Goal: Task Accomplishment & Management: Manage account settings

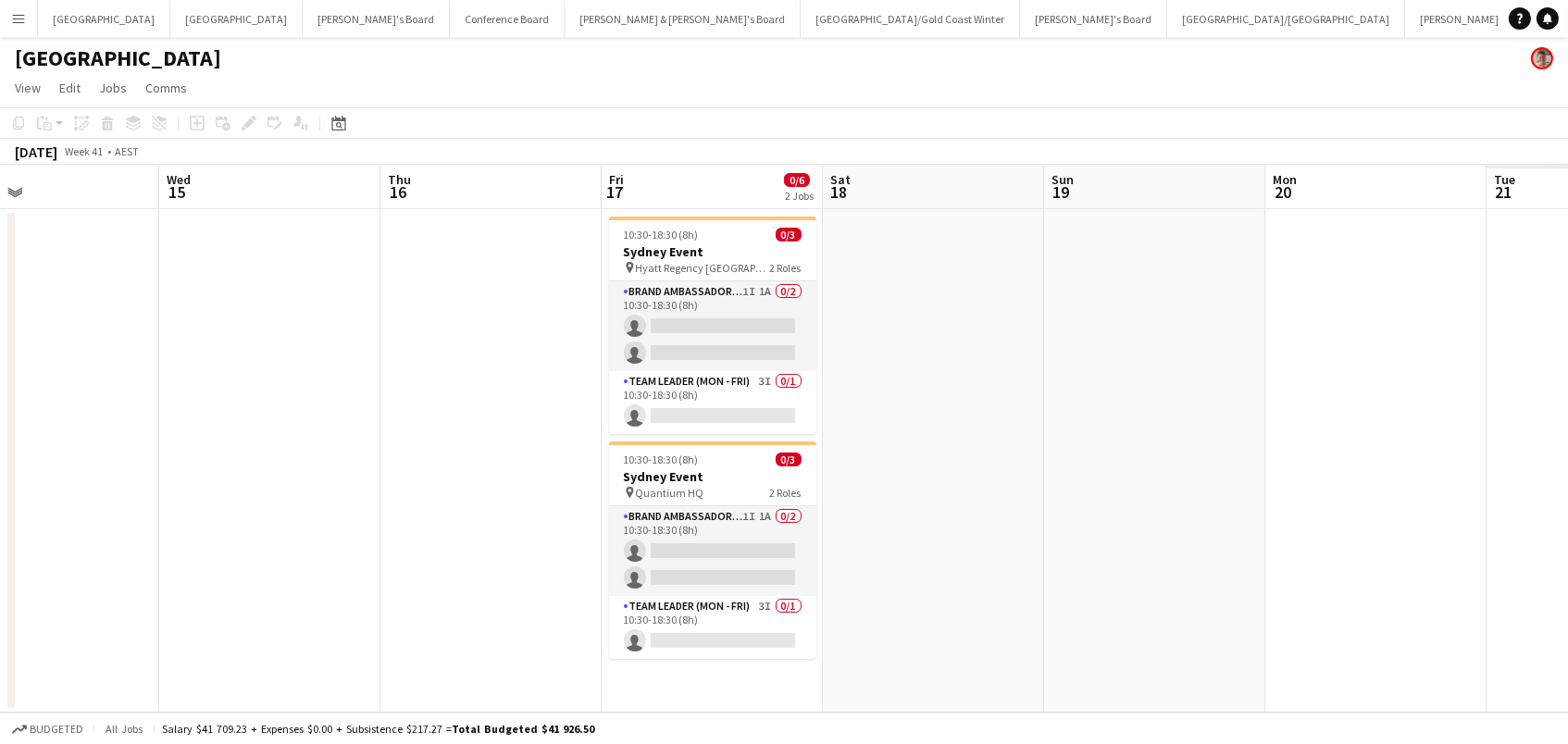
scroll to position [0, 572]
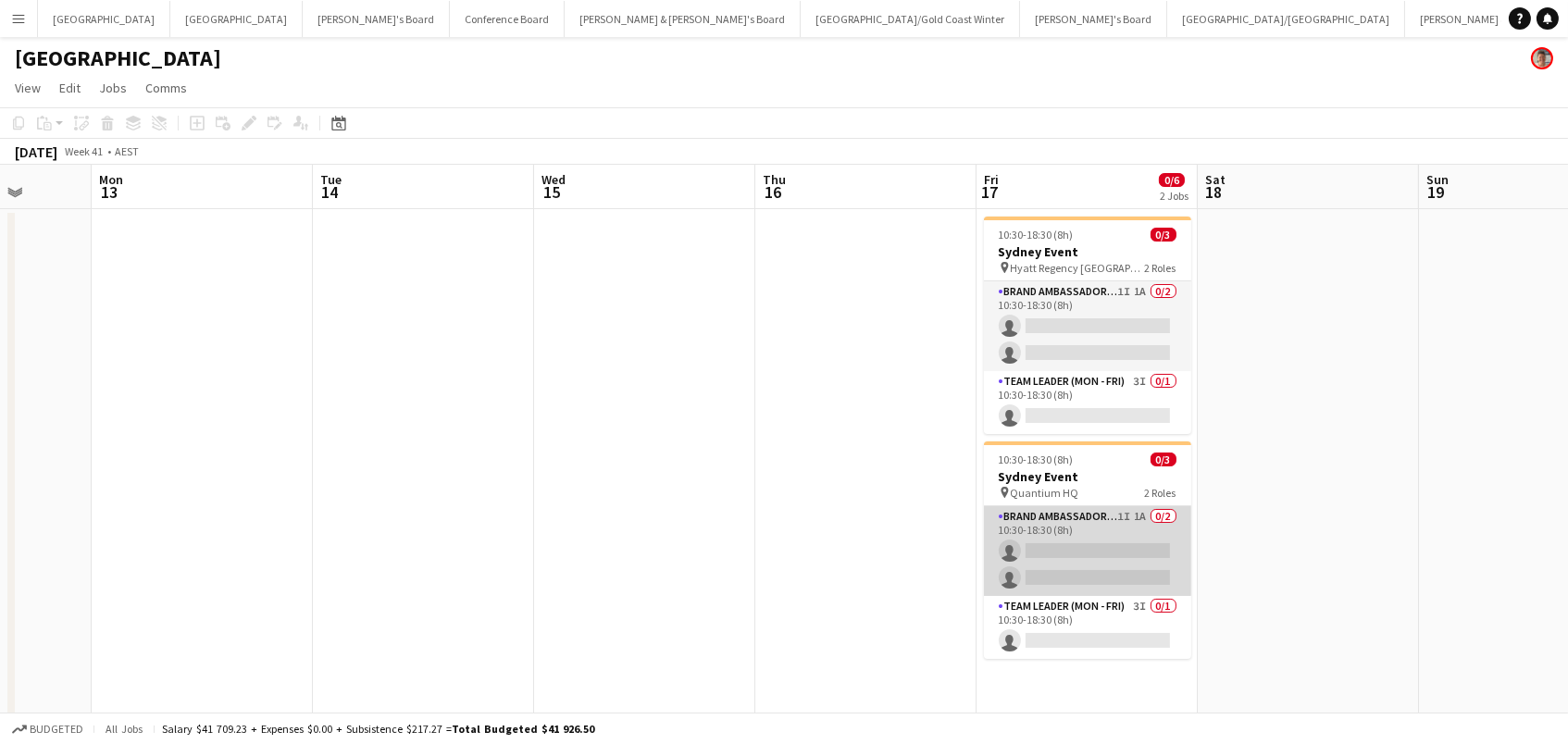
click at [1108, 529] on app-card-role "Brand Ambassador (Mon - Fri) 1I 1A 0/2 10:30-18:30 (8h) single-neutral-actions …" at bounding box center [1088, 551] width 207 height 90
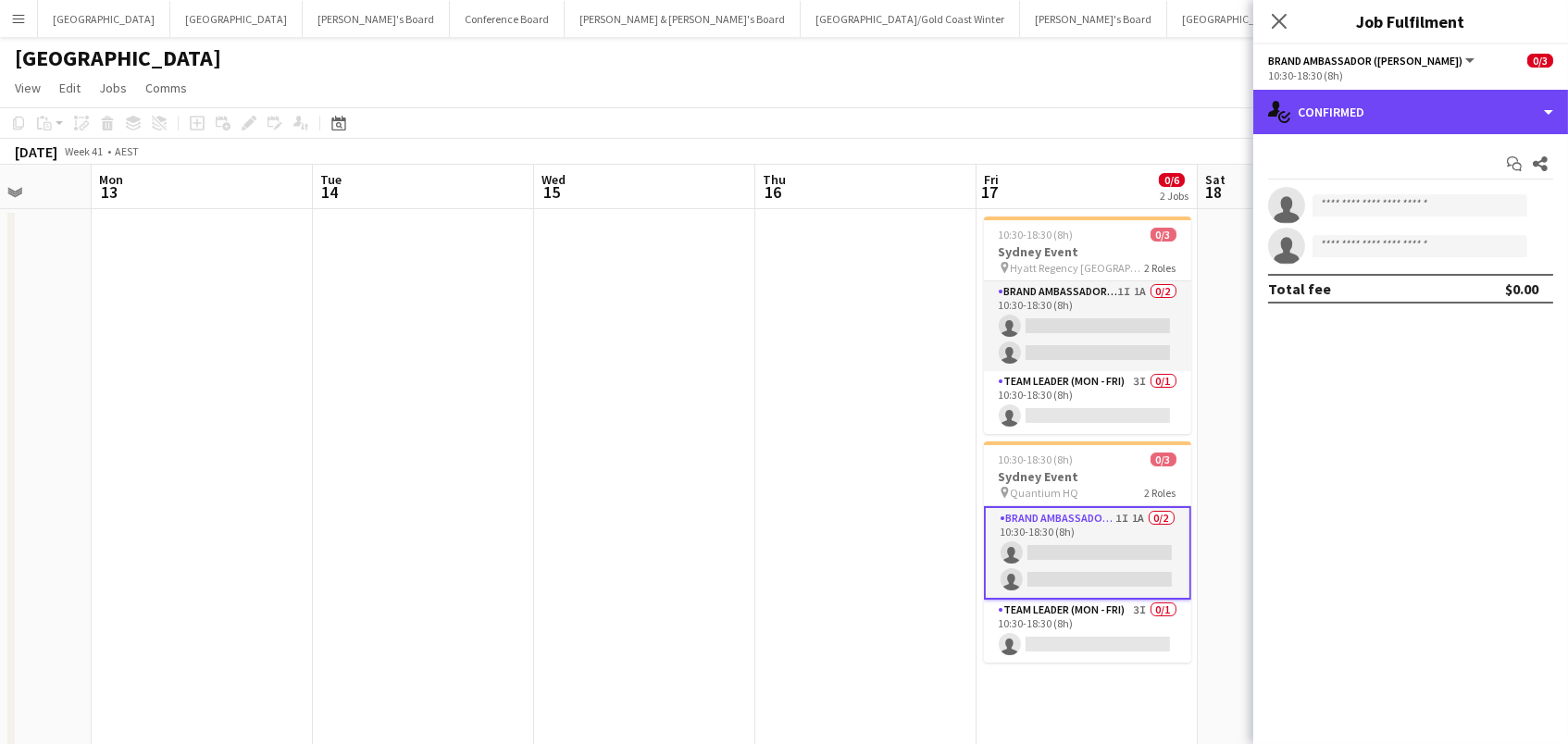
drag, startPoint x: 1391, startPoint y: 114, endPoint x: 1408, endPoint y: 139, distance: 30.2
click at [1392, 114] on div "single-neutral-actions-check-2 Confirmed" at bounding box center [1411, 112] width 315 height 45
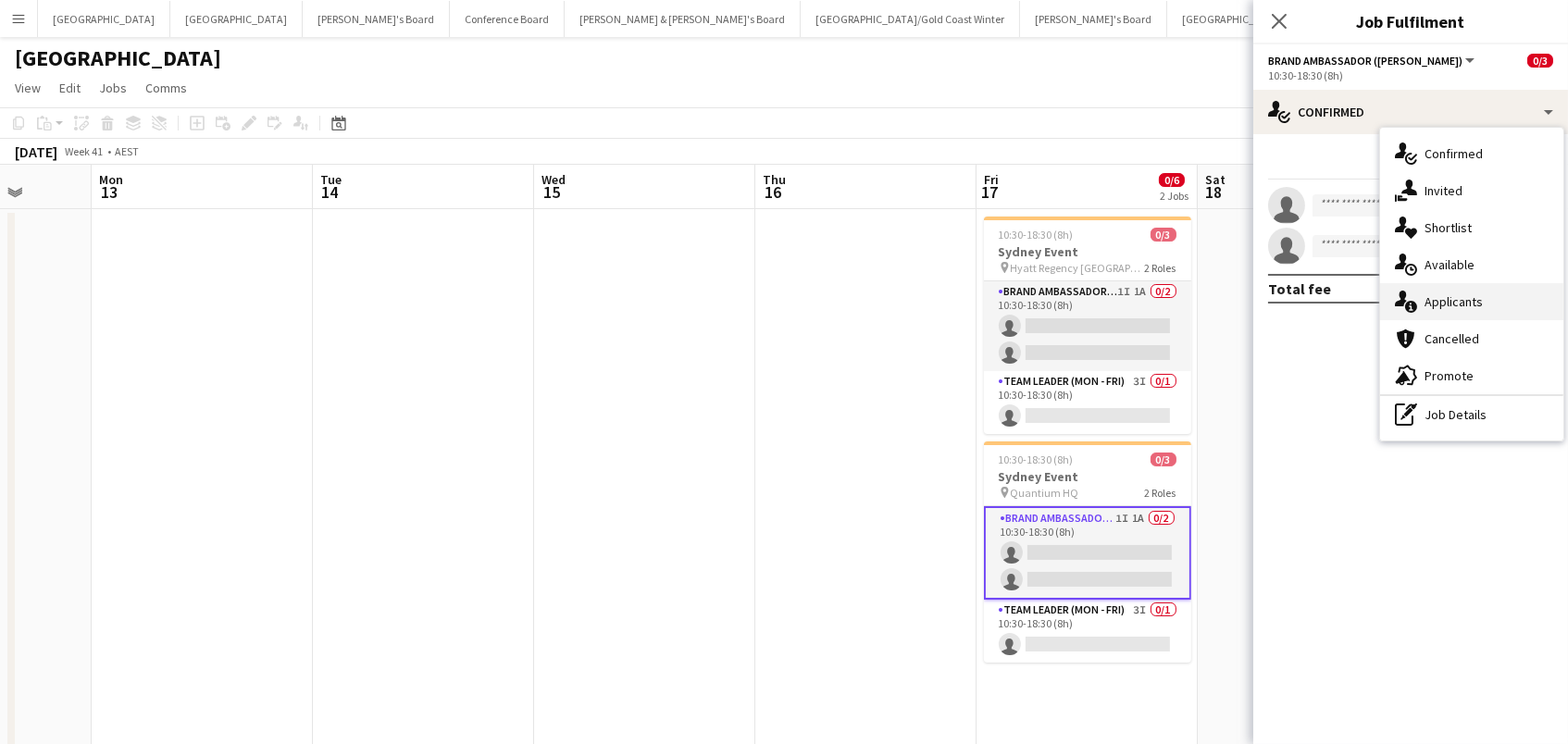
click at [1498, 311] on div "single-neutral-actions-information Applicants" at bounding box center [1472, 301] width 183 height 37
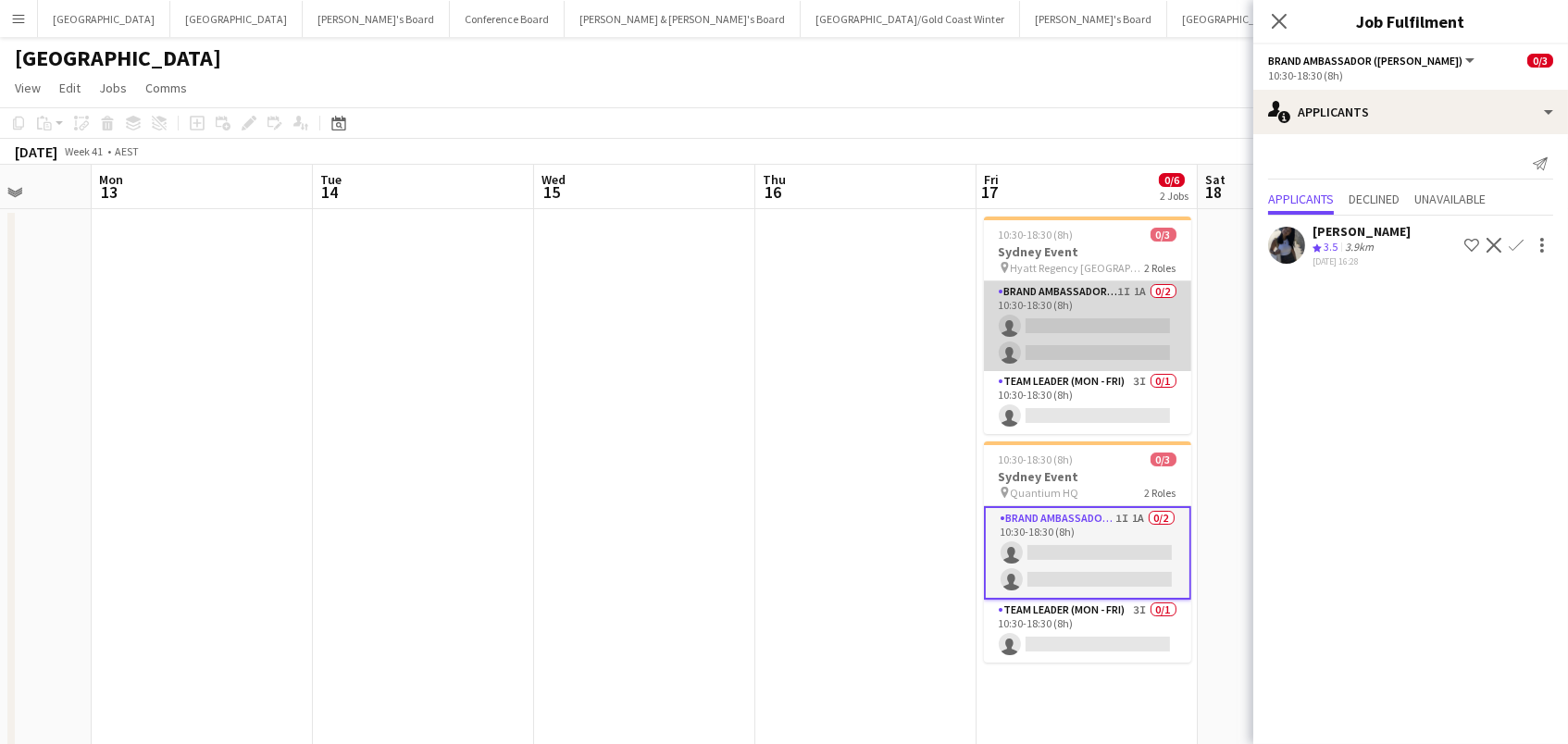
click at [1121, 337] on app-card-role "Brand Ambassador (Mon - Fri) 1I 1A 0/2 10:30-18:30 (8h) single-neutral-actions …" at bounding box center [1088, 326] width 207 height 90
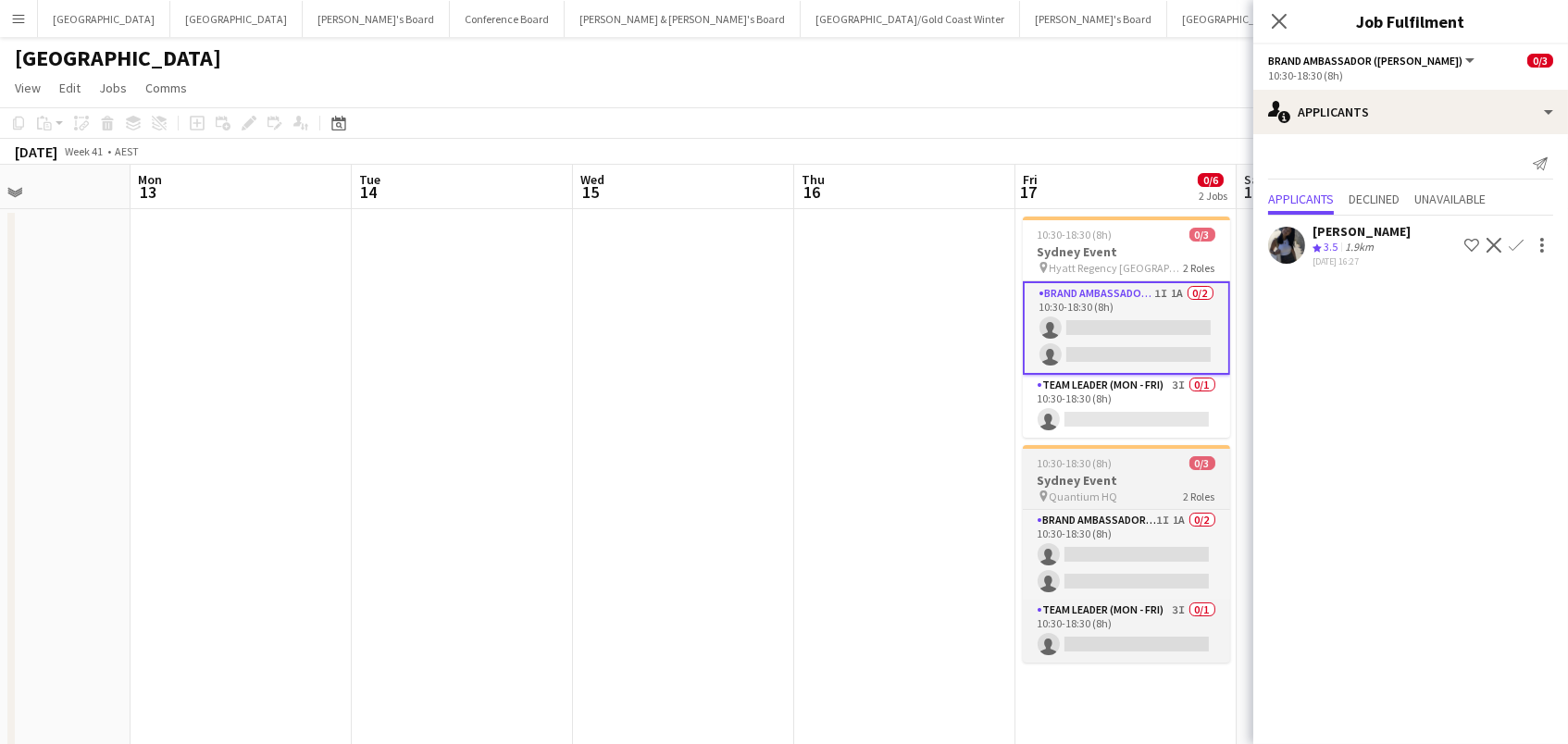
scroll to position [0, 535]
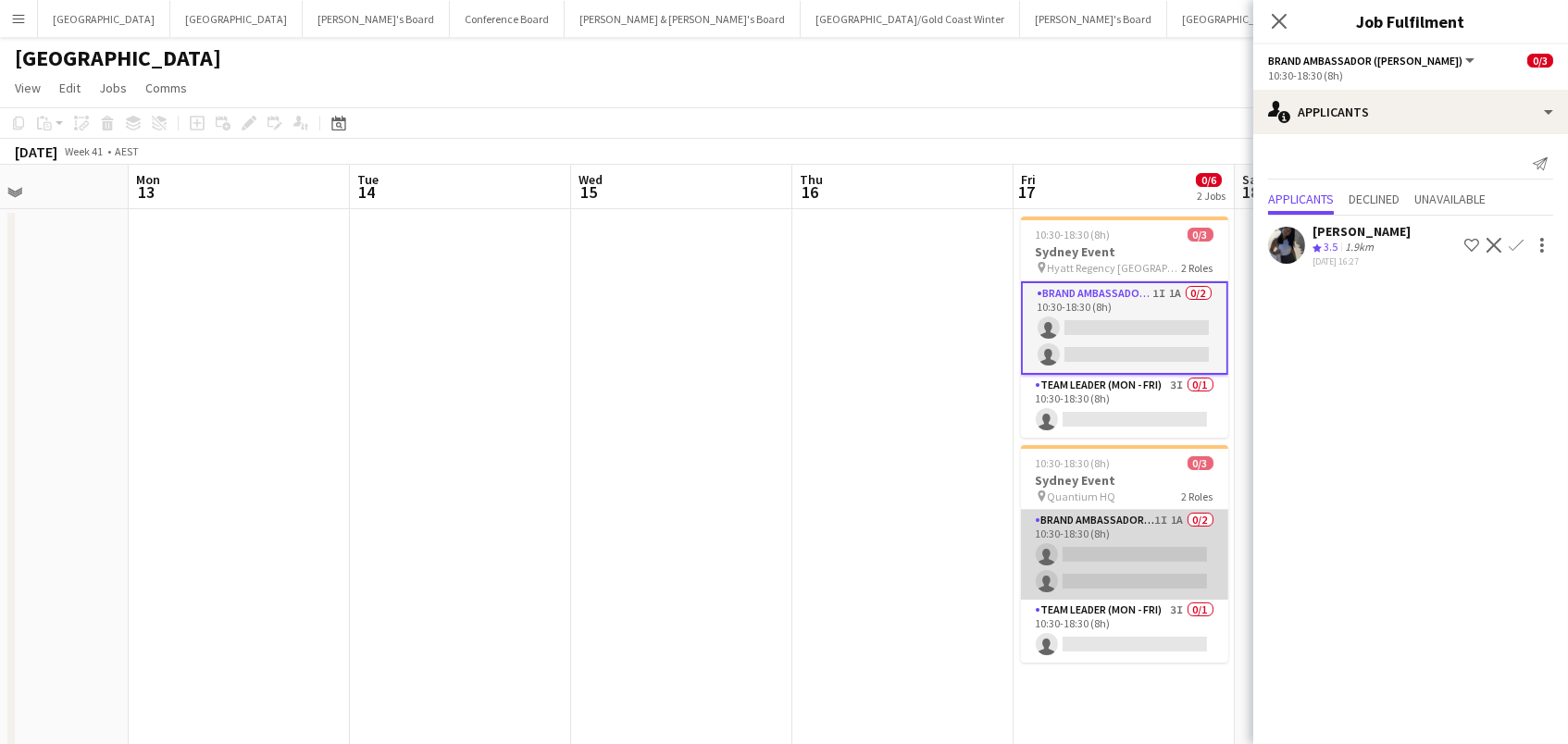
click at [1165, 529] on app-card-role "Brand Ambassador (Mon - Fri) 1I 1A 0/2 10:30-18:30 (8h) single-neutral-actions …" at bounding box center [1125, 555] width 207 height 90
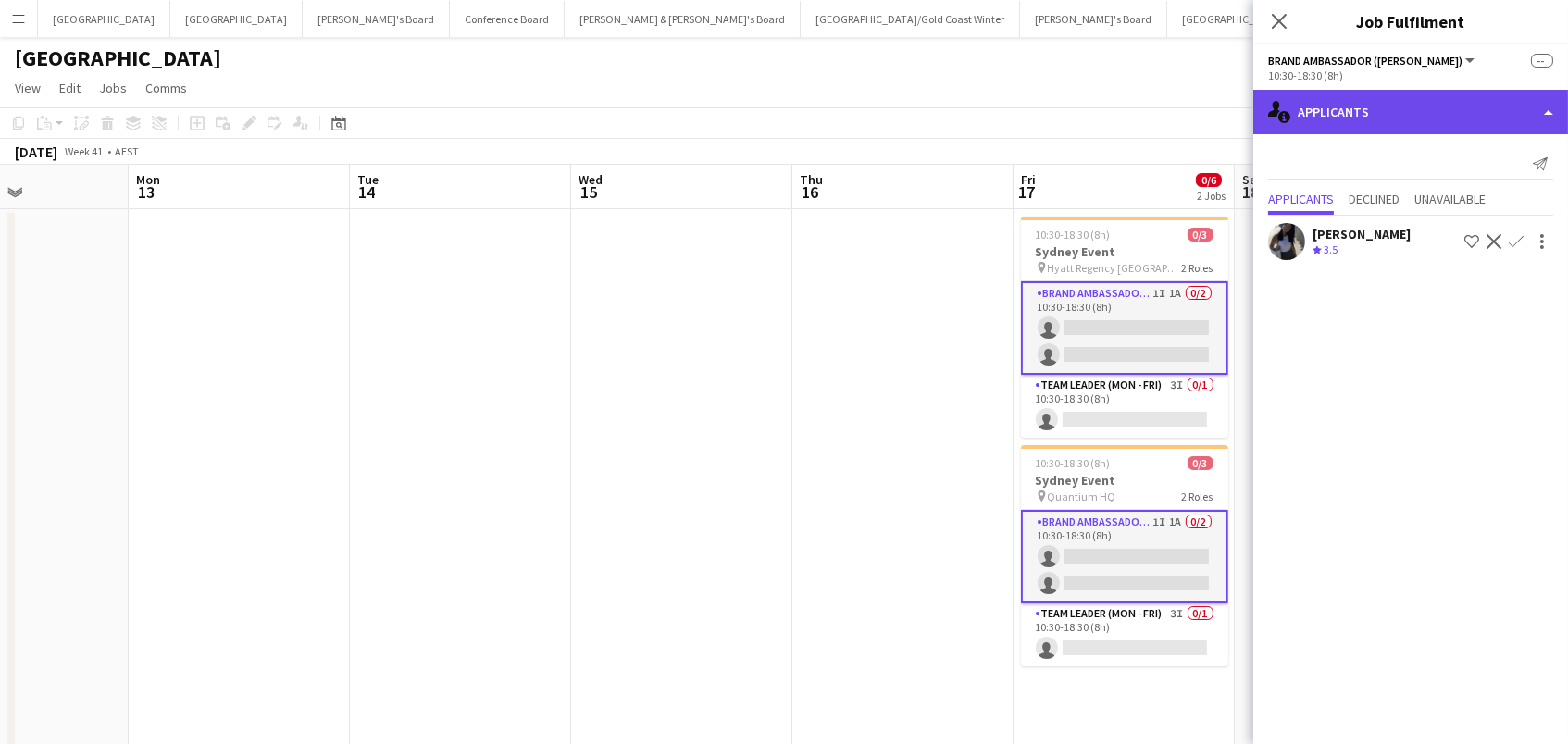
click at [1331, 110] on div "single-neutral-actions-information Applicants" at bounding box center [1411, 112] width 315 height 45
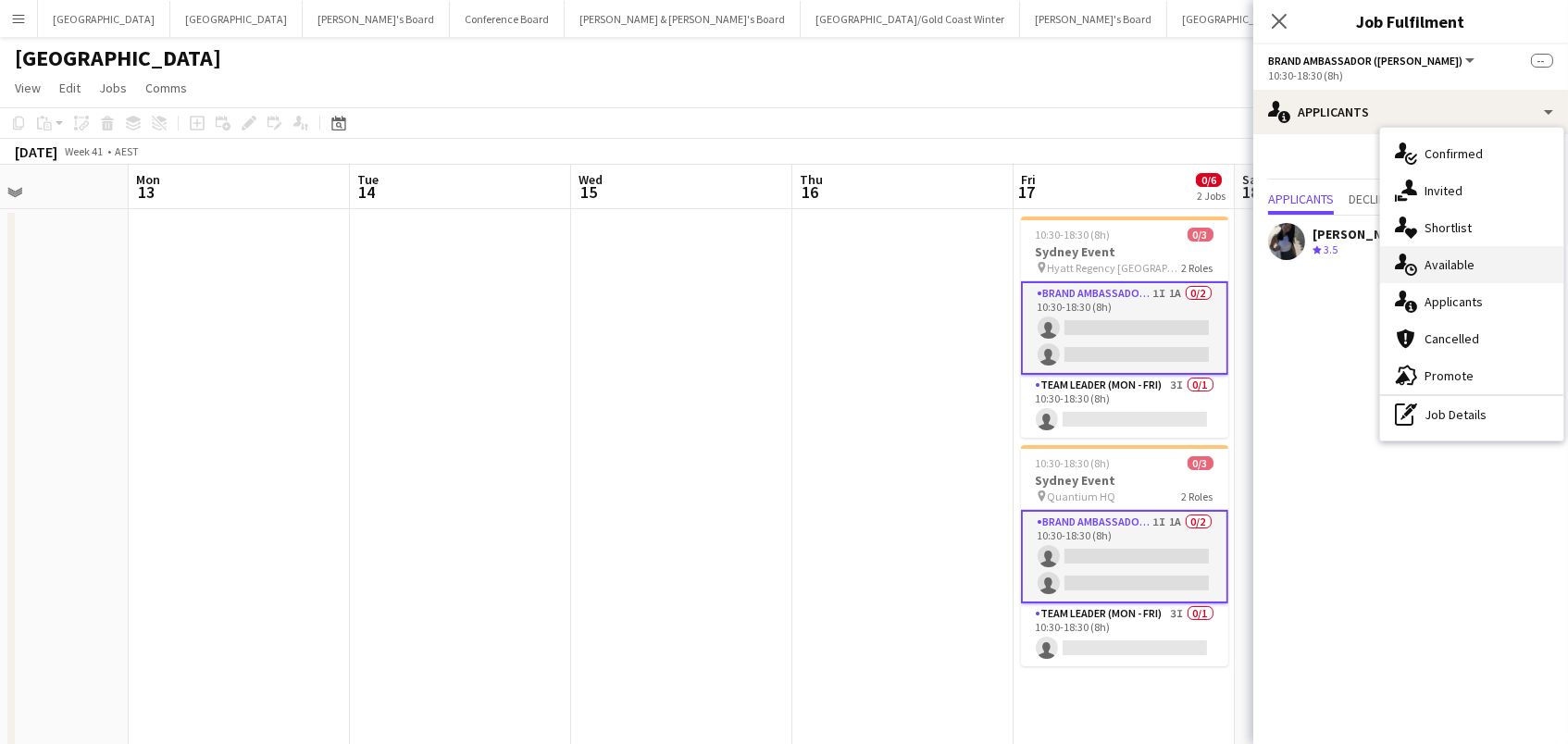
click at [1427, 262] on span "Available" at bounding box center [1449, 264] width 50 height 17
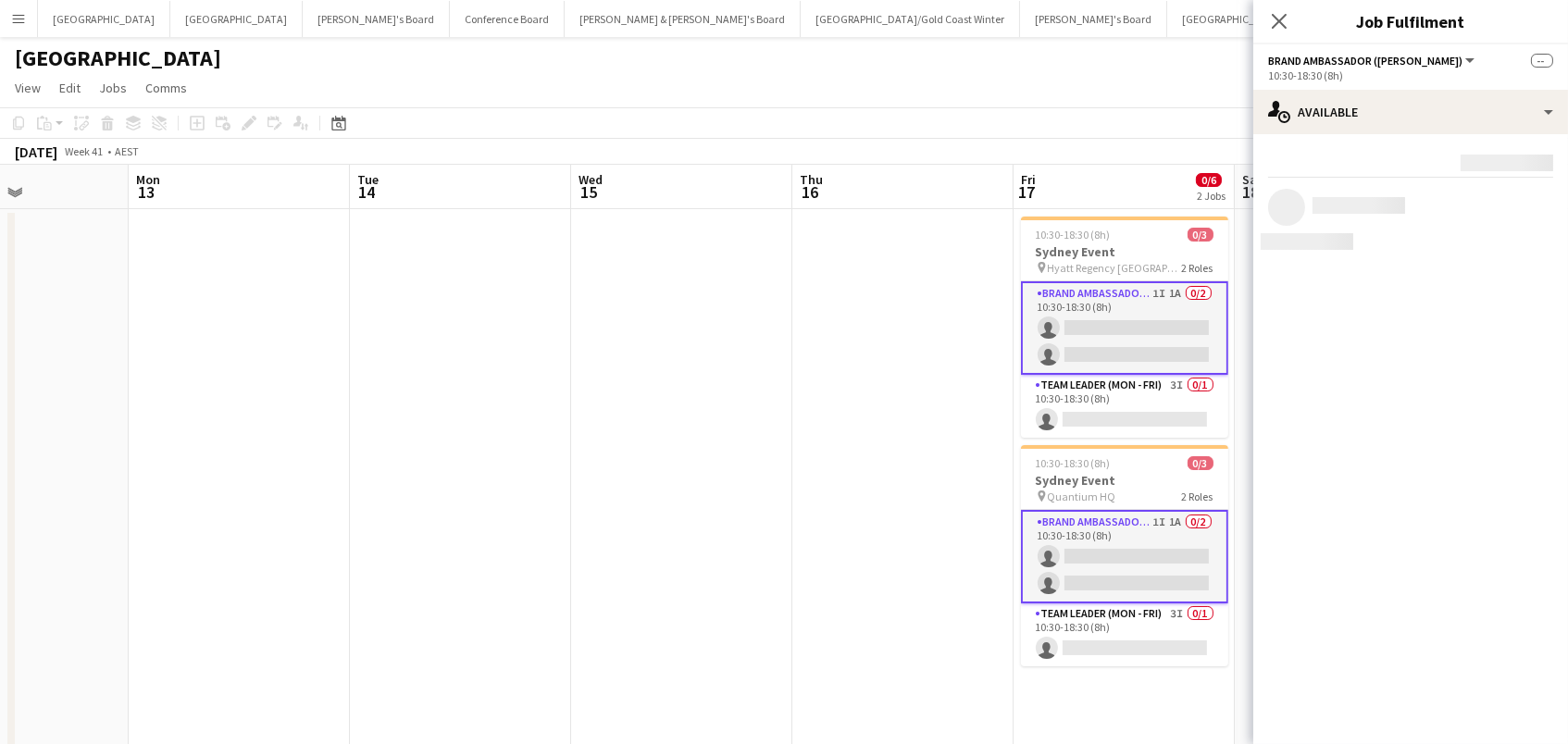
scroll to position [0, 0]
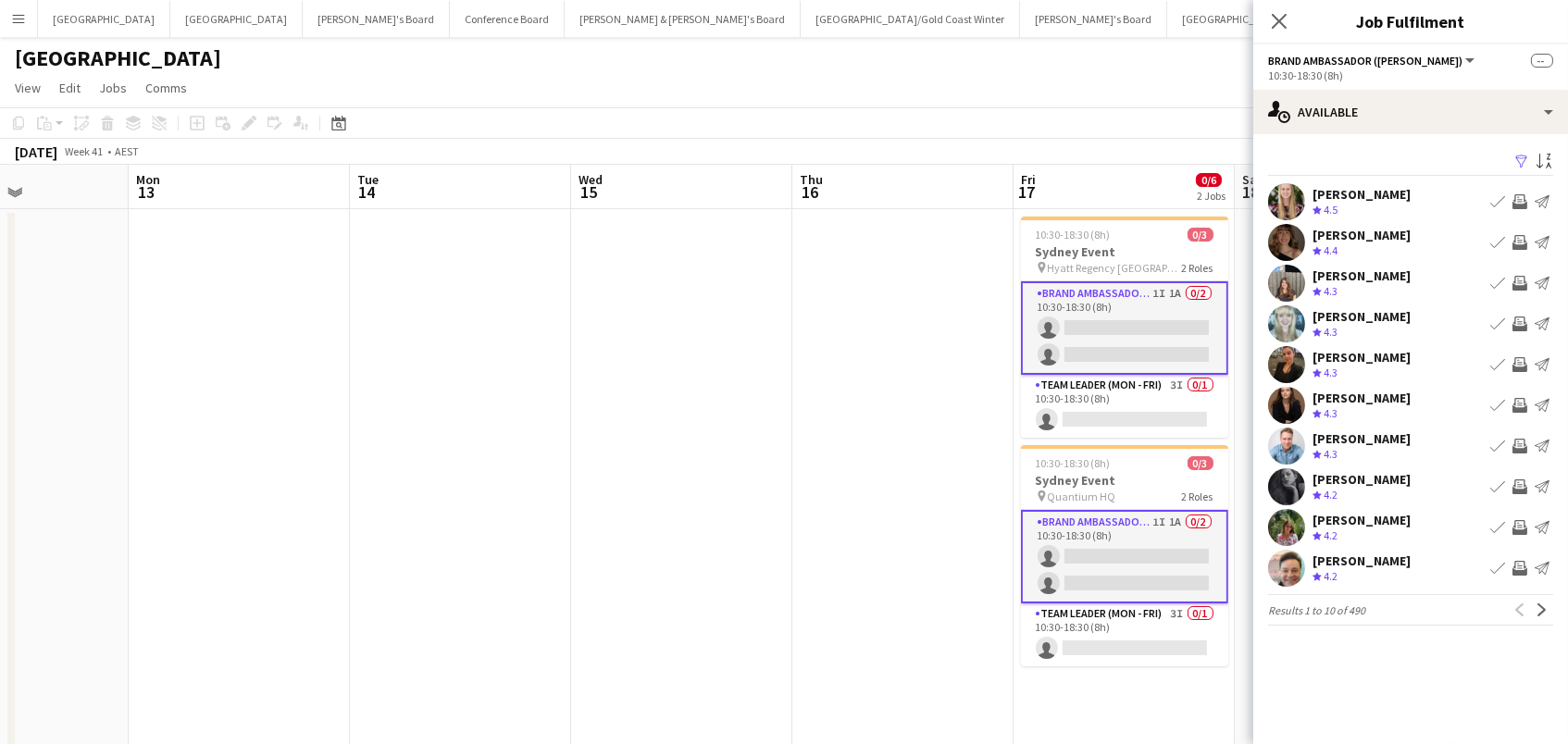
click at [1524, 156] on app-icon "Filter" at bounding box center [1521, 162] width 15 height 18
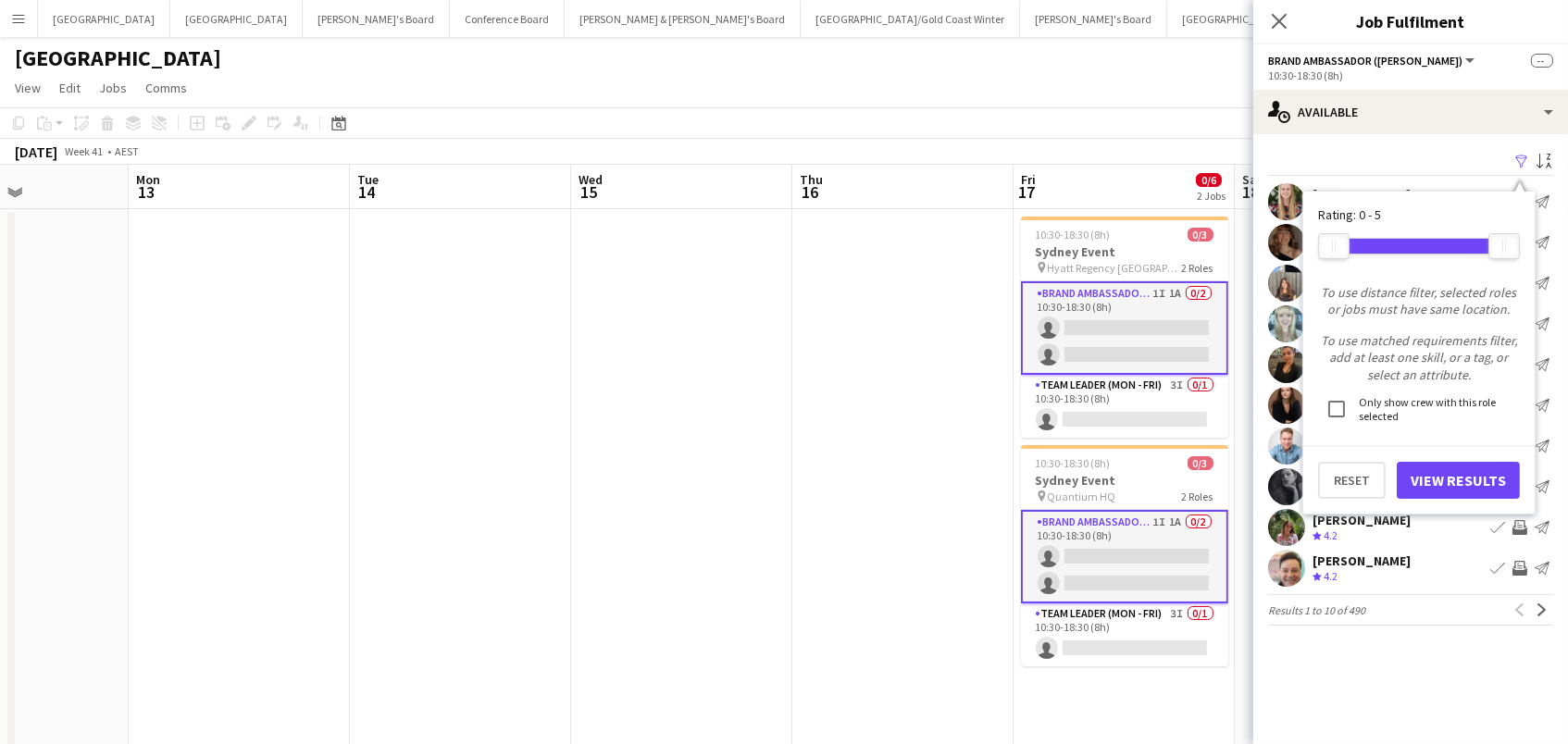
click at [1447, 469] on button "View Results" at bounding box center [1458, 480] width 124 height 37
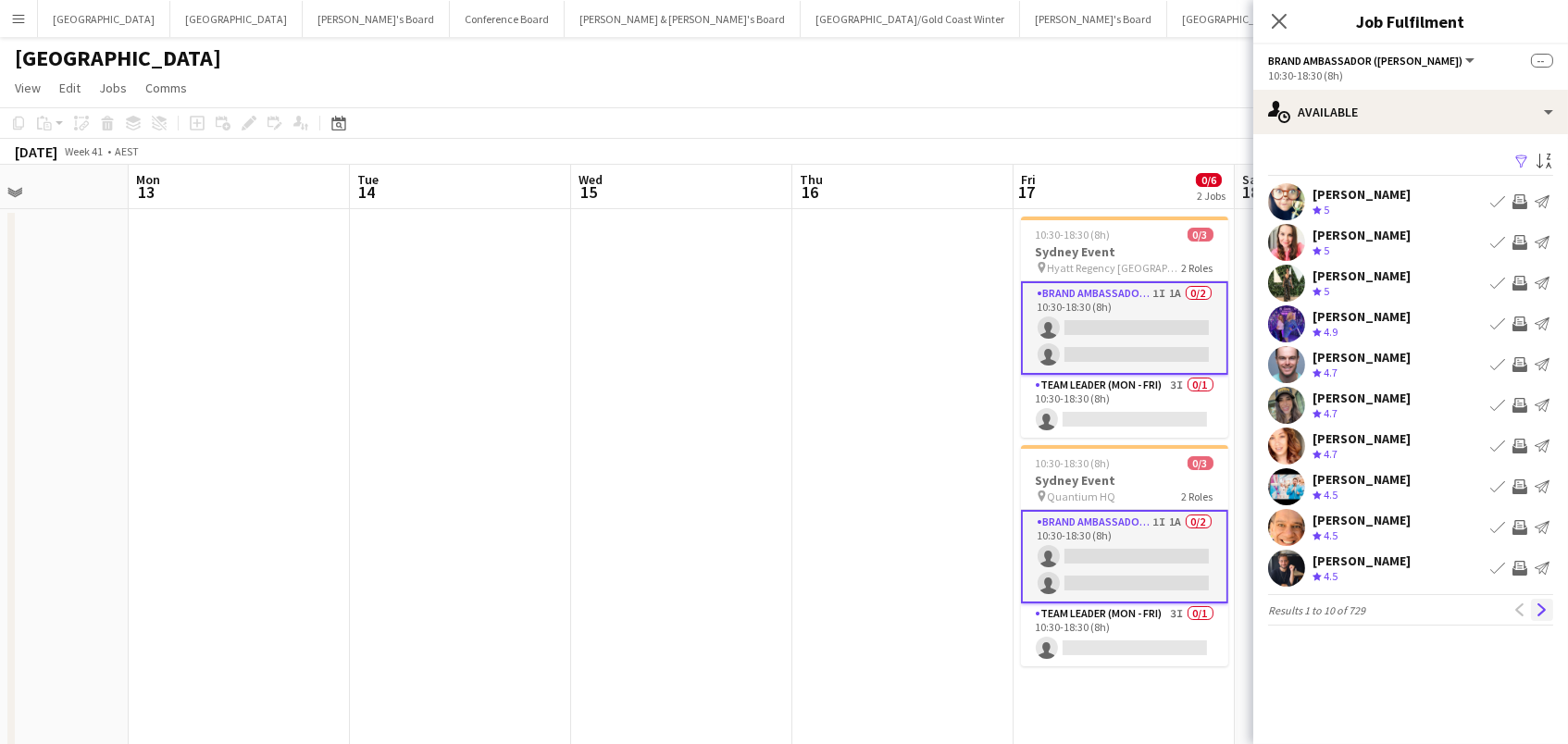
click at [1540, 609] on app-icon "Next" at bounding box center [1542, 610] width 13 height 13
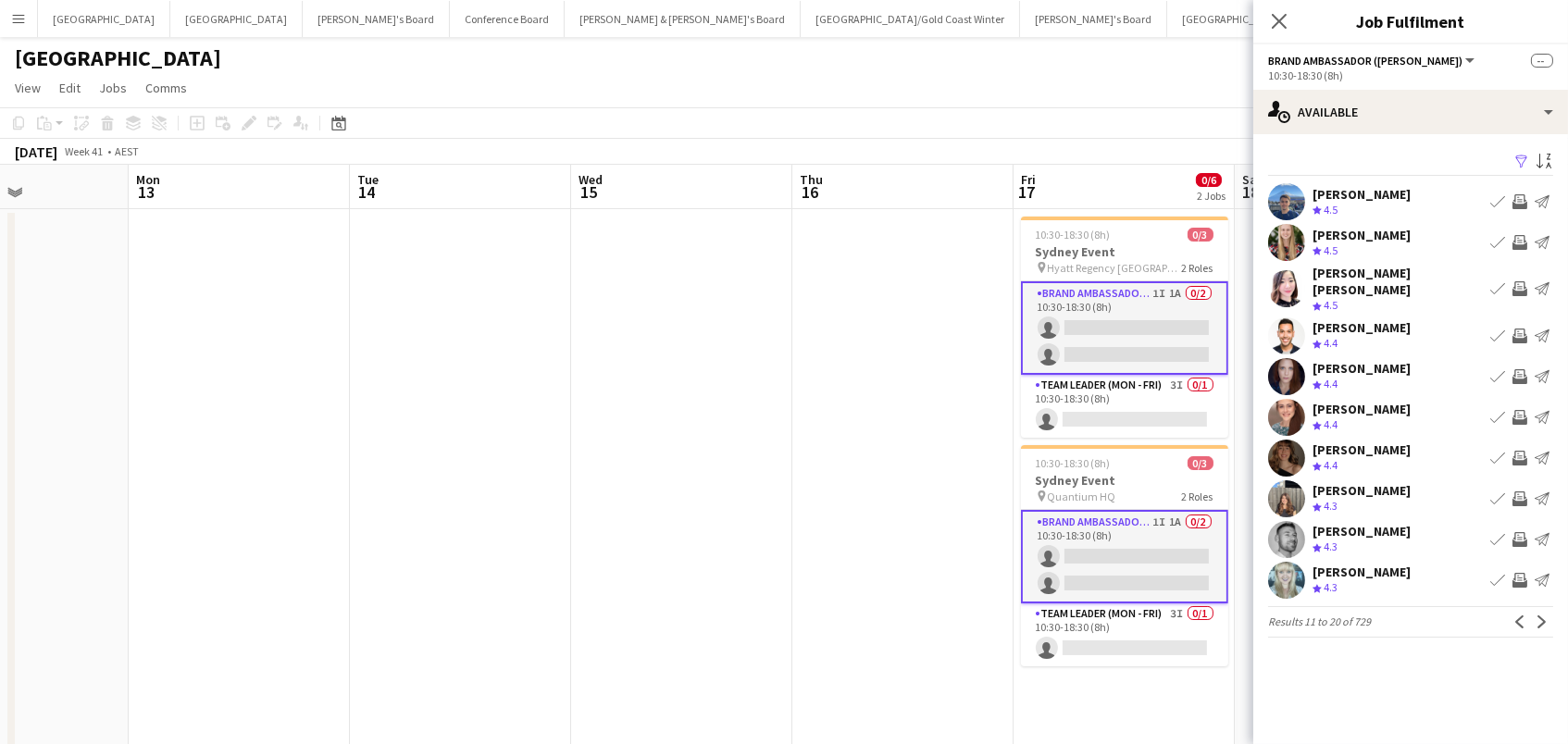
scroll to position [0, 1]
click at [1517, 410] on app-icon "Invite crew" at bounding box center [1519, 417] width 15 height 15
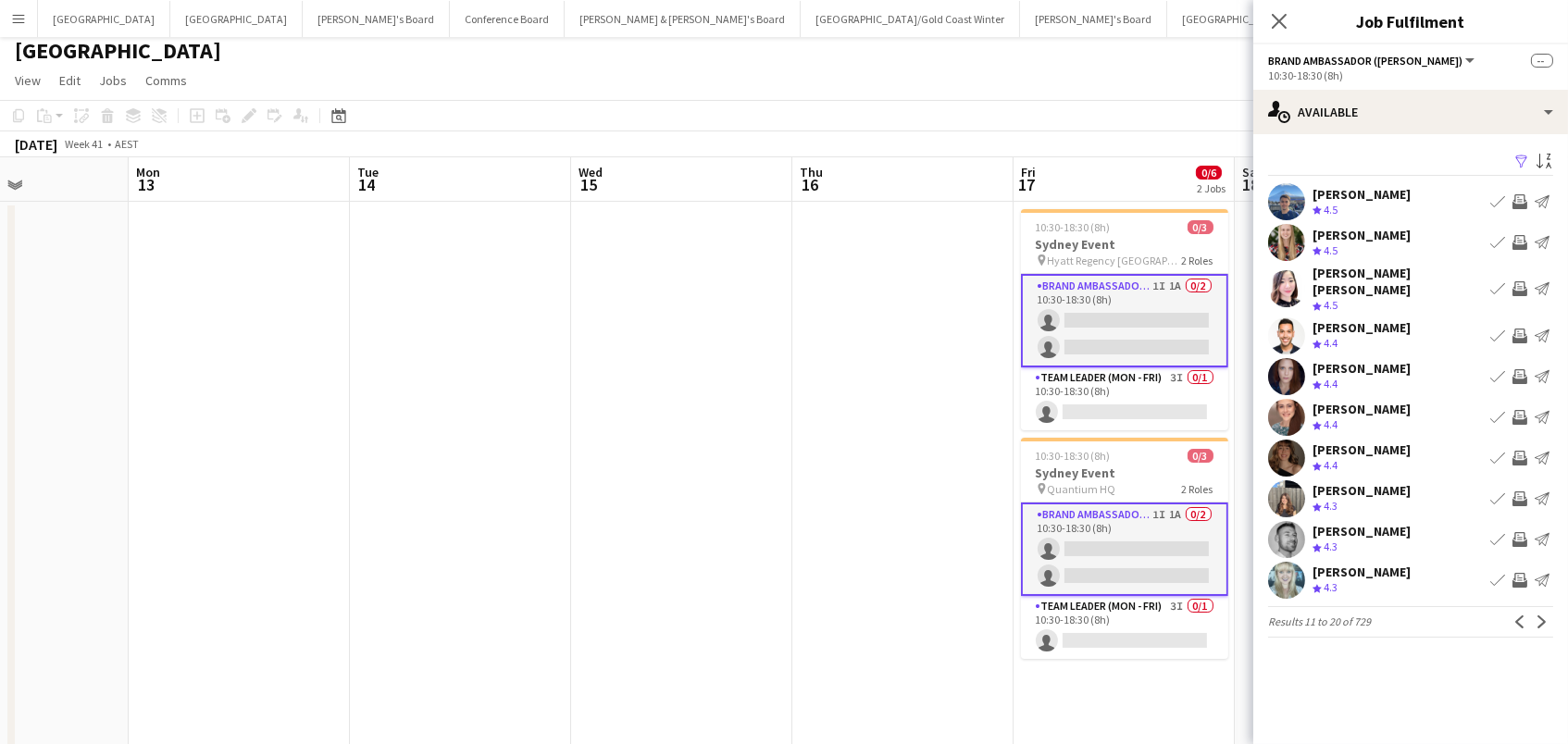
click at [1517, 410] on app-icon "Invite crew" at bounding box center [1519, 417] width 15 height 15
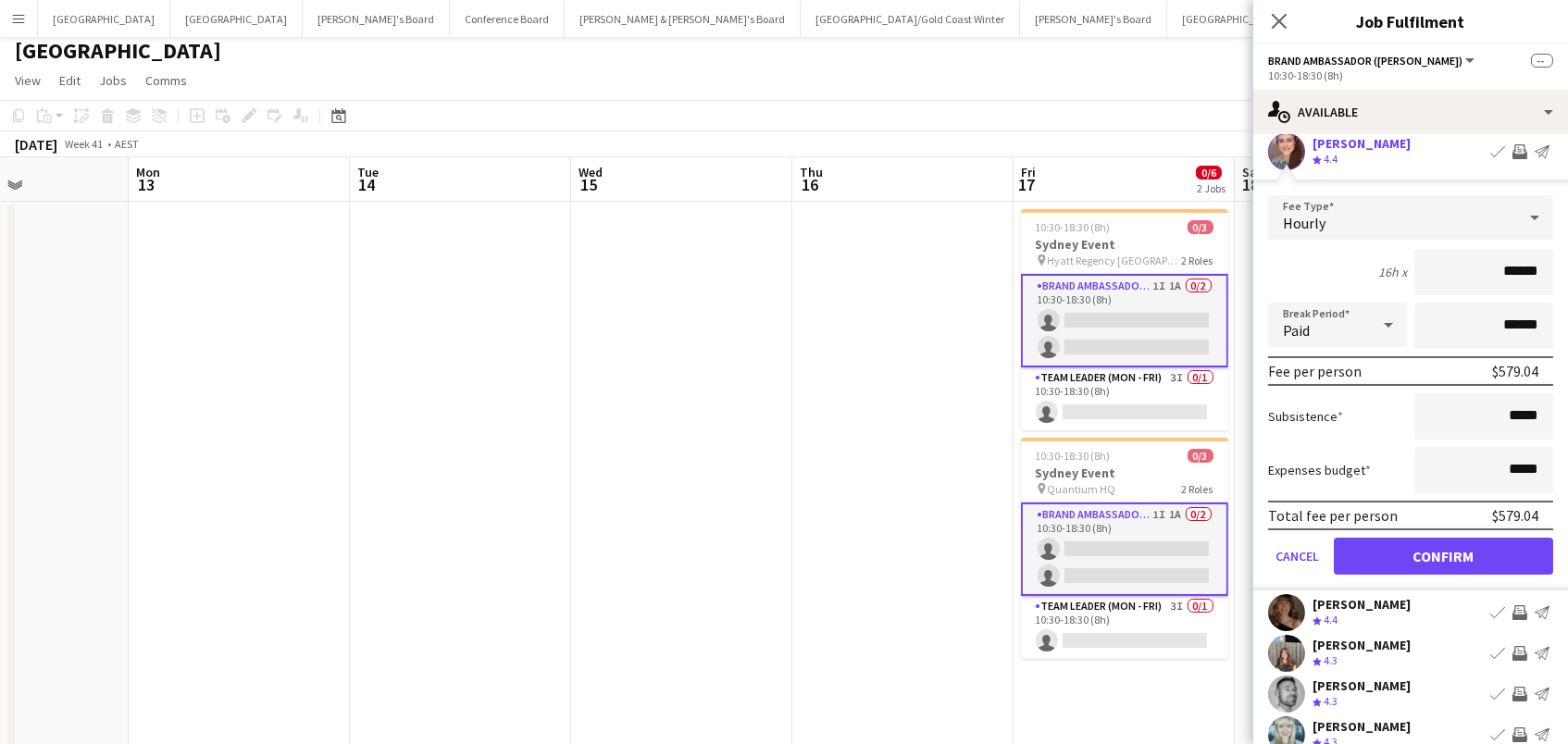
scroll to position [320, 0]
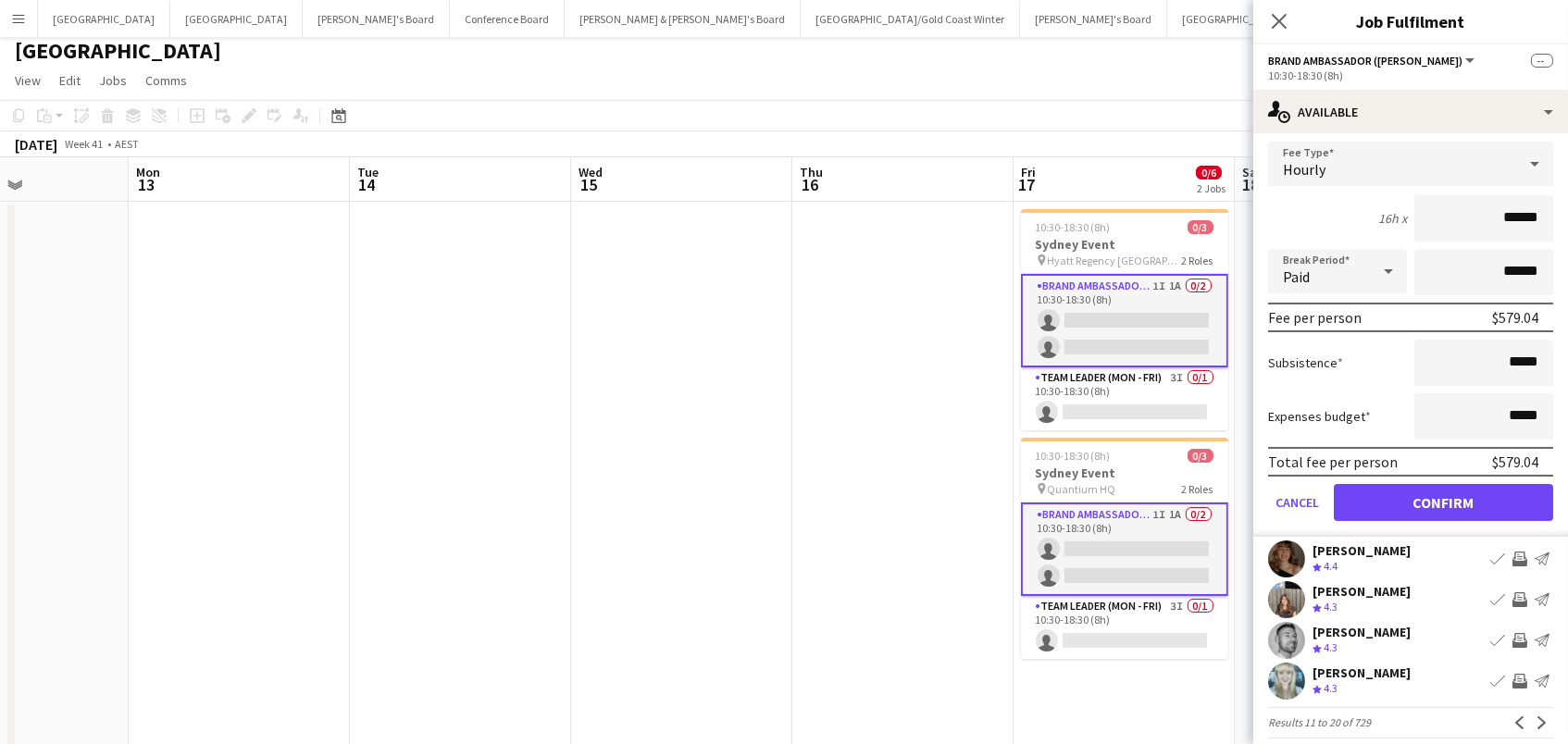
click at [1454, 484] on button "Confirm" at bounding box center [1443, 502] width 219 height 37
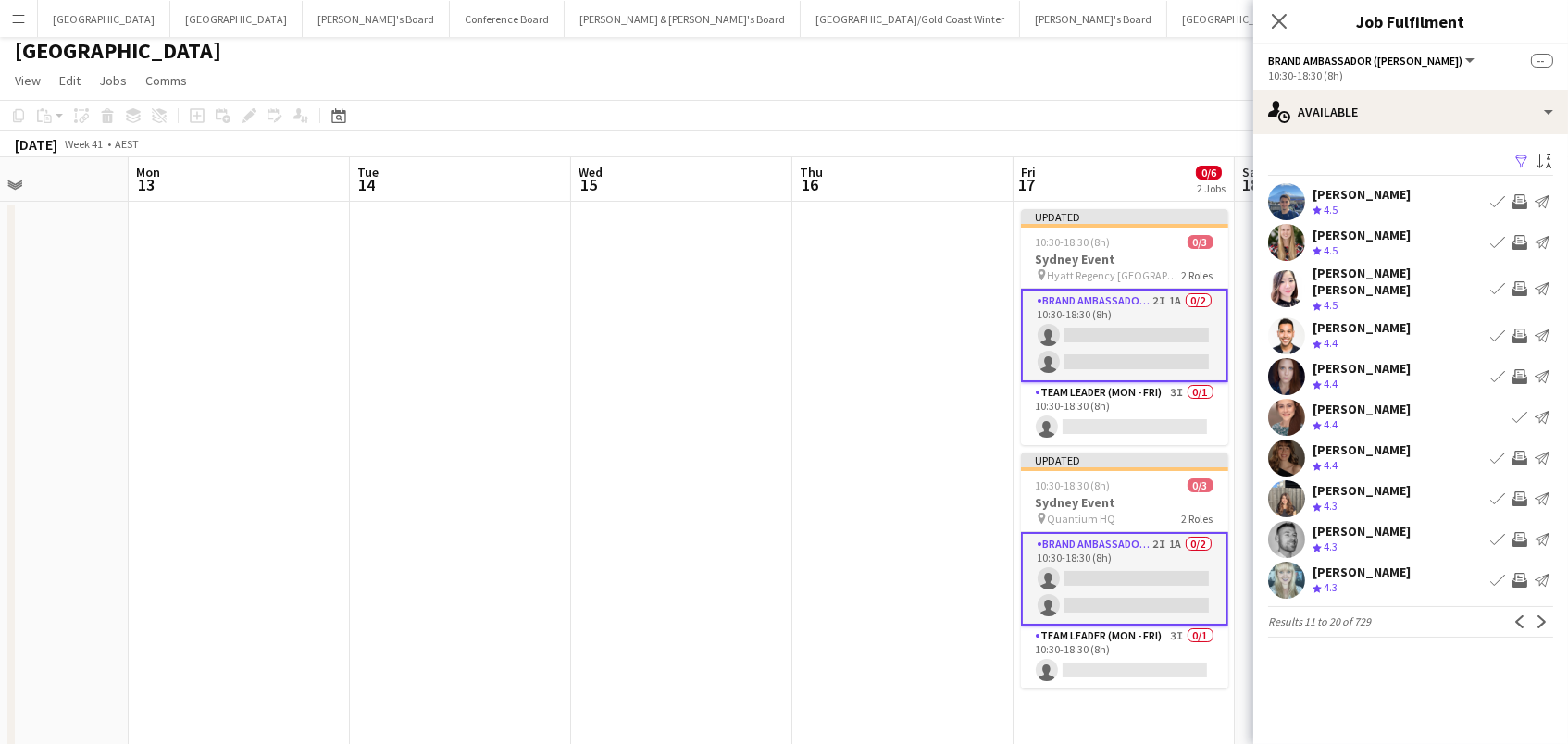
scroll to position [0, 0]
click at [1520, 451] on app-icon "Invite crew" at bounding box center [1519, 458] width 15 height 15
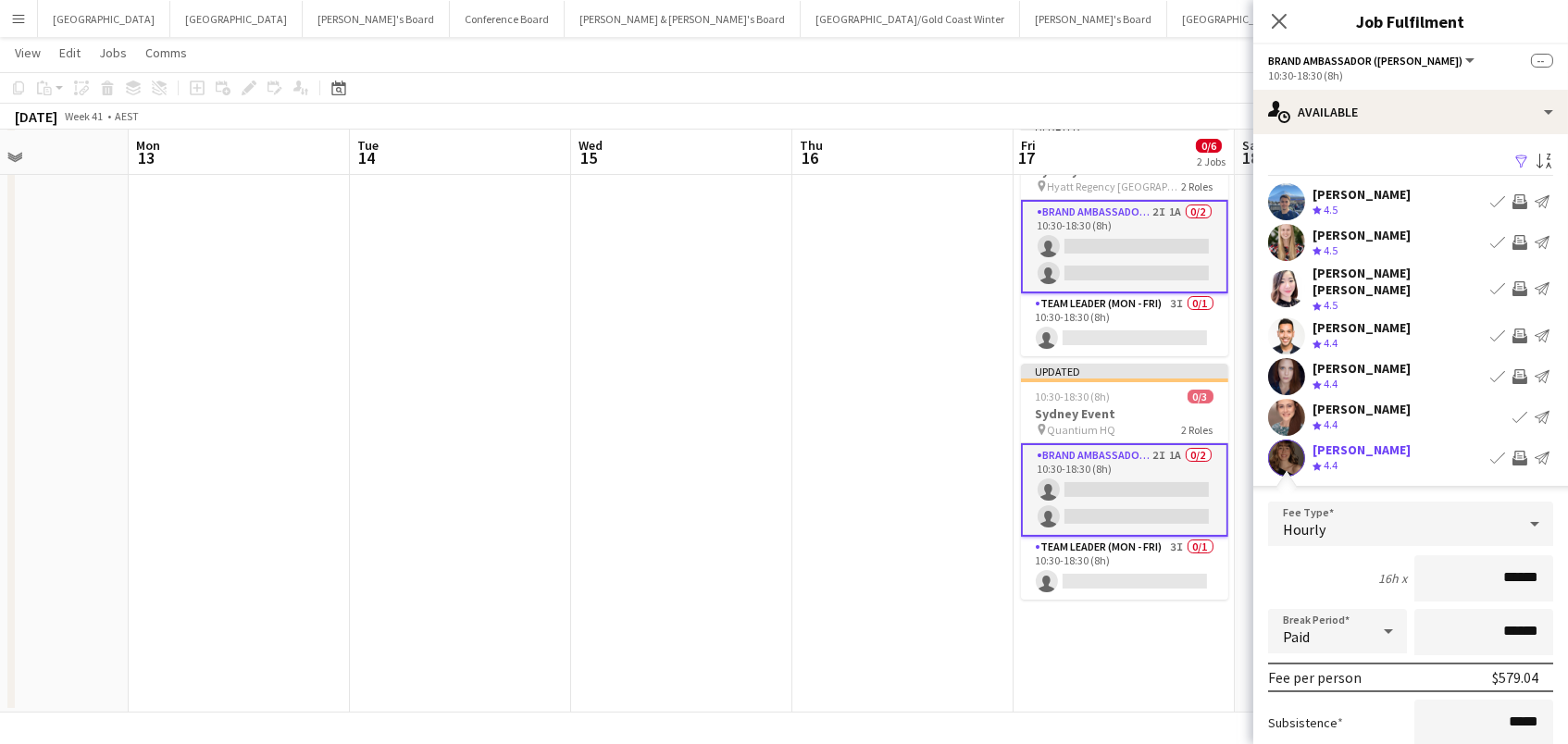
scroll to position [95, 0]
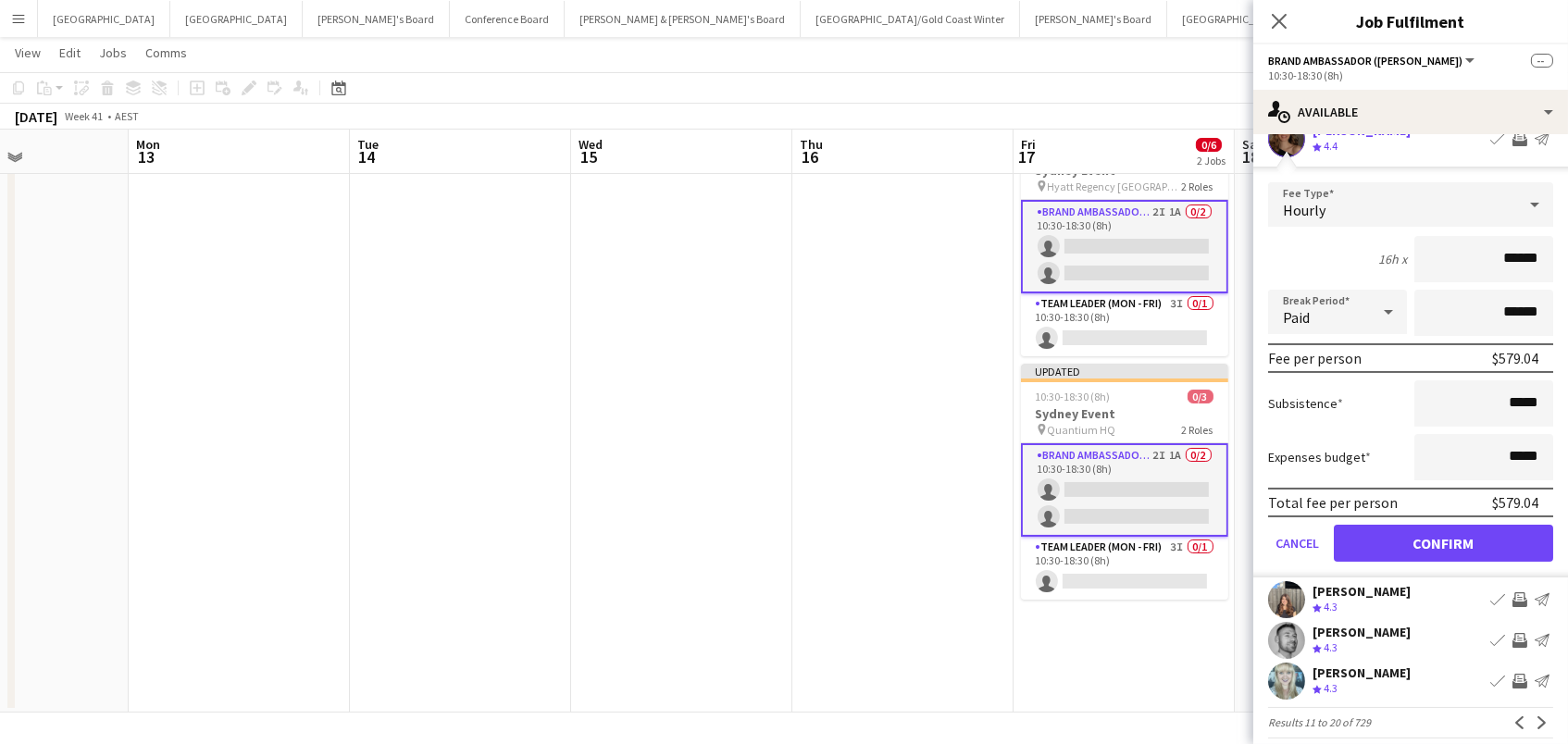
click at [1447, 504] on form "Fee Type Hourly 16h x ****** Break Period Paid ****** Fee per person $579.04 Su…" at bounding box center [1411, 379] width 315 height 395
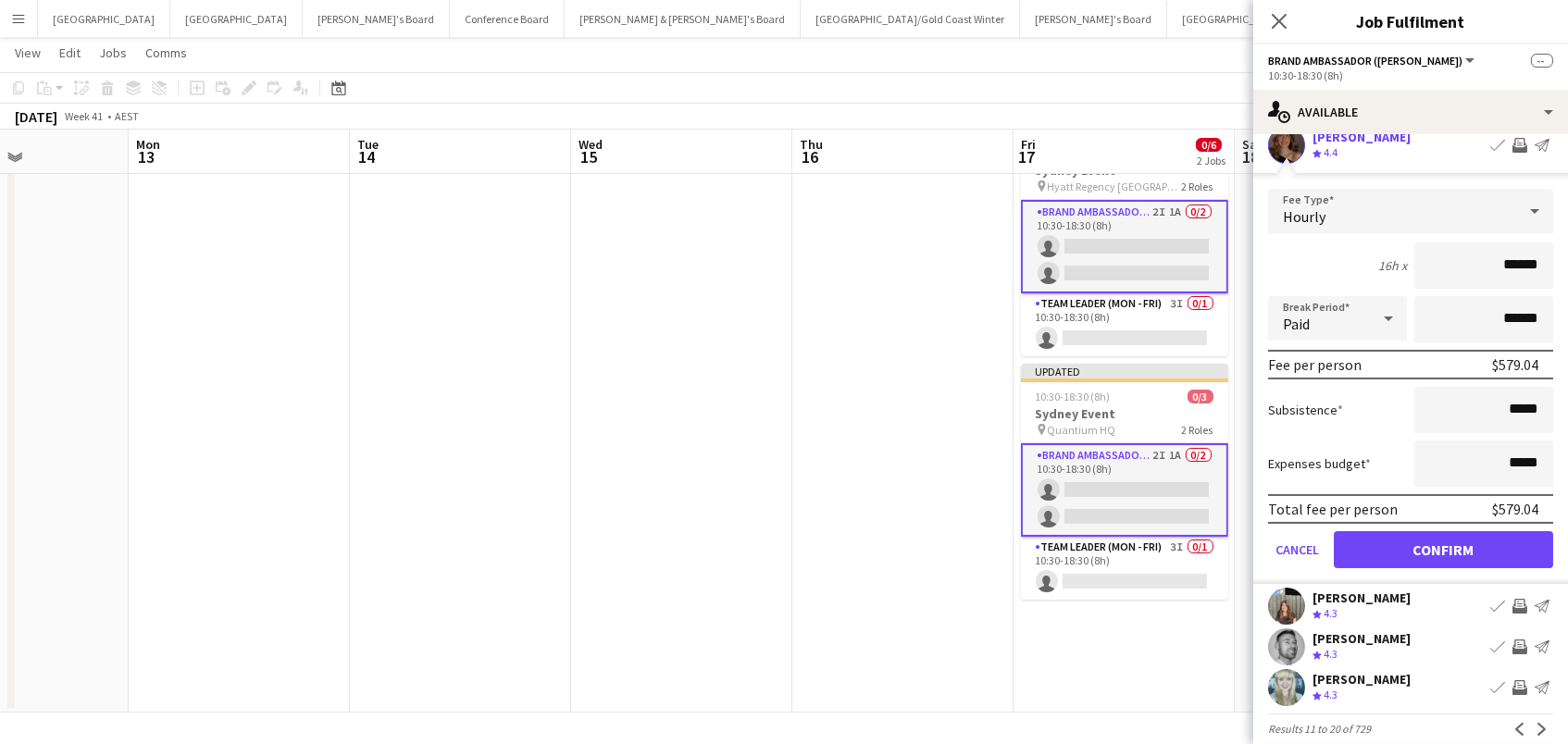
click at [1441, 538] on button "Confirm" at bounding box center [1443, 549] width 219 height 37
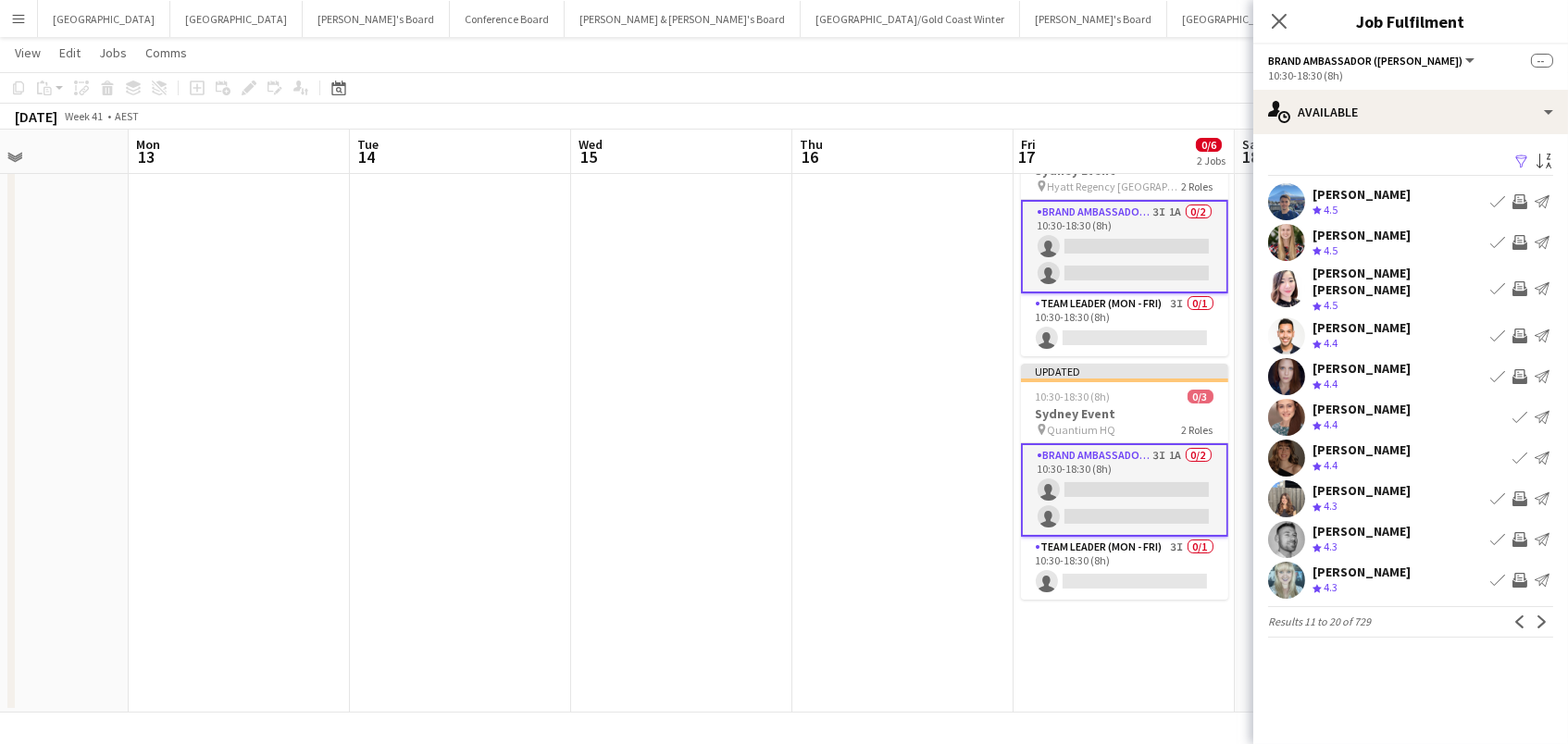
scroll to position [94, 0]
click at [1523, 573] on app-icon "Invite crew" at bounding box center [1519, 580] width 15 height 15
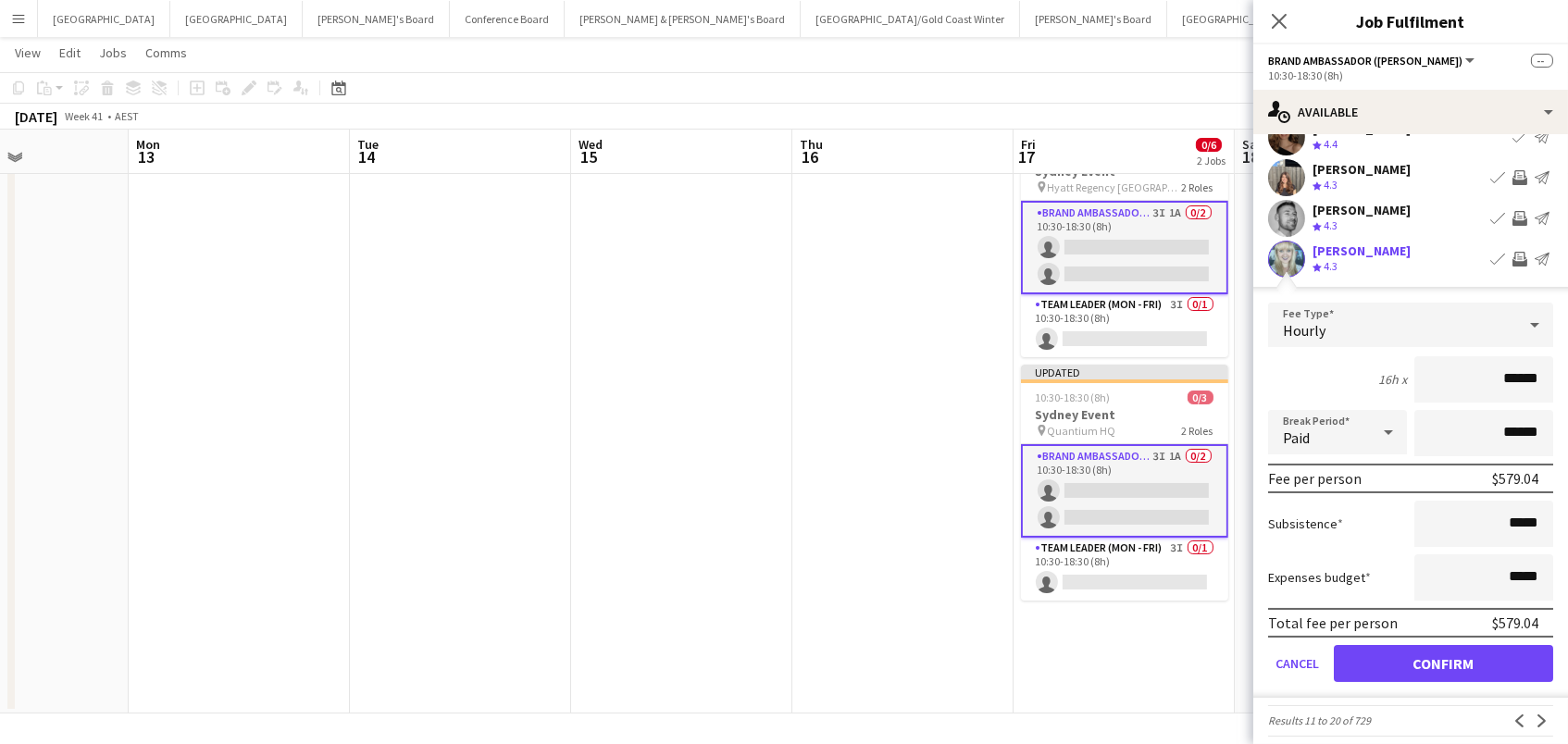
scroll to position [320, 0]
click at [1475, 648] on button "Confirm" at bounding box center [1443, 665] width 219 height 37
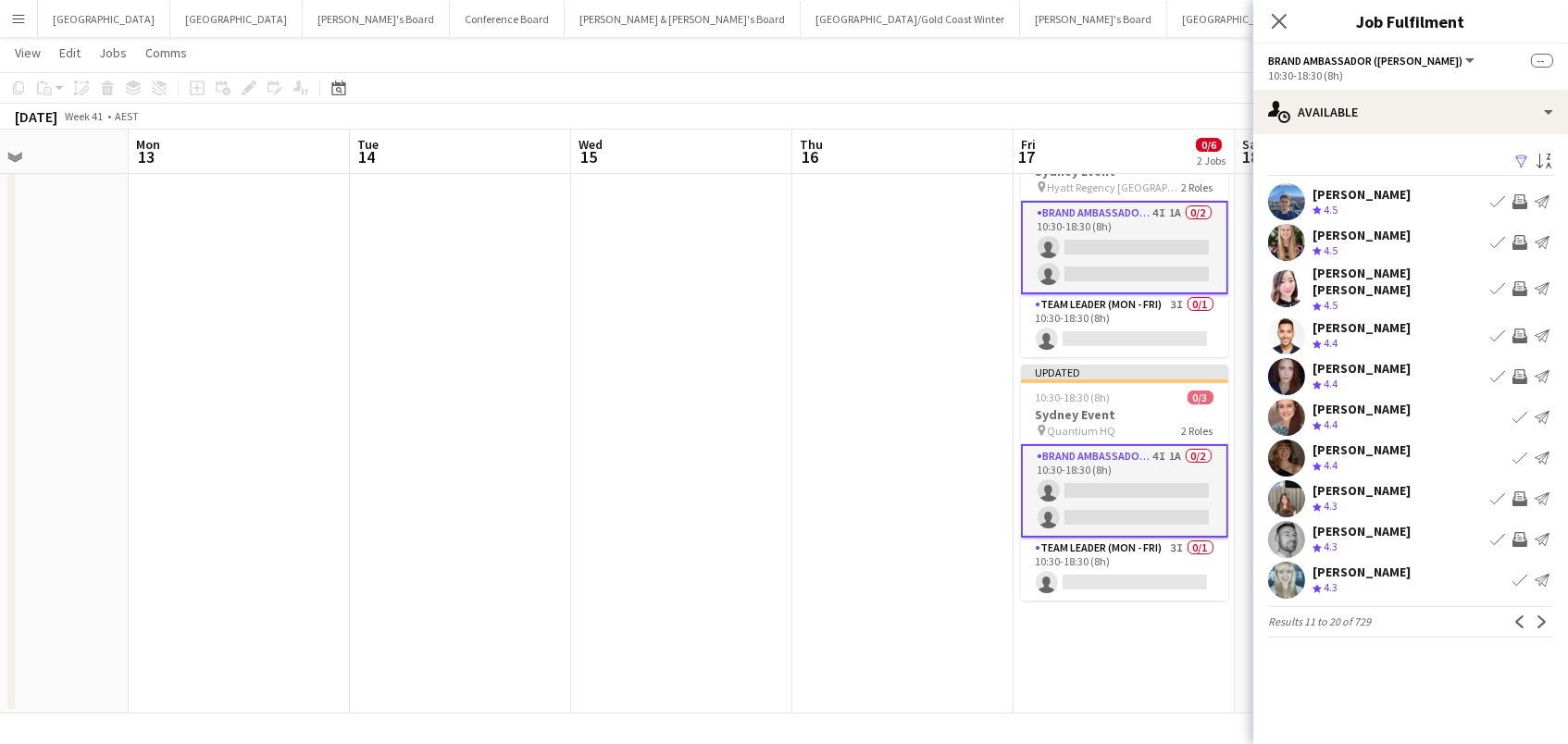
scroll to position [0, 0]
click at [1534, 611] on button "Next" at bounding box center [1542, 621] width 22 height 22
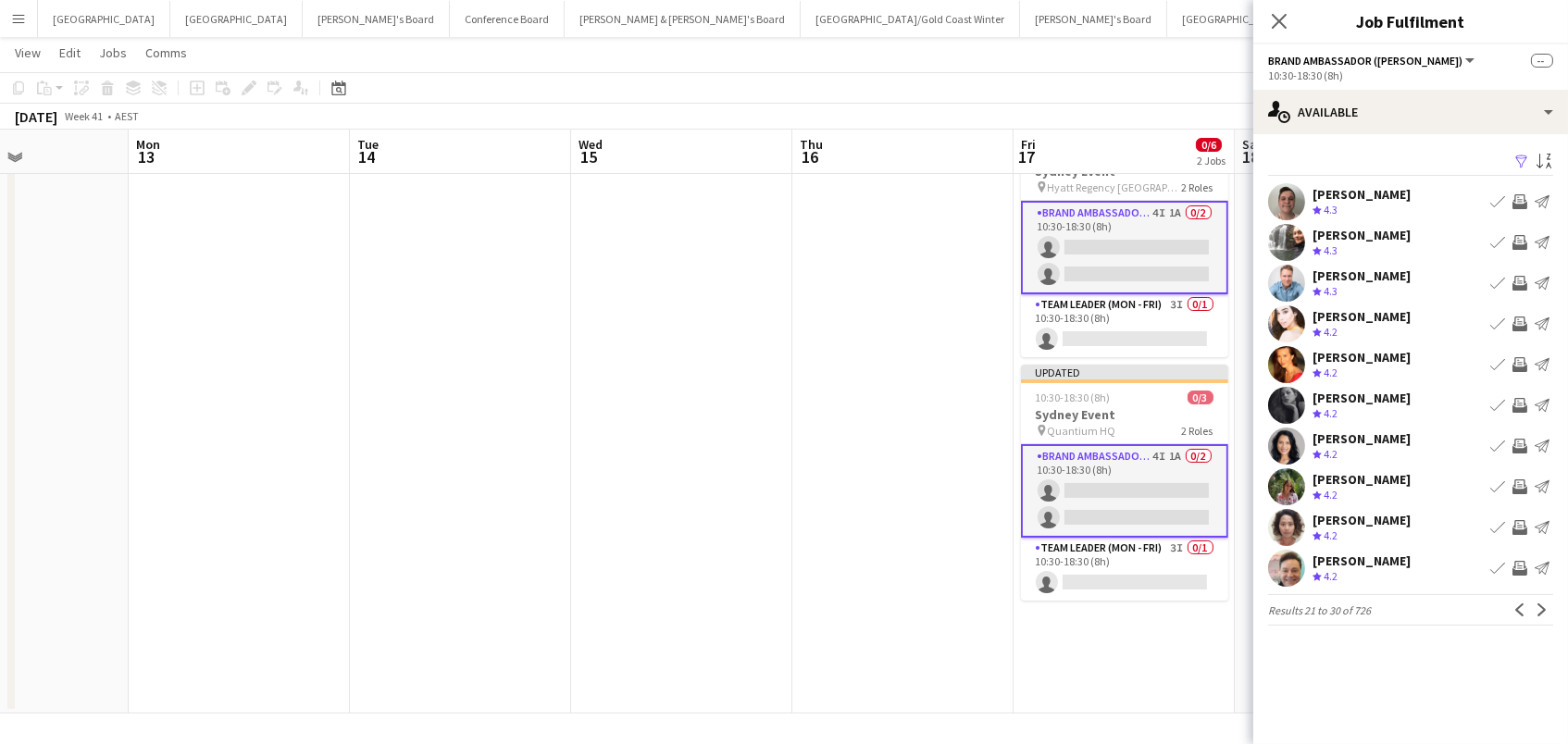
click at [1522, 484] on app-icon "Invite crew" at bounding box center [1519, 486] width 15 height 15
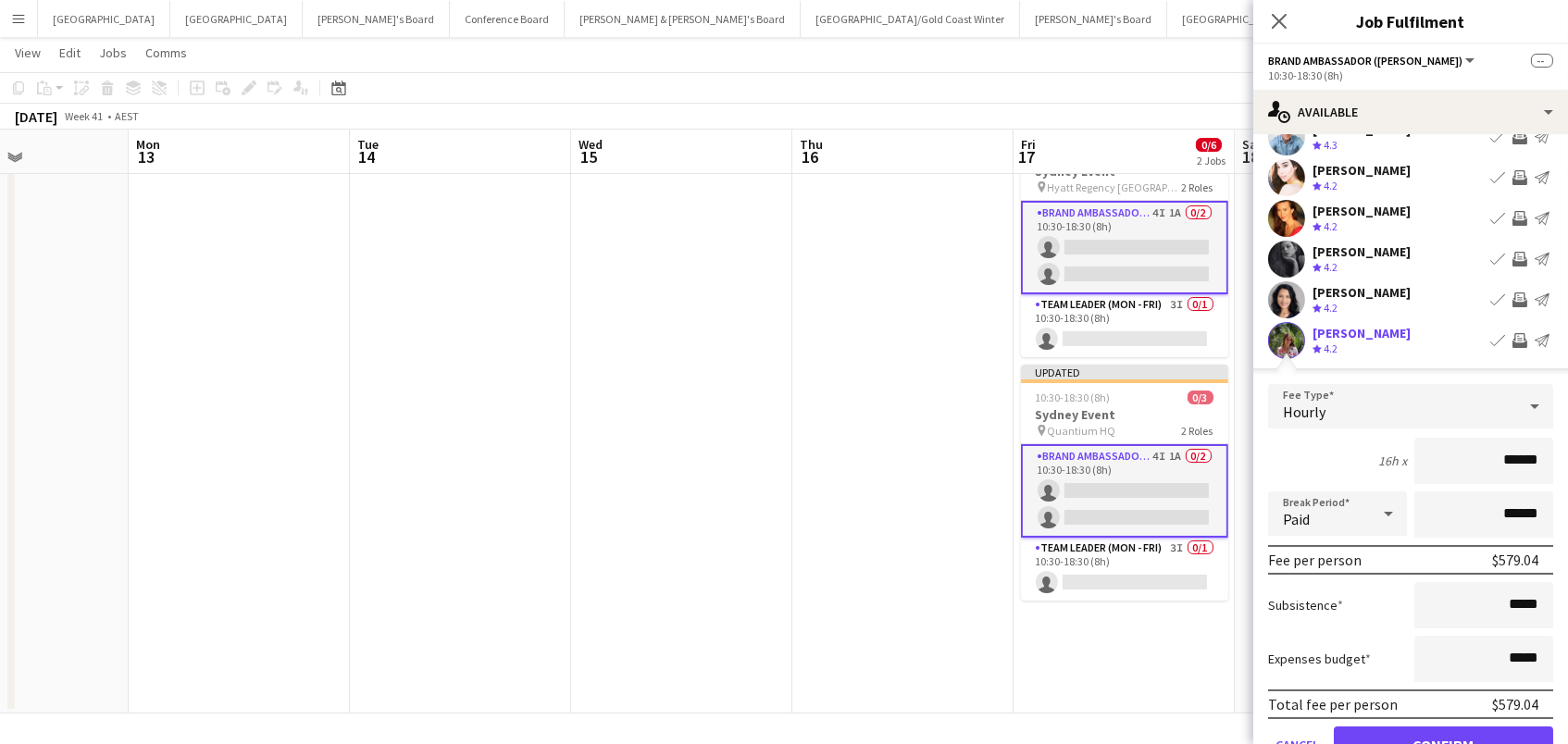
scroll to position [157, 0]
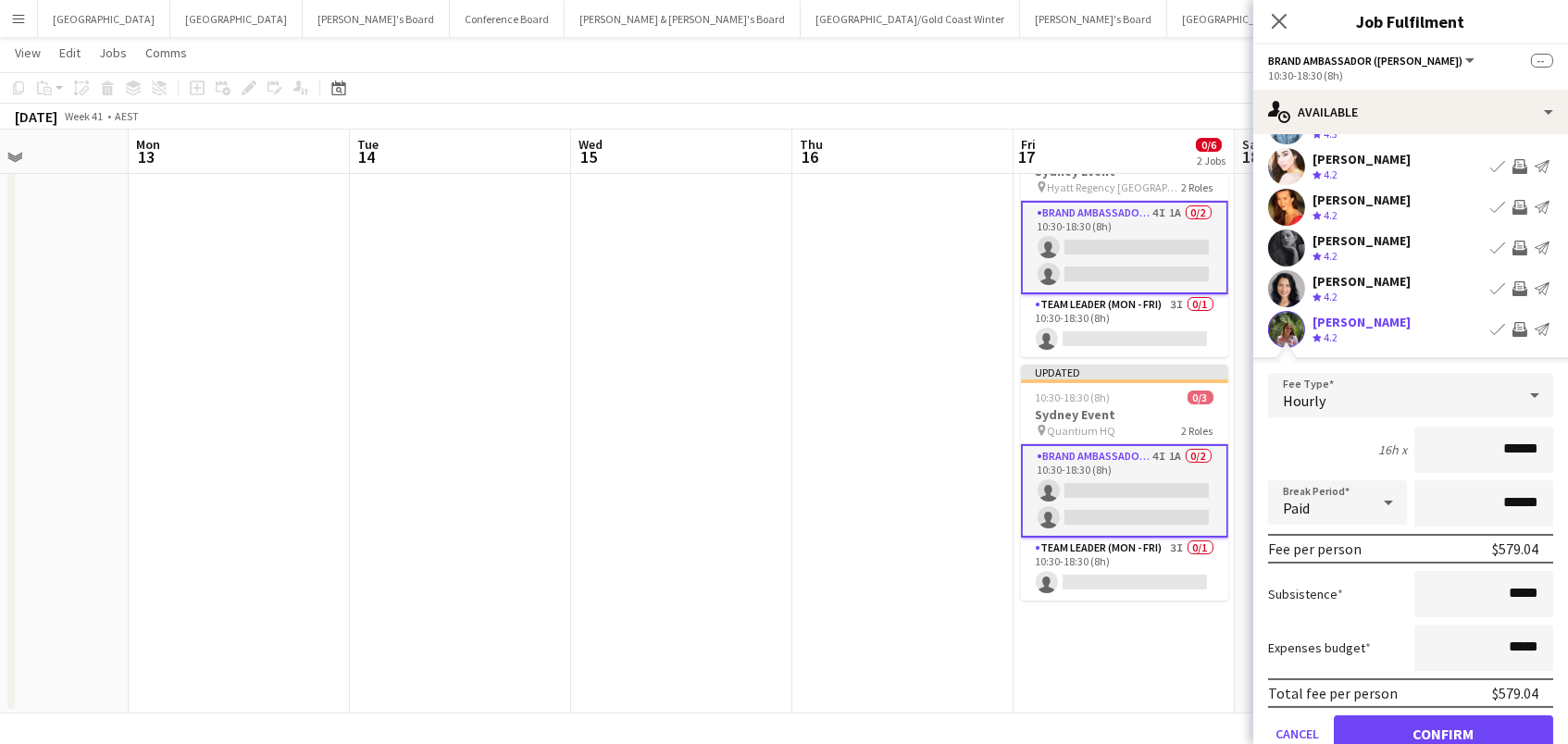
drag, startPoint x: 1457, startPoint y: 729, endPoint x: 1438, endPoint y: 725, distance: 19.4
click at [1442, 726] on button "Confirm" at bounding box center [1443, 733] width 219 height 37
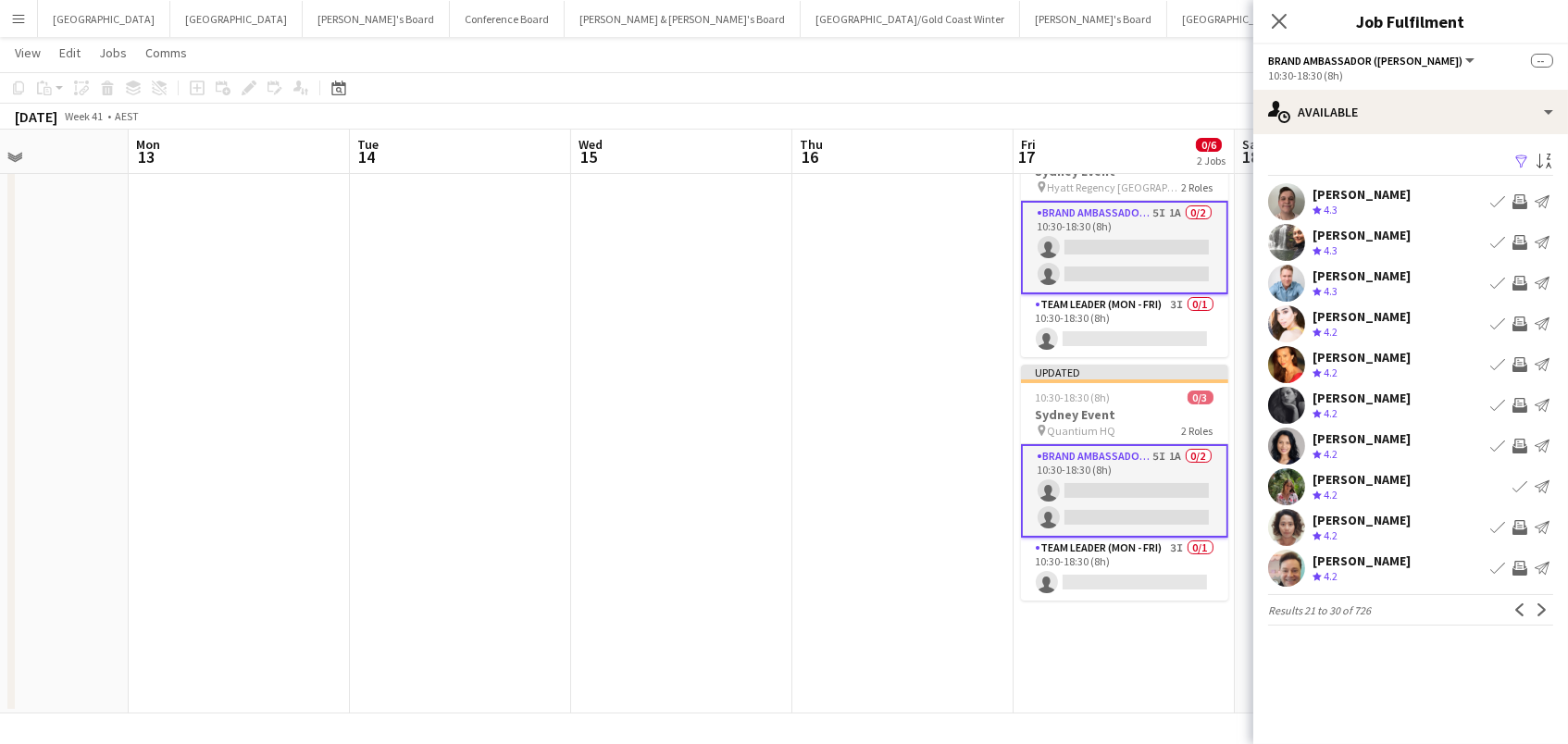
click at [1070, 608] on app-date-cell "Updated 10:30-18:30 (8h) 0/3 Sydney Event pin Hyatt Regency Sydney 2 Roles Bran…" at bounding box center [1125, 413] width 221 height 600
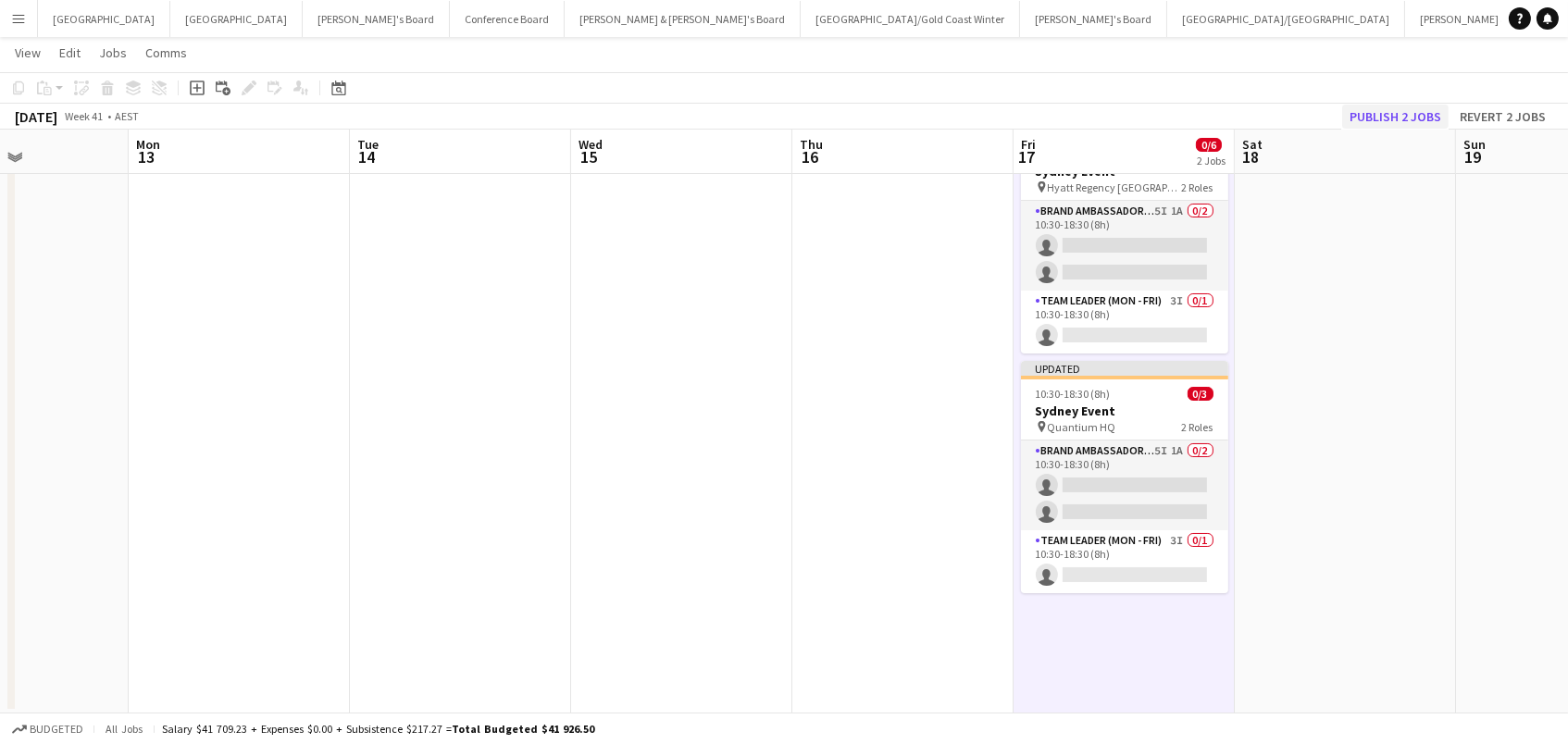
click at [1392, 106] on button "Publish 2 jobs" at bounding box center [1395, 117] width 107 height 24
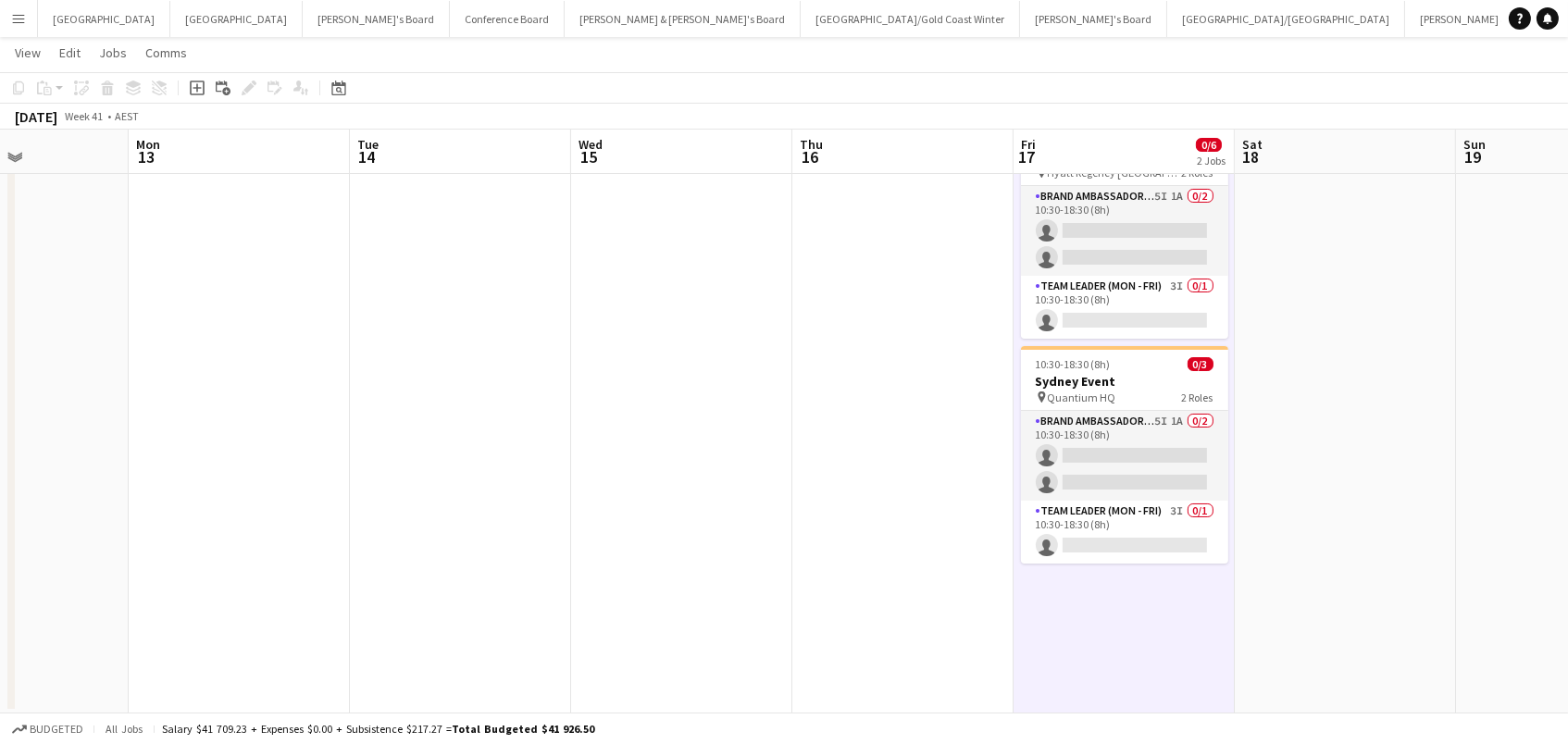
click at [17, 20] on app-icon "Menu" at bounding box center [18, 18] width 15 height 15
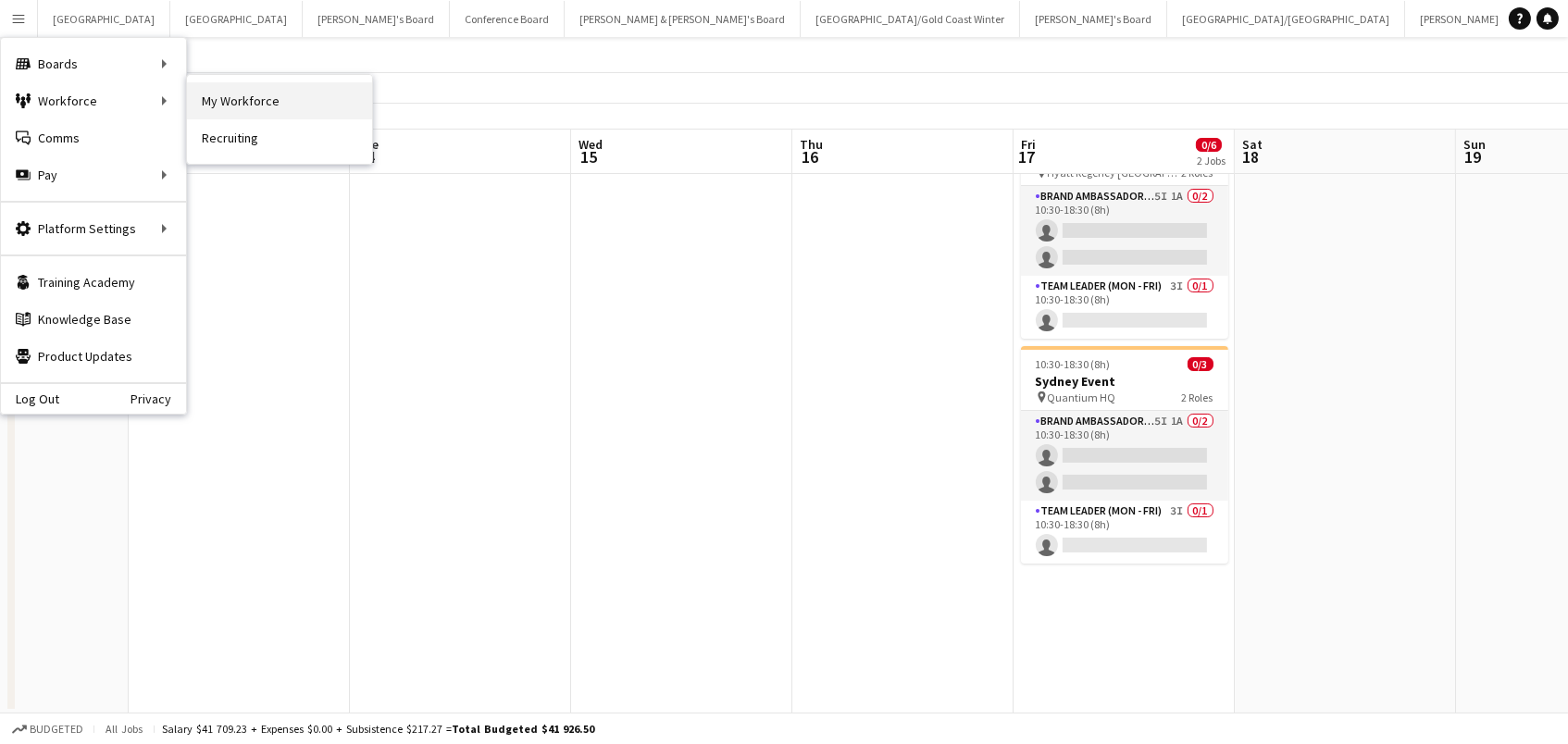
click at [237, 101] on link "My Workforce" at bounding box center [280, 101] width 185 height 37
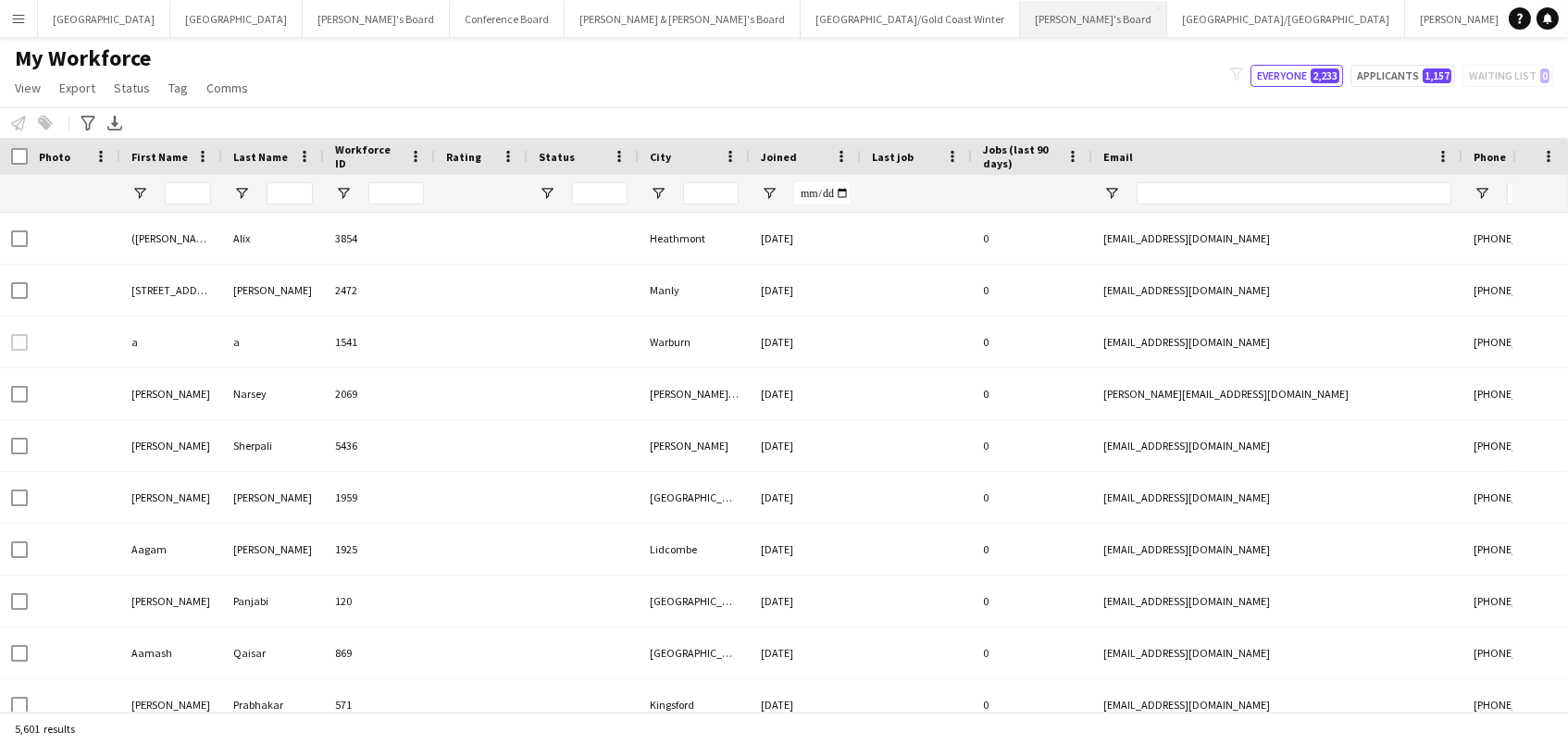
type input "*****"
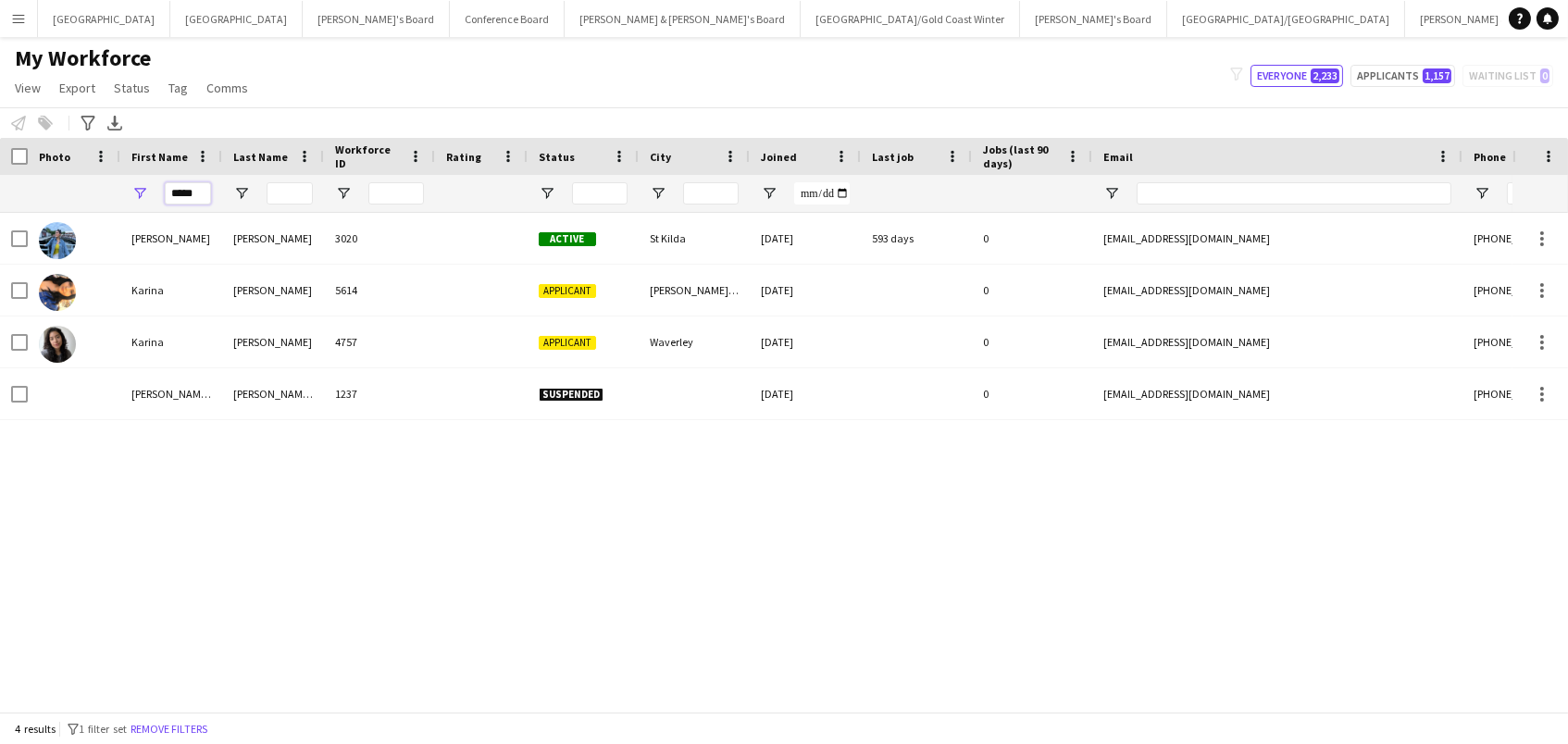
drag, startPoint x: 169, startPoint y: 189, endPoint x: 0, endPoint y: 62, distance: 211.4
click at [0, 82] on main "My Workforce View Views Default view New view Update view Delete view Edit name…" at bounding box center [784, 377] width 1568 height 682
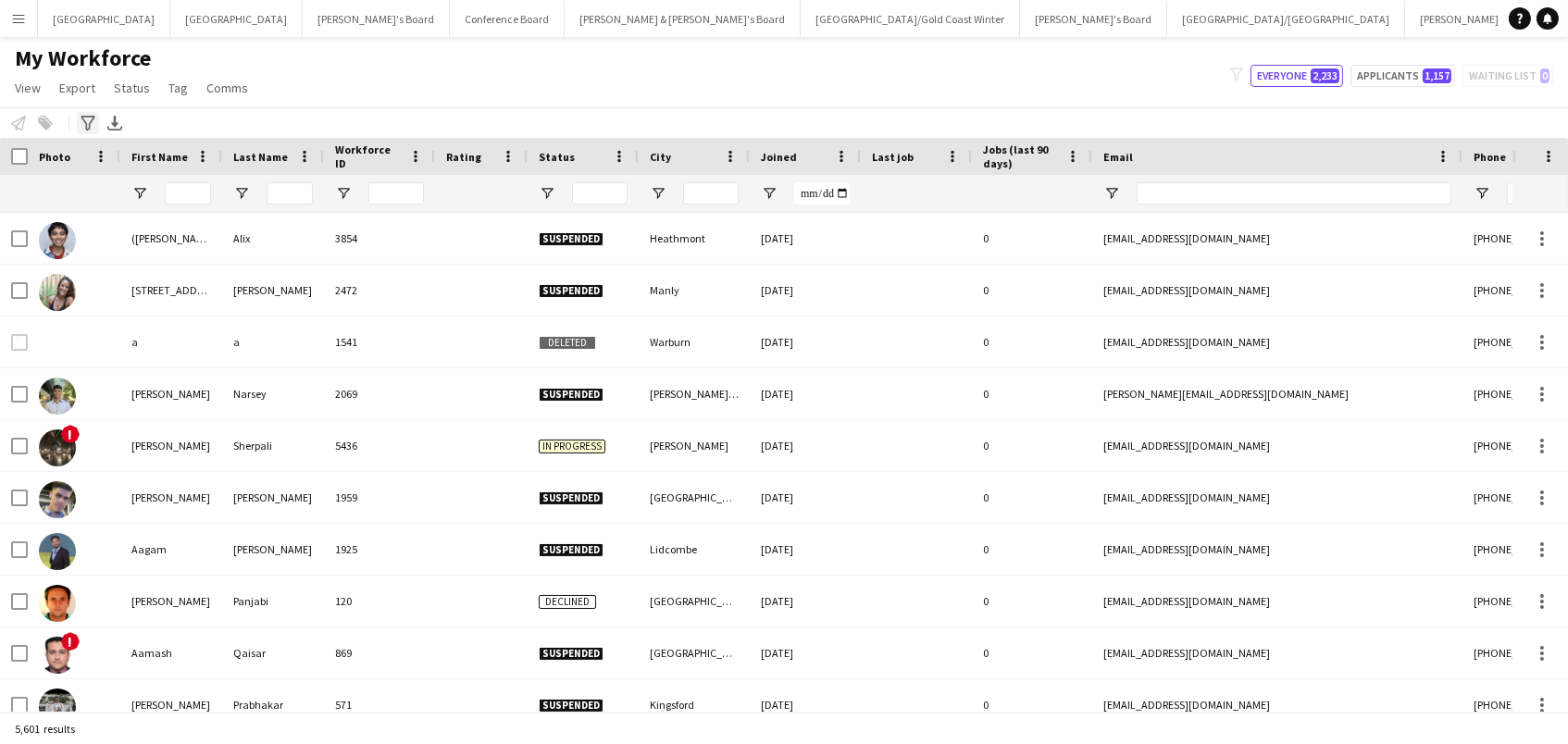
click at [83, 123] on icon "Advanced filters" at bounding box center [88, 123] width 15 height 15
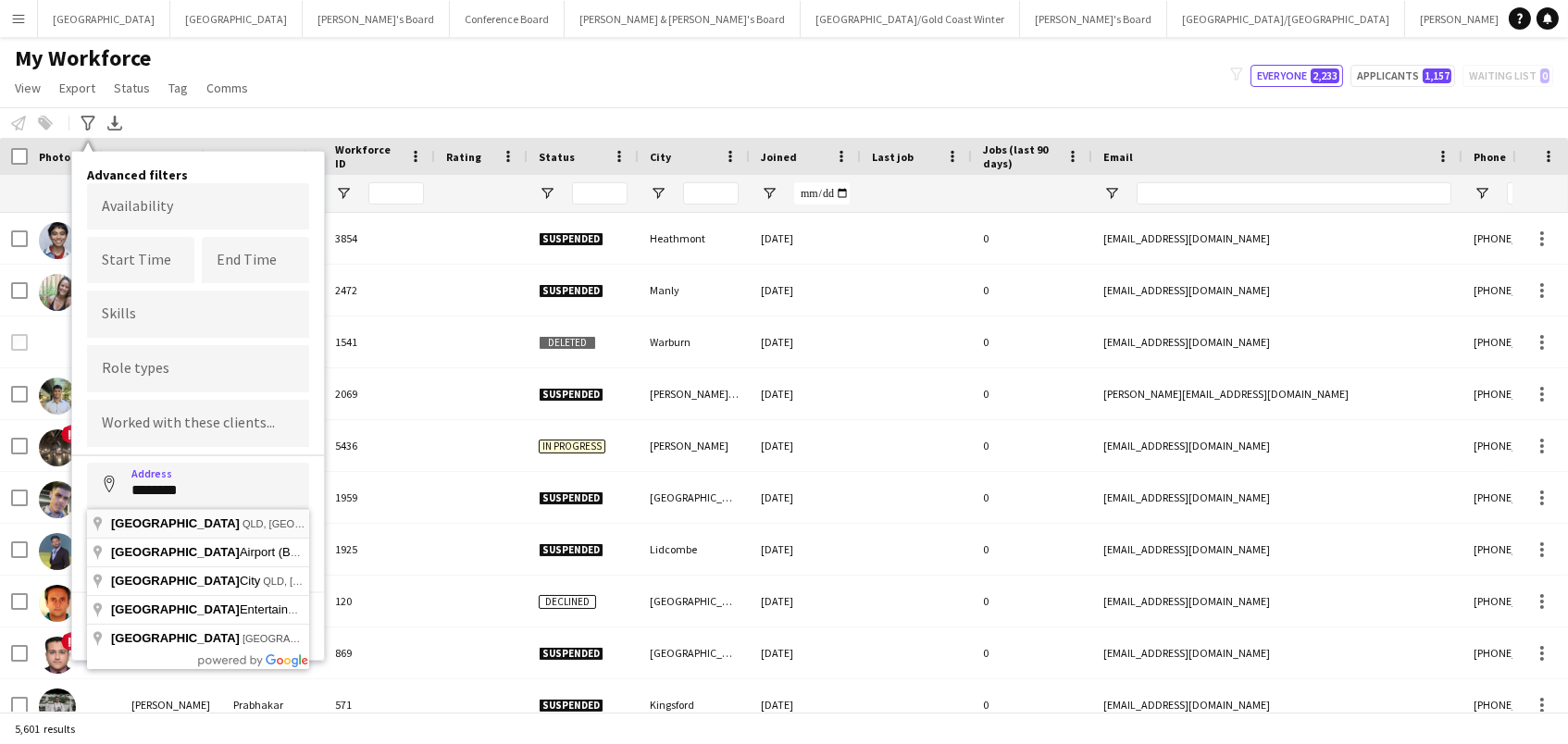
type input "**********"
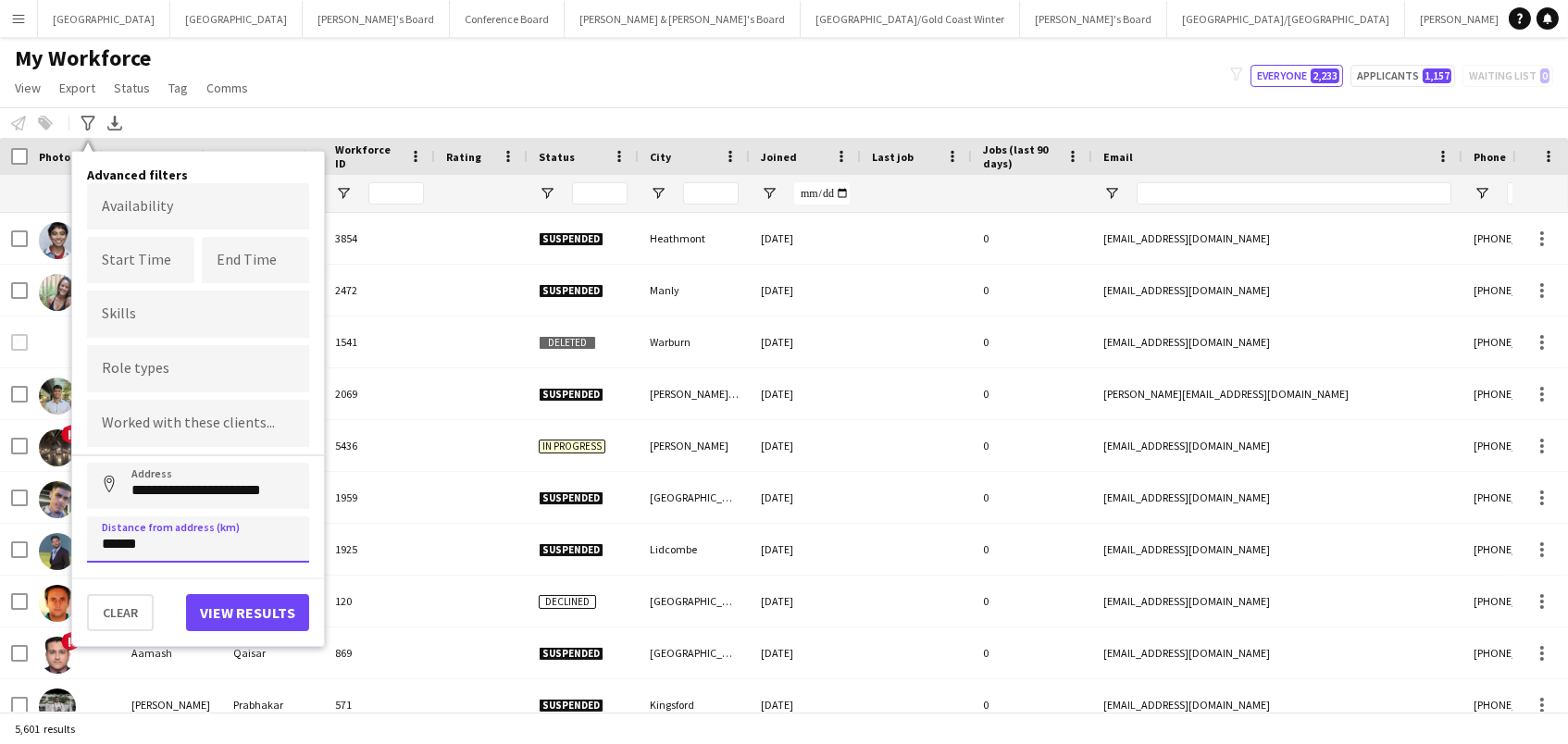
type input "******"
click at [137, 317] on input "Type to search skills..." at bounding box center [197, 319] width 192 height 17
type input "********"
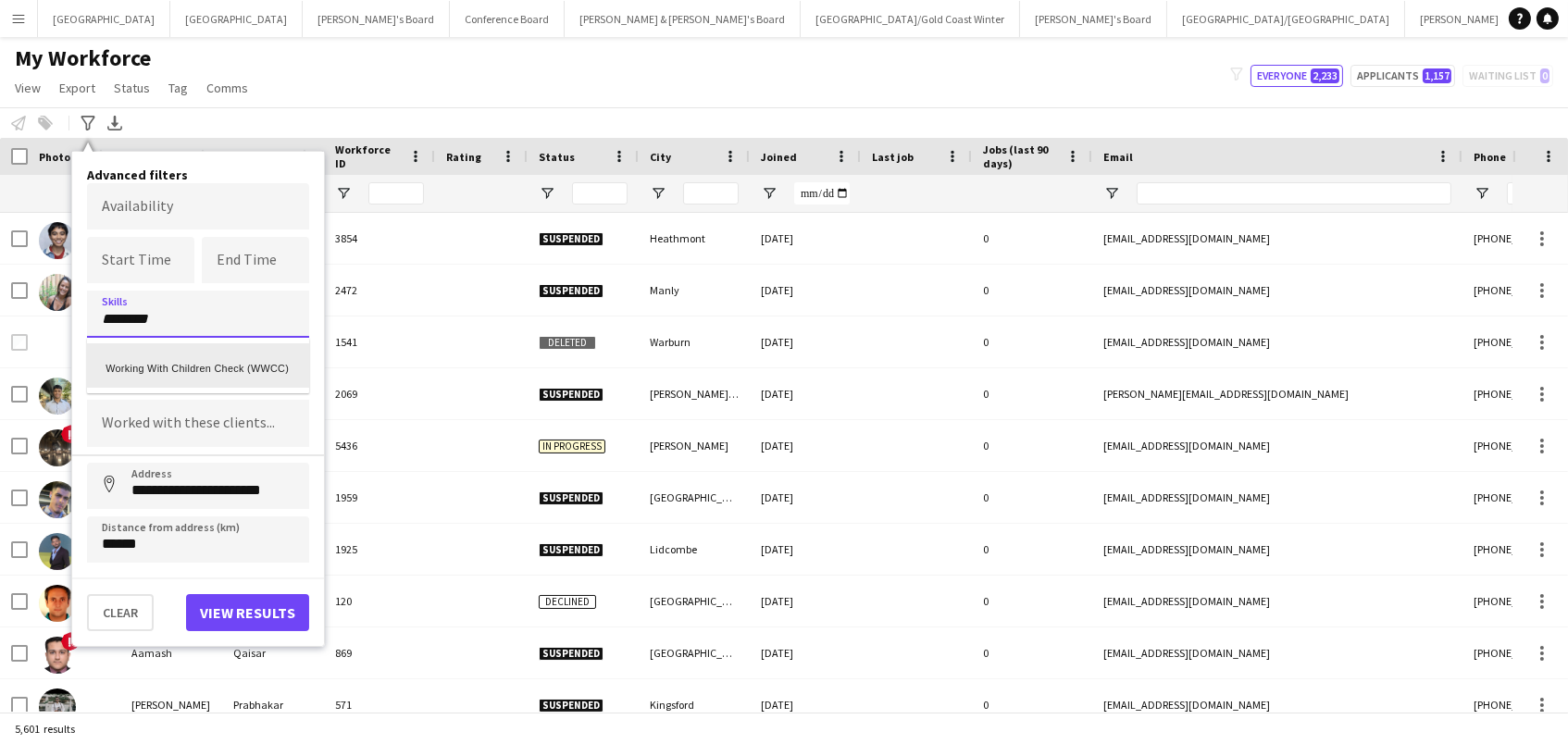
click at [226, 355] on div "Working With Children Check (WWCC)" at bounding box center [197, 366] width 222 height 45
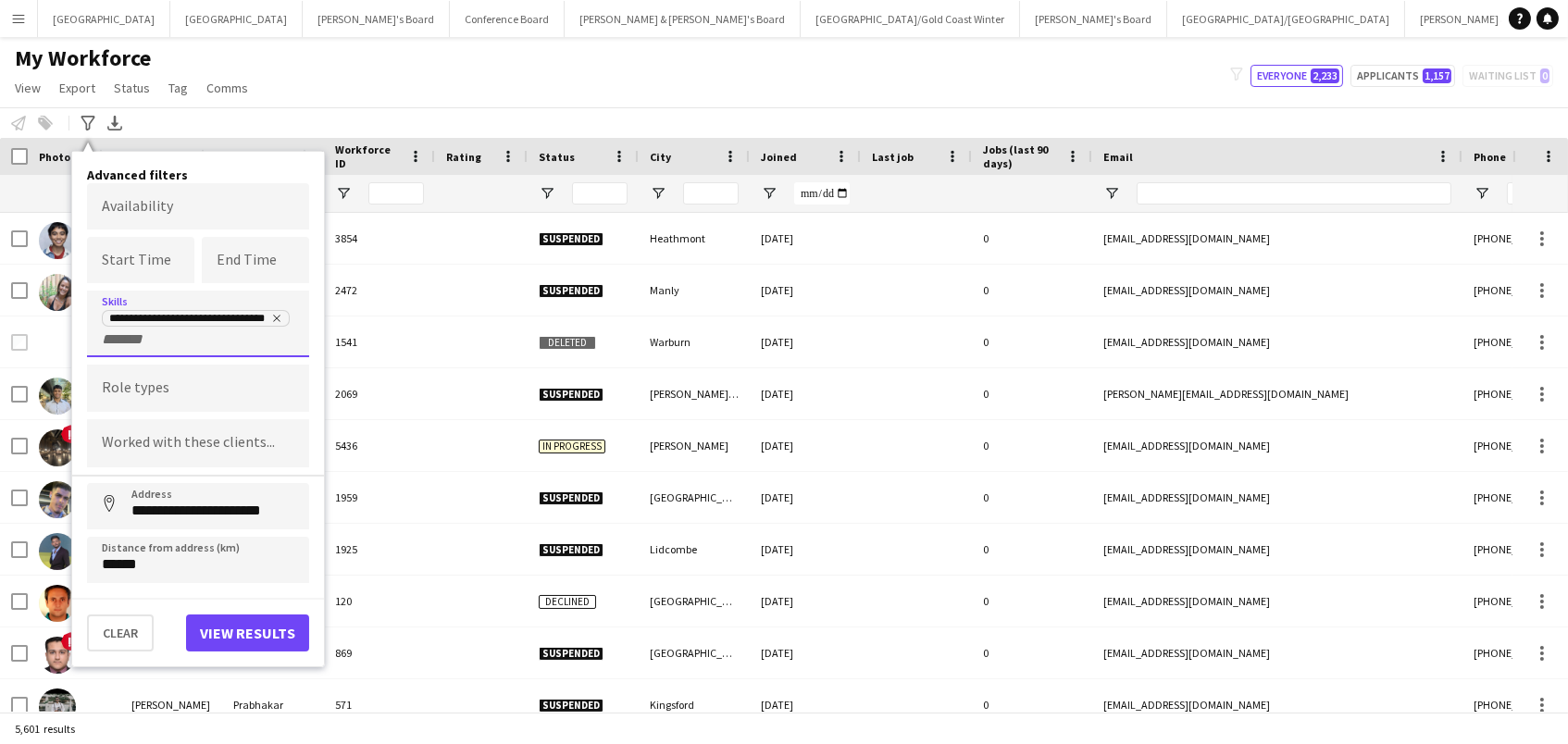
click at [243, 635] on button "View results" at bounding box center [248, 632] width 124 height 37
type input "**********"
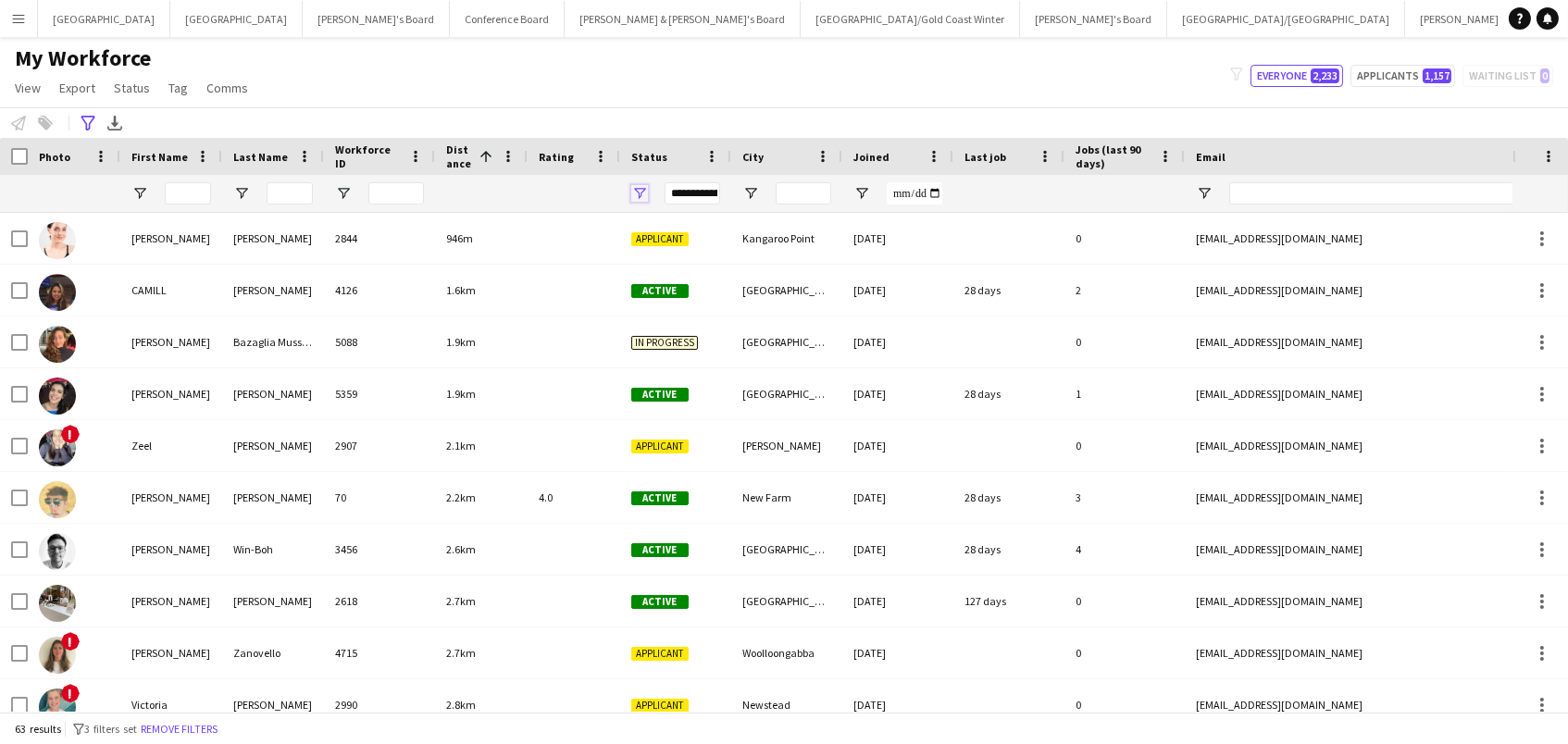
click at [636, 185] on span "Open Filter Menu" at bounding box center [640, 193] width 17 height 17
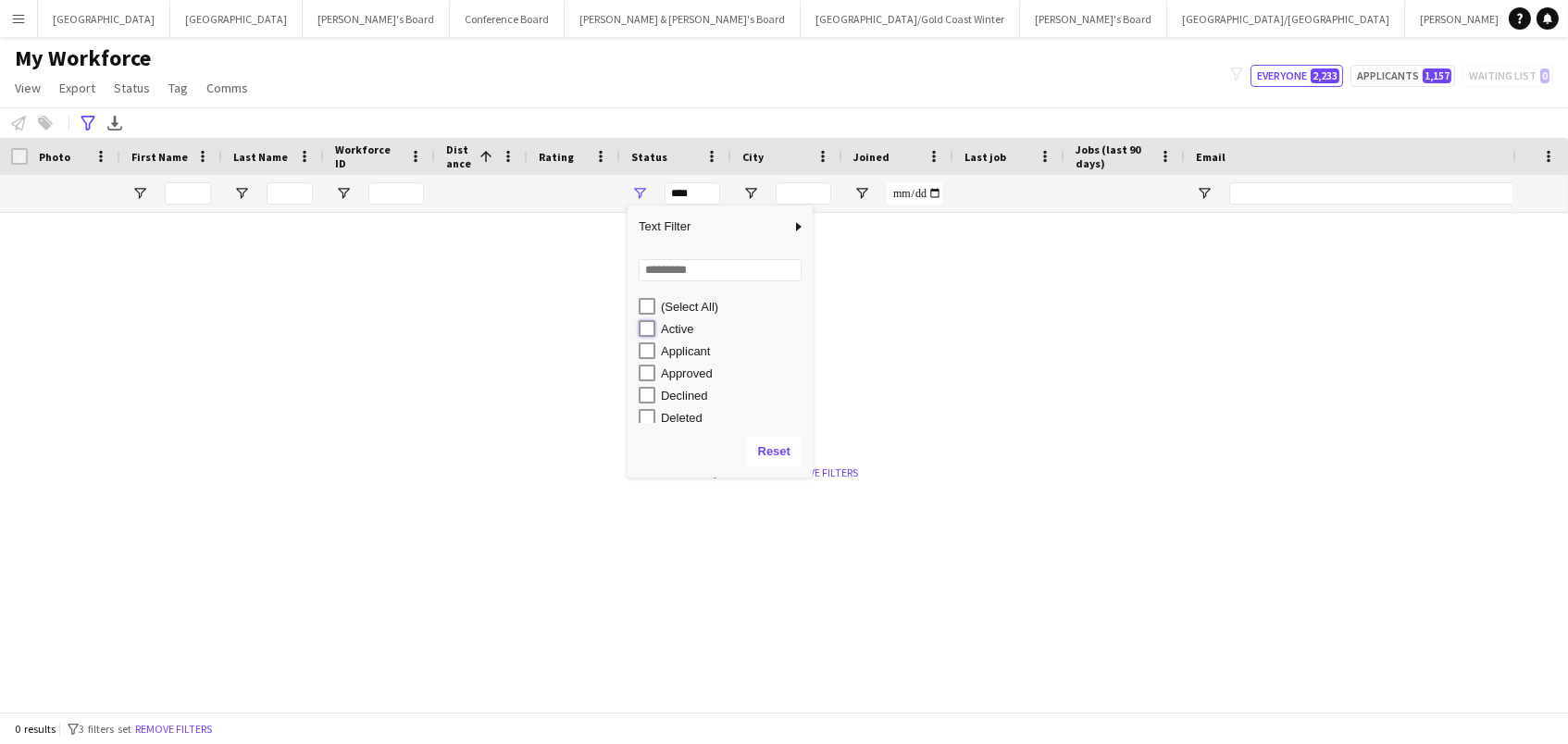
type input "**********"
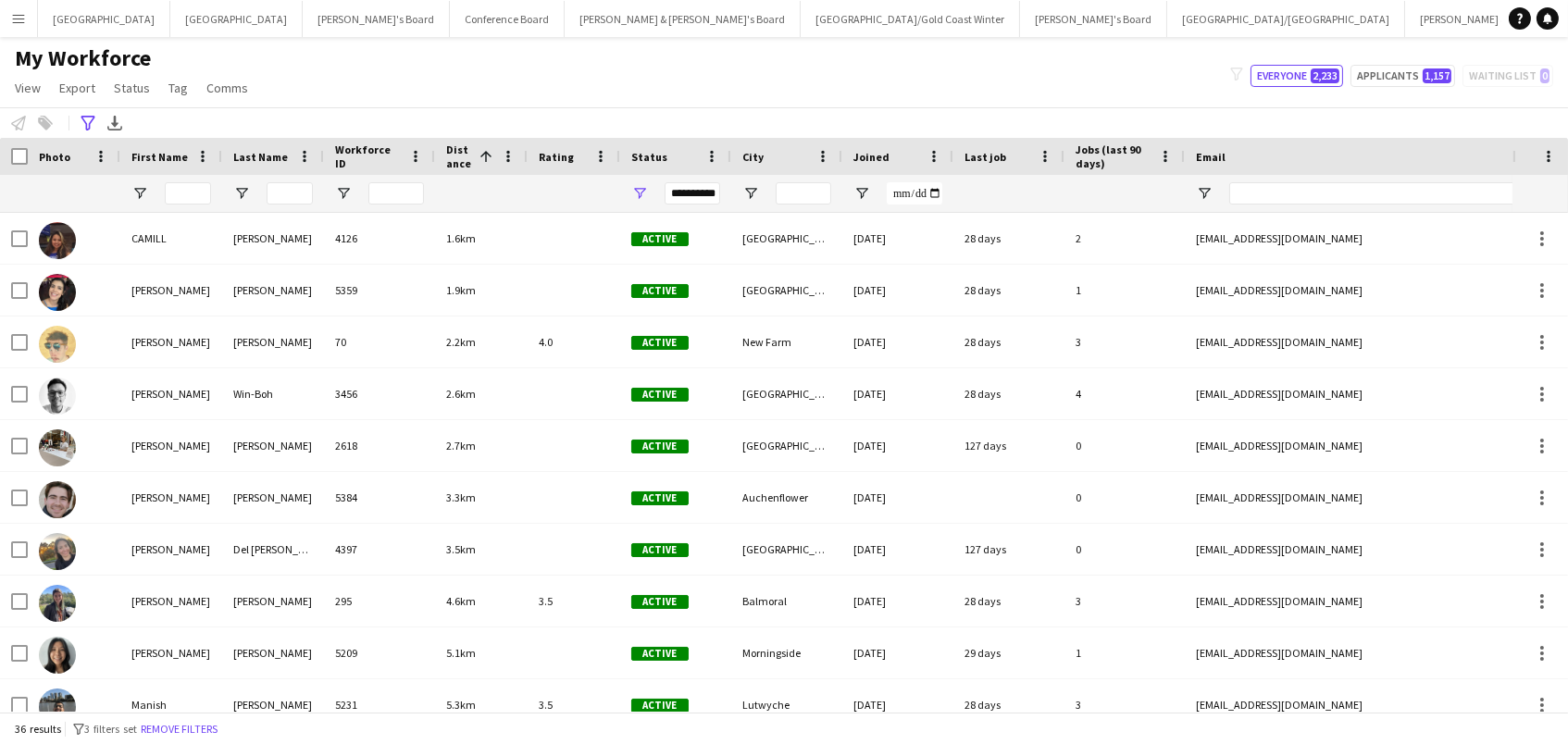
click at [654, 121] on div "**********" at bounding box center [784, 123] width 1568 height 31
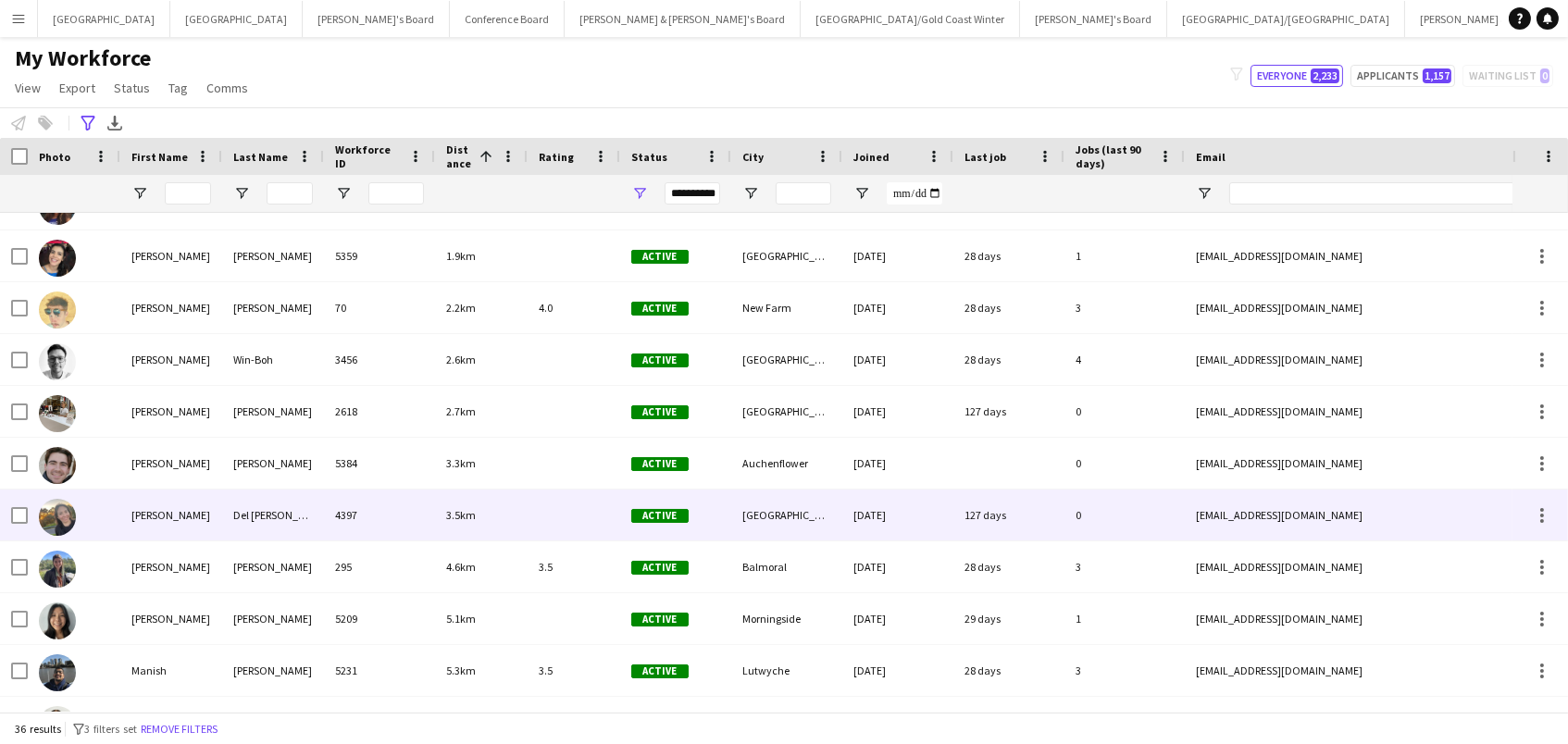
scroll to position [33, 0]
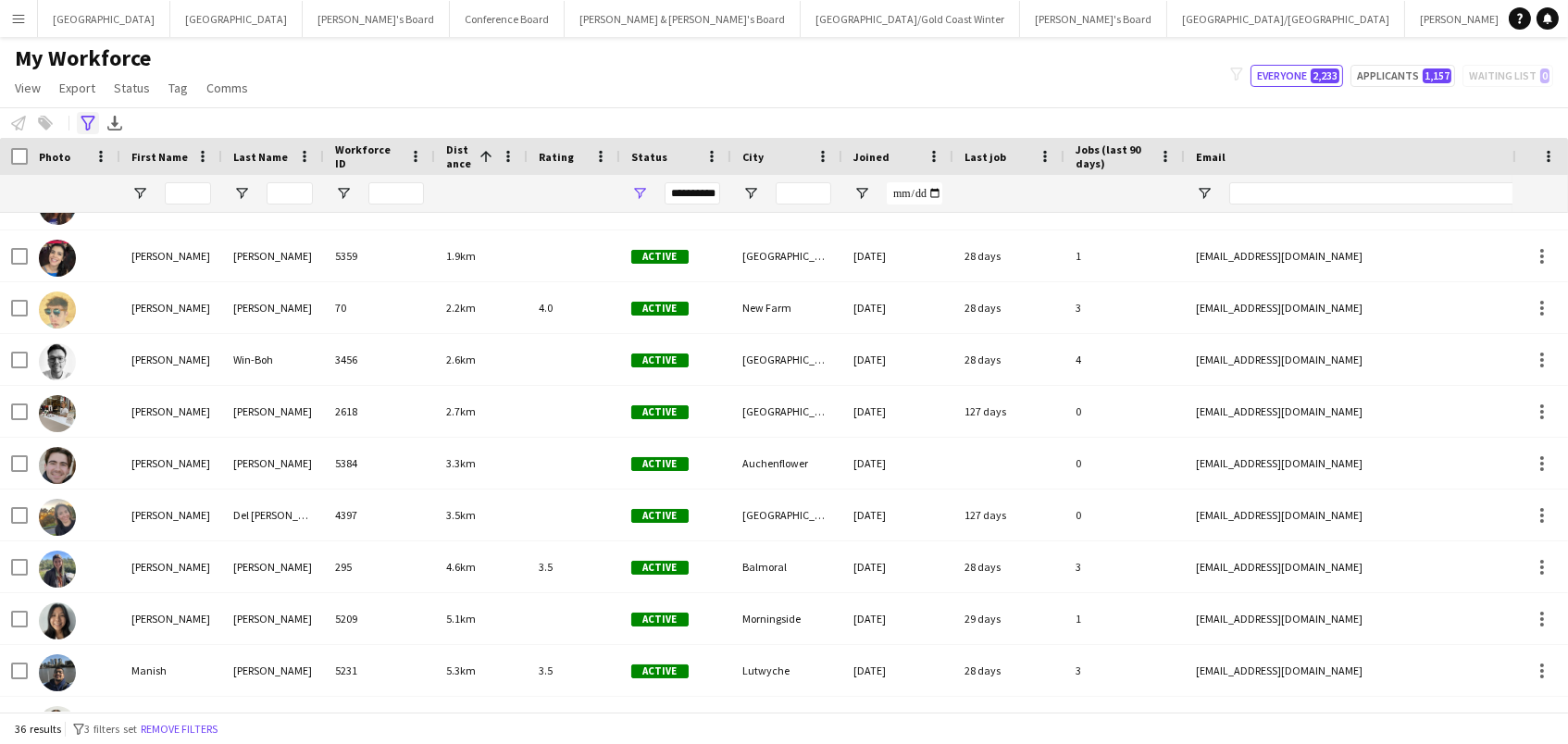
click at [83, 126] on icon "Advanced filters" at bounding box center [88, 123] width 15 height 15
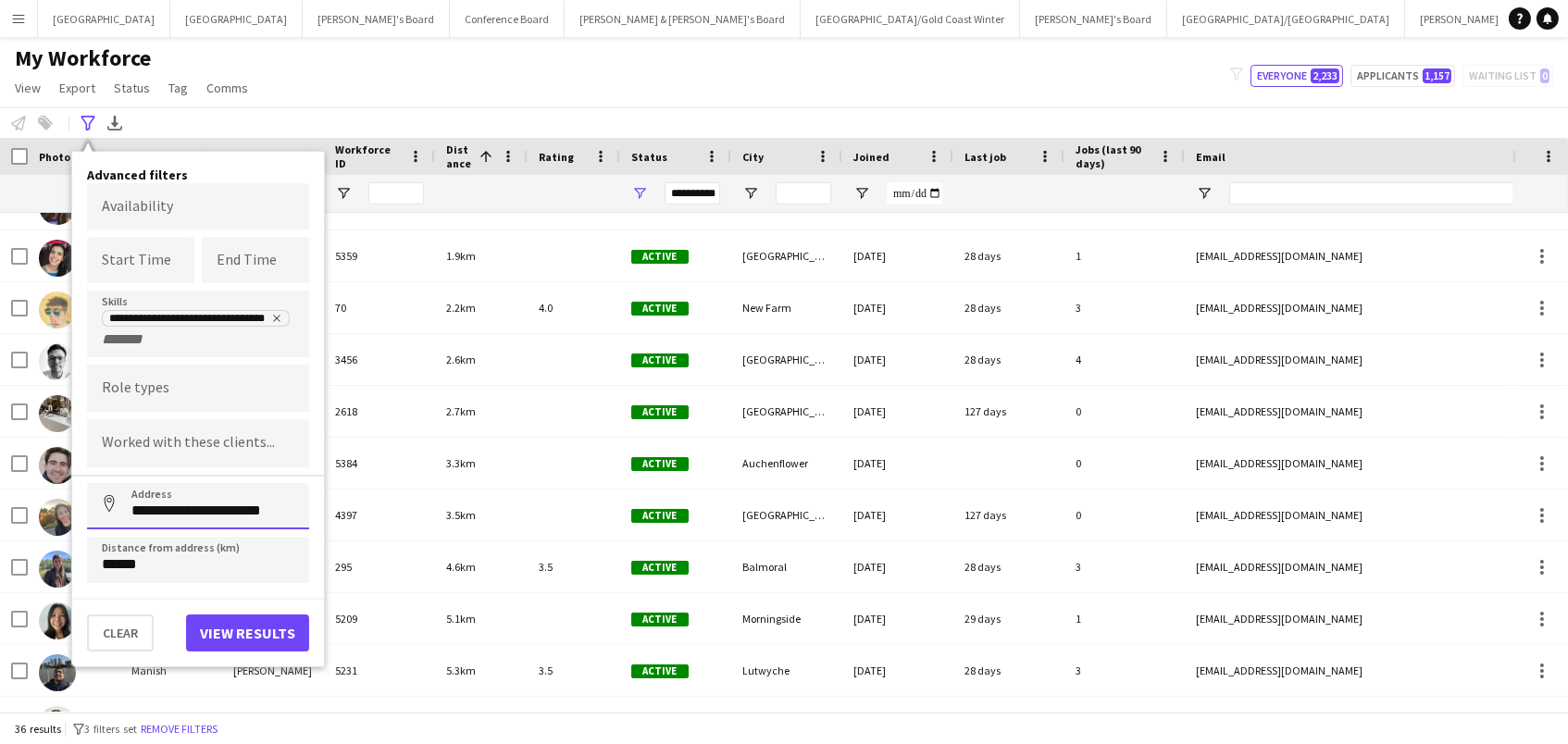
drag, startPoint x: 164, startPoint y: 509, endPoint x: 132, endPoint y: 501, distance: 33.0
click at [132, 501] on input "**********" at bounding box center [197, 506] width 222 height 46
click at [268, 634] on button "View results" at bounding box center [248, 632] width 124 height 37
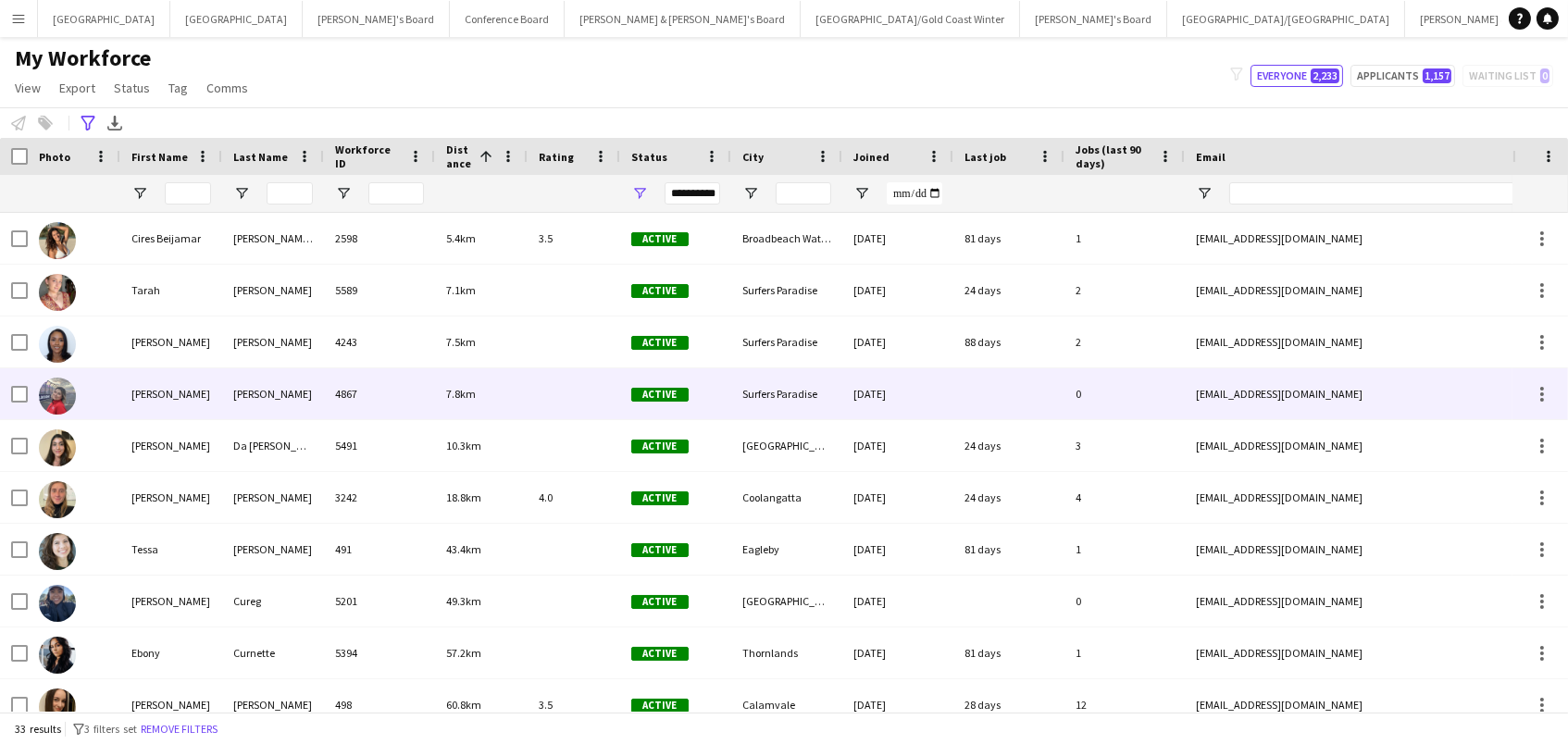
scroll to position [0, 0]
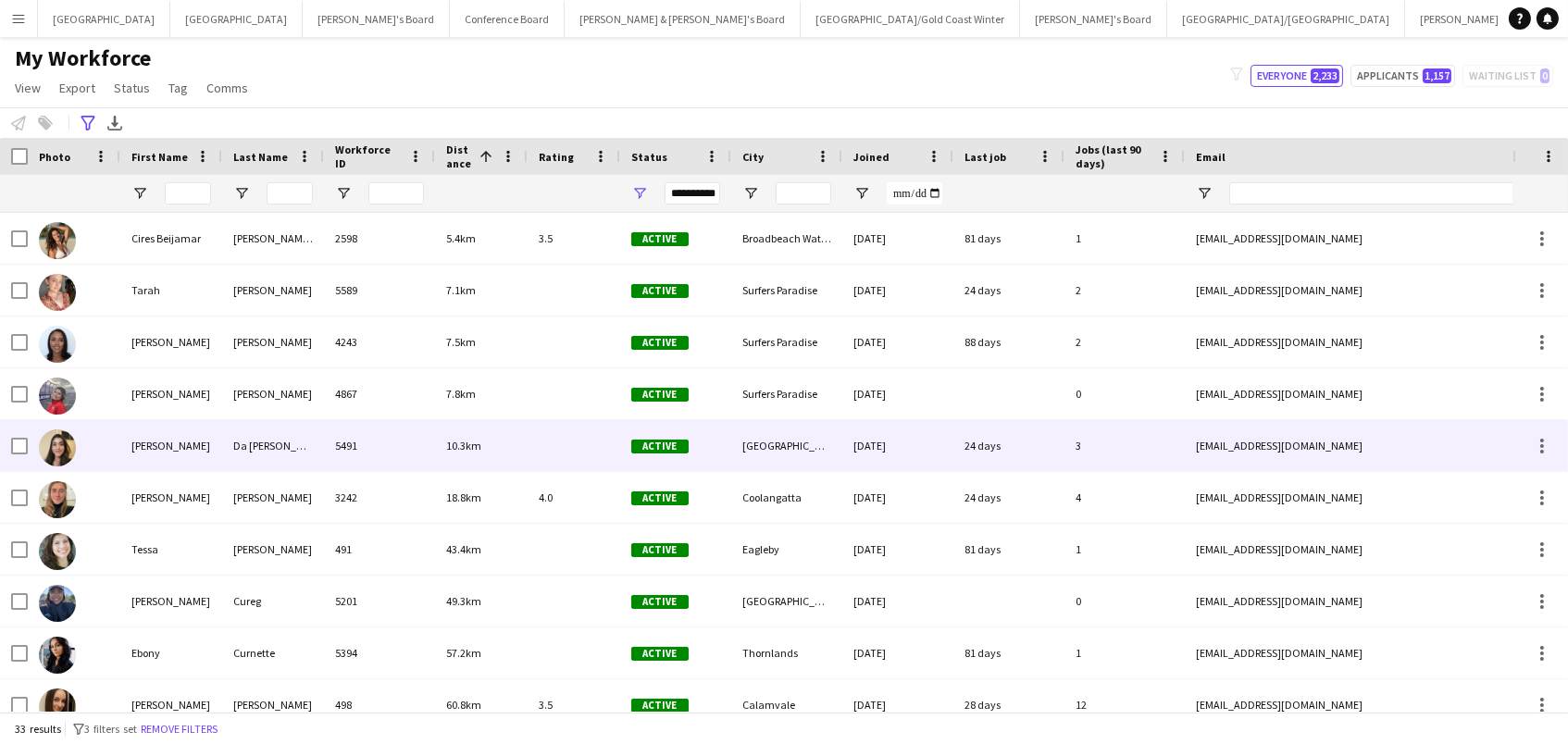
click at [330, 438] on div "5491" at bounding box center [380, 445] width 112 height 51
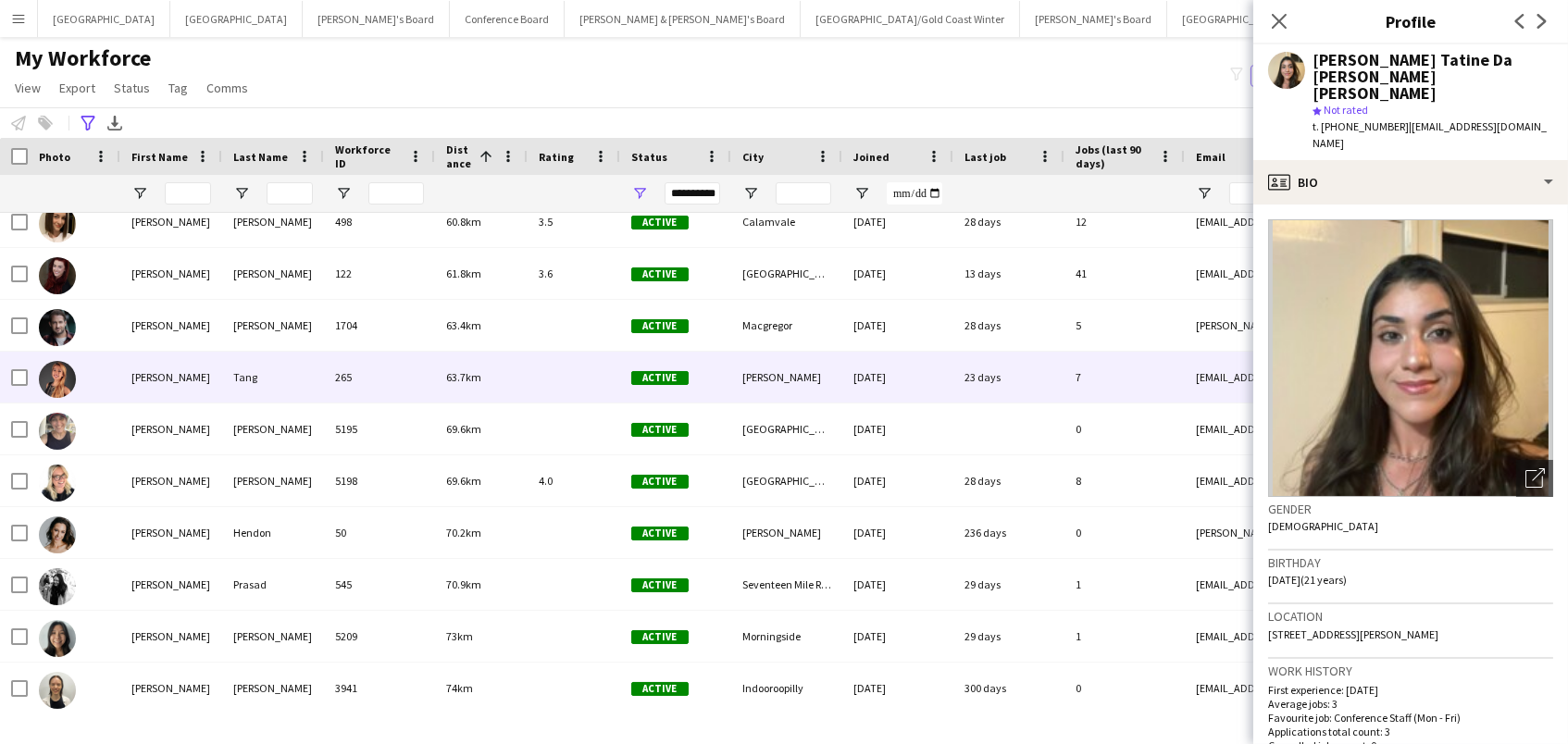
scroll to position [496, 0]
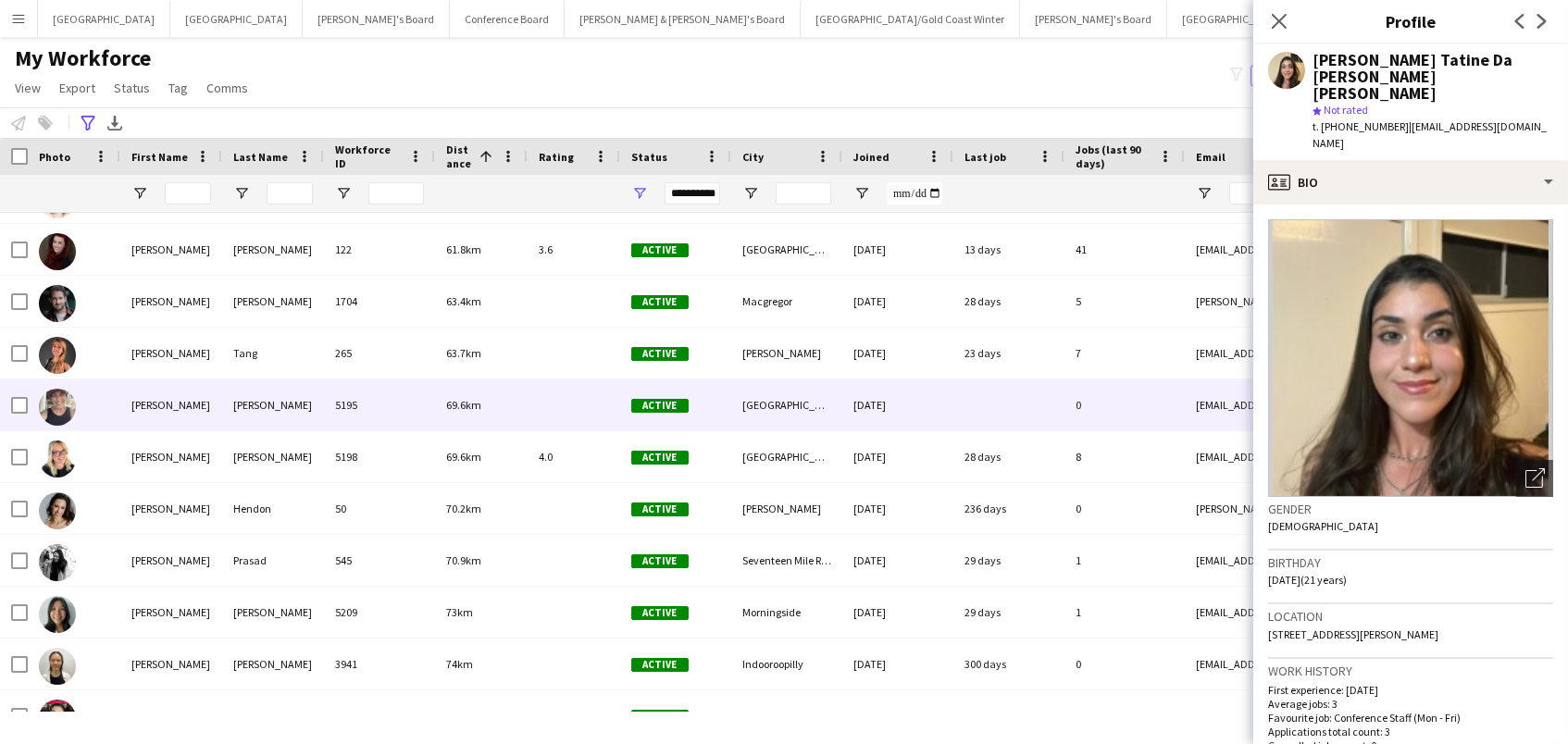
click at [243, 402] on div "[PERSON_NAME]" at bounding box center [273, 404] width 102 height 51
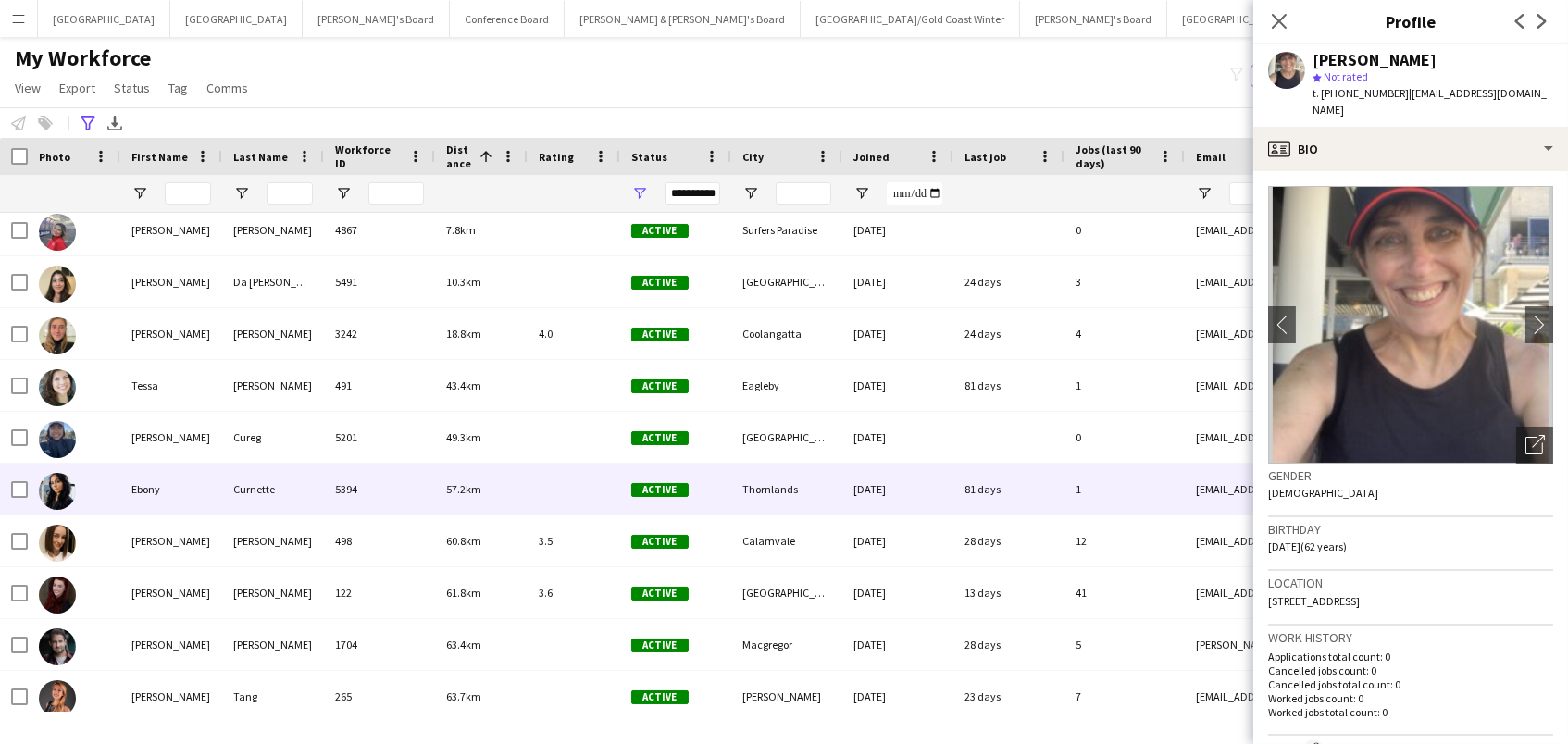
click at [365, 490] on div "5394" at bounding box center [380, 489] width 112 height 51
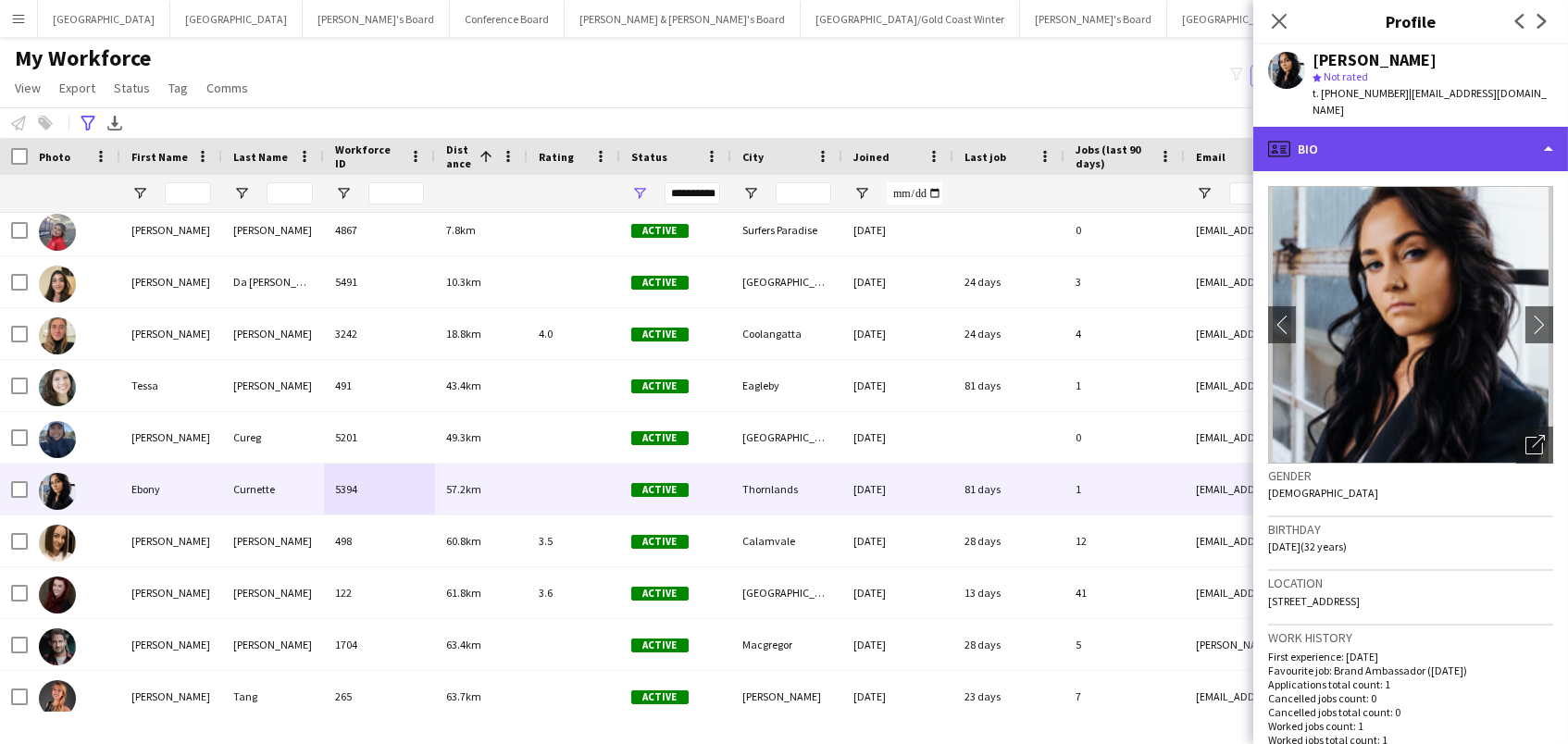
click at [1415, 140] on div "profile Bio" at bounding box center [1411, 148] width 315 height 45
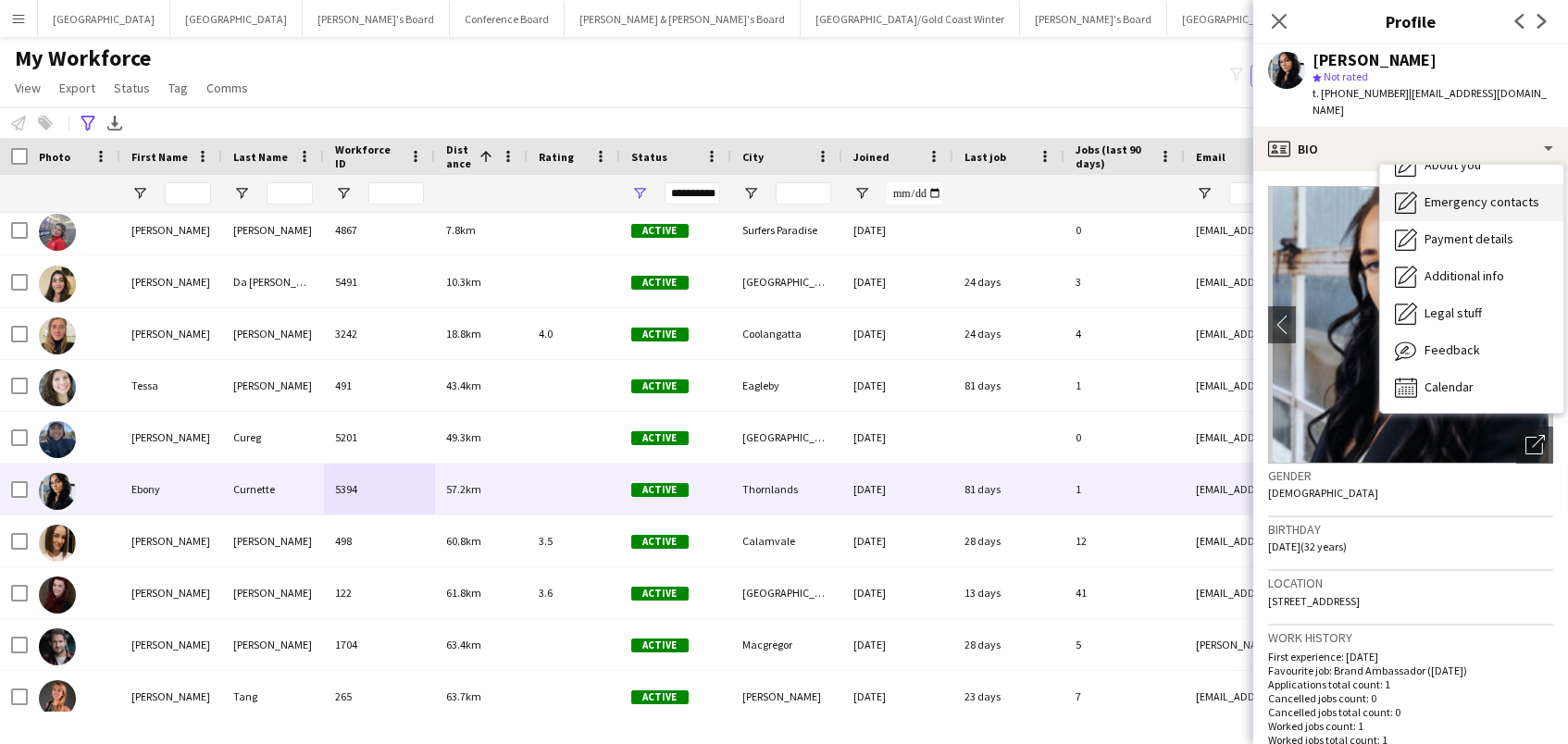
click at [1475, 342] on span "Feedback" at bounding box center [1452, 350] width 56 height 17
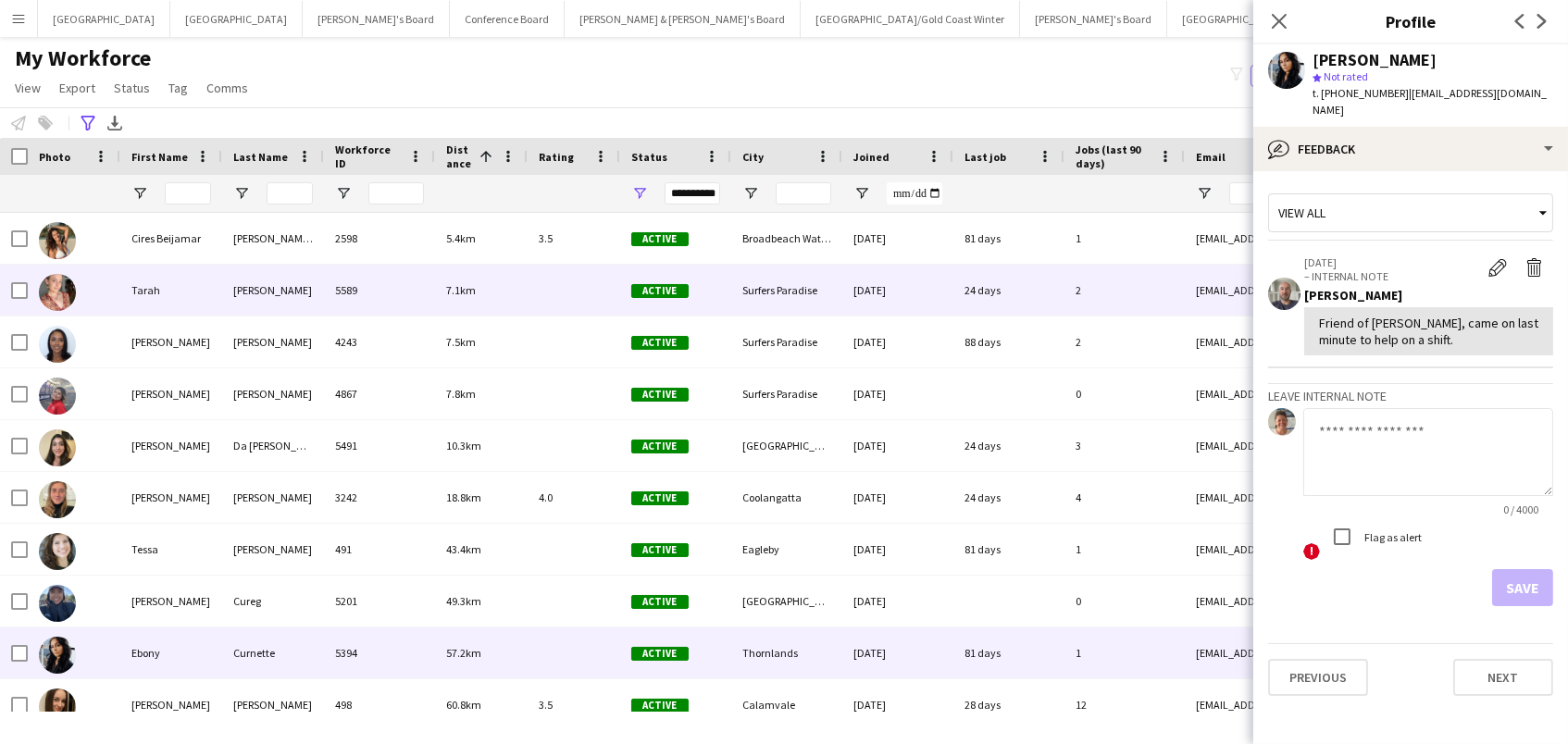
click at [294, 288] on div "[PERSON_NAME]" at bounding box center [273, 290] width 102 height 51
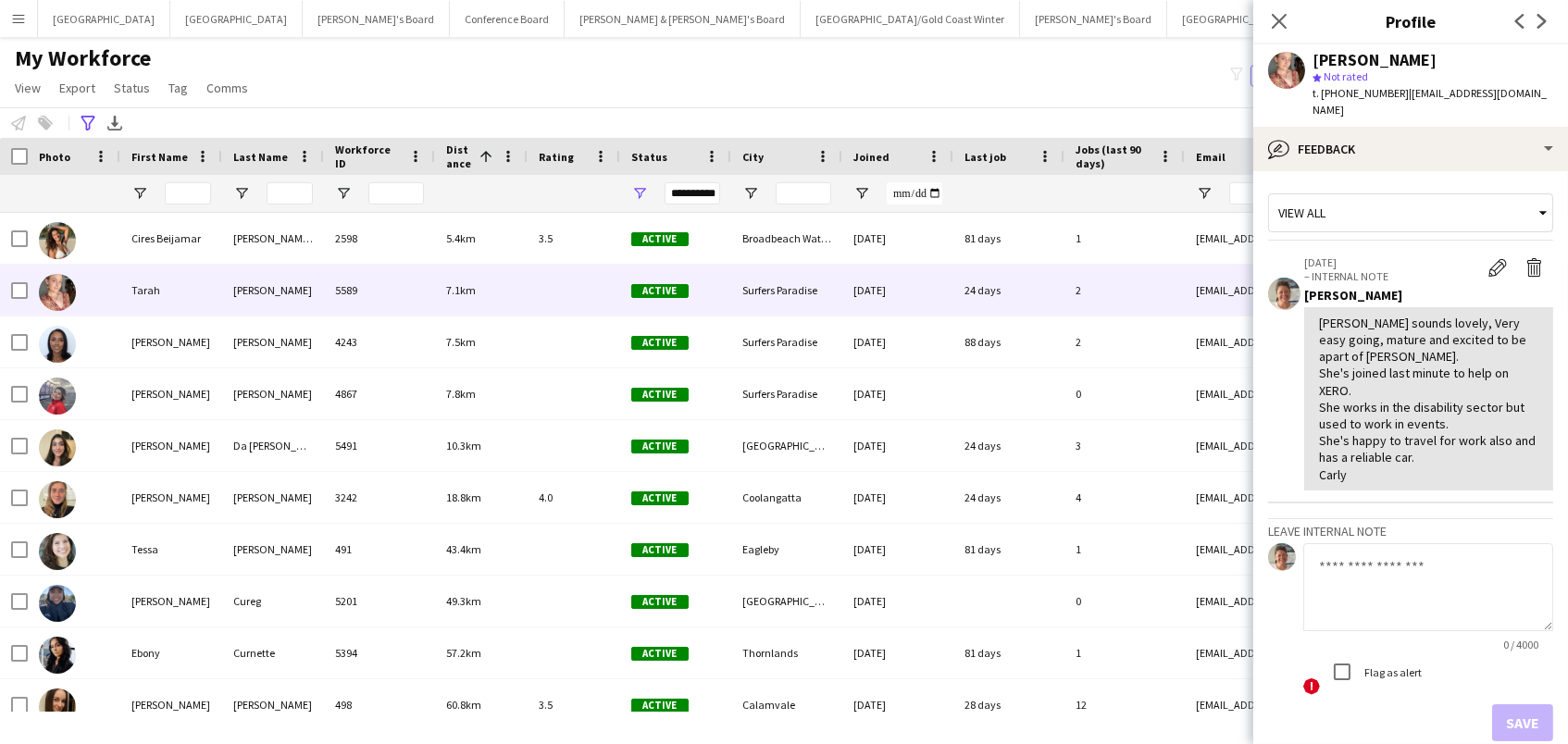
drag, startPoint x: 90, startPoint y: 123, endPoint x: 102, endPoint y: 157, distance: 36.1
click at [90, 123] on icon "Advanced filters" at bounding box center [88, 123] width 15 height 15
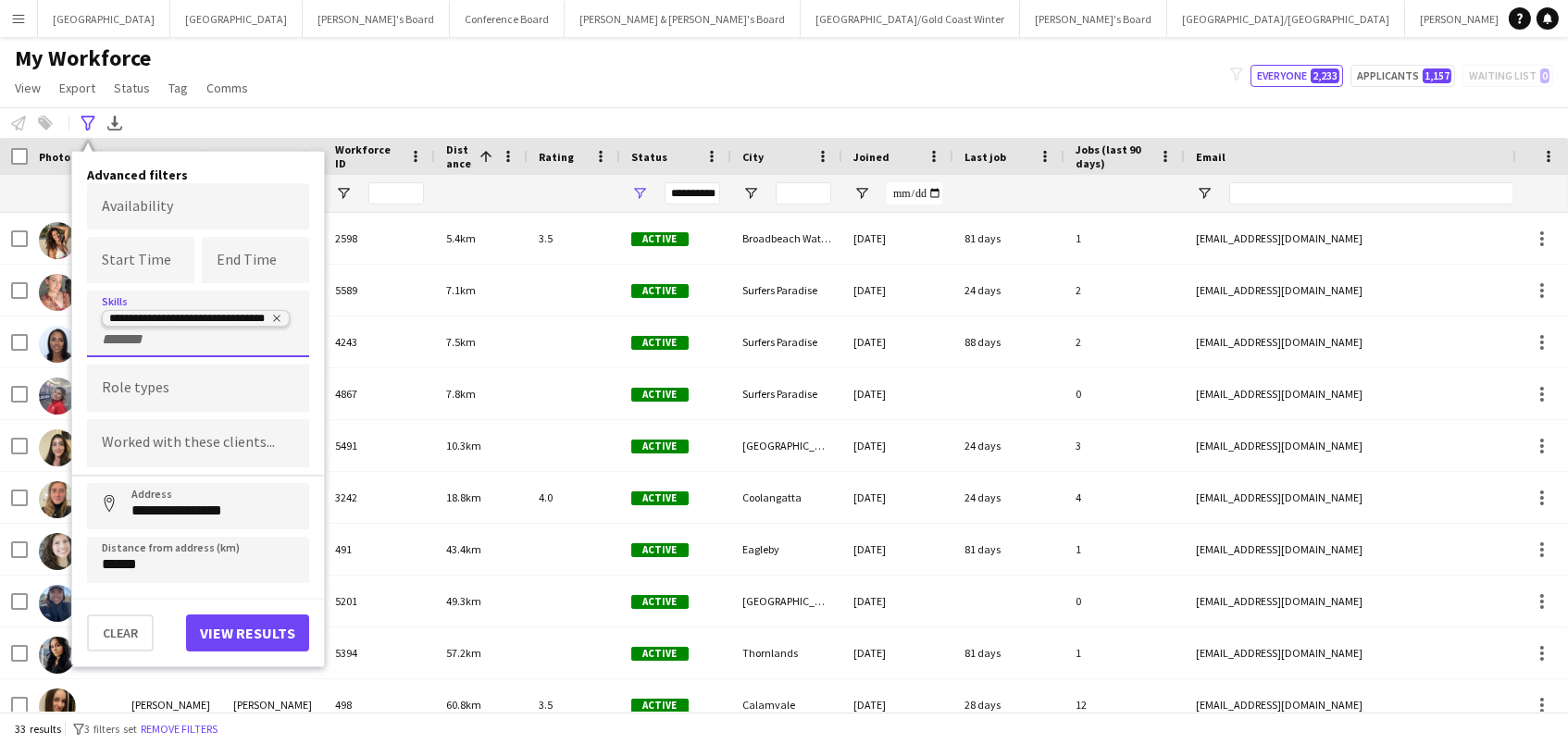
click at [277, 316] on icon "Remove tag" at bounding box center [276, 318] width 11 height 11
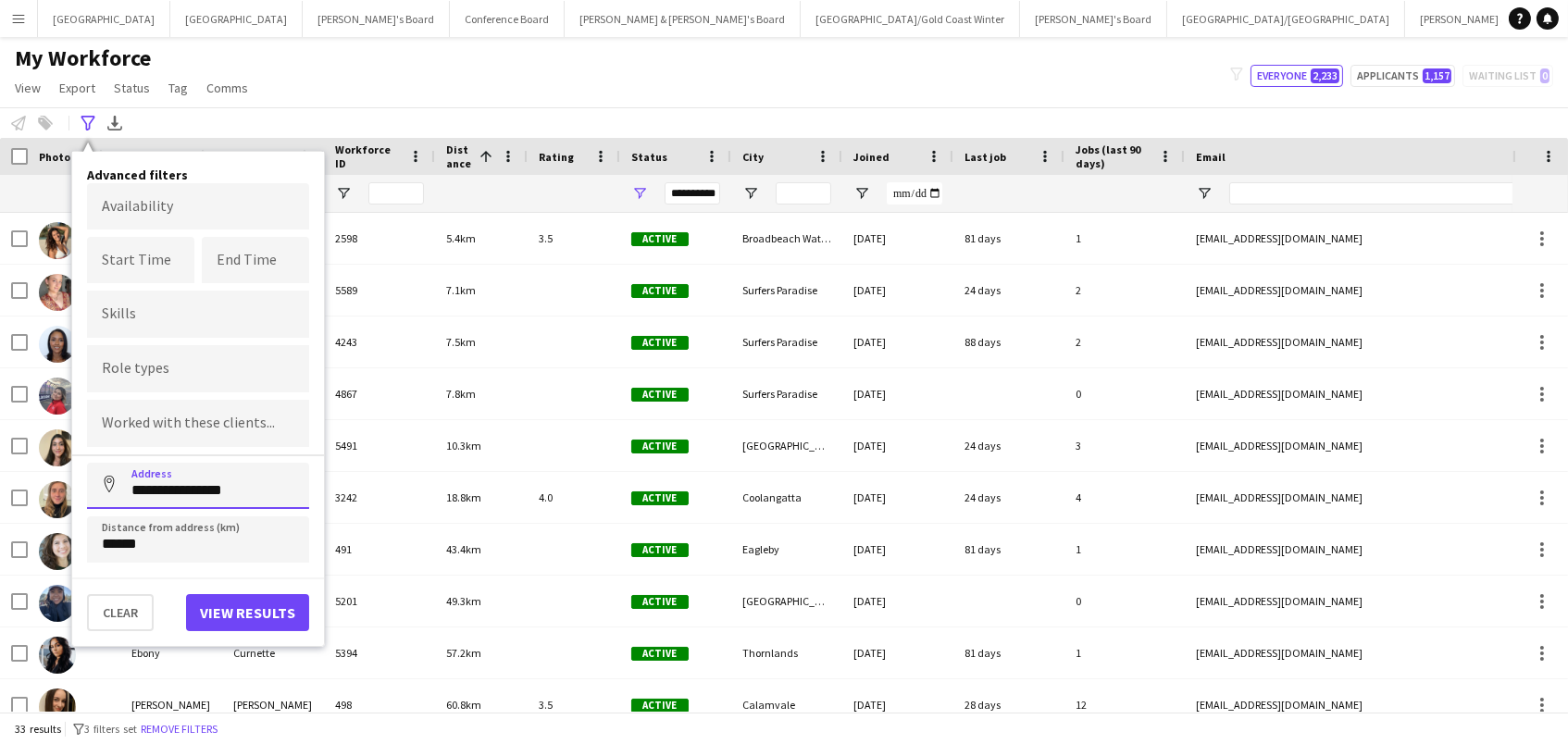
click at [263, 480] on input "**********" at bounding box center [197, 486] width 222 height 46
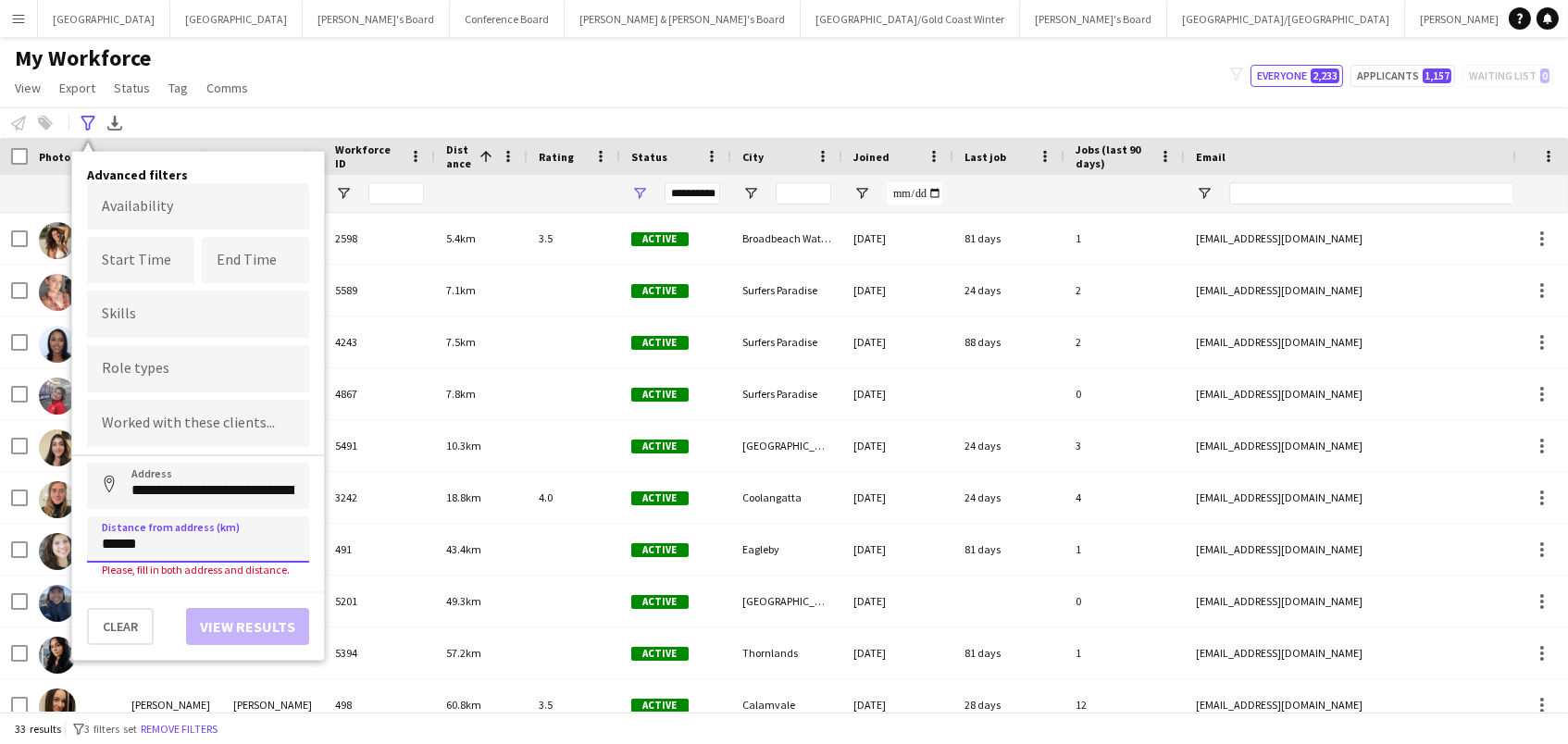
type input "**********"
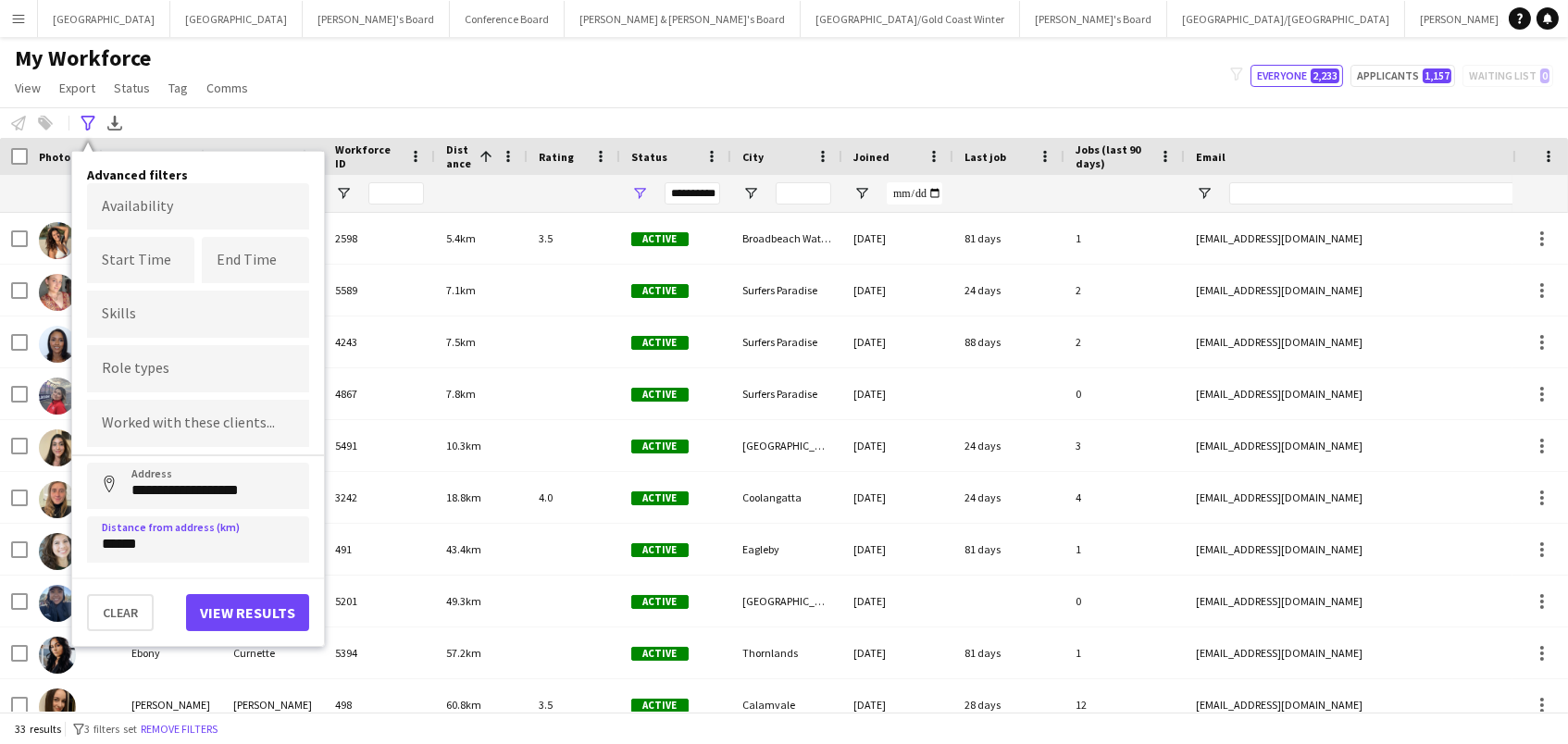
click at [225, 616] on button "View results" at bounding box center [248, 613] width 124 height 37
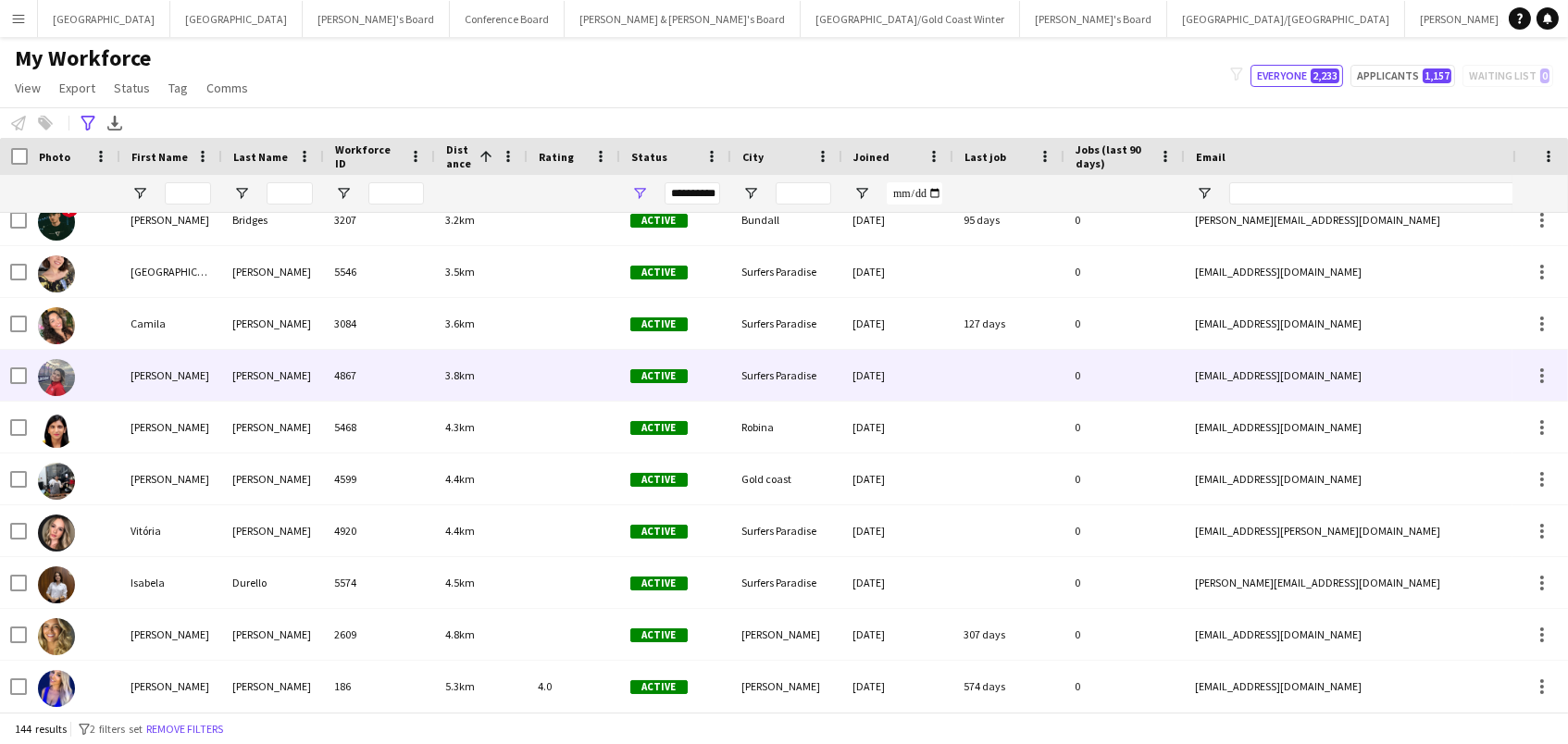
scroll to position [700, 0]
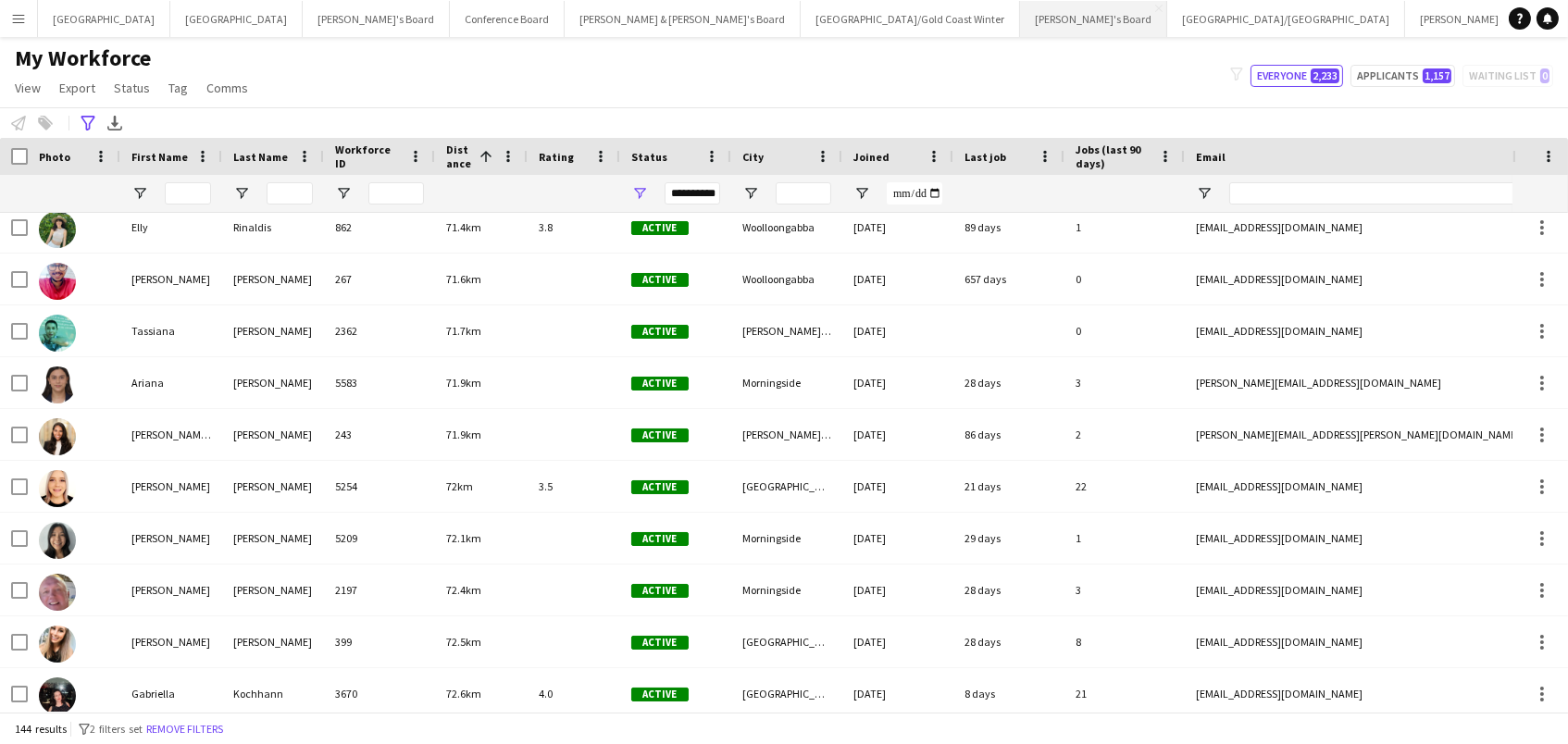
click at [1020, 28] on button "[PERSON_NAME]'s Board Close" at bounding box center [1094, 19] width 147 height 36
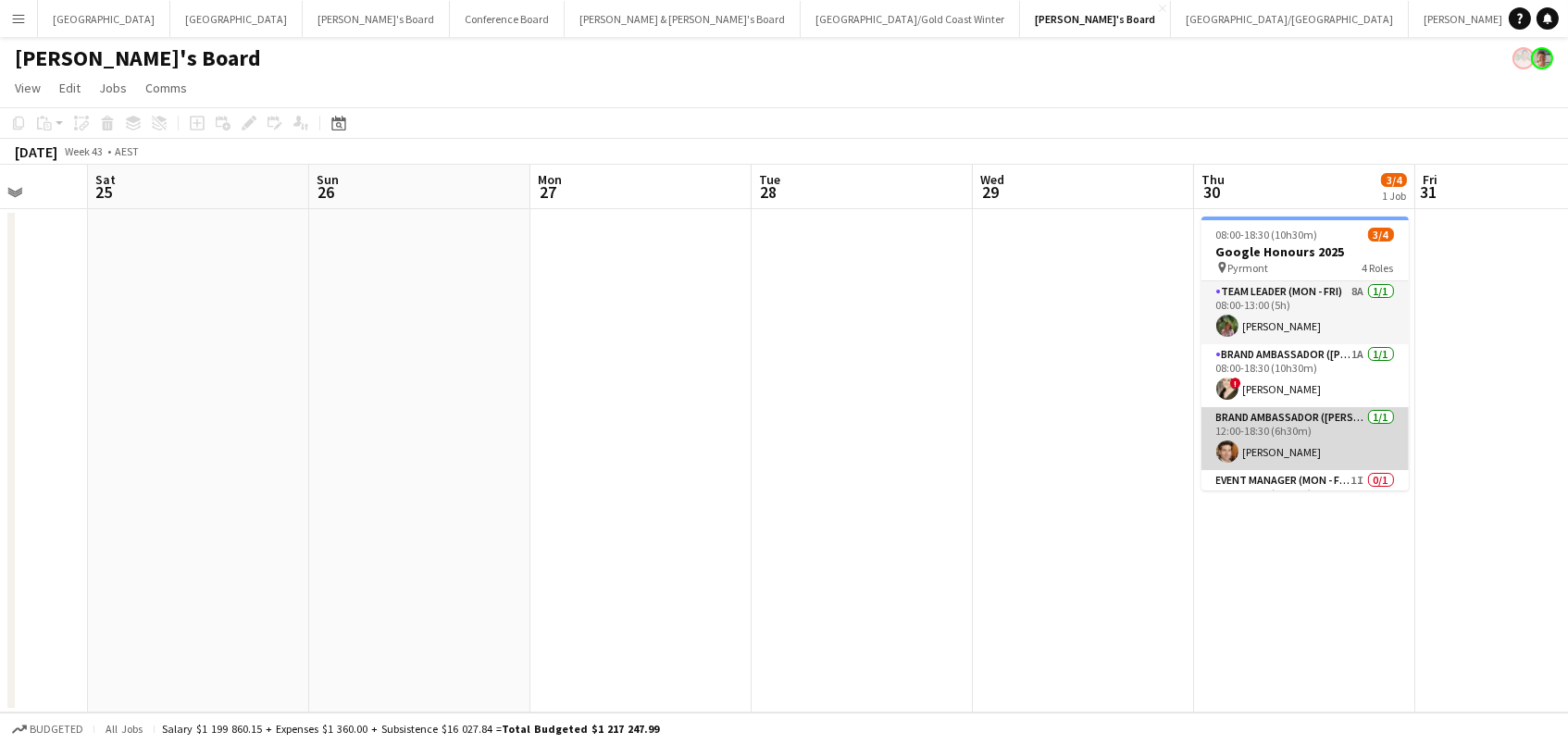
scroll to position [40, 0]
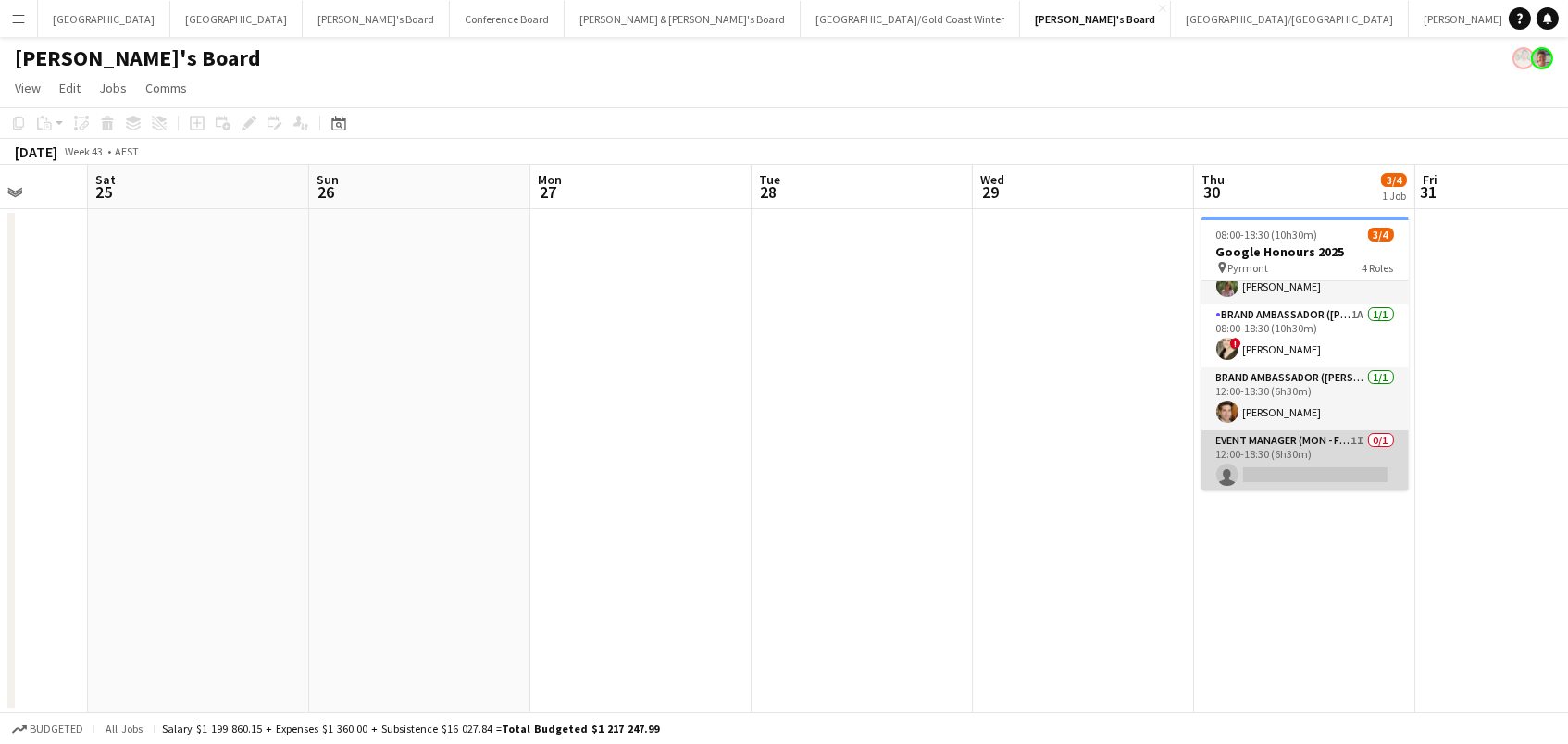
click at [1322, 447] on app-card-role "Event Manager (Mon - Fri) 1I 0/1 12:00-18:30 (6h30m) single-neutral-actions" at bounding box center [1305, 461] width 207 height 63
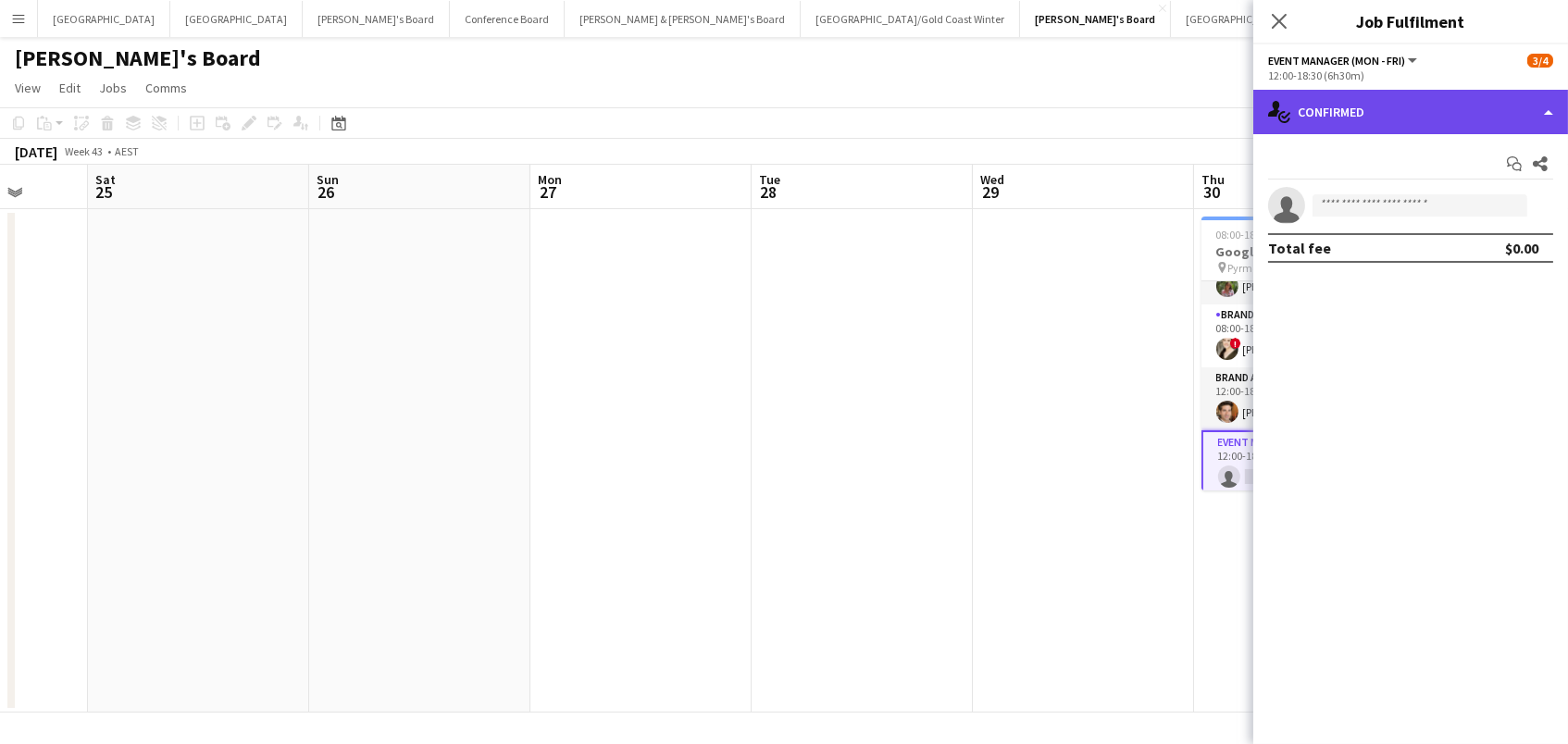
click at [1377, 106] on div "single-neutral-actions-check-2 Confirmed" at bounding box center [1411, 112] width 315 height 45
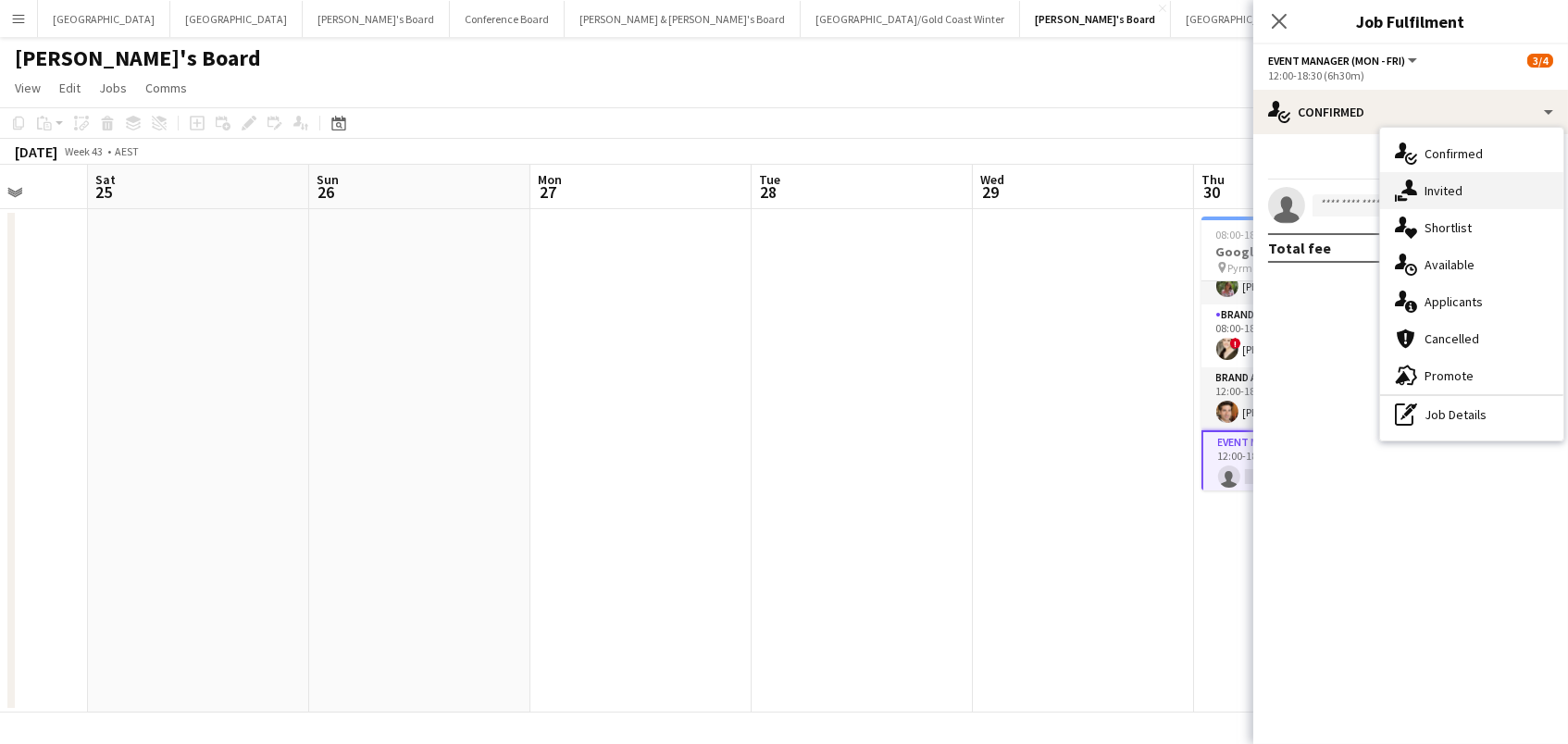
click at [1452, 189] on span "Invited" at bounding box center [1443, 190] width 38 height 17
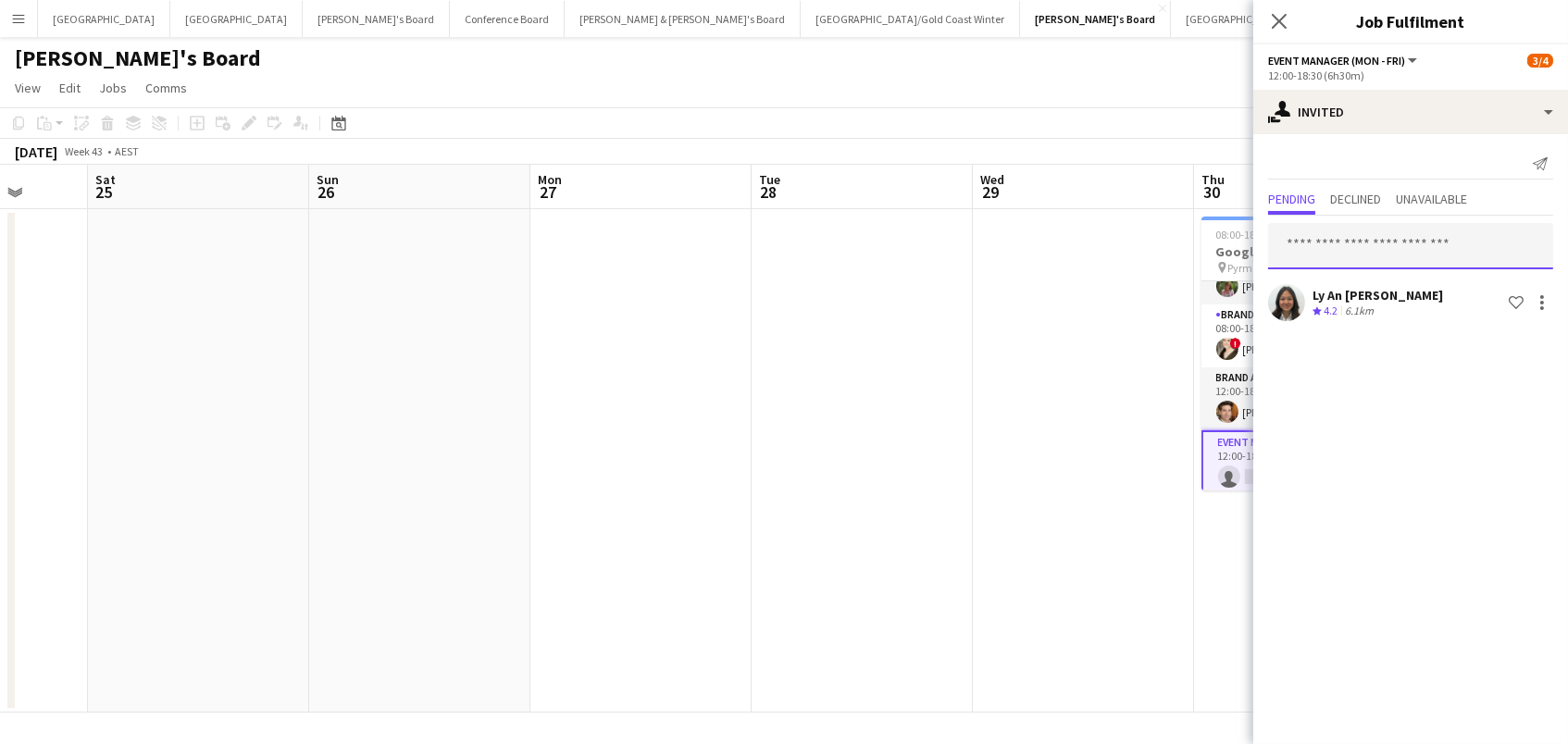
click at [1351, 254] on input "text" at bounding box center [1411, 246] width 285 height 46
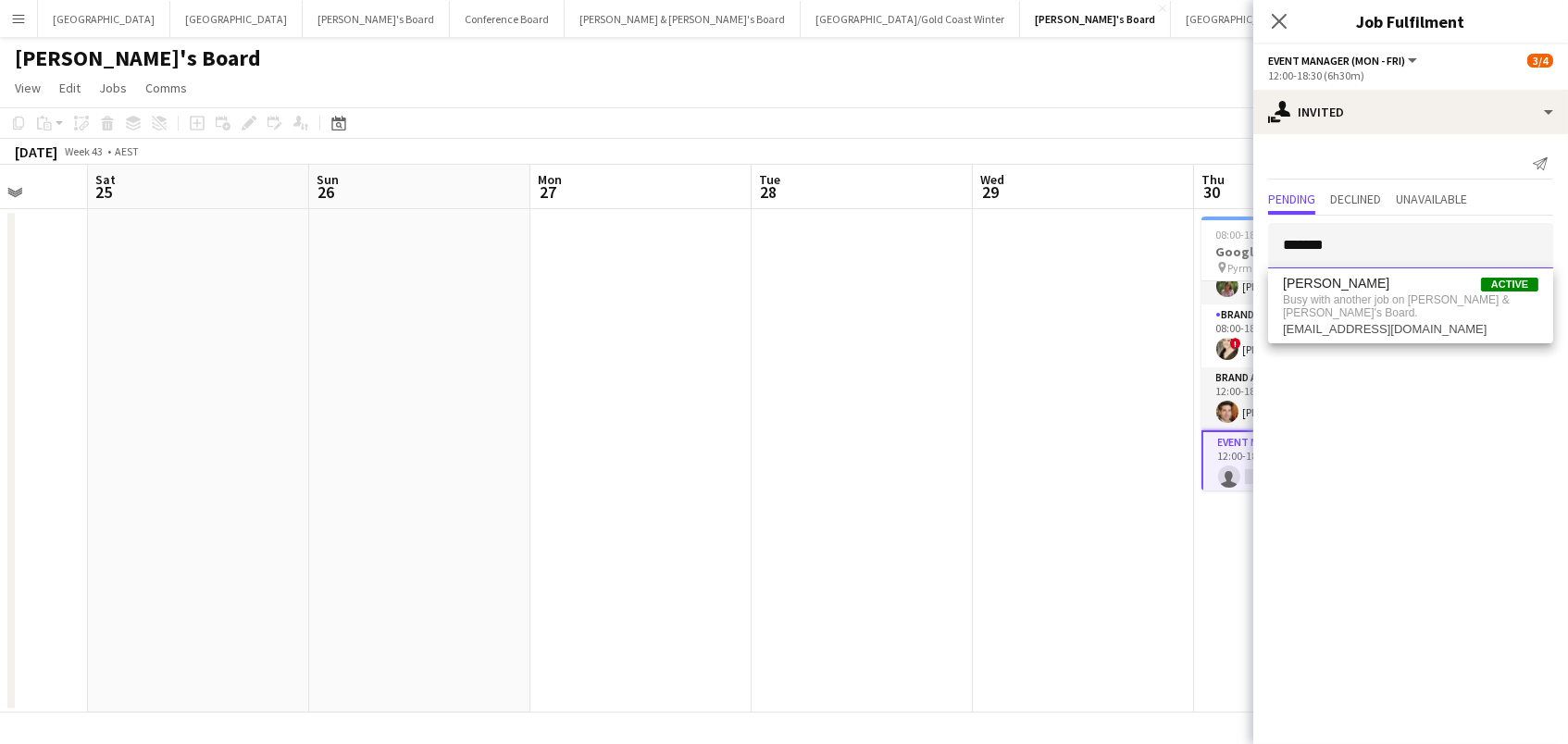
drag, startPoint x: 596, startPoint y: 146, endPoint x: 506, endPoint y: 127, distance: 92.0
click at [506, 127] on body "Menu Boards Boards Boards All jobs Status Workforce Workforce My Workforce Recr…" at bounding box center [784, 372] width 1568 height 744
drag, startPoint x: 972, startPoint y: 191, endPoint x: 886, endPoint y: 175, distance: 87.5
click at [886, 175] on body "Menu Boards Boards Boards All jobs Status Workforce Workforce My Workforce Recr…" at bounding box center [784, 372] width 1568 height 744
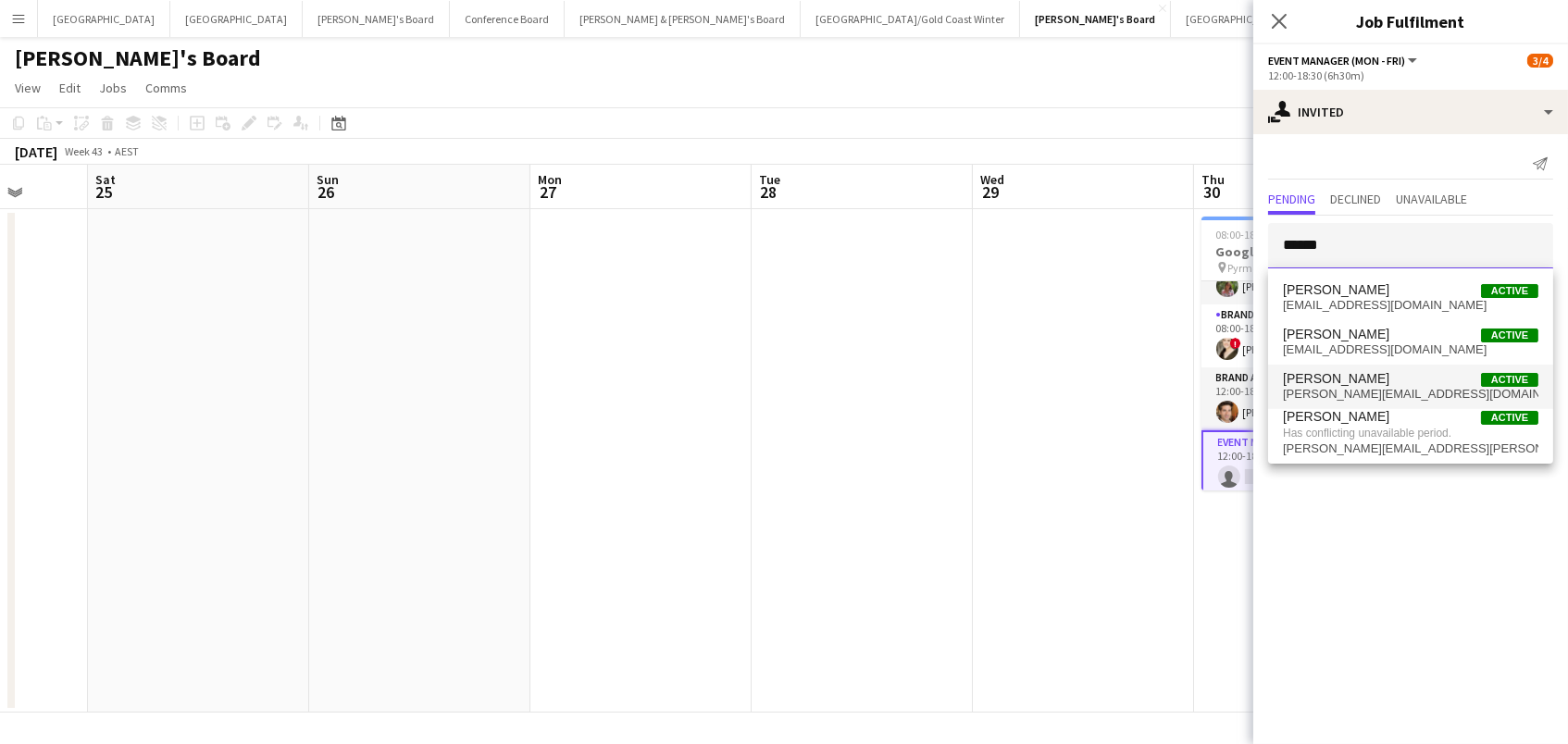
type input "******"
drag, startPoint x: 1212, startPoint y: 219, endPoint x: 918, endPoint y: 158, distance: 300.3
click at [918, 158] on body "Menu Boards Boards Boards All jobs Status Workforce Workforce My Workforce Recr…" at bounding box center [784, 372] width 1568 height 744
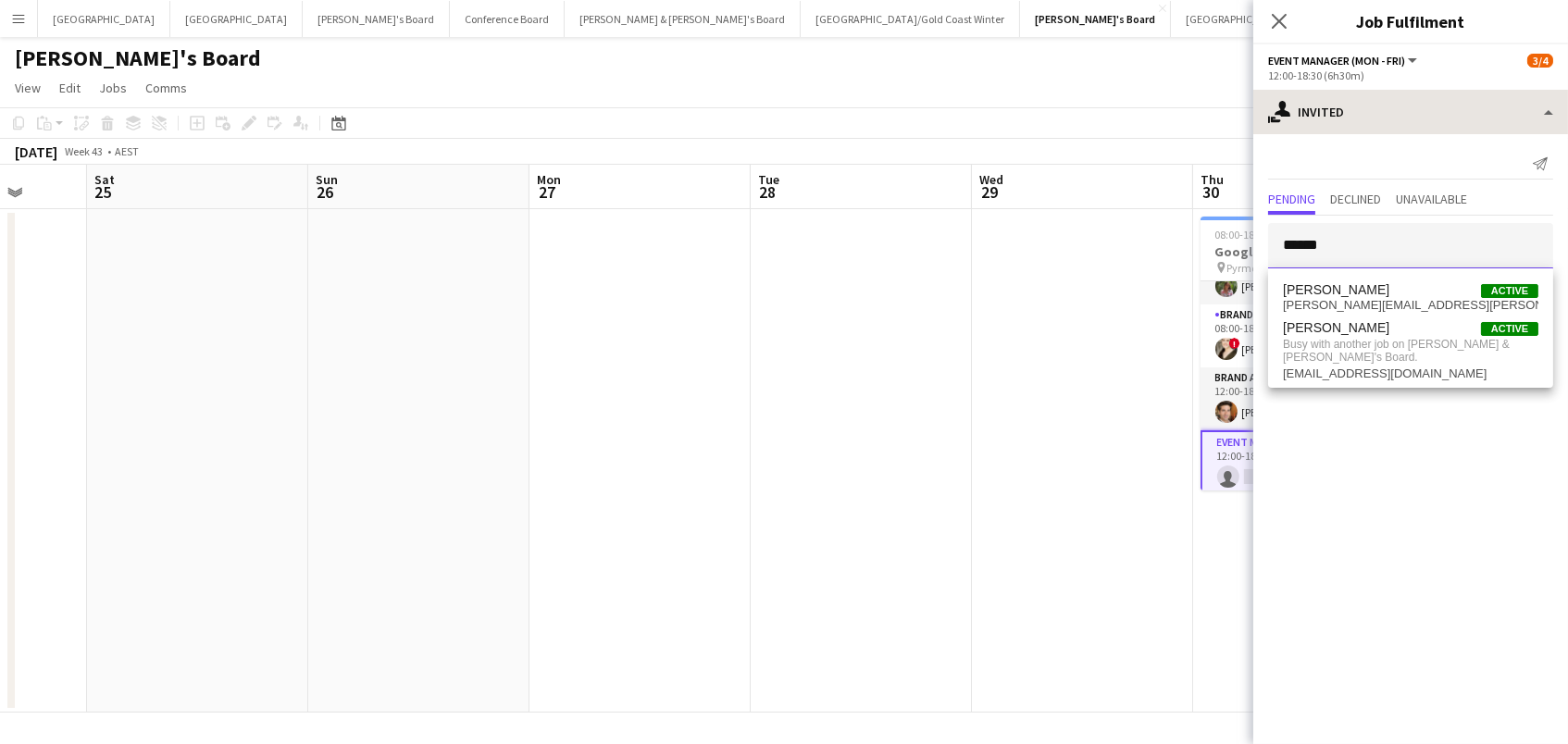
type input "******"
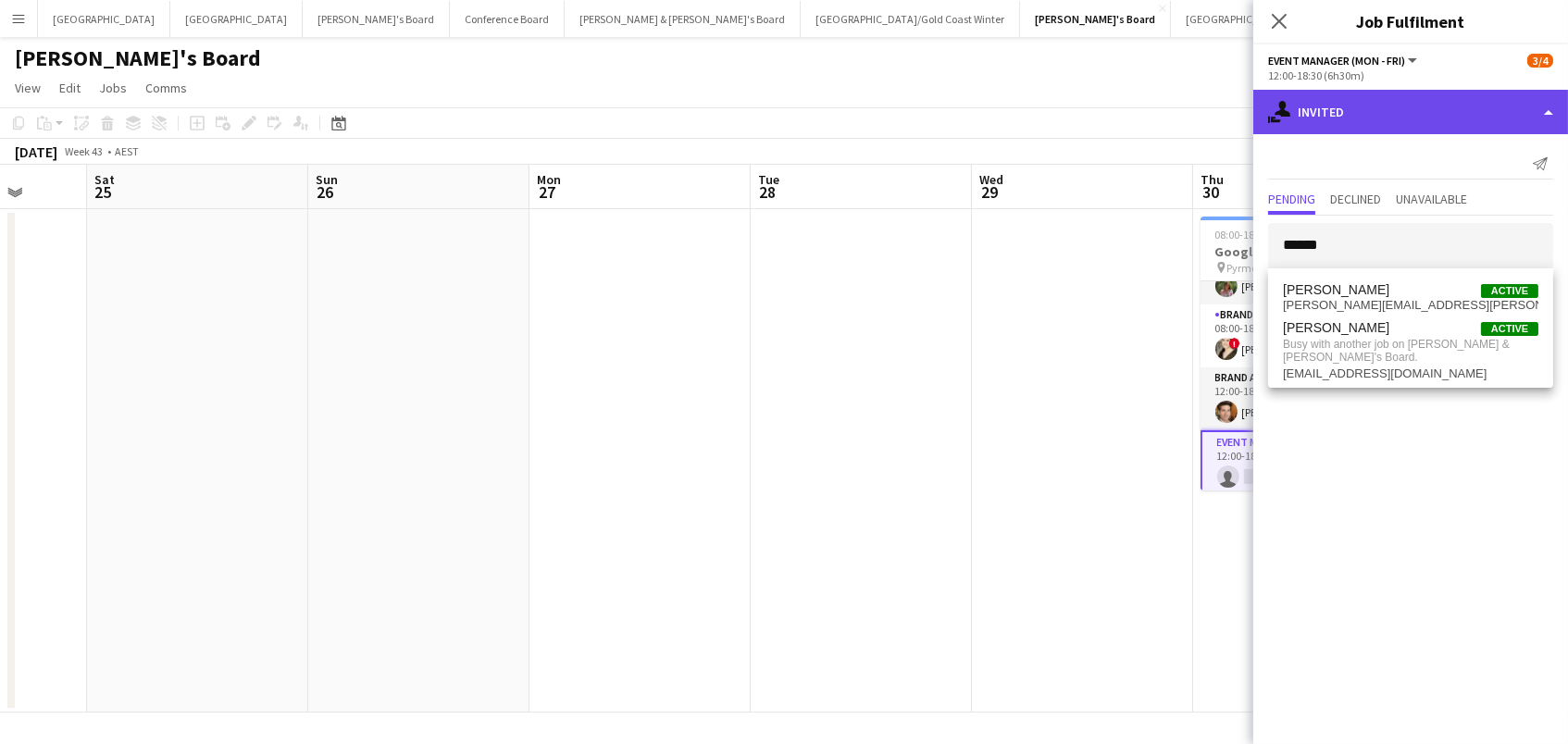
click at [1360, 92] on div "single-neutral-actions-share-1 Invited" at bounding box center [1411, 112] width 315 height 45
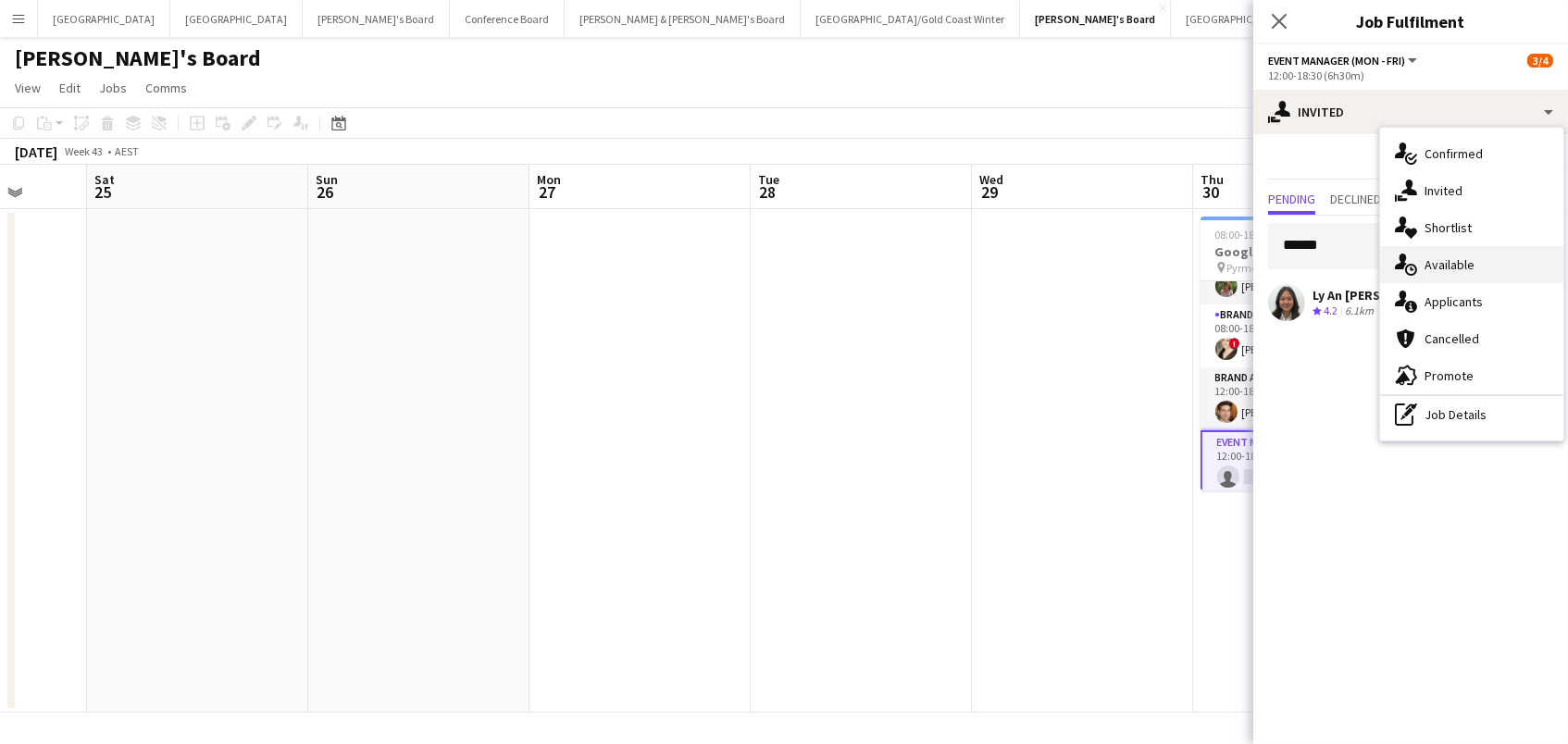
click at [1485, 267] on div "single-neutral-actions-upload Available" at bounding box center [1472, 264] width 183 height 37
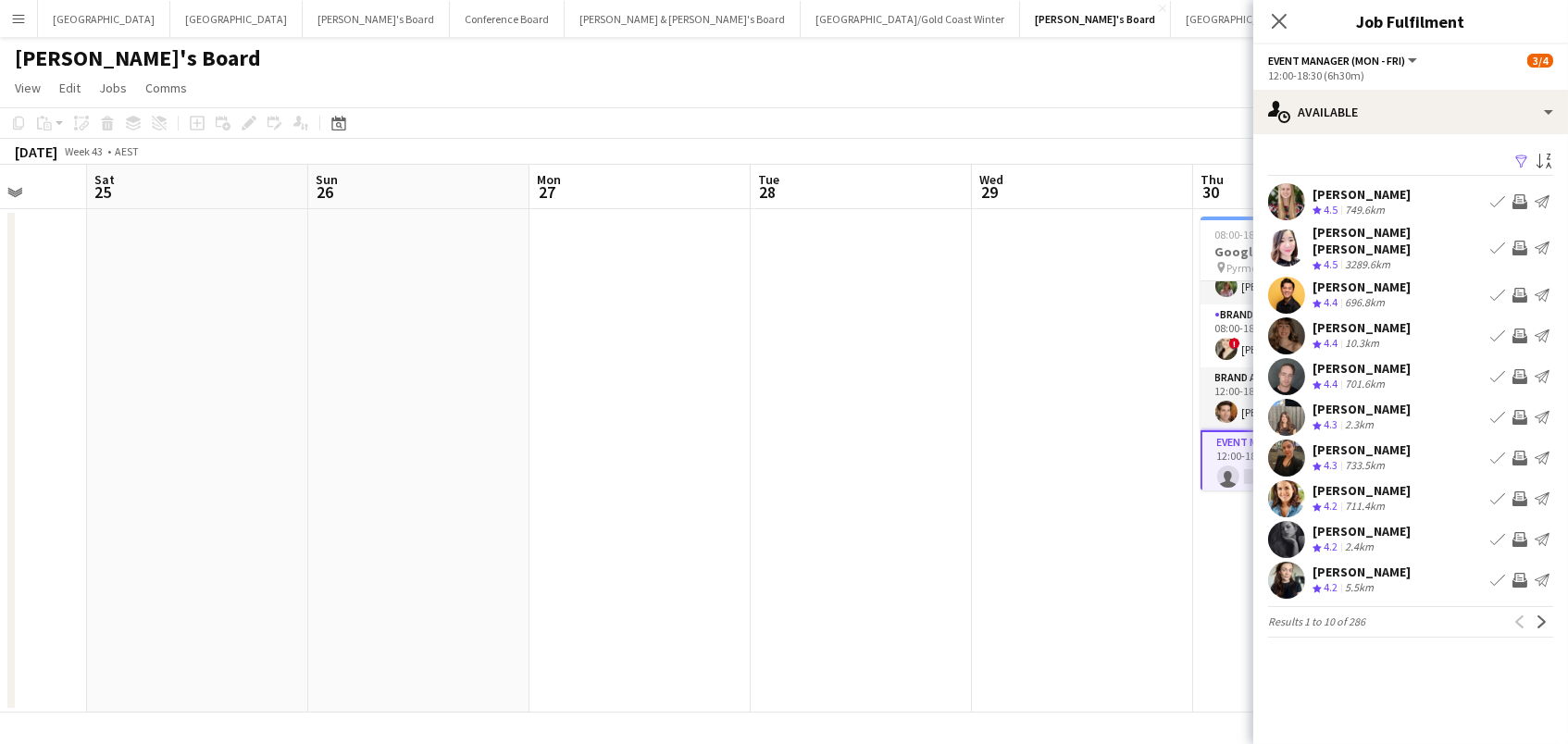
click at [1520, 156] on app-icon "Filter" at bounding box center [1521, 162] width 15 height 18
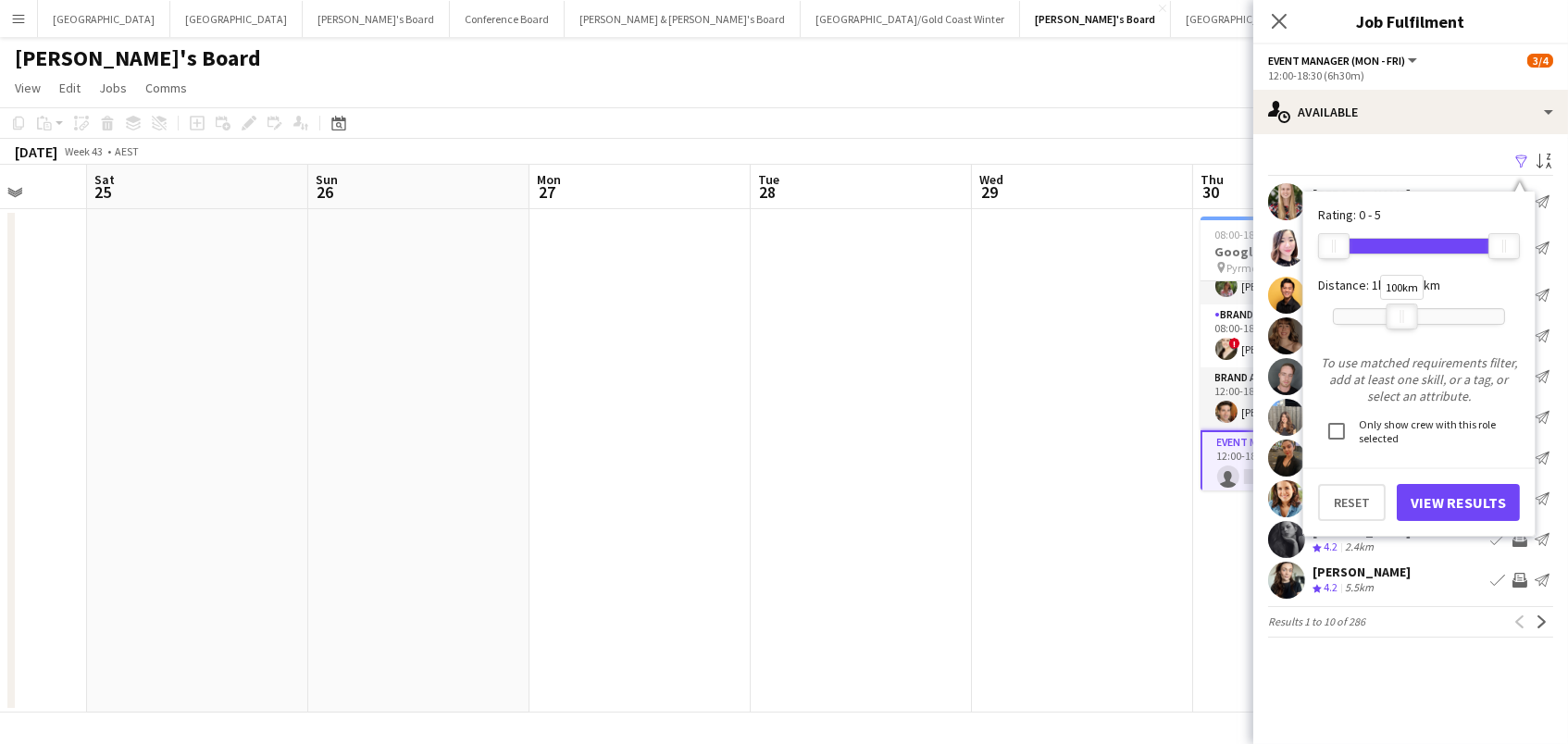
drag, startPoint x: 1495, startPoint y: 319, endPoint x: 1396, endPoint y: 311, distance: 99.3
click at [1396, 311] on div at bounding box center [1403, 317] width 30 height 24
click at [1446, 498] on button "View Results" at bounding box center [1458, 502] width 124 height 37
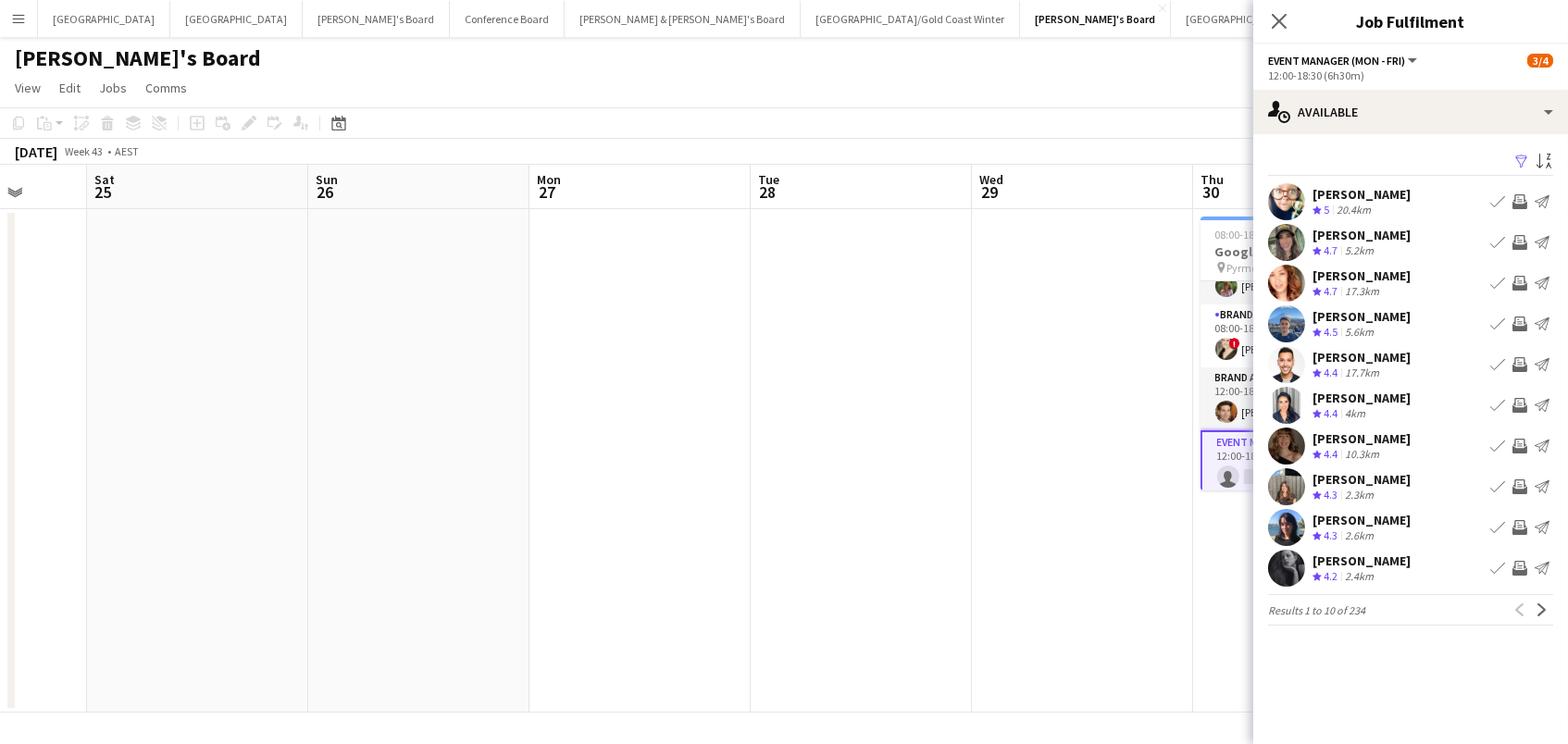
click at [1520, 280] on app-icon "Invite crew" at bounding box center [1519, 283] width 15 height 15
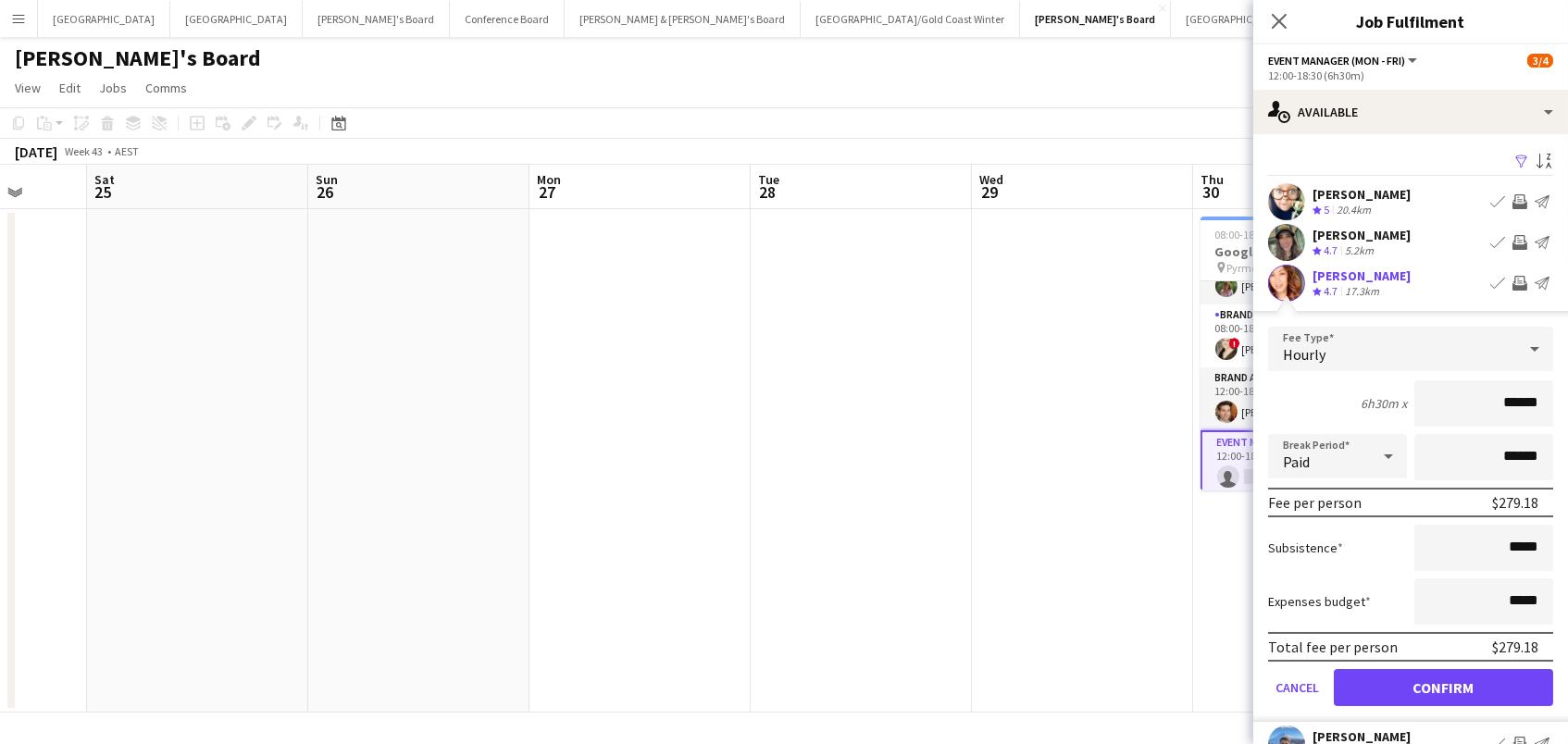
click at [1443, 685] on button "Confirm" at bounding box center [1443, 687] width 219 height 37
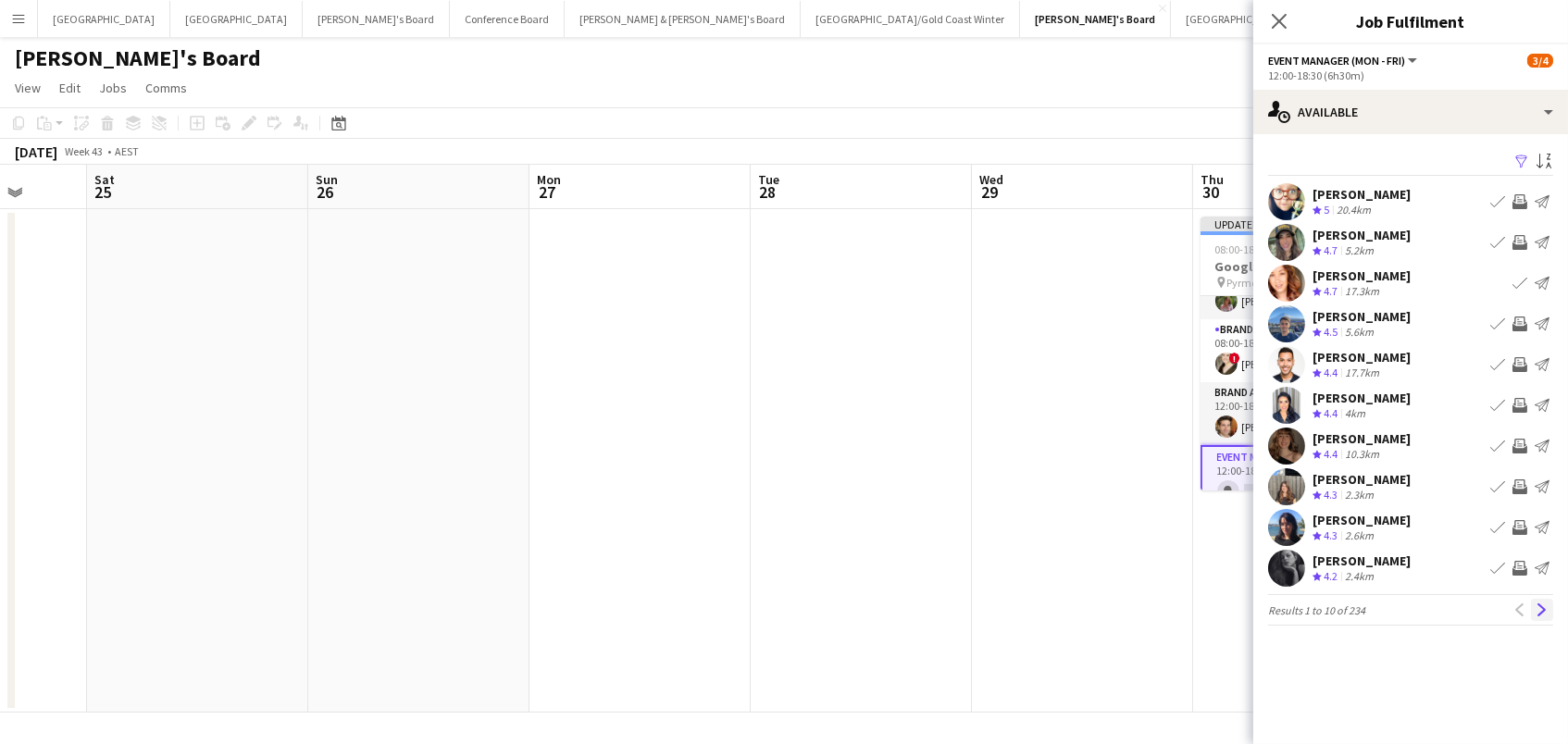
click at [1537, 607] on app-icon "Next" at bounding box center [1542, 610] width 13 height 13
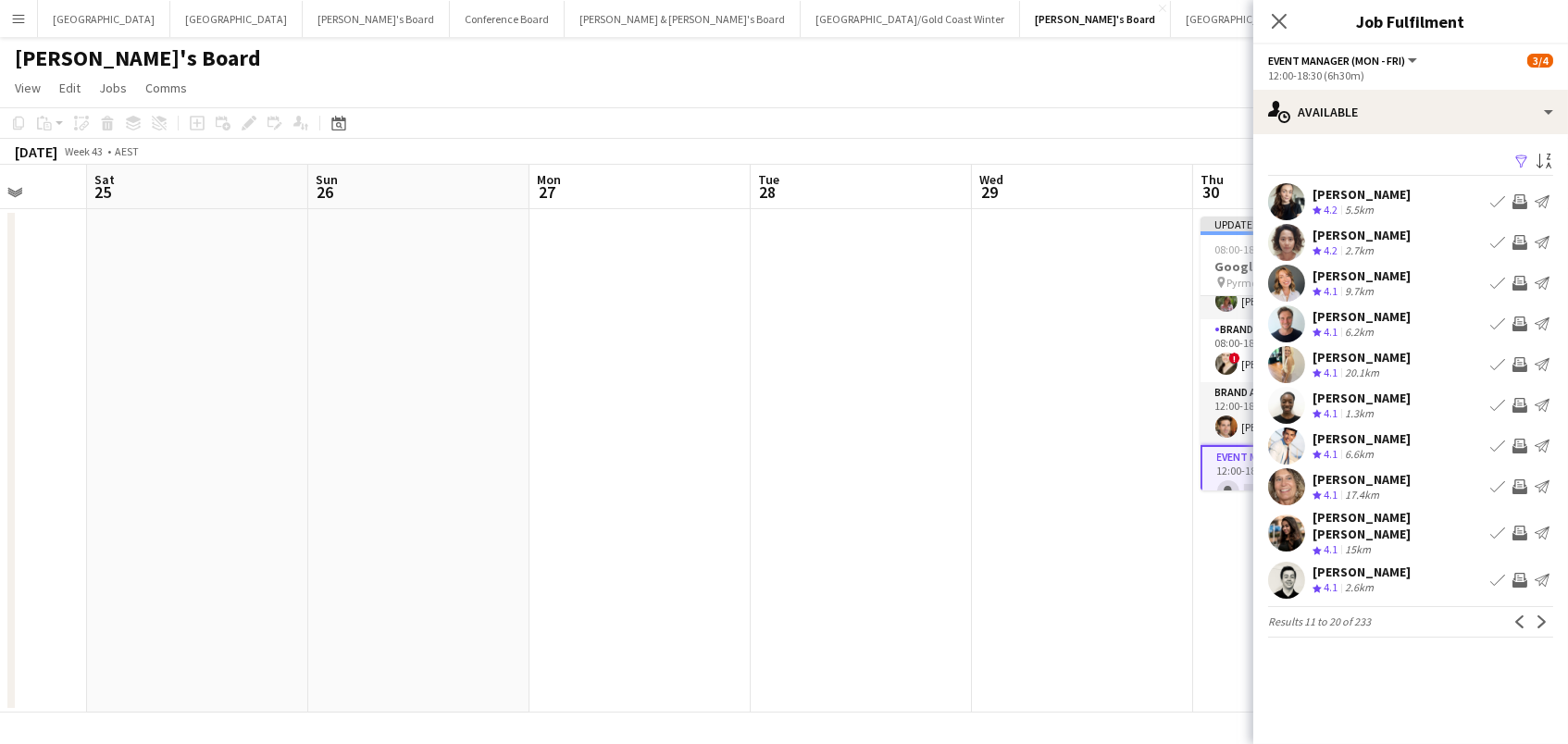
click at [1523, 202] on app-icon "Invite crew" at bounding box center [1519, 201] width 15 height 15
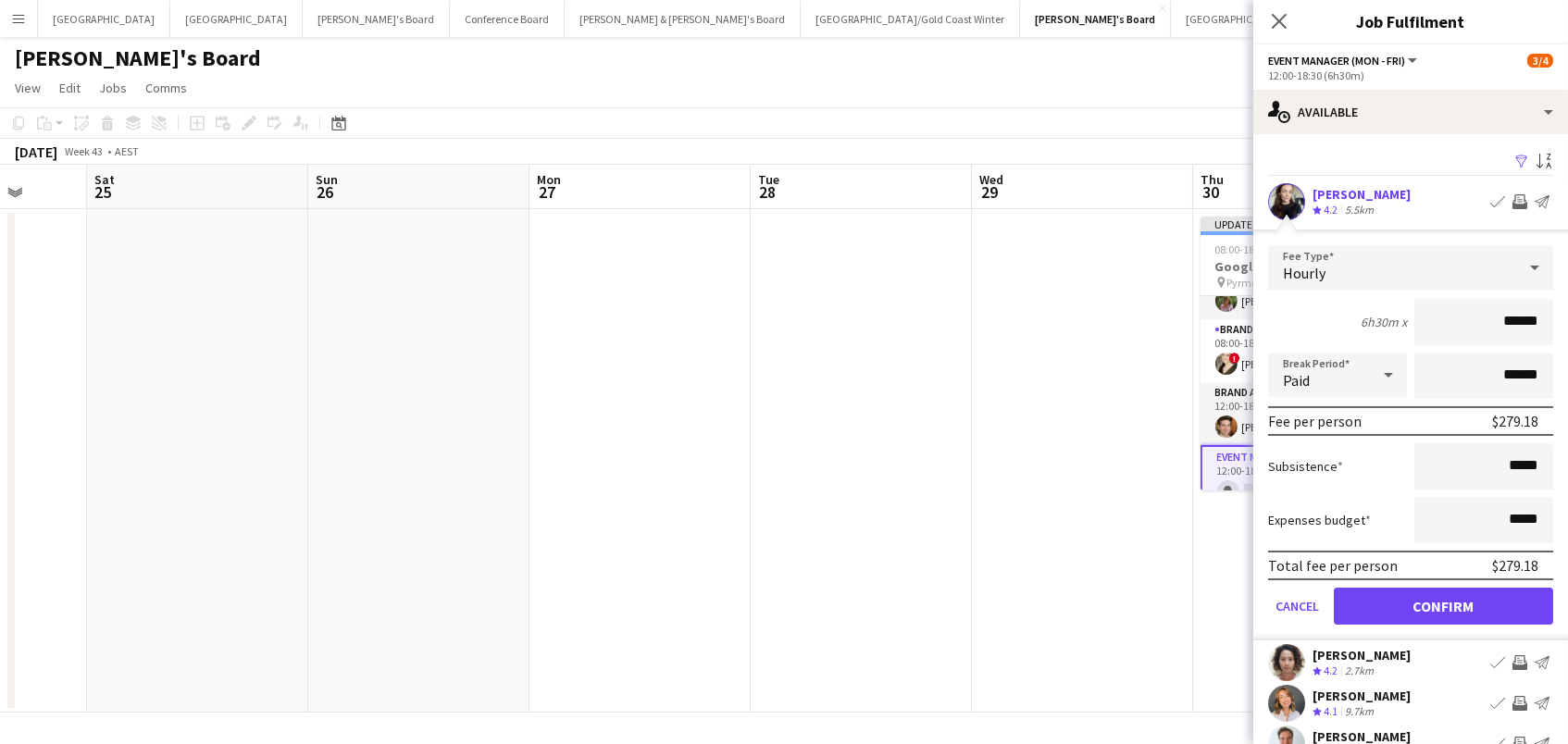
click at [1443, 604] on button "Confirm" at bounding box center [1443, 606] width 219 height 37
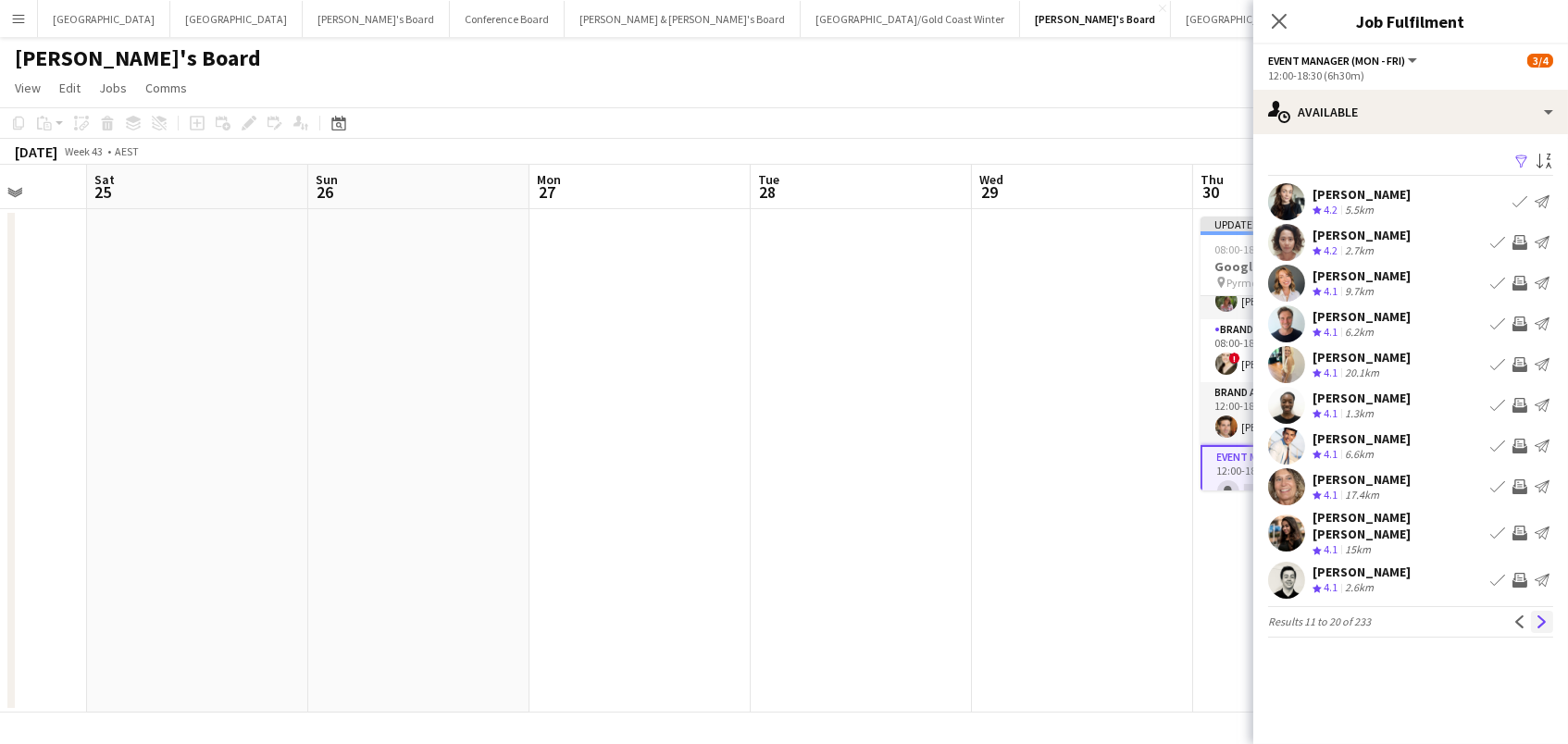
click at [1547, 616] on app-icon "Next" at bounding box center [1542, 621] width 13 height 13
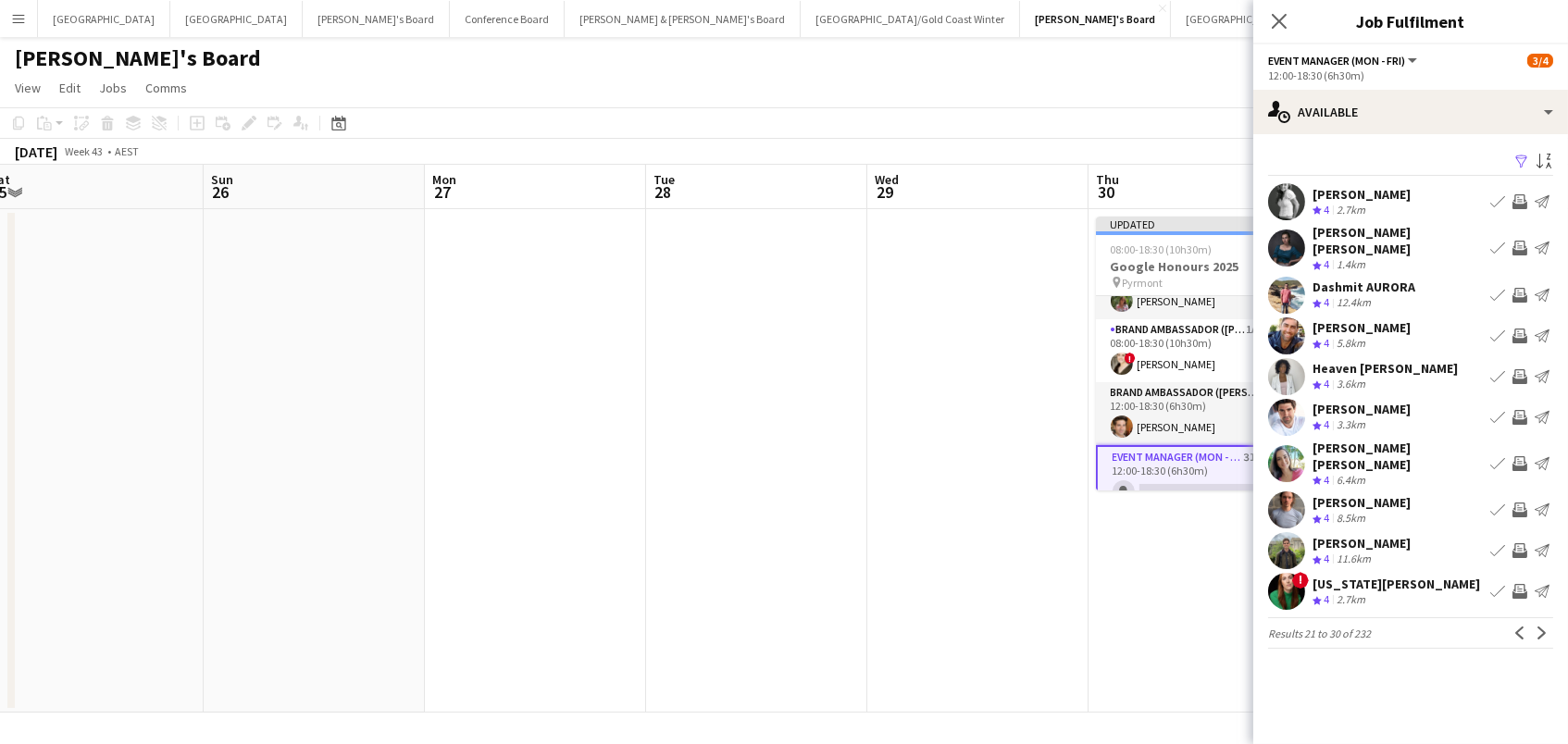
scroll to position [0, 906]
click at [1520, 329] on app-icon "Invite crew" at bounding box center [1519, 336] width 15 height 15
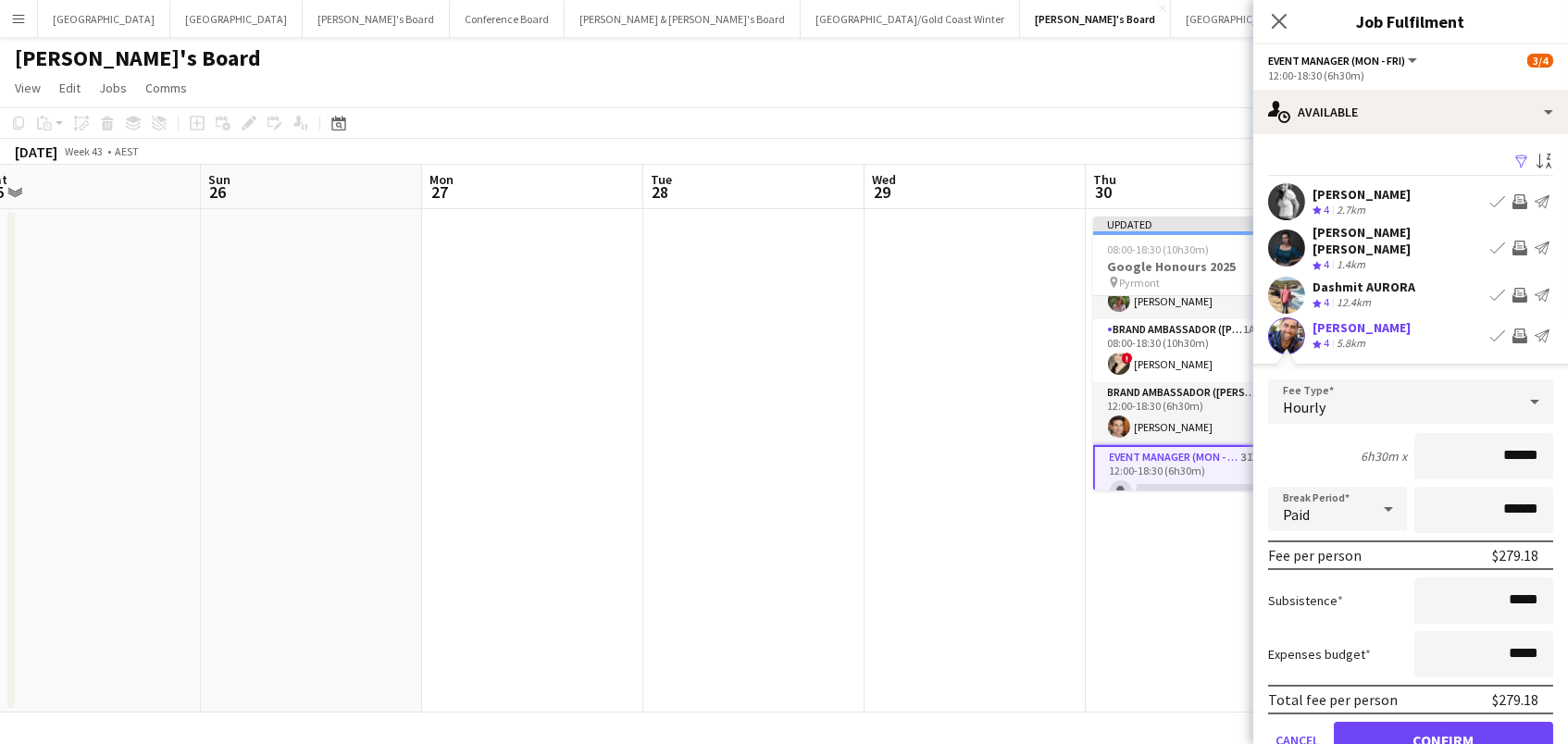
click at [1443, 726] on button "Confirm" at bounding box center [1443, 740] width 219 height 37
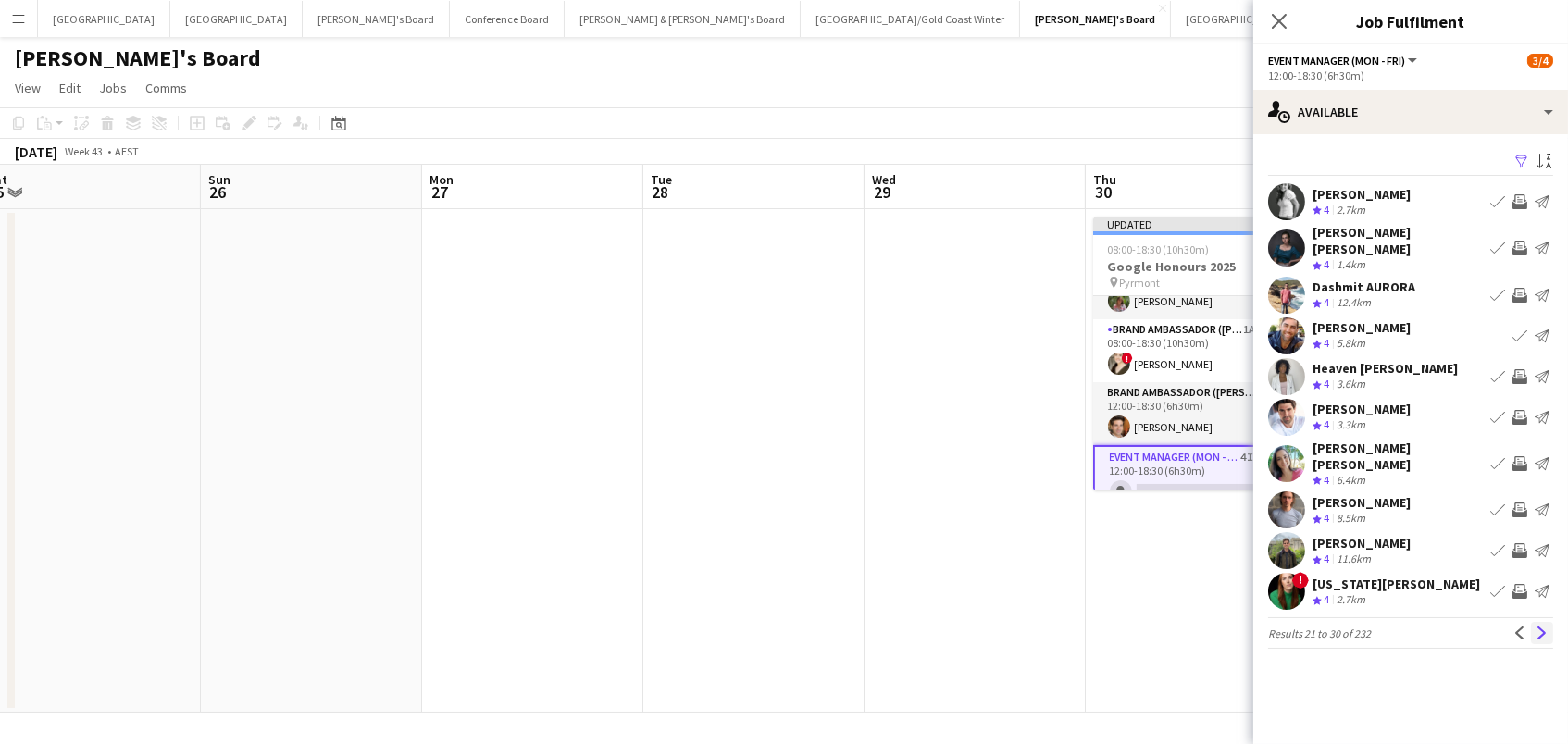
click at [1541, 626] on app-icon "Next" at bounding box center [1542, 632] width 13 height 13
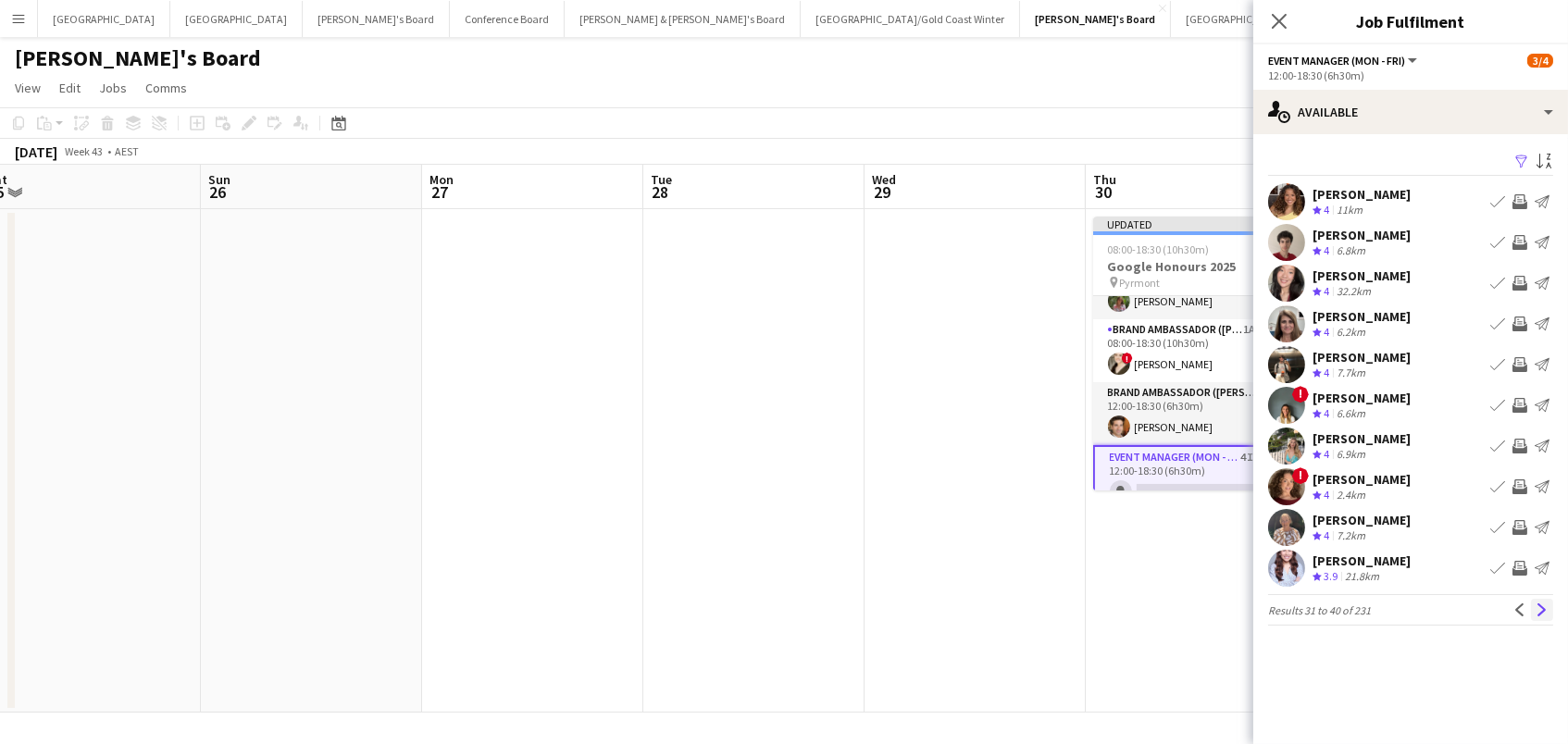
click at [1543, 608] on app-icon "Next" at bounding box center [1542, 610] width 13 height 13
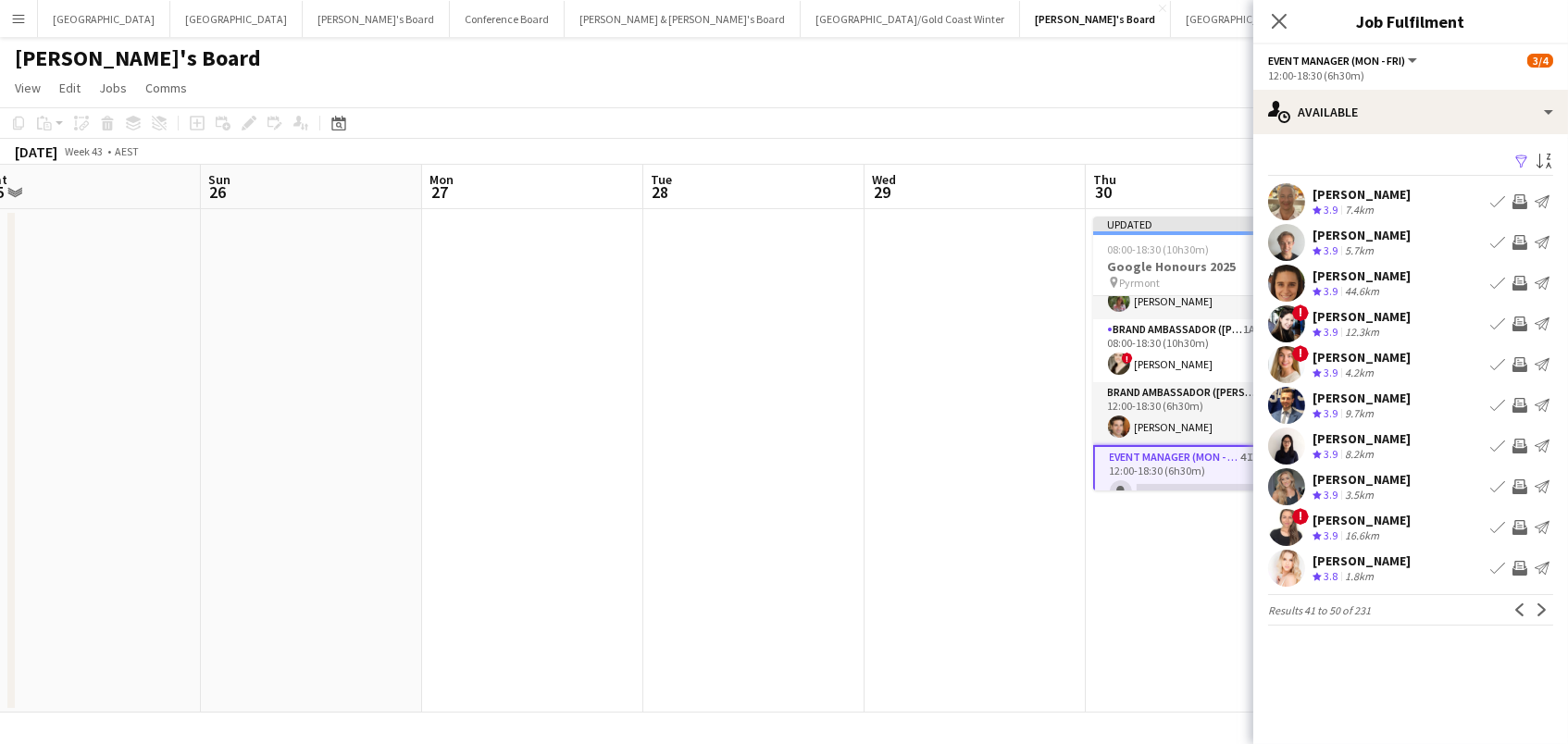
click at [1522, 238] on app-icon "Invite crew" at bounding box center [1519, 242] width 15 height 15
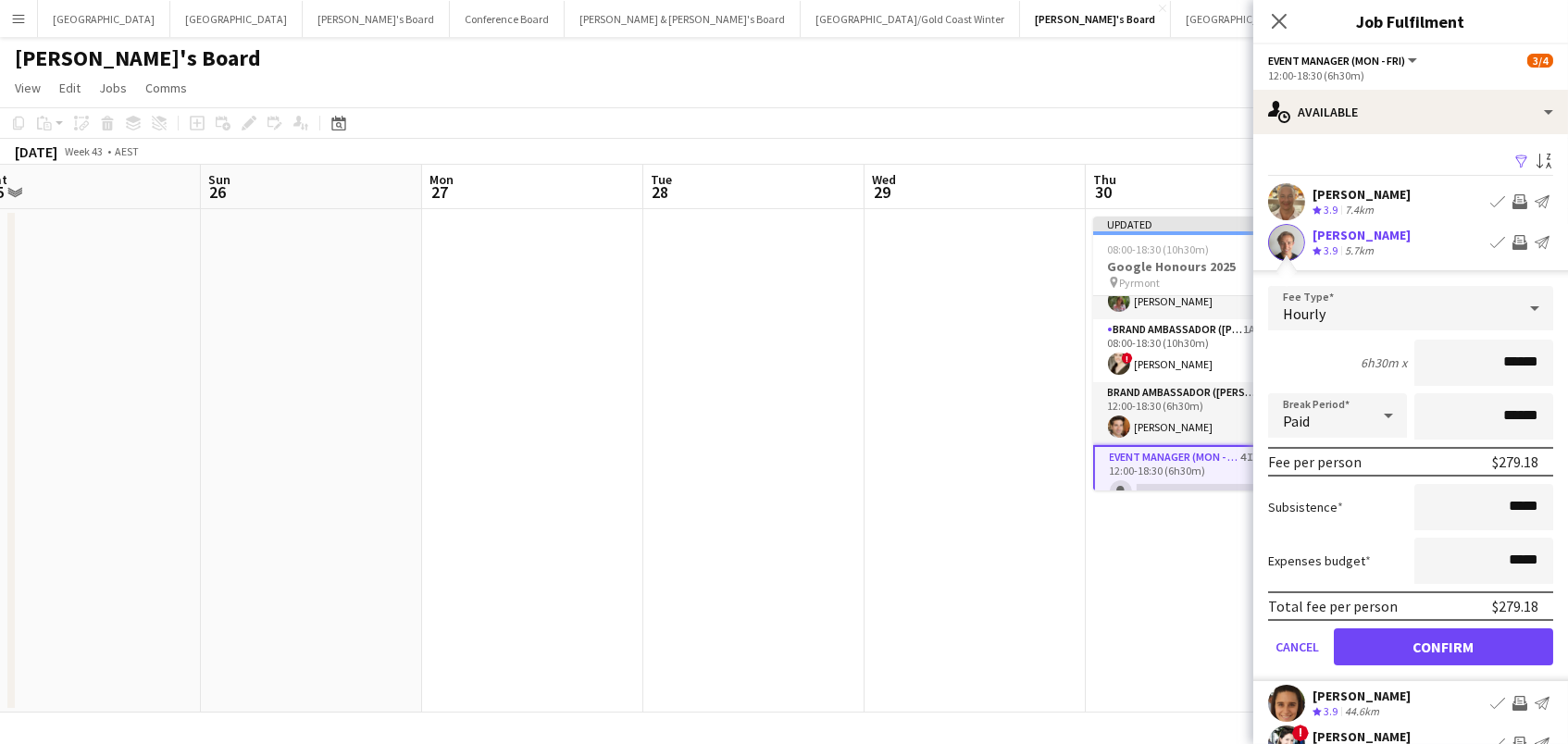
drag, startPoint x: 1472, startPoint y: 635, endPoint x: 1507, endPoint y: 646, distance: 36.7
click at [1475, 635] on button "Confirm" at bounding box center [1443, 646] width 219 height 37
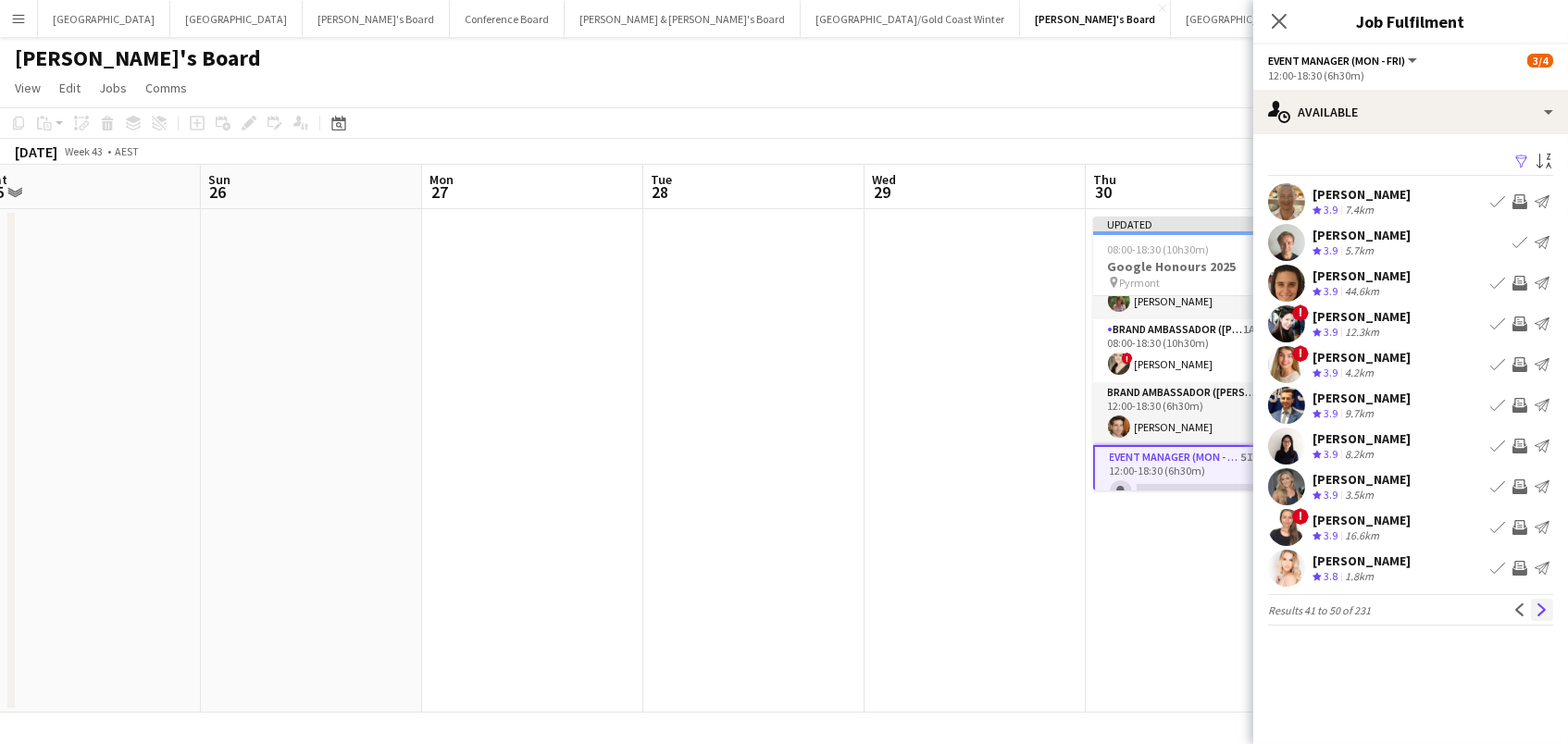
click at [1546, 604] on app-icon "Next" at bounding box center [1542, 610] width 13 height 13
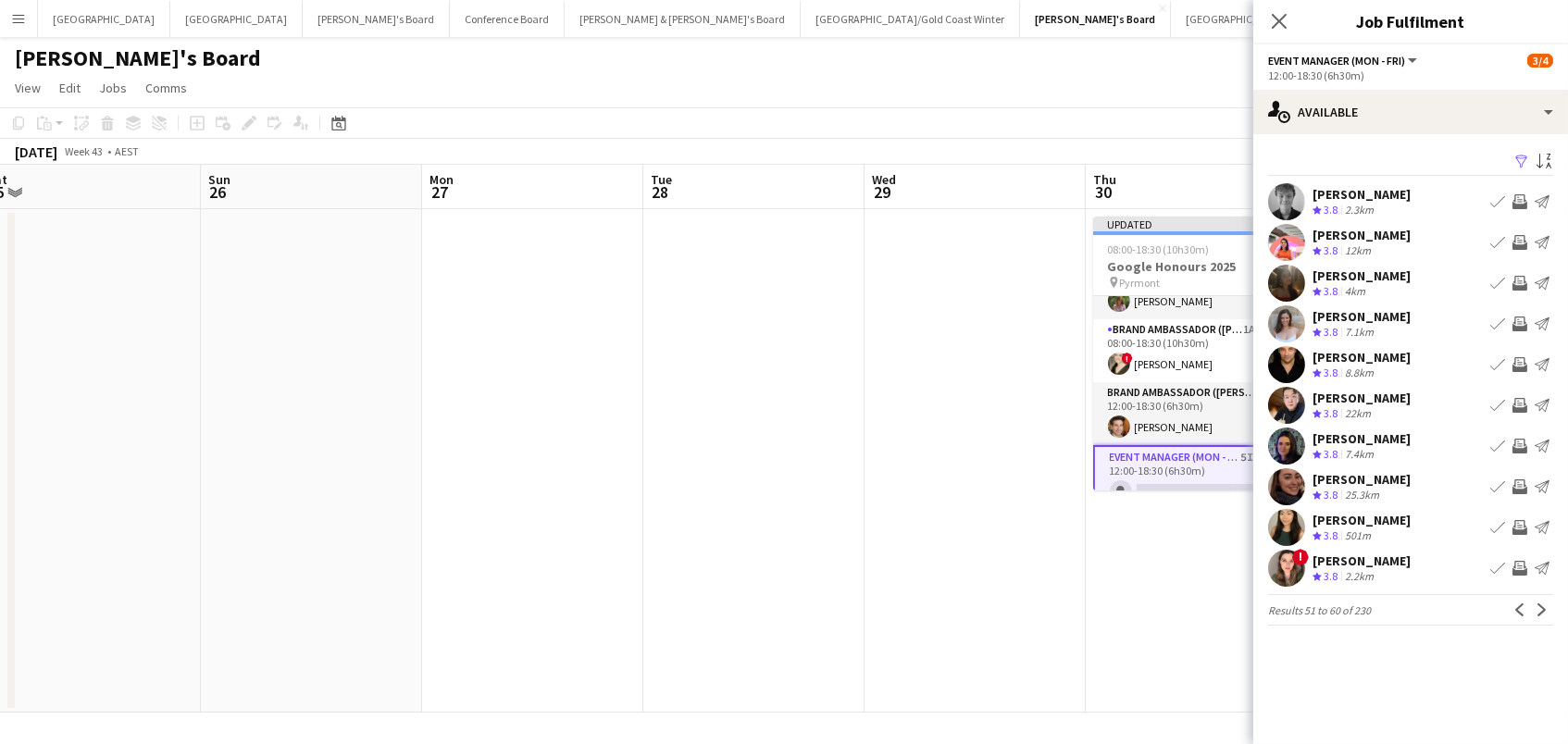
click at [1521, 318] on app-icon "Invite crew" at bounding box center [1519, 324] width 15 height 15
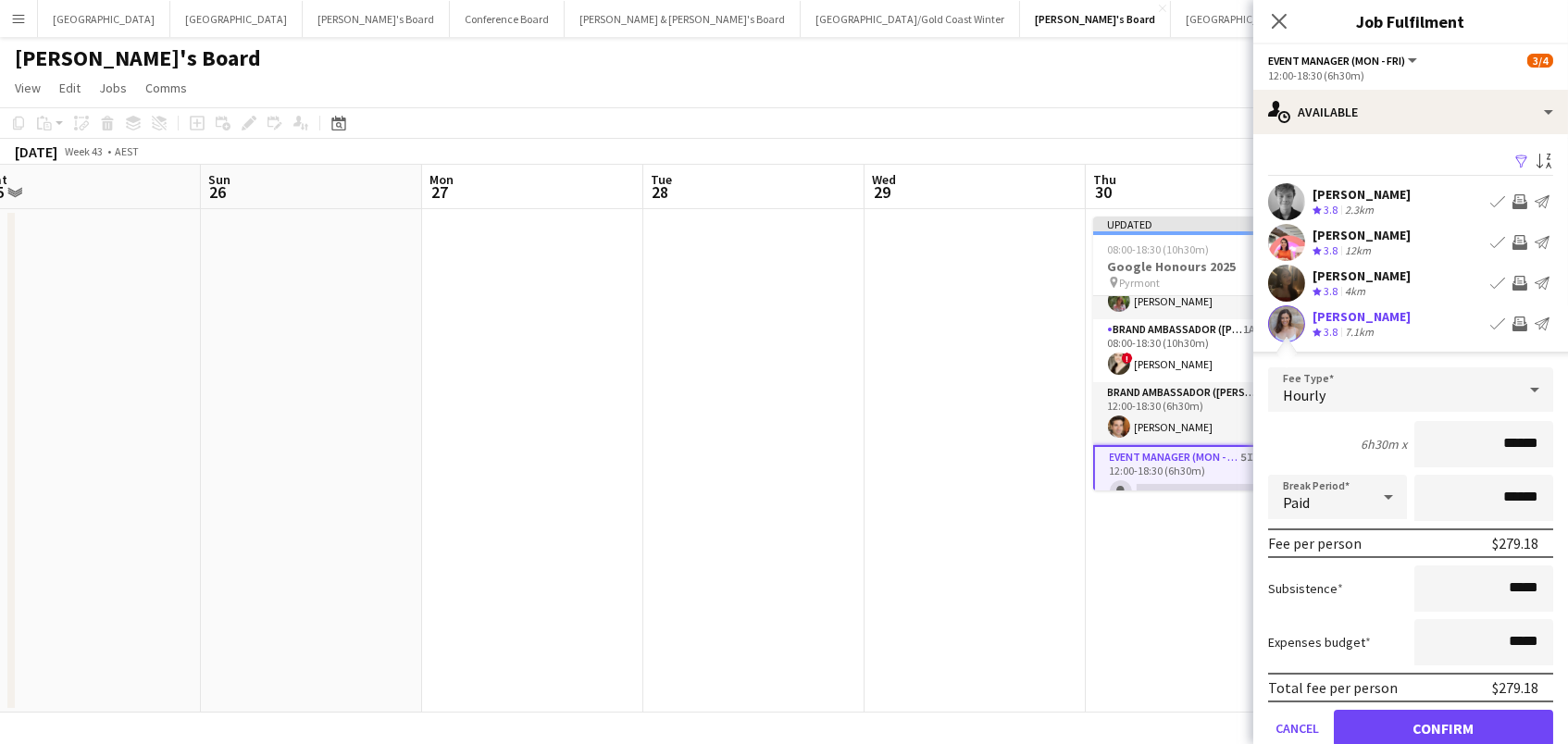
click at [1429, 725] on button "Confirm" at bounding box center [1443, 728] width 219 height 37
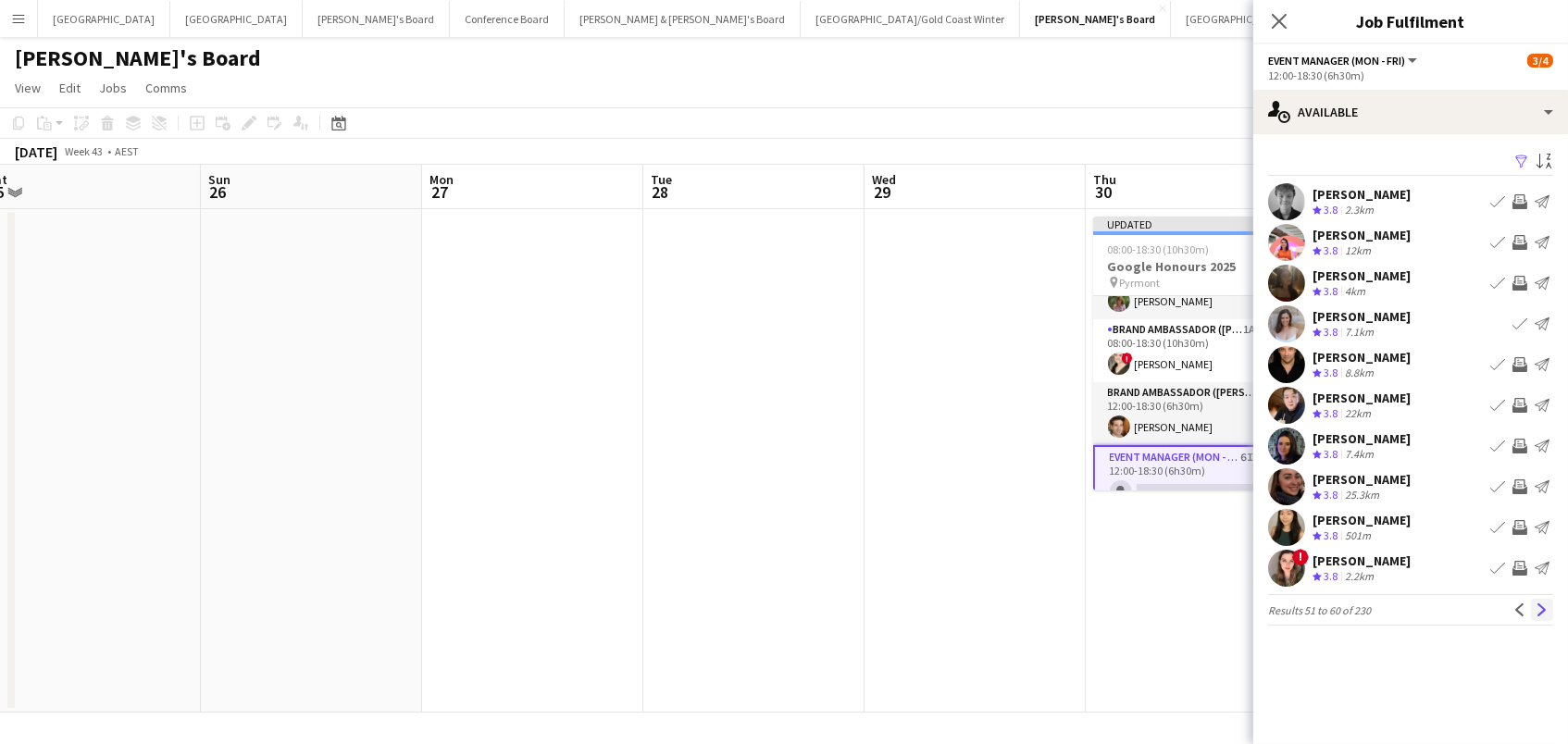
click at [1540, 607] on app-icon "Next" at bounding box center [1542, 610] width 13 height 13
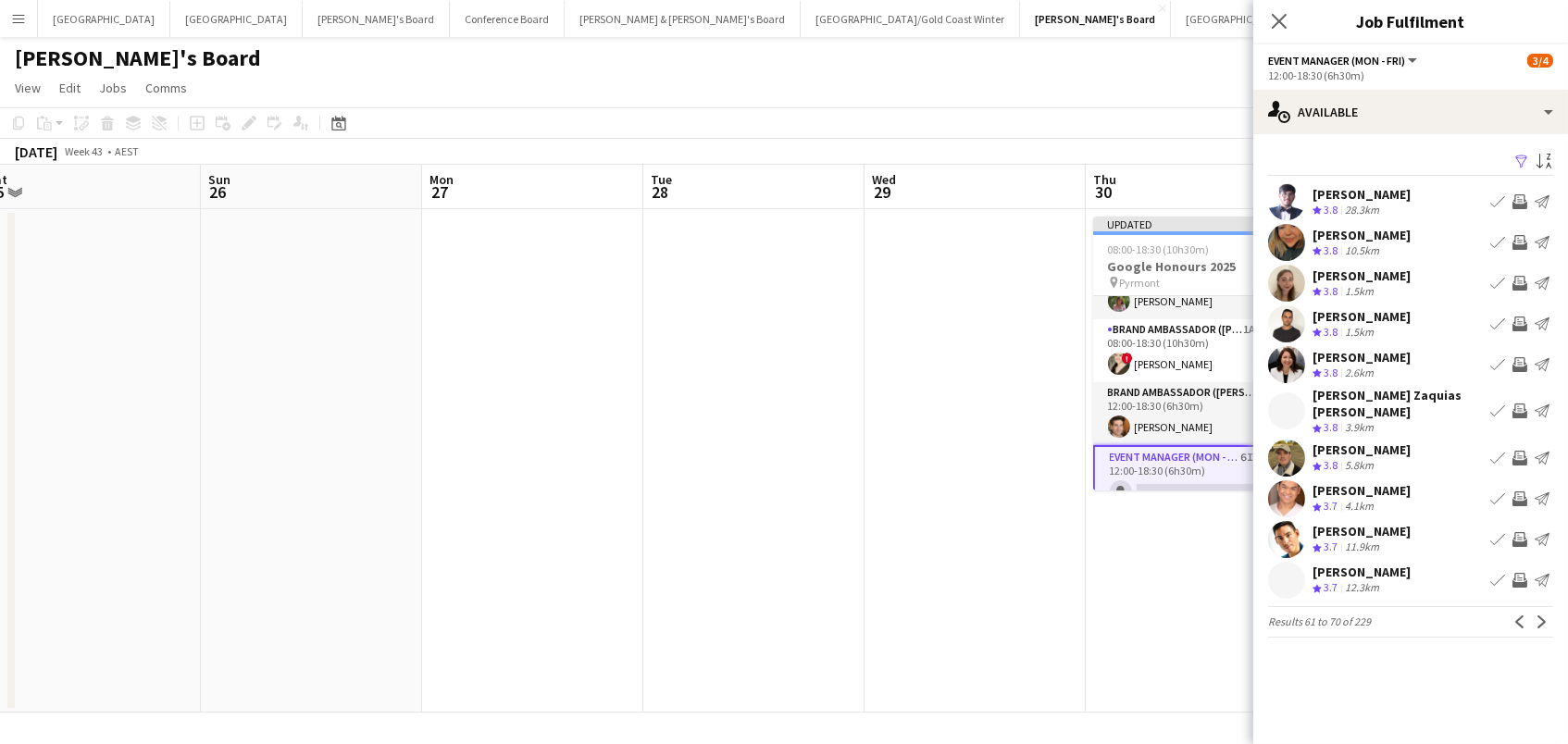
click at [1191, 115] on app-toolbar "Copy Paste Paste Command V Paste with crew Command Shift V Paste linked Job [GE…" at bounding box center [784, 124] width 1568 height 32
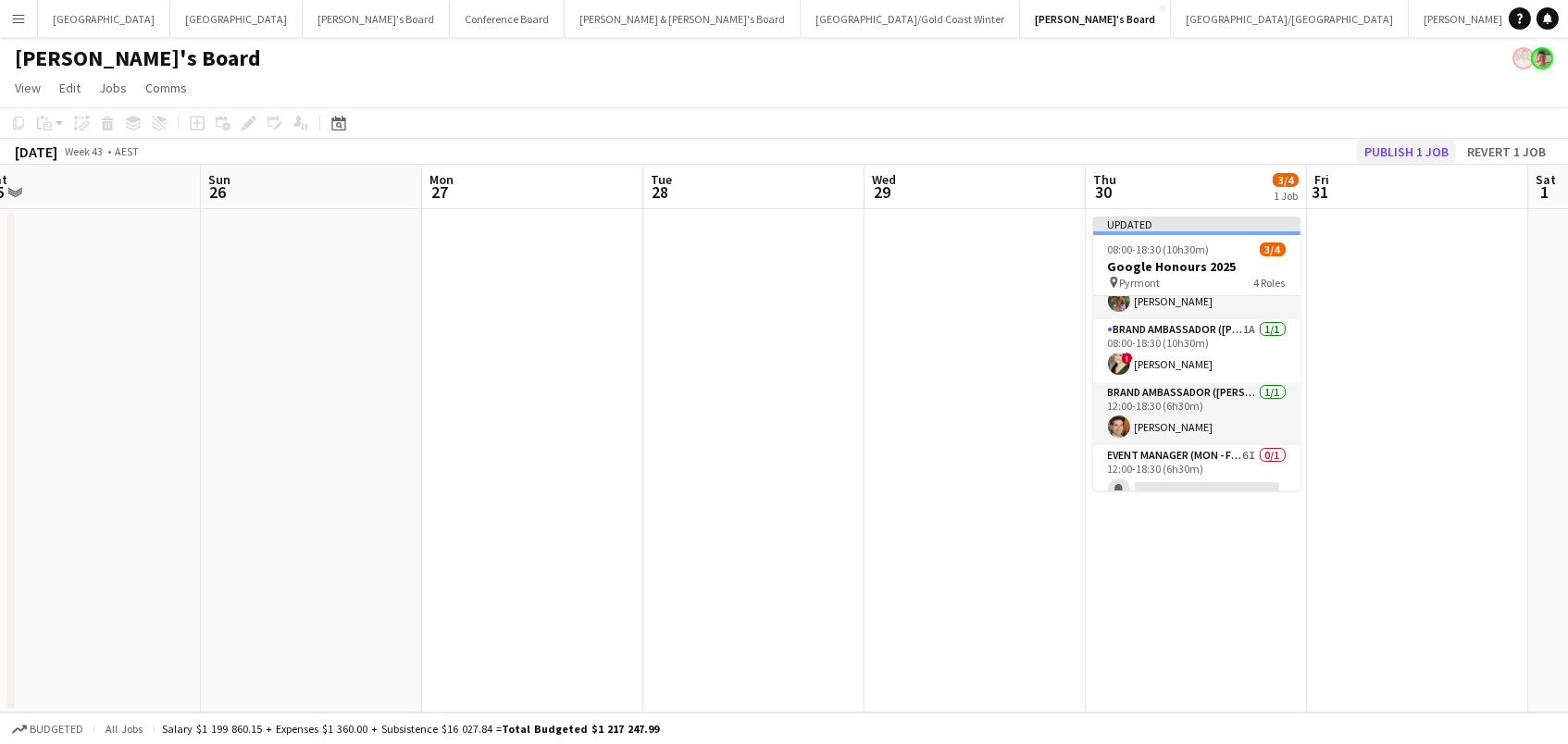
click at [1435, 155] on button "Publish 1 job" at bounding box center [1406, 151] width 99 height 24
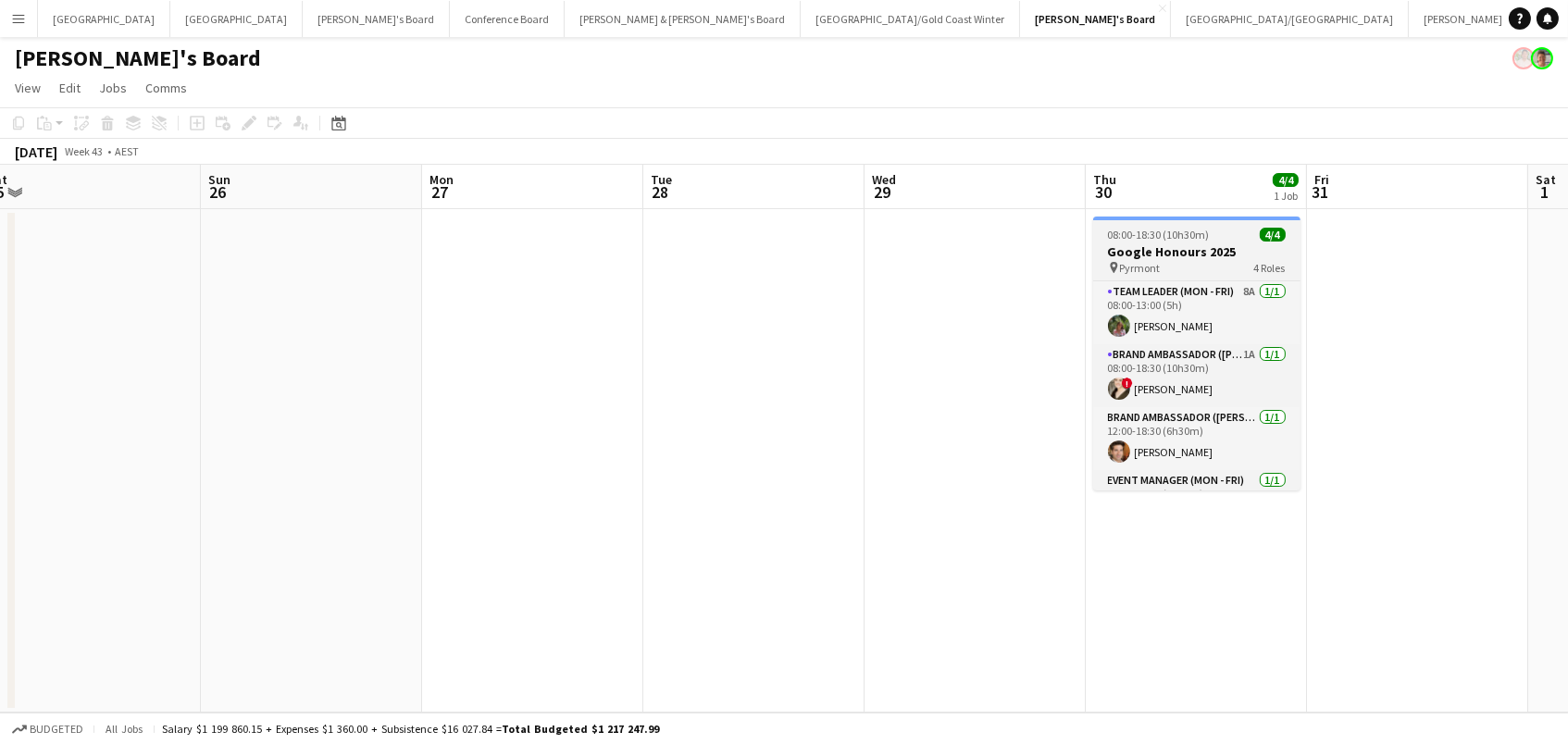
scroll to position [0, 908]
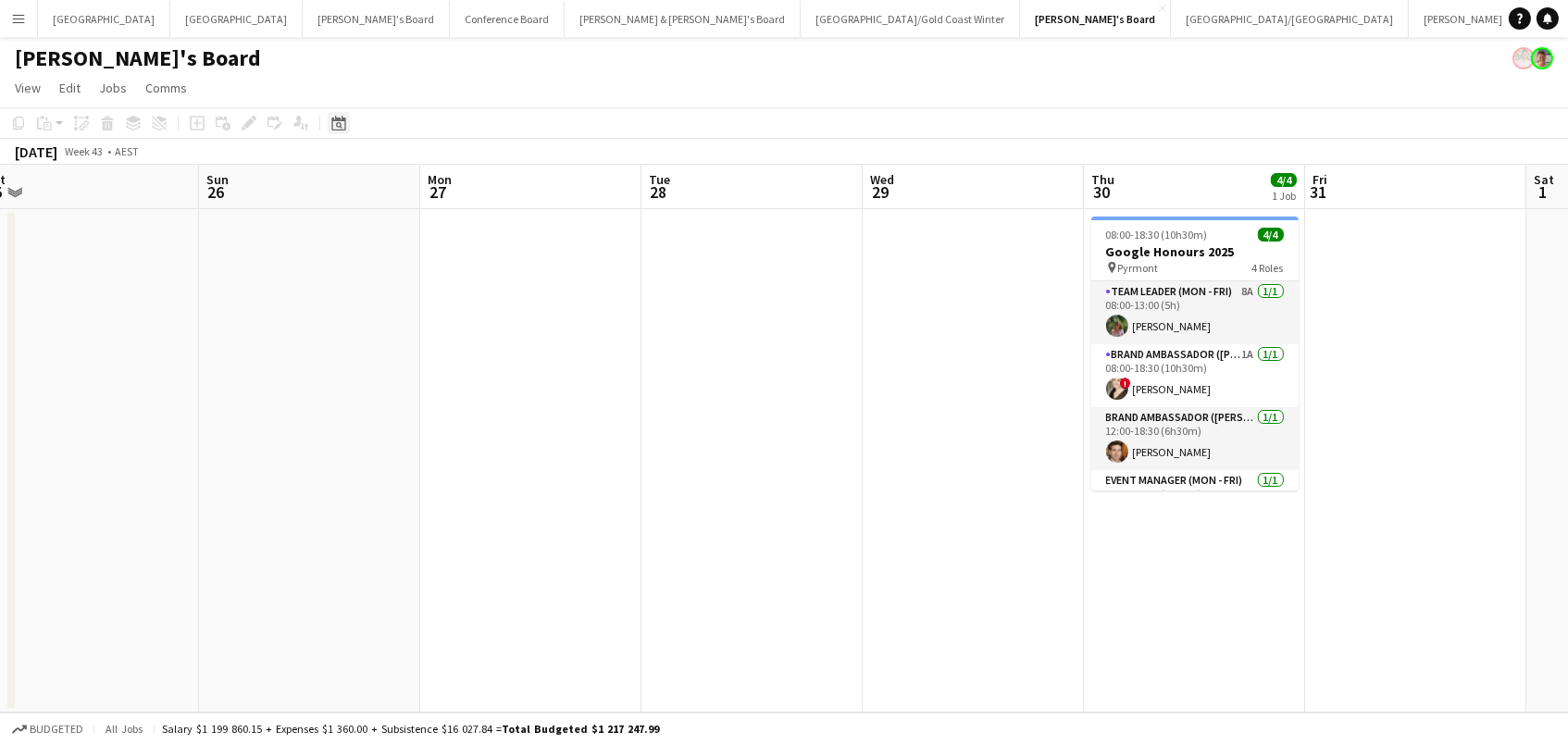
click at [332, 120] on icon "Date picker" at bounding box center [339, 123] width 15 height 15
click at [474, 411] on button "[DATE]" at bounding box center [469, 414] width 54 height 30
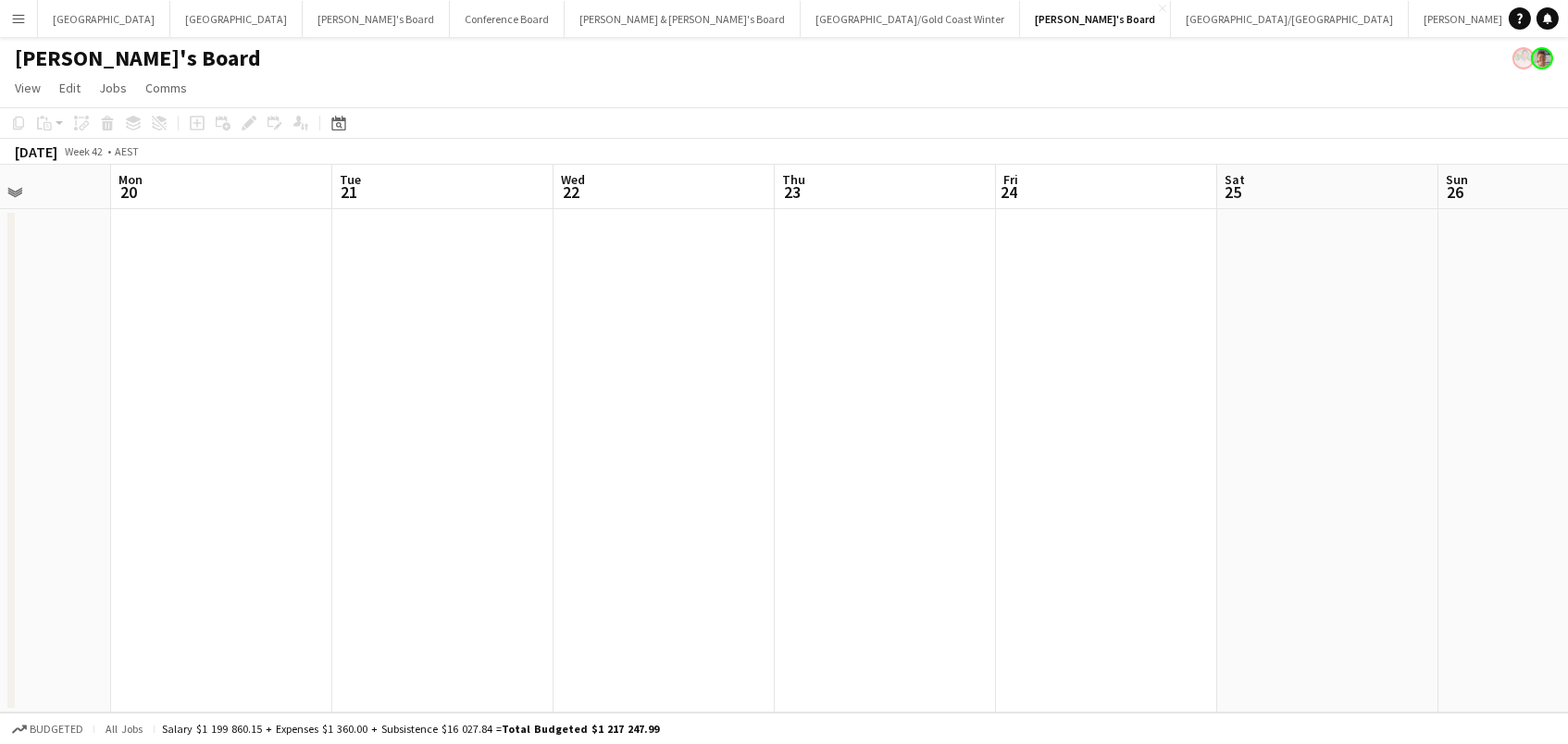
scroll to position [0, 639]
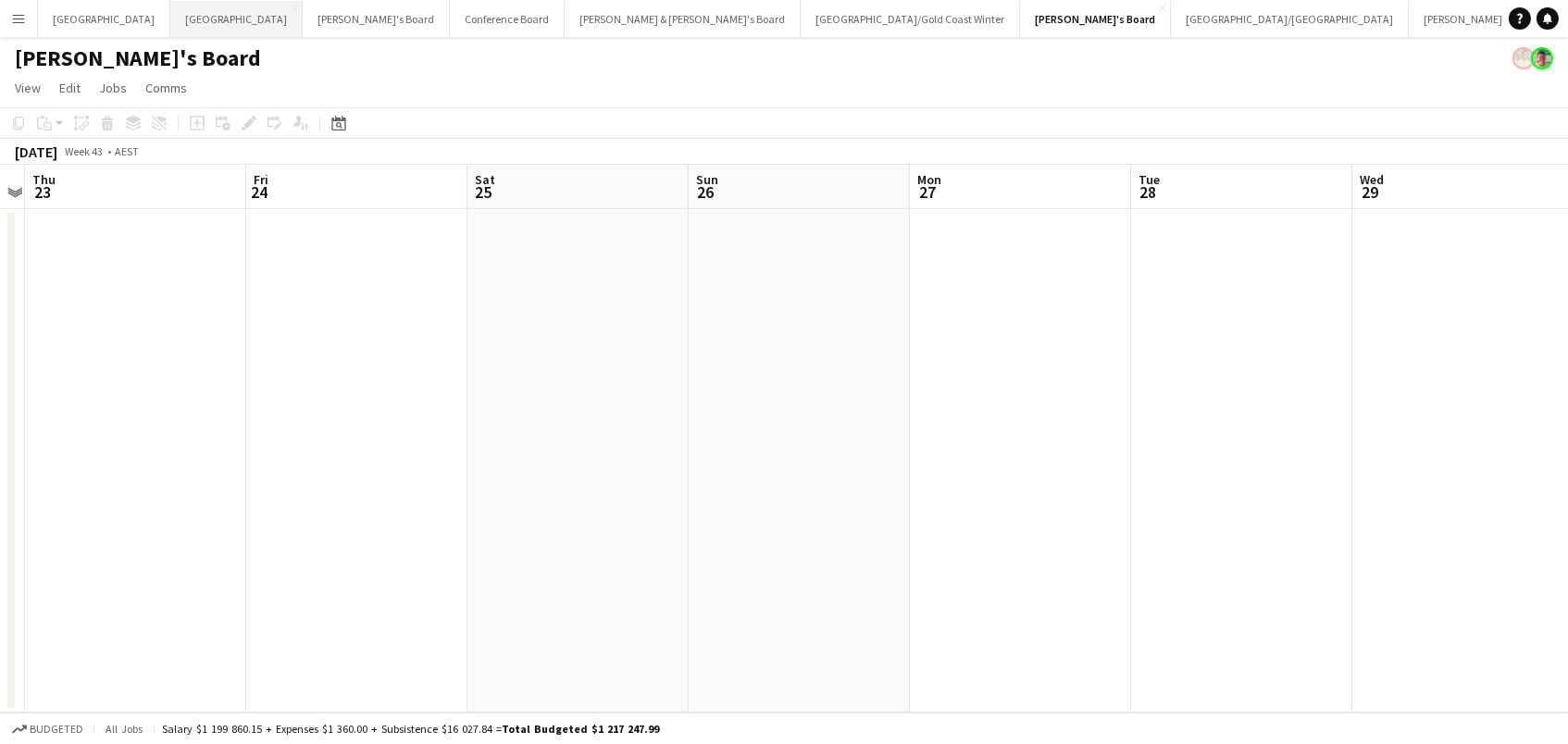
click at [170, 18] on button "Melbourne Close" at bounding box center [236, 19] width 132 height 36
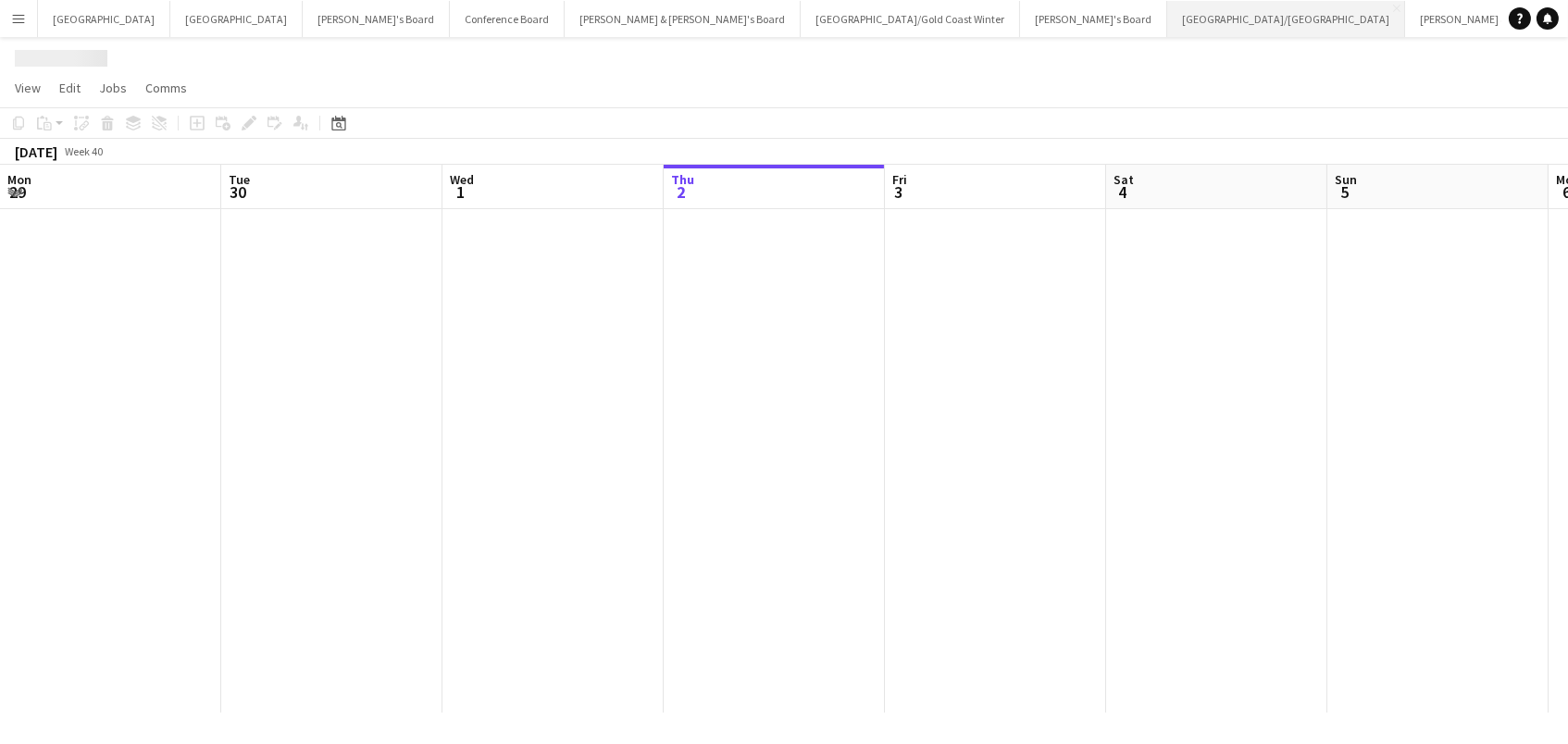
scroll to position [0, 441]
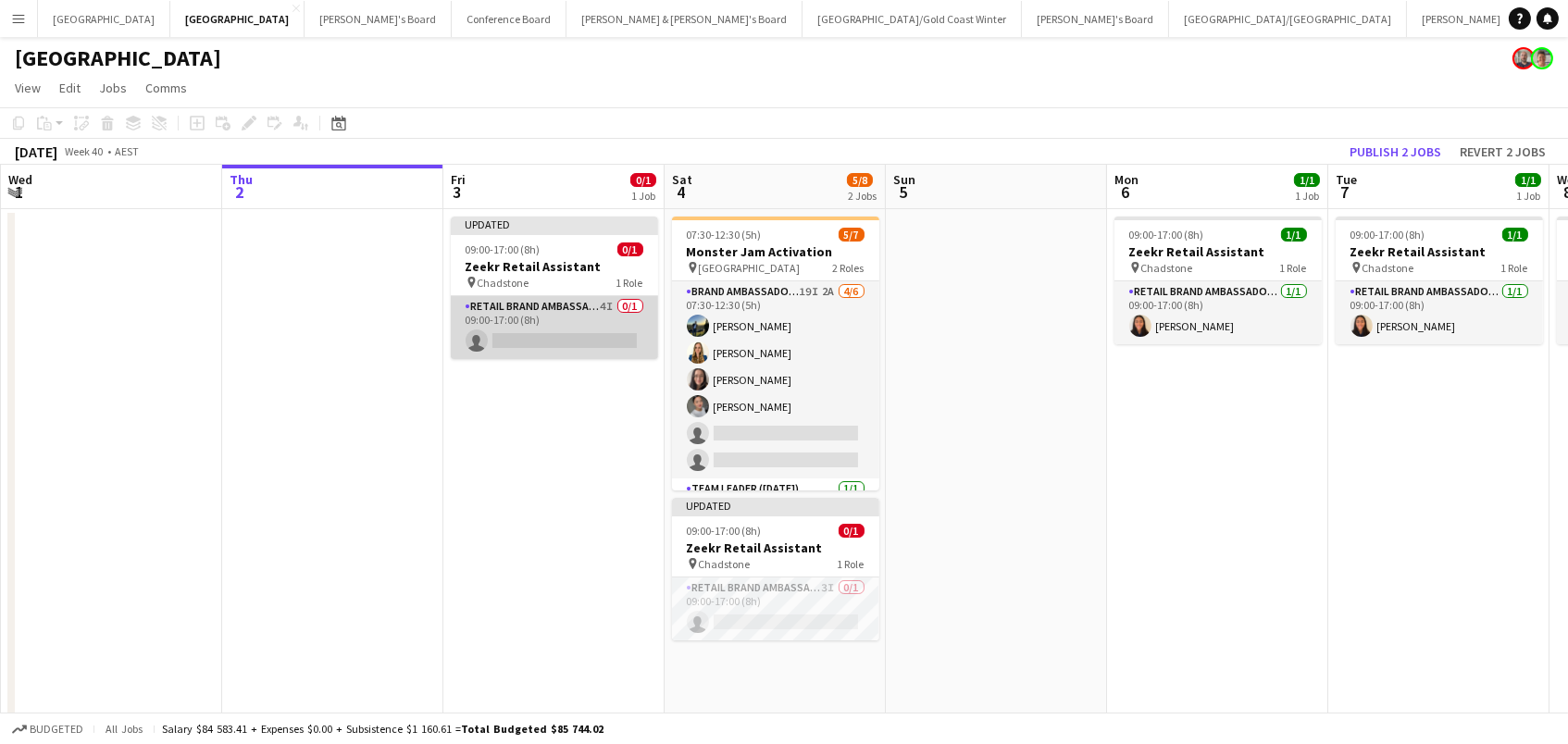
click at [582, 306] on app-card-role "RETAIL Brand Ambassador (Mon - Fri) 4I 0/1 09:00-17:00 (8h) single-neutral-acti…" at bounding box center [555, 327] width 207 height 63
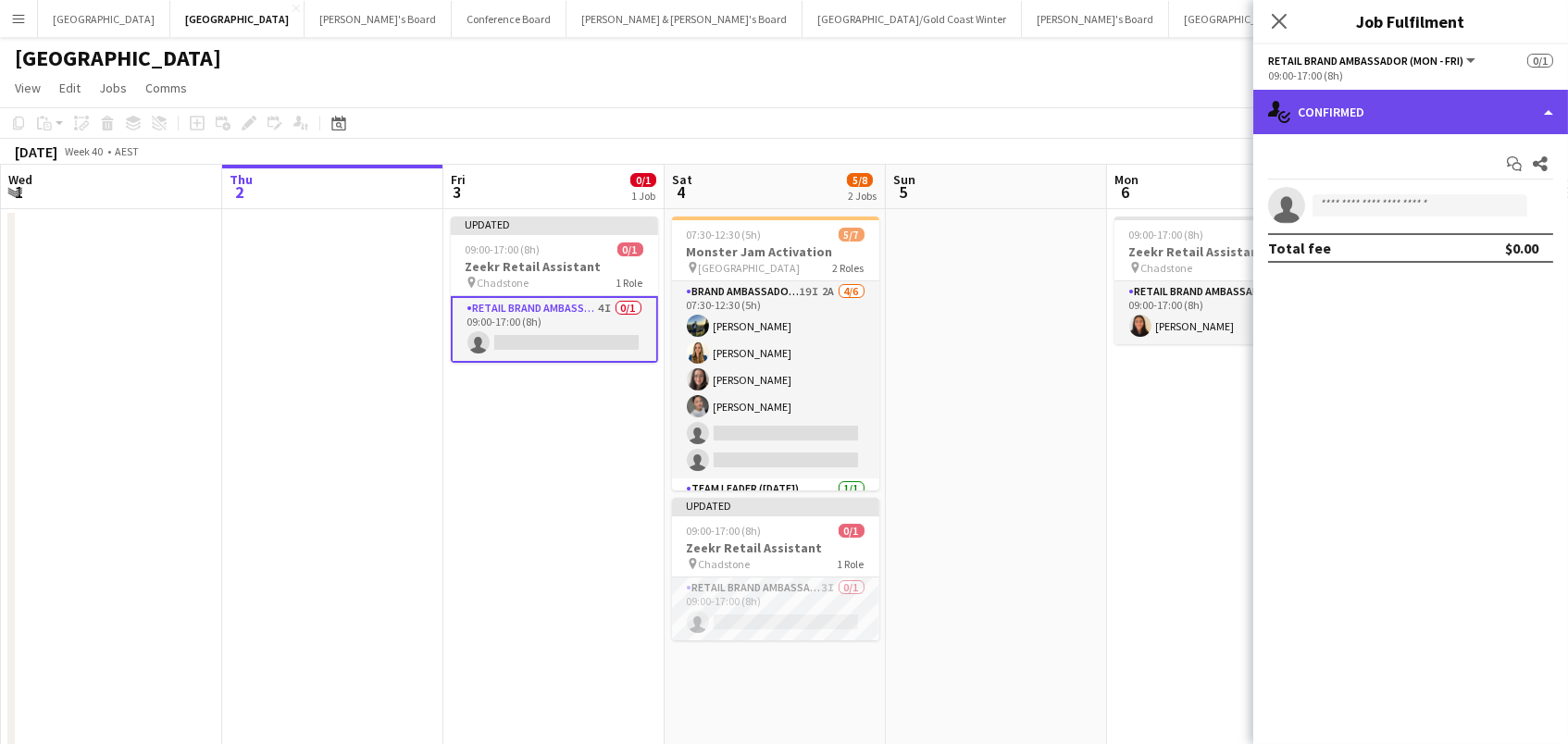
click at [1400, 124] on div "single-neutral-actions-check-2 Confirmed" at bounding box center [1411, 112] width 315 height 45
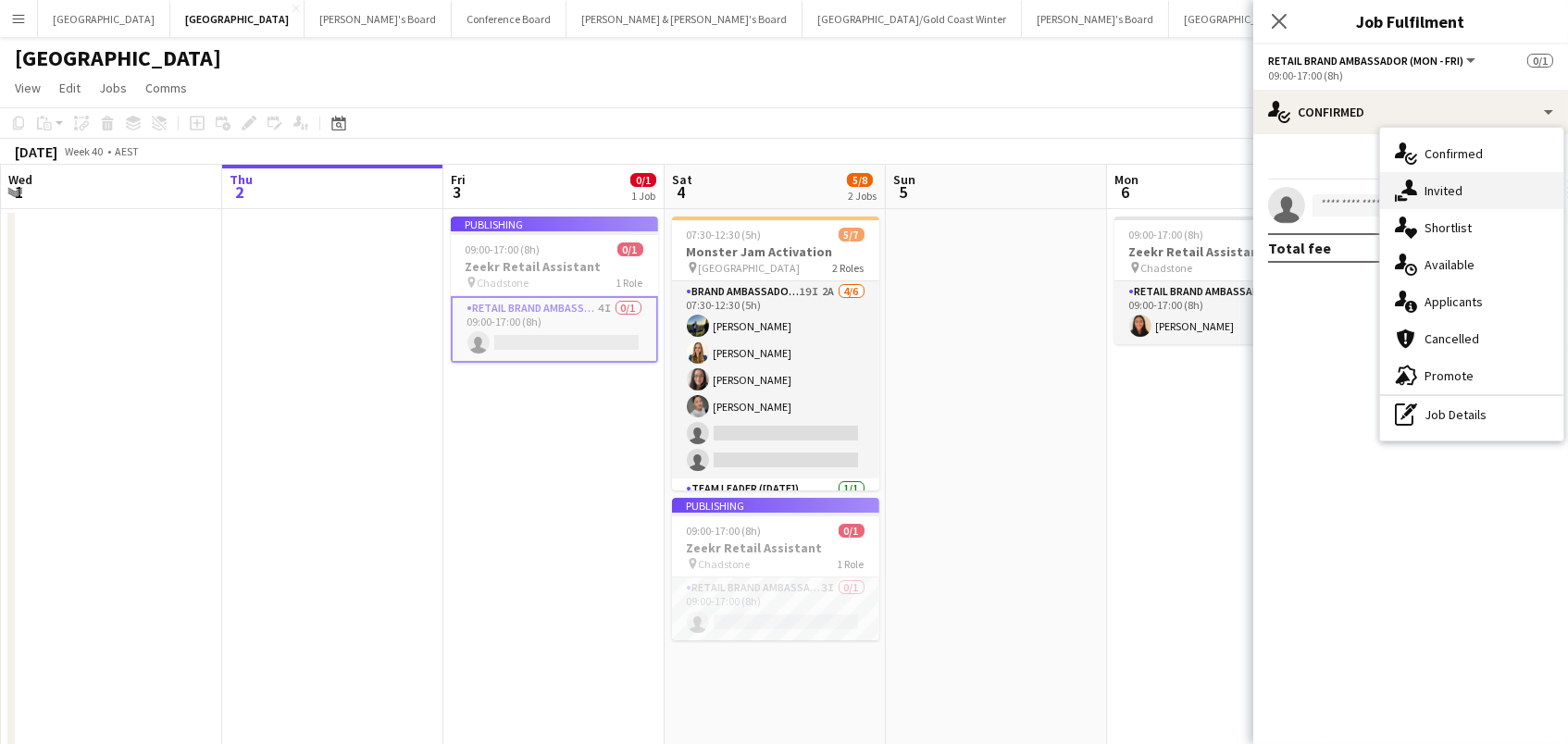
click at [1455, 183] on span "Invited" at bounding box center [1443, 190] width 38 height 17
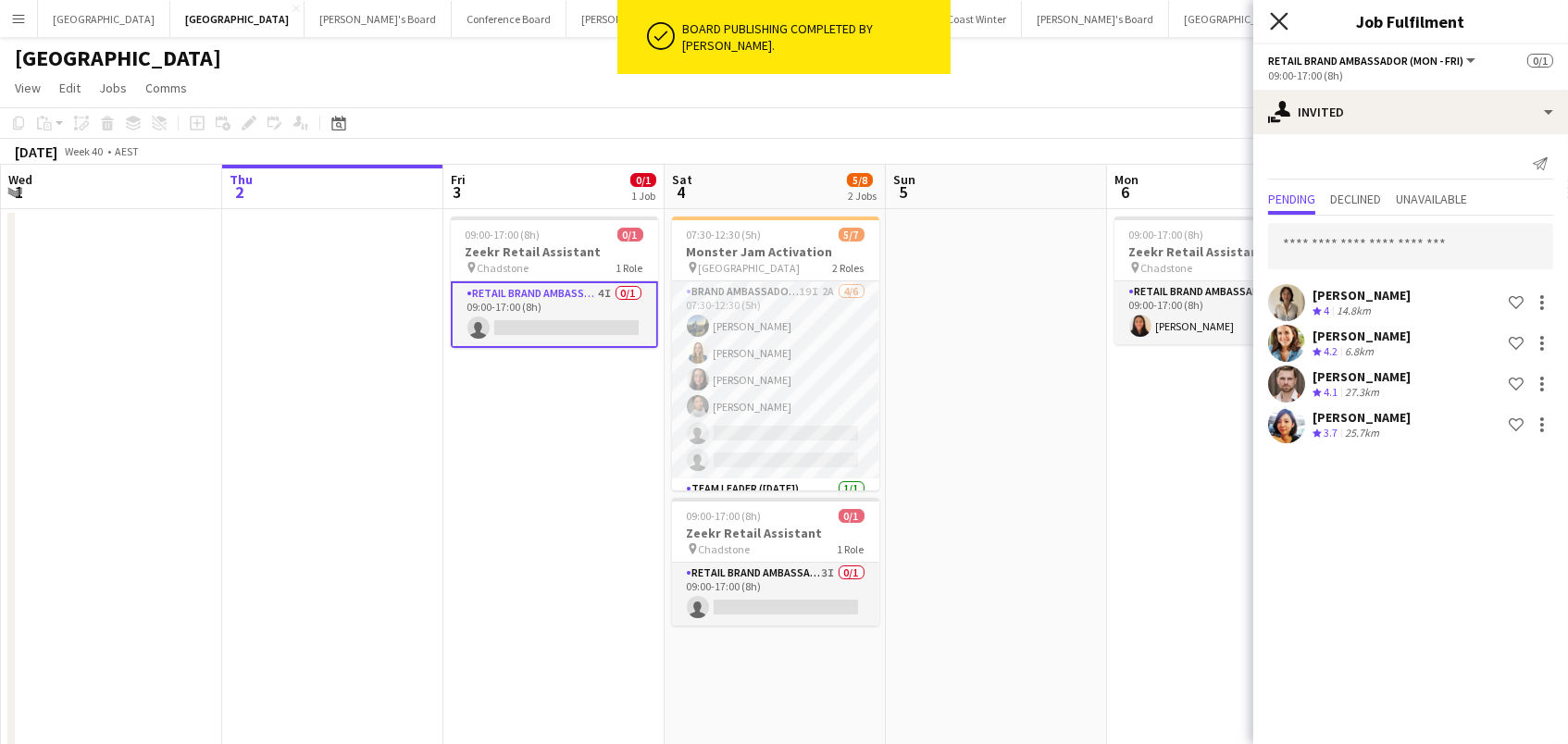
click at [1270, 18] on icon "Close pop-in" at bounding box center [1279, 21] width 18 height 18
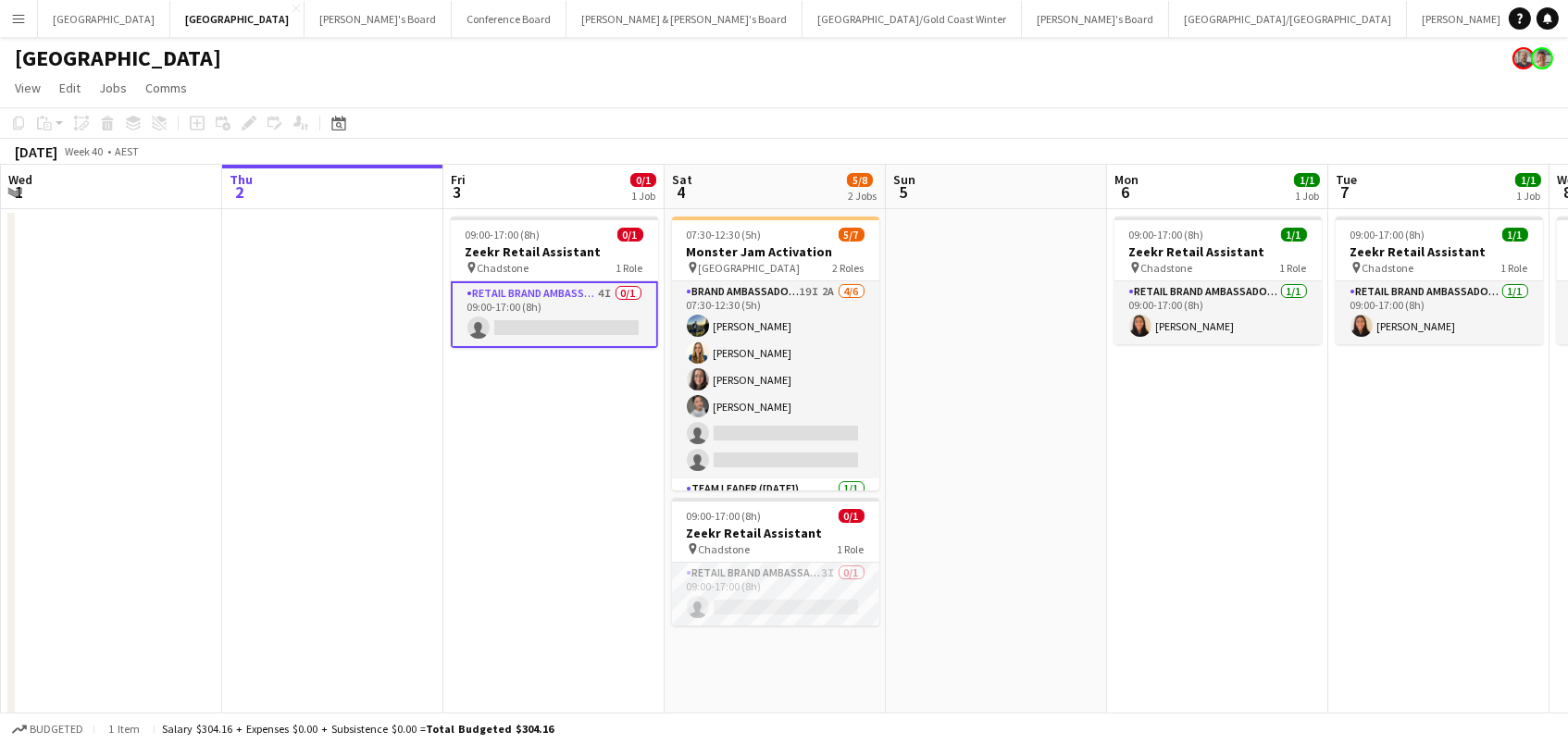
click at [844, 111] on app-toolbar "Copy Paste Paste Command V Paste with crew Command Shift V Paste linked Job [GE…" at bounding box center [784, 124] width 1568 height 32
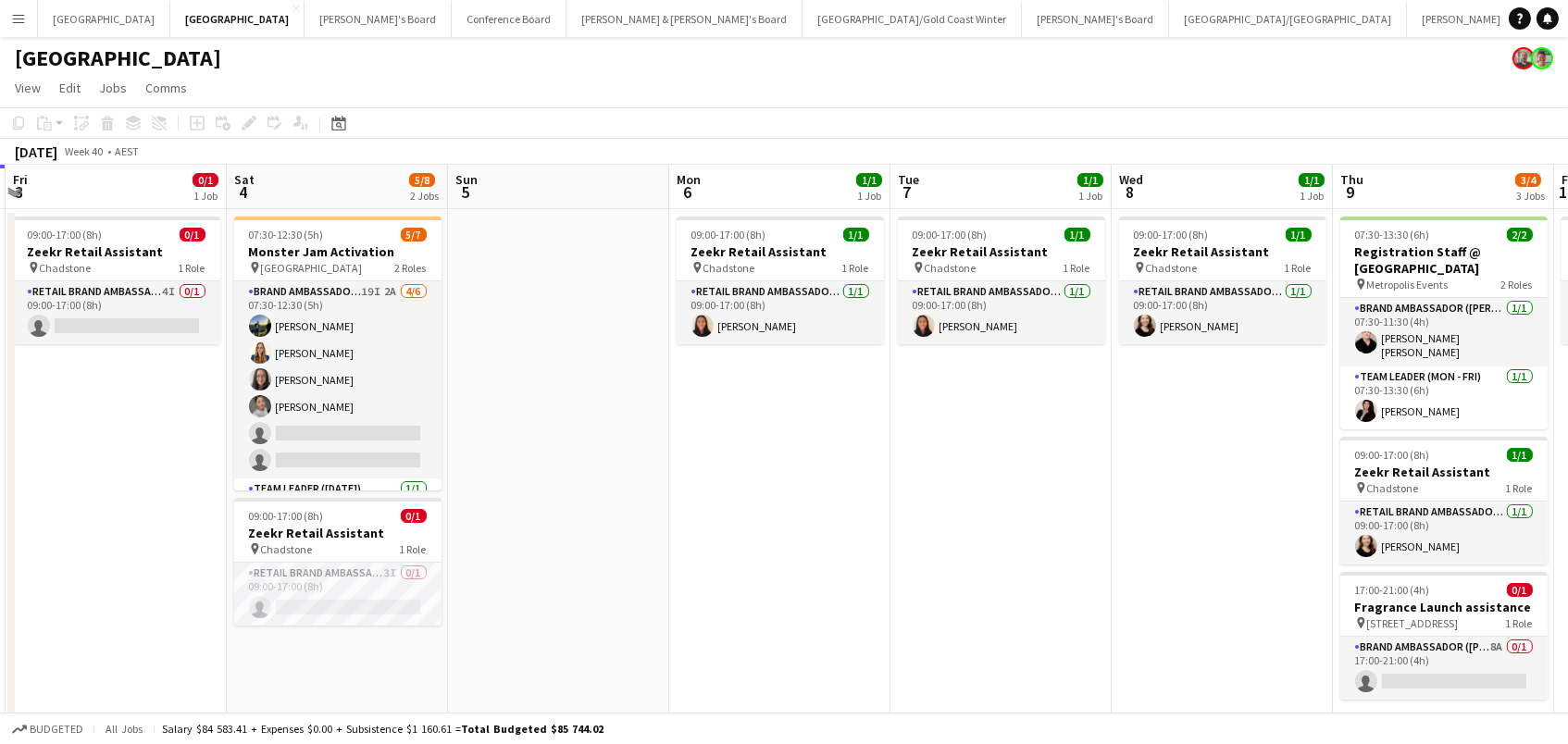
scroll to position [0, 857]
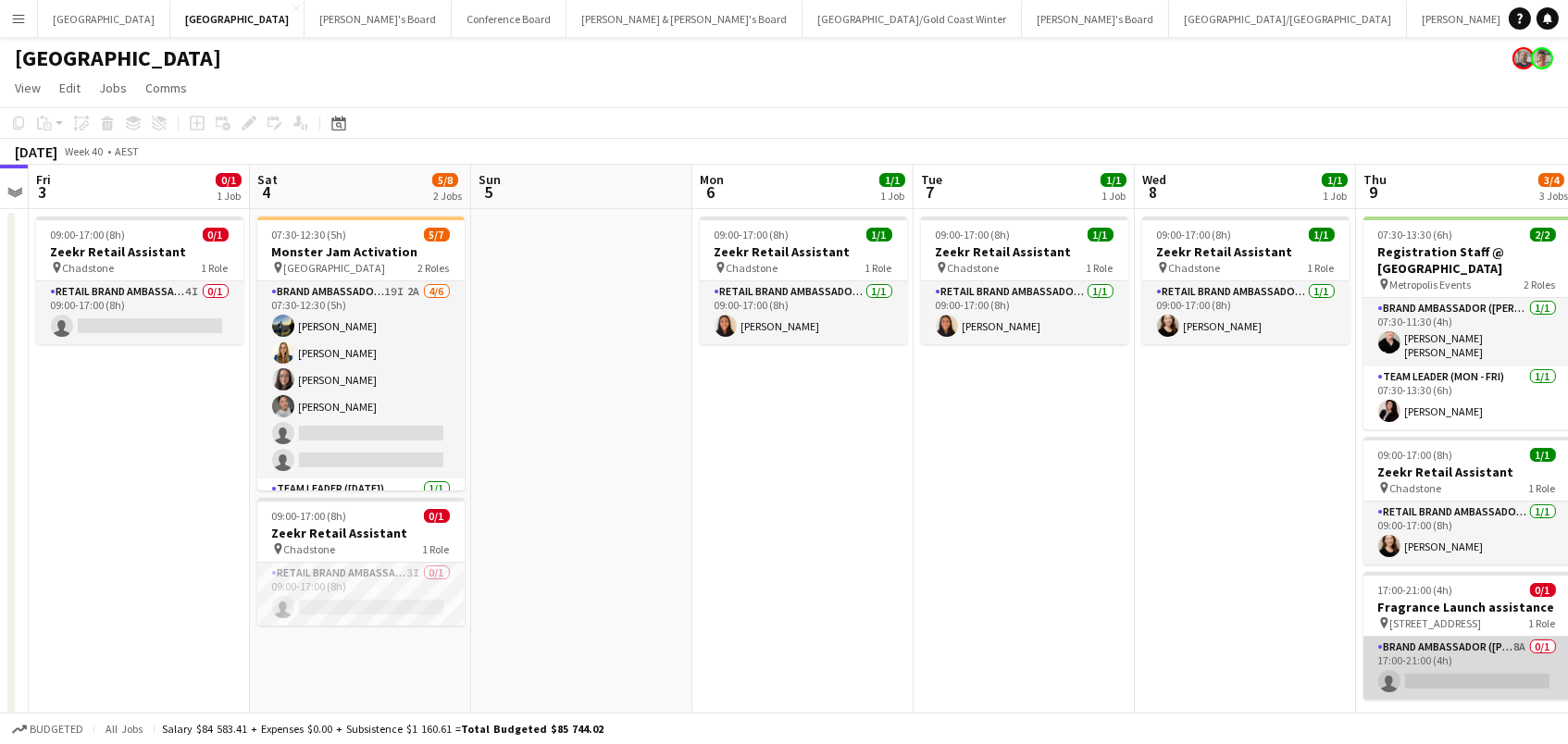
click at [1443, 658] on app-card-role "Brand Ambassador (Mon - Fri) 8A 0/1 17:00-21:00 (4h) single-neutral-actions" at bounding box center [1467, 667] width 207 height 63
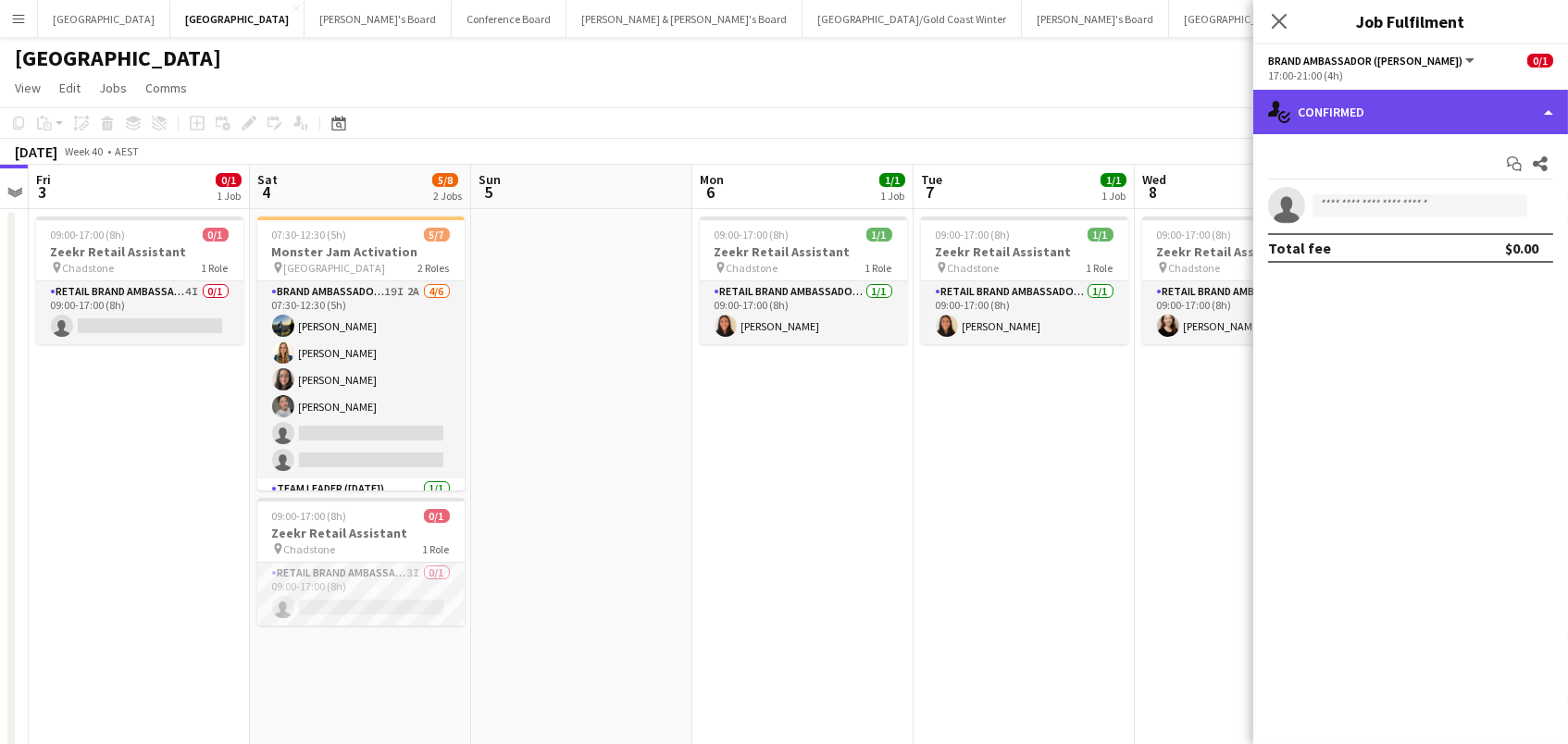
click at [1334, 90] on div "single-neutral-actions-check-2 Confirmed" at bounding box center [1411, 112] width 315 height 45
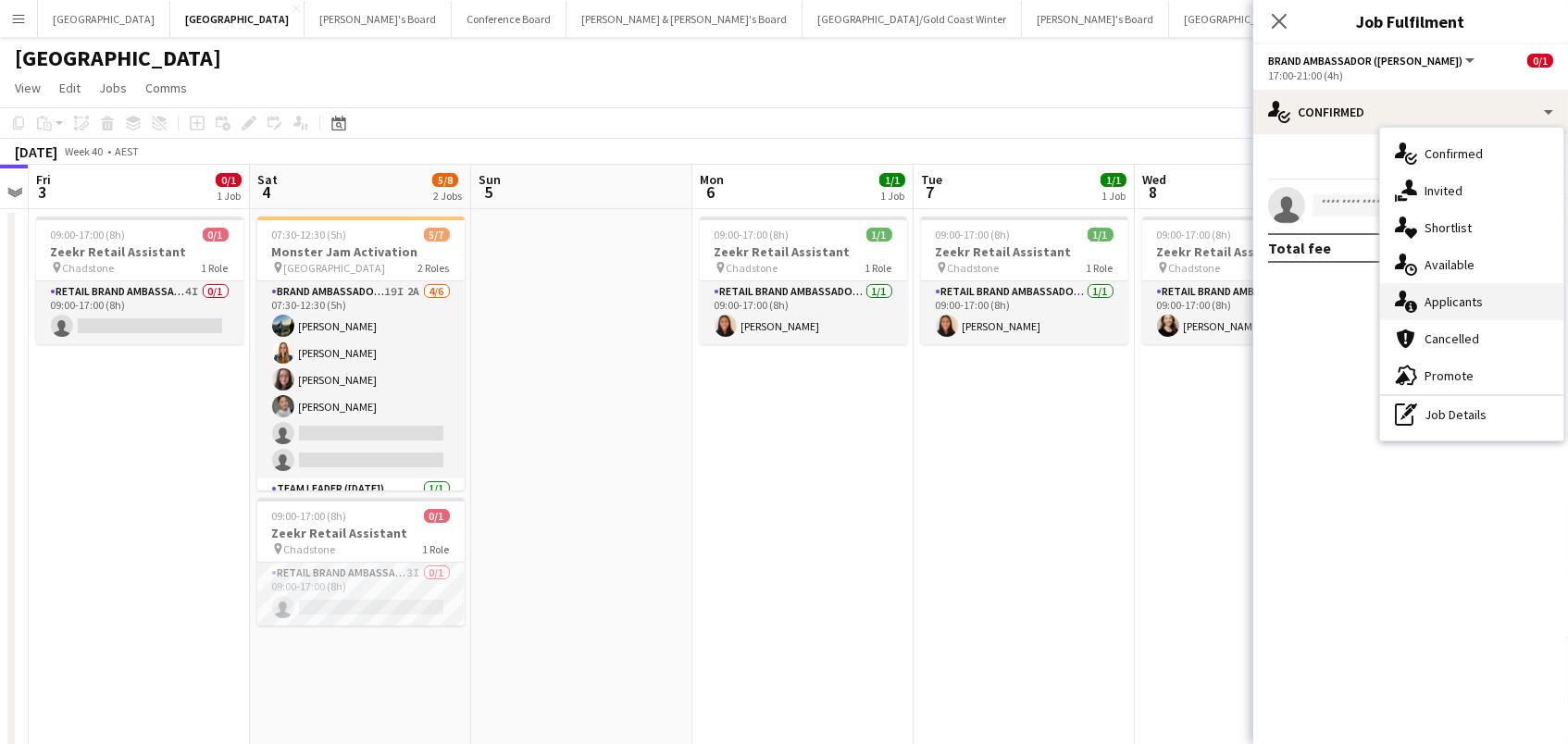
click at [1517, 301] on div "single-neutral-actions-information Applicants" at bounding box center [1472, 301] width 183 height 37
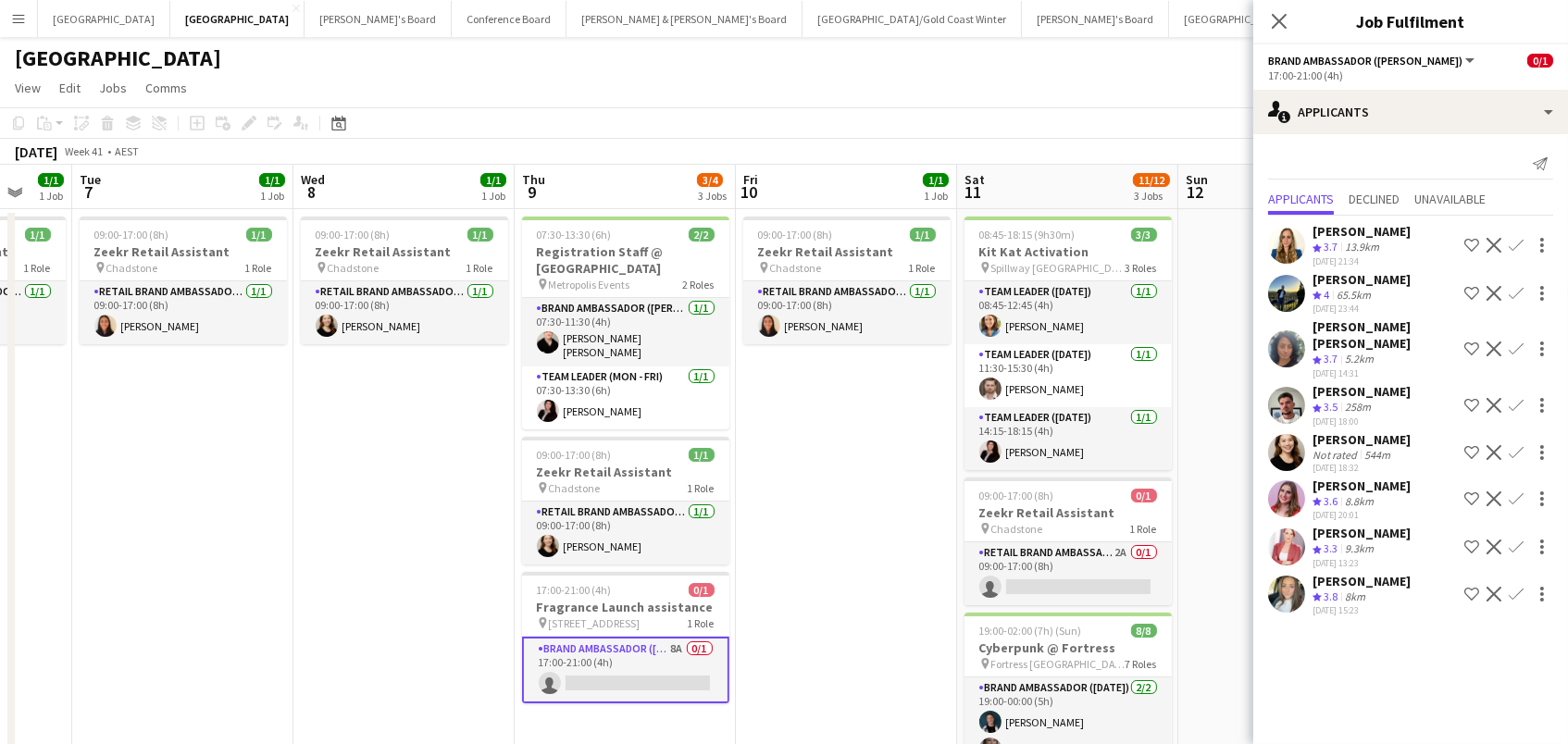
scroll to position [0, 0]
click at [1017, 563] on app-card-role "RETAIL Brand Ambassador ([DATE]) 2A 0/1 09:00-17:00 (8h) single-neutral-actions" at bounding box center [1068, 574] width 207 height 63
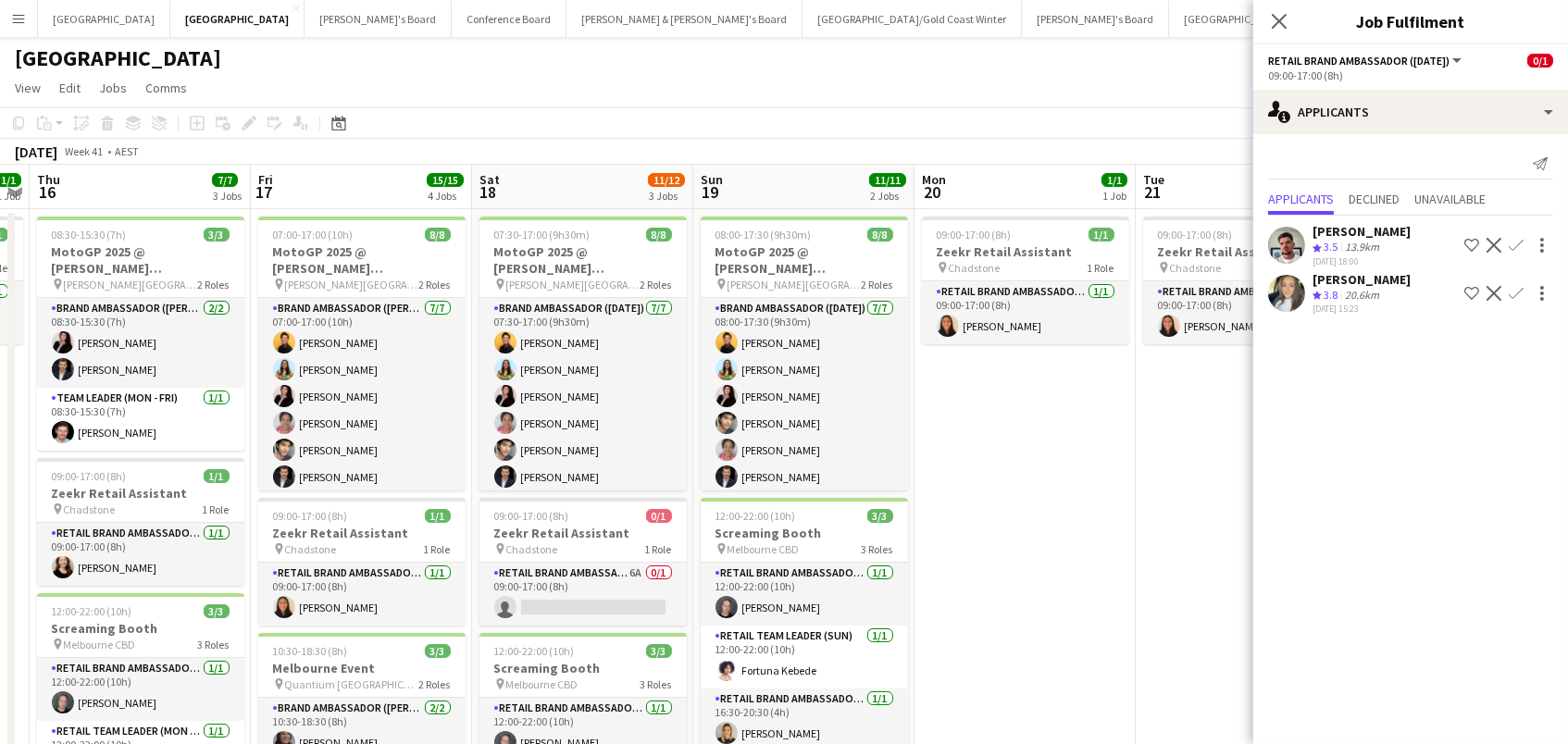
scroll to position [0, 685]
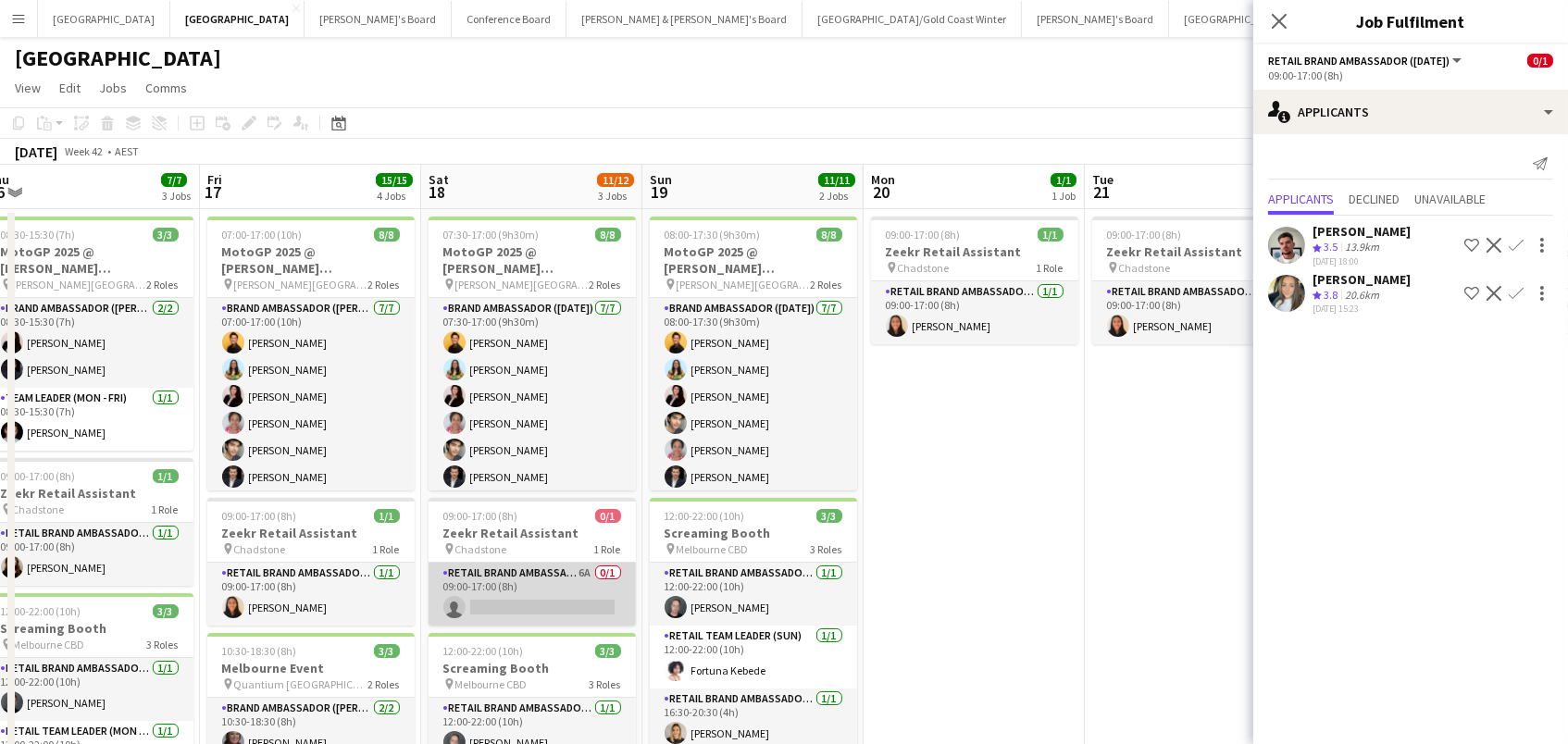
click at [484, 575] on app-card-role "RETAIL Brand Ambassador ([DATE]) 6A 0/1 09:00-17:00 (8h) single-neutral-actions" at bounding box center [532, 594] width 207 height 63
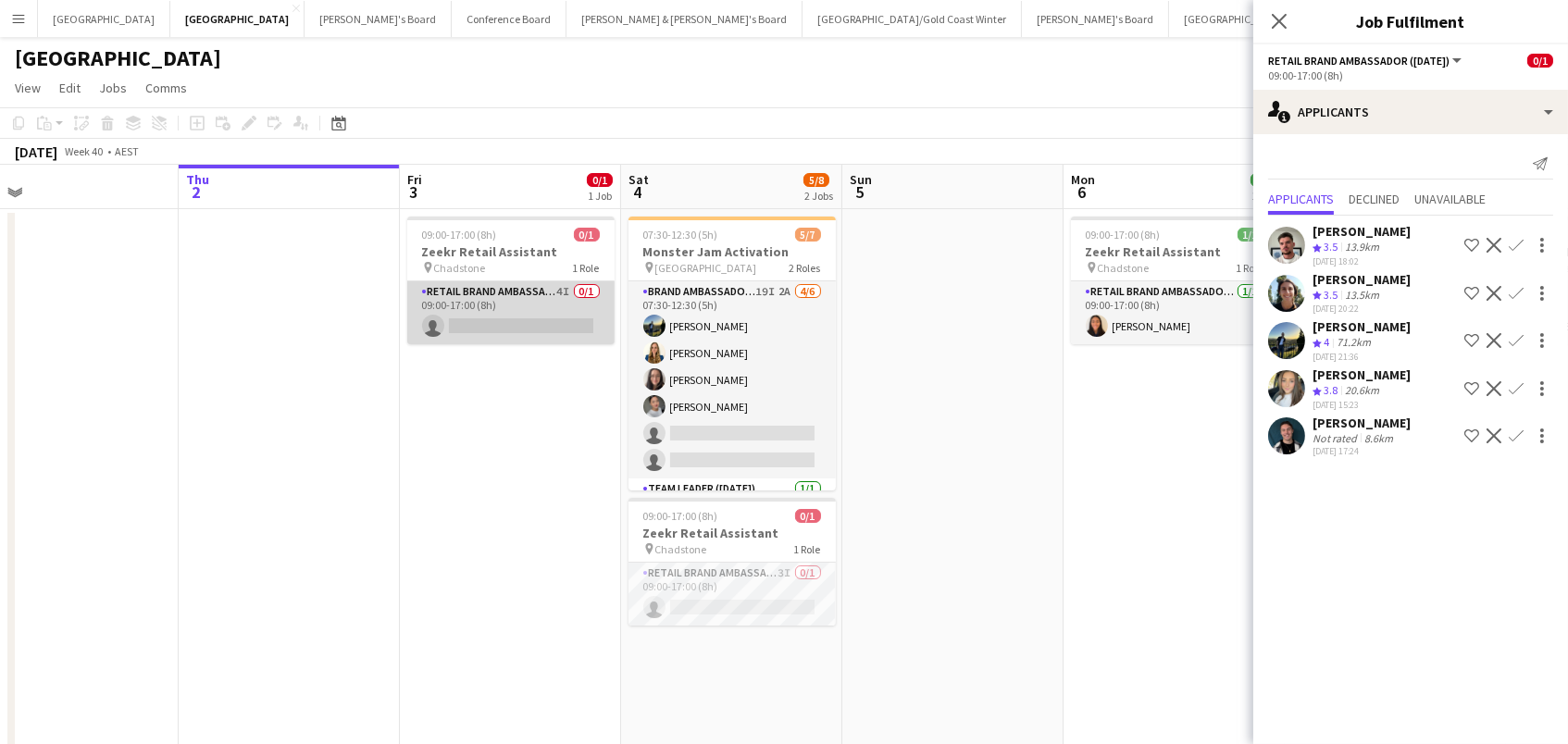
scroll to position [0, 496]
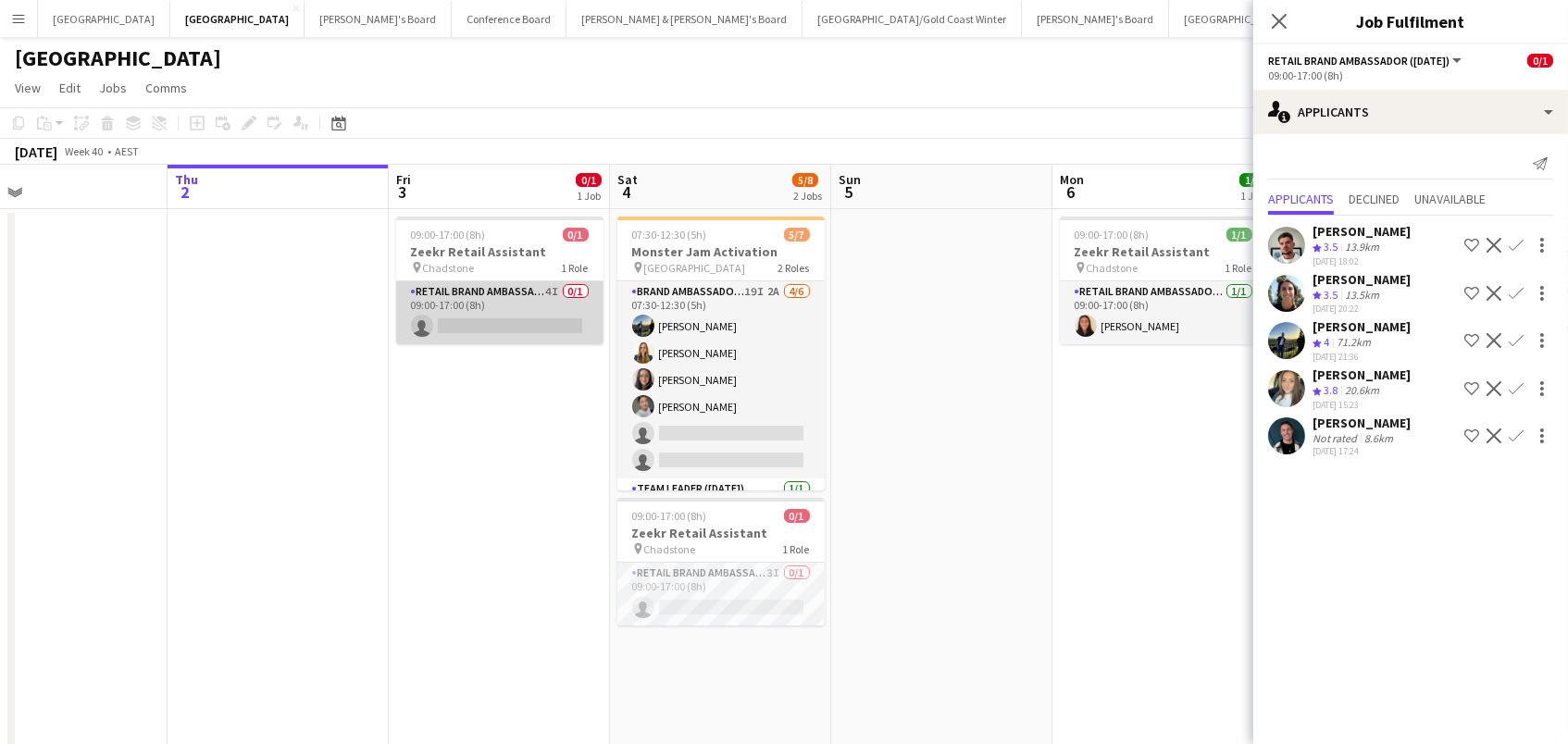
click at [536, 320] on app-card-role "RETAIL Brand Ambassador (Mon - Fri) 4I 0/1 09:00-17:00 (8h) single-neutral-acti…" at bounding box center [500, 312] width 207 height 63
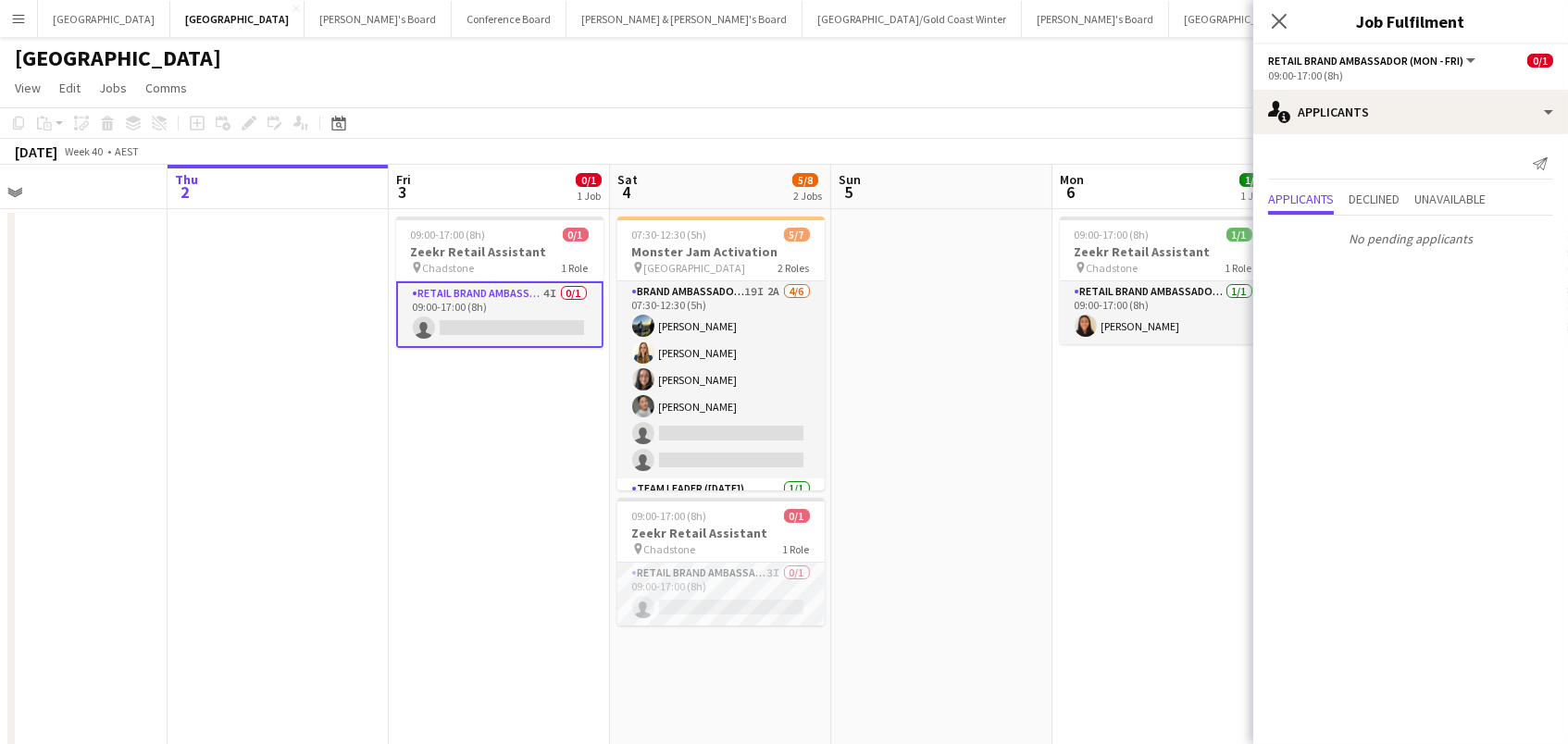
click at [520, 313] on app-card-role "RETAIL Brand Ambassador (Mon - Fri) 4I 0/1 09:00-17:00 (8h) single-neutral-acti…" at bounding box center [500, 314] width 207 height 67
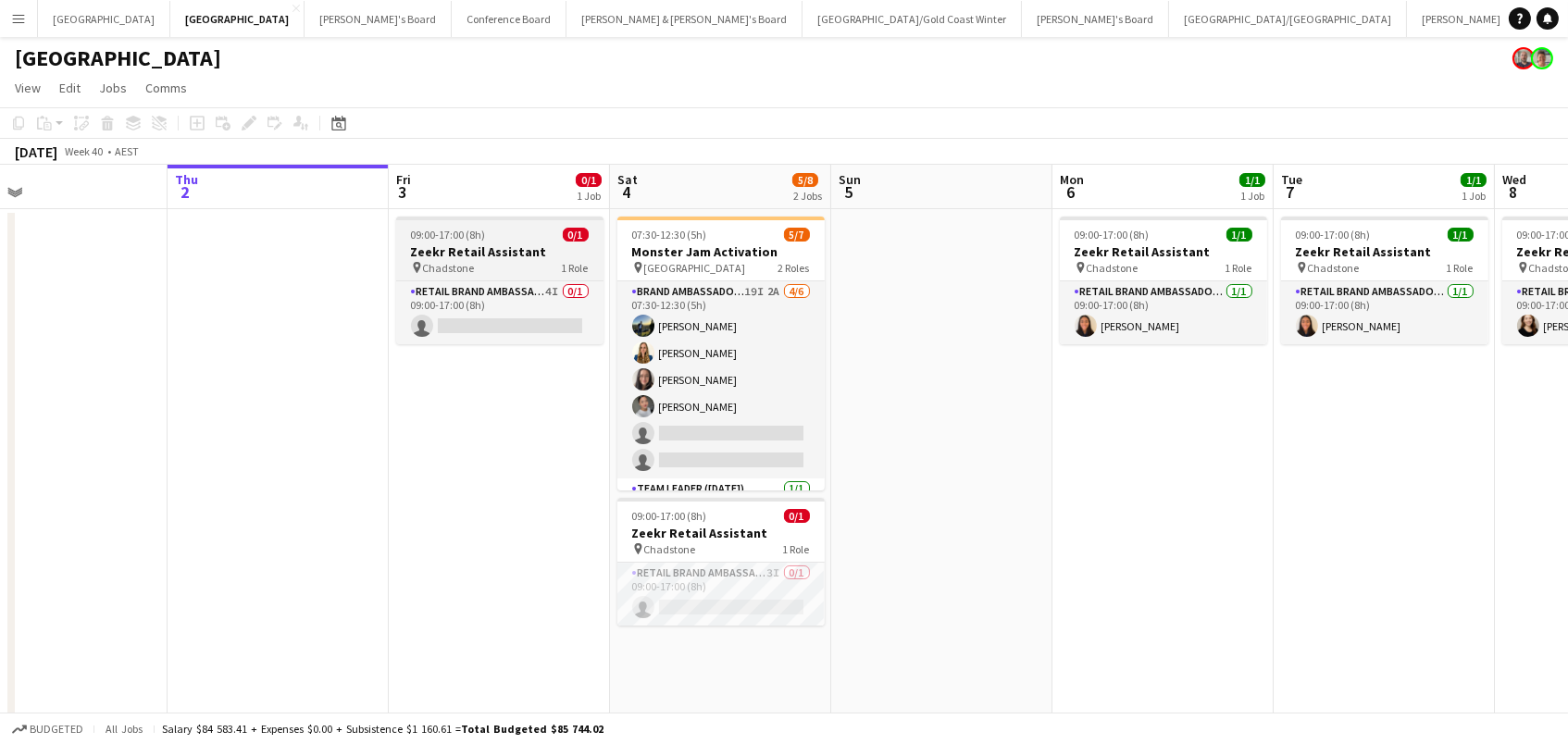
scroll to position [0, 484]
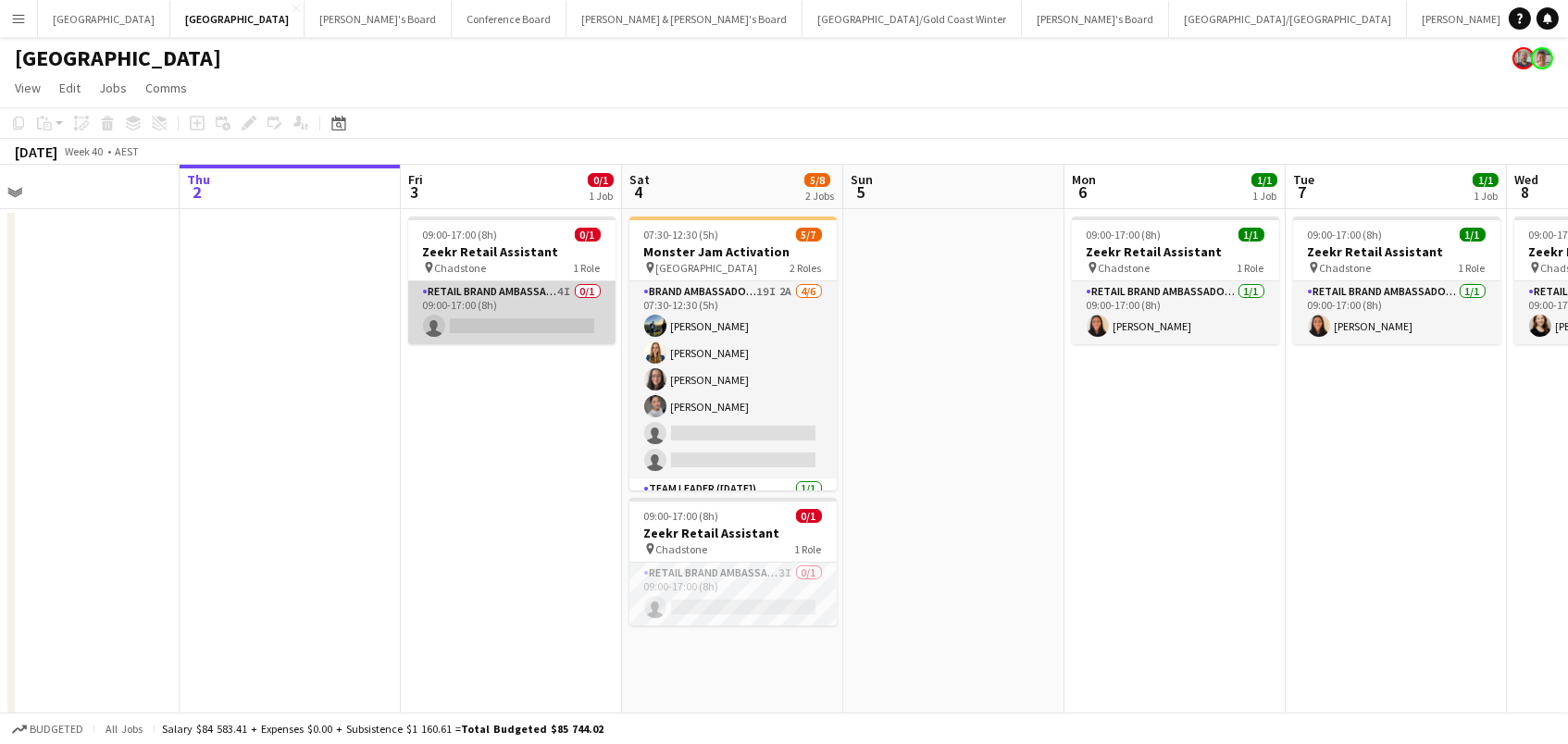
click at [445, 308] on app-card-role "RETAIL Brand Ambassador (Mon - Fri) 4I 0/1 09:00-17:00 (8h) single-neutral-acti…" at bounding box center [512, 312] width 207 height 63
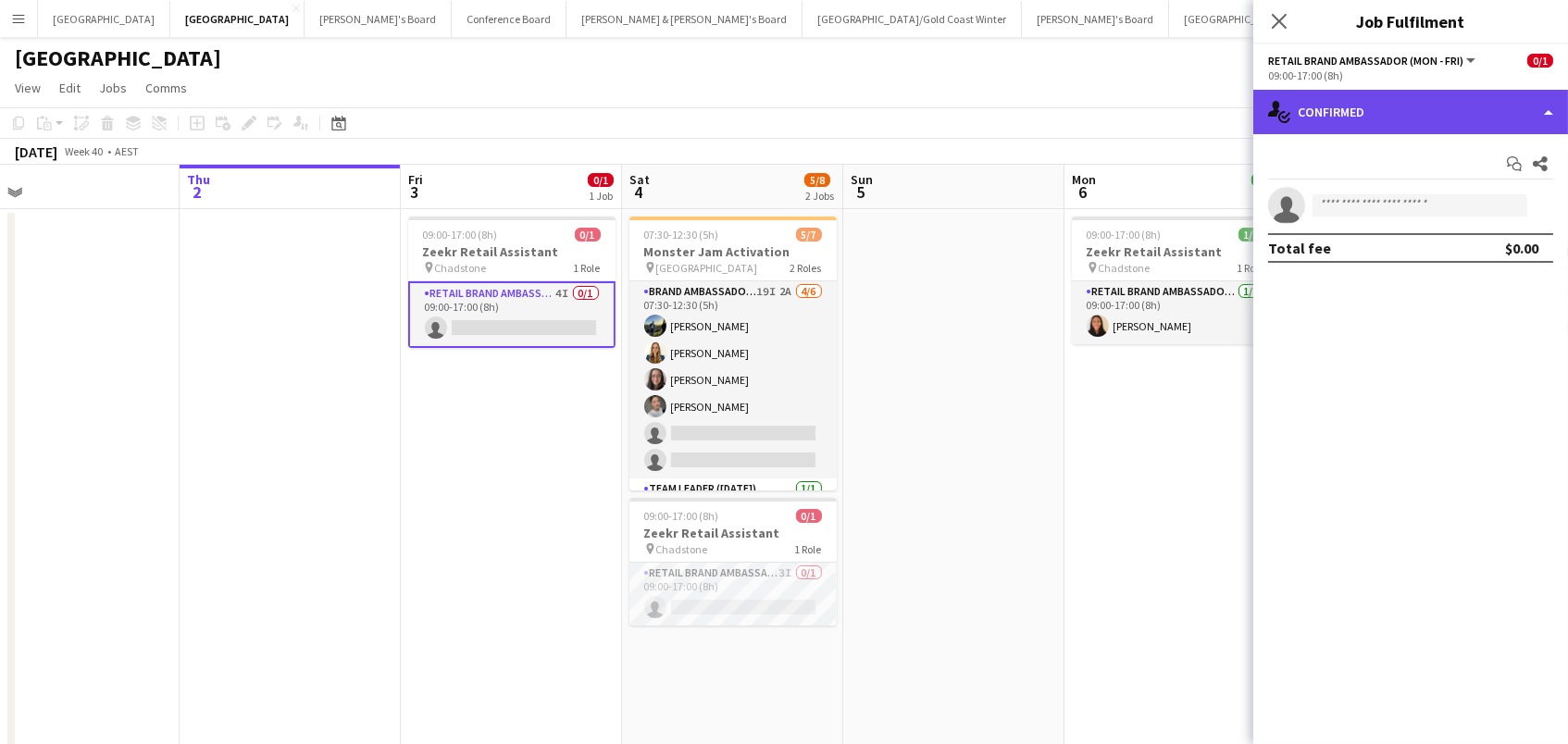
click at [1340, 106] on div "single-neutral-actions-check-2 Confirmed" at bounding box center [1411, 112] width 315 height 45
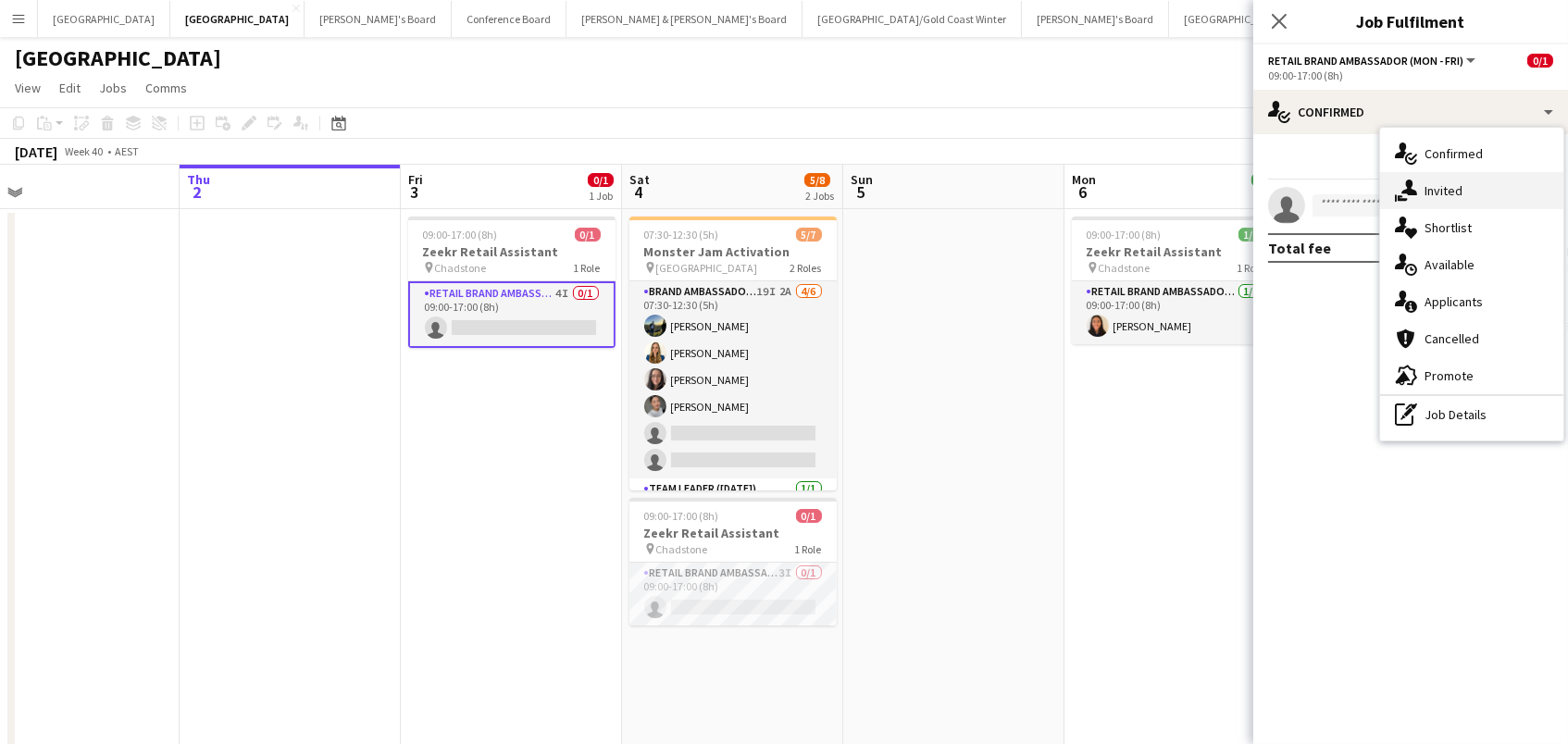
click at [1447, 189] on span "Invited" at bounding box center [1443, 190] width 38 height 17
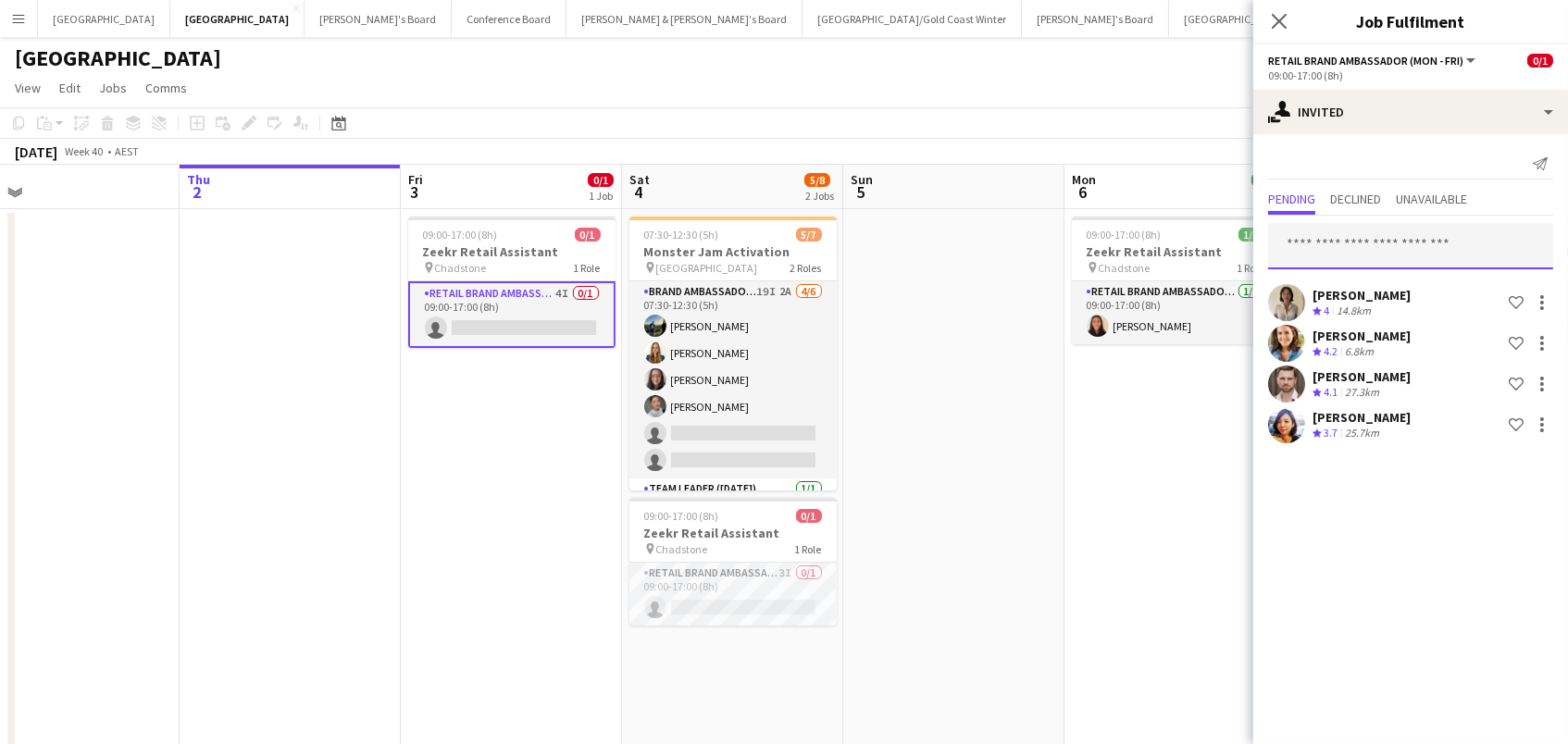
click at [1371, 230] on input "text" at bounding box center [1411, 246] width 285 height 46
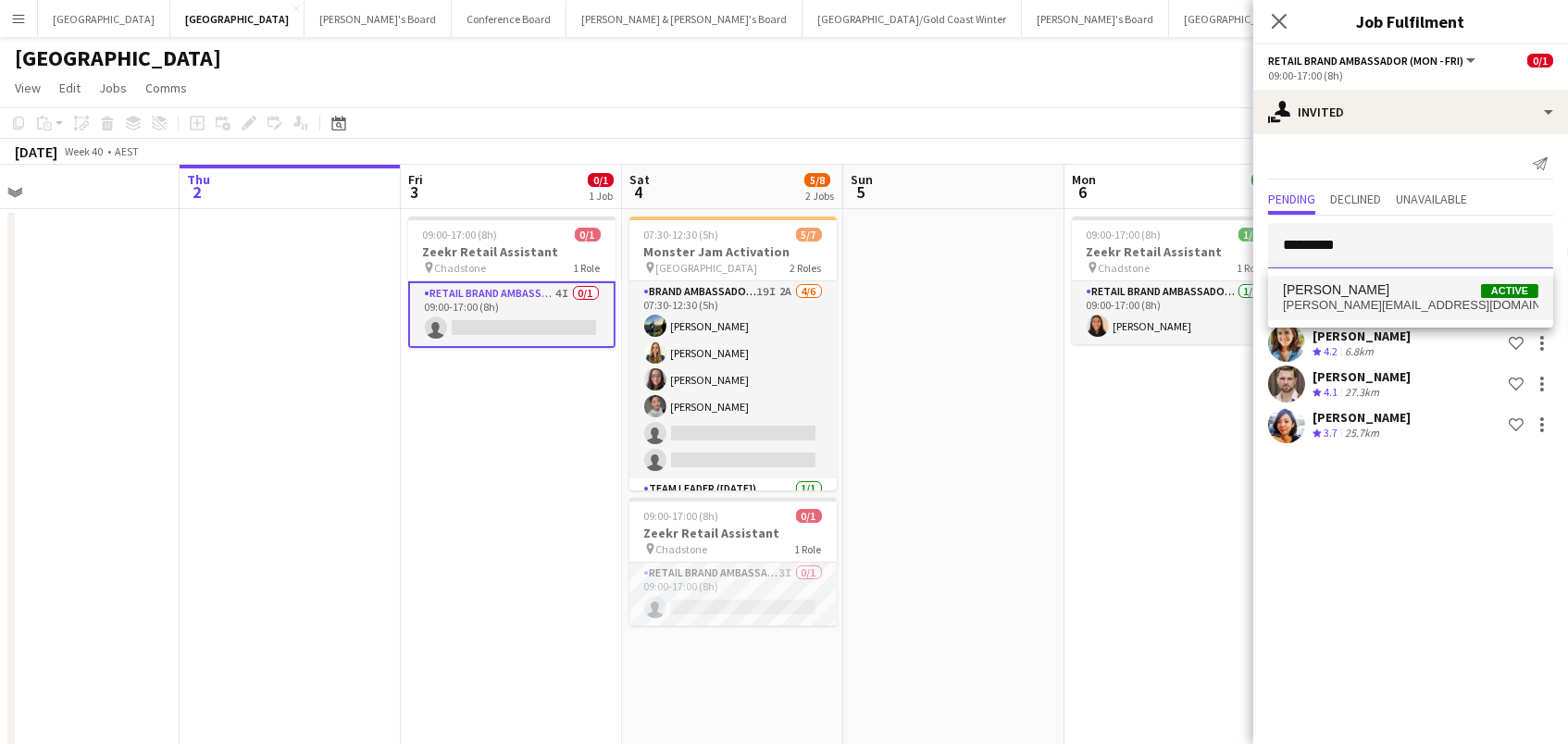
type input "********"
click at [1398, 299] on span "[PERSON_NAME][EMAIL_ADDRESS][DOMAIN_NAME]" at bounding box center [1411, 305] width 255 height 15
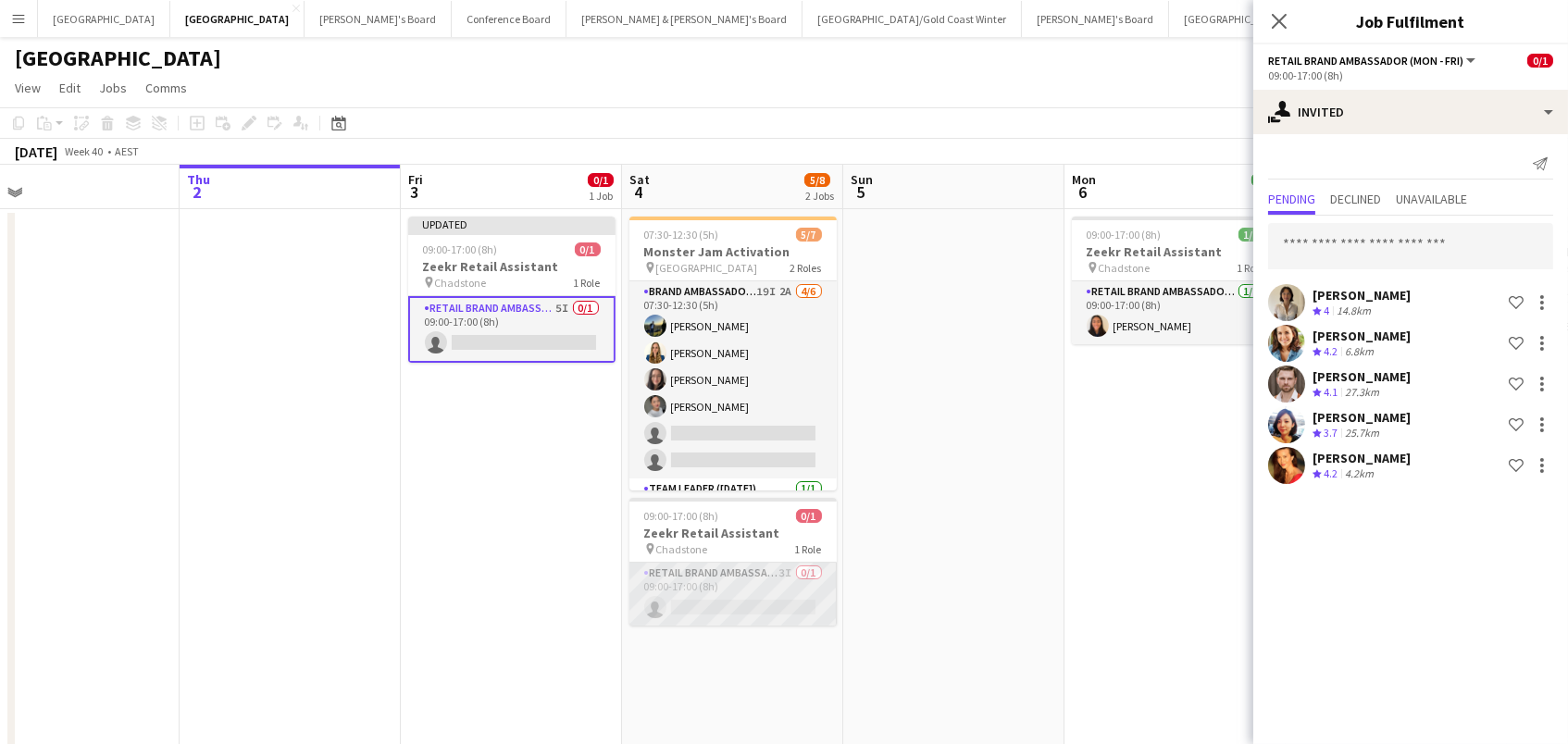
click at [779, 594] on app-card-role "RETAIL Brand Ambassador ([DATE]) 3I 0/1 09:00-17:00 (8h) single-neutral-actions" at bounding box center [733, 594] width 207 height 63
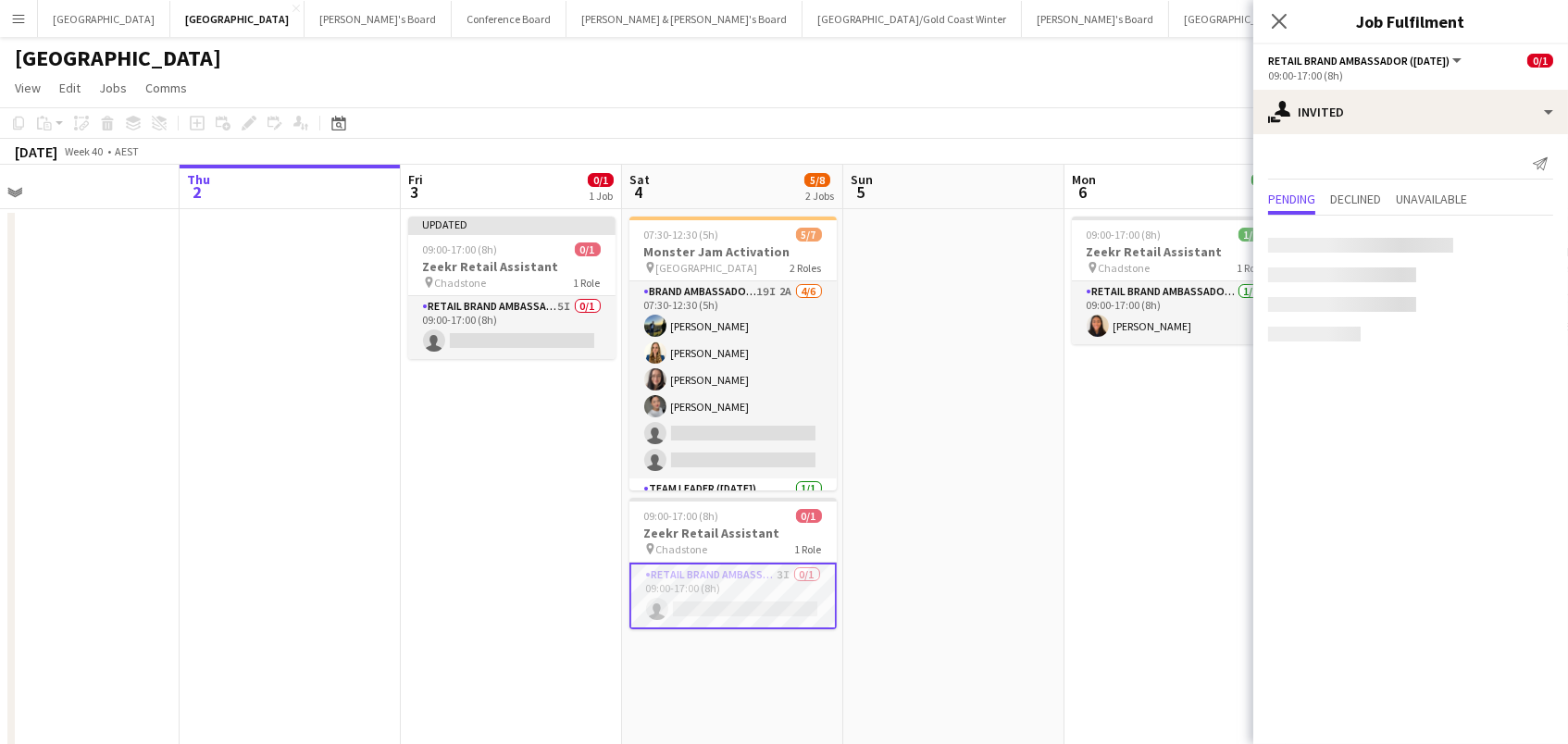
scroll to position [0, 483]
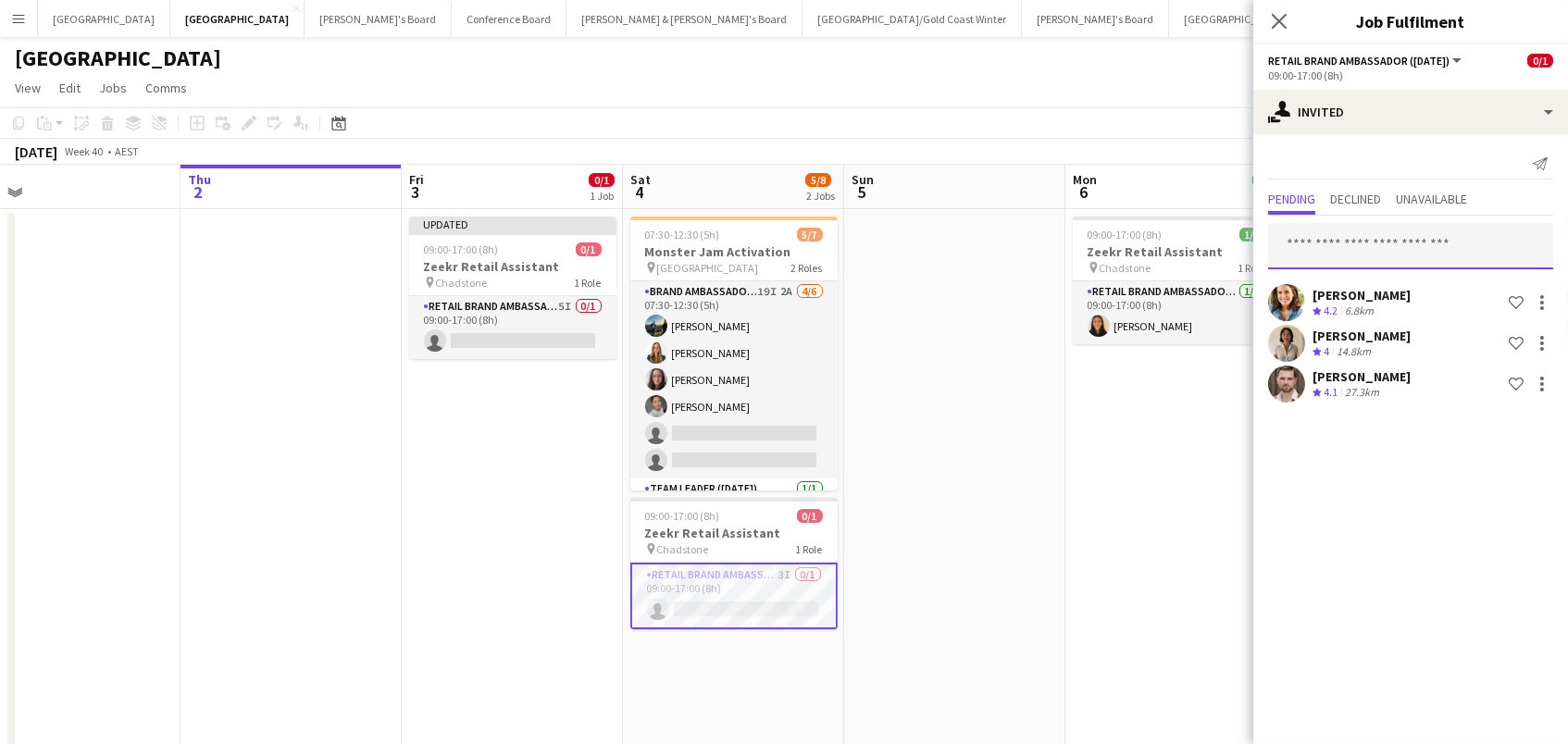
click at [1374, 251] on input "text" at bounding box center [1411, 246] width 285 height 46
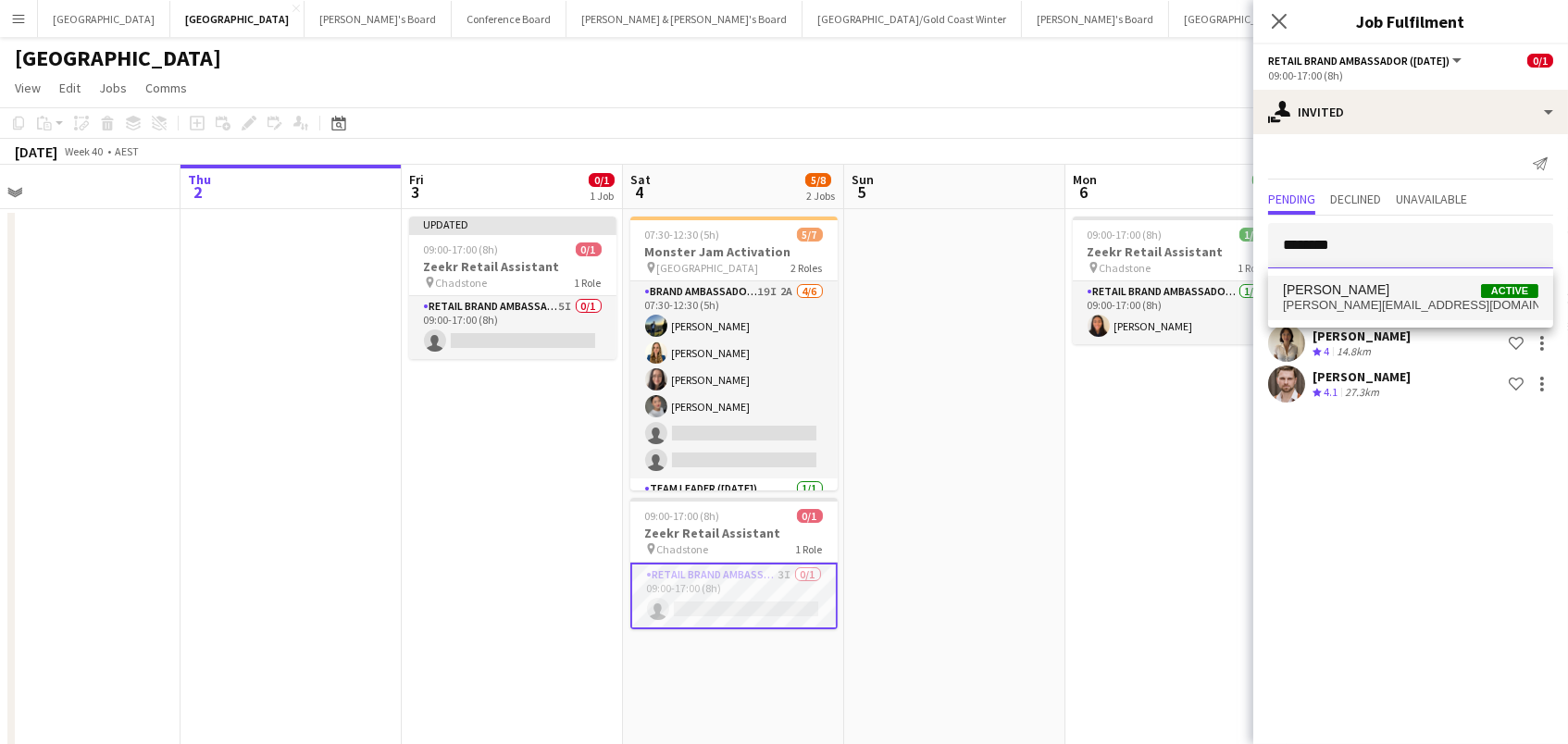
type input "********"
click at [1350, 307] on span "[PERSON_NAME][EMAIL_ADDRESS][DOMAIN_NAME]" at bounding box center [1411, 305] width 255 height 15
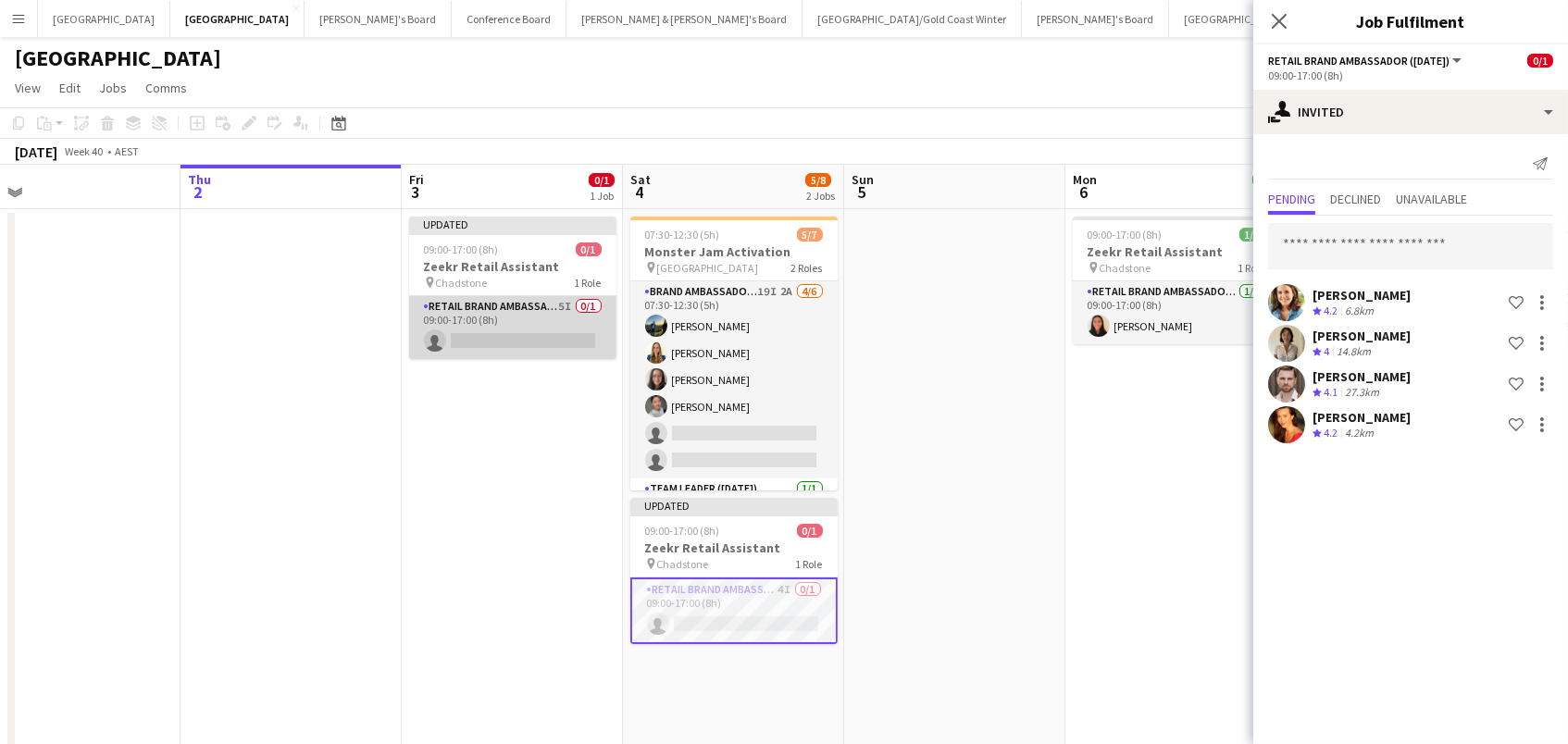
click at [582, 342] on app-card-role "RETAIL Brand Ambassador (Mon - Fri) 5I 0/1 09:00-17:00 (8h) single-neutral-acti…" at bounding box center [513, 327] width 207 height 63
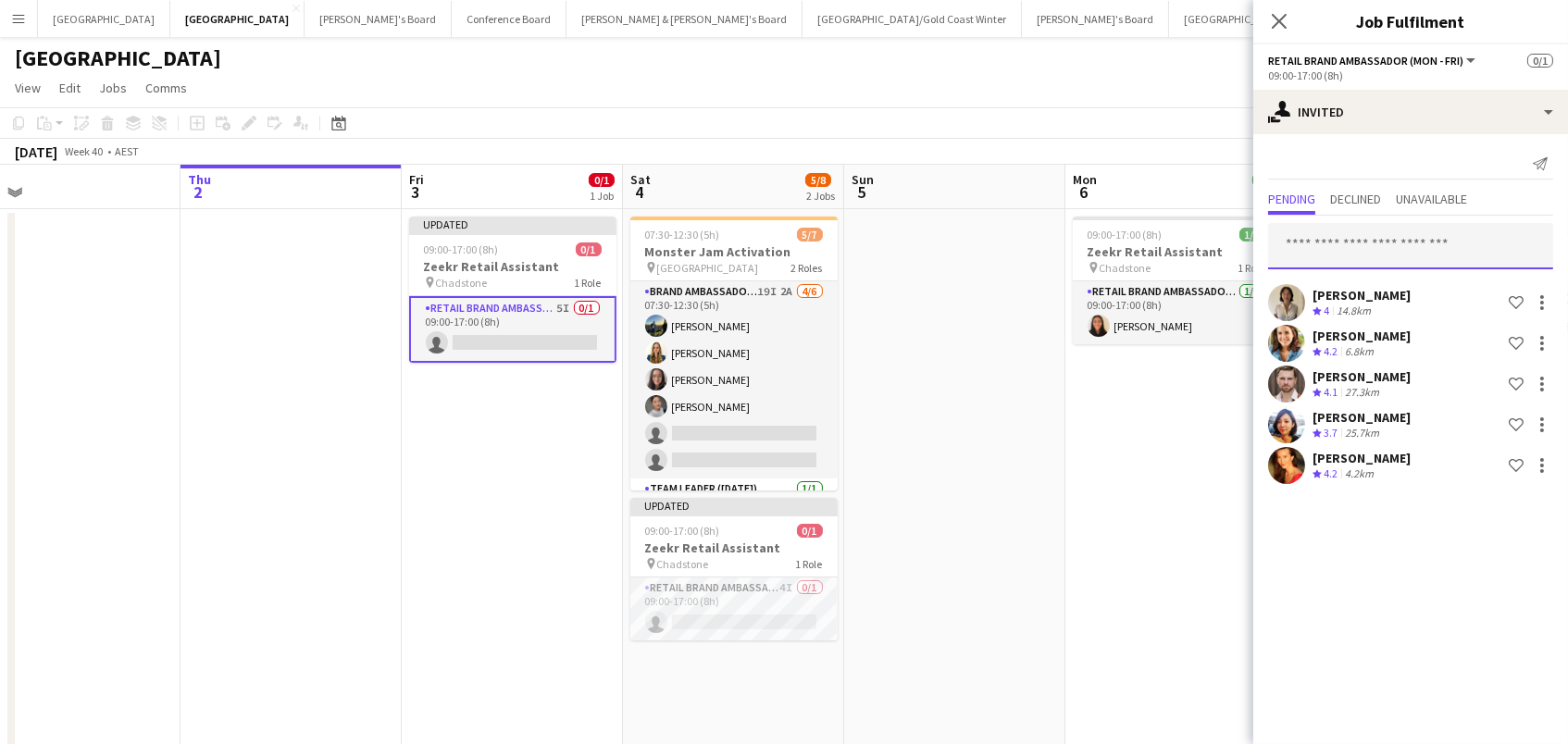
click at [1304, 236] on input "text" at bounding box center [1411, 246] width 285 height 46
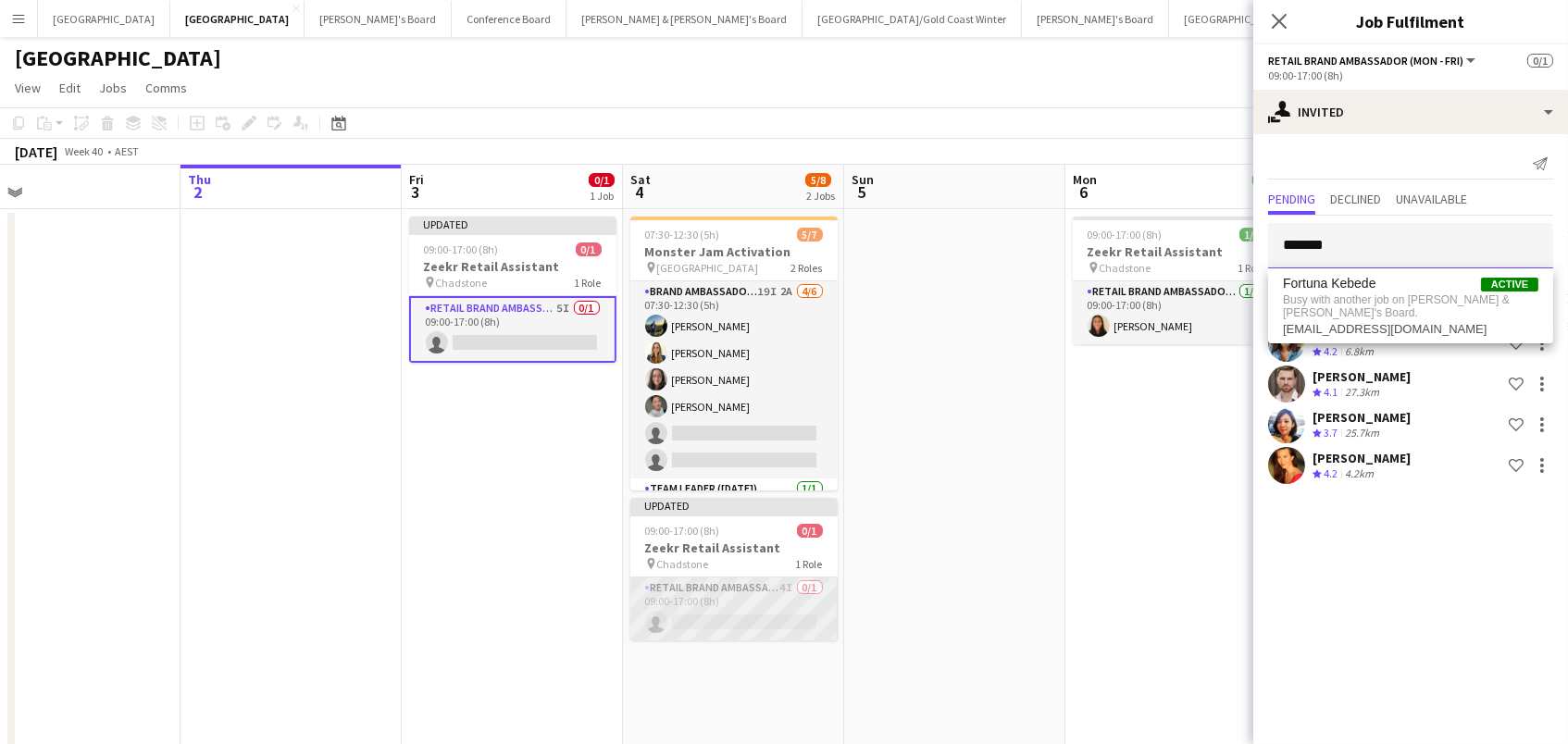
type input "*******"
click at [738, 596] on app-card-role "RETAIL Brand Ambassador ([DATE]) 4I 0/1 09:00-17:00 (8h) single-neutral-actions" at bounding box center [734, 609] width 207 height 63
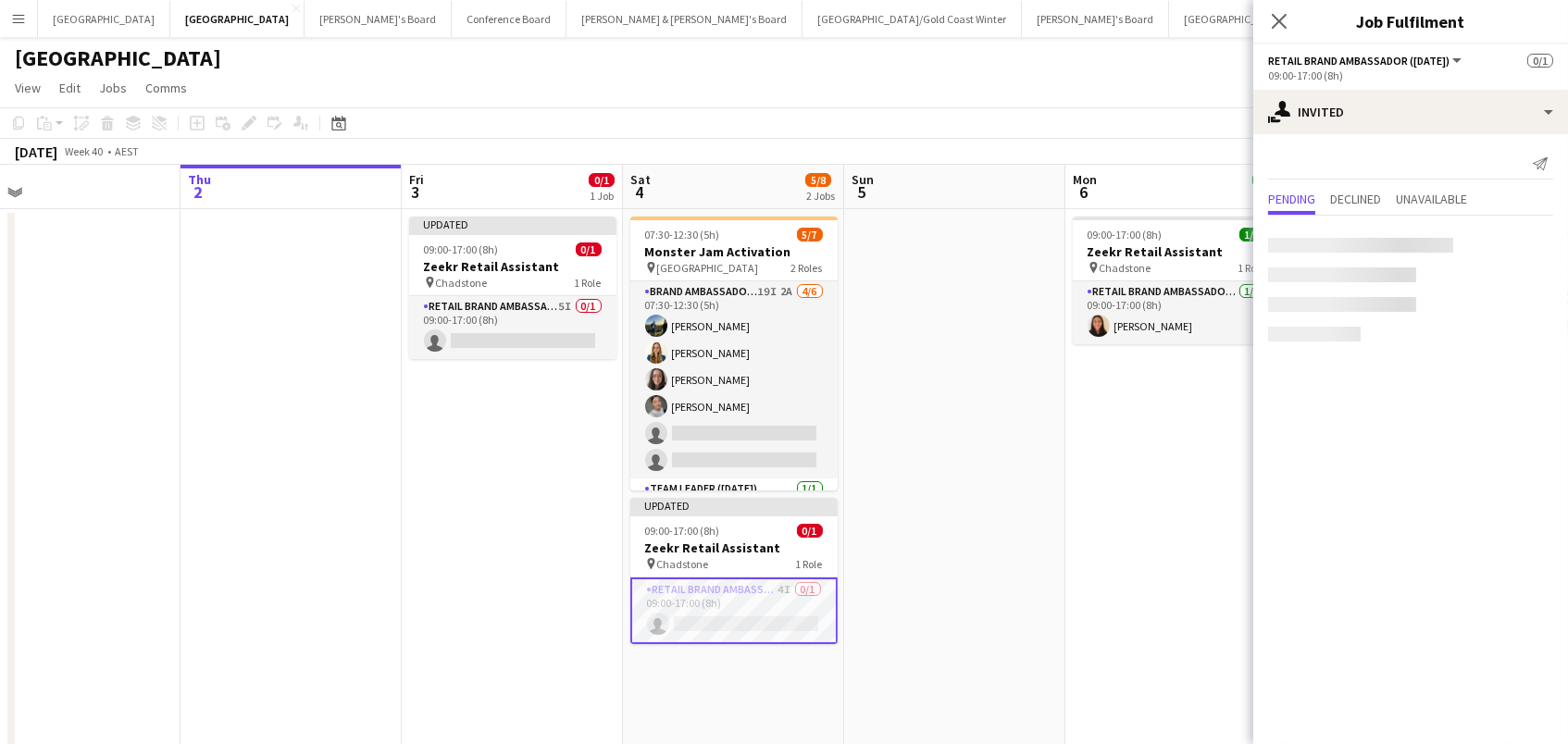
scroll to position [0, 482]
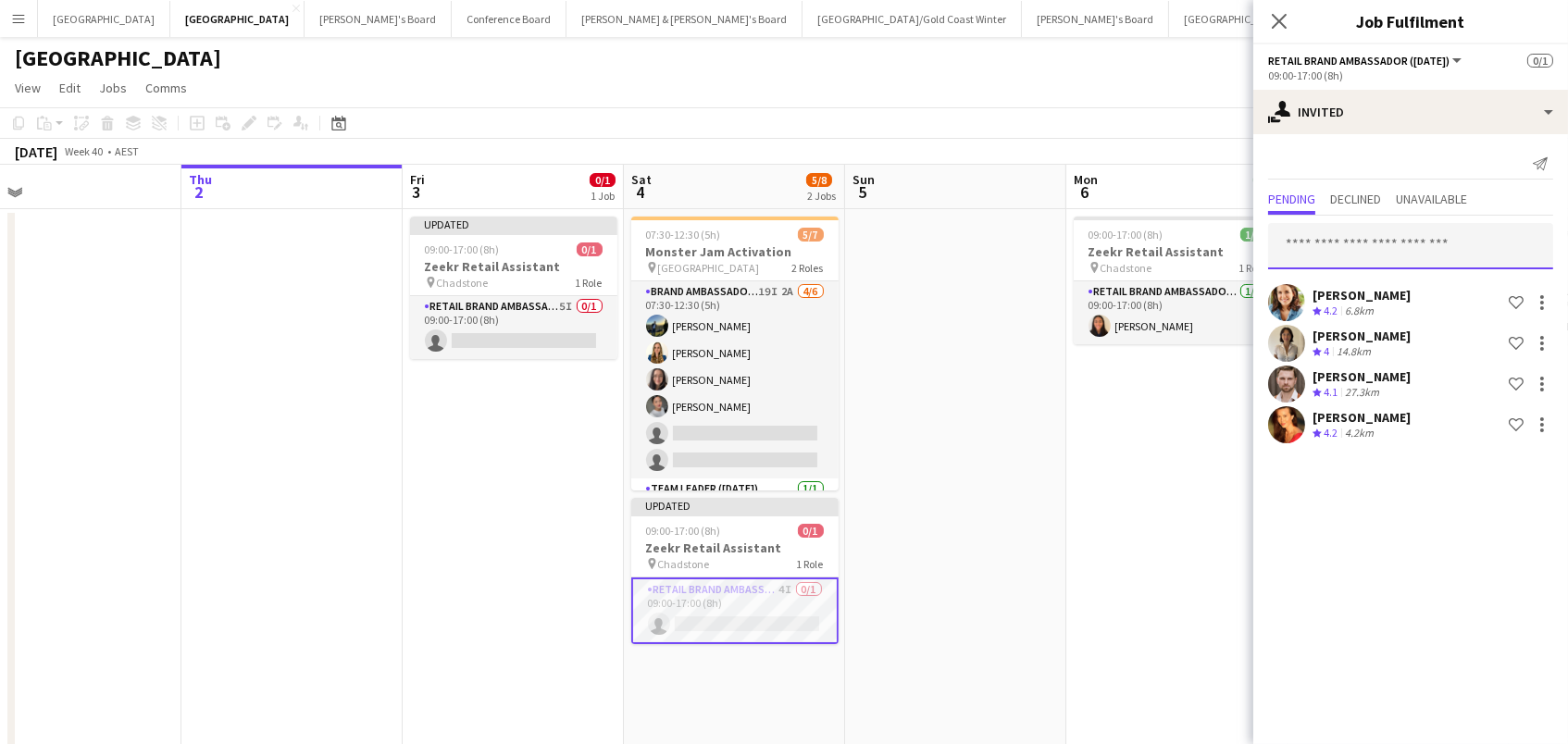
click at [1322, 238] on input "text" at bounding box center [1411, 246] width 285 height 46
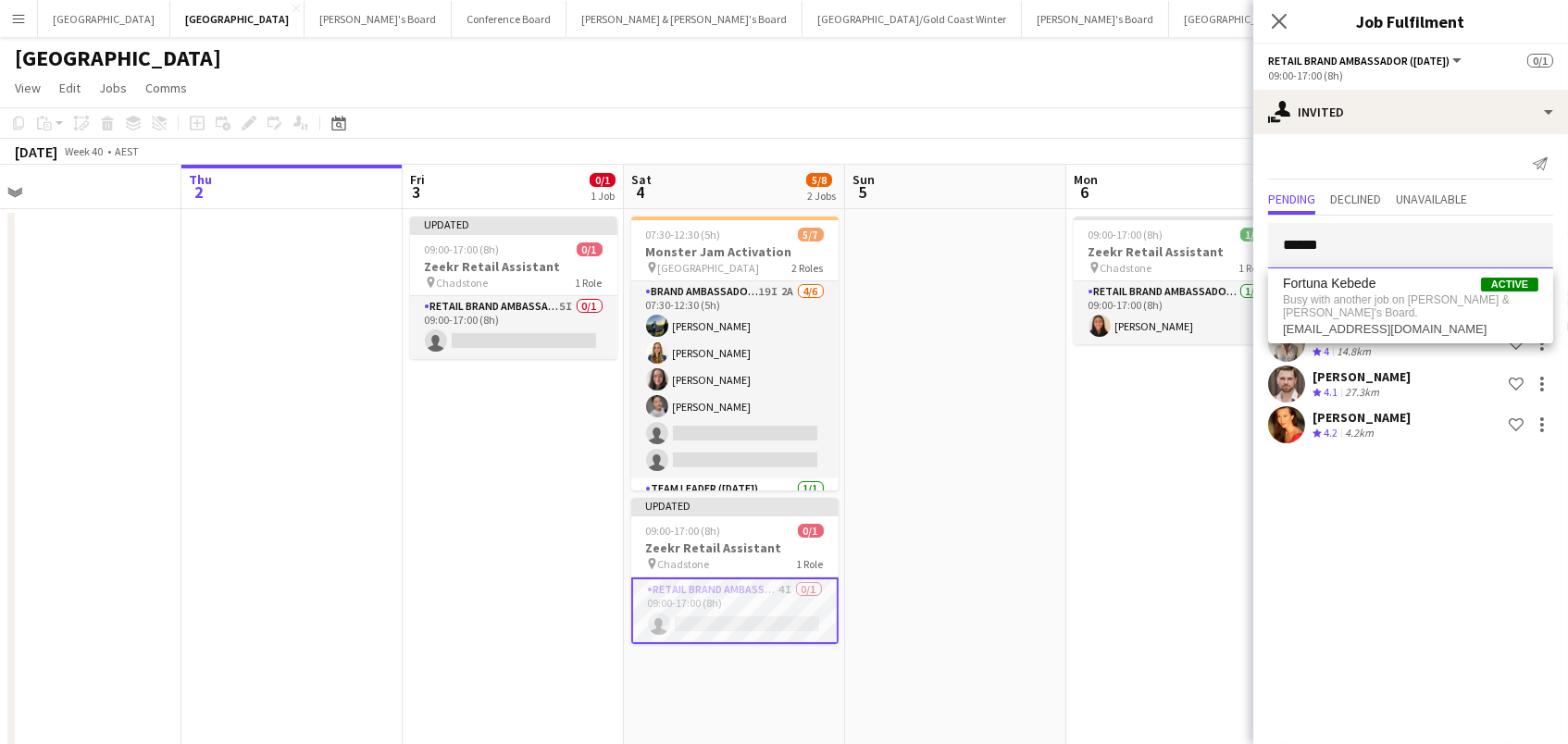
type input "*******"
drag, startPoint x: 1356, startPoint y: 245, endPoint x: 1103, endPoint y: 219, distance: 254.3
click at [1103, 219] on body "Menu Boards Boards Boards All jobs Status Workforce Workforce My Workforce Recr…" at bounding box center [784, 601] width 1568 height 1201
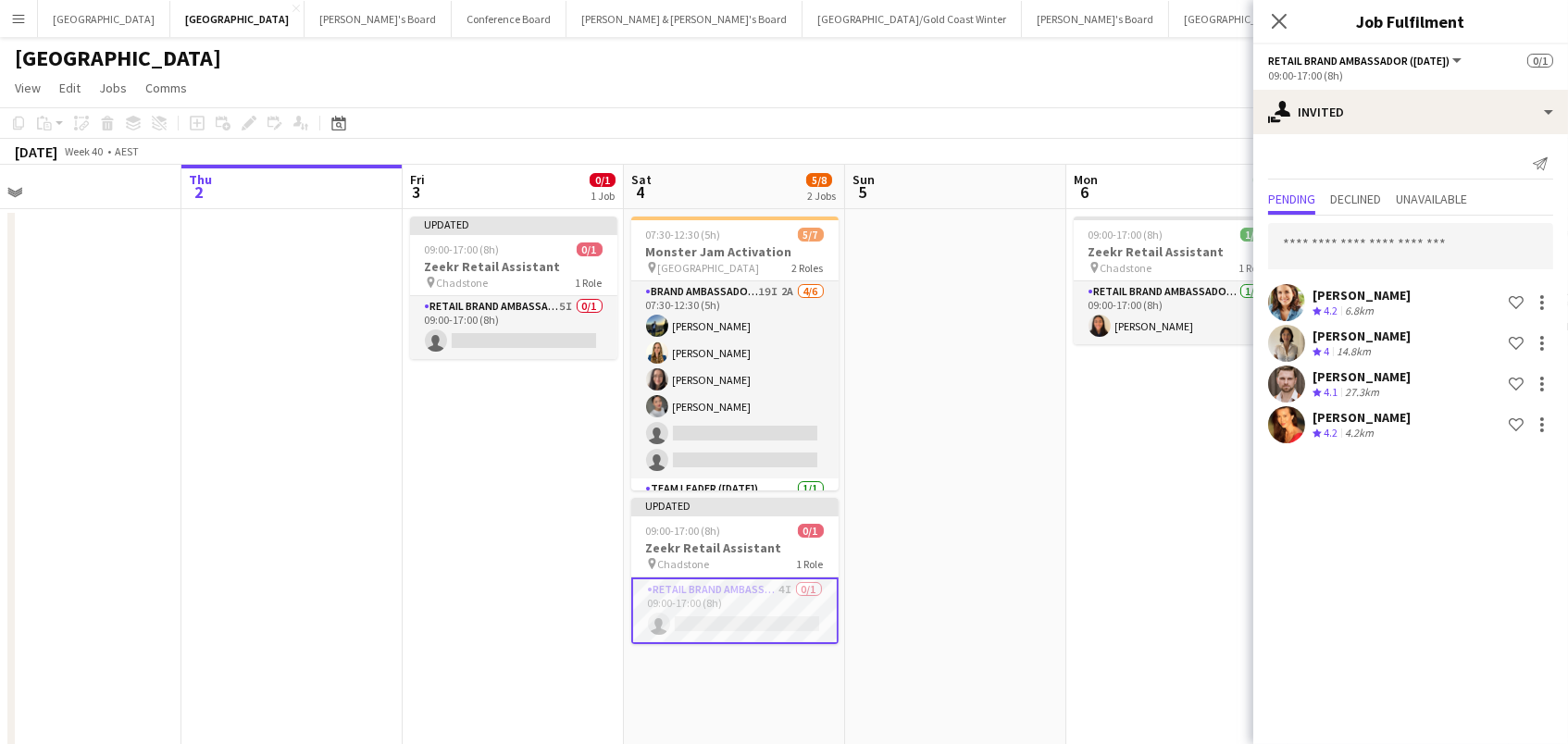
click at [871, 270] on app-date-cell at bounding box center [955, 689] width 221 height 961
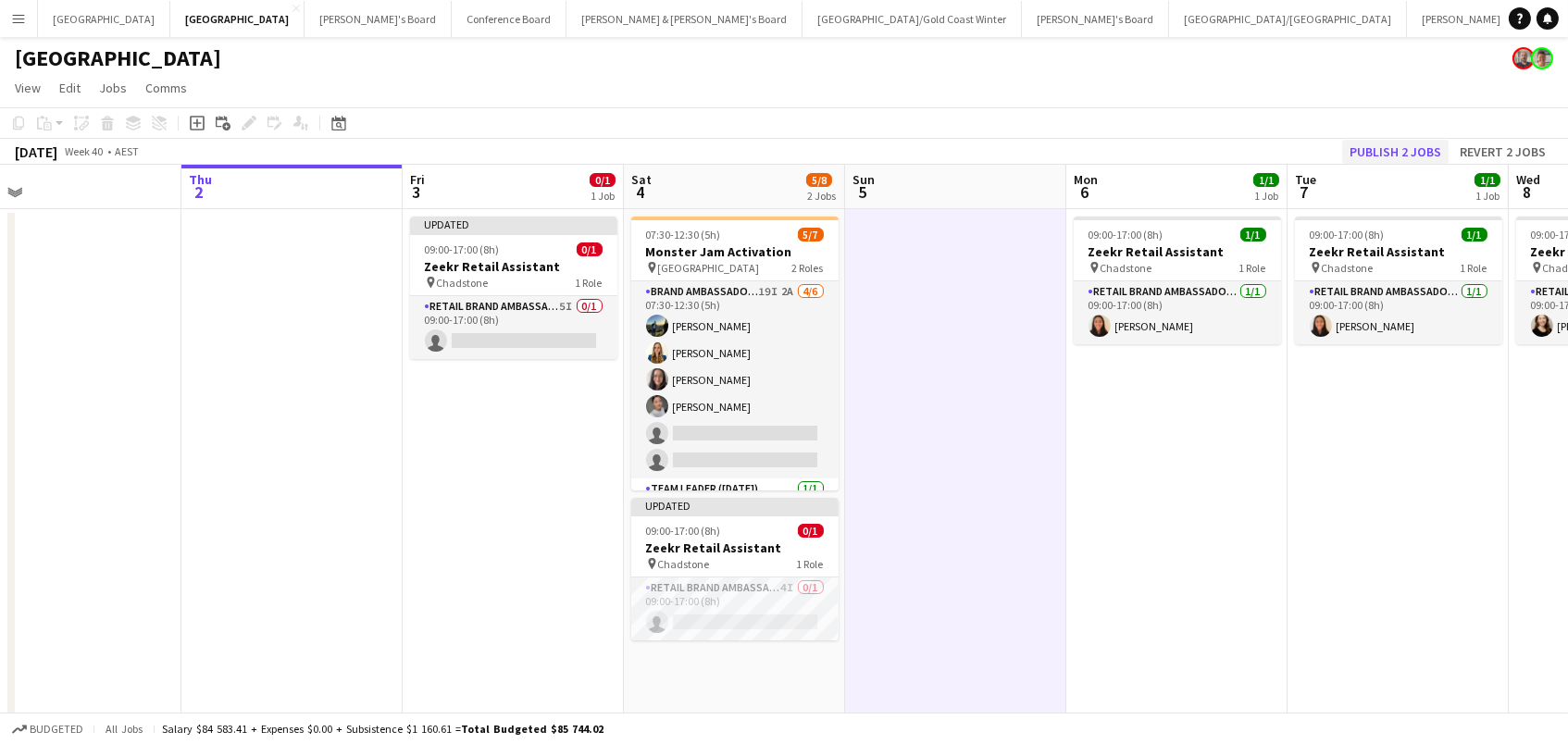
click at [1421, 142] on button "Publish 2 jobs" at bounding box center [1395, 151] width 107 height 24
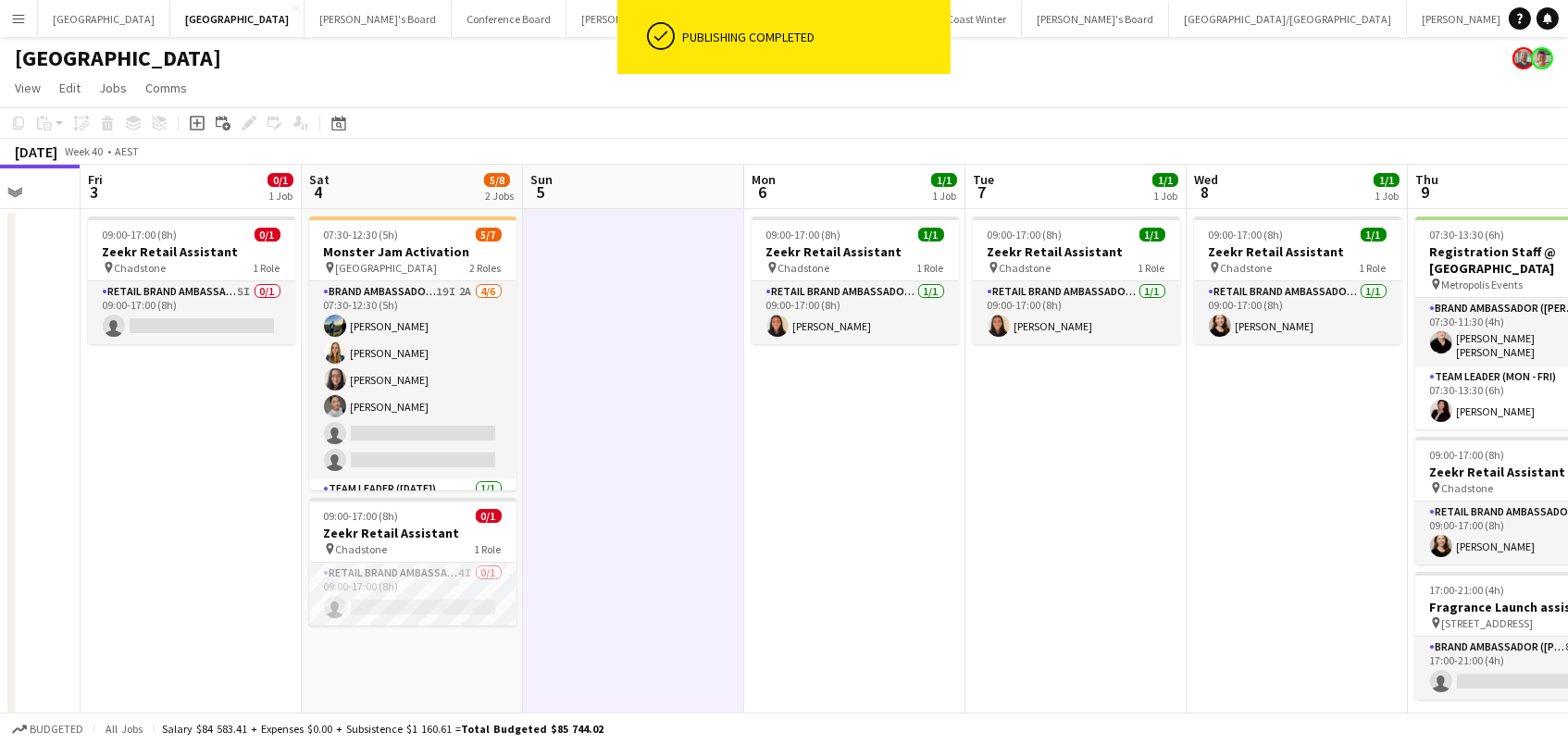
scroll to position [0, 922]
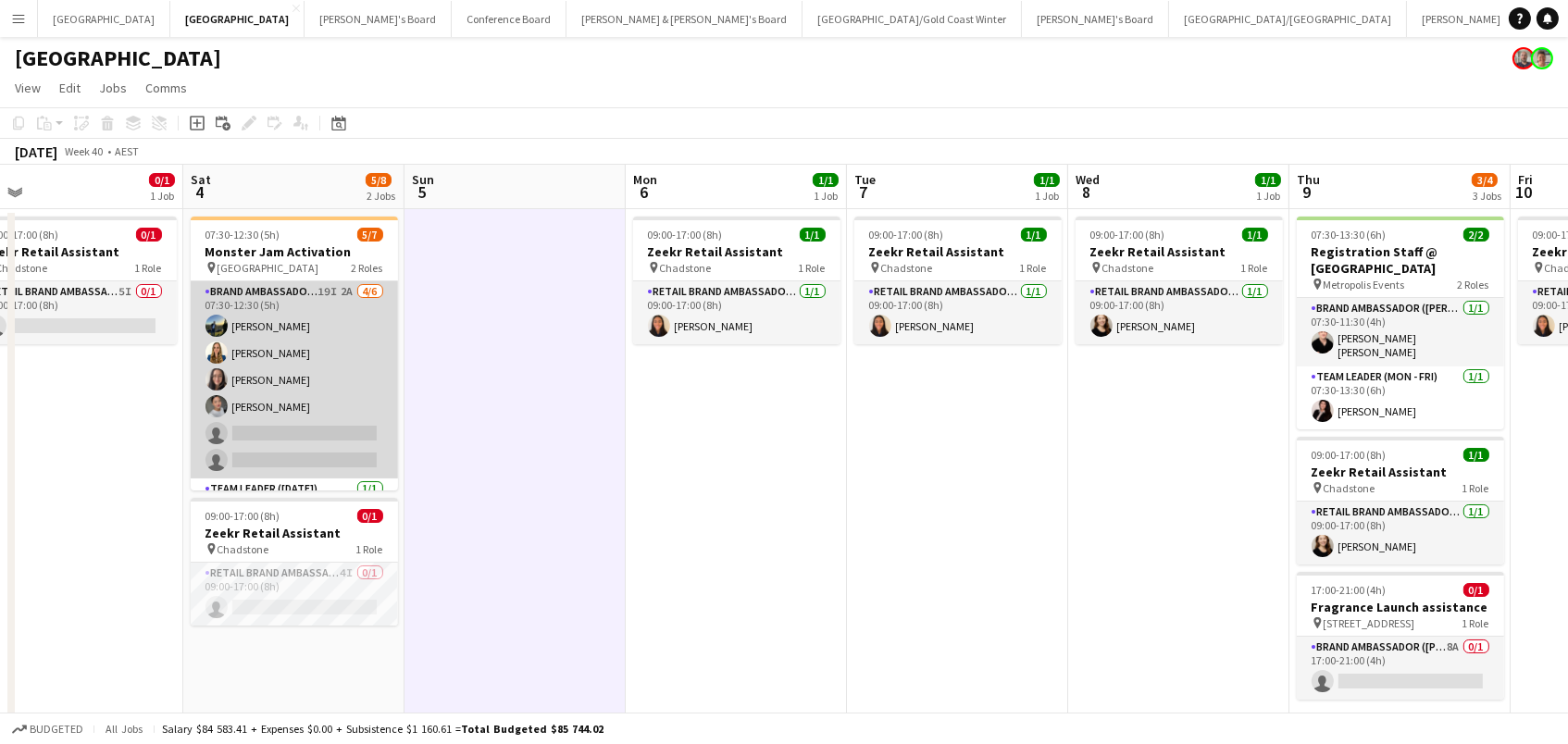
click at [319, 402] on app-card-role "Brand Ambassador ([DATE]) 19I 2A [DATE] 07:30-12:30 (5h) [PERSON_NAME] [PERSON_…" at bounding box center [294, 379] width 207 height 197
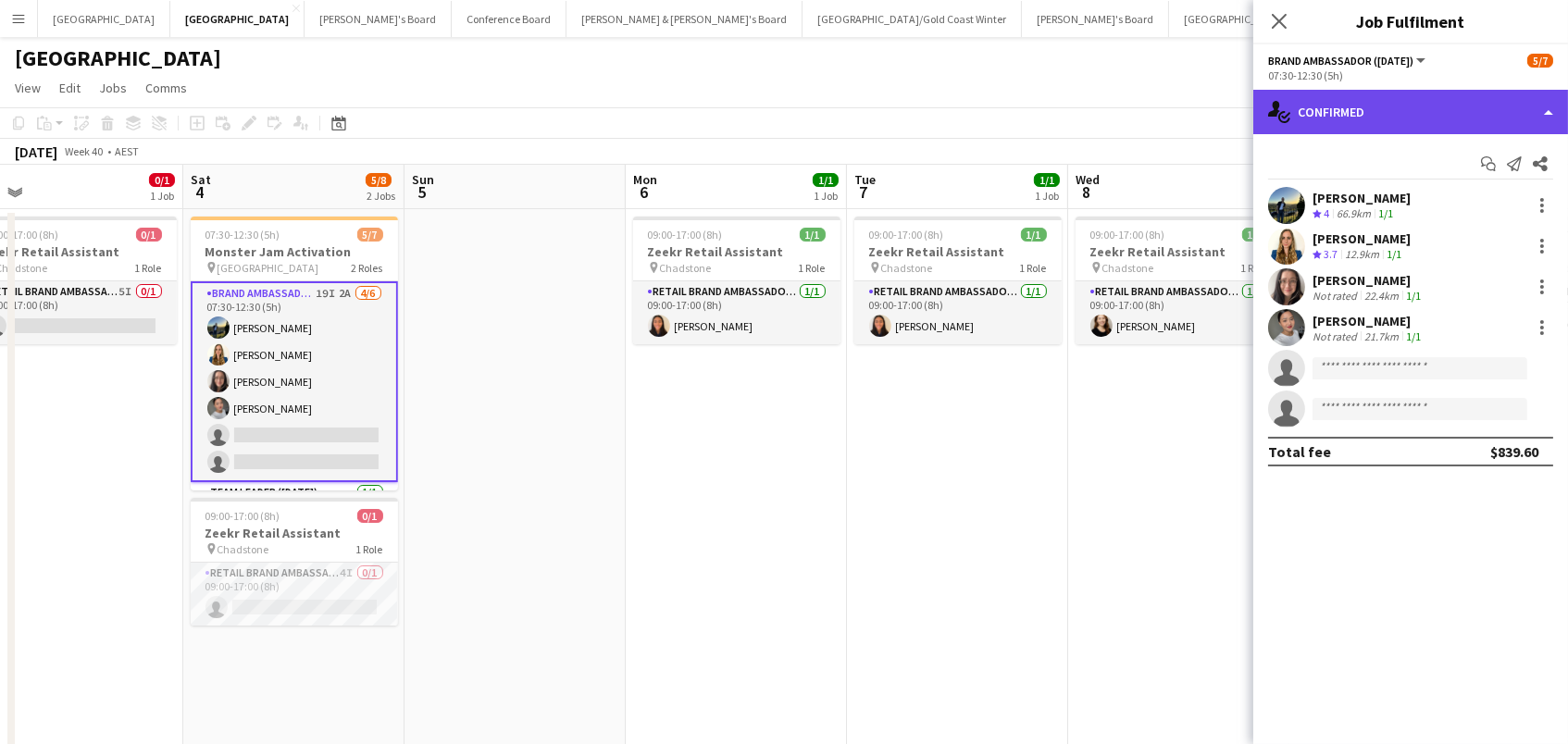
click at [1344, 106] on div "single-neutral-actions-check-2 Confirmed" at bounding box center [1411, 112] width 315 height 45
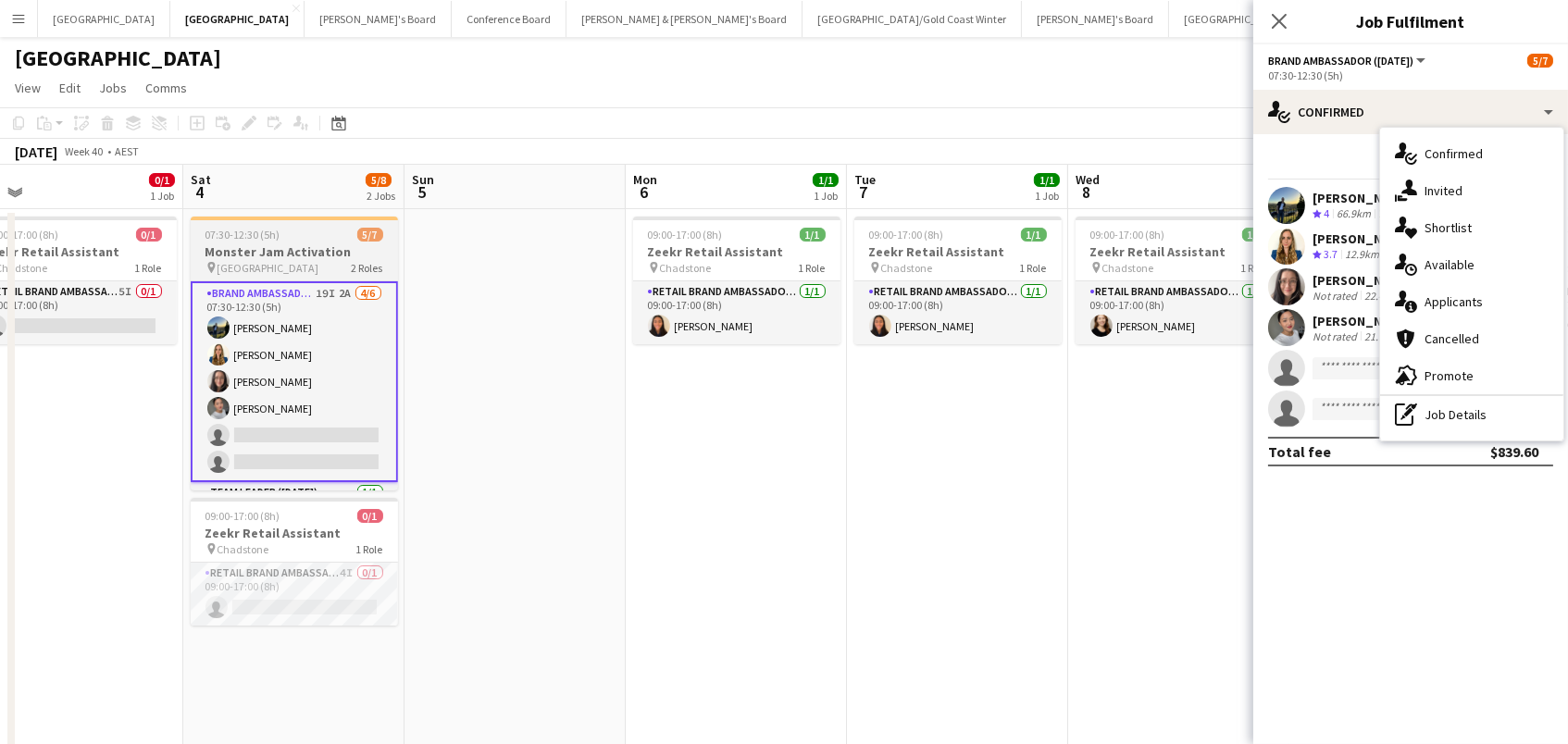
click at [362, 261] on span "2 Roles" at bounding box center [368, 268] width 32 height 14
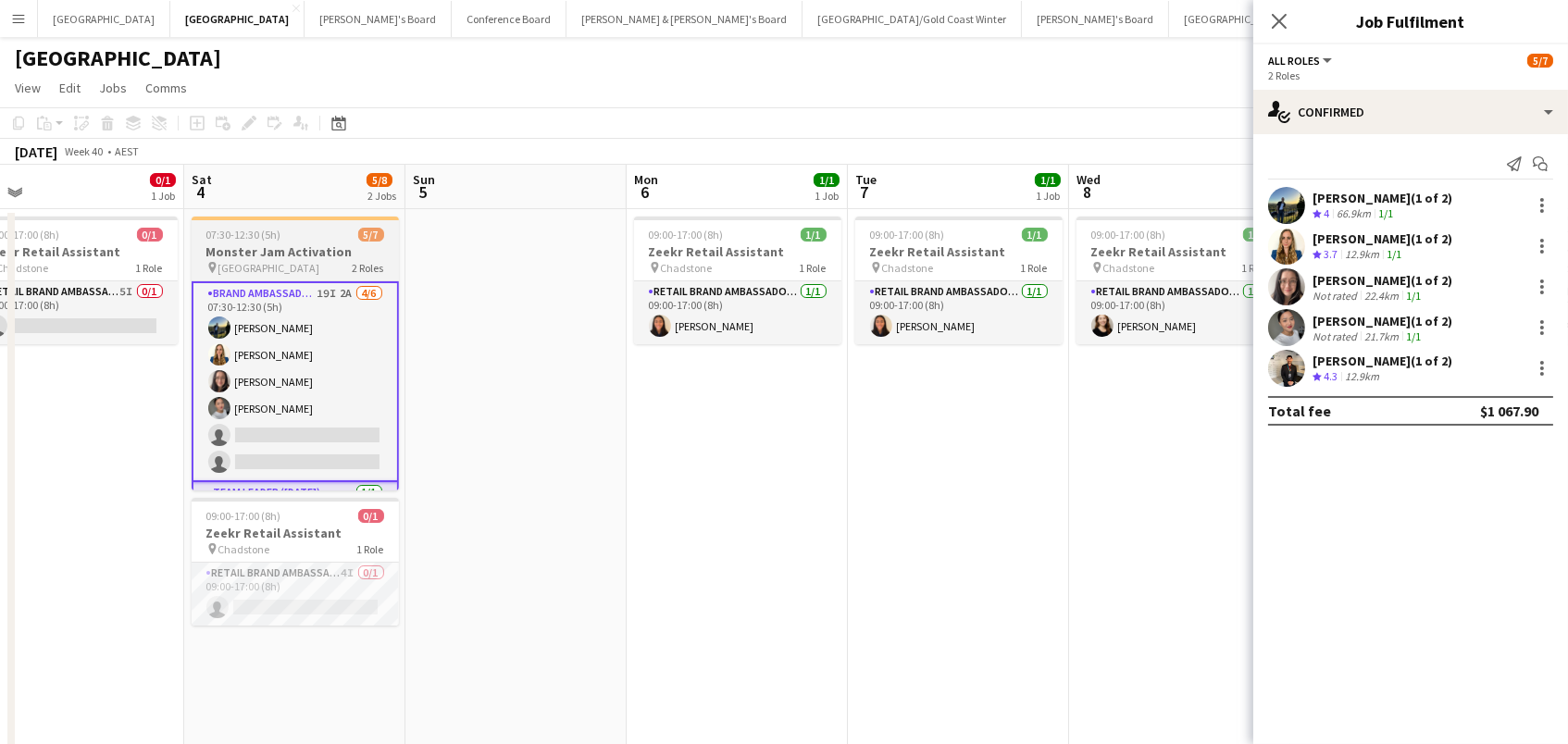
click at [257, 255] on h3 "Monster Jam Activation" at bounding box center [295, 251] width 207 height 17
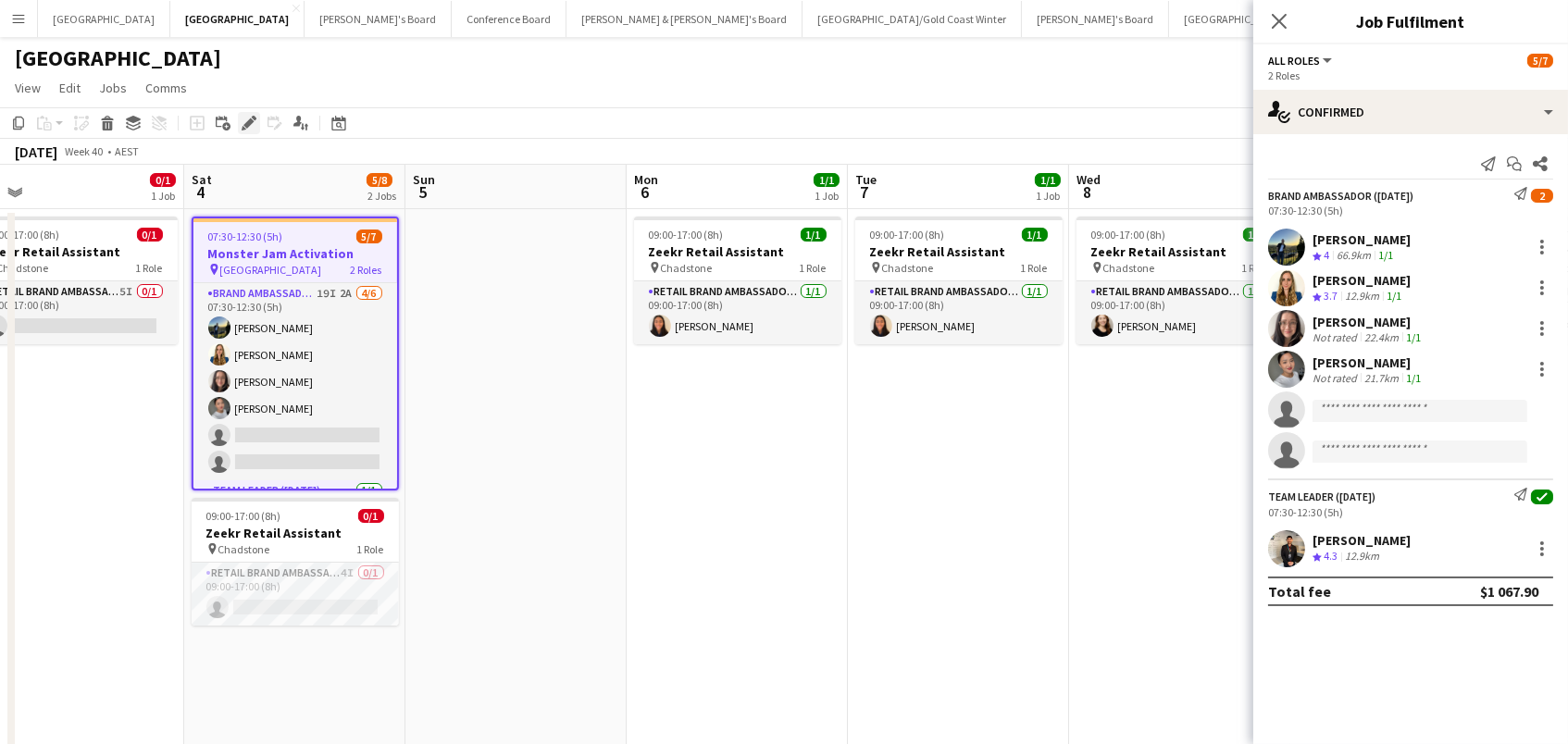
click at [251, 123] on icon "Edit" at bounding box center [249, 123] width 15 height 15
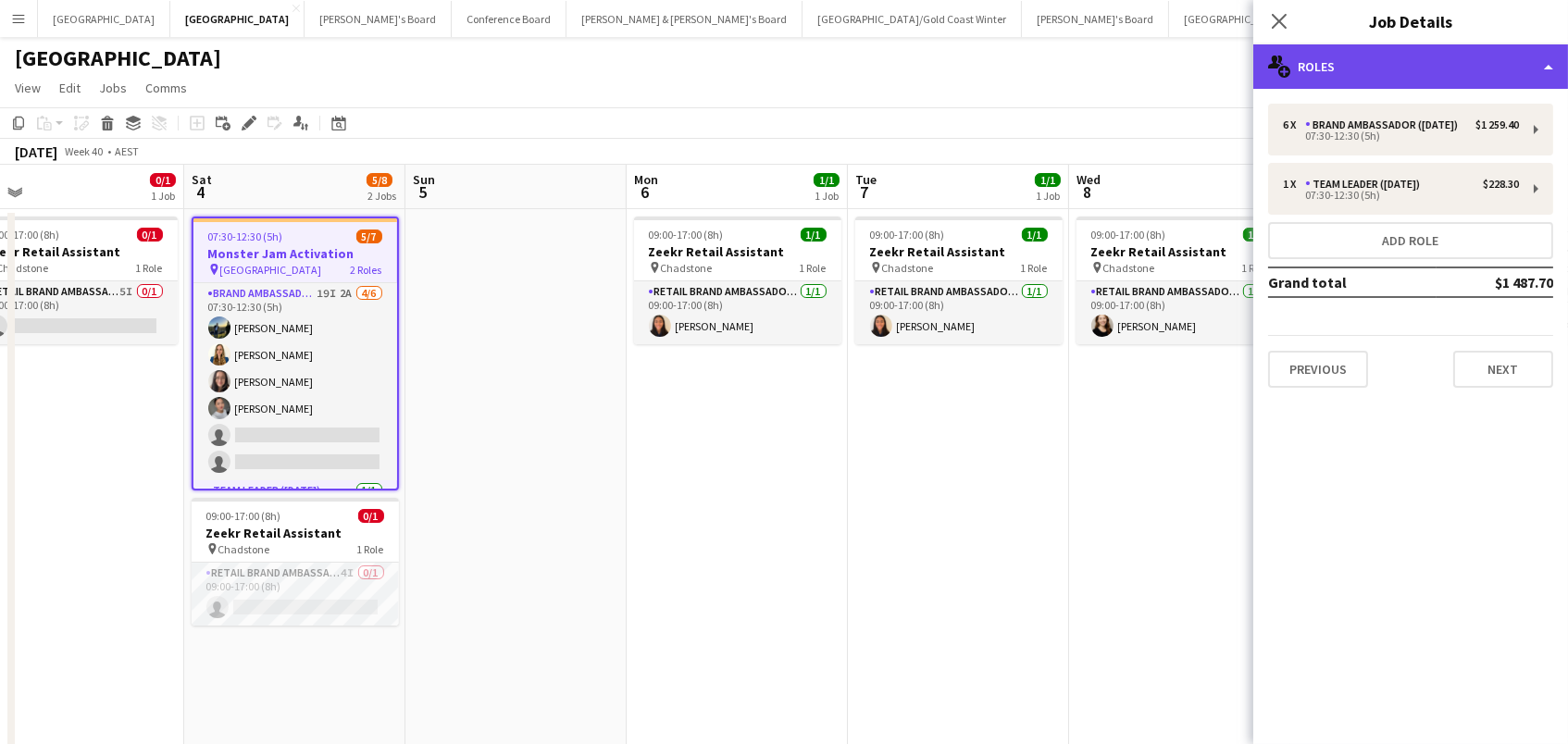
click at [1330, 70] on div "multiple-users-add Roles" at bounding box center [1411, 67] width 315 height 45
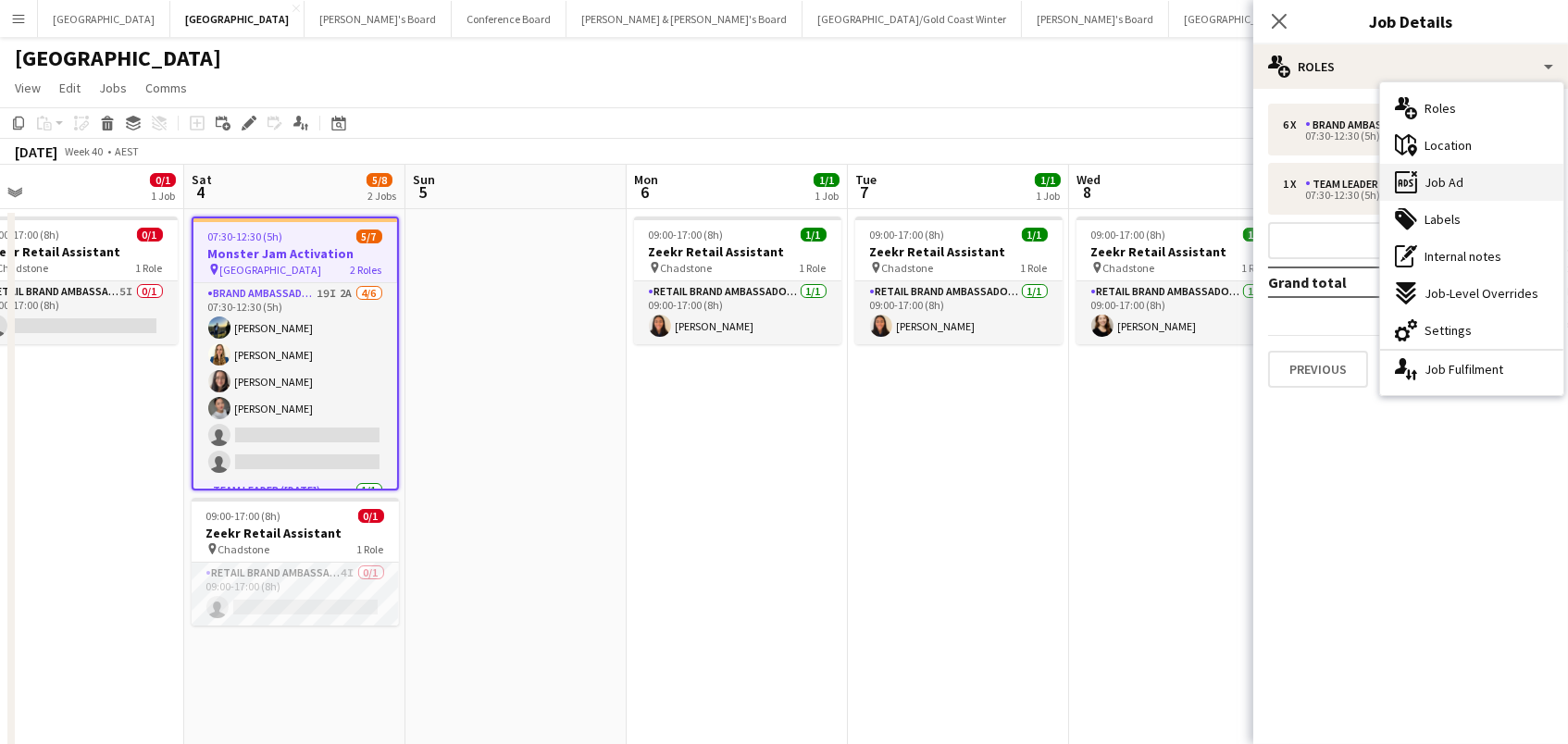
click at [1470, 187] on div "ads-window Job Ad" at bounding box center [1472, 181] width 183 height 37
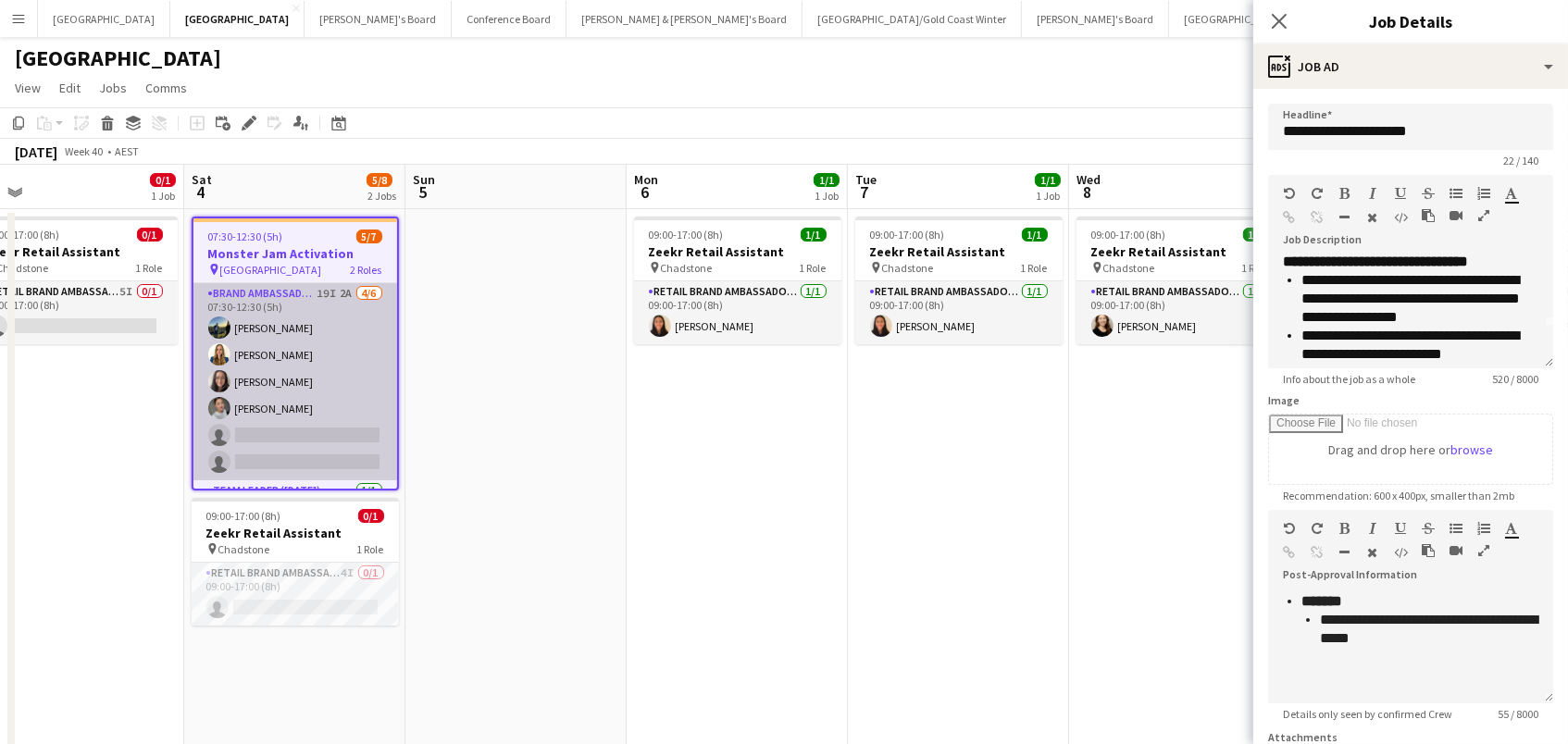
scroll to position [44, 0]
click at [270, 356] on app-card-role "Brand Ambassador ([DATE]) 19I 2A [DATE] 07:30-12:30 (5h) [PERSON_NAME] [PERSON_…" at bounding box center [295, 381] width 203 height 197
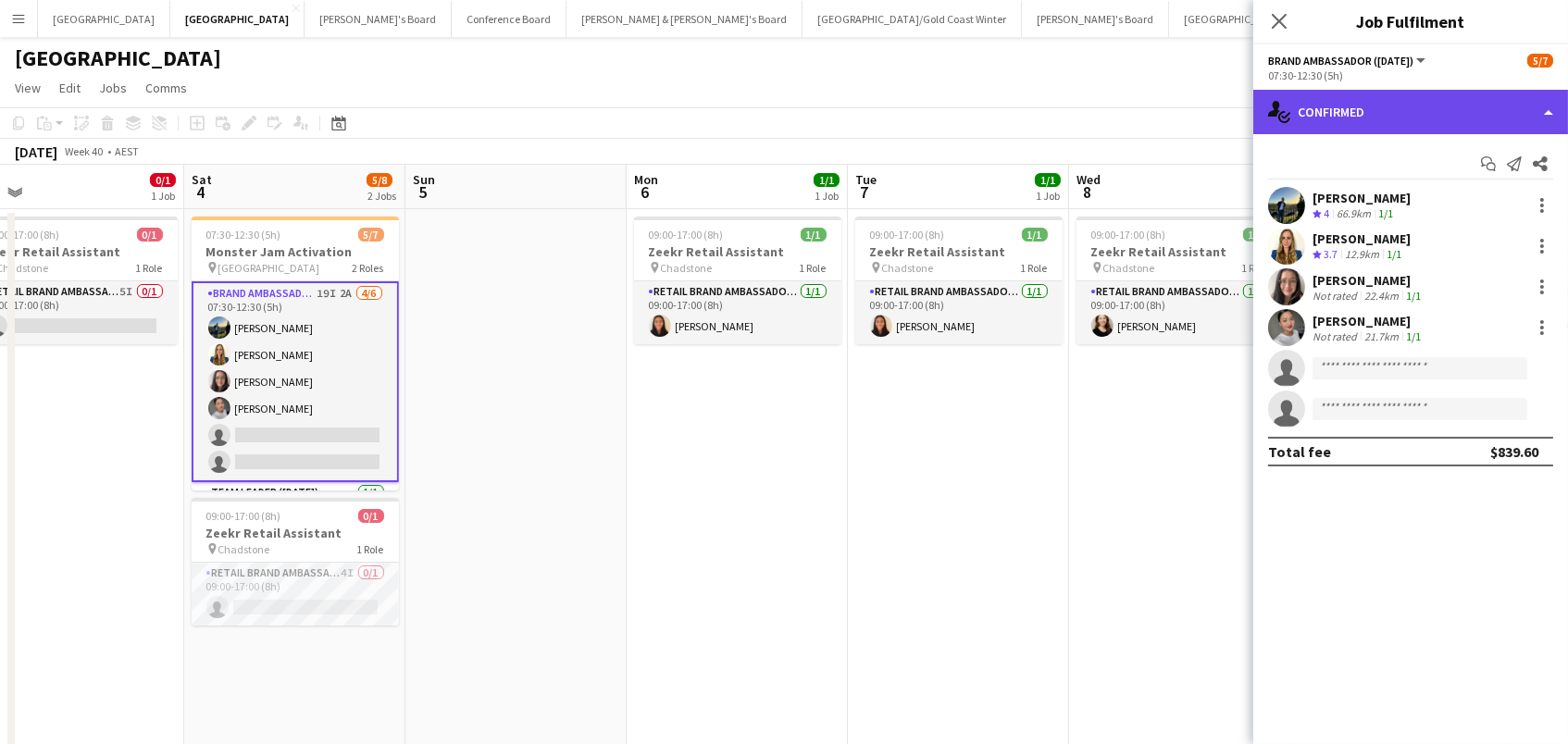
click at [1315, 116] on div "single-neutral-actions-check-2 Confirmed" at bounding box center [1411, 112] width 315 height 45
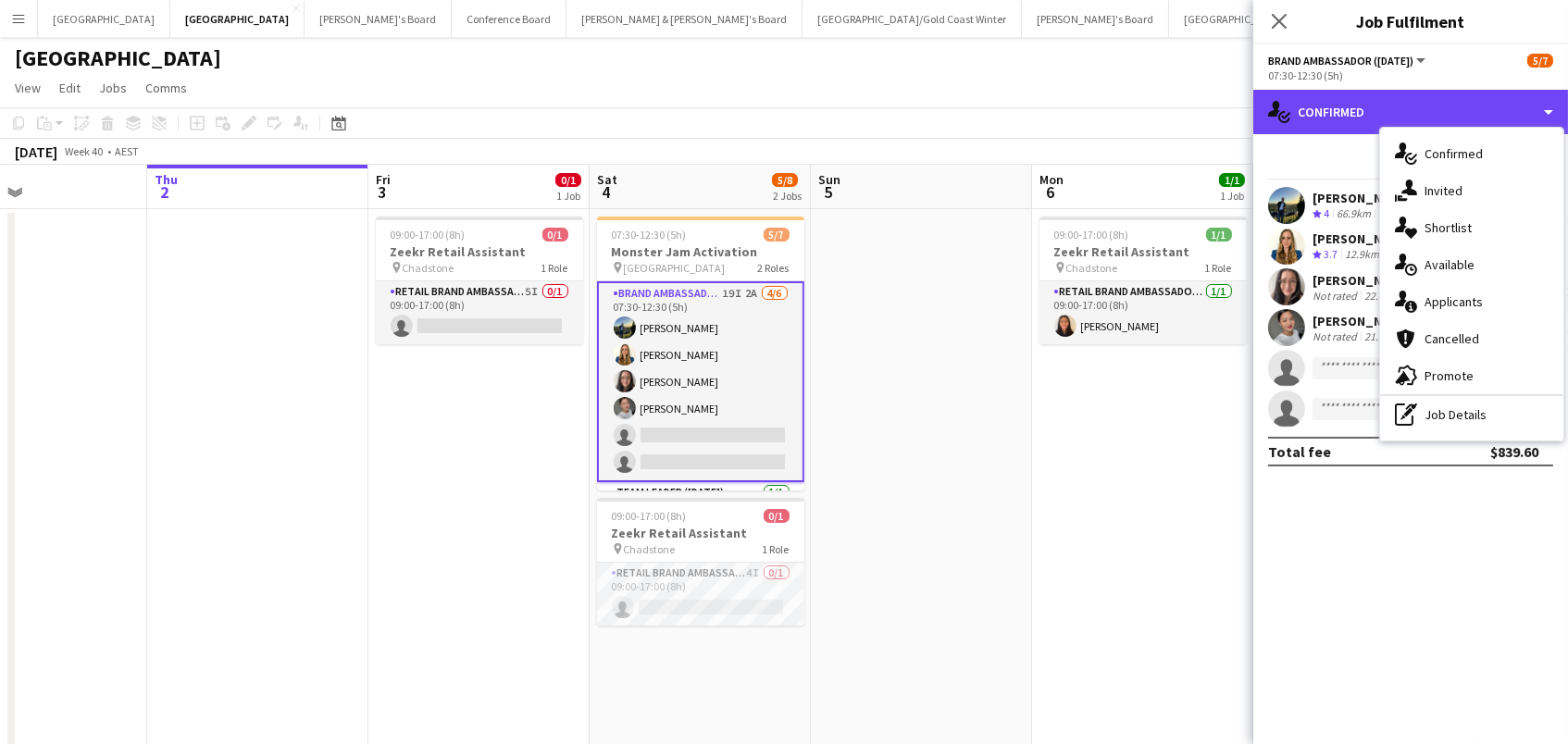
scroll to position [0, 458]
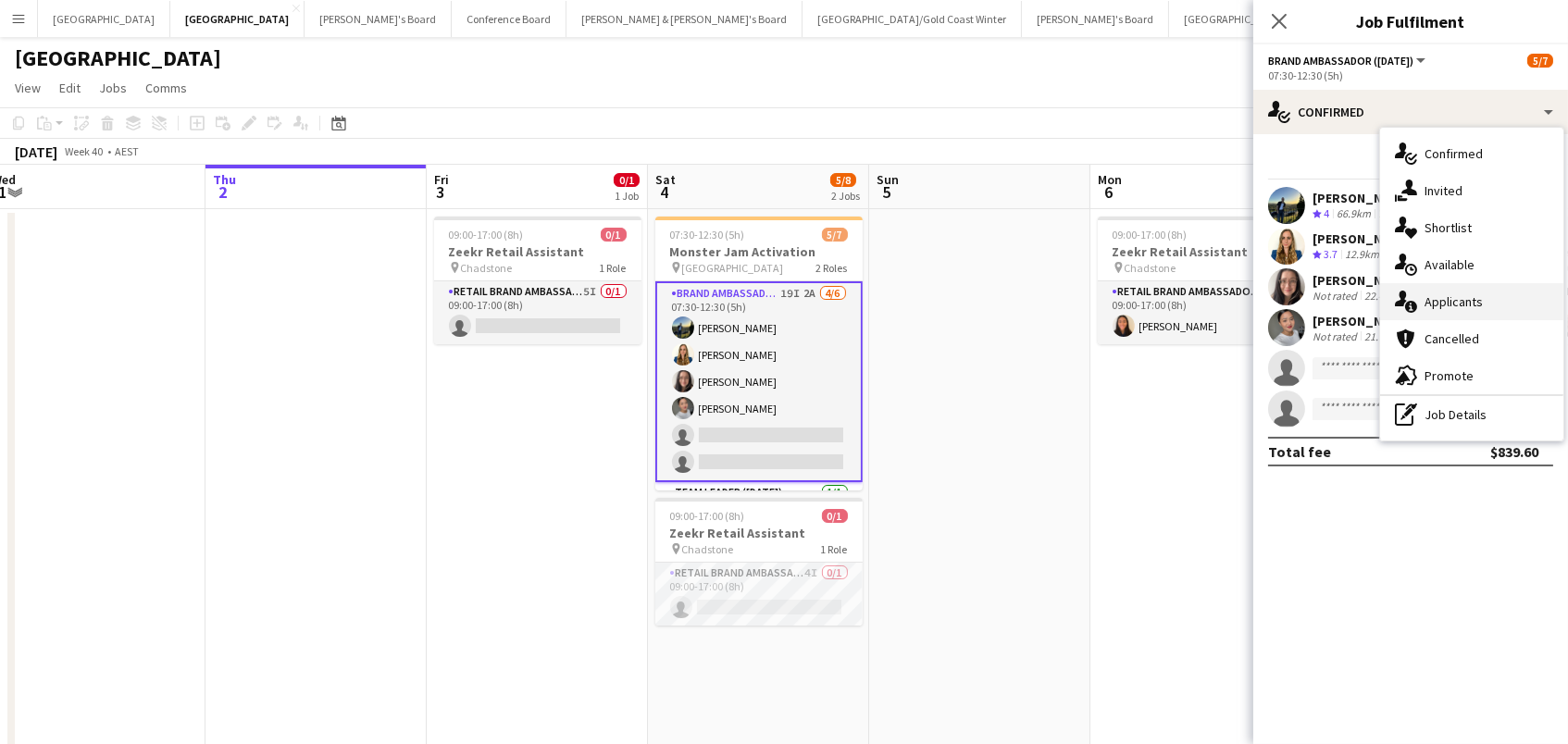
click at [1522, 313] on div "single-neutral-actions-information Applicants" at bounding box center [1472, 301] width 183 height 37
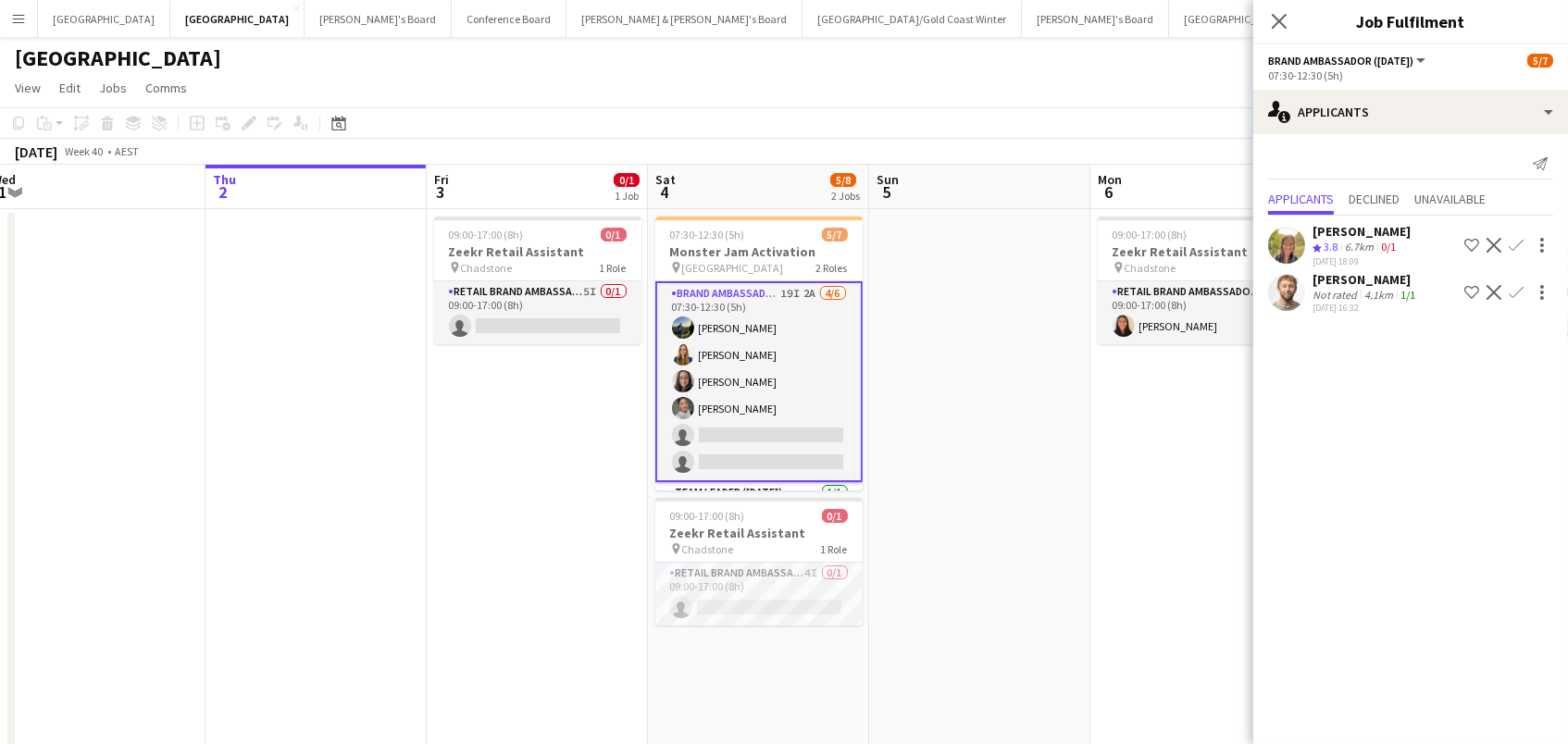
click at [1516, 287] on app-icon "Confirm" at bounding box center [1516, 292] width 15 height 15
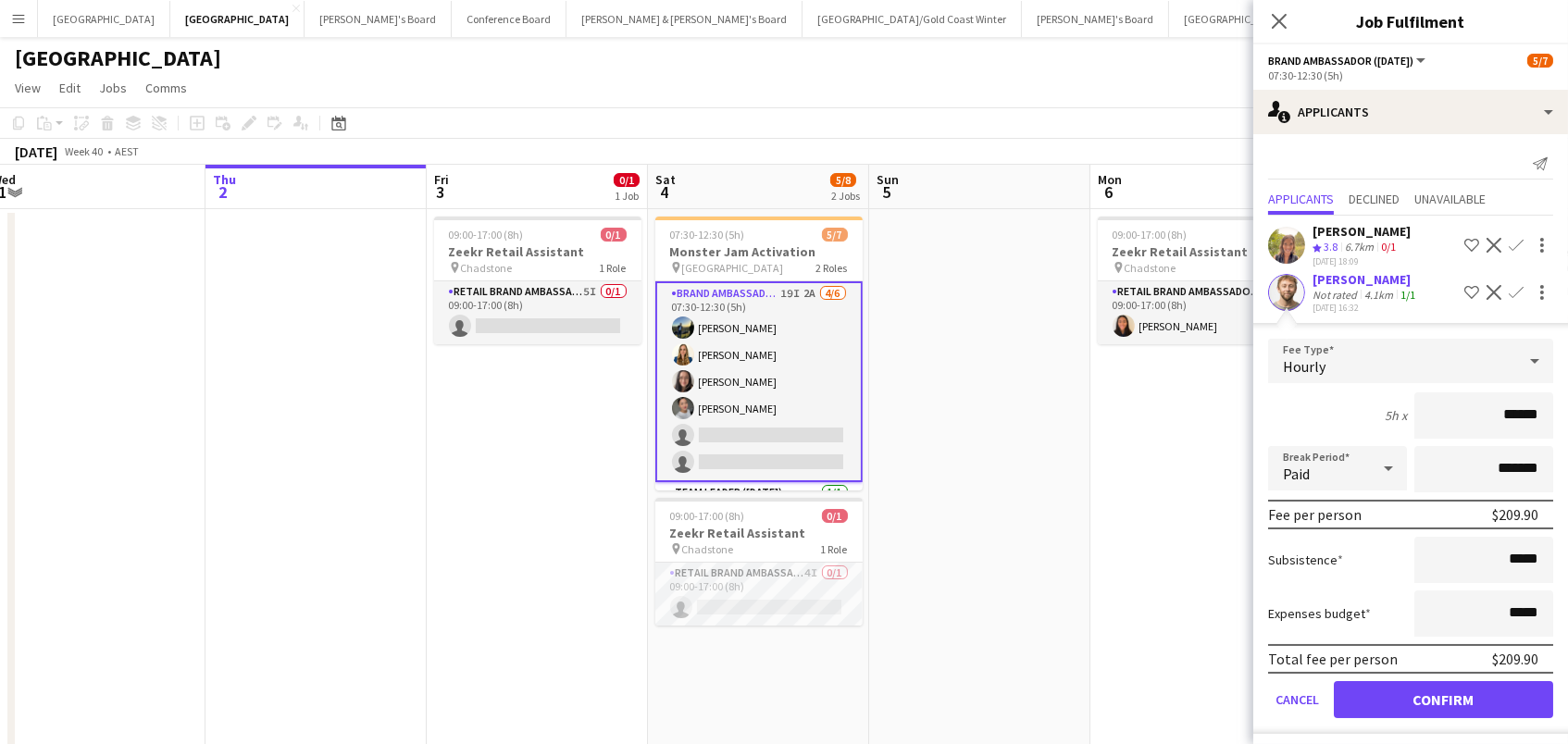
click at [1443, 693] on button "Confirm" at bounding box center [1443, 699] width 219 height 37
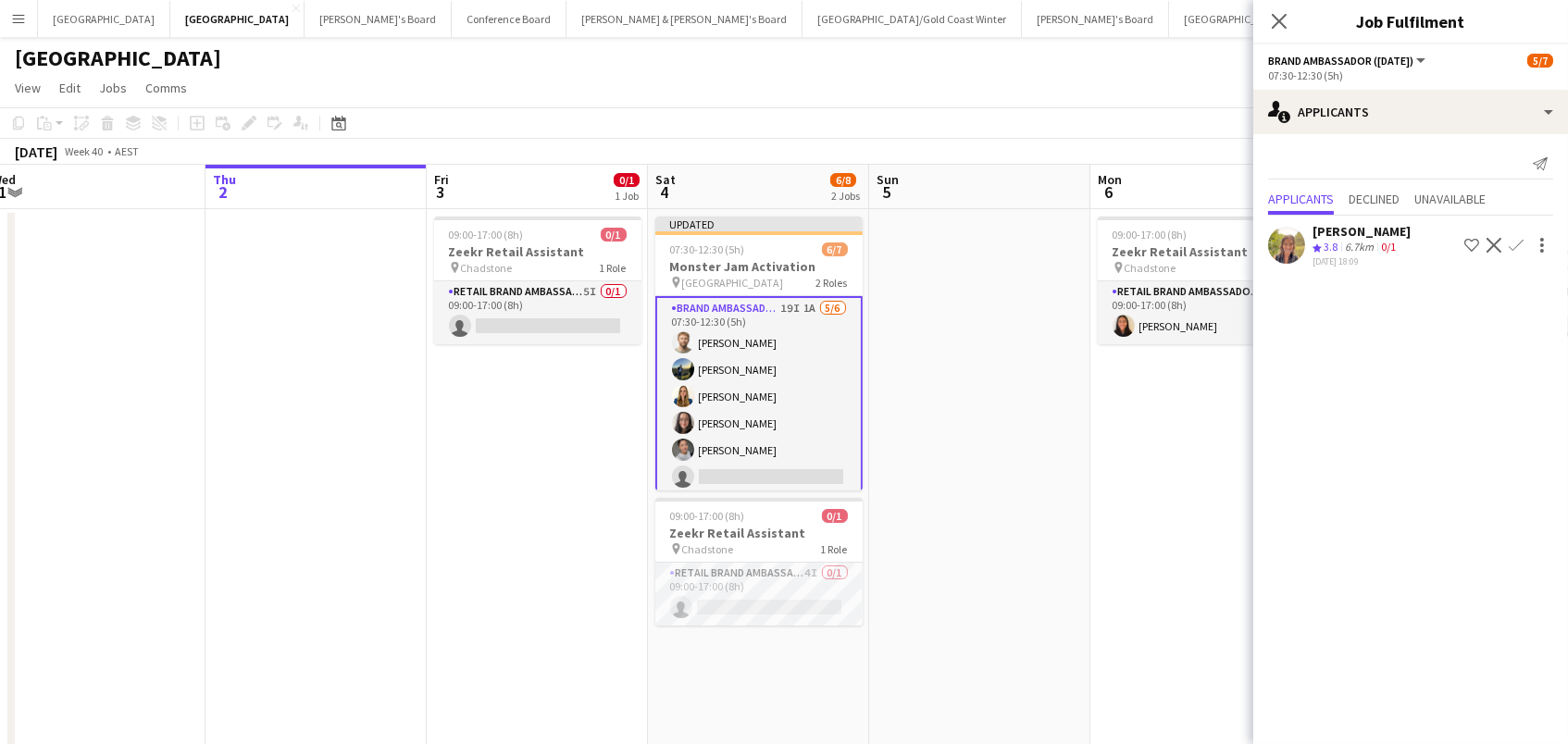
scroll to position [0, 1]
click at [872, 140] on div "[DATE] Week 40 • AEST Publish 1 job Revert 1 job" at bounding box center [784, 151] width 1568 height 26
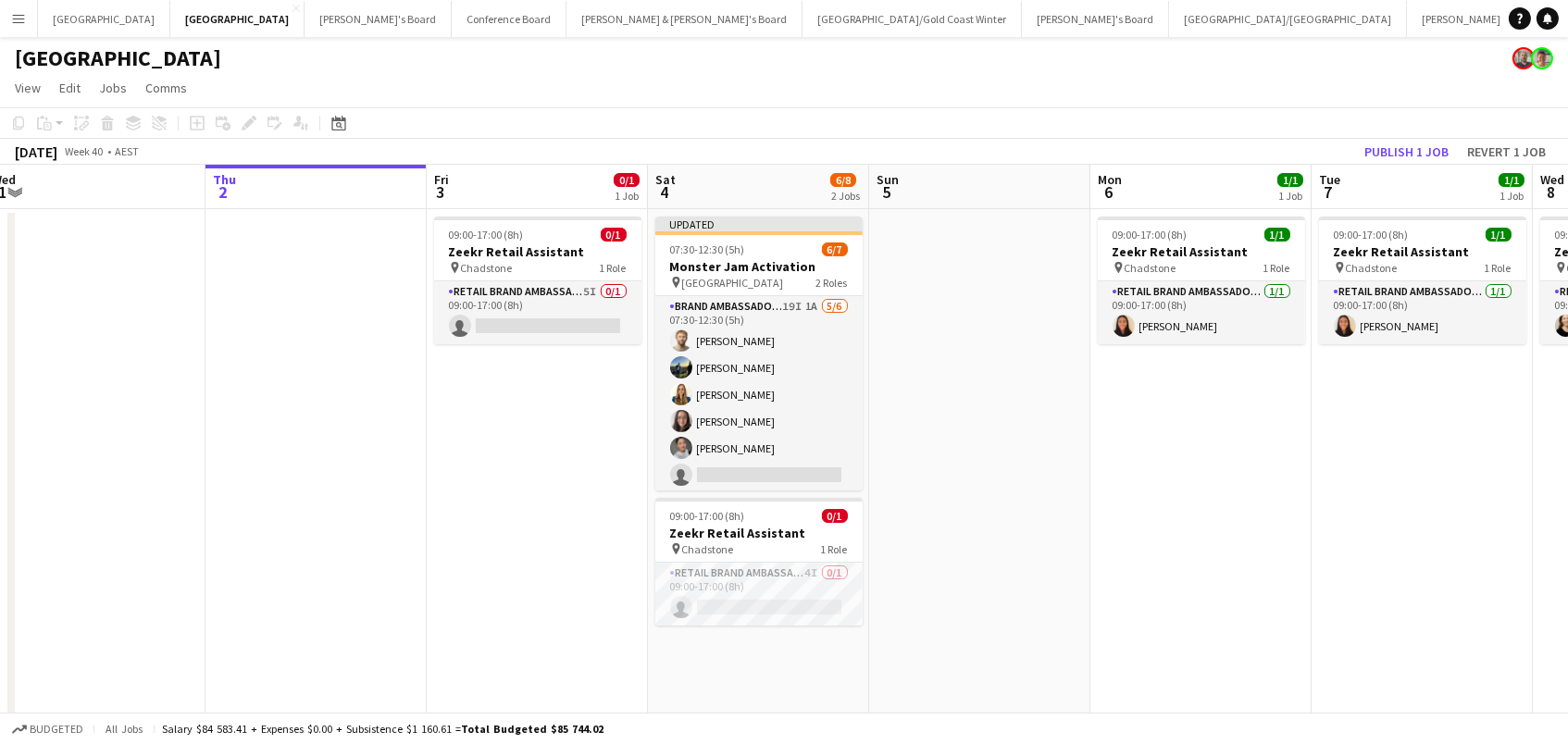
scroll to position [0, 0]
drag, startPoint x: 1404, startPoint y: 151, endPoint x: 1391, endPoint y: 149, distance: 13.2
click at [1392, 150] on button "Publish 1 job" at bounding box center [1406, 151] width 99 height 24
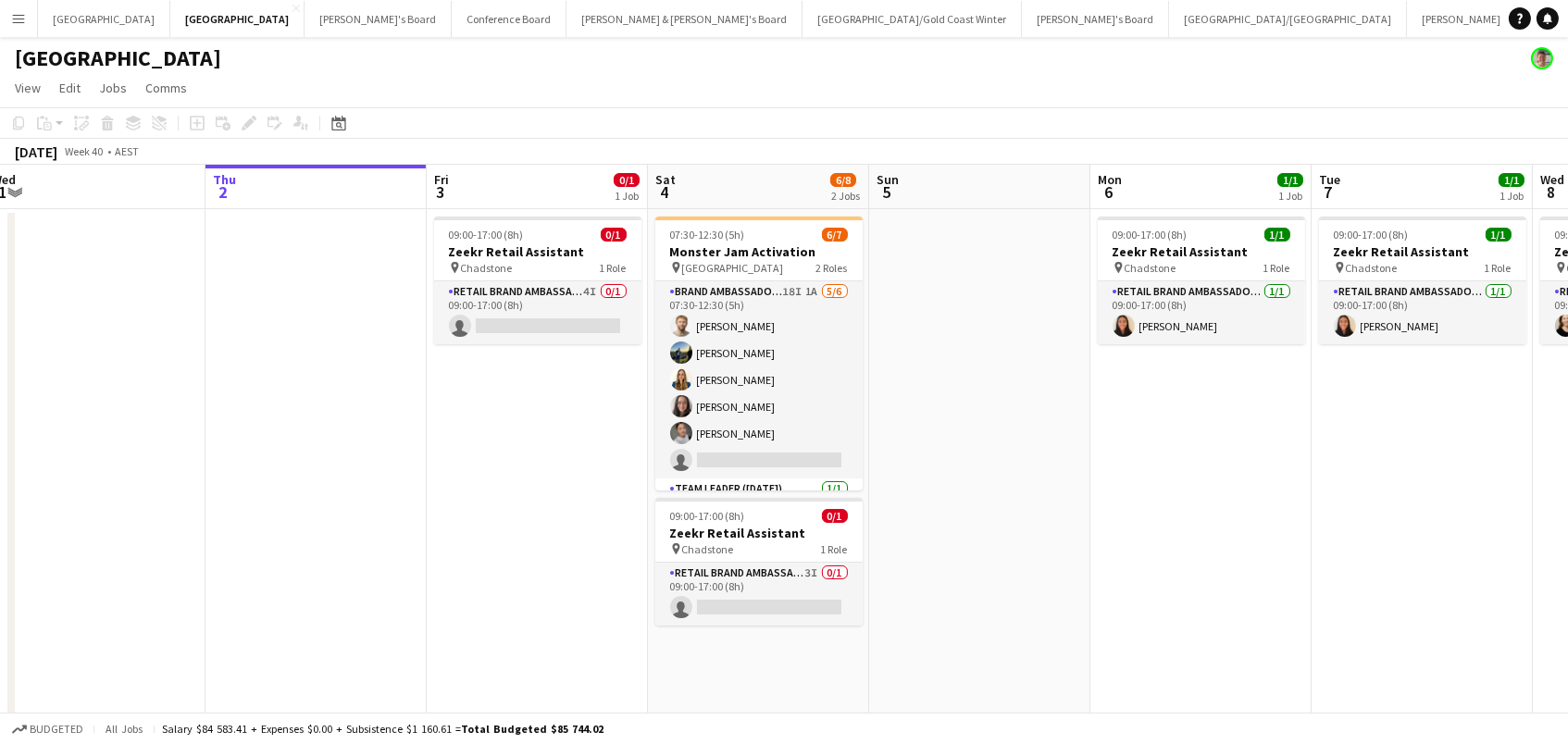
drag, startPoint x: 589, startPoint y: 293, endPoint x: 628, endPoint y: 572, distance: 281.7
click at [589, 293] on app-card-role "RETAIL Brand Ambassador (Mon - Fri) 4I 0/1 09:00-17:00 (8h) single-neutral-acti…" at bounding box center [538, 312] width 207 height 63
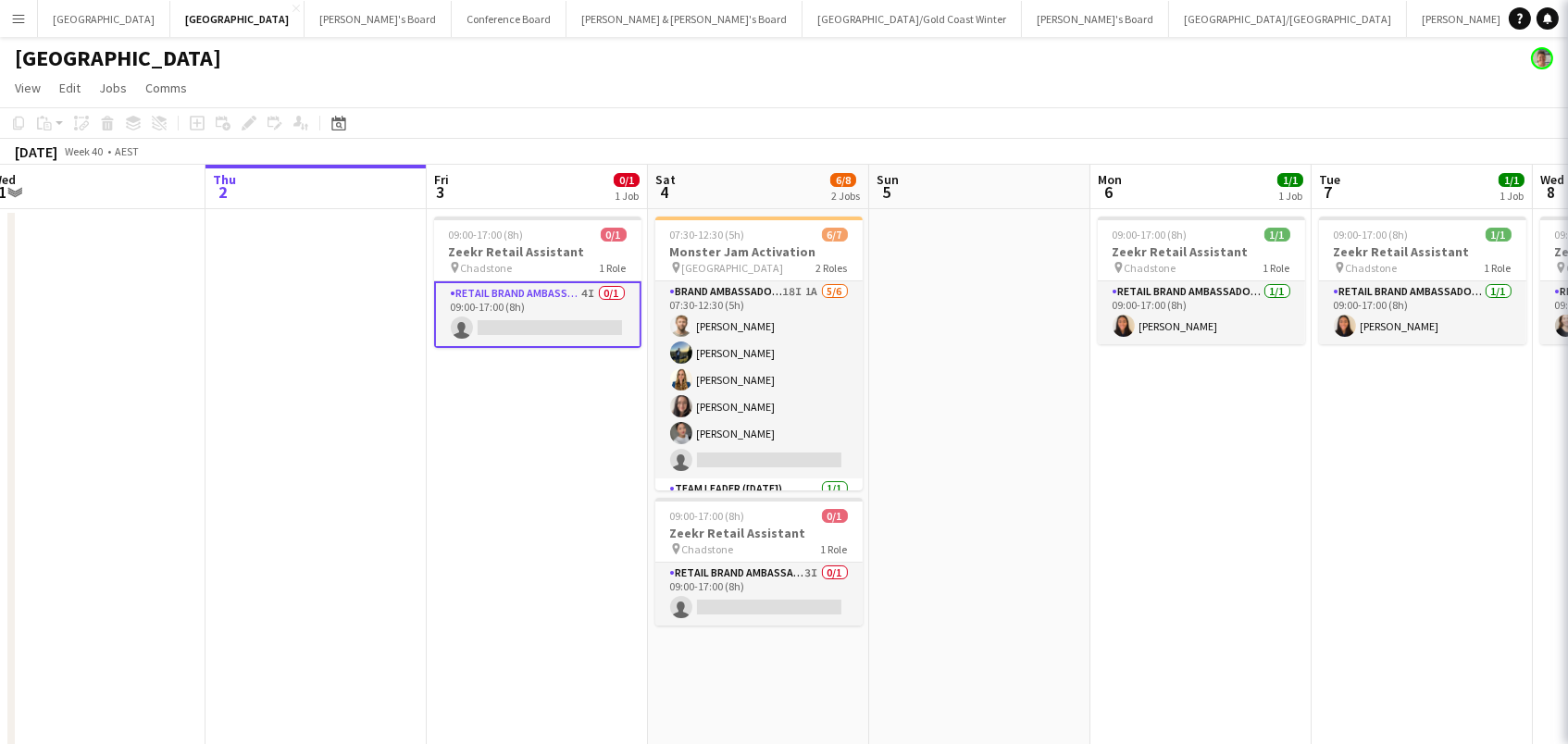
scroll to position [0, 457]
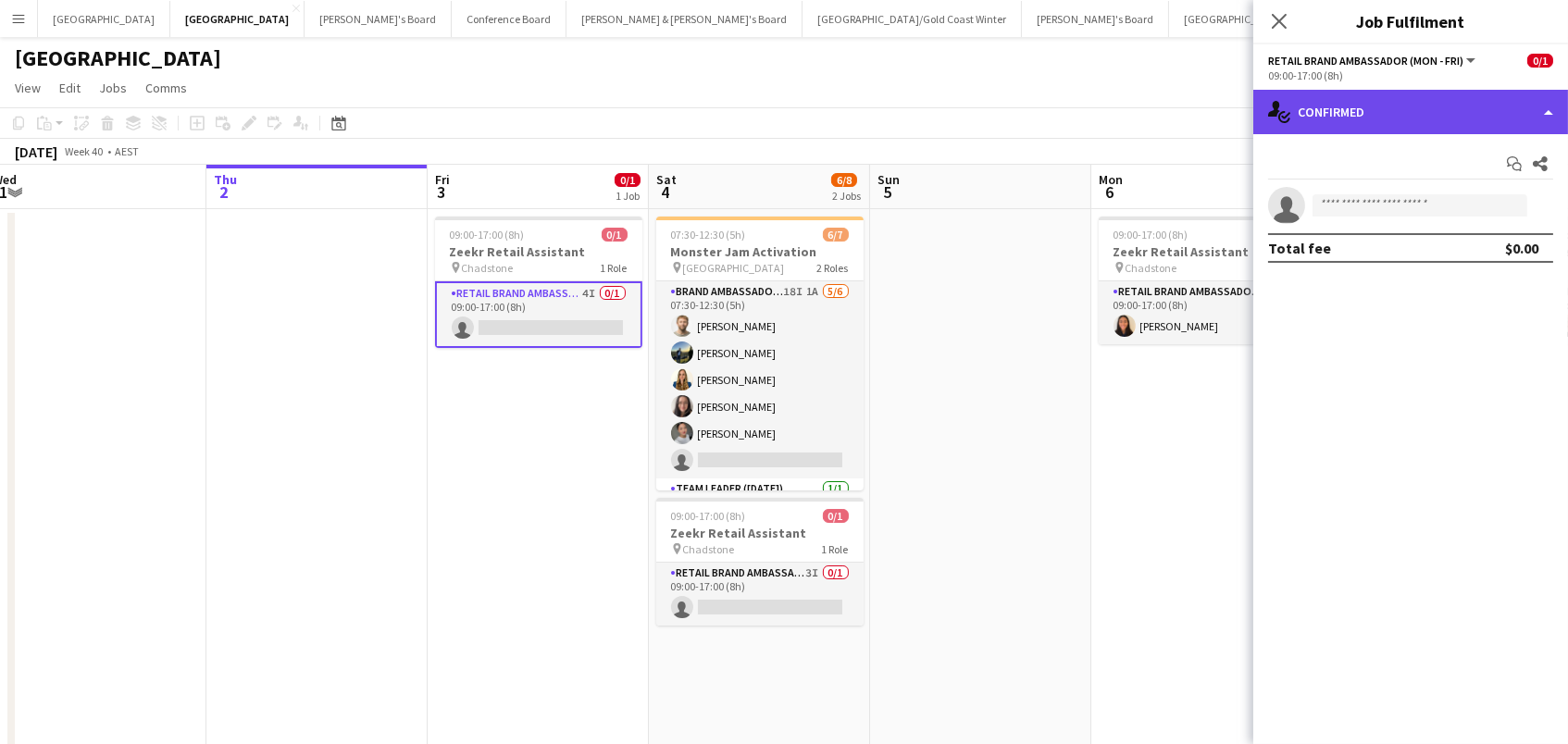
click at [1332, 123] on div "single-neutral-actions-check-2 Confirmed" at bounding box center [1411, 112] width 315 height 45
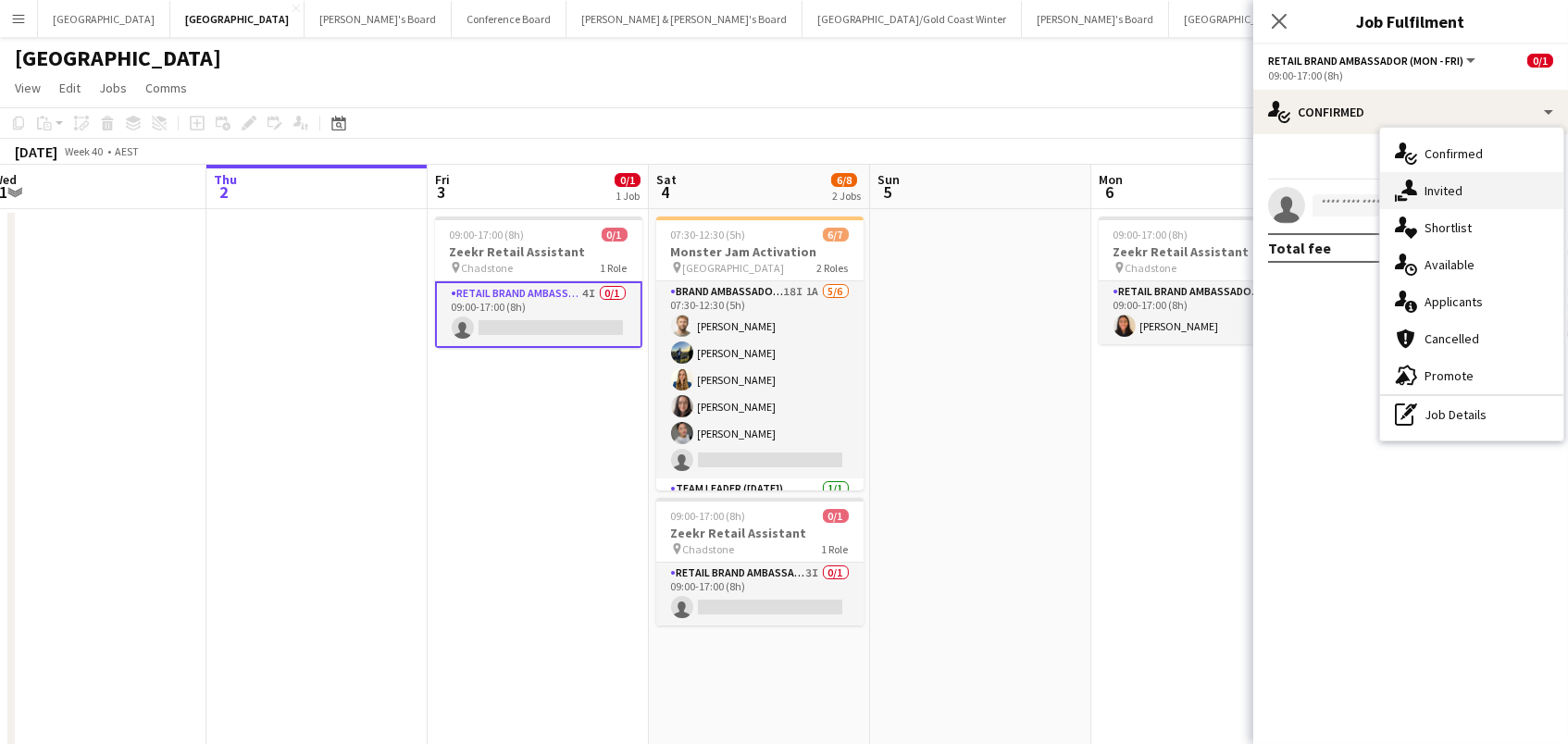
click at [1427, 182] on span "Invited" at bounding box center [1443, 190] width 38 height 17
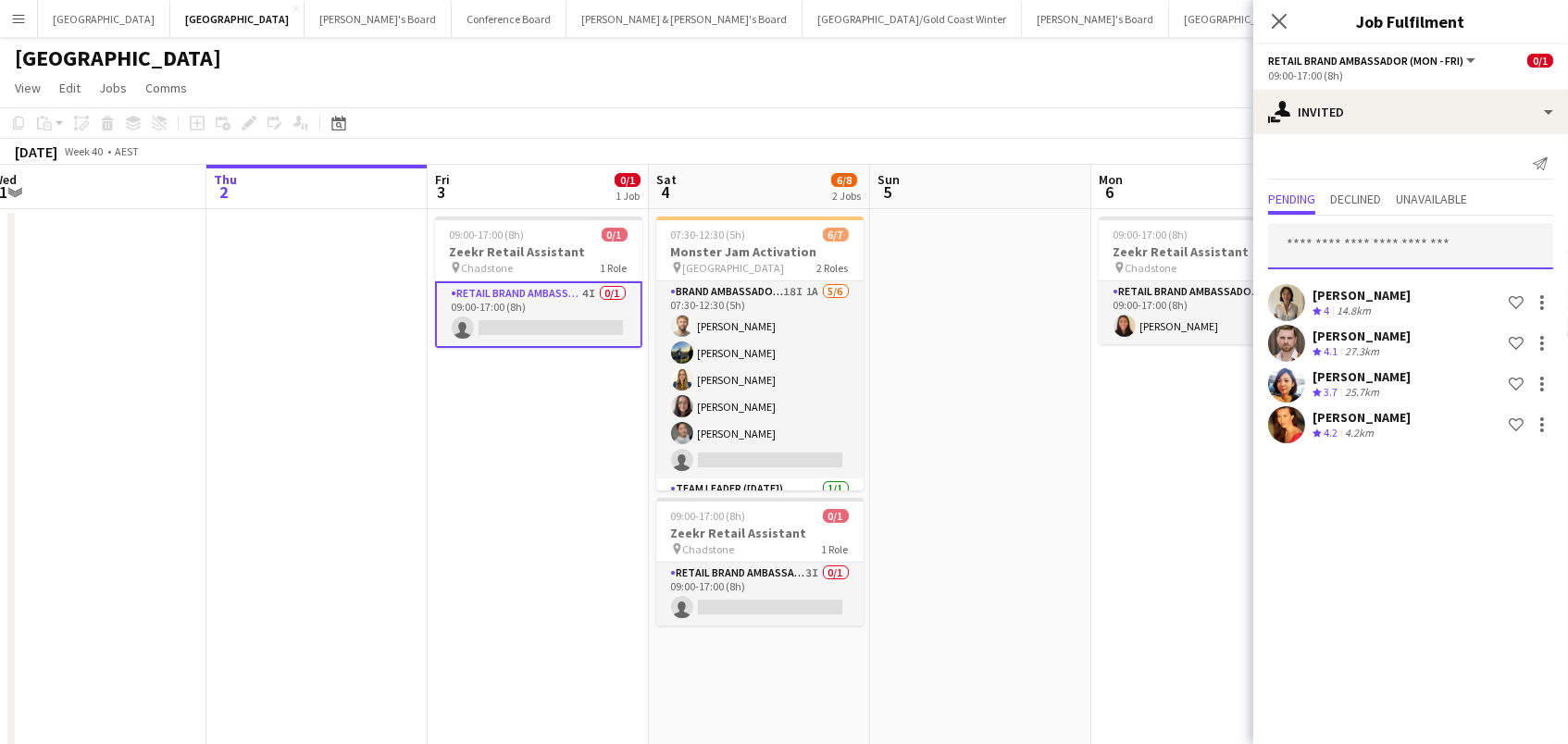
click at [1377, 238] on input "text" at bounding box center [1411, 246] width 285 height 46
type input "*****"
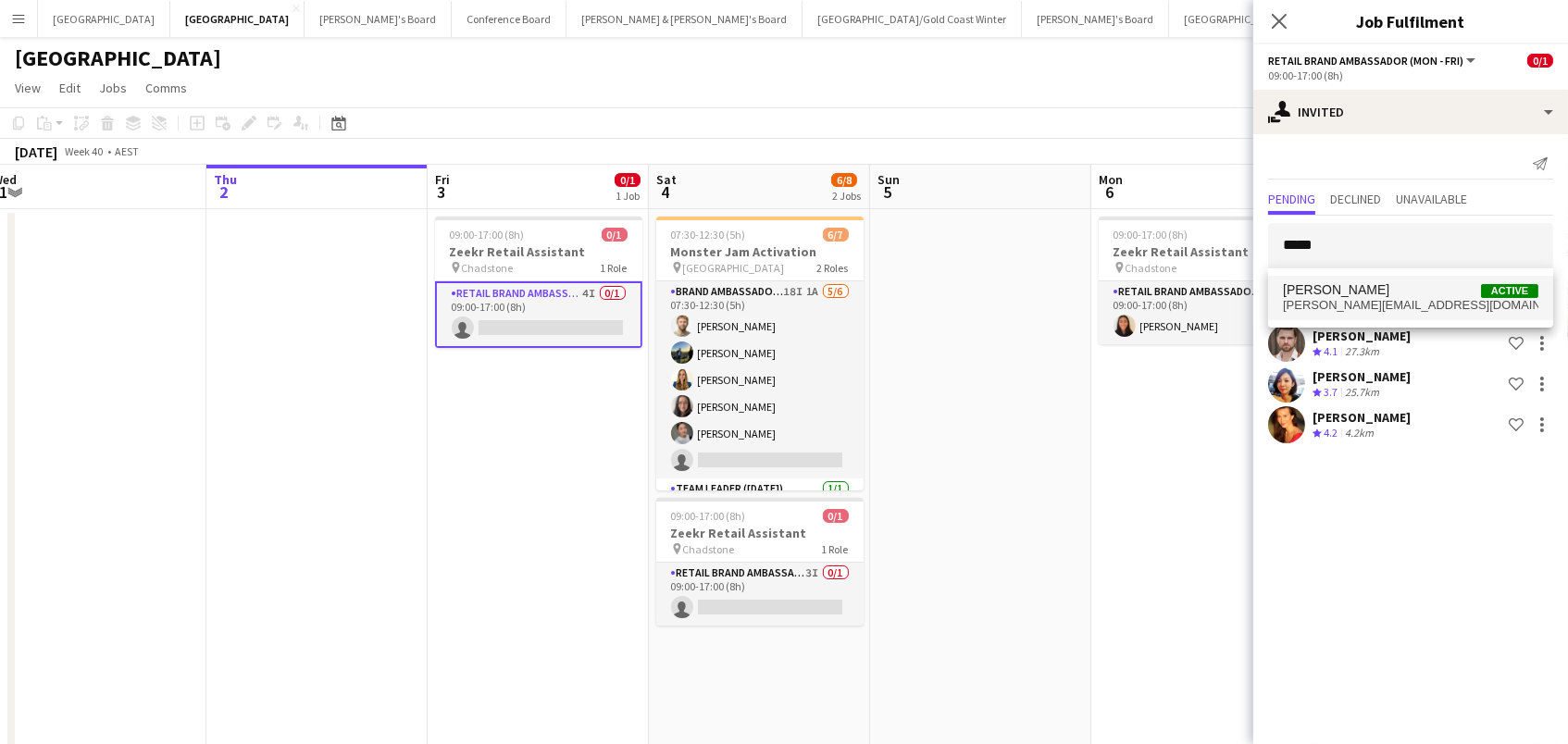
drag, startPoint x: 1377, startPoint y: 238, endPoint x: 1409, endPoint y: 298, distance: 68.0
click at [1409, 298] on span "[PERSON_NAME][EMAIL_ADDRESS][DOMAIN_NAME]" at bounding box center [1411, 305] width 255 height 15
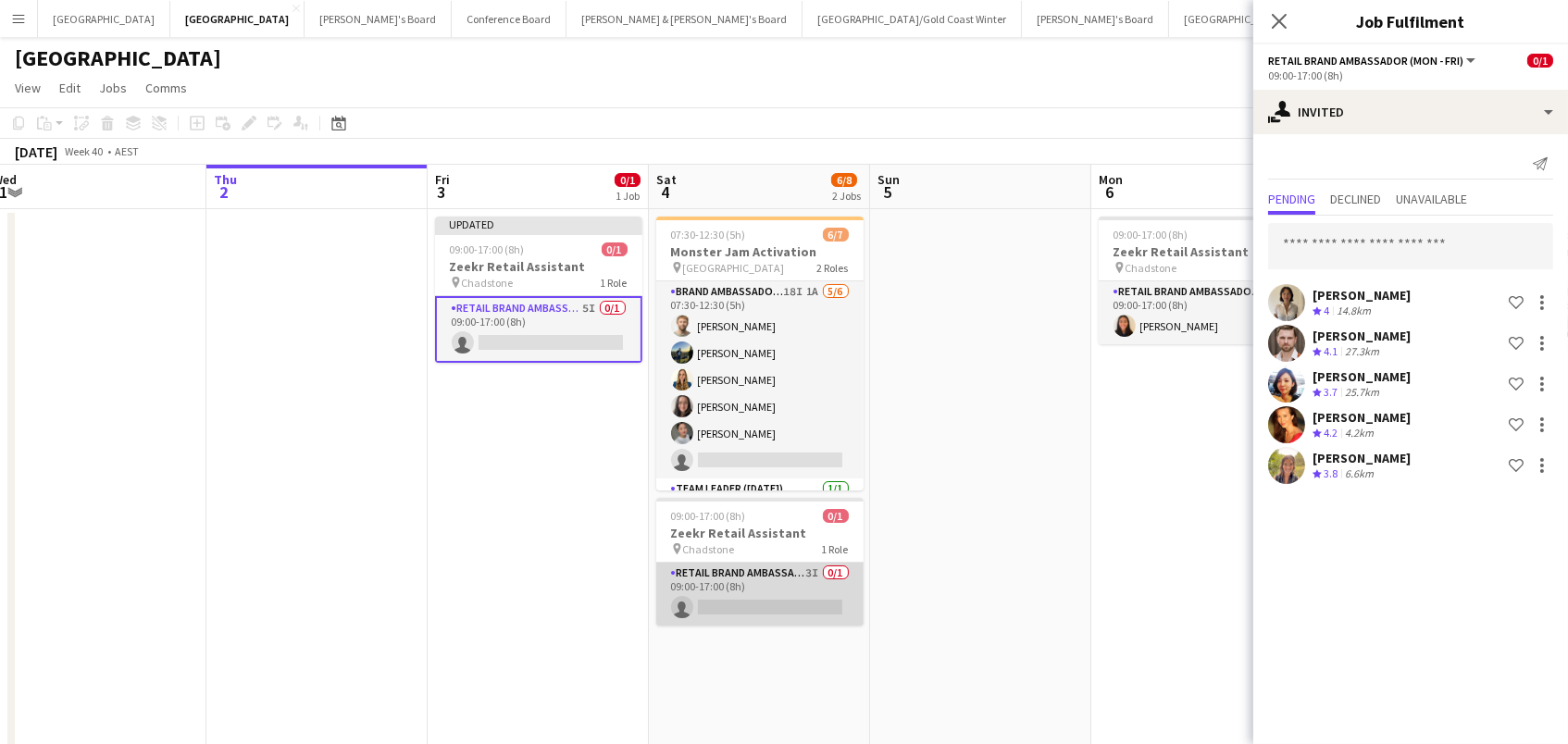
click at [817, 589] on app-card-role "RETAIL Brand Ambassador ([DATE]) 3I 0/1 09:00-17:00 (8h) single-neutral-actions" at bounding box center [760, 594] width 207 height 63
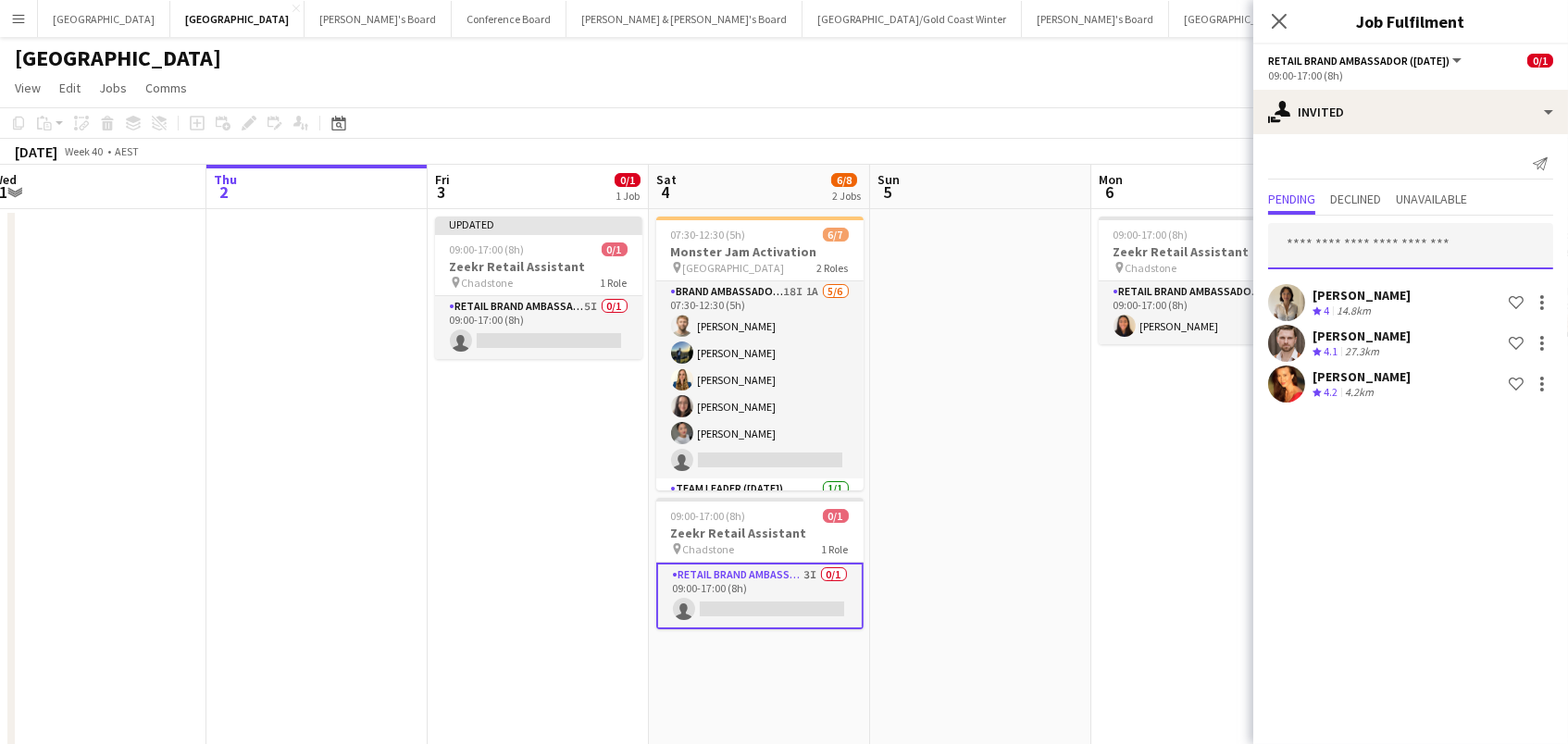
click at [1394, 237] on input "text" at bounding box center [1411, 246] width 285 height 46
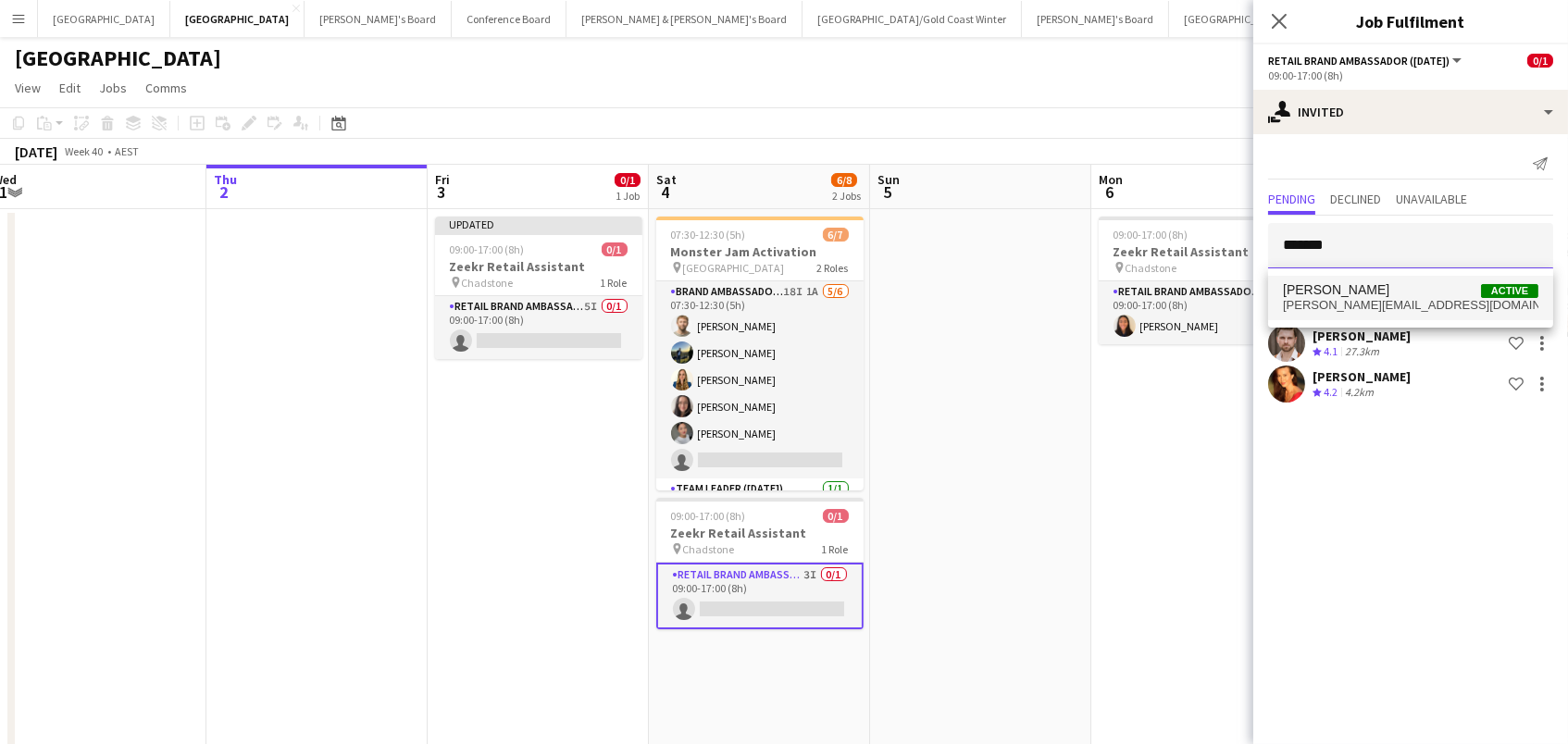
type input "*******"
click at [1445, 298] on span "[PERSON_NAME][EMAIL_ADDRESS][DOMAIN_NAME]" at bounding box center [1411, 305] width 255 height 15
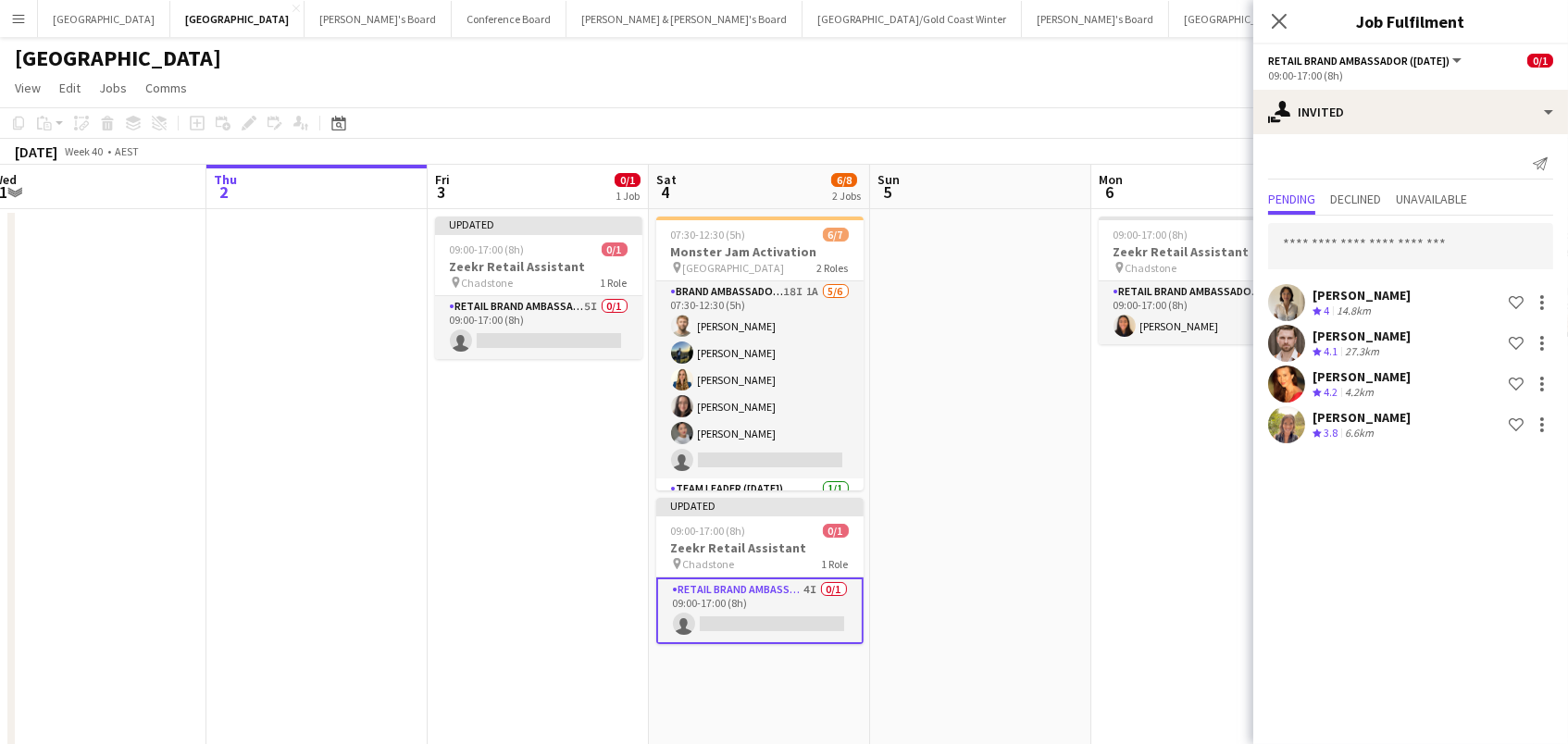
click at [1169, 114] on app-toolbar "Copy Paste Paste Command V Paste with crew Command Shift V Paste linked Job [GE…" at bounding box center [784, 124] width 1568 height 32
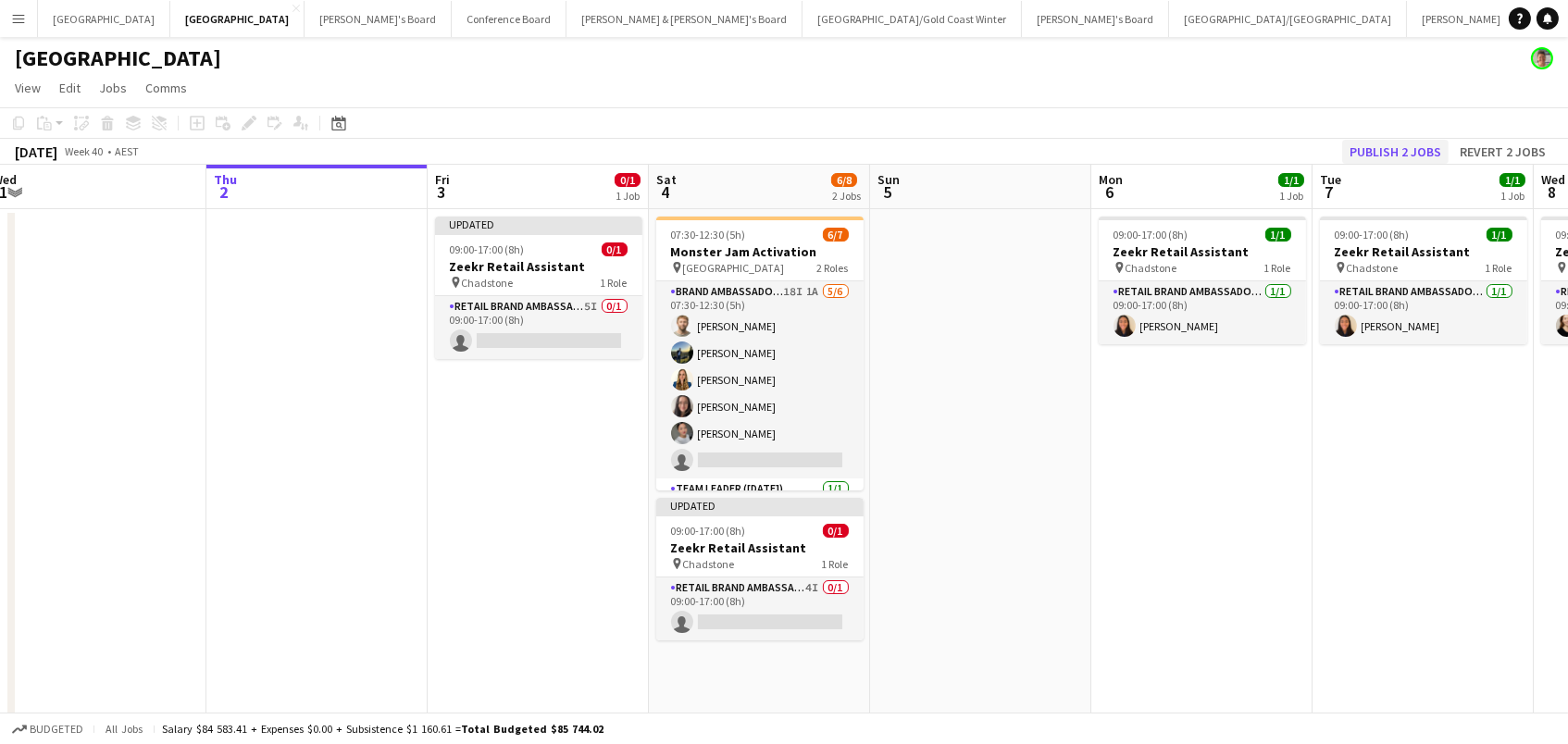
click at [1399, 146] on button "Publish 2 jobs" at bounding box center [1395, 151] width 107 height 24
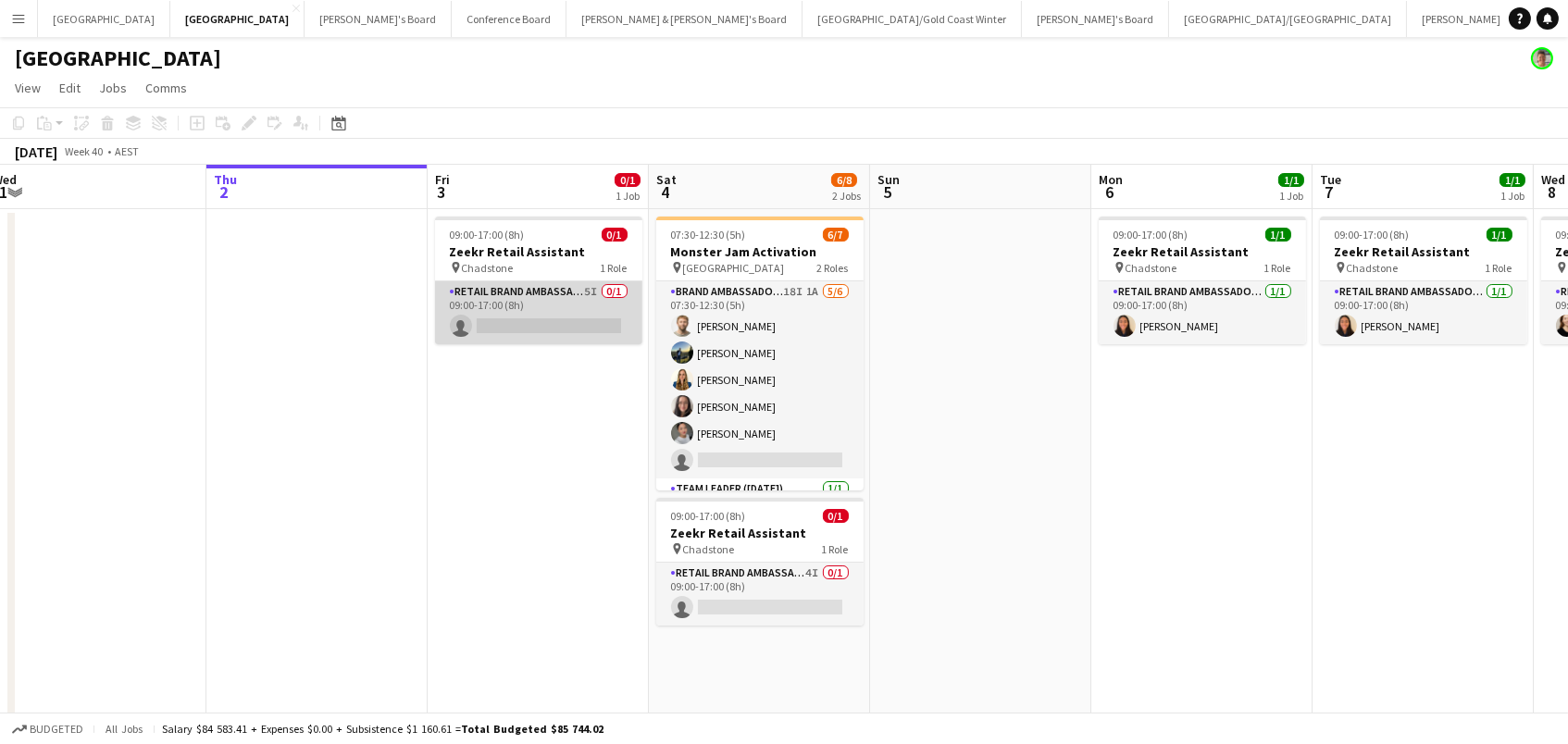
click at [517, 319] on app-card-role "RETAIL Brand Ambassador (Mon - Fri) 5I 0/1 09:00-17:00 (8h) single-neutral-acti…" at bounding box center [539, 312] width 207 height 63
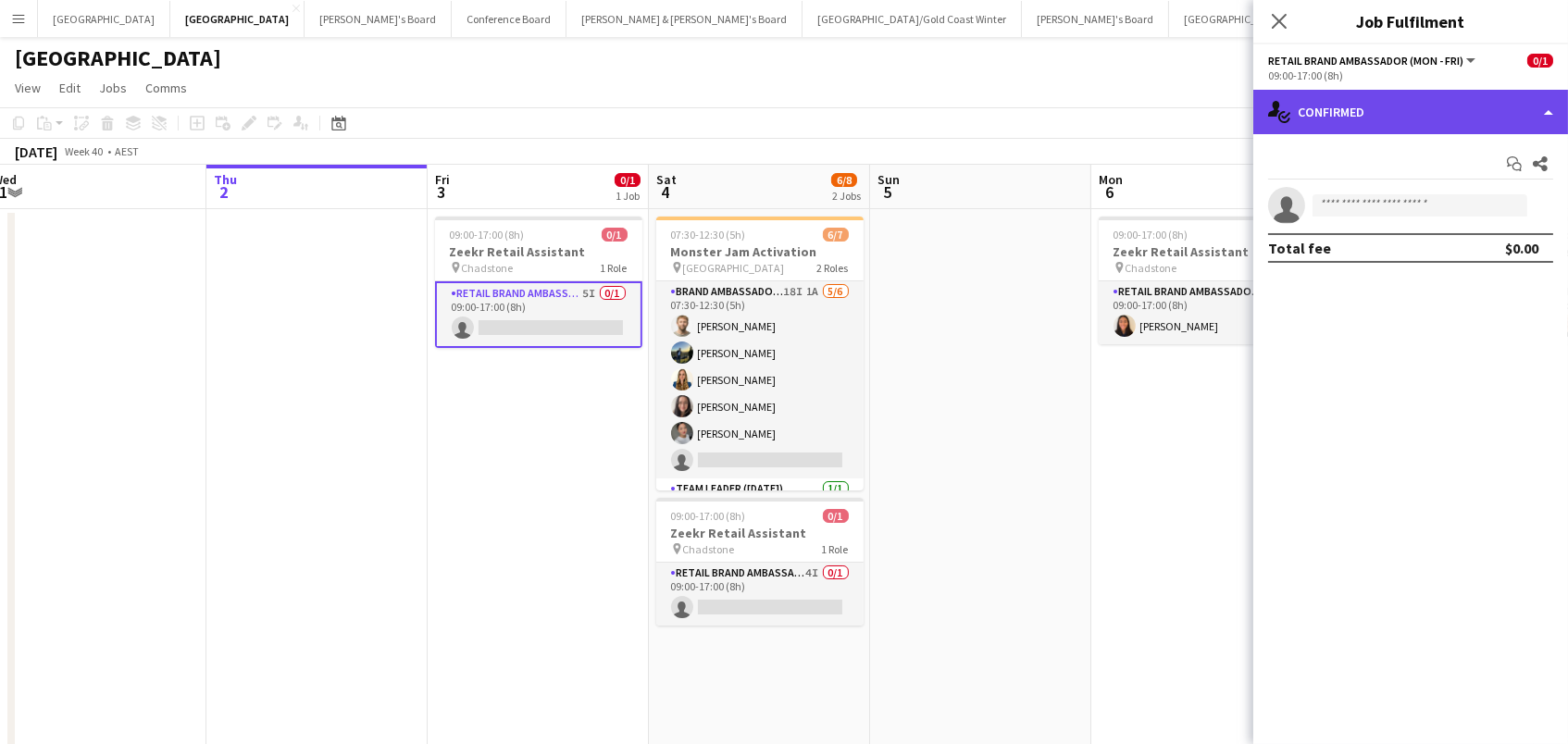
click at [1344, 120] on div "single-neutral-actions-check-2 Confirmed" at bounding box center [1411, 112] width 315 height 45
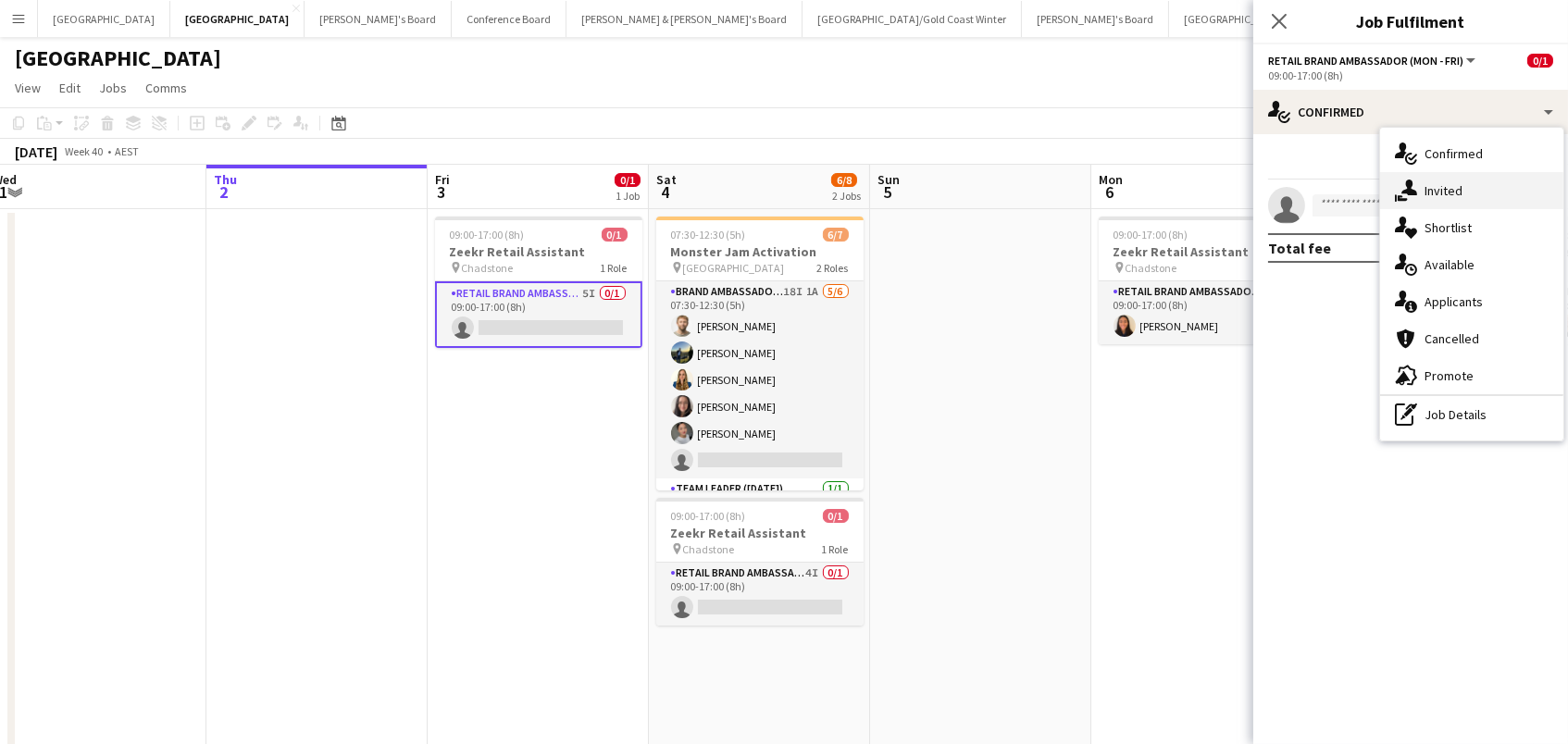
click at [1423, 188] on div "single-neutral-actions-share-1 Invited" at bounding box center [1472, 190] width 183 height 37
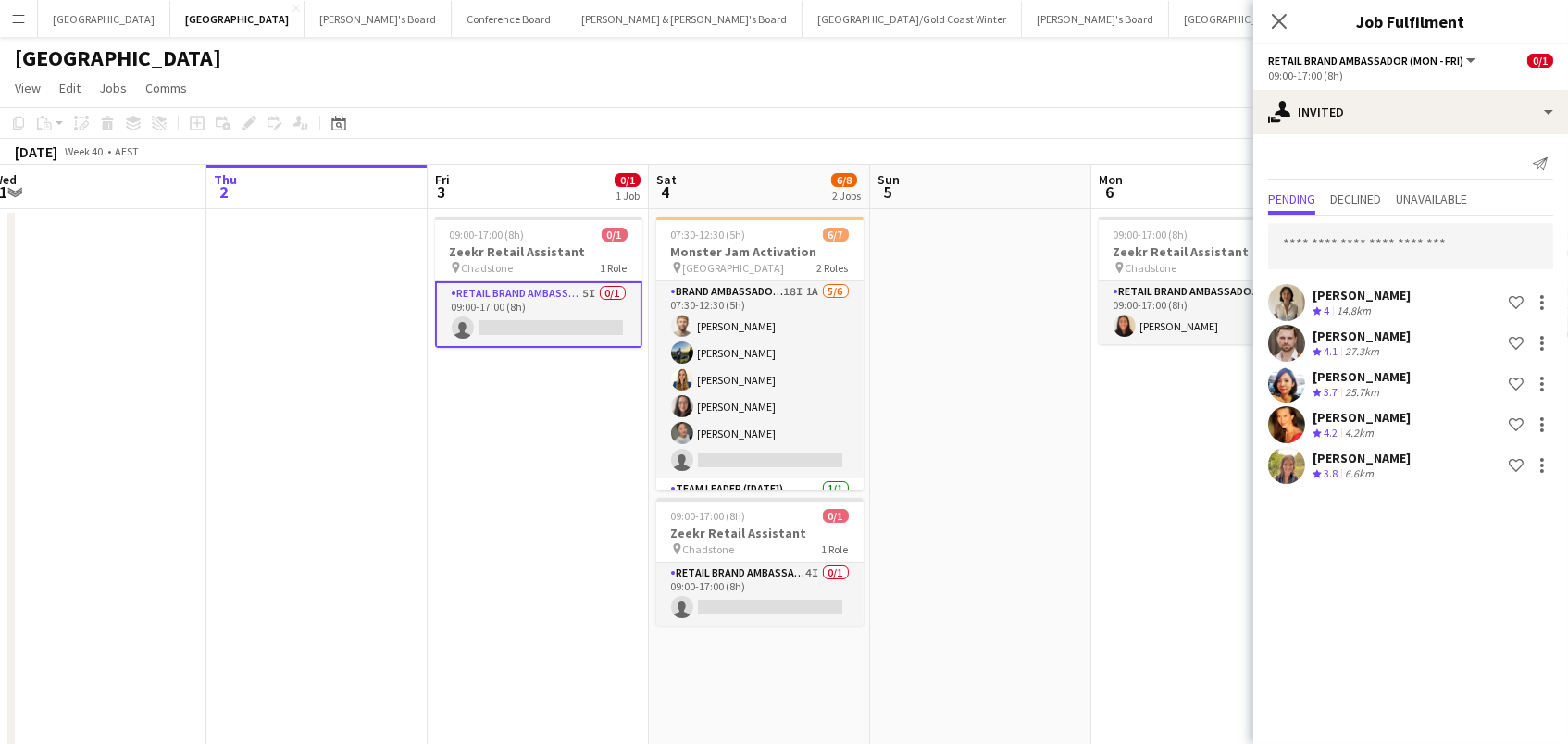
click at [1399, 457] on div "[PERSON_NAME]" at bounding box center [1362, 458] width 99 height 17
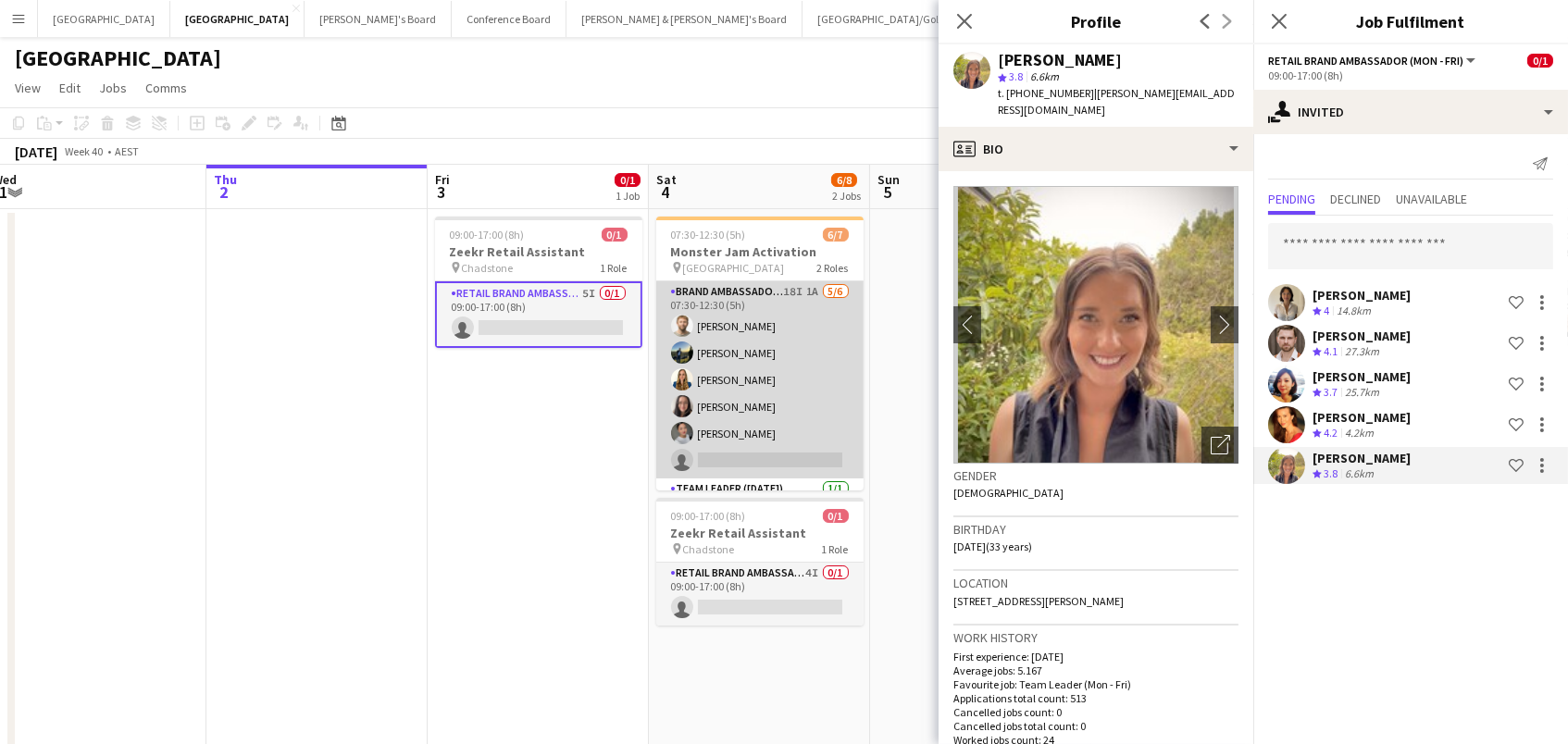
click at [777, 416] on app-card-role "Brand Ambassador ([DATE]) 18I 1A [DATE] 07:30-12:30 (5h) [PERSON_NAME] [PERSON_…" at bounding box center [760, 379] width 207 height 197
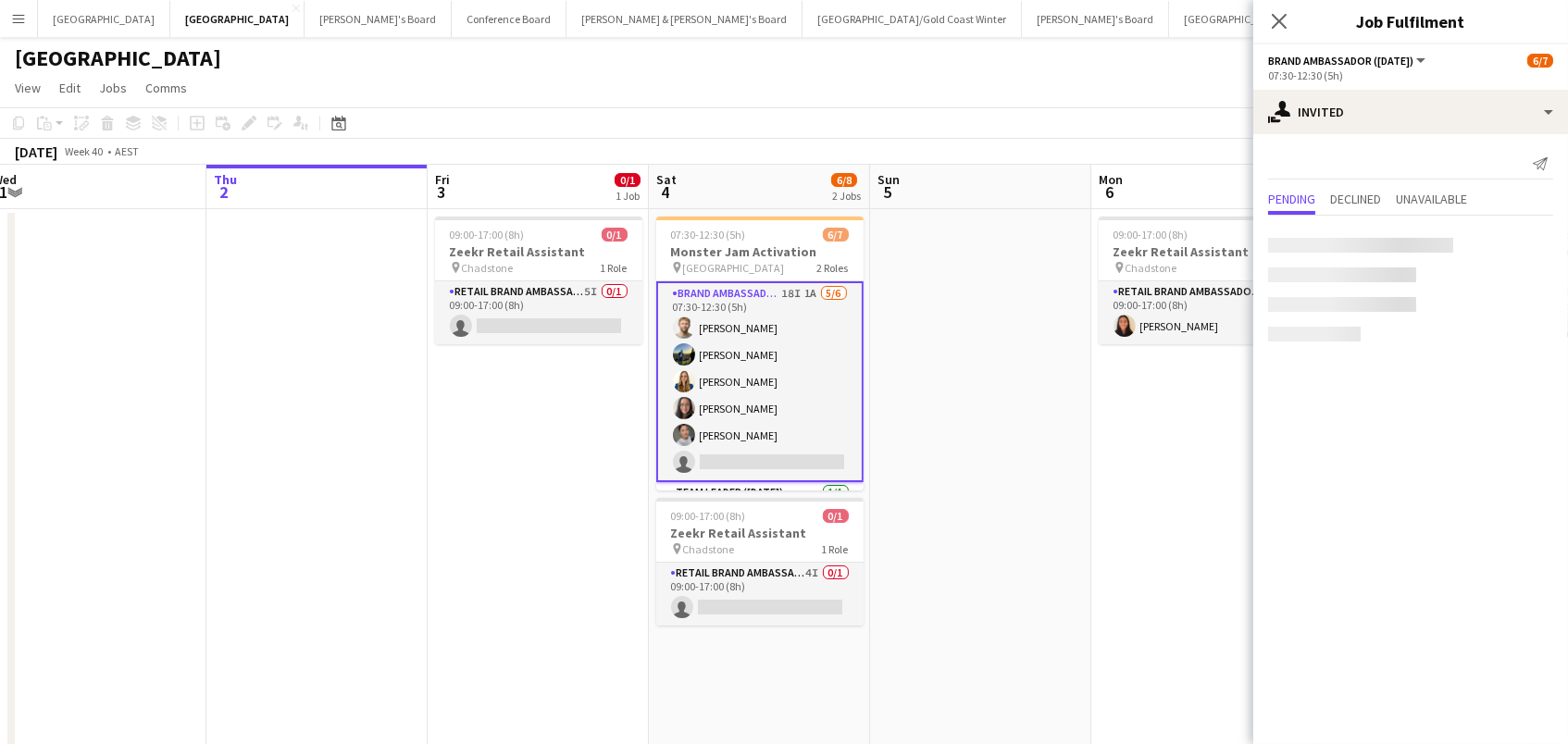
click at [777, 416] on app-card-role "Brand Ambassador ([DATE]) 18I 1A [DATE] 07:30-12:30 (5h) [PERSON_NAME] [PERSON_…" at bounding box center [760, 381] width 207 height 201
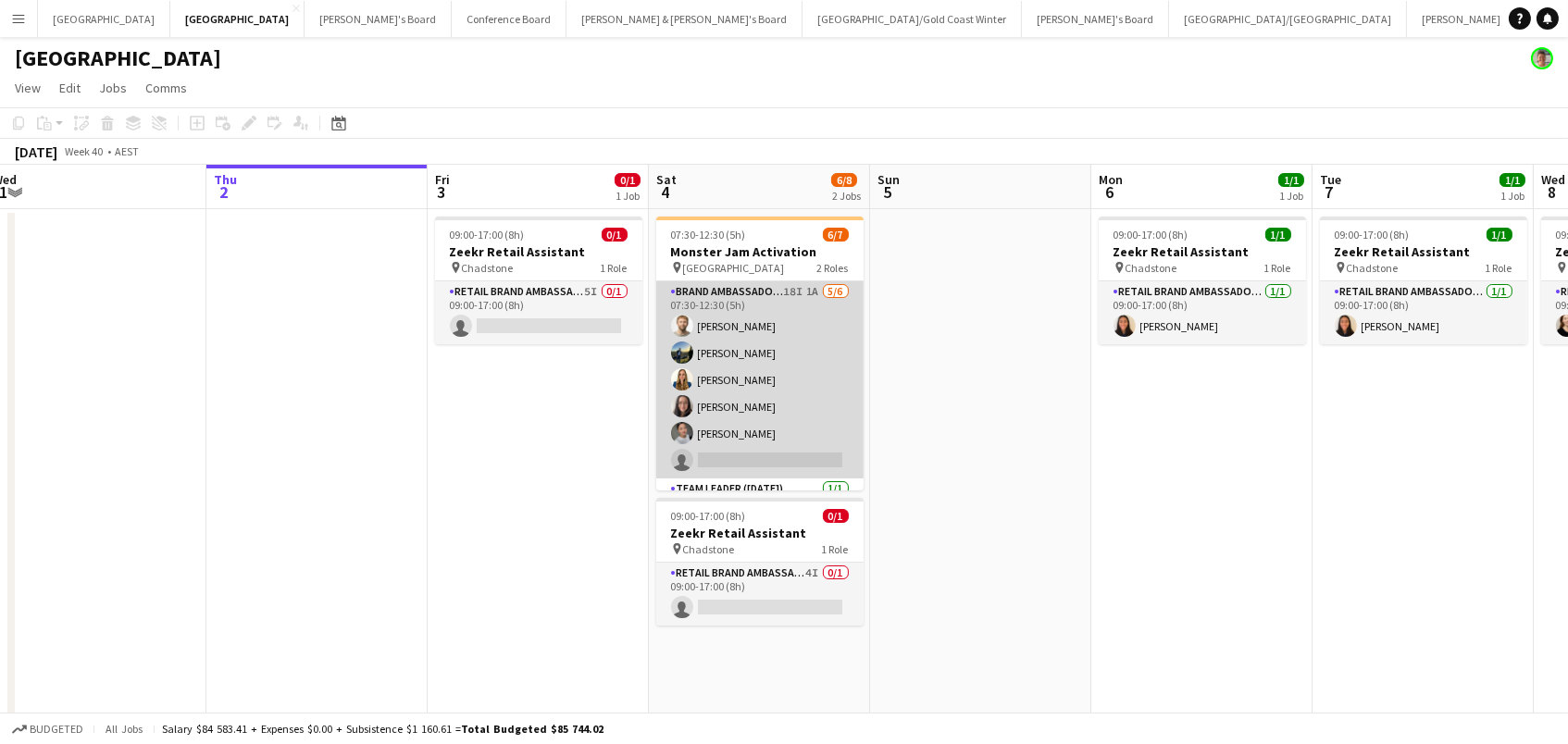
click at [777, 416] on app-card-role "Brand Ambassador ([DATE]) 18I 1A [DATE] 07:30-12:30 (5h) [PERSON_NAME] [PERSON_…" at bounding box center [760, 379] width 207 height 197
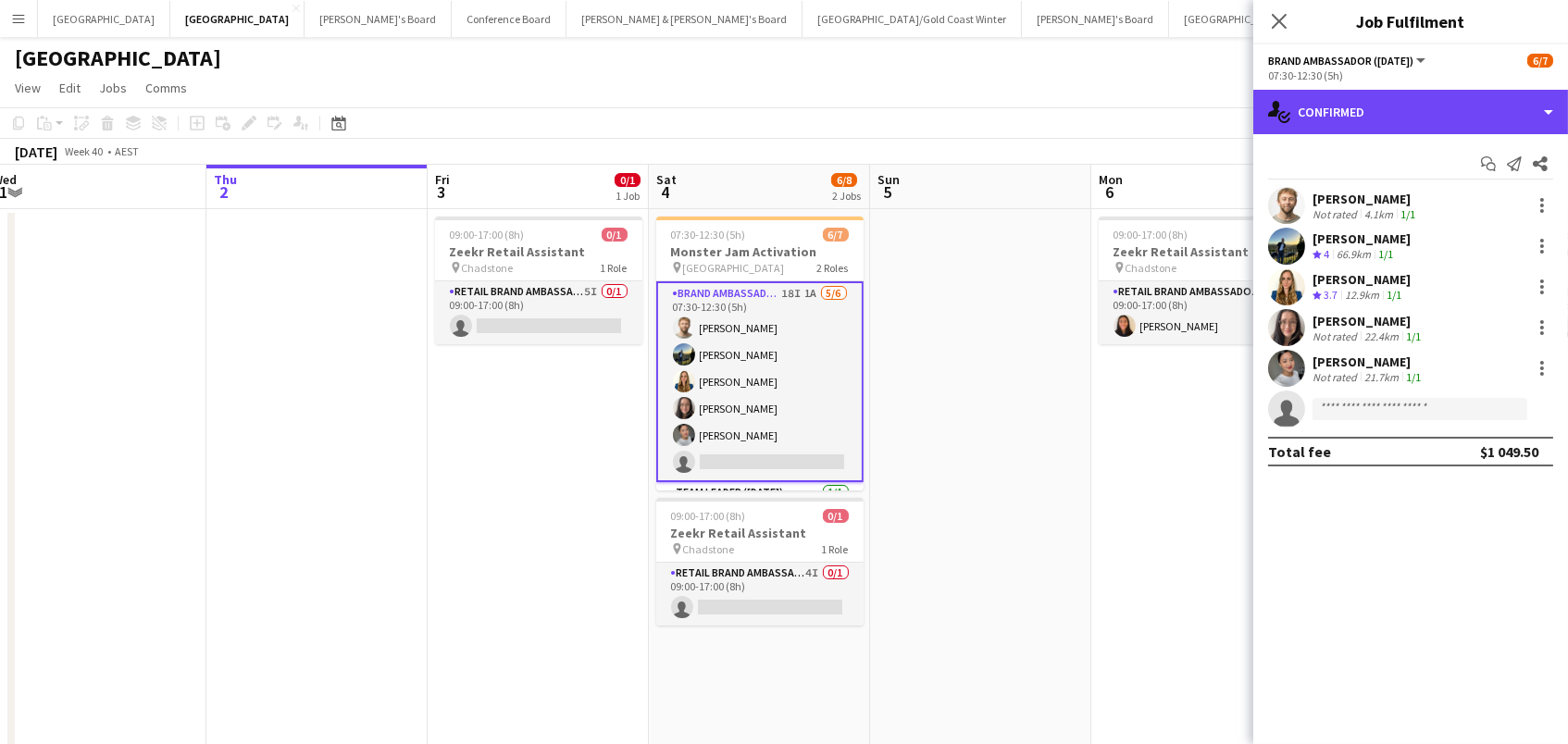
drag, startPoint x: 1420, startPoint y: 115, endPoint x: 1419, endPoint y: 128, distance: 13.0
click at [1420, 115] on div "single-neutral-actions-check-2 Confirmed" at bounding box center [1411, 112] width 315 height 45
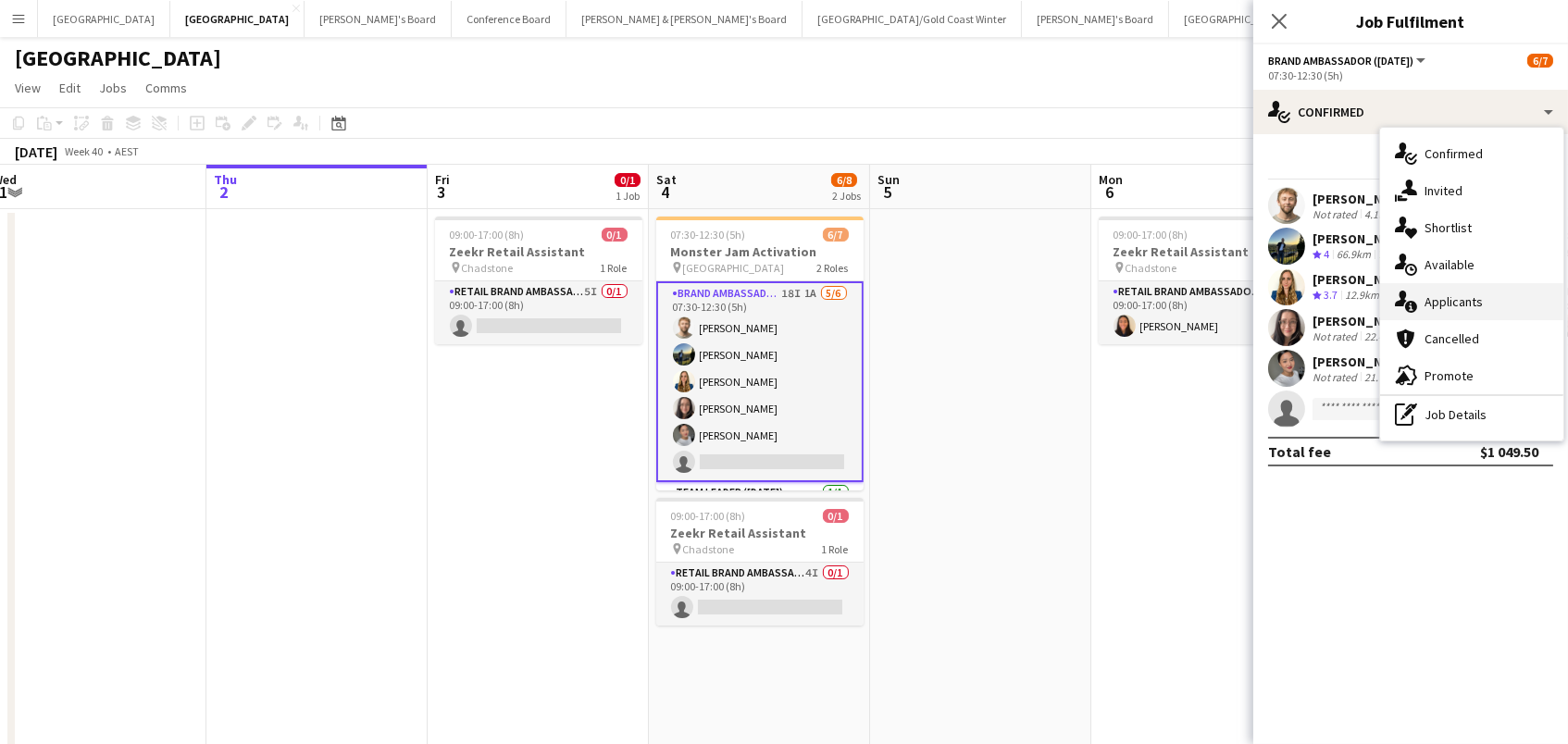
click at [1454, 301] on span "Applicants" at bounding box center [1453, 302] width 59 height 17
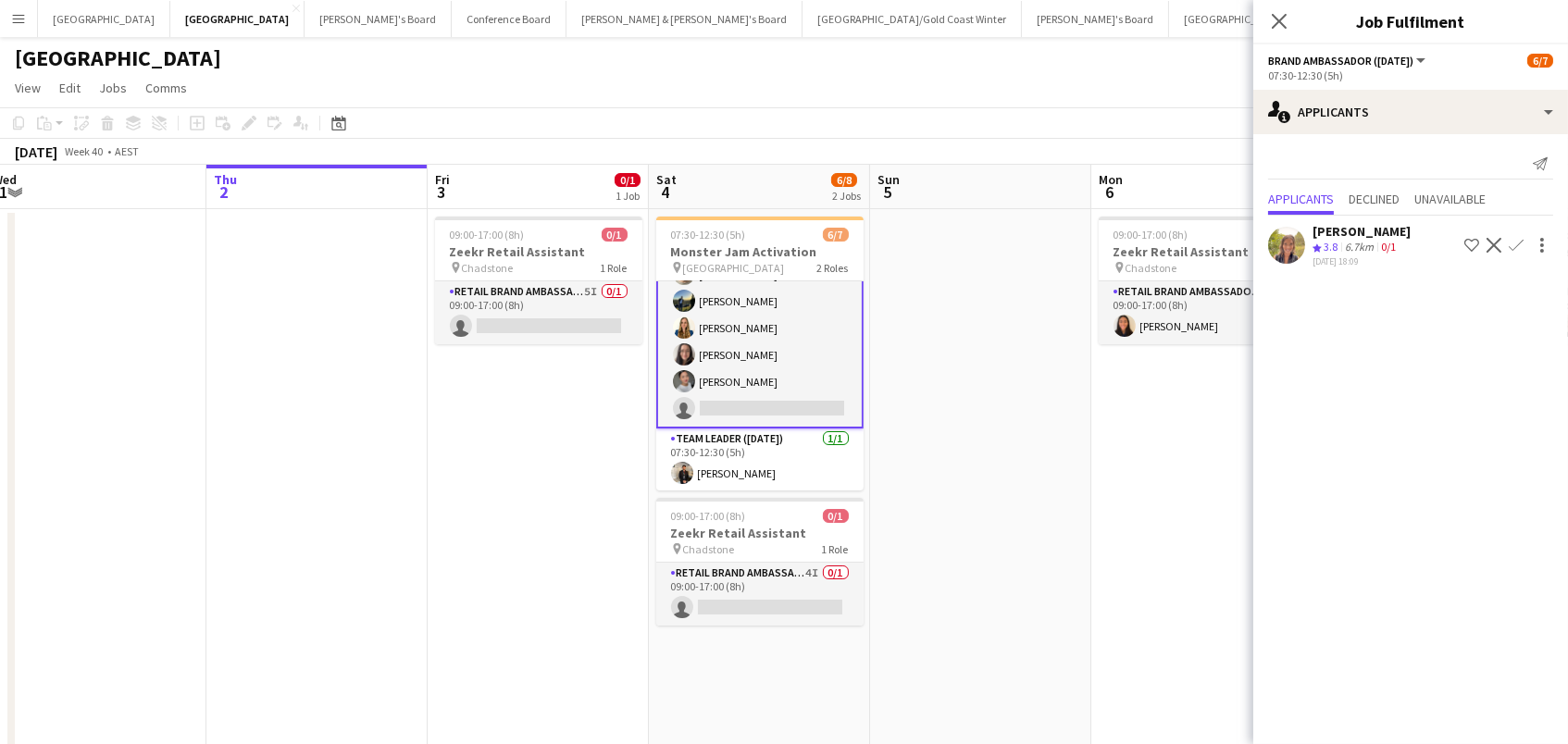
scroll to position [53, 0]
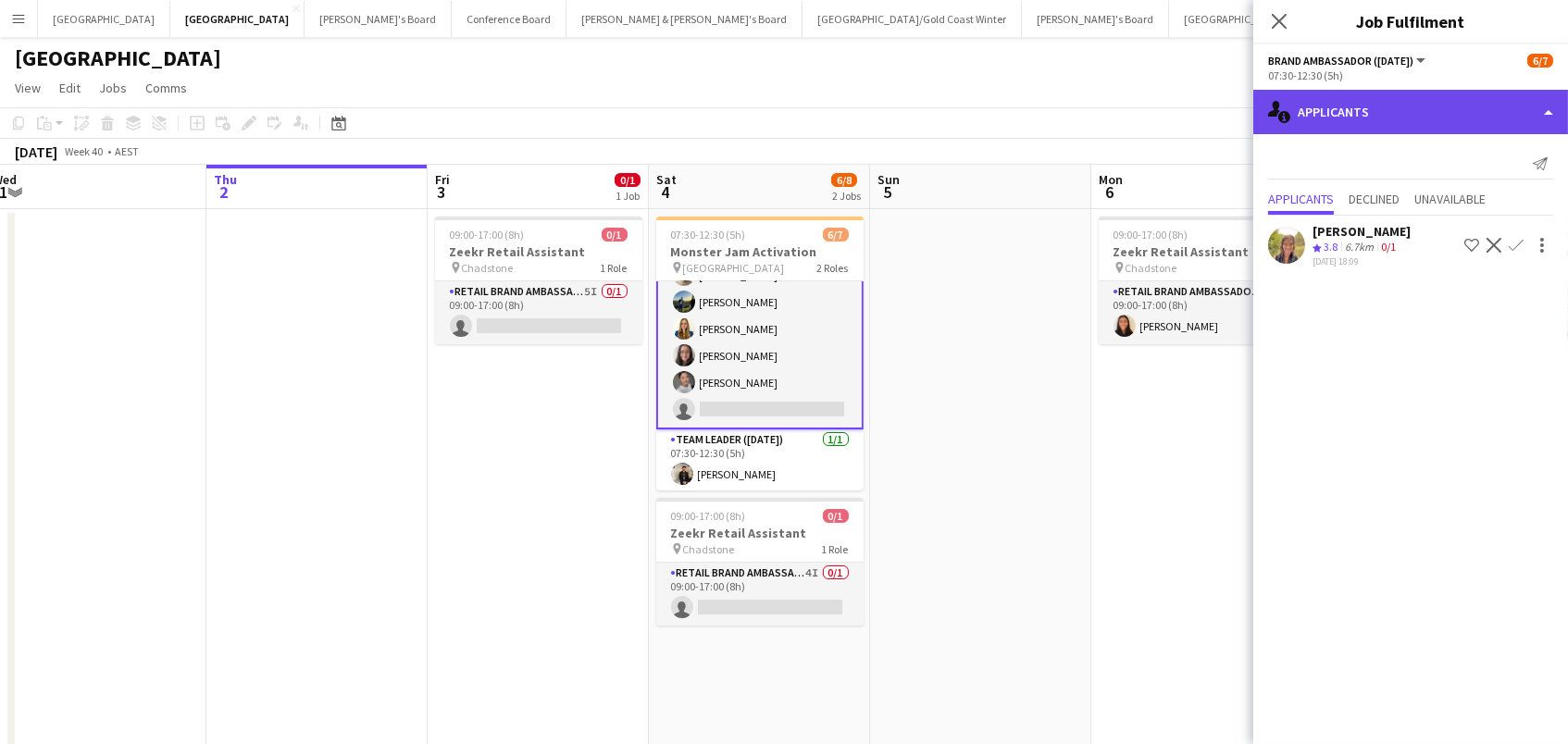
click at [1344, 107] on div "single-neutral-actions-information Applicants" at bounding box center [1411, 112] width 315 height 45
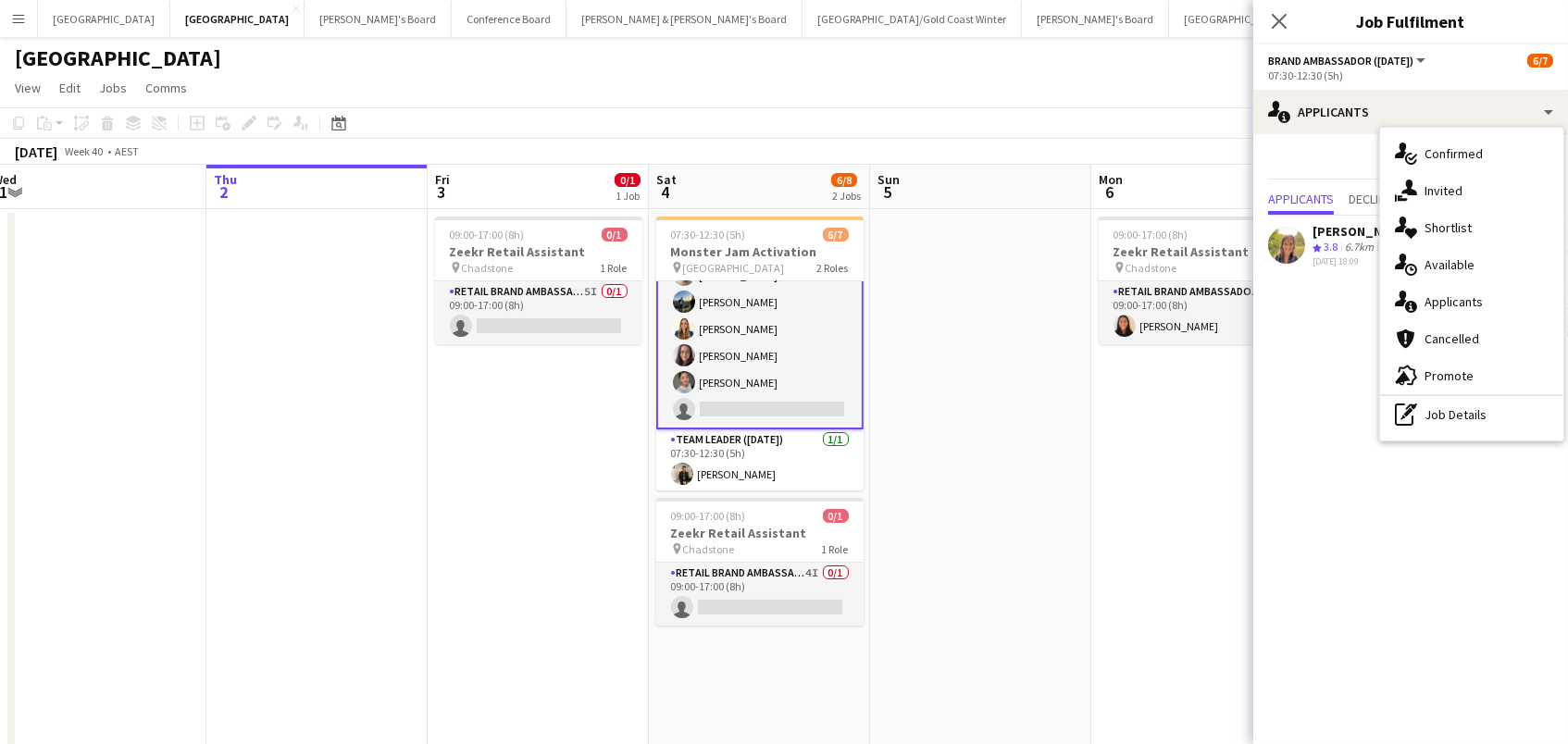
click at [1014, 528] on app-date-cell at bounding box center [980, 689] width 221 height 961
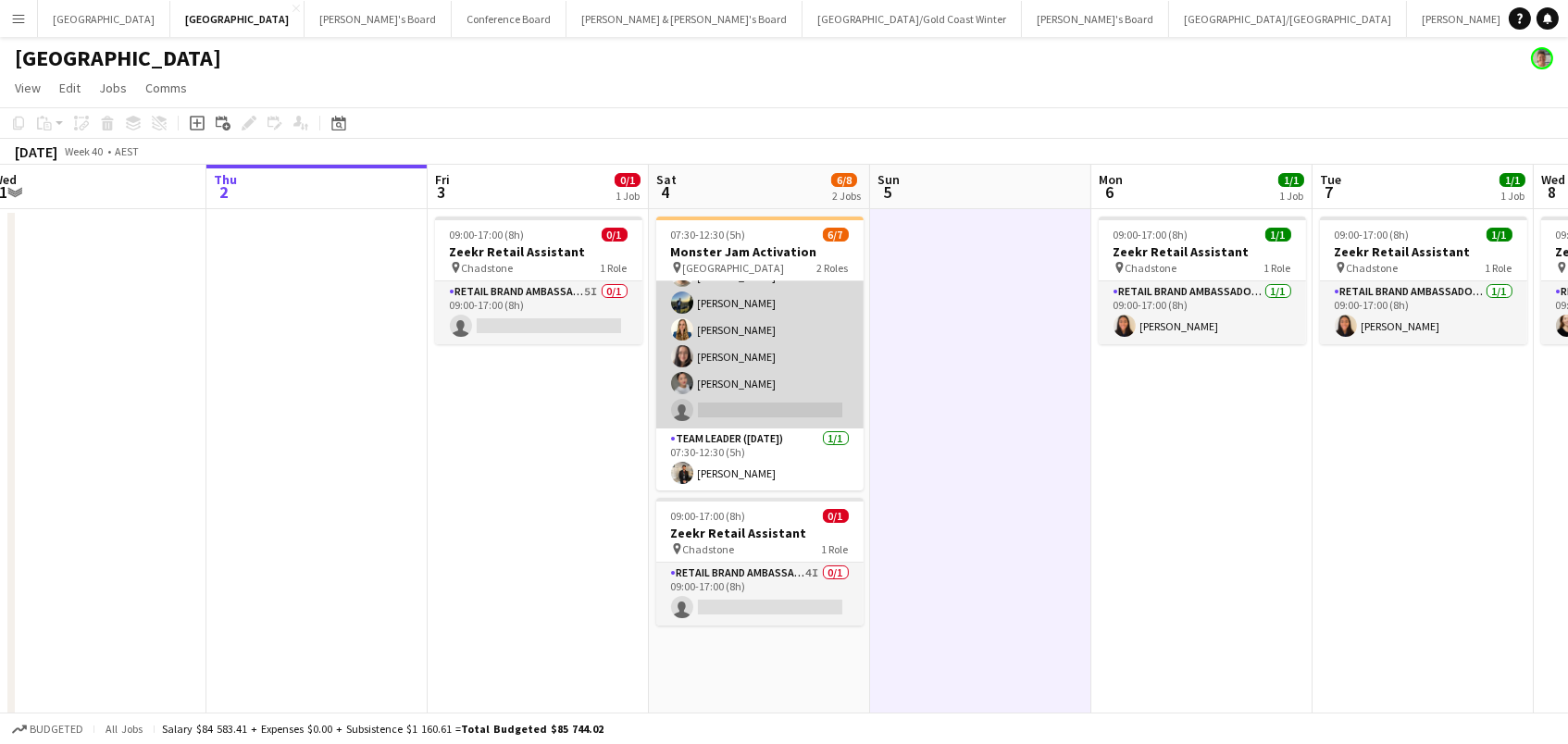
click at [769, 340] on app-card-role "Brand Ambassador ([DATE]) 18I 1A [DATE] 07:30-12:30 (5h) [PERSON_NAME] [PERSON_…" at bounding box center [760, 330] width 207 height 197
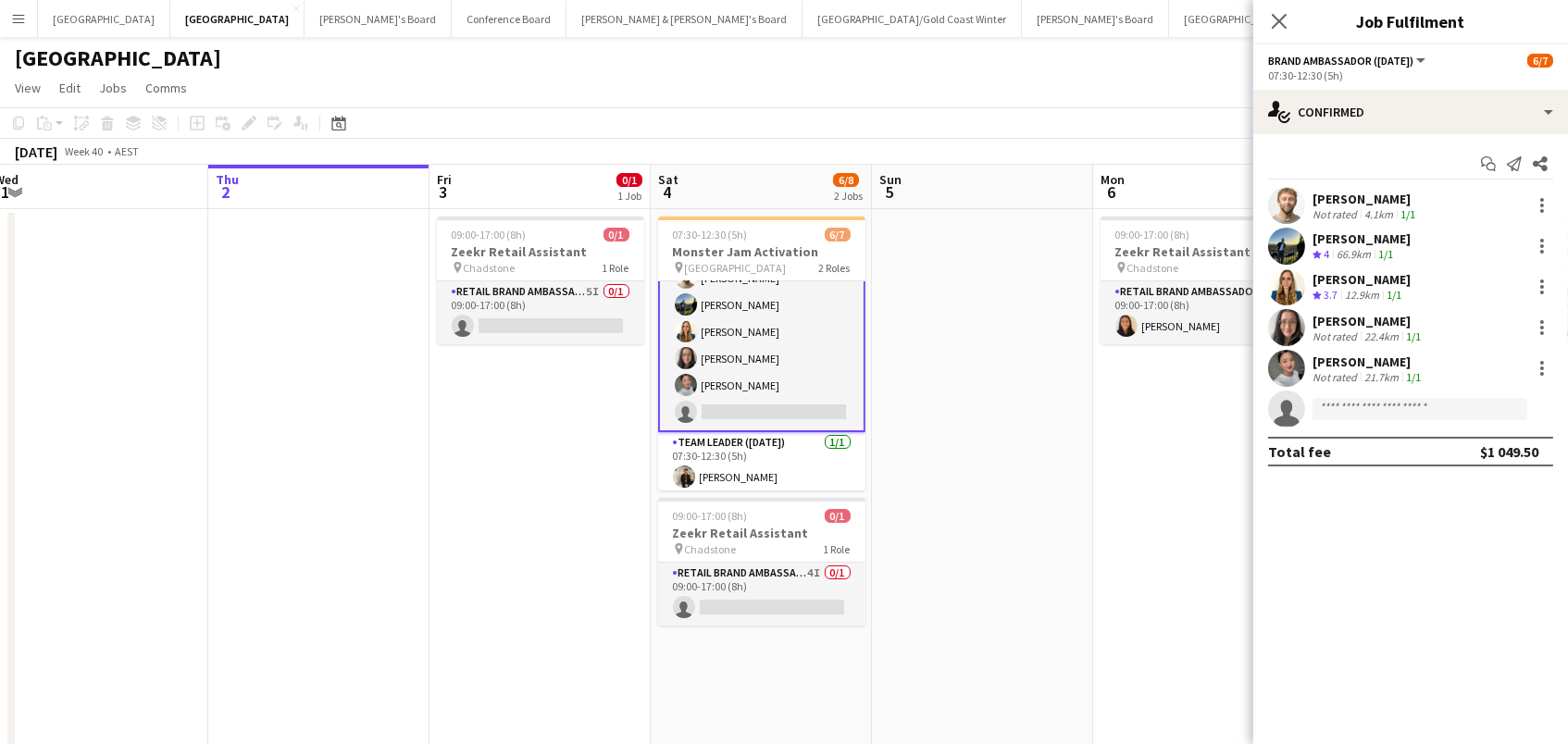
scroll to position [1, 0]
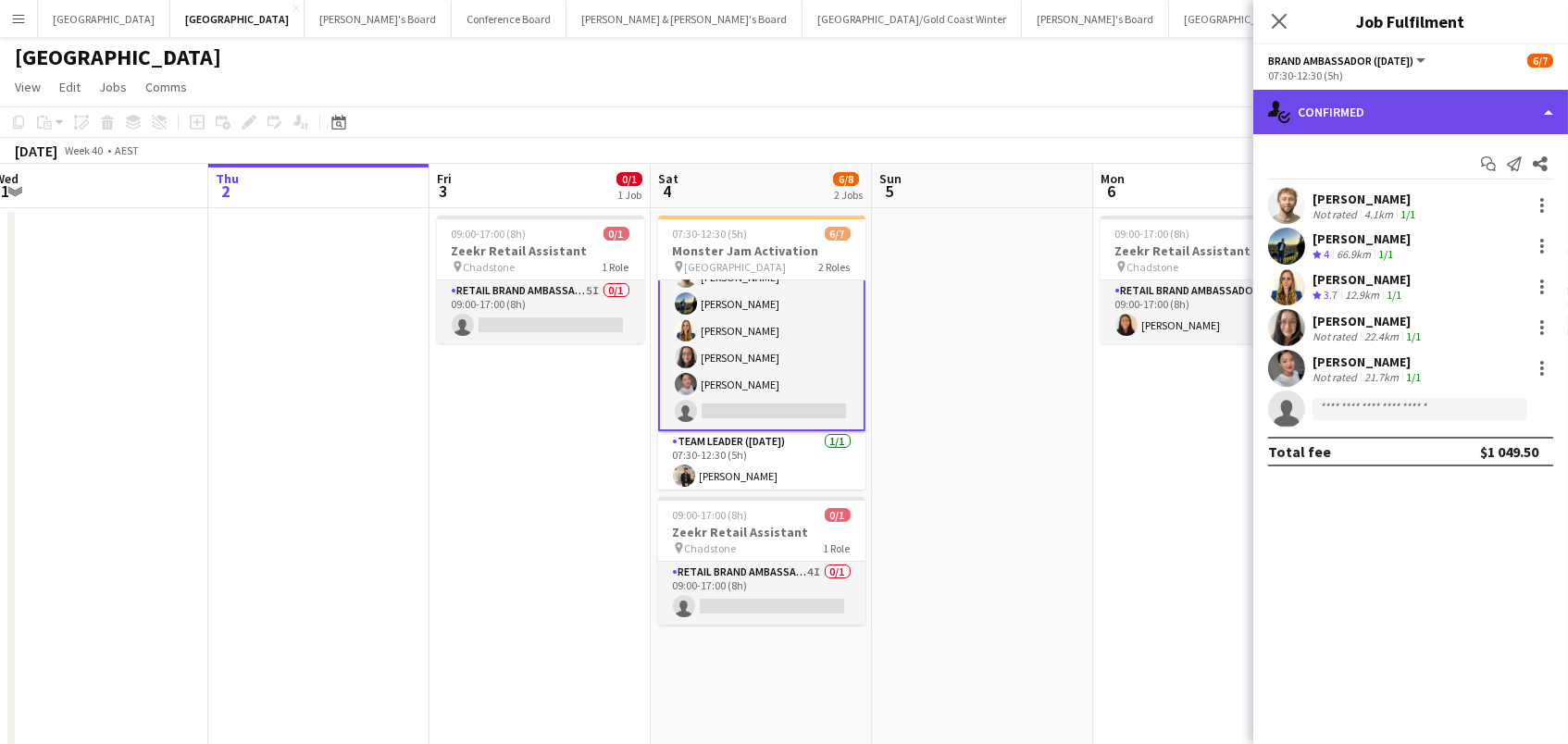
click at [1467, 99] on div "single-neutral-actions-check-2 Confirmed" at bounding box center [1411, 112] width 315 height 45
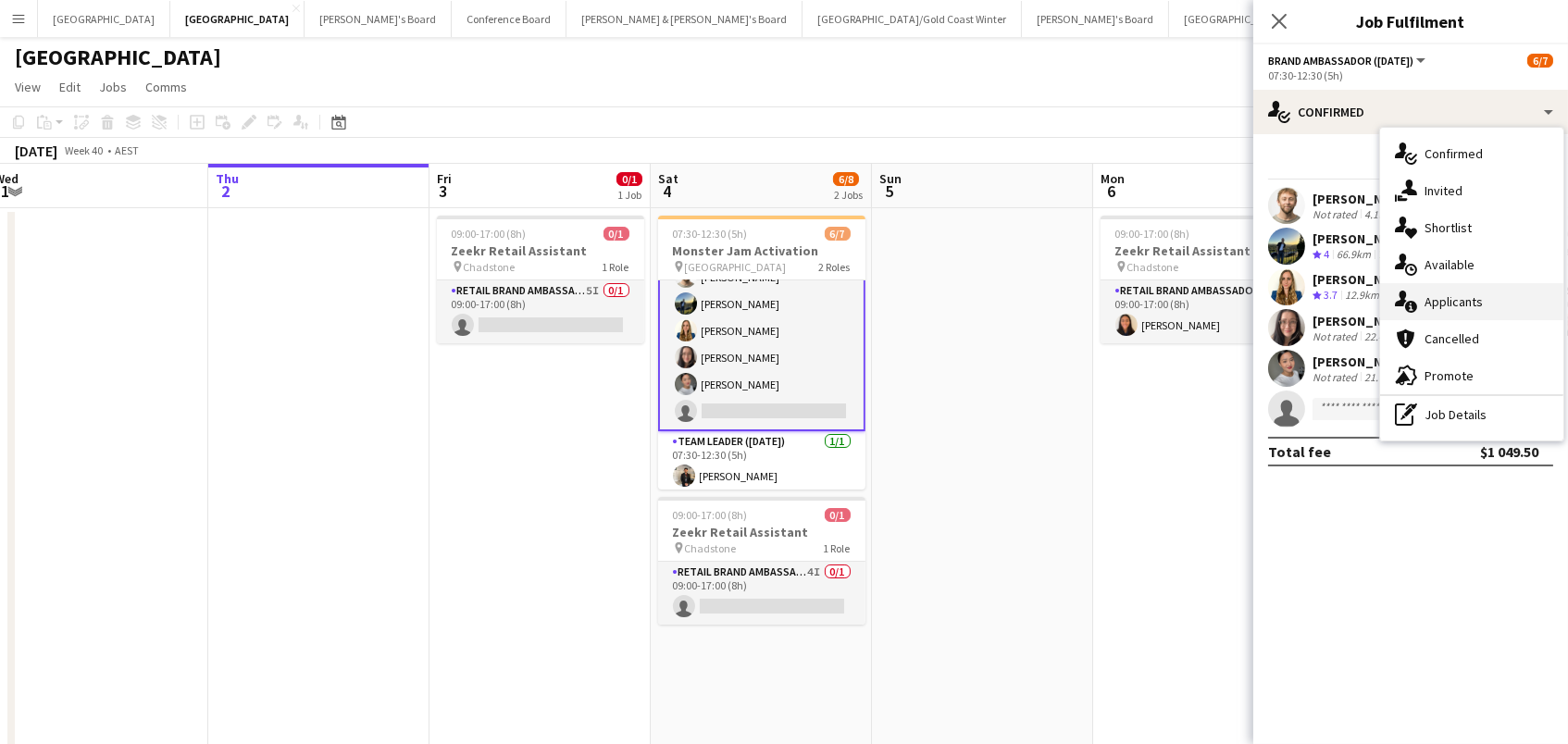
click at [1460, 304] on span "Applicants" at bounding box center [1453, 302] width 59 height 17
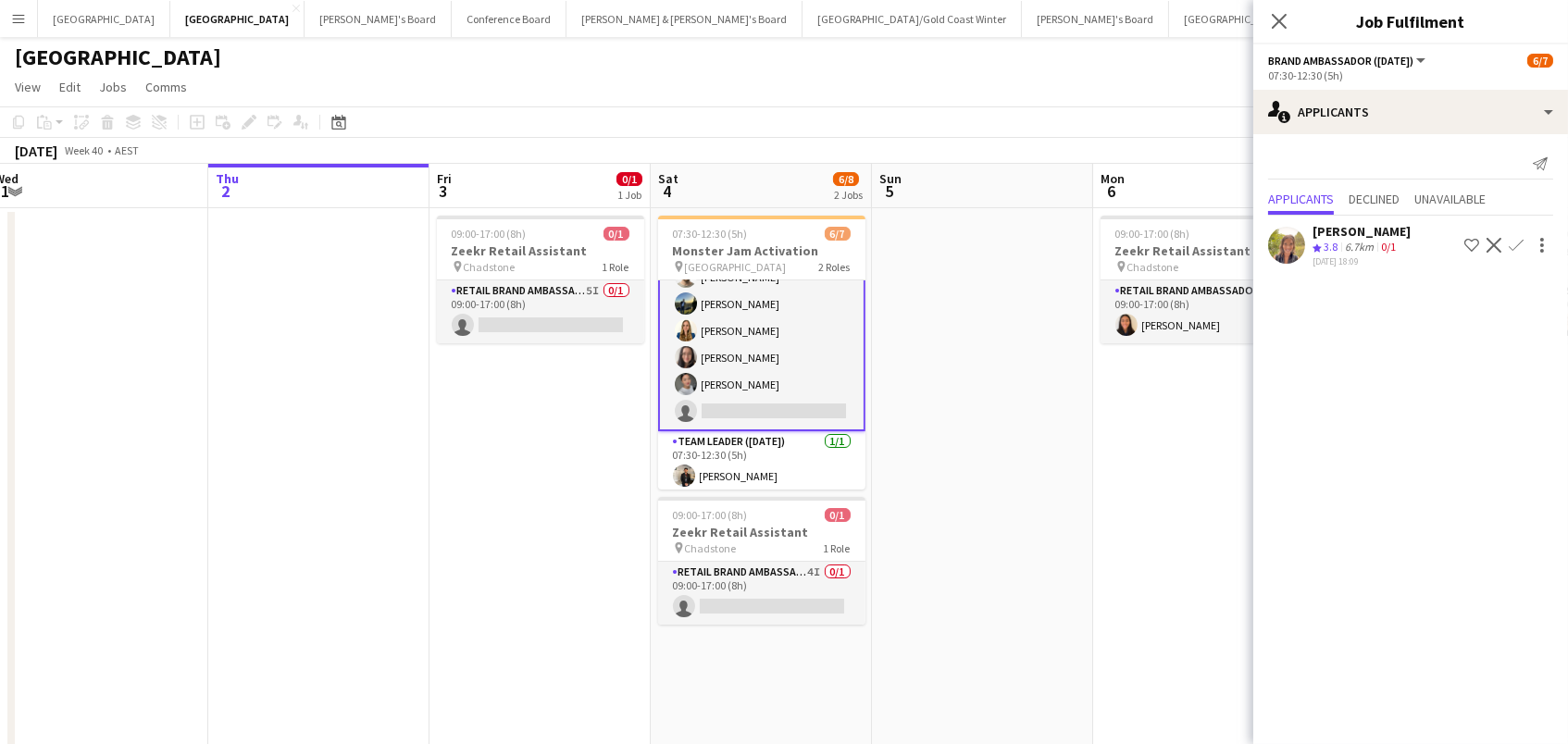
click at [1515, 243] on app-icon "Confirm" at bounding box center [1516, 245] width 15 height 15
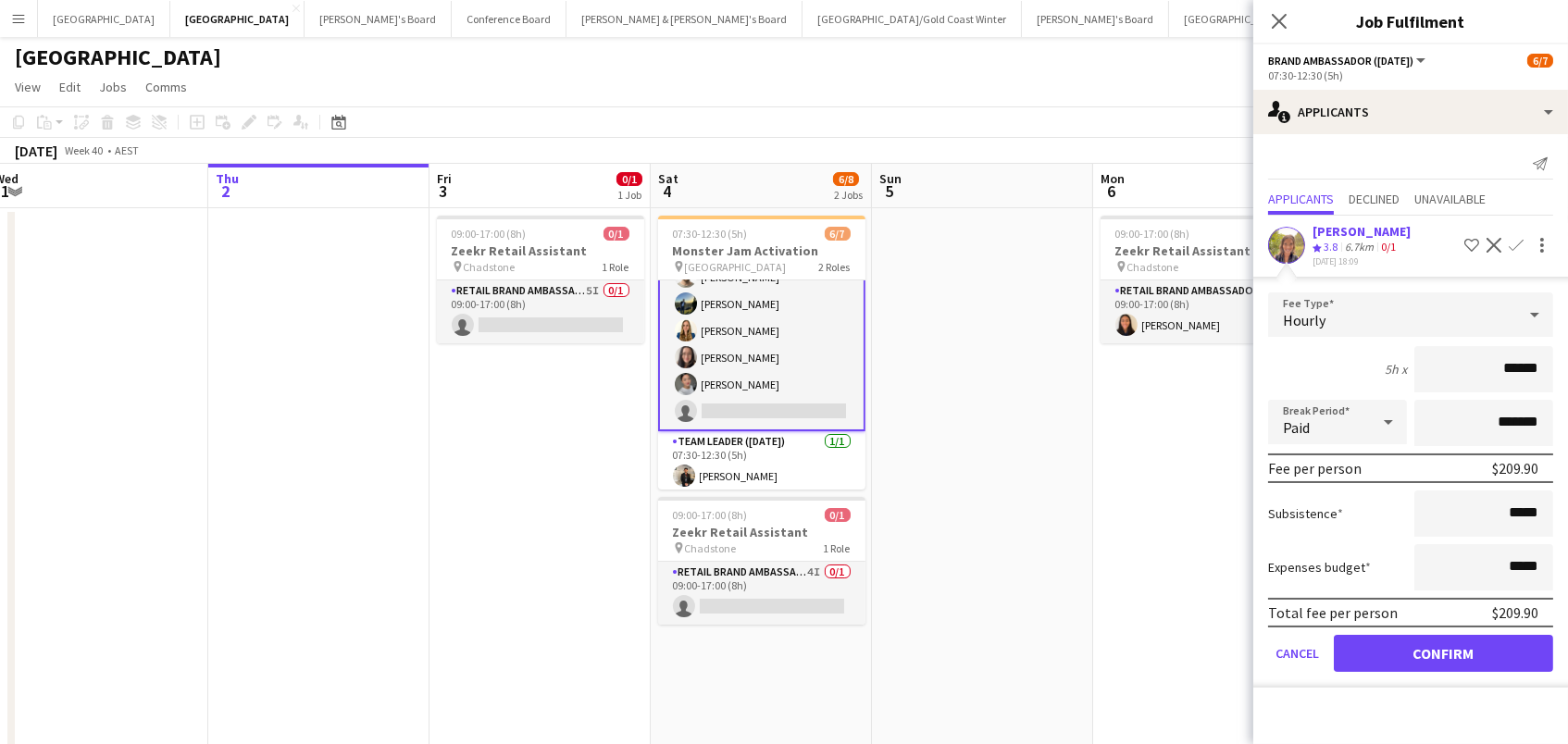
click at [1443, 647] on button "Confirm" at bounding box center [1443, 652] width 219 height 37
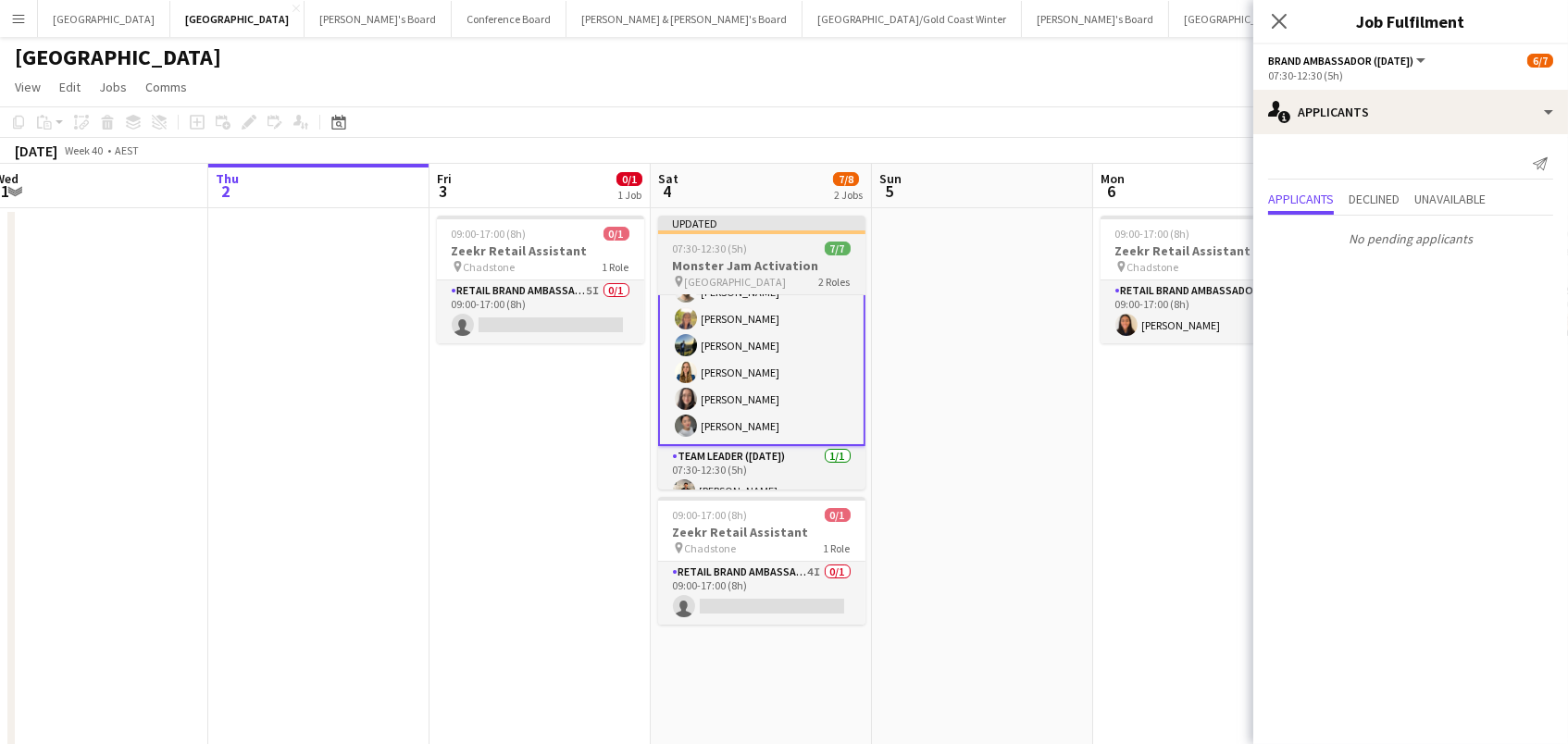
drag, startPoint x: 741, startPoint y: 267, endPoint x: 713, endPoint y: 267, distance: 28.0
click at [739, 268] on h3 "Monster Jam Activation" at bounding box center [762, 265] width 207 height 17
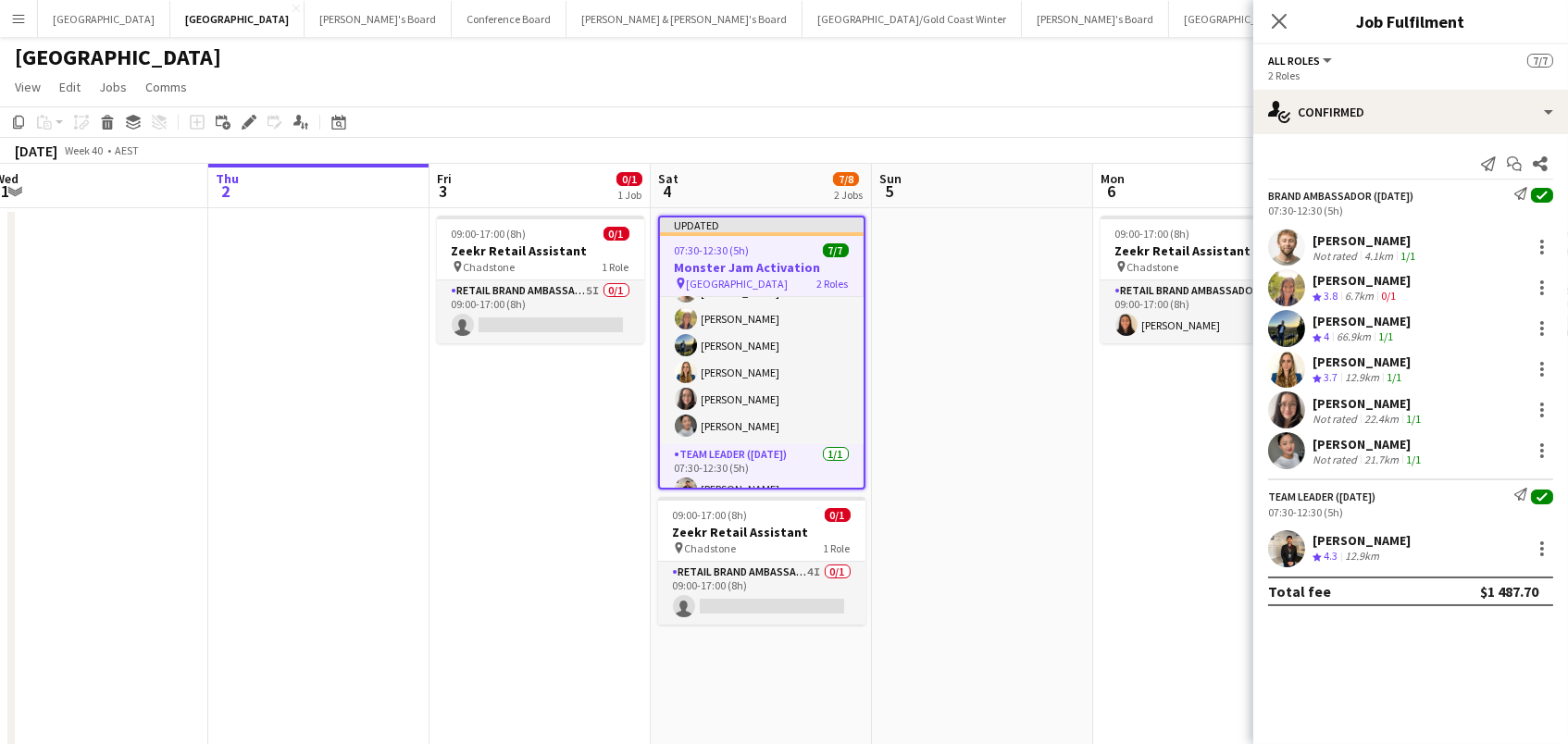
scroll to position [0, 455]
click at [249, 122] on icon at bounding box center [248, 123] width 10 height 10
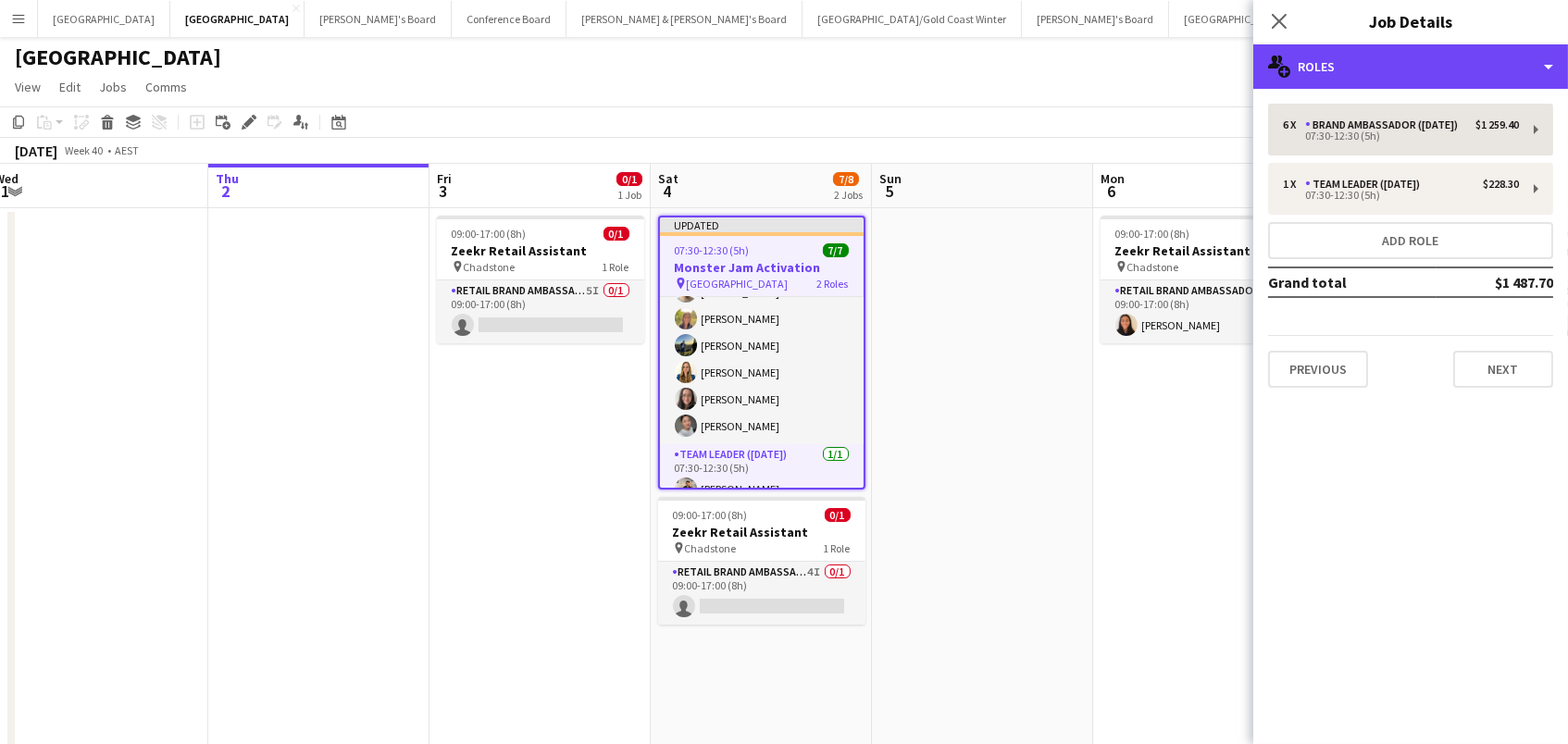
drag, startPoint x: 1336, startPoint y: 62, endPoint x: 1362, endPoint y: 143, distance: 85.1
click at [1334, 62] on div "multiple-users-add Roles" at bounding box center [1411, 67] width 315 height 45
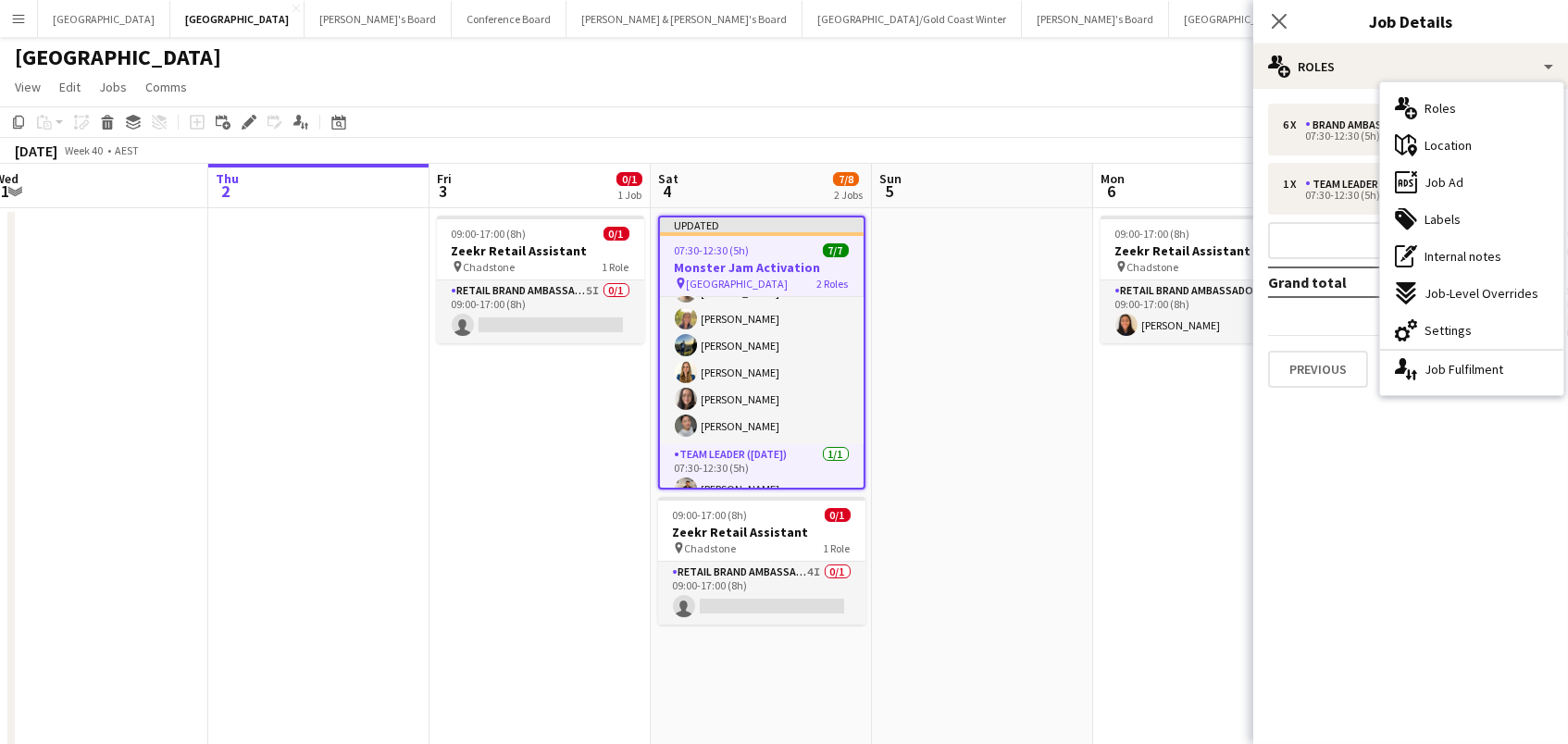
click at [1430, 325] on span "Settings" at bounding box center [1447, 330] width 47 height 17
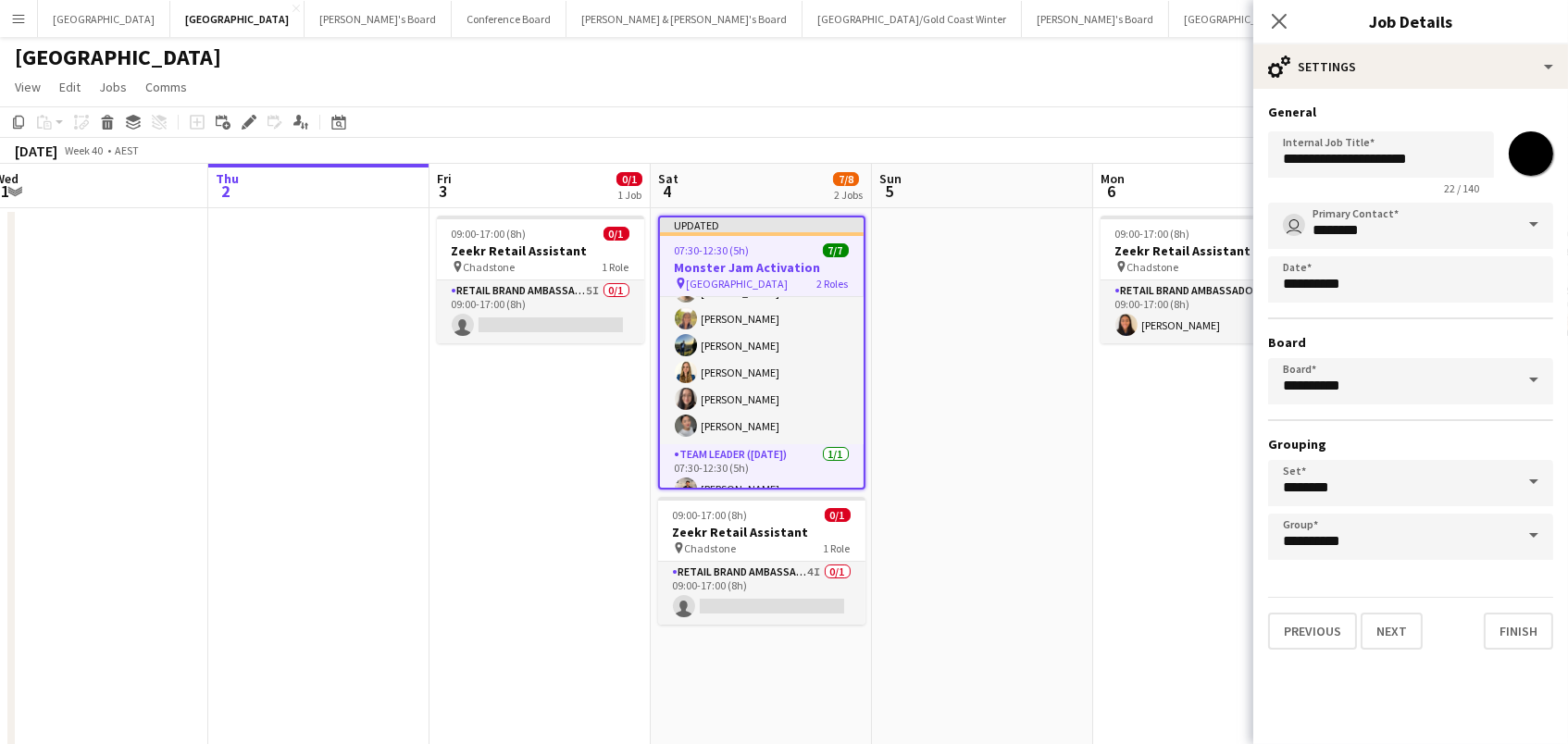
click at [1537, 137] on input "*******" at bounding box center [1531, 153] width 67 height 67
type input "*******"
click at [966, 317] on app-date-cell at bounding box center [982, 688] width 221 height 961
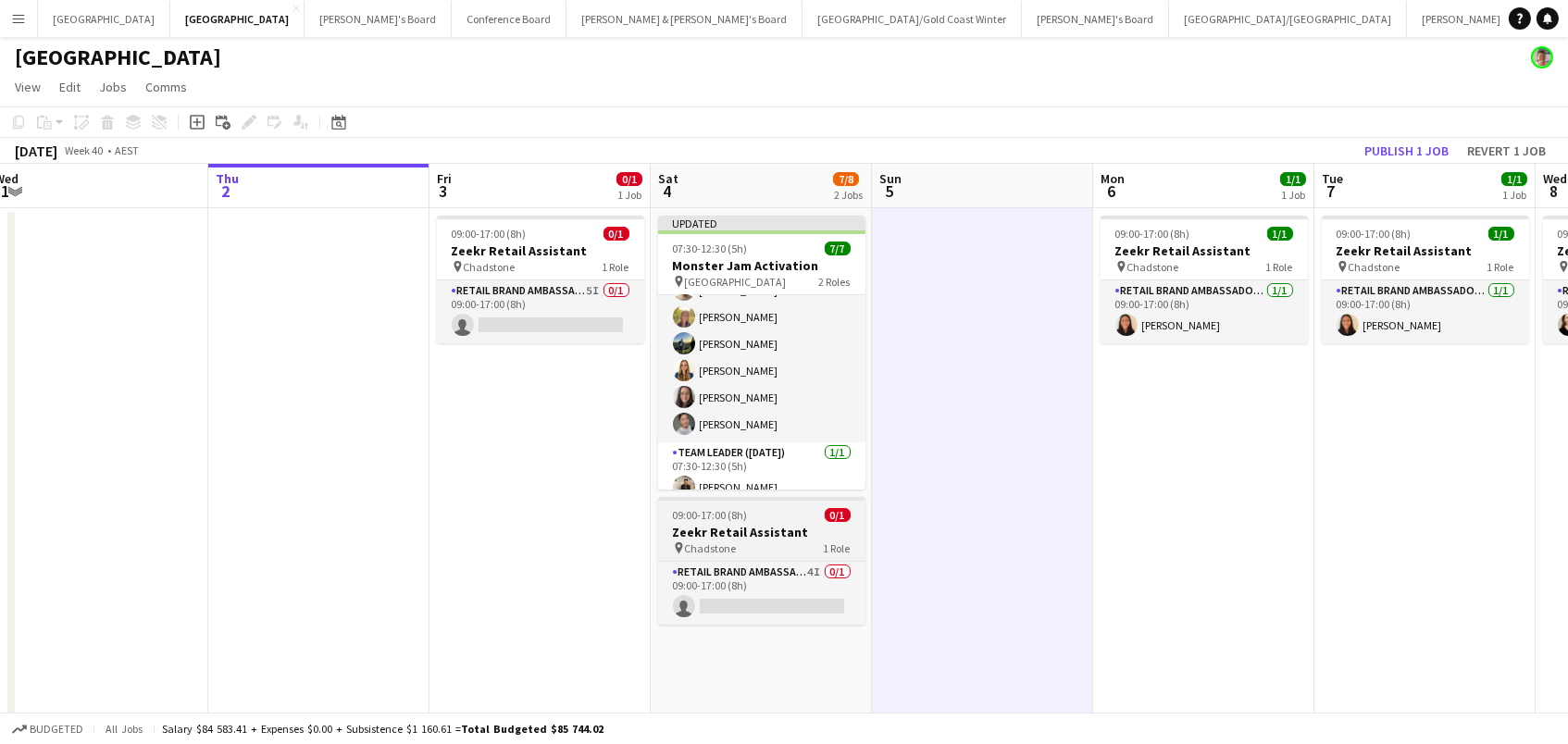
click at [791, 524] on h3 "Zeekr Retail Assistant" at bounding box center [762, 532] width 207 height 17
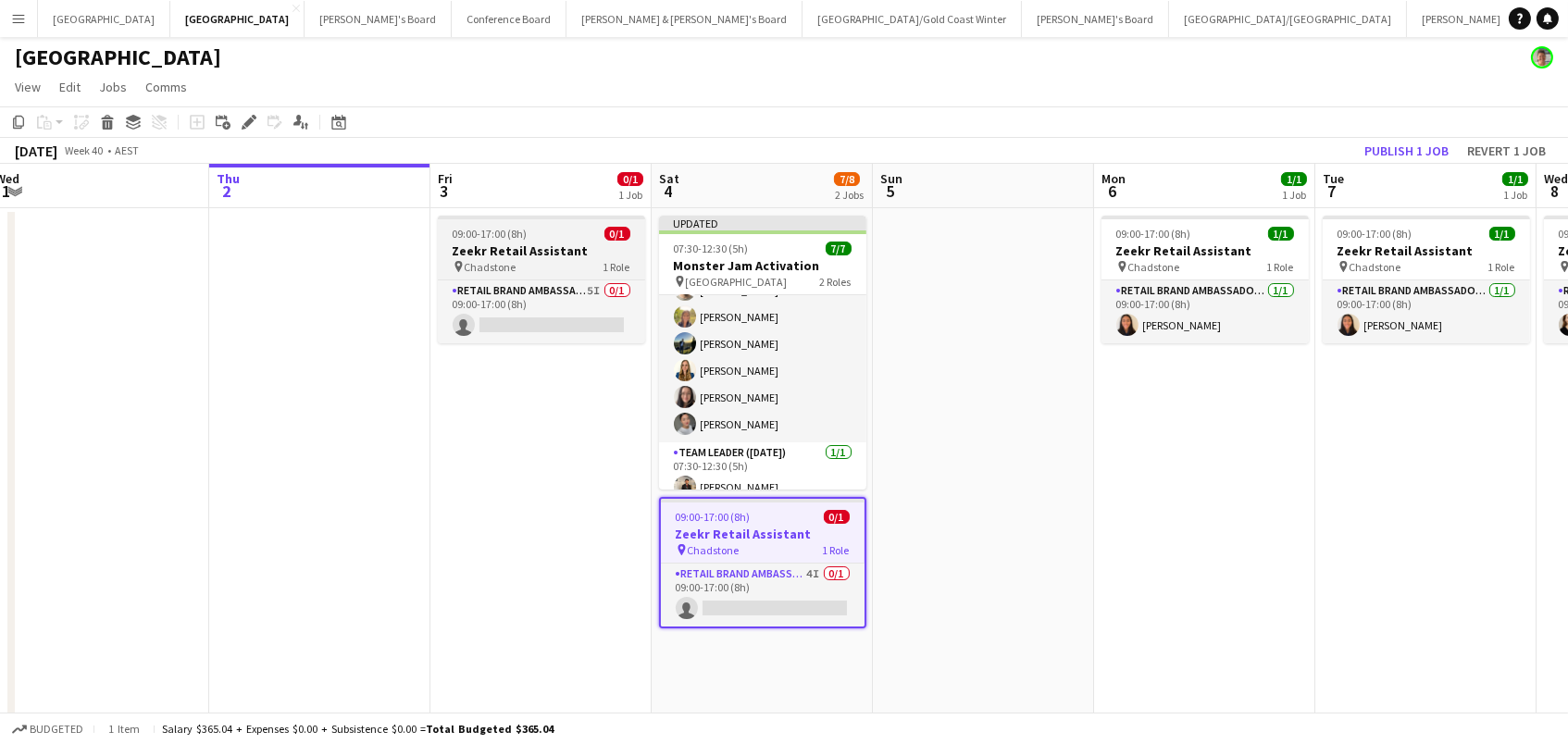
click at [569, 250] on h3 "Zeekr Retail Assistant" at bounding box center [542, 250] width 207 height 17
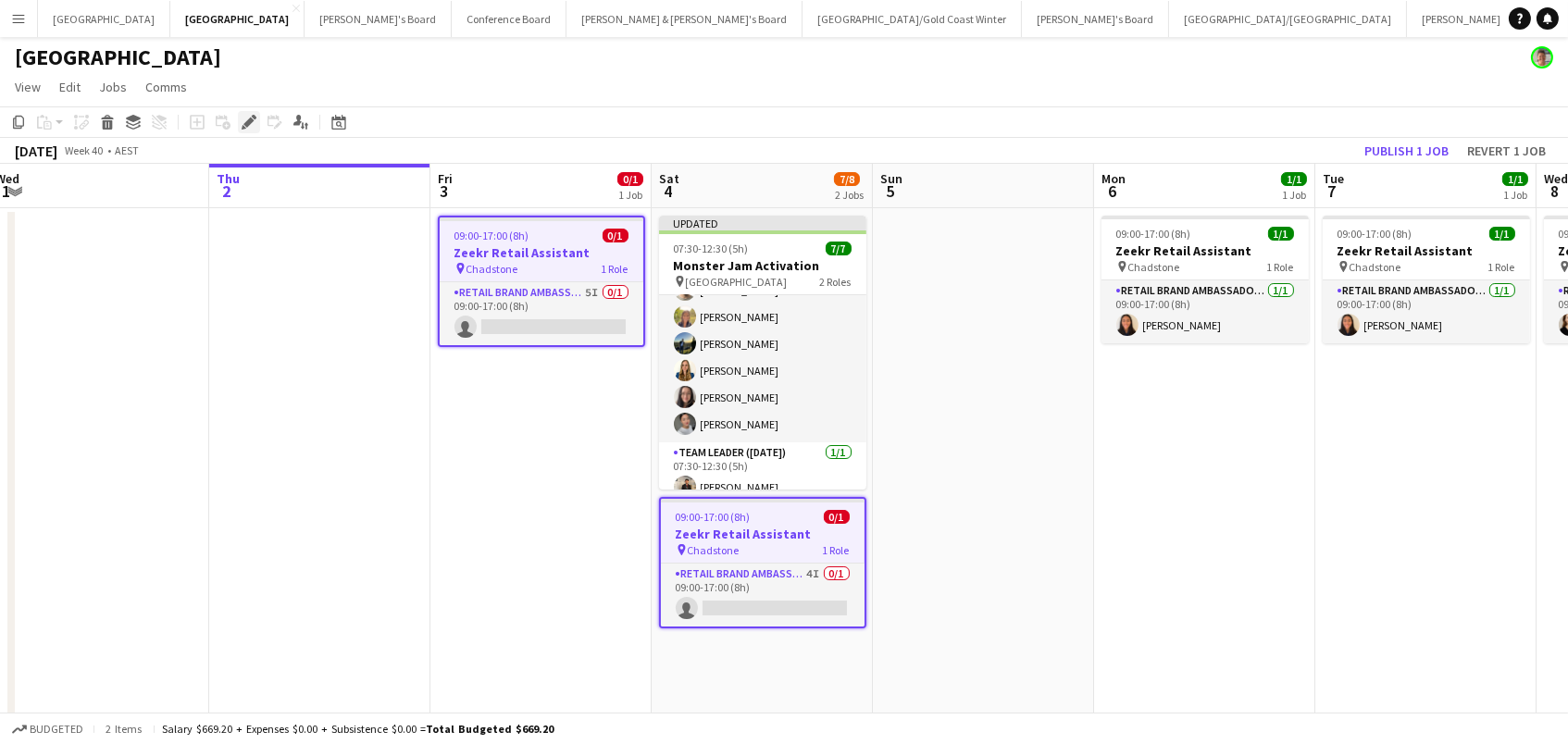
click at [242, 112] on div "Edit" at bounding box center [249, 123] width 22 height 22
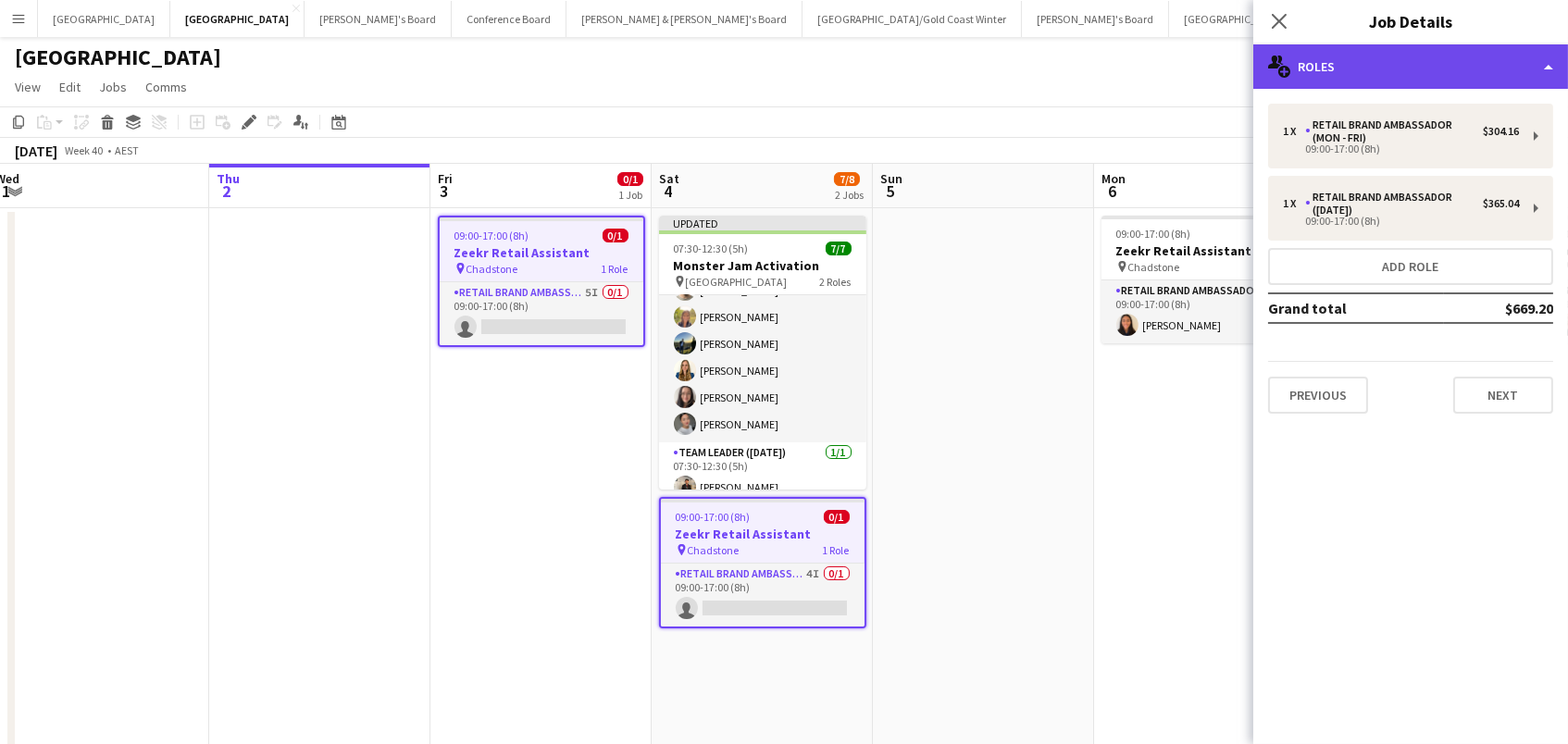
click at [1476, 62] on div "multiple-users-add Roles" at bounding box center [1411, 67] width 315 height 45
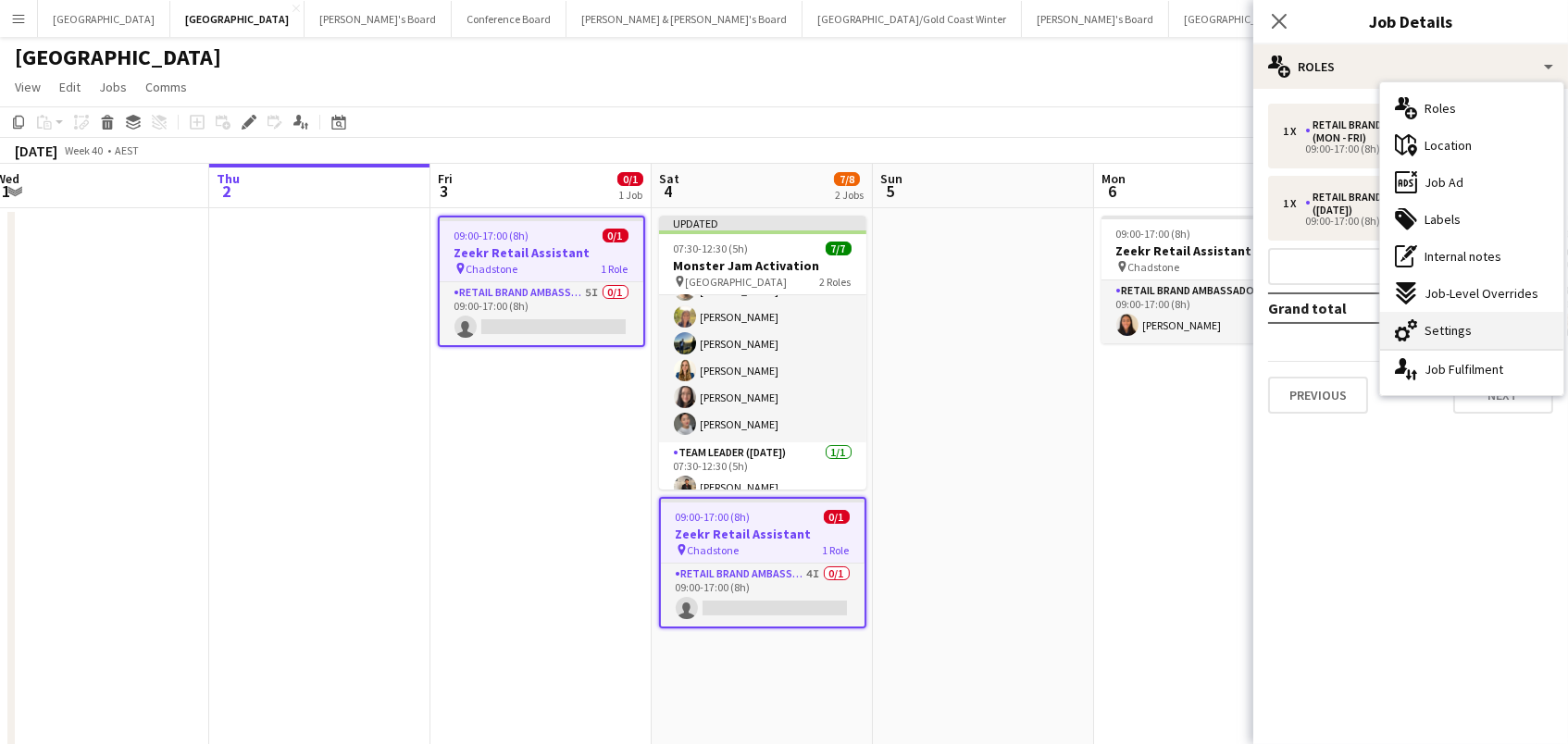
click at [1491, 331] on div "cog-double-3 Settings" at bounding box center [1472, 330] width 183 height 37
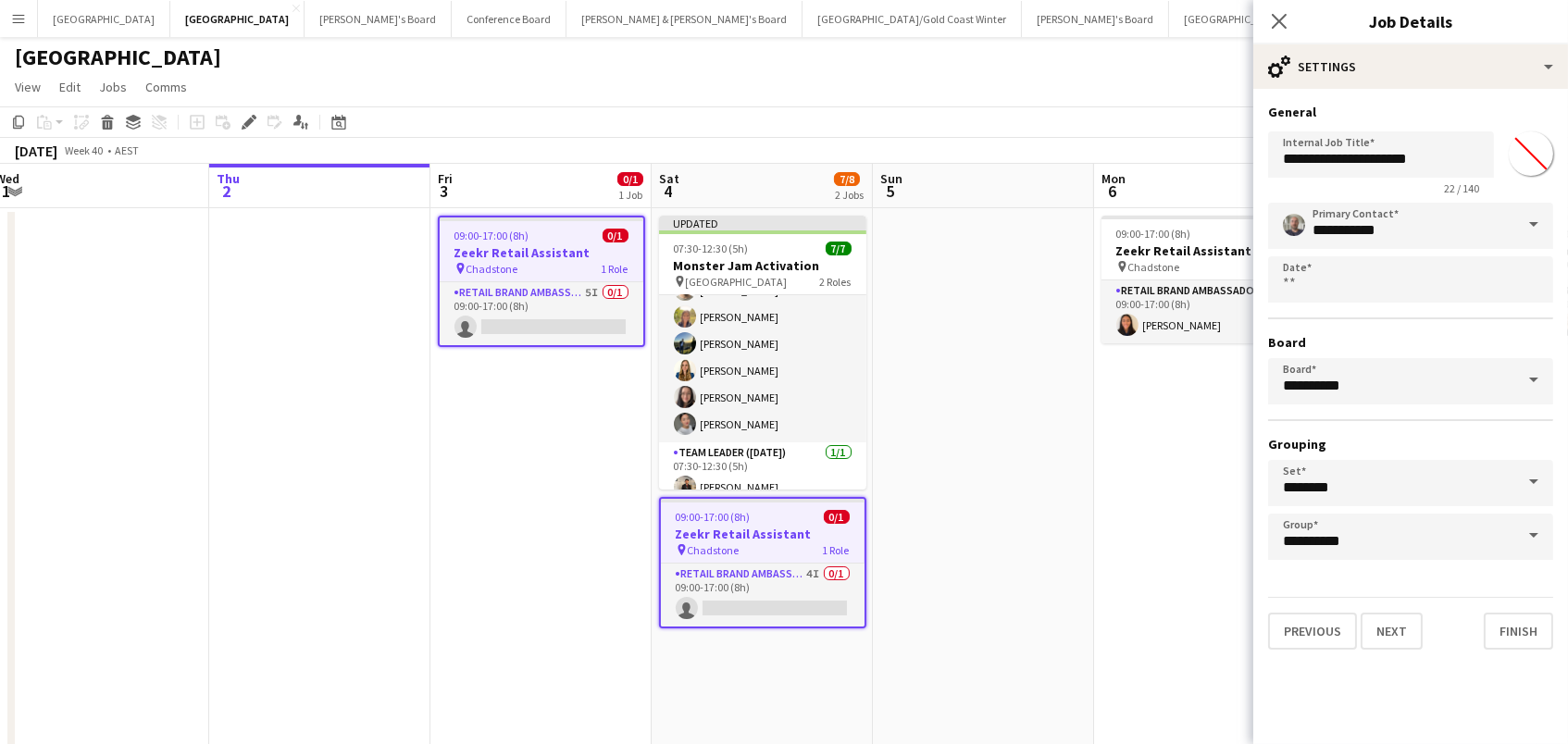
click at [1529, 150] on input "*******" at bounding box center [1531, 153] width 67 height 67
type input "*******"
drag, startPoint x: 1153, startPoint y: 109, endPoint x: 1219, endPoint y: 128, distance: 68.7
click at [1153, 109] on app-toolbar "Copy Paste Paste Command V Paste with crew Command Shift V Paste linked Job [GE…" at bounding box center [784, 123] width 1568 height 32
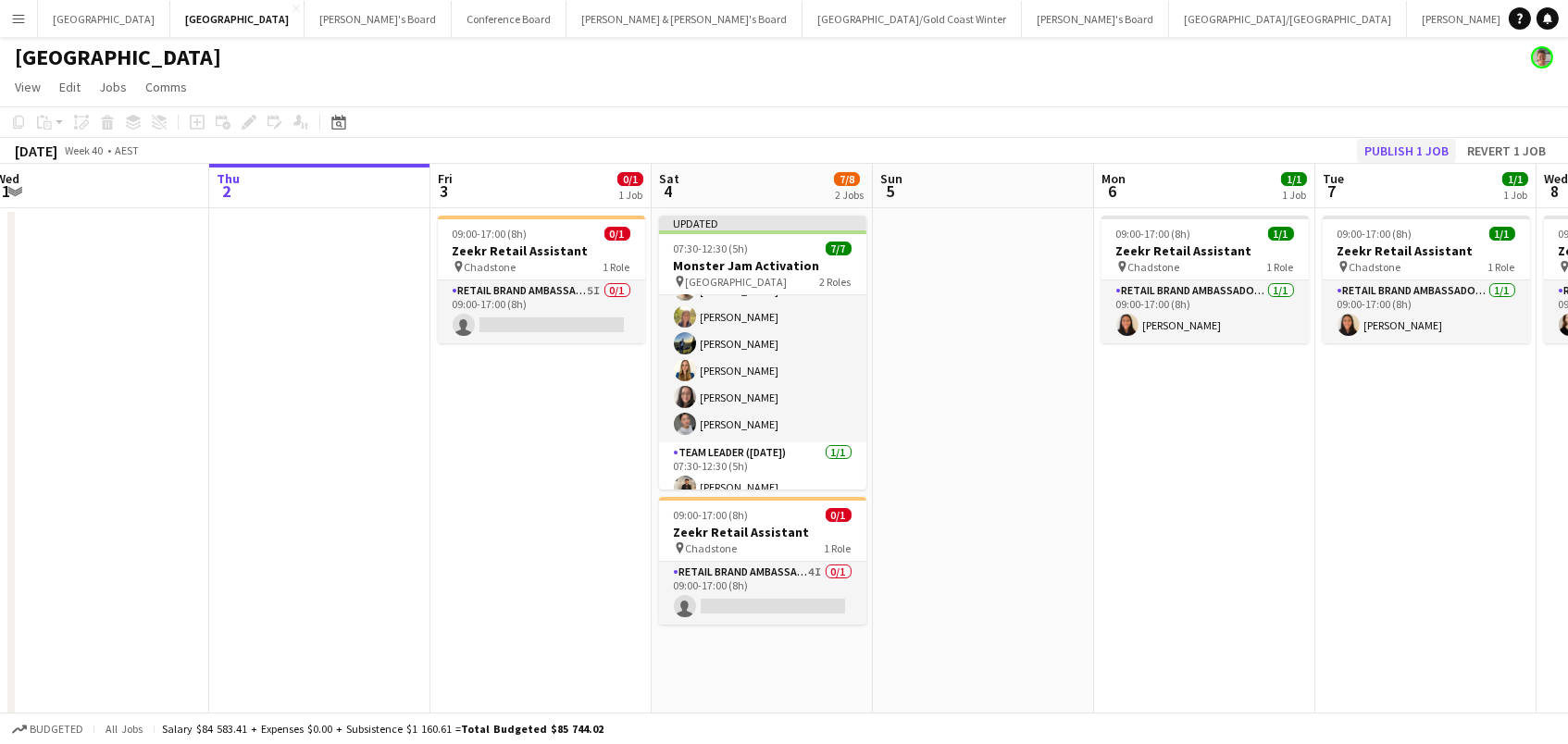
click at [1423, 147] on button "Publish 1 job" at bounding box center [1406, 150] width 99 height 24
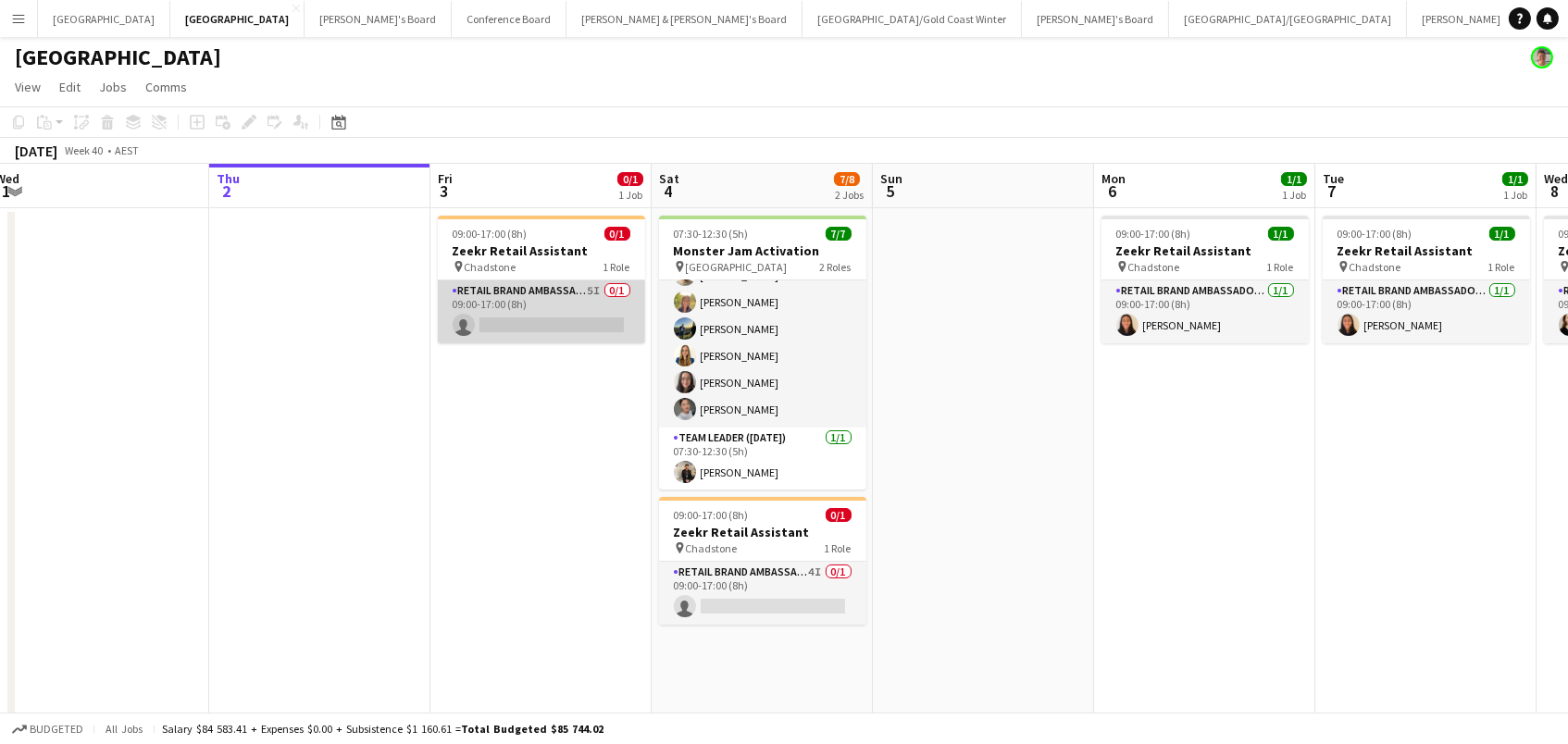
click at [573, 324] on app-card-role "RETAIL Brand Ambassador (Mon - Fri) 5I 0/1 09:00-17:00 (8h) single-neutral-acti…" at bounding box center [542, 312] width 207 height 63
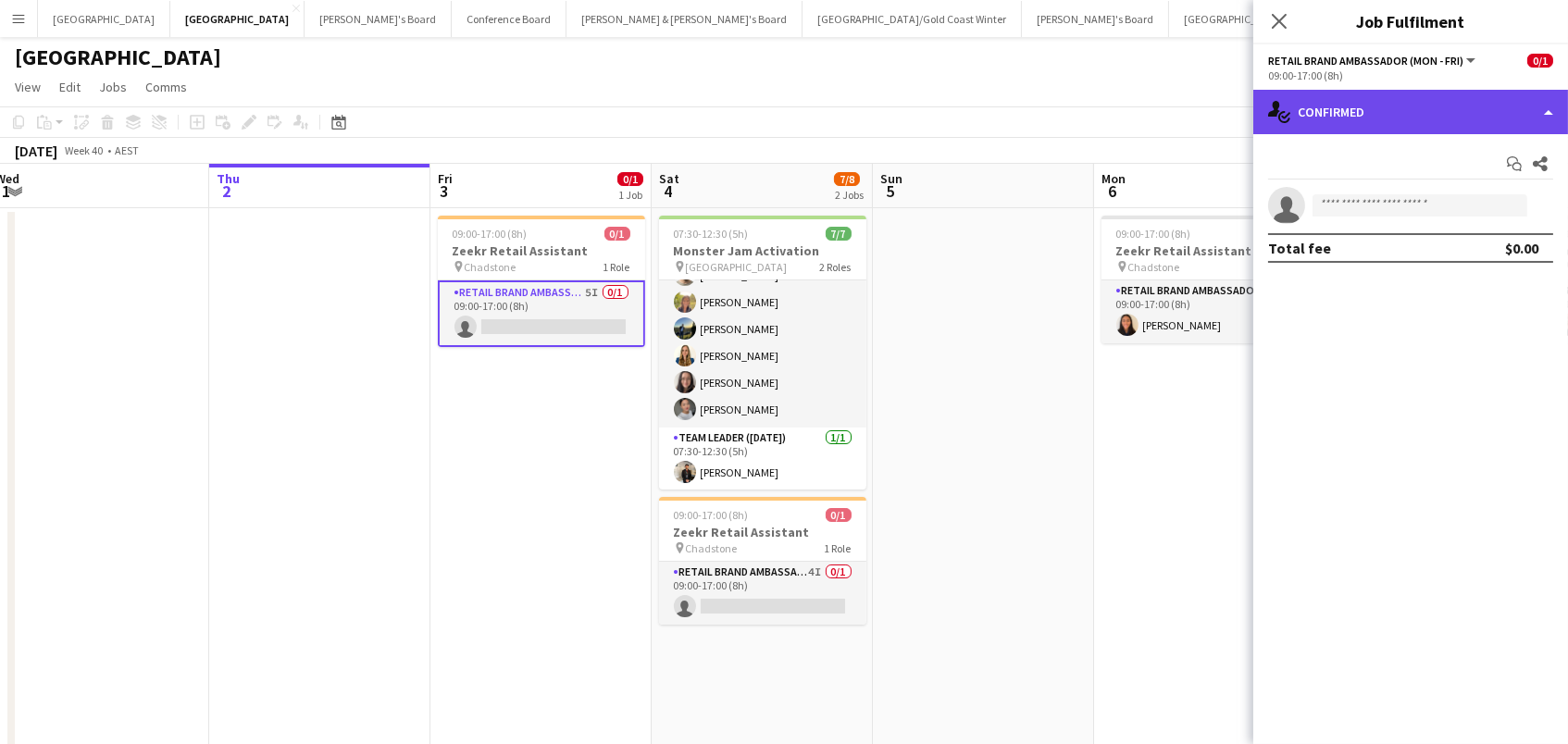
click at [1319, 119] on div "single-neutral-actions-check-2 Confirmed" at bounding box center [1411, 112] width 315 height 45
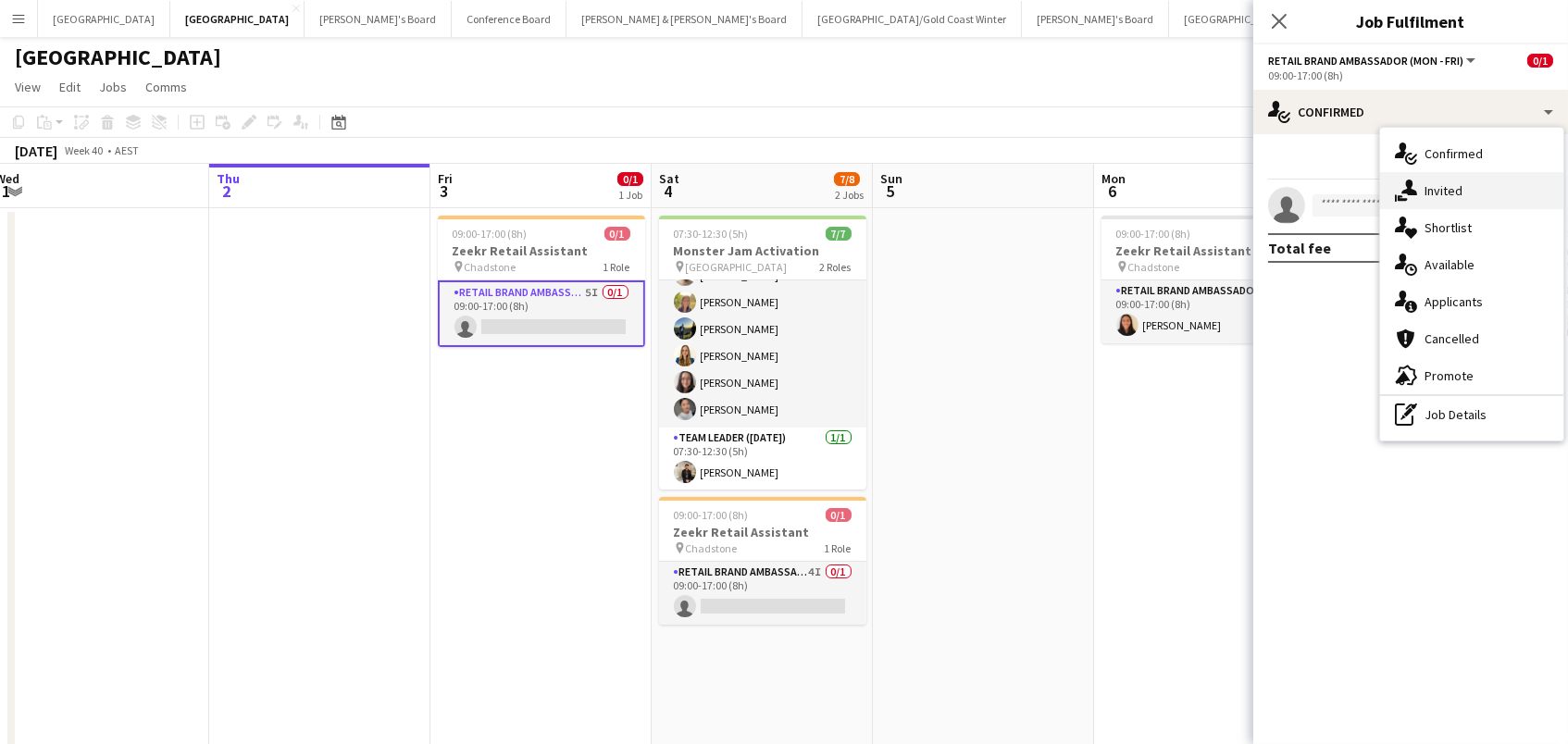
click at [1445, 189] on span "Invited" at bounding box center [1443, 190] width 38 height 17
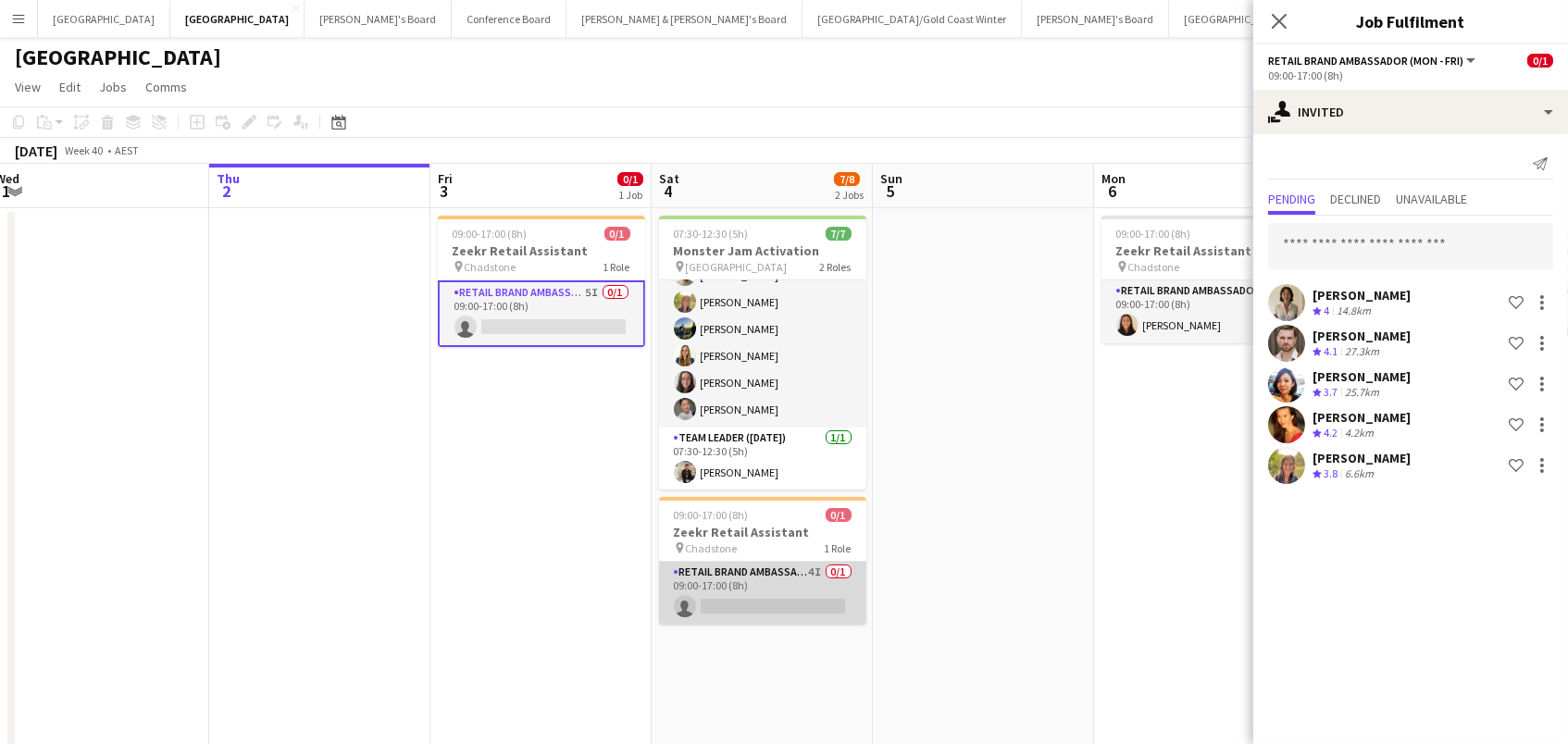
click at [780, 614] on app-card-role "RETAIL Brand Ambassador ([DATE]) 4I 0/1 09:00-17:00 (8h) single-neutral-actions" at bounding box center [763, 593] width 207 height 63
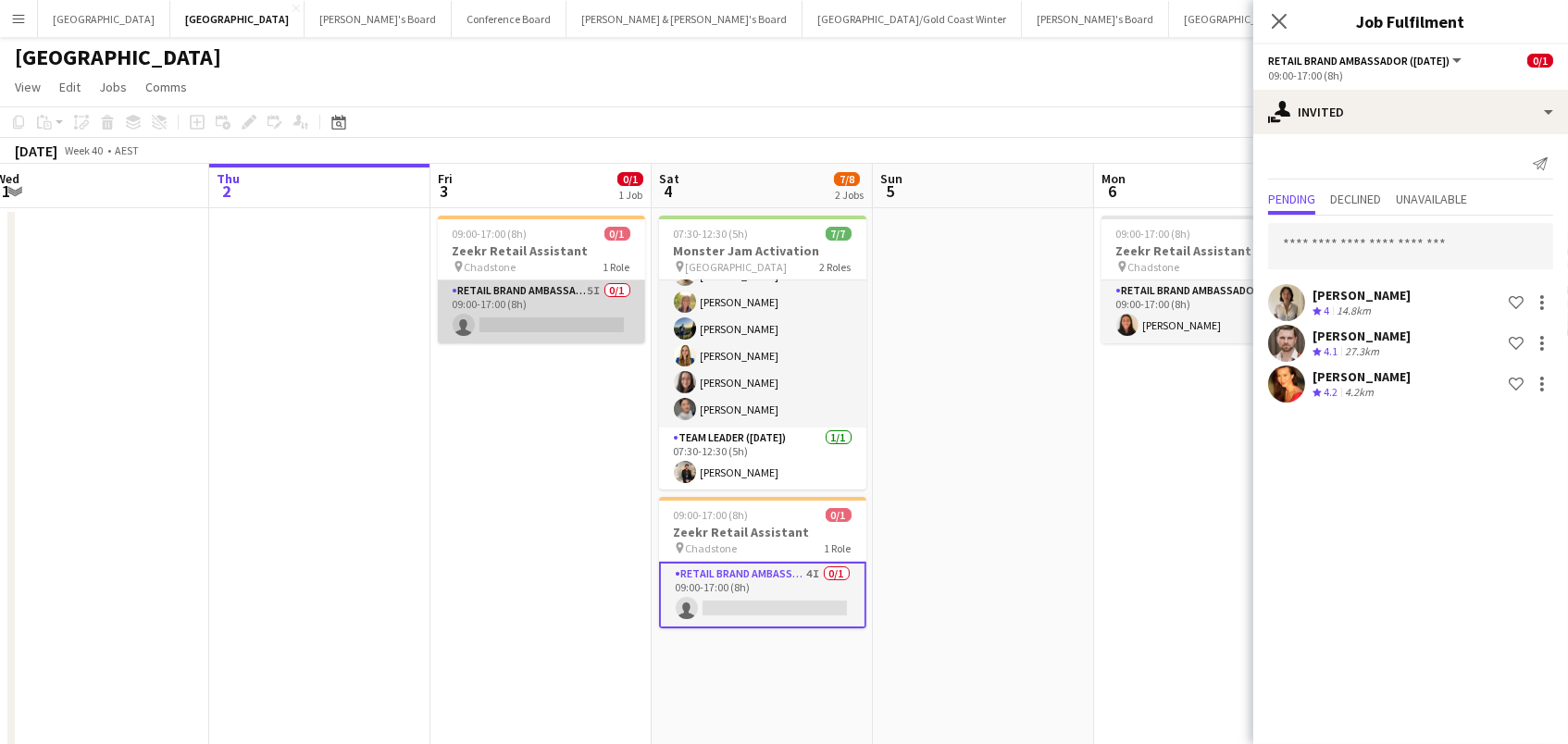
click at [522, 303] on app-card-role "RETAIL Brand Ambassador (Mon - Fri) 5I 0/1 09:00-17:00 (8h) single-neutral-acti…" at bounding box center [542, 312] width 207 height 63
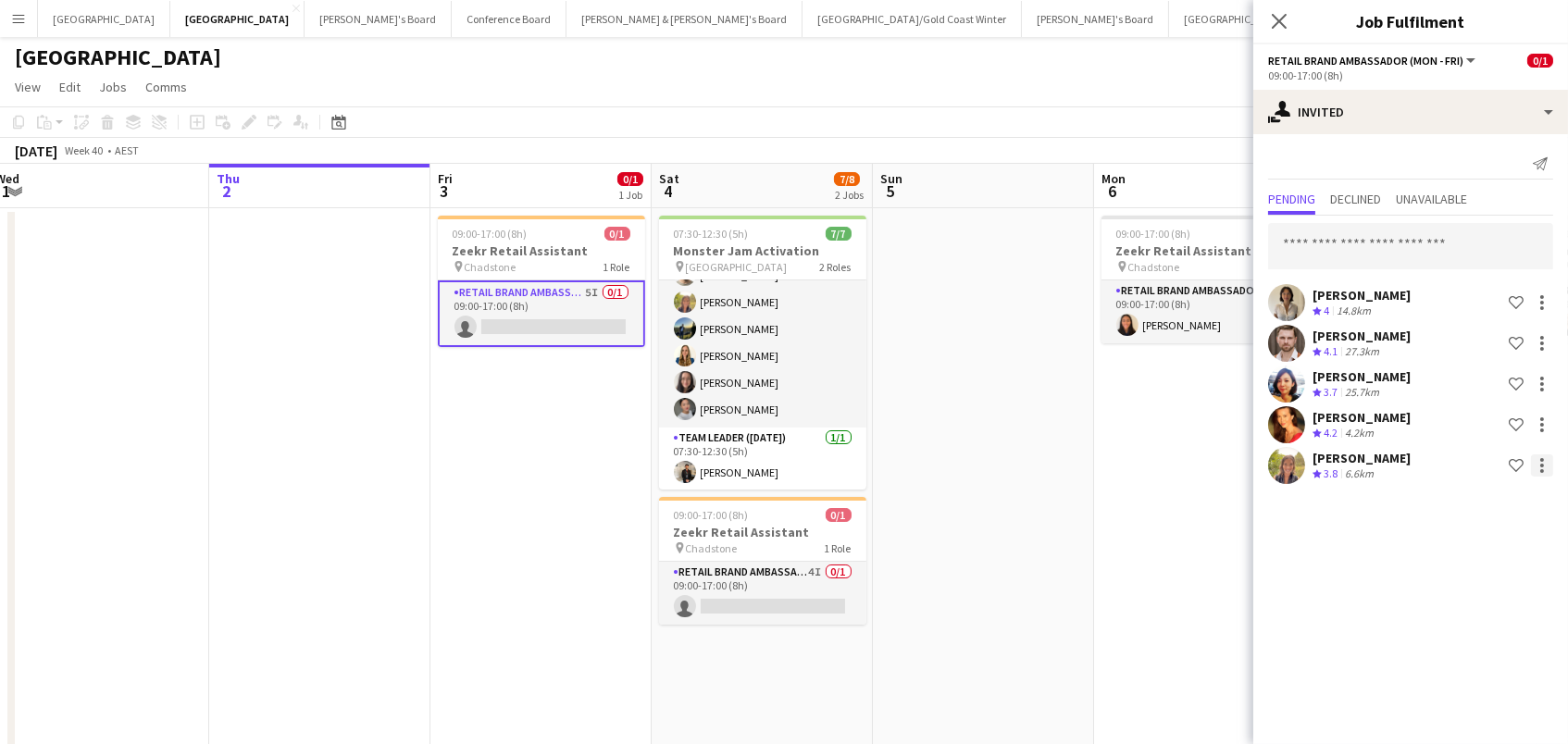
click at [1543, 464] on div at bounding box center [1542, 466] width 4 height 4
drag, startPoint x: 1538, startPoint y: 634, endPoint x: 1274, endPoint y: 594, distance: 267.0
click at [1538, 634] on span "Cancel invitation" at bounding box center [1484, 630] width 110 height 17
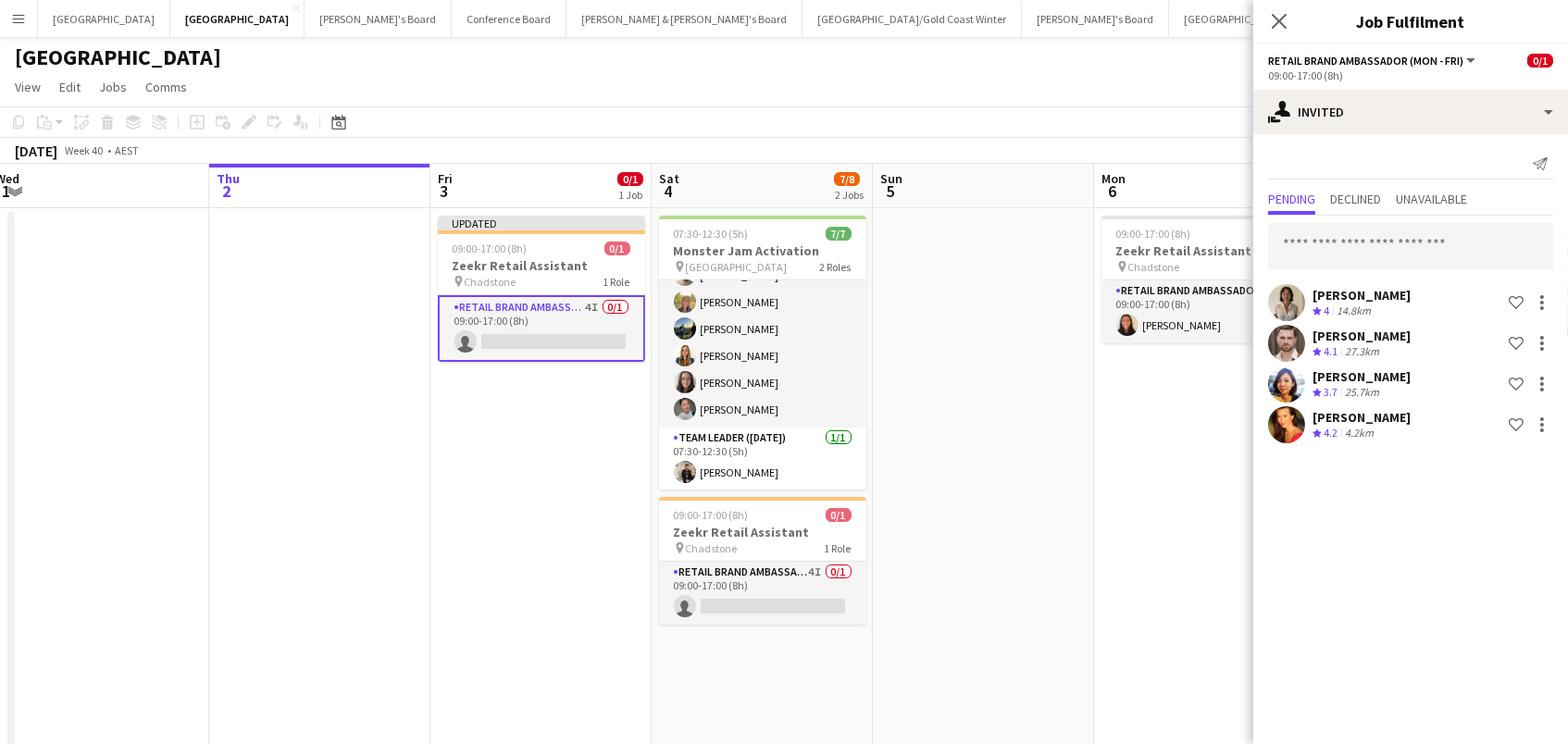
click at [1185, 581] on app-date-cell "09:00-17:00 (8h) 1/1 Zeekr Retail Assistant pin Chadstone 1 Role RETAIL Brand A…" at bounding box center [1204, 688] width 221 height 961
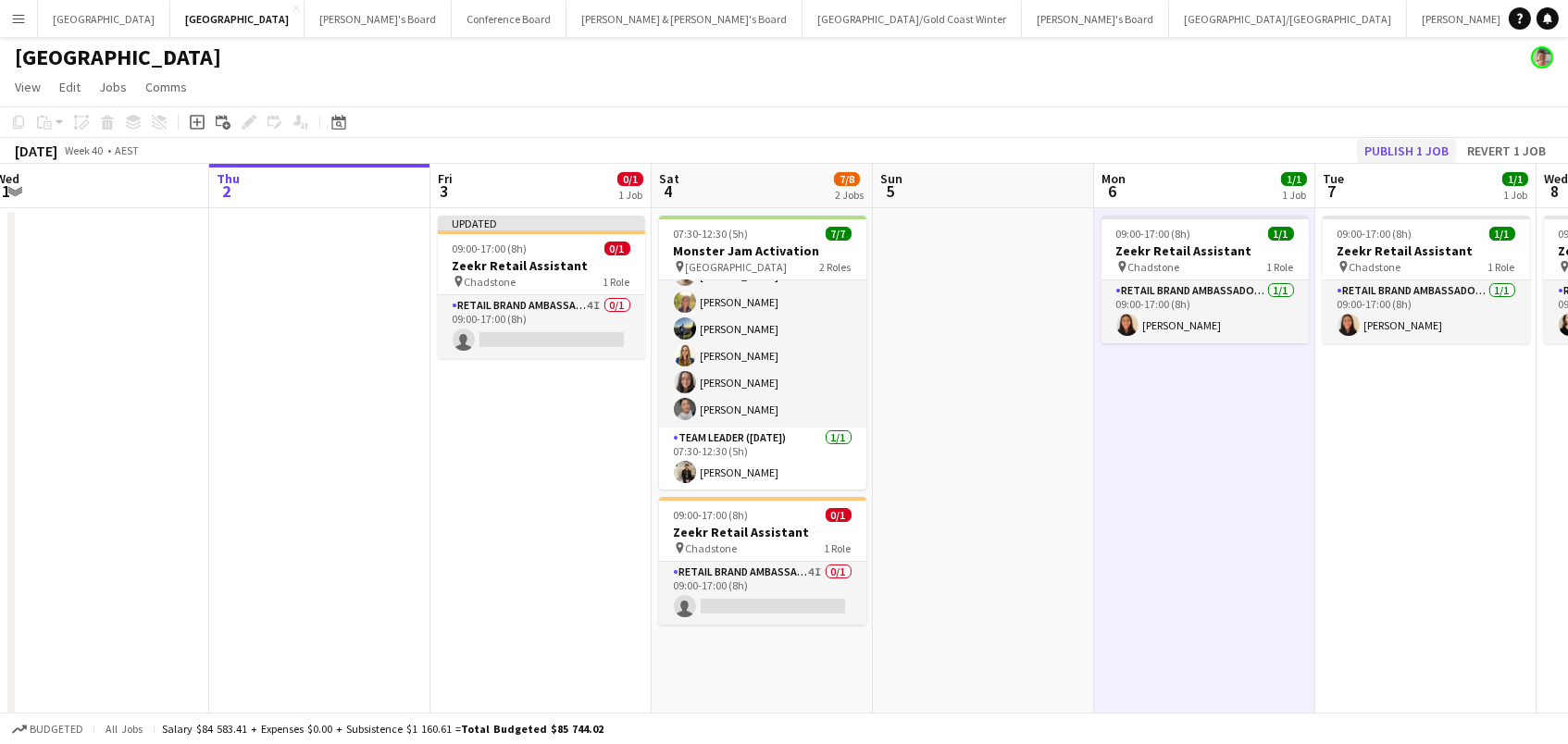
click at [1405, 150] on button "Publish 1 job" at bounding box center [1406, 150] width 99 height 24
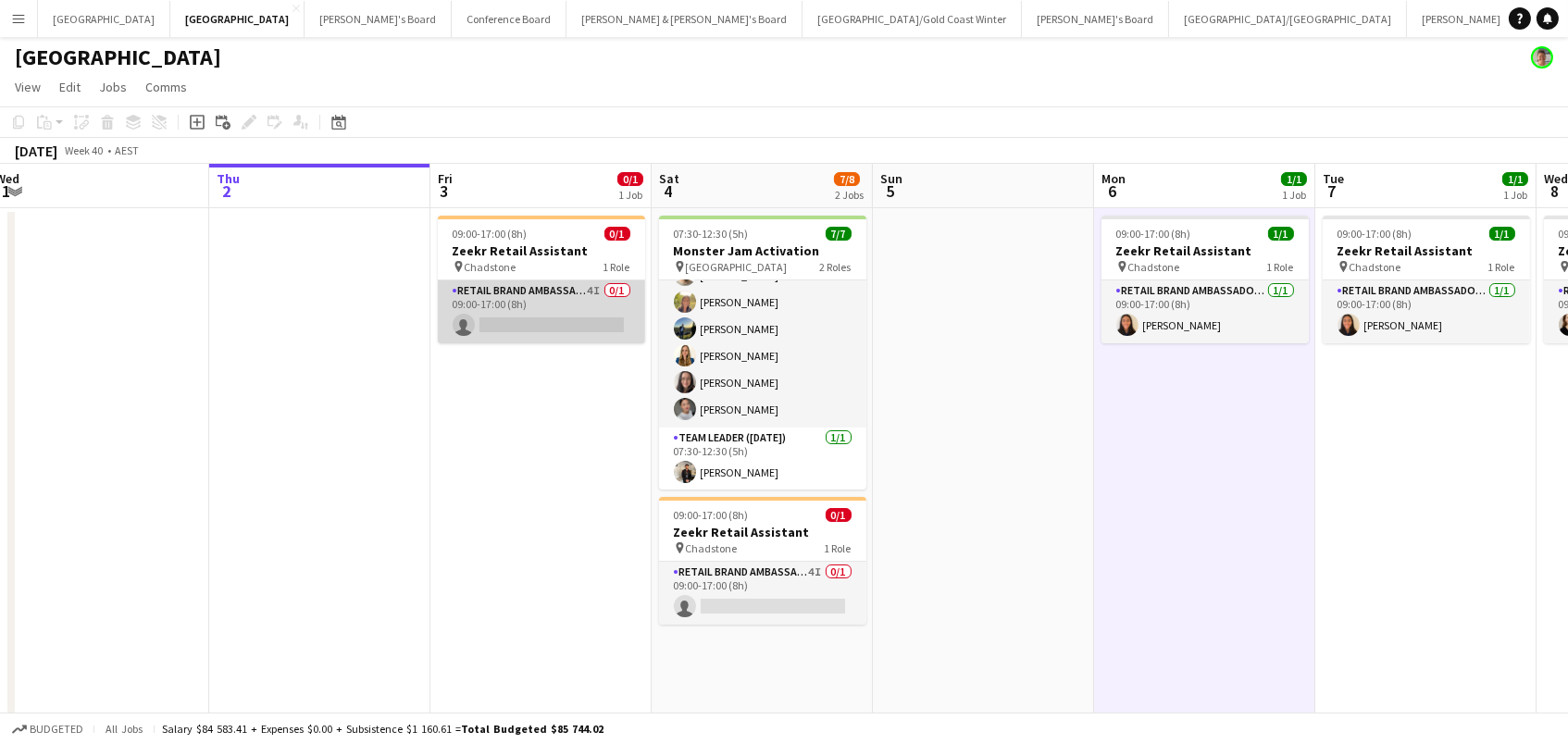
click at [545, 312] on app-card-role "RETAIL Brand Ambassador (Mon - Fri) 4I 0/1 09:00-17:00 (8h) single-neutral-acti…" at bounding box center [542, 312] width 207 height 63
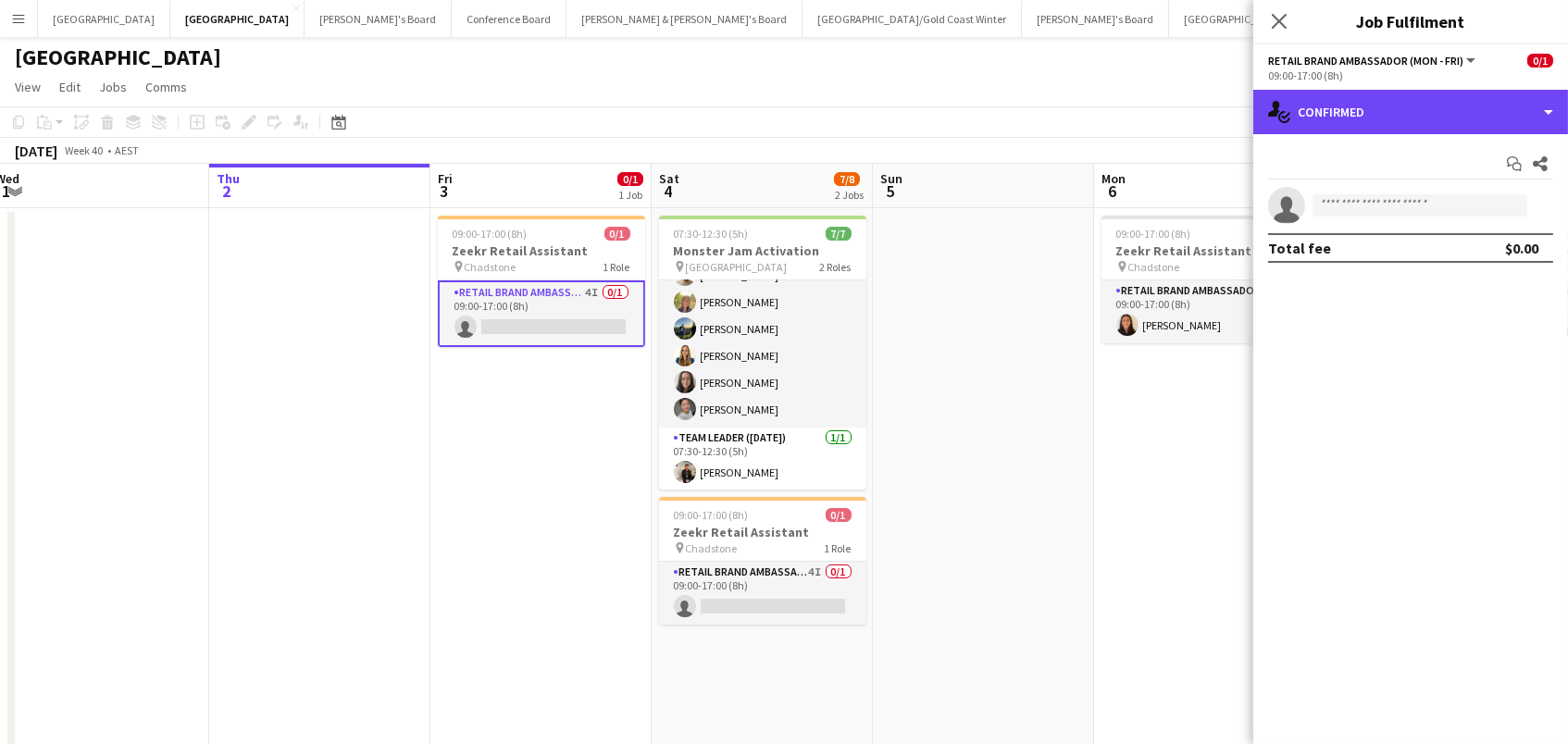
drag, startPoint x: 1415, startPoint y: 121, endPoint x: 1422, endPoint y: 152, distance: 31.8
click at [1417, 122] on div "single-neutral-actions-check-2 Confirmed" at bounding box center [1411, 112] width 315 height 45
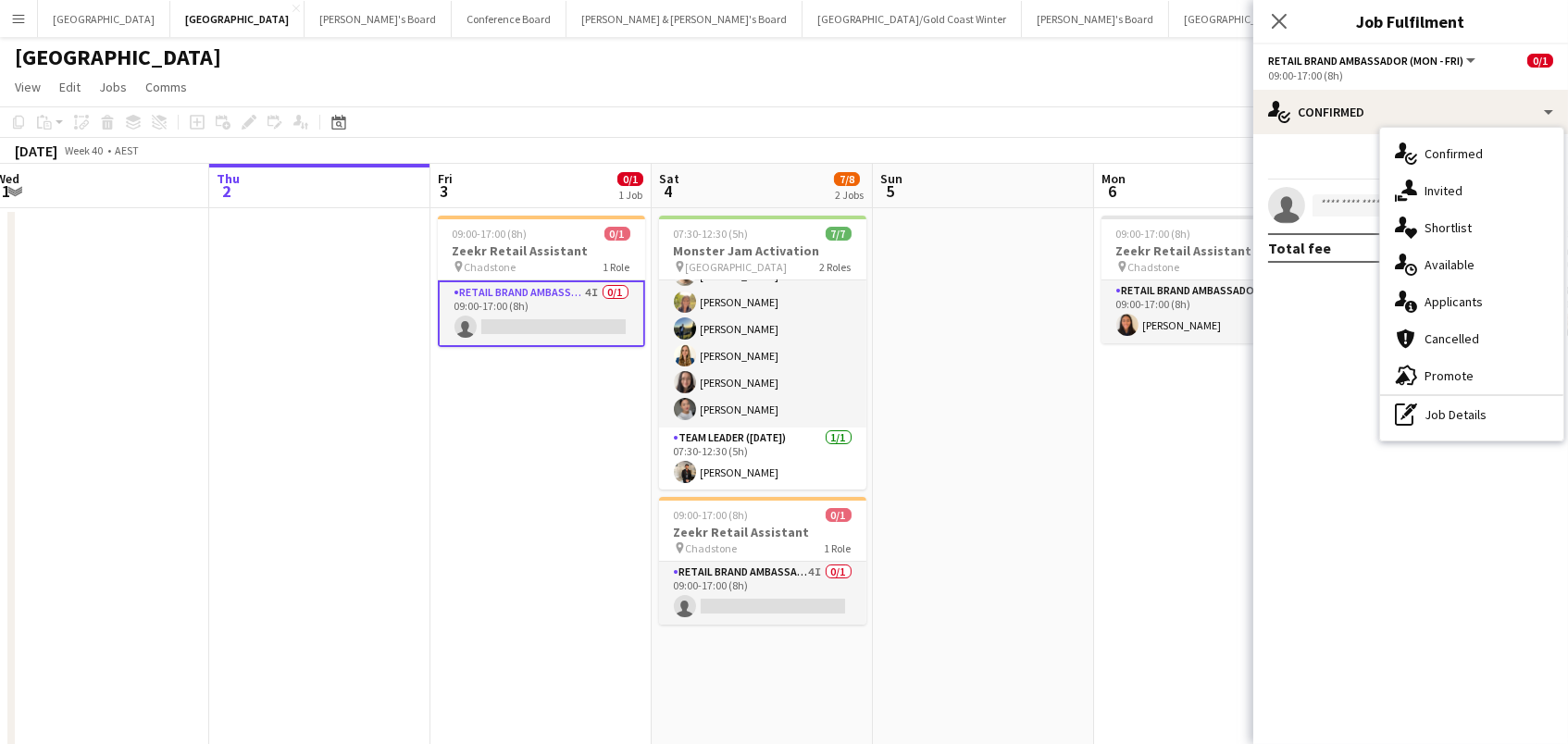
drag, startPoint x: 1433, startPoint y: 188, endPoint x: 1436, endPoint y: 169, distance: 19.2
click at [1433, 188] on span "Invited" at bounding box center [1443, 190] width 38 height 17
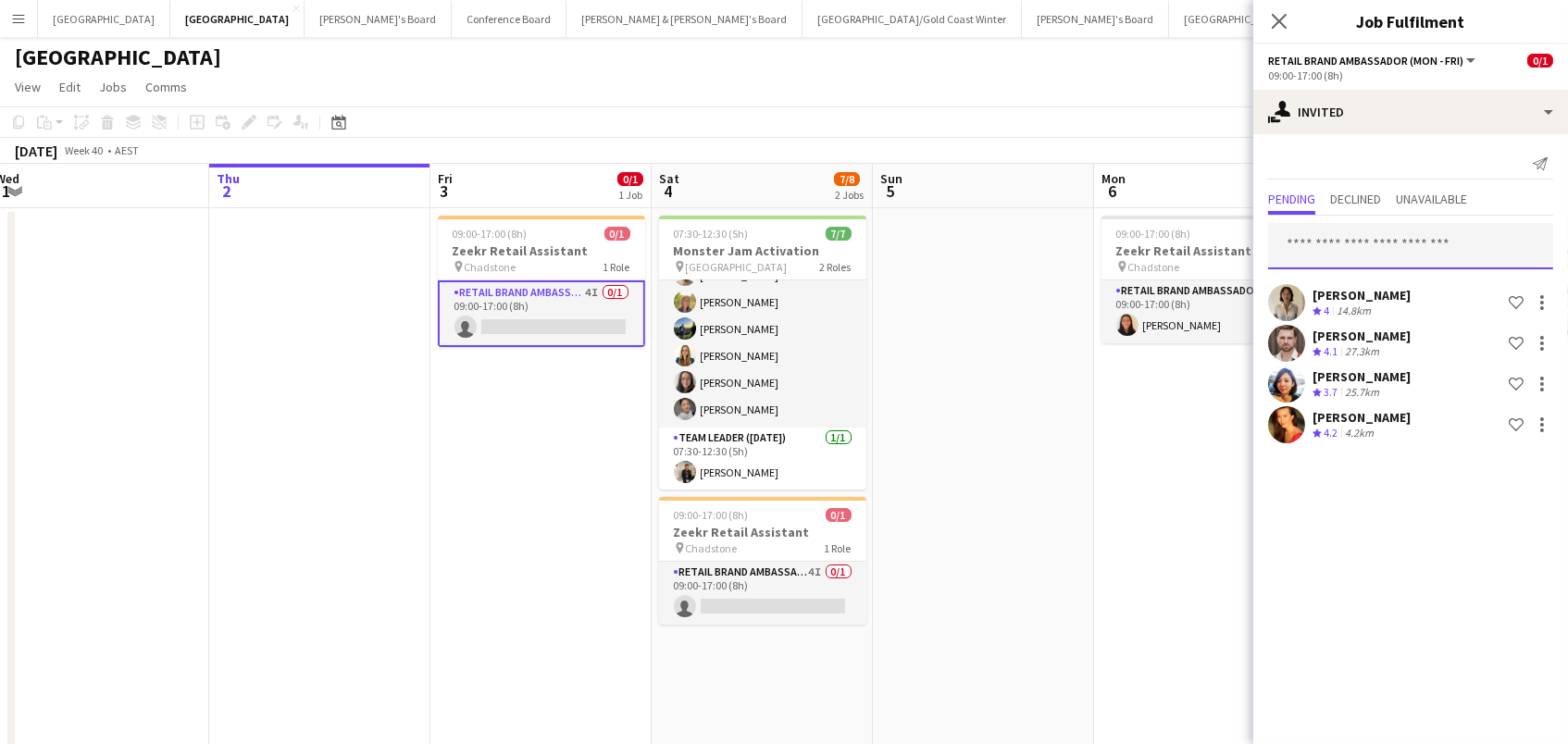
click at [1419, 245] on input "text" at bounding box center [1411, 246] width 285 height 46
type input "*****"
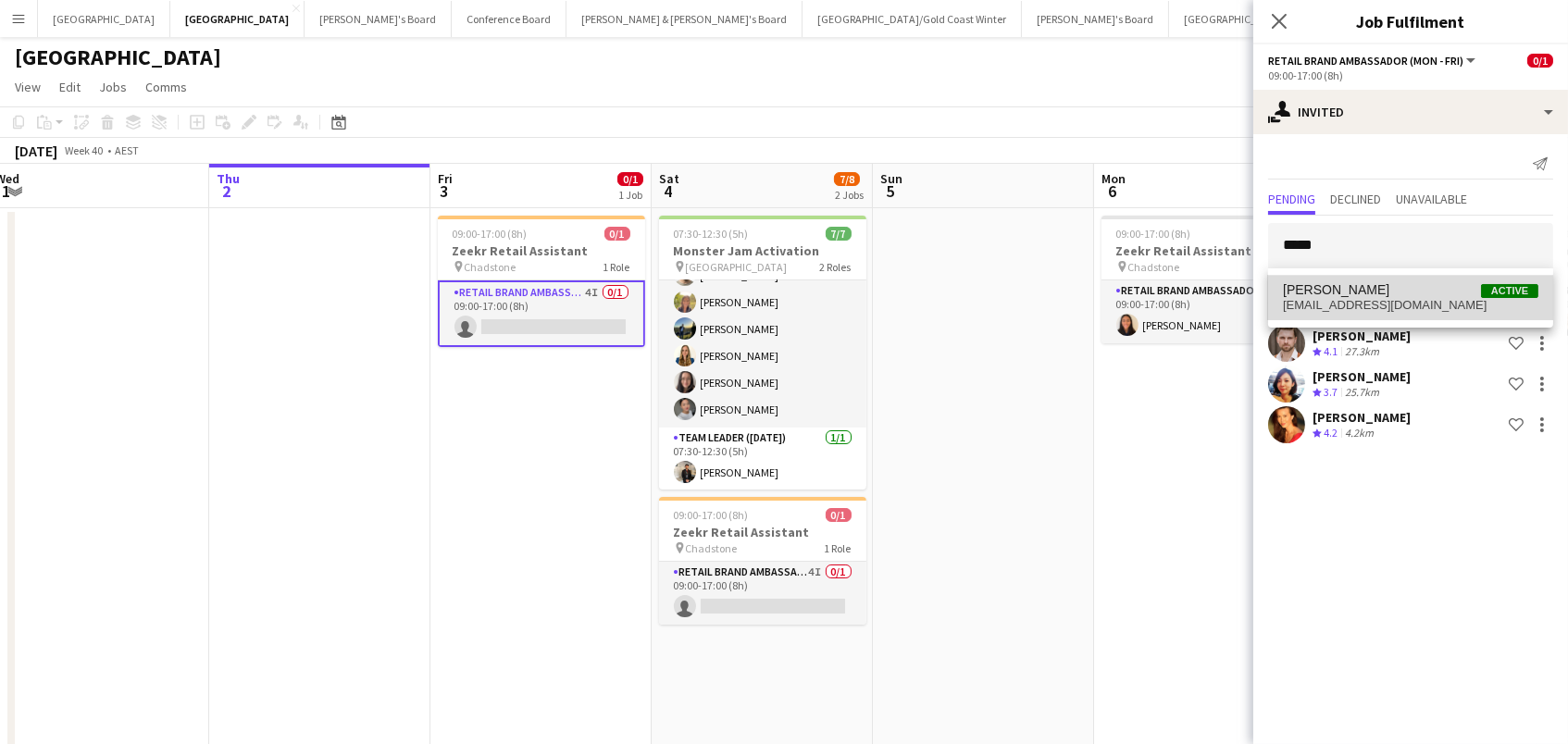
click at [1307, 291] on span "[PERSON_NAME]" at bounding box center [1336, 290] width 107 height 16
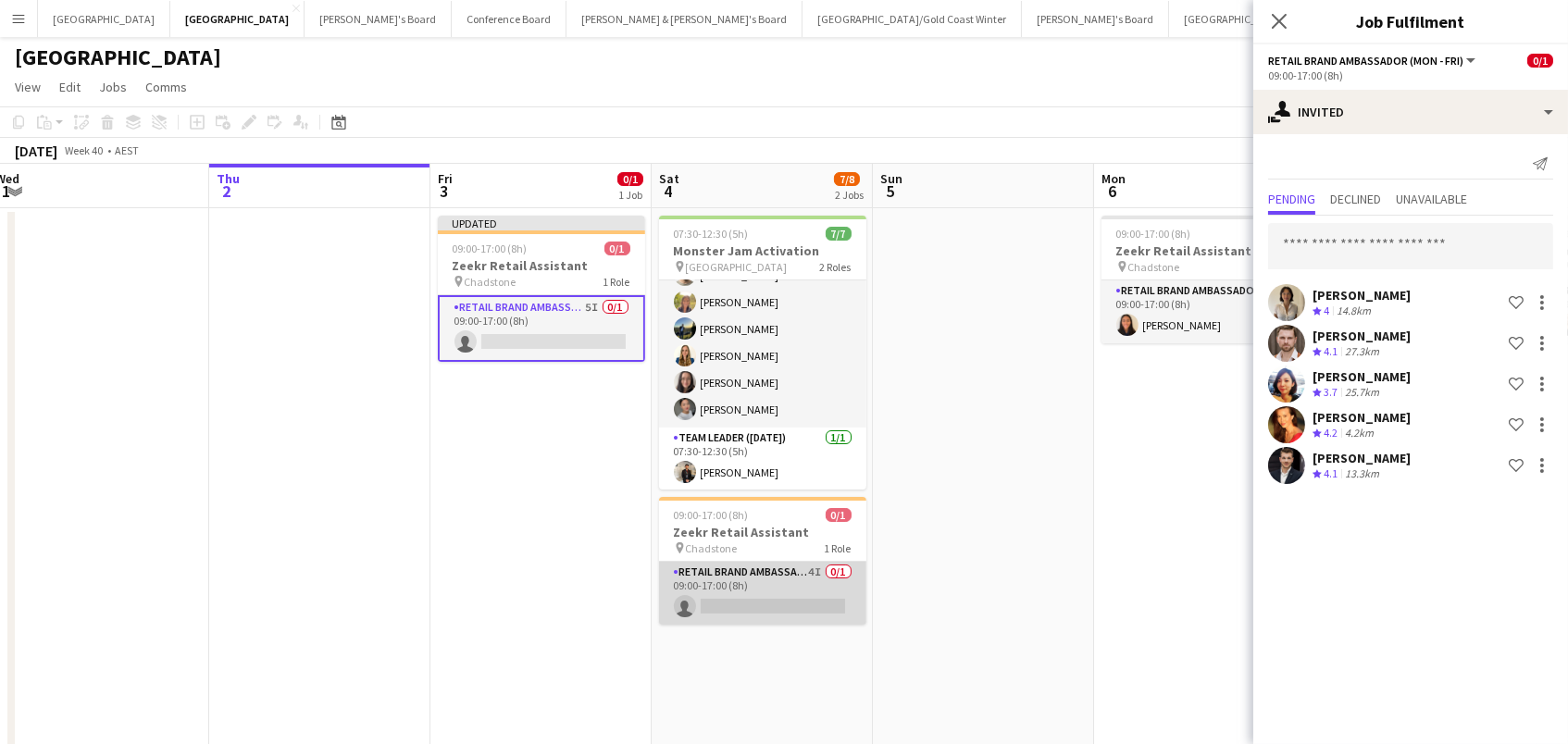
click at [745, 585] on app-card-role "RETAIL Brand Ambassador ([DATE]) 4I 0/1 09:00-17:00 (8h) single-neutral-actions" at bounding box center [763, 593] width 207 height 63
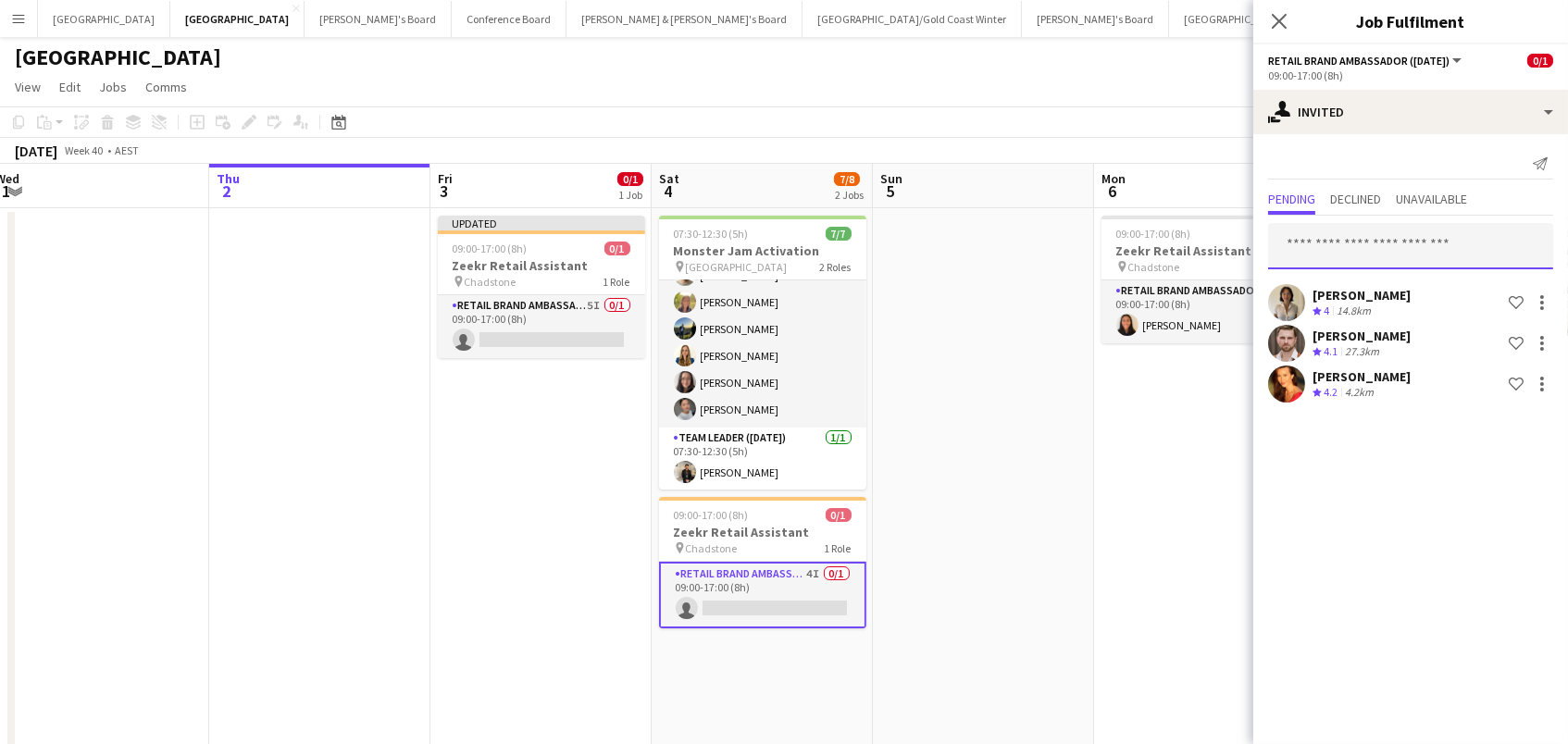
click at [1330, 248] on input "text" at bounding box center [1411, 246] width 285 height 46
type input "*****"
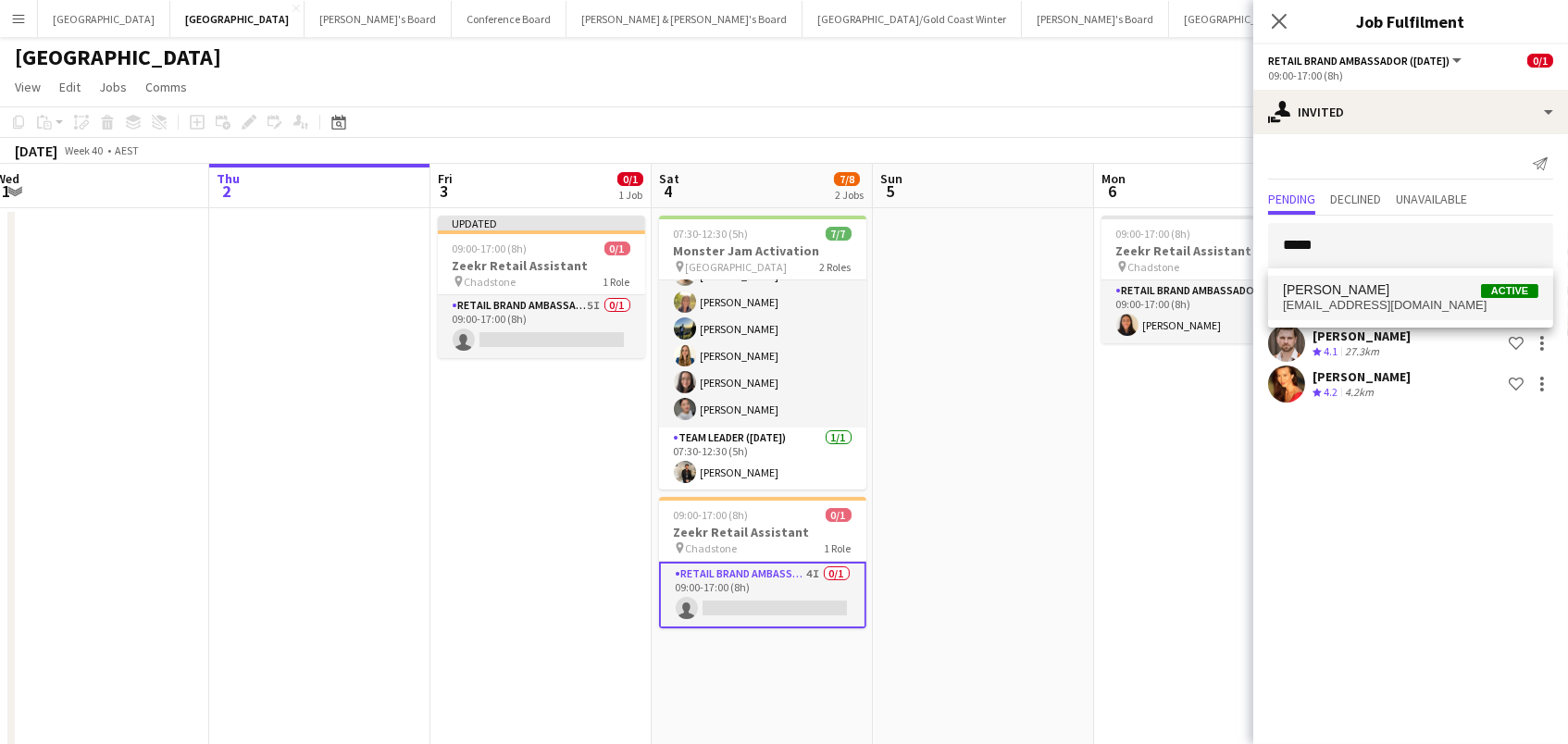
click at [1341, 295] on span "[PERSON_NAME]" at bounding box center [1336, 290] width 107 height 16
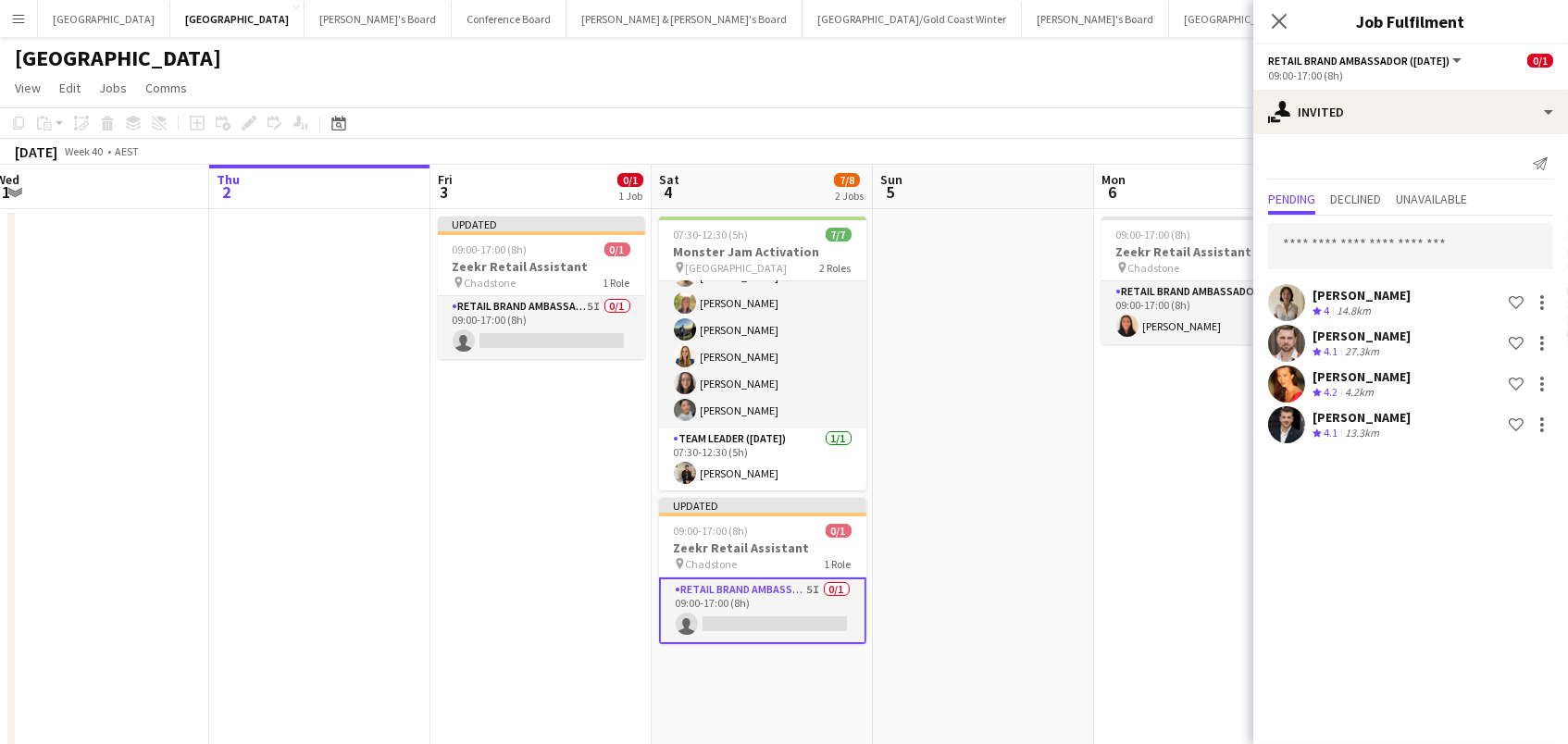
scroll to position [0, 0]
click at [1127, 156] on div "[DATE] Week 40 • AEST Publish 1 job Revert 1 job" at bounding box center [784, 151] width 1568 height 26
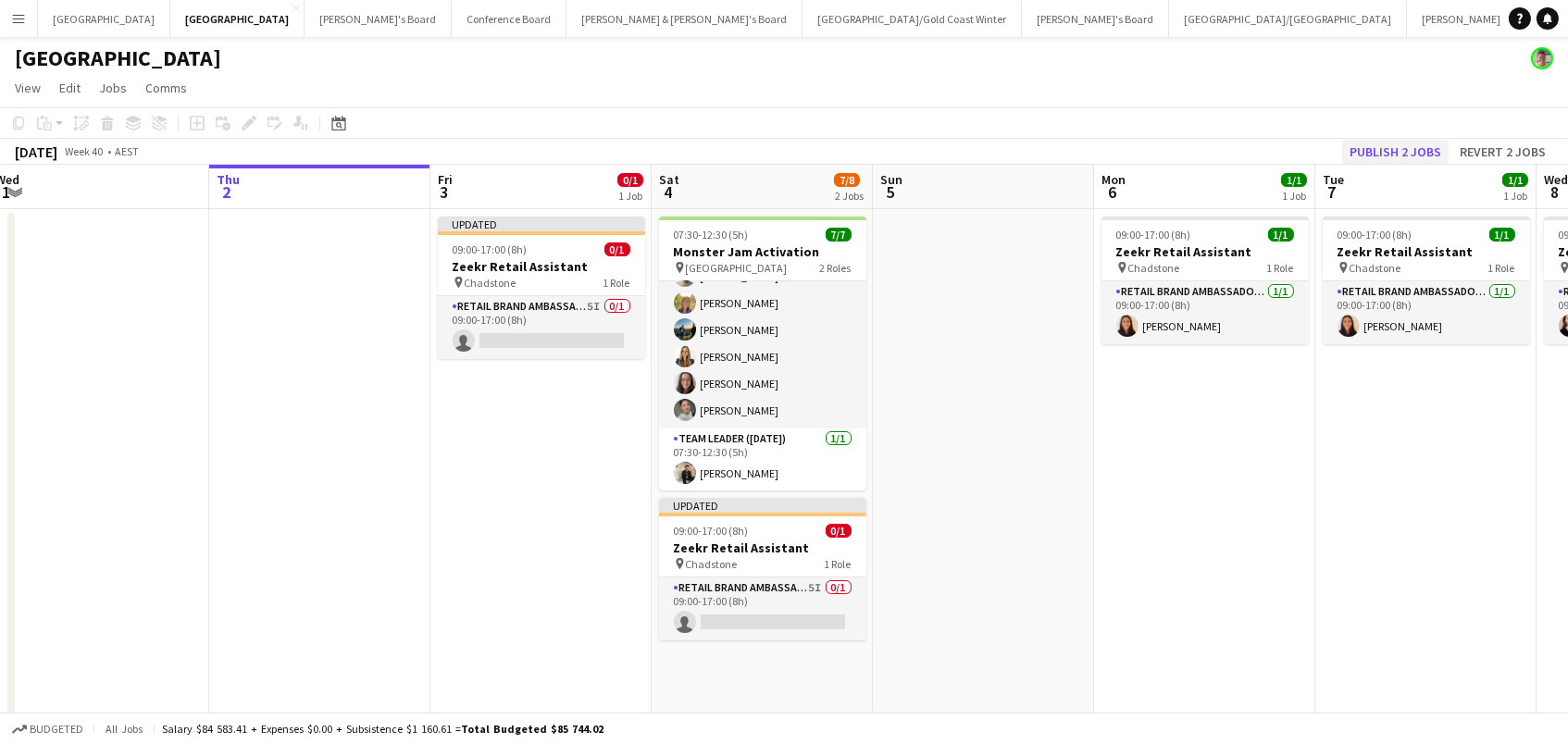
click at [1365, 151] on button "Publish 2 jobs" at bounding box center [1395, 151] width 107 height 24
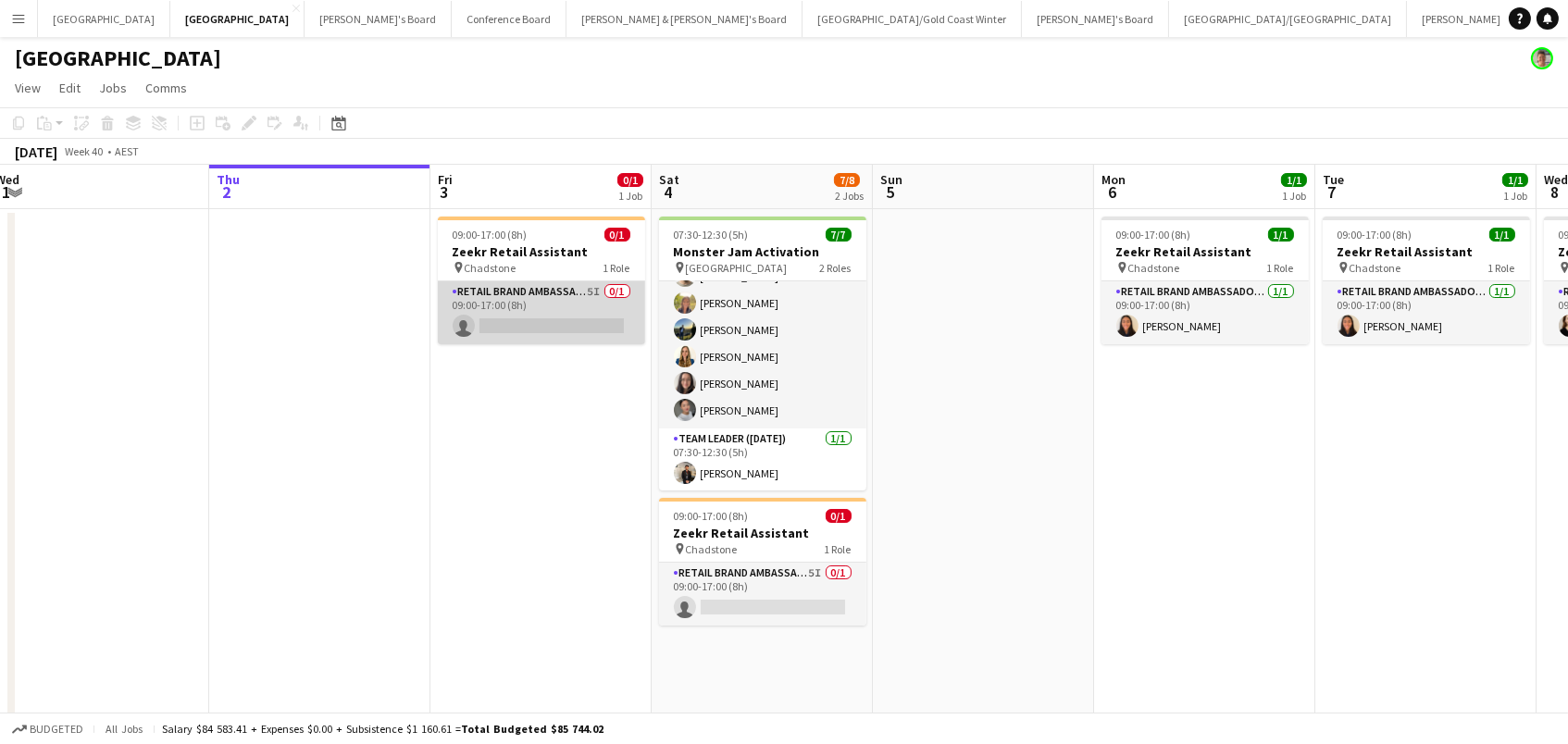
click at [543, 307] on app-card-role "RETAIL Brand Ambassador (Mon - Fri) 5I 0/1 09:00-17:00 (8h) single-neutral-acti…" at bounding box center [542, 312] width 207 height 63
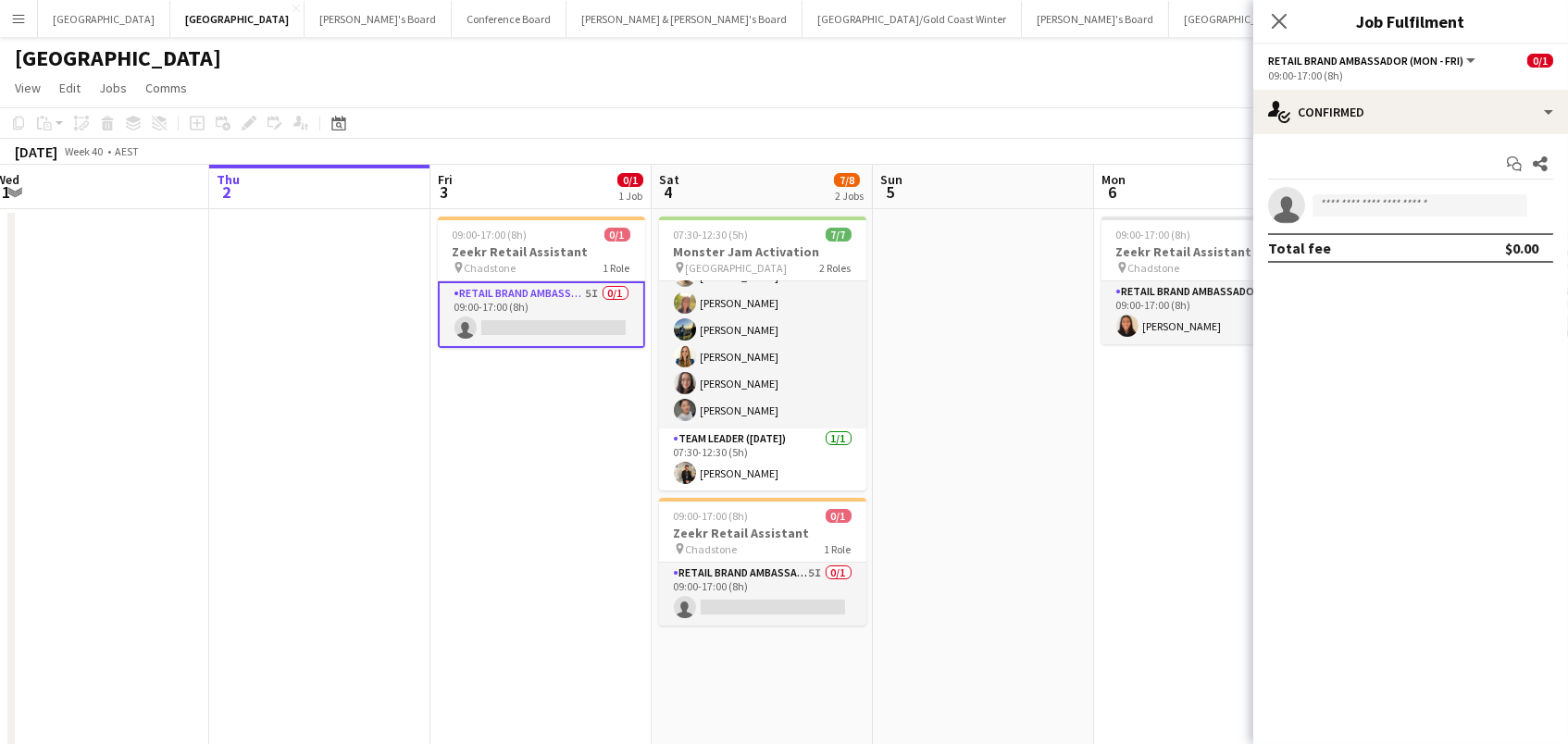
click at [567, 331] on app-card-role "RETAIL Brand Ambassador (Mon - Fri) 5I 0/1 09:00-17:00 (8h) single-neutral-acti…" at bounding box center [542, 314] width 207 height 67
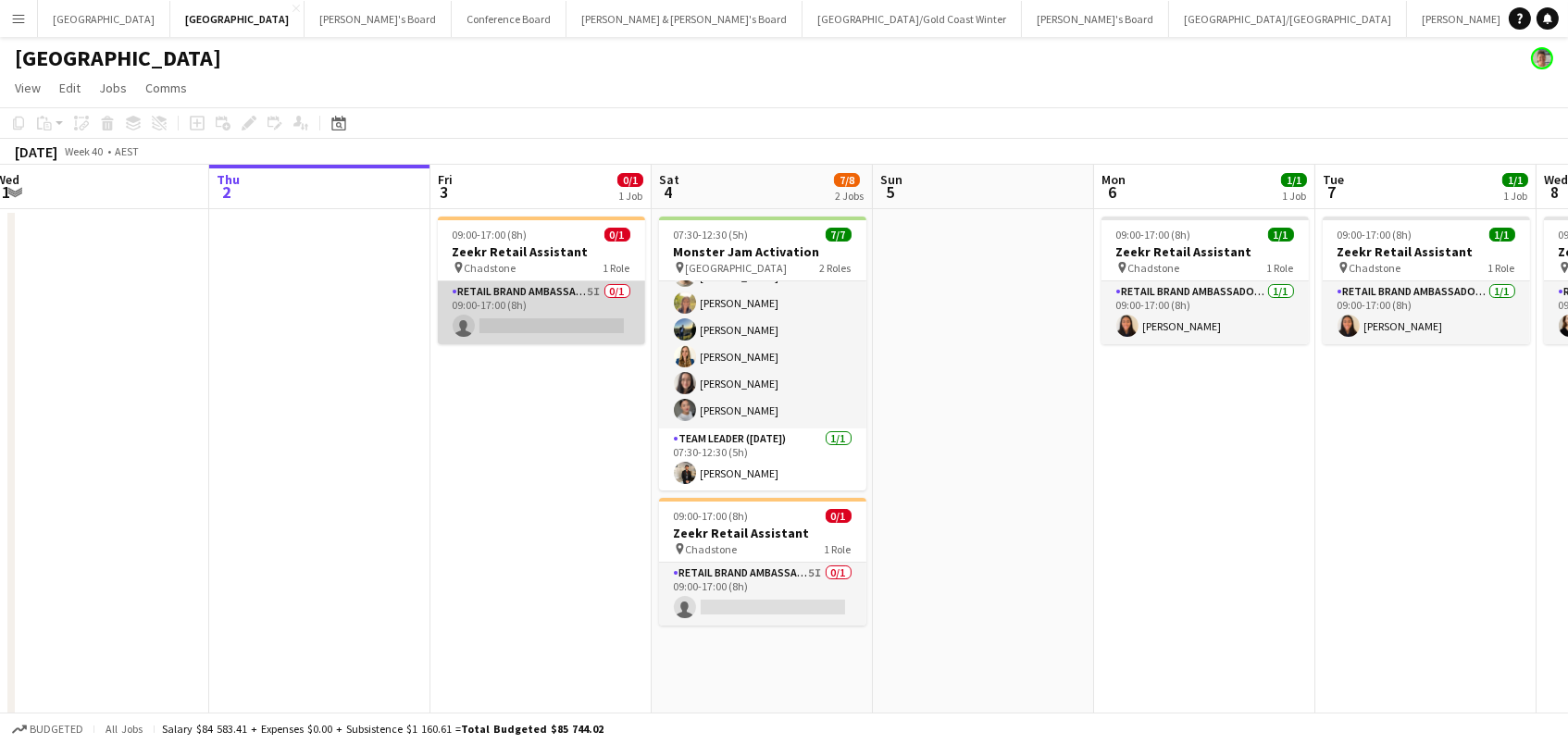
click at [582, 289] on app-card-role "RETAIL Brand Ambassador (Mon - Fri) 5I 0/1 09:00-17:00 (8h) single-neutral-acti…" at bounding box center [542, 312] width 207 height 63
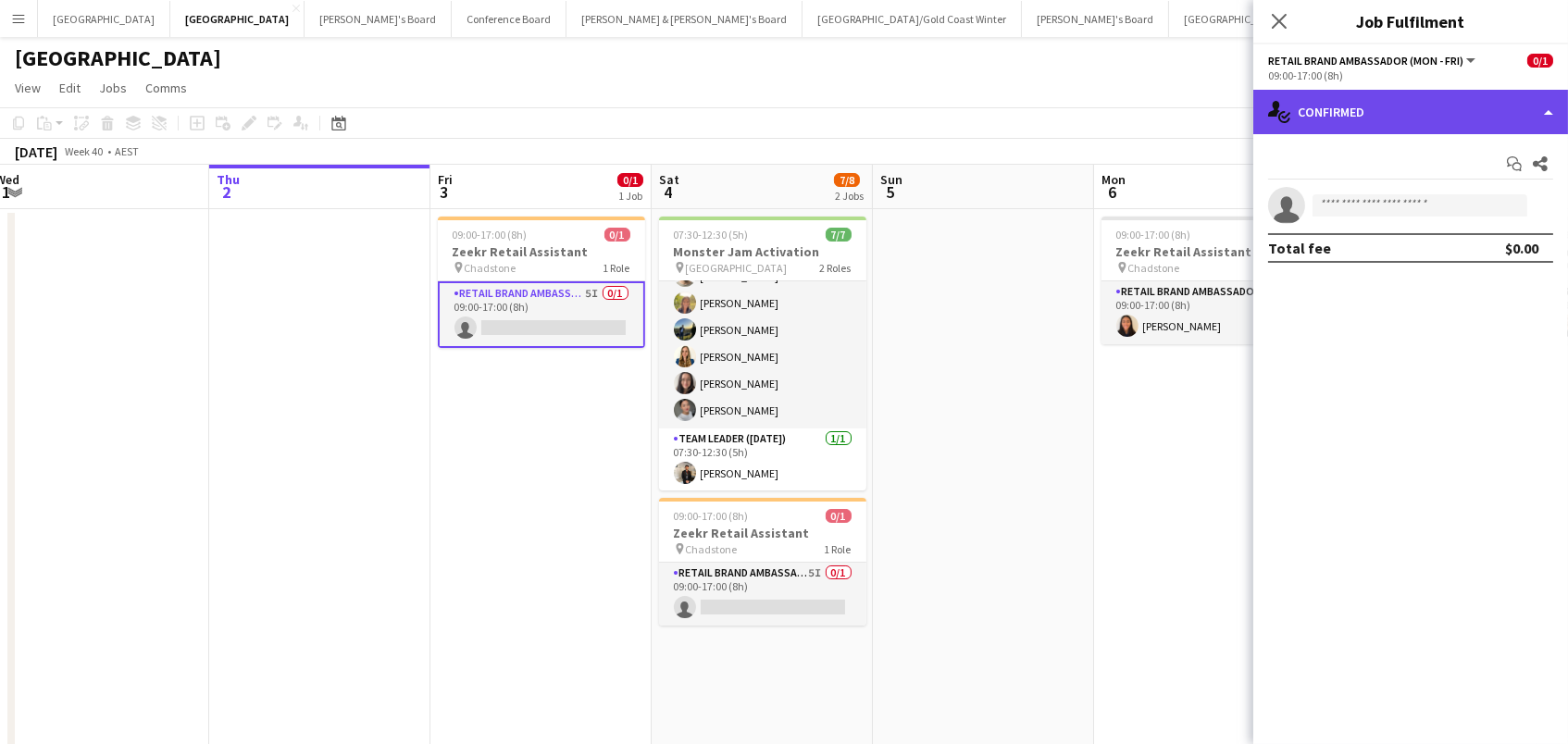
click at [1354, 111] on div "single-neutral-actions-check-2 Confirmed" at bounding box center [1411, 112] width 315 height 45
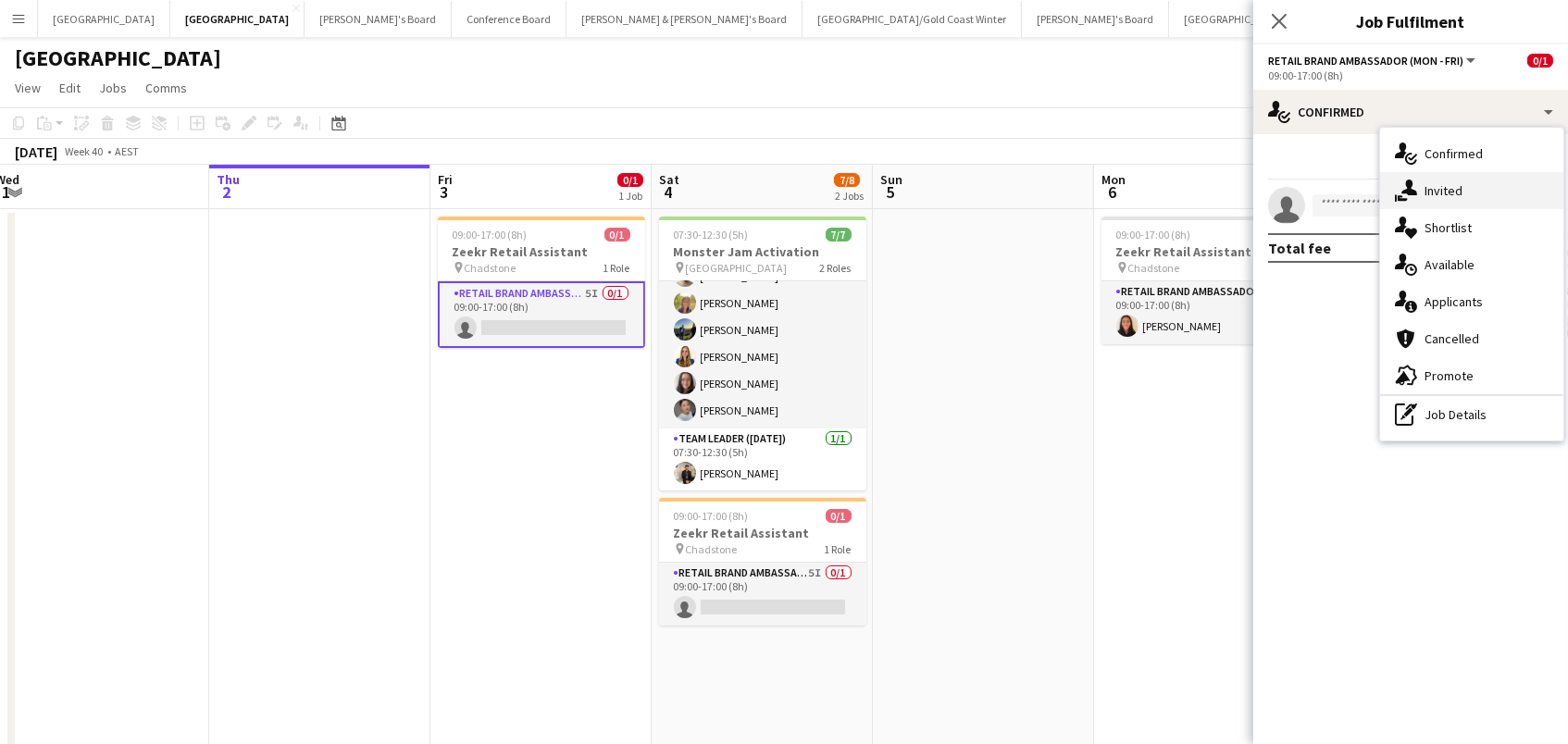
click at [1433, 184] on span "Invited" at bounding box center [1443, 190] width 38 height 17
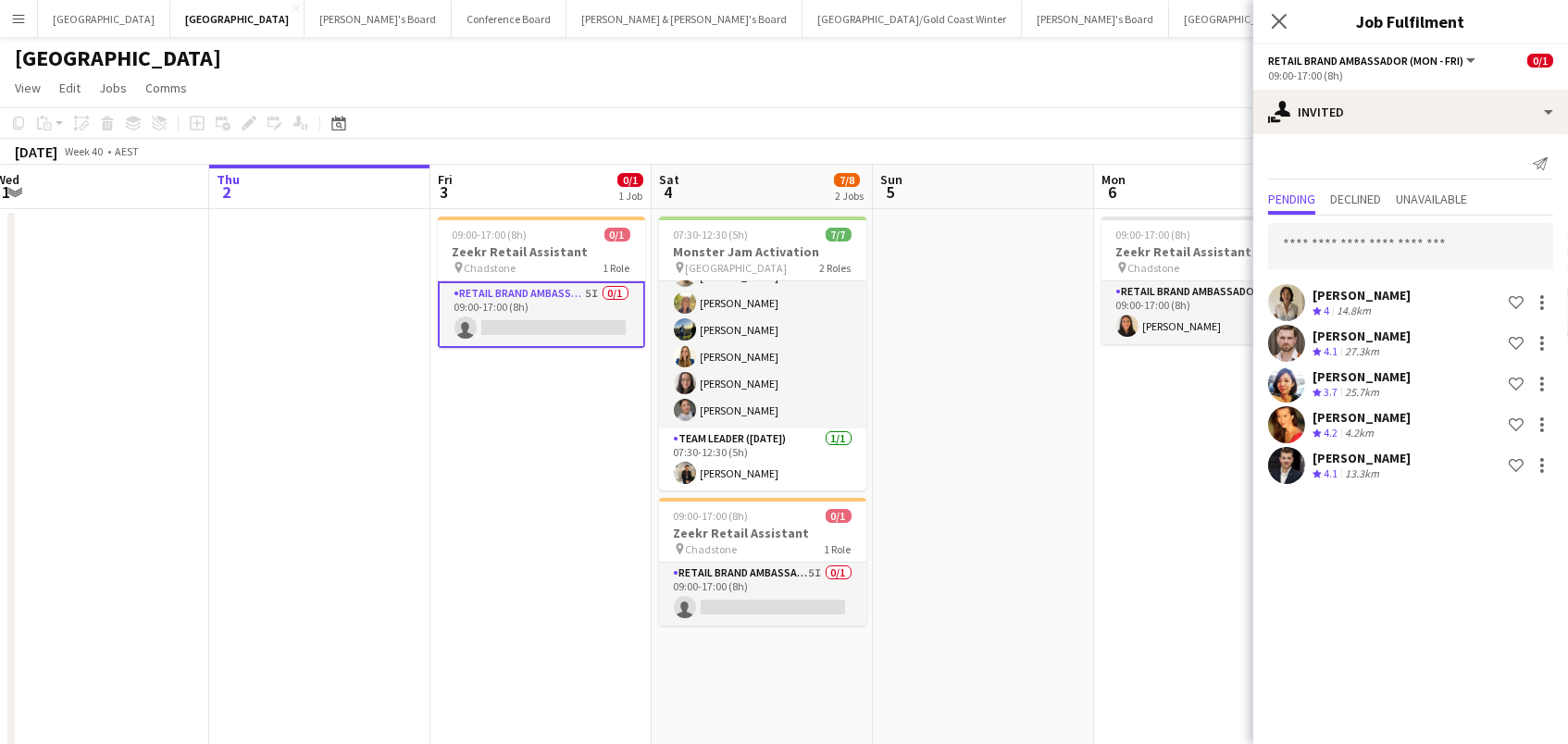
click at [1362, 242] on input "text" at bounding box center [1411, 246] width 285 height 46
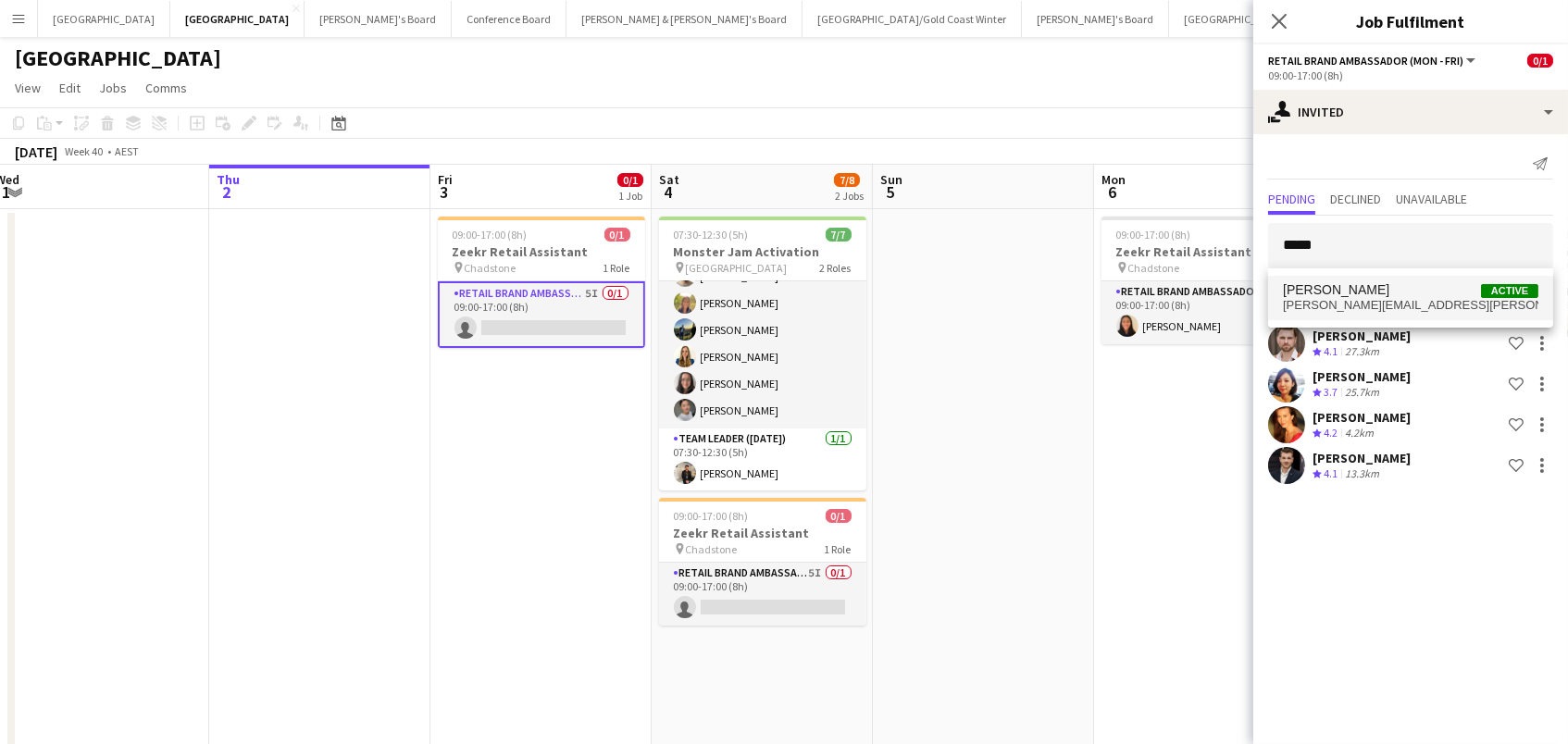
type input "*****"
click at [1369, 280] on mat-option "[PERSON_NAME] Active [PERSON_NAME][EMAIL_ADDRESS][PERSON_NAME][DOMAIN_NAME]" at bounding box center [1411, 298] width 285 height 45
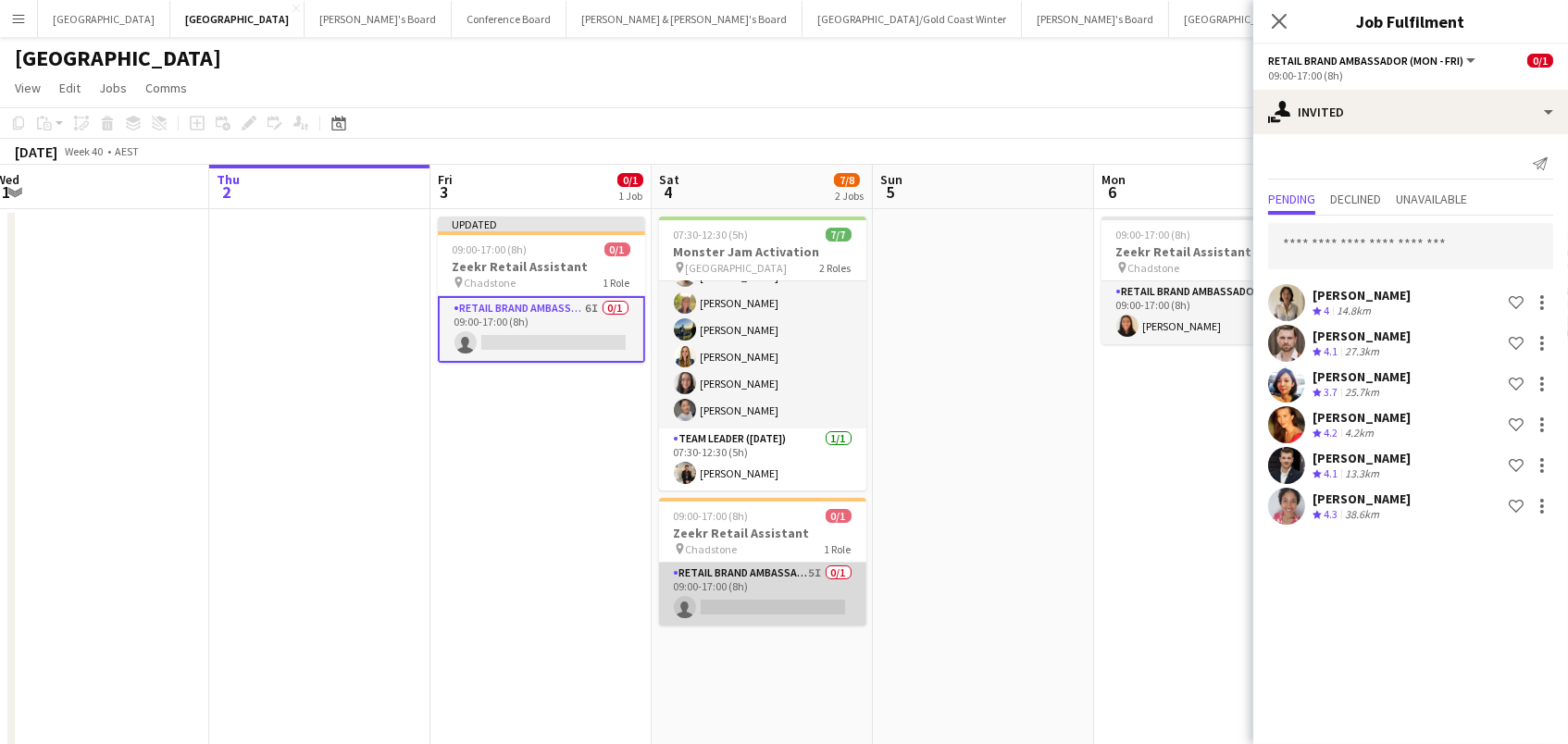
click at [789, 583] on app-card-role "RETAIL Brand Ambassador ([DATE]) 5I 0/1 09:00-17:00 (8h) single-neutral-actions" at bounding box center [763, 594] width 207 height 63
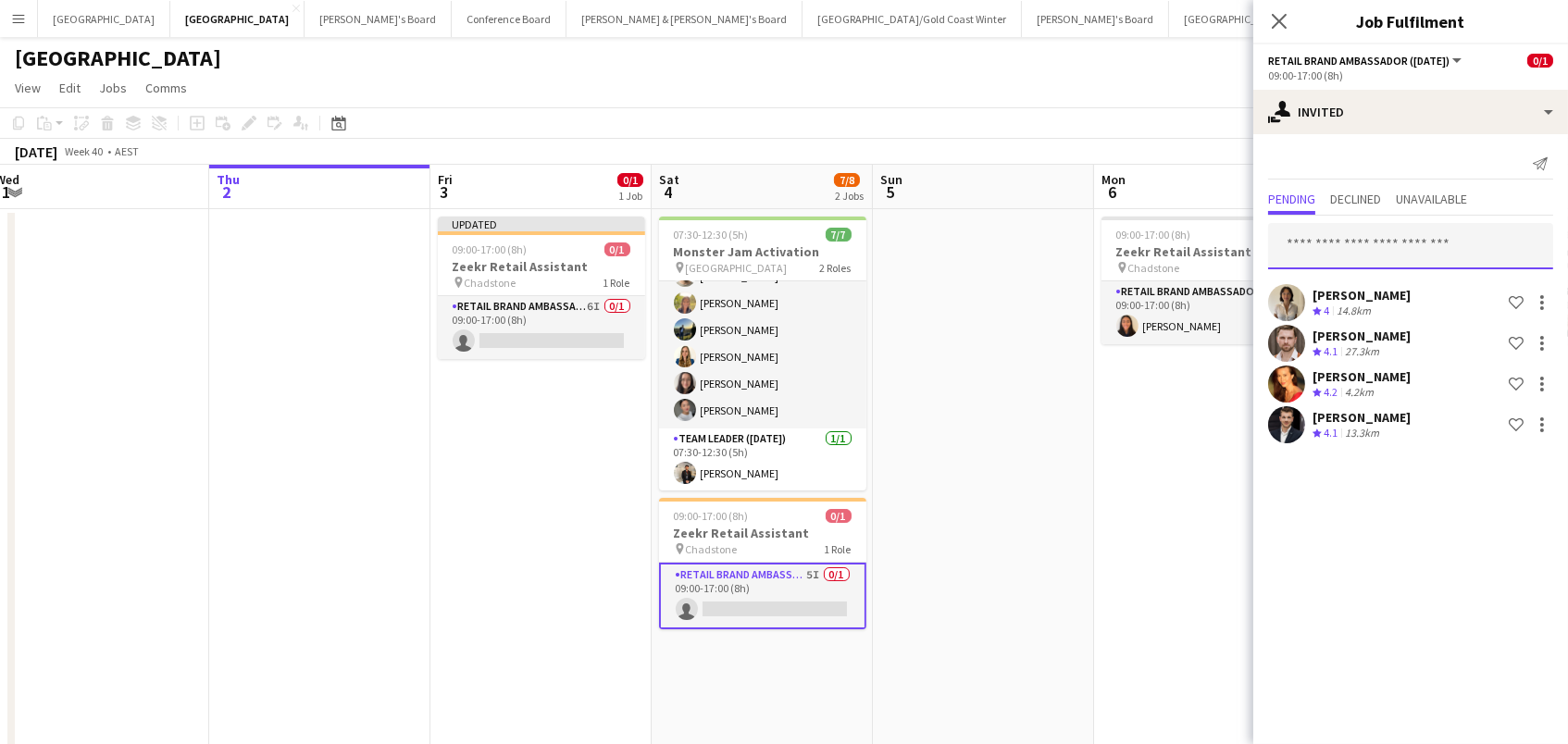
click at [1395, 257] on input "text" at bounding box center [1411, 246] width 285 height 46
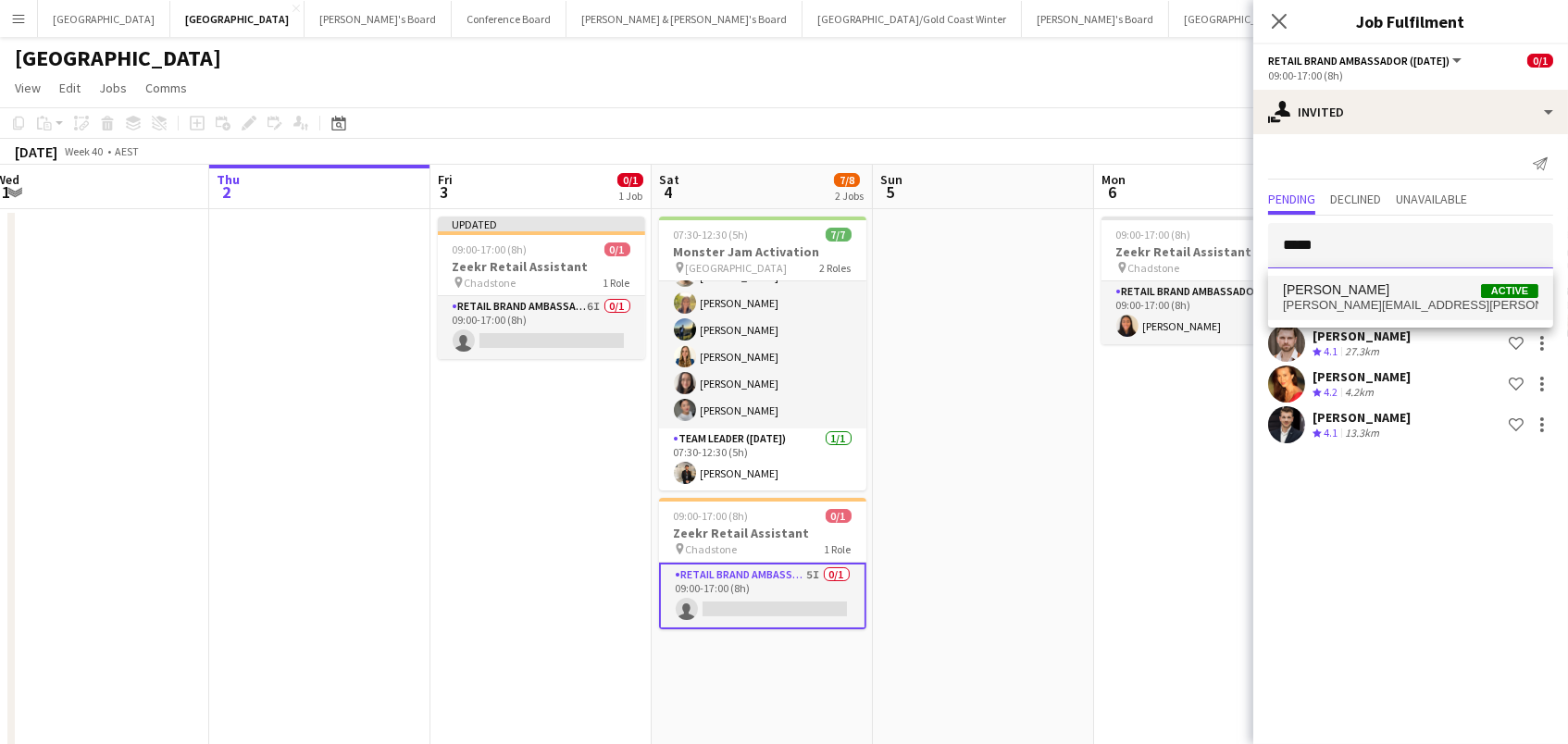
type input "*****"
click at [1394, 294] on span "[PERSON_NAME] Active" at bounding box center [1411, 290] width 255 height 16
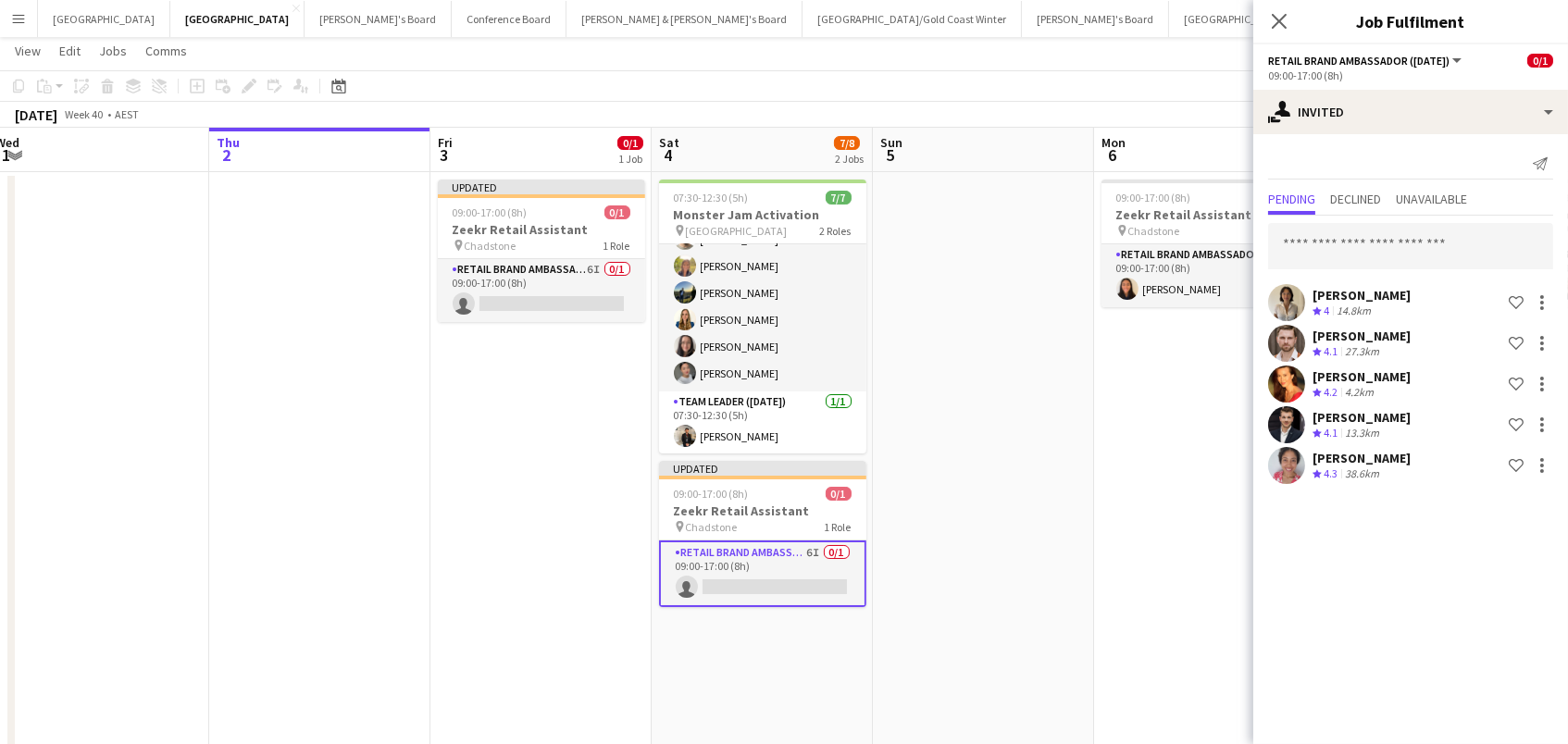
scroll to position [39, 0]
click at [1124, 470] on app-date-cell "09:00-17:00 (8h) 1/1 Zeekr Retail Assistant pin Chadstone 1 Role RETAIL Brand A…" at bounding box center [1204, 650] width 221 height 961
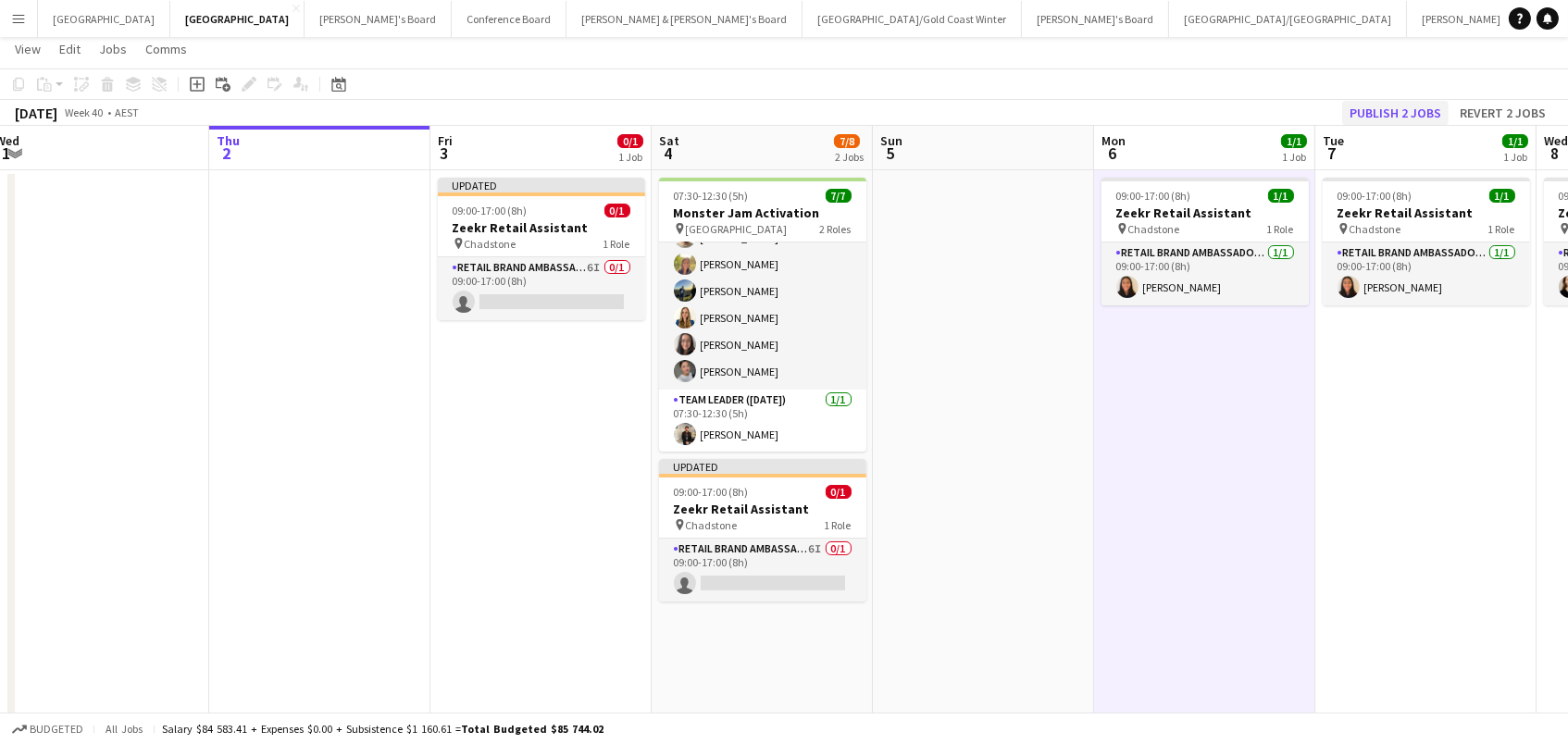
click at [1393, 108] on button "Publish 2 jobs" at bounding box center [1395, 113] width 107 height 24
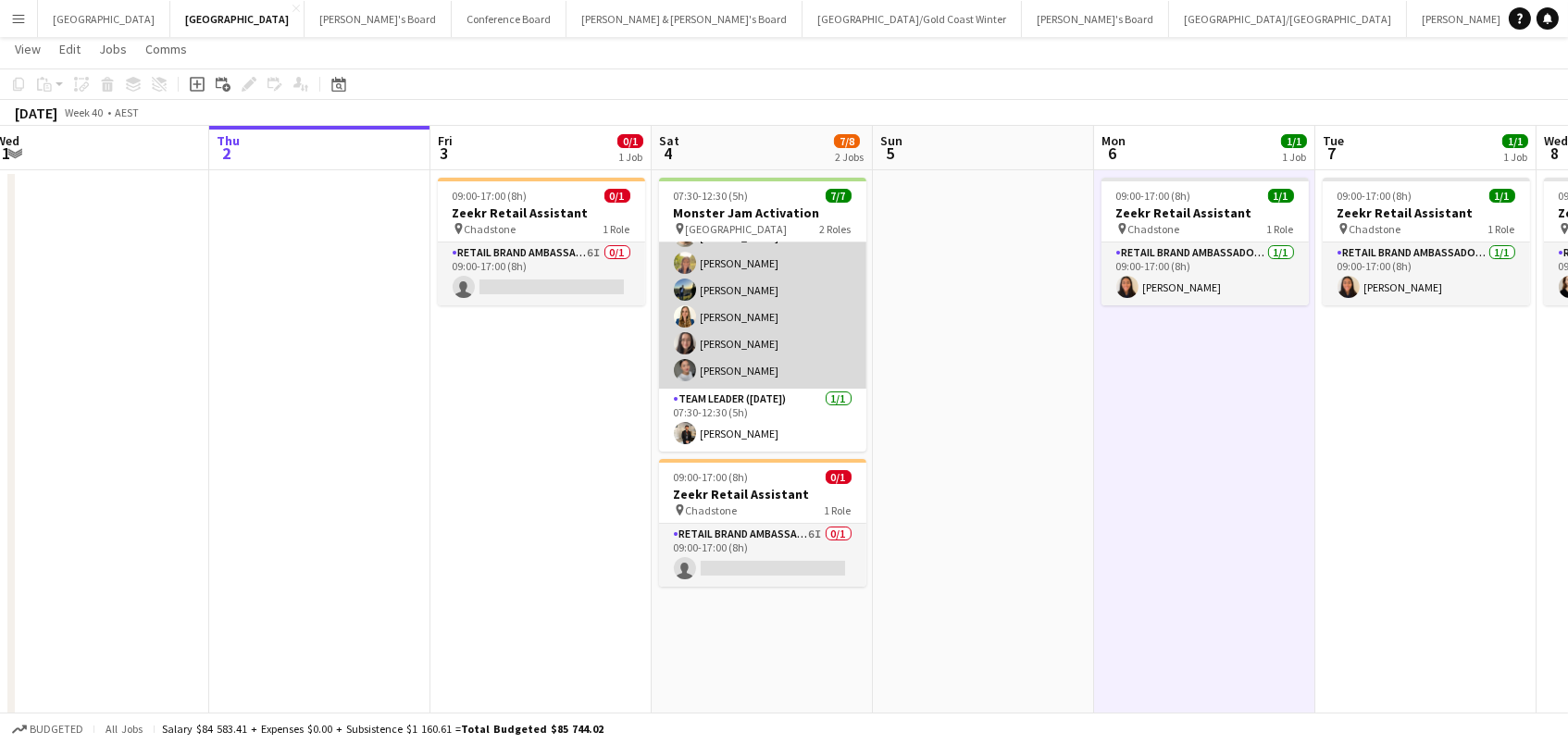
scroll to position [50, 0]
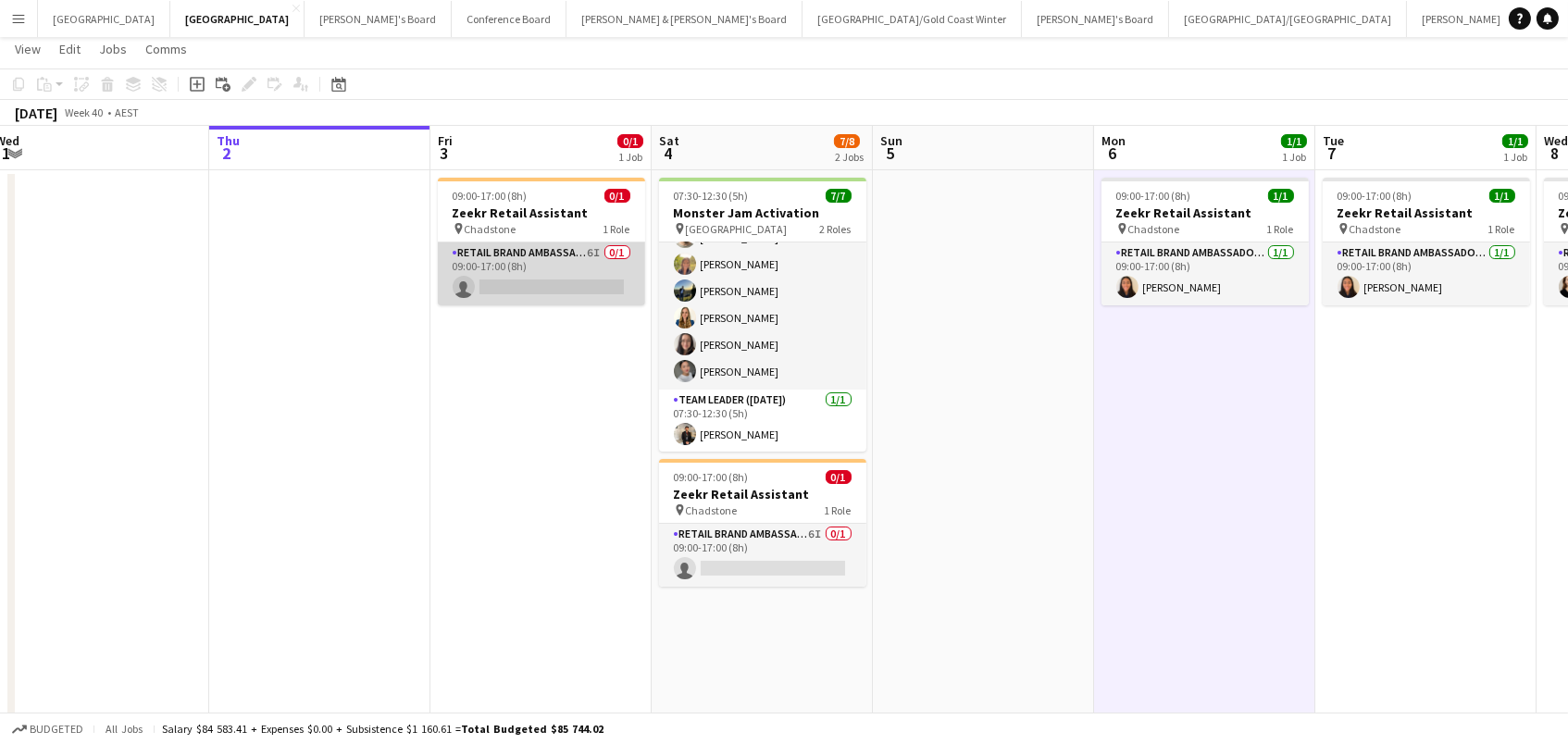
click at [534, 285] on app-card-role "RETAIL Brand Ambassador (Mon - Fri) 6I 0/1 09:00-17:00 (8h) single-neutral-acti…" at bounding box center [542, 273] width 207 height 63
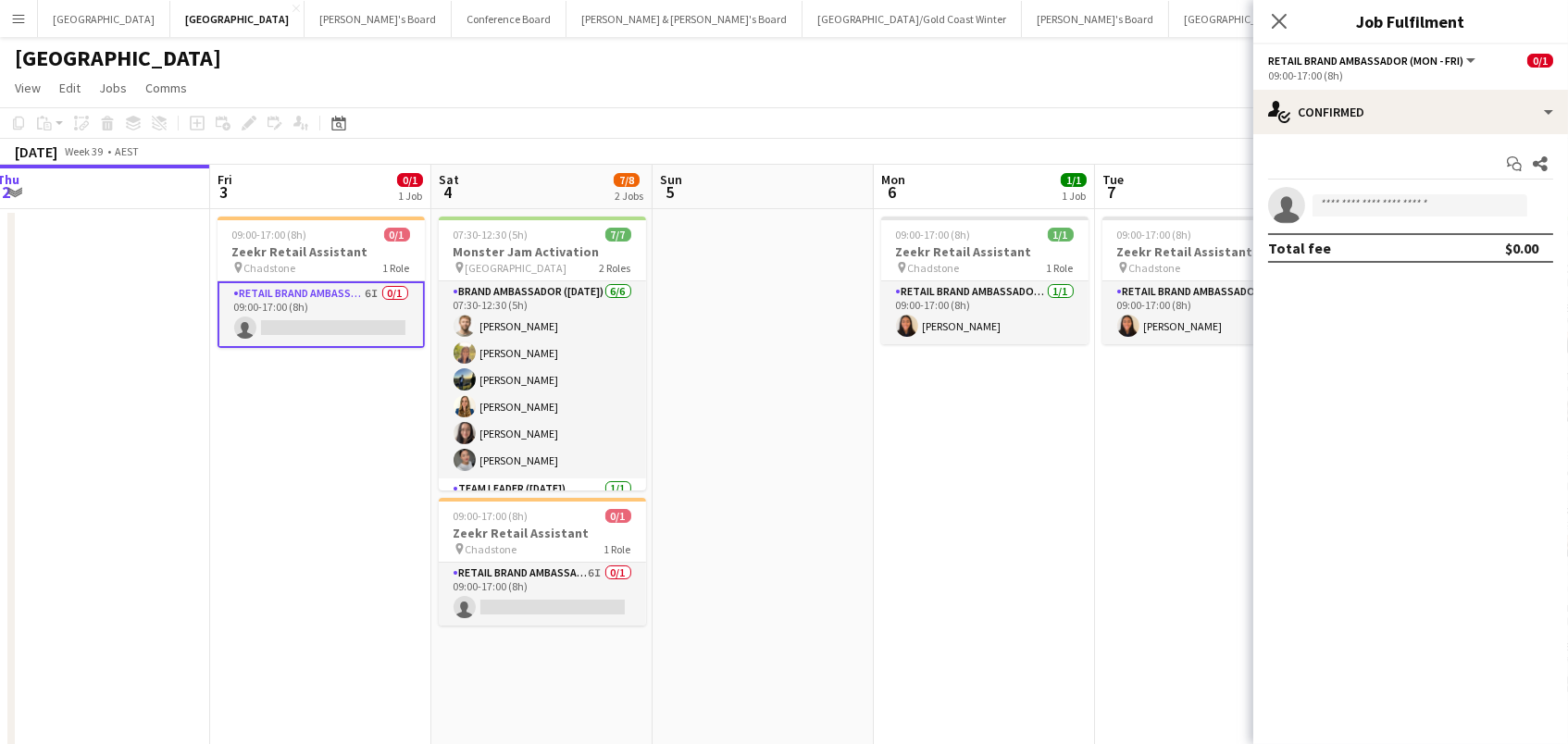
scroll to position [0, 726]
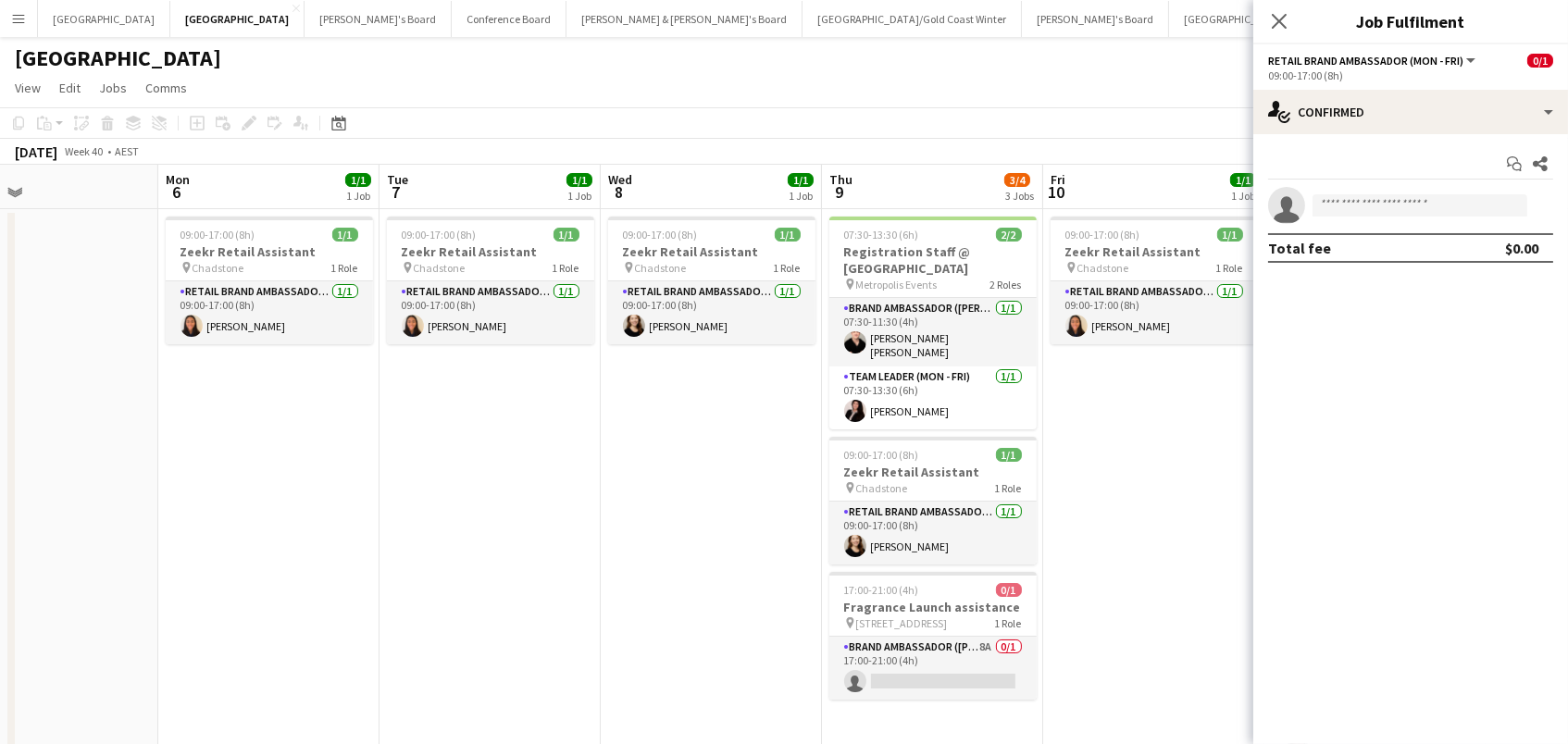
click at [1077, 655] on app-date-cell "09:00-17:00 (8h) 1/1 Zeekr Retail Assistant pin Chadstone 1 Role RETAIL Brand A…" at bounding box center [1154, 689] width 221 height 961
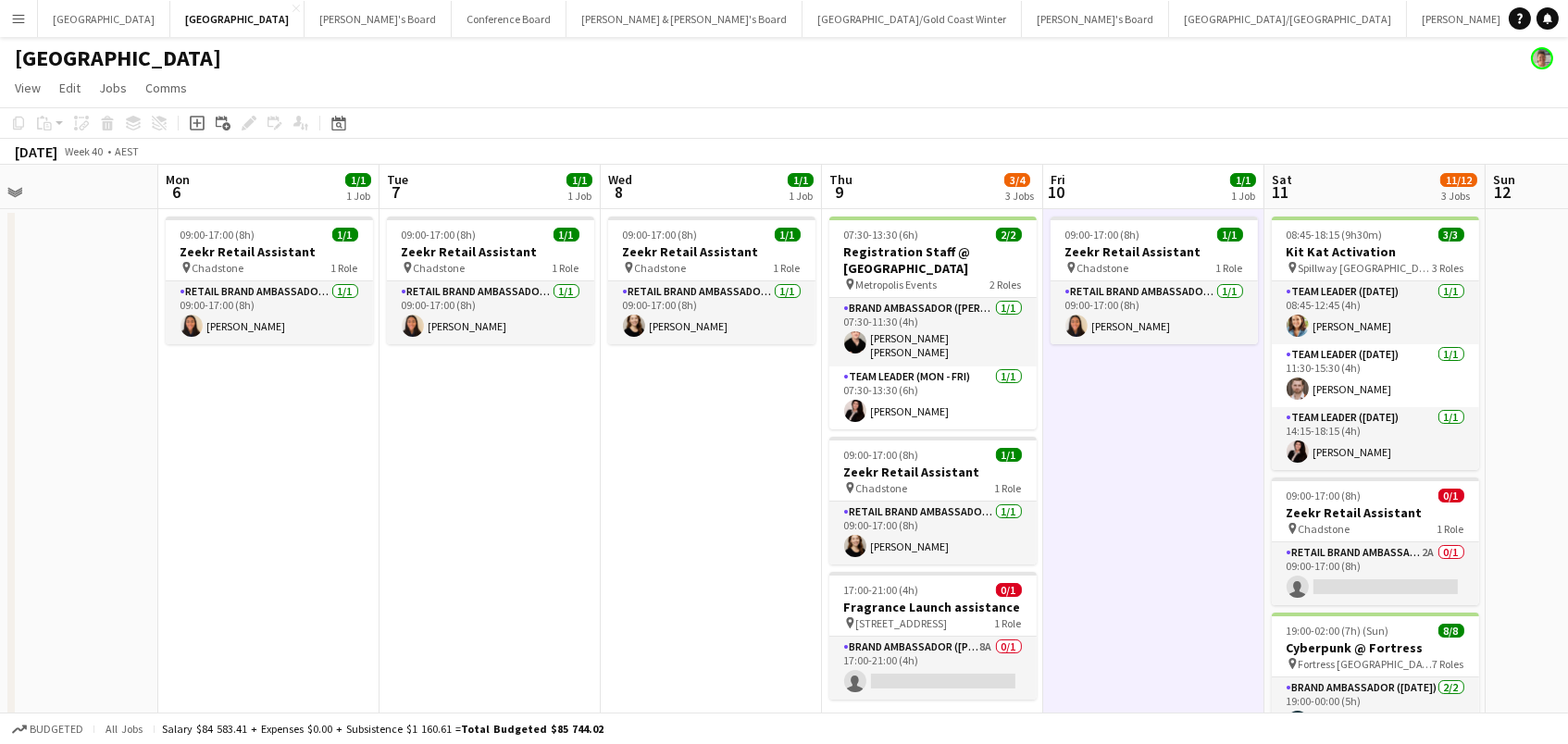
click at [1060, 636] on app-date-cell "09:00-17:00 (8h) 1/1 Zeekr Retail Assistant pin Chadstone 1 Role RETAIL Brand A…" at bounding box center [1154, 689] width 221 height 961
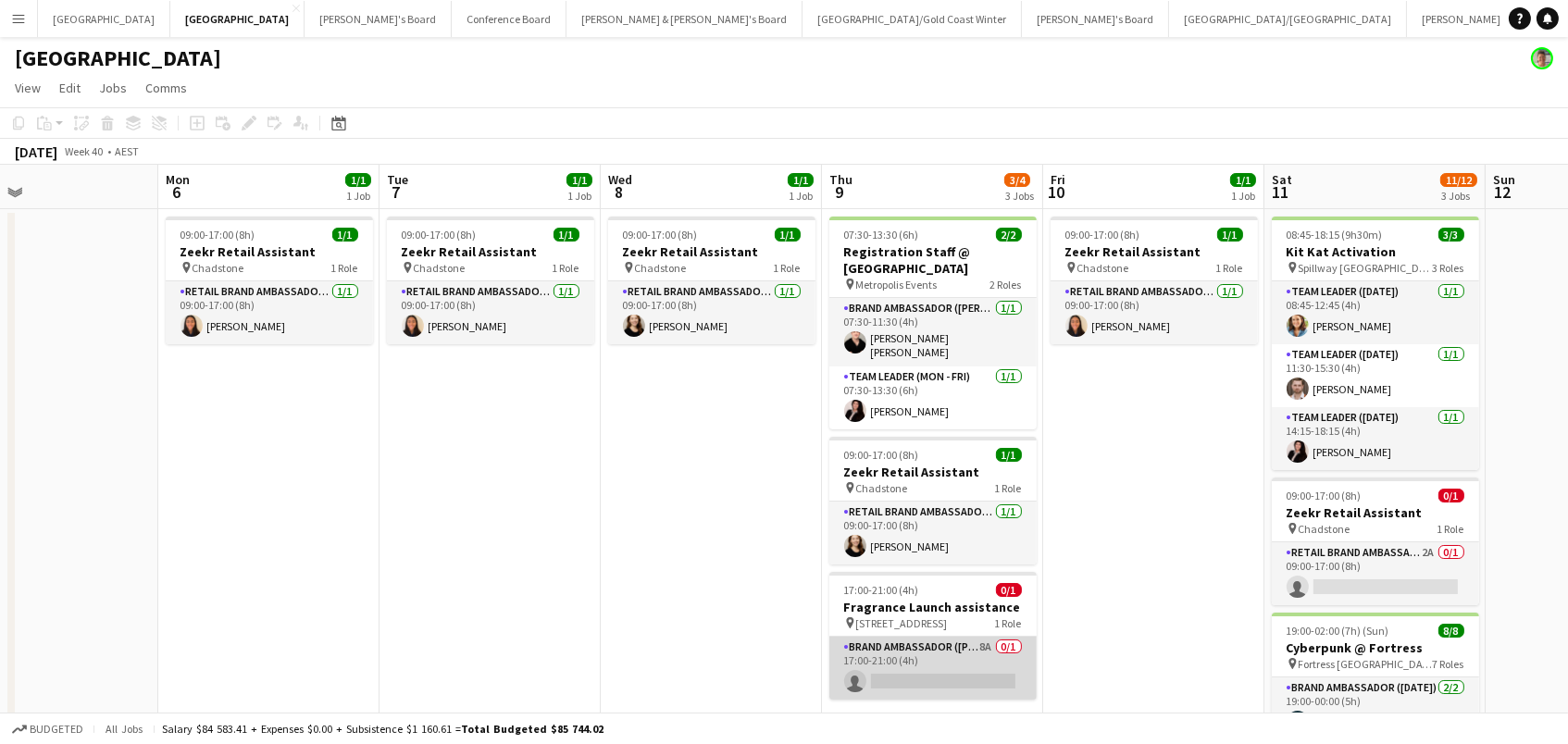
click at [994, 636] on app-card-role "Brand Ambassador (Mon - Fri) 8A 0/1 17:00-21:00 (4h) single-neutral-actions" at bounding box center [933, 667] width 207 height 63
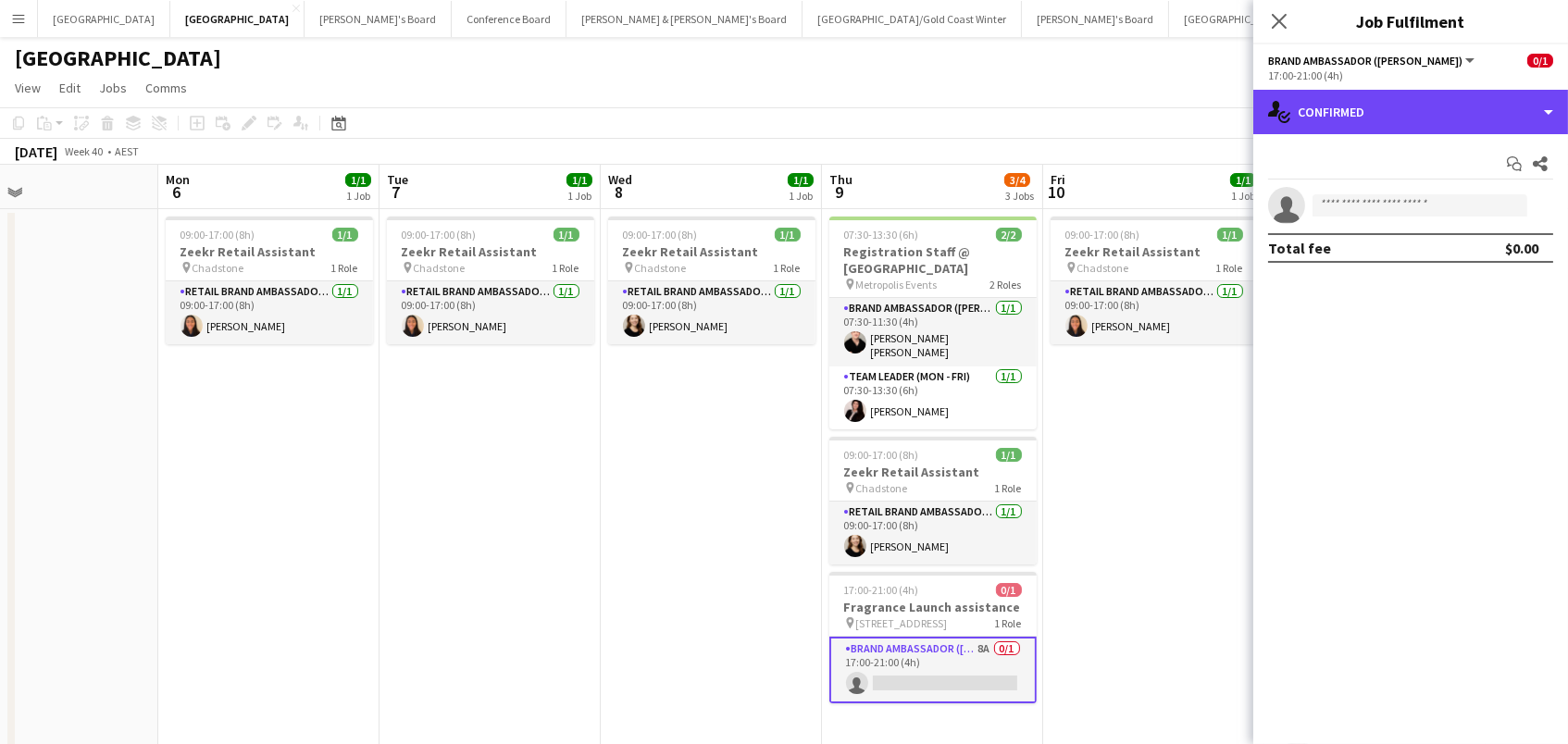
drag, startPoint x: 1366, startPoint y: 99, endPoint x: 1391, endPoint y: 140, distance: 48.0
click at [1367, 99] on div "single-neutral-actions-check-2 Confirmed" at bounding box center [1411, 112] width 315 height 45
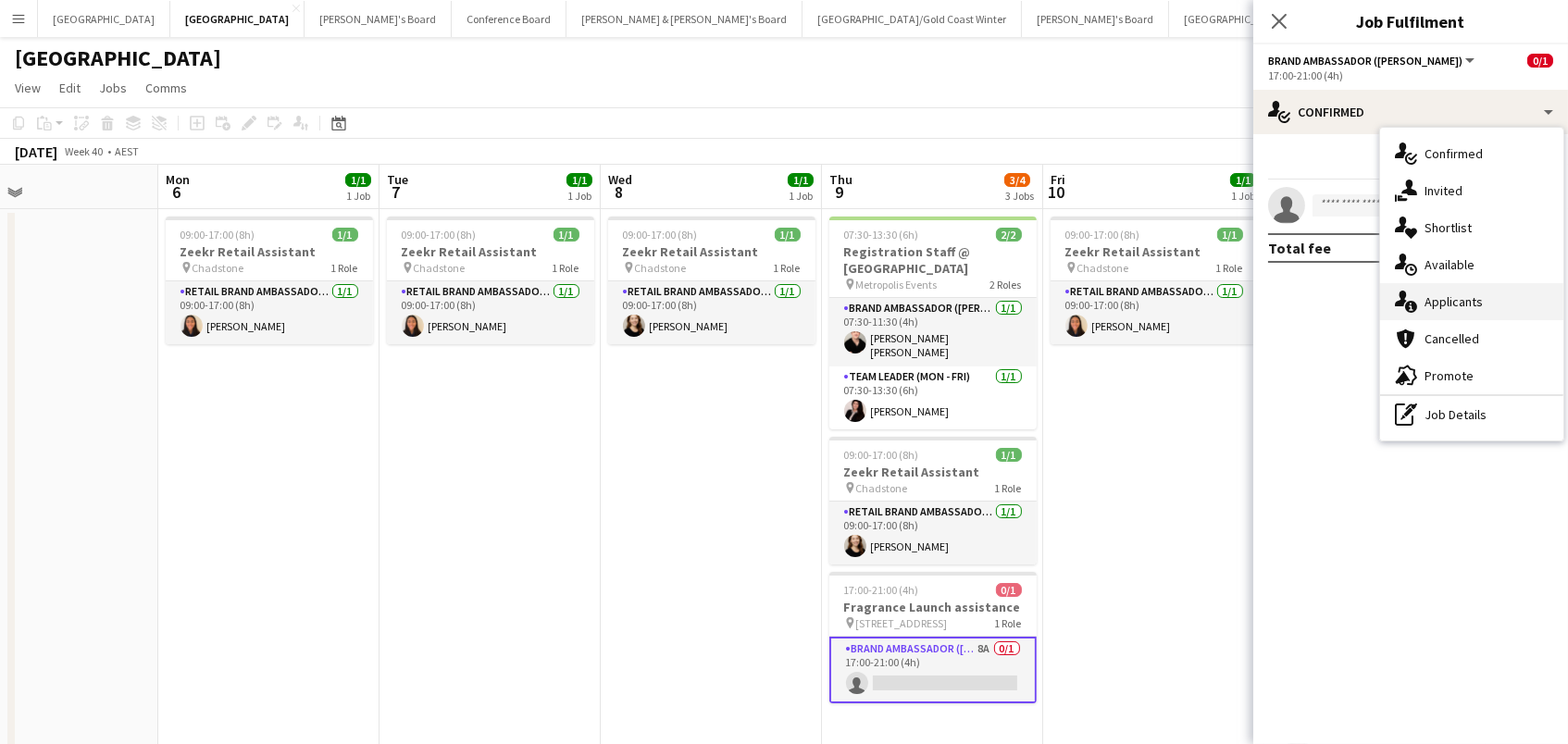
click at [1447, 303] on span "Applicants" at bounding box center [1453, 302] width 59 height 17
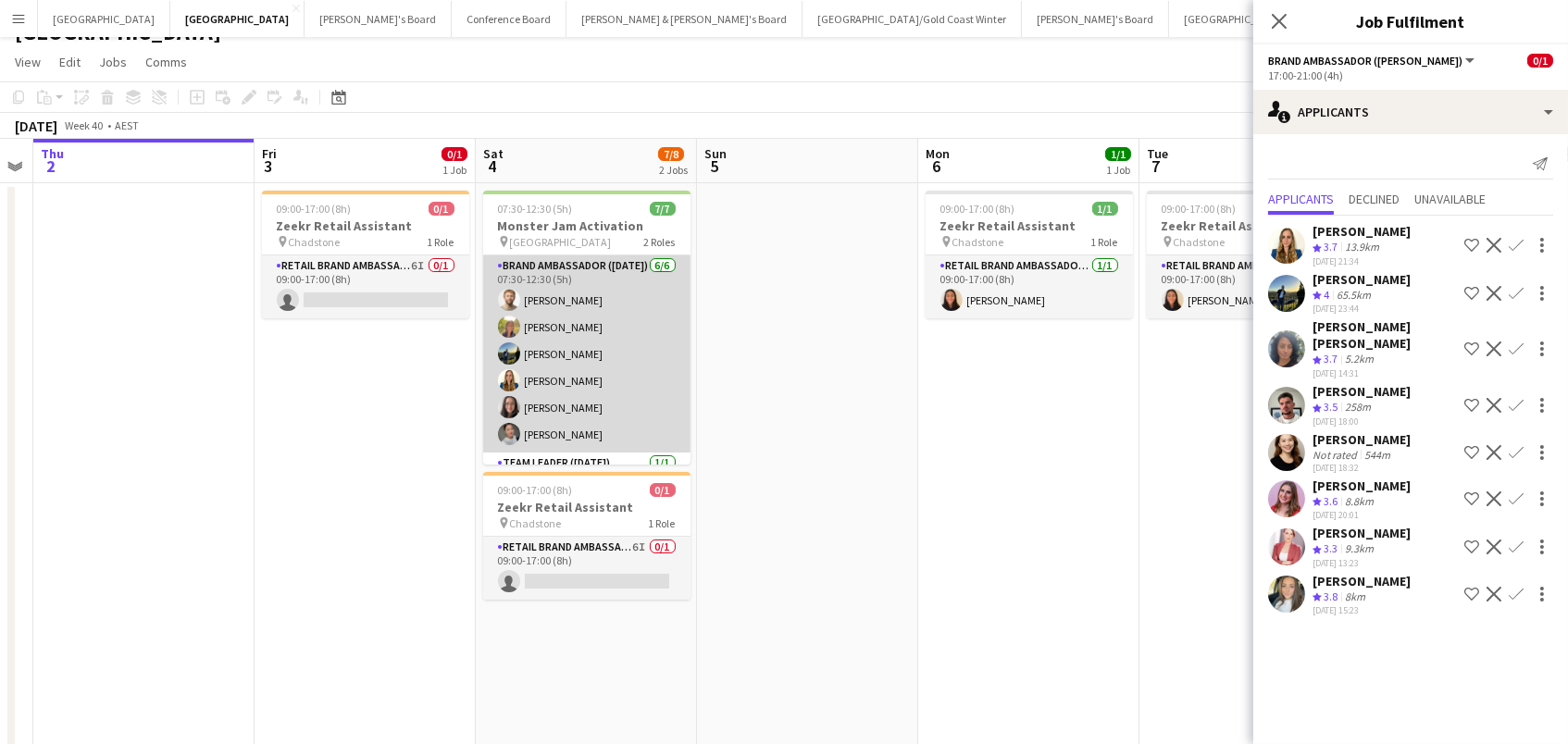
scroll to position [0, 413]
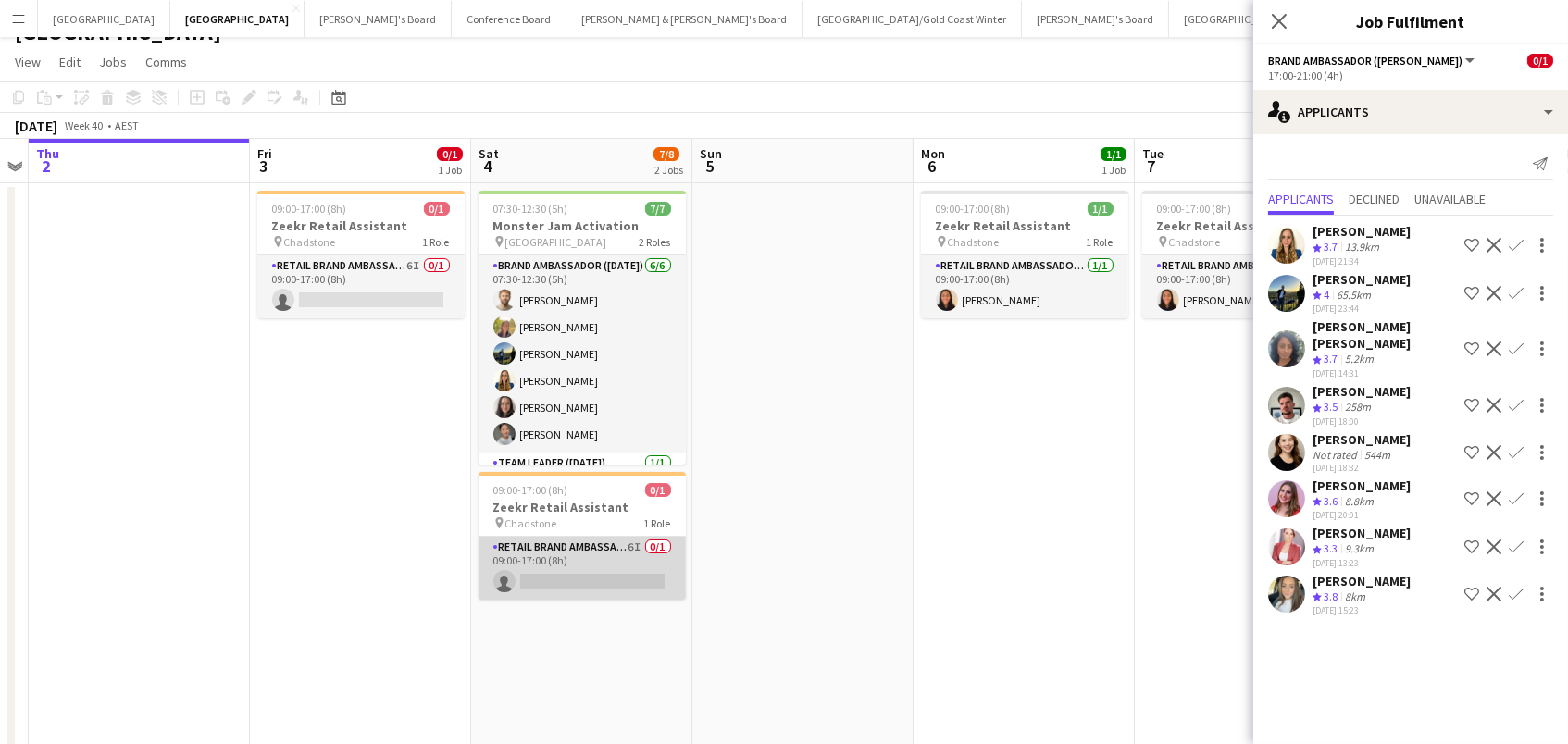
click at [581, 555] on app-card-role "RETAIL Brand Ambassador ([DATE]) 6I 0/1 09:00-17:00 (8h) single-neutral-actions" at bounding box center [582, 568] width 207 height 63
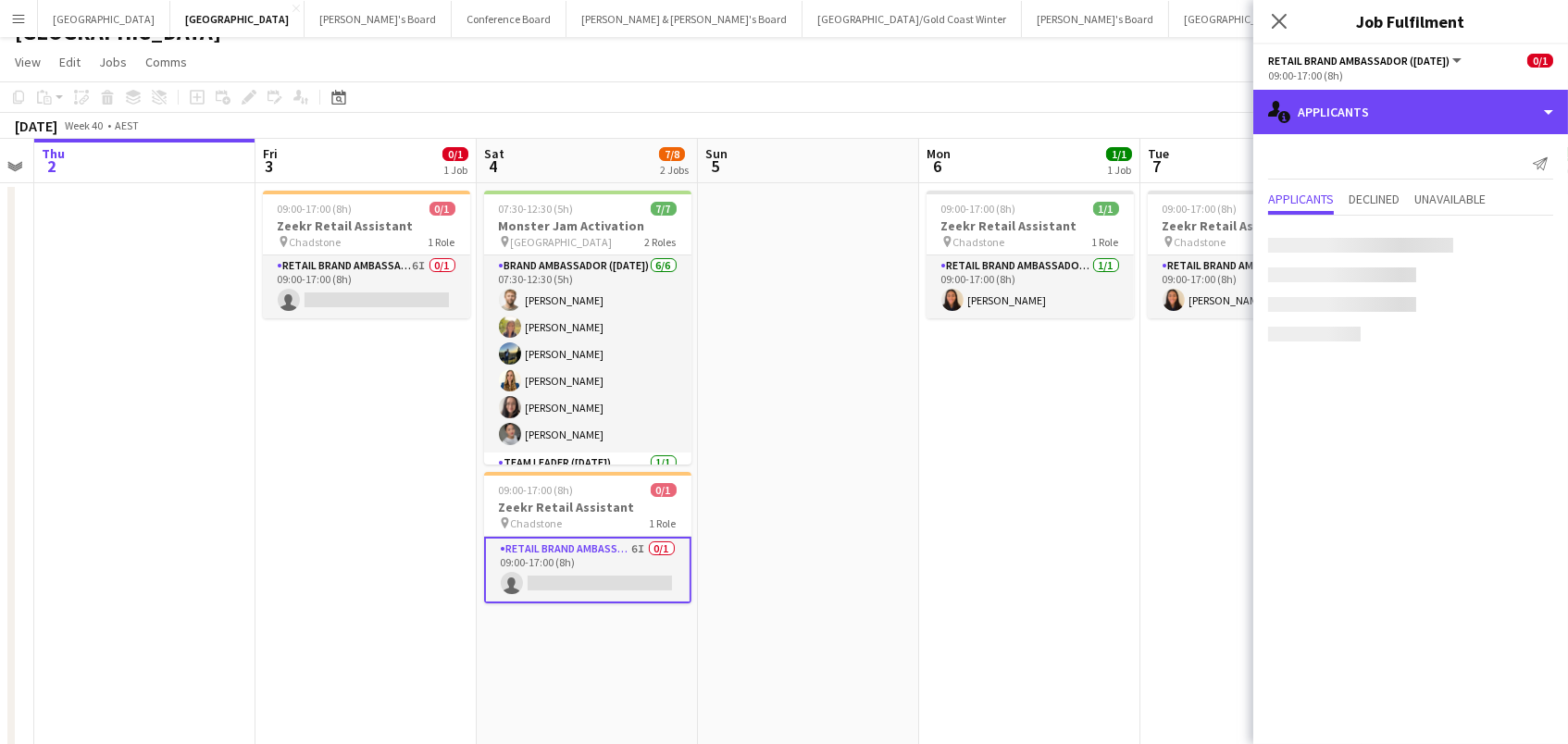
drag, startPoint x: 1472, startPoint y: 123, endPoint x: 1473, endPoint y: 136, distance: 13.0
click at [1472, 123] on div "single-neutral-actions-information Applicants" at bounding box center [1411, 112] width 315 height 45
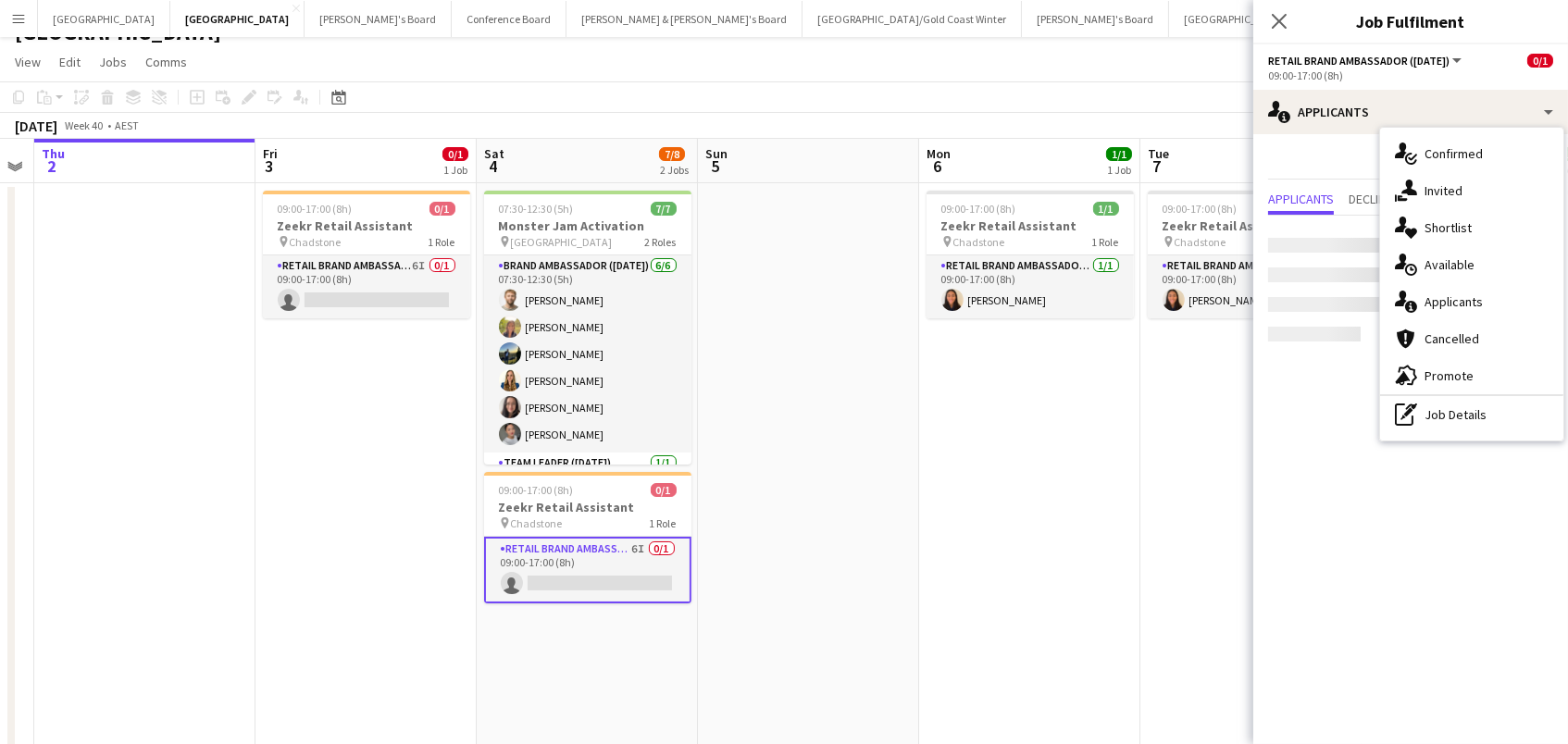
click at [1478, 176] on div "single-neutral-actions-share-1 Invited" at bounding box center [1472, 190] width 183 height 37
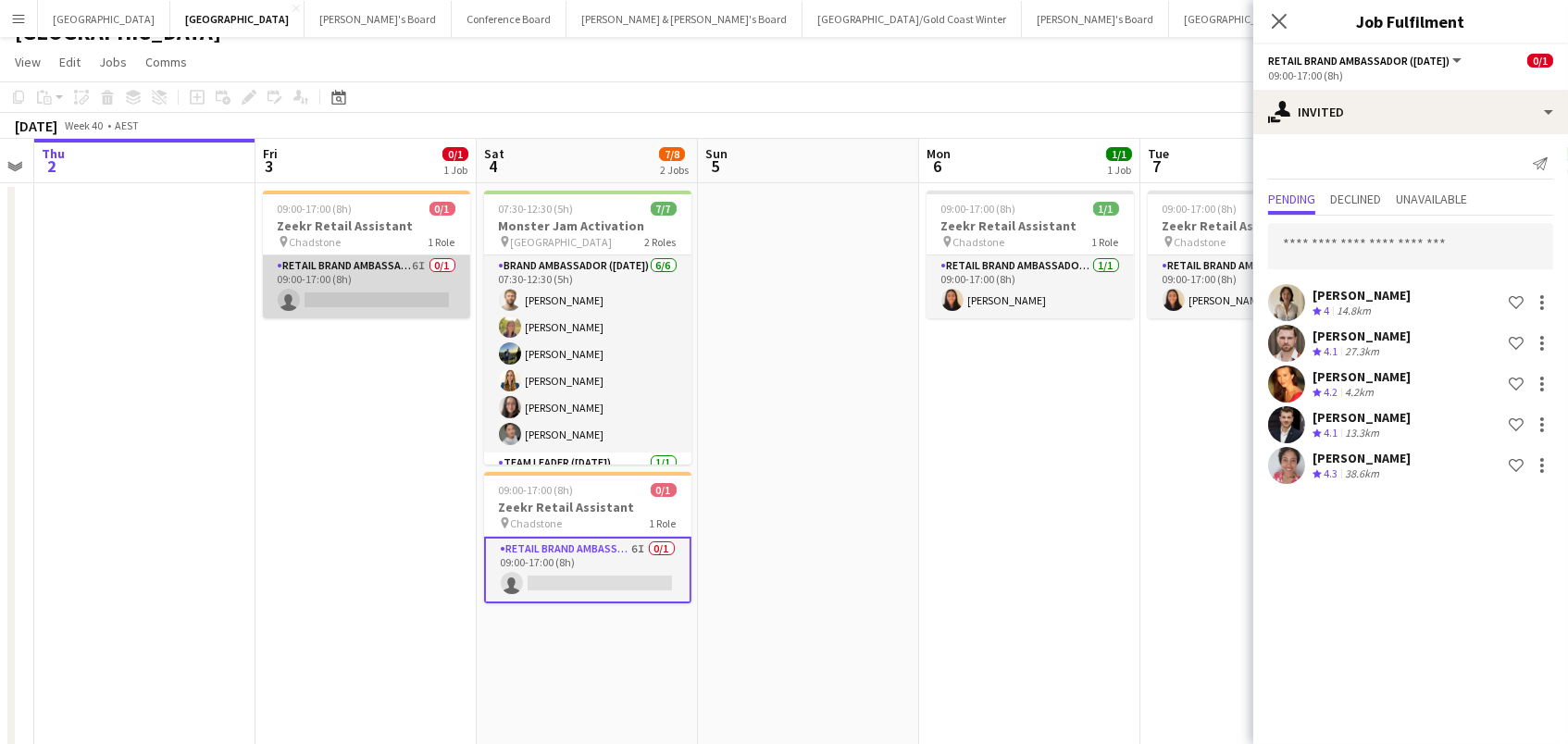
click at [385, 305] on app-card-role "RETAIL Brand Ambassador (Mon - Fri) 6I 0/1 09:00-17:00 (8h) single-neutral-acti…" at bounding box center [367, 286] width 207 height 63
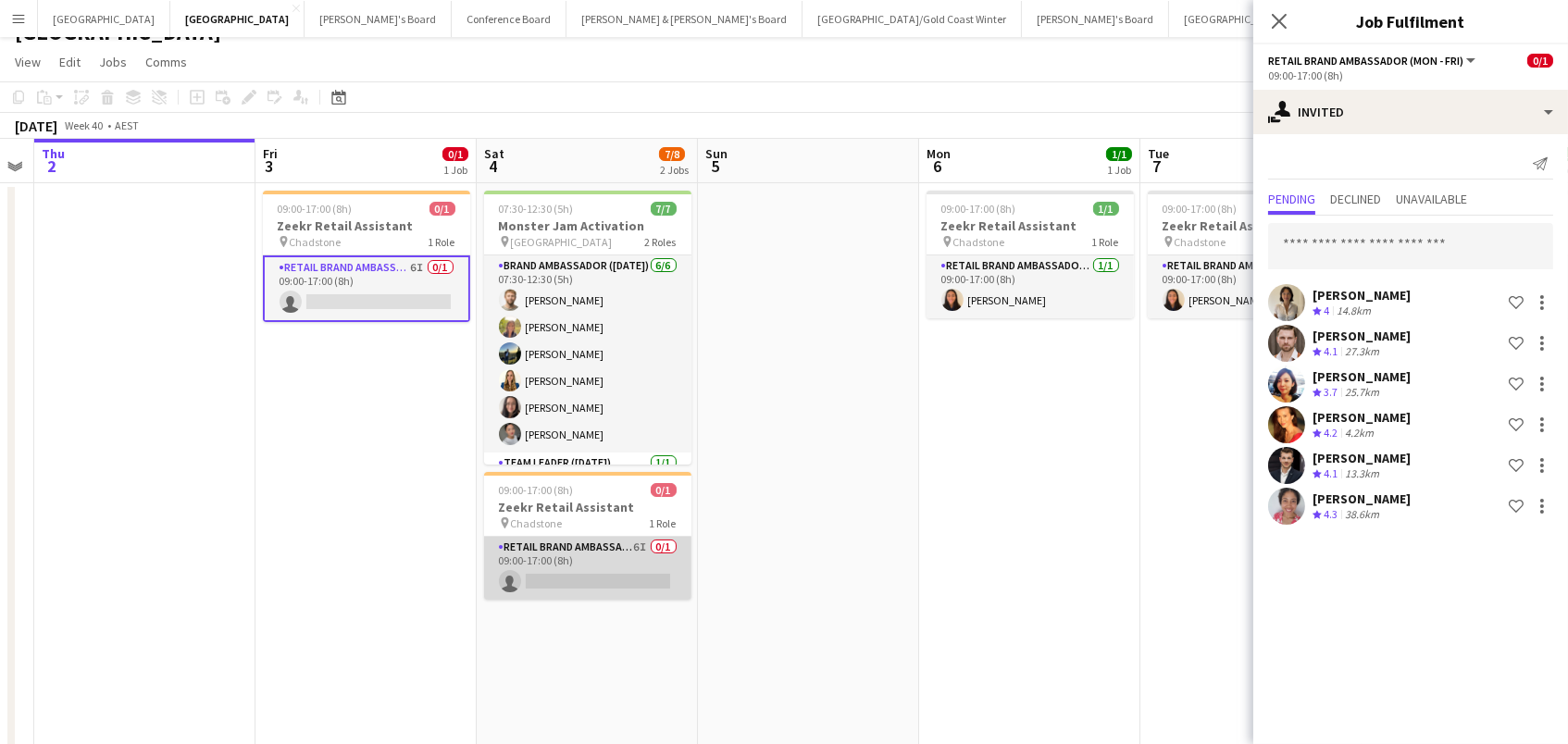
click at [616, 565] on app-card-role "RETAIL Brand Ambassador ([DATE]) 6I 0/1 09:00-17:00 (8h) single-neutral-actions" at bounding box center [588, 568] width 207 height 63
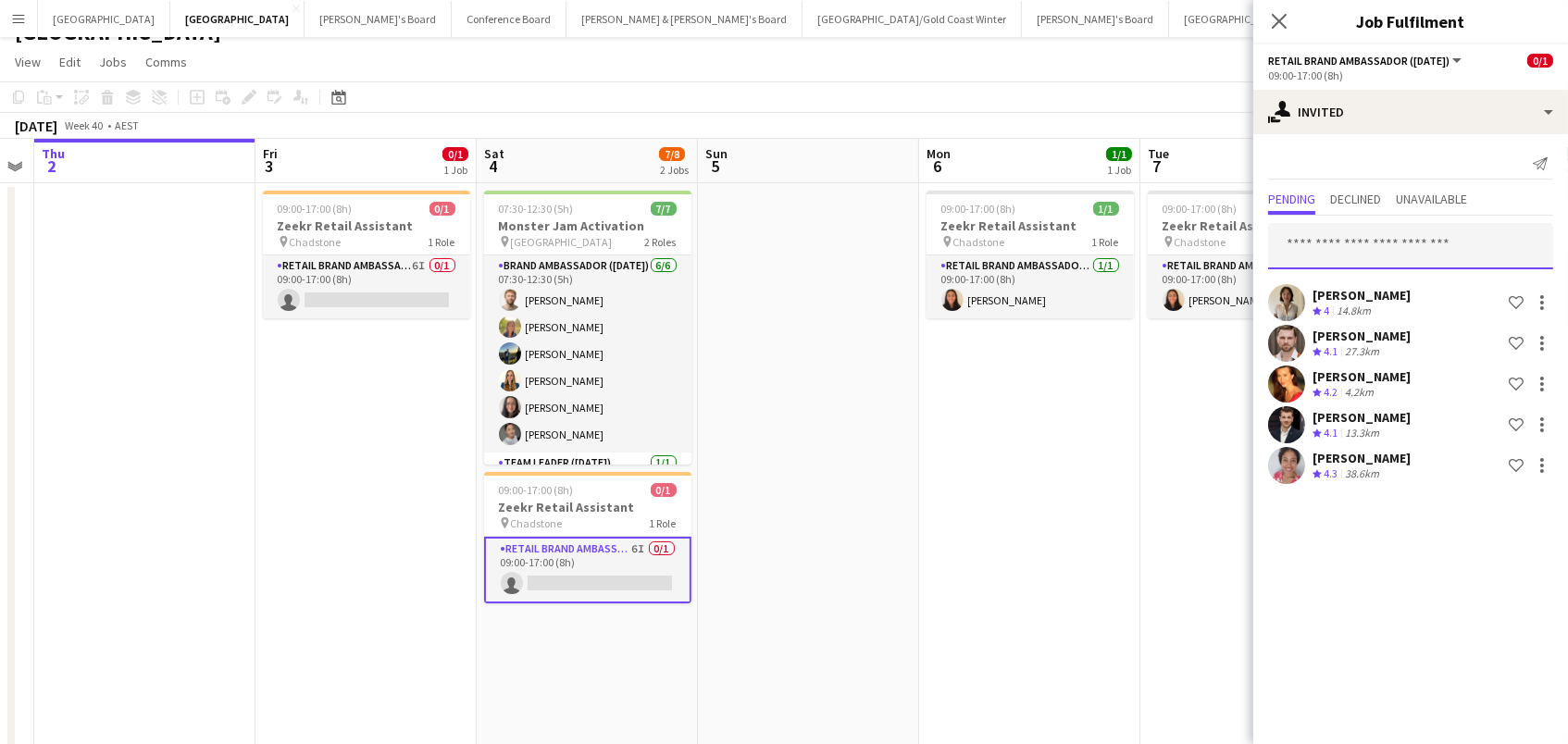
click at [1329, 244] on input "text" at bounding box center [1411, 246] width 285 height 46
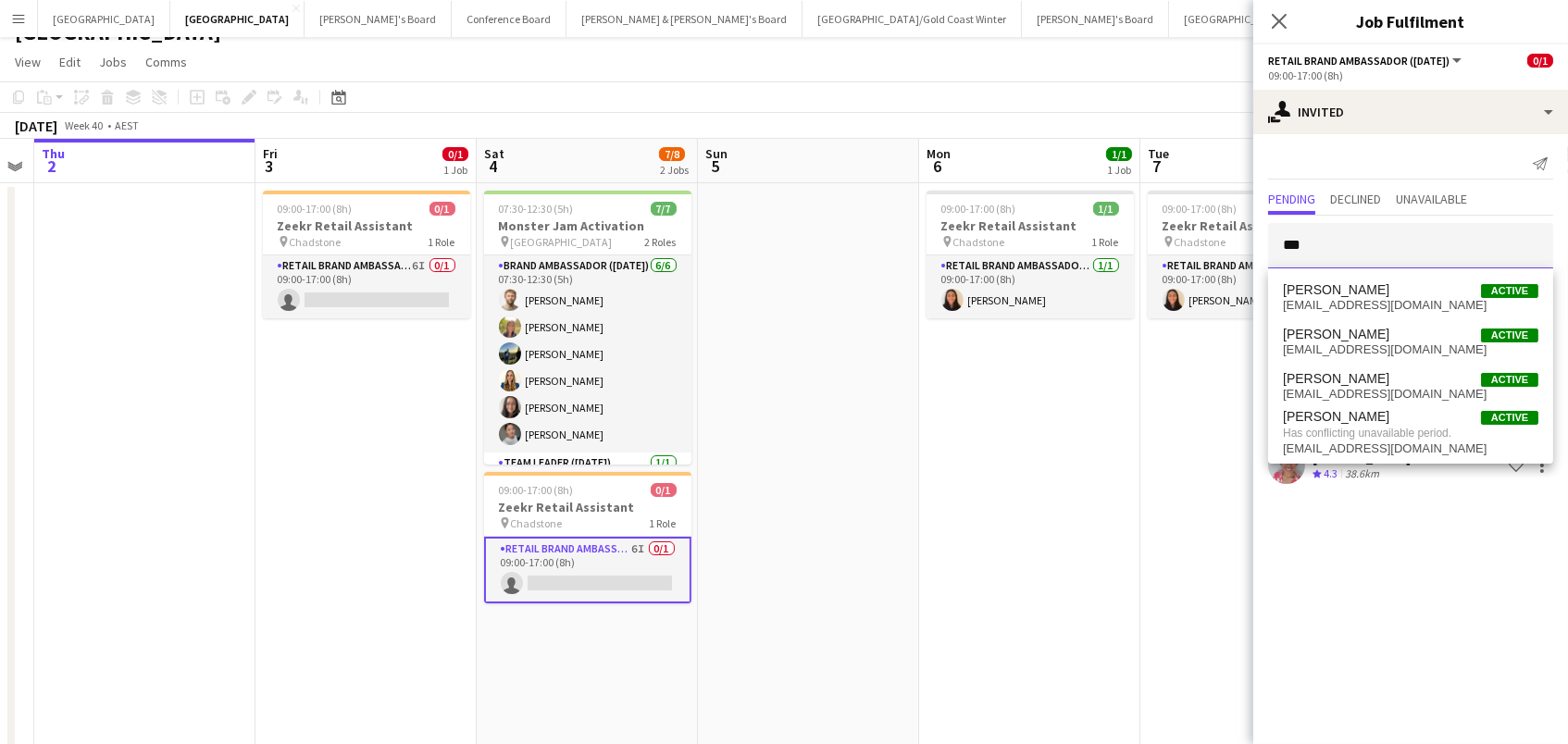
type input "***"
drag, startPoint x: 1329, startPoint y: 244, endPoint x: 1341, endPoint y: 386, distance: 142.5
click at [1341, 386] on span "[EMAIL_ADDRESS][DOMAIN_NAME]" at bounding box center [1411, 393] width 255 height 15
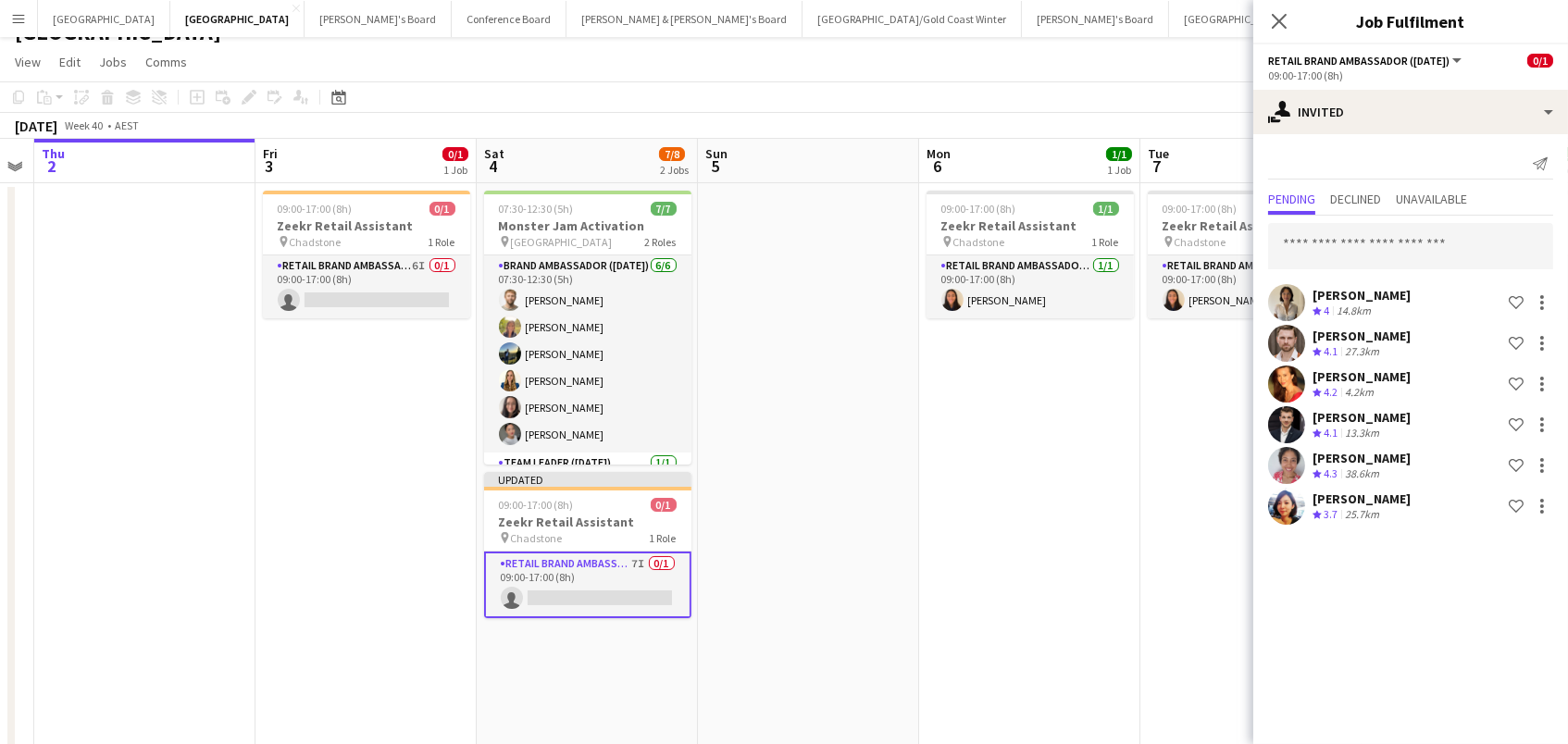
click at [1188, 124] on div "[DATE] Week 40 • AEST Publish 1 job Revert 1 job" at bounding box center [784, 125] width 1568 height 26
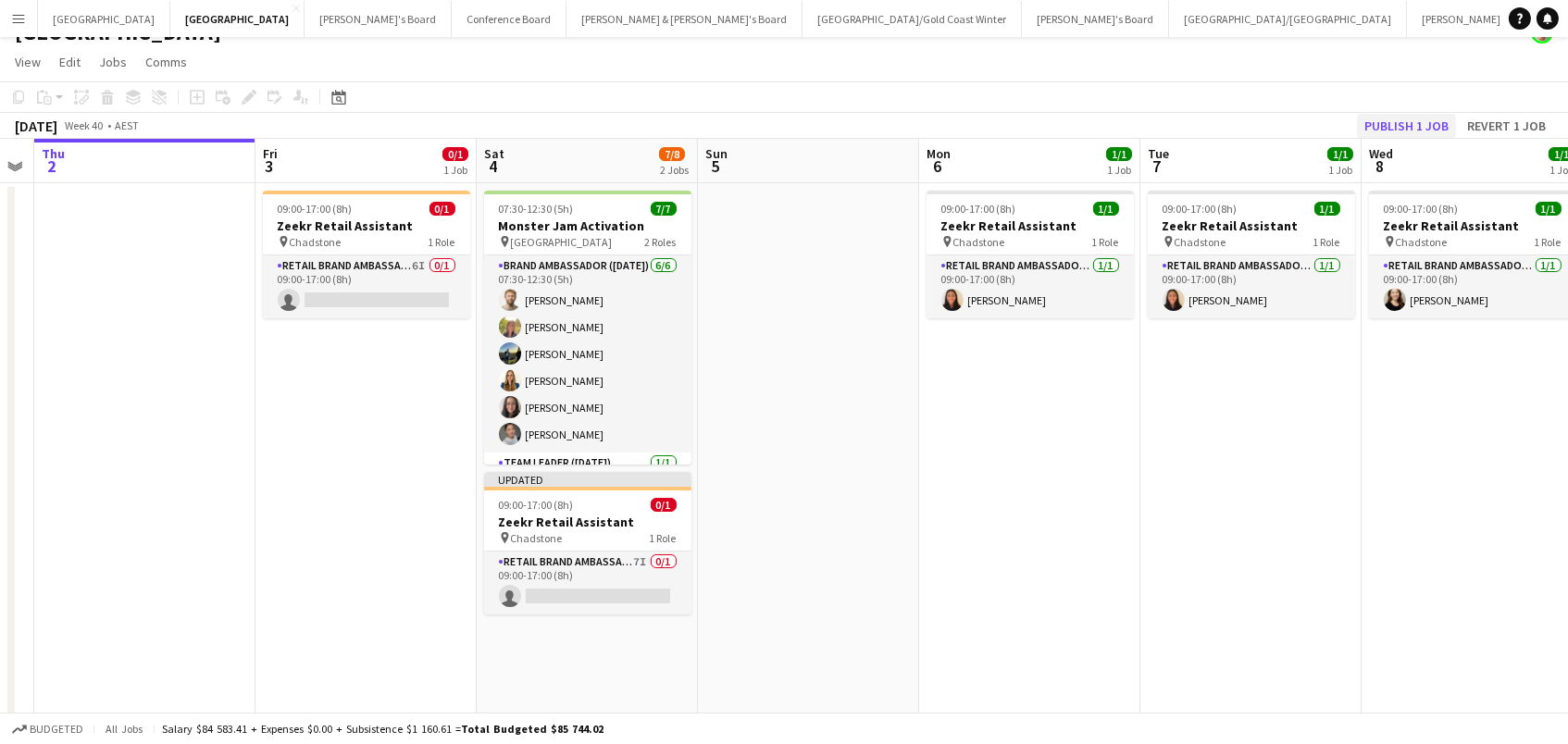
click at [1375, 124] on button "Publish 1 job" at bounding box center [1406, 125] width 99 height 24
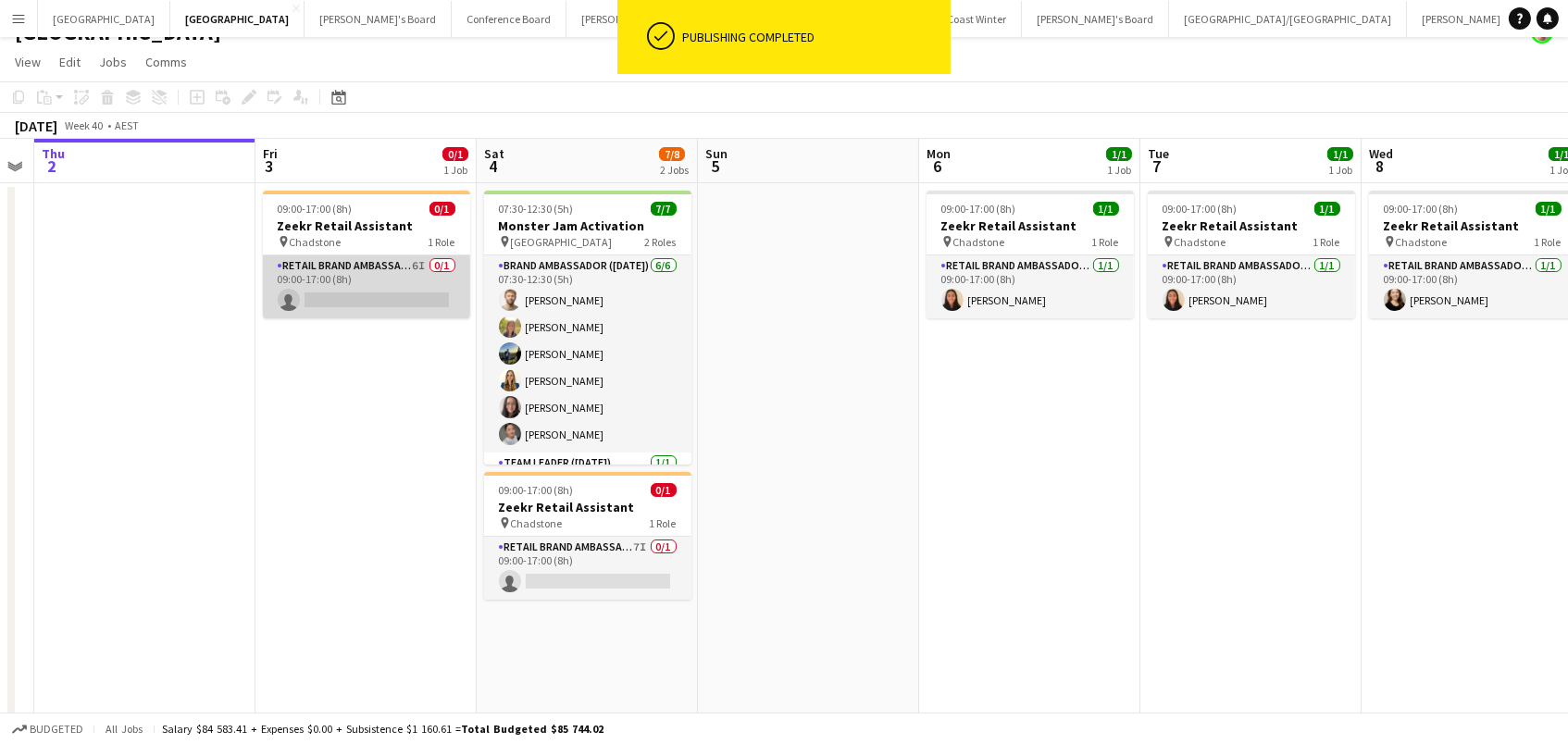
click at [316, 284] on app-card-role "RETAIL Brand Ambassador (Mon - Fri) 6I 0/1 09:00-17:00 (8h) single-neutral-acti…" at bounding box center [367, 286] width 207 height 63
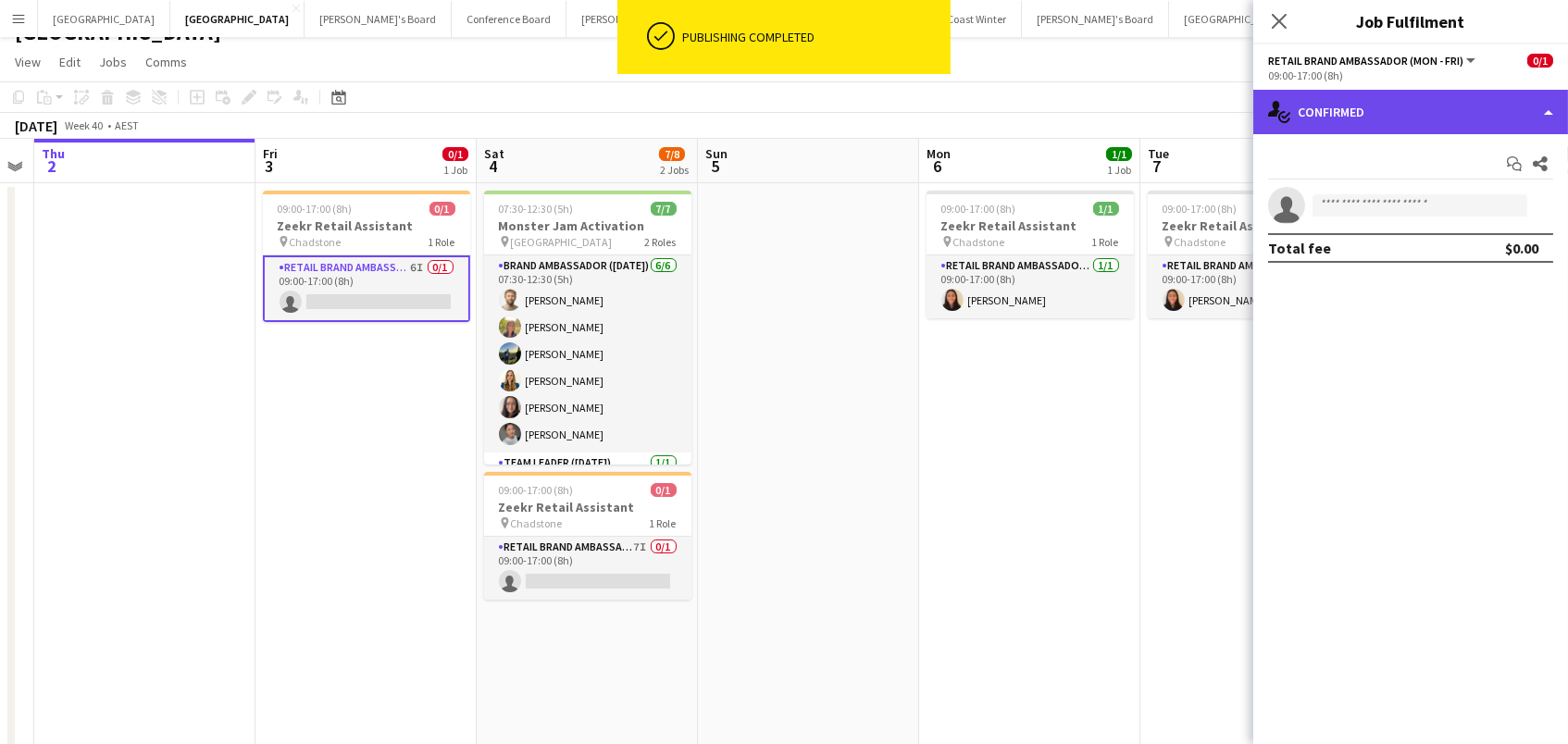
click at [1316, 113] on div "single-neutral-actions-check-2 Confirmed" at bounding box center [1411, 112] width 315 height 45
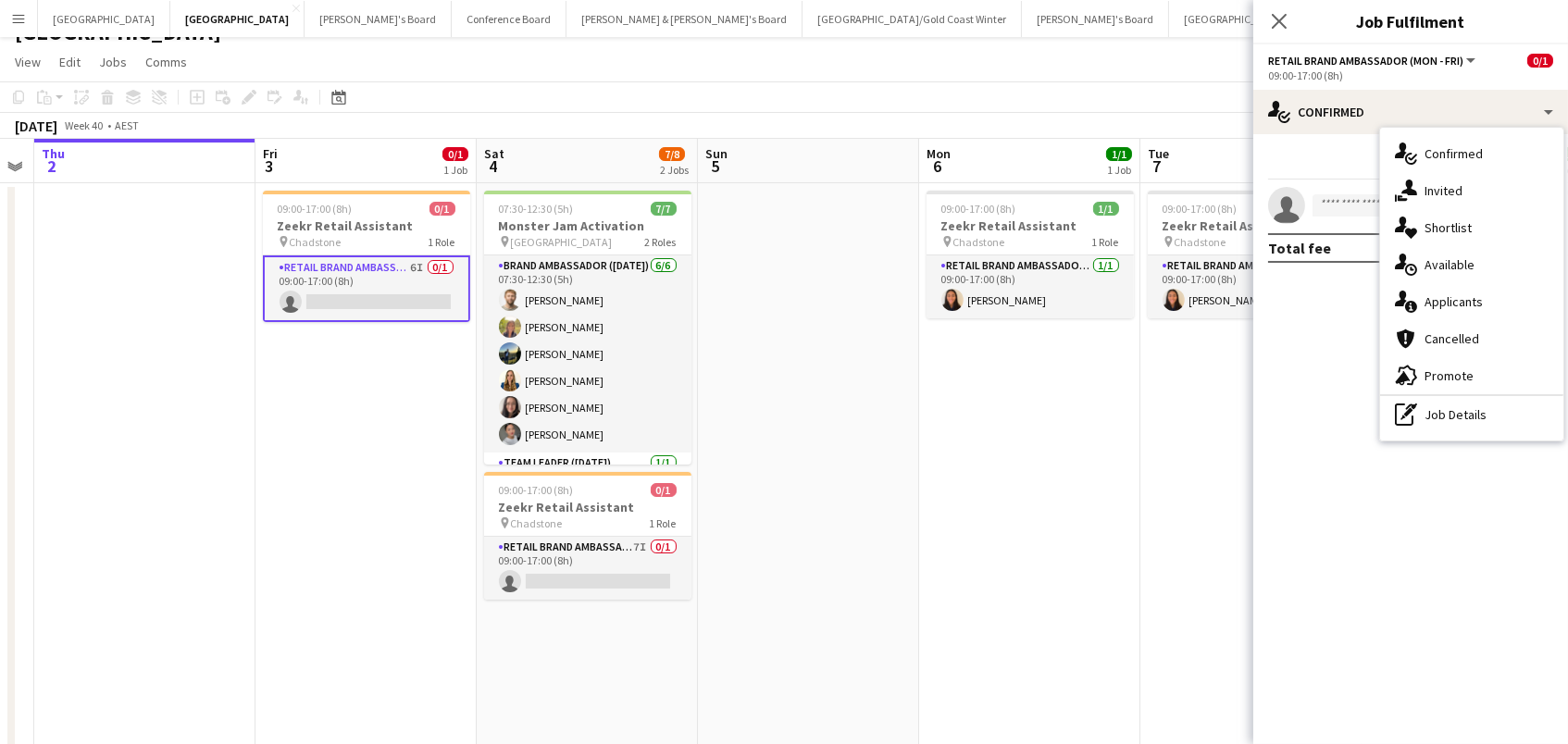
click at [1445, 206] on div "single-neutral-actions-check-2 Confirmed single-neutral-actions-share-1 Invited…" at bounding box center [1472, 284] width 183 height 313
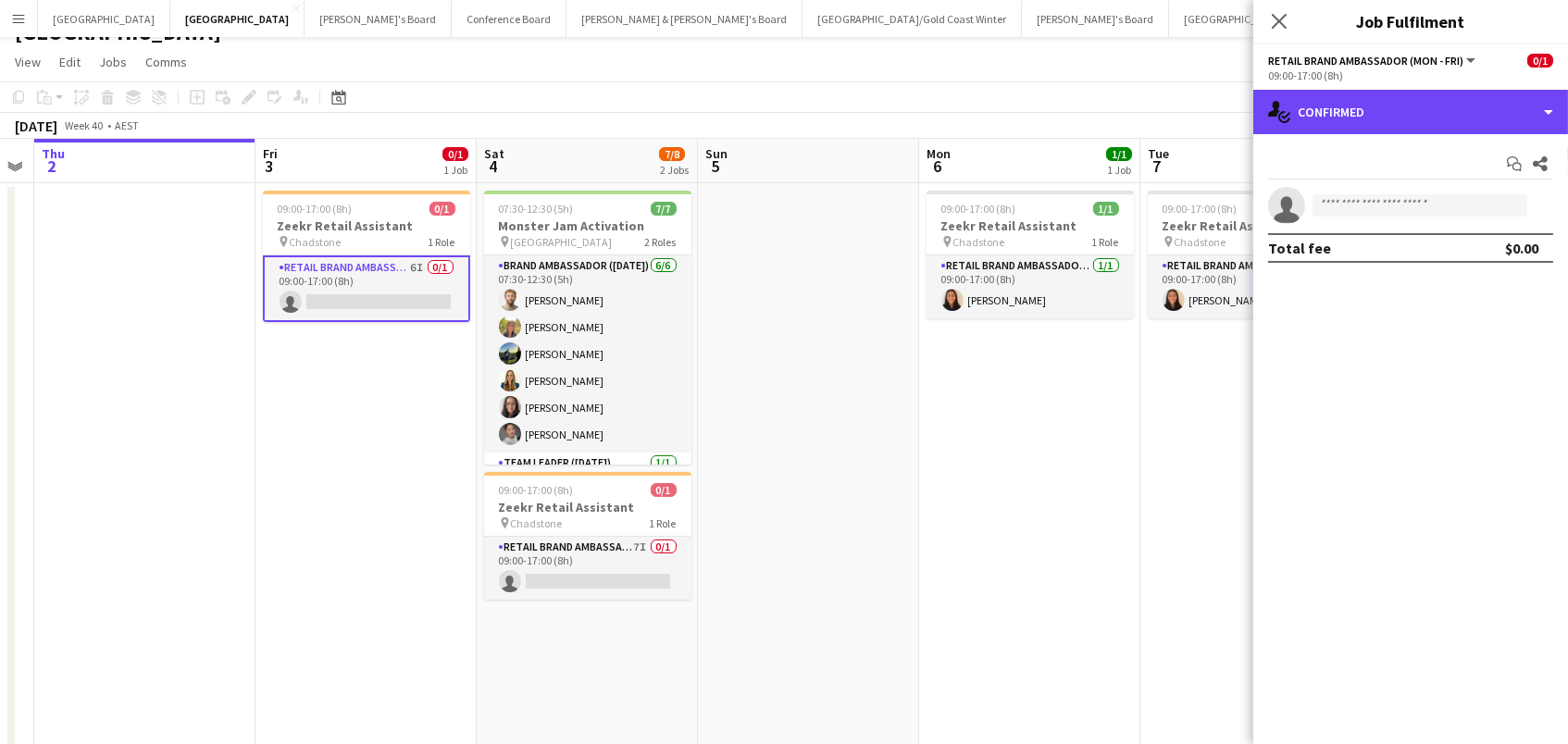
drag, startPoint x: 1390, startPoint y: 103, endPoint x: 1393, endPoint y: 124, distance: 21.2
click at [1390, 103] on div "single-neutral-actions-check-2 Confirmed" at bounding box center [1411, 112] width 315 height 45
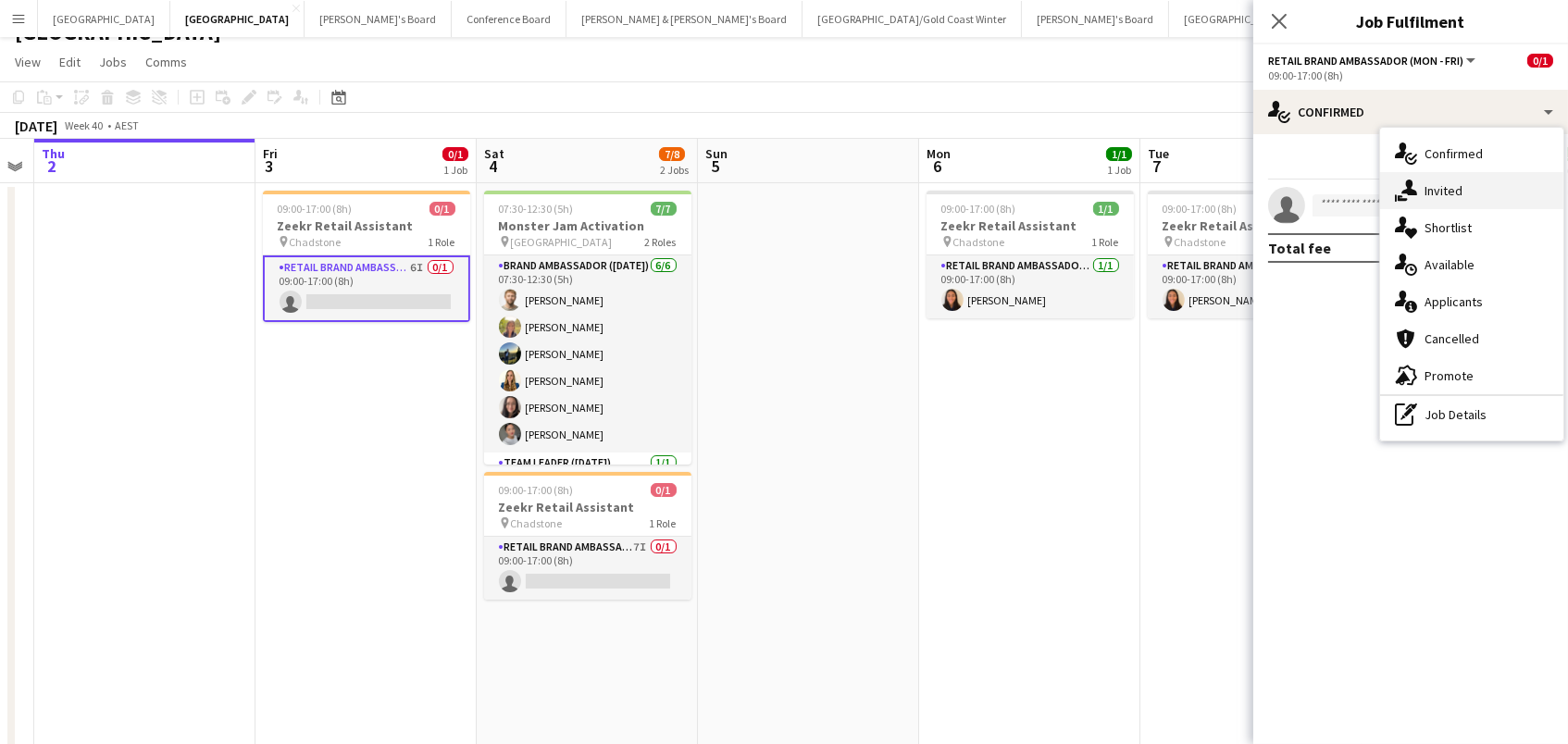
click at [1447, 183] on span "Invited" at bounding box center [1443, 190] width 38 height 17
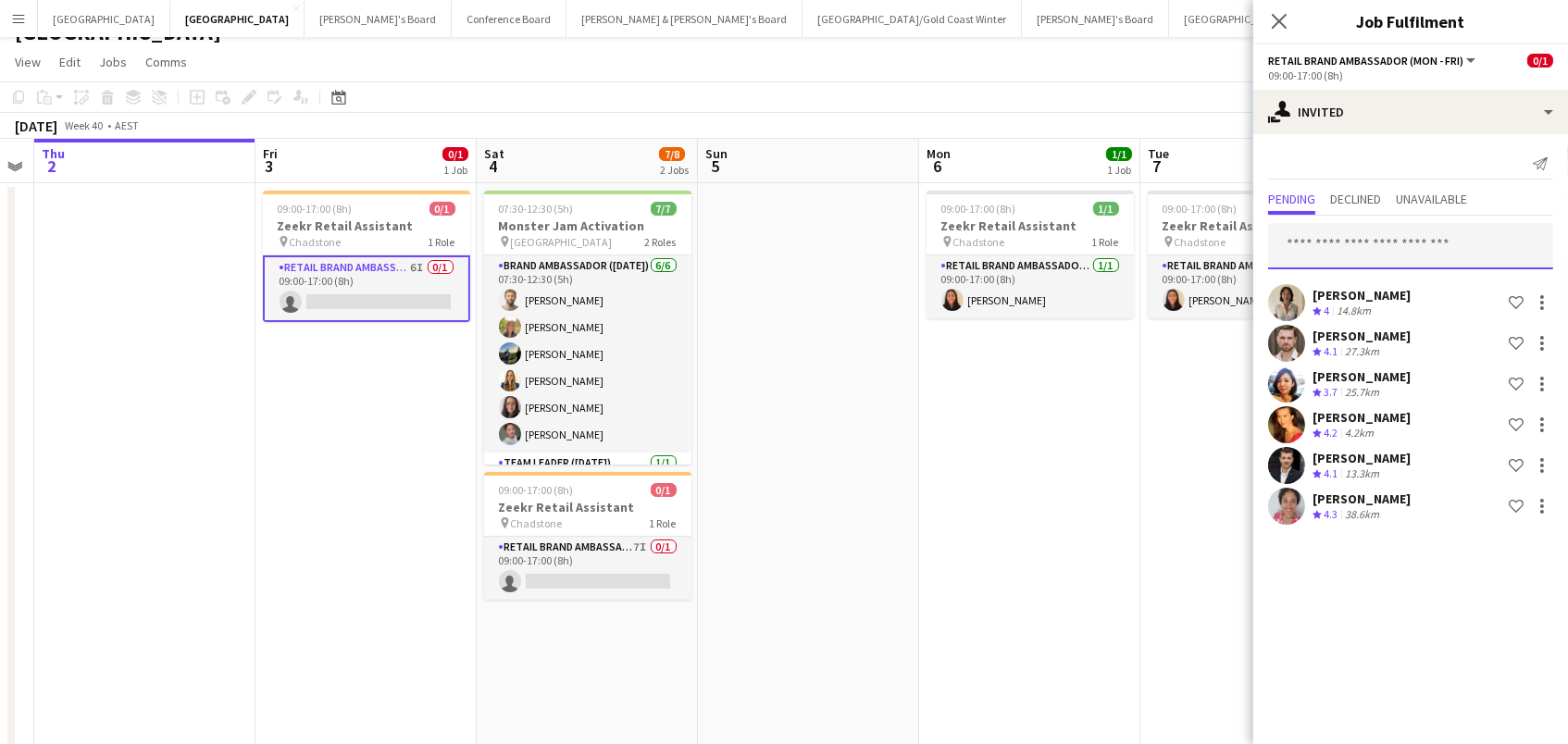
click at [1394, 255] on input "text" at bounding box center [1411, 246] width 285 height 46
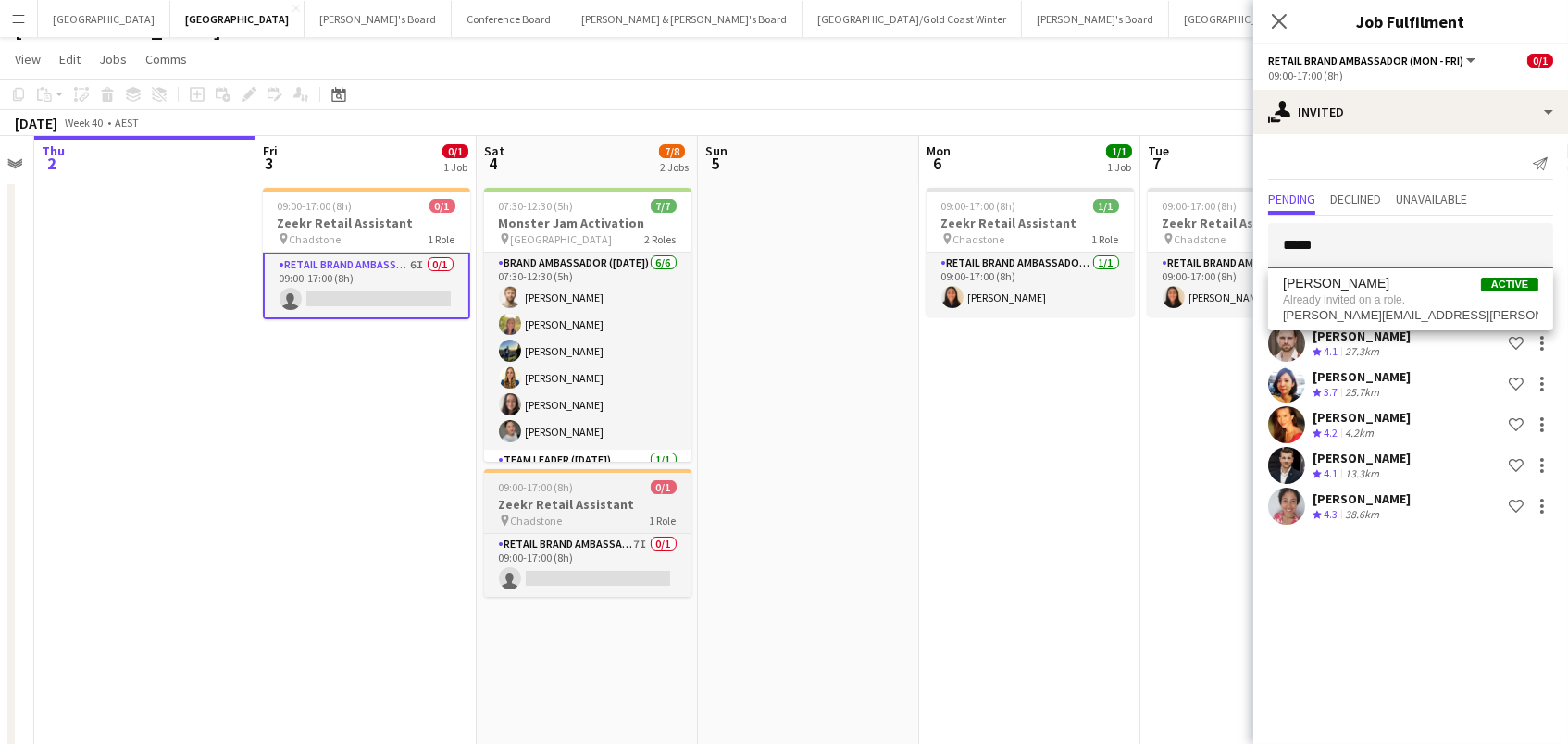
scroll to position [27, 0]
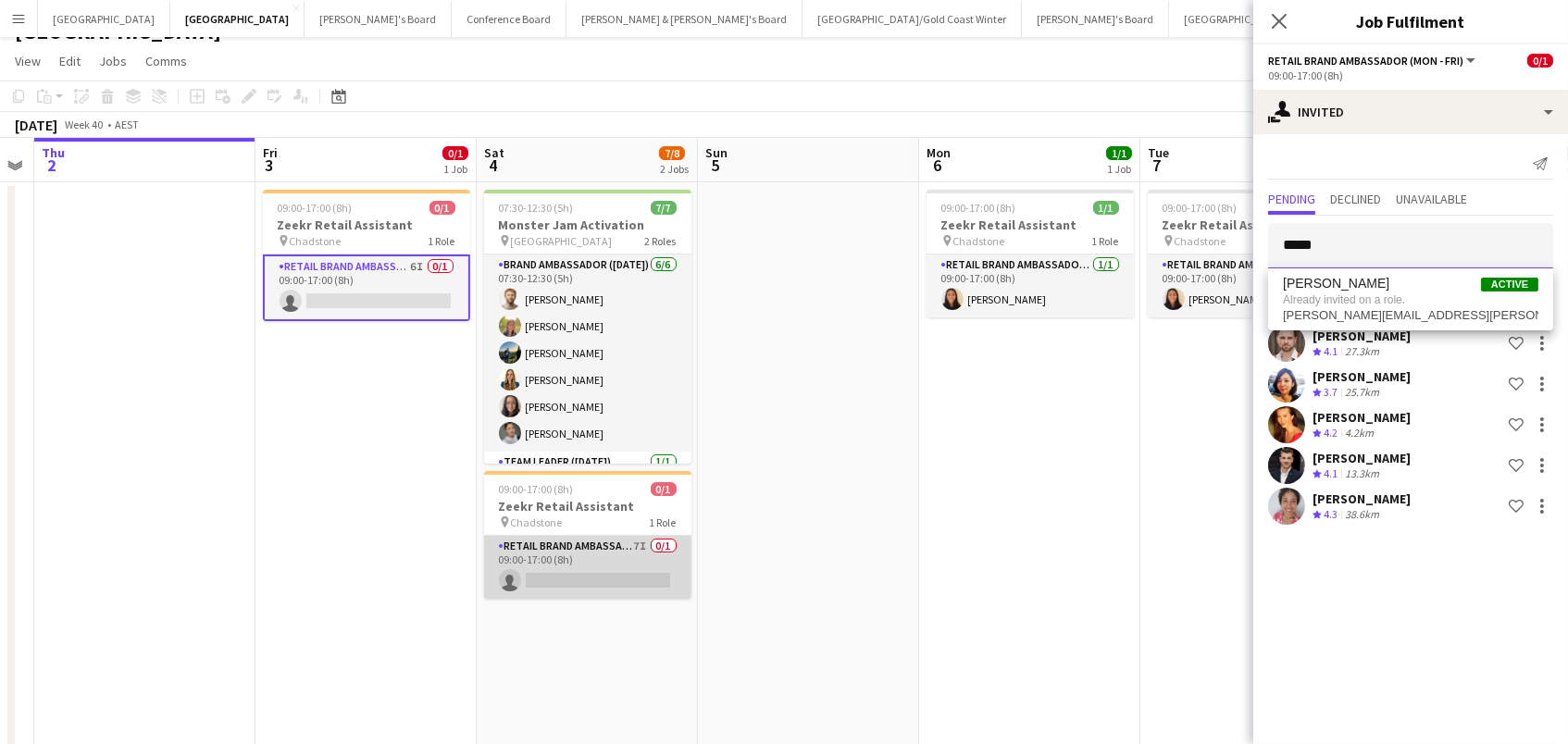
type input "*****"
click at [626, 582] on app-card-role "RETAIL Brand Ambassador ([DATE]) 7I 0/1 09:00-17:00 (8h) single-neutral-actions" at bounding box center [588, 567] width 207 height 63
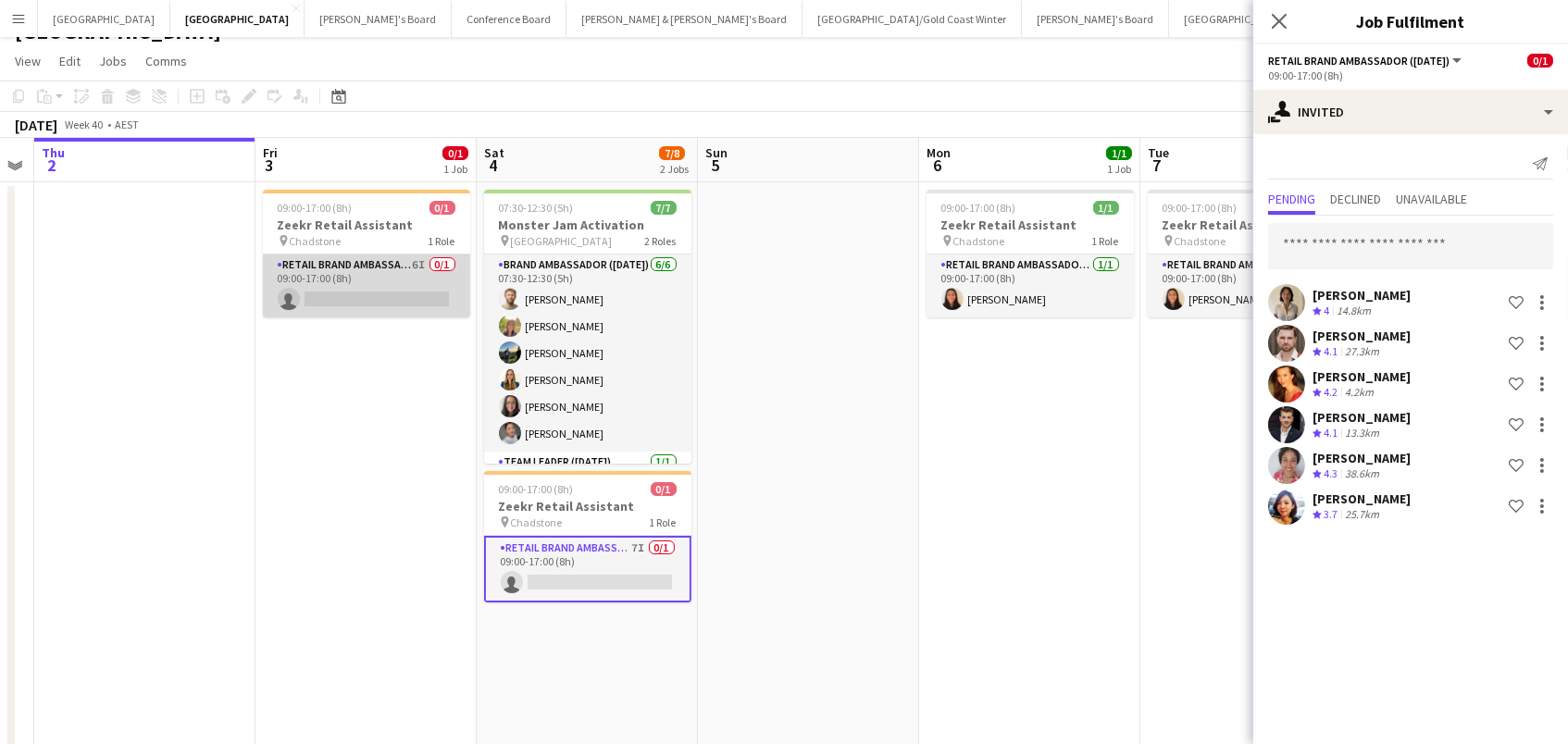
click at [320, 268] on app-card-role "RETAIL Brand Ambassador (Mon - Fri) 6I 0/1 09:00-17:00 (8h) single-neutral-acti…" at bounding box center [367, 286] width 207 height 63
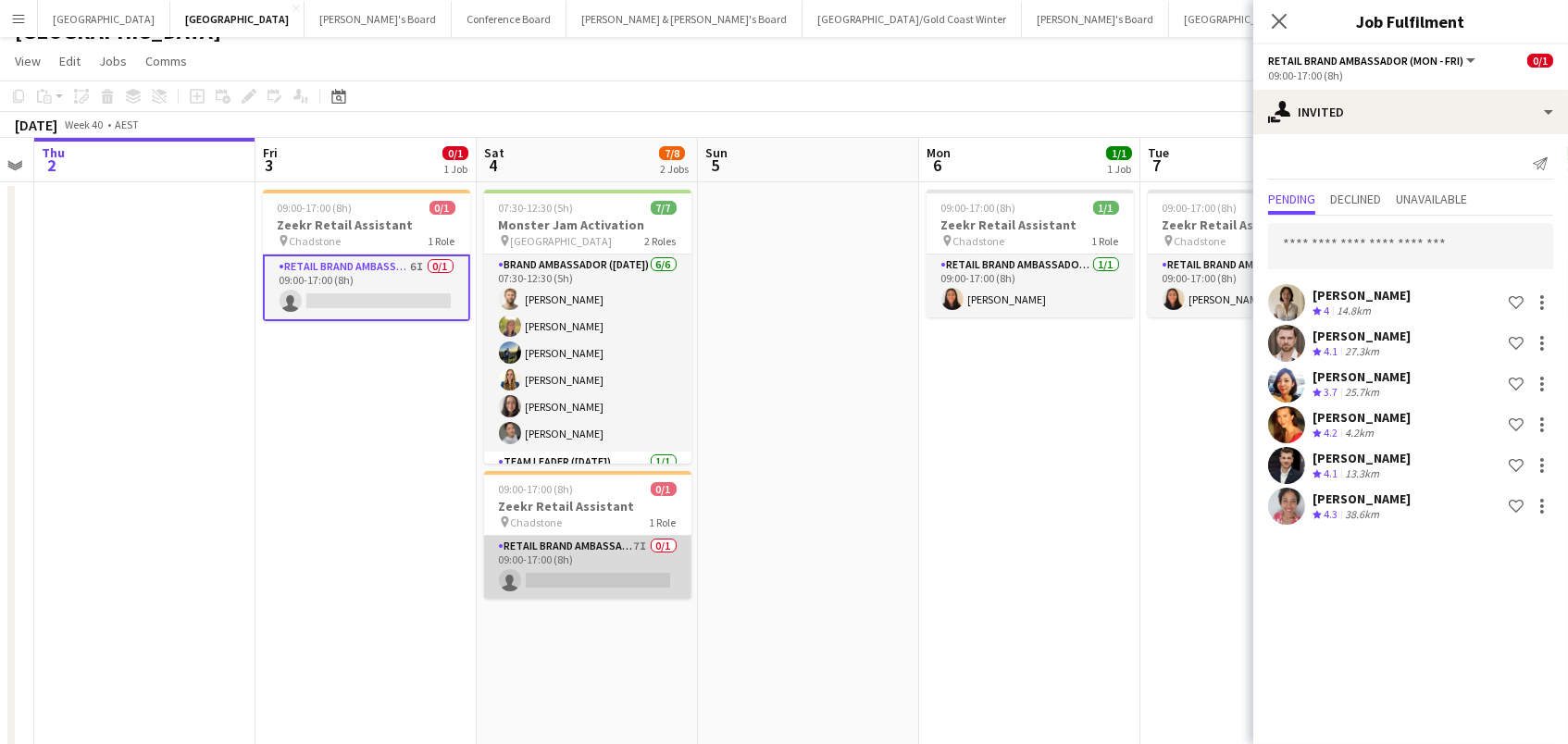
click at [626, 573] on app-card-role "RETAIL Brand Ambassador ([DATE]) 7I 0/1 09:00-17:00 (8h) single-neutral-actions" at bounding box center [588, 567] width 207 height 63
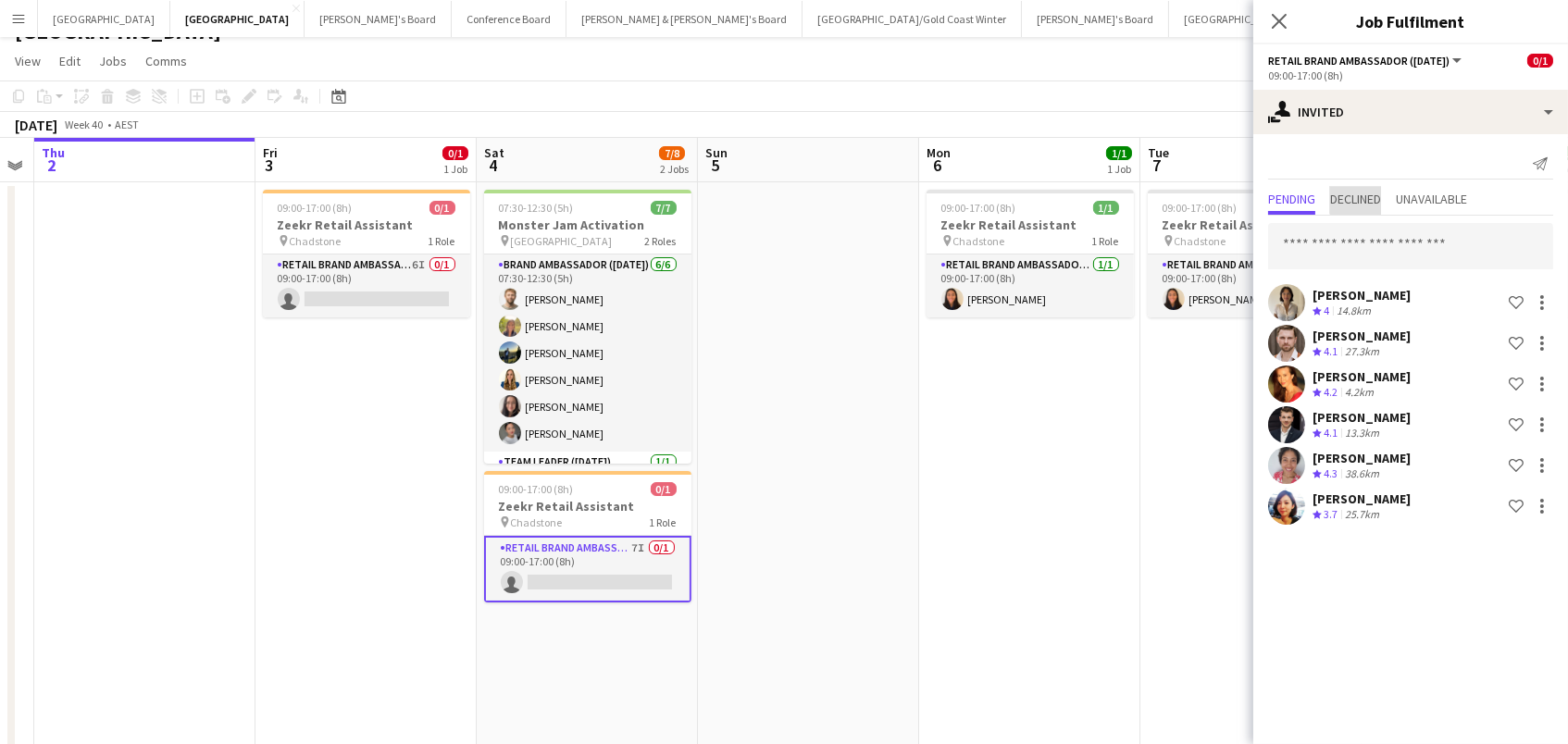
click at [1368, 196] on span "Declined" at bounding box center [1355, 198] width 51 height 13
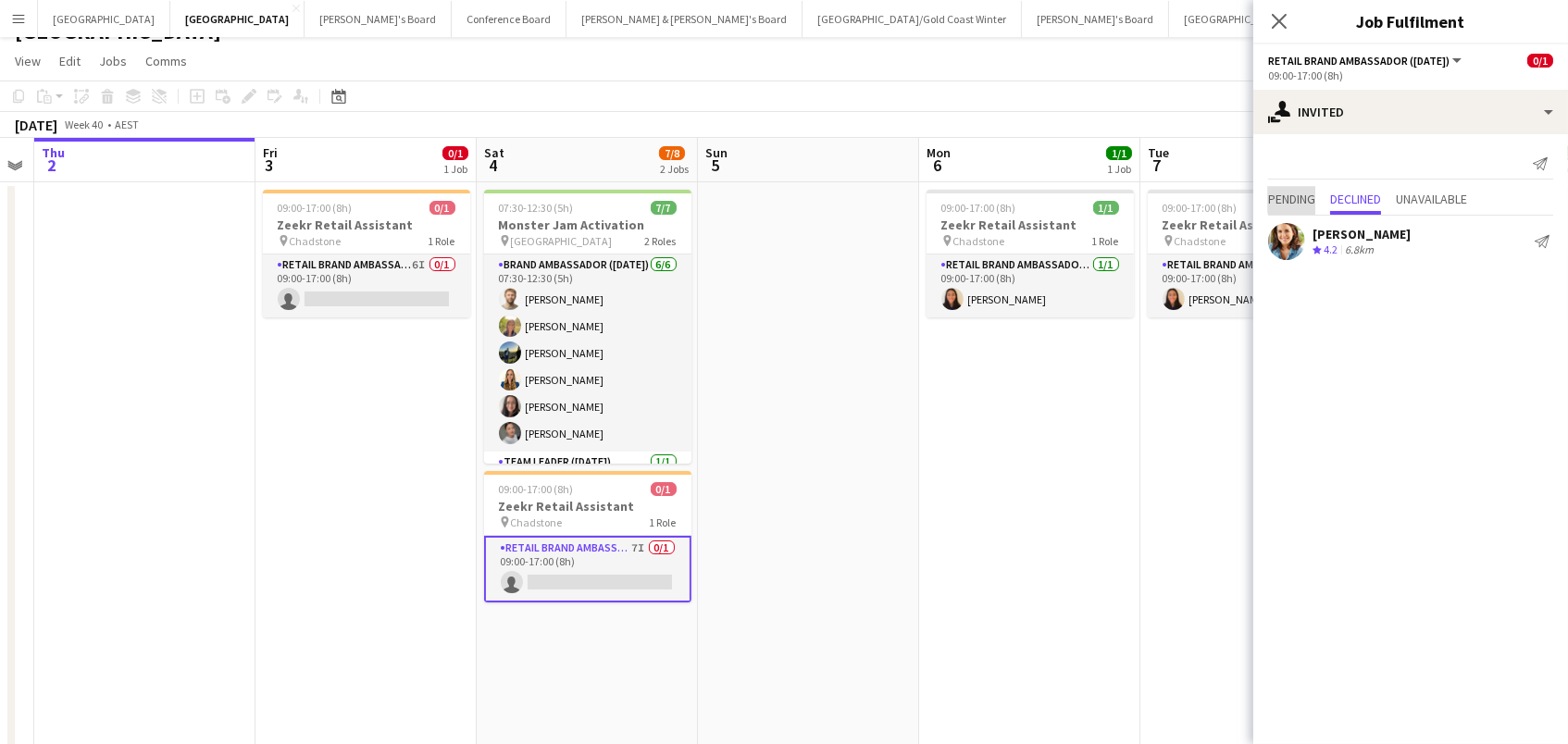
click at [1307, 196] on span "Pending" at bounding box center [1291, 198] width 47 height 13
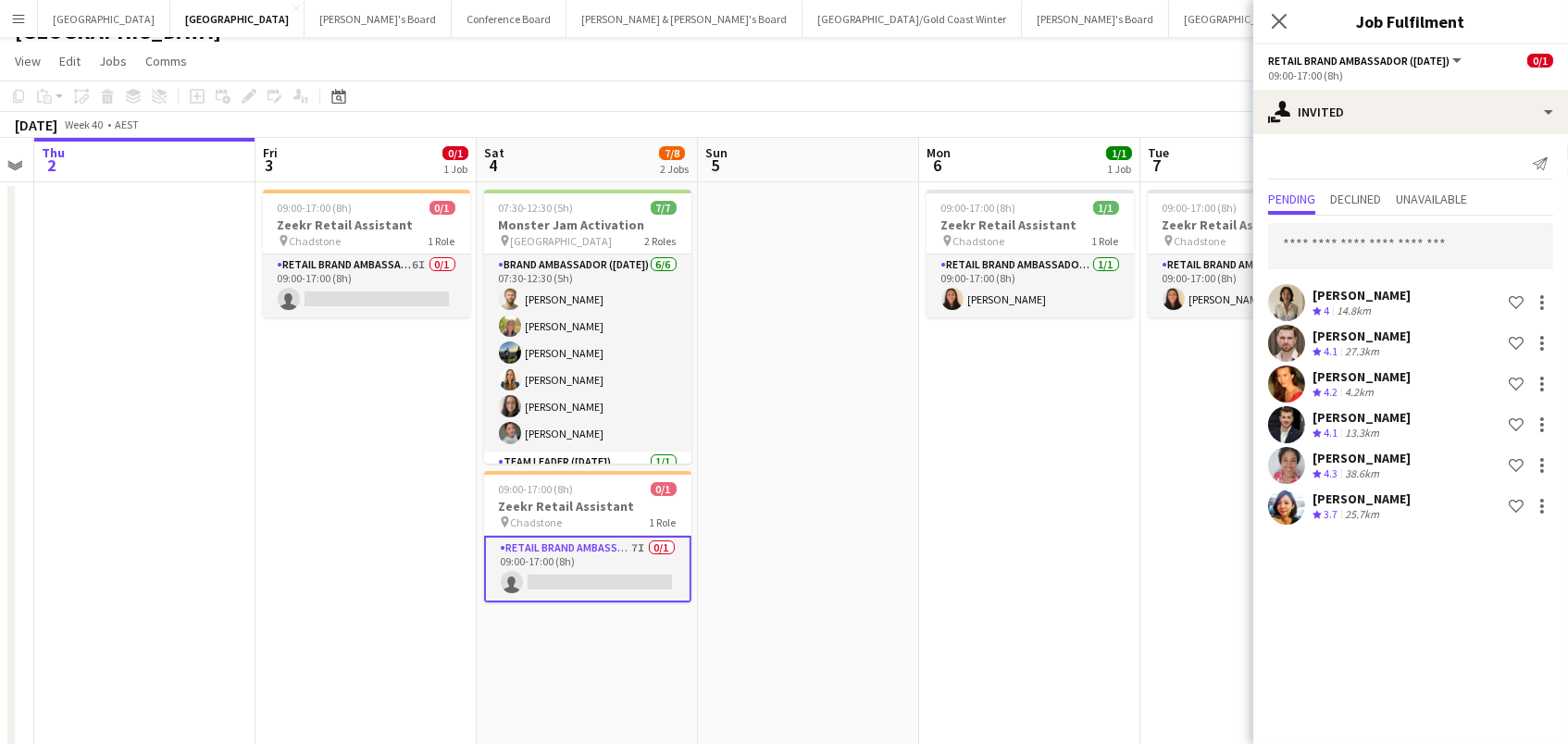
click at [1335, 307] on div "14.8km" at bounding box center [1354, 312] width 42 height 16
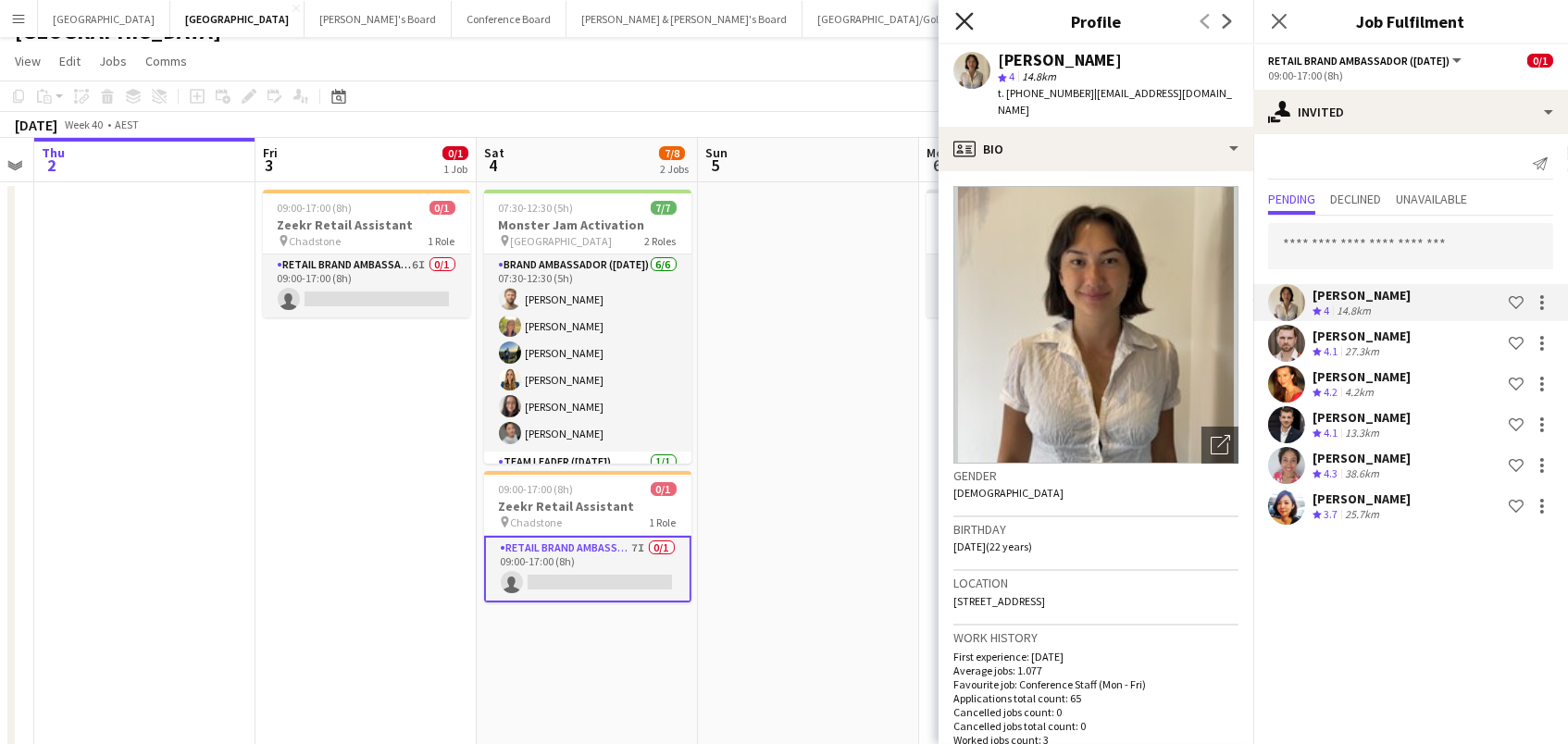
click at [961, 25] on icon "Close pop-in" at bounding box center [964, 21] width 18 height 18
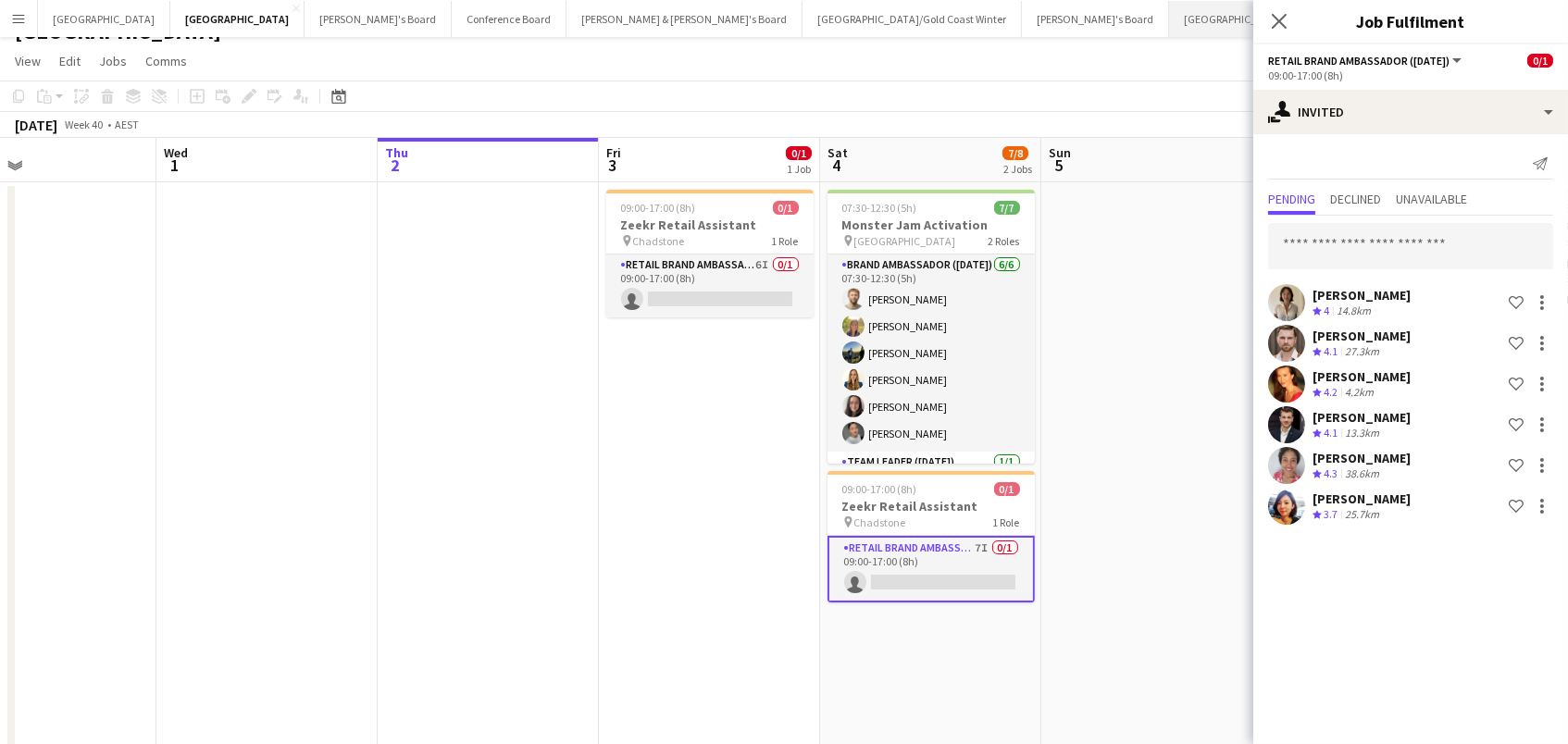
scroll to position [0, 506]
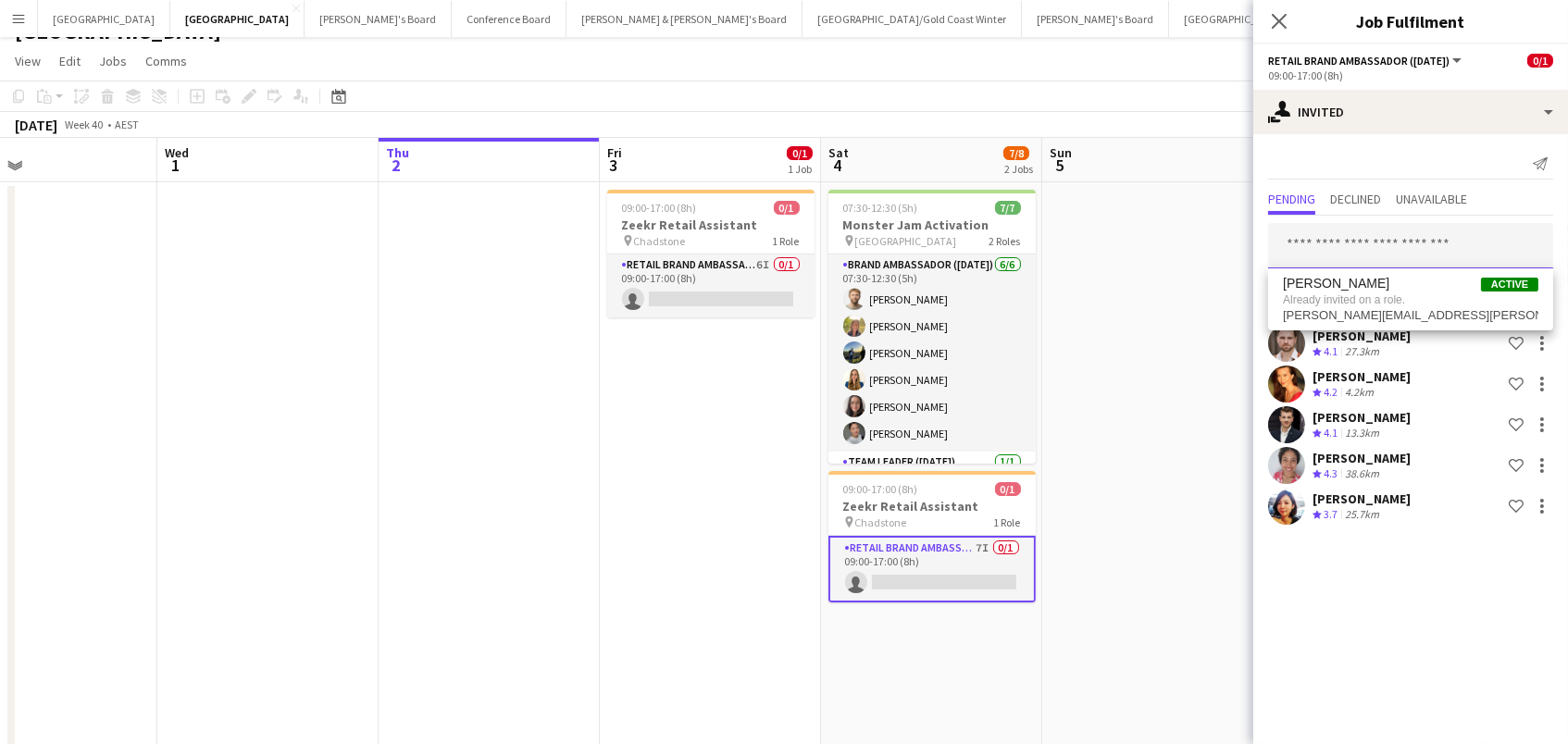
click at [1315, 239] on input "text" at bounding box center [1411, 246] width 285 height 46
type input "*******"
click at [1423, 292] on span "[PERSON_NAME] Active" at bounding box center [1411, 290] width 255 height 16
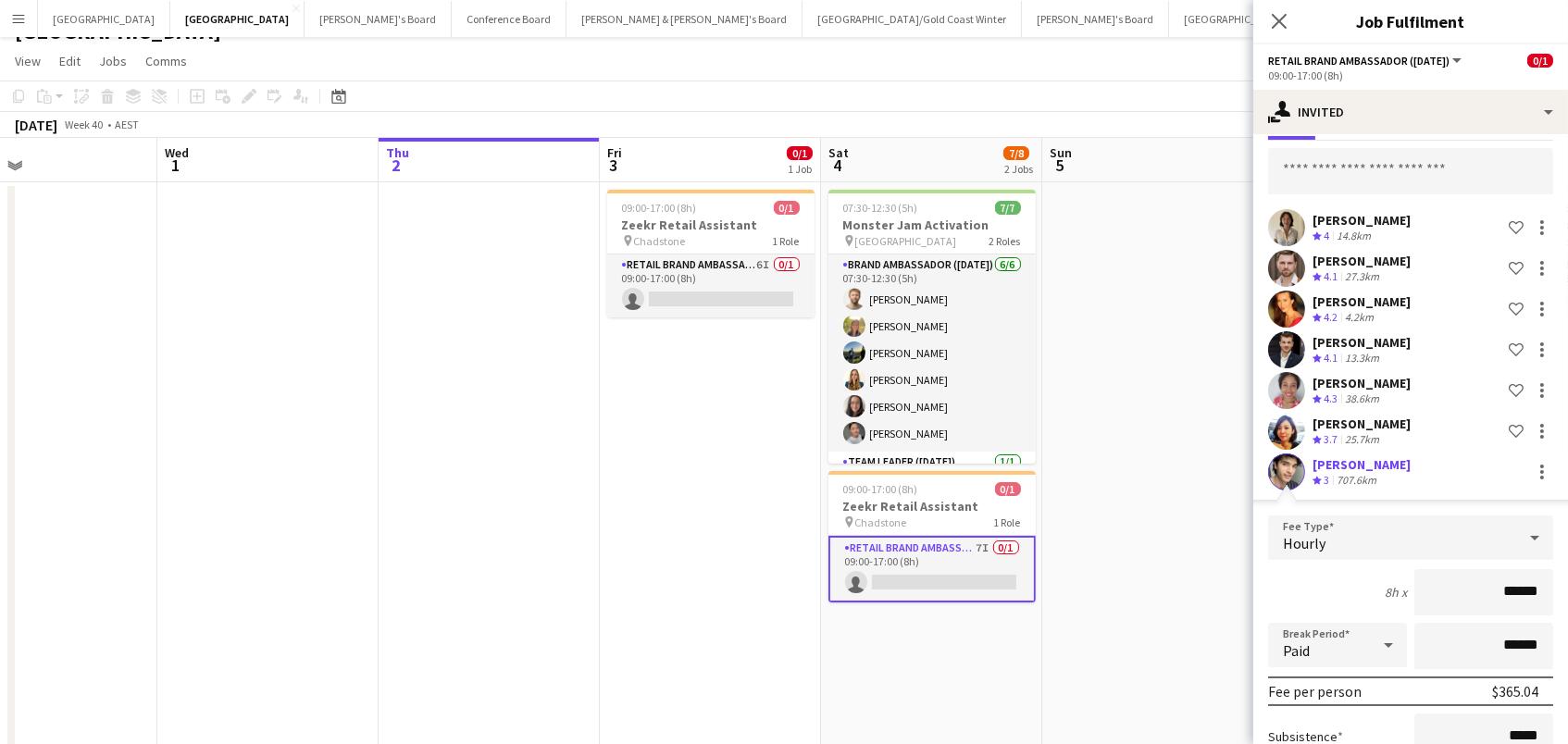
scroll to position [226, 0]
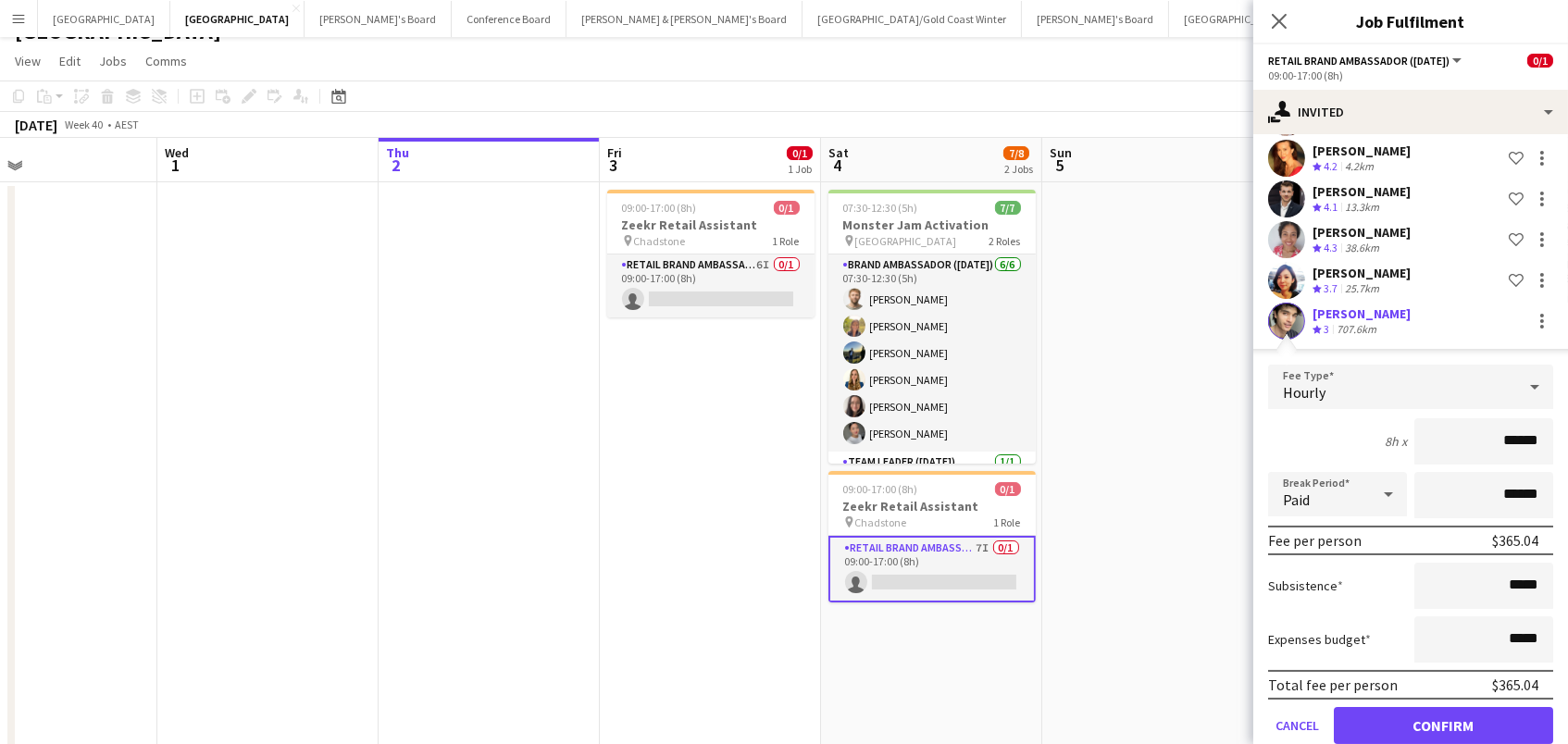
click at [1289, 716] on button "Cancel" at bounding box center [1297, 725] width 59 height 37
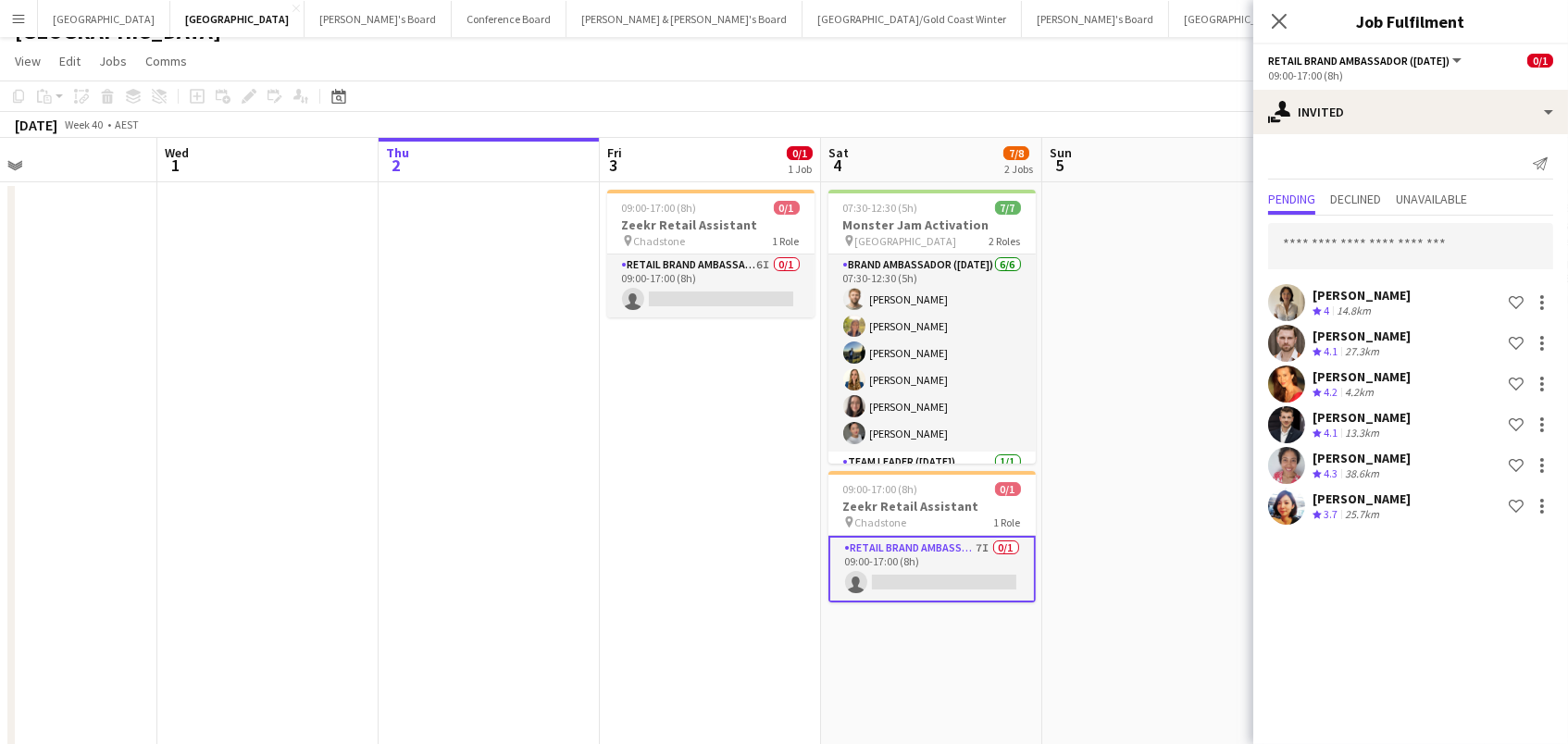
scroll to position [0, 0]
click at [735, 303] on app-card-role "RETAIL Brand Ambassador (Mon - Fri) 6I 0/1 09:00-17:00 (8h) single-neutral-acti…" at bounding box center [711, 286] width 207 height 63
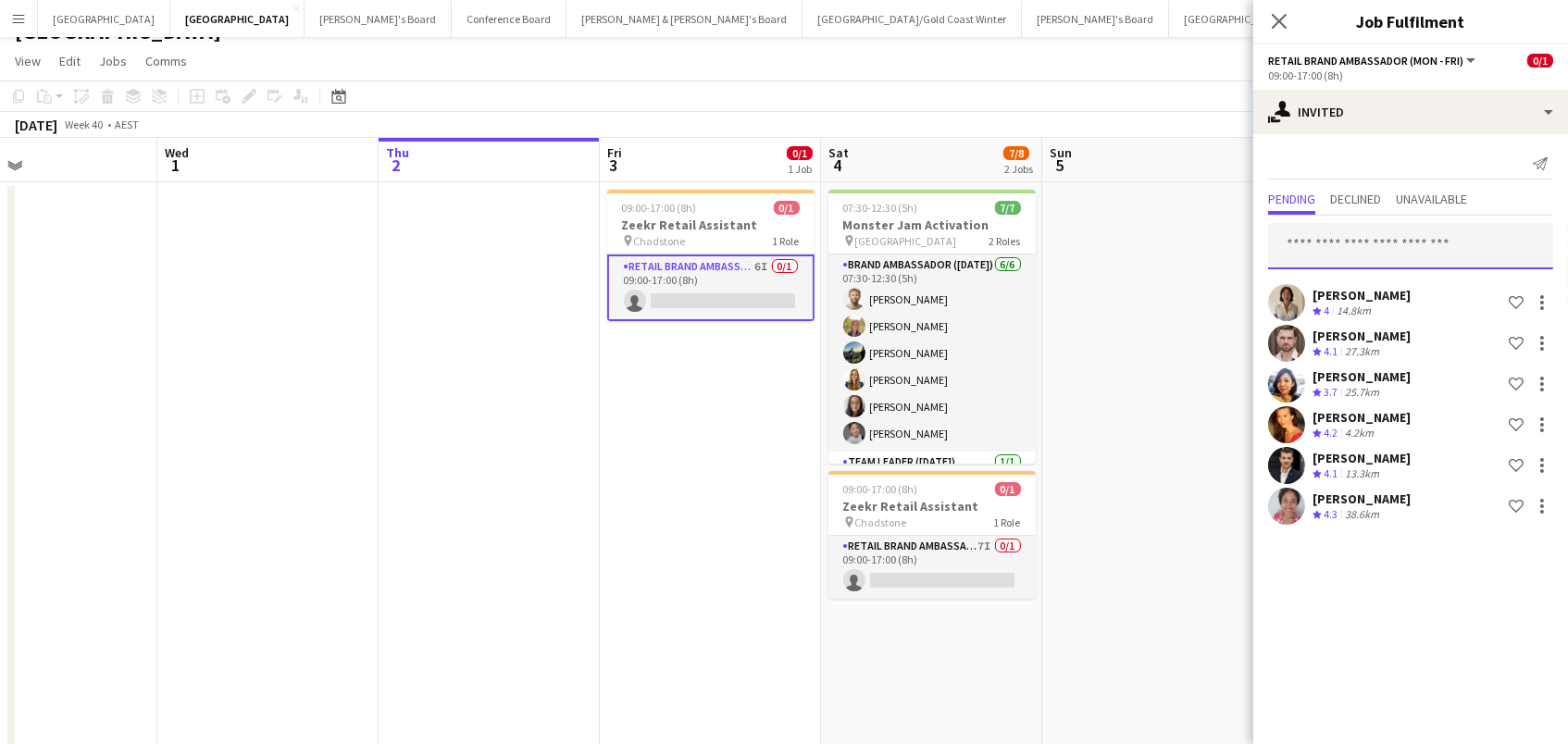
click at [1387, 251] on input "text" at bounding box center [1411, 246] width 285 height 46
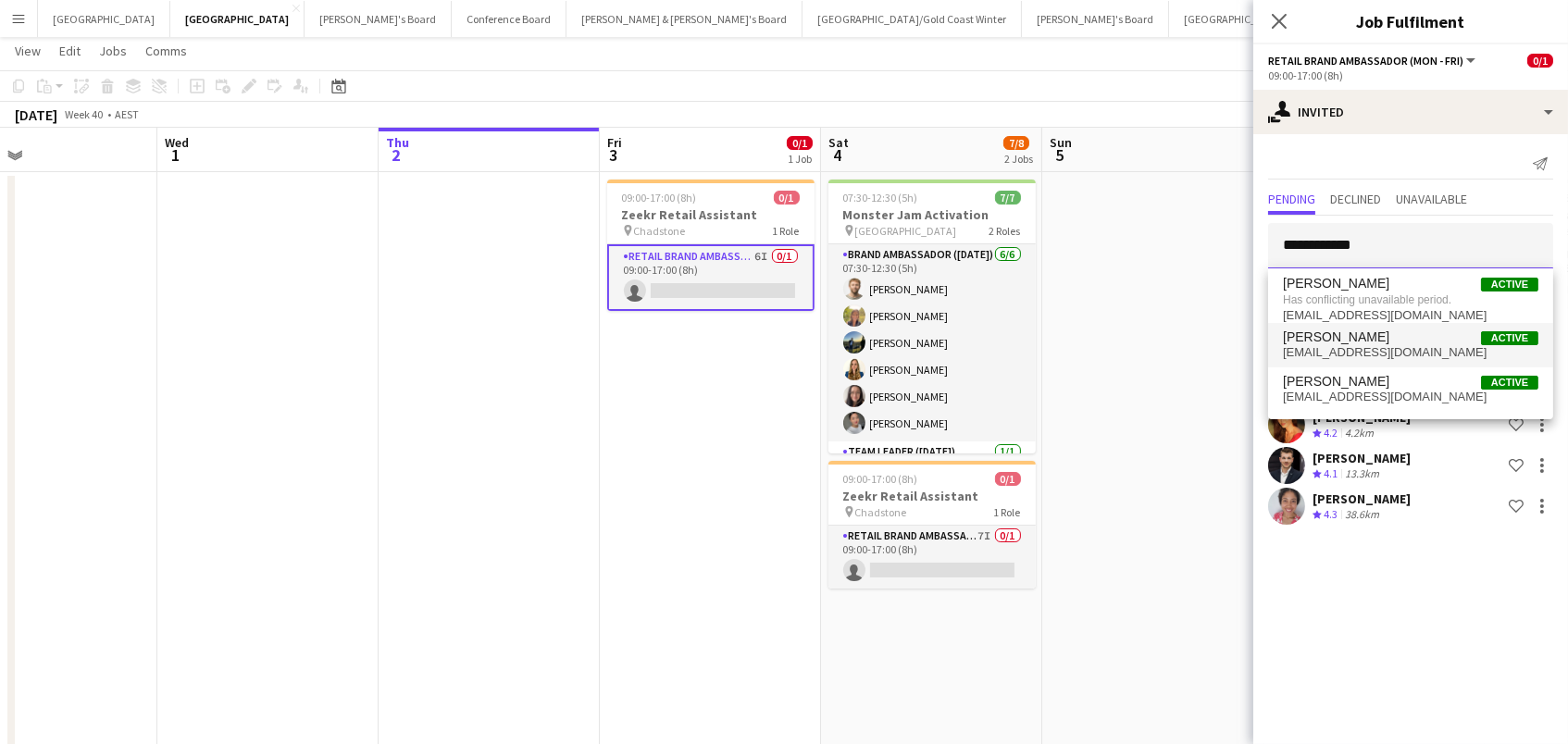
scroll to position [37, 1]
type input "**********"
click at [1388, 347] on span "[EMAIL_ADDRESS][DOMAIN_NAME]" at bounding box center [1411, 353] width 255 height 15
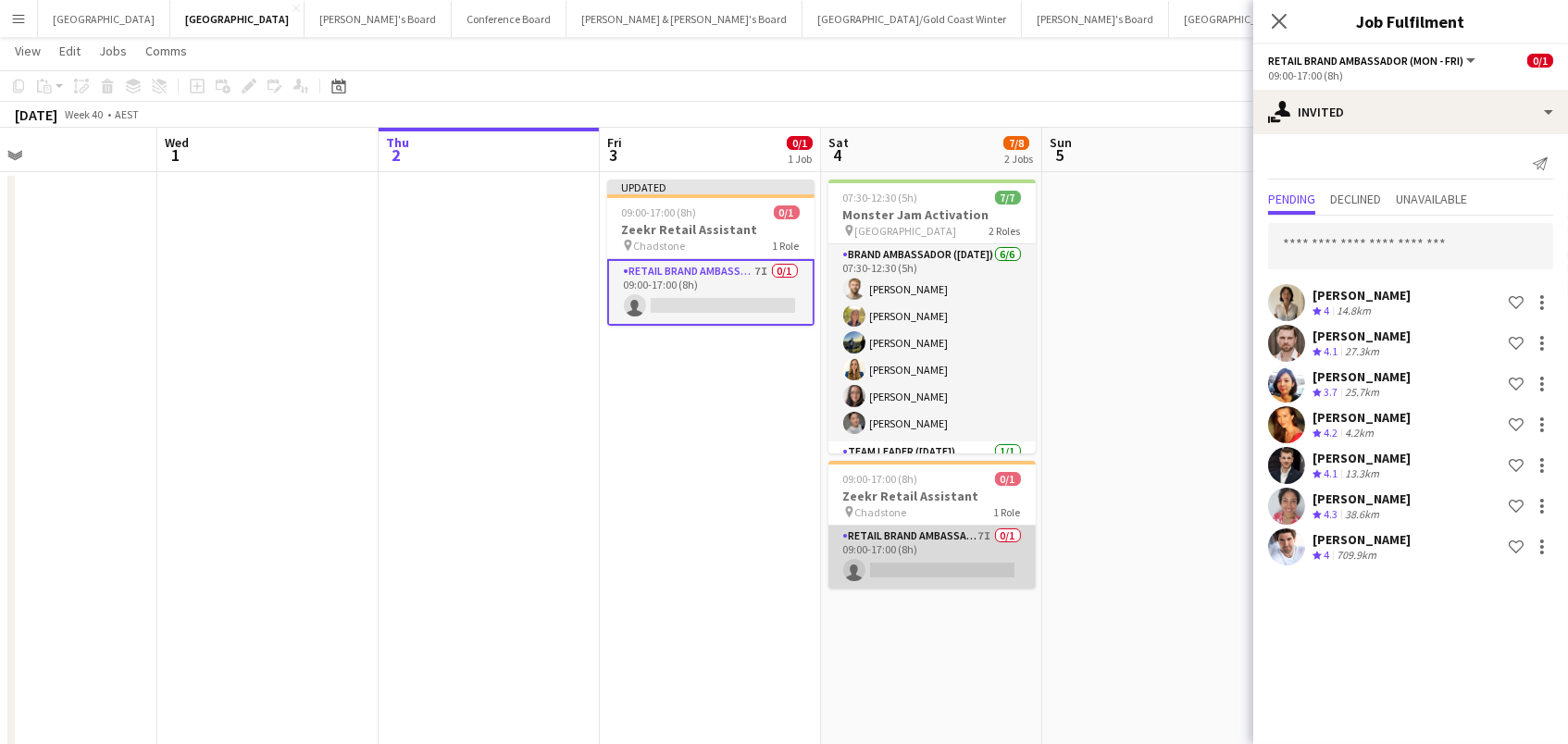
click at [980, 554] on app-card-role "RETAIL Brand Ambassador ([DATE]) 7I 0/1 09:00-17:00 (8h) single-neutral-actions" at bounding box center [932, 557] width 207 height 63
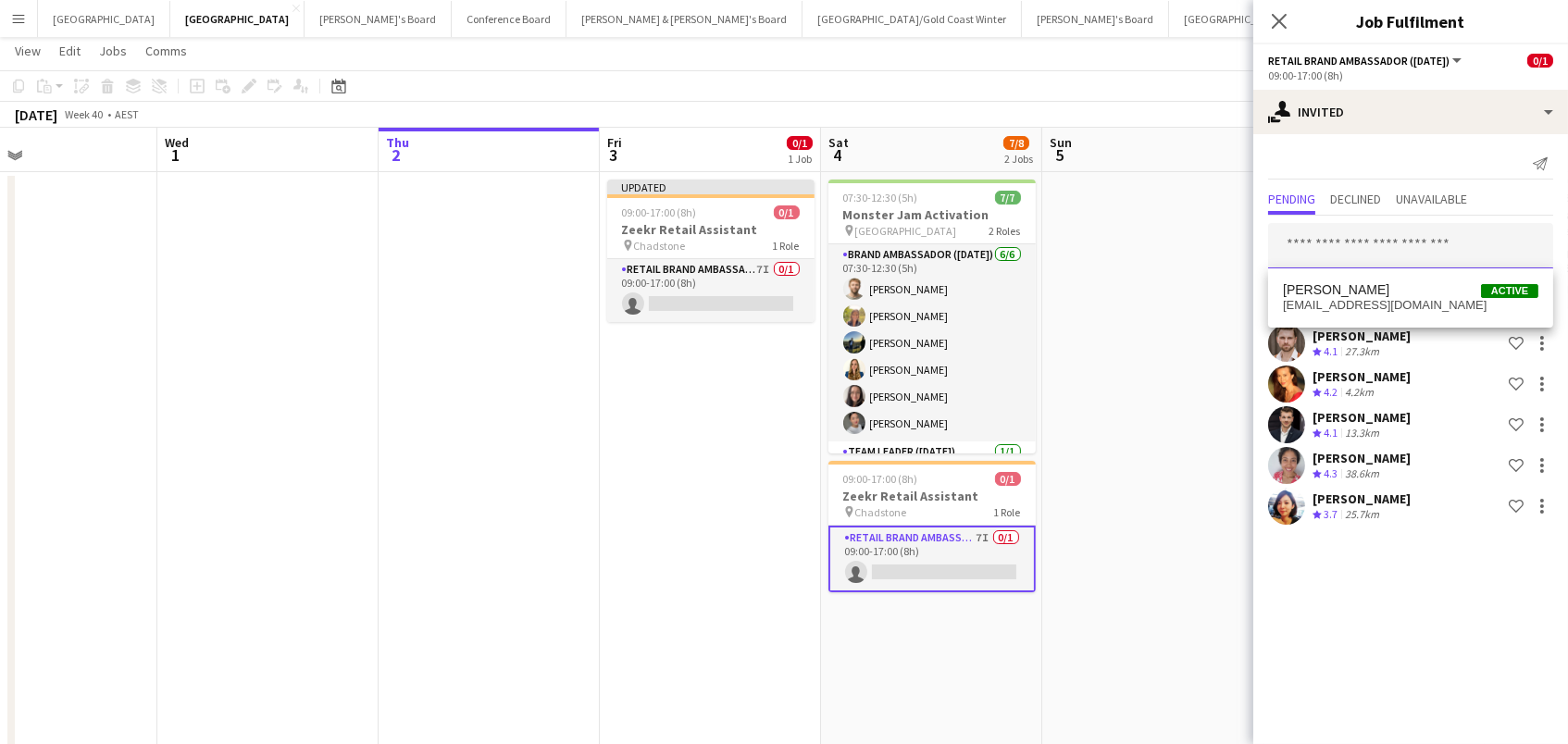
click at [1328, 245] on input "text" at bounding box center [1411, 246] width 285 height 46
type input "**********"
drag, startPoint x: 1391, startPoint y: 280, endPoint x: 1386, endPoint y: 298, distance: 18.7
click at [1386, 298] on span "[EMAIL_ADDRESS][DOMAIN_NAME]" at bounding box center [1411, 305] width 255 height 15
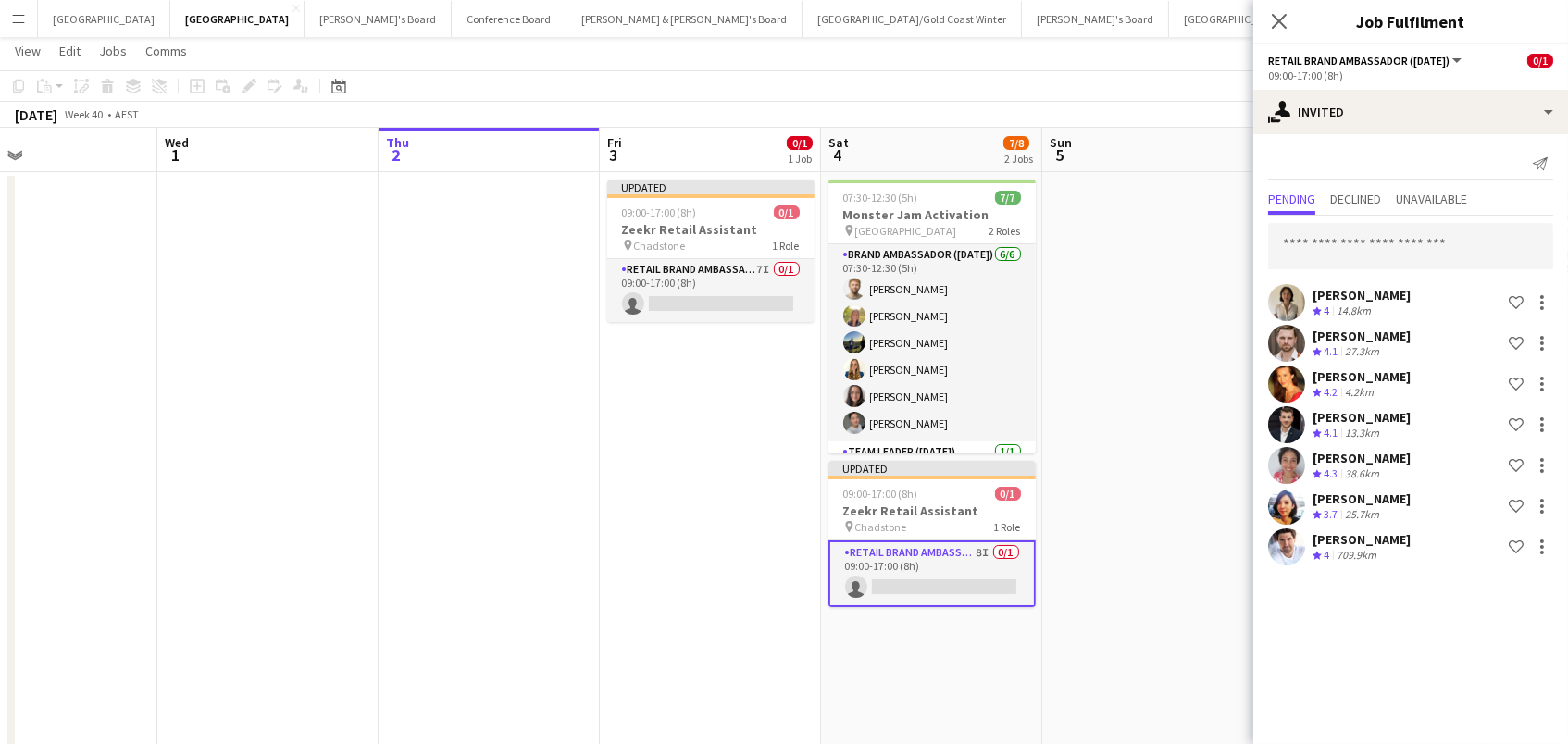
click at [1071, 67] on app-page-menu "View Day view expanded Day view collapsed Month view Date picker Jump to [DATE]…" at bounding box center [784, 52] width 1568 height 35
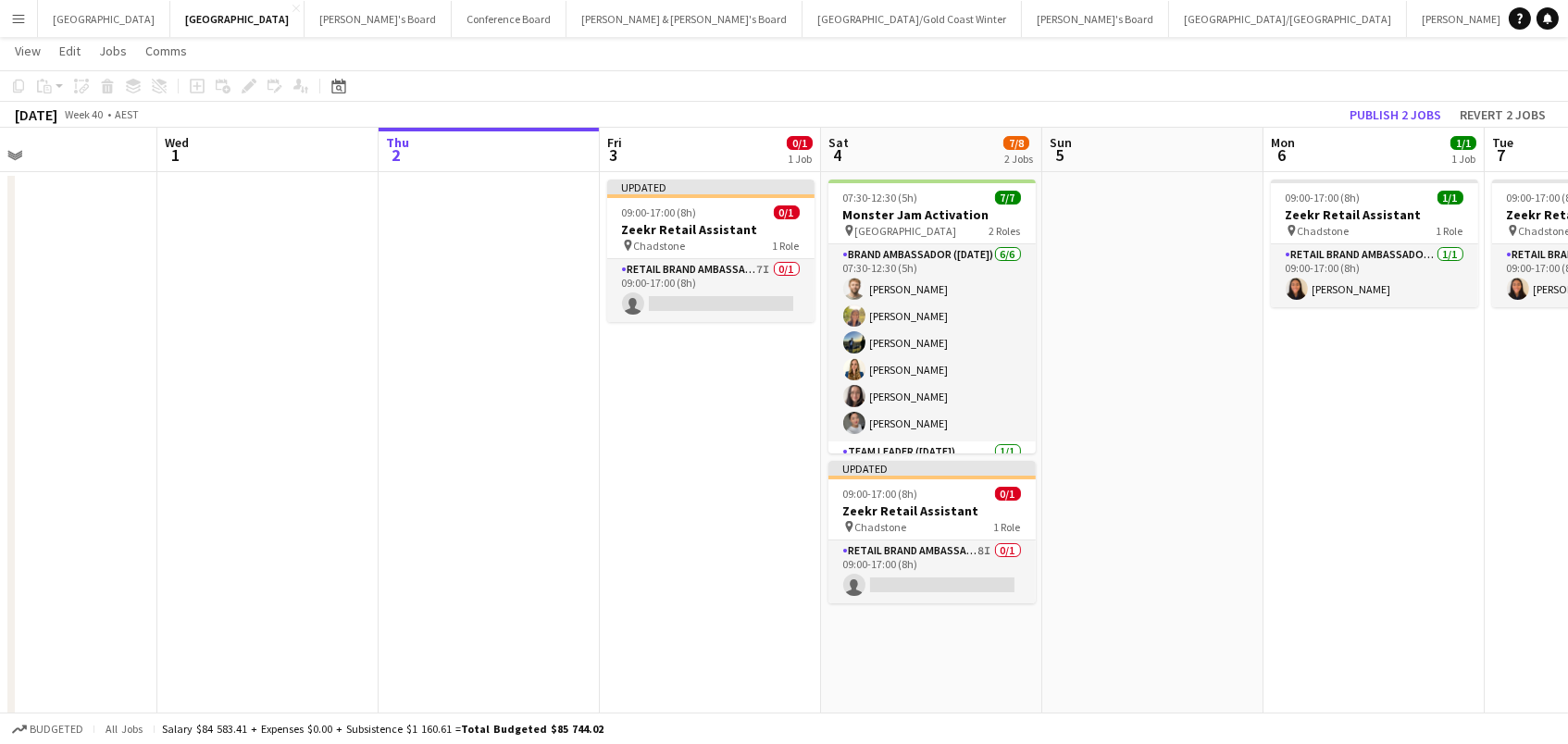
click at [1375, 110] on button "Publish 2 jobs" at bounding box center [1395, 115] width 107 height 24
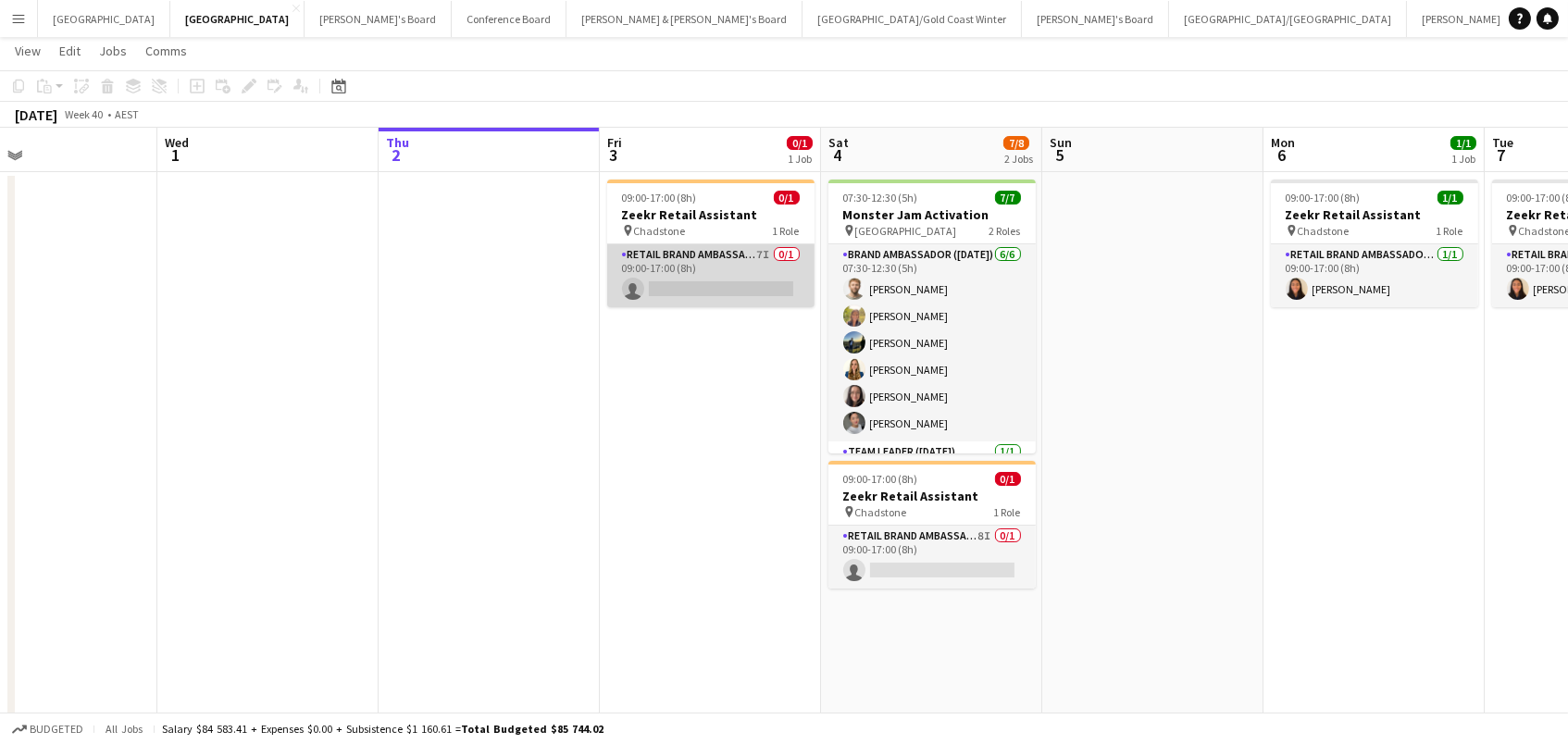
click at [739, 273] on app-card-role "RETAIL Brand Ambassador (Mon - Fri) 7I 0/1 09:00-17:00 (8h) single-neutral-acti…" at bounding box center [711, 275] width 207 height 63
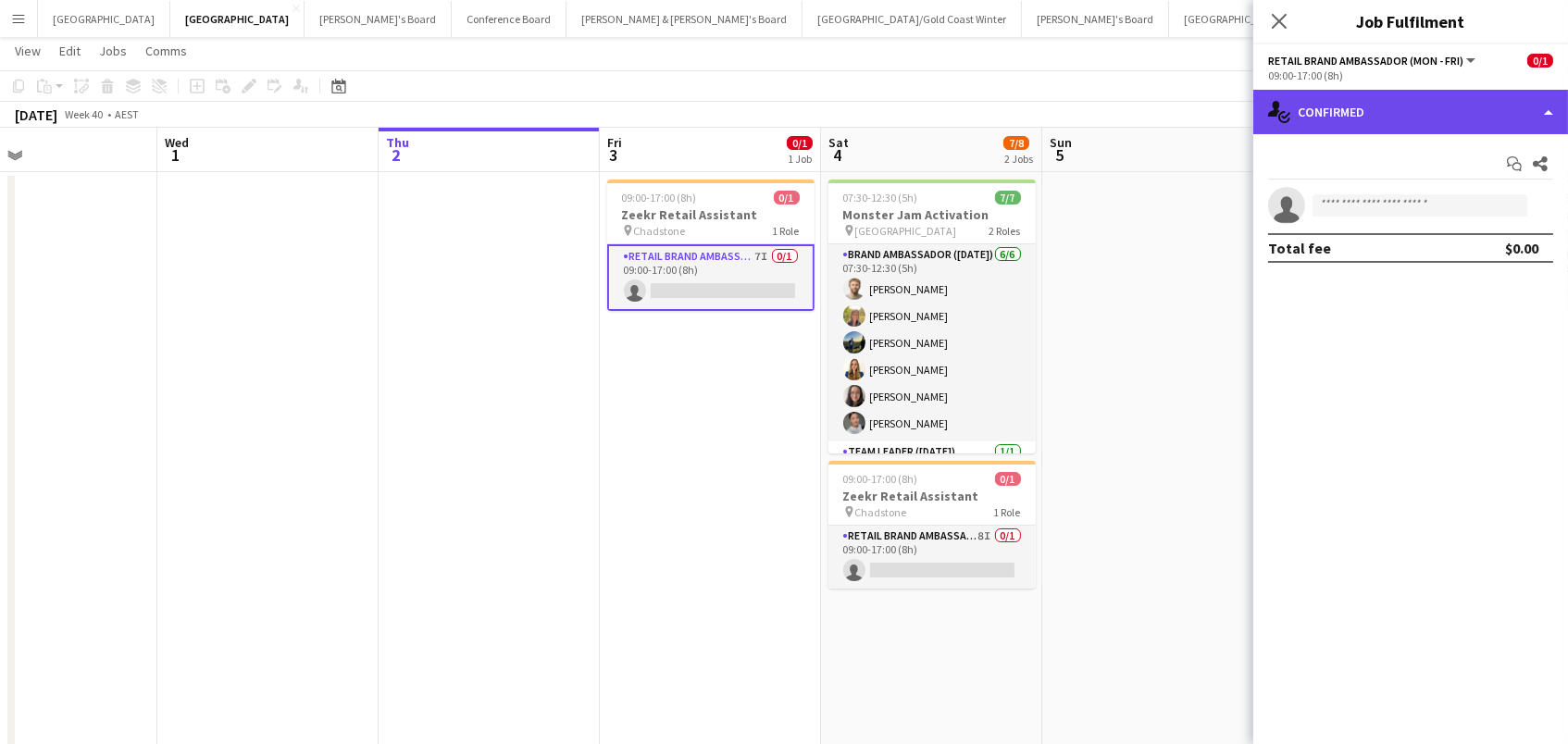
click at [1489, 113] on div "single-neutral-actions-check-2 Confirmed" at bounding box center [1411, 112] width 315 height 45
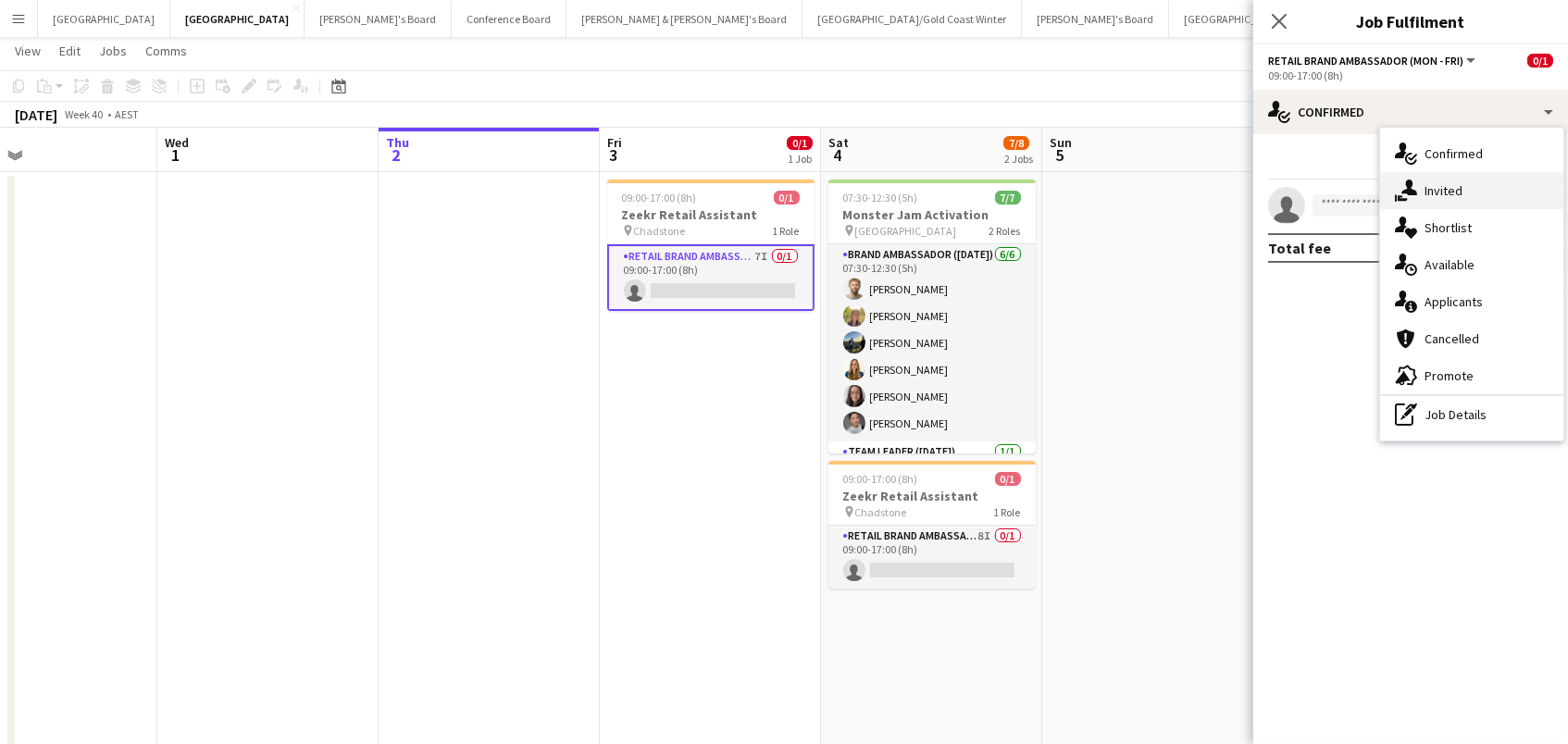
click at [1470, 180] on div "single-neutral-actions-share-1 Invited" at bounding box center [1472, 190] width 183 height 37
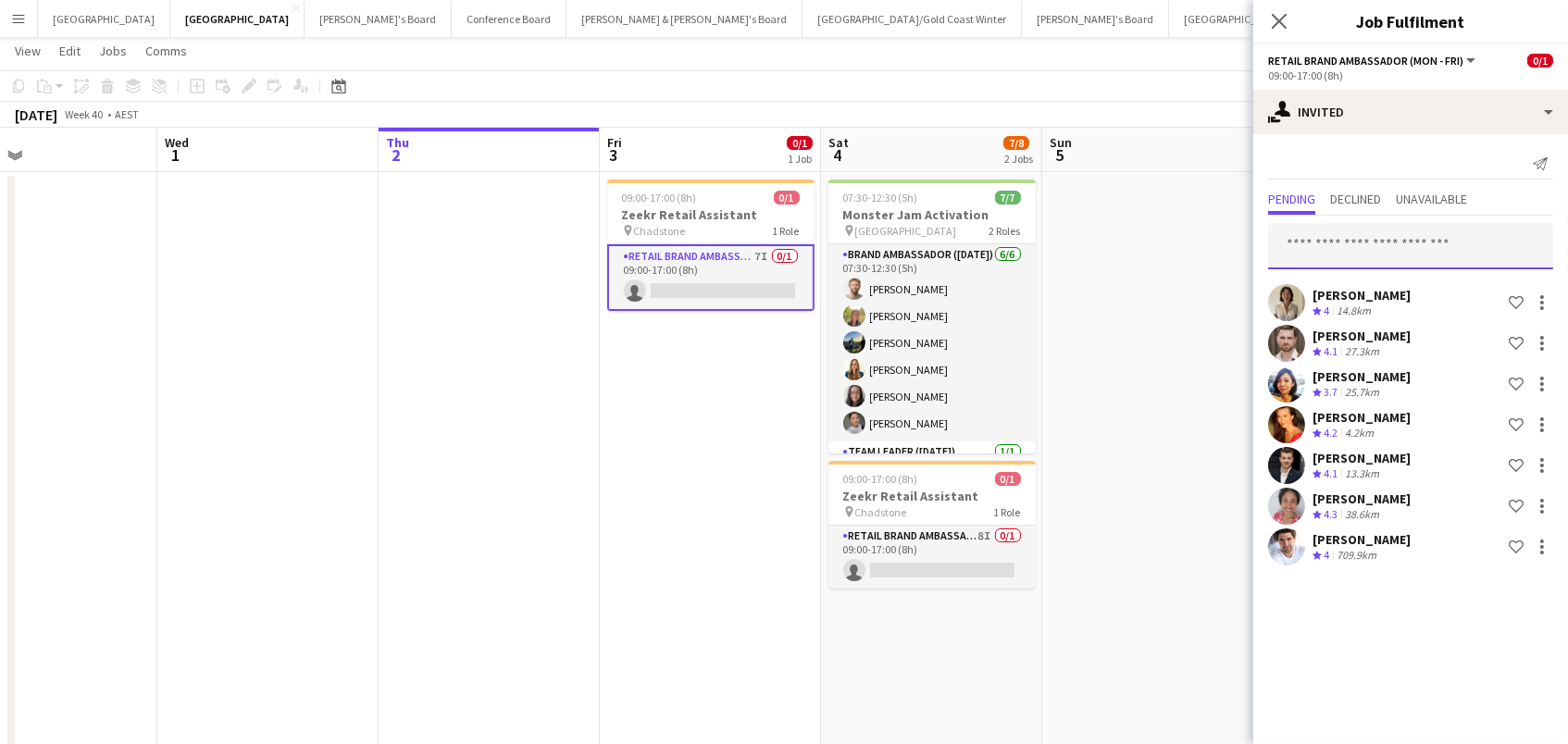
click at [1393, 231] on input "text" at bounding box center [1411, 246] width 285 height 46
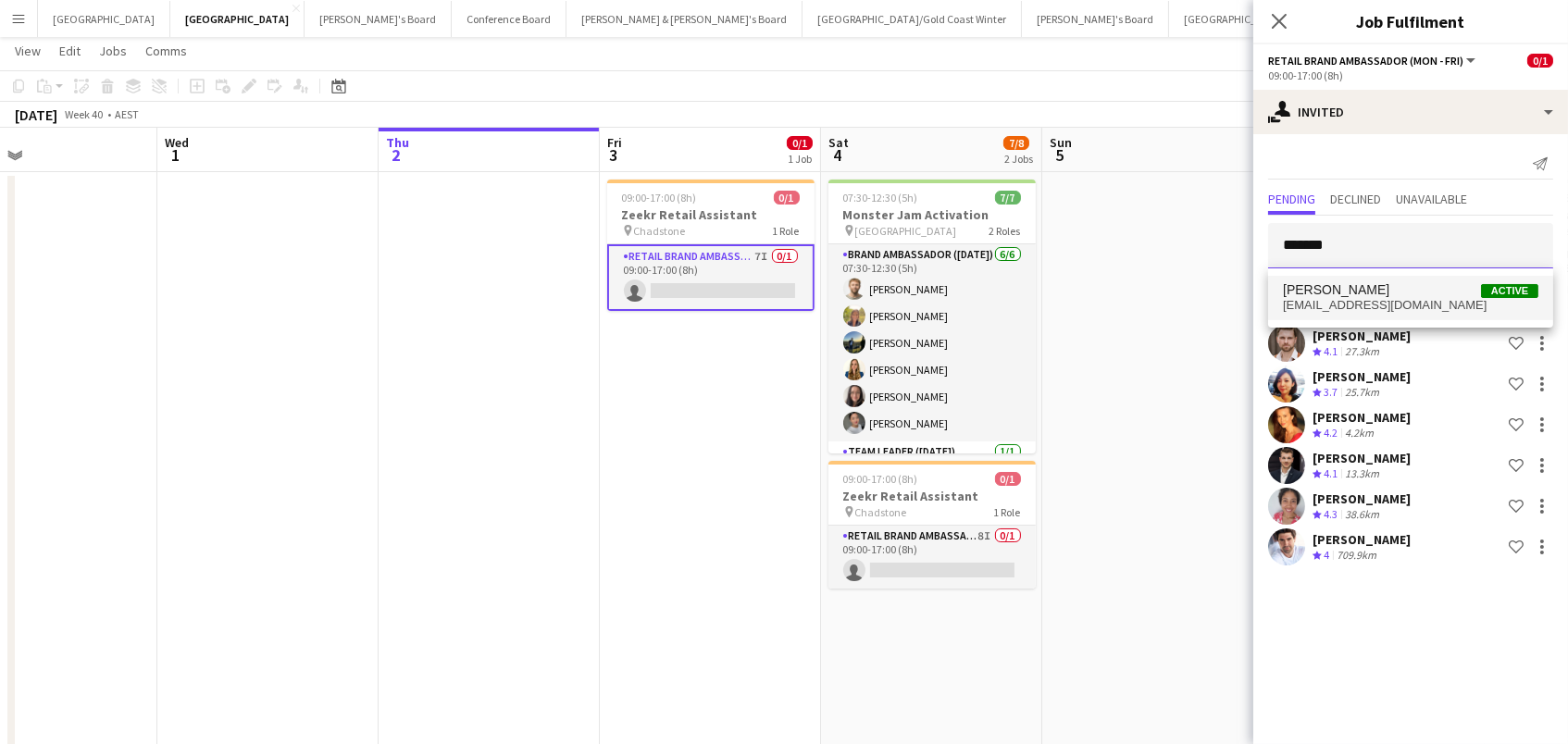
type input "*******"
click at [1438, 293] on span "[PERSON_NAME] Active" at bounding box center [1411, 290] width 255 height 16
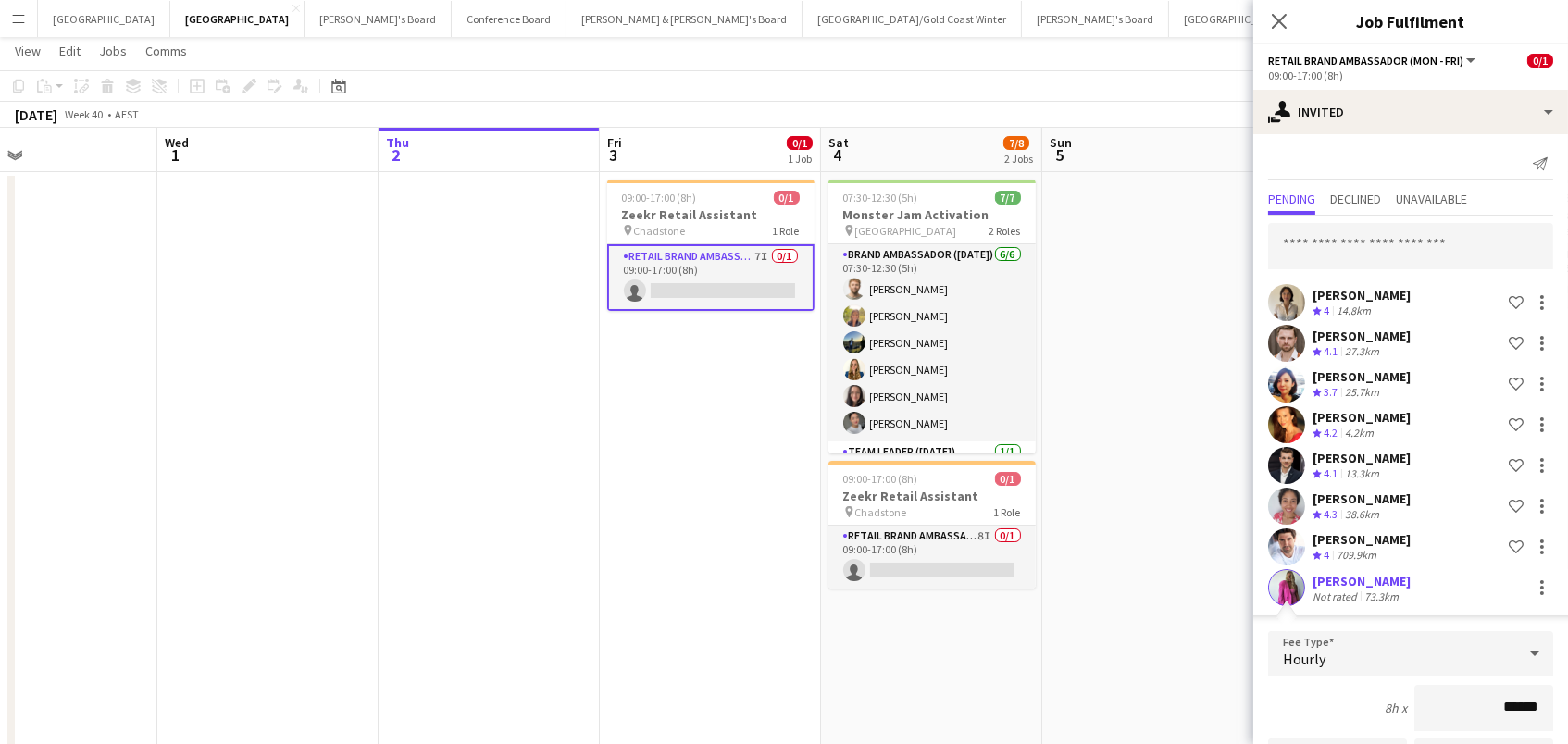
click at [1343, 592] on div "Not rated" at bounding box center [1337, 597] width 48 height 14
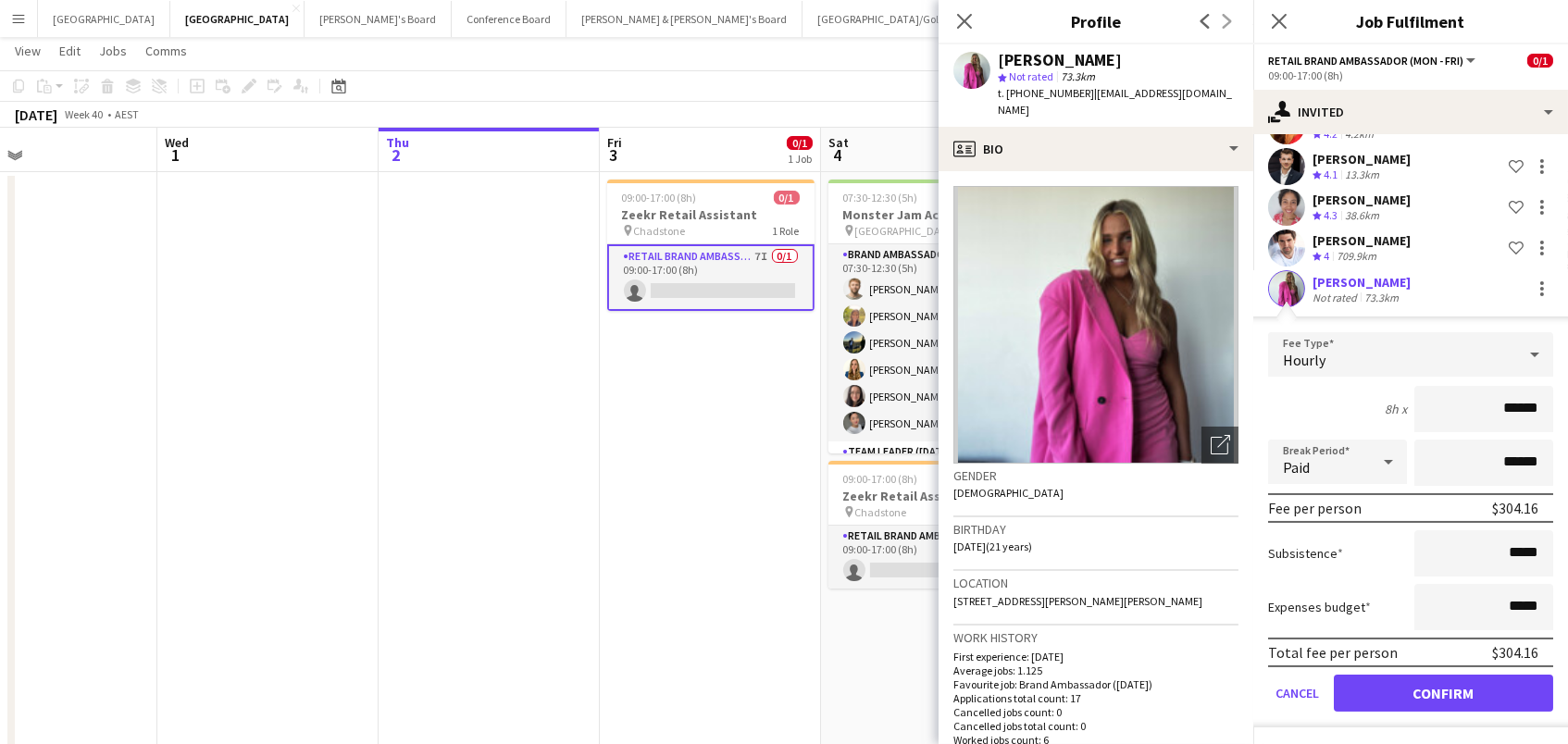
scroll to position [297, 0]
click at [1368, 691] on button "Confirm" at bounding box center [1443, 694] width 219 height 37
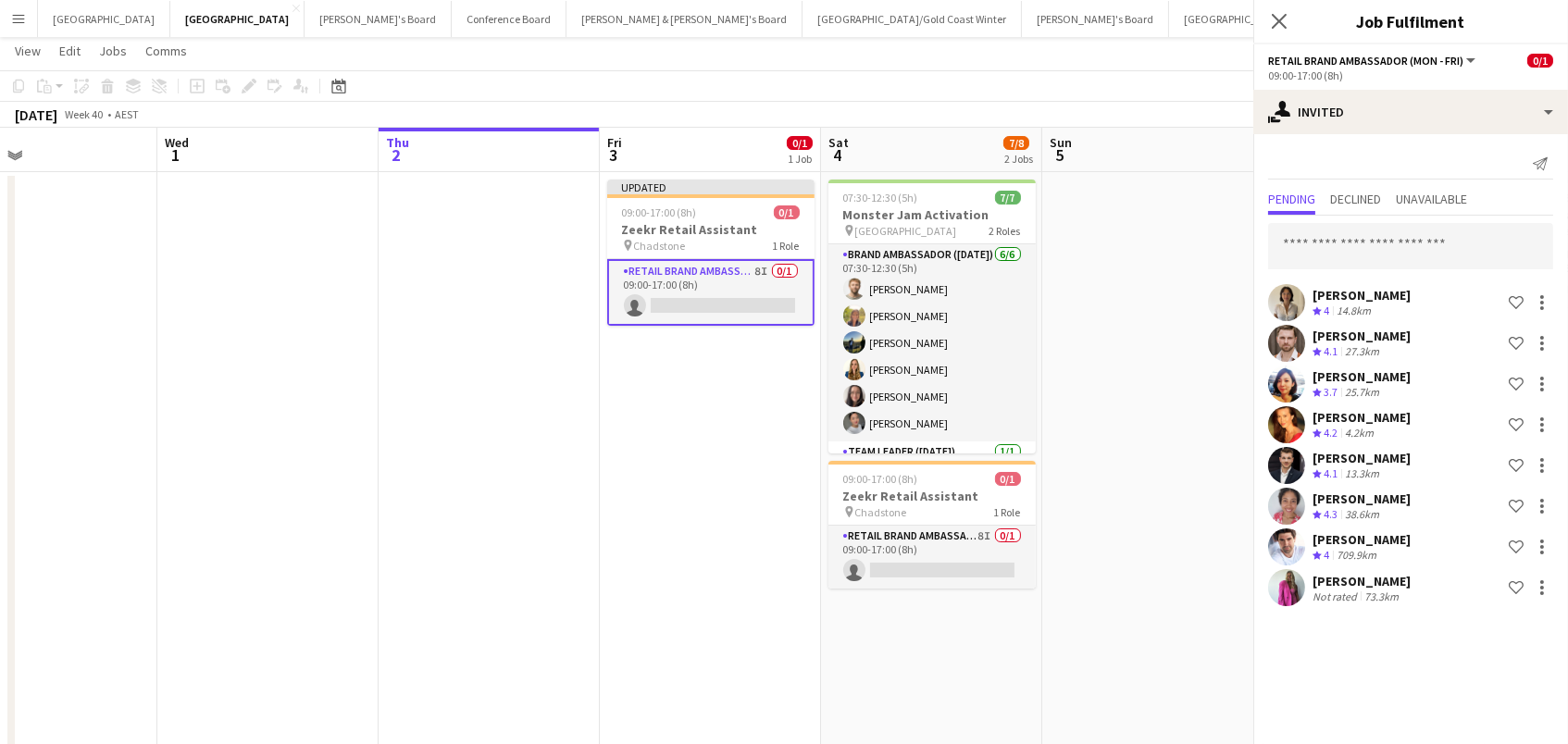
scroll to position [0, 0]
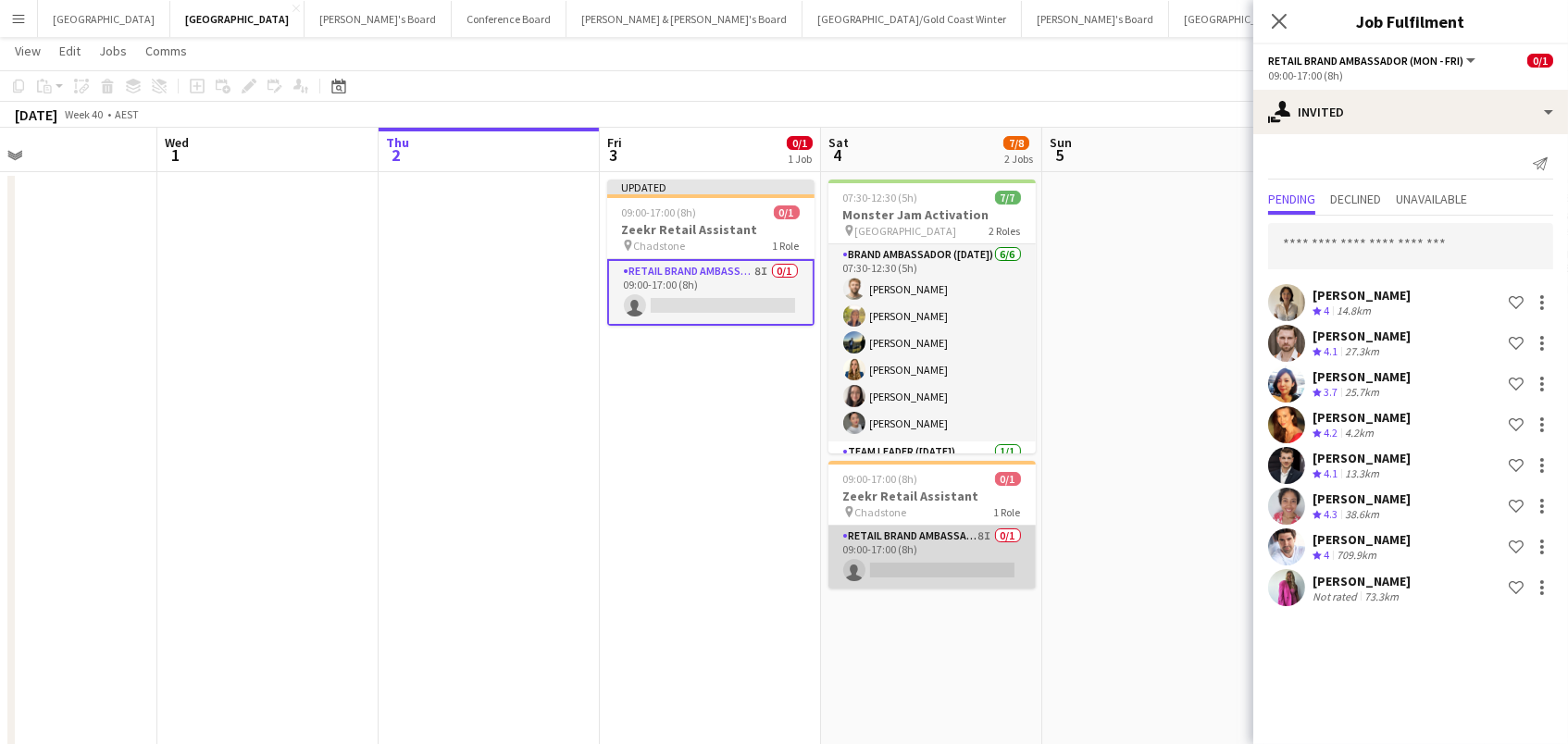
click at [954, 569] on app-card-role "RETAIL Brand Ambassador ([DATE]) 8I 0/1 09:00-17:00 (8h) single-neutral-actions" at bounding box center [932, 557] width 207 height 63
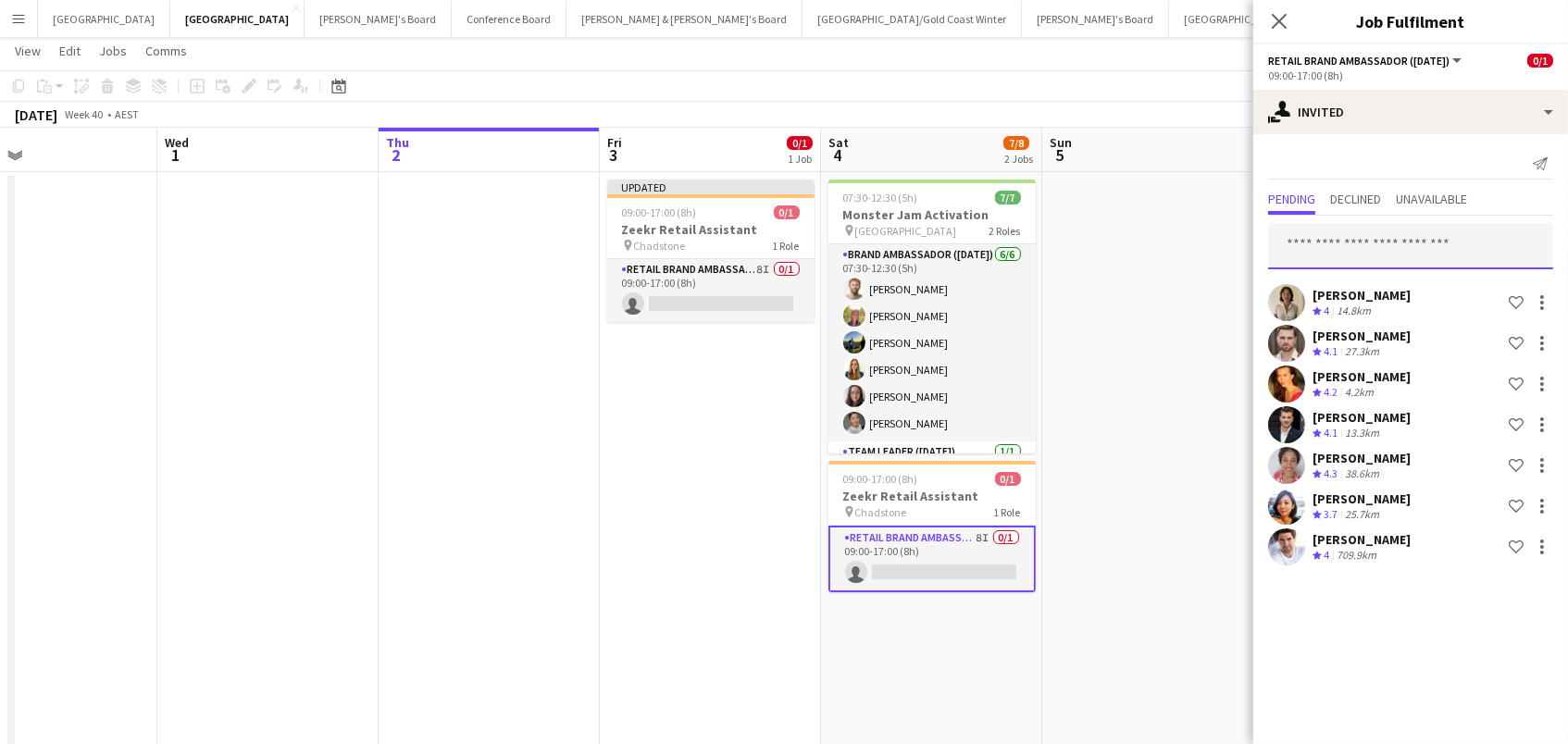
click at [1360, 249] on input "text" at bounding box center [1411, 246] width 285 height 46
type input "*"
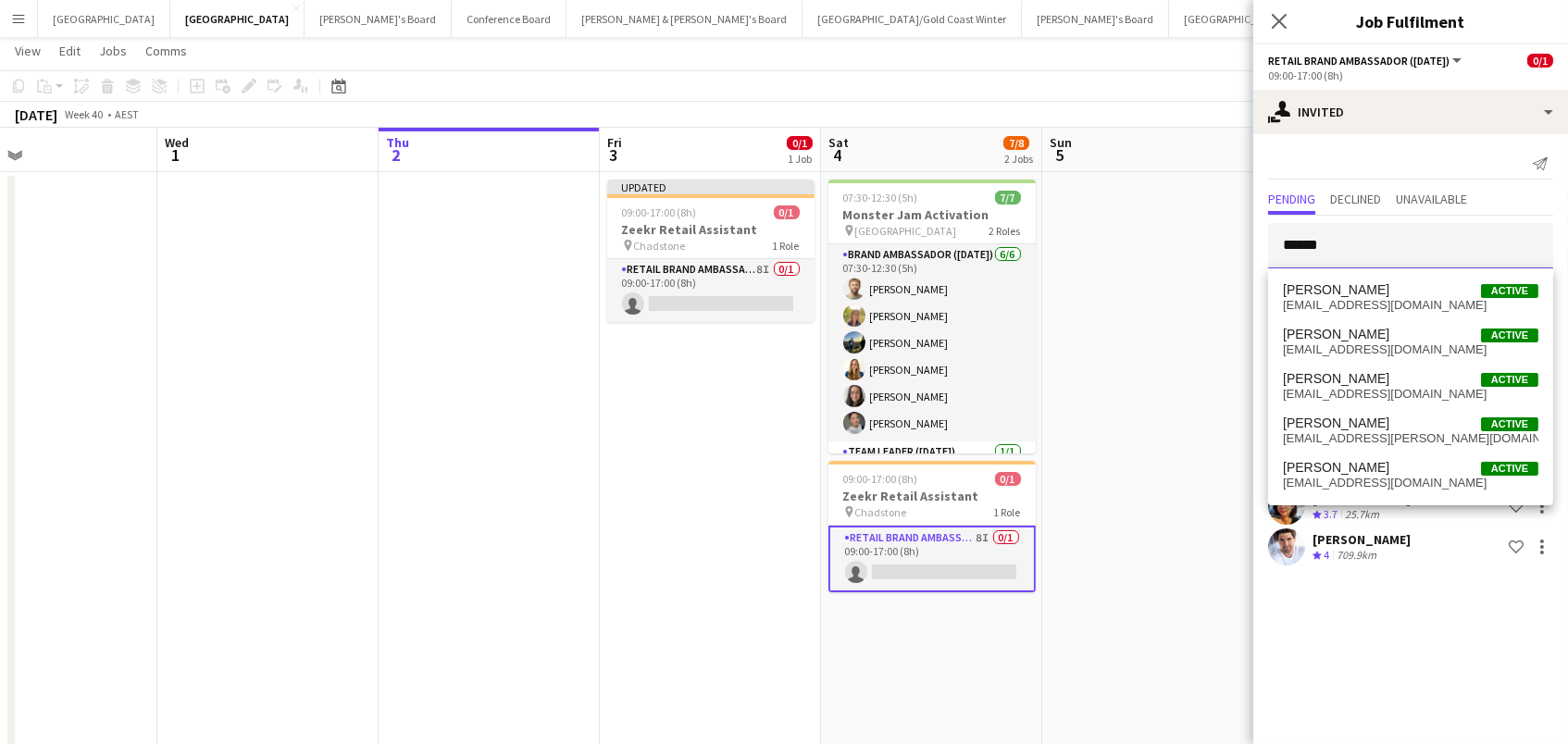
type input "******"
drag, startPoint x: 1368, startPoint y: 279, endPoint x: 1375, endPoint y: 348, distance: 69.4
click at [1375, 348] on span "[EMAIL_ADDRESS][DOMAIN_NAME]" at bounding box center [1411, 350] width 255 height 15
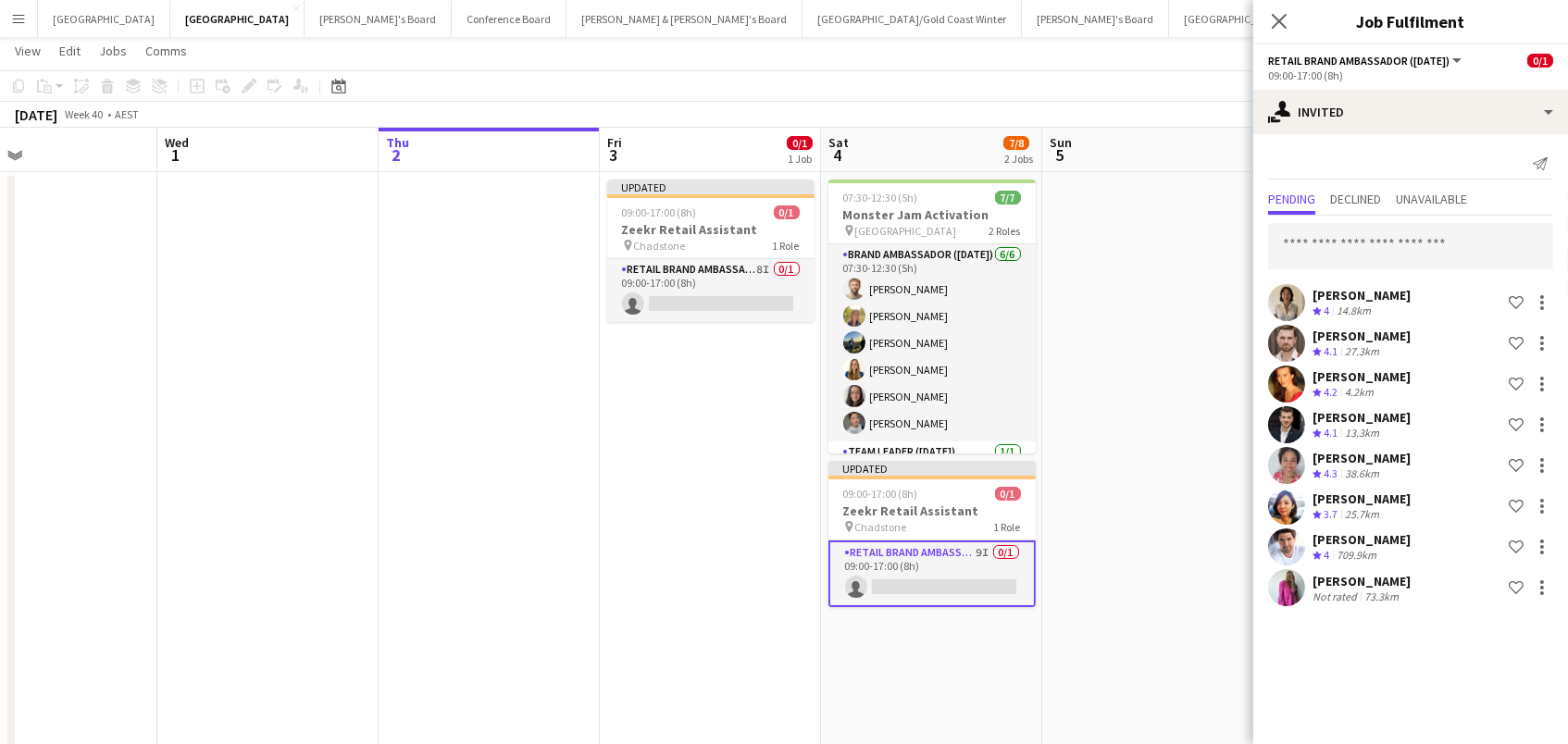
click at [1206, 165] on app-board-header-date "Sun 5" at bounding box center [1153, 149] width 221 height 45
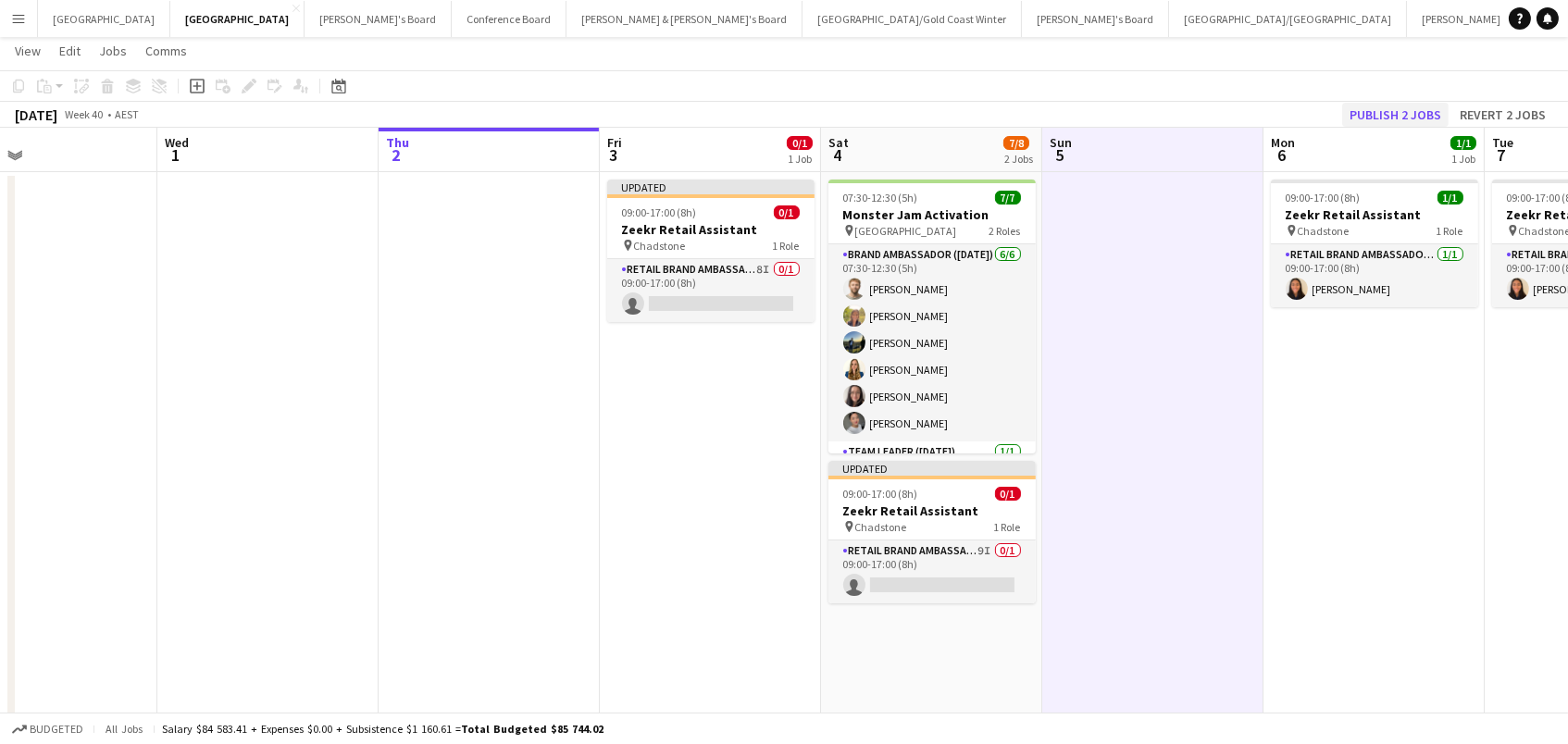
click at [1439, 114] on button "Publish 2 jobs" at bounding box center [1395, 115] width 107 height 24
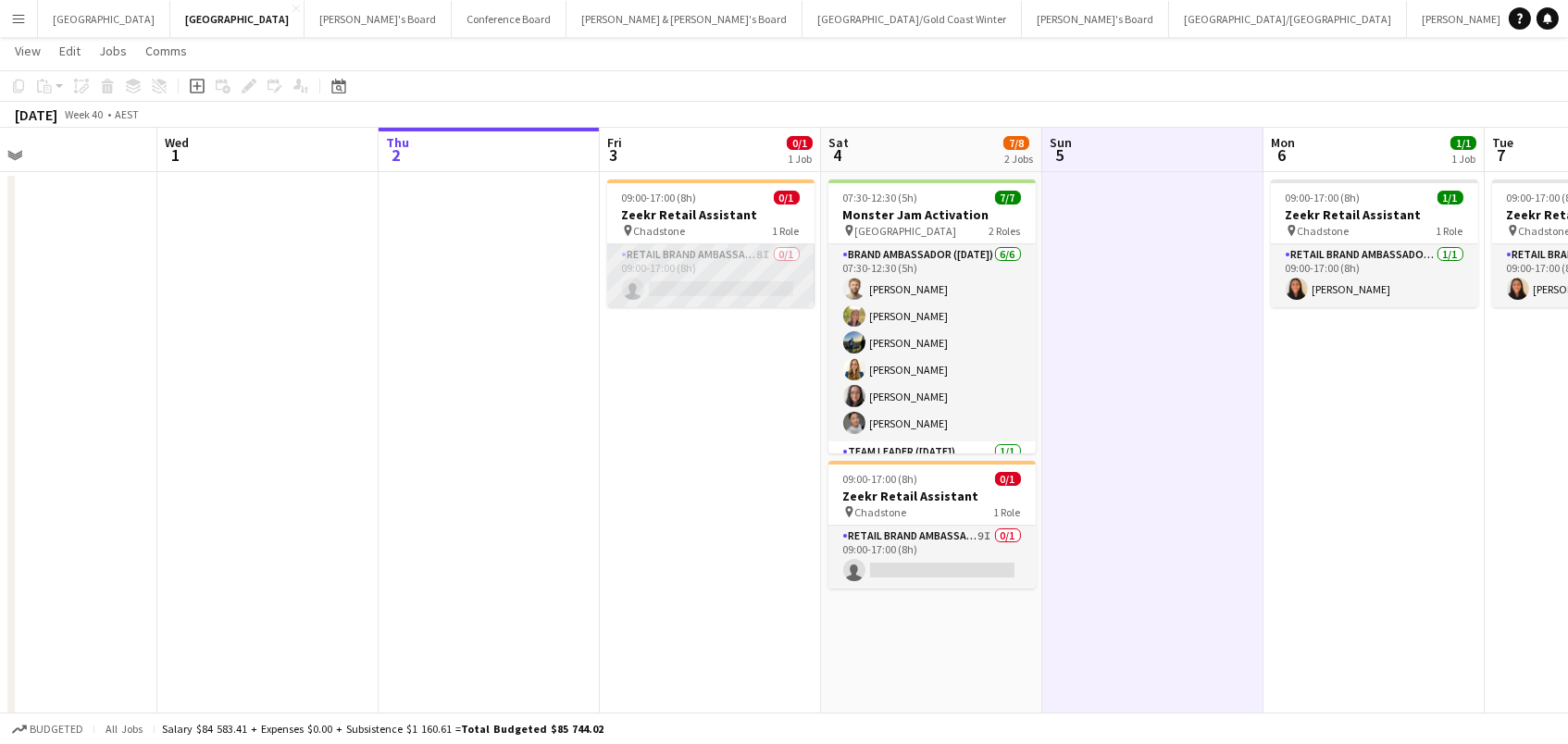
click at [748, 261] on app-card-role "RETAIL Brand Ambassador (Mon - Fri) 8I 0/1 09:00-17:00 (8h) single-neutral-acti…" at bounding box center [711, 275] width 207 height 63
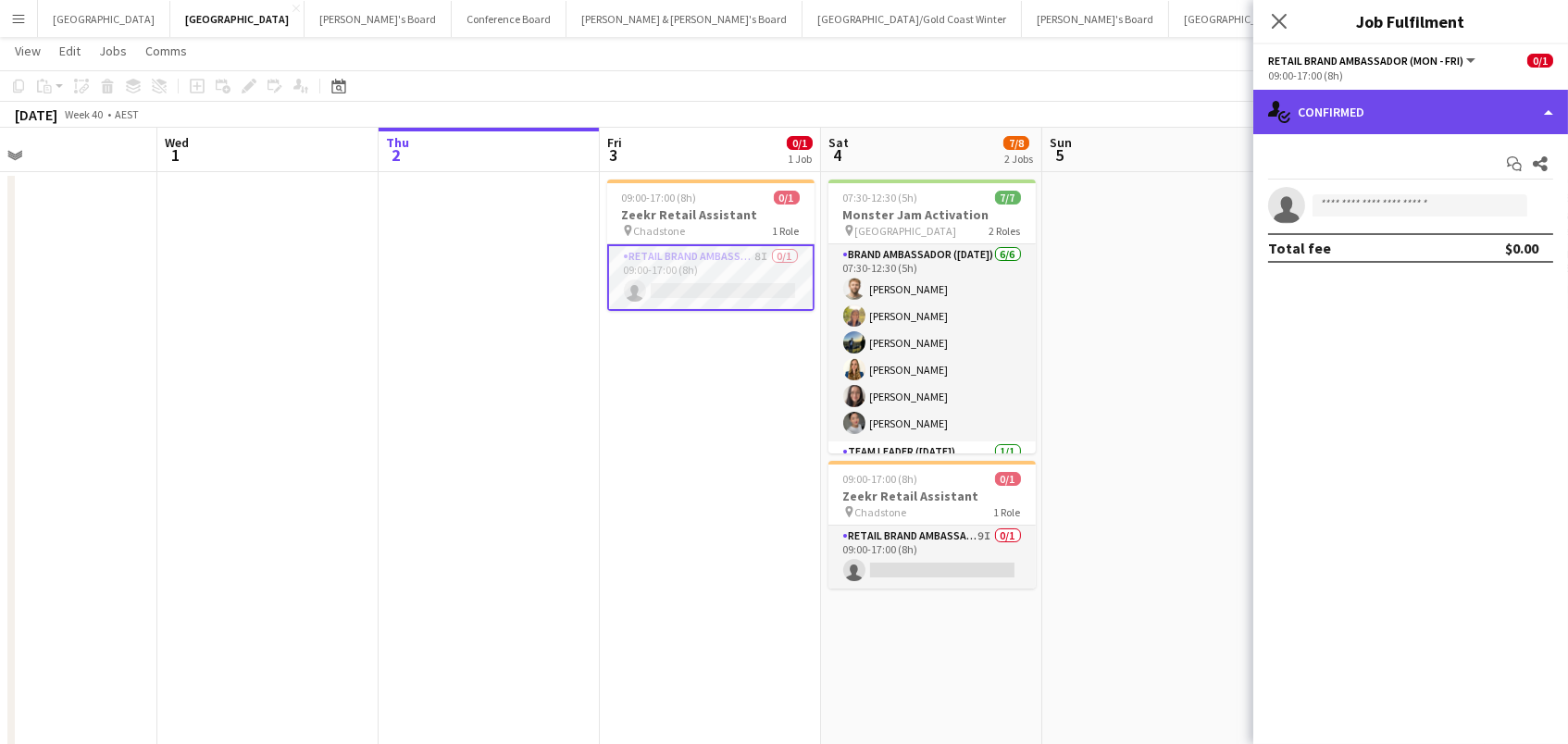
click at [1436, 114] on div "single-neutral-actions-check-2 Confirmed" at bounding box center [1411, 112] width 315 height 45
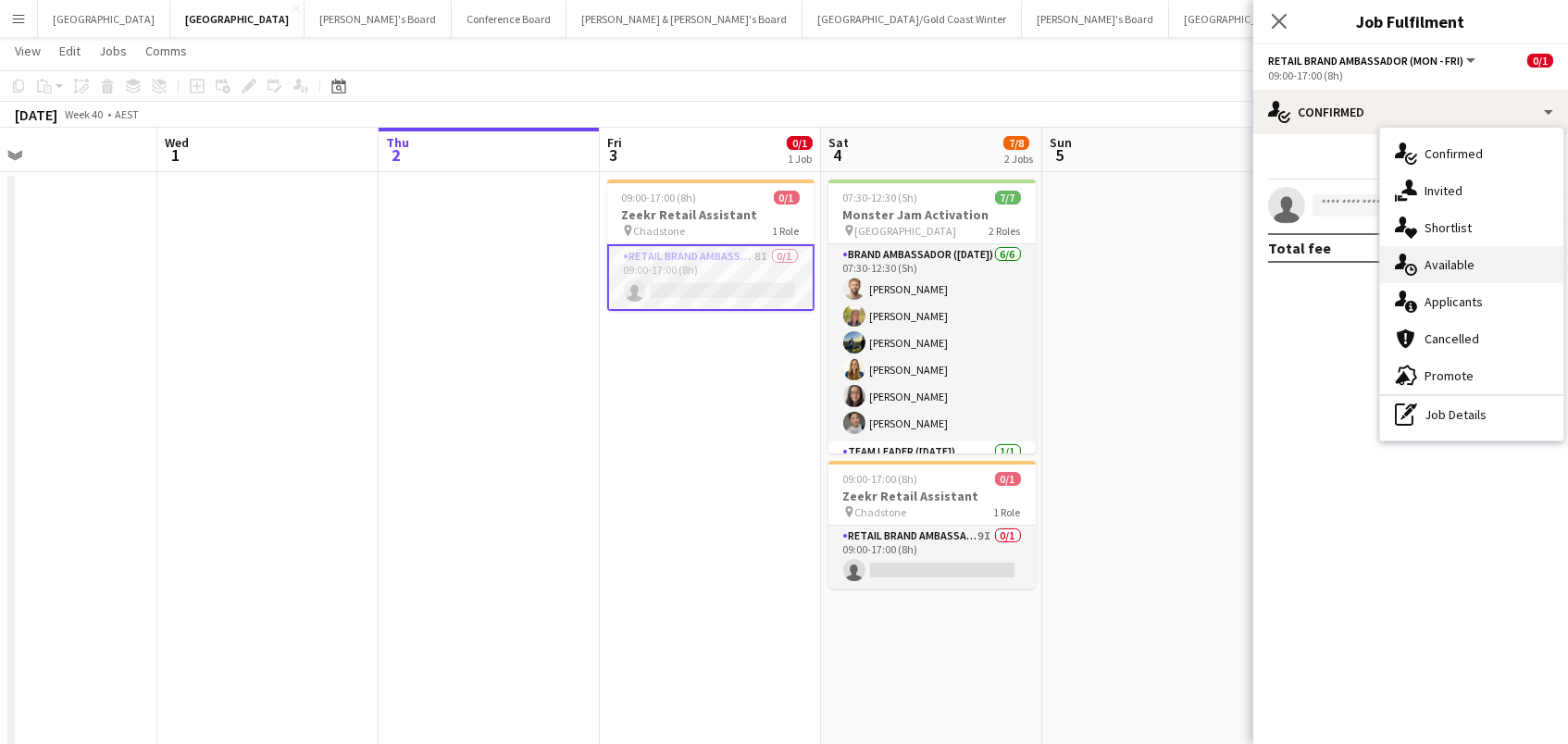
click at [1479, 272] on div "single-neutral-actions-upload Available" at bounding box center [1472, 264] width 183 height 37
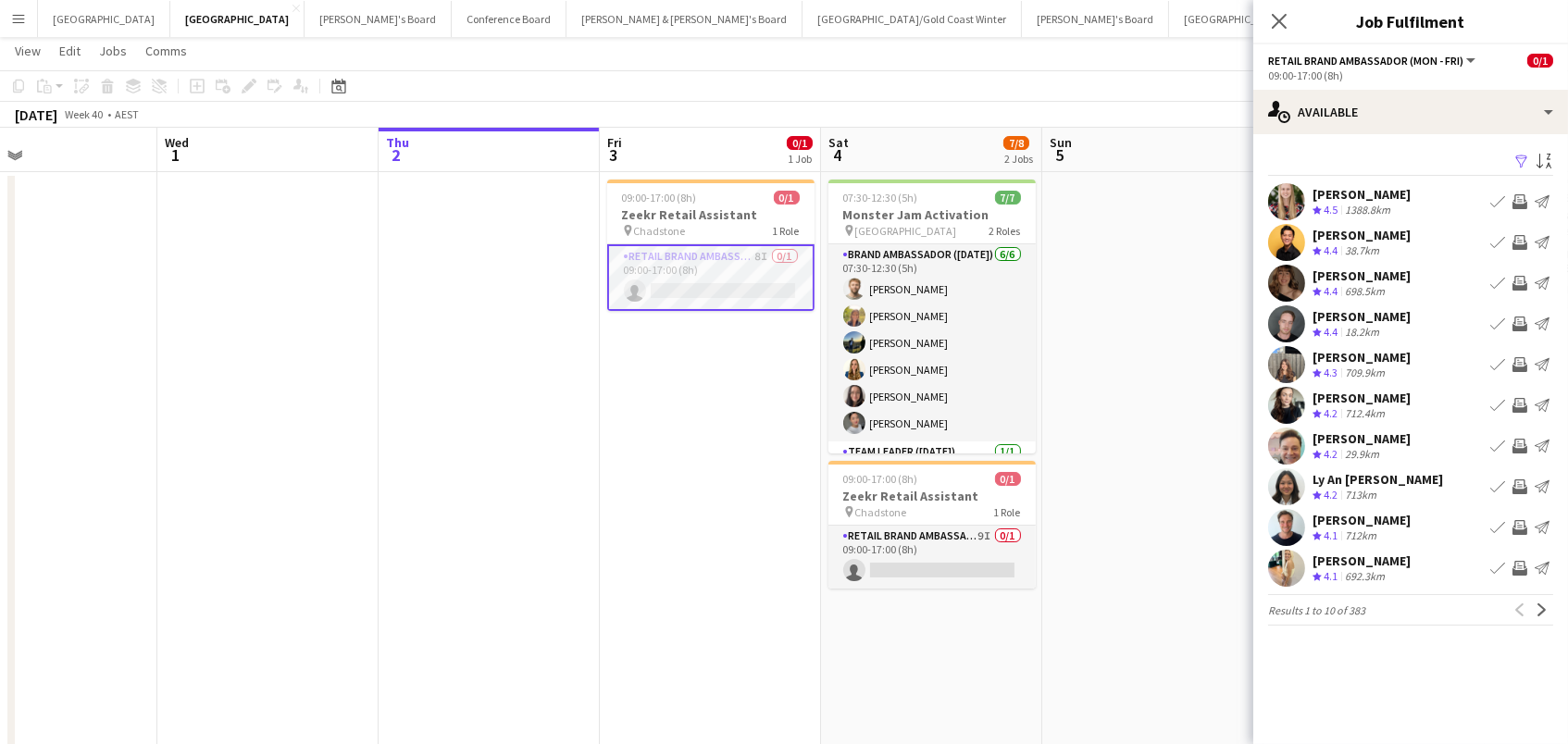
click at [1521, 155] on app-icon "Filter" at bounding box center [1521, 162] width 15 height 18
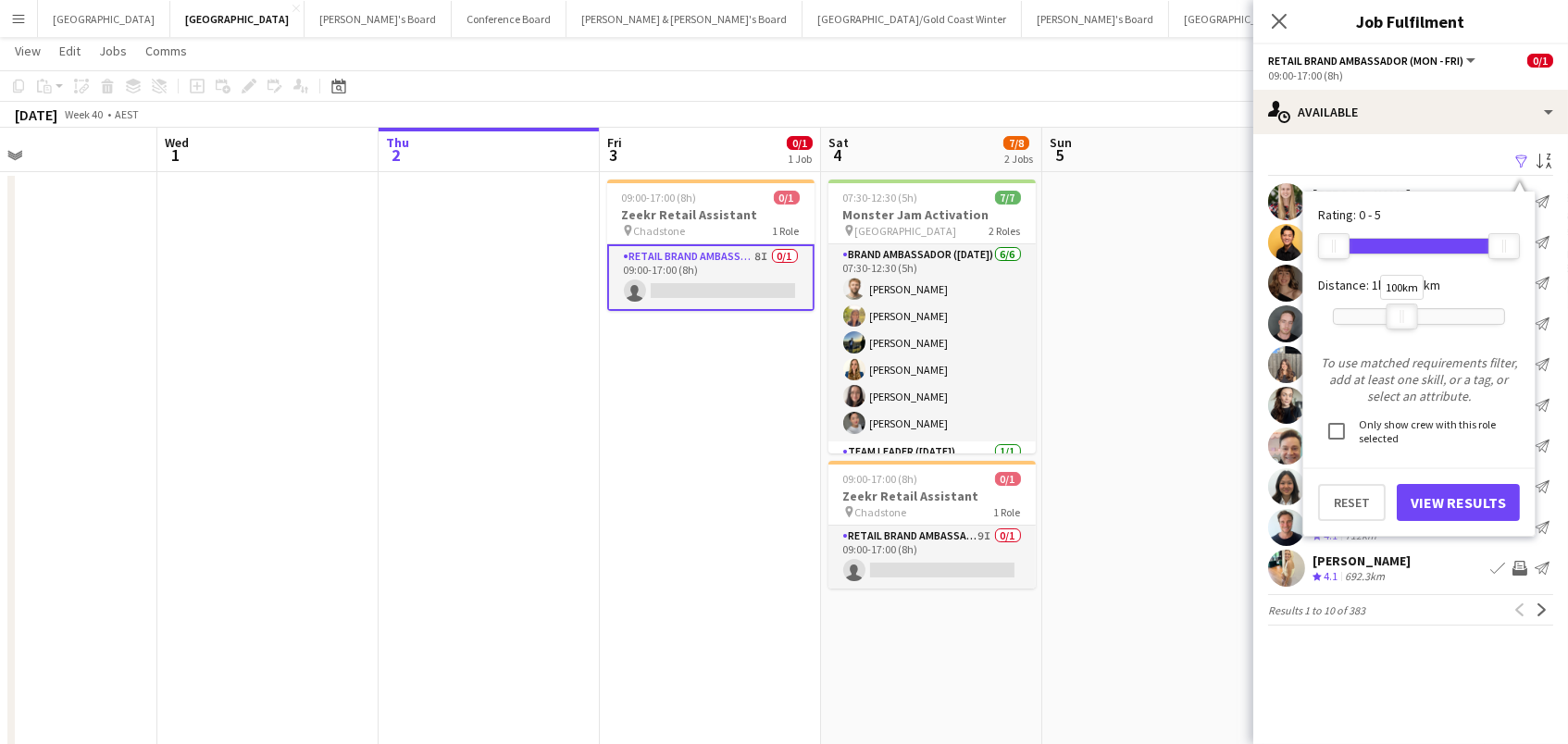
drag, startPoint x: 1497, startPoint y: 320, endPoint x: 1421, endPoint y: 476, distance: 173.5
click at [1396, 318] on div at bounding box center [1403, 317] width 30 height 24
click at [1446, 502] on button "View Results" at bounding box center [1458, 502] width 124 height 37
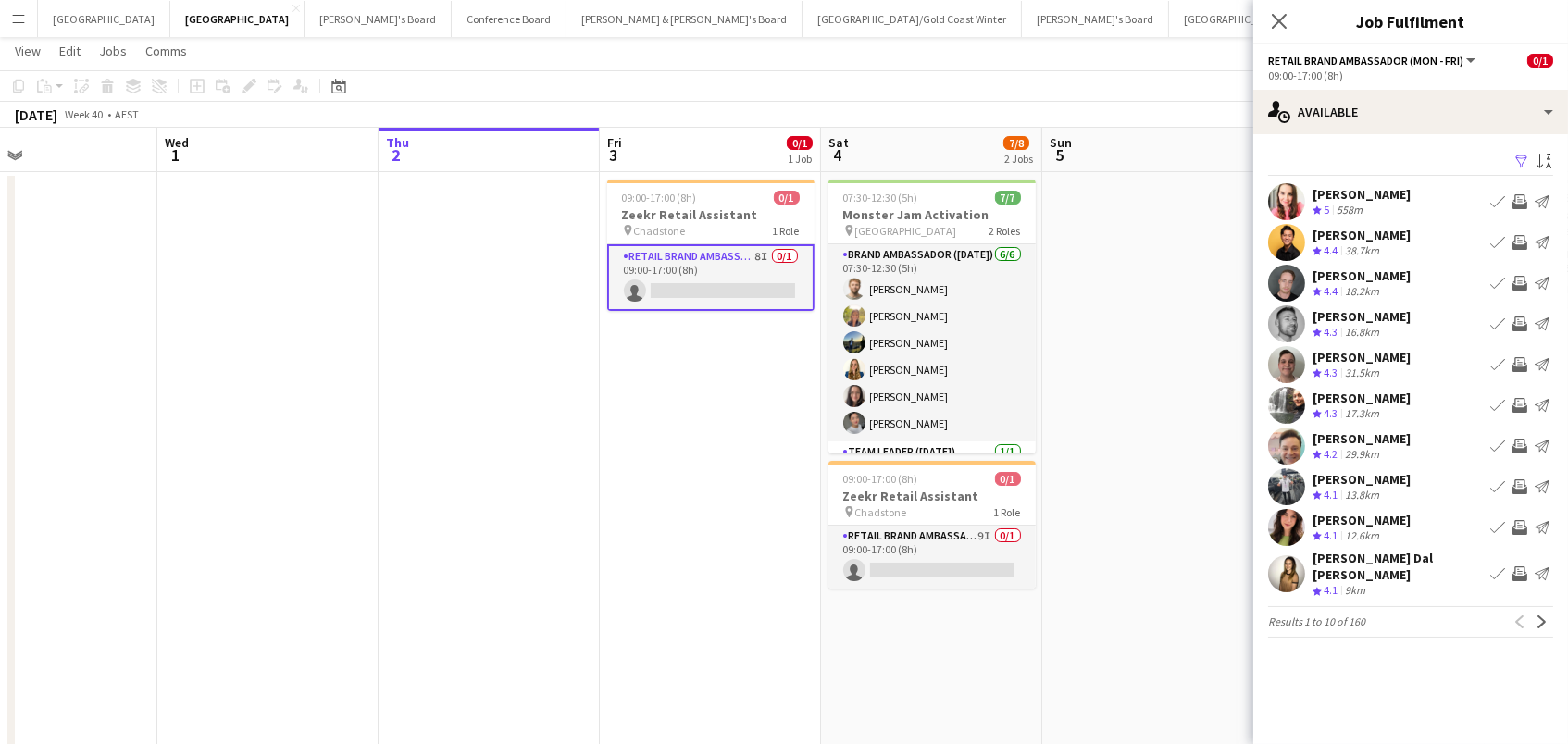
click at [1522, 401] on app-icon "Invite crew" at bounding box center [1519, 405] width 15 height 15
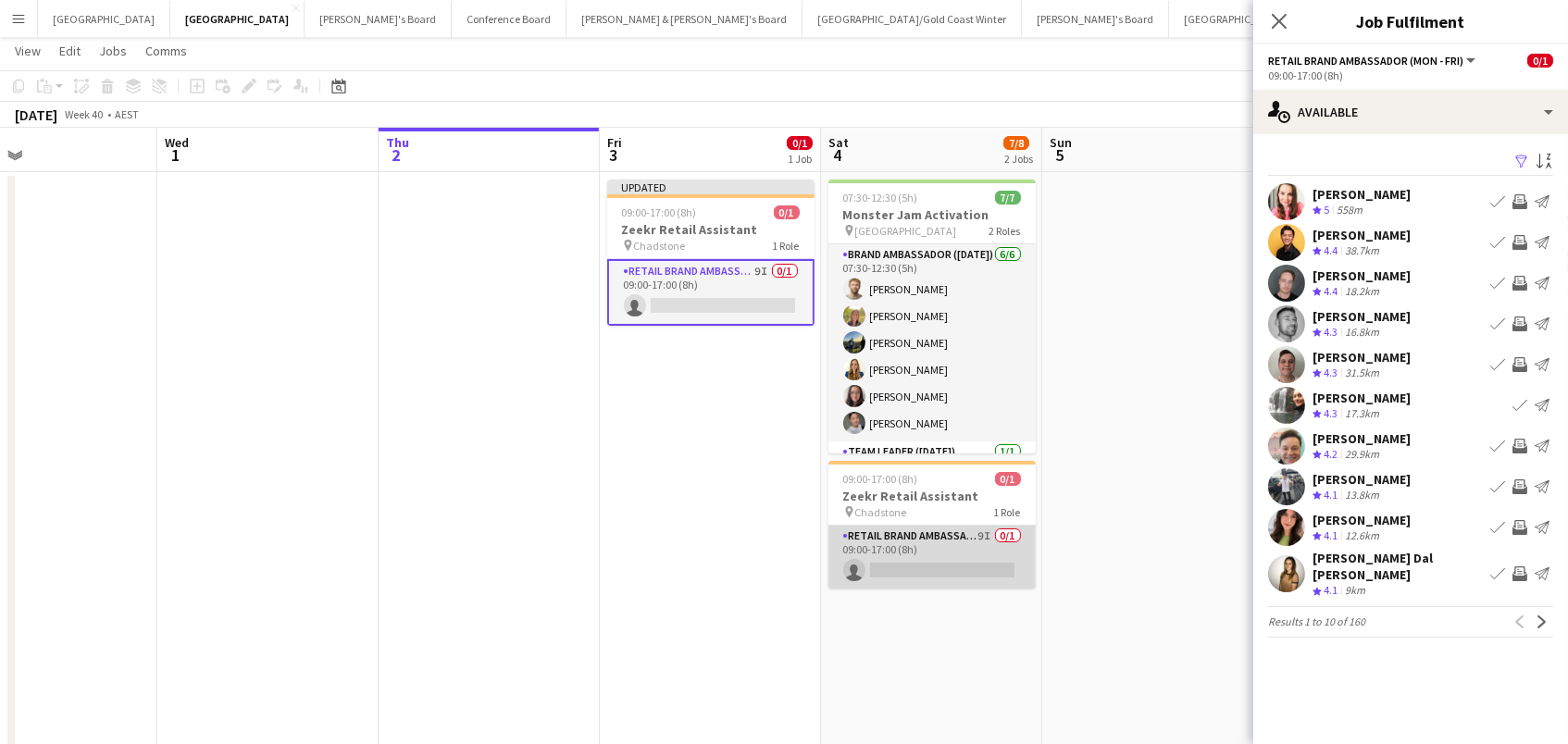
click at [960, 575] on app-card-role "RETAIL Brand Ambassador ([DATE]) 9I 0/1 09:00-17:00 (8h) single-neutral-actions" at bounding box center [932, 557] width 207 height 63
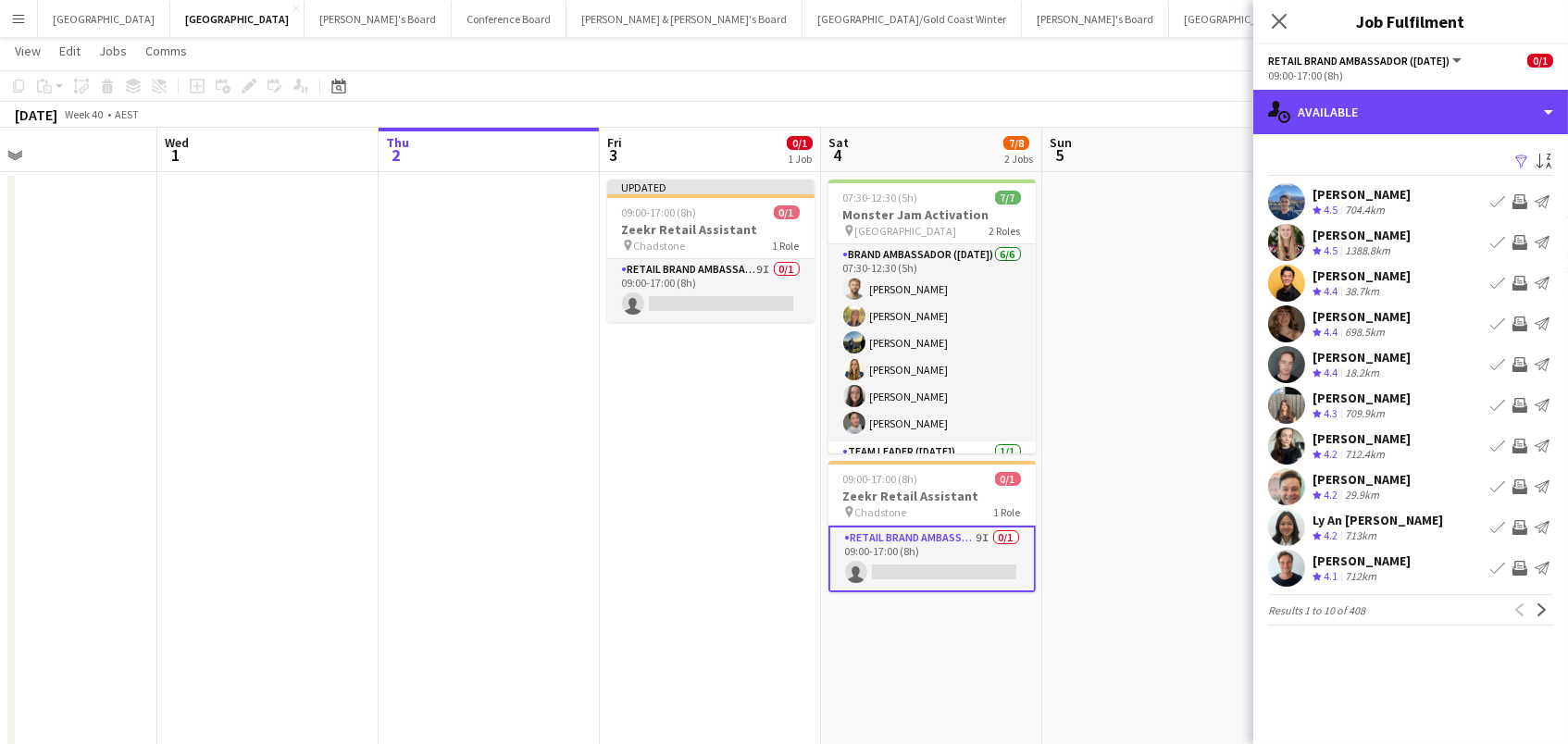
drag, startPoint x: 1358, startPoint y: 122, endPoint x: 1381, endPoint y: 143, distance: 31.1
click at [1358, 122] on div "single-neutral-actions-upload Available" at bounding box center [1411, 112] width 315 height 45
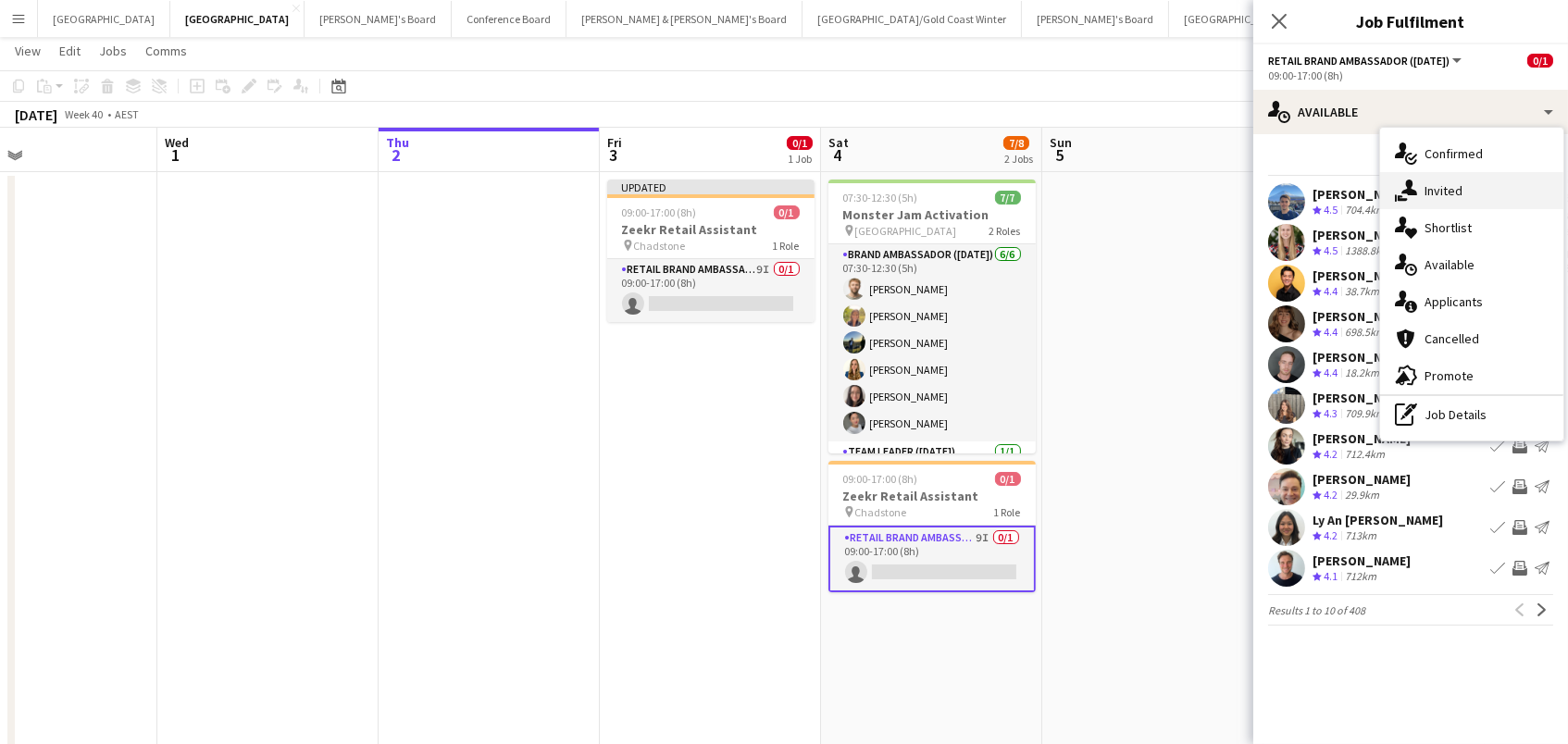
click at [1454, 189] on span "Invited" at bounding box center [1443, 190] width 38 height 17
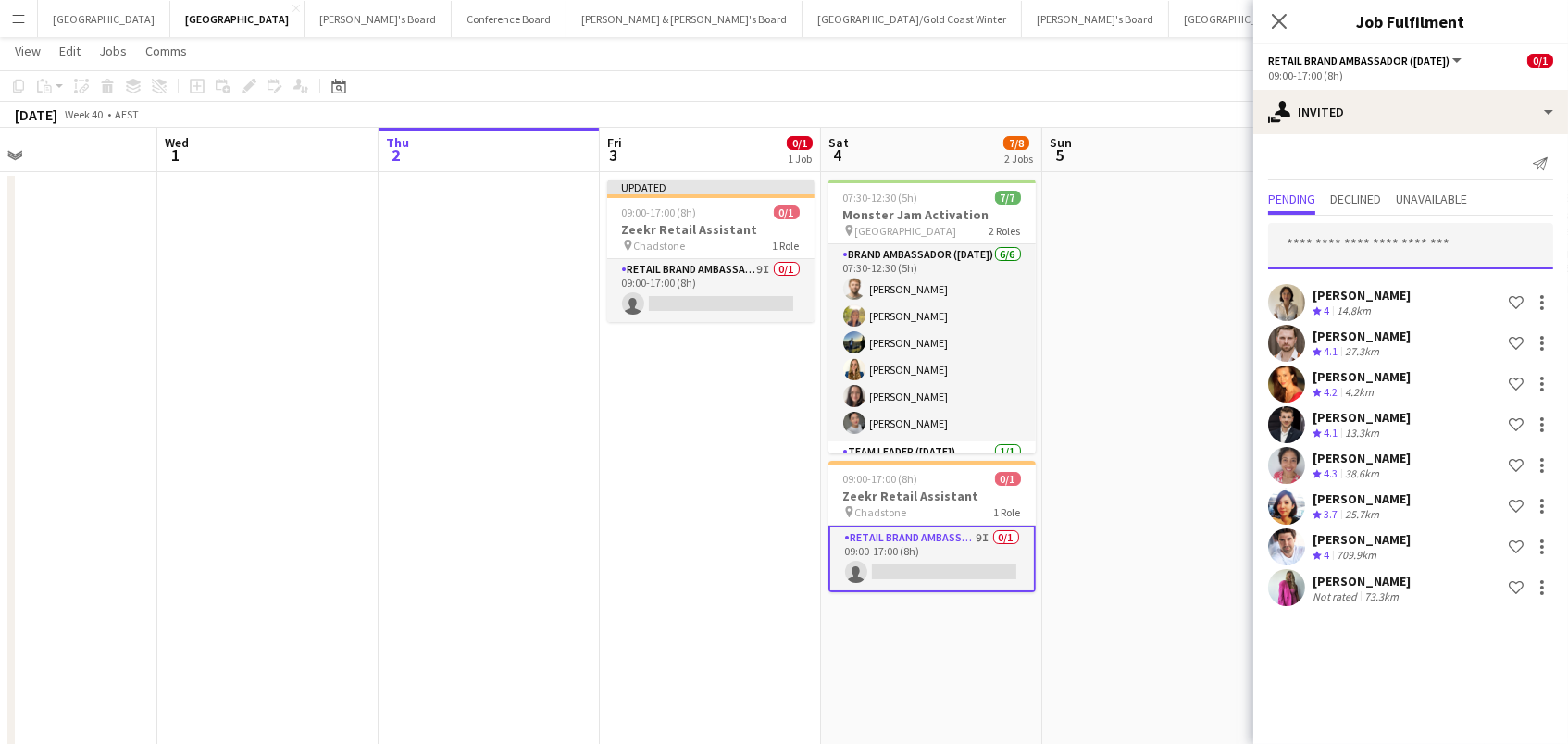
click at [1341, 244] on input "text" at bounding box center [1411, 246] width 285 height 46
type input "*****"
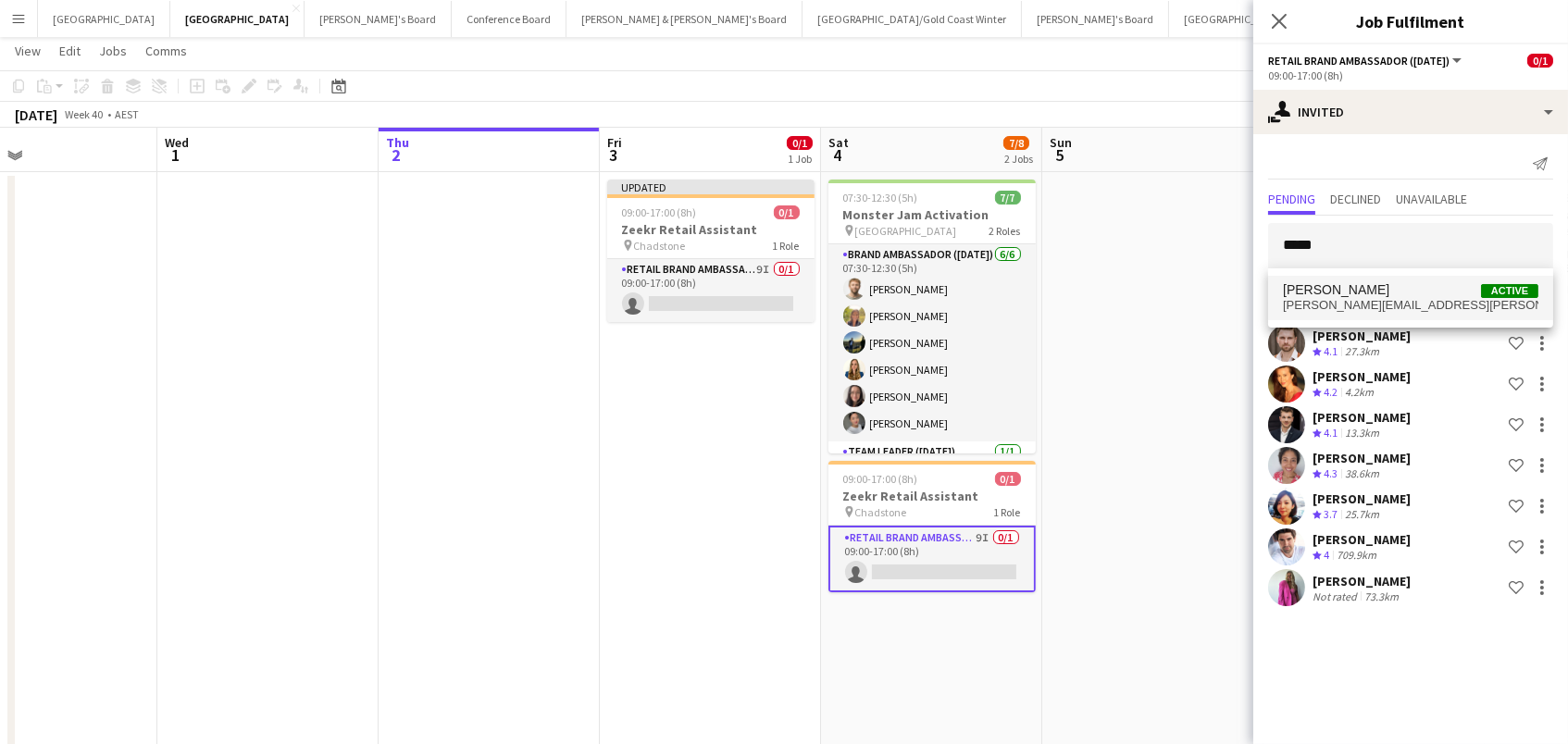
drag, startPoint x: 1341, startPoint y: 244, endPoint x: 1442, endPoint y: 294, distance: 112.7
click at [1442, 294] on span "[PERSON_NAME] Active" at bounding box center [1411, 290] width 255 height 16
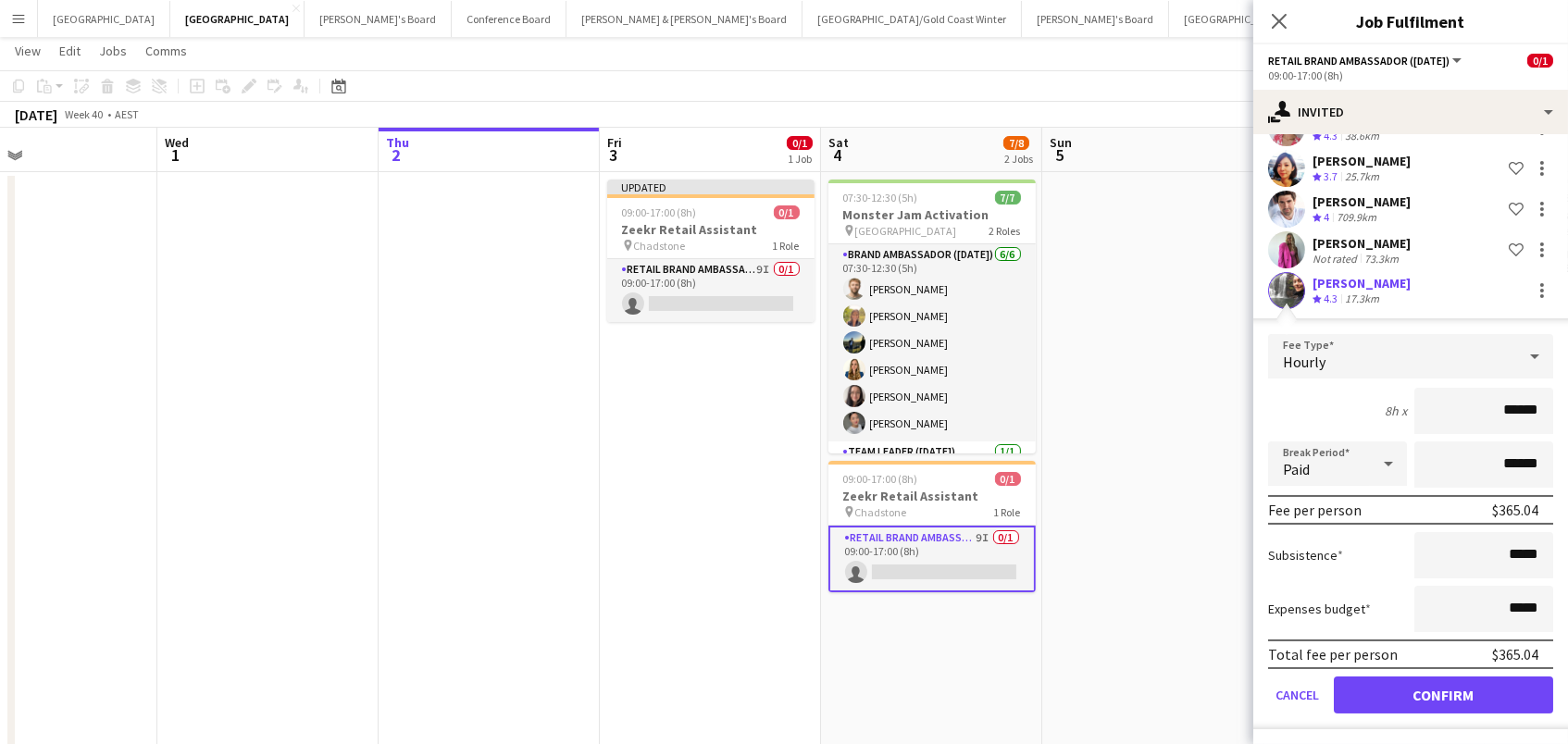
scroll to position [337, 0]
click at [1417, 686] on button "Confirm" at bounding box center [1443, 695] width 219 height 37
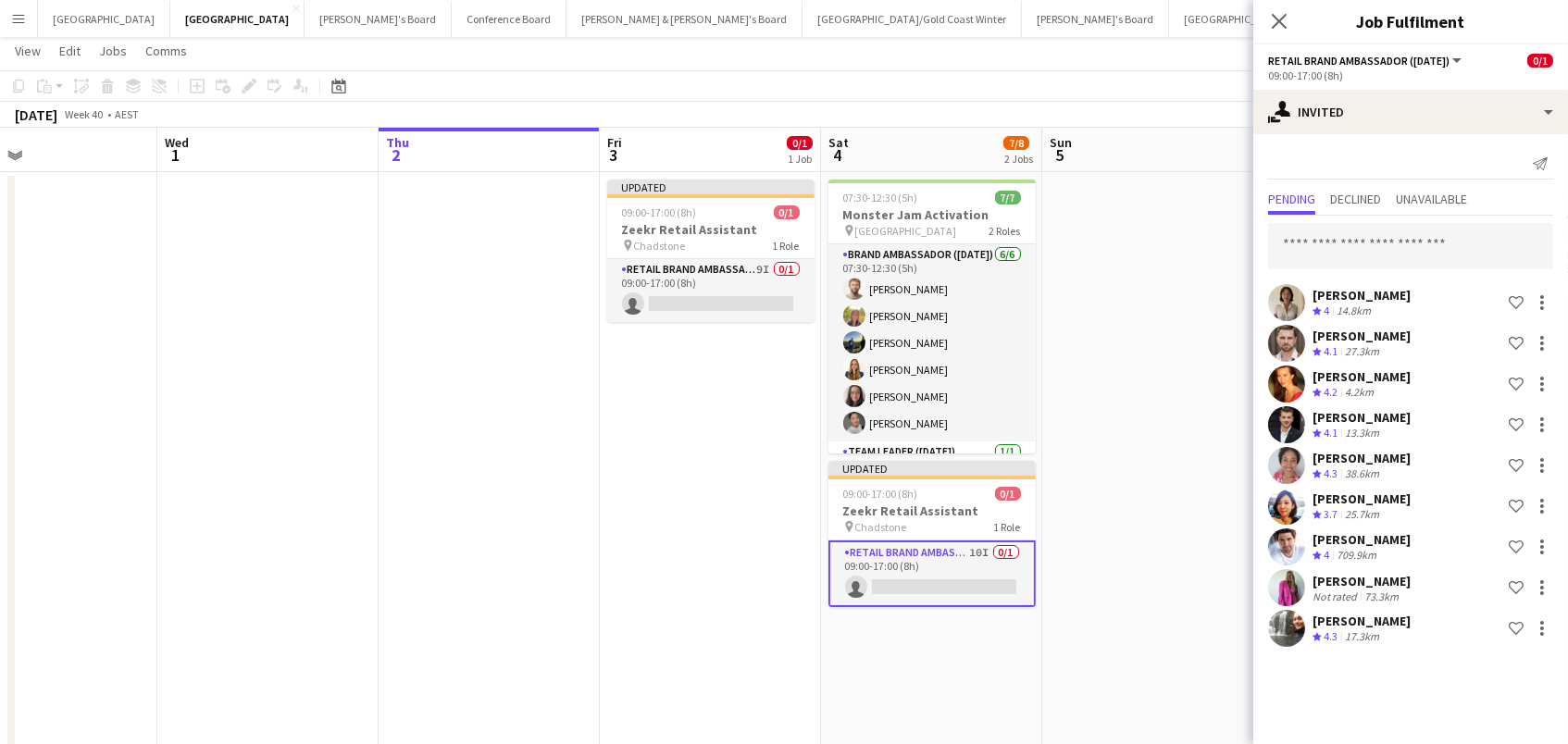
click at [1236, 620] on app-date-cell at bounding box center [1153, 652] width 221 height 961
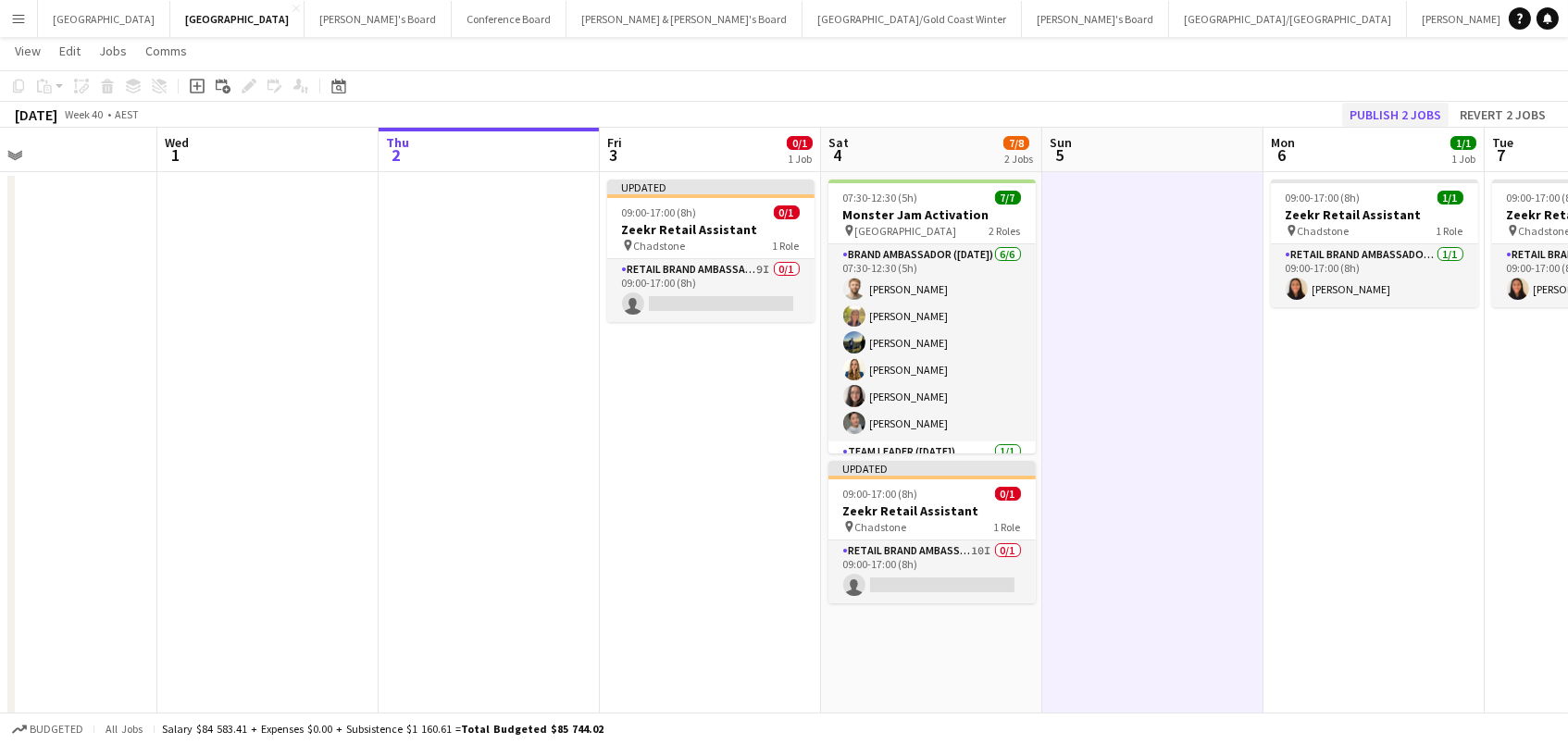
click at [1381, 108] on button "Publish 2 jobs" at bounding box center [1395, 115] width 107 height 24
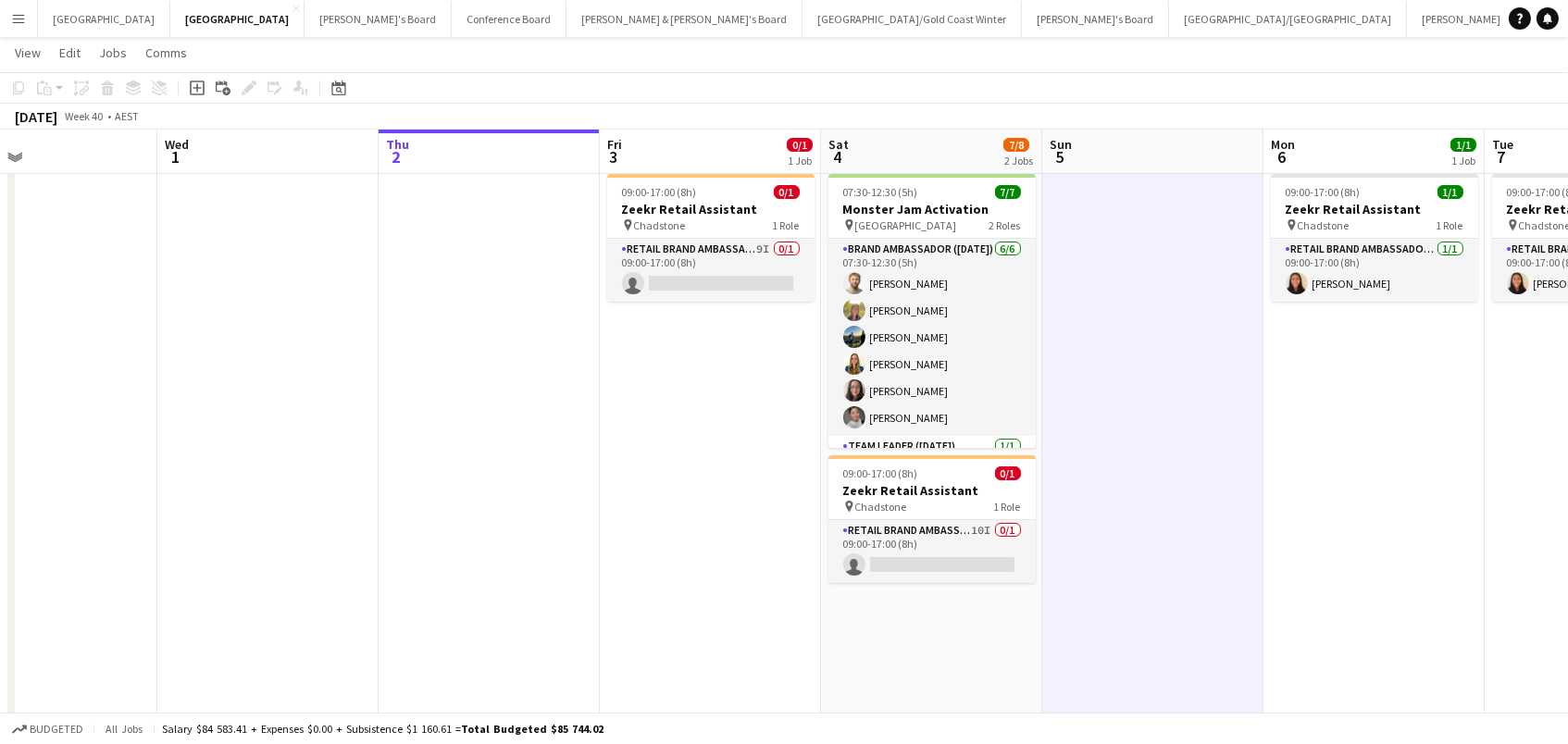
scroll to position [35, 0]
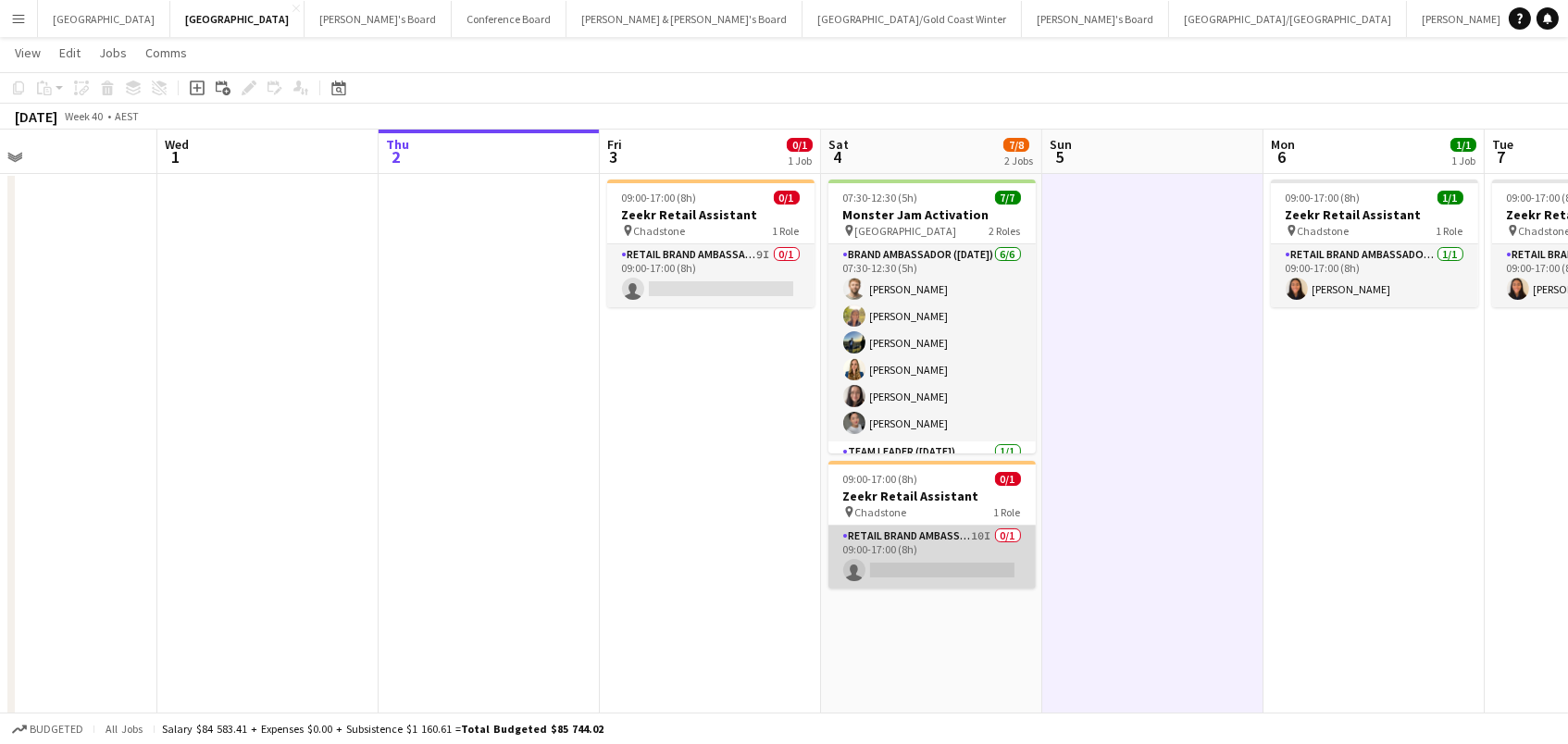
click at [970, 554] on app-card-role "RETAIL Brand Ambassador ([DATE]) 10I 0/1 09:00-17:00 (8h) single-neutral-actions" at bounding box center [932, 557] width 207 height 63
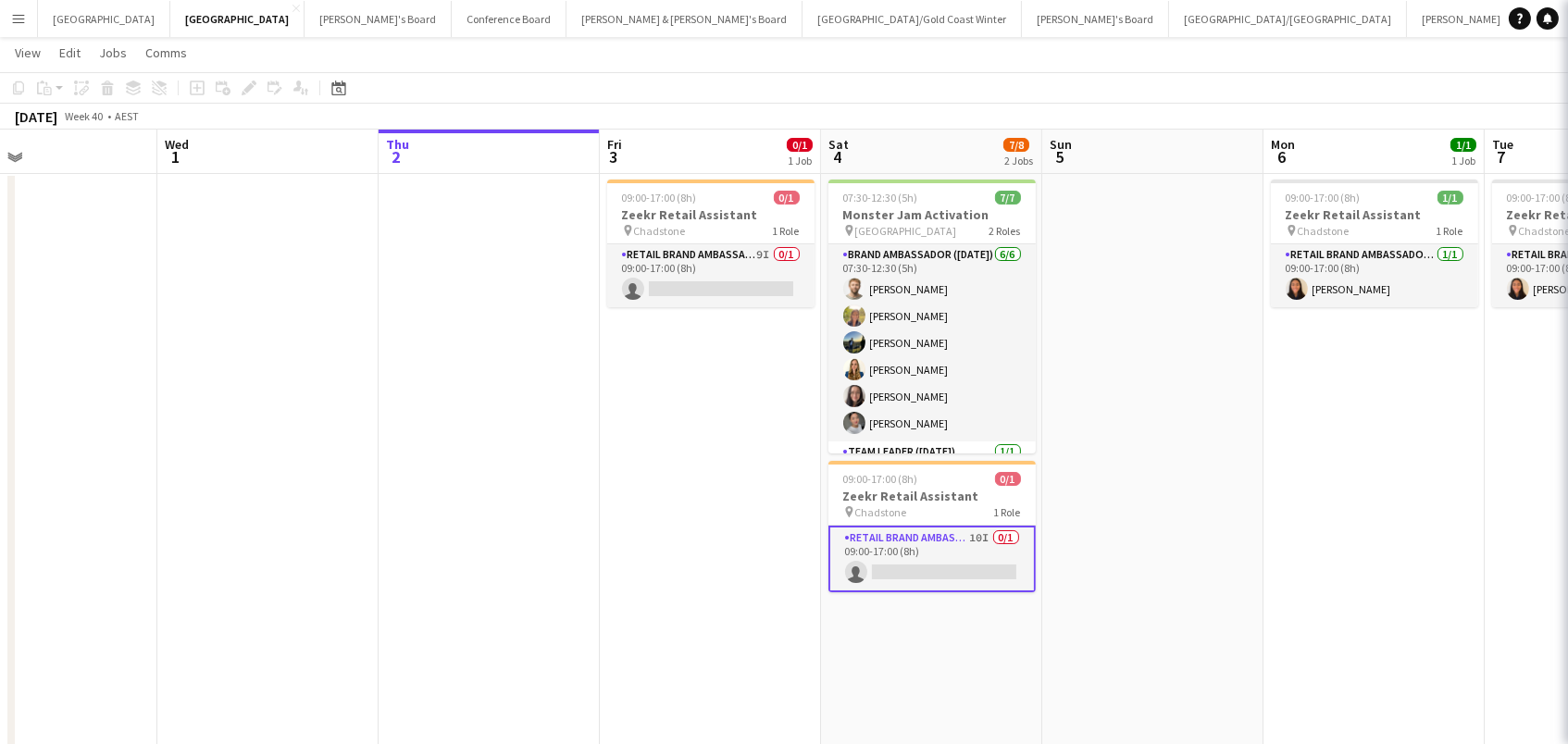
scroll to position [0, 504]
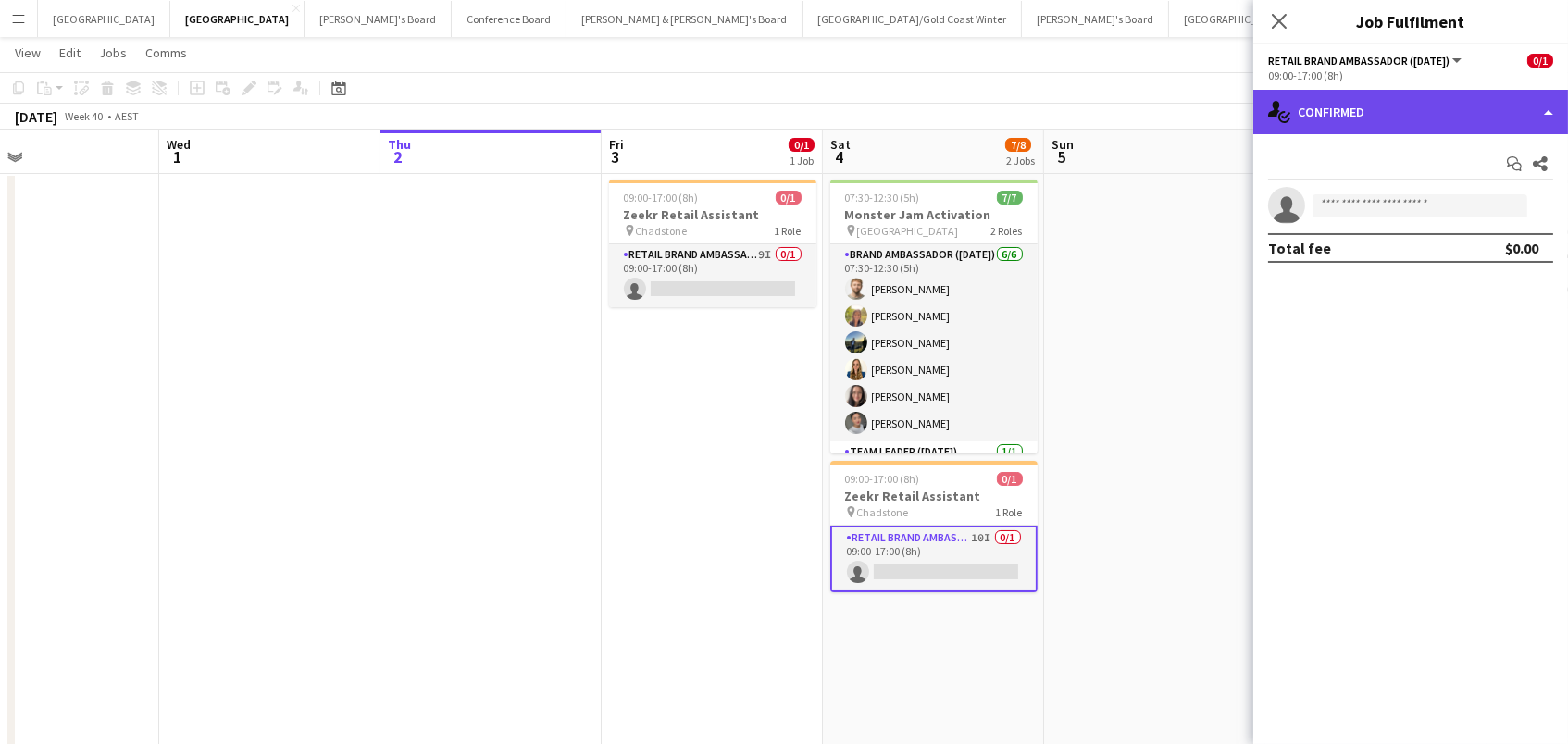
click at [1373, 106] on div "single-neutral-actions-check-2 Confirmed" at bounding box center [1411, 112] width 315 height 45
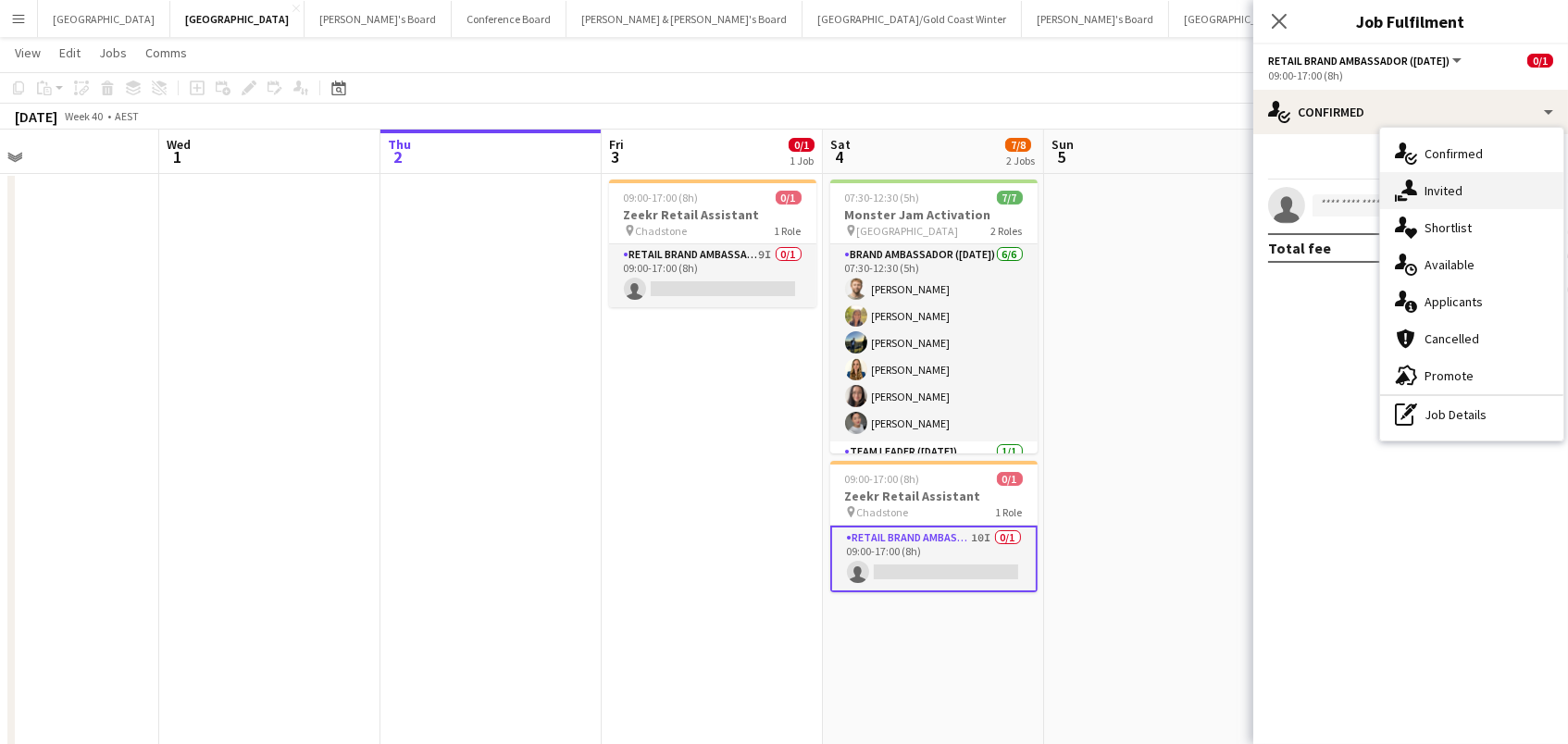
click at [1422, 184] on div "single-neutral-actions-share-1 Invited" at bounding box center [1472, 190] width 183 height 37
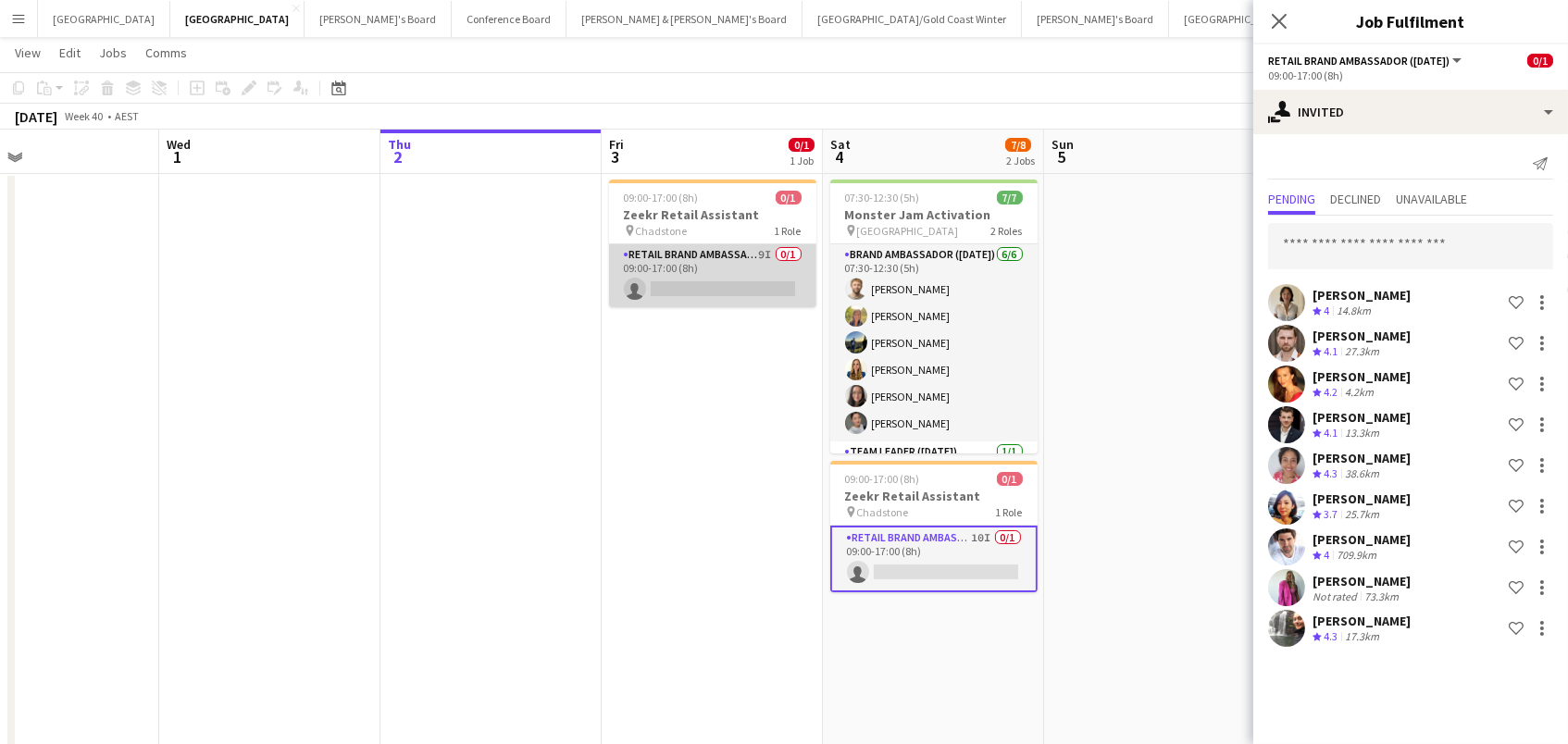
click at [781, 294] on app-card-role "RETAIL Brand Ambassador (Mon - Fri) 9I 0/1 09:00-17:00 (8h) single-neutral-acti…" at bounding box center [712, 275] width 207 height 63
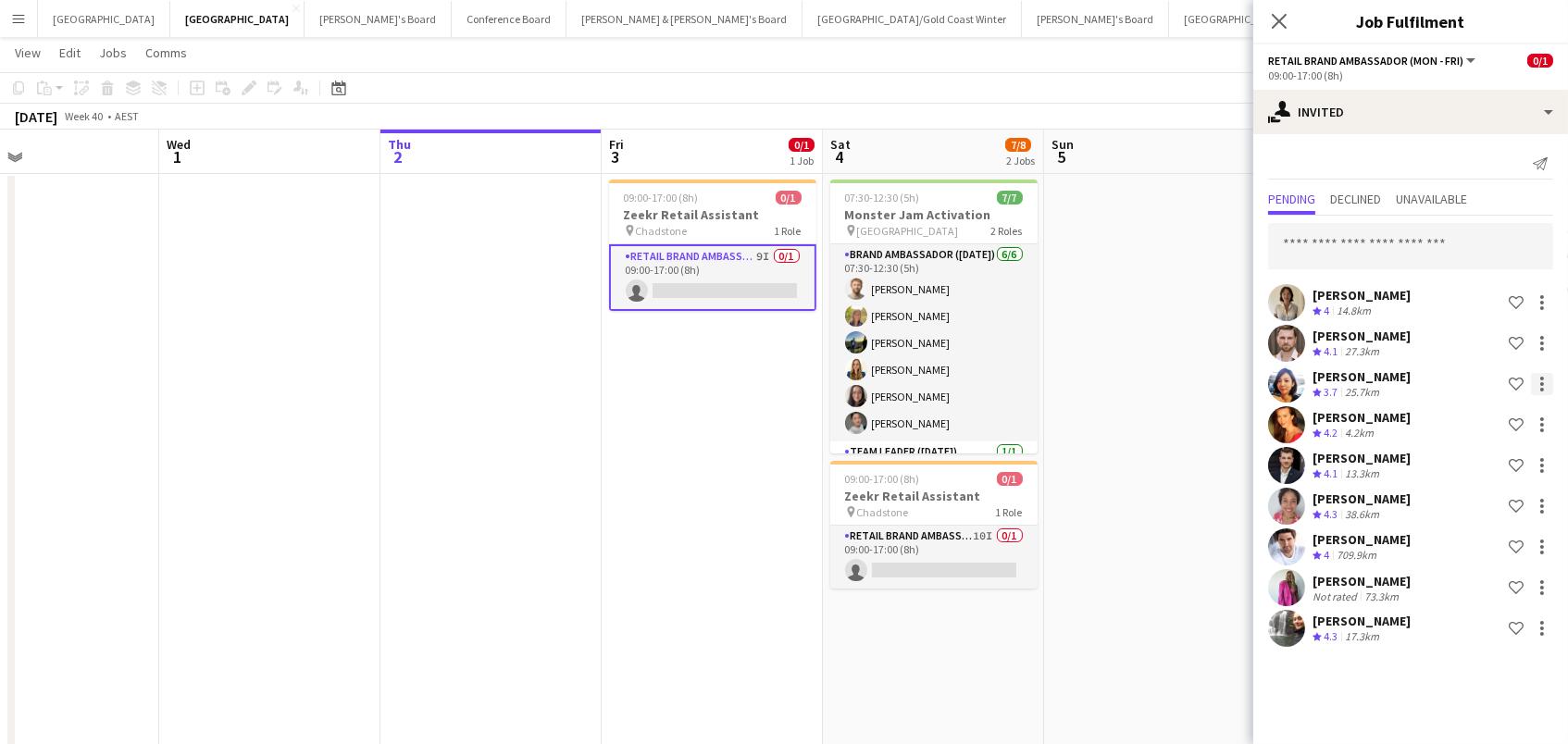
scroll to position [33, 1]
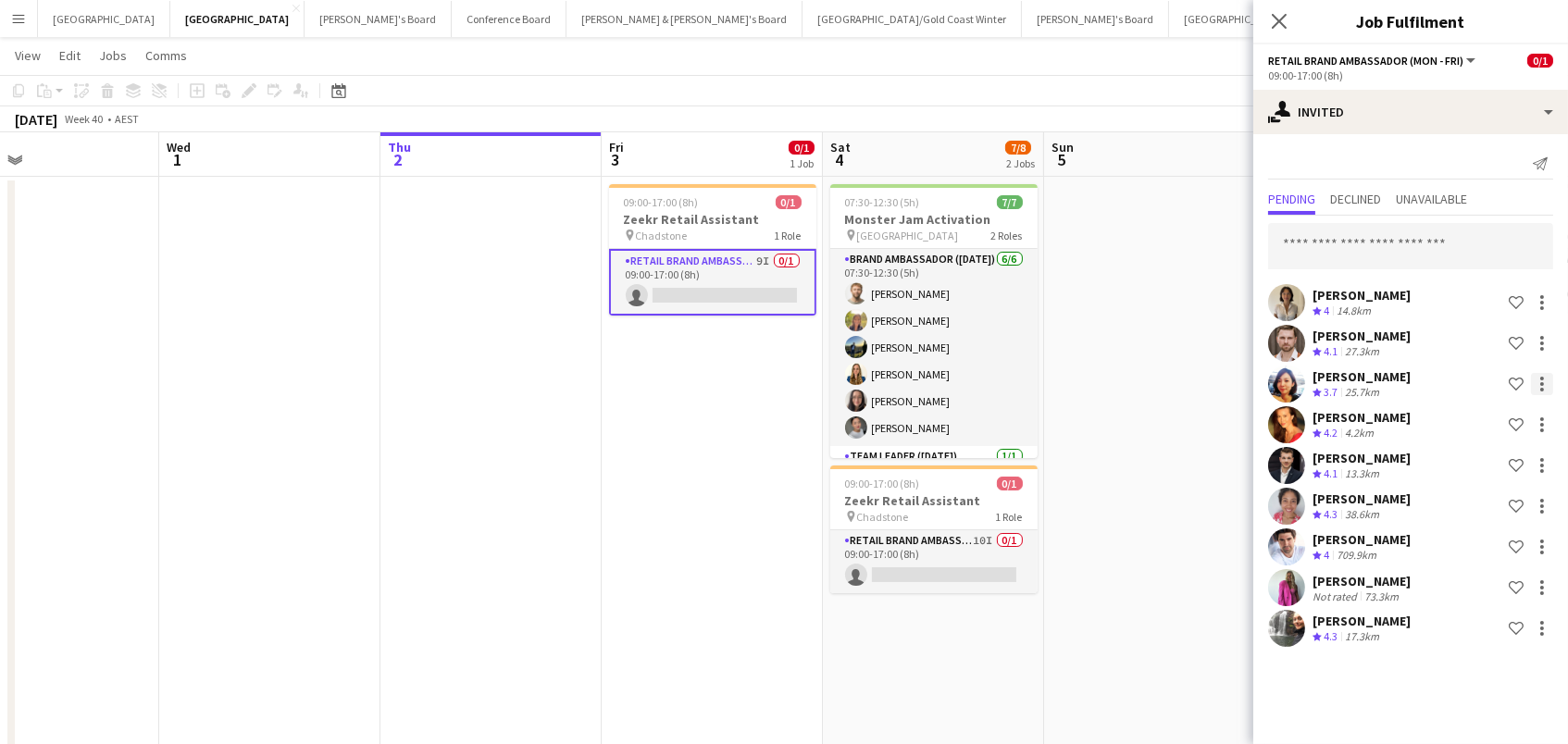
click at [1540, 382] on div at bounding box center [1542, 384] width 4 height 4
click at [1510, 547] on span "Cancel invitation" at bounding box center [1483, 550] width 109 height 16
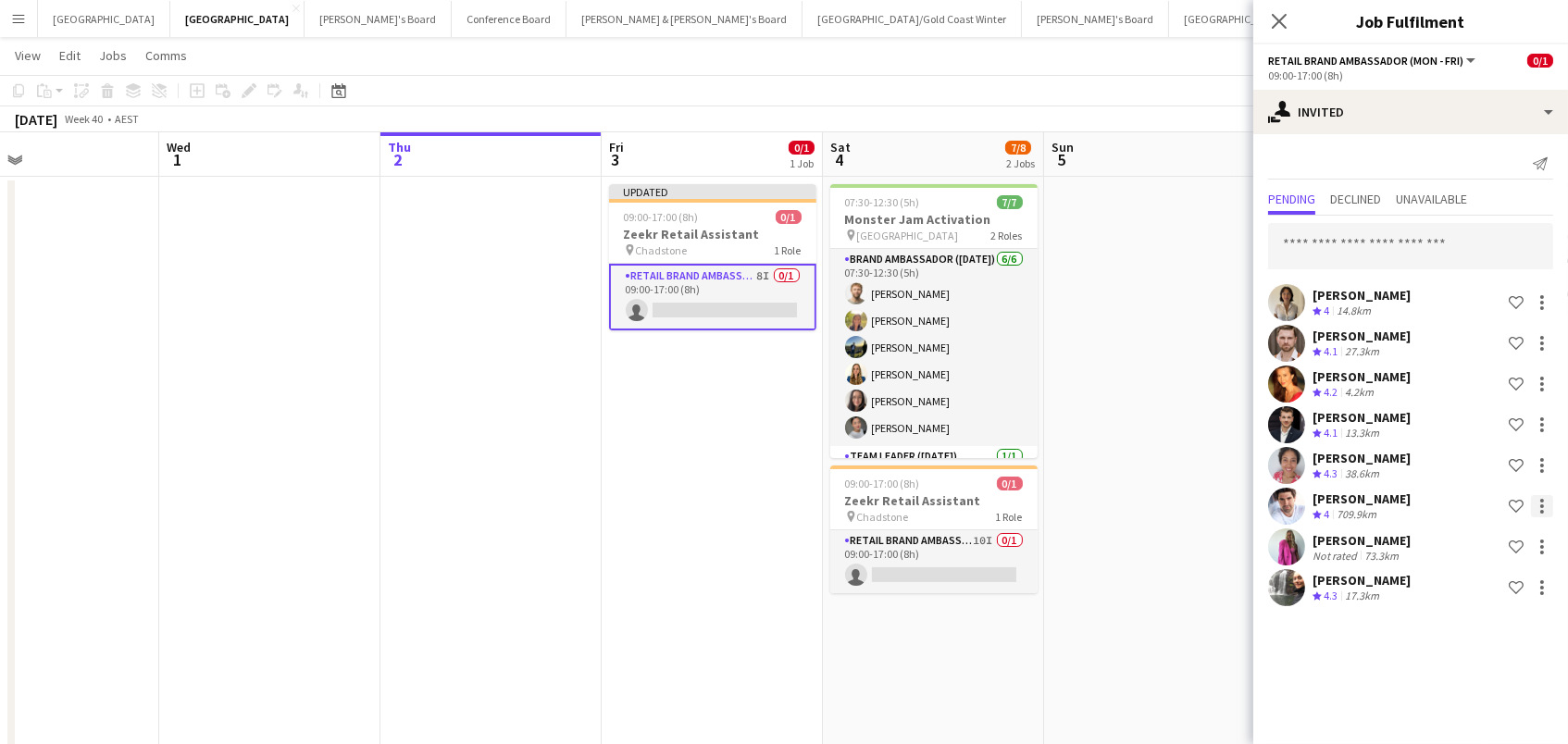
click at [1546, 506] on div at bounding box center [1542, 506] width 22 height 22
click at [1490, 671] on span "Cancel invitation" at bounding box center [1483, 671] width 109 height 16
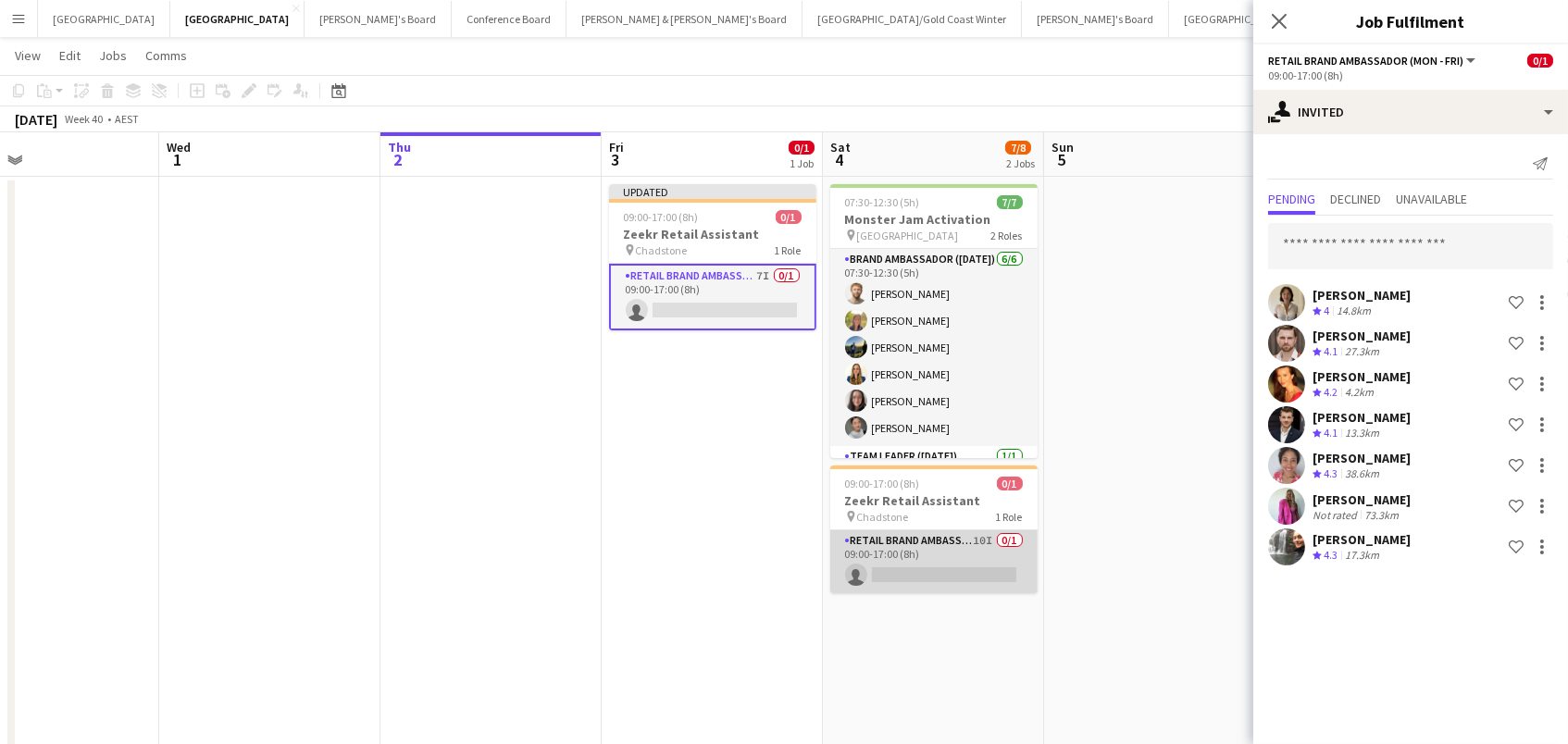
click at [955, 570] on app-card-role "RETAIL Brand Ambassador ([DATE]) 10I 0/1 09:00-17:00 (8h) single-neutral-actions" at bounding box center [934, 561] width 207 height 63
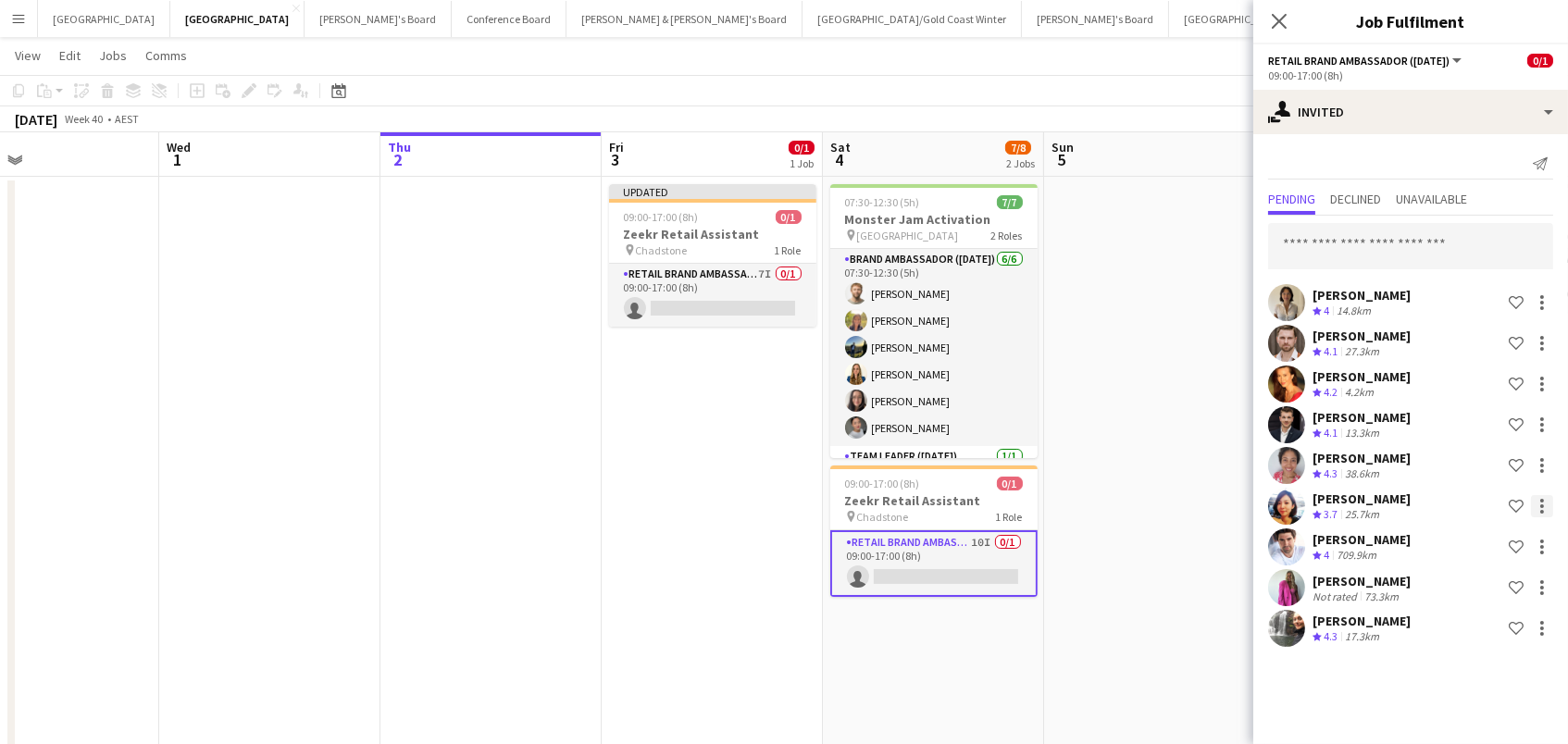
click at [1540, 504] on div at bounding box center [1542, 506] width 4 height 4
click at [1523, 676] on span "Cancel invitation" at bounding box center [1483, 671] width 109 height 16
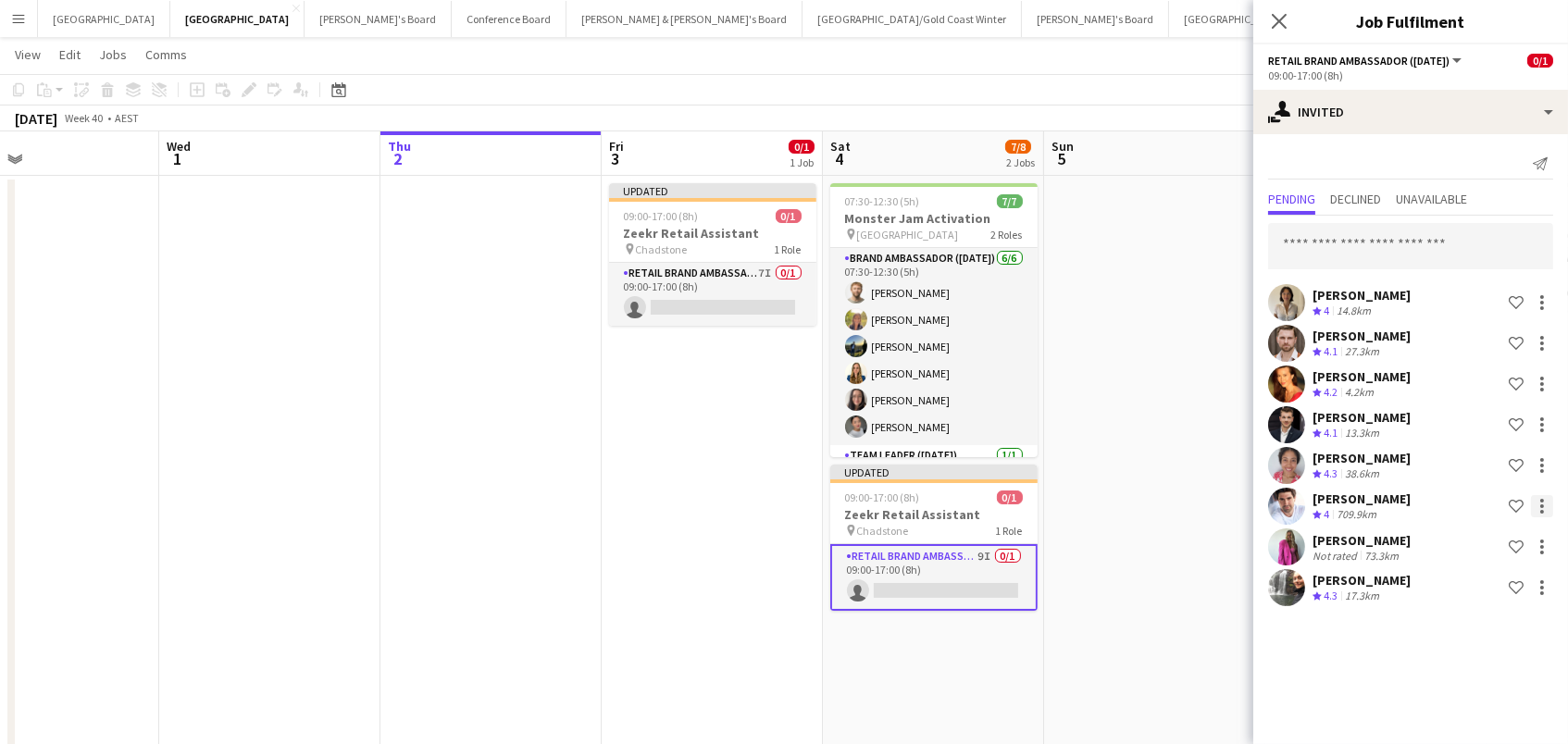
click at [1547, 504] on div at bounding box center [1542, 506] width 22 height 22
click at [1485, 676] on span "Cancel invitation" at bounding box center [1483, 671] width 109 height 16
drag, startPoint x: 1125, startPoint y: 623, endPoint x: 1131, endPoint y: 616, distance: 9.2
click at [1125, 623] on app-date-cell at bounding box center [1155, 656] width 221 height 961
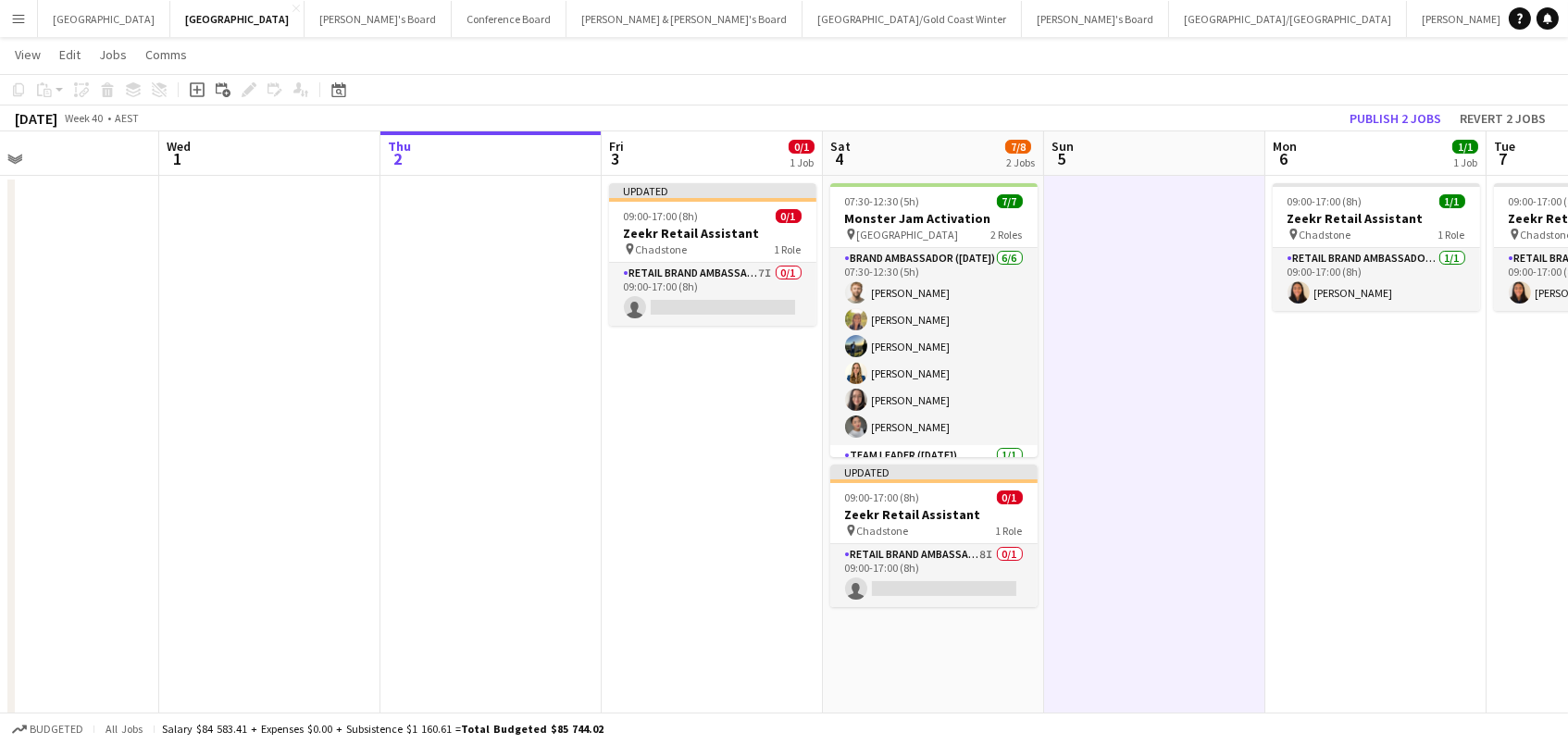
scroll to position [0, 504]
click at [1425, 108] on button "Publish 2 jobs" at bounding box center [1395, 119] width 107 height 24
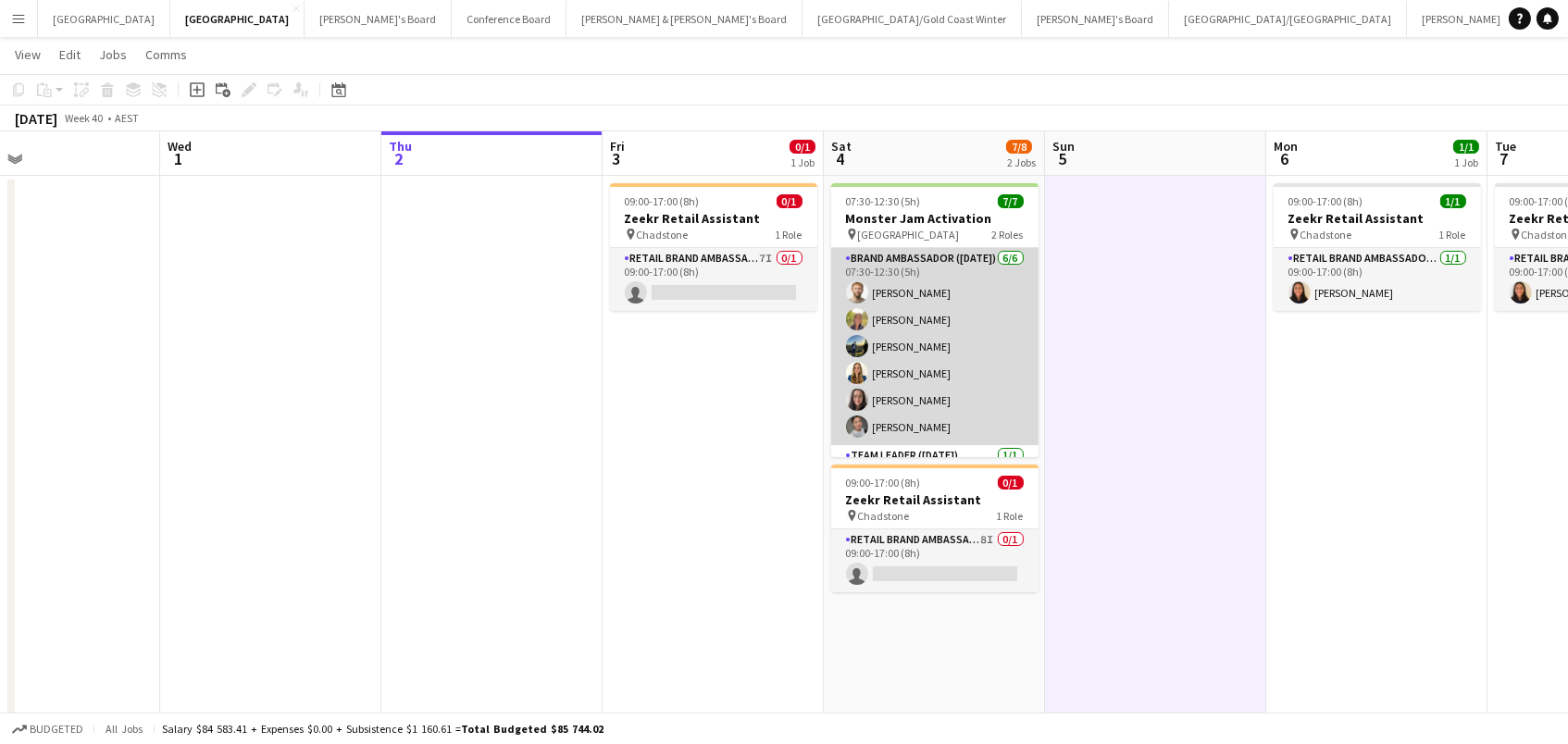
scroll to position [50, 0]
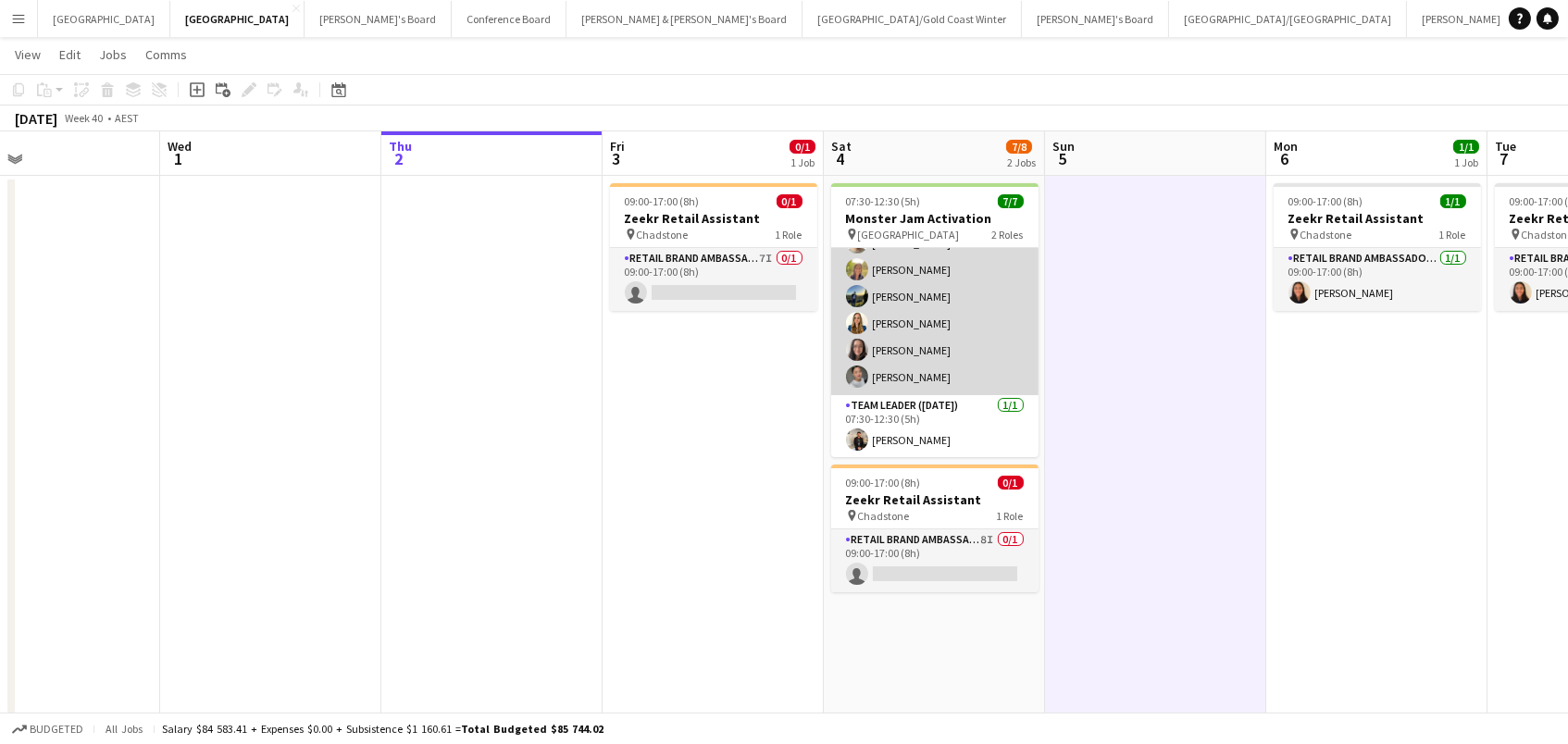
click at [957, 301] on app-card-role "Brand Ambassador ([DATE]) [DATE] 07:30-12:30 (5h) [PERSON_NAME] [PERSON_NAME] […" at bounding box center [934, 297] width 207 height 197
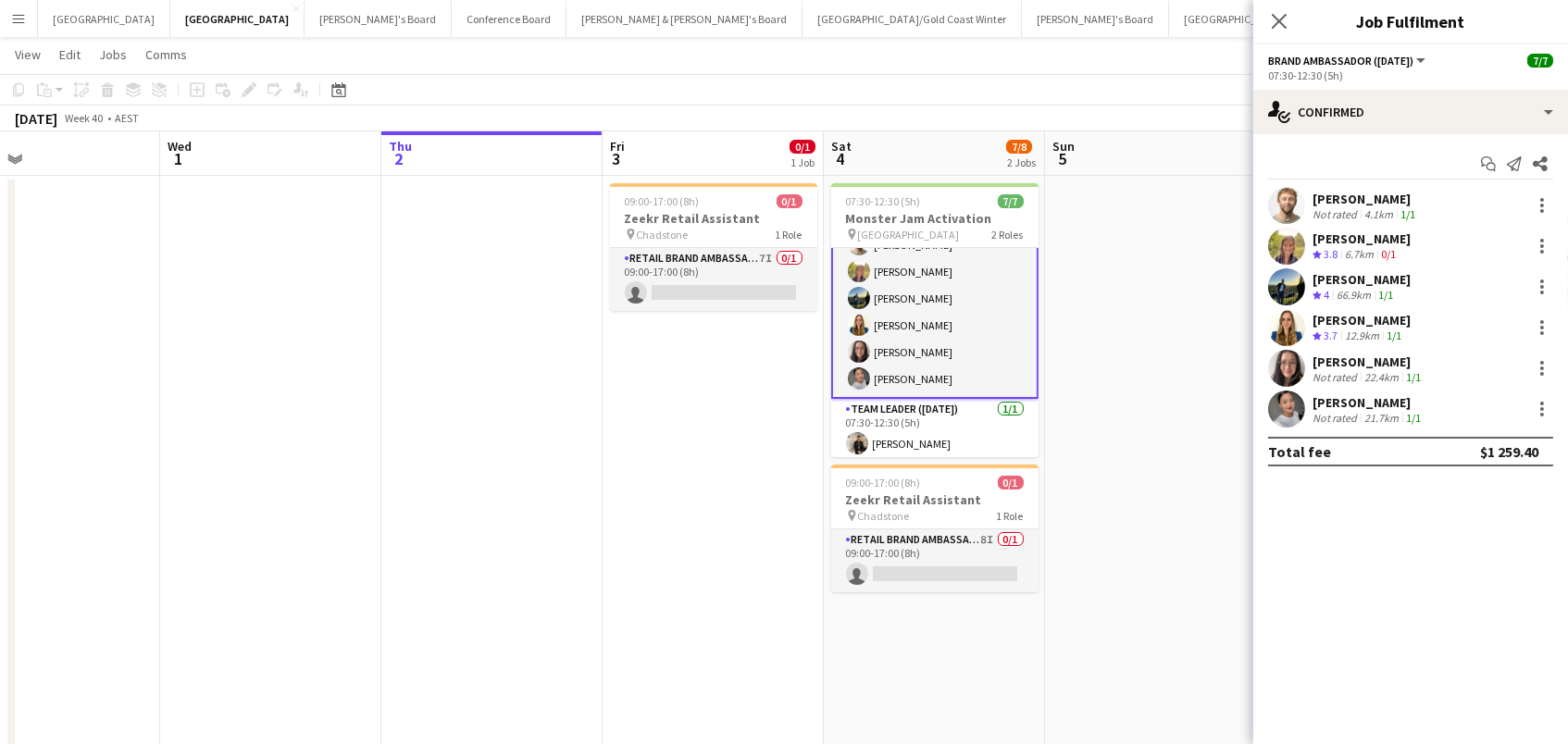
click at [1302, 284] on app-user-avatar at bounding box center [1286, 286] width 37 height 37
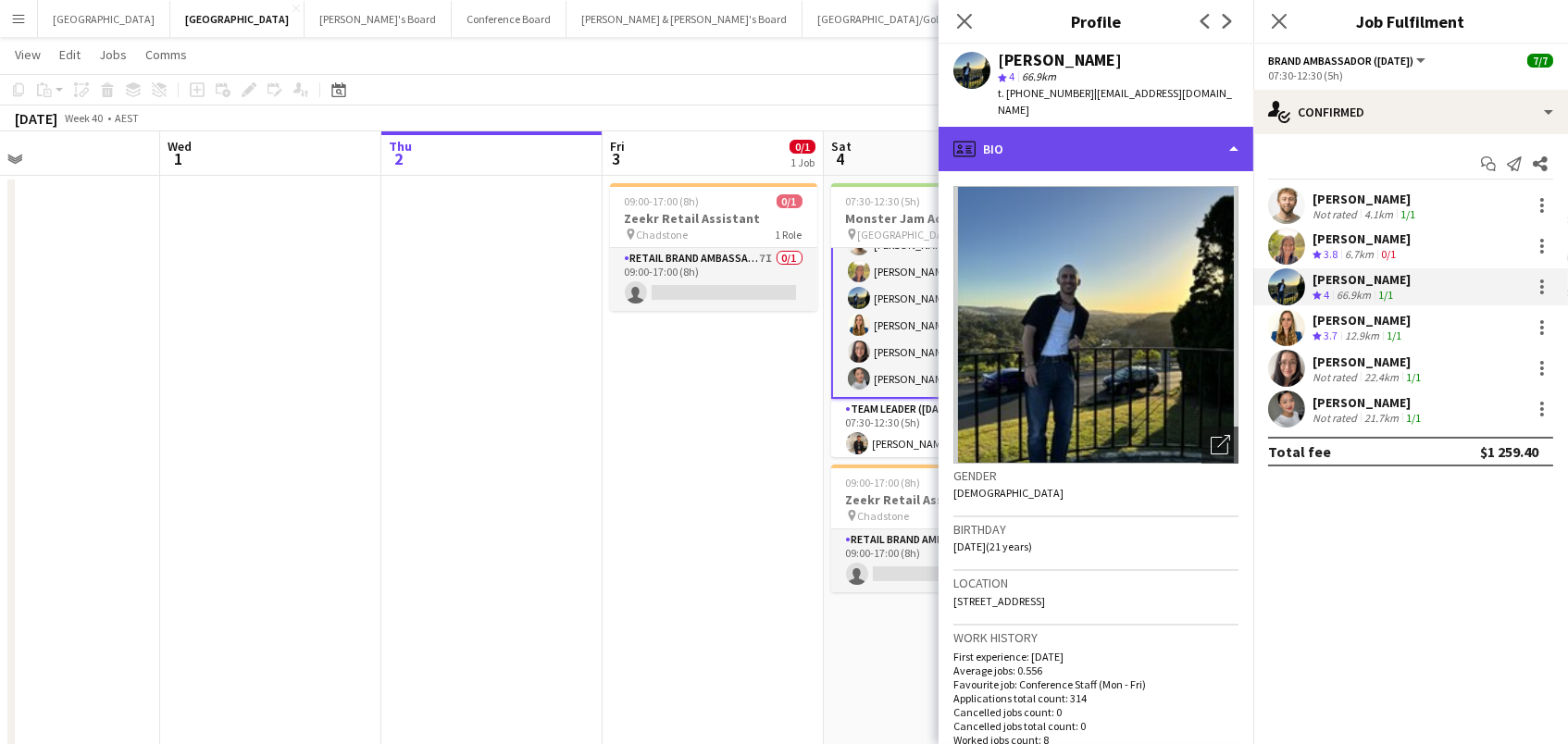
click at [1118, 126] on div "profile Bio" at bounding box center [1096, 148] width 315 height 45
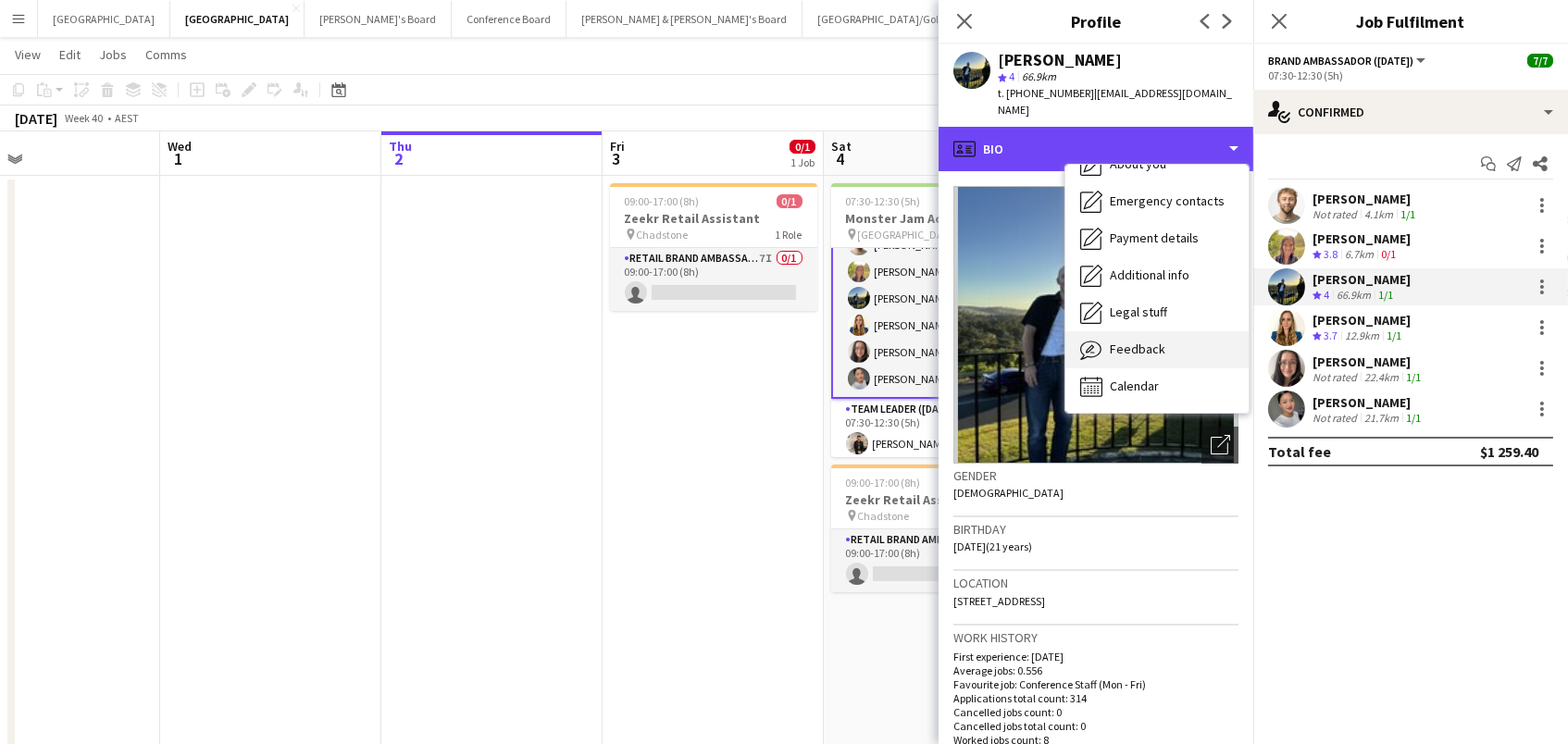
scroll to position [137, 0]
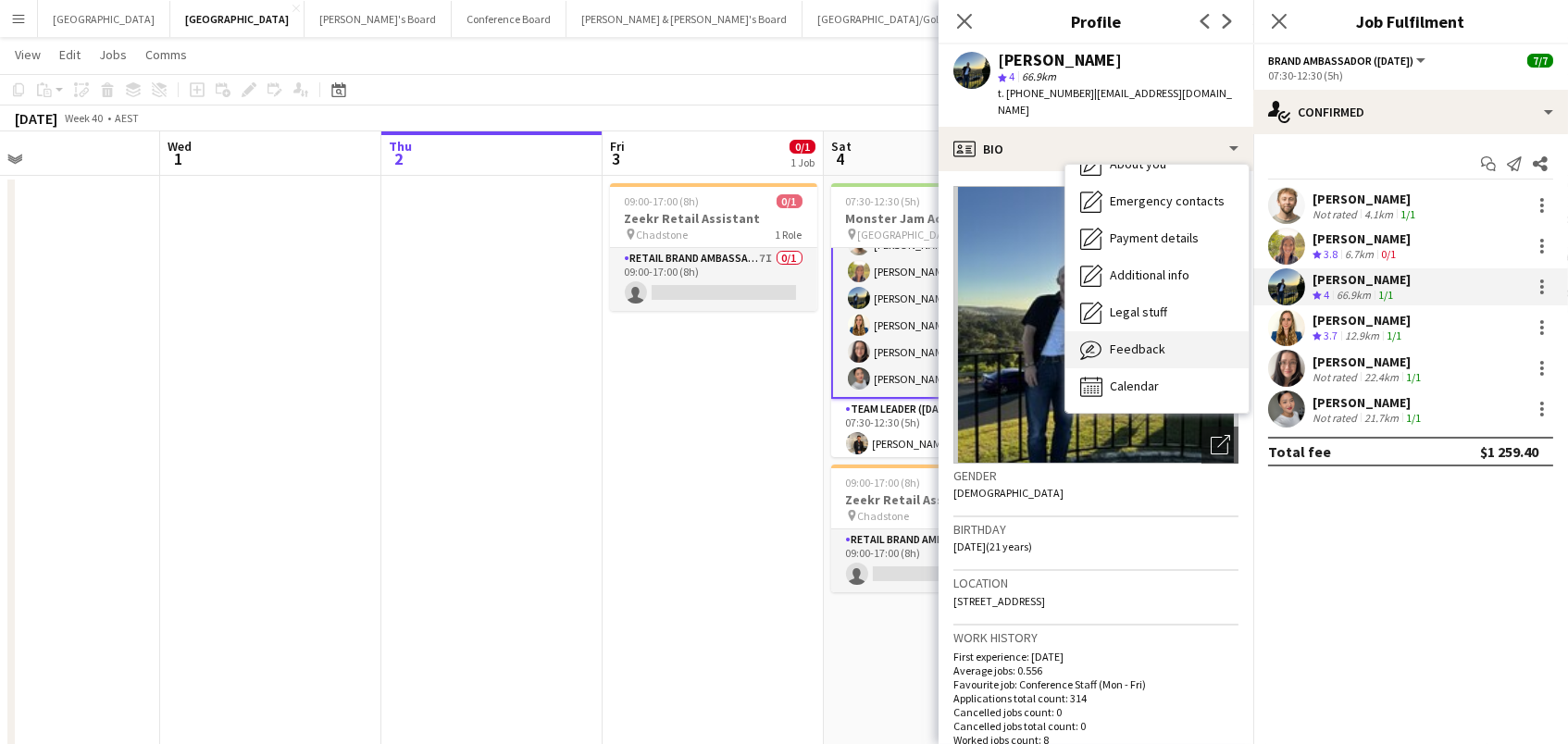
click at [1137, 332] on div "Feedback Feedback" at bounding box center [1158, 350] width 183 height 37
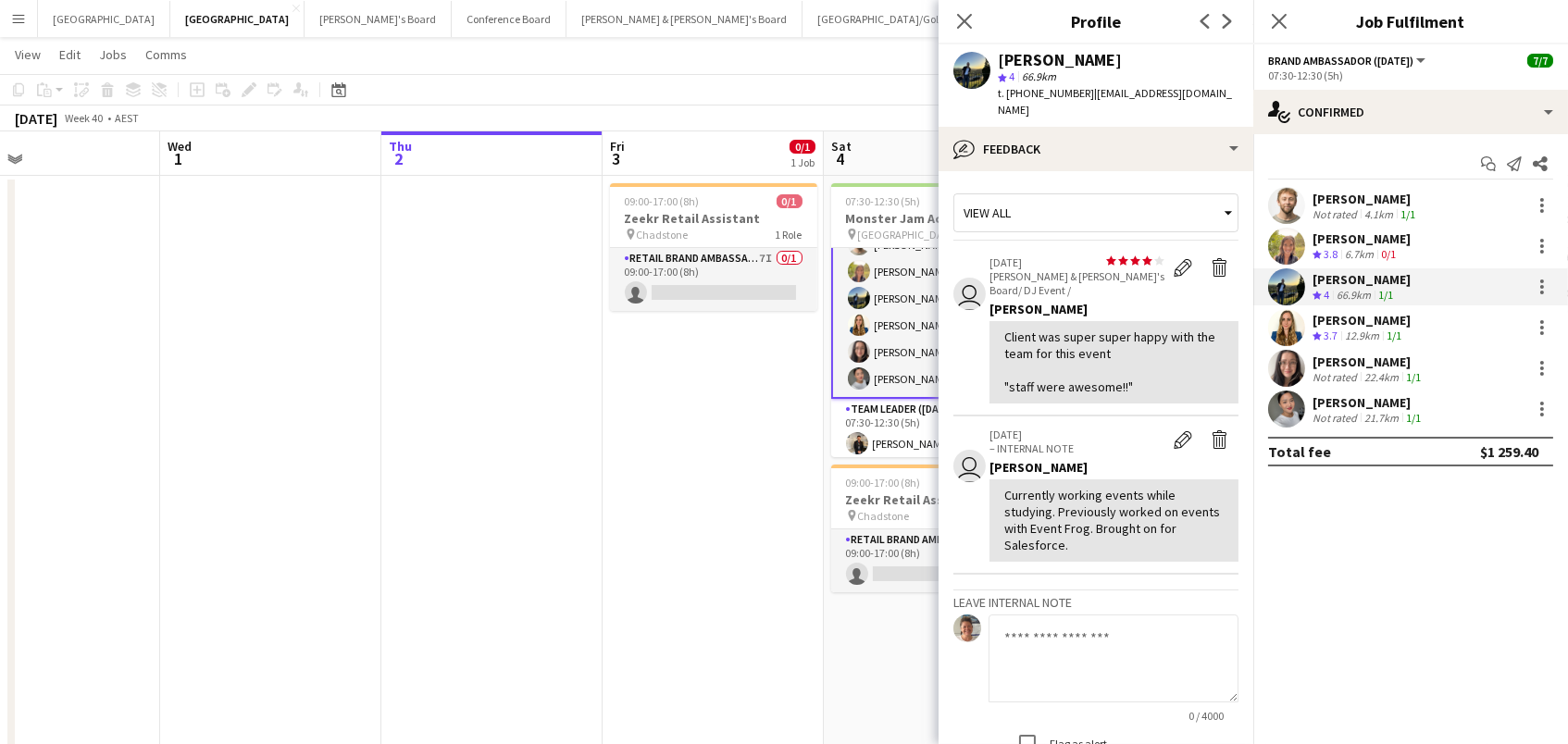
click at [1348, 401] on div "[PERSON_NAME]" at bounding box center [1369, 402] width 112 height 17
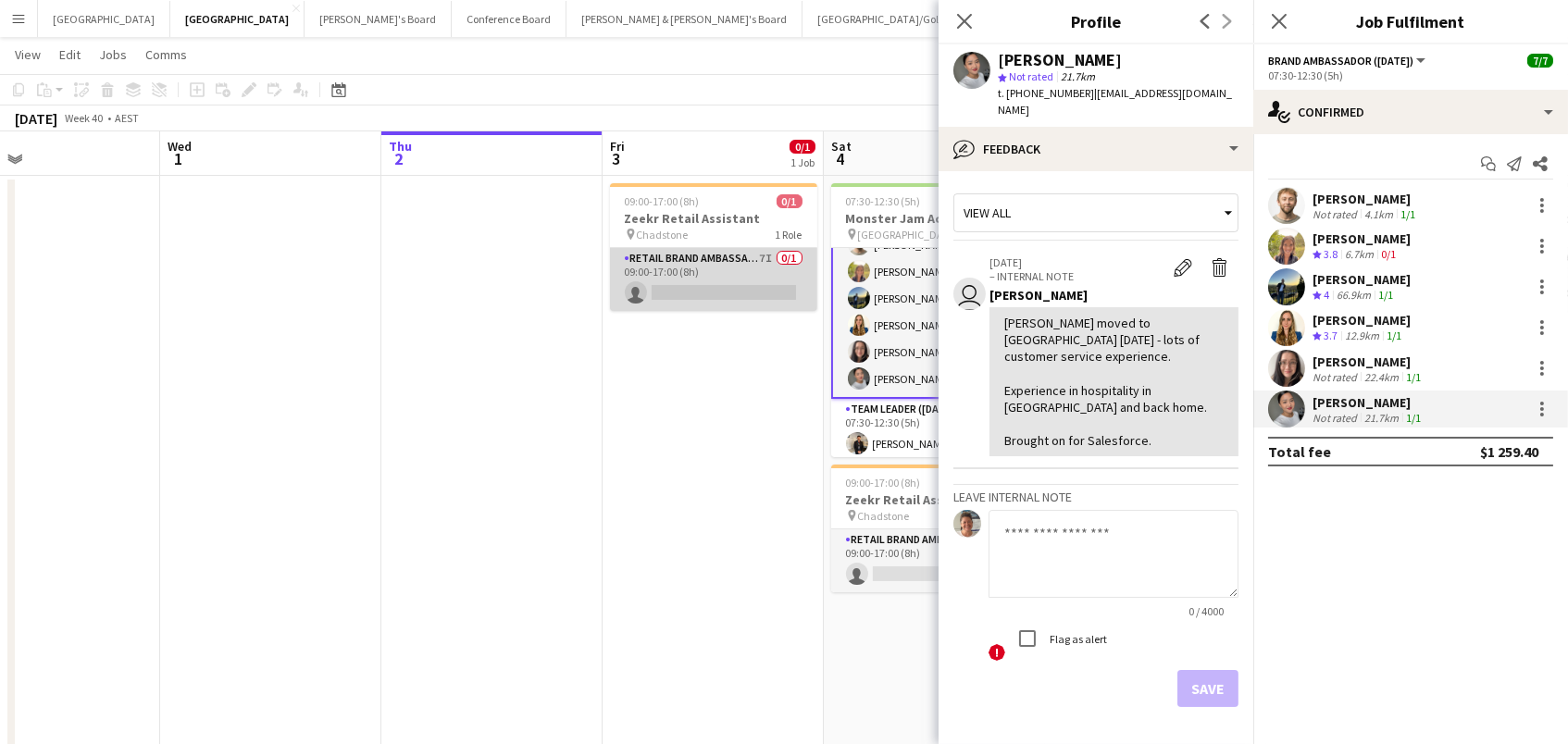
click at [676, 266] on app-card-role "RETAIL Brand Ambassador (Mon - Fri) 7I 0/1 09:00-17:00 (8h) single-neutral-acti…" at bounding box center [713, 279] width 207 height 63
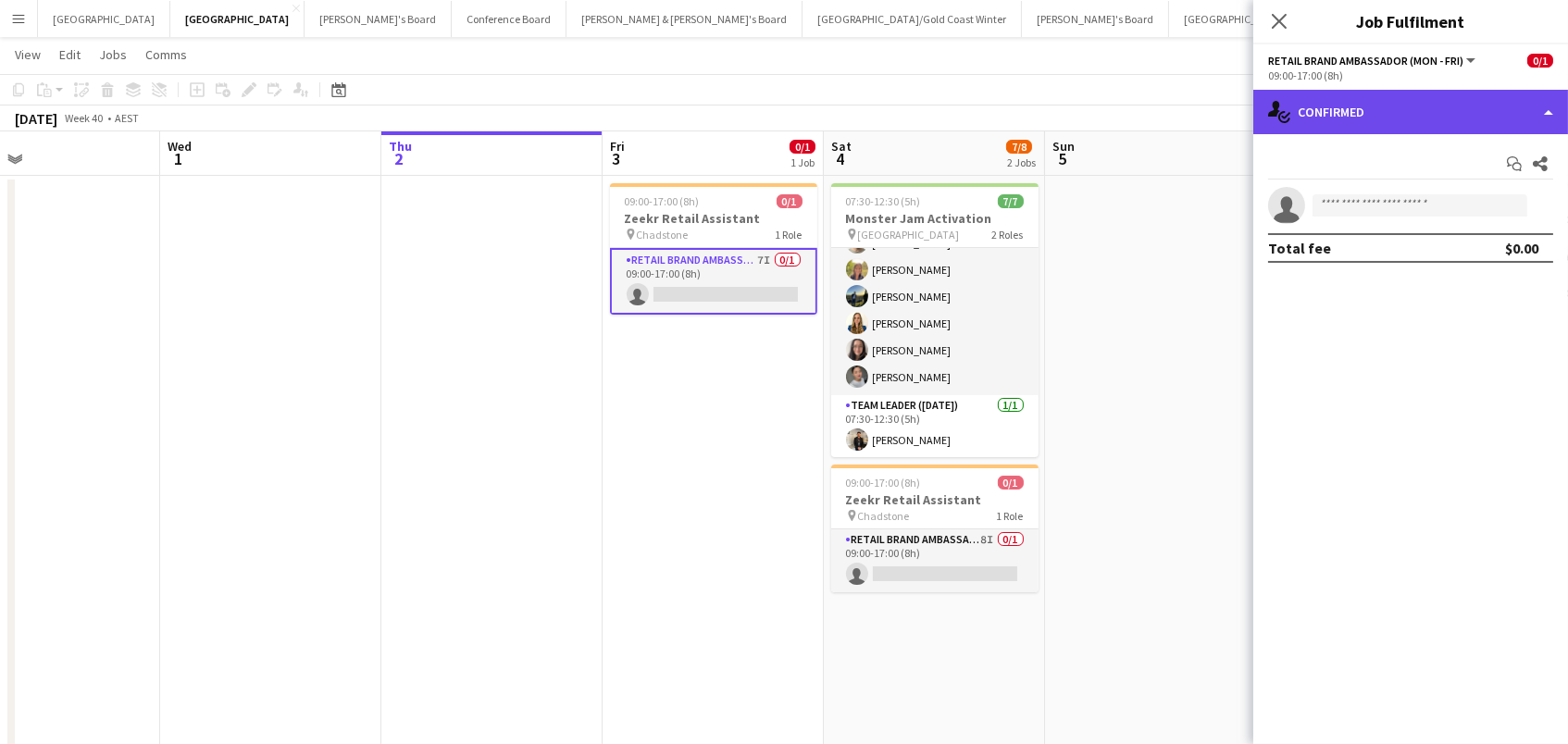
click at [1402, 107] on div "single-neutral-actions-check-2 Confirmed" at bounding box center [1411, 112] width 315 height 45
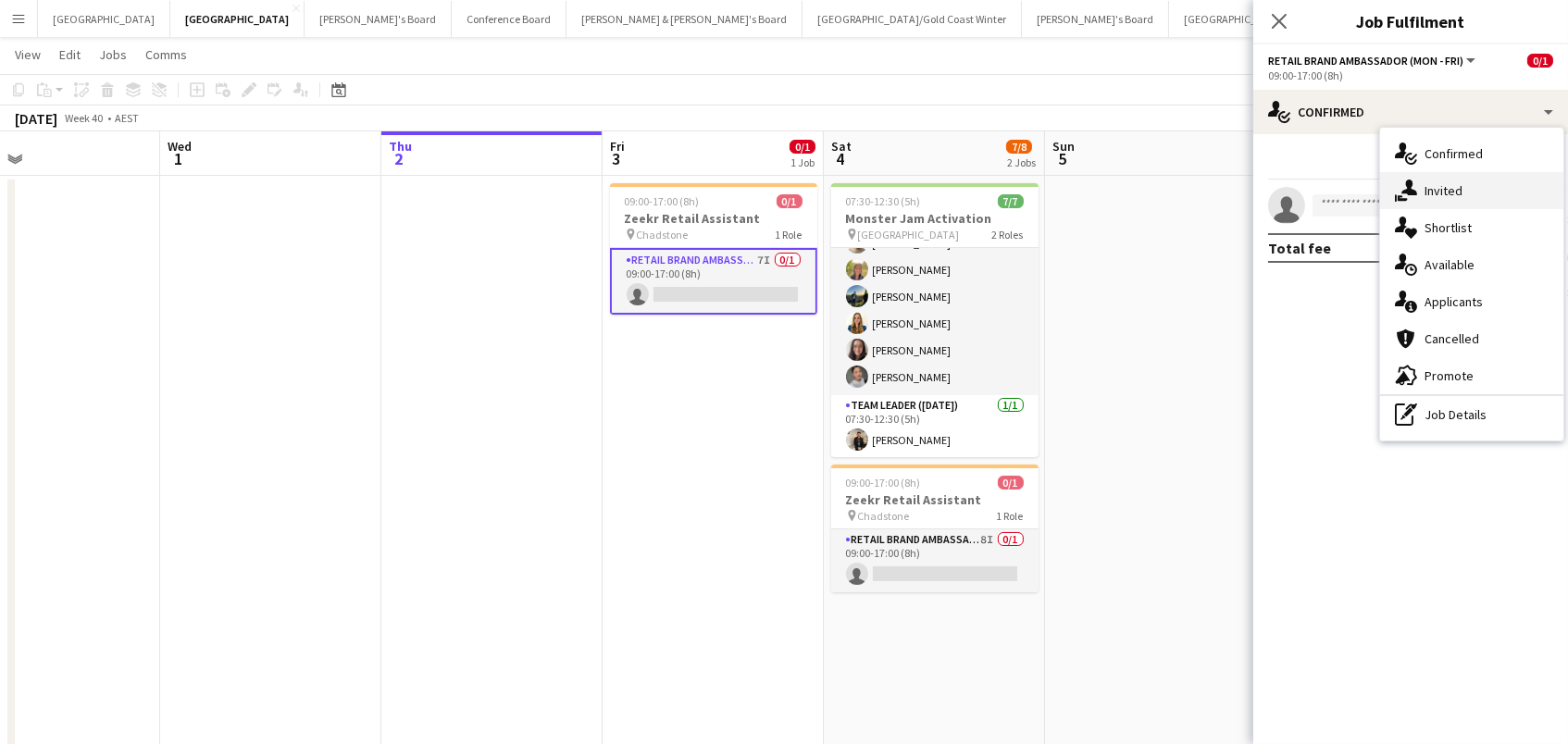
click at [1458, 193] on span "Invited" at bounding box center [1443, 190] width 38 height 17
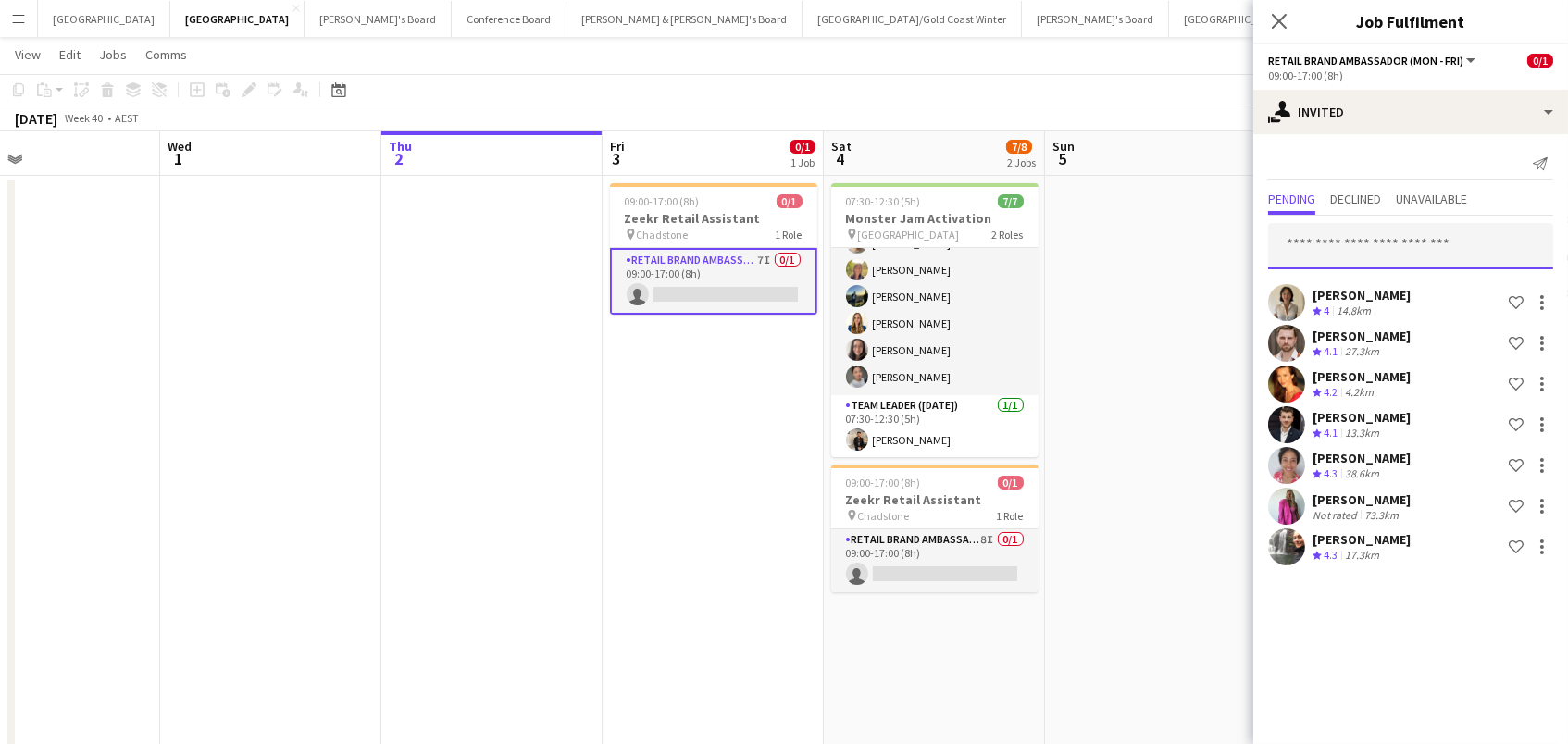
click at [1438, 239] on input "text" at bounding box center [1411, 246] width 285 height 46
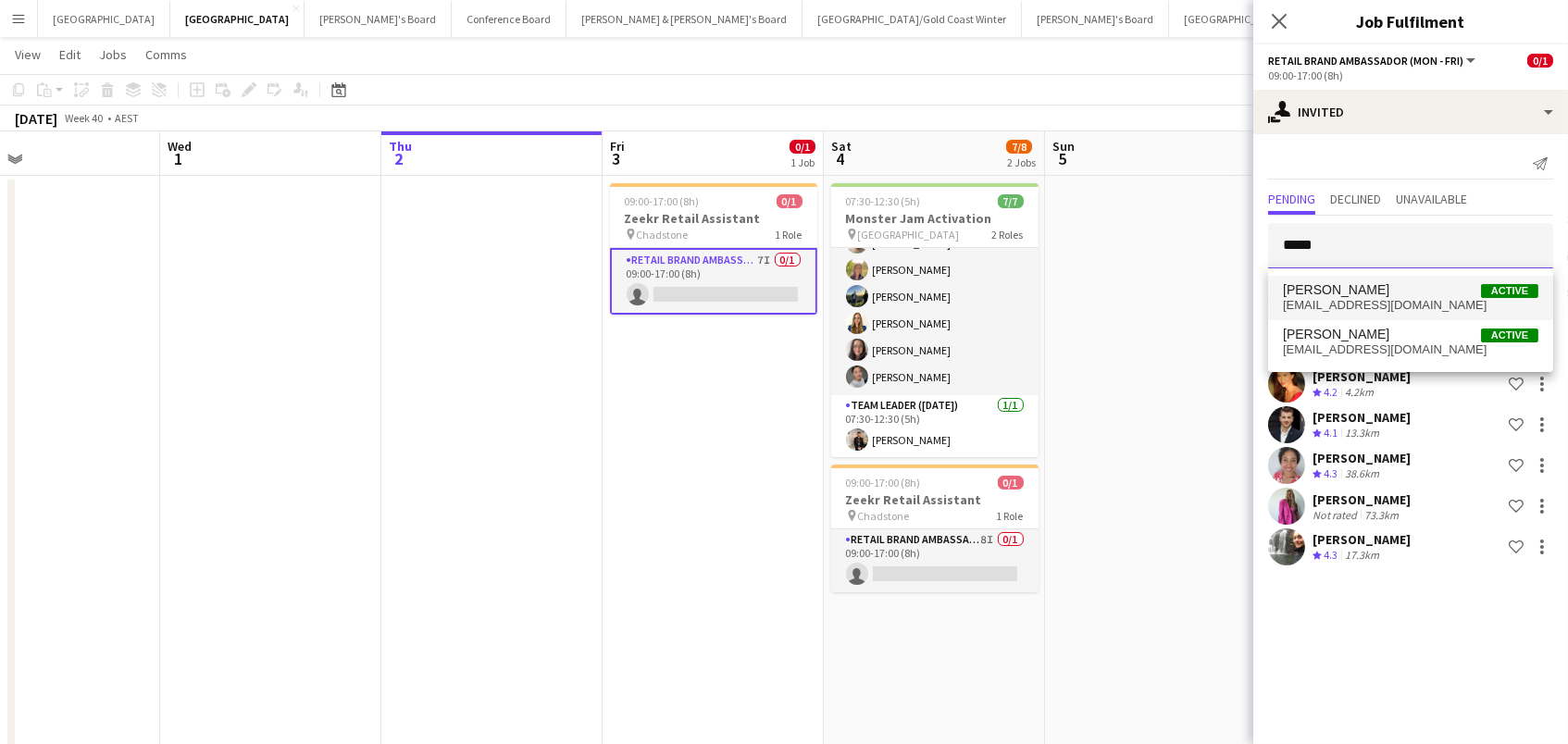
type input "*****"
click at [1405, 300] on span "[EMAIL_ADDRESS][DOMAIN_NAME]" at bounding box center [1411, 305] width 255 height 15
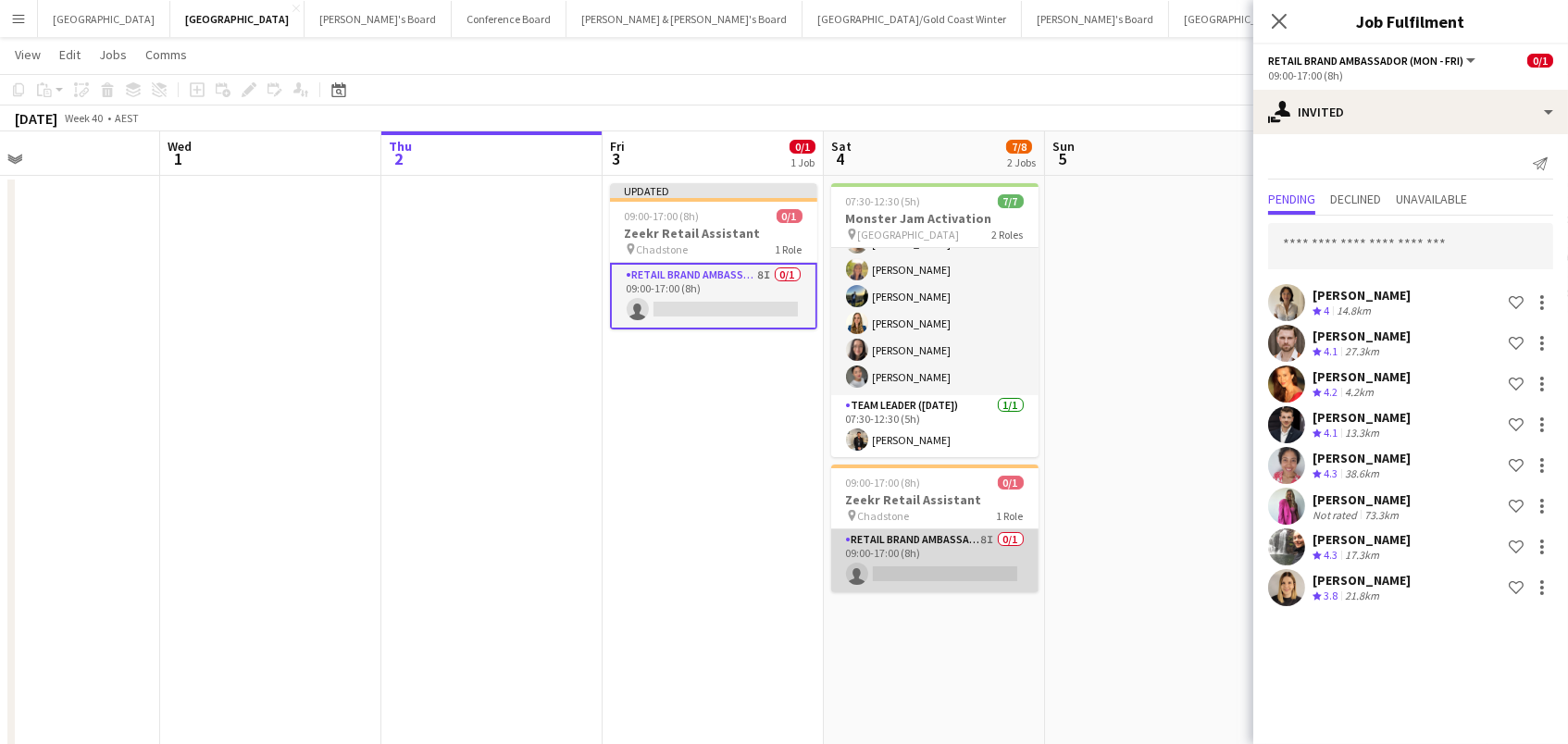
drag, startPoint x: 886, startPoint y: 570, endPoint x: 873, endPoint y: 569, distance: 13.0
click at [873, 569] on app-calendar-viewport "Sun 28 Mon 29 Tue 30 Wed 1 Thu 2 Fri 3 0/1 1 Job Sat 4 7/8 2 Jobs Sun 5 Mon 6 1…" at bounding box center [784, 633] width 1568 height 1005
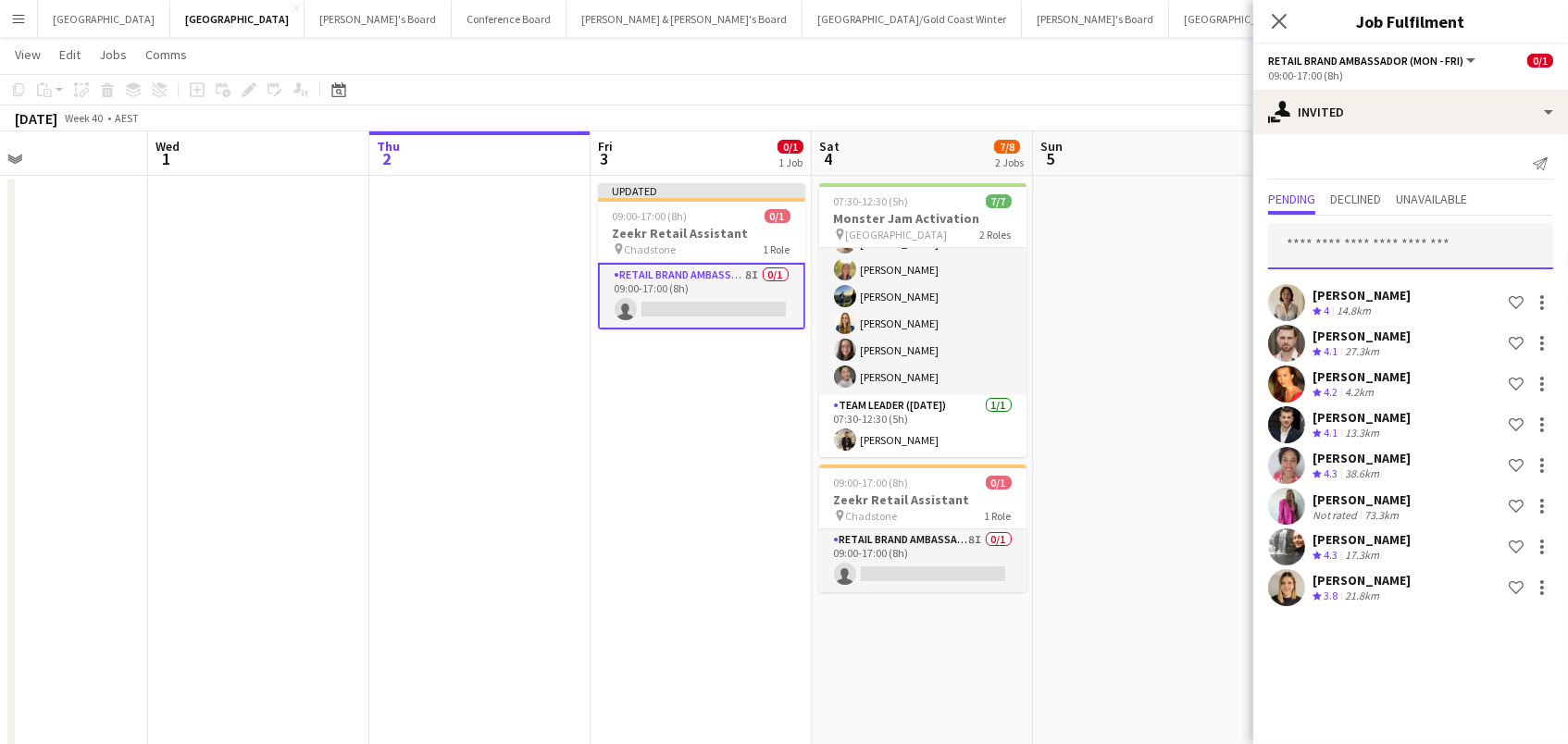
click at [1422, 255] on input "text" at bounding box center [1411, 246] width 285 height 46
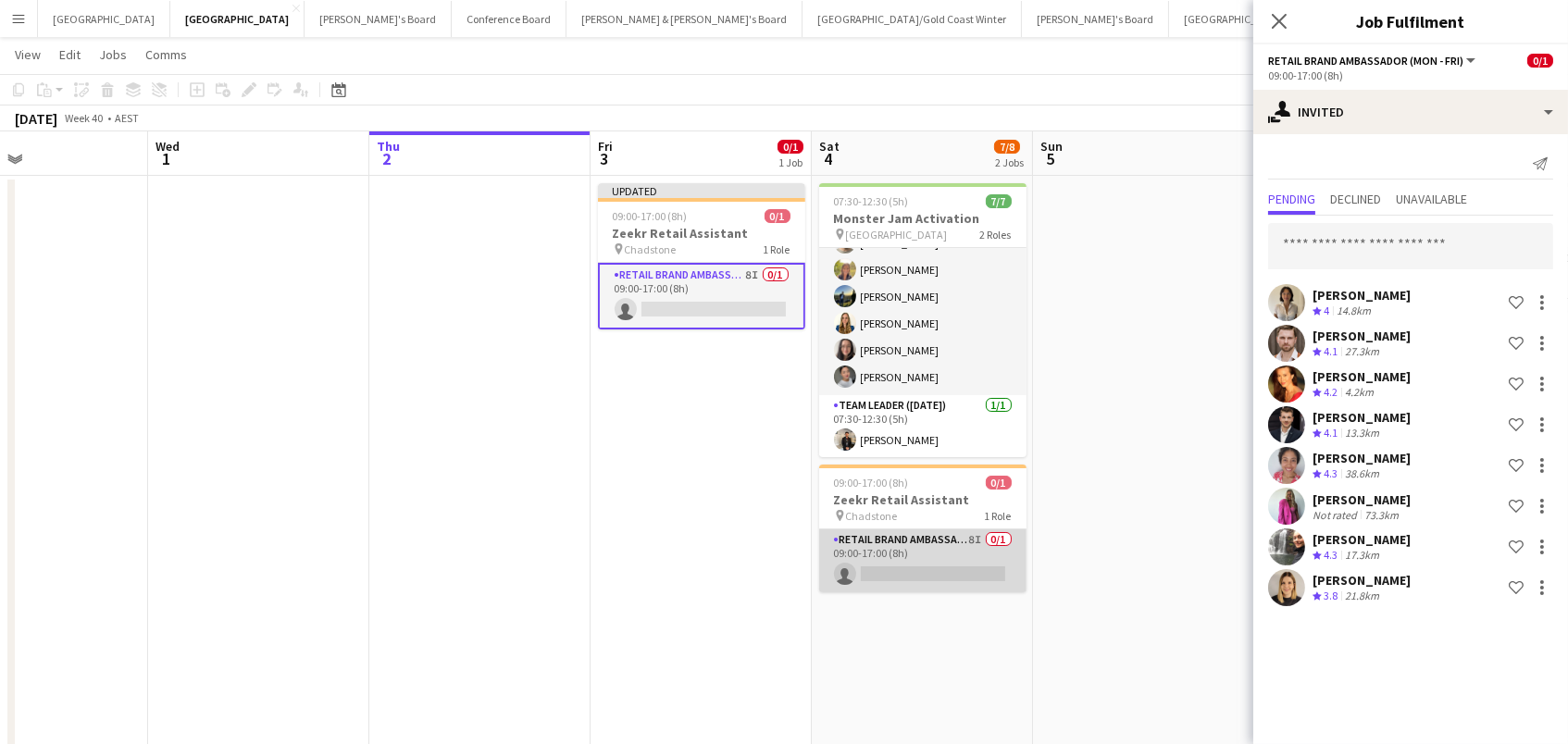
click at [954, 569] on app-card-role "RETAIL Brand Ambassador ([DATE]) 8I 0/1 09:00-17:00 (8h) single-neutral-actions" at bounding box center [922, 561] width 207 height 63
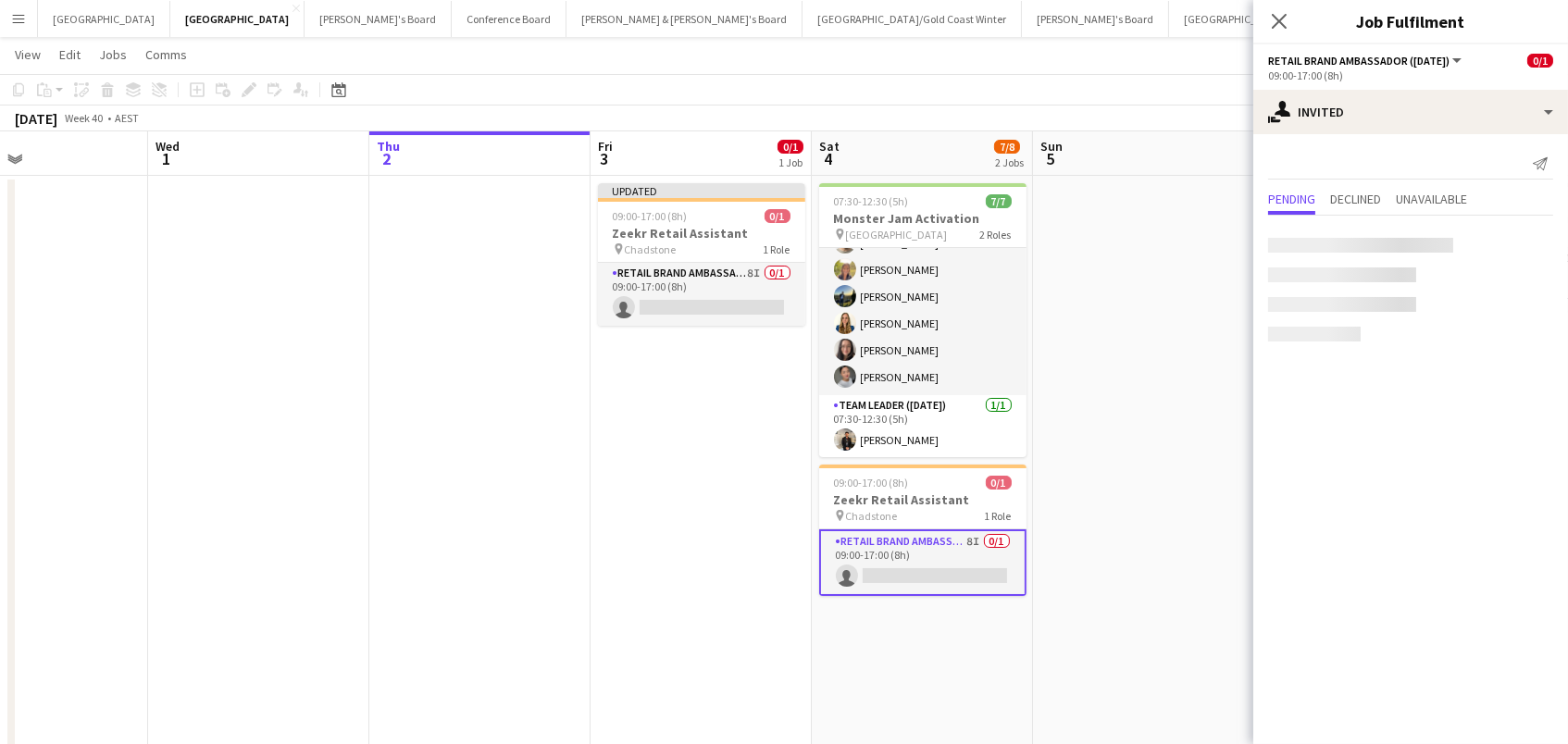
scroll to position [0, 515]
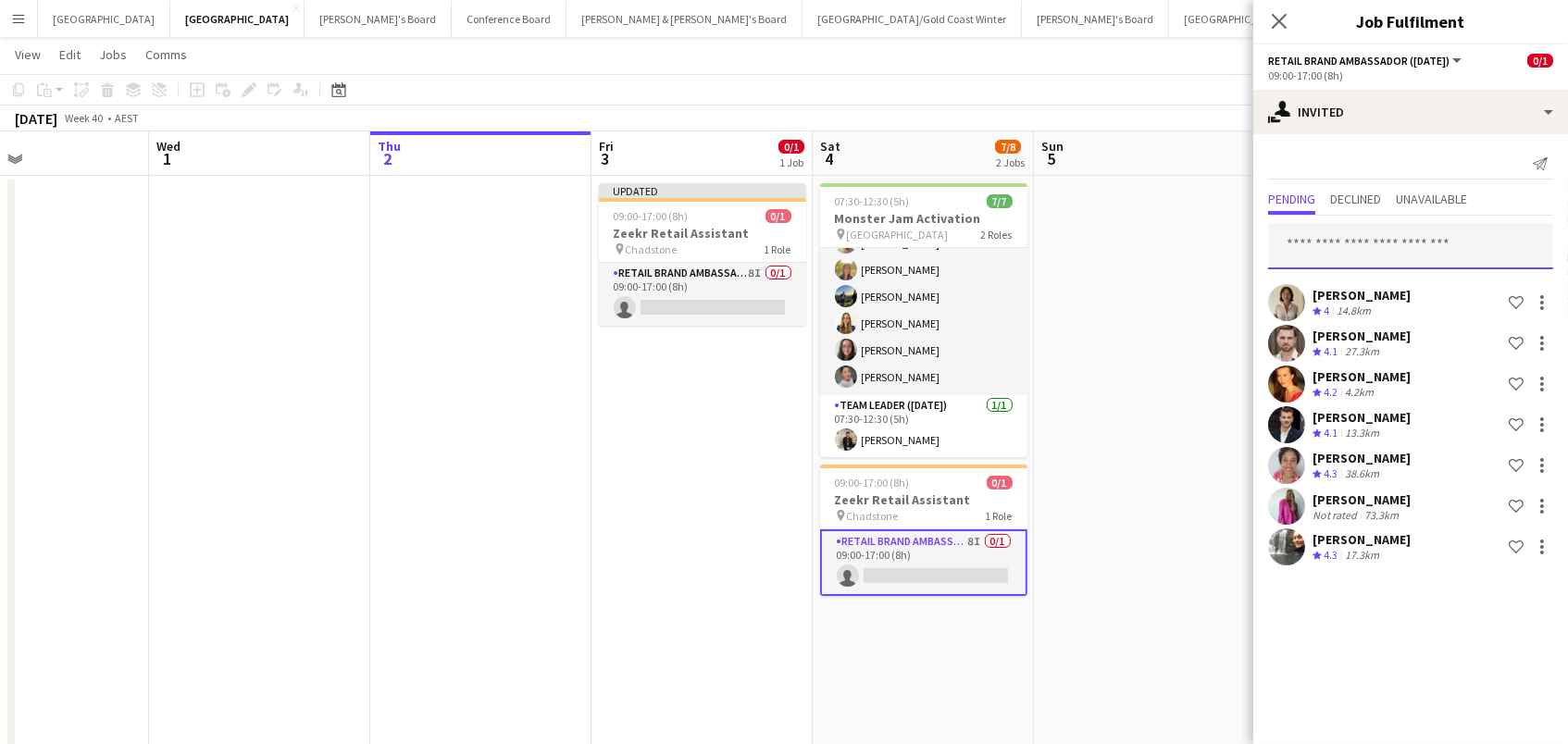
click at [1322, 240] on input "text" at bounding box center [1411, 246] width 285 height 46
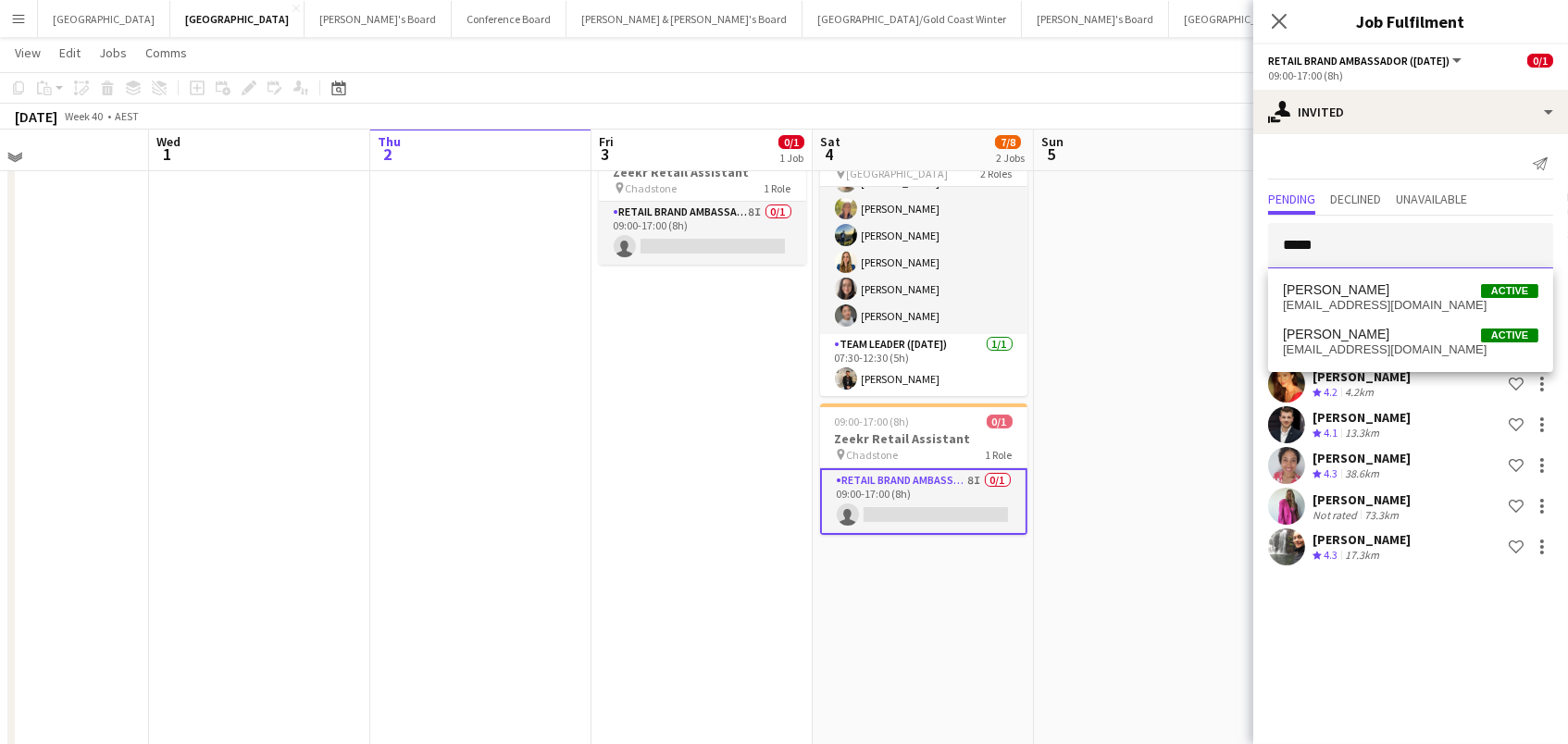
scroll to position [96, 1]
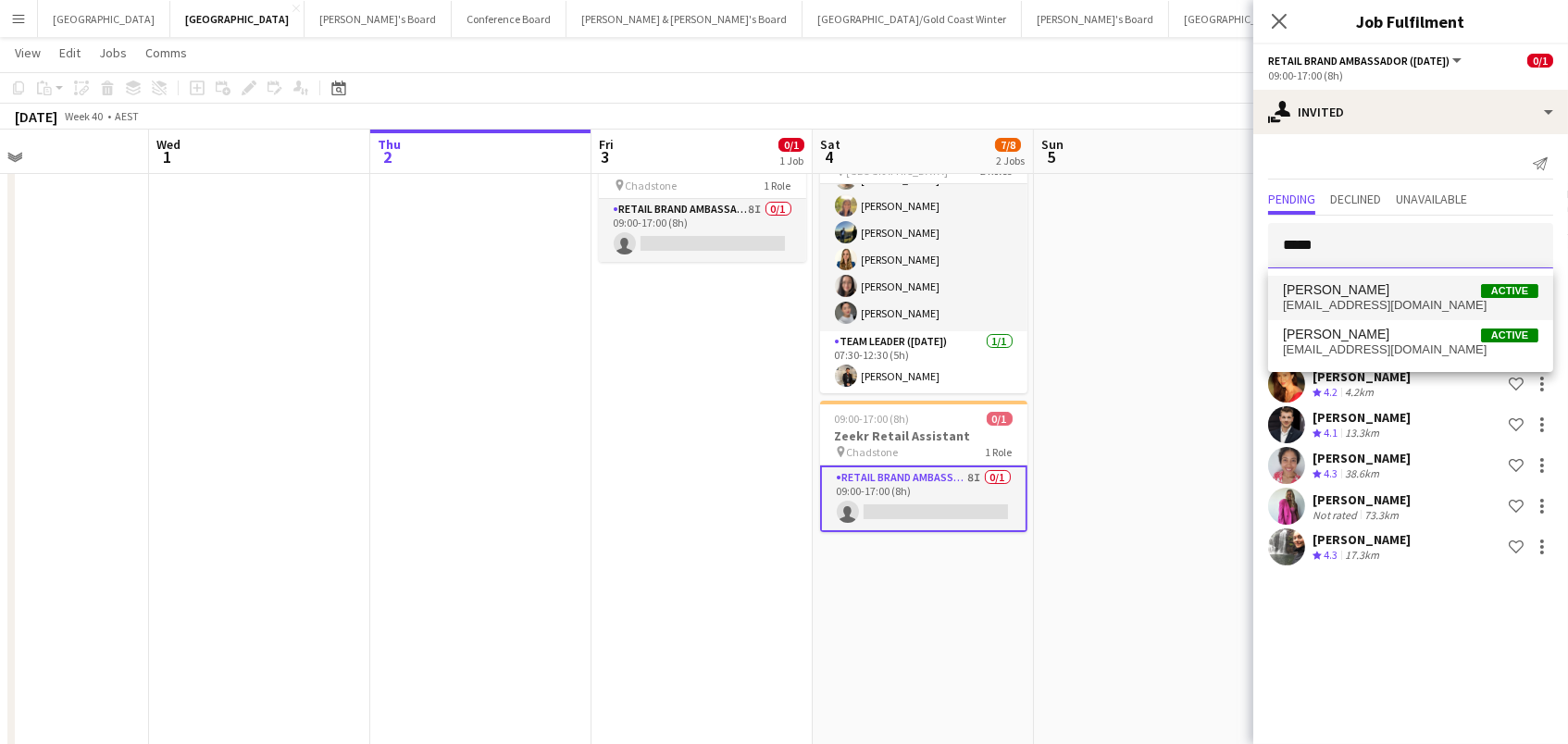
type input "*****"
click at [1334, 285] on span "[PERSON_NAME]" at bounding box center [1336, 290] width 107 height 16
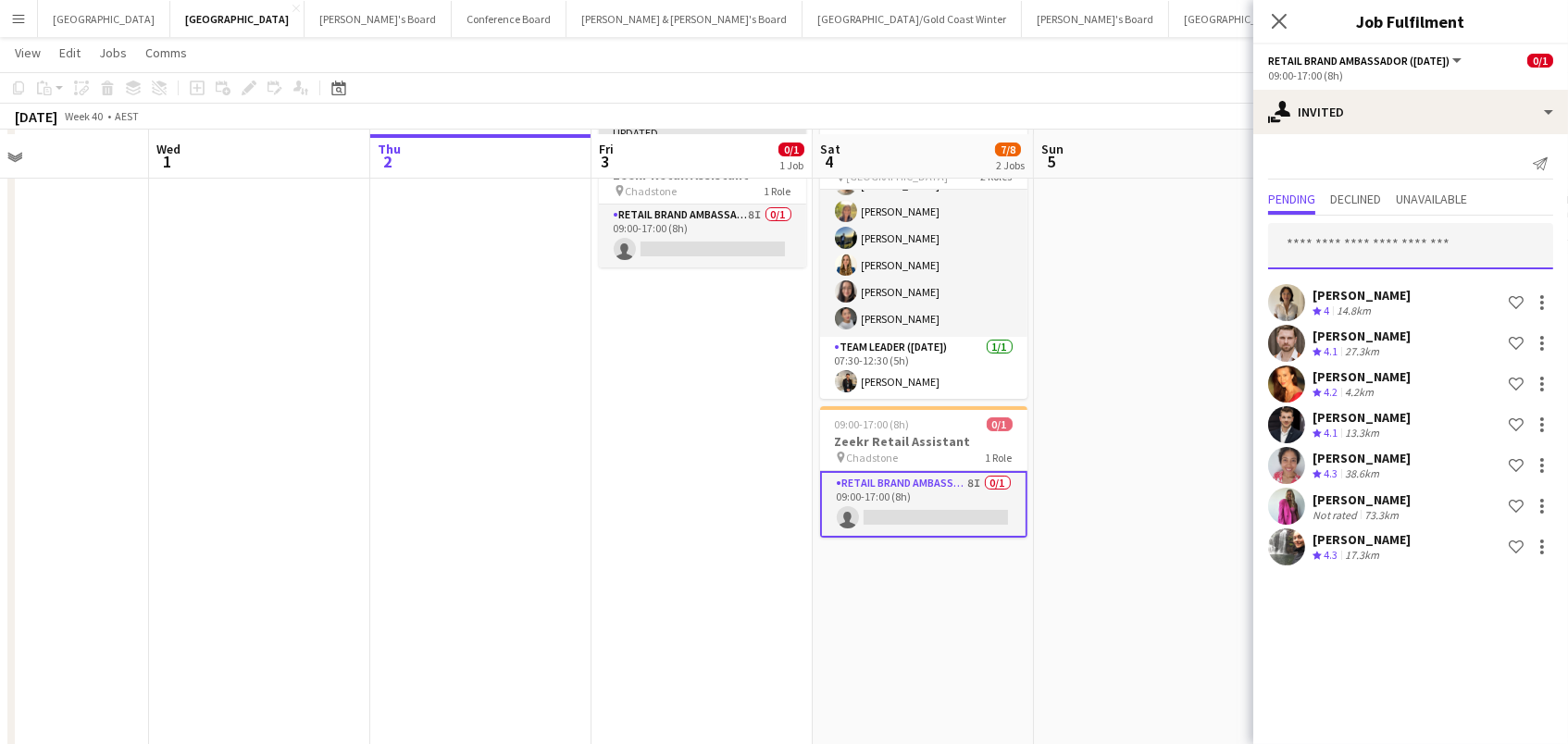
scroll to position [83, 0]
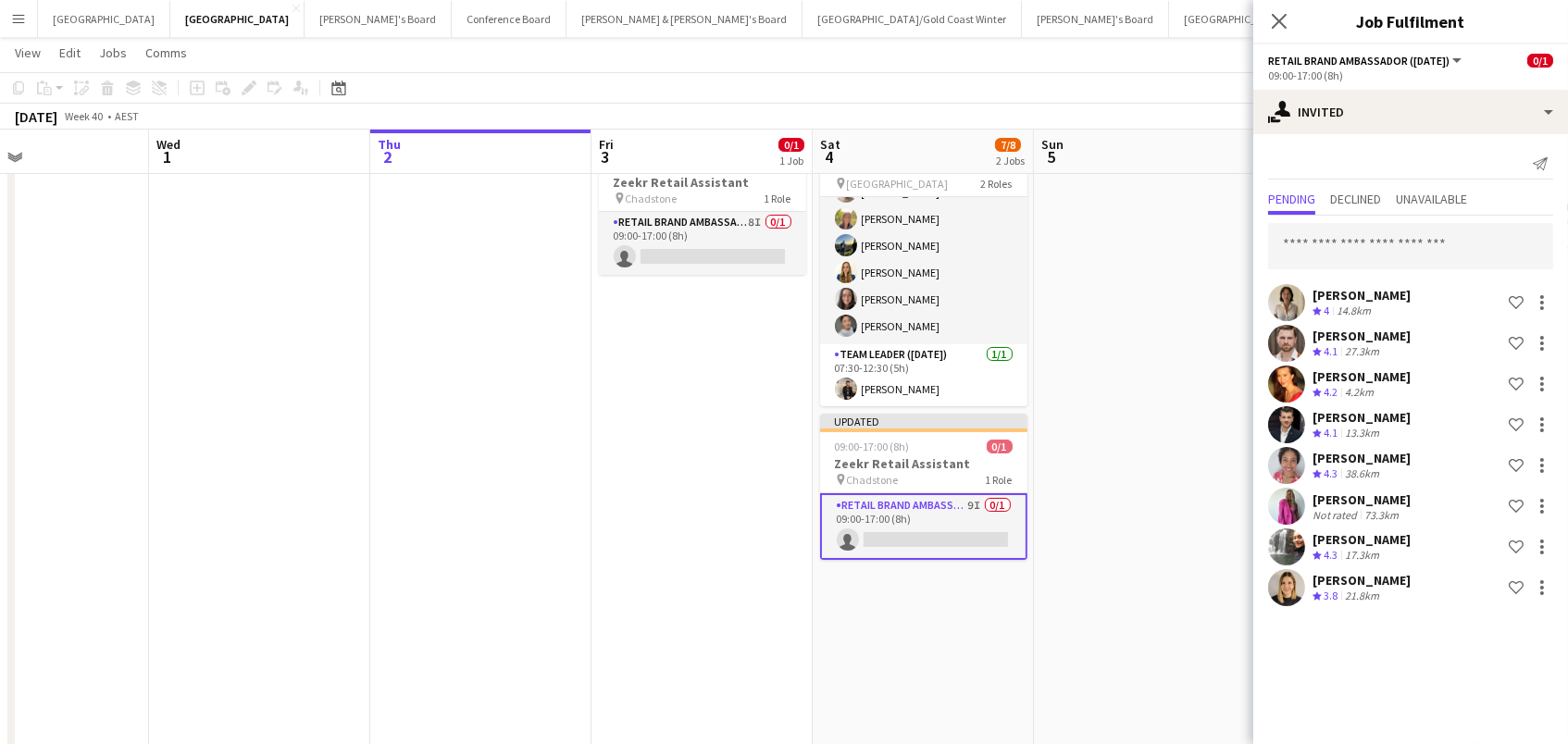
click at [1210, 341] on app-date-cell at bounding box center [1145, 605] width 221 height 961
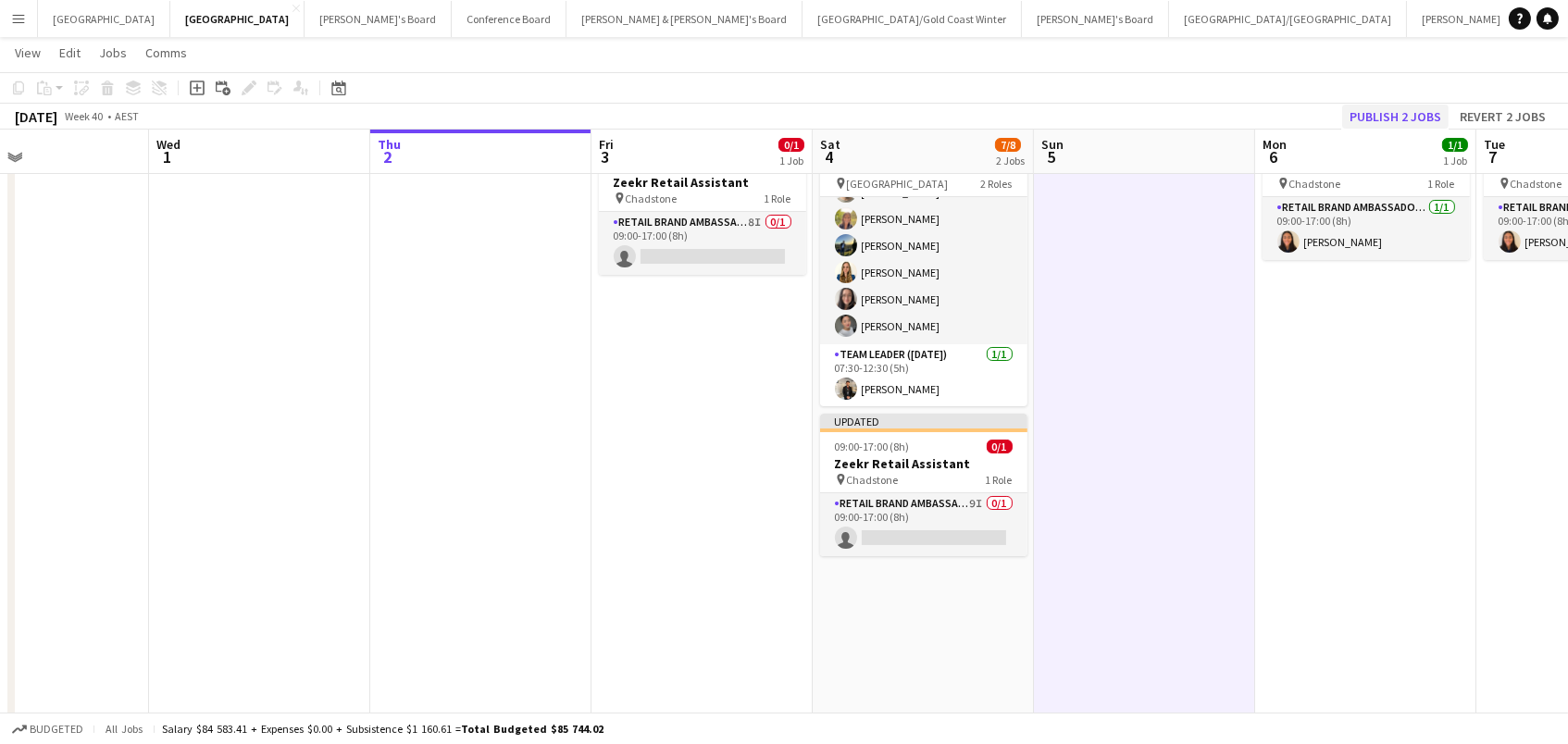
click at [1410, 112] on button "Publish 2 jobs" at bounding box center [1395, 117] width 107 height 24
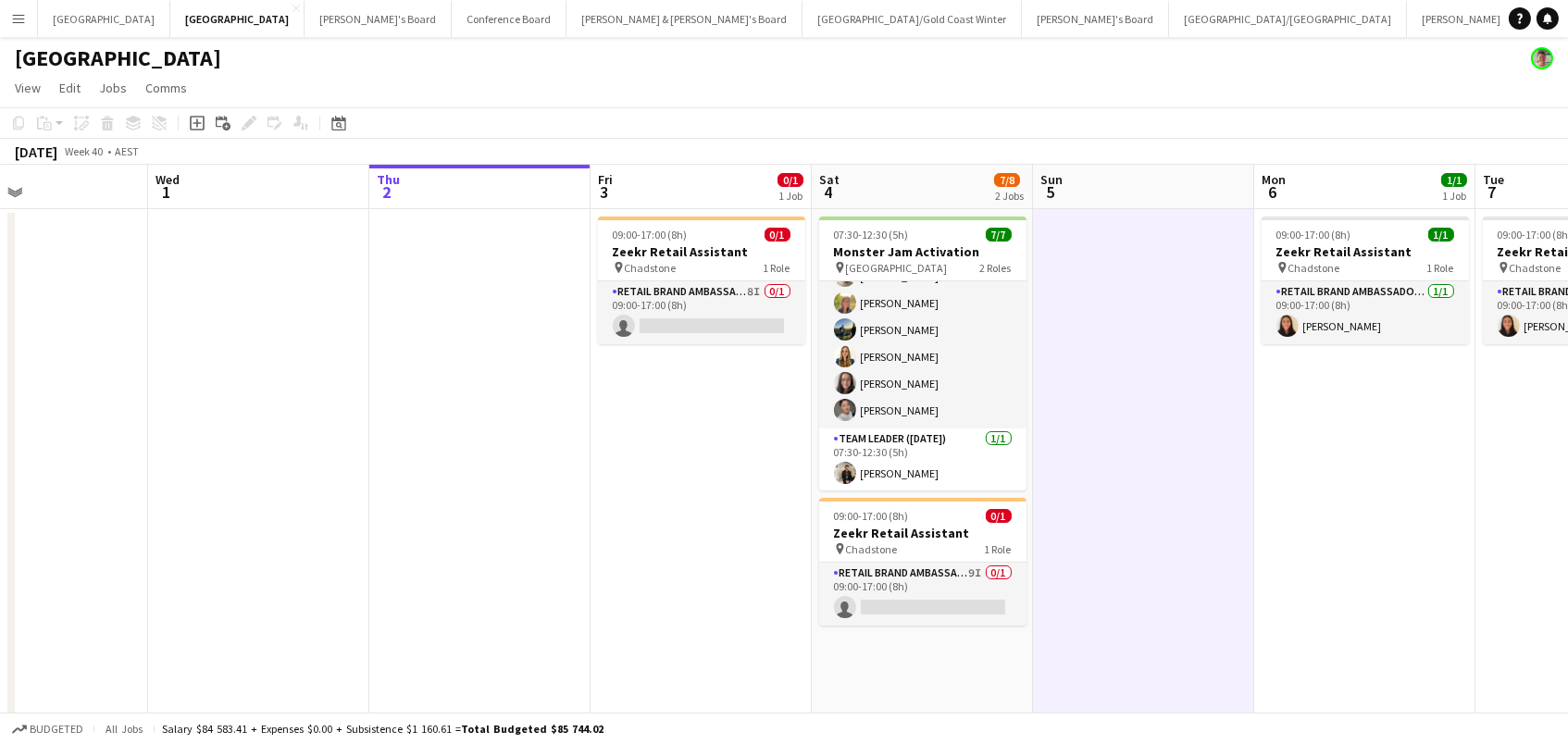
scroll to position [0, 0]
click at [702, 318] on app-card-role "RETAIL Brand Ambassador (Mon - Fri) 8I 1A 0/1 09:00-17:00 (8h) single-neutral-a…" at bounding box center [701, 312] width 207 height 63
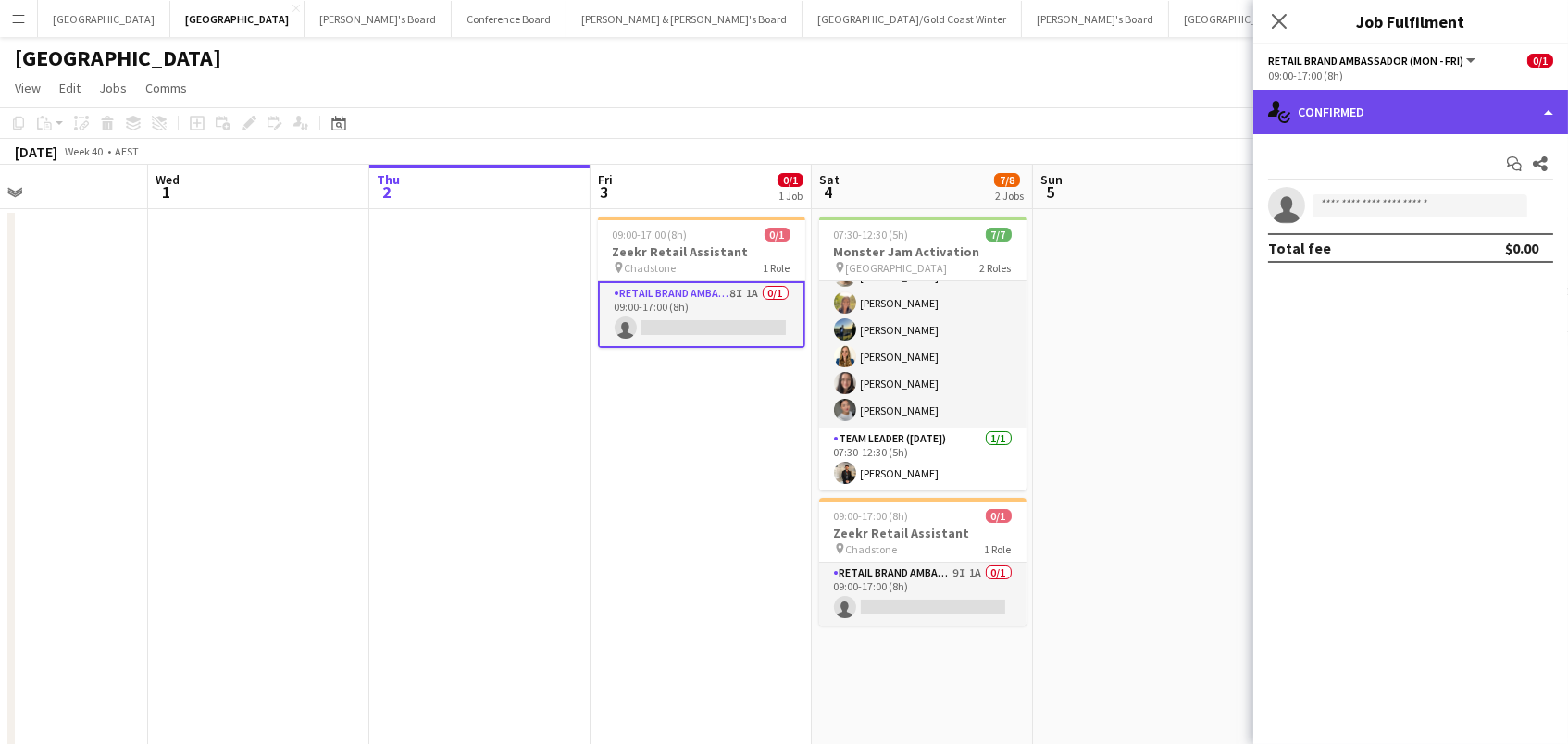
click at [1419, 122] on div "single-neutral-actions-check-2 Confirmed" at bounding box center [1411, 112] width 315 height 45
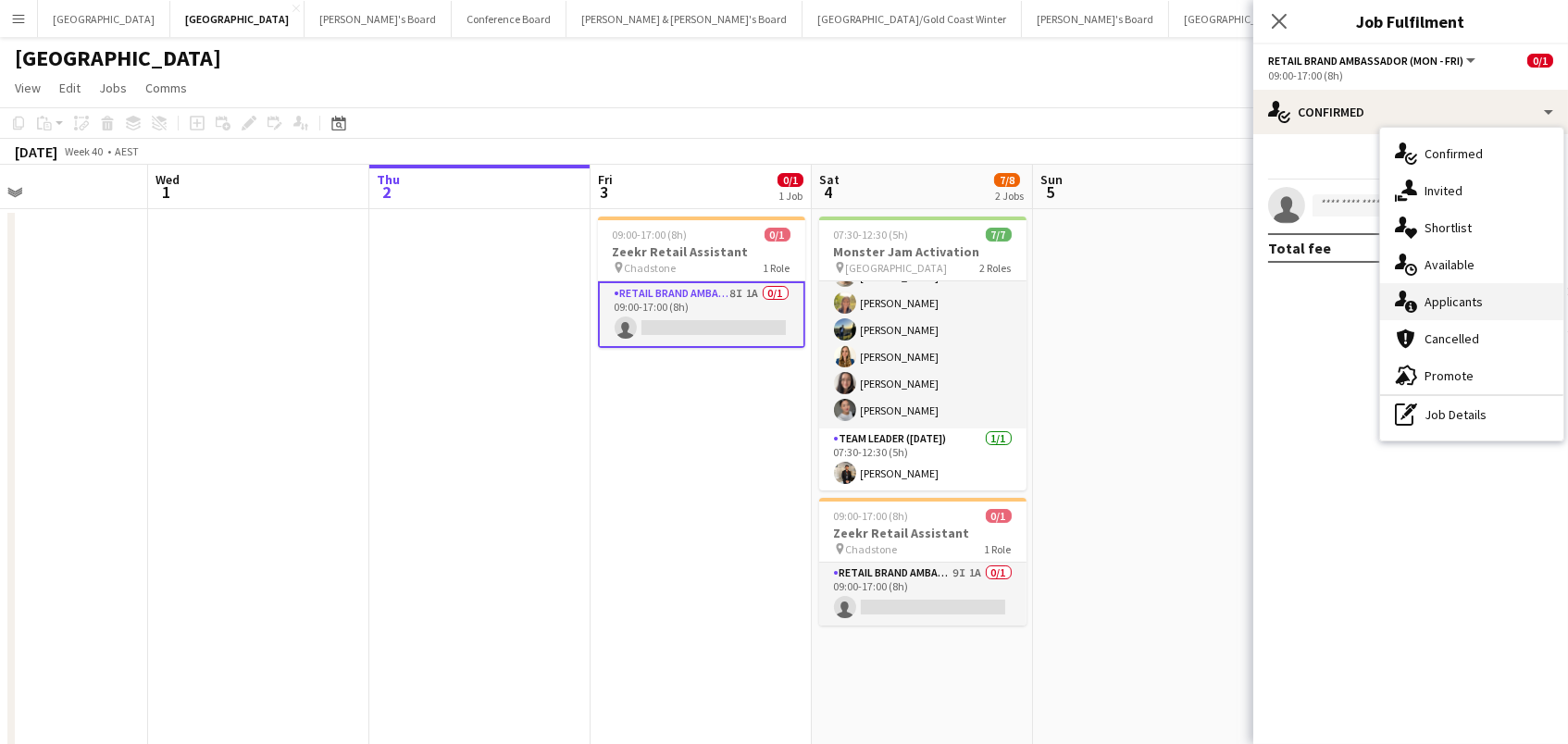
click at [1421, 306] on div "single-neutral-actions-information Applicants" at bounding box center [1472, 301] width 183 height 37
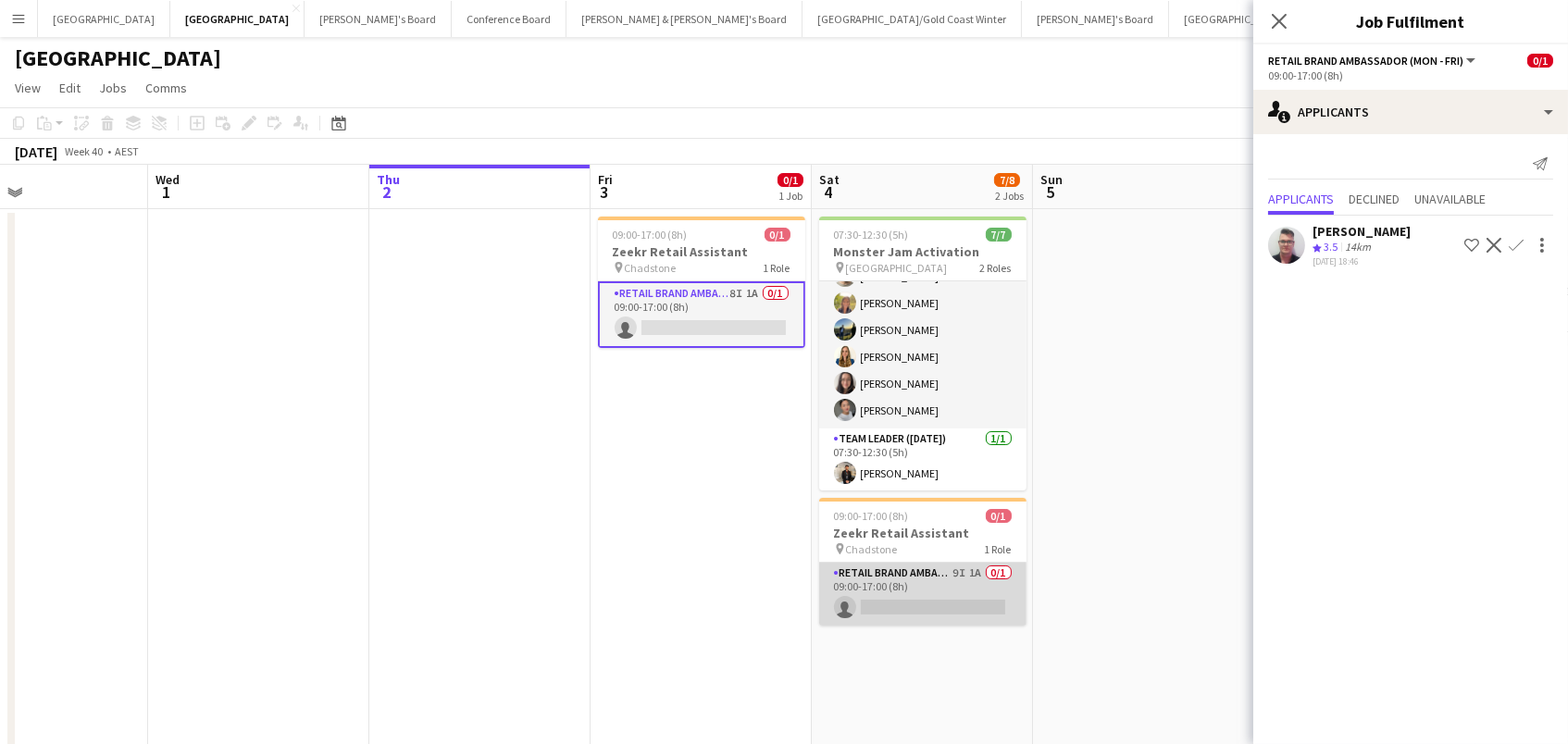
click at [929, 609] on app-card-role "RETAIL Brand Ambassador ([DATE]) 9I 1A 0/1 09:00-17:00 (8h) single-neutral-acti…" at bounding box center [922, 594] width 207 height 63
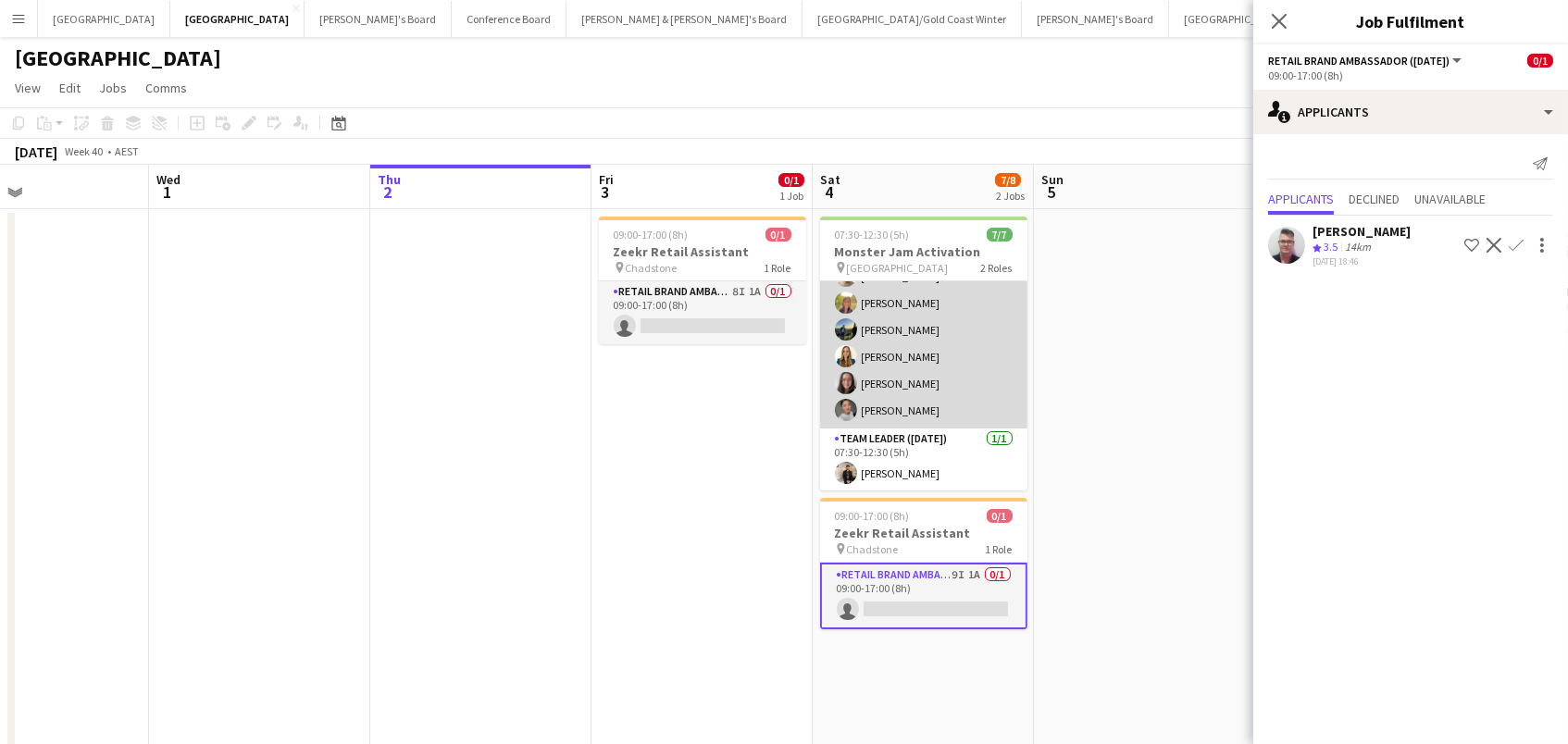
click at [903, 345] on app-card-role "Brand Ambassador ([DATE]) [DATE] 07:30-12:30 (5h) [PERSON_NAME] [PERSON_NAME] […" at bounding box center [923, 330] width 207 height 197
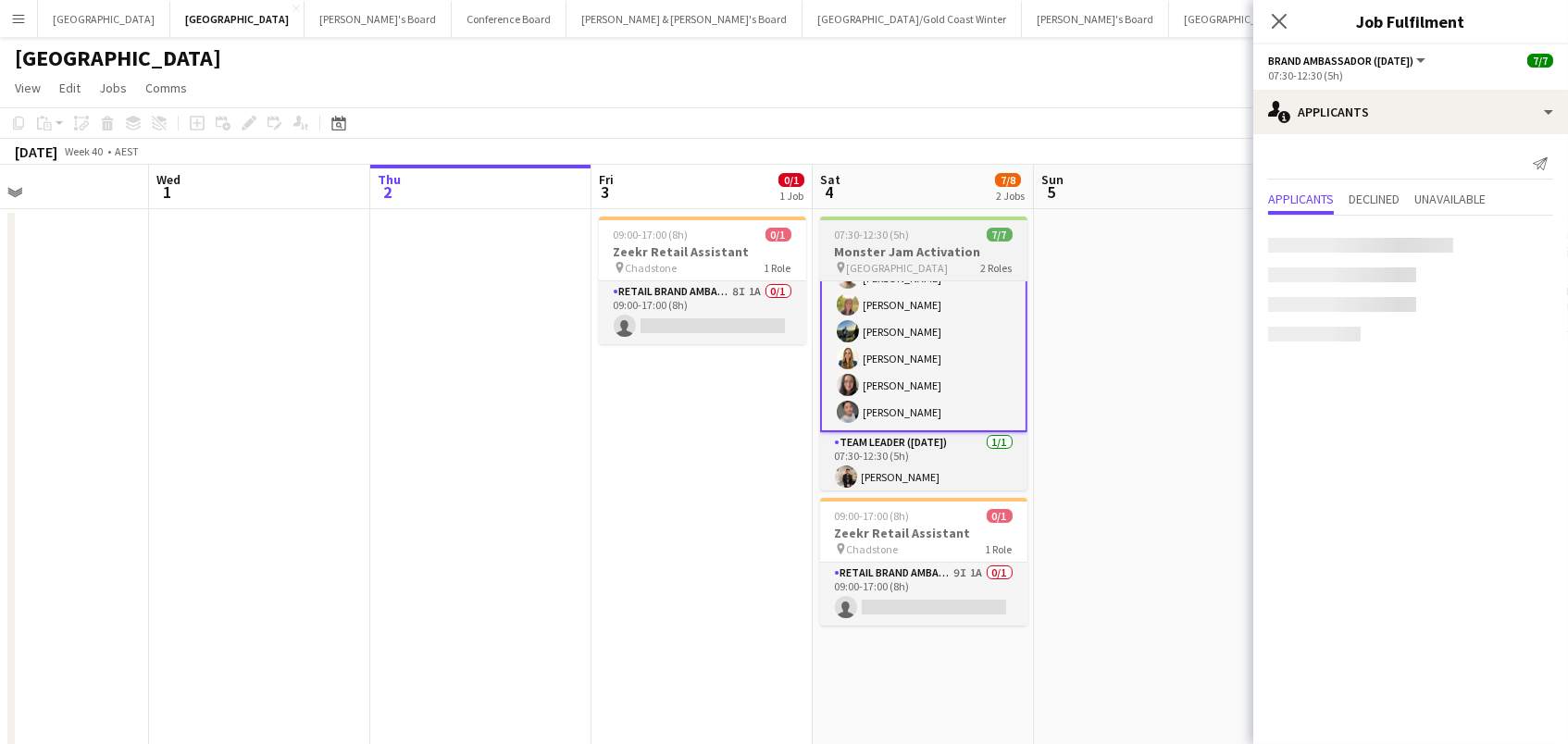
click at [860, 219] on app-job-card "07:30-12:30 (5h) 7/7 Monster Jam Activation pin AAMI Park 2 Roles Brand Ambassa…" at bounding box center [923, 353] width 207 height 274
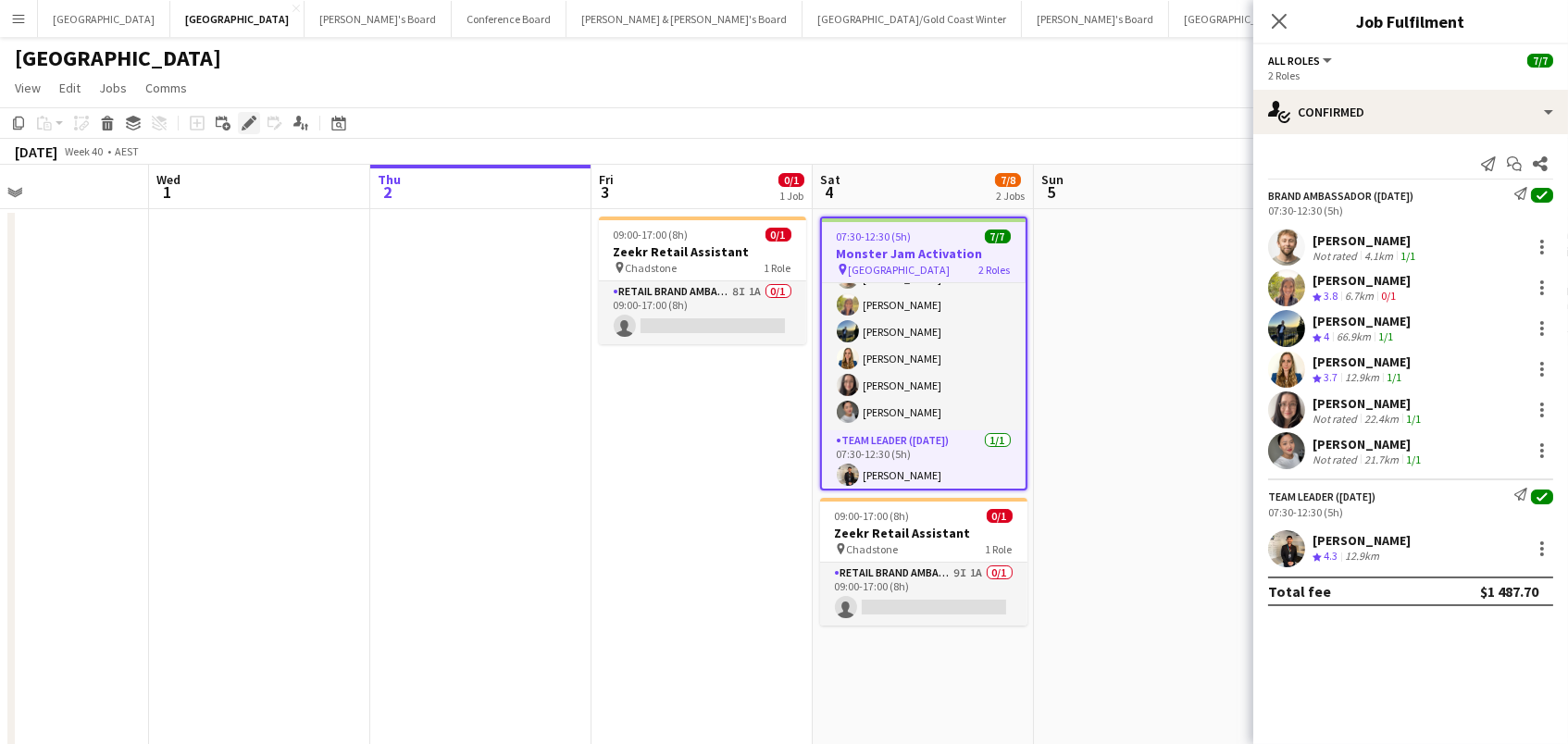
click at [243, 125] on icon "Edit" at bounding box center [249, 123] width 15 height 15
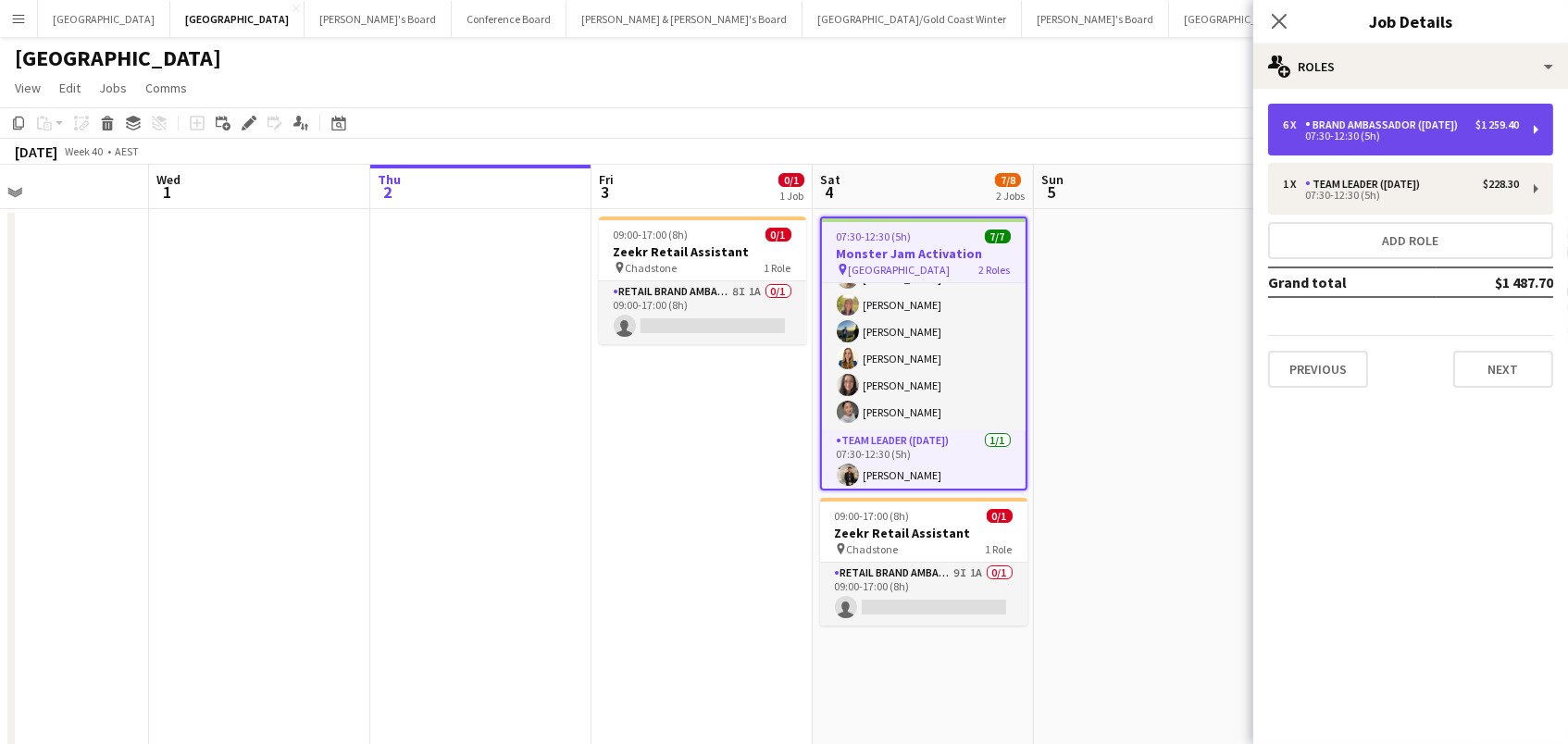
click at [1298, 131] on div "6 x Brand Ambassador ([DATE]) $1 259.40" at bounding box center [1401, 124] width 236 height 13
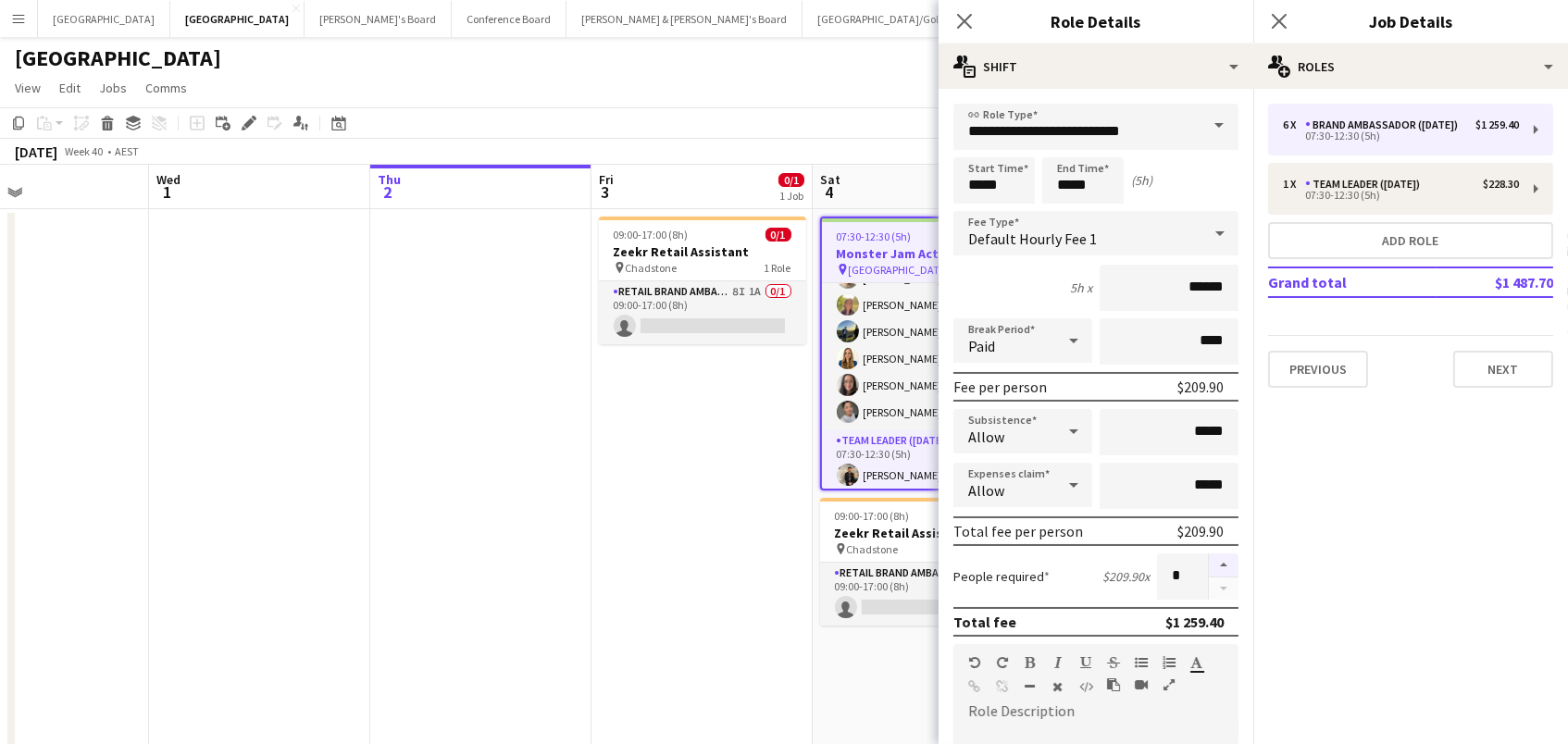
click at [1214, 566] on button "button" at bounding box center [1224, 566] width 30 height 24
type input "*"
click at [625, 489] on app-date-cell "09:00-17:00 (8h) 0/1 Zeekr Retail Assistant pin Chadstone 1 Role RETAIL Brand A…" at bounding box center [702, 689] width 221 height 961
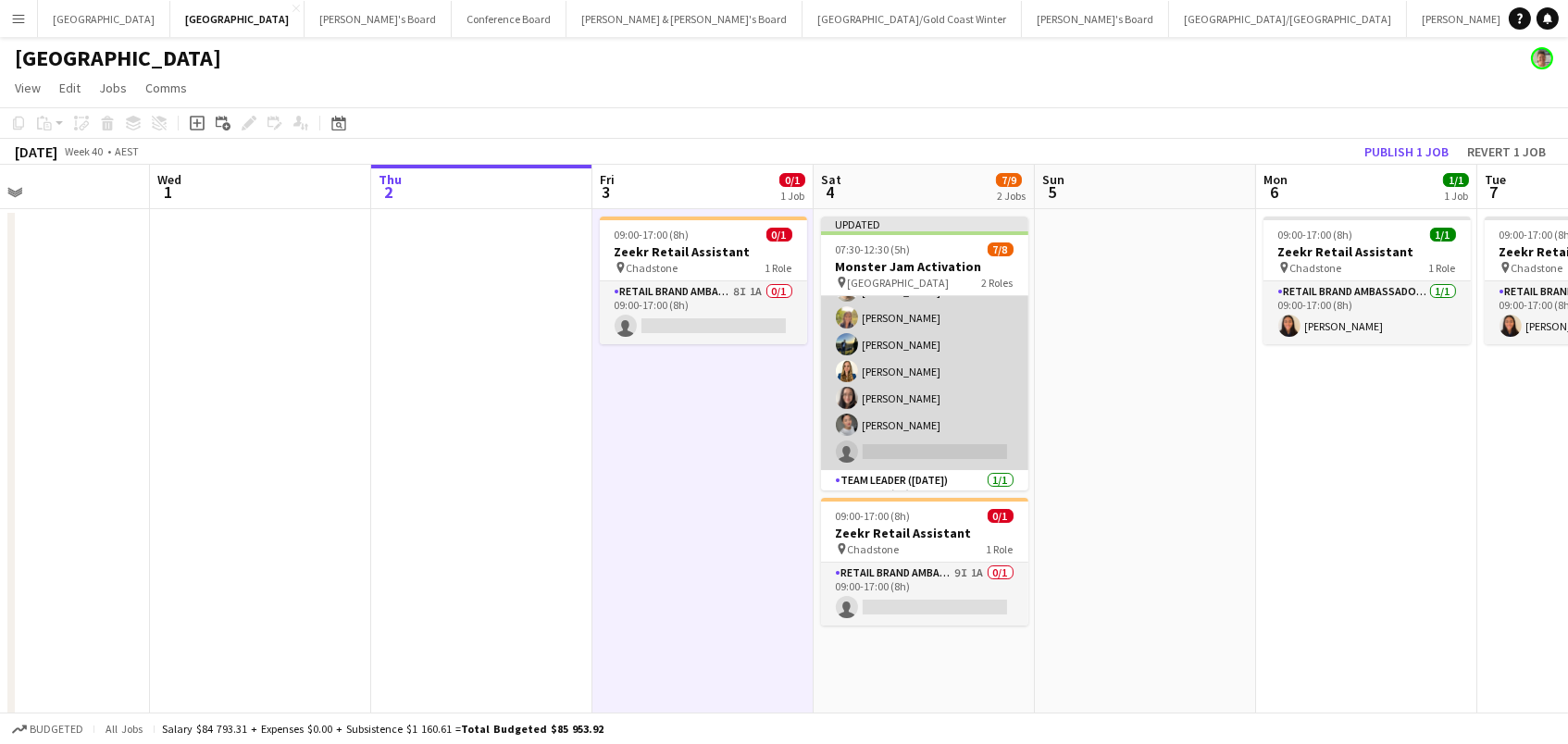
click at [885, 347] on app-card-role "Brand Ambassador ([DATE]) 18I [DATE] 07:30-12:30 (5h) [PERSON_NAME] [PERSON_NAM…" at bounding box center [924, 358] width 207 height 224
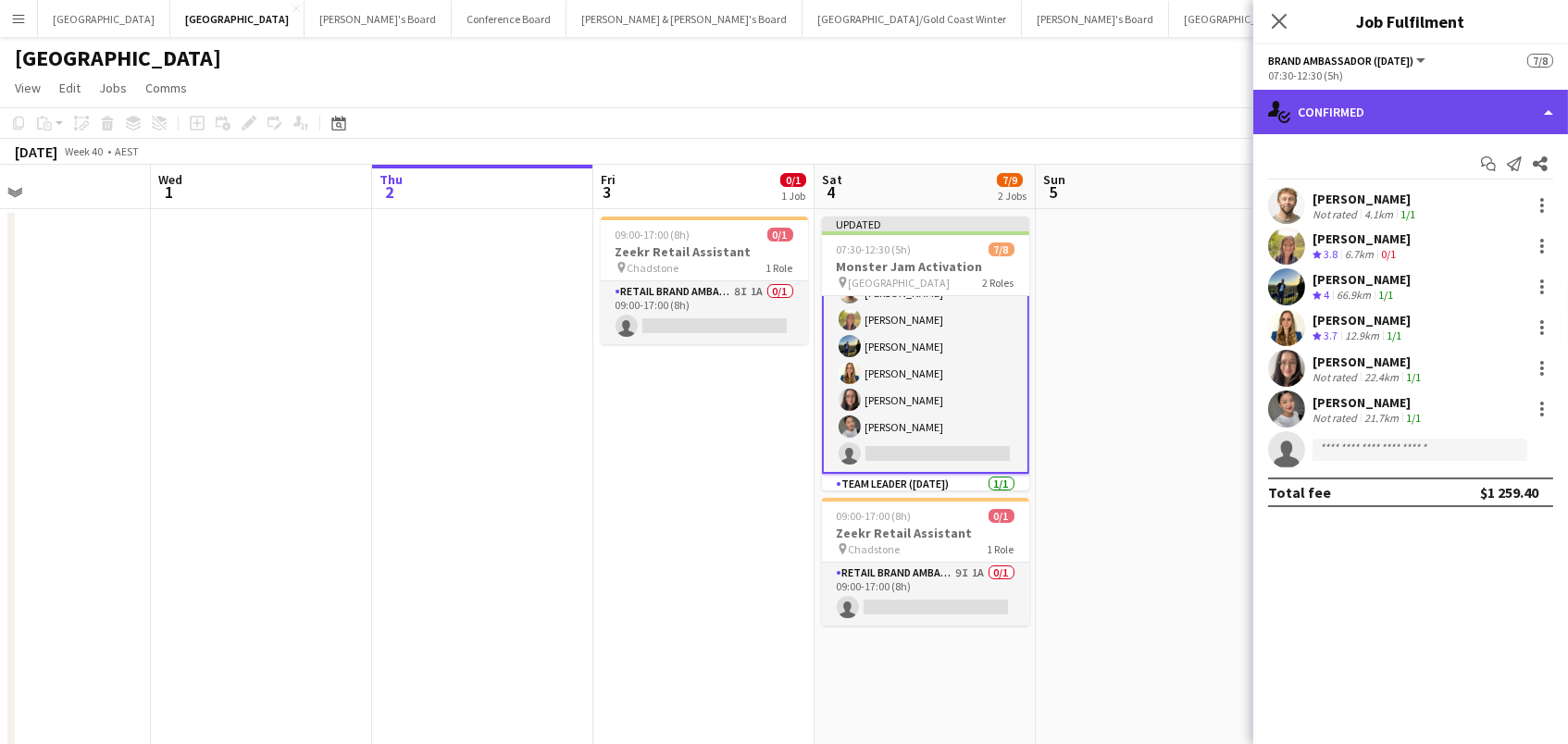
click at [1417, 111] on div "single-neutral-actions-check-2 Confirmed" at bounding box center [1411, 112] width 315 height 45
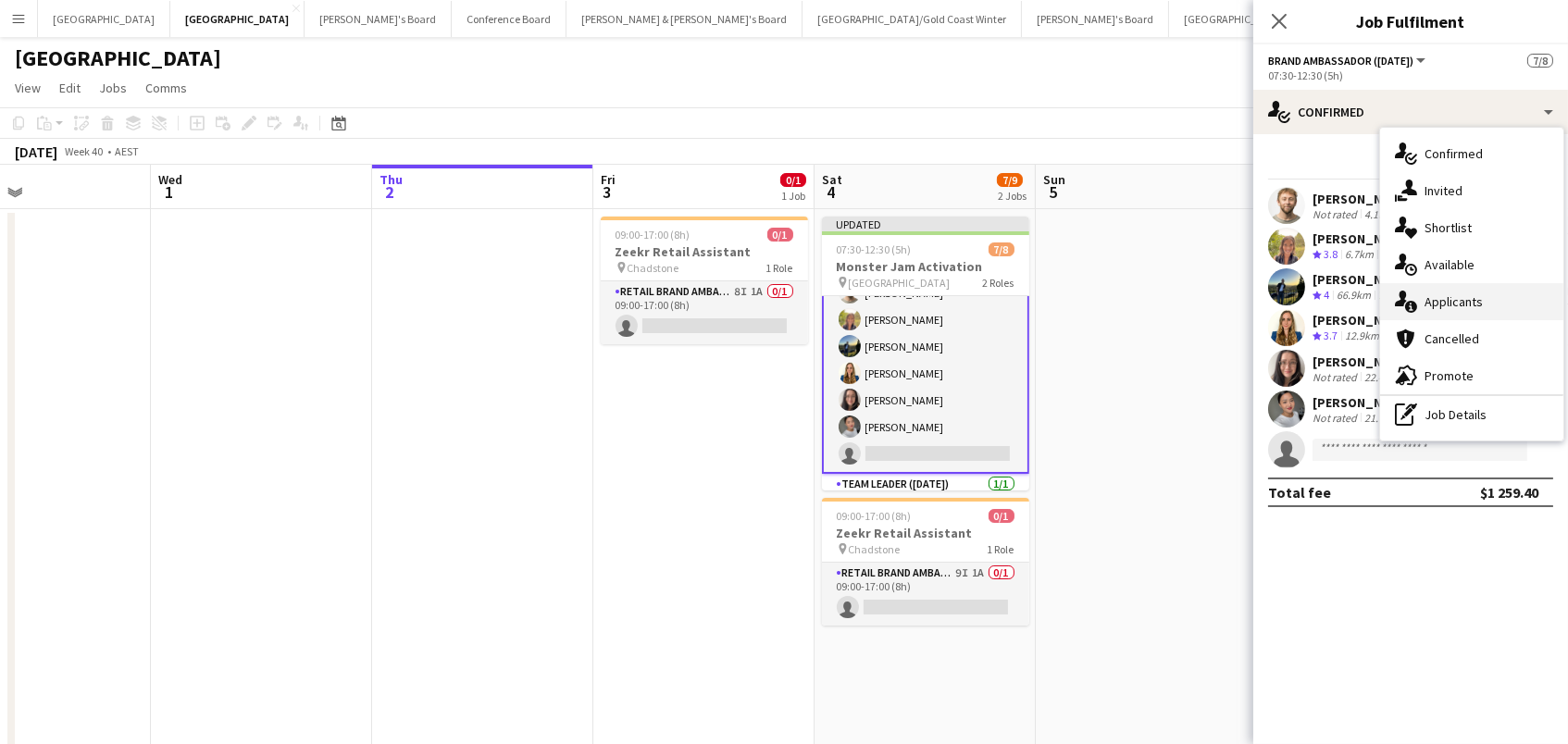
click at [1431, 295] on span "Applicants" at bounding box center [1453, 302] width 59 height 17
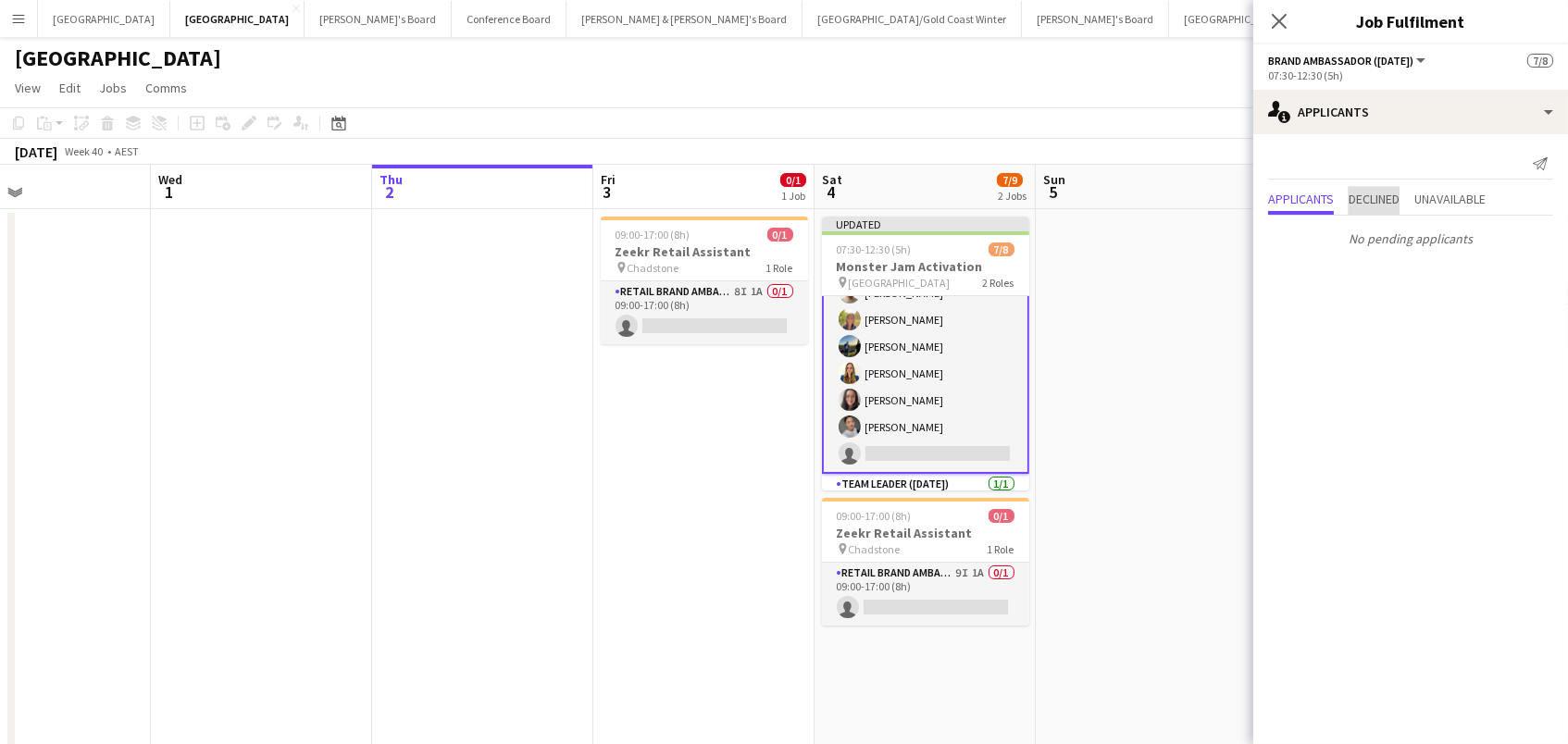
click at [1378, 194] on span "Declined" at bounding box center [1374, 198] width 51 height 13
click at [1436, 163] on span "Unavailable" at bounding box center [1450, 160] width 72 height 13
click at [1309, 154] on span "Applicants" at bounding box center [1301, 160] width 66 height 13
click at [1158, 344] on app-date-cell at bounding box center [1147, 689] width 221 height 961
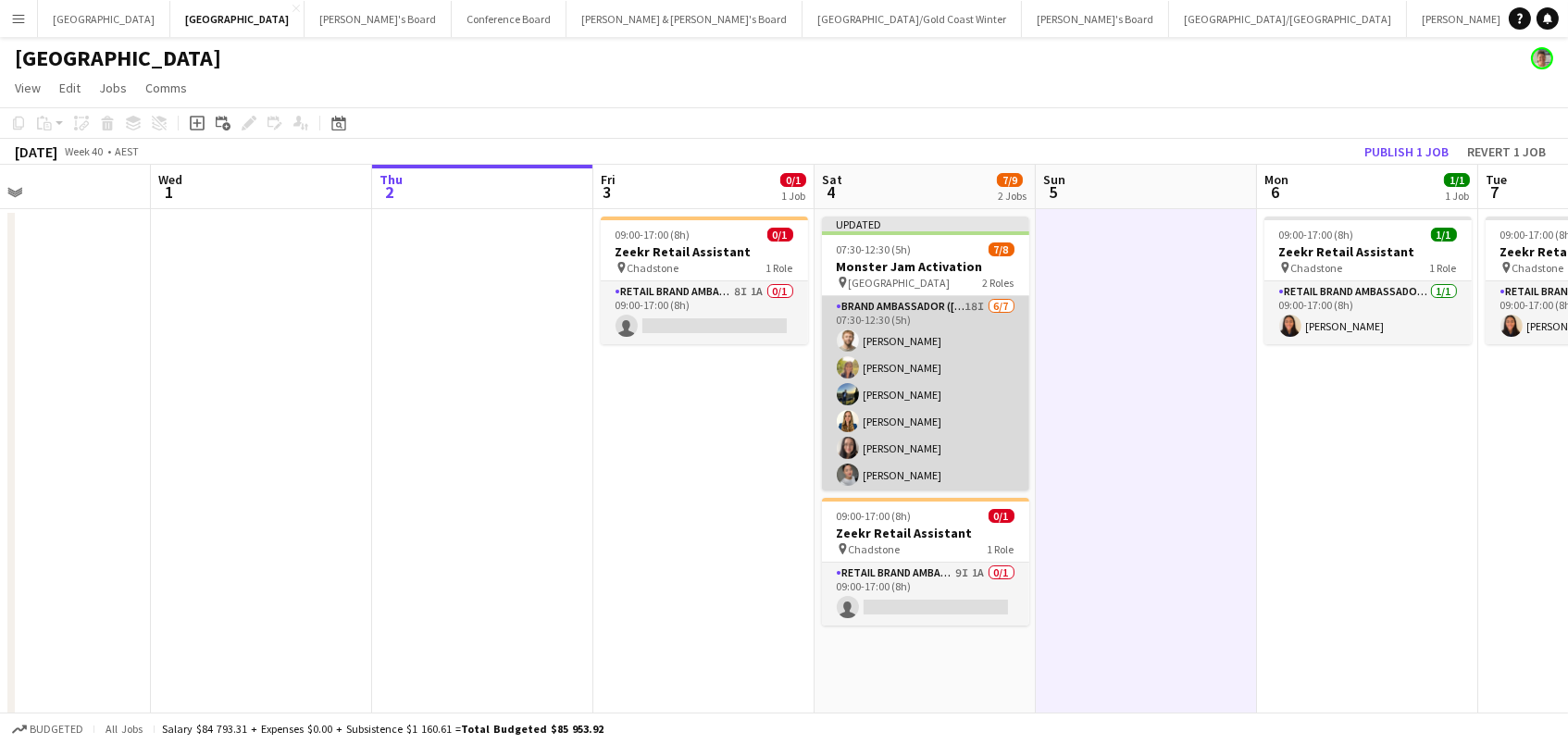
scroll to position [0, 0]
click at [947, 380] on app-card-role "Brand Ambassador ([DATE]) 18I [DATE] 07:30-12:30 (5h) [PERSON_NAME] [PERSON_NAM…" at bounding box center [925, 407] width 207 height 224
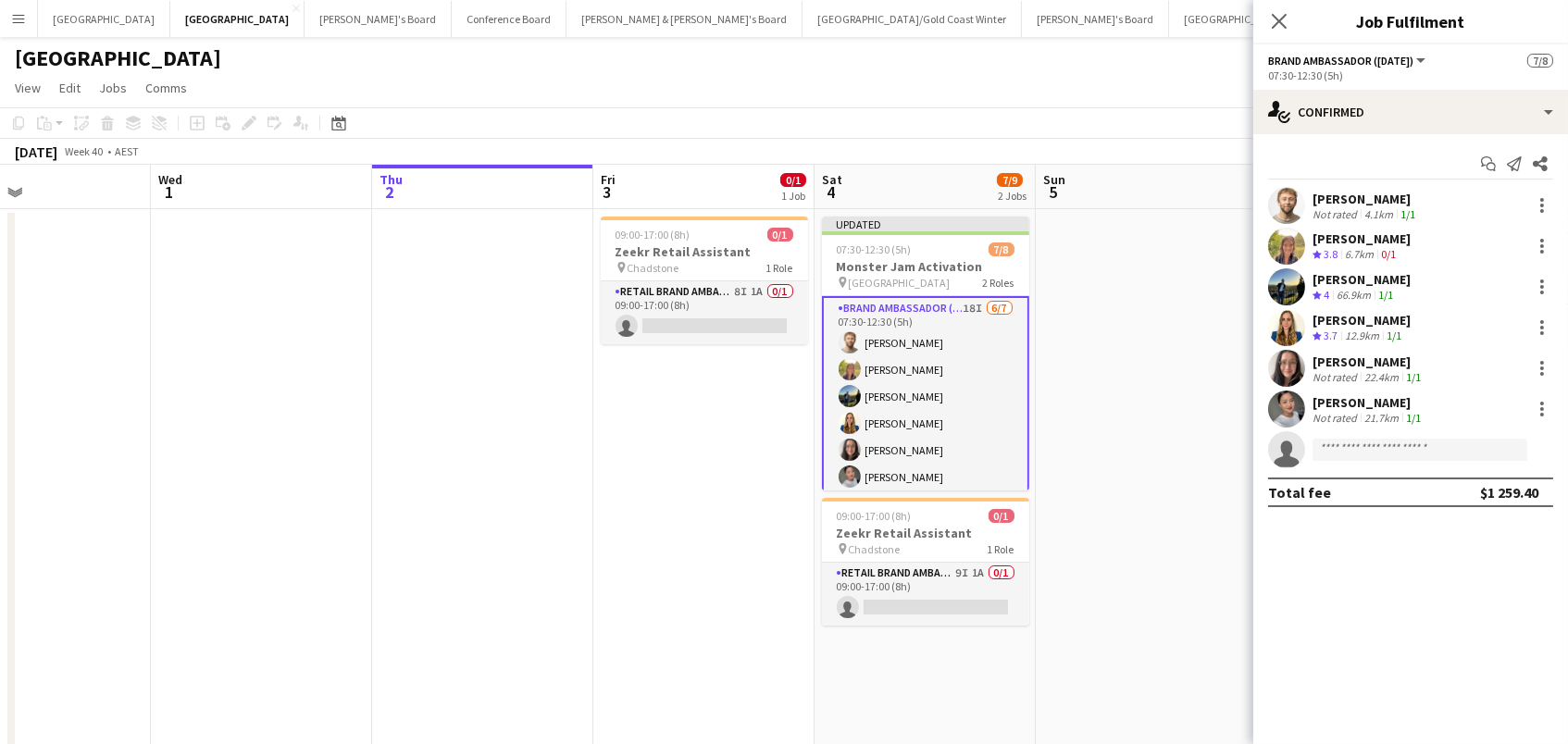
click at [1304, 216] on div at bounding box center [1286, 205] width 37 height 37
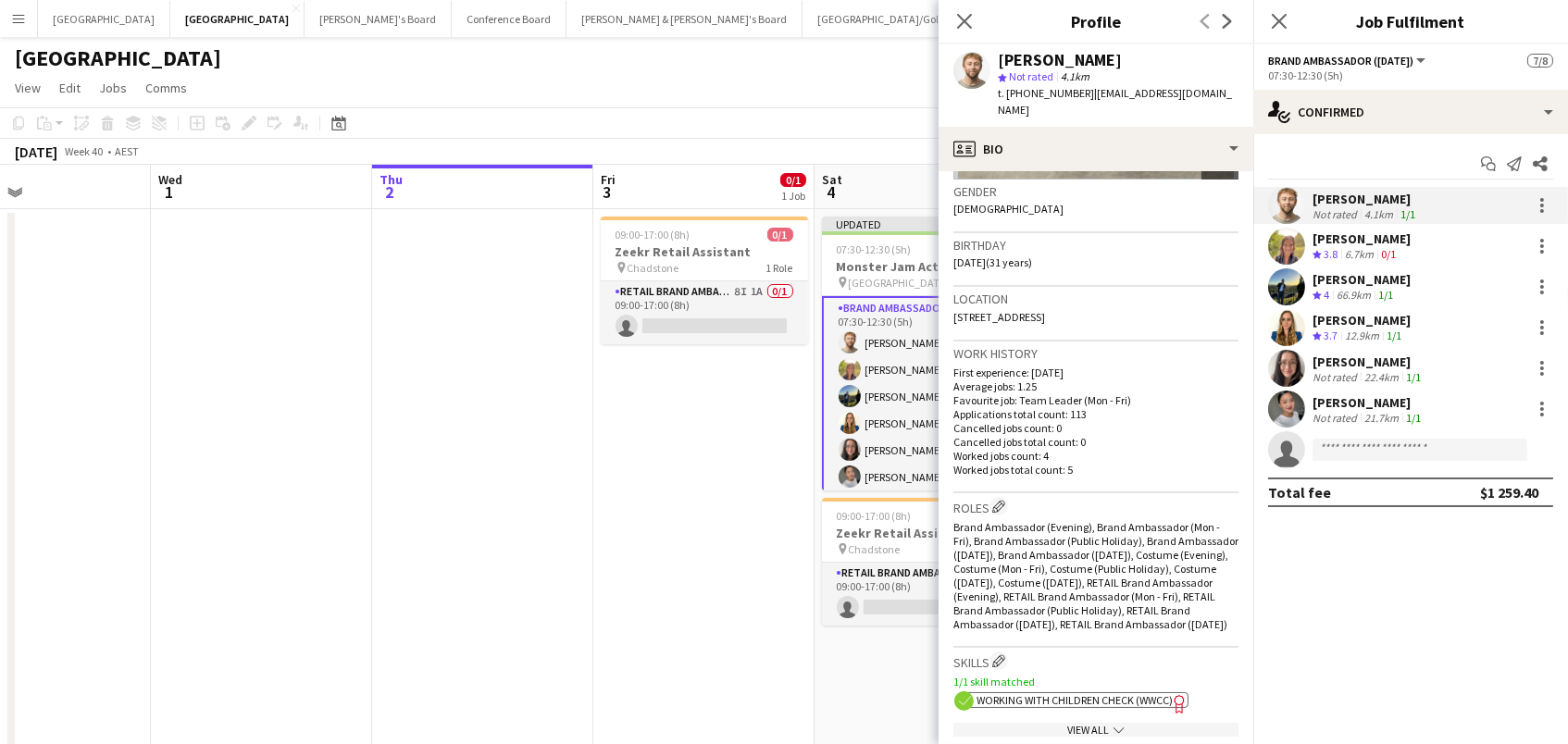
scroll to position [385, 0]
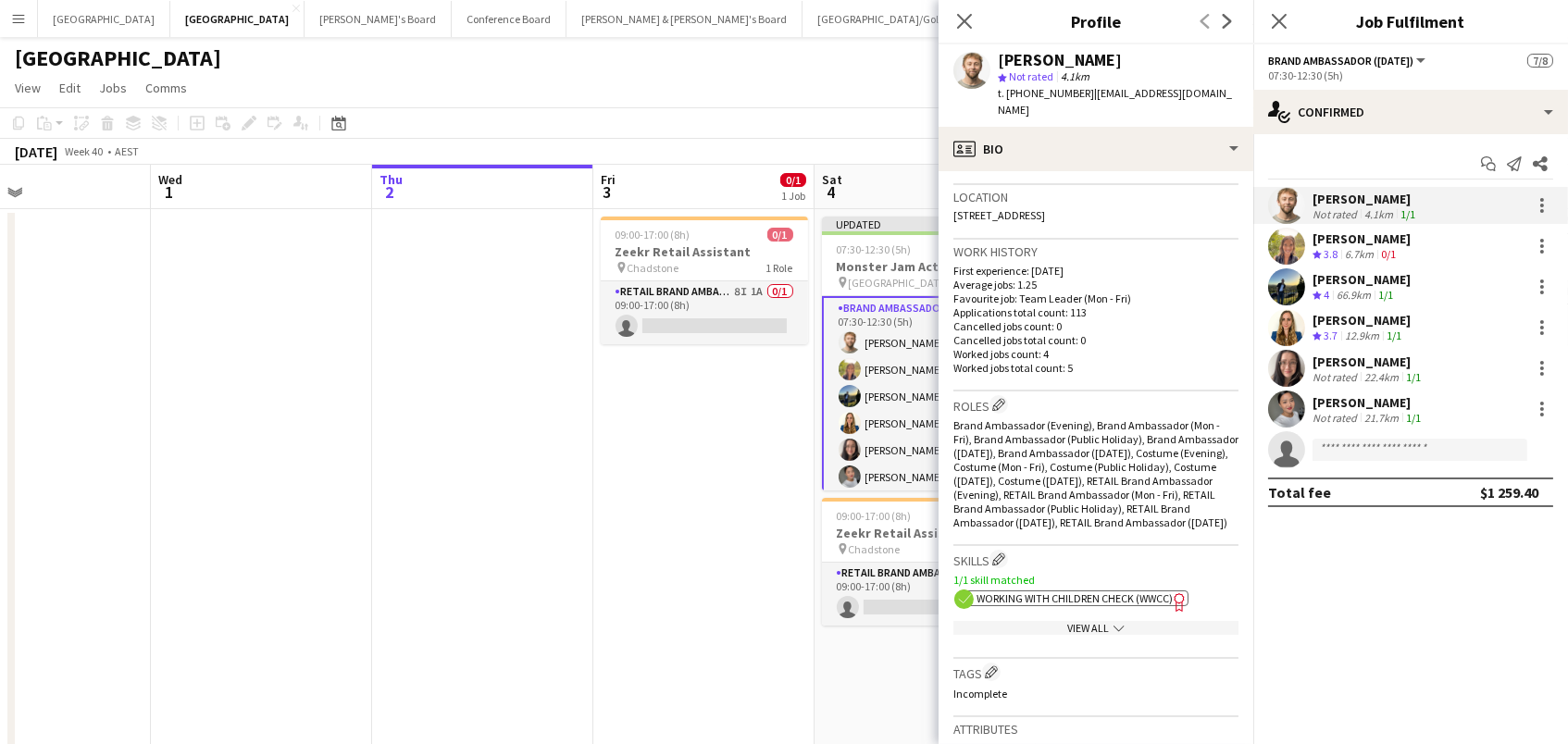
click at [1343, 281] on div "[PERSON_NAME]" at bounding box center [1362, 279] width 99 height 17
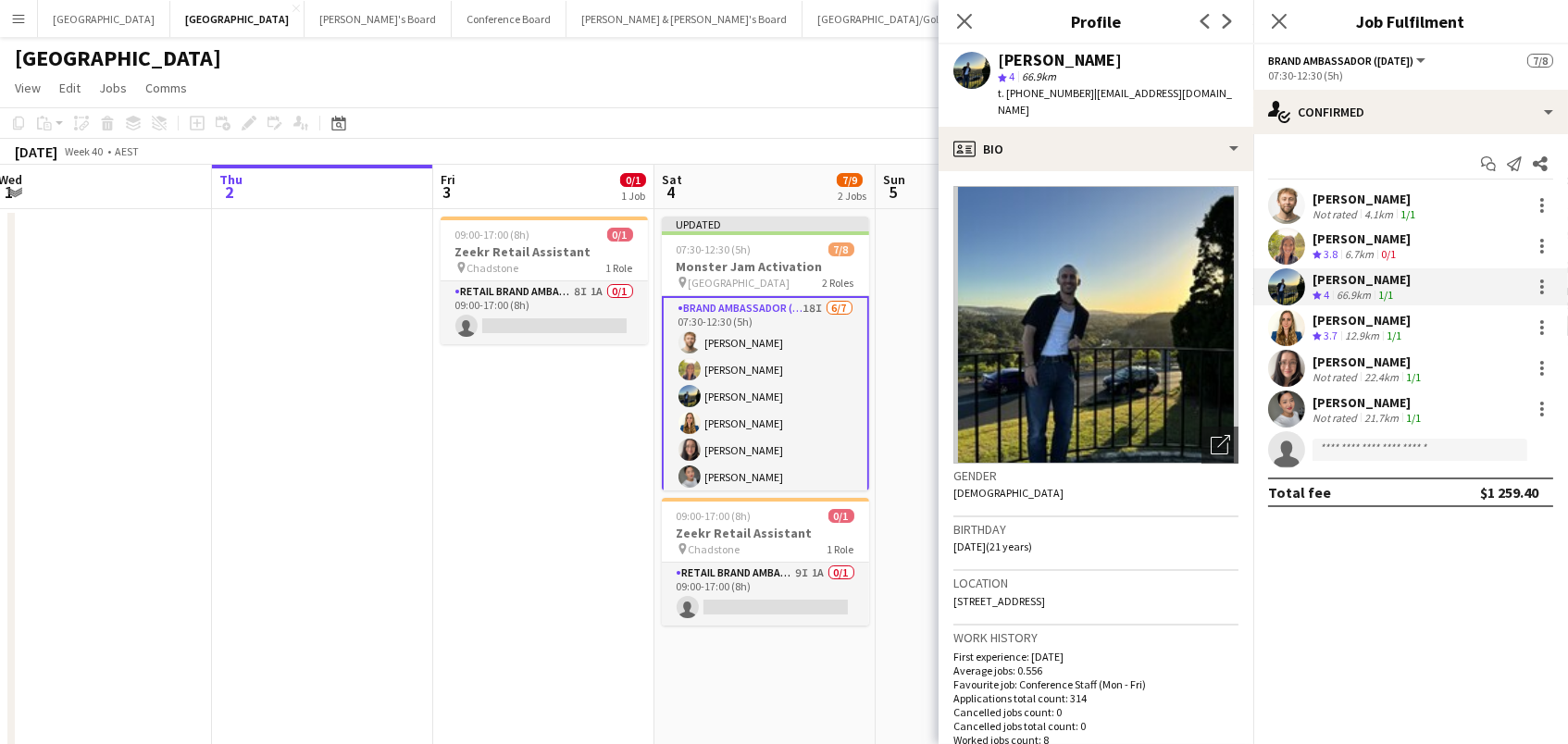
scroll to position [0, 705]
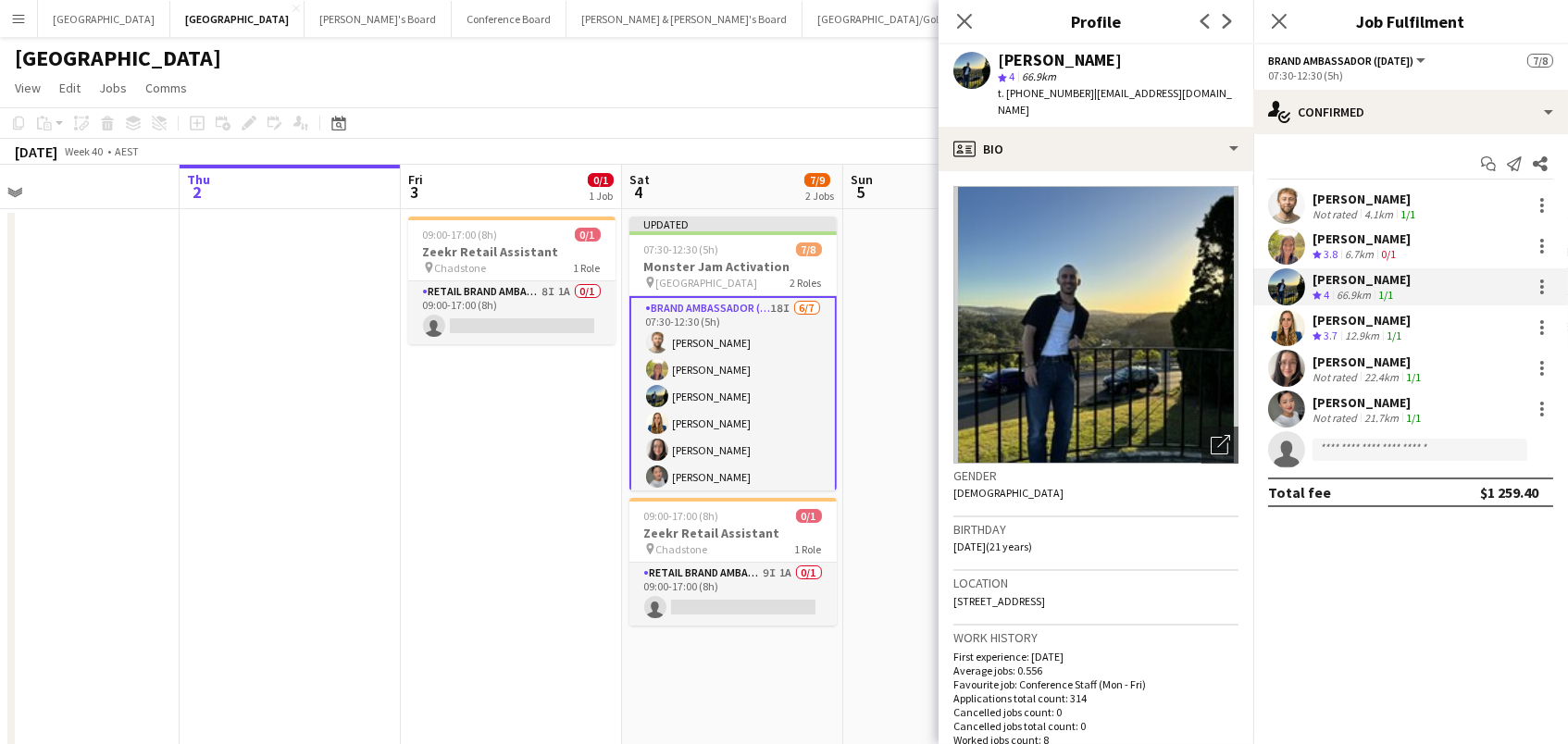
click at [1368, 378] on div "22.4km" at bounding box center [1382, 377] width 42 height 14
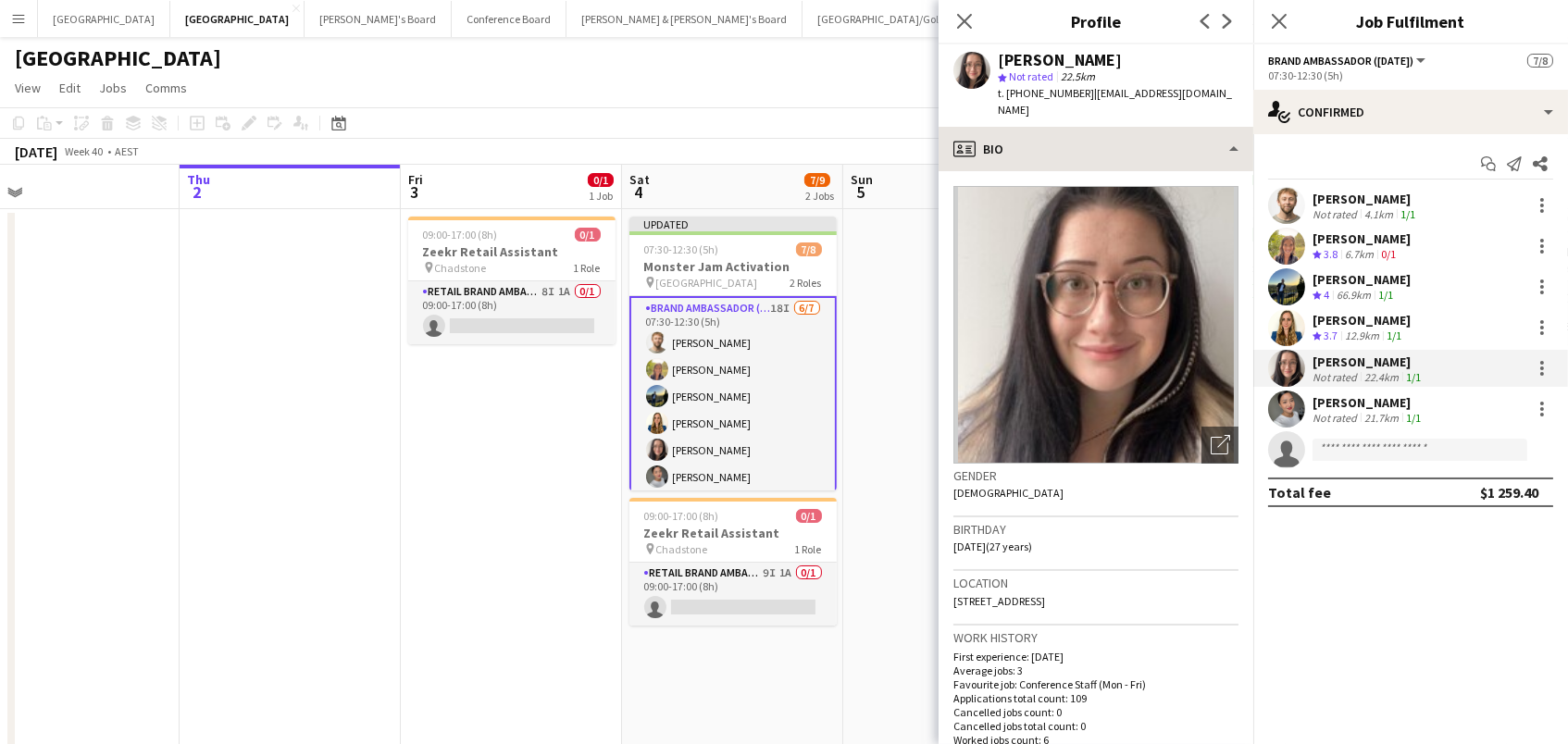
scroll to position [0, 0]
click at [1368, 207] on div "4.1km" at bounding box center [1379, 214] width 36 height 14
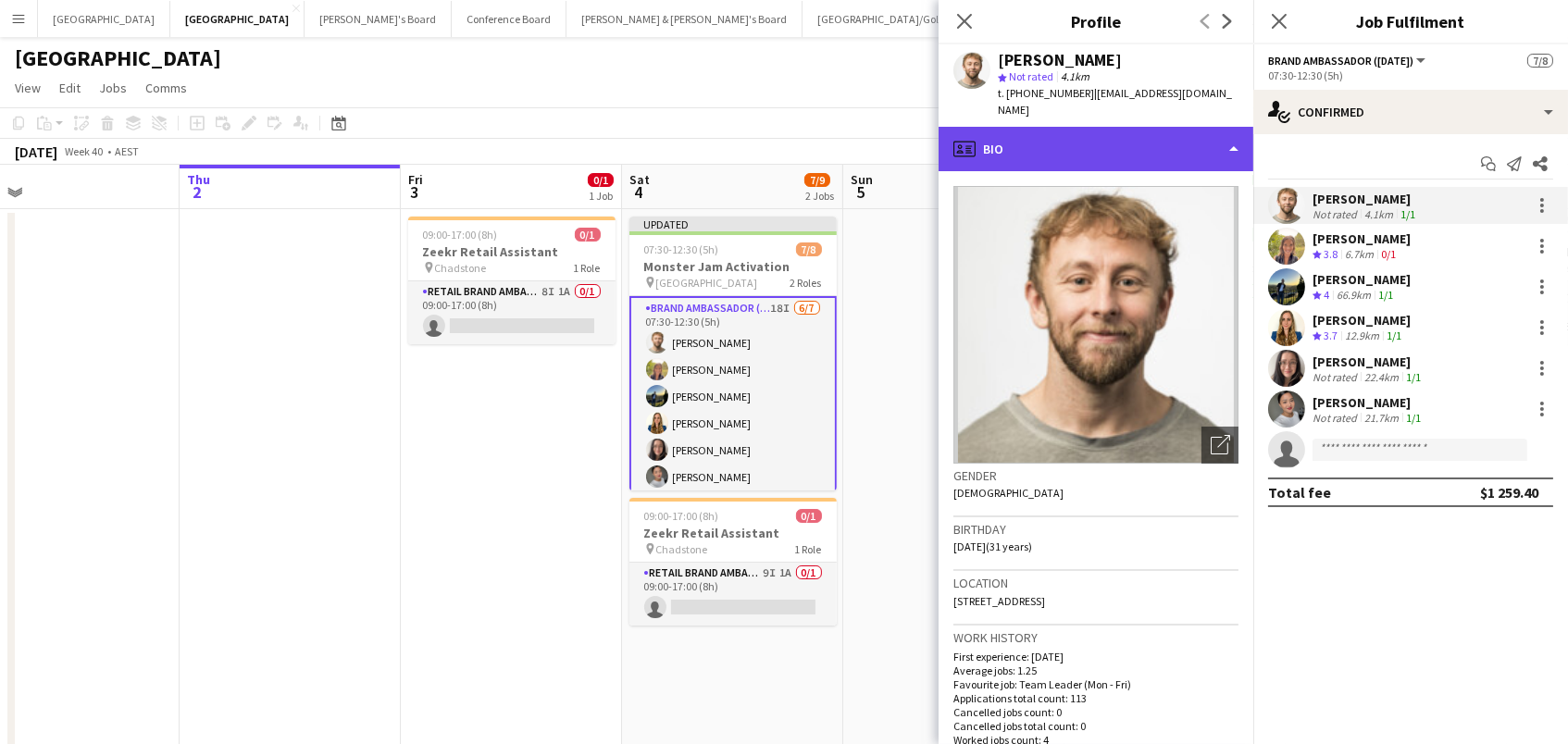
click at [1137, 136] on div "profile Bio" at bounding box center [1096, 148] width 315 height 45
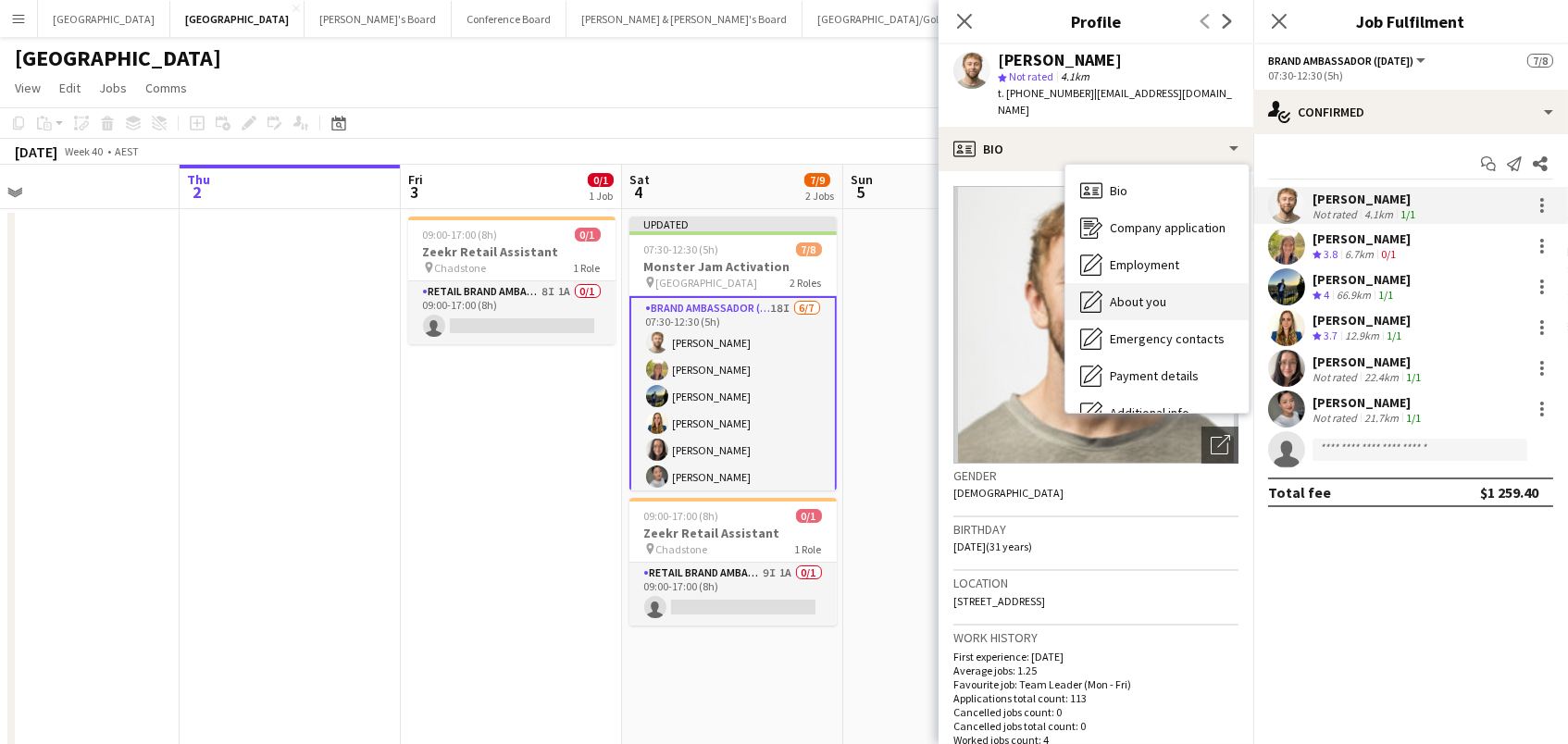
click at [1126, 309] on div "About you About you" at bounding box center [1158, 301] width 183 height 37
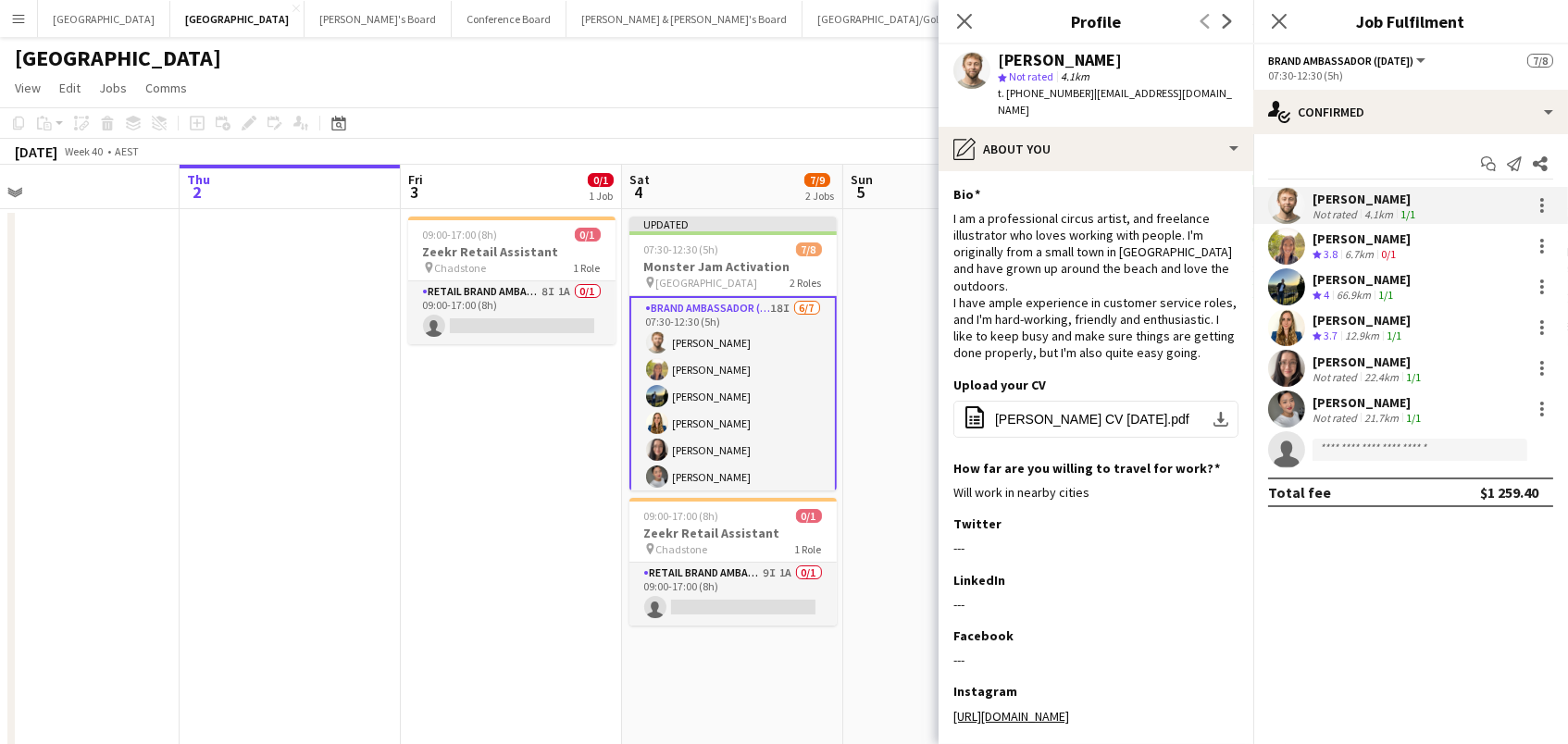
click at [1361, 233] on div "[PERSON_NAME]" at bounding box center [1362, 238] width 99 height 17
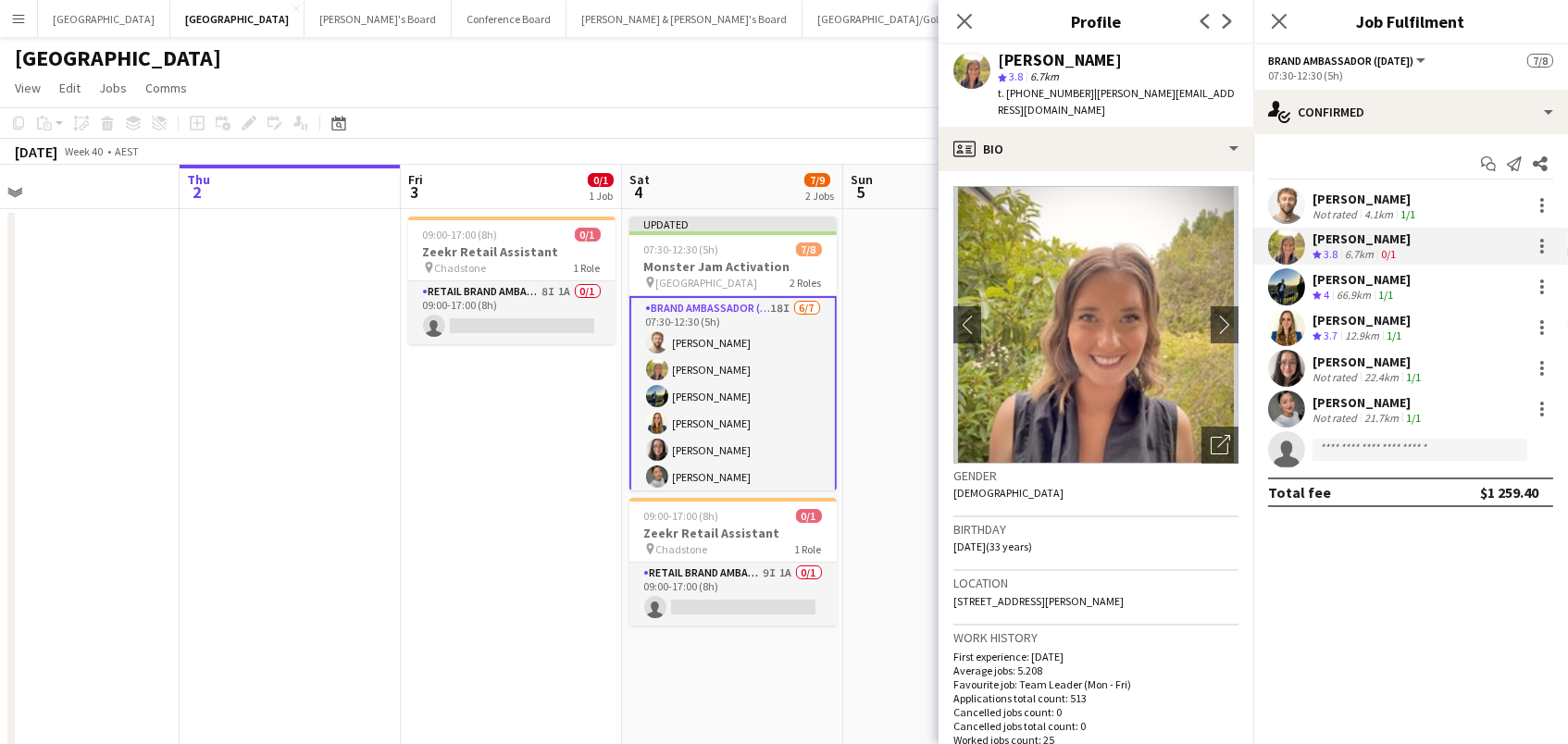
click at [1344, 282] on div "[PERSON_NAME]" at bounding box center [1362, 279] width 99 height 17
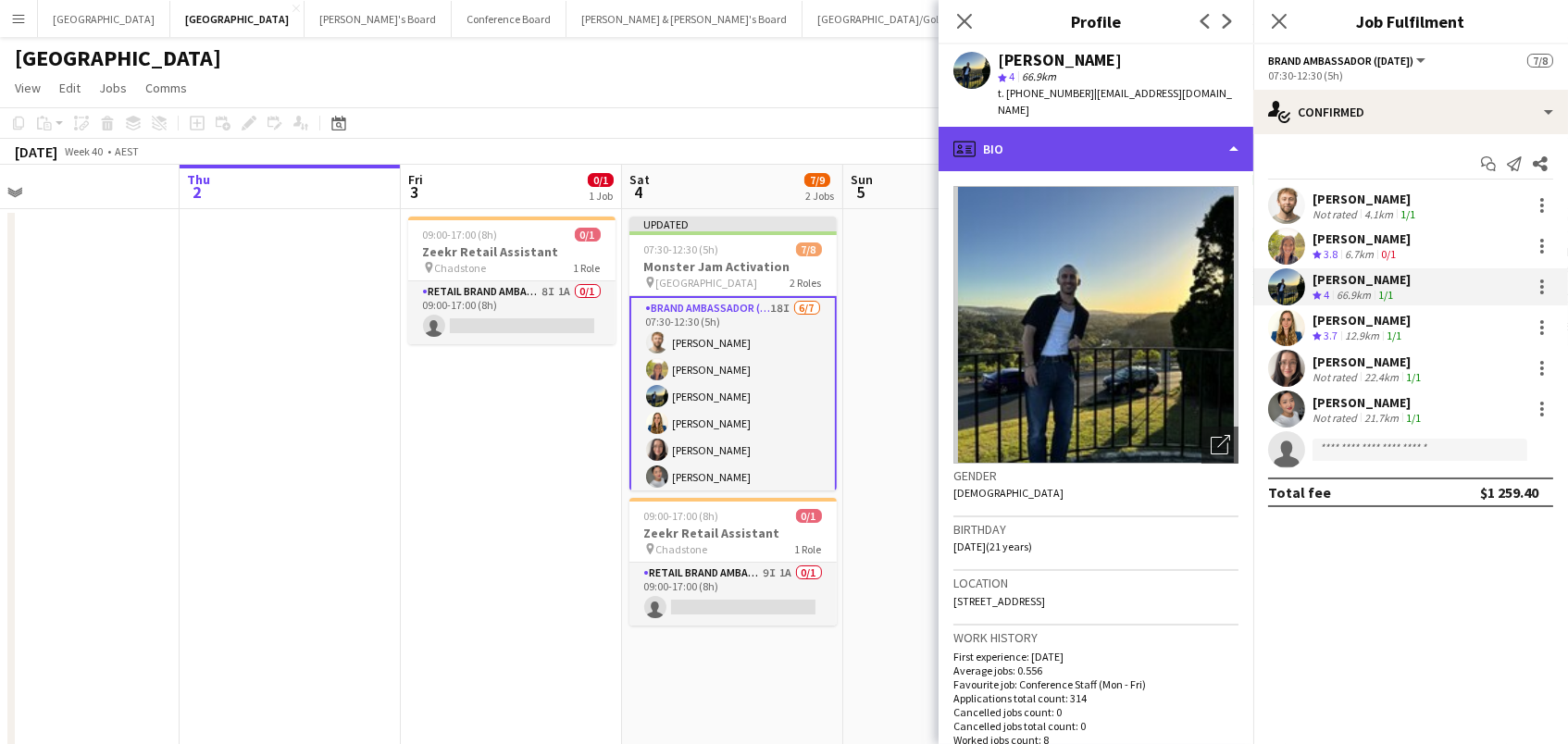
click at [1191, 126] on div "profile Bio" at bounding box center [1096, 148] width 315 height 45
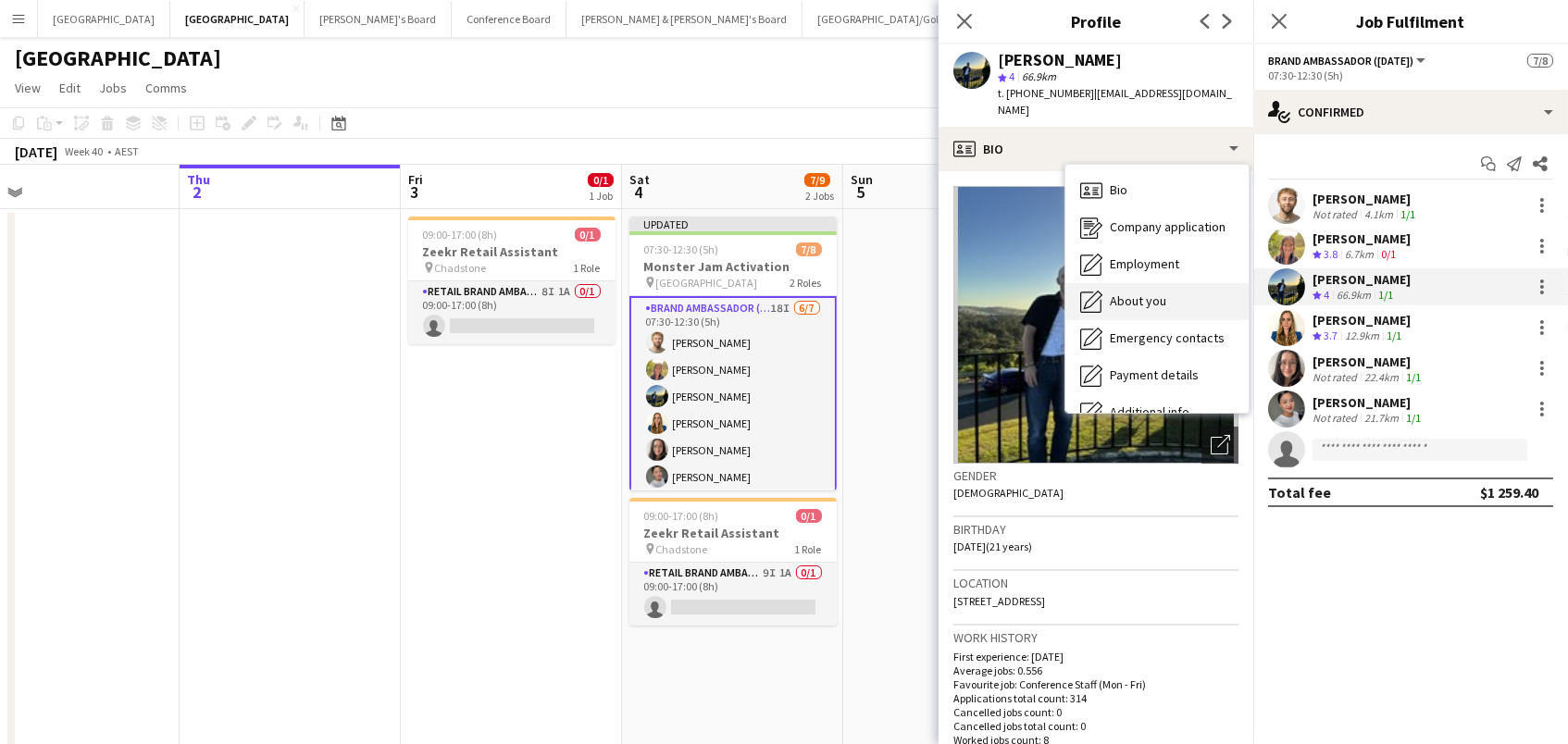
click at [1183, 283] on div "About you About you" at bounding box center [1158, 301] width 183 height 37
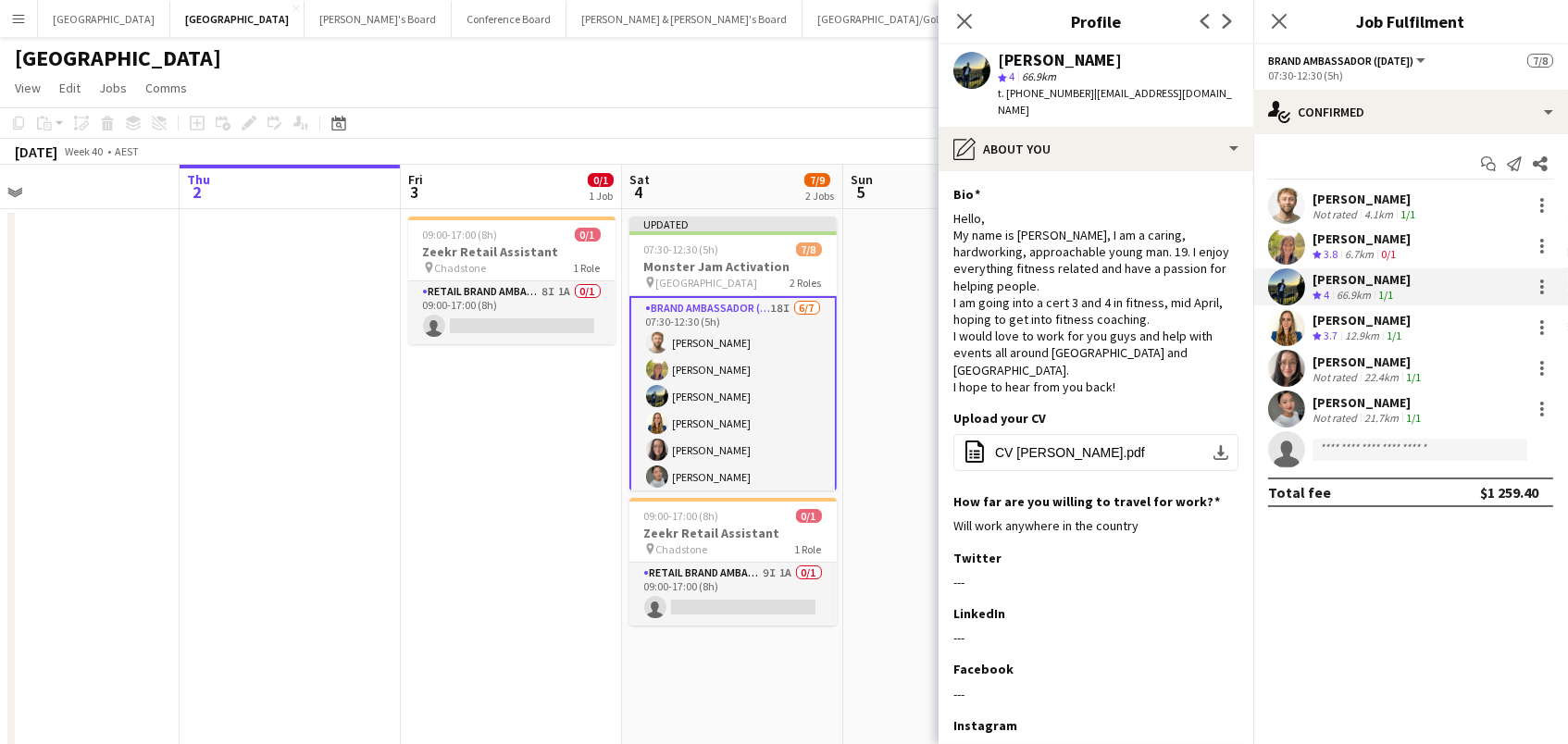
click at [1293, 321] on app-user-avatar at bounding box center [1286, 327] width 37 height 37
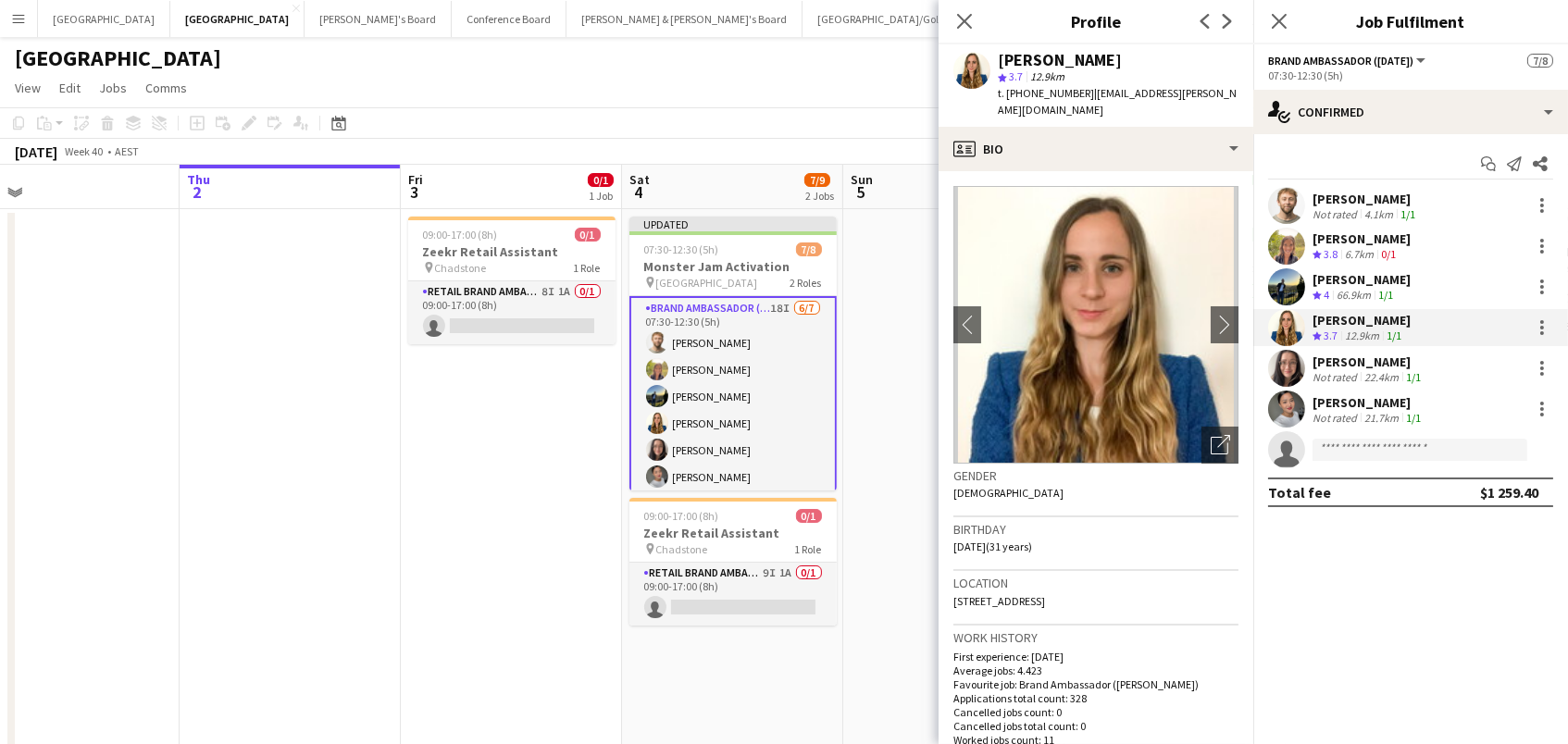
click at [1304, 377] on div at bounding box center [1286, 368] width 37 height 37
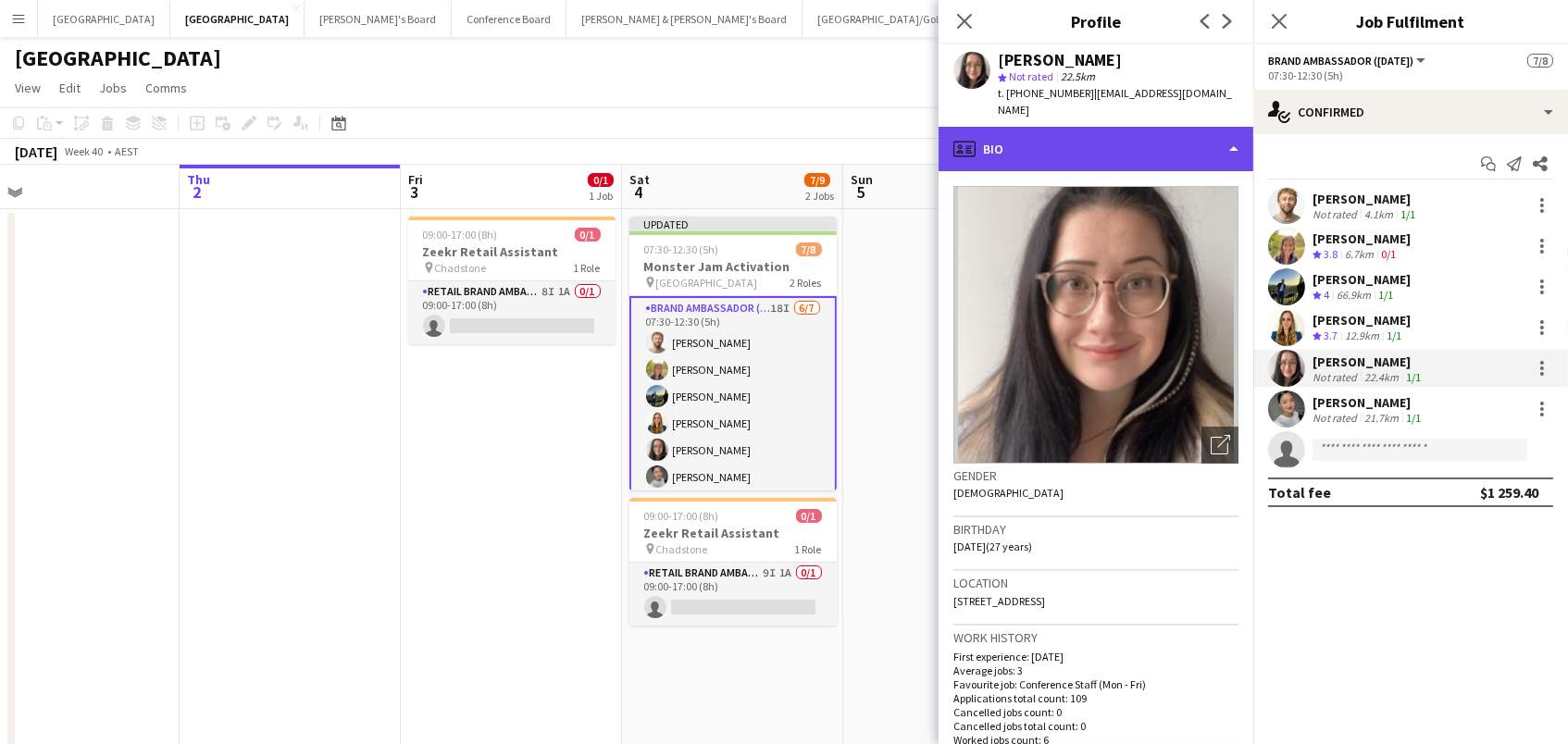
click at [1207, 142] on div "profile Bio" at bounding box center [1096, 148] width 315 height 45
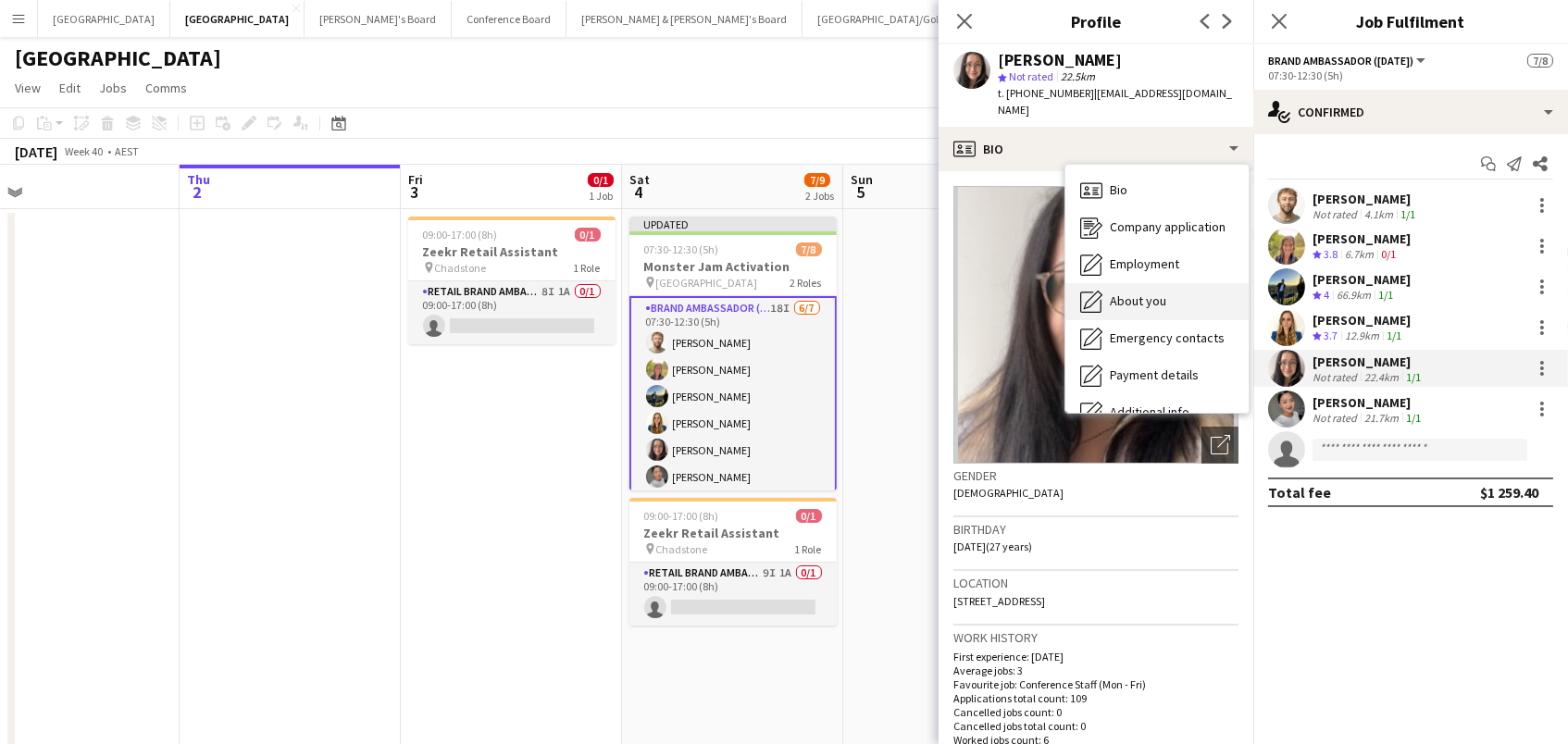
click at [1176, 283] on div "About you About you" at bounding box center [1158, 301] width 183 height 37
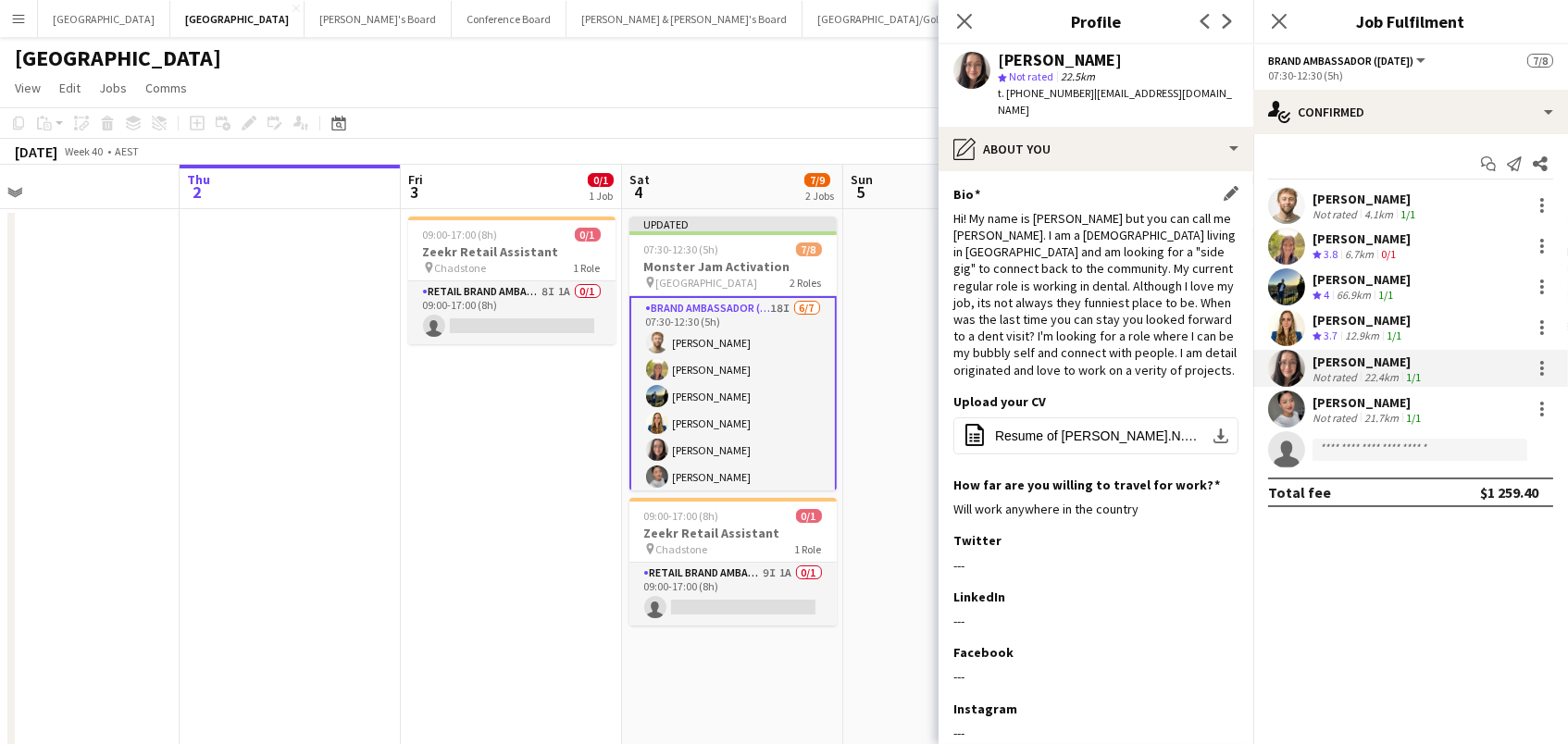
scroll to position [4, 0]
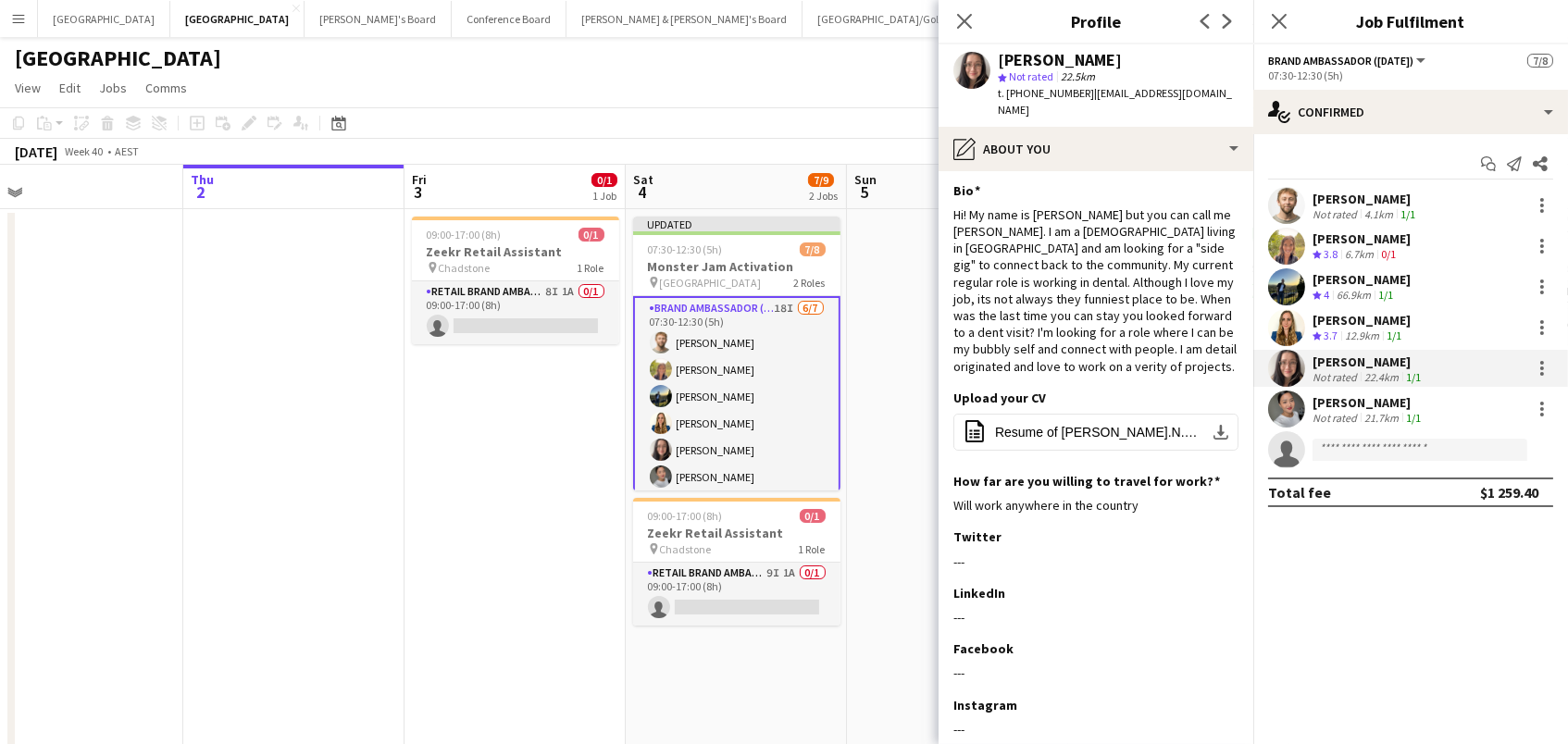
drag, startPoint x: 418, startPoint y: 495, endPoint x: 446, endPoint y: 368, distance: 130.0
click at [420, 492] on app-date-cell "09:00-17:00 (8h) 0/1 Zeekr Retail Assistant pin Chadstone 1 Role RETAIL Brand A…" at bounding box center [515, 689] width 221 height 961
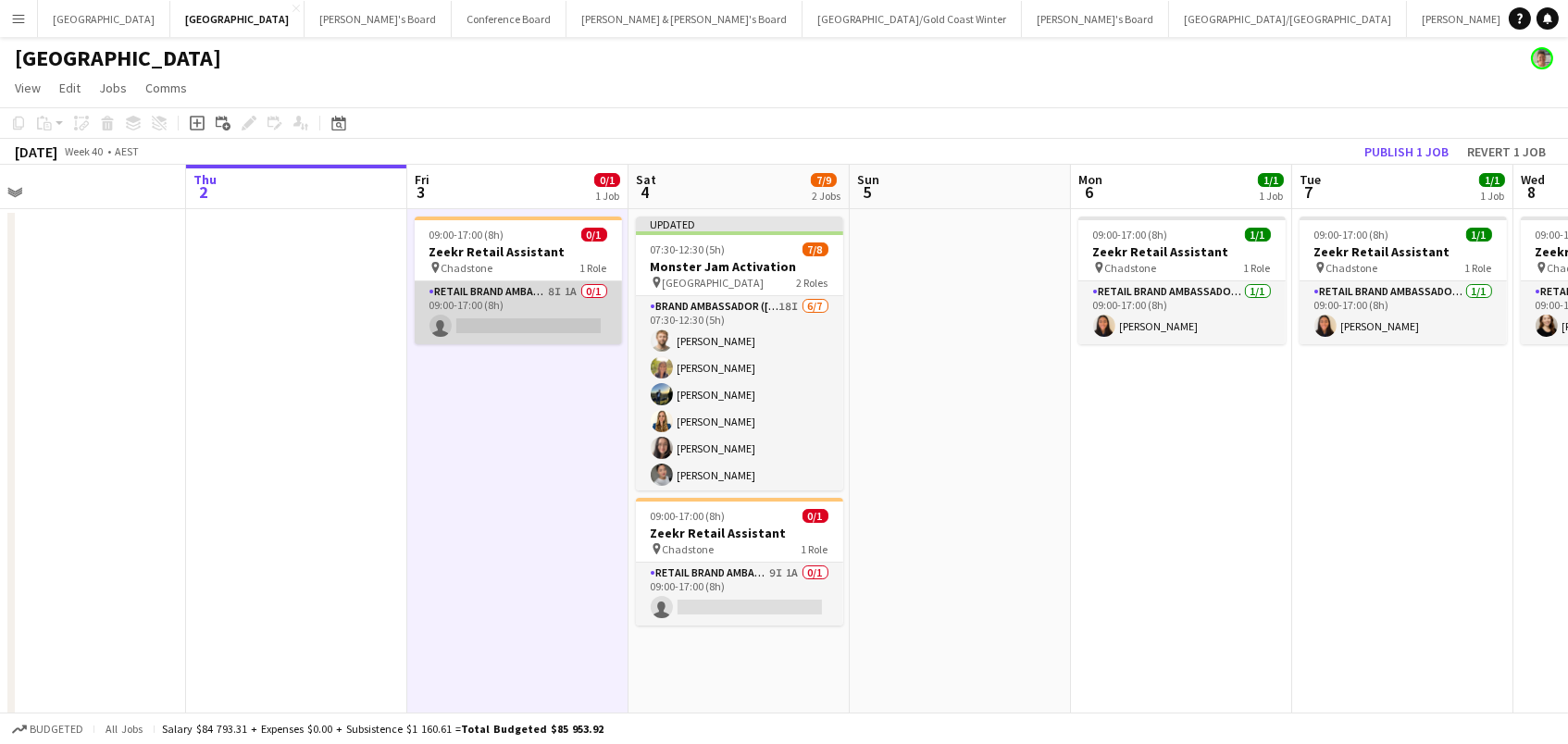
click at [478, 309] on app-card-role "RETAIL Brand Ambassador (Mon - Fri) 8I 1A 0/1 09:00-17:00 (8h) single-neutral-a…" at bounding box center [518, 312] width 207 height 63
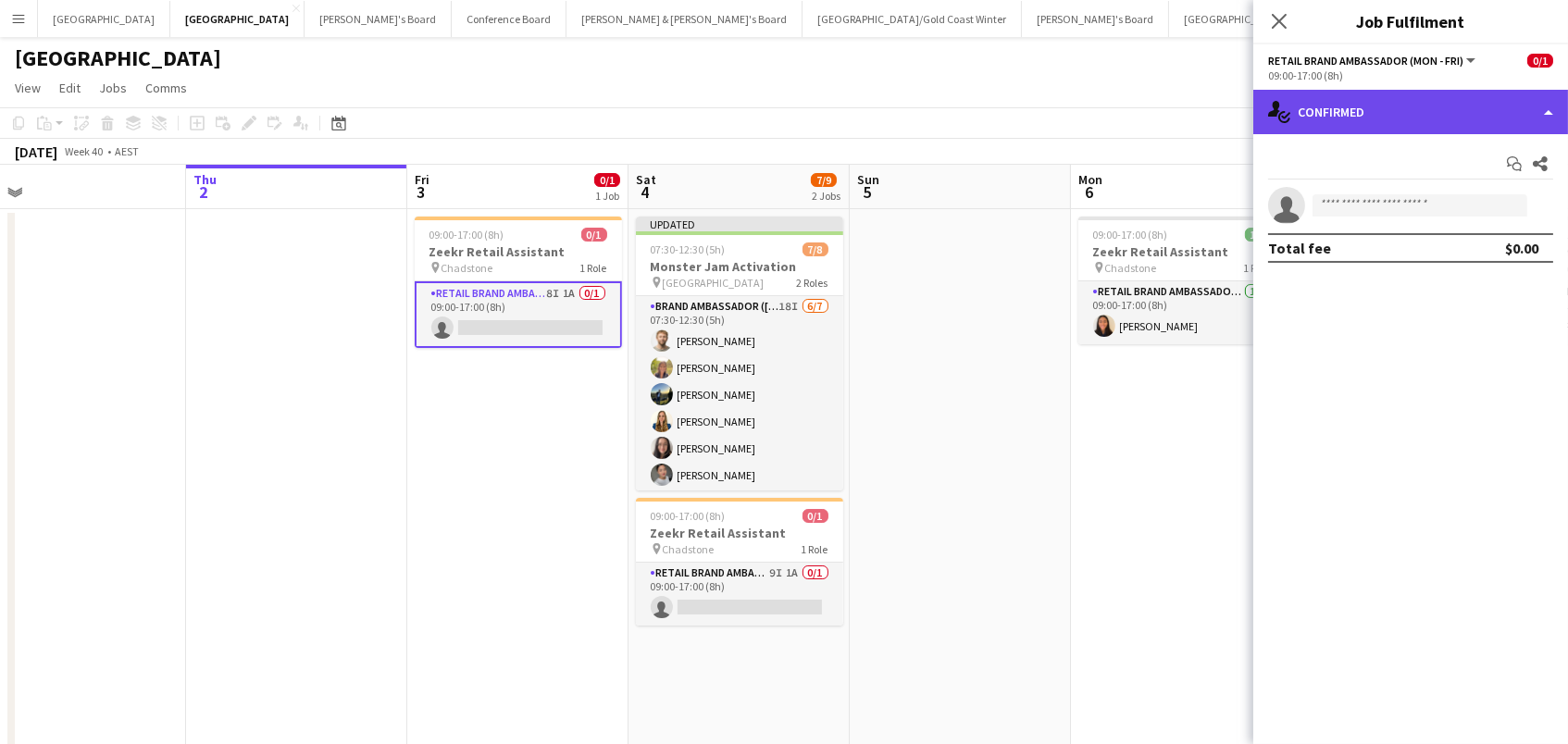
click at [1365, 116] on div "single-neutral-actions-check-2 Confirmed" at bounding box center [1411, 112] width 315 height 45
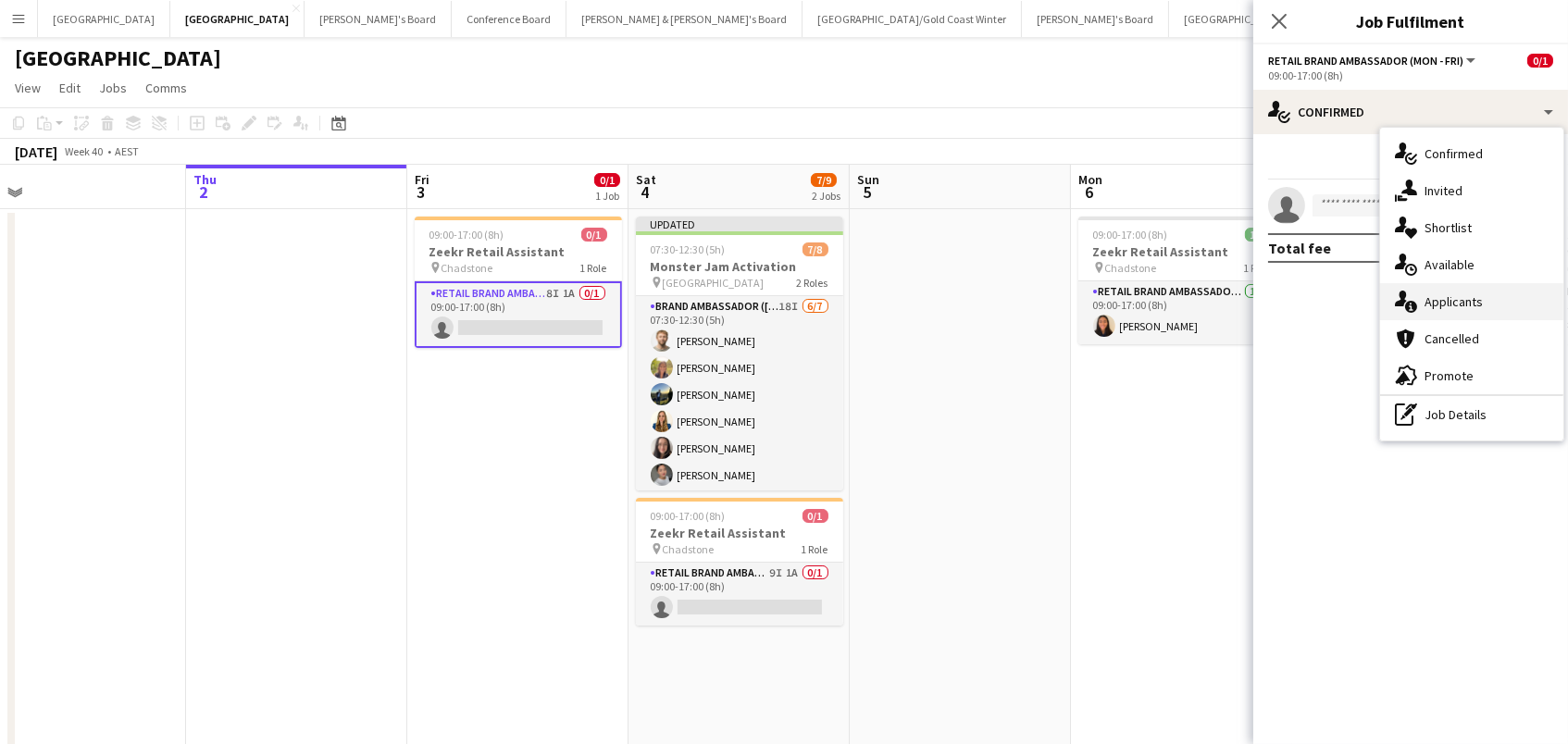
click at [1479, 308] on span "Applicants" at bounding box center [1453, 302] width 59 height 17
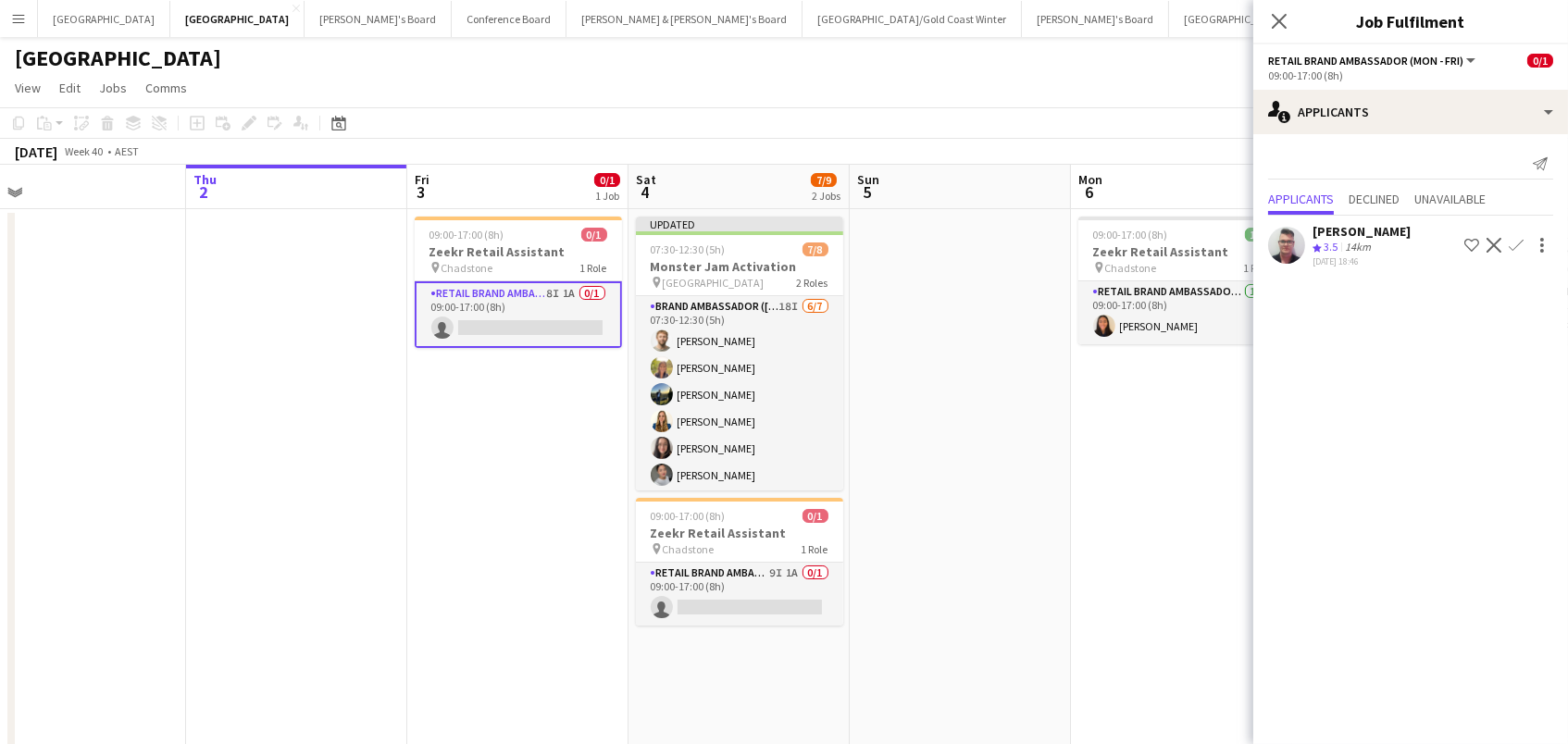
click at [1489, 243] on app-icon "Decline" at bounding box center [1493, 245] width 15 height 15
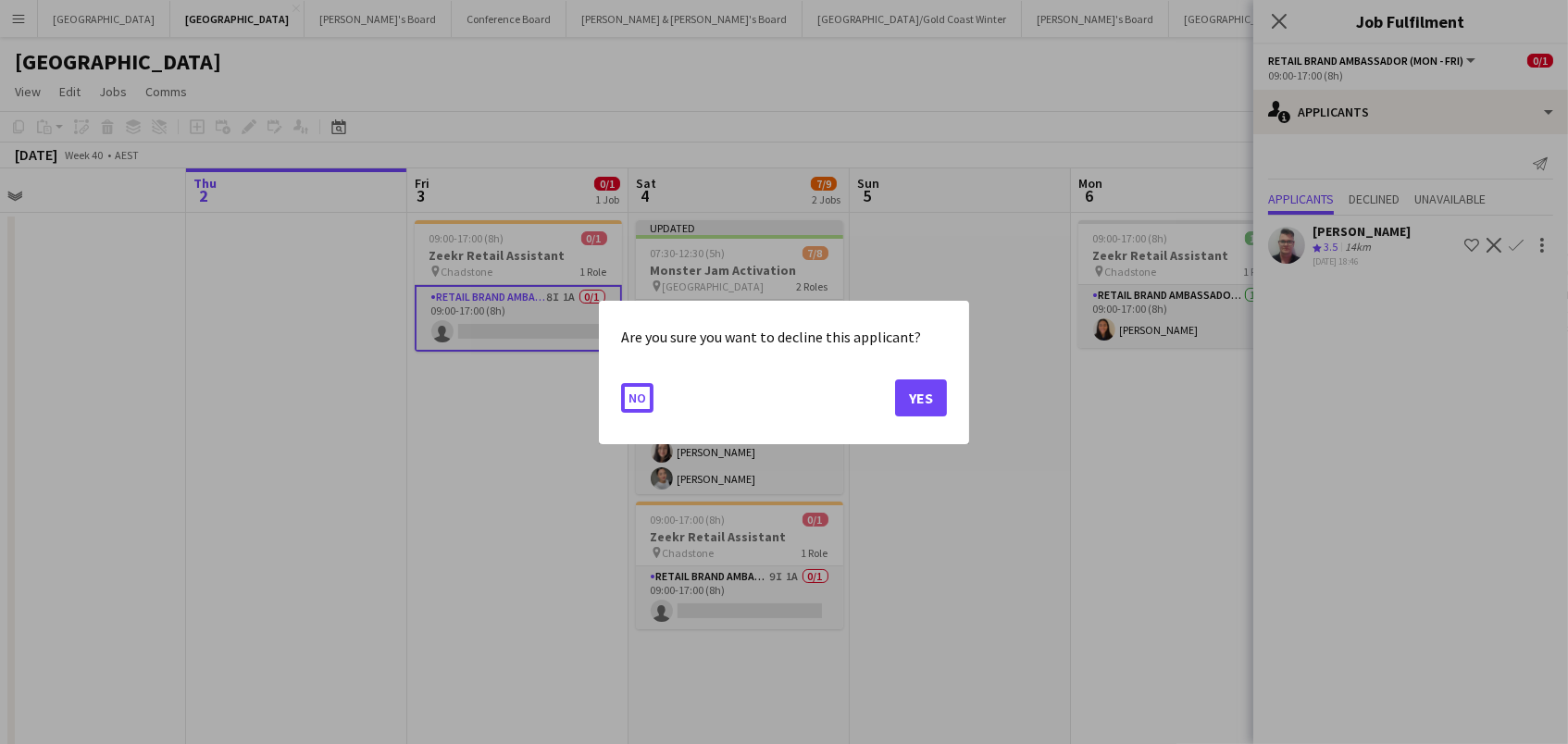
scroll to position [0, 0]
click at [912, 401] on button "Yes" at bounding box center [921, 396] width 52 height 37
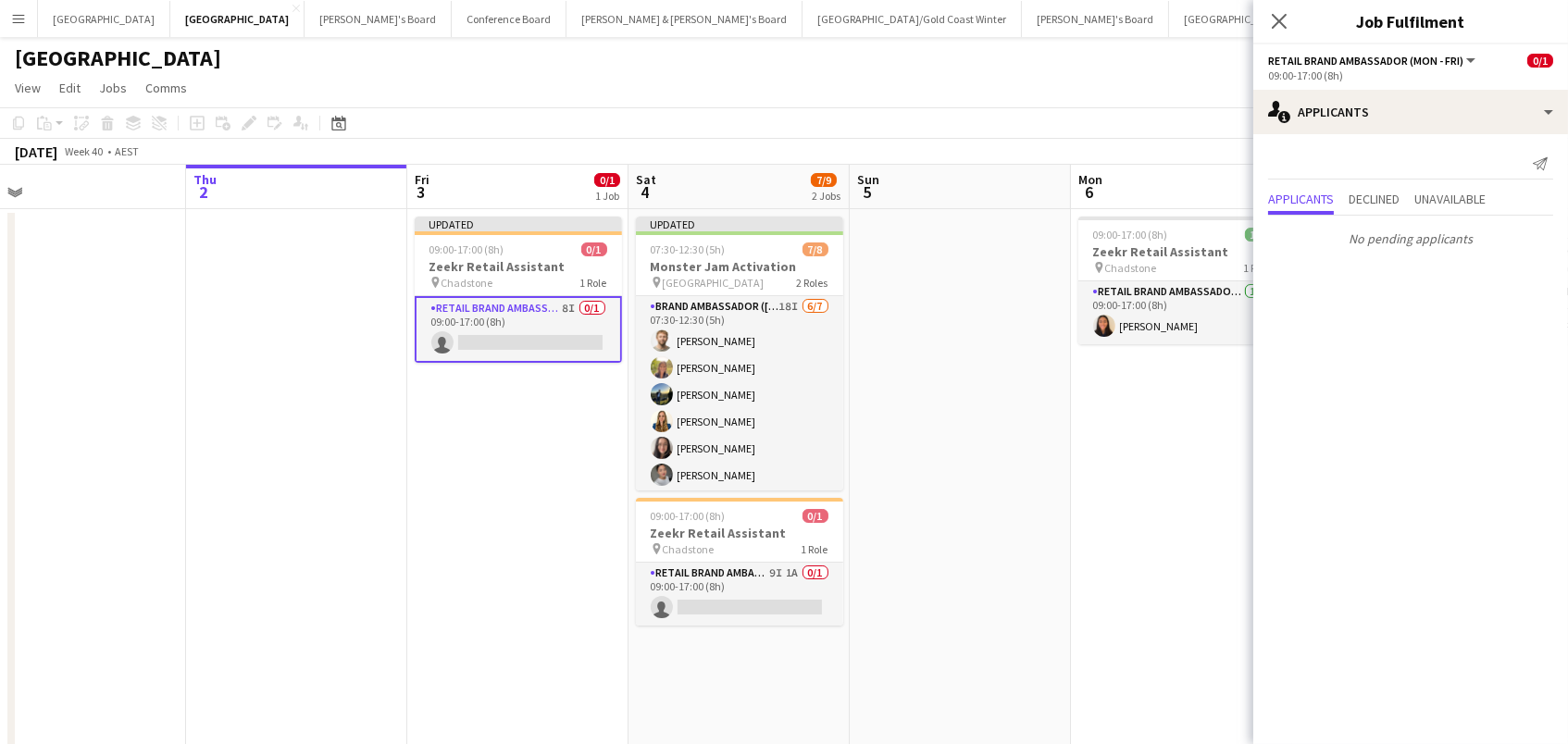
click at [955, 385] on app-date-cell at bounding box center [960, 689] width 221 height 961
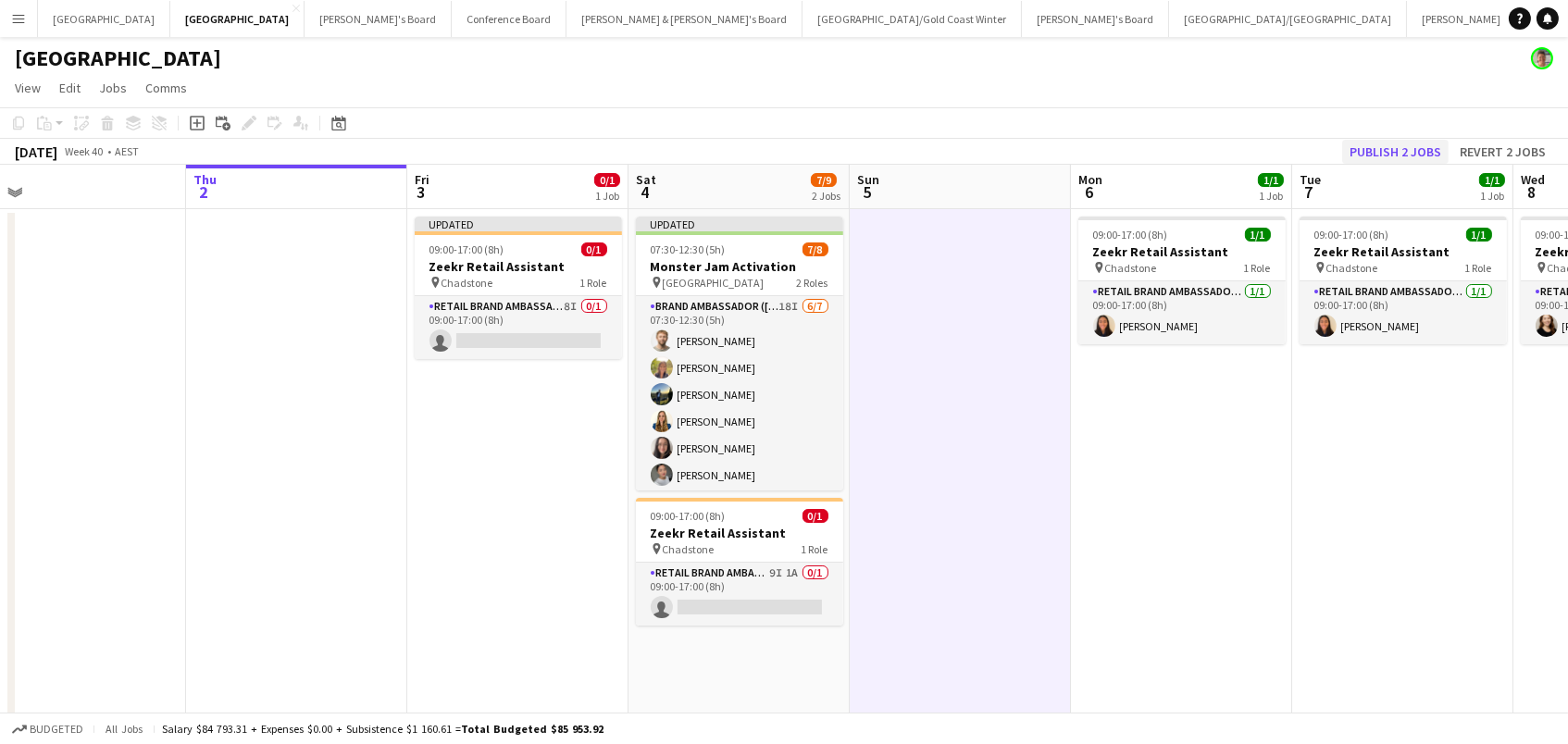
click at [1396, 145] on button "Publish 2 jobs" at bounding box center [1395, 151] width 107 height 24
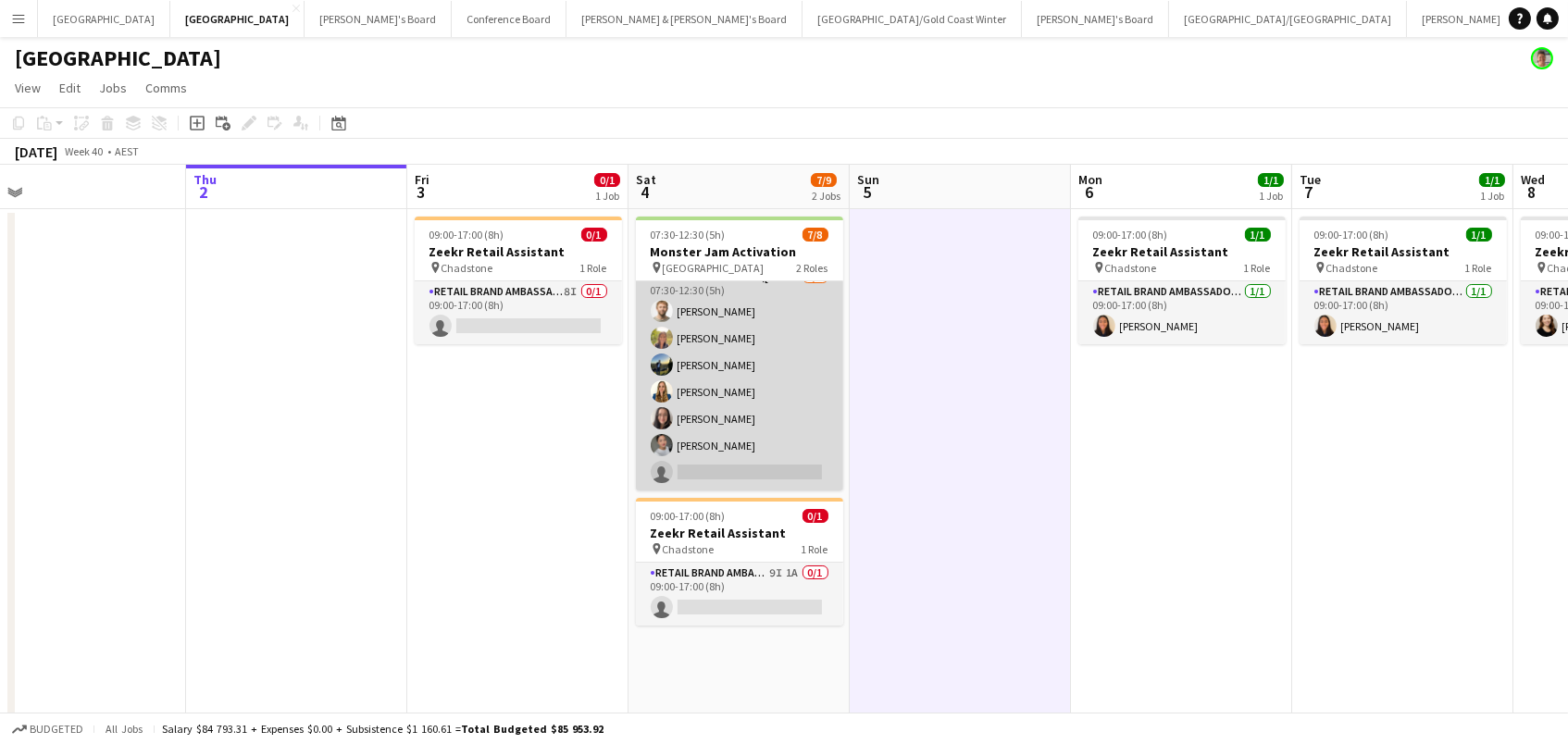
scroll to position [28, 0]
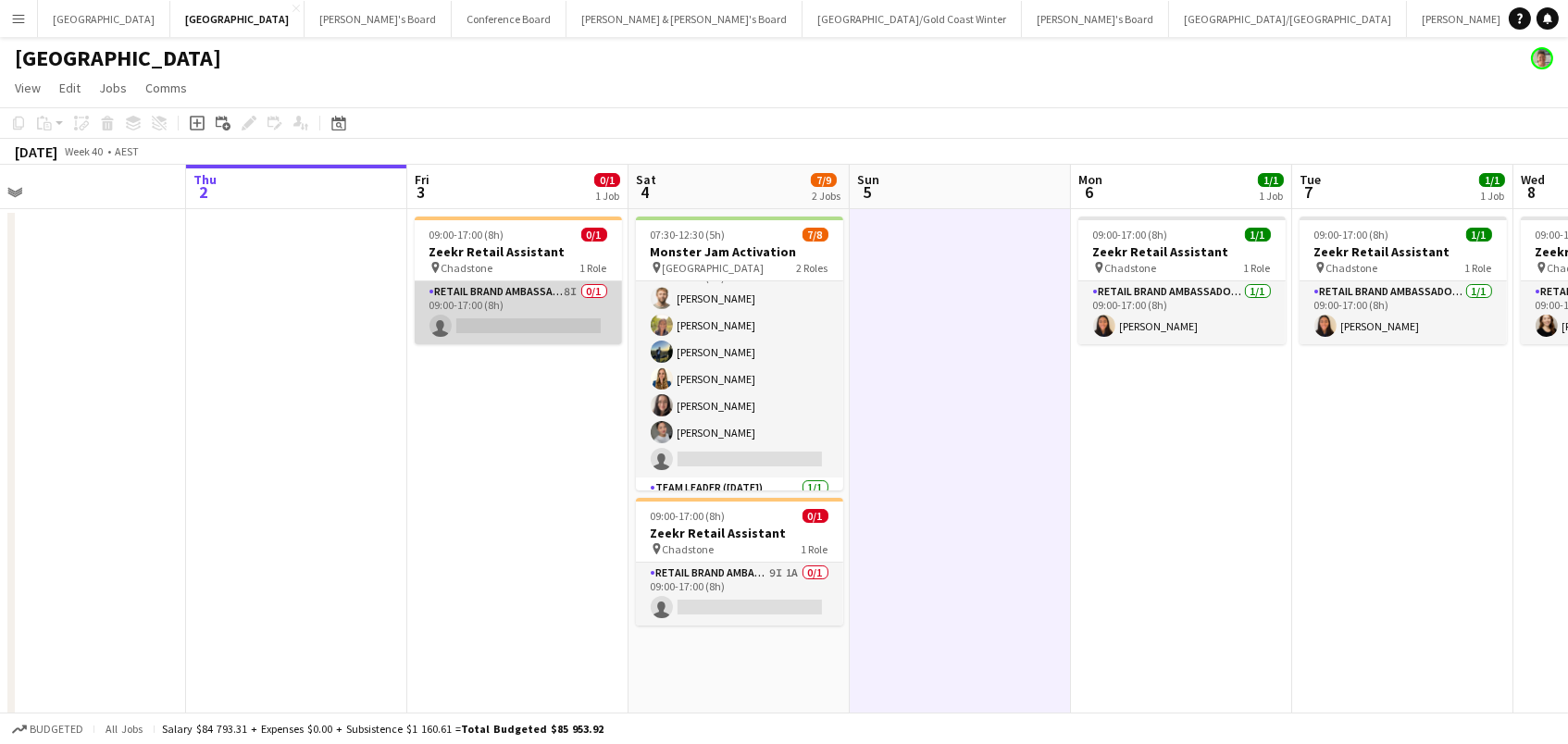
click at [479, 320] on app-card-role "RETAIL Brand Ambassador (Mon - Fri) 8I 0/1 09:00-17:00 (8h) single-neutral-acti…" at bounding box center [518, 312] width 207 height 63
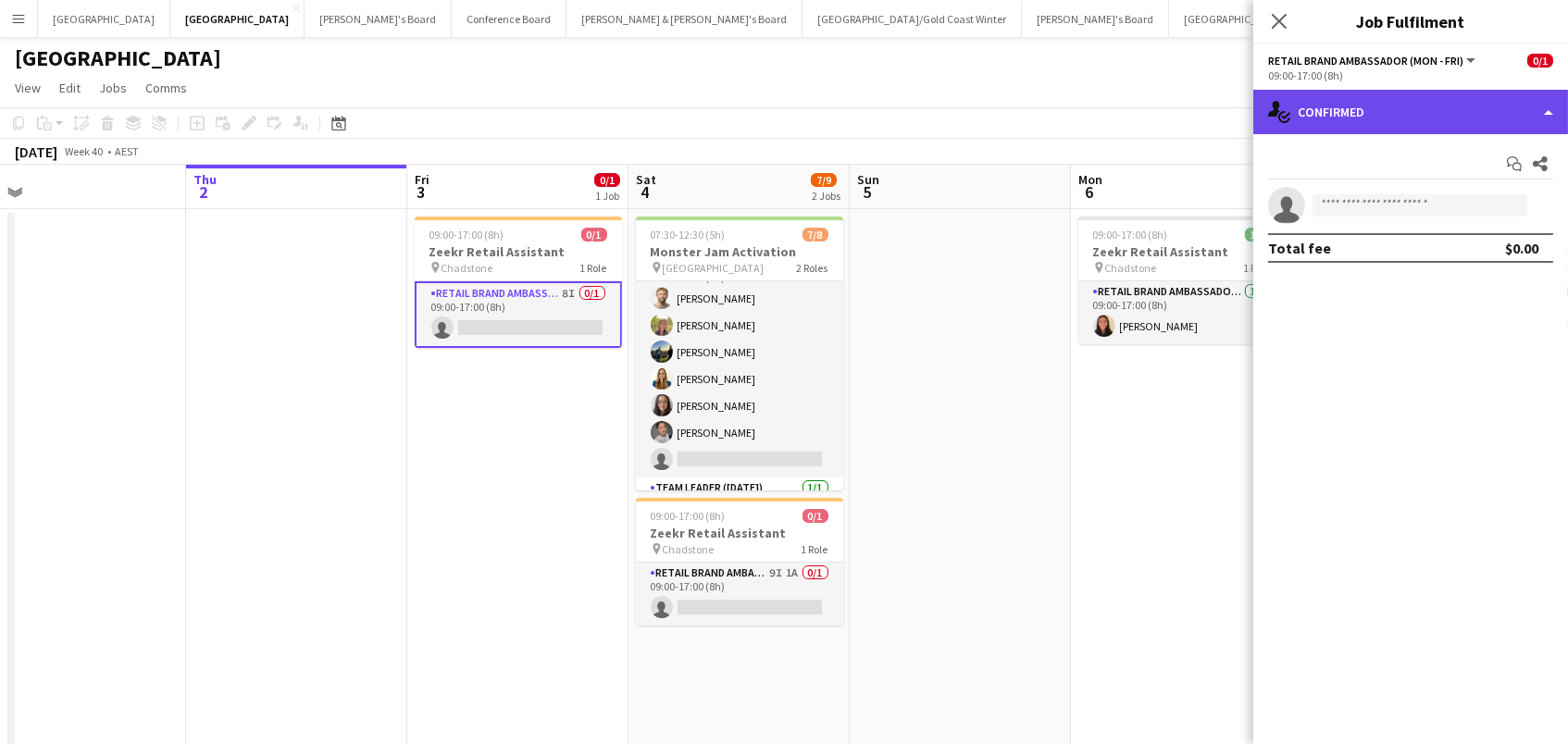
click at [1359, 113] on div "single-neutral-actions-check-2 Confirmed" at bounding box center [1411, 112] width 315 height 45
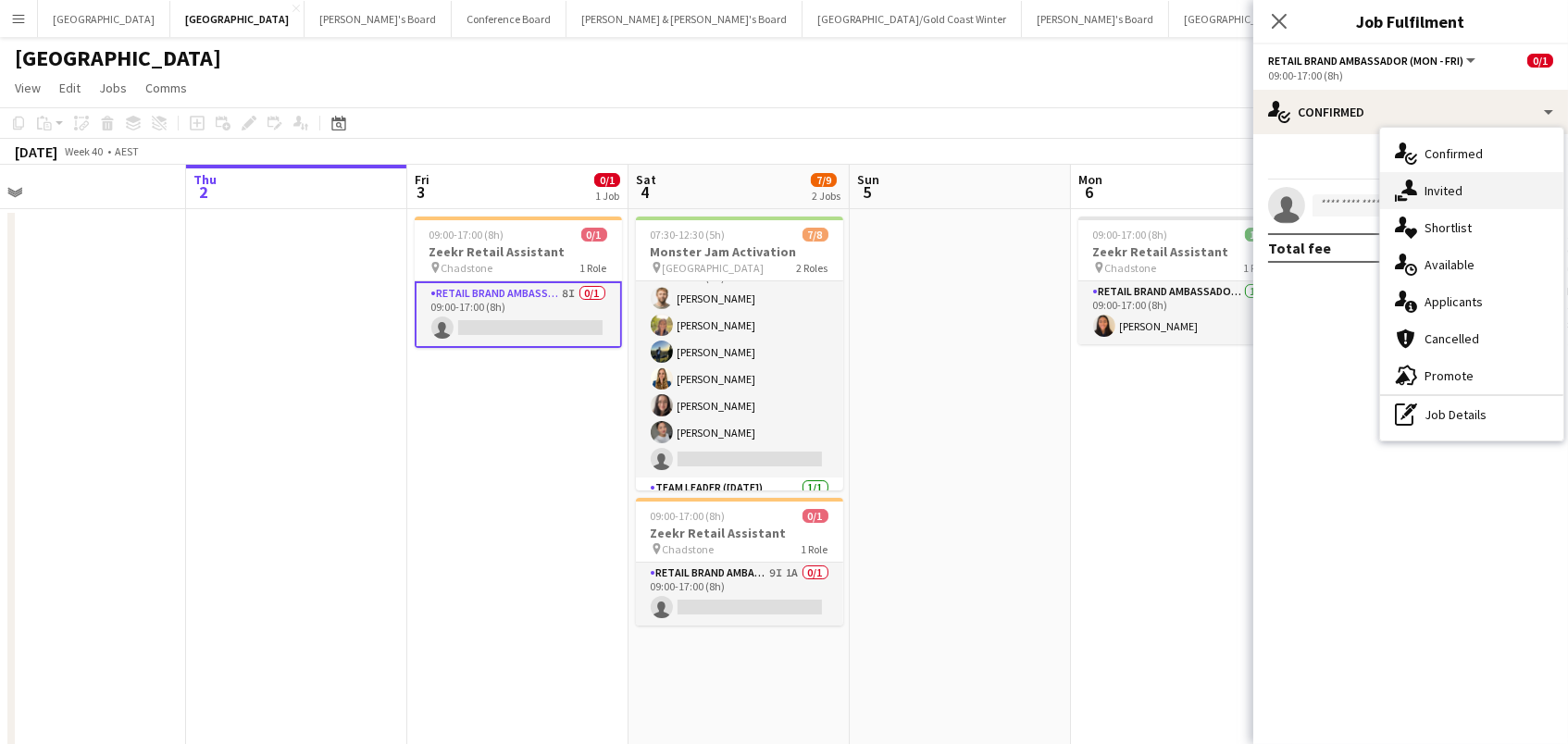
click at [1423, 184] on div "single-neutral-actions-share-1 Invited" at bounding box center [1472, 190] width 183 height 37
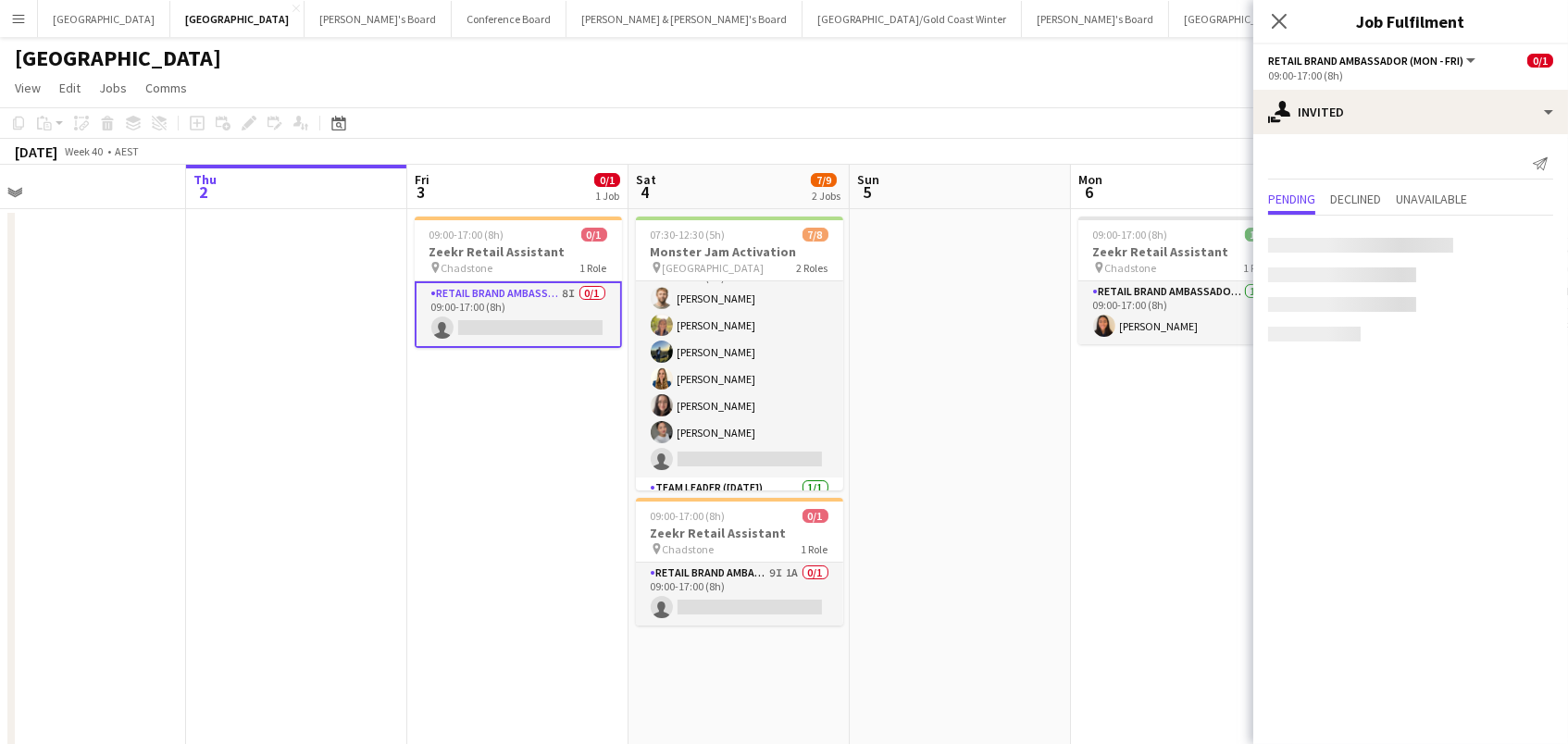
click at [1390, 242] on div at bounding box center [1361, 245] width 185 height 15
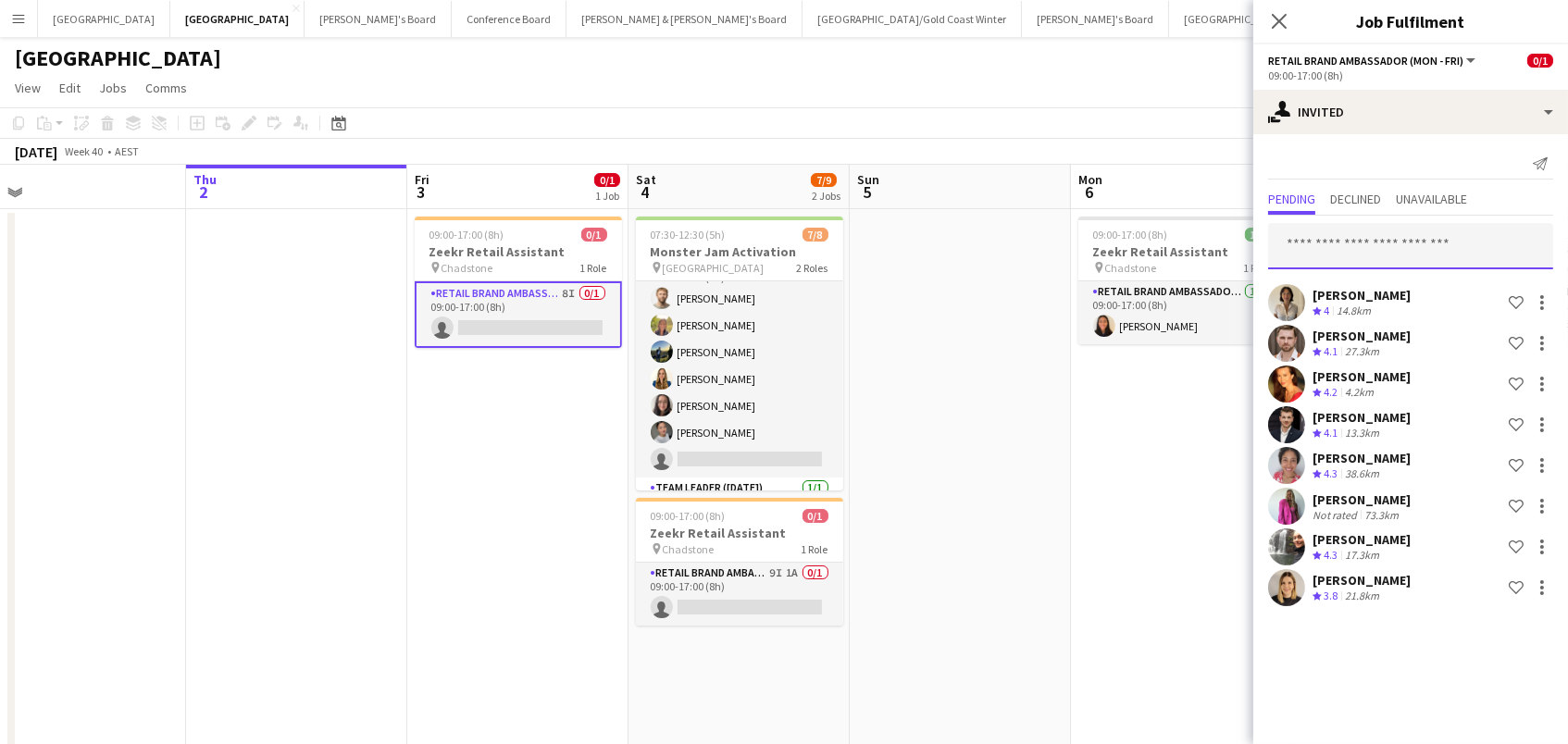
click at [1324, 238] on input "text" at bounding box center [1411, 246] width 285 height 46
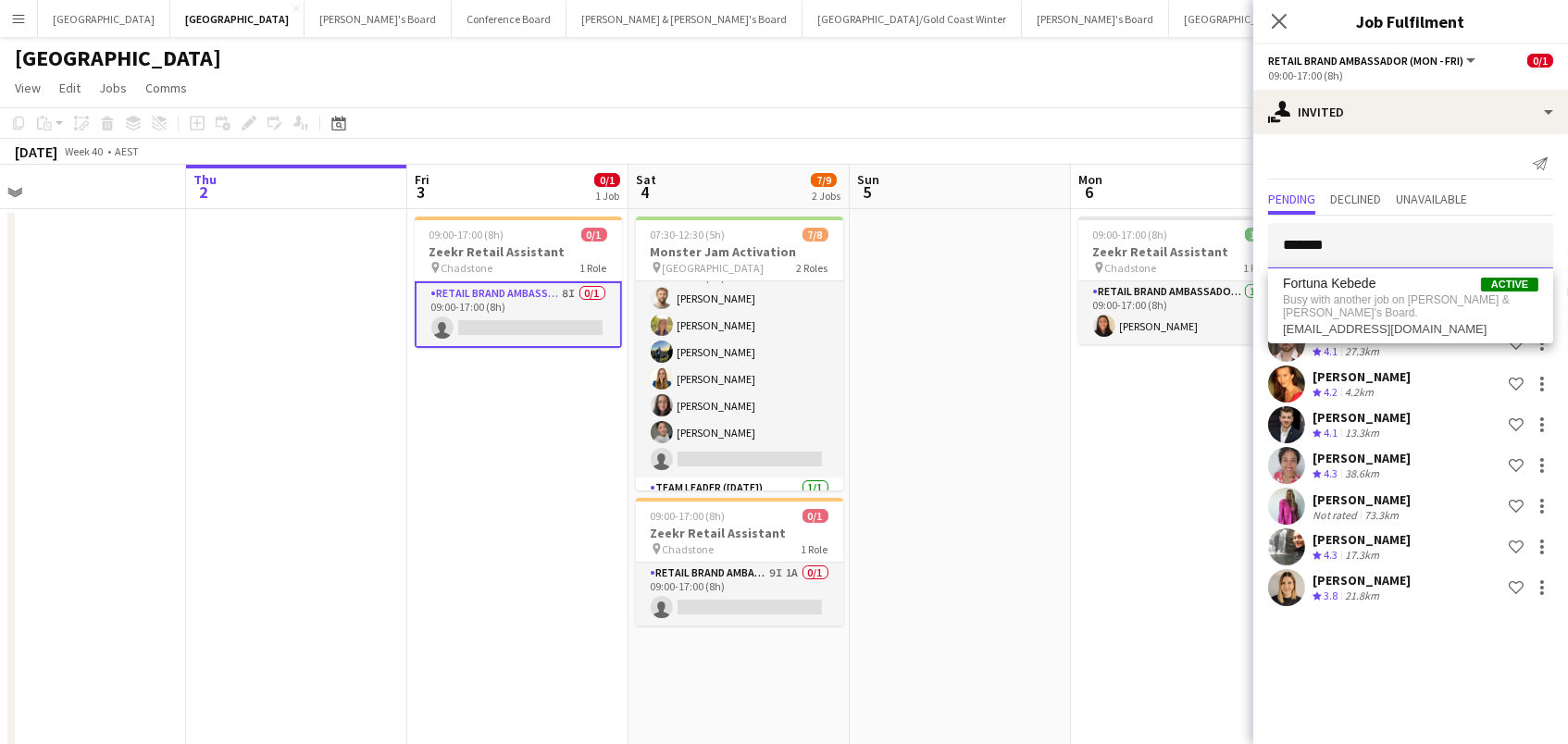
type input "*******"
click at [1081, 106] on app-page-menu "View Day view expanded Day view collapsed Month view Date picker Jump to [DATE]…" at bounding box center [784, 89] width 1568 height 35
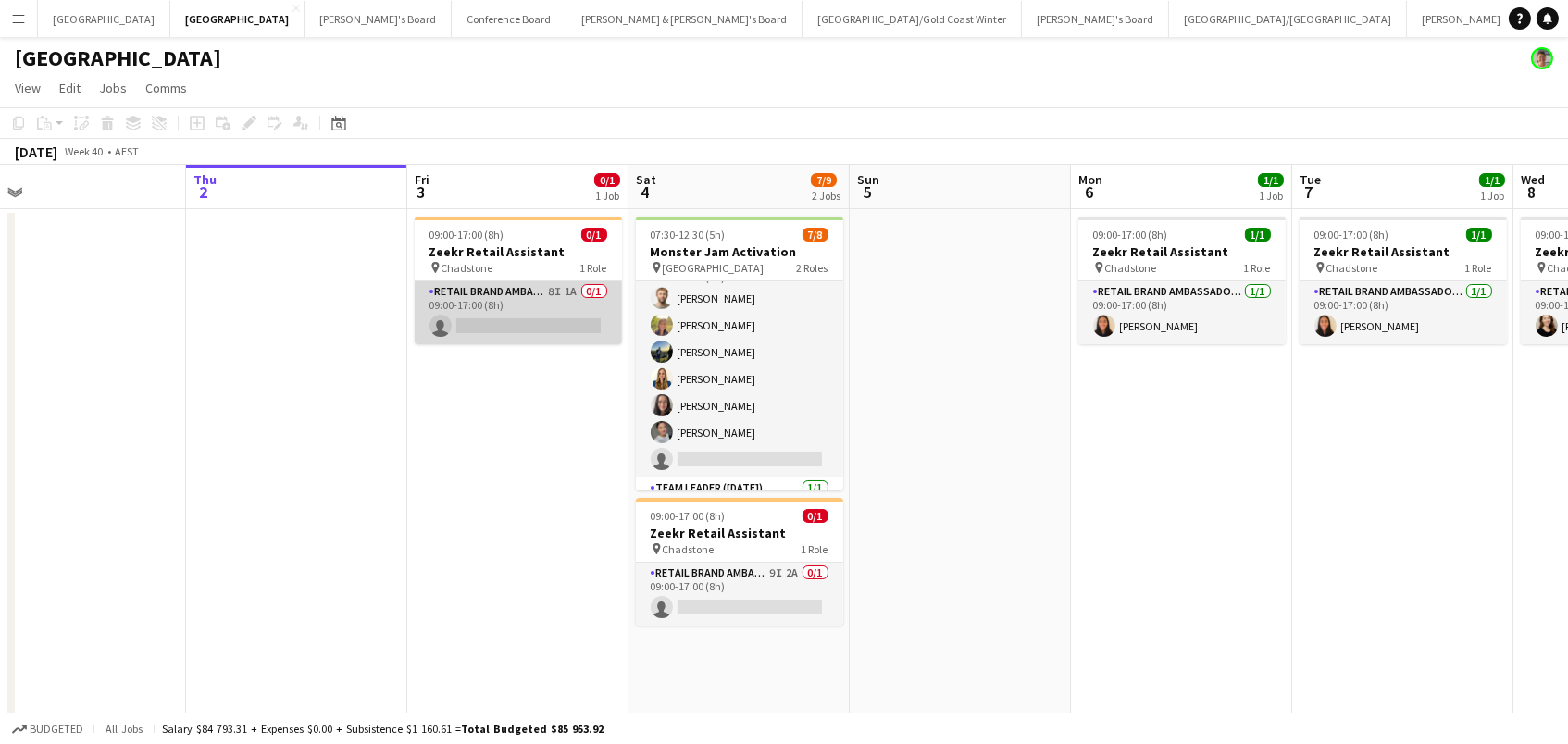
click at [555, 313] on app-card-role "RETAIL Brand Ambassador (Mon - Fri) 8I 1A 0/1 09:00-17:00 (8h) single-neutral-a…" at bounding box center [518, 312] width 207 height 63
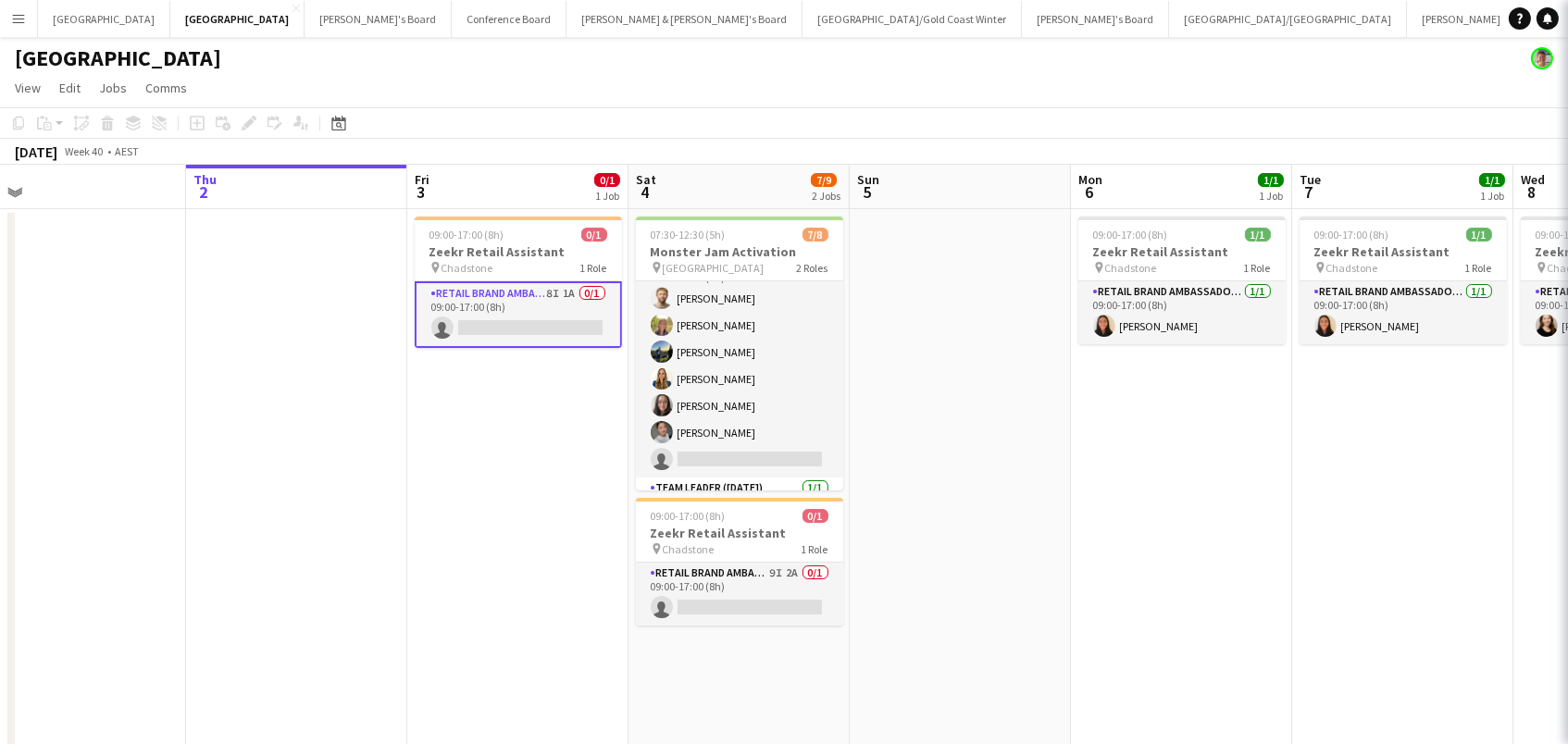
scroll to position [0, 698]
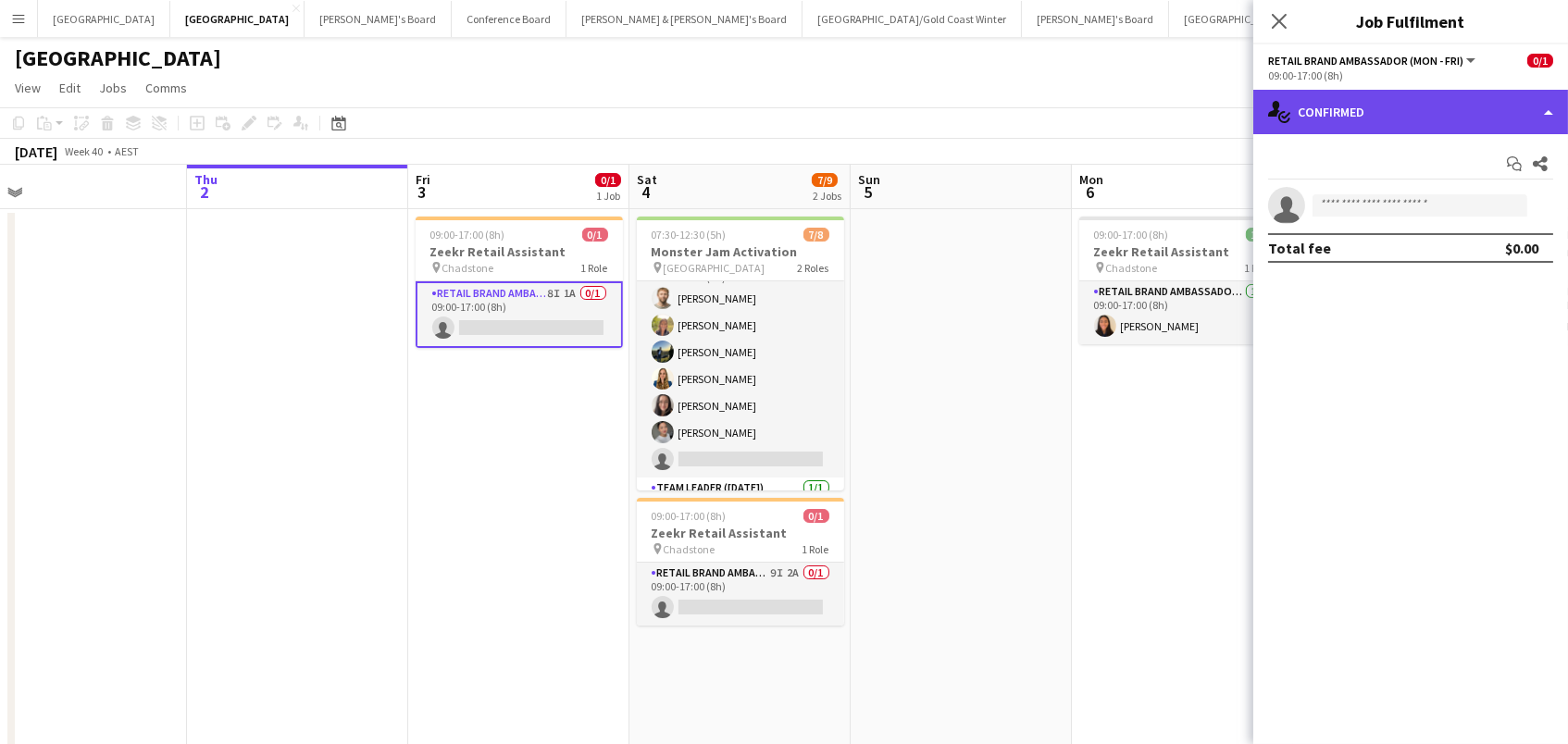
click at [1354, 107] on div "single-neutral-actions-check-2 Confirmed" at bounding box center [1411, 112] width 315 height 45
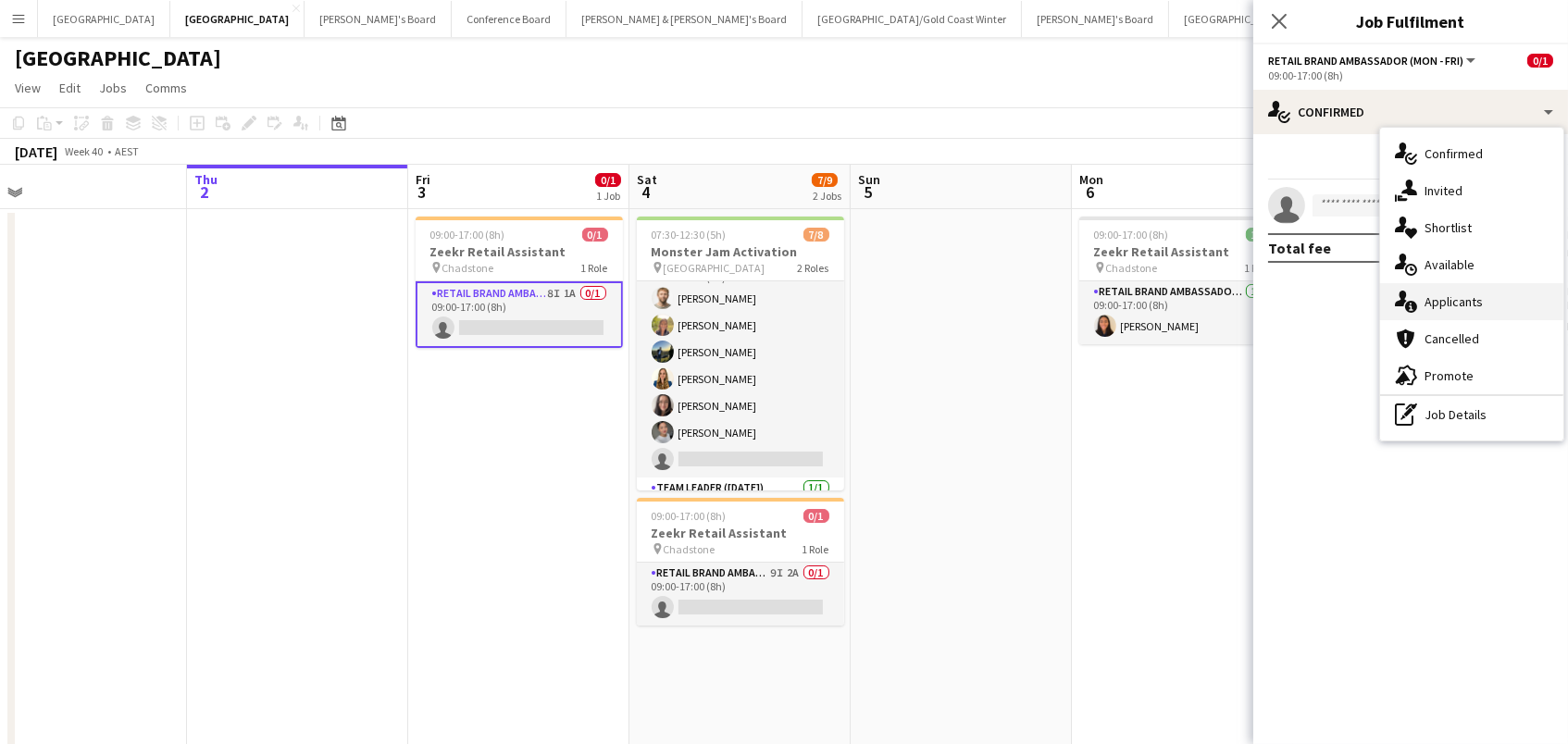
click at [1491, 305] on div "single-neutral-actions-information Applicants" at bounding box center [1472, 301] width 183 height 37
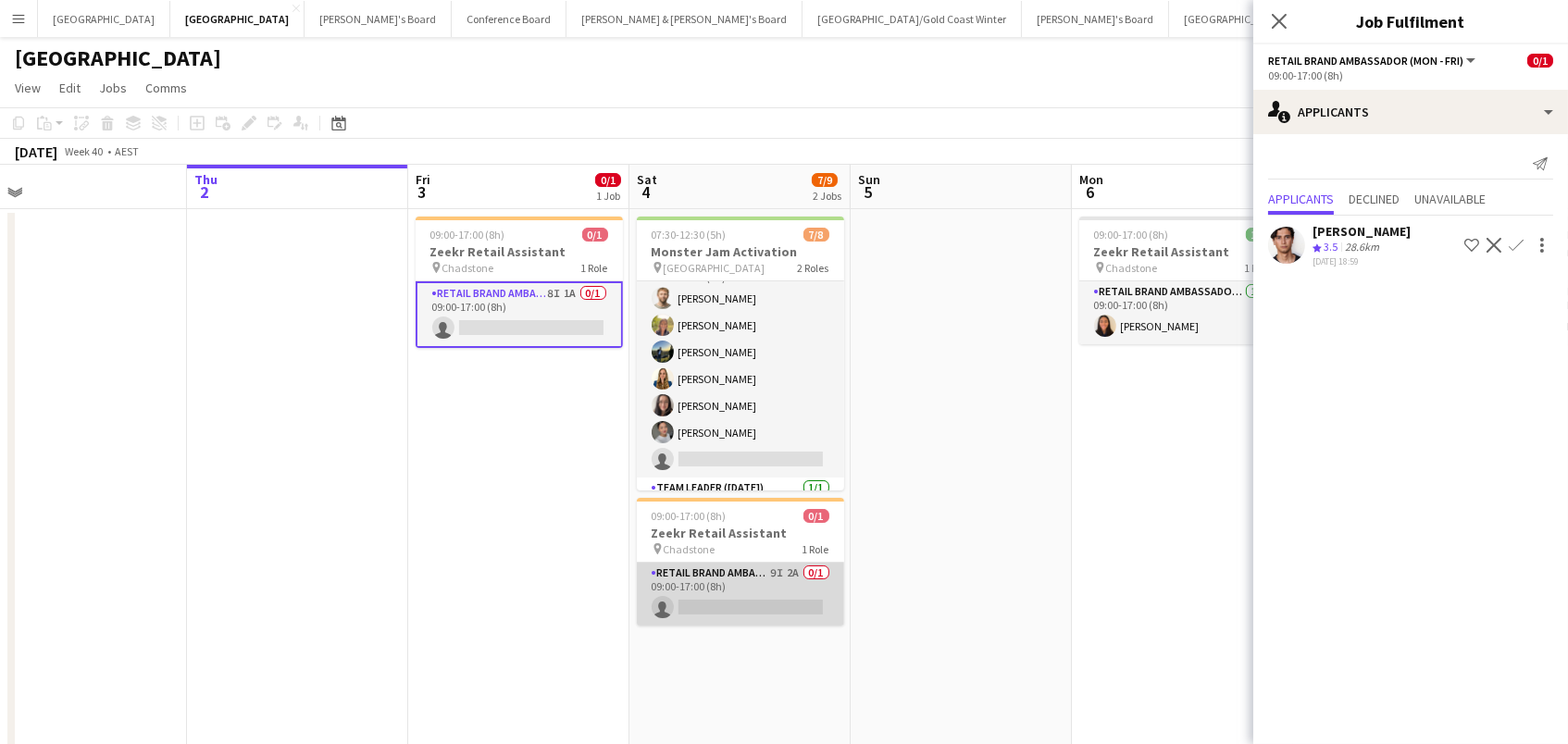
click at [711, 613] on app-card-role "RETAIL Brand Ambassador ([DATE]) 9I 2A 0/1 09:00-17:00 (8h) single-neutral-acti…" at bounding box center [740, 594] width 207 height 63
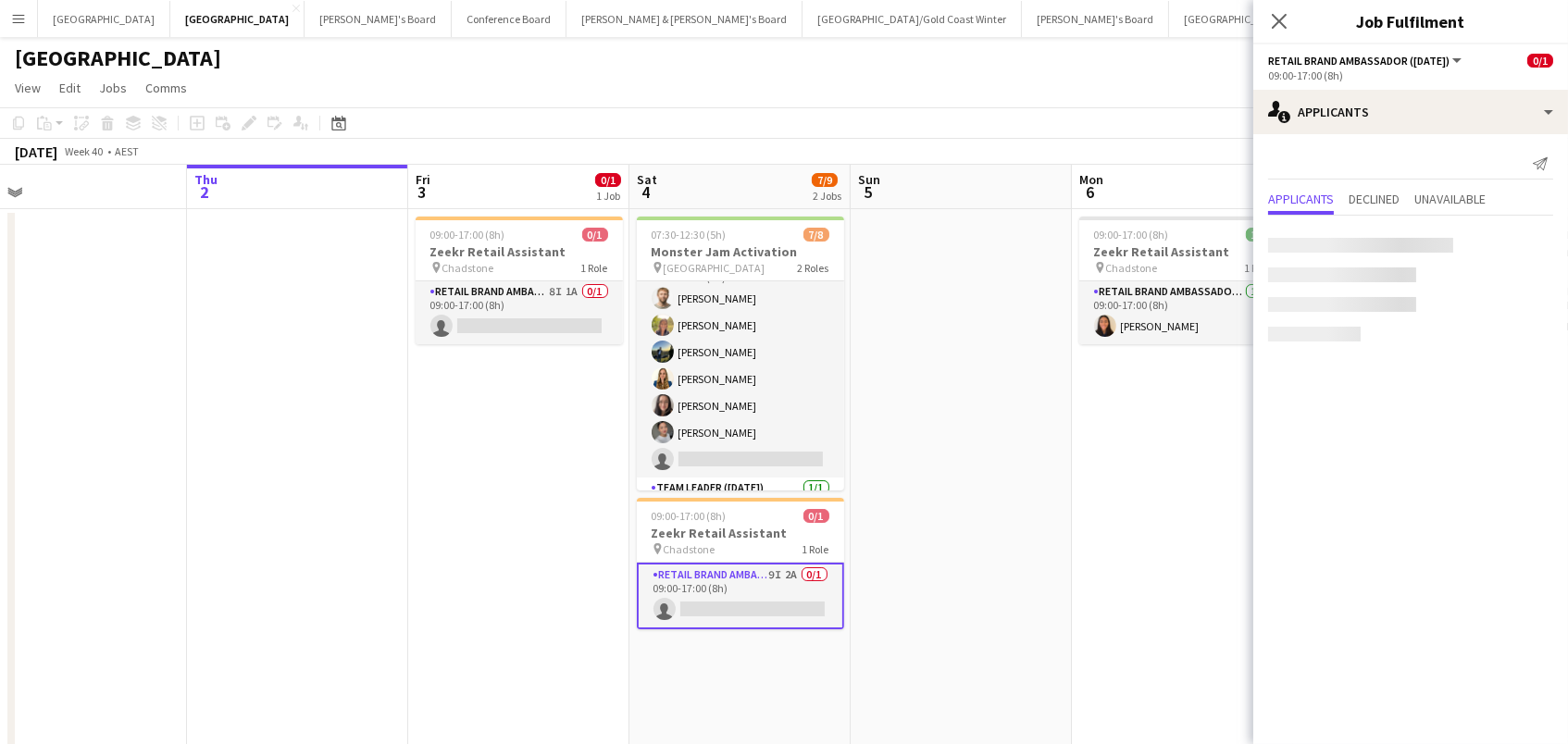
scroll to position [0, 696]
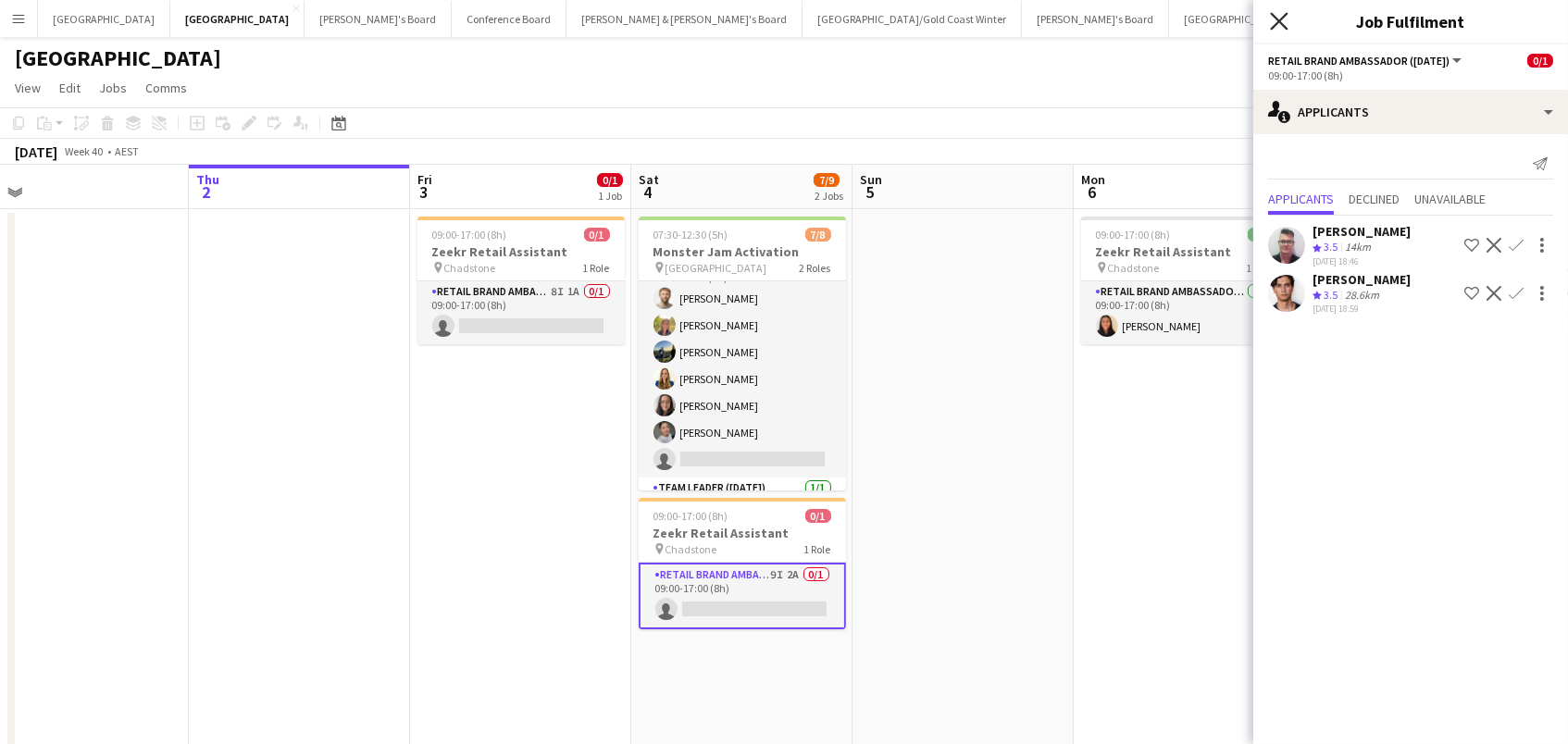
click at [1275, 22] on icon "Close pop-in" at bounding box center [1279, 21] width 18 height 18
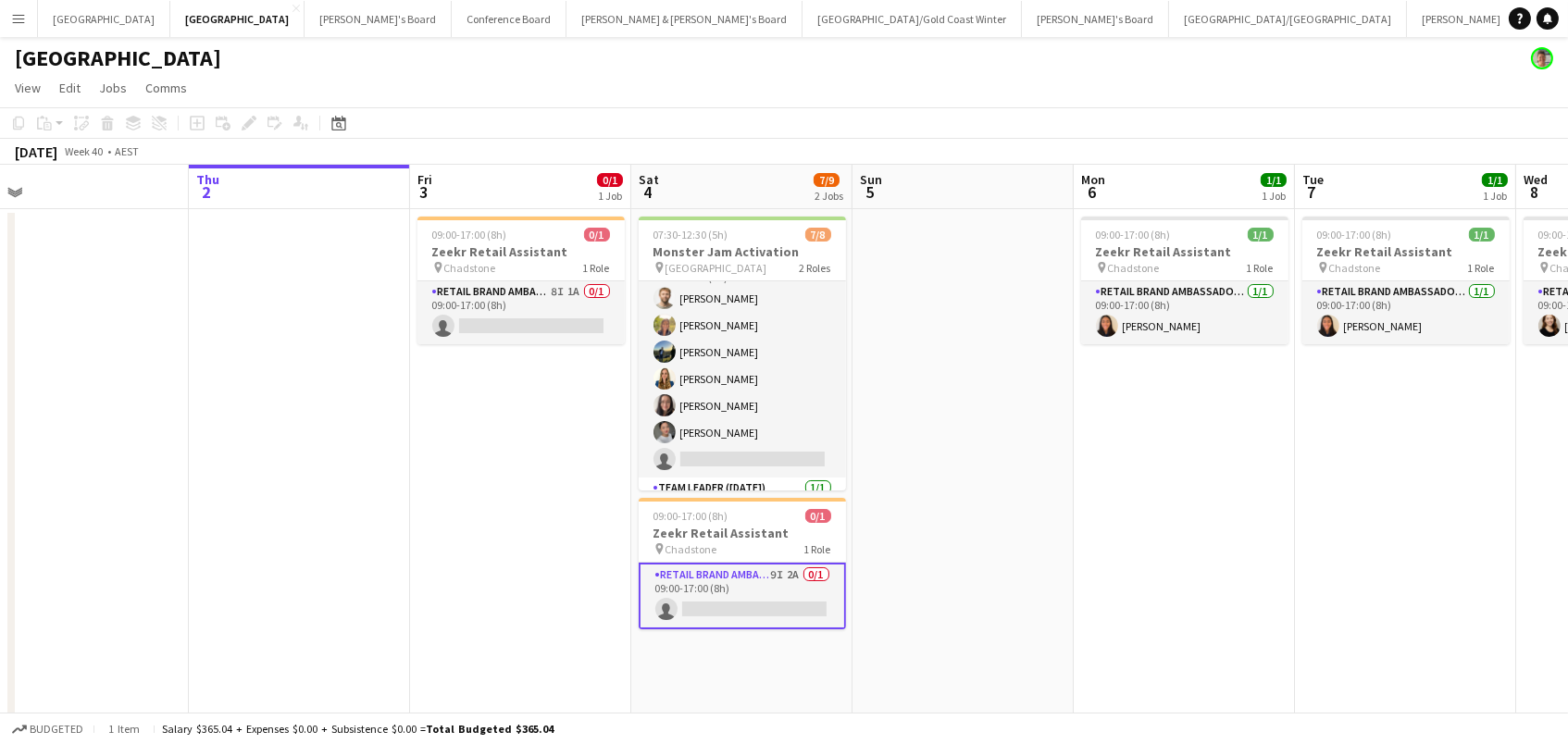
scroll to position [0, 716]
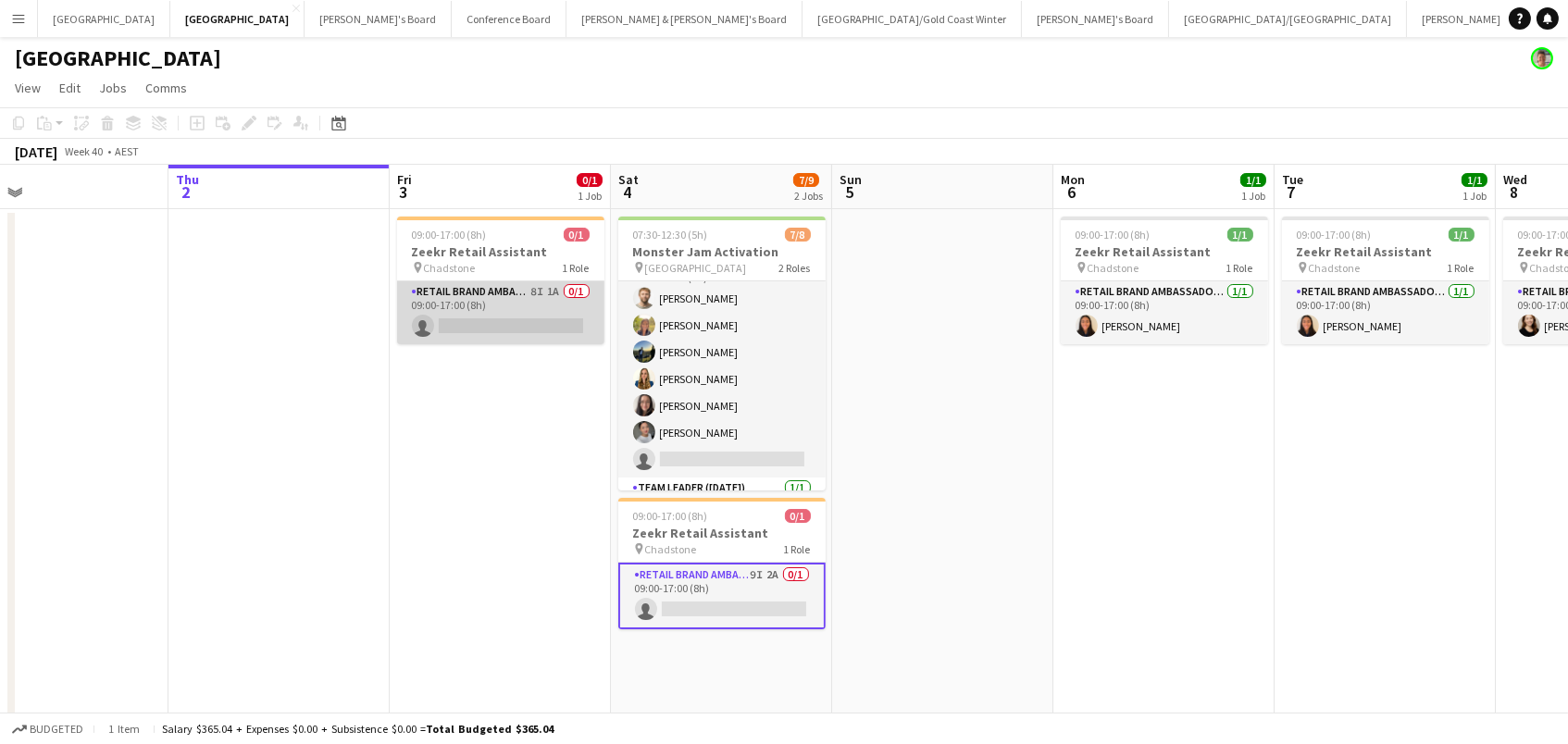
click at [411, 295] on app-card-role "RETAIL Brand Ambassador (Mon - Fri) 8I 1A 0/1 09:00-17:00 (8h) single-neutral-a…" at bounding box center [501, 312] width 207 height 63
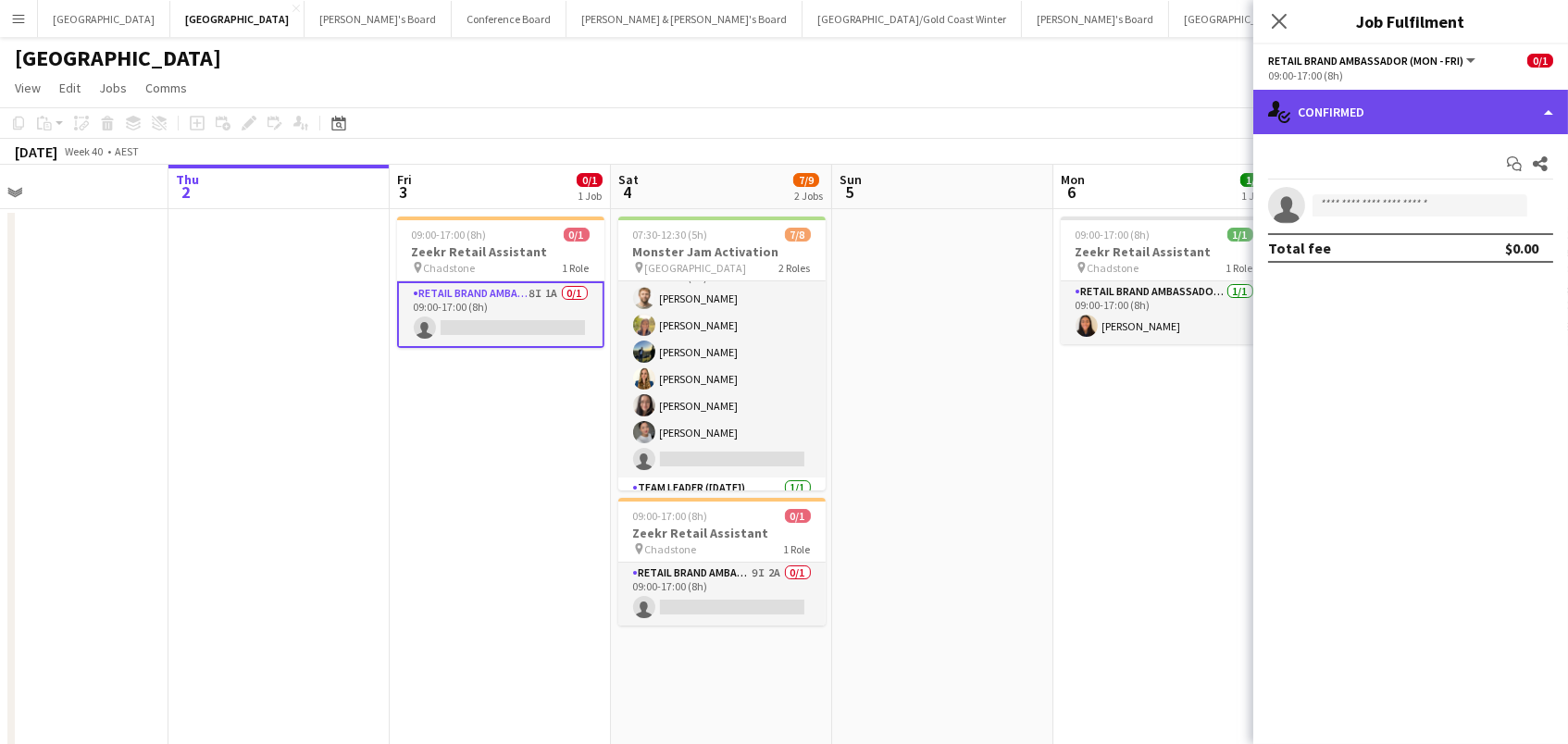
click at [1377, 109] on div "single-neutral-actions-check-2 Confirmed" at bounding box center [1411, 112] width 315 height 45
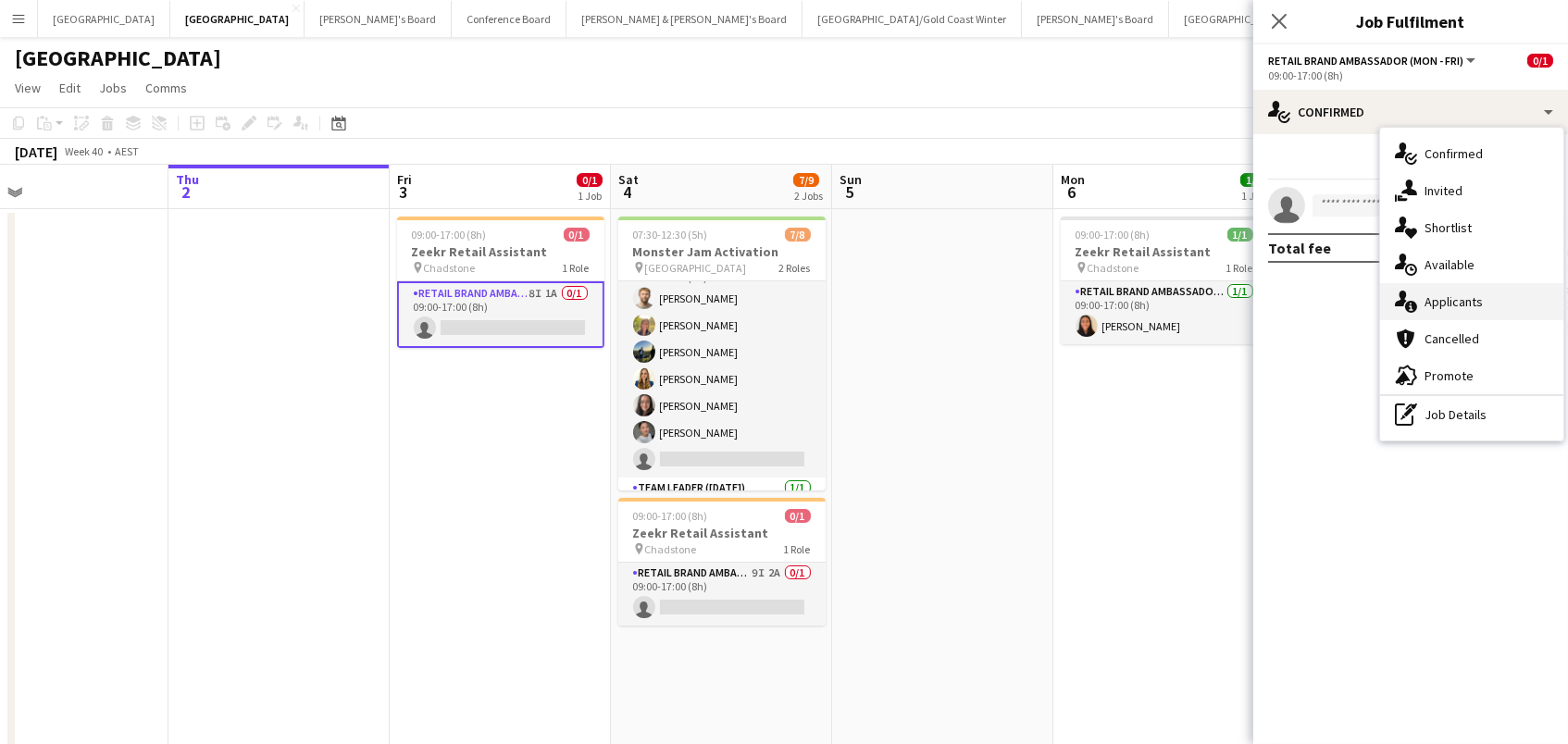
click at [1478, 294] on span "Applicants" at bounding box center [1453, 302] width 59 height 17
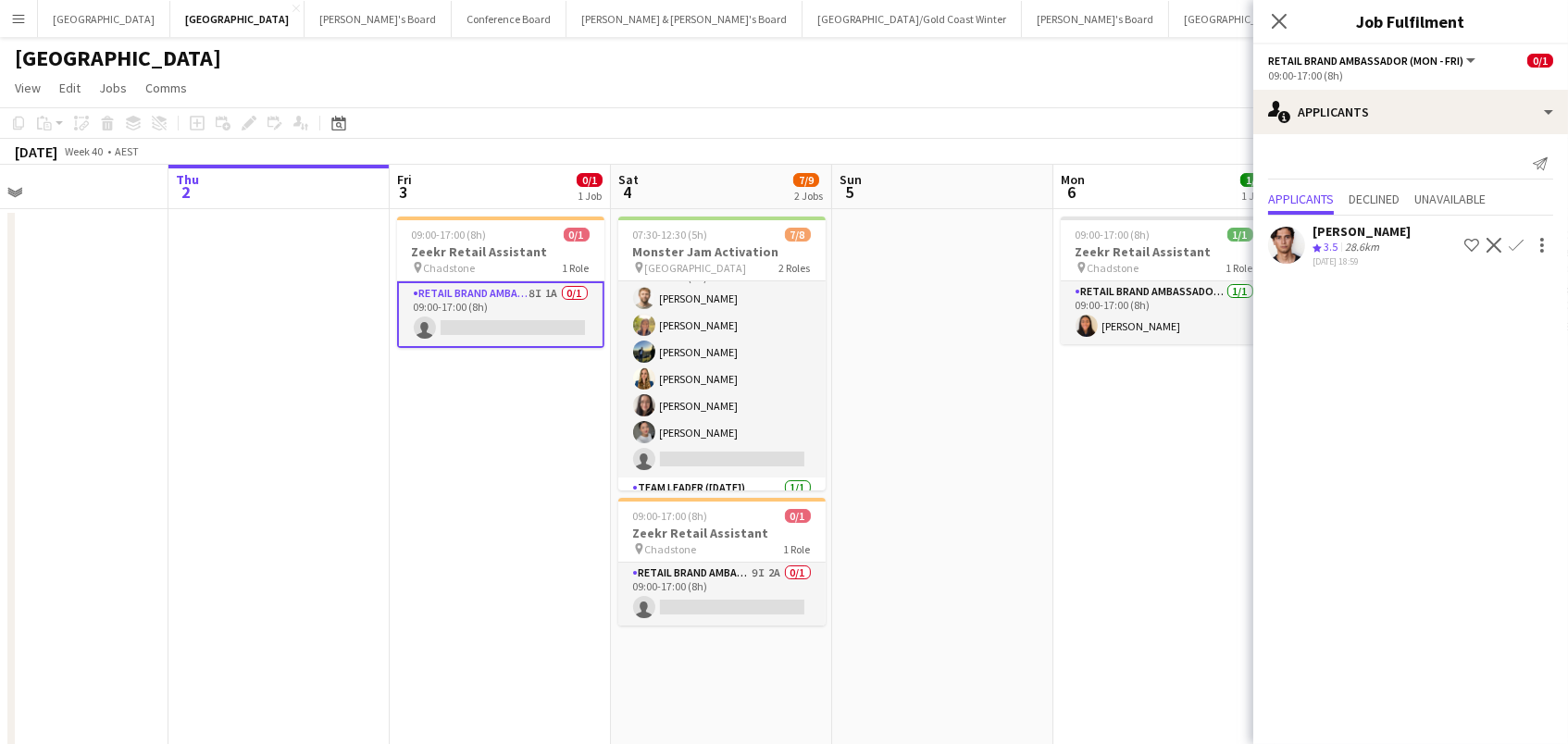
click at [1520, 243] on app-icon "Confirm" at bounding box center [1516, 245] width 15 height 15
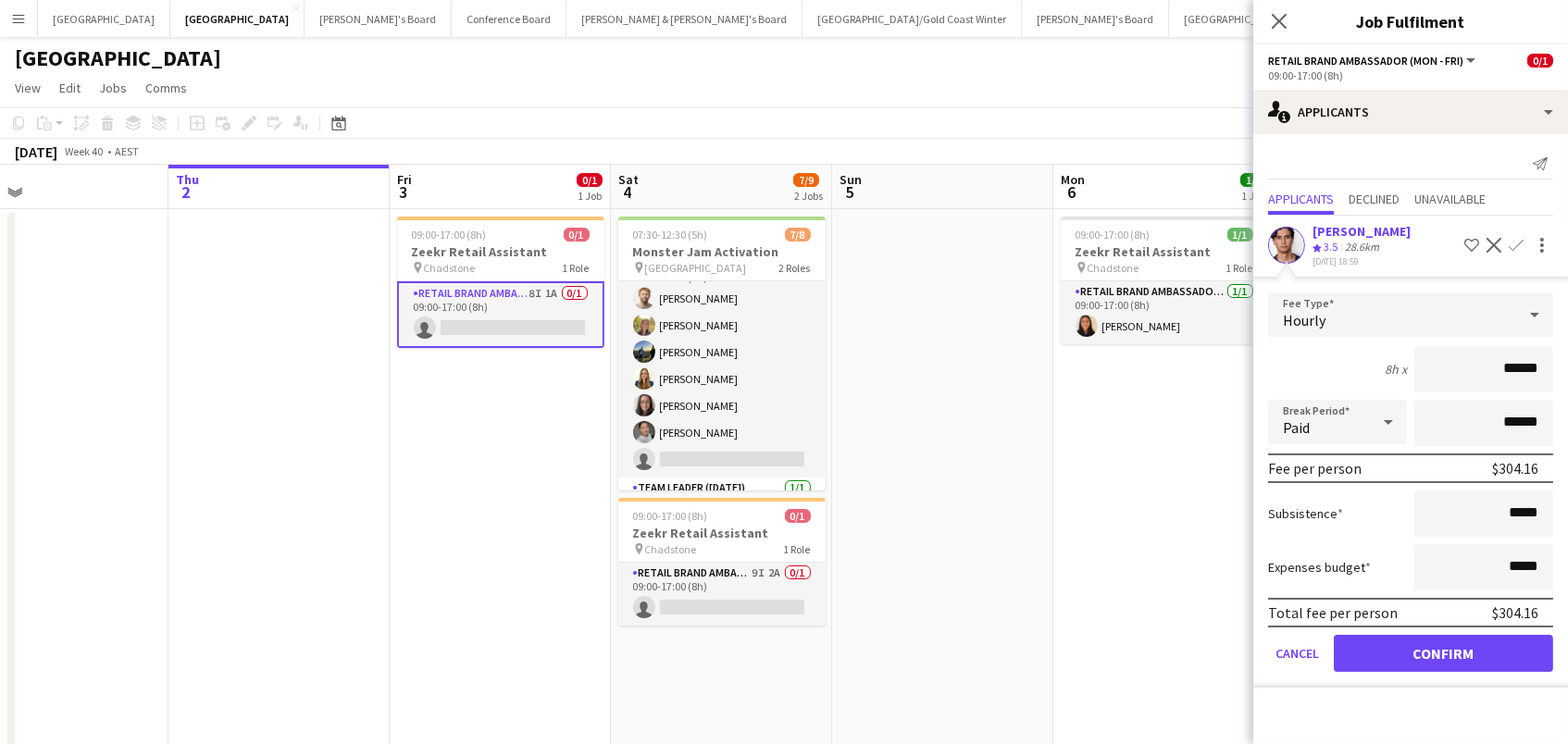
click at [1443, 647] on button "Confirm" at bounding box center [1443, 652] width 219 height 37
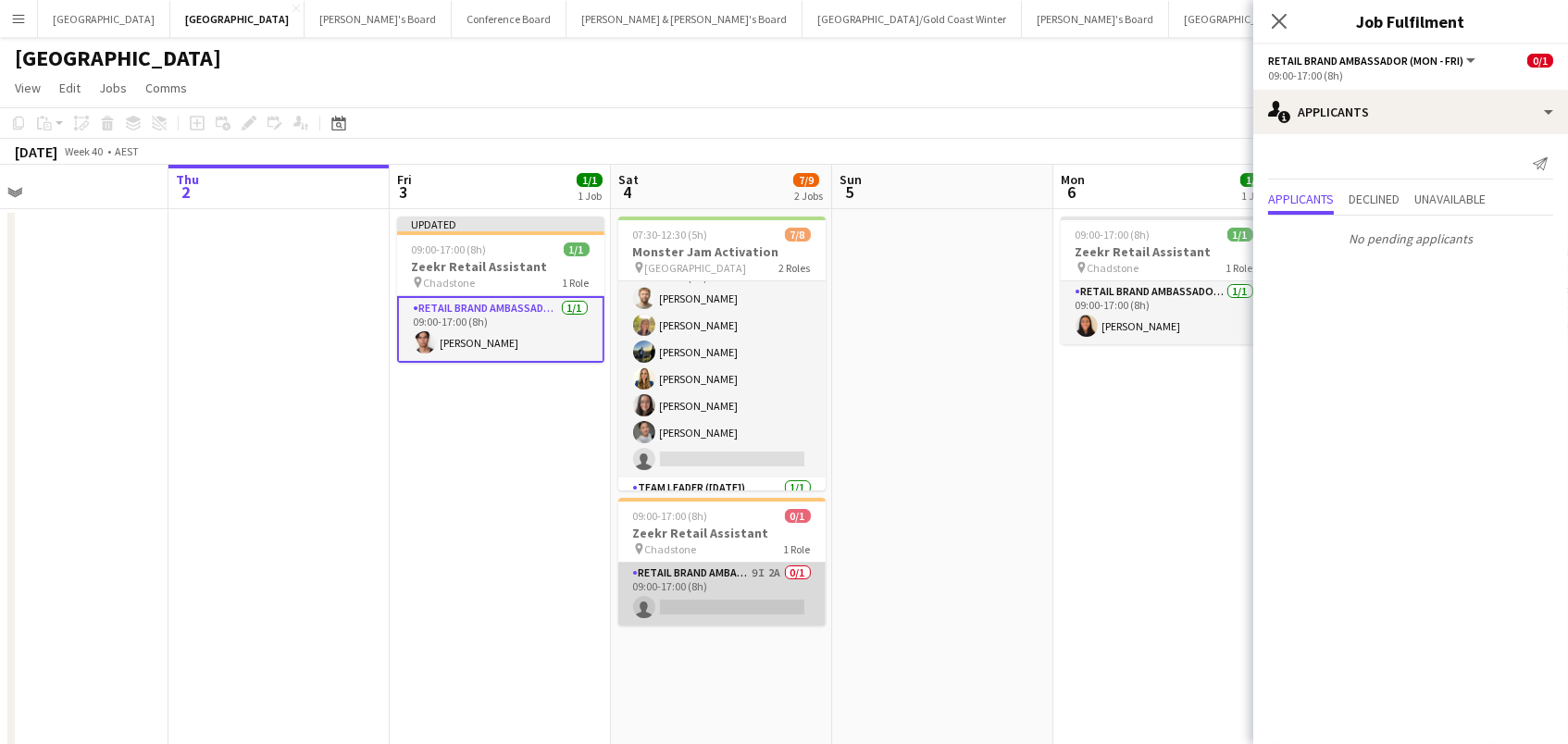
scroll to position [0, 717]
click at [696, 595] on app-card-role "RETAIL Brand Ambassador ([DATE]) 9I 2A 0/1 09:00-17:00 (8h) single-neutral-acti…" at bounding box center [721, 594] width 207 height 63
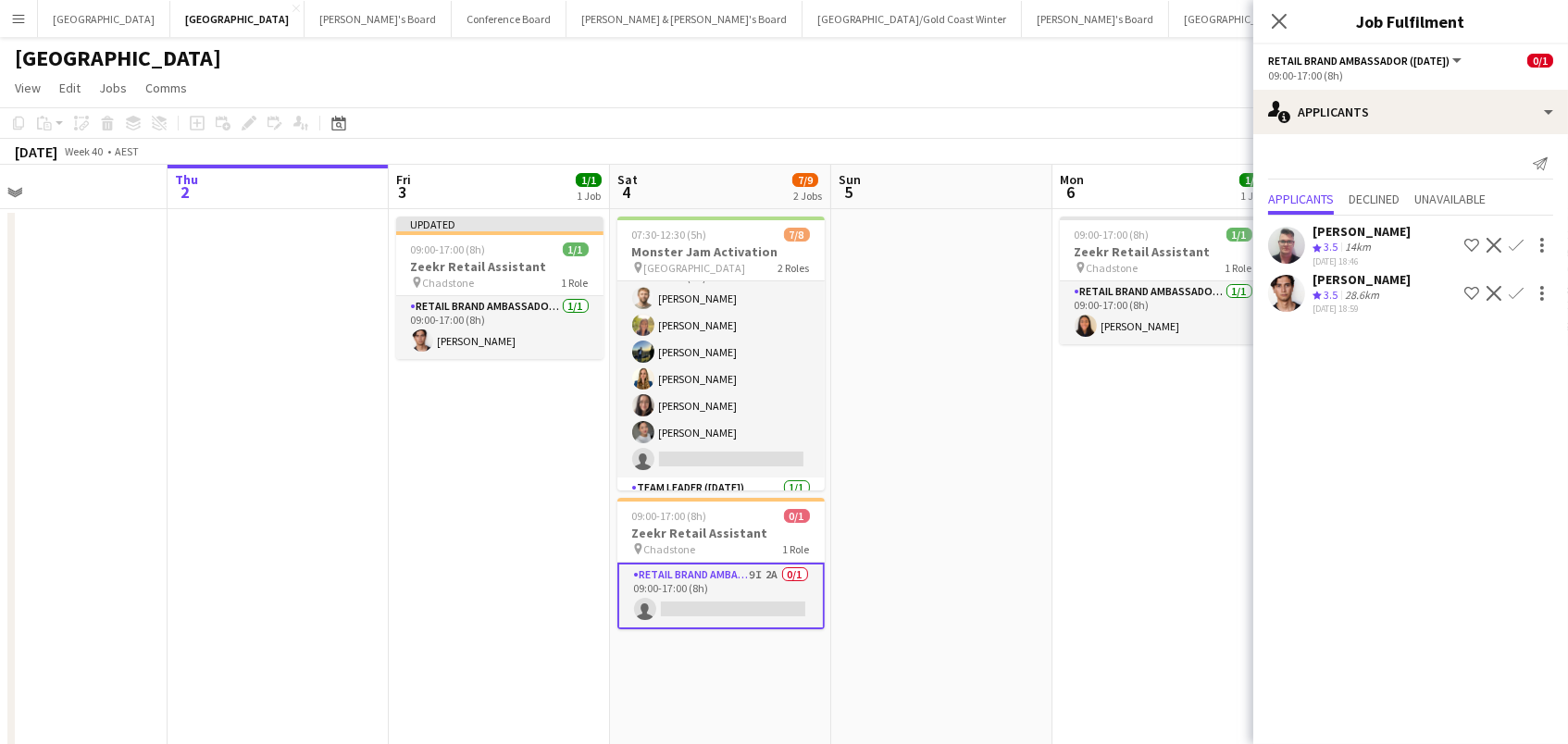
click at [1515, 286] on app-icon "Confirm" at bounding box center [1516, 293] width 15 height 15
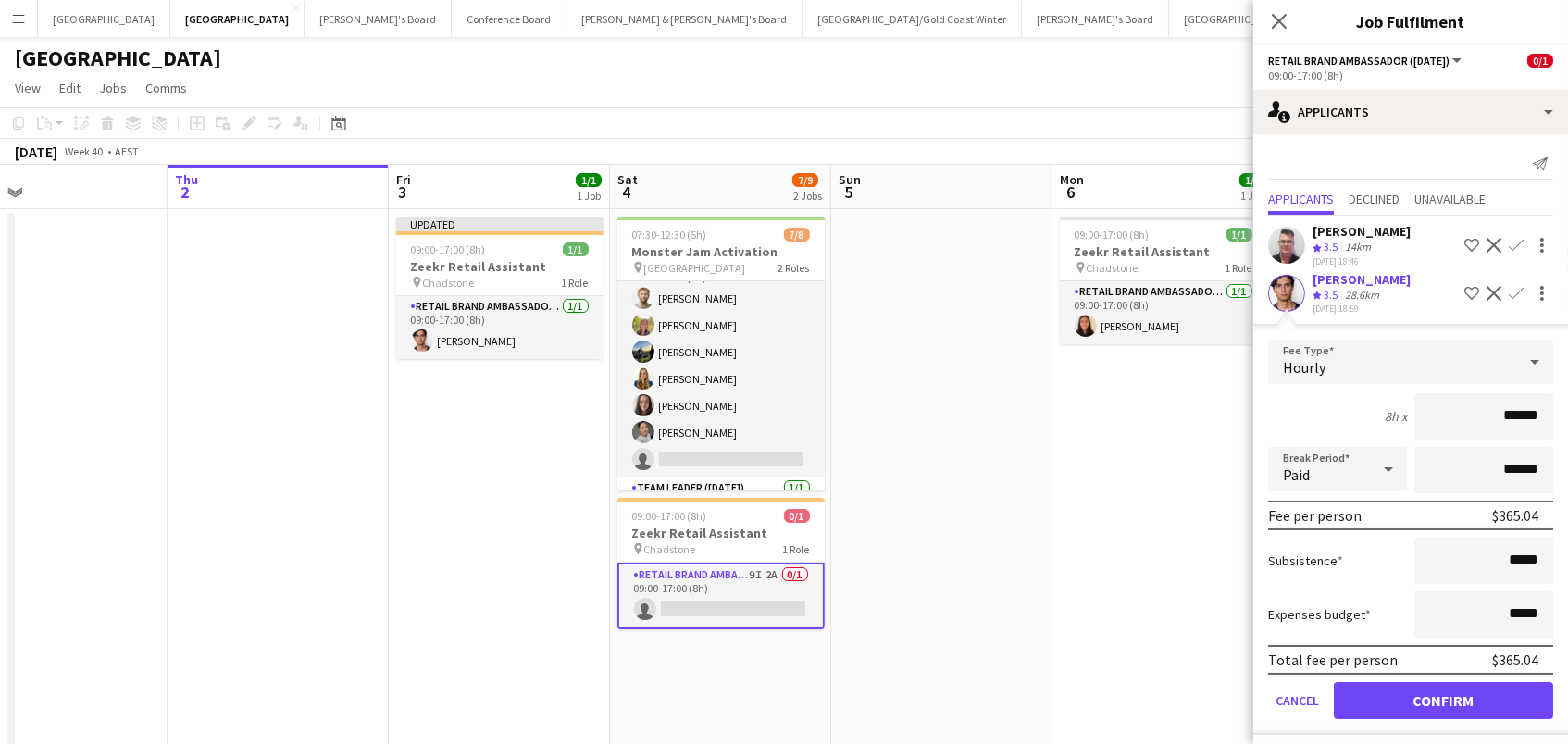
click at [1443, 694] on button "Confirm" at bounding box center [1443, 700] width 219 height 37
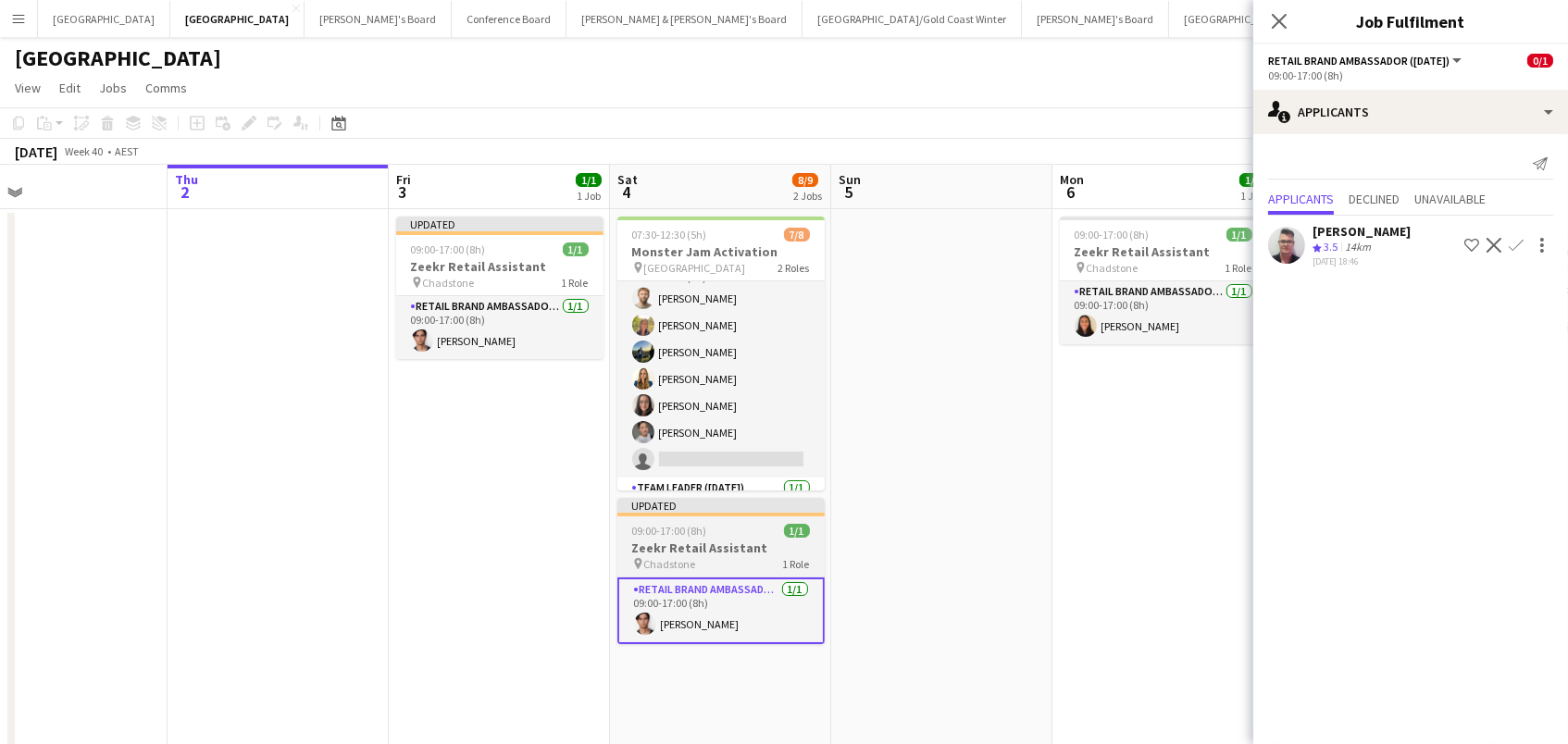
click at [772, 548] on h3 "Zeekr Retail Assistant" at bounding box center [721, 548] width 207 height 17
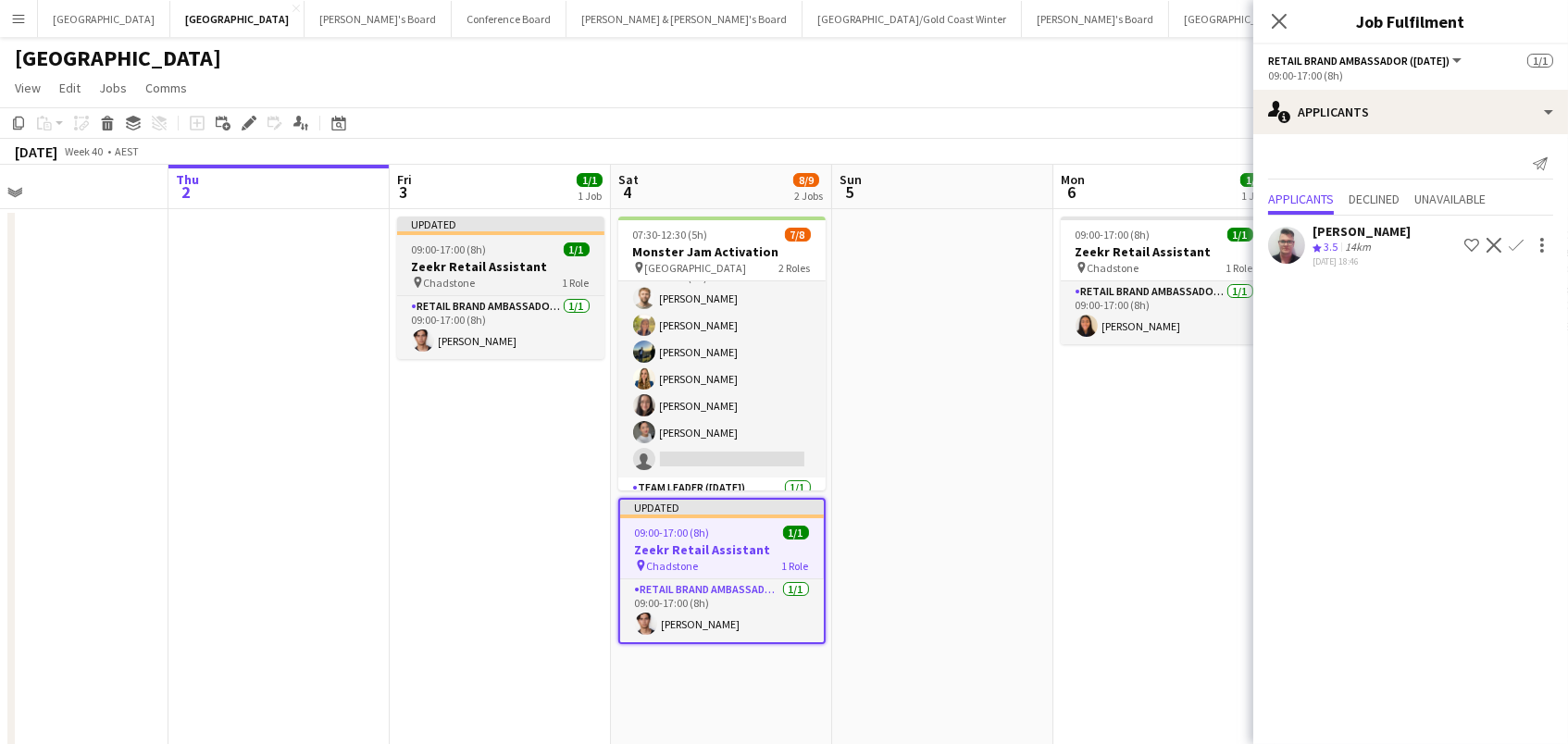
drag, startPoint x: 551, startPoint y: 238, endPoint x: 529, endPoint y: 239, distance: 22.0
click at [547, 238] on app-job-card "Updated 09:00-17:00 (8h) 1/1 Zeekr Retail Assistant pin Chadstone 1 Role RETAIL…" at bounding box center [501, 287] width 207 height 142
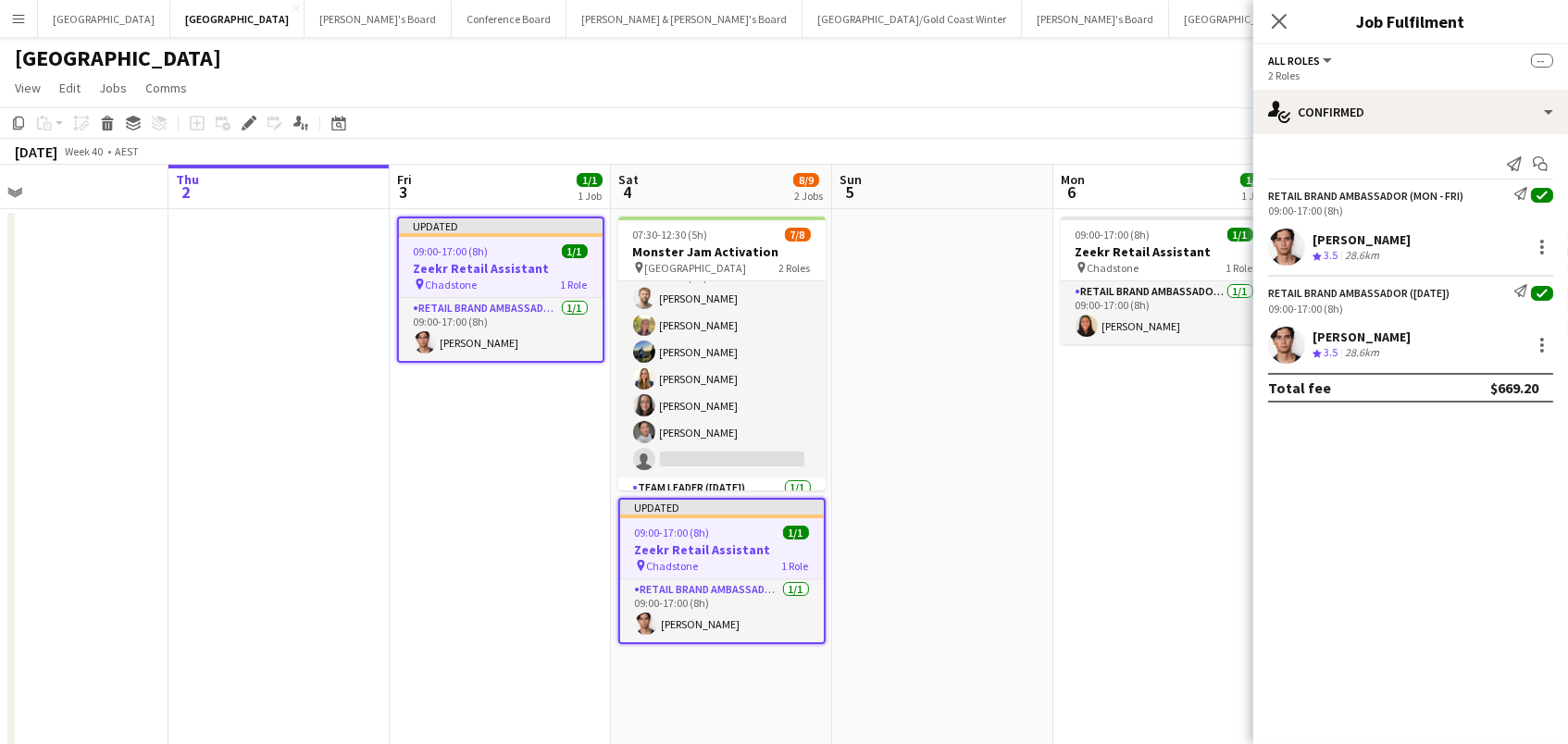
scroll to position [0, 719]
click at [242, 121] on icon "Edit" at bounding box center [249, 123] width 15 height 15
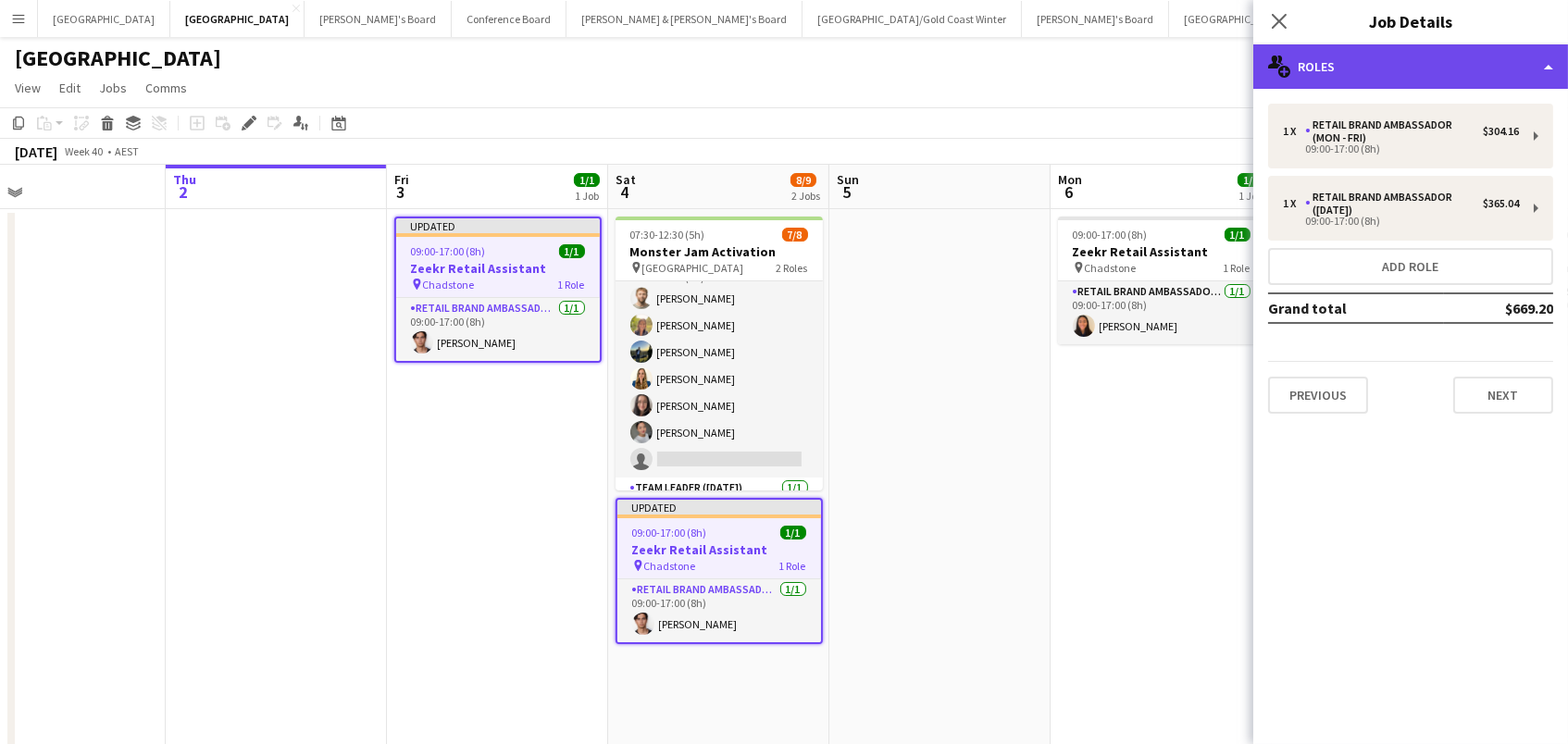
click at [1332, 72] on div "multiple-users-add Roles" at bounding box center [1411, 67] width 315 height 45
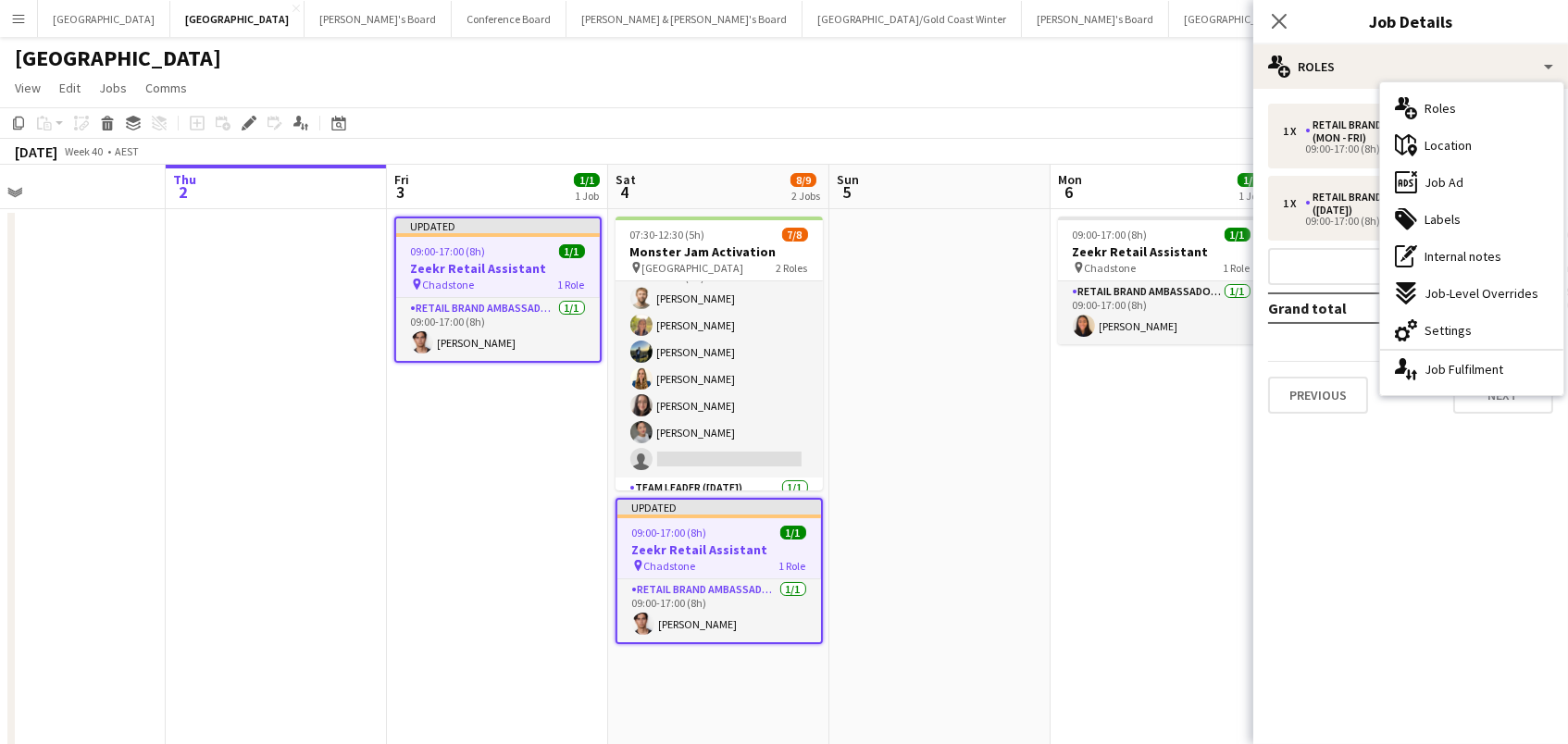
click at [1442, 343] on div "cog-double-3 Settings" at bounding box center [1472, 330] width 183 height 37
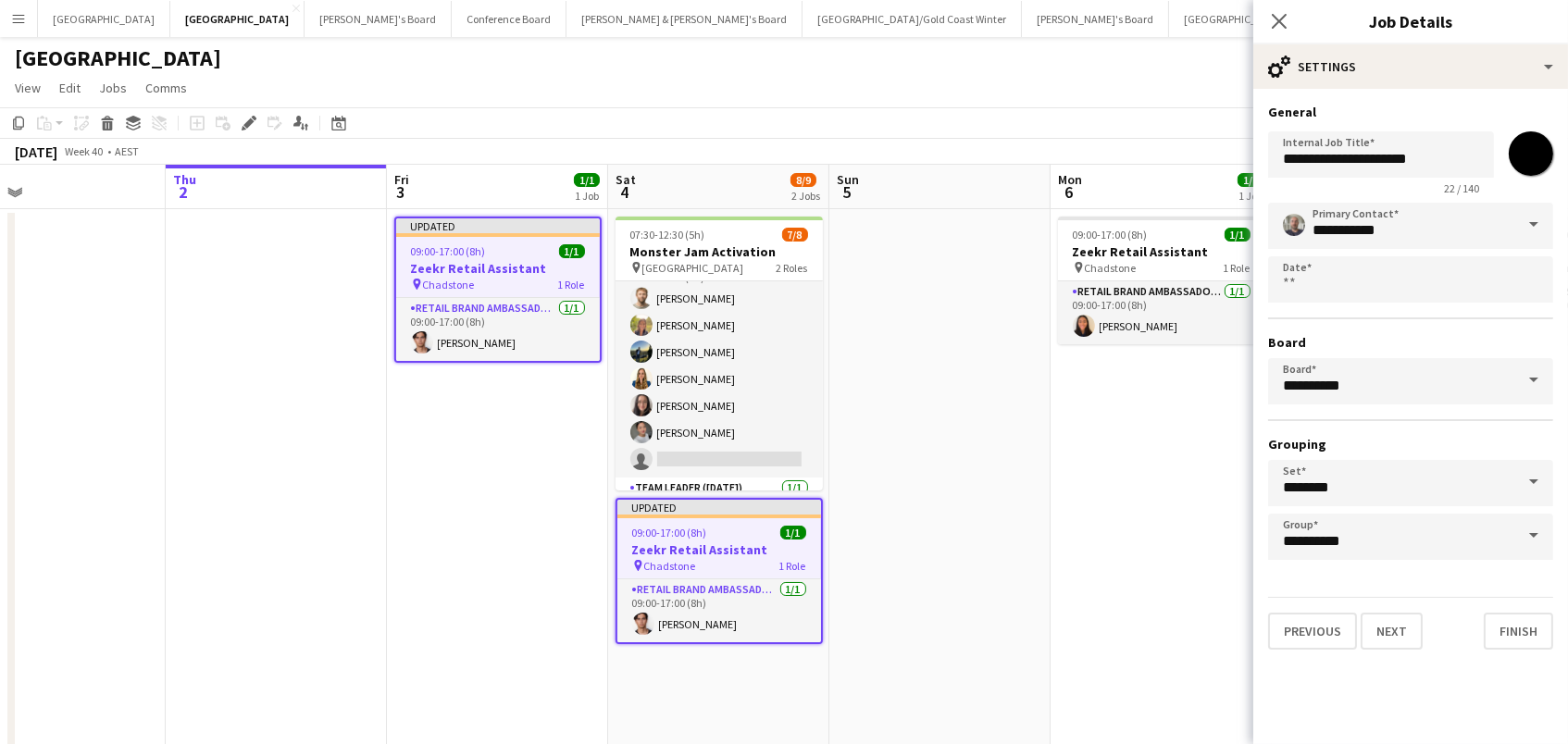
click at [1533, 163] on input "*******" at bounding box center [1531, 153] width 67 height 67
type input "*******"
click at [921, 391] on app-date-cell at bounding box center [940, 689] width 221 height 961
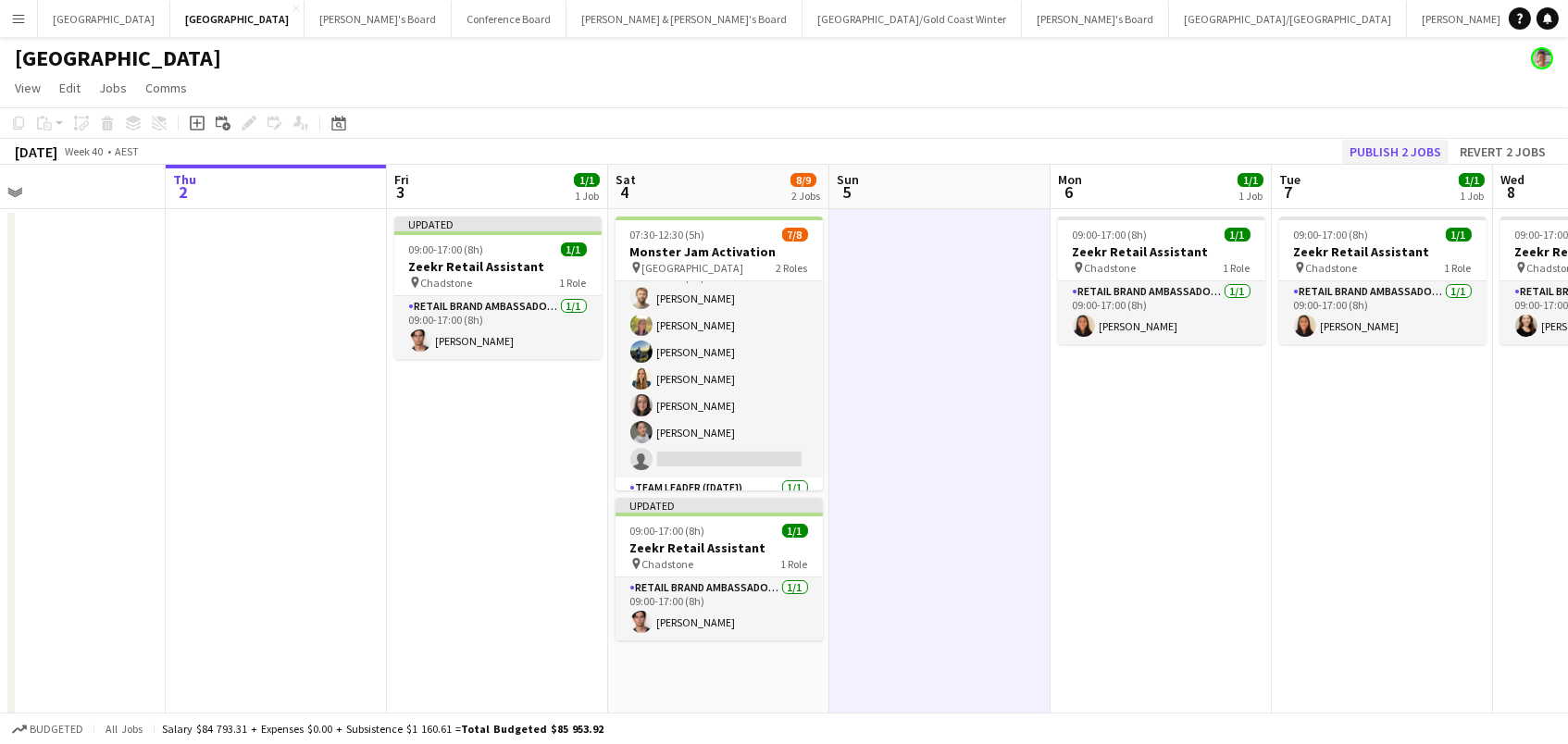
click at [1396, 149] on button "Publish 2 jobs" at bounding box center [1395, 151] width 107 height 24
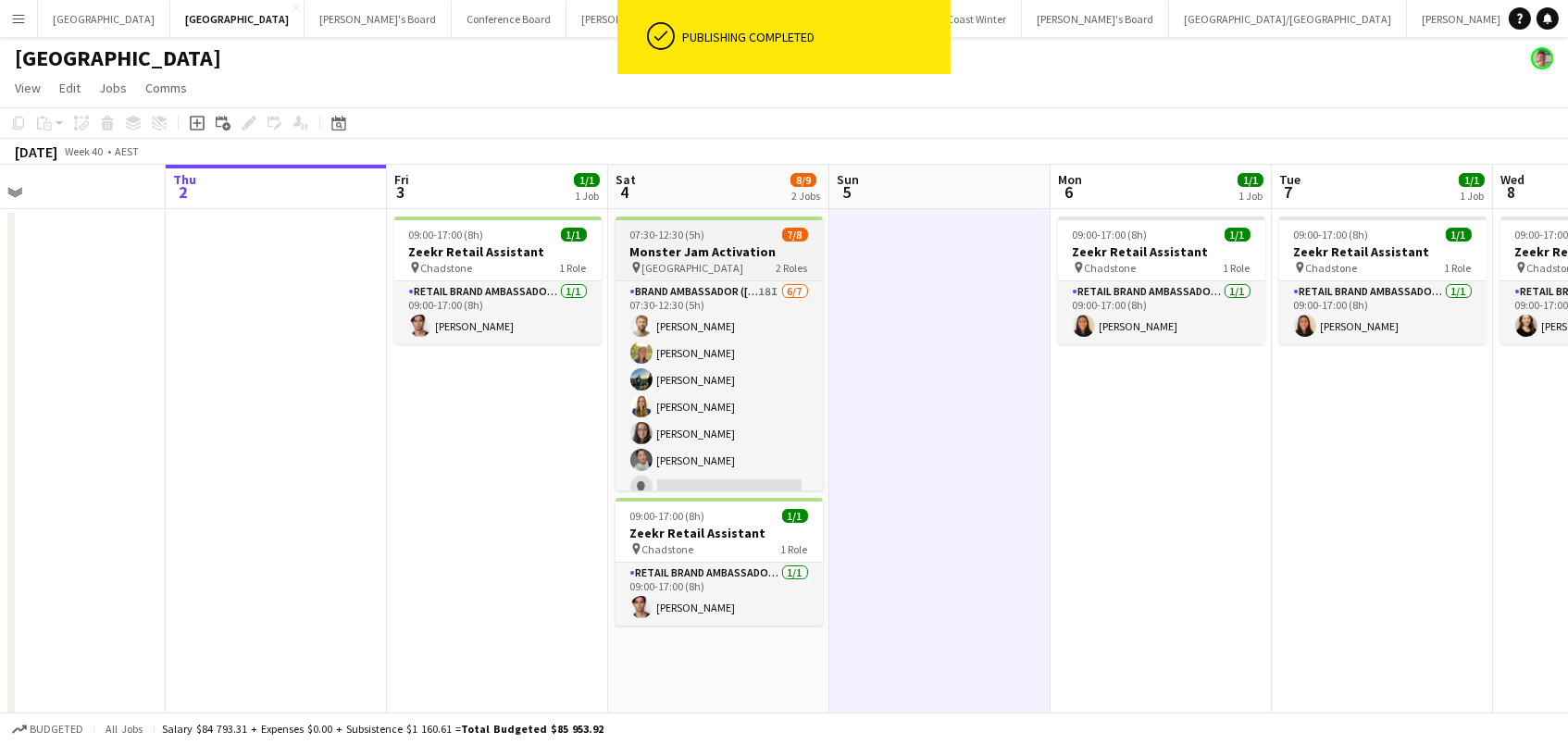
scroll to position [0, 0]
click at [677, 256] on h3 "Monster Jam Activation" at bounding box center [719, 251] width 207 height 17
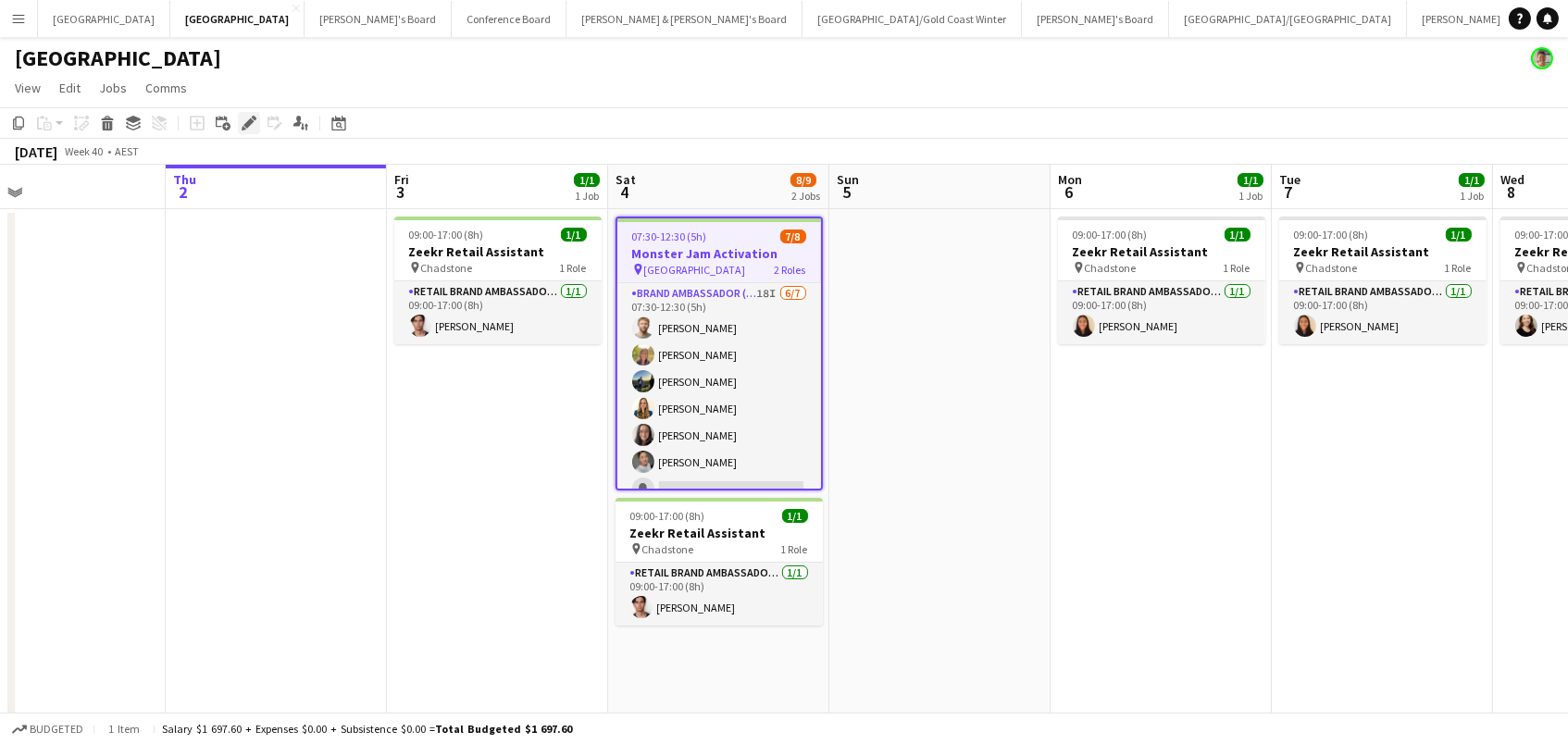
click at [250, 122] on icon at bounding box center [248, 124] width 10 height 10
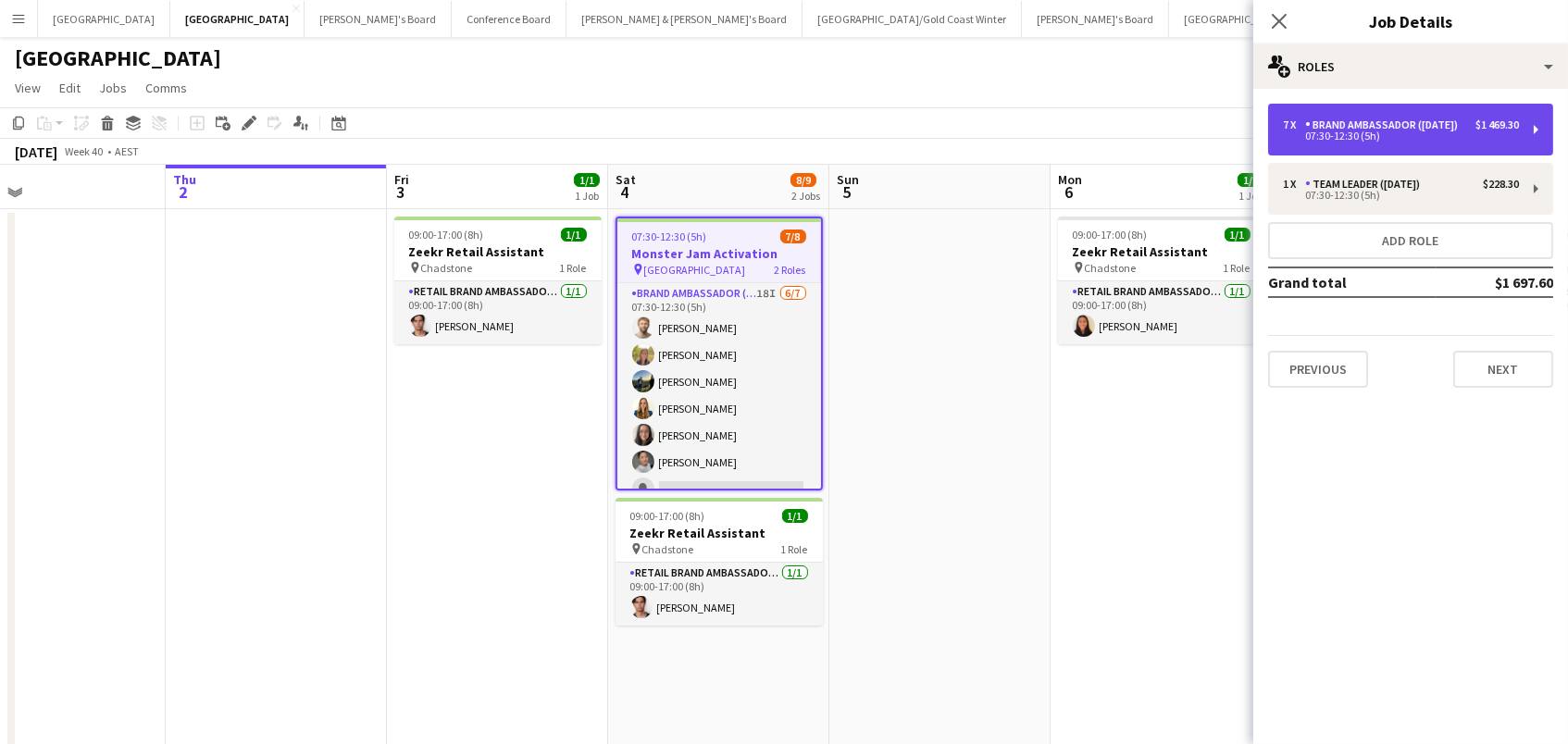
click at [1318, 131] on div "Brand Ambassador ([DATE])" at bounding box center [1385, 124] width 160 height 13
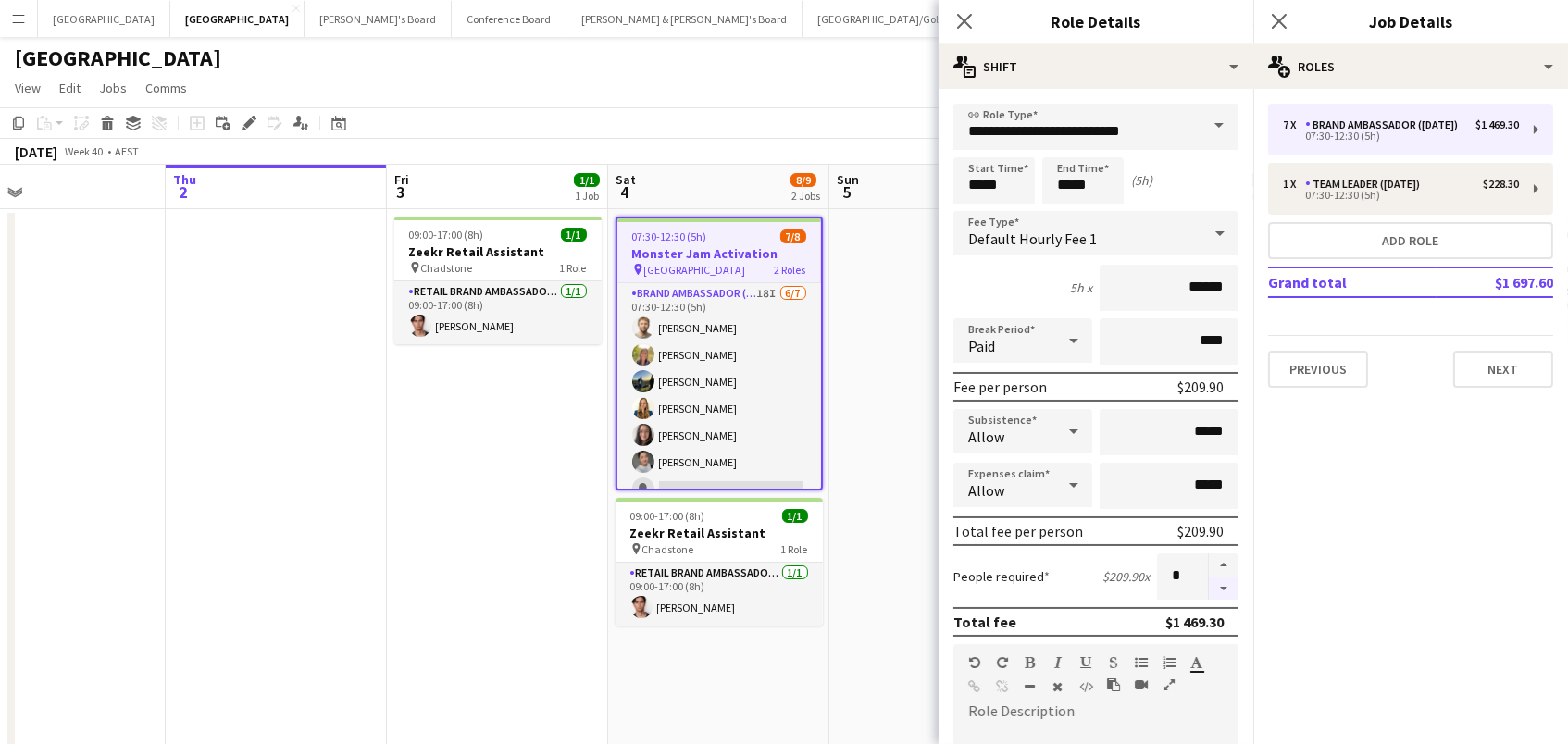
click at [1220, 584] on button "button" at bounding box center [1224, 589] width 30 height 23
type input "*"
click at [924, 509] on app-date-cell at bounding box center [940, 689] width 221 height 961
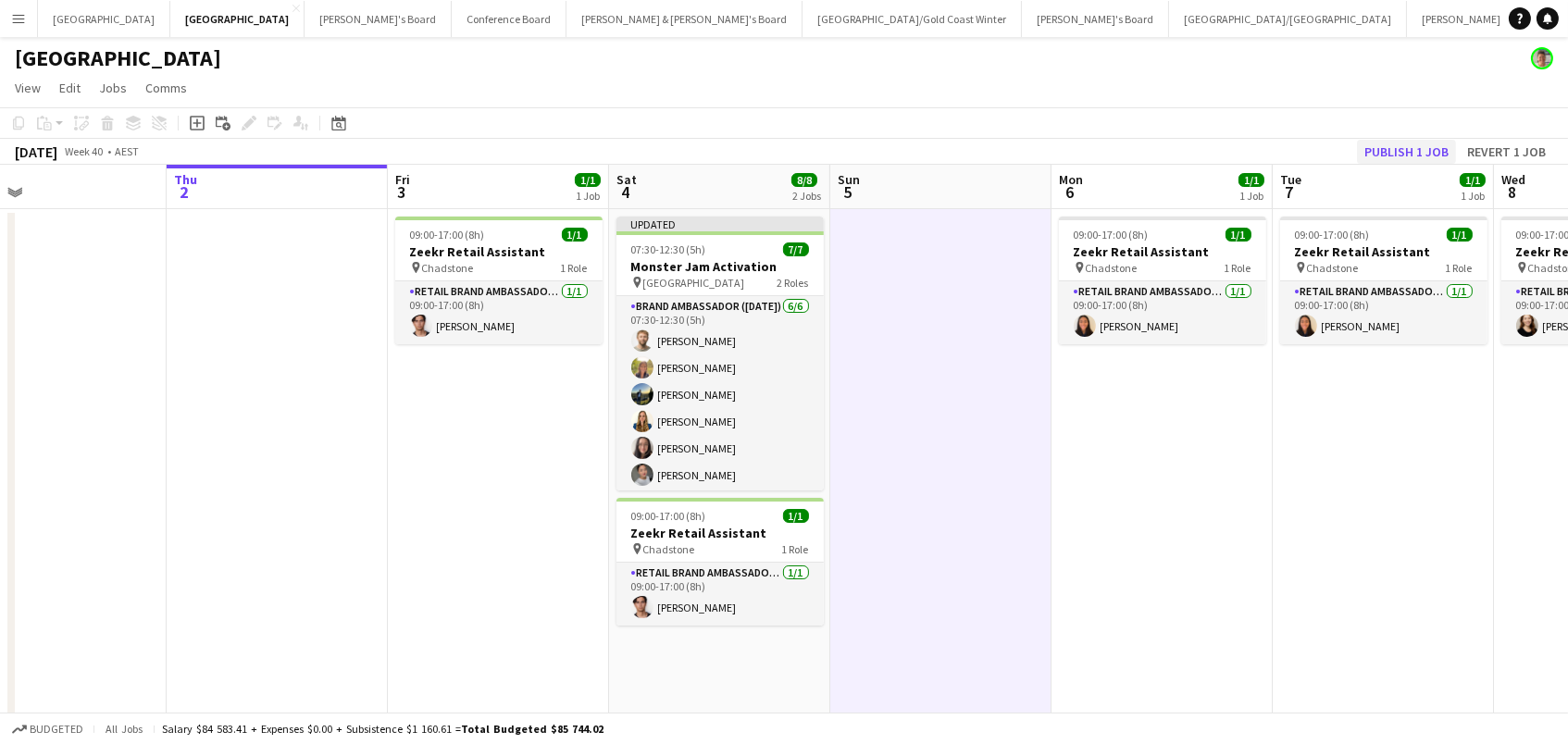
click at [1406, 144] on button "Publish 1 job" at bounding box center [1406, 151] width 99 height 24
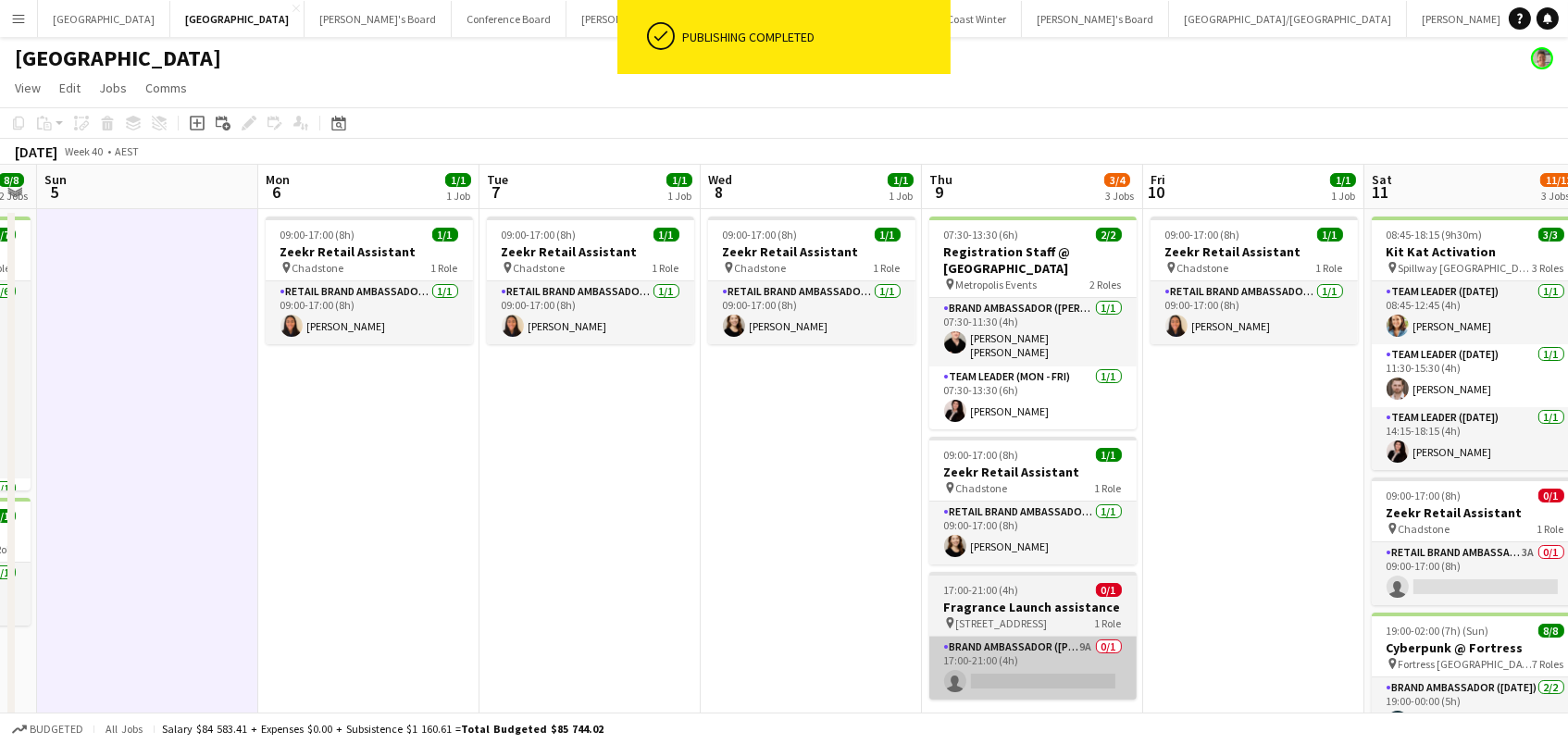
scroll to position [0, 0]
click at [1119, 665] on app-card-role "Brand Ambassador (Mon - Fri) 9A 0/1 17:00-21:00 (4h) single-neutral-actions" at bounding box center [1033, 667] width 207 height 63
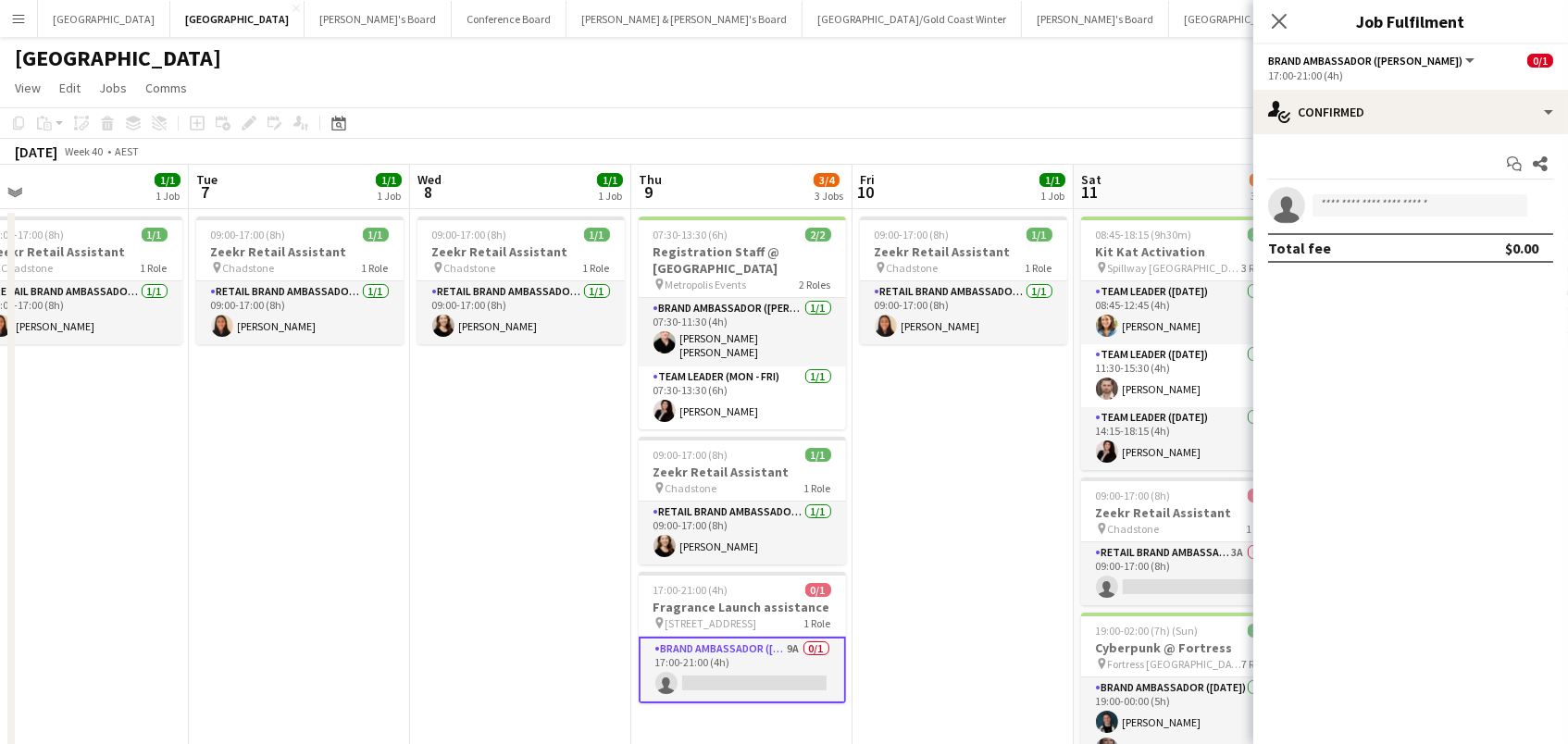
scroll to position [0, 935]
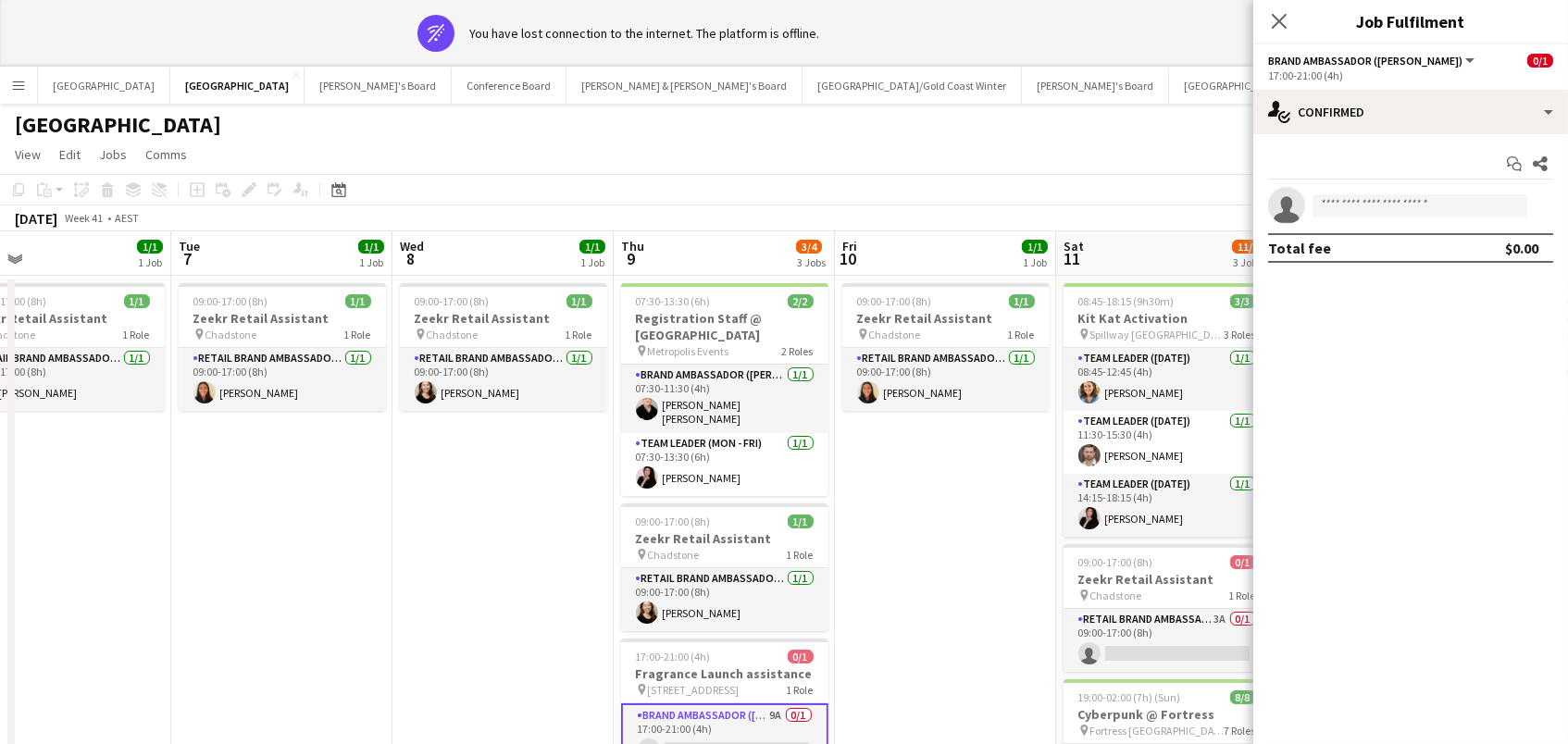
click at [932, 528] on app-date-cell "09:00-17:00 (8h) 1/1 Zeekr Retail Assistant pin Chadstone 1 Role RETAIL Brand A…" at bounding box center [945, 756] width 221 height 961
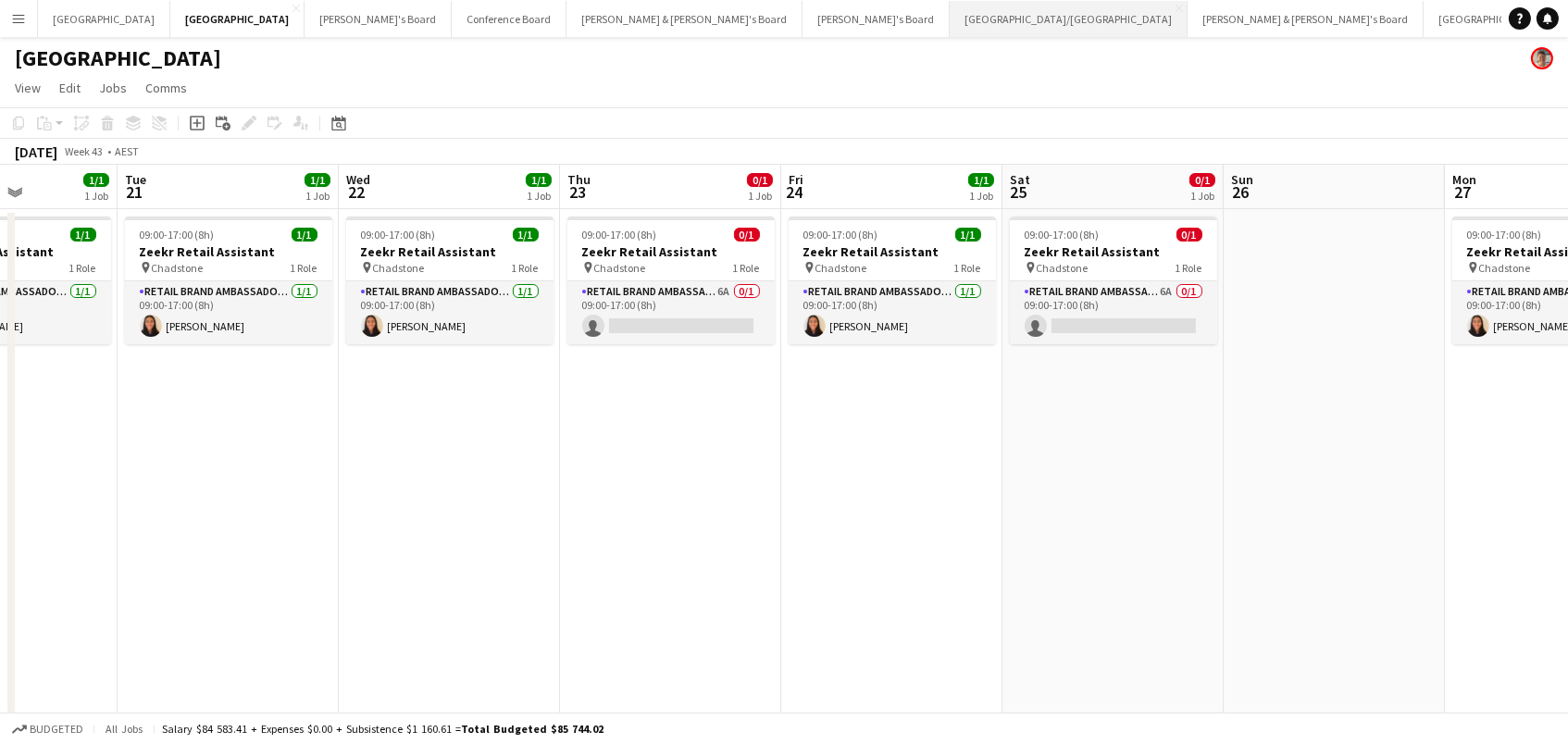
click at [949, 20] on button "[GEOGRAPHIC_DATA]/[GEOGRAPHIC_DATA] Close" at bounding box center [1068, 19] width 238 height 36
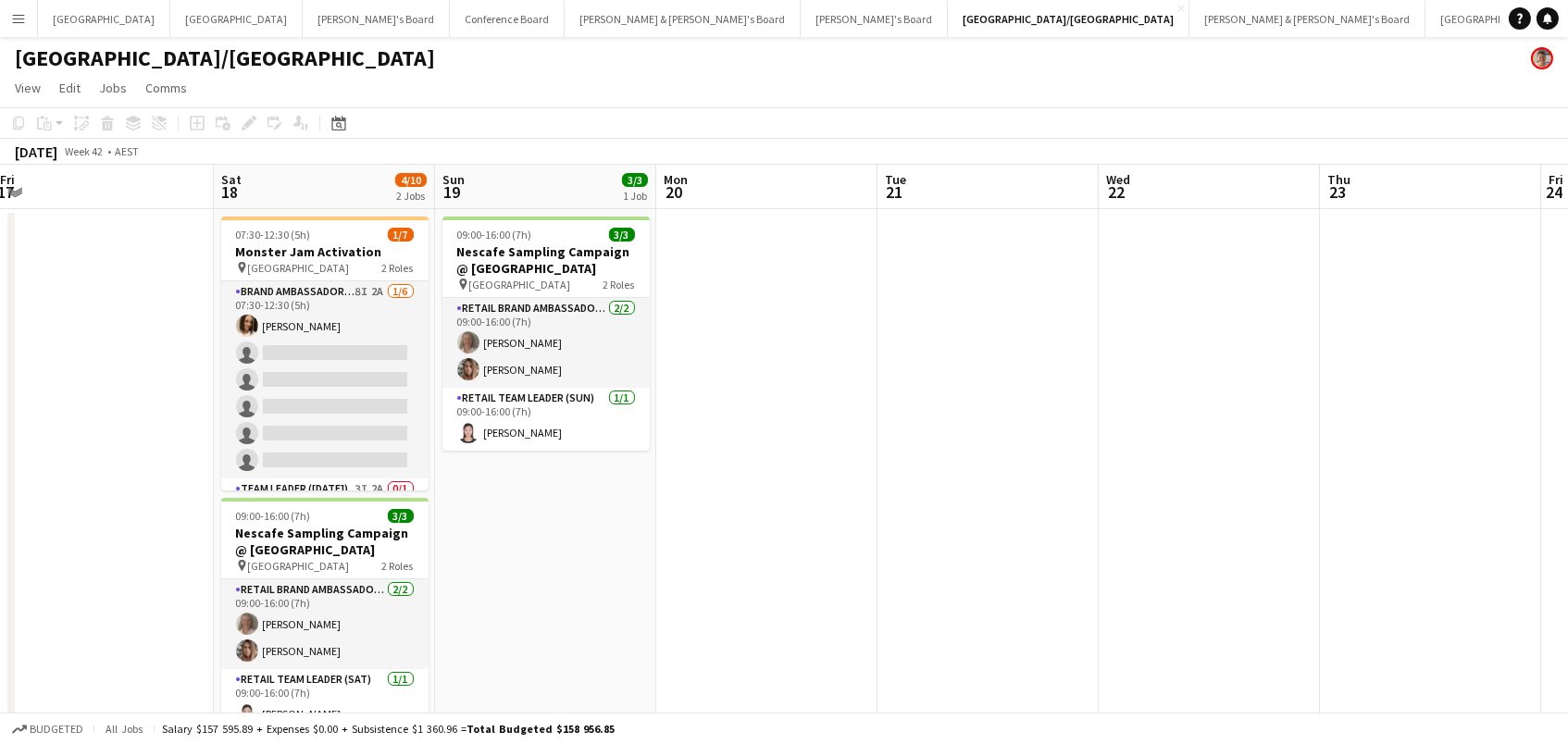
scroll to position [0, 673]
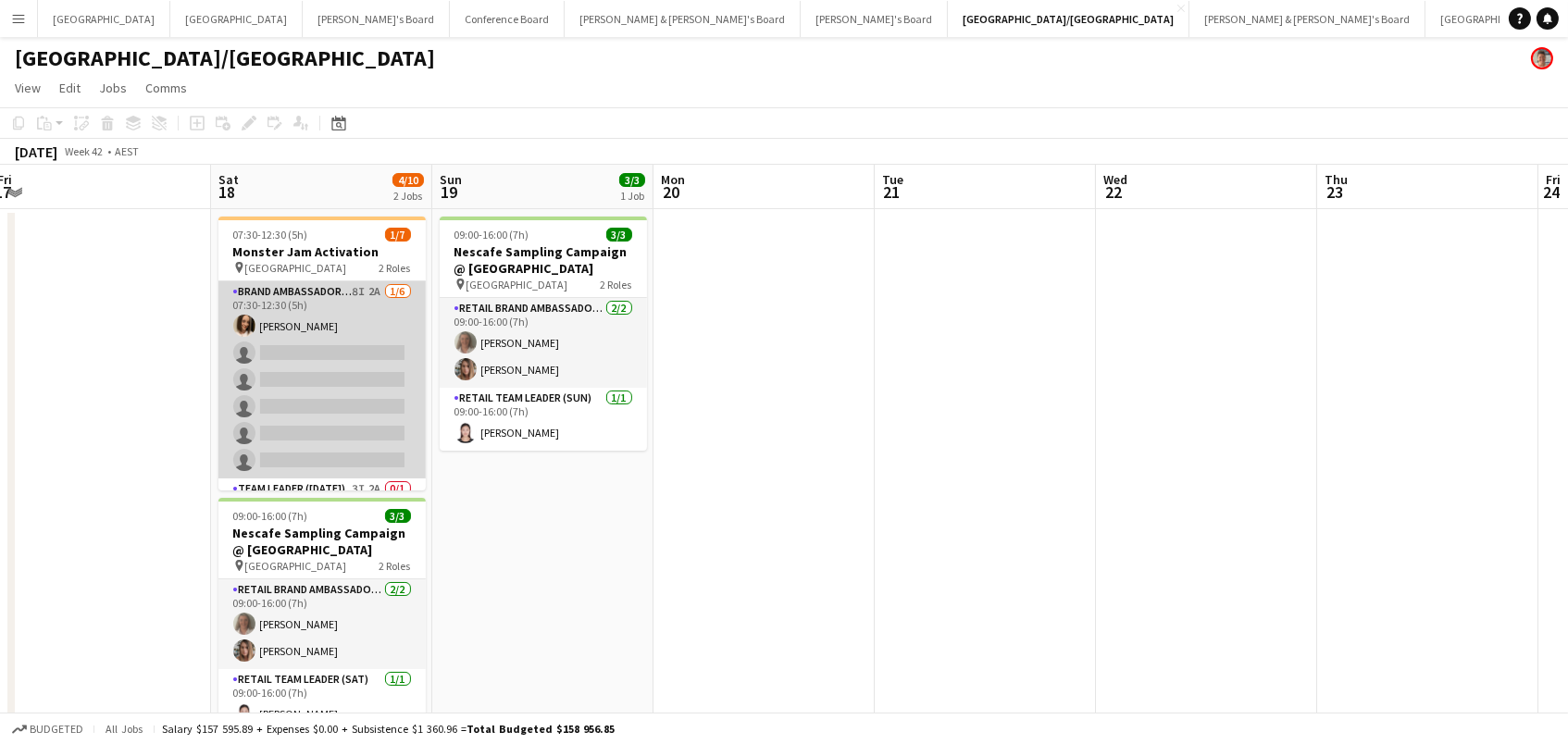
click at [318, 368] on app-card-role "Brand Ambassador (Saturday) 8I 2A 1/6 07:30-12:30 (5h) Laura Allen single-neutr…" at bounding box center [322, 379] width 207 height 197
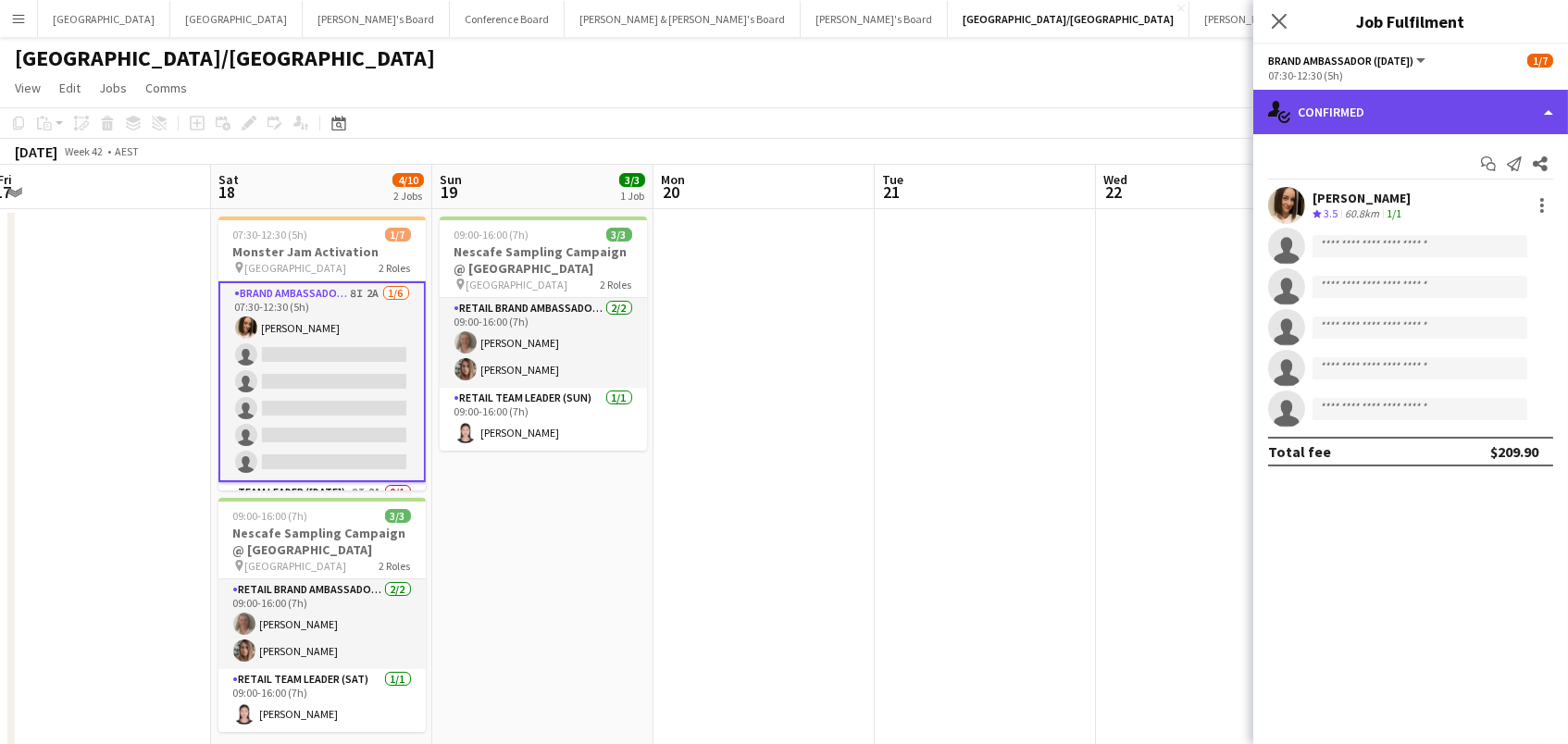
click at [1360, 106] on div "single-neutral-actions-check-2 Confirmed" at bounding box center [1411, 112] width 315 height 45
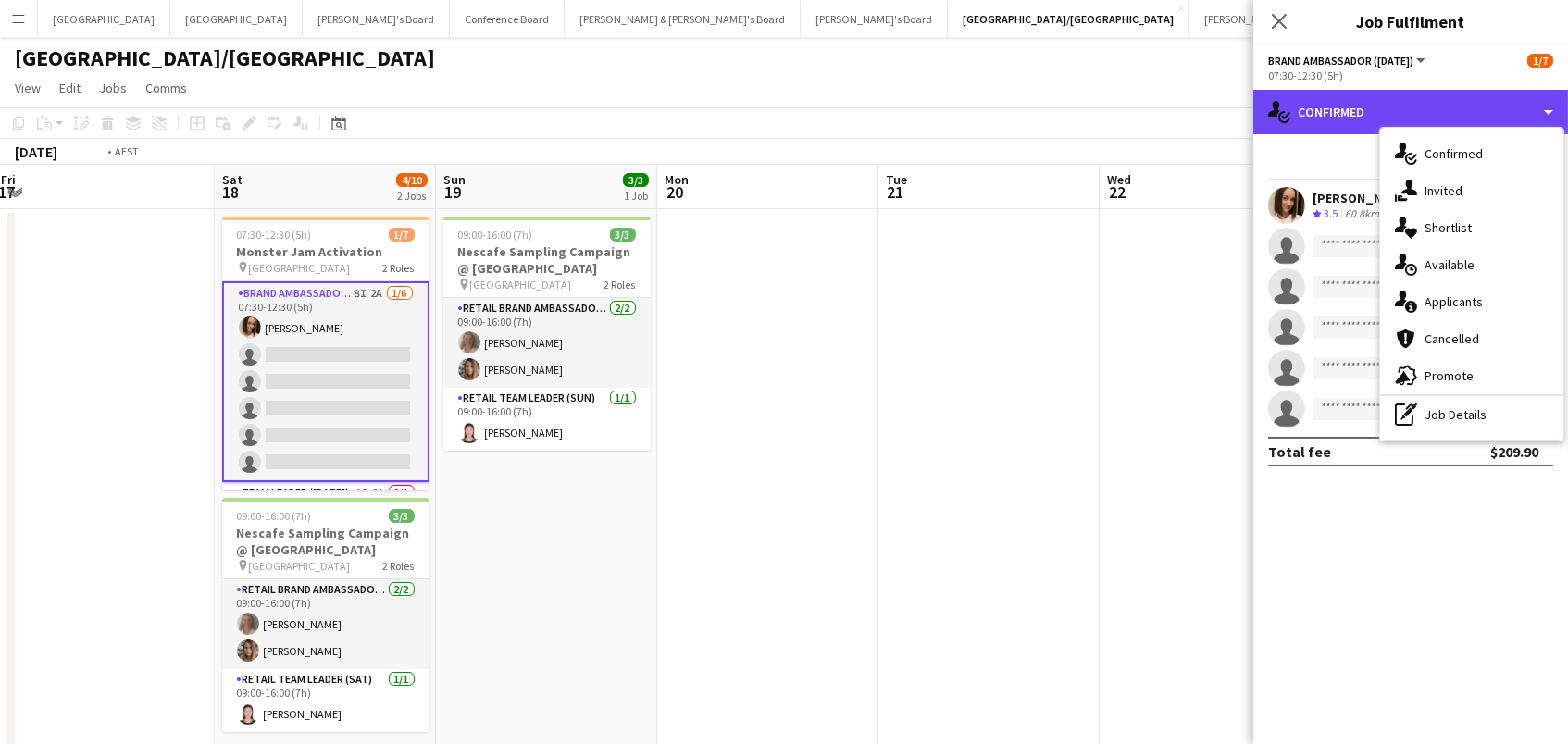
scroll to position [0, 735]
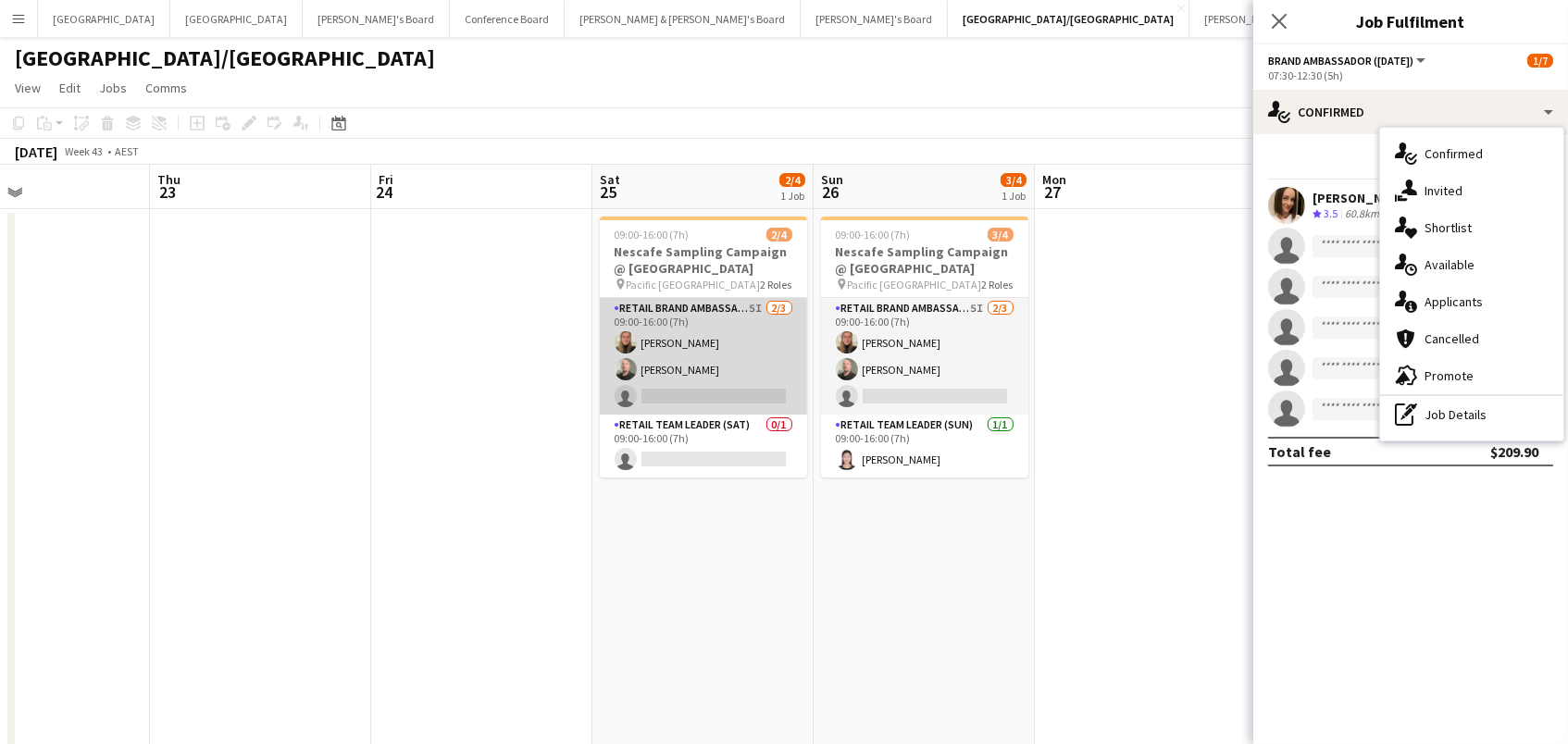
click at [713, 374] on app-card-role "RETAIL Brand Ambassador (Saturday) 5I 2/3 09:00-16:00 (7h) Leticia Schwab Matth…" at bounding box center [703, 356] width 207 height 117
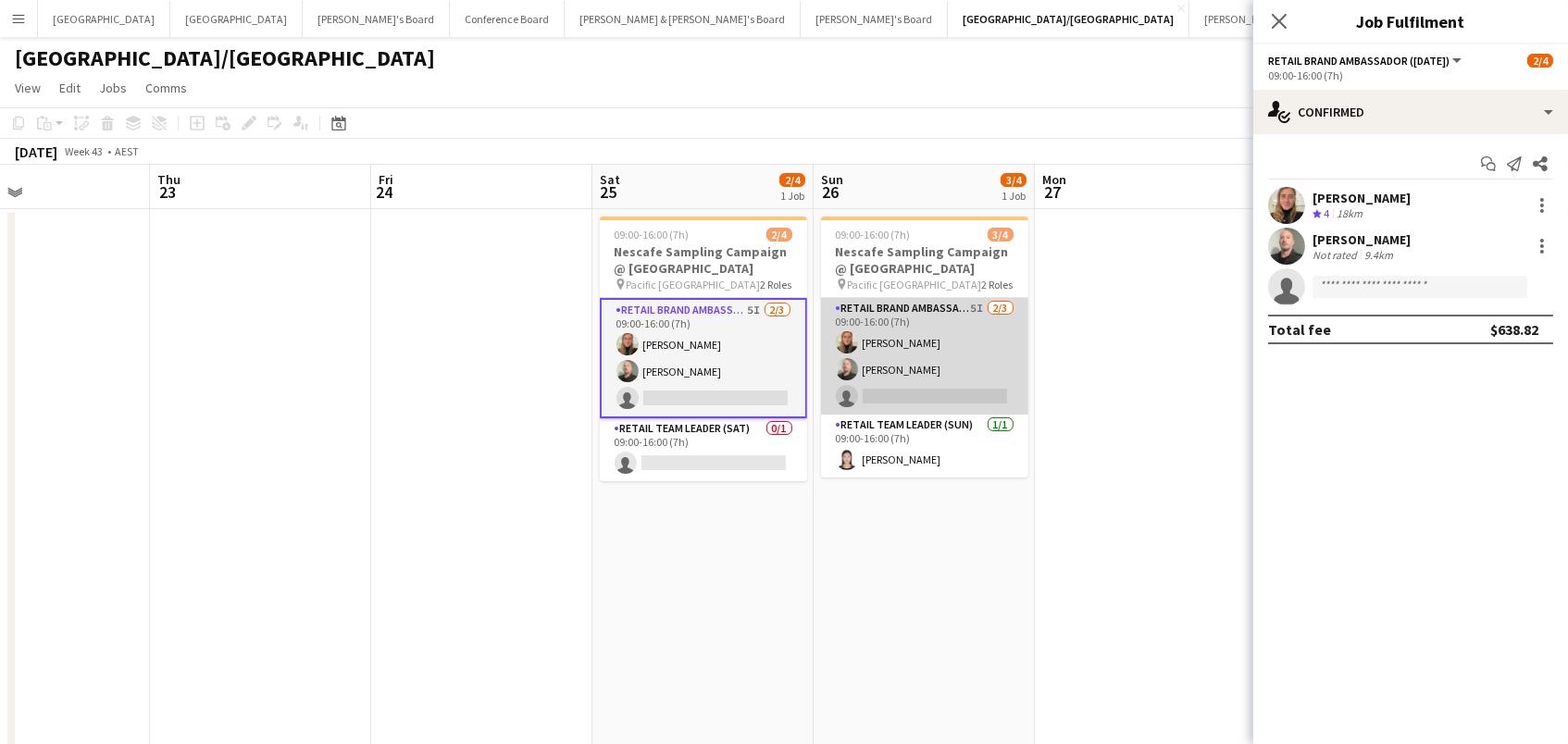
click at [945, 326] on app-card-role "RETAIL Brand Ambassador (Sunday) 5I 2/3 09:00-16:00 (7h) Leticia Schwab Matthew…" at bounding box center [924, 356] width 207 height 117
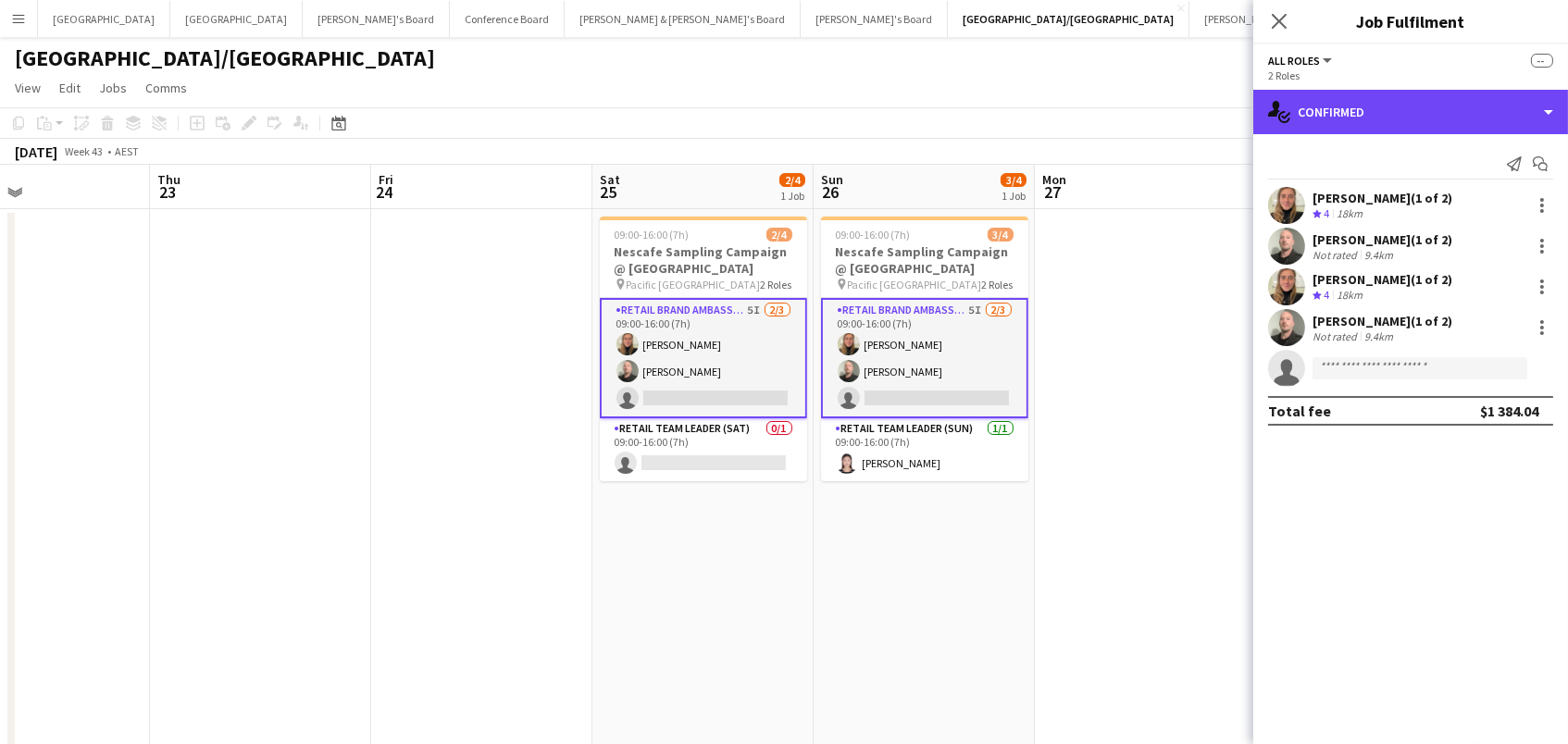
drag, startPoint x: 1390, startPoint y: 109, endPoint x: 1404, endPoint y: 130, distance: 25.2
click at [1393, 111] on div "single-neutral-actions-check-2 Confirmed" at bounding box center [1411, 112] width 315 height 45
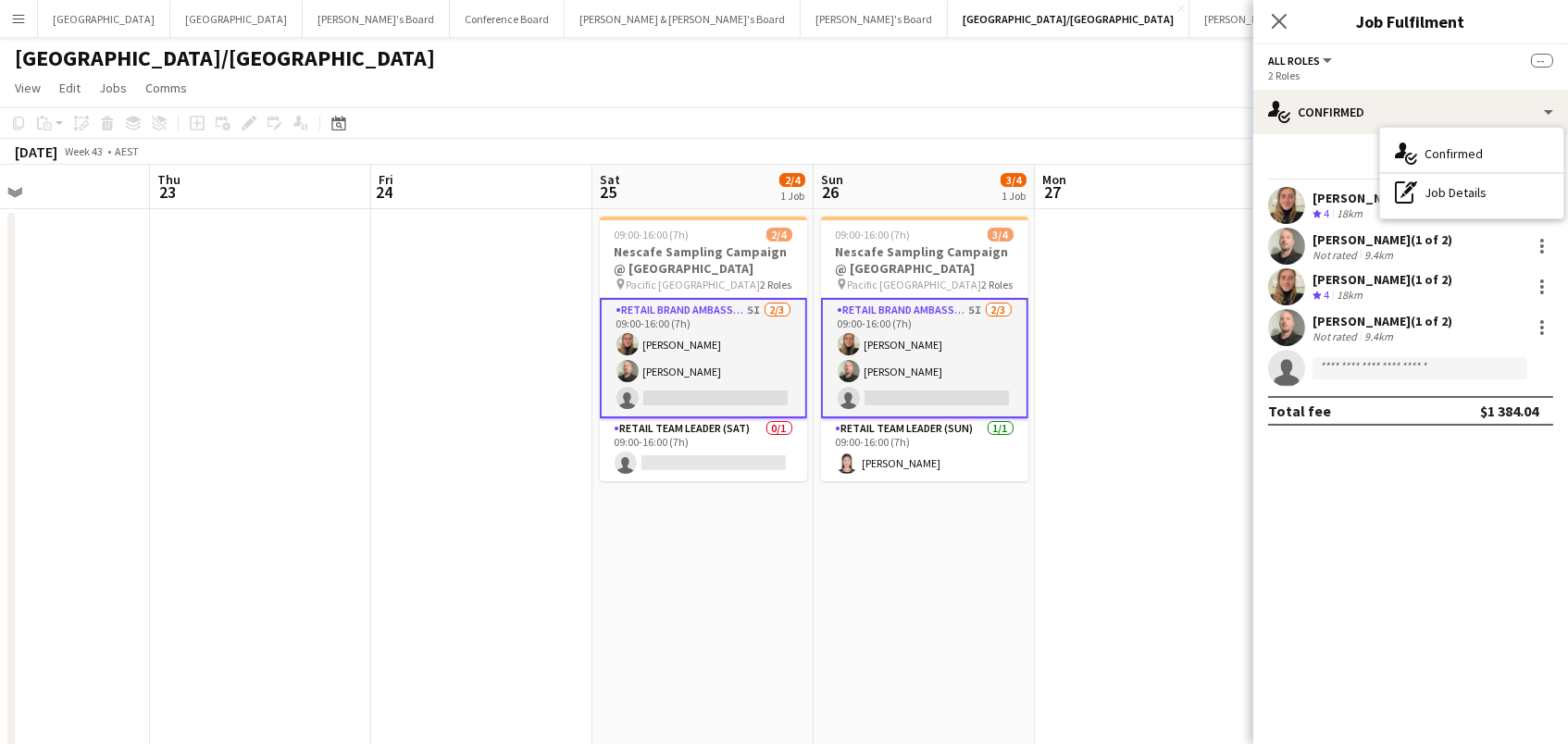
click at [711, 389] on app-card-role "RETAIL Brand Ambassador (Saturday) 5I 2/3 09:00-16:00 (7h) Leticia Schwab Matth…" at bounding box center [703, 358] width 207 height 121
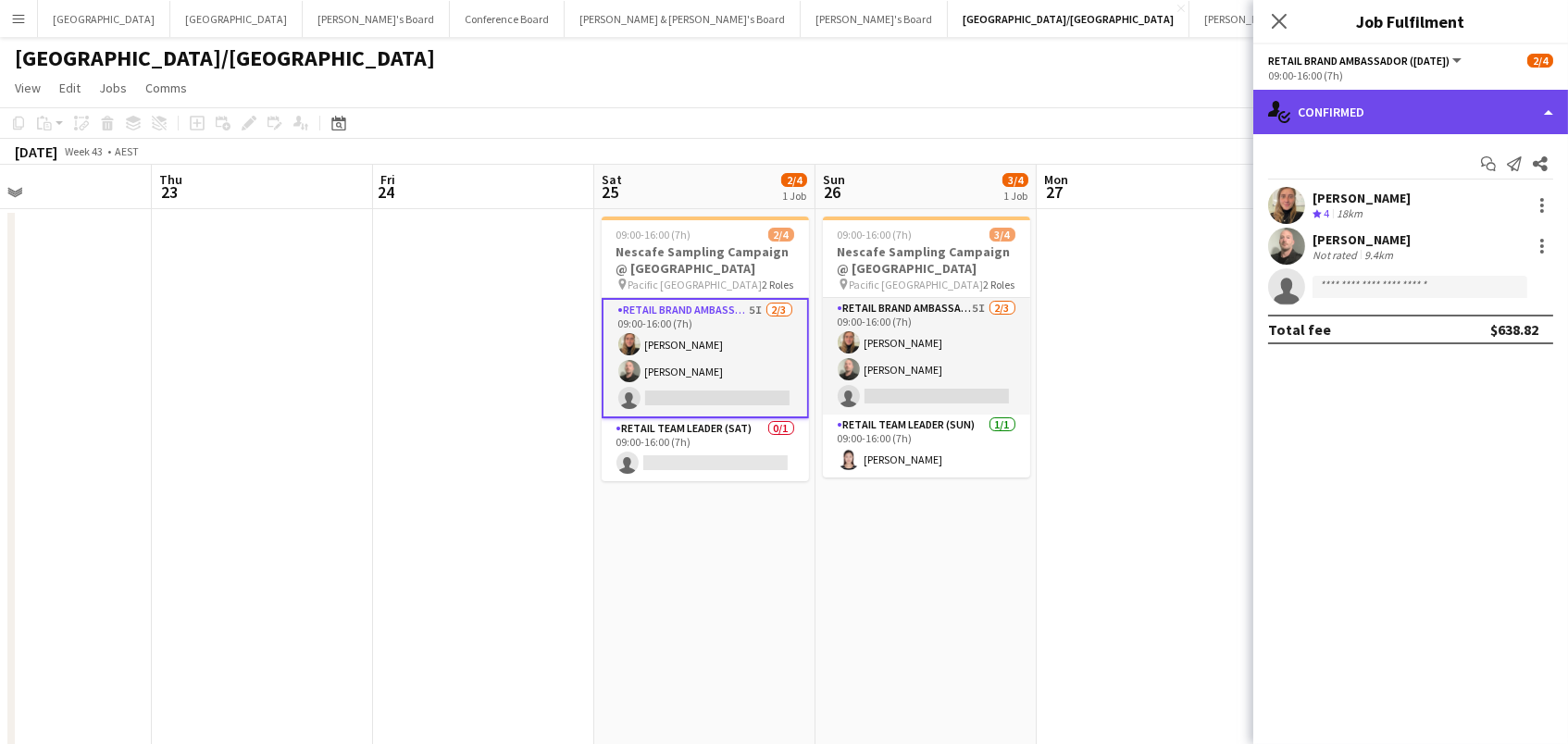
click at [1404, 118] on div "single-neutral-actions-check-2 Confirmed" at bounding box center [1411, 112] width 315 height 45
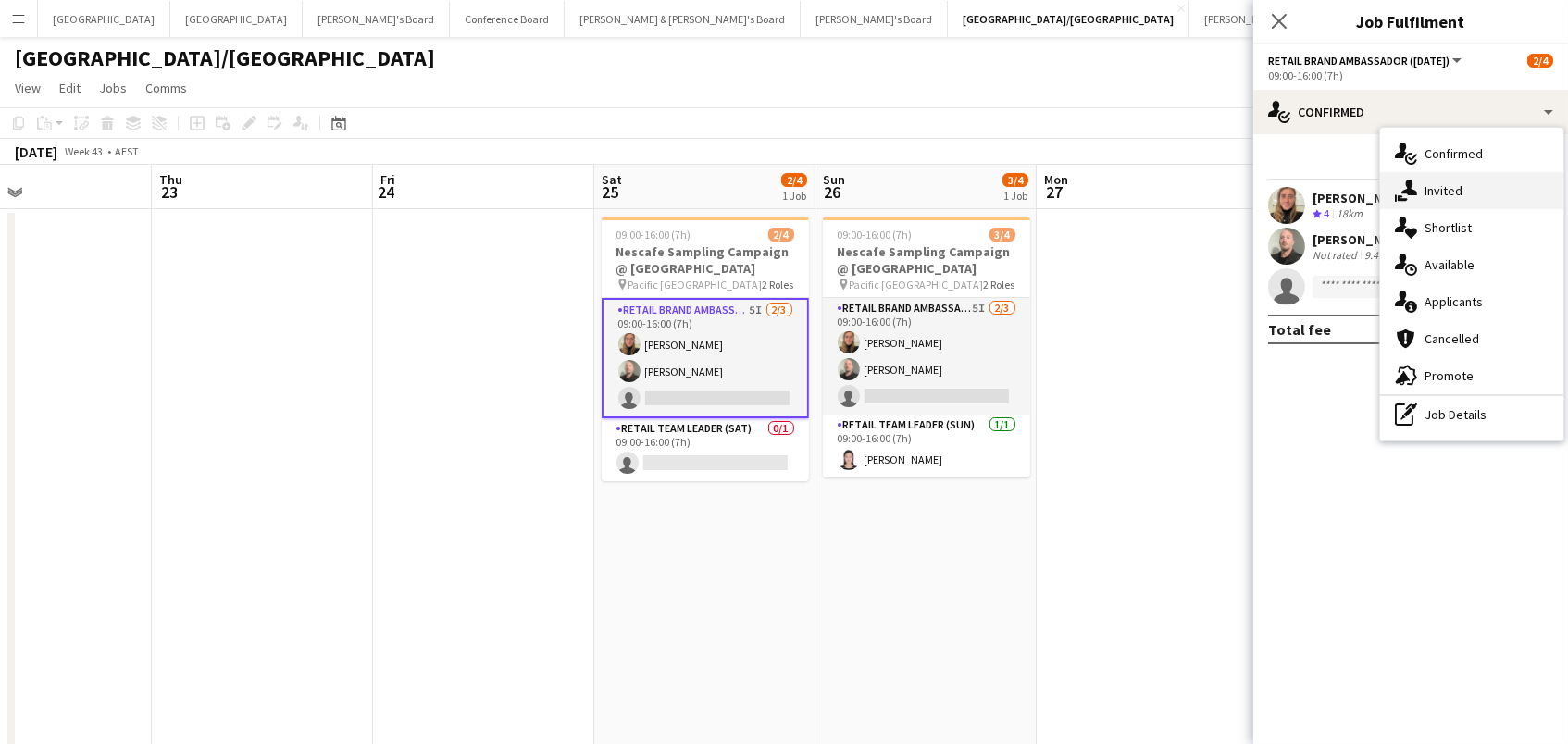
click at [1445, 187] on span "Invited" at bounding box center [1443, 190] width 38 height 17
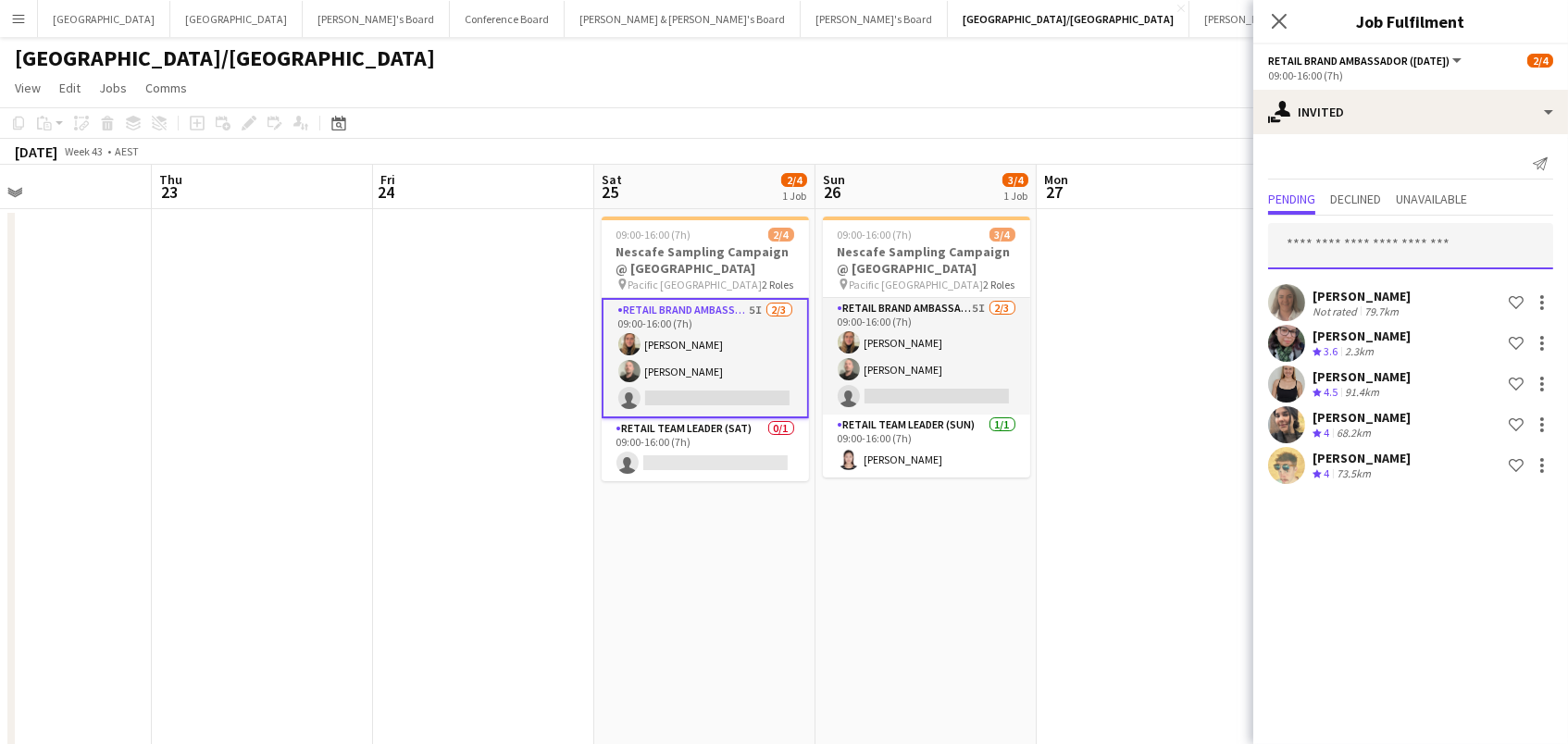
click at [1340, 260] on input "text" at bounding box center [1411, 246] width 285 height 46
type input "*****"
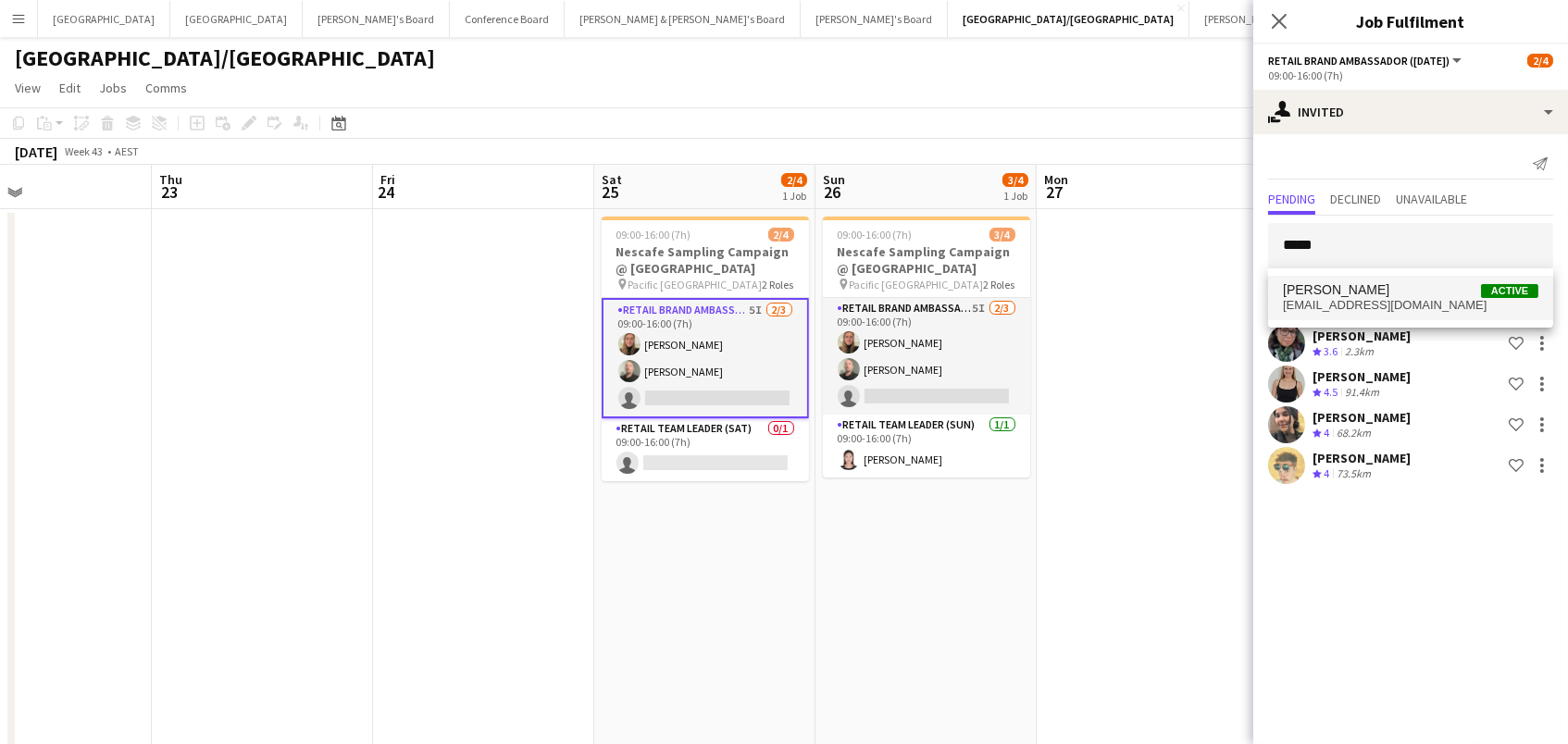
drag, startPoint x: 1353, startPoint y: 260, endPoint x: 1338, endPoint y: 310, distance: 52.2
click at [1338, 310] on span "kirst_54@hotmail.com" at bounding box center [1411, 305] width 255 height 15
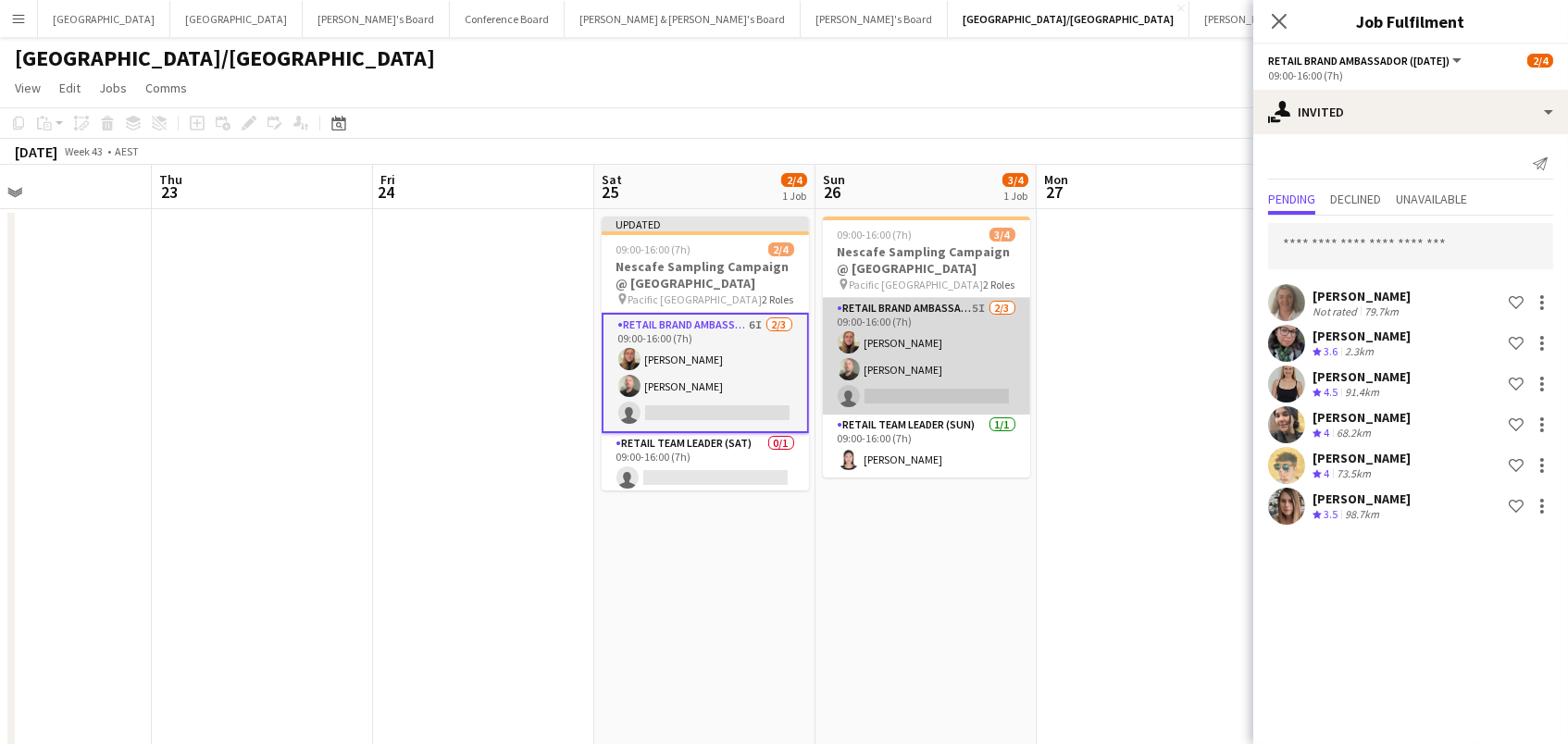
drag, startPoint x: 941, startPoint y: 392, endPoint x: 965, endPoint y: 387, distance: 24.5
click at [941, 392] on app-card-role "RETAIL Brand Ambassador (Sunday) 5I 2/3 09:00-16:00 (7h) Leticia Schwab Matthew…" at bounding box center [926, 356] width 207 height 117
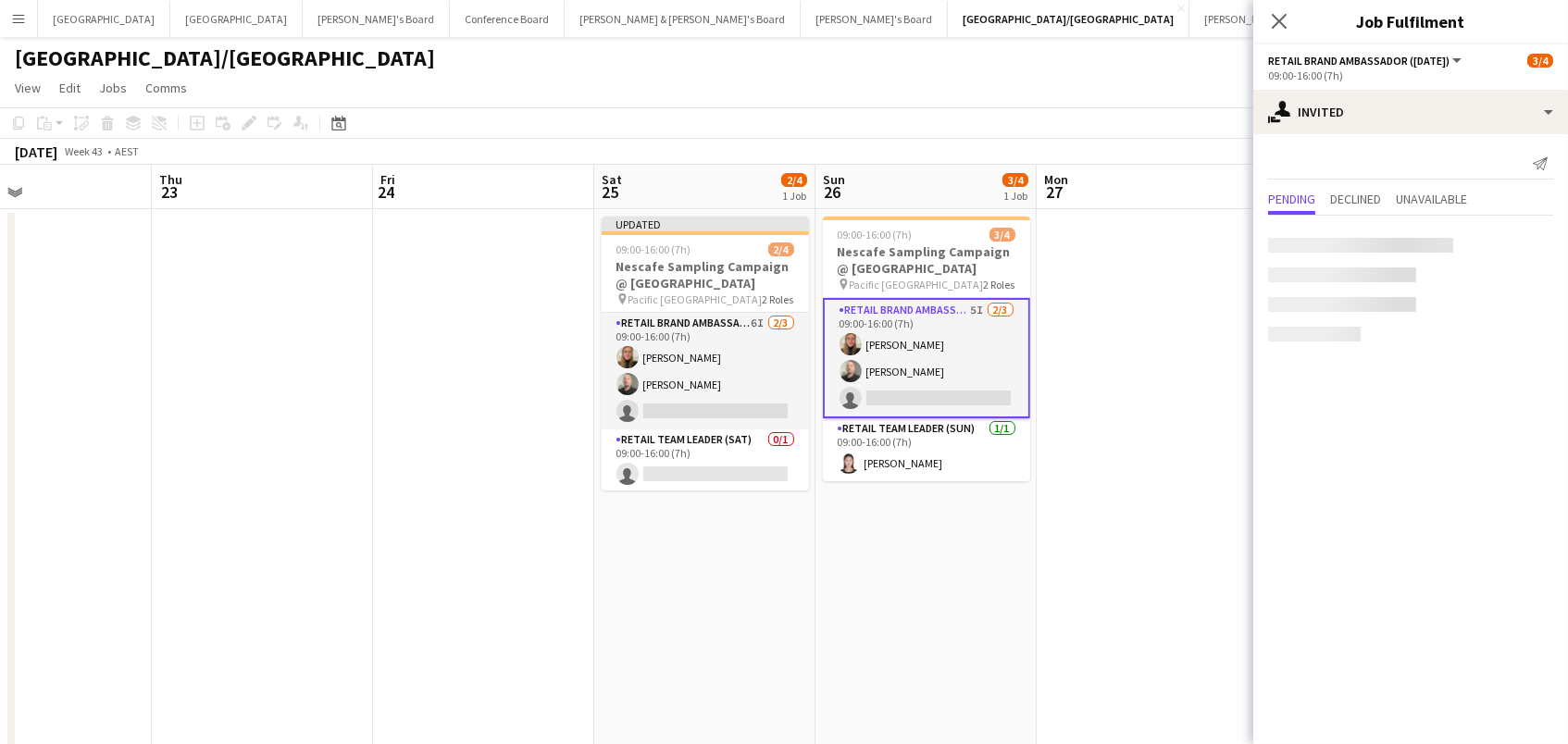
scroll to position [0, 732]
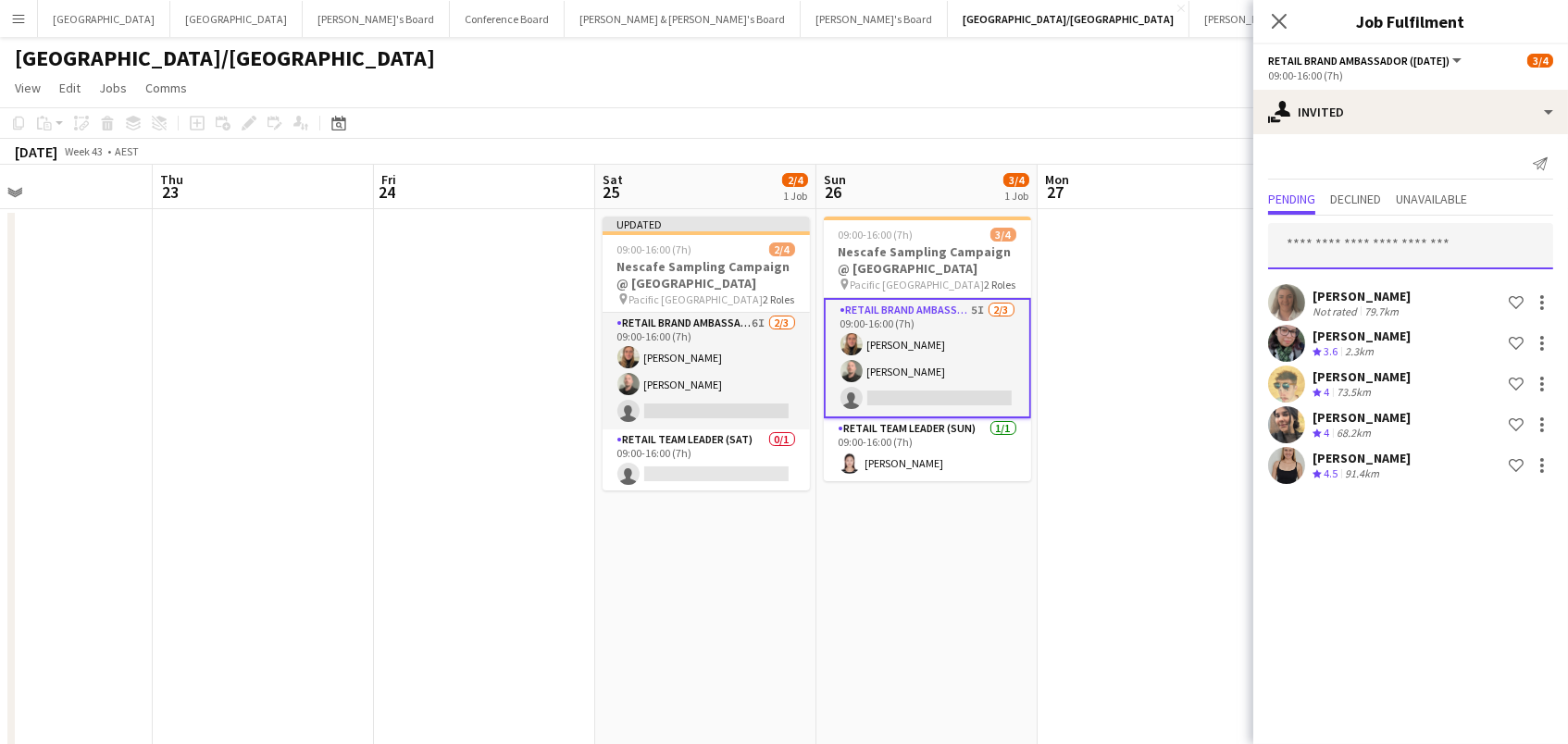
click at [1314, 238] on input "text" at bounding box center [1411, 246] width 285 height 46
type input "*****"
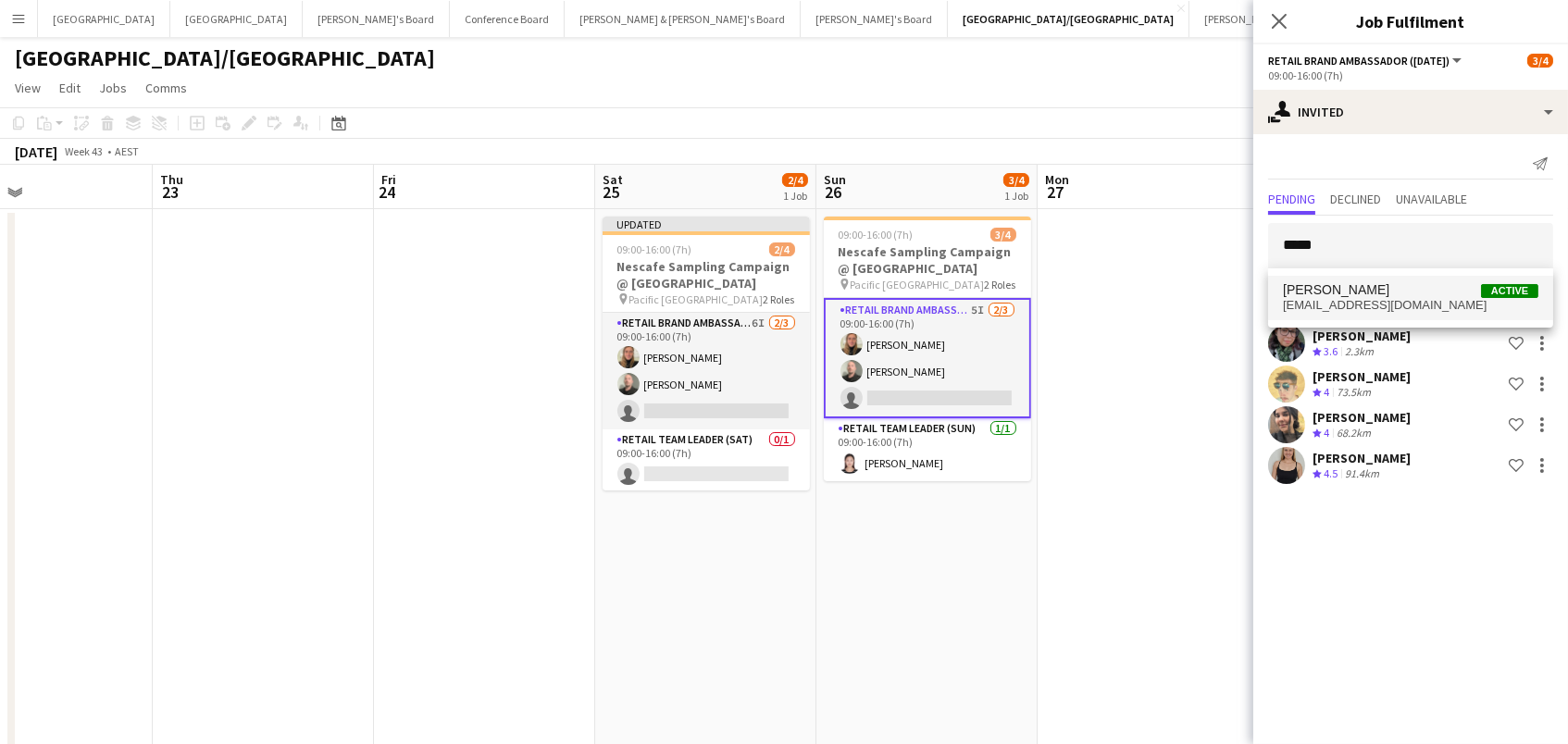
click at [1323, 287] on span "Kirsten Rolph" at bounding box center [1336, 290] width 107 height 16
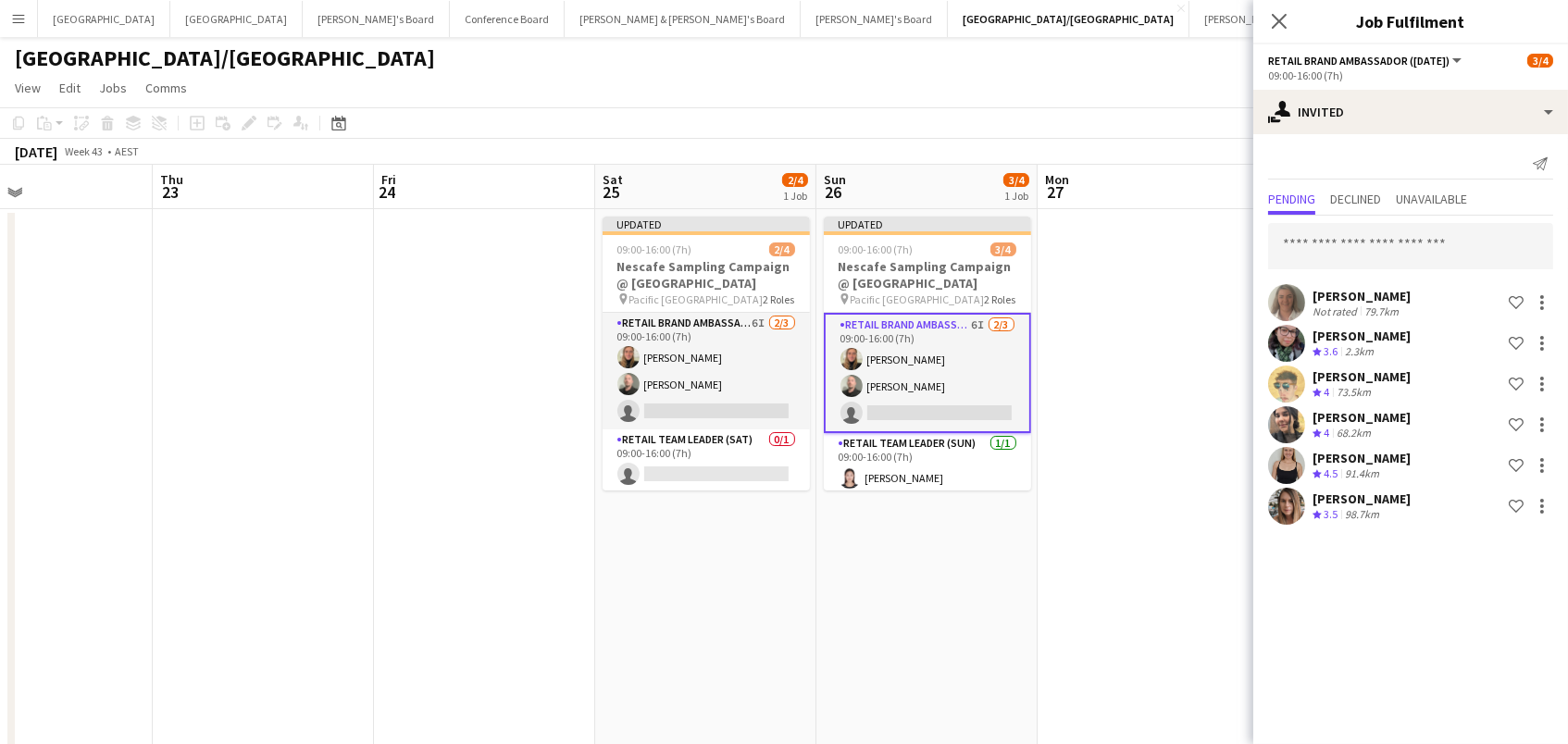
click at [1118, 108] on app-toolbar "Copy Paste Paste Command V Paste with crew Command Shift V Paste linked Job [GE…" at bounding box center [784, 124] width 1568 height 32
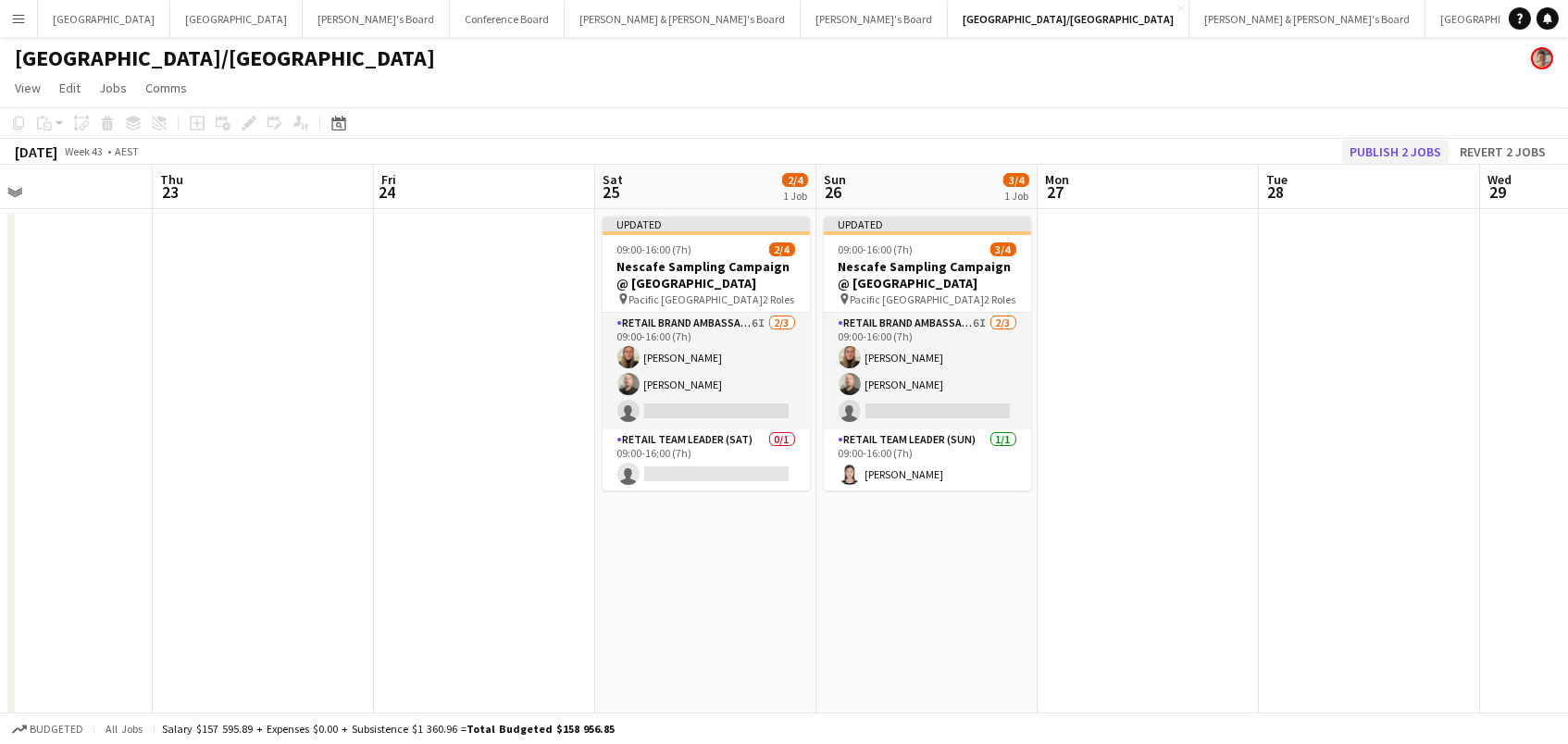
click at [1381, 147] on button "Publish 2 jobs" at bounding box center [1395, 151] width 107 height 24
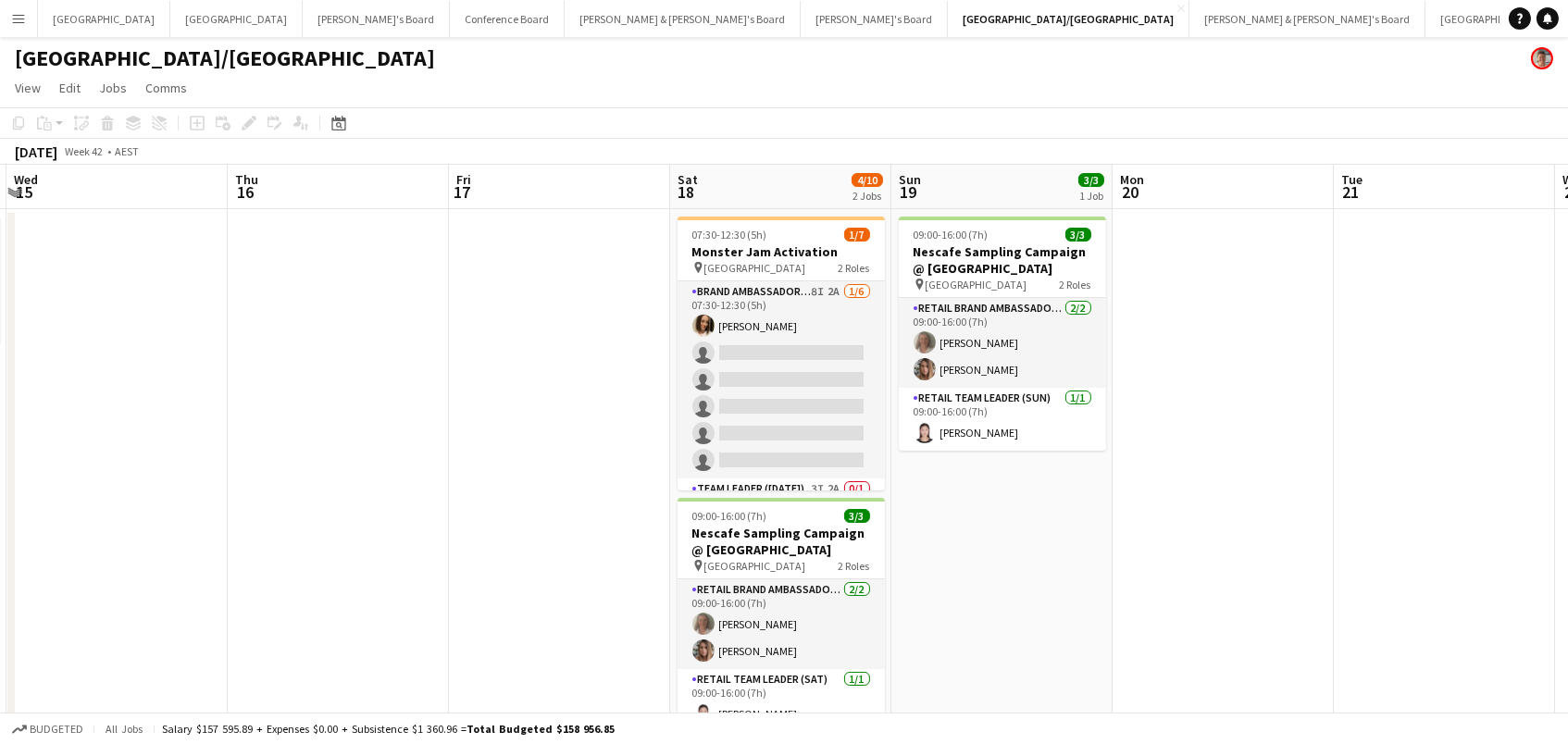
scroll to position [0, 386]
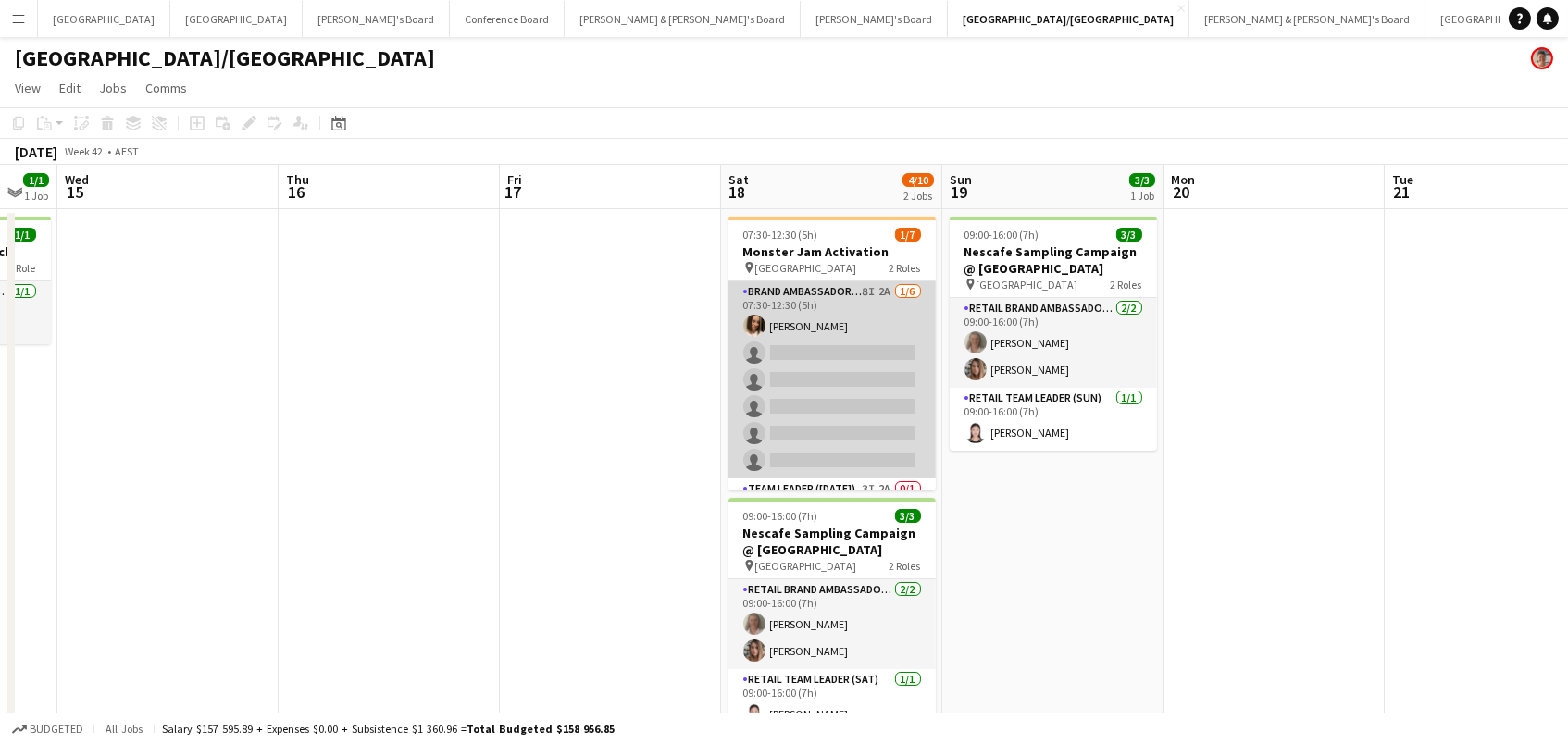
click at [847, 347] on app-card-role "Brand Ambassador (Saturday) 8I 2A 1/6 07:30-12:30 (5h) Laura Allen single-neutr…" at bounding box center [832, 379] width 207 height 197
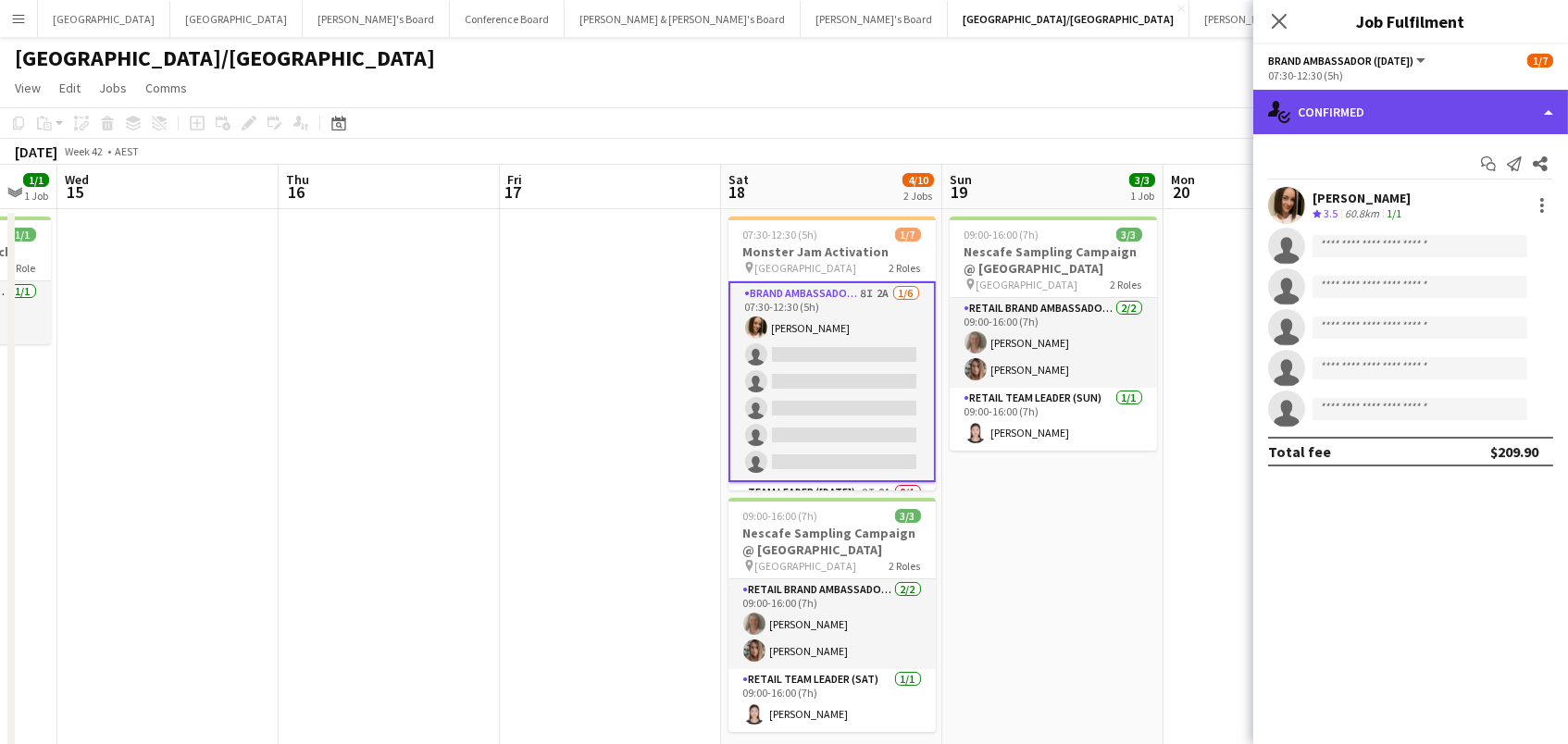
drag, startPoint x: 1355, startPoint y: 131, endPoint x: 1365, endPoint y: 122, distance: 13.5
click at [1355, 130] on div "single-neutral-actions-check-2 Confirmed" at bounding box center [1411, 112] width 315 height 45
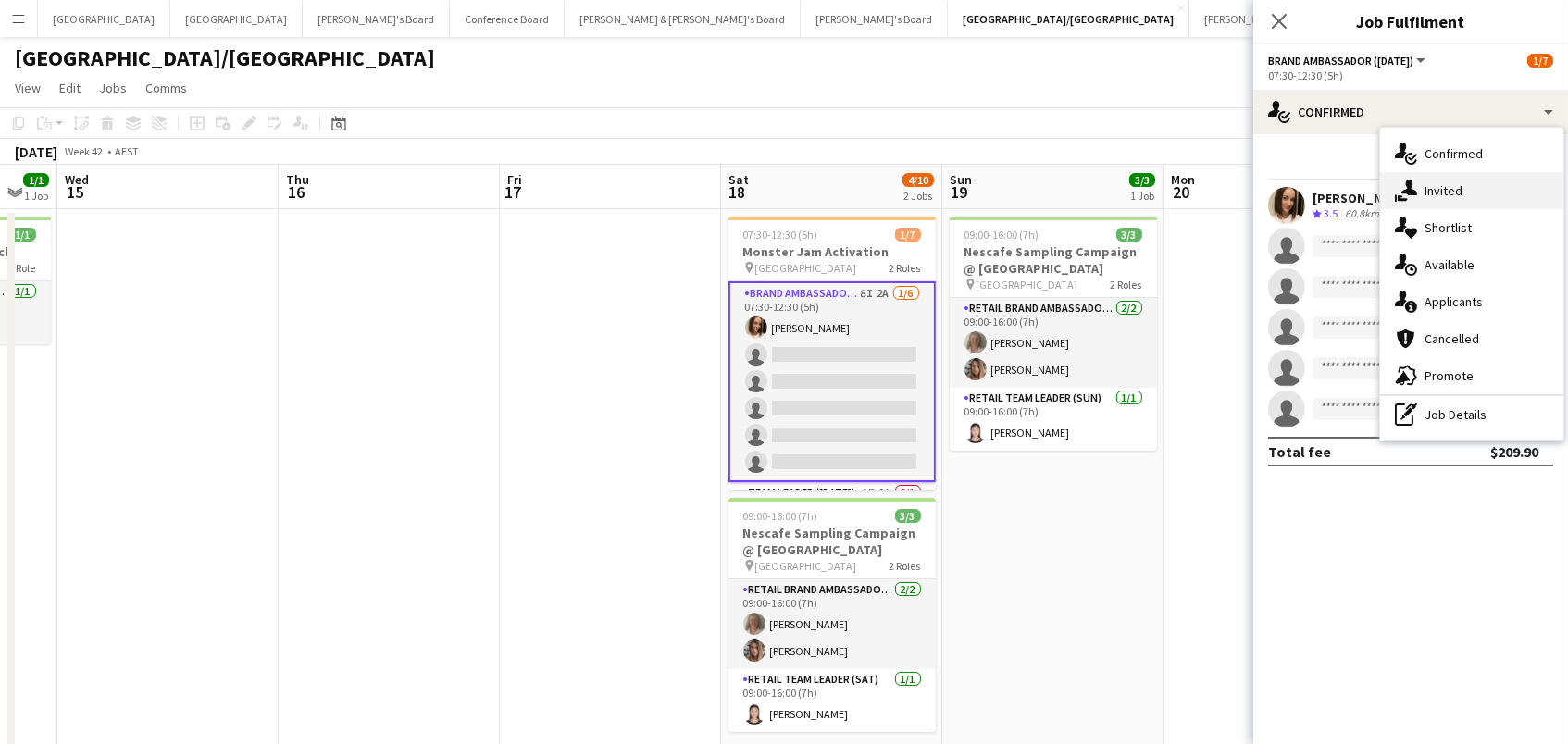
click at [1437, 192] on span "Invited" at bounding box center [1443, 190] width 38 height 17
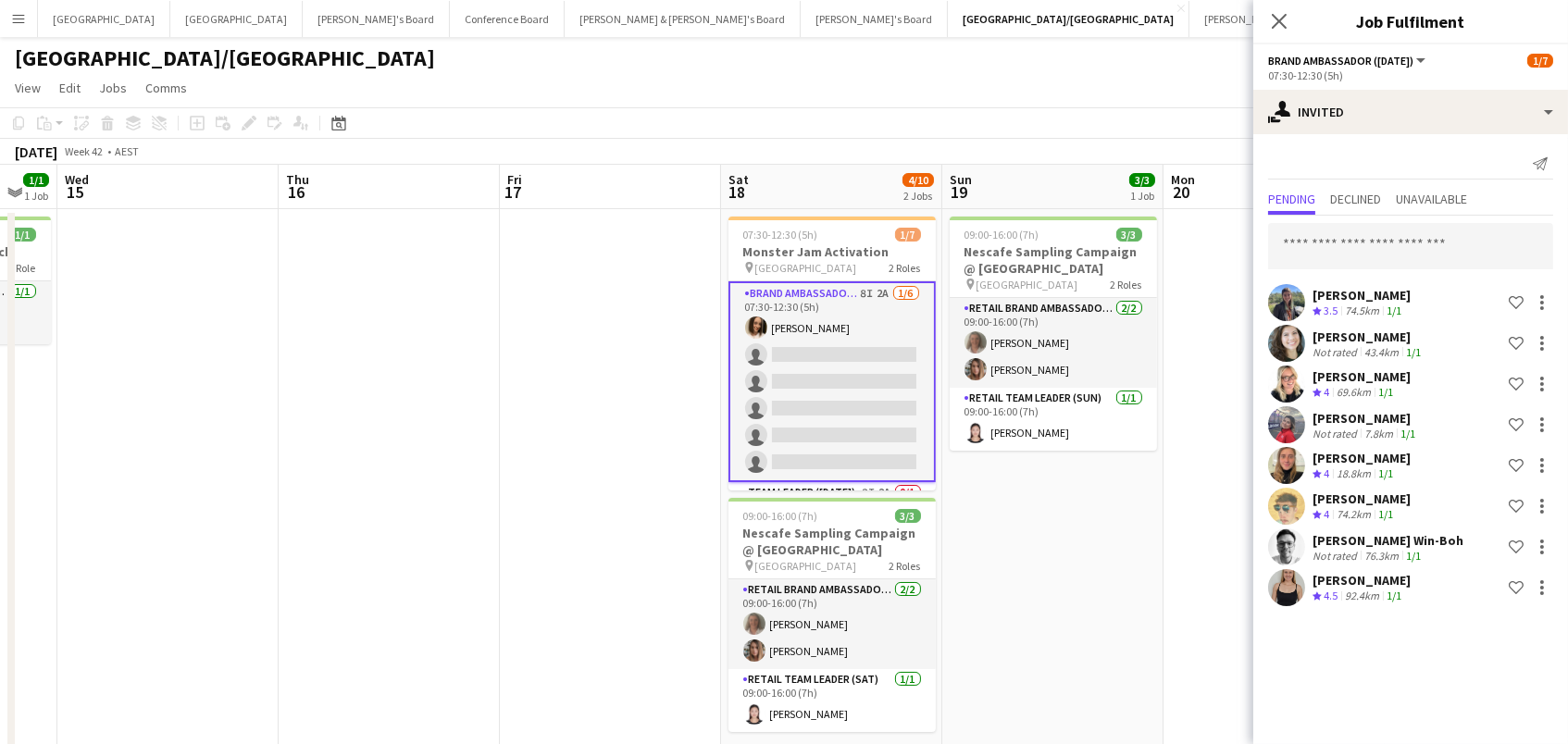
click at [1367, 183] on div "Send notification Pending Declined Unavailable Ilana Cox Crew rating 3.5 74.5km…" at bounding box center [1411, 379] width 315 height 491
click at [1346, 193] on span "Declined" at bounding box center [1355, 198] width 51 height 13
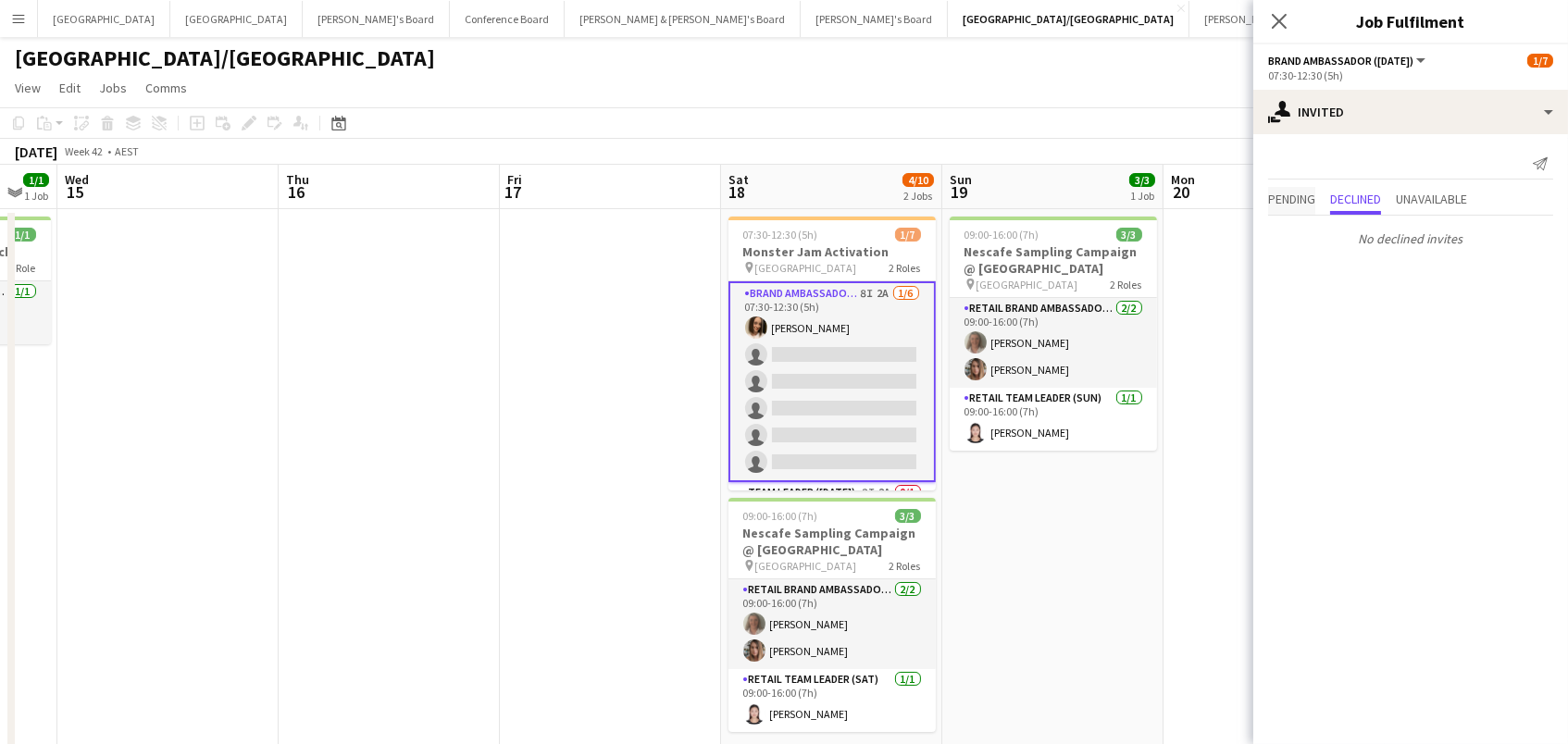
click at [1303, 194] on span "Pending" at bounding box center [1291, 198] width 47 height 13
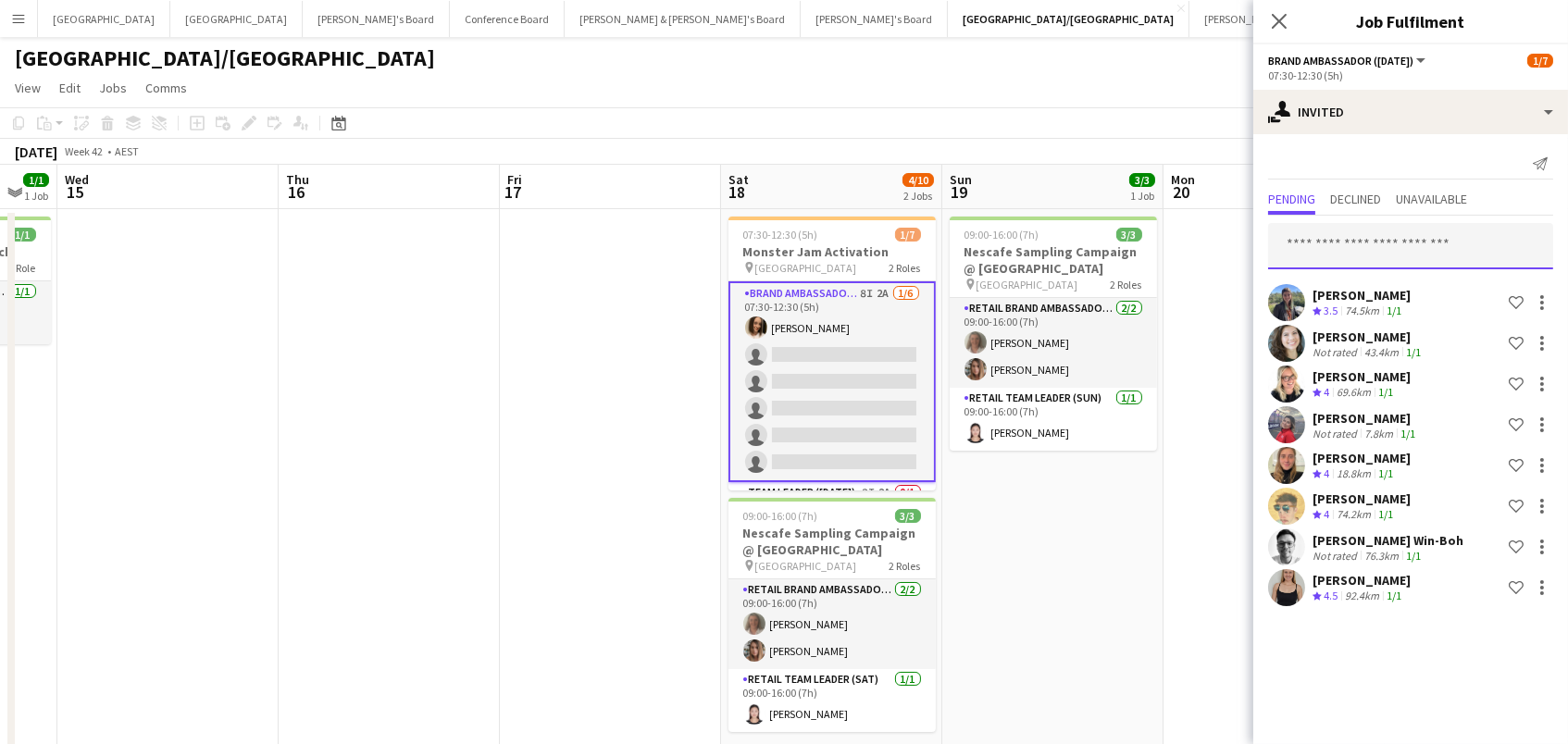
click at [1348, 260] on input "text" at bounding box center [1411, 246] width 285 height 46
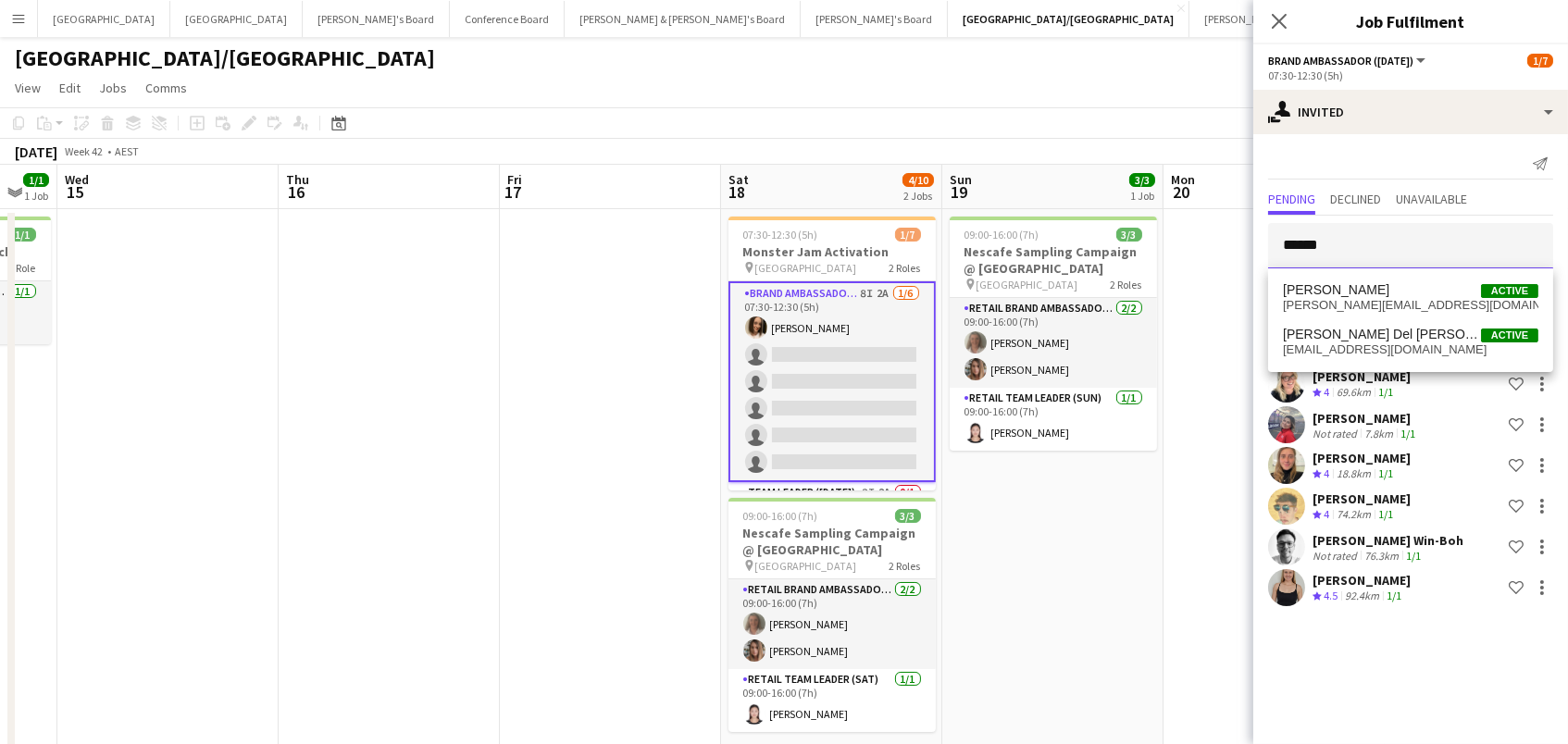
type input "******"
drag, startPoint x: 1381, startPoint y: 272, endPoint x: 1391, endPoint y: 350, distance: 78.6
click at [1391, 350] on span "[EMAIL_ADDRESS][DOMAIN_NAME]" at bounding box center [1411, 350] width 255 height 15
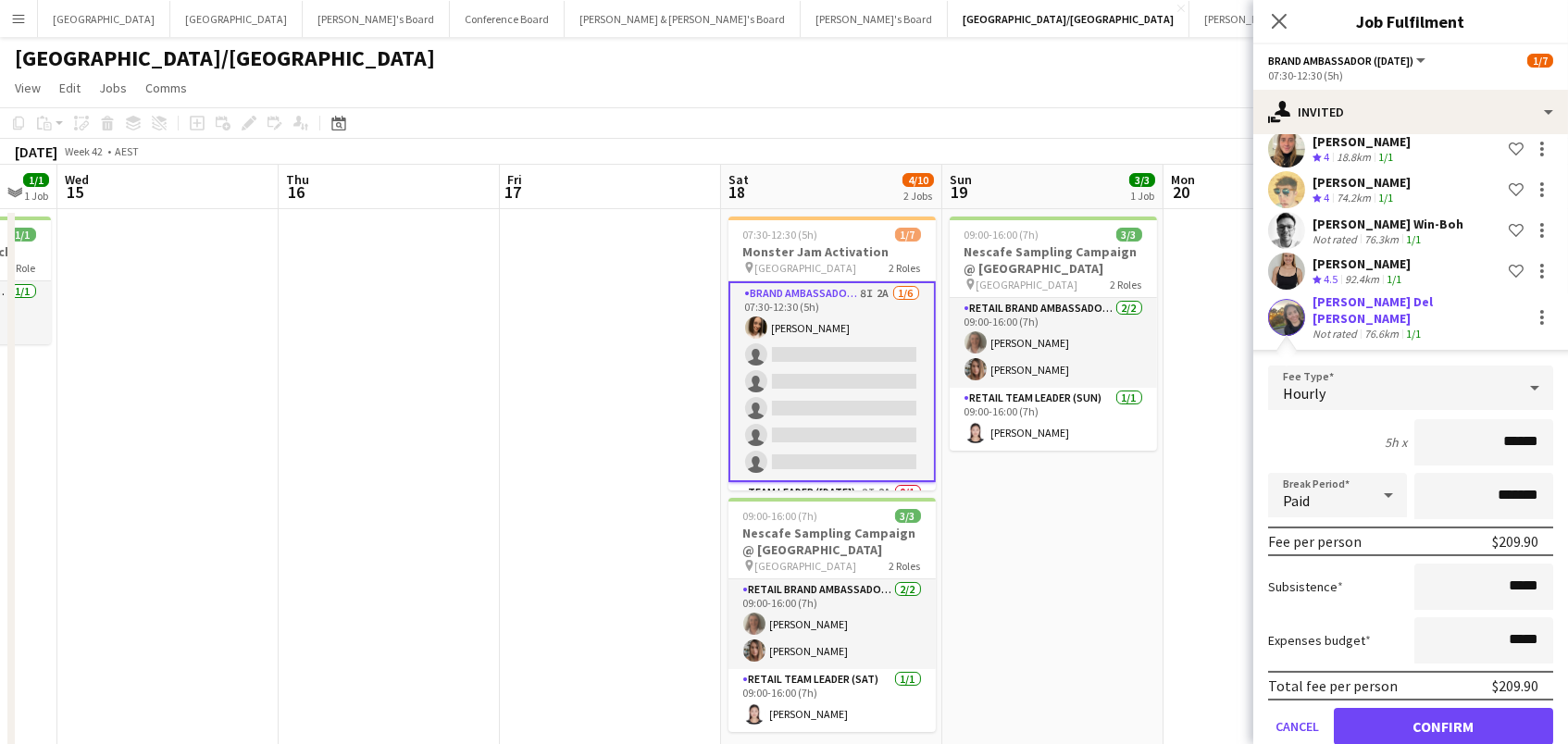
scroll to position [332, 0]
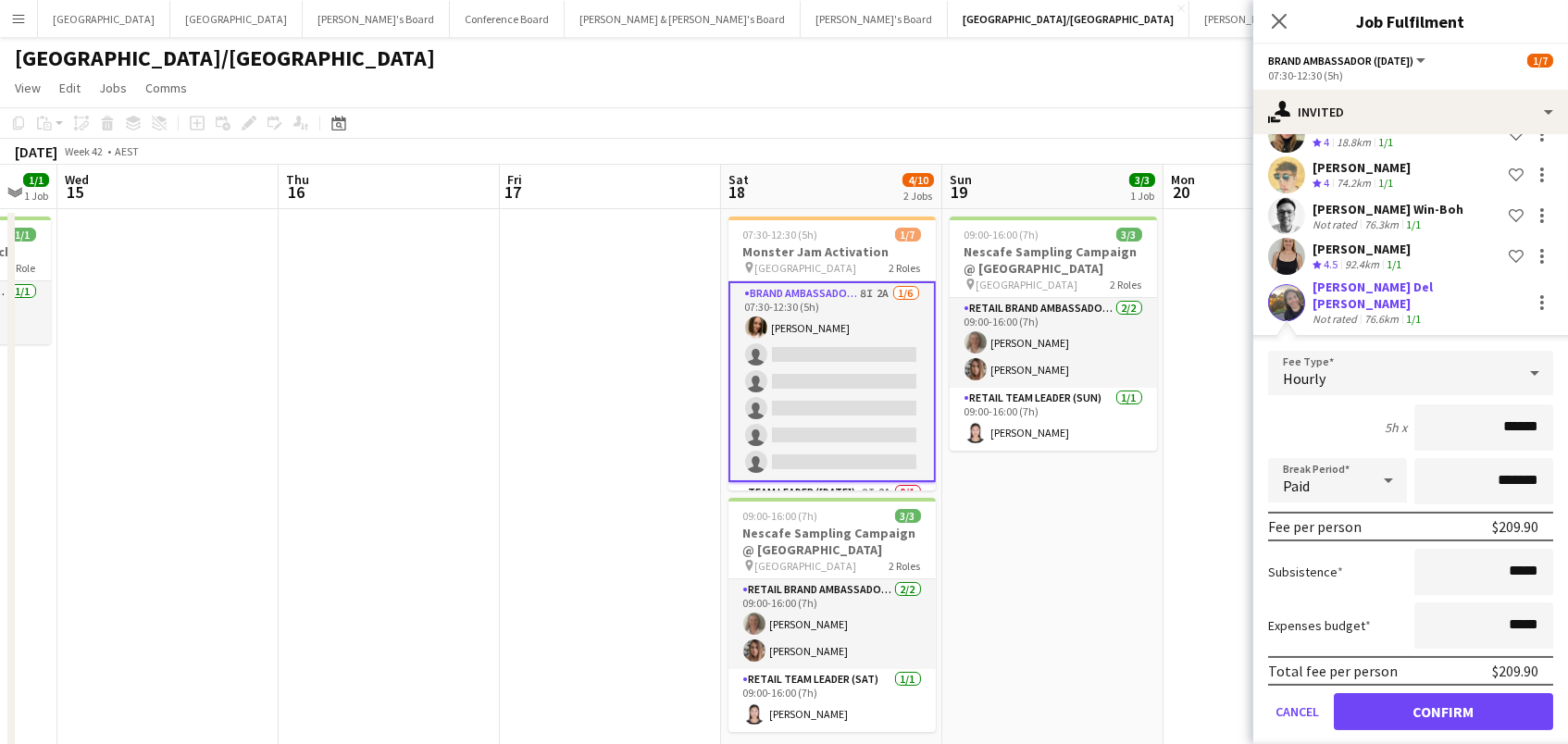
drag, startPoint x: 1441, startPoint y: 706, endPoint x: 1273, endPoint y: 652, distance: 176.5
click at [1438, 706] on button "Confirm" at bounding box center [1443, 711] width 219 height 37
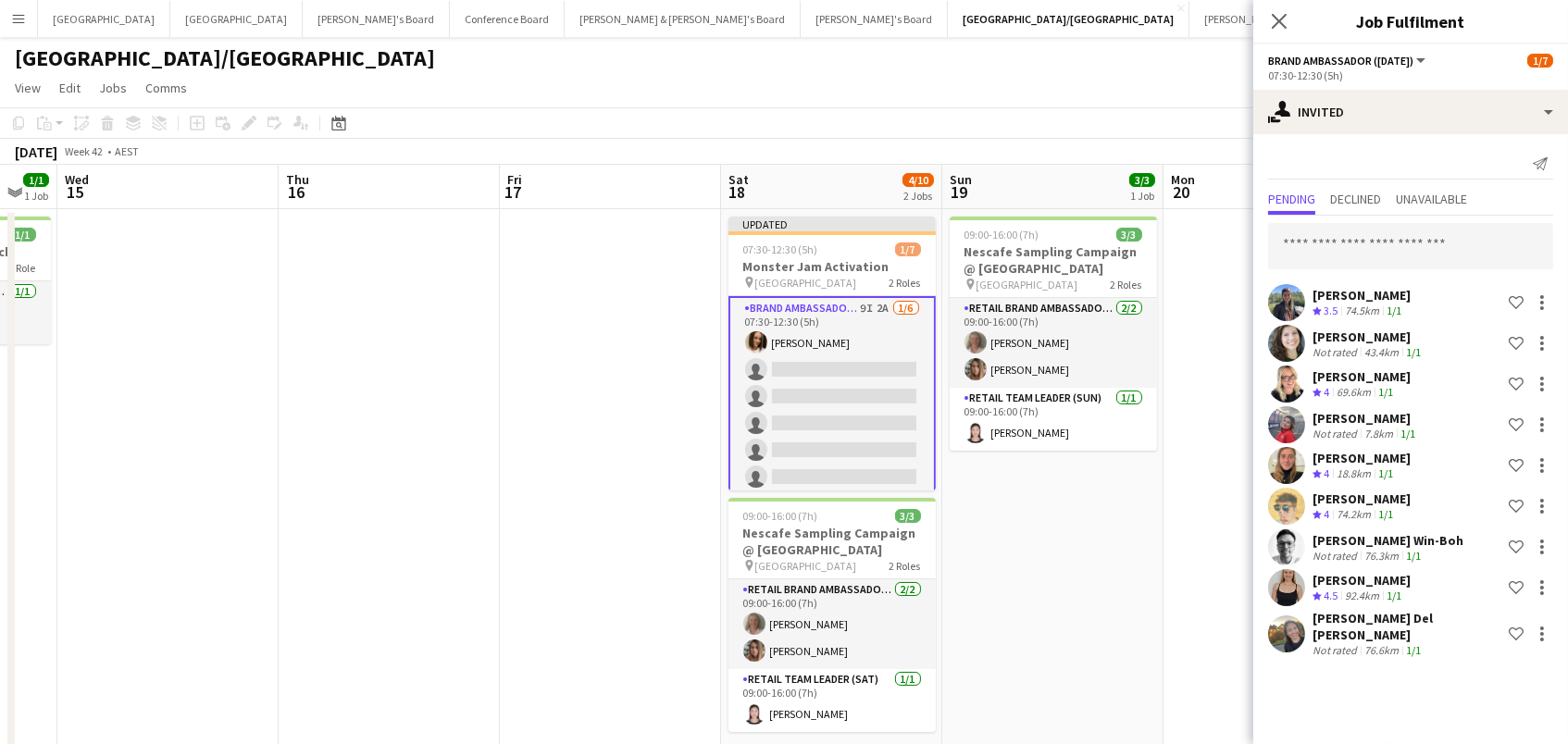
click at [1124, 583] on app-date-cell "09:00-16:00 (7h) 3/3 Nescafe Sampling Campaign @ Queen St Mall pin Queen St Mal…" at bounding box center [1053, 490] width 221 height 562
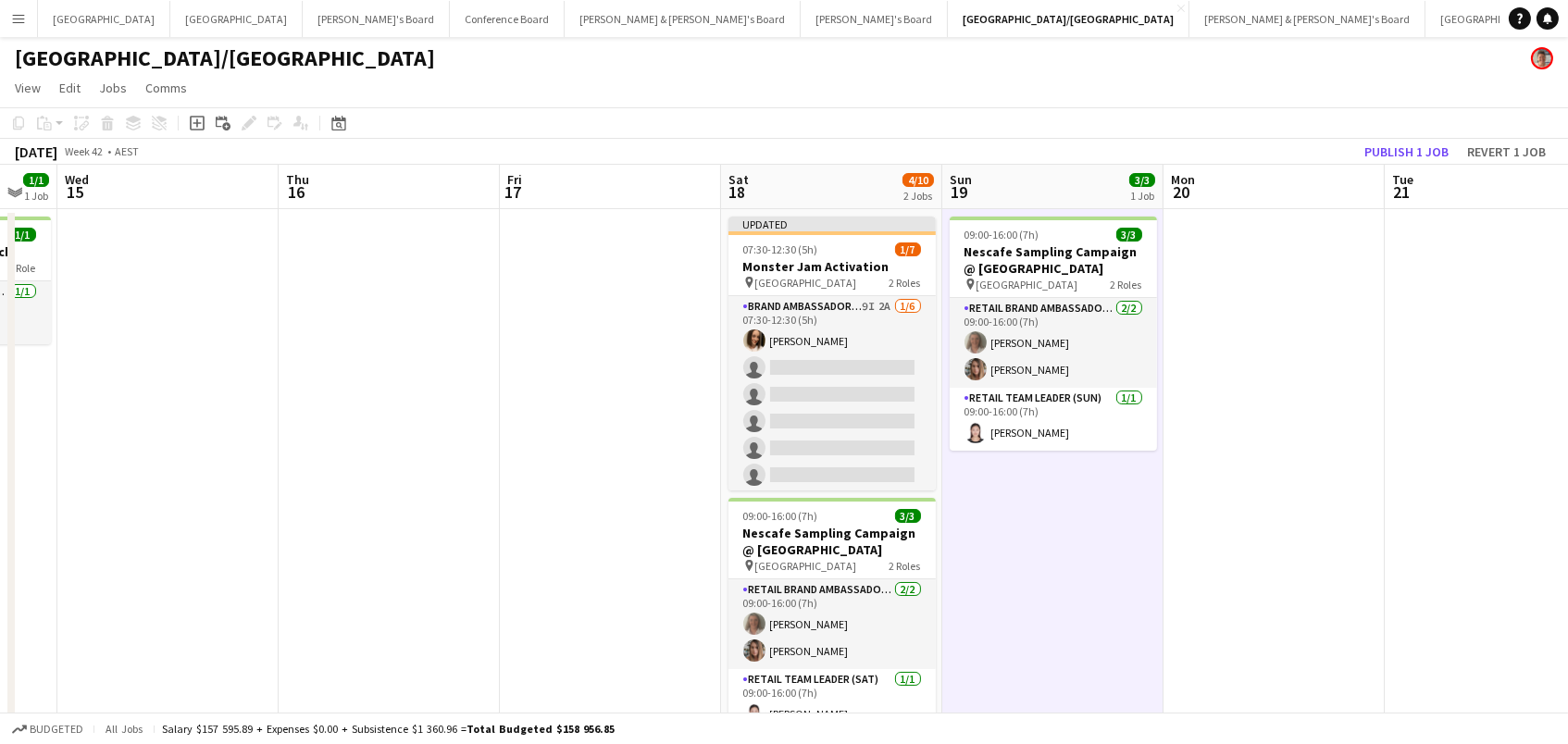
drag, startPoint x: 1381, startPoint y: 144, endPoint x: 1242, endPoint y: 35, distance: 176.6
click at [1381, 144] on button "Publish 1 job" at bounding box center [1406, 151] width 99 height 24
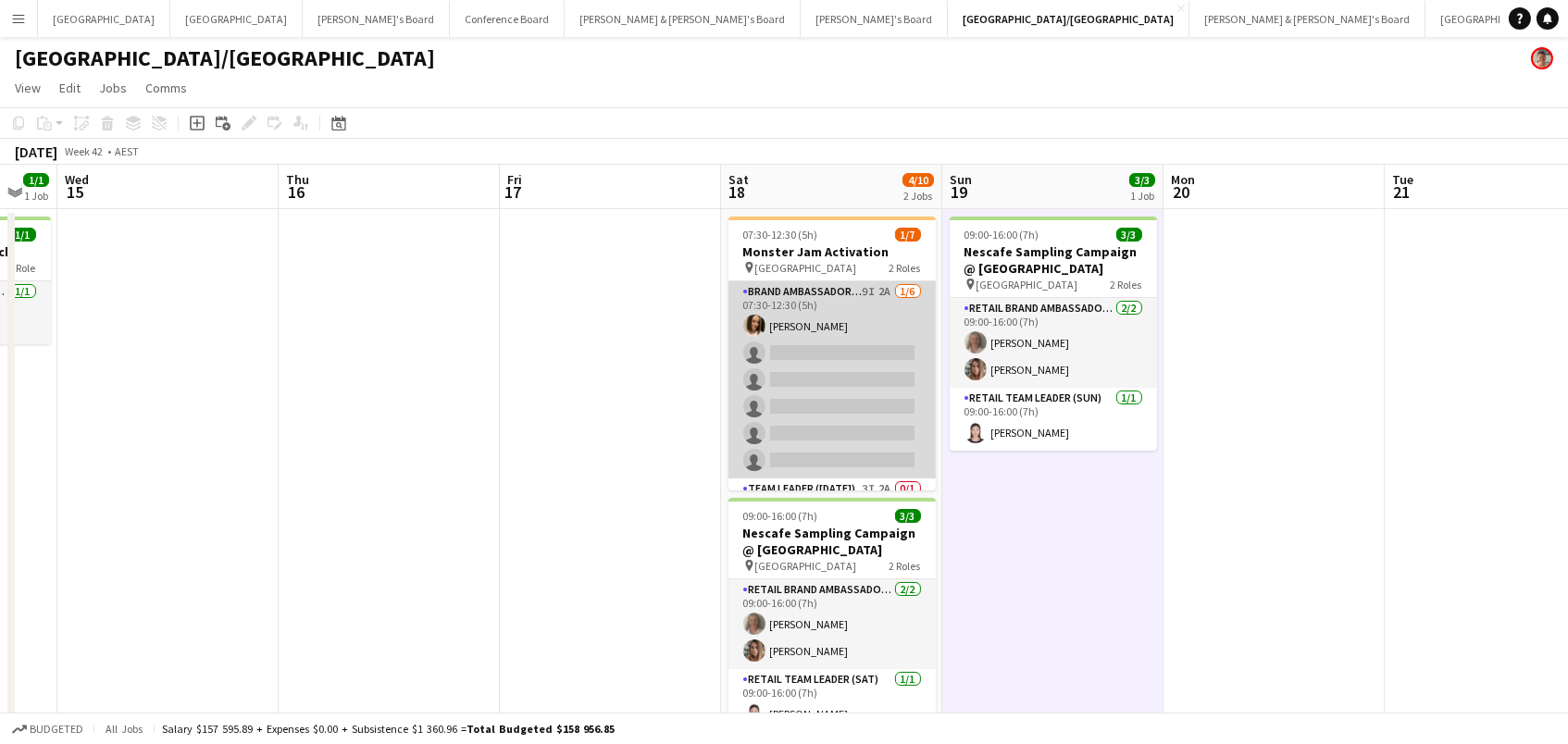
click at [821, 359] on app-card-role "Brand Ambassador (Saturday) 9I 2A 1/6 07:30-12:30 (5h) Laura Allen single-neutr…" at bounding box center [832, 379] width 207 height 197
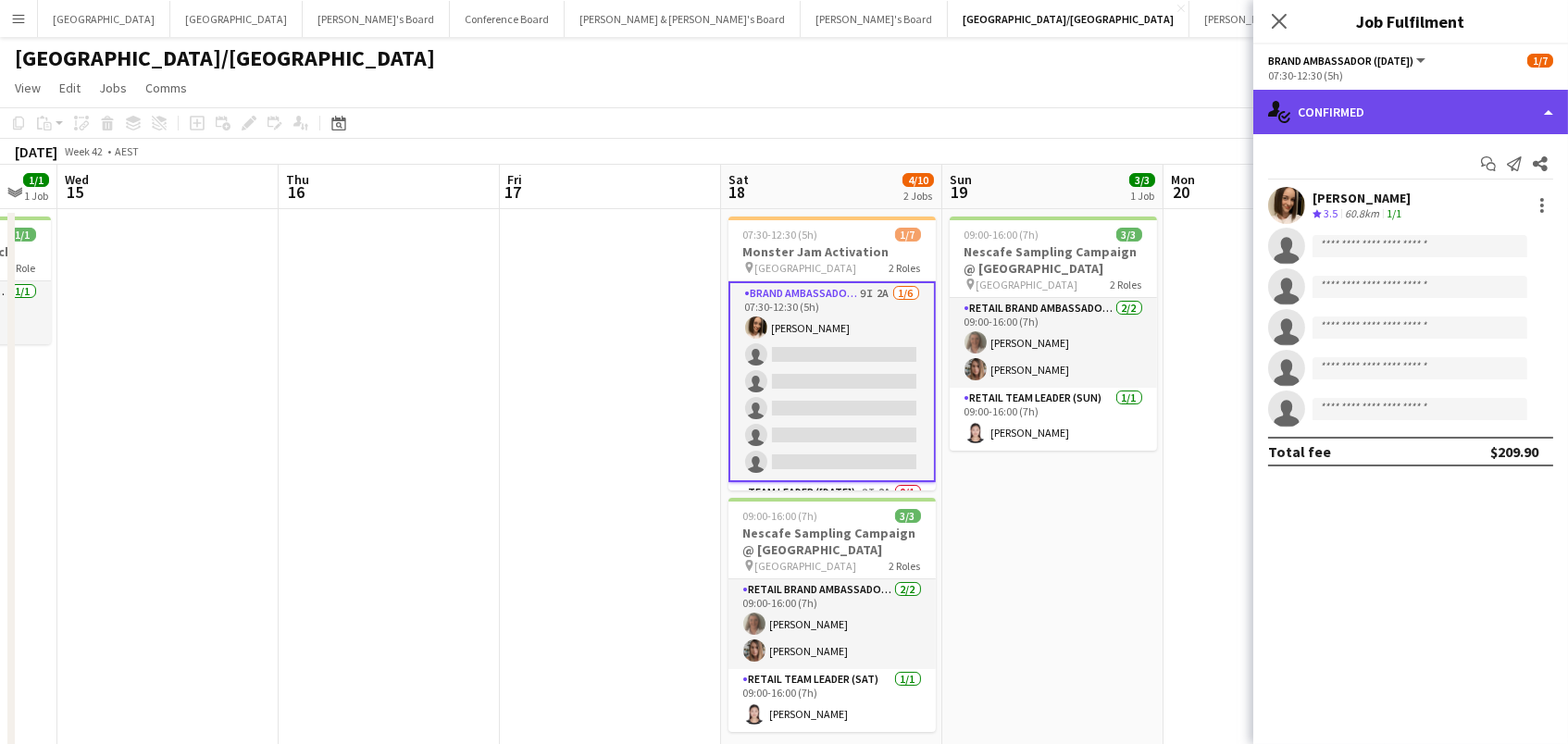
click at [1325, 114] on div "single-neutral-actions-check-2 Confirmed" at bounding box center [1411, 112] width 315 height 45
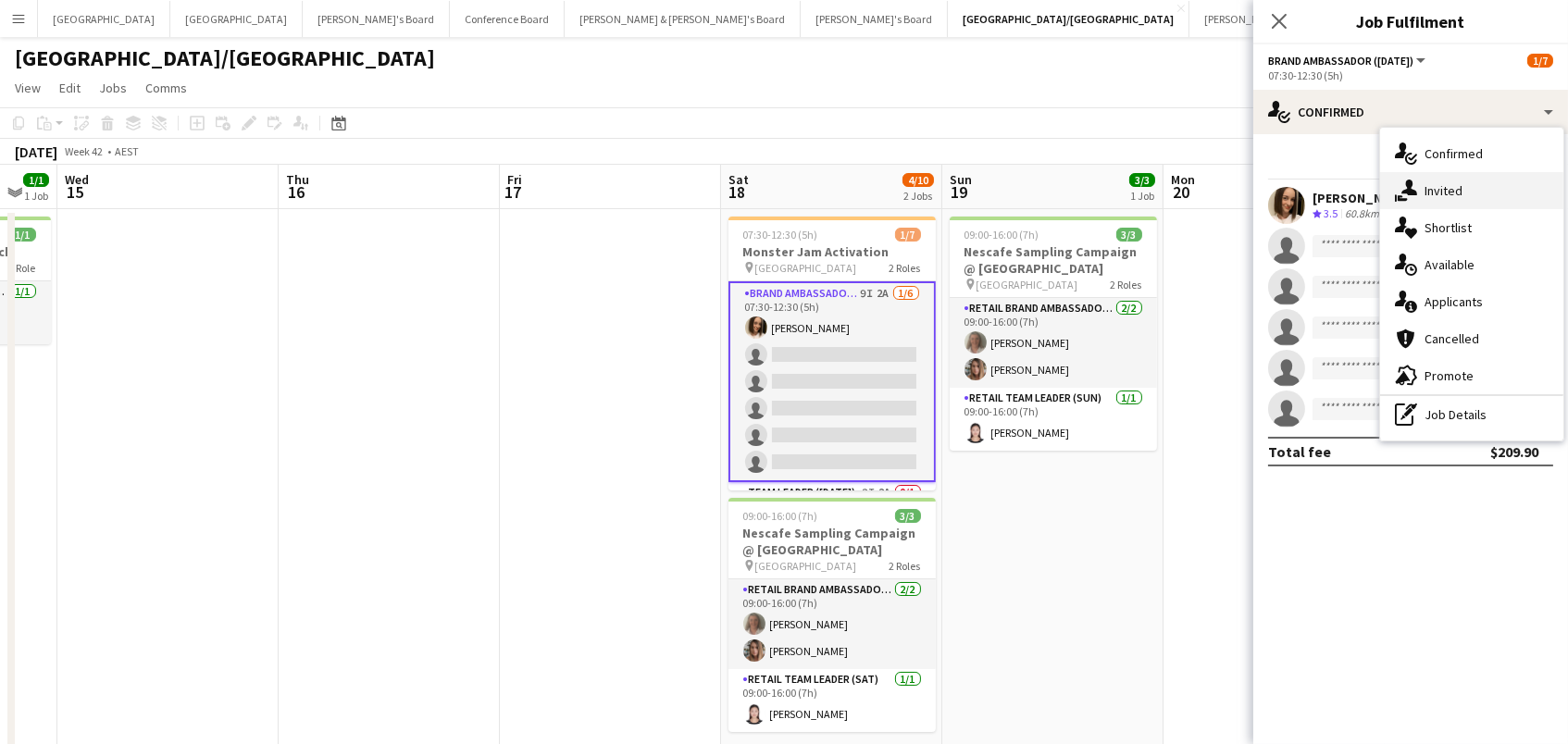
click at [1447, 187] on span "Invited" at bounding box center [1443, 190] width 38 height 17
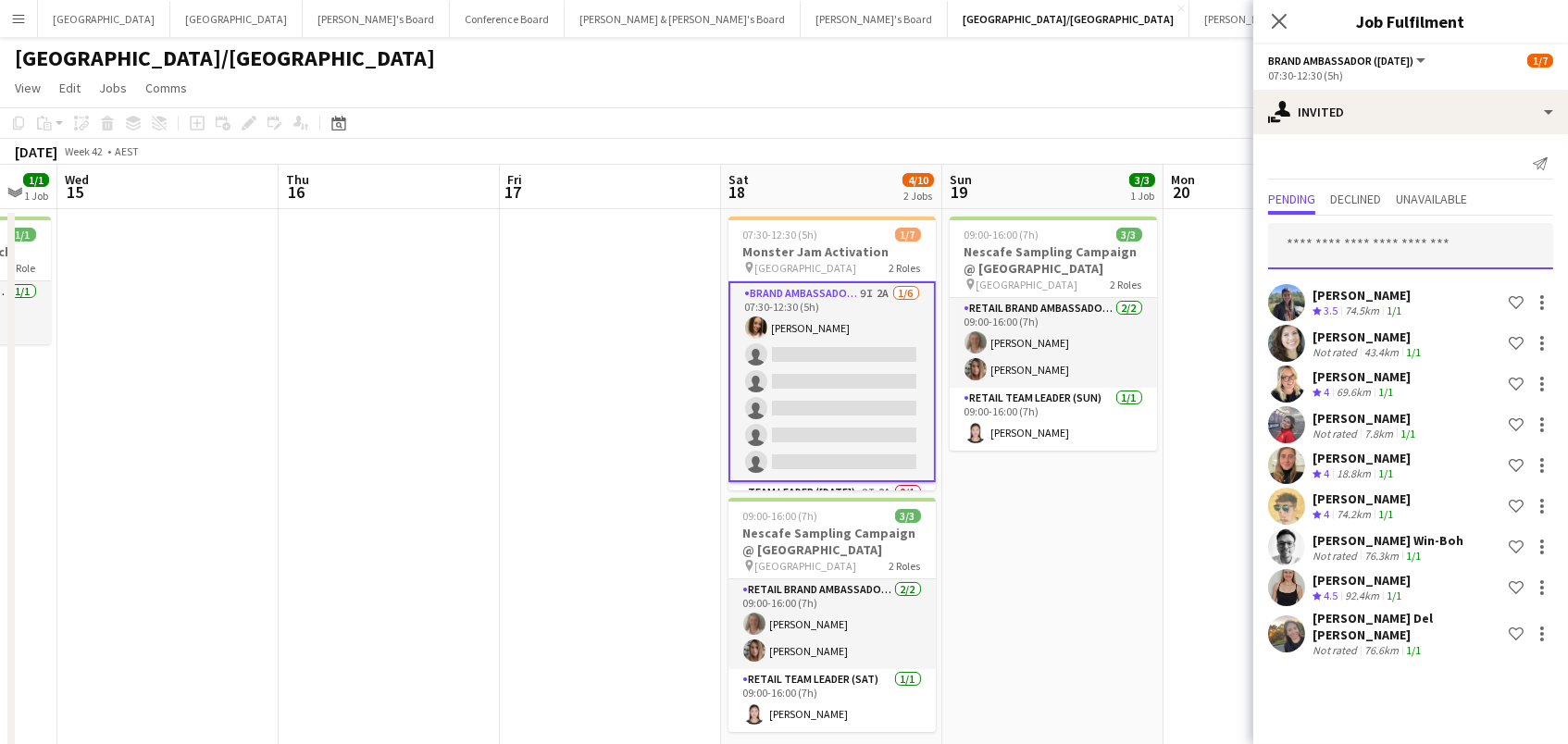
click at [1358, 248] on input "text" at bounding box center [1411, 246] width 285 height 46
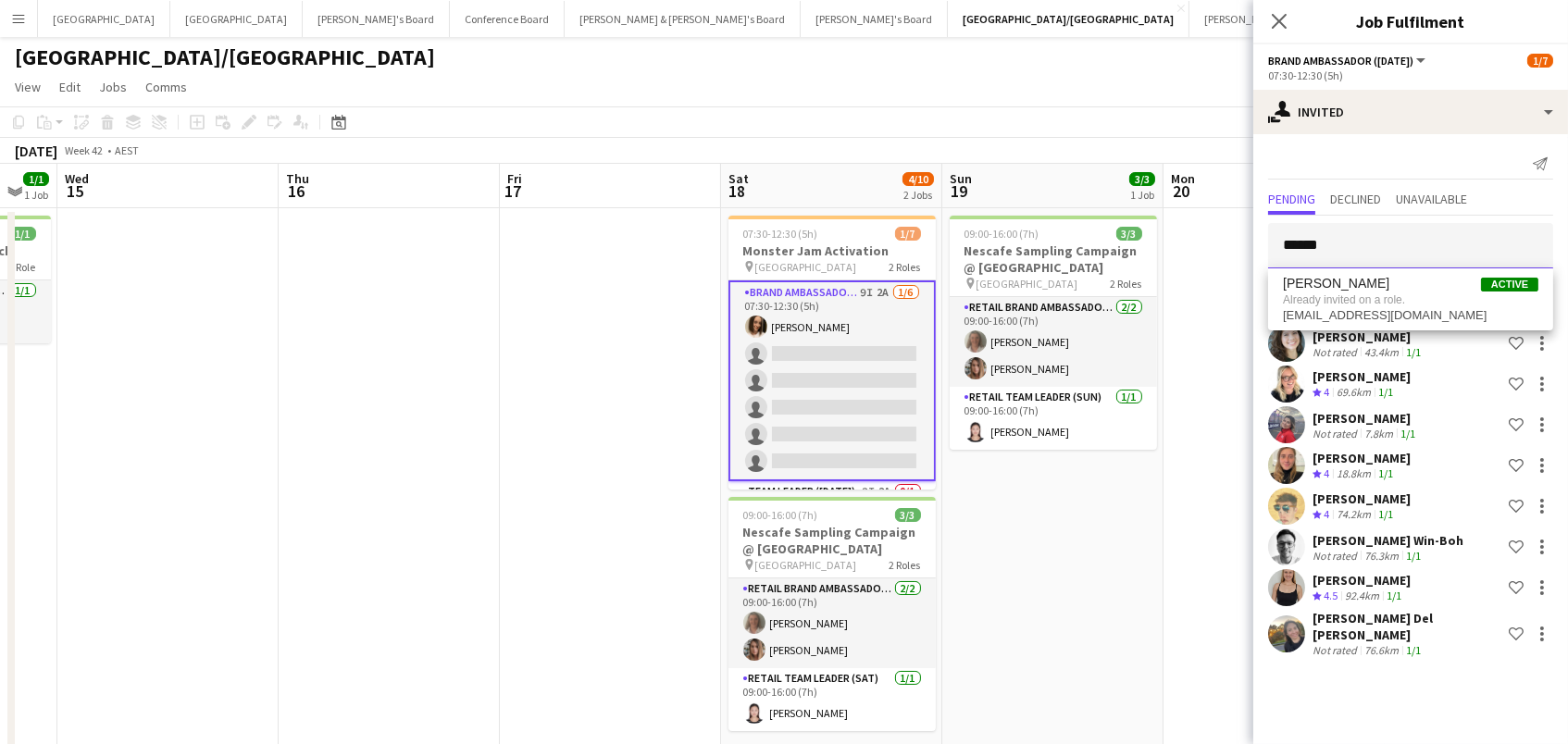
scroll to position [5, 1]
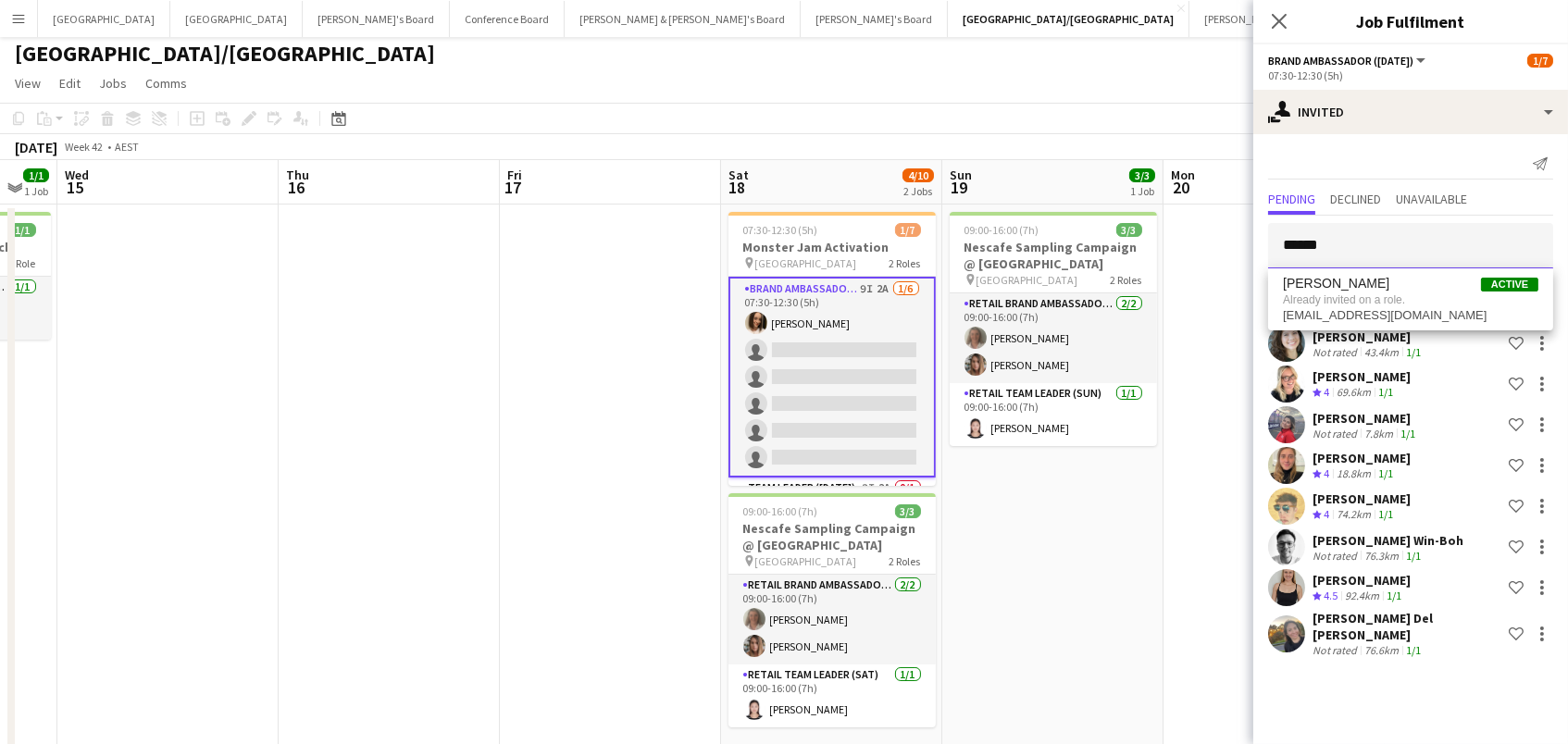
drag, startPoint x: 1114, startPoint y: 214, endPoint x: 795, endPoint y: 152, distance: 325.0
click at [795, 152] on body "Menu Boards Boards Boards All jobs Status Workforce Workforce My Workforce Recr…" at bounding box center [784, 396] width 1568 height 803
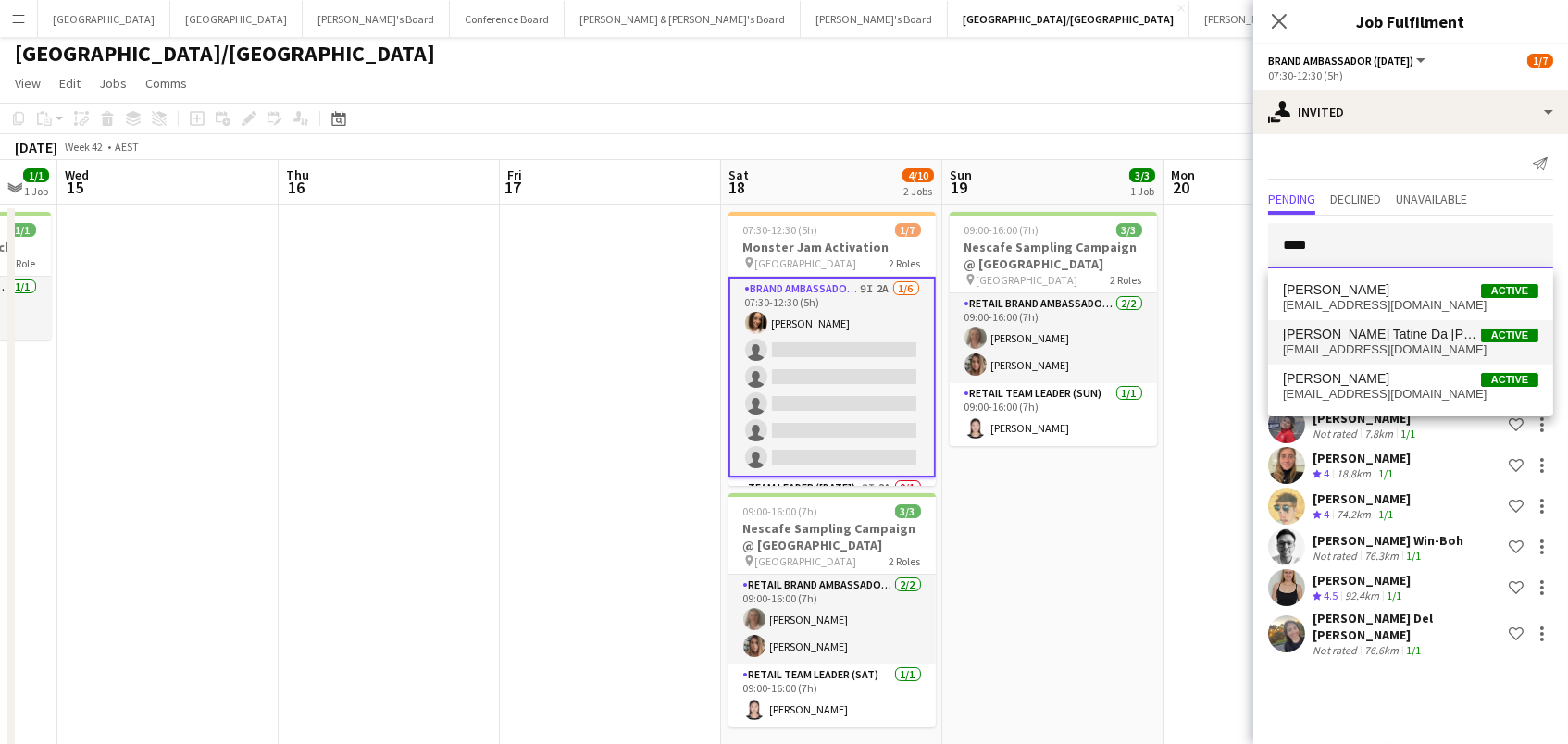
type input "****"
click at [1455, 334] on span "[PERSON_NAME] Tatine Da [PERSON_NAME] [PERSON_NAME]" at bounding box center [1382, 335] width 198 height 16
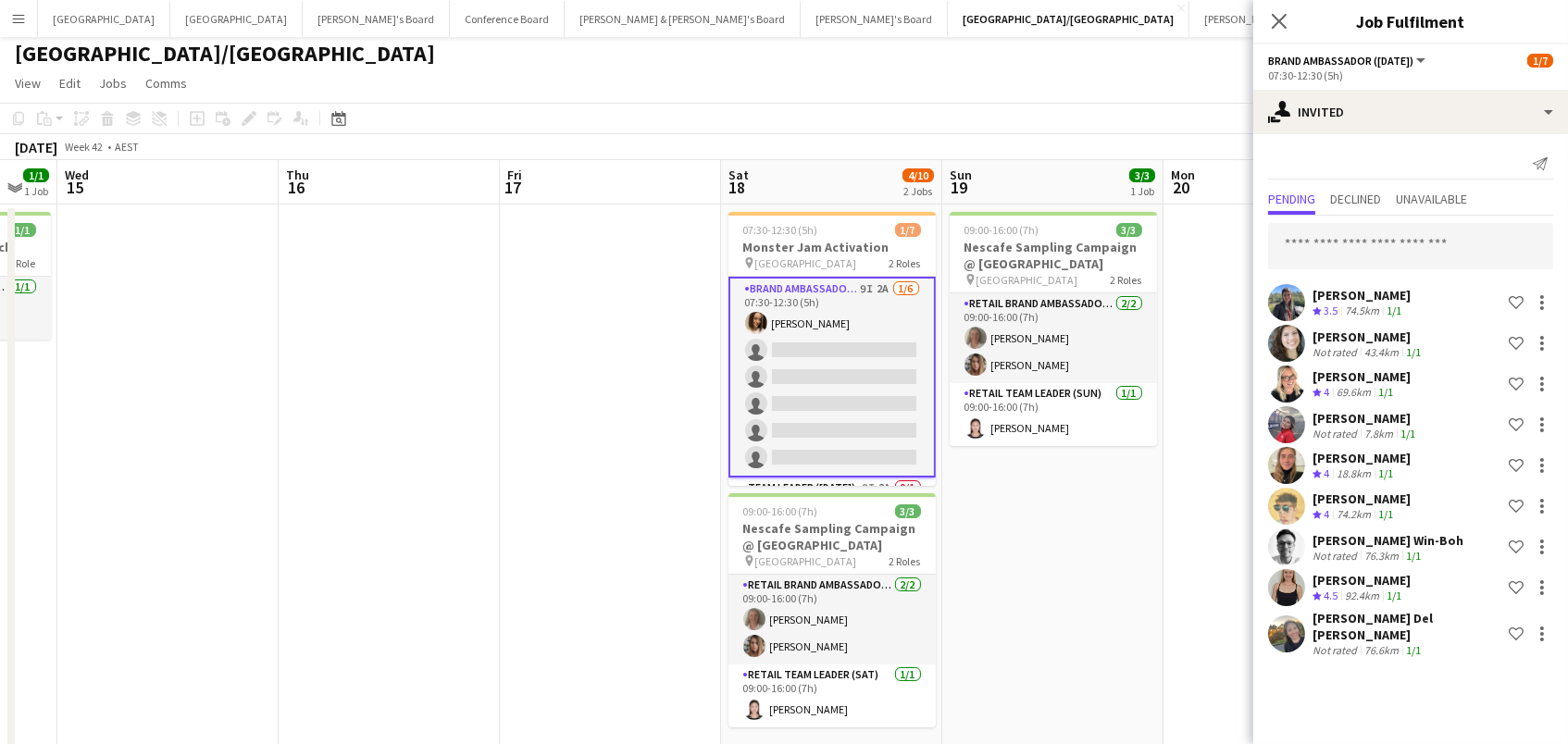
scroll to position [349, 0]
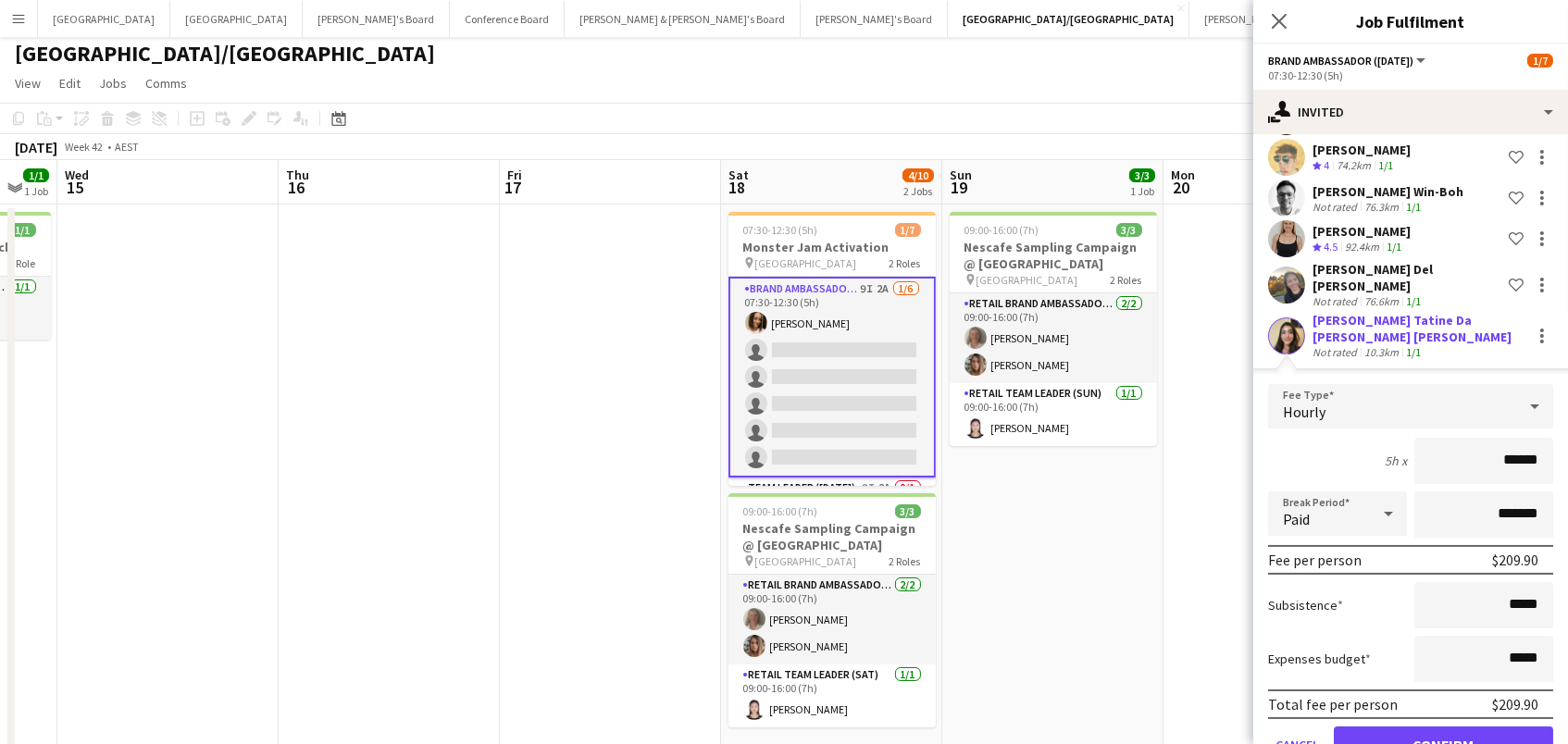
click at [1461, 726] on button "Confirm" at bounding box center [1443, 744] width 219 height 37
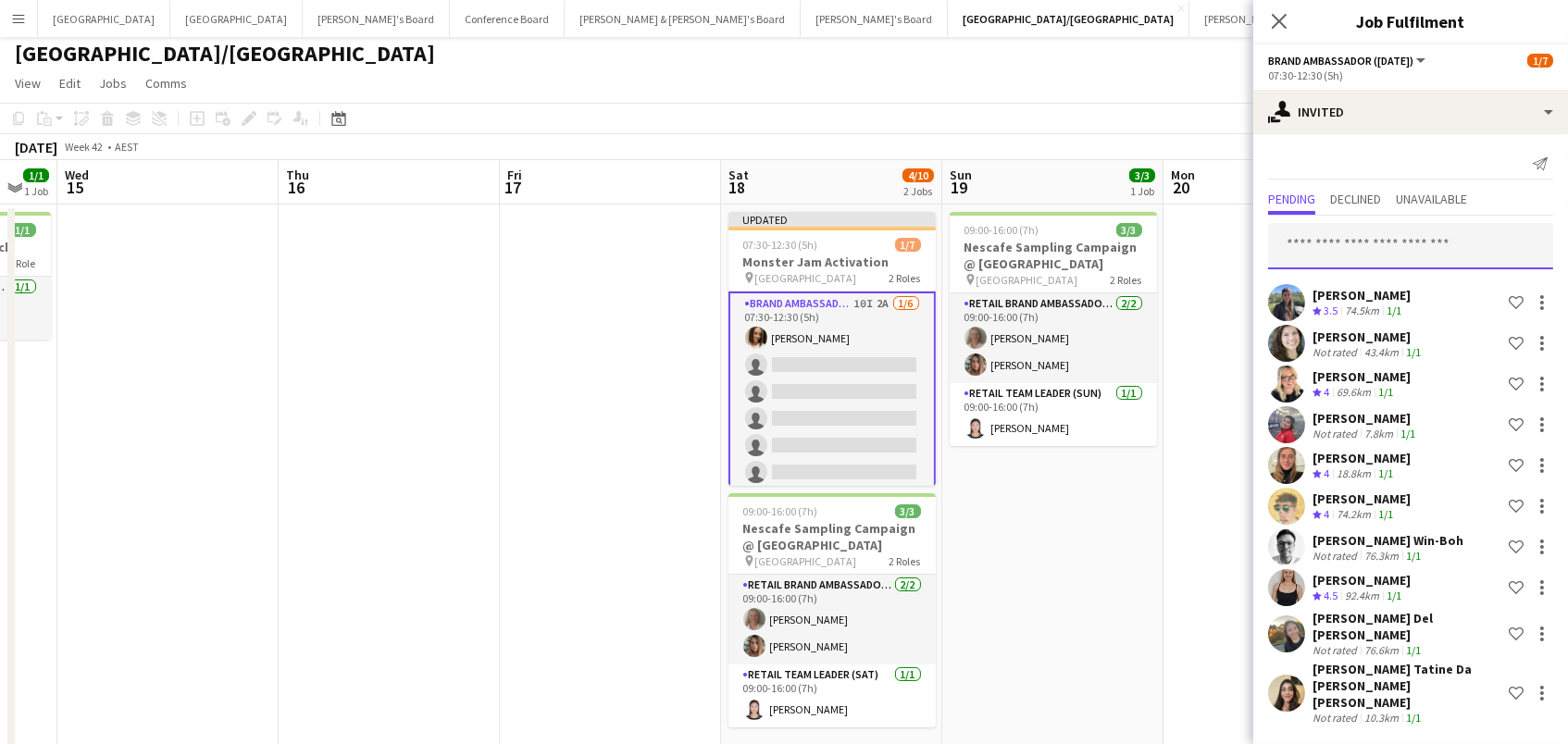
click at [1354, 247] on input "text" at bounding box center [1411, 246] width 285 height 46
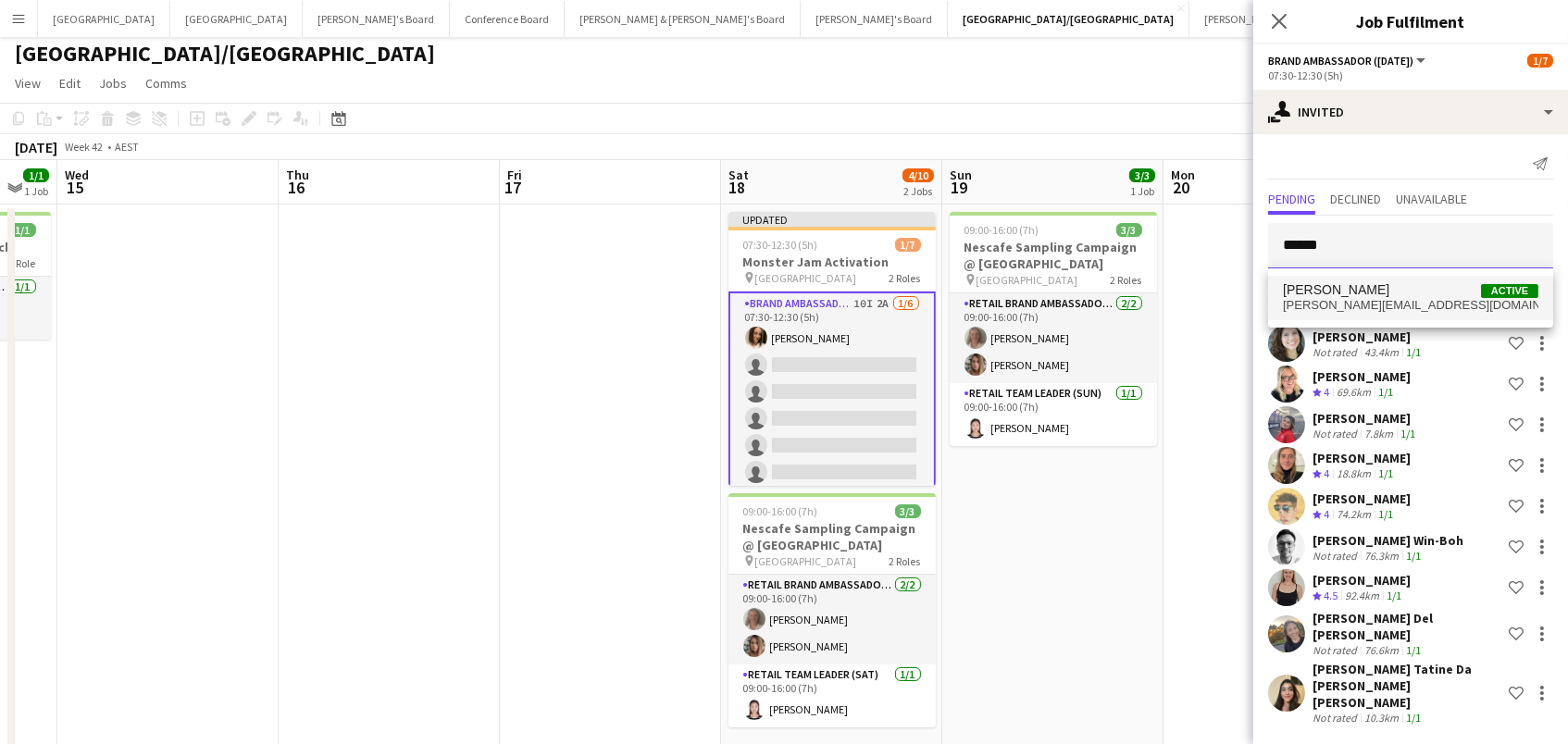
type input "******"
click at [1343, 293] on span "Emily Hendon" at bounding box center [1336, 290] width 107 height 16
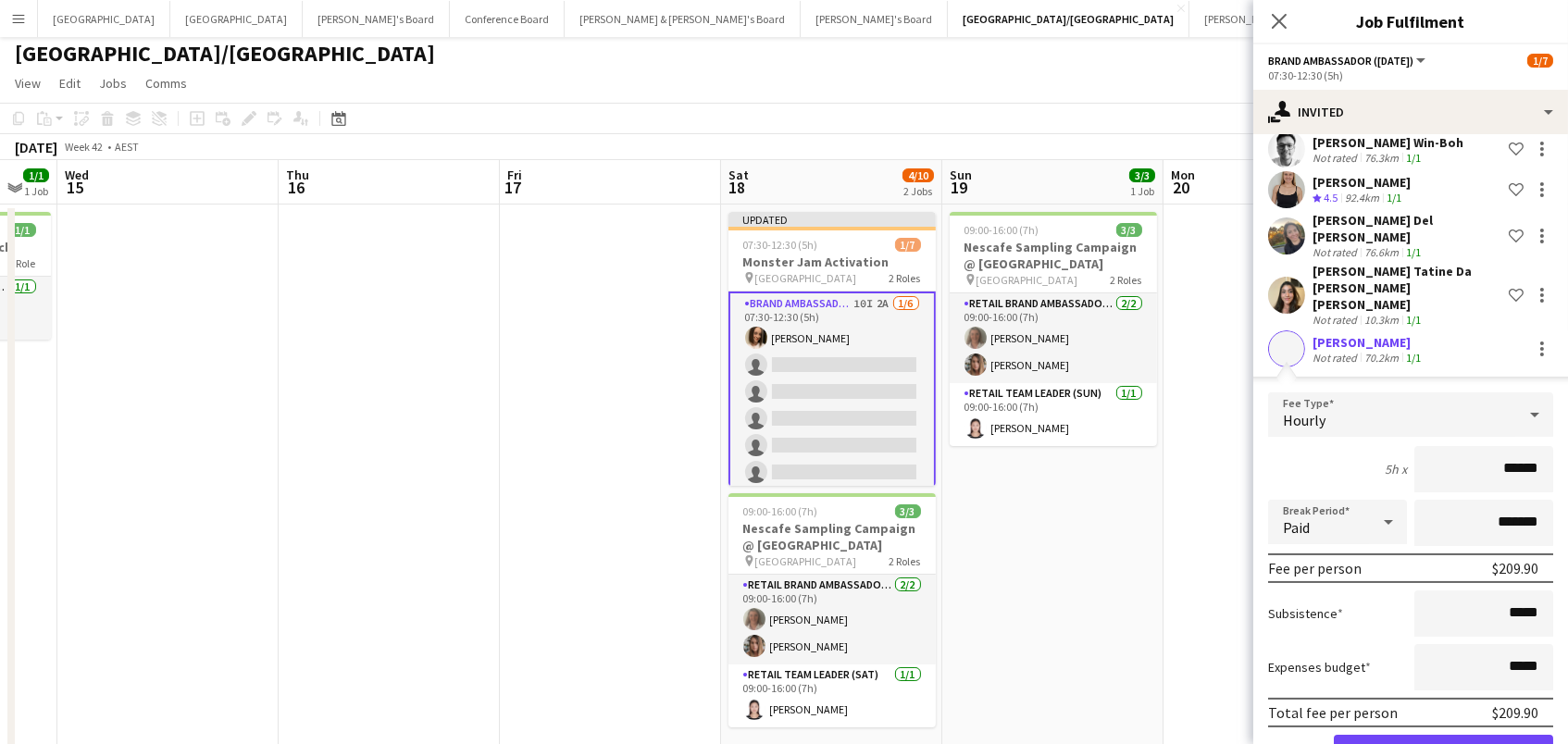
click at [1443, 735] on button "Confirm" at bounding box center [1443, 753] width 219 height 37
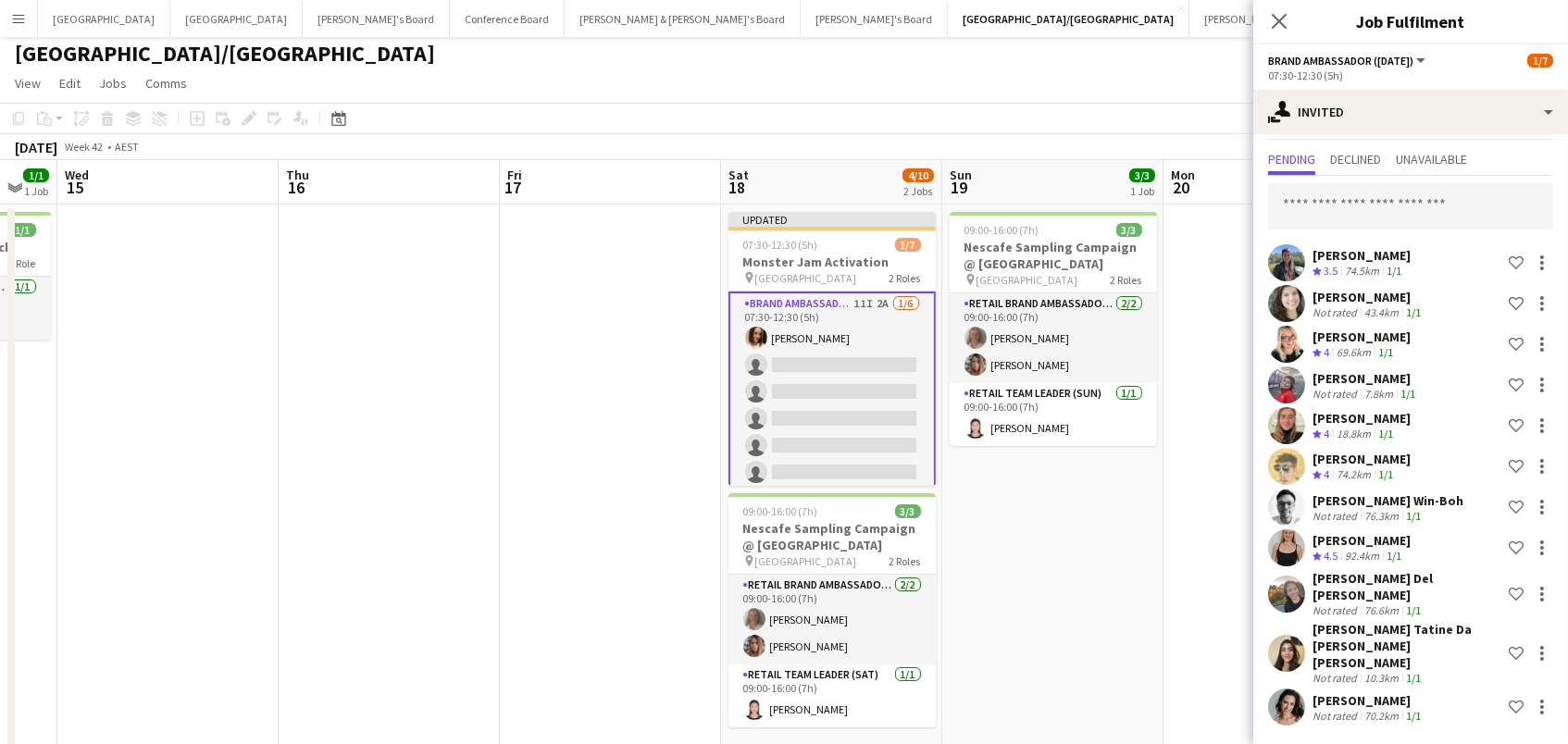
scroll to position [9, 0]
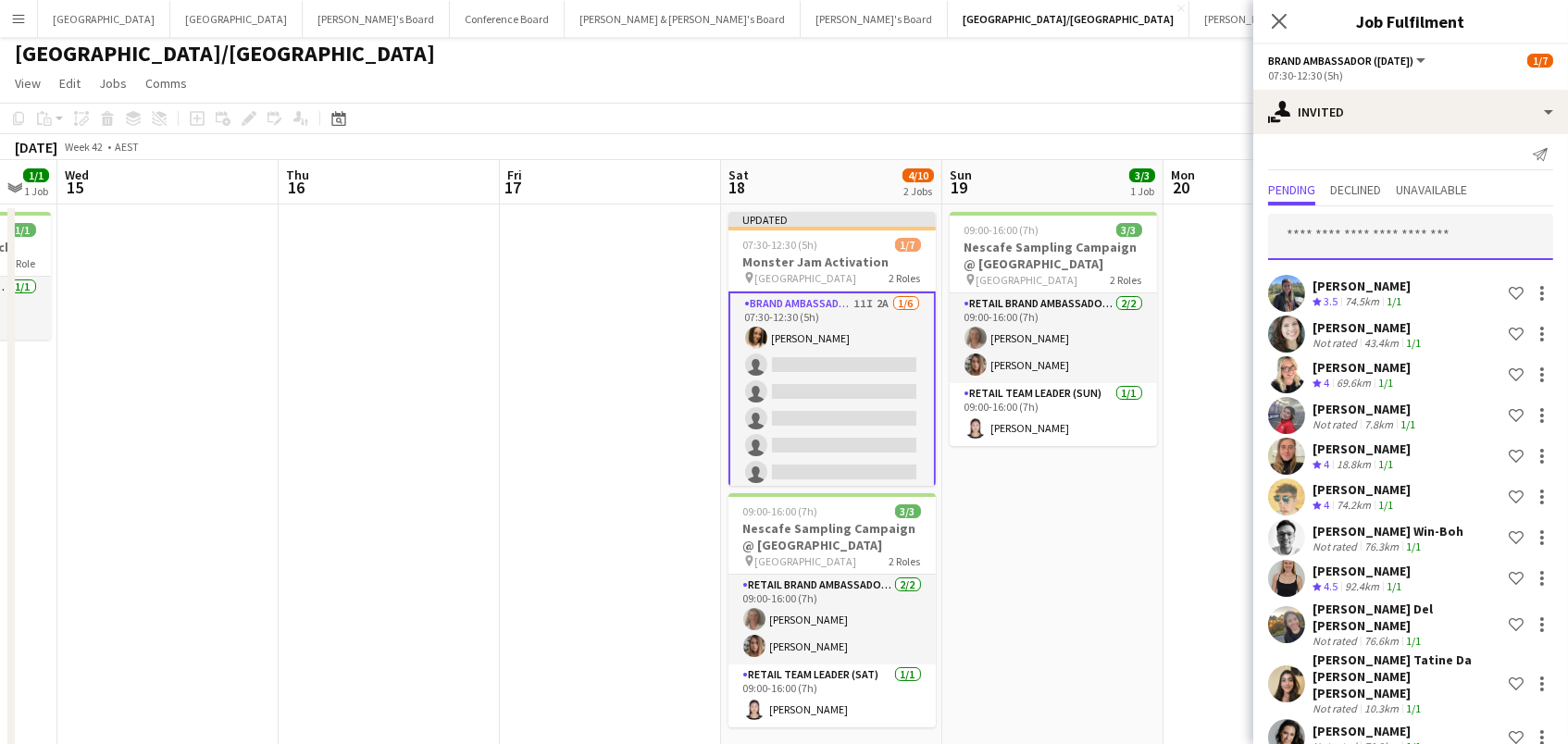
click at [1355, 236] on input "text" at bounding box center [1411, 237] width 285 height 46
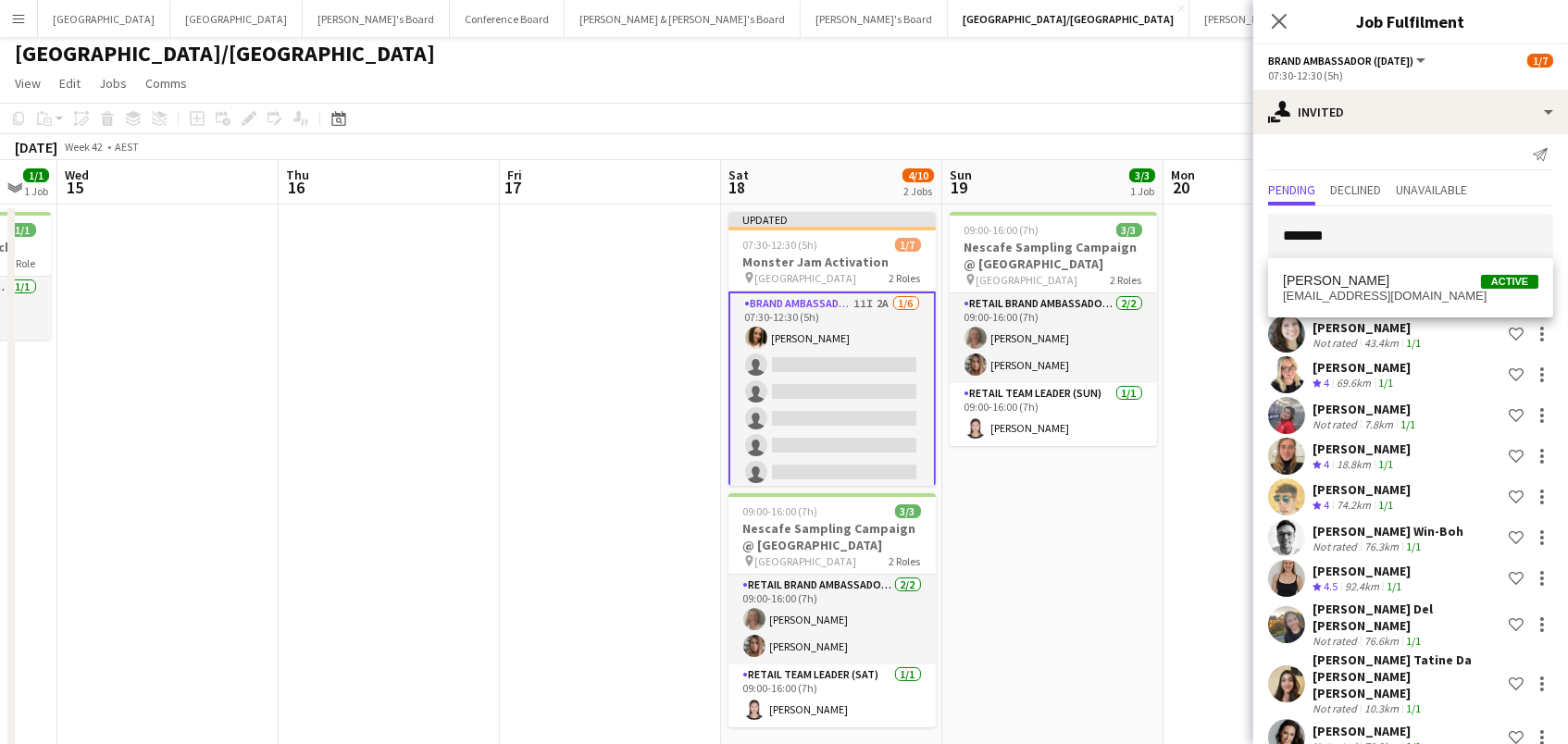
type input "*******"
drag, startPoint x: 1375, startPoint y: 266, endPoint x: 1400, endPoint y: 288, distance: 33.3
click at [1400, 289] on span "[EMAIL_ADDRESS][DOMAIN_NAME]" at bounding box center [1411, 296] width 255 height 15
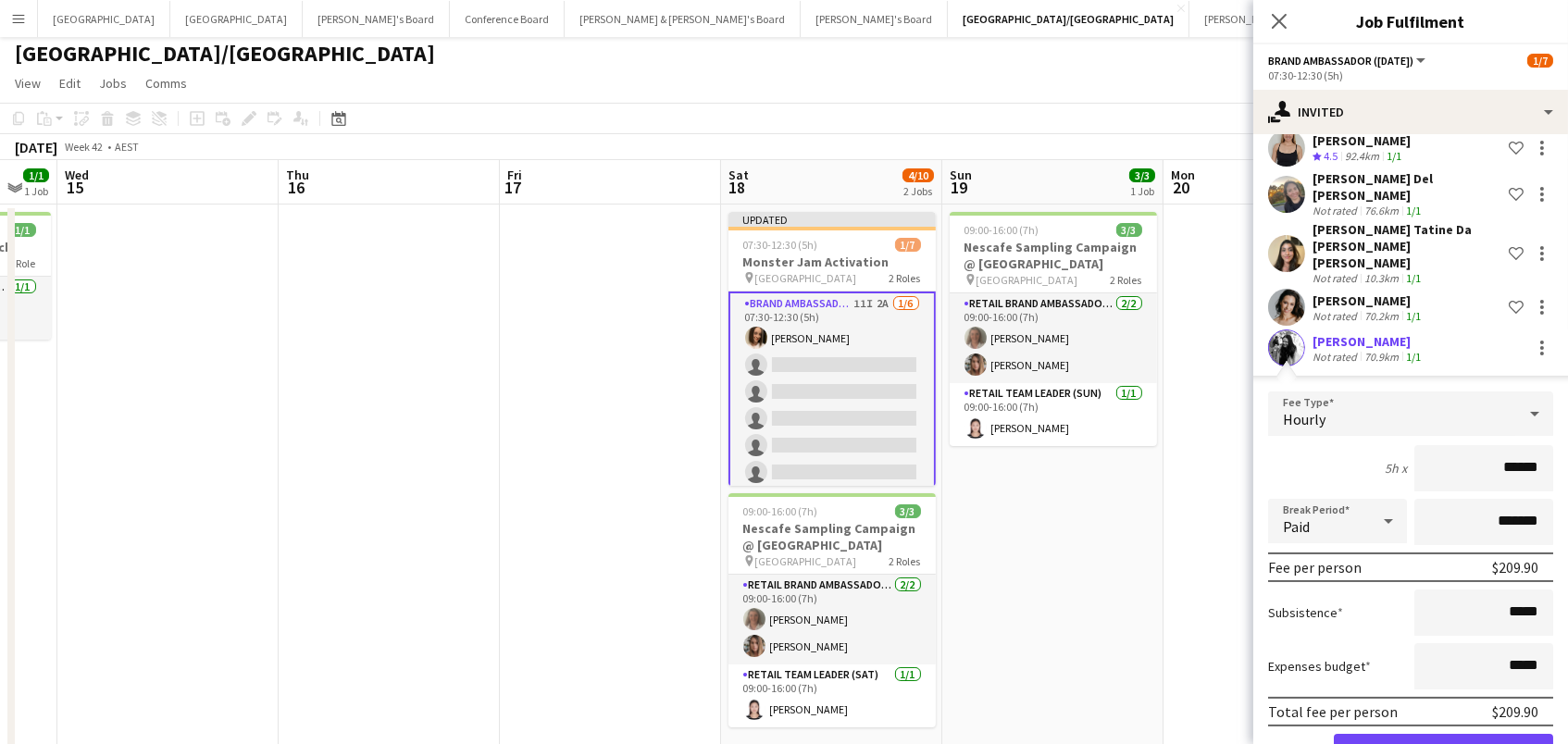
click at [1443, 734] on button "Confirm" at bounding box center [1443, 752] width 219 height 37
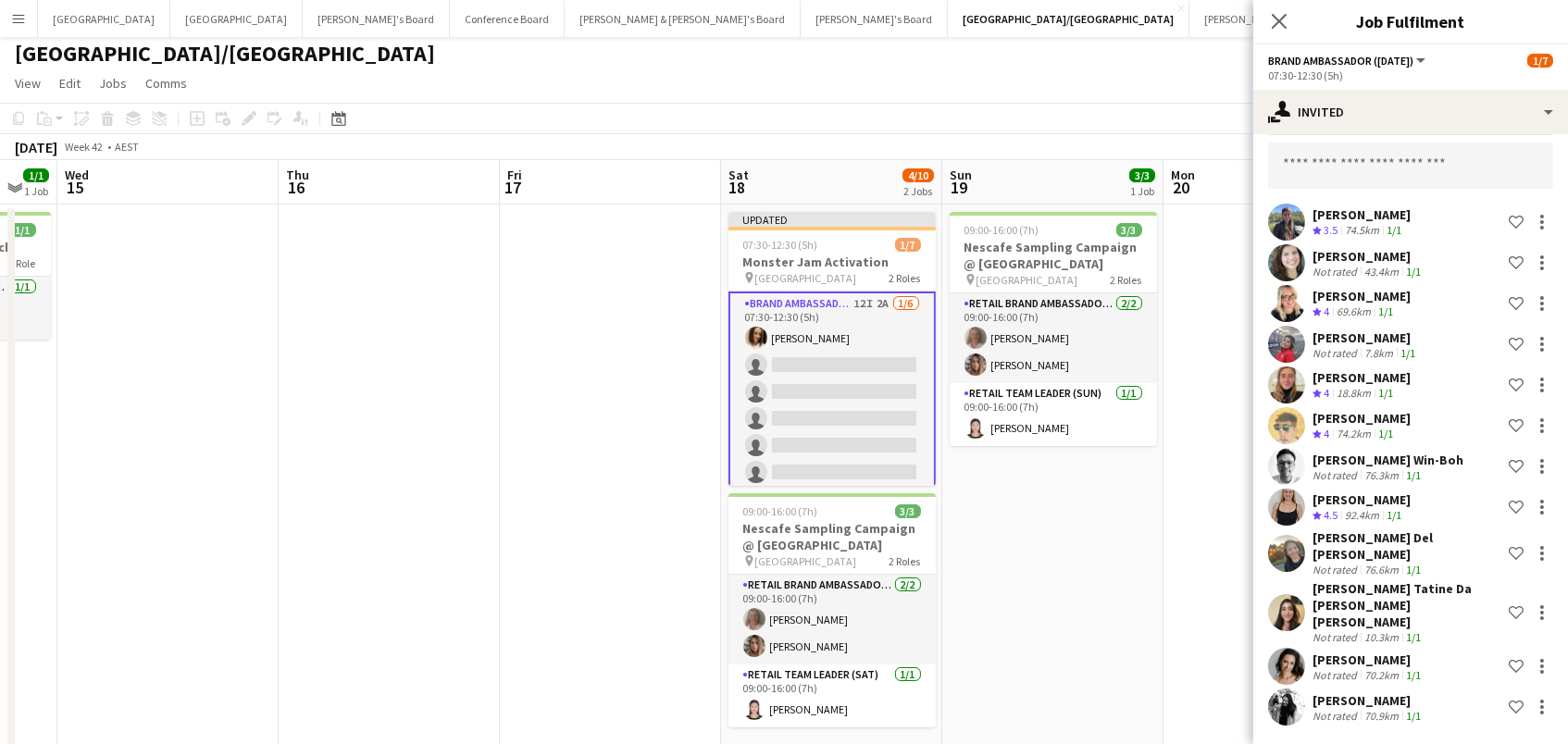
scroll to position [50, 0]
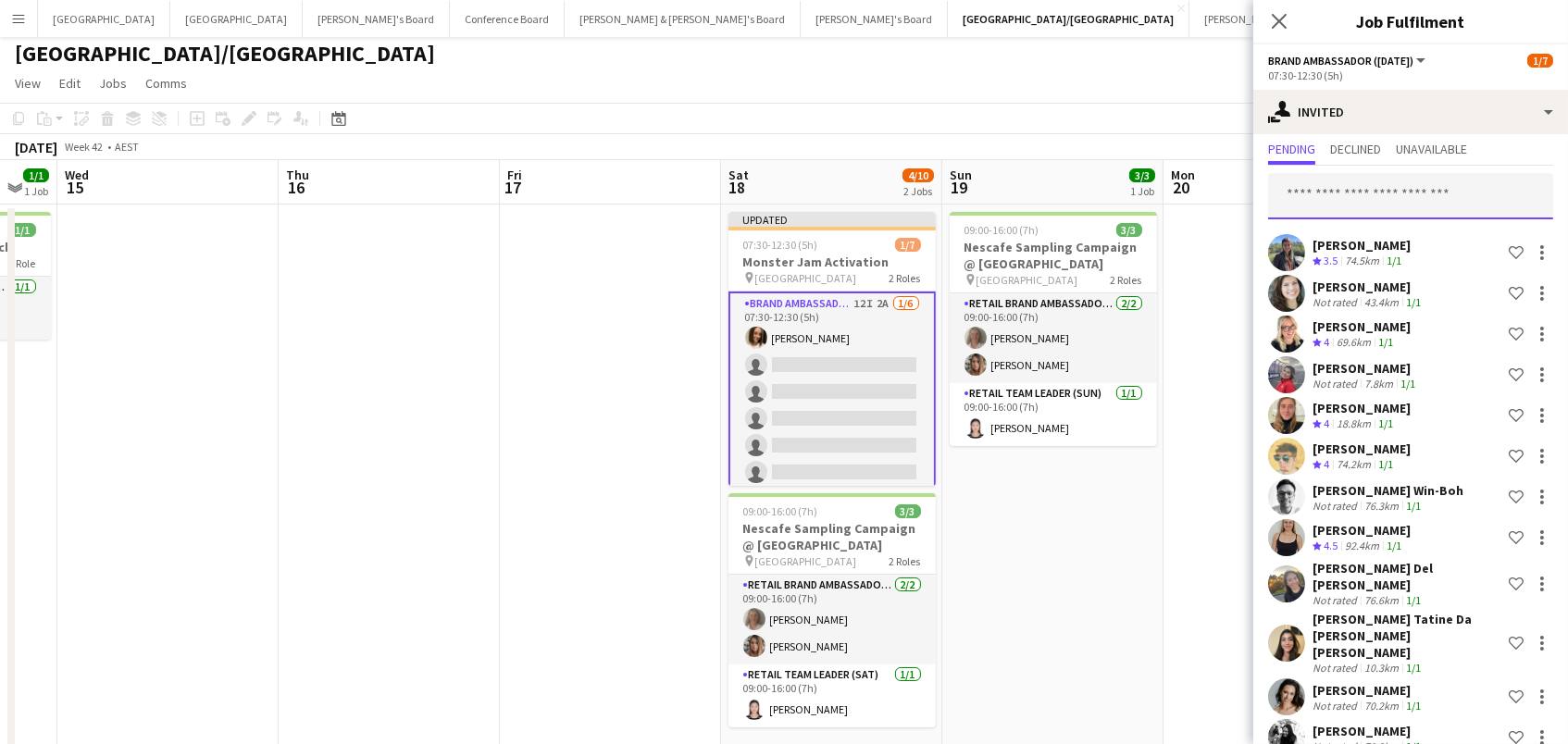
click at [1457, 193] on input "text" at bounding box center [1411, 196] width 285 height 46
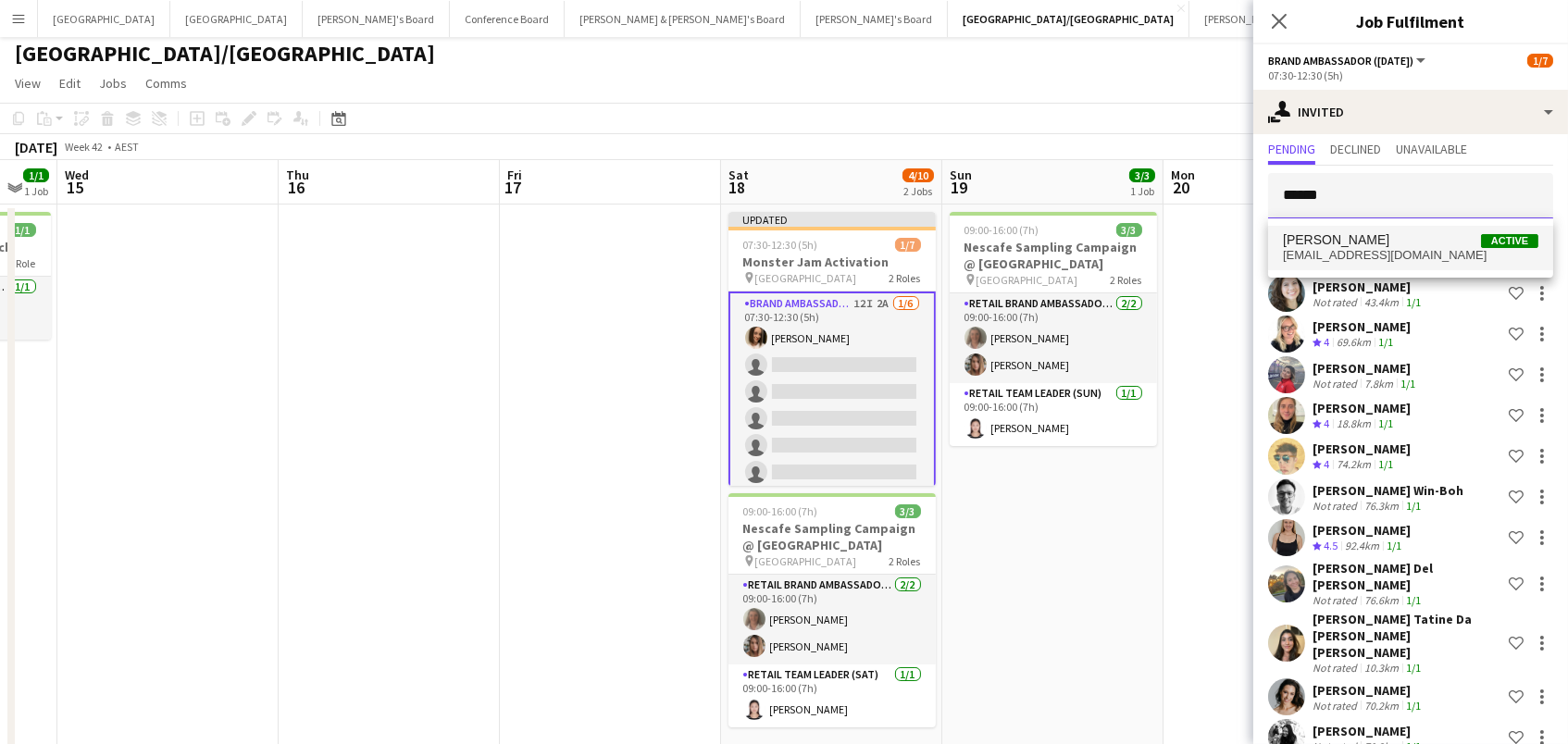
type input "******"
click at [1430, 243] on span "Brinda Kashyap Active" at bounding box center [1411, 240] width 255 height 16
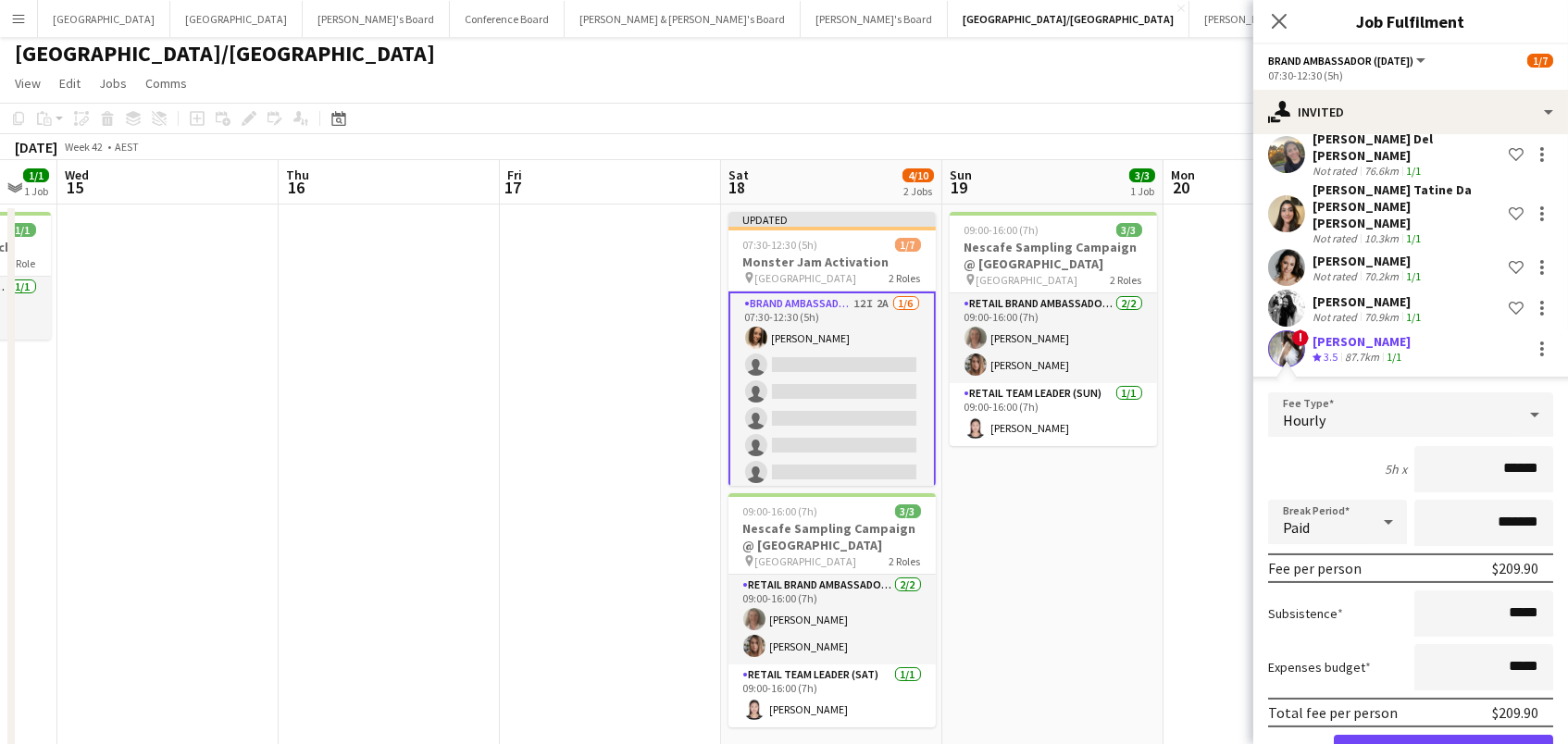
click at [1443, 735] on button "Confirm" at bounding box center [1443, 753] width 219 height 37
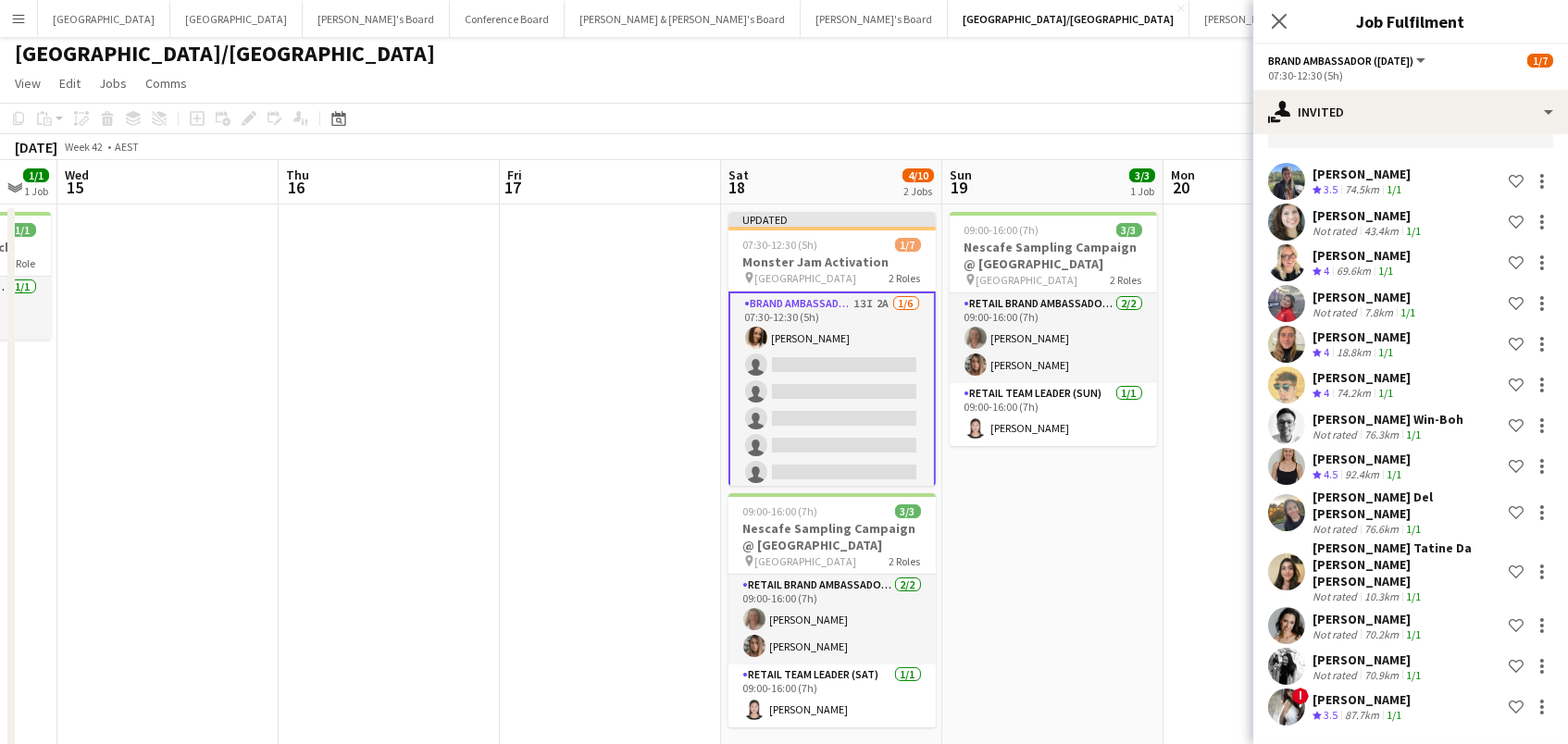
scroll to position [90, 0]
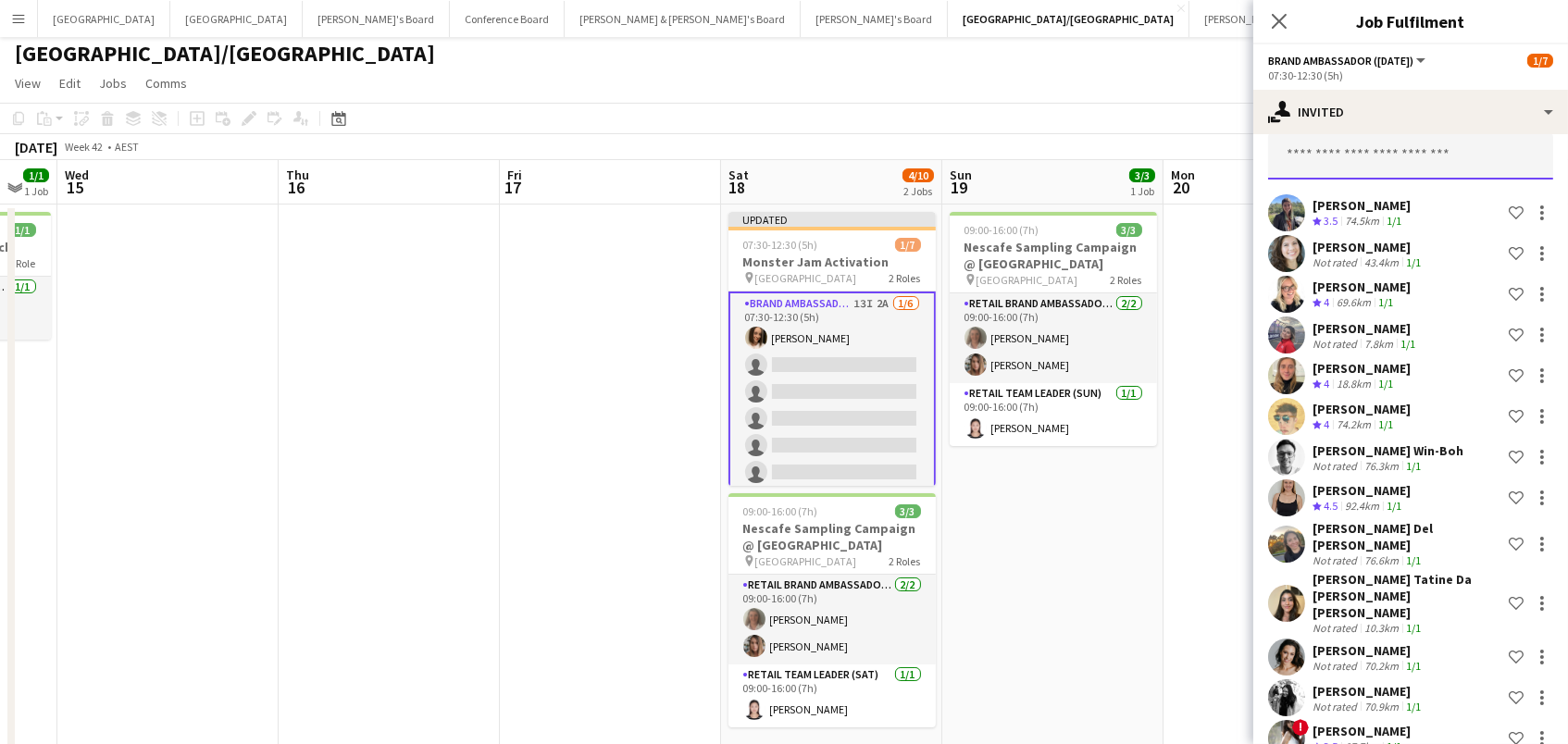
click at [1349, 146] on input "text" at bounding box center [1411, 156] width 285 height 46
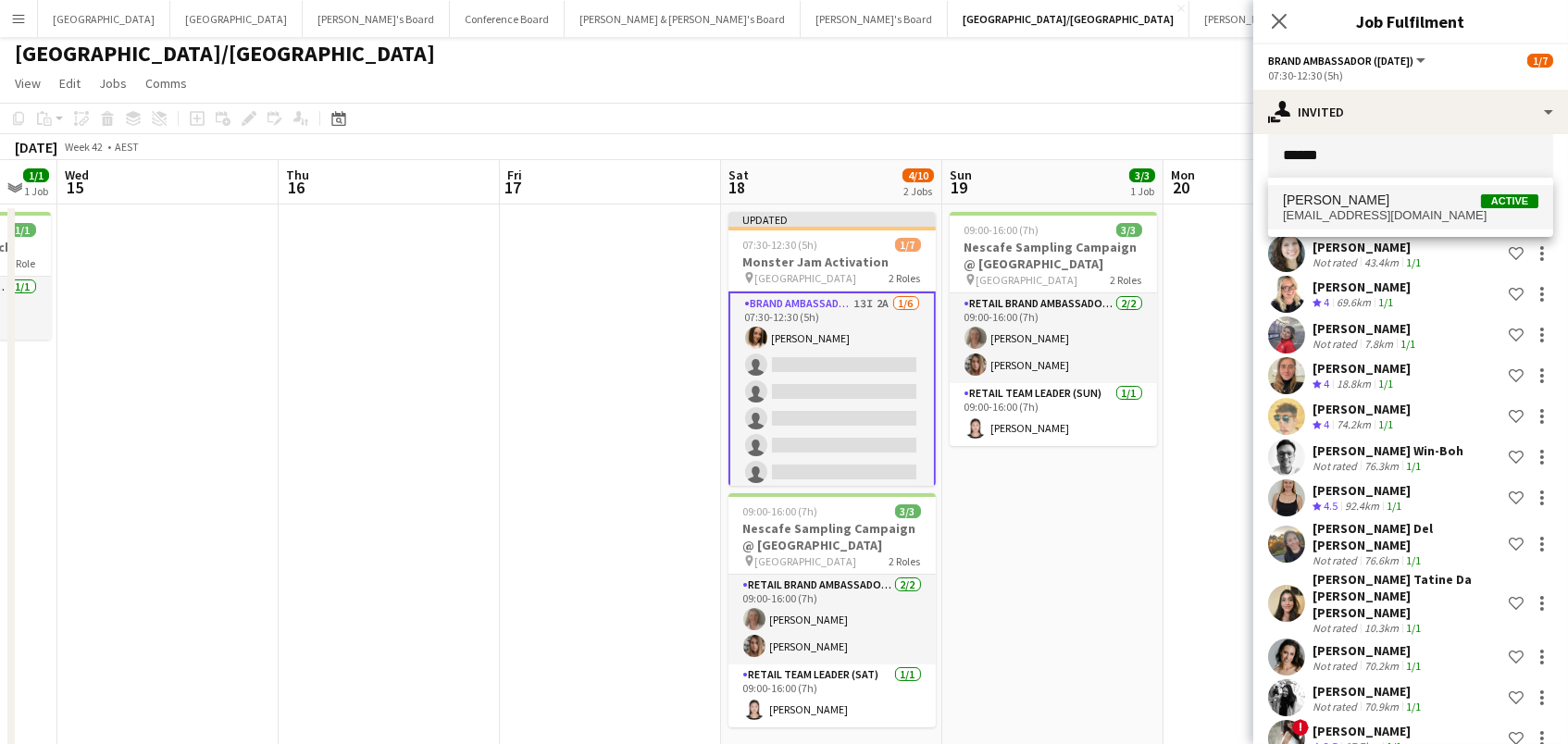
scroll to position [5, 1]
type input "******"
click at [1355, 202] on span "Manish Yadav" at bounding box center [1336, 200] width 107 height 16
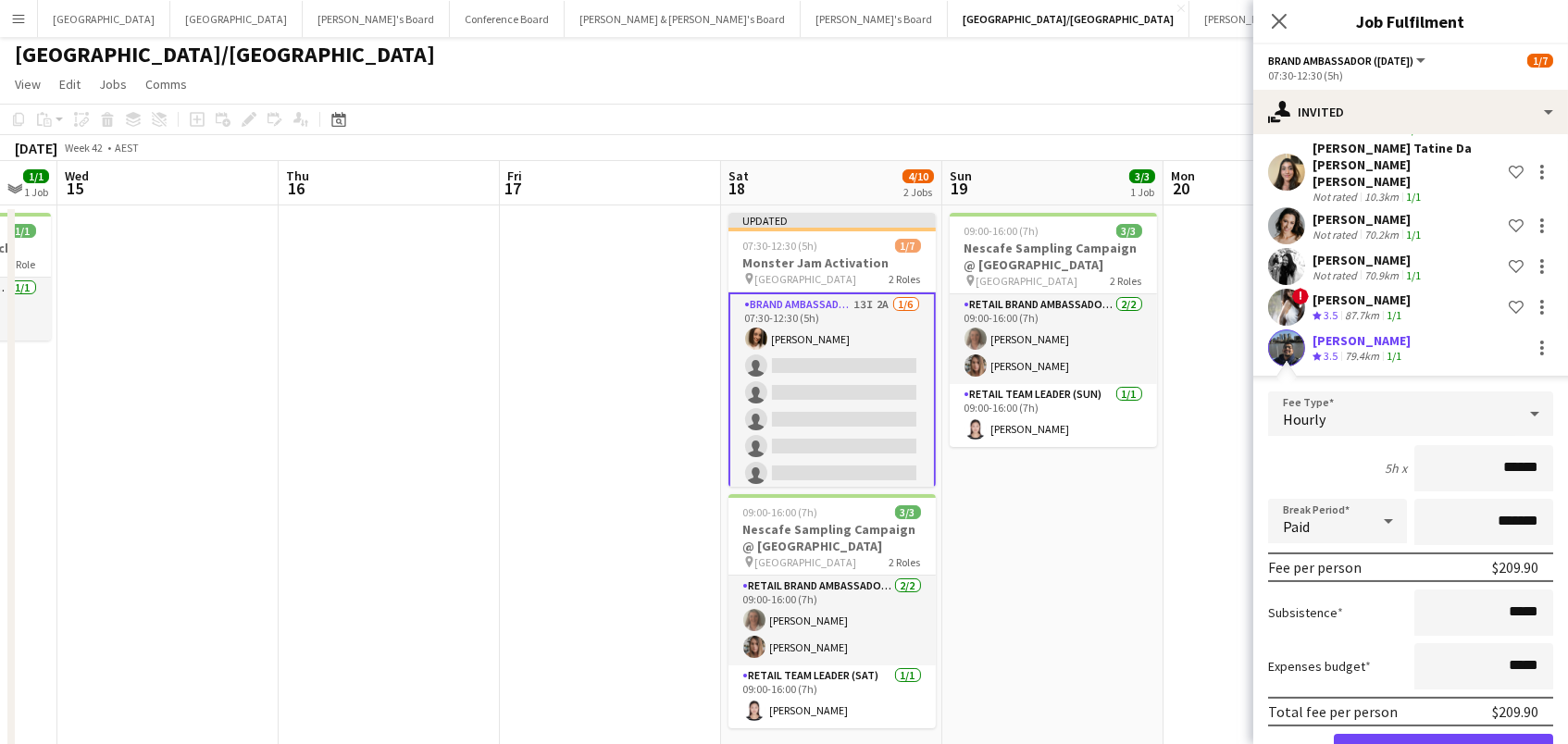
click at [1443, 734] on button "Confirm" at bounding box center [1443, 752] width 219 height 37
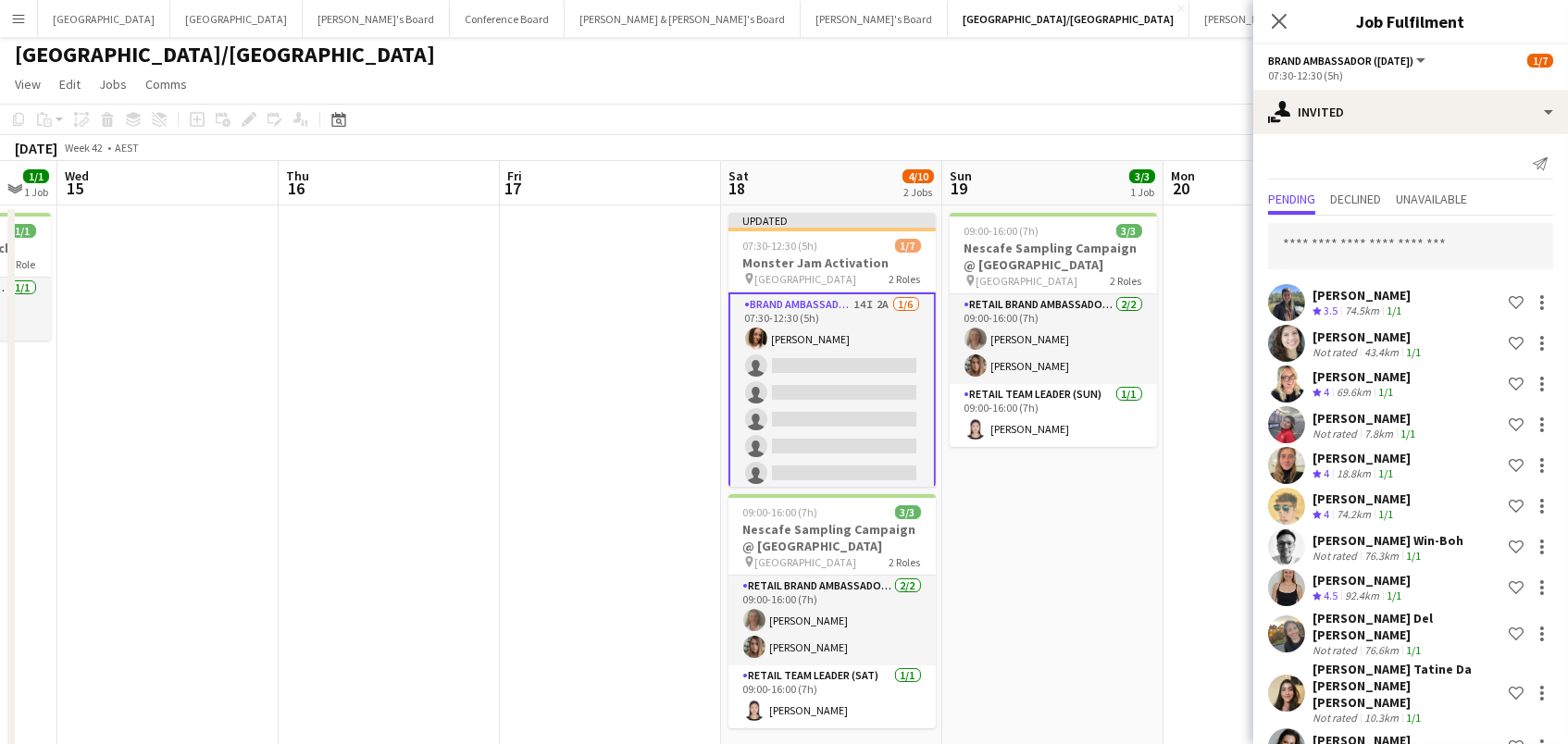
scroll to position [0, 0]
click at [1310, 243] on input "text" at bounding box center [1411, 246] width 285 height 46
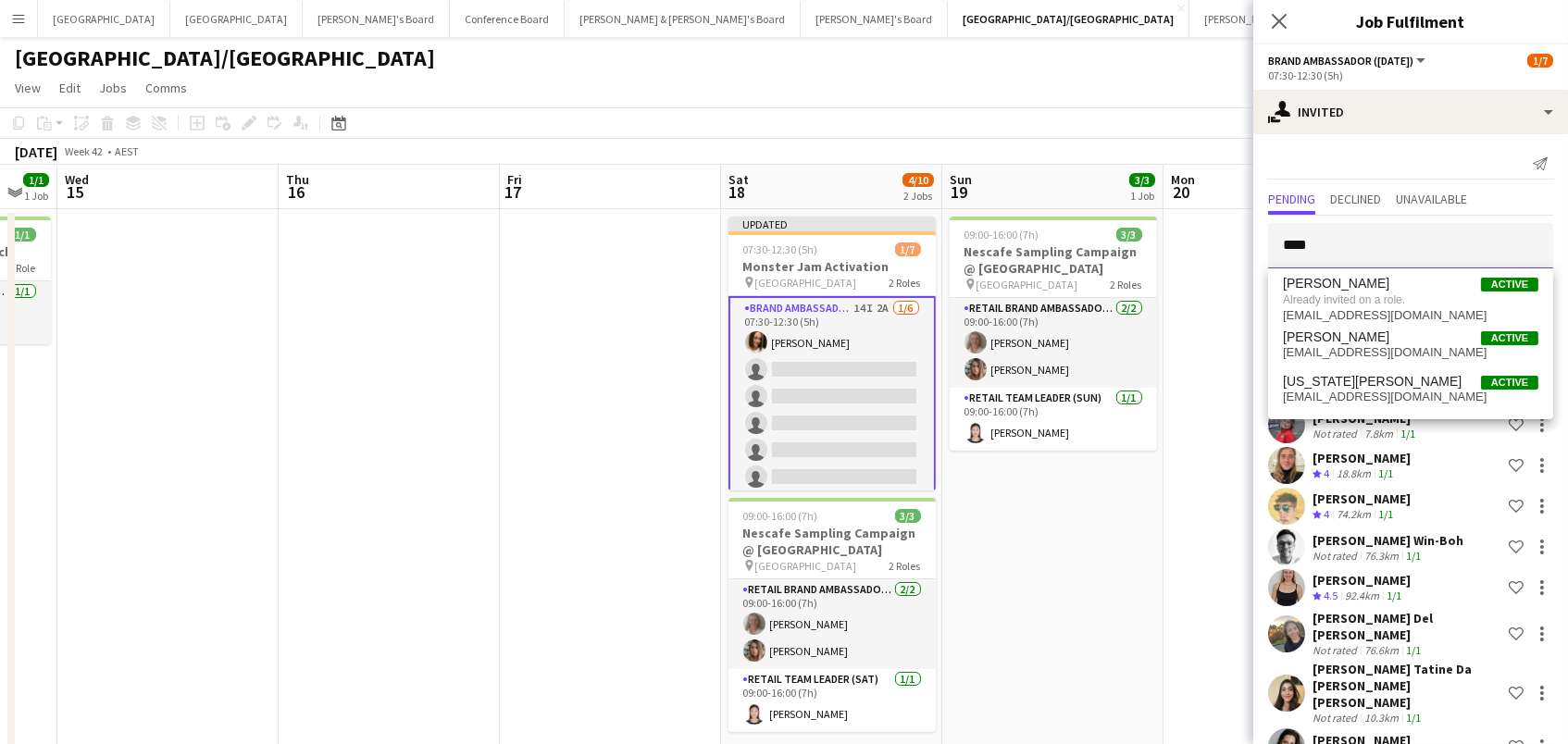
drag, startPoint x: 1139, startPoint y: 220, endPoint x: 795, endPoint y: 149, distance: 351.3
click at [795, 149] on body "Menu Boards Boards Boards All jobs Status Workforce Workforce My Workforce Recr…" at bounding box center [784, 401] width 1568 height 803
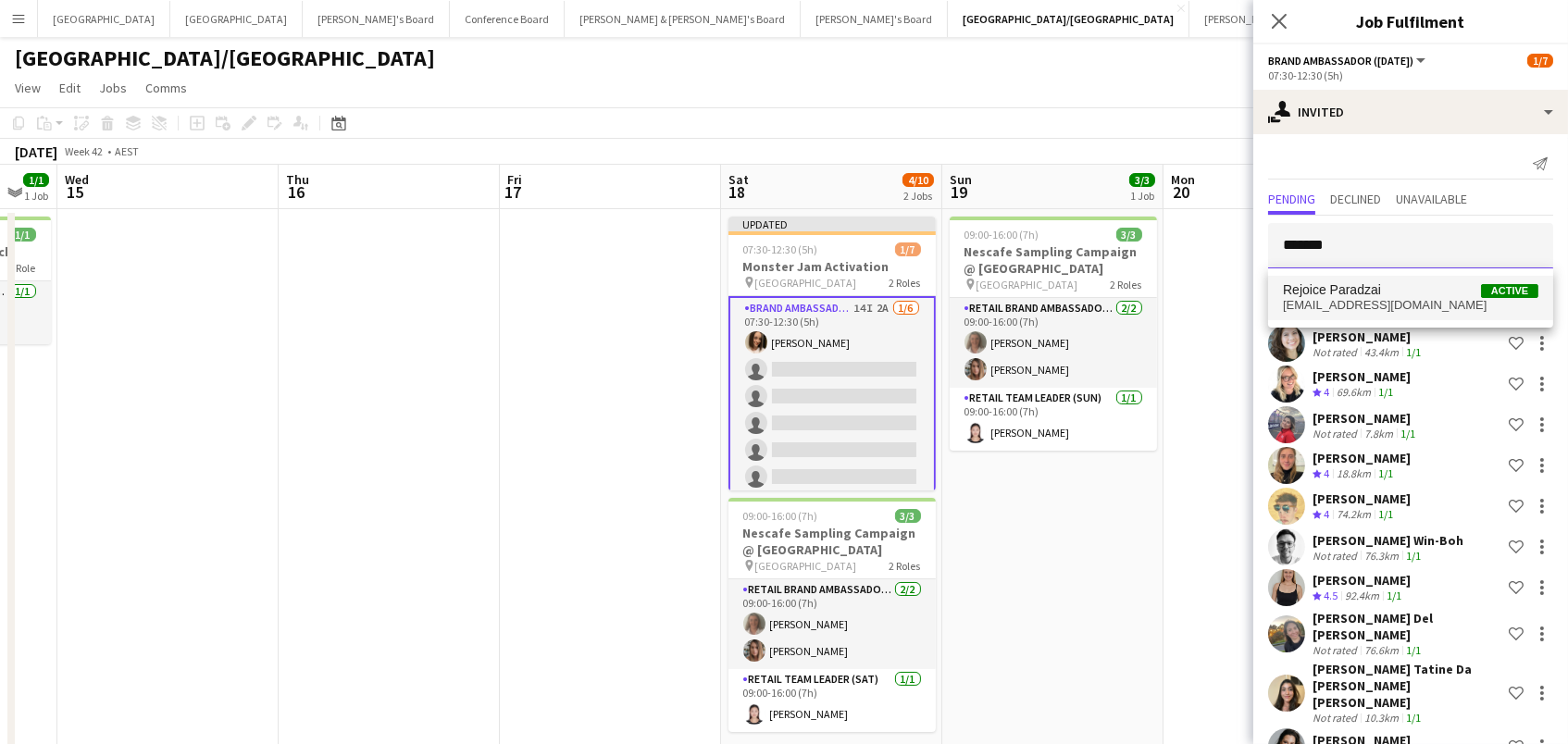
type input "*******"
click at [1314, 293] on span "Rejoice Paradzai" at bounding box center [1332, 290] width 99 height 16
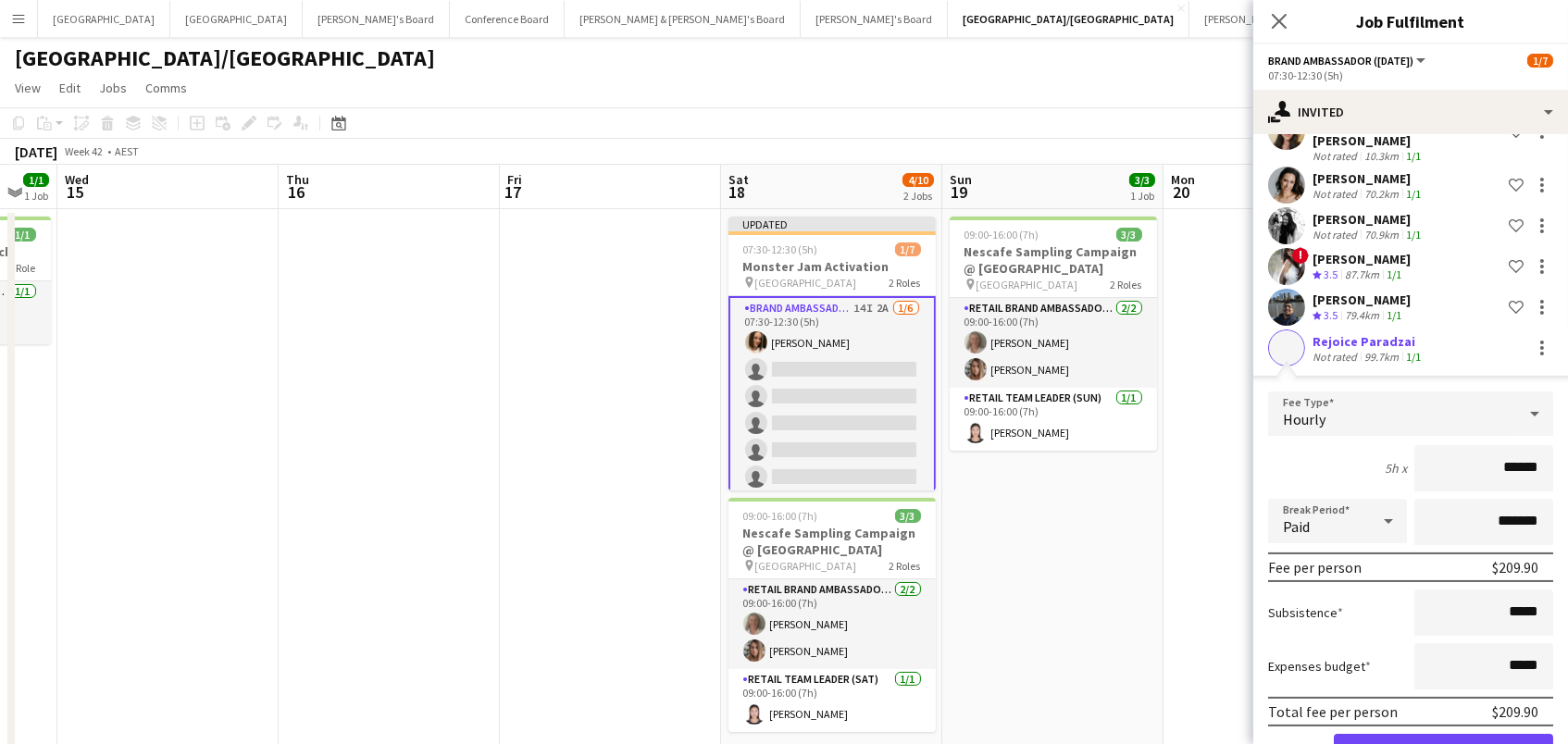
click at [1443, 734] on button "Confirm" at bounding box center [1443, 752] width 219 height 37
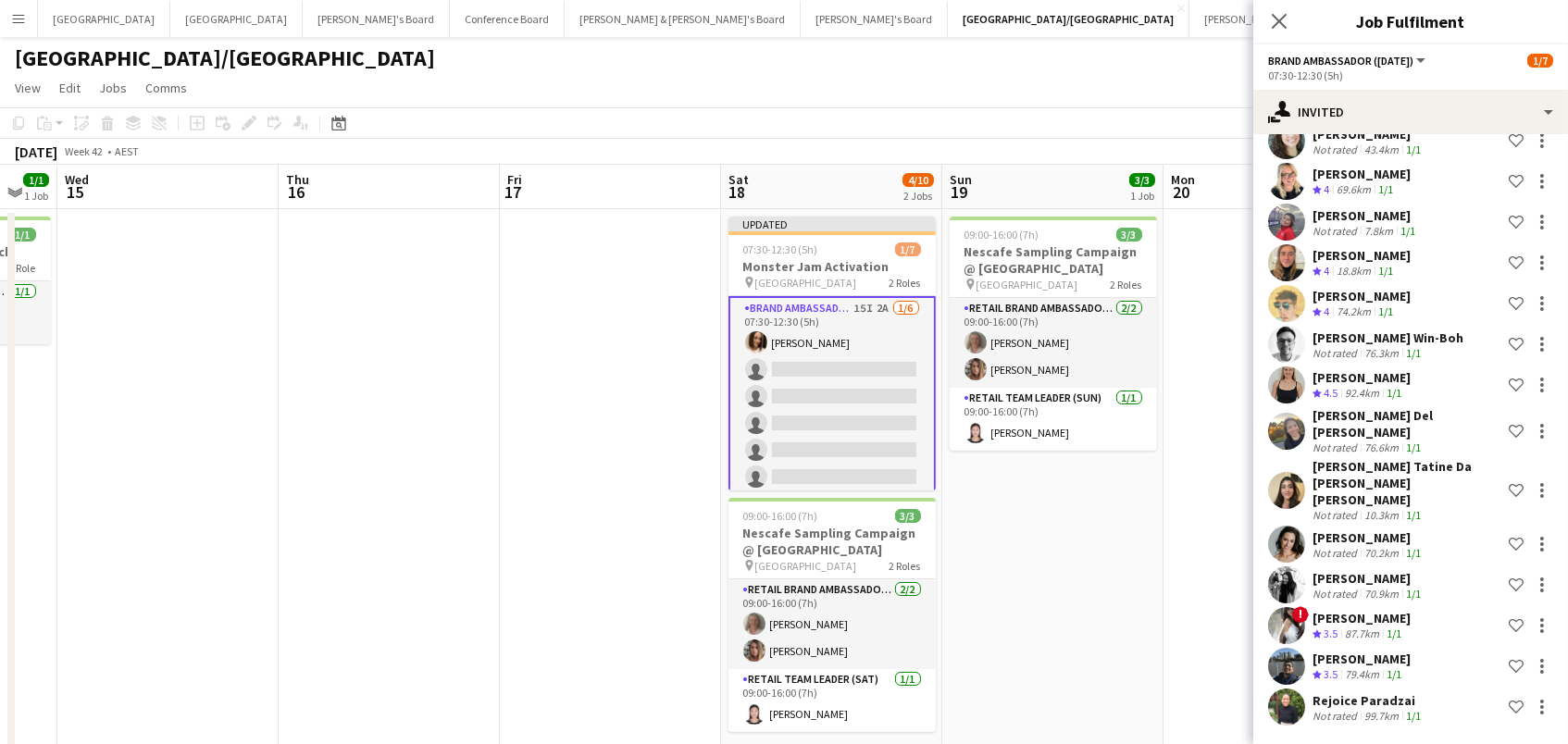
scroll to position [171, 0]
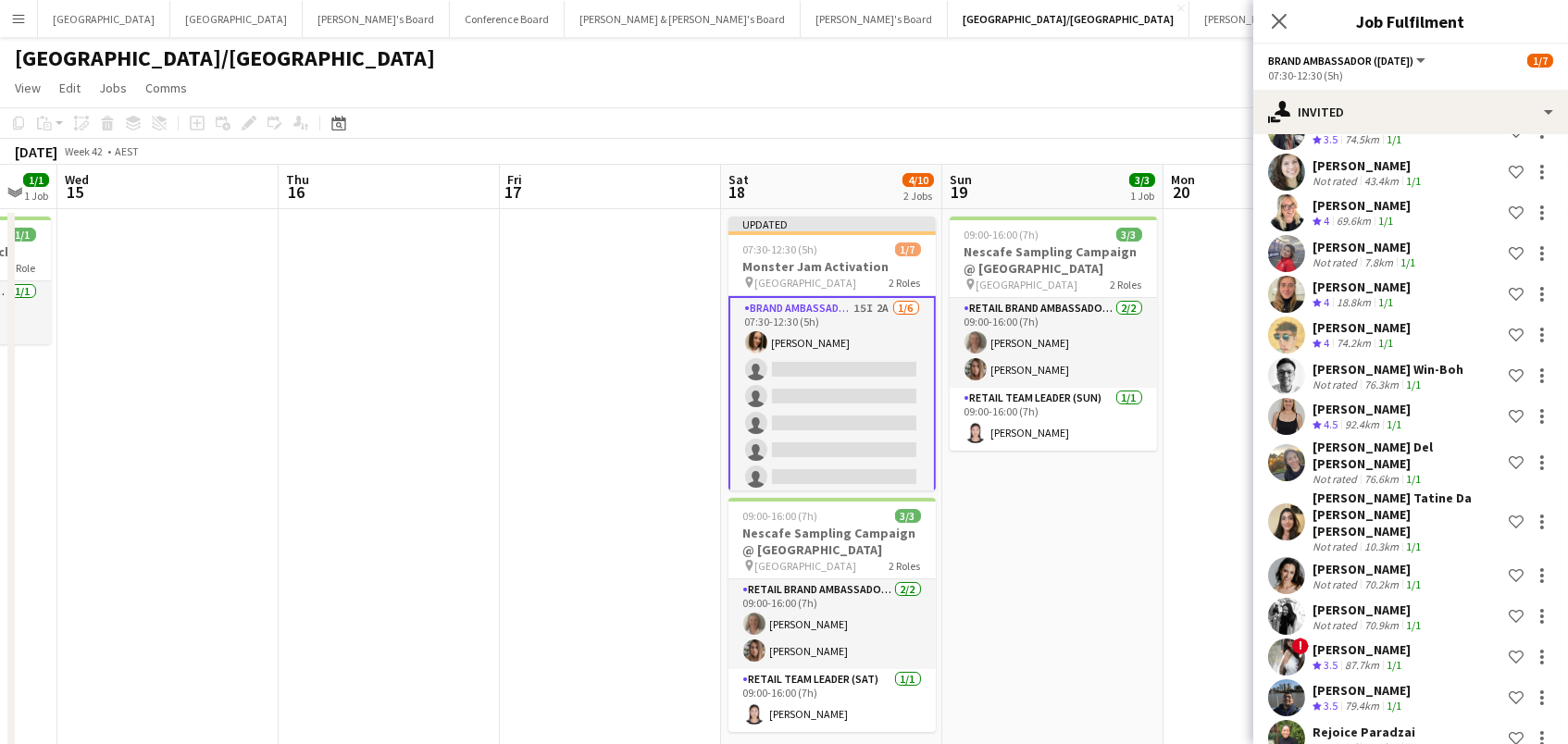
drag, startPoint x: 1151, startPoint y: 140, endPoint x: 1186, endPoint y: 140, distance: 35.0
click at [1151, 140] on div "October 2025 Week 42 • AEST Publish 1 job Revert 1 job" at bounding box center [784, 151] width 1568 height 26
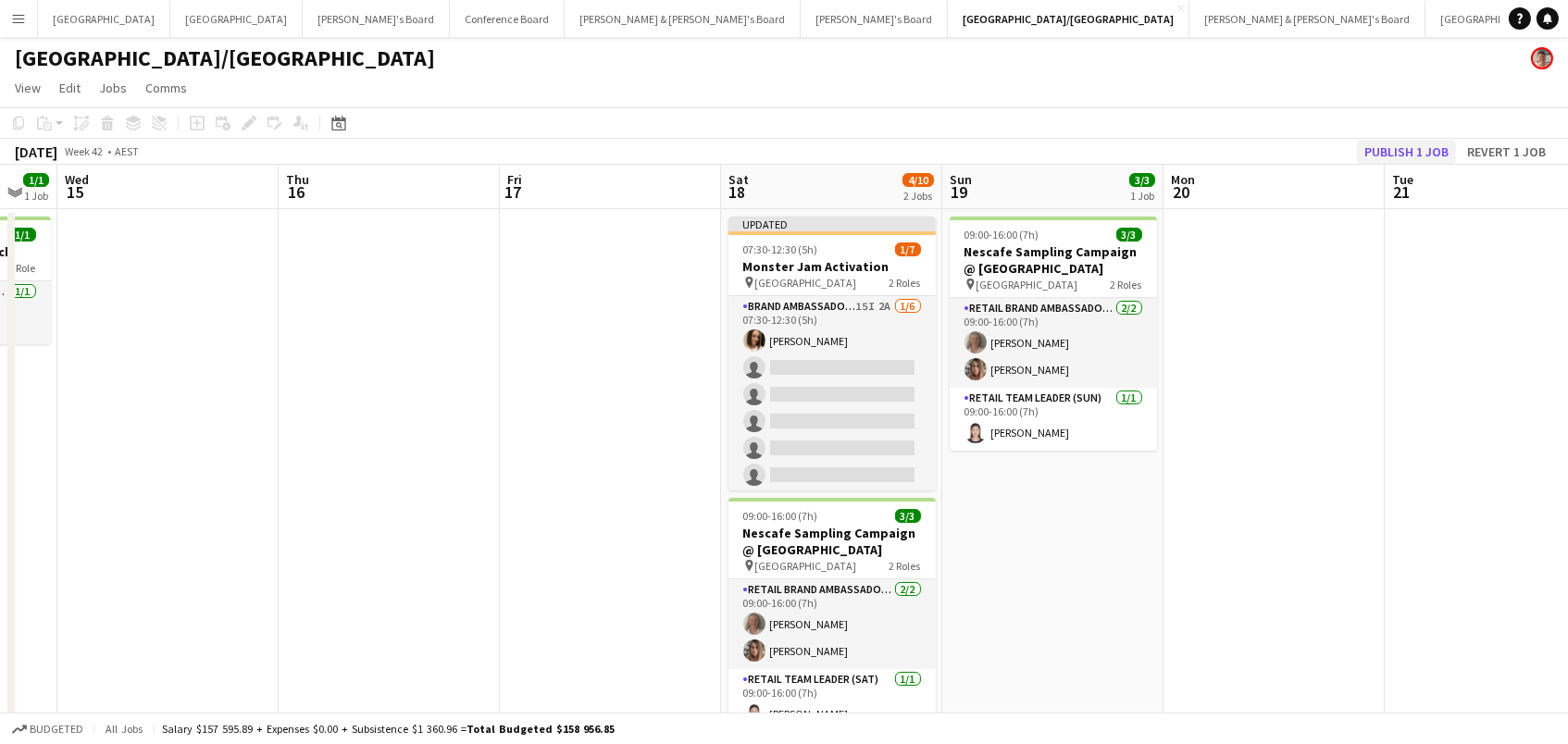
click at [1424, 144] on button "Publish 1 job" at bounding box center [1406, 151] width 99 height 24
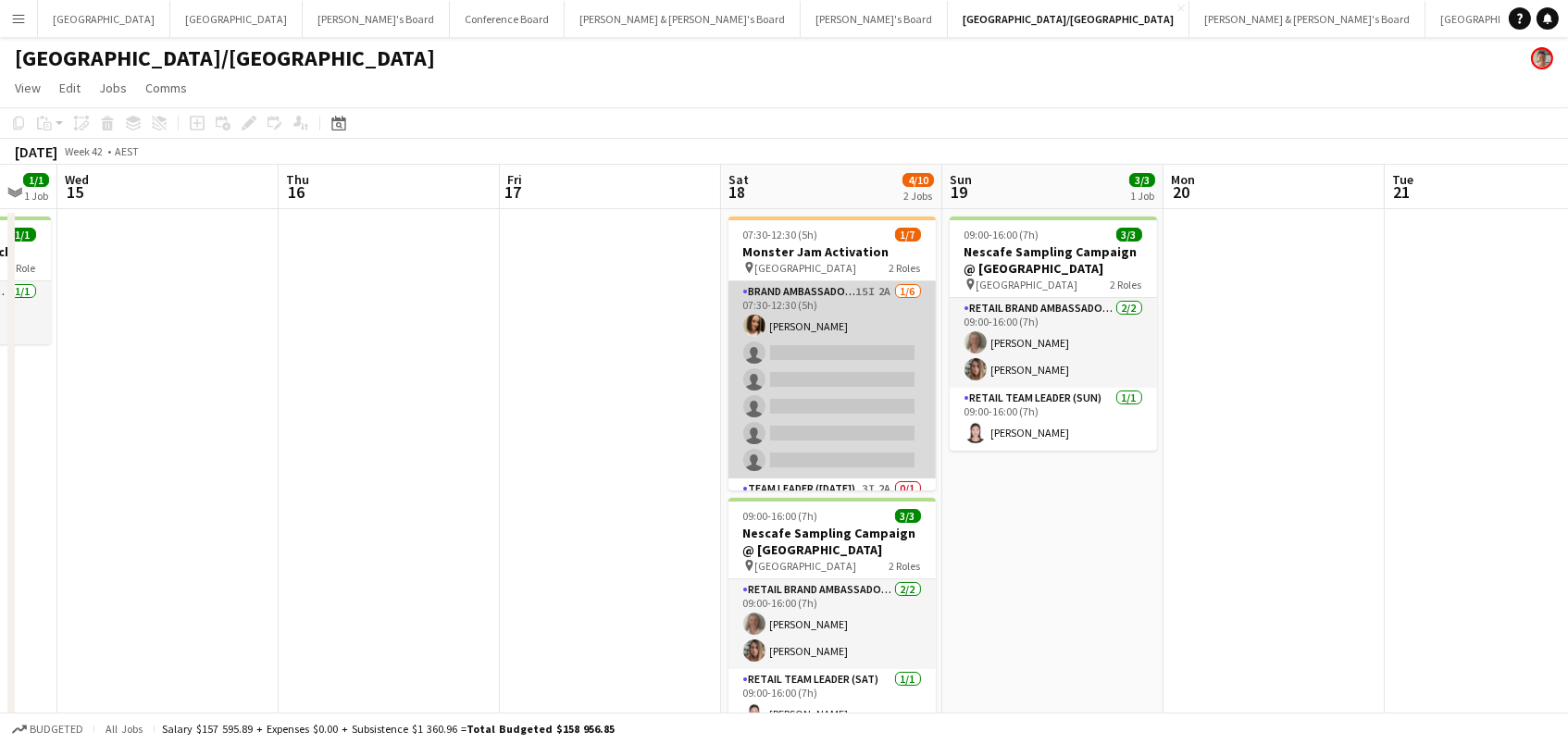
click at [860, 378] on app-card-role "Brand Ambassador (Saturday) 15I 2A 1/6 07:30-12:30 (5h) Laura Allen single-neut…" at bounding box center [832, 379] width 207 height 197
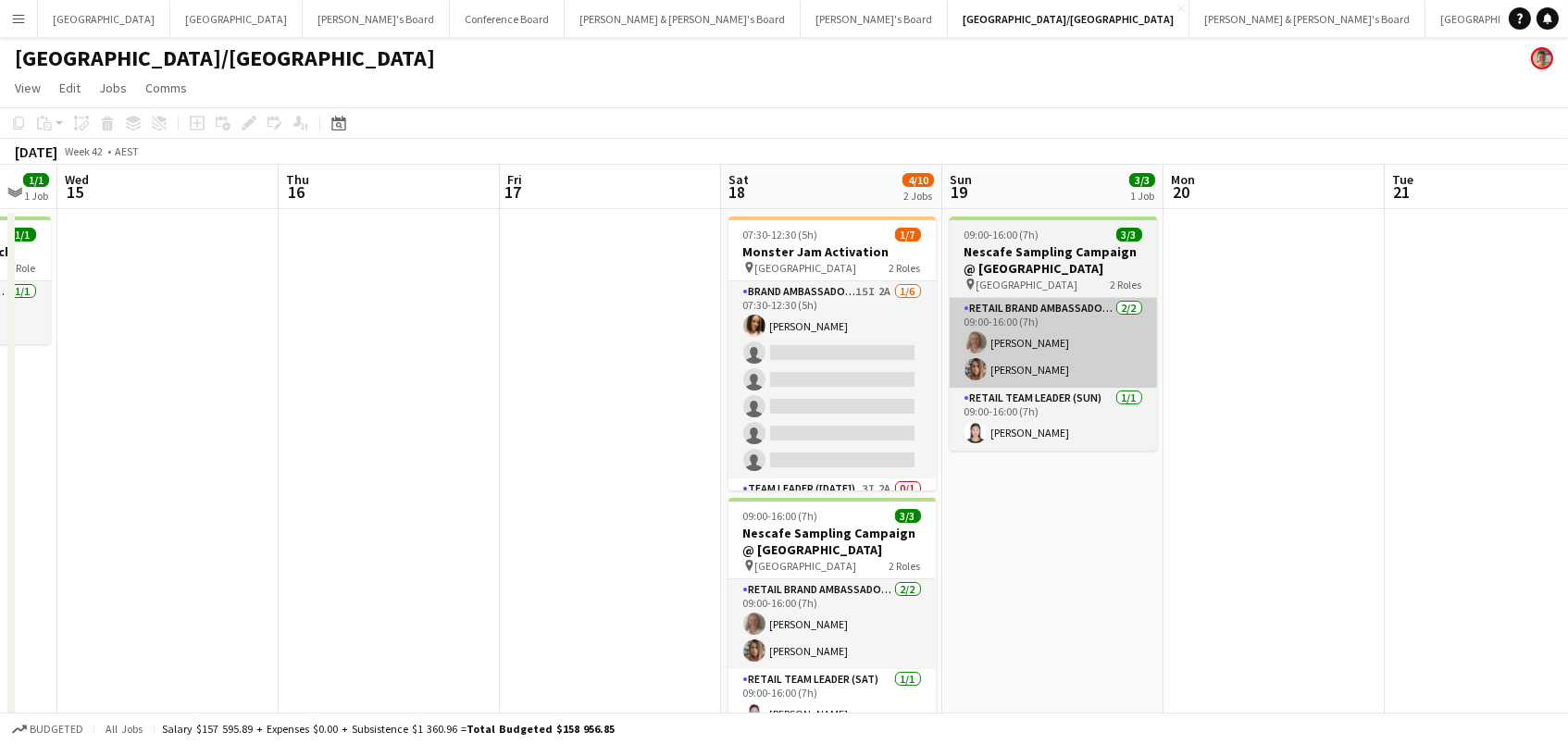
scroll to position [0, 385]
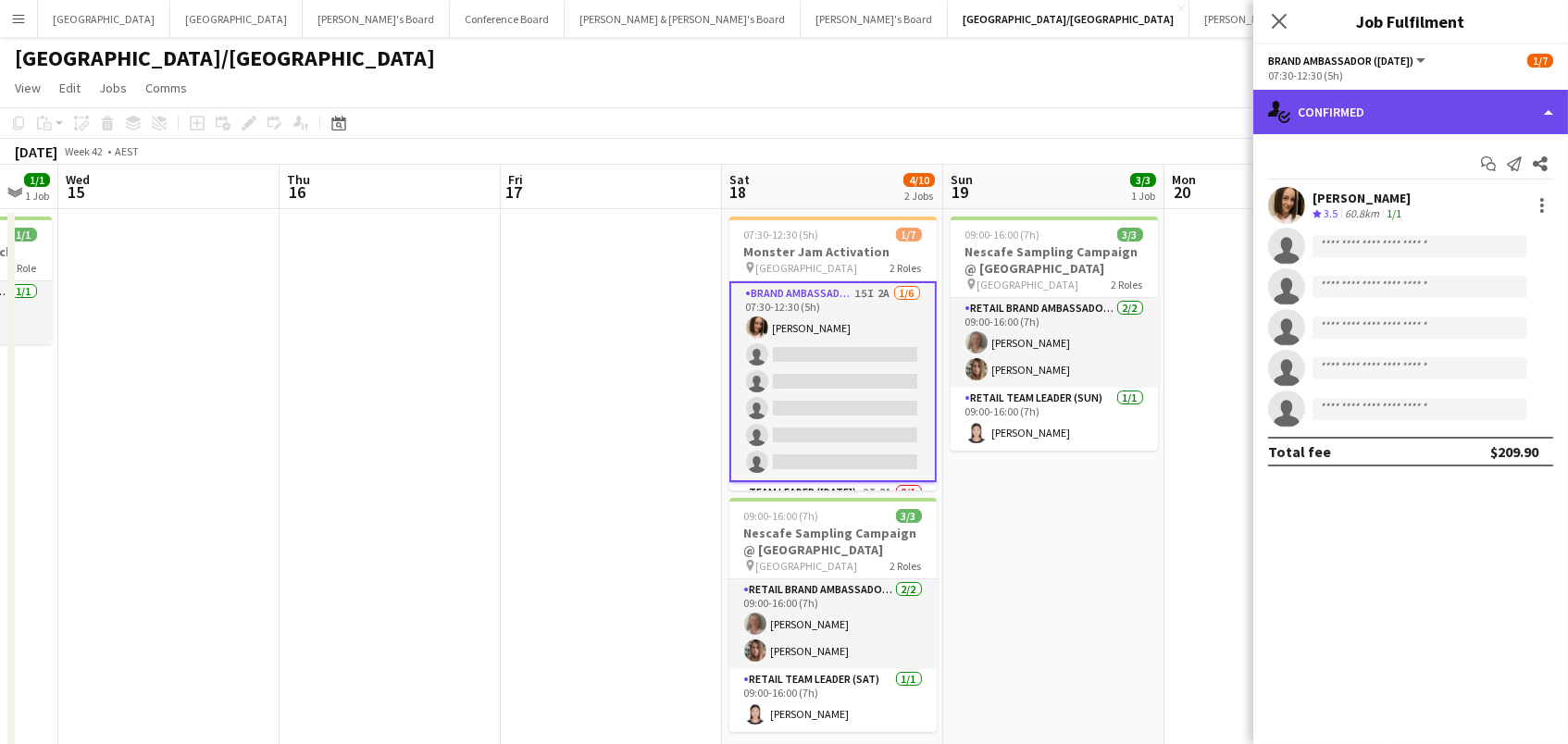
click at [1437, 95] on div "single-neutral-actions-check-2 Confirmed" at bounding box center [1411, 112] width 315 height 45
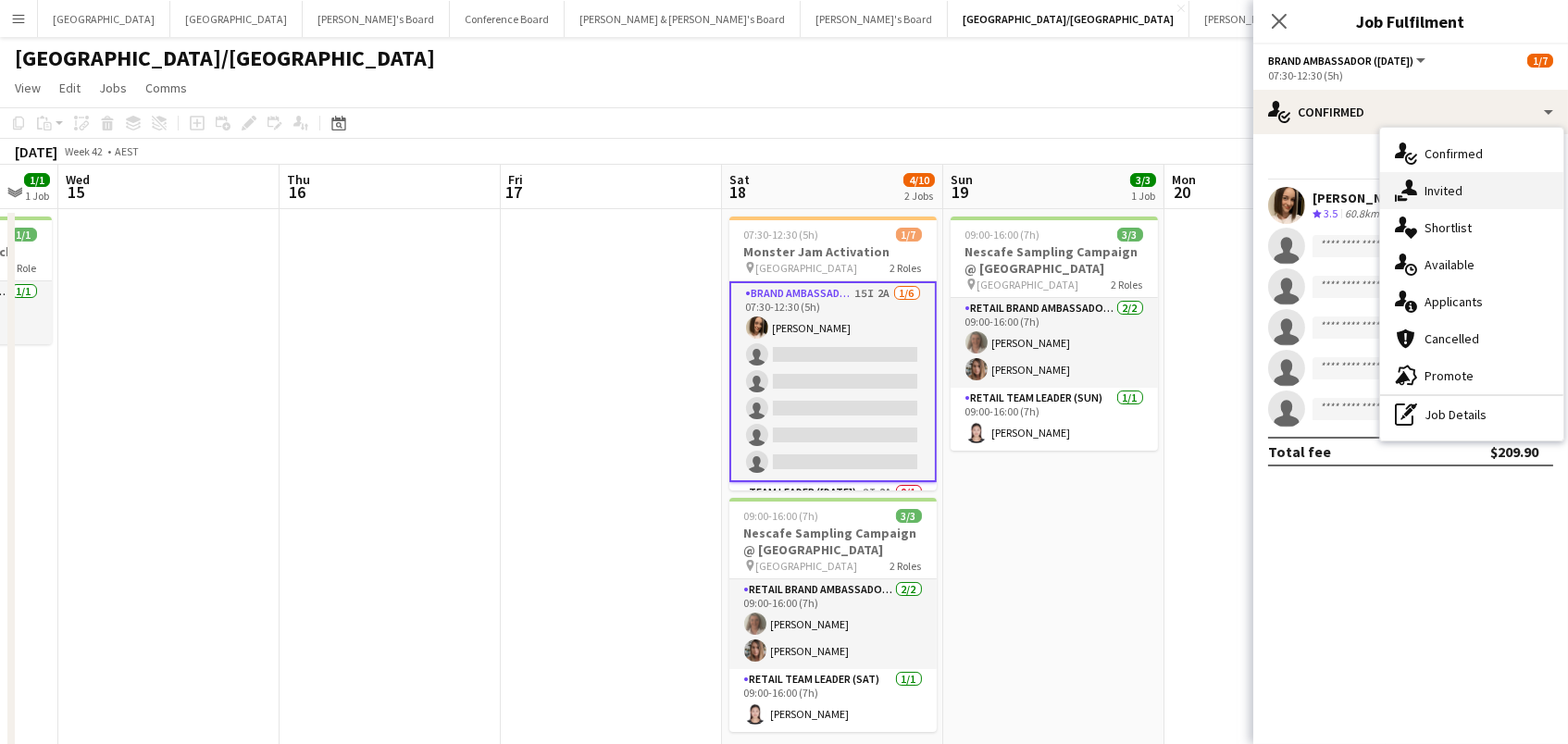
click at [1452, 182] on span "Invited" at bounding box center [1443, 190] width 38 height 17
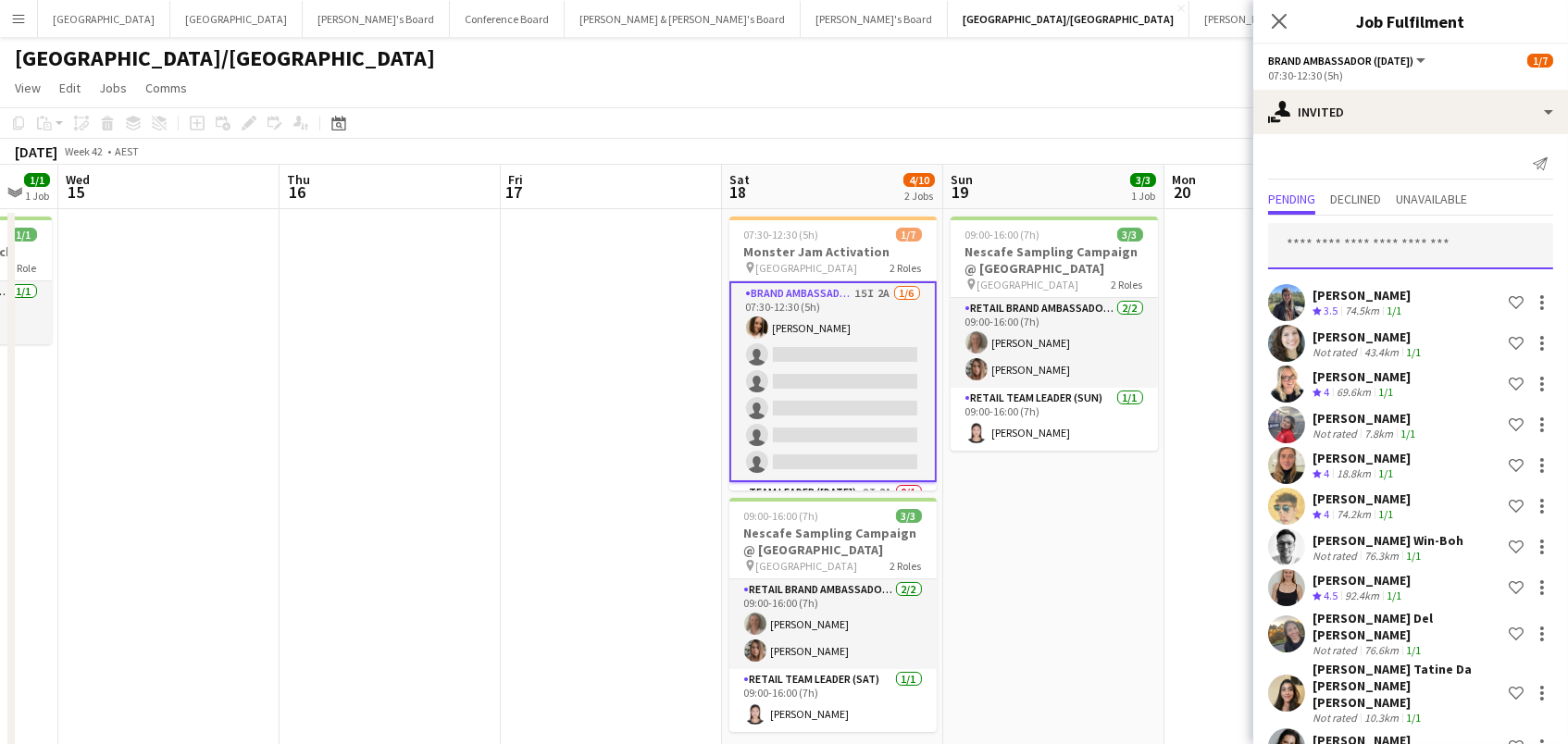
click at [1344, 244] on input "text" at bounding box center [1411, 246] width 285 height 46
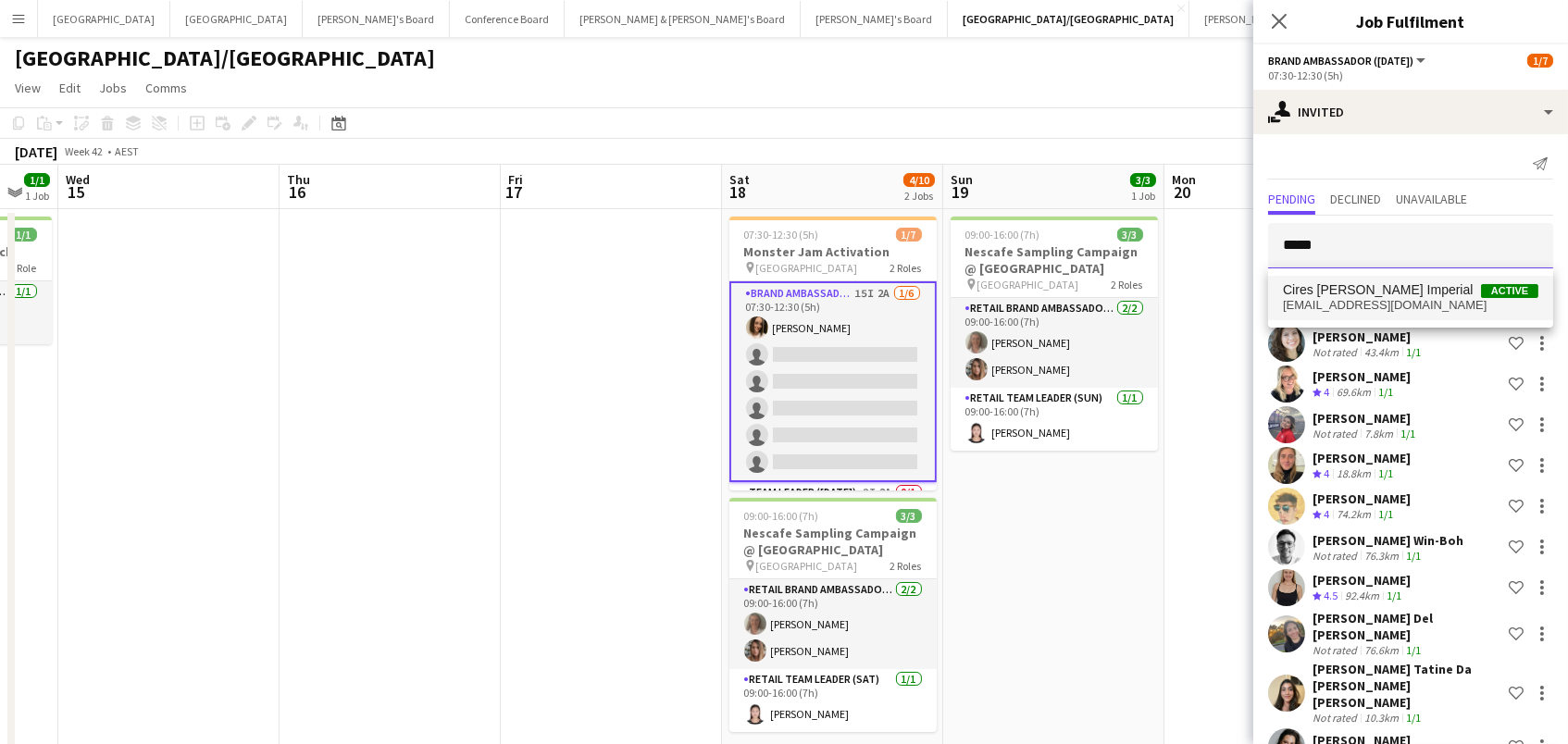
type input "*****"
click at [1395, 300] on span "[EMAIL_ADDRESS][DOMAIN_NAME]" at bounding box center [1411, 305] width 255 height 15
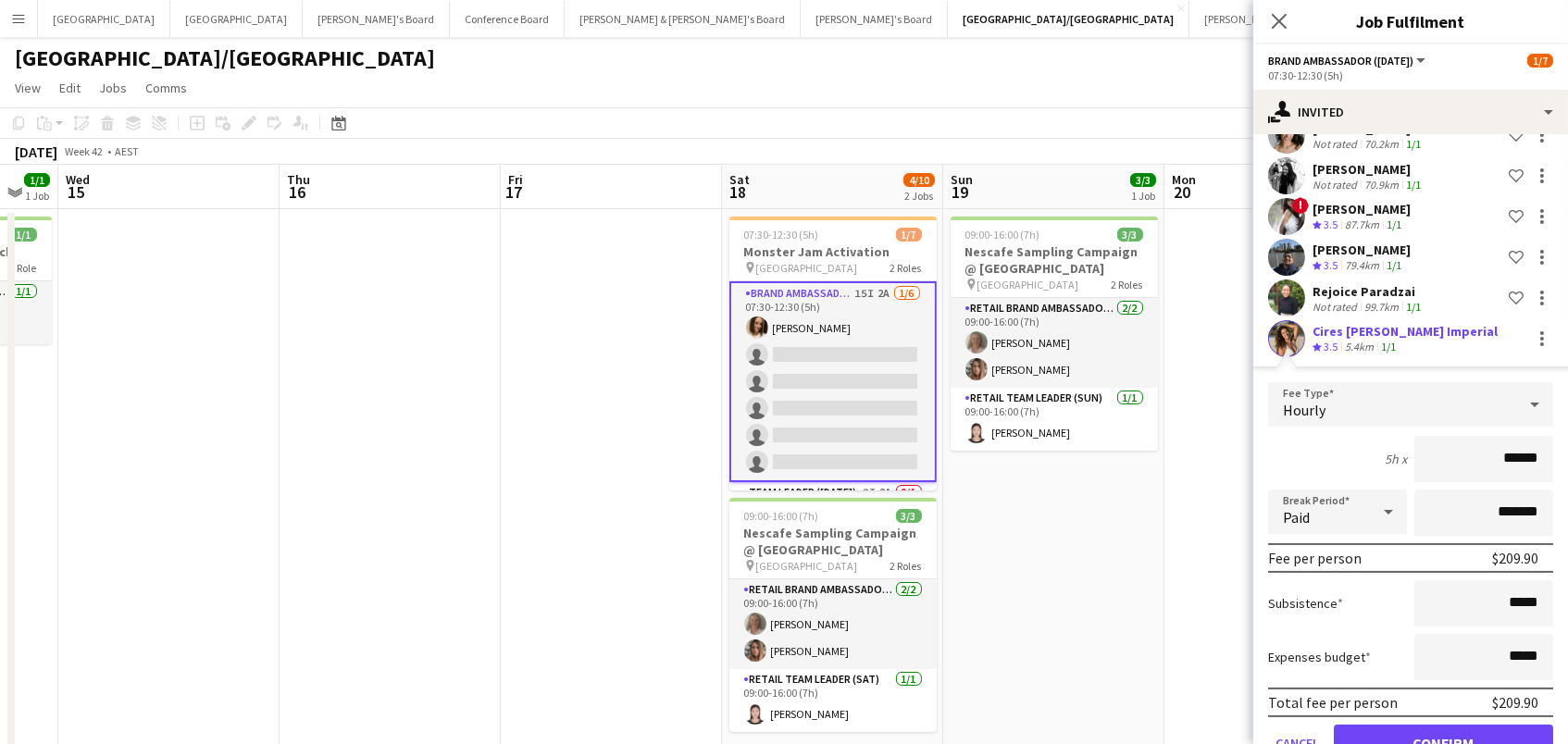
click at [1443, 725] on button "Confirm" at bounding box center [1443, 743] width 219 height 37
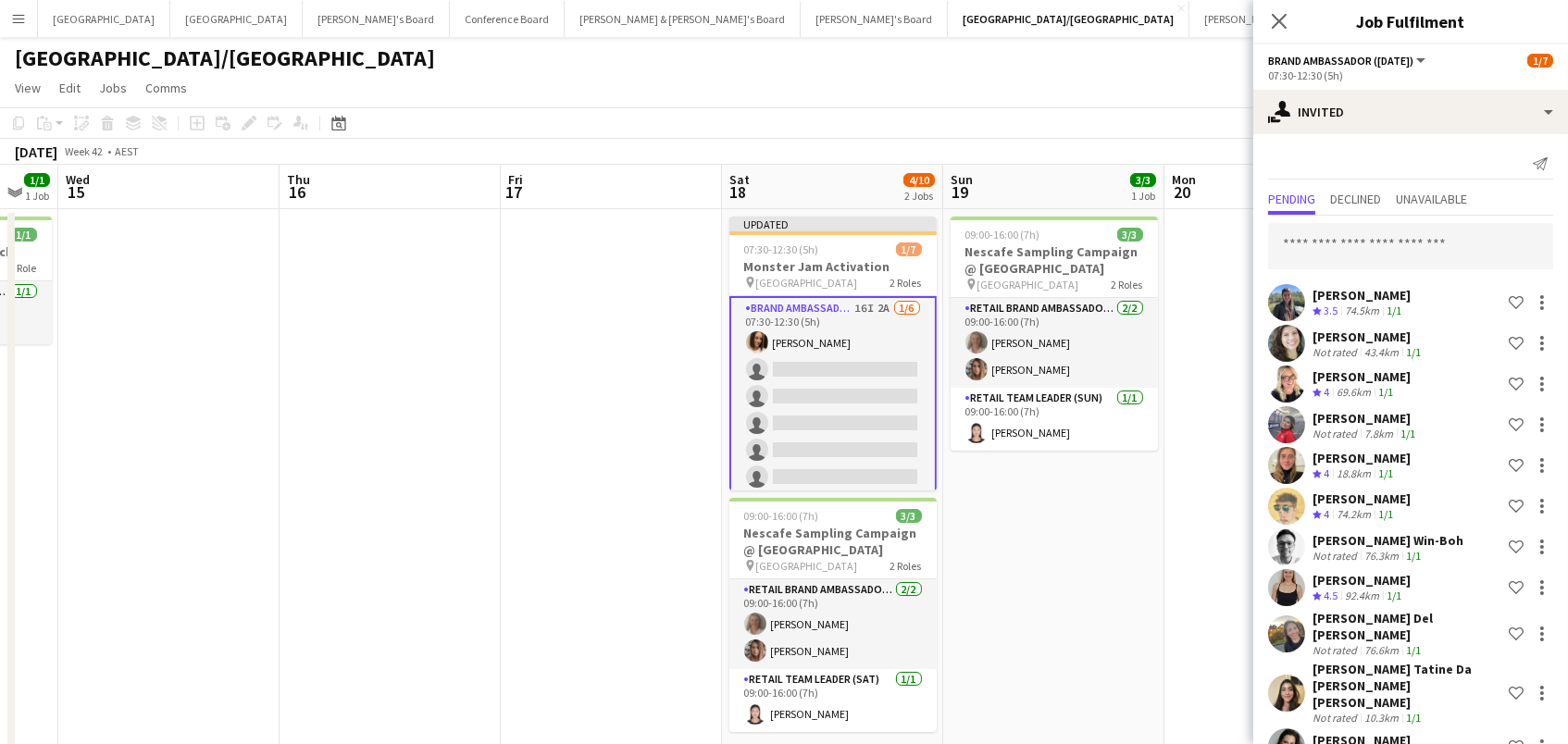
scroll to position [0, 0]
click at [1380, 245] on input "text" at bounding box center [1411, 246] width 285 height 46
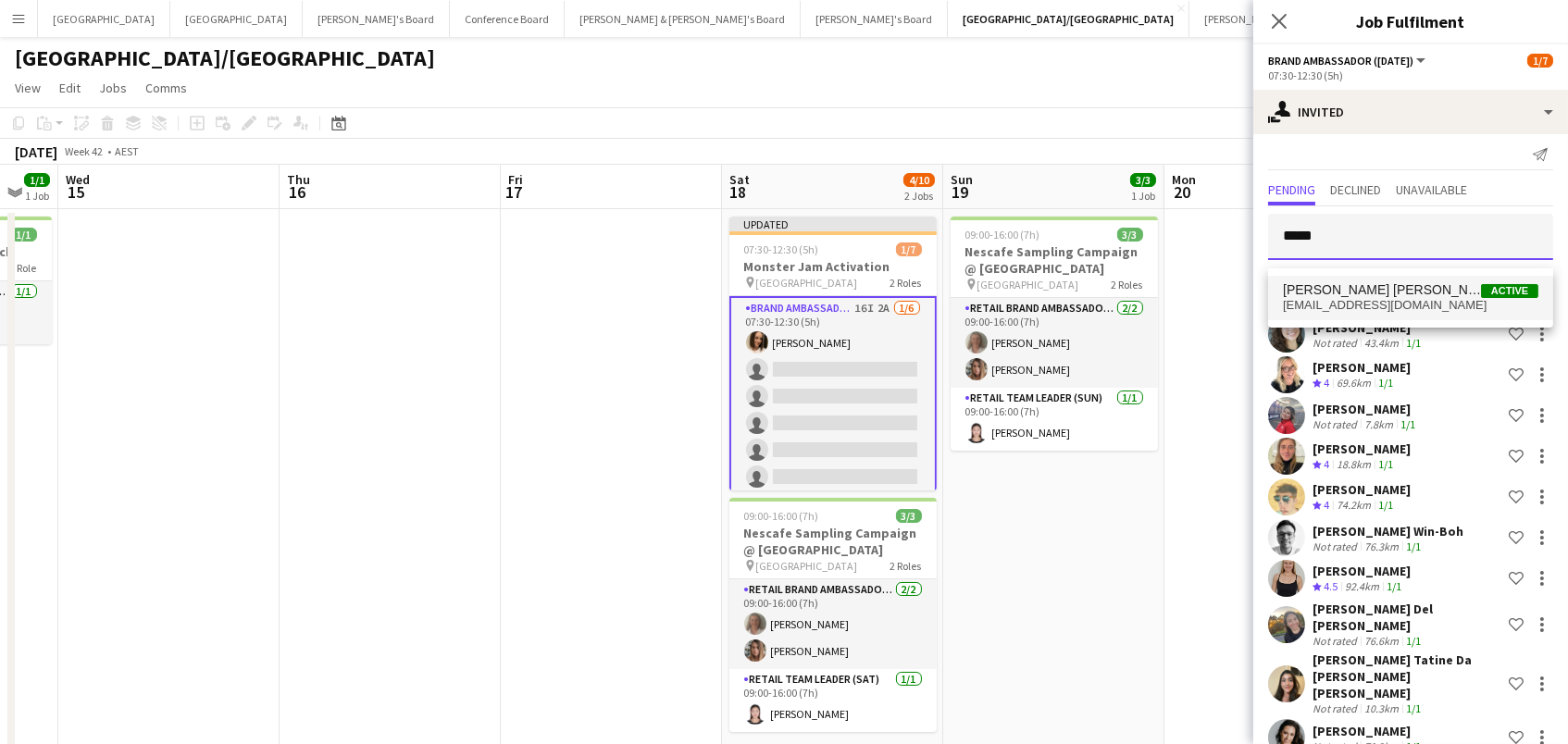
scroll to position [0, 1]
type input "*****"
click at [1361, 295] on span "[EMAIL_ADDRESS][DOMAIN_NAME]" at bounding box center [1411, 296] width 255 height 15
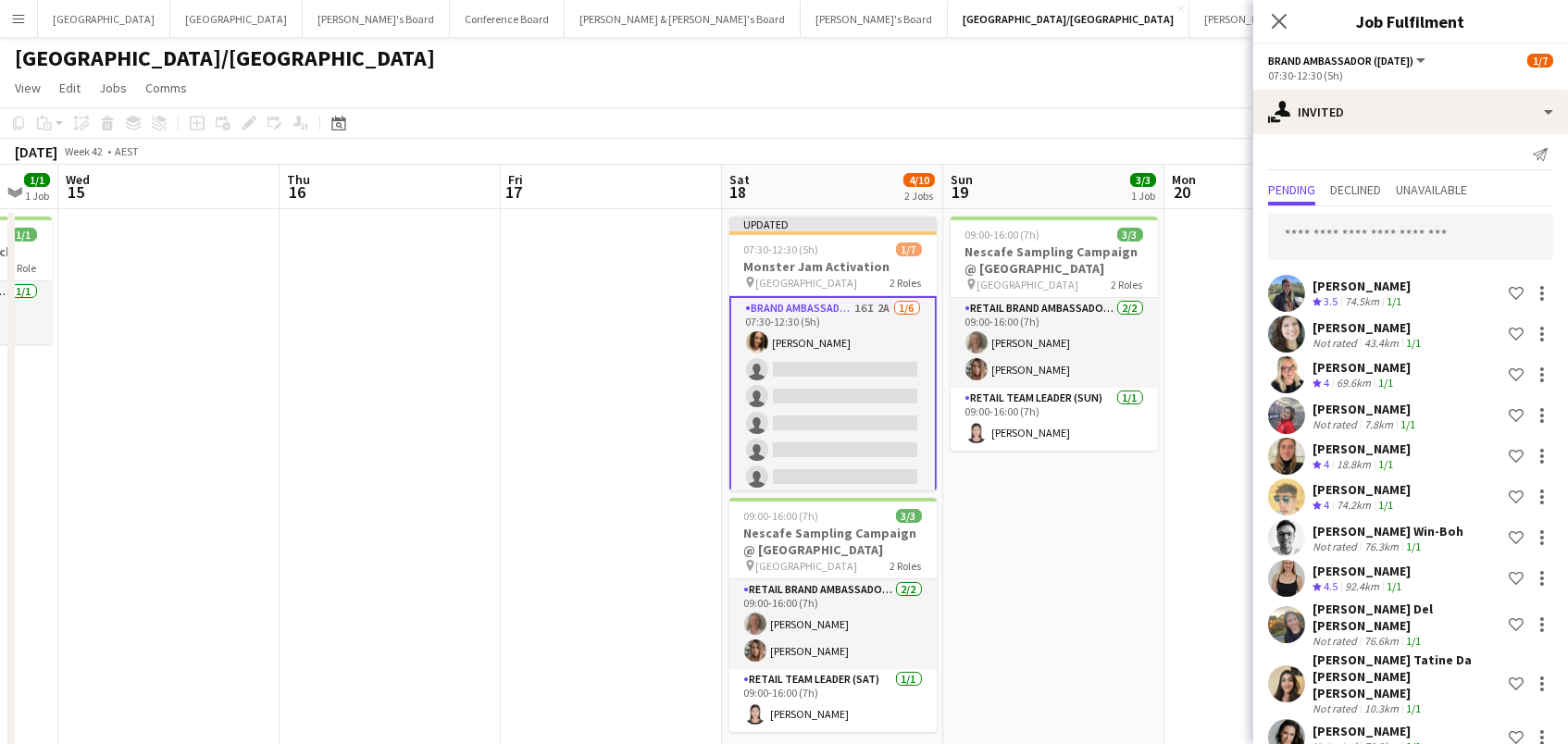
scroll to position [651, 0]
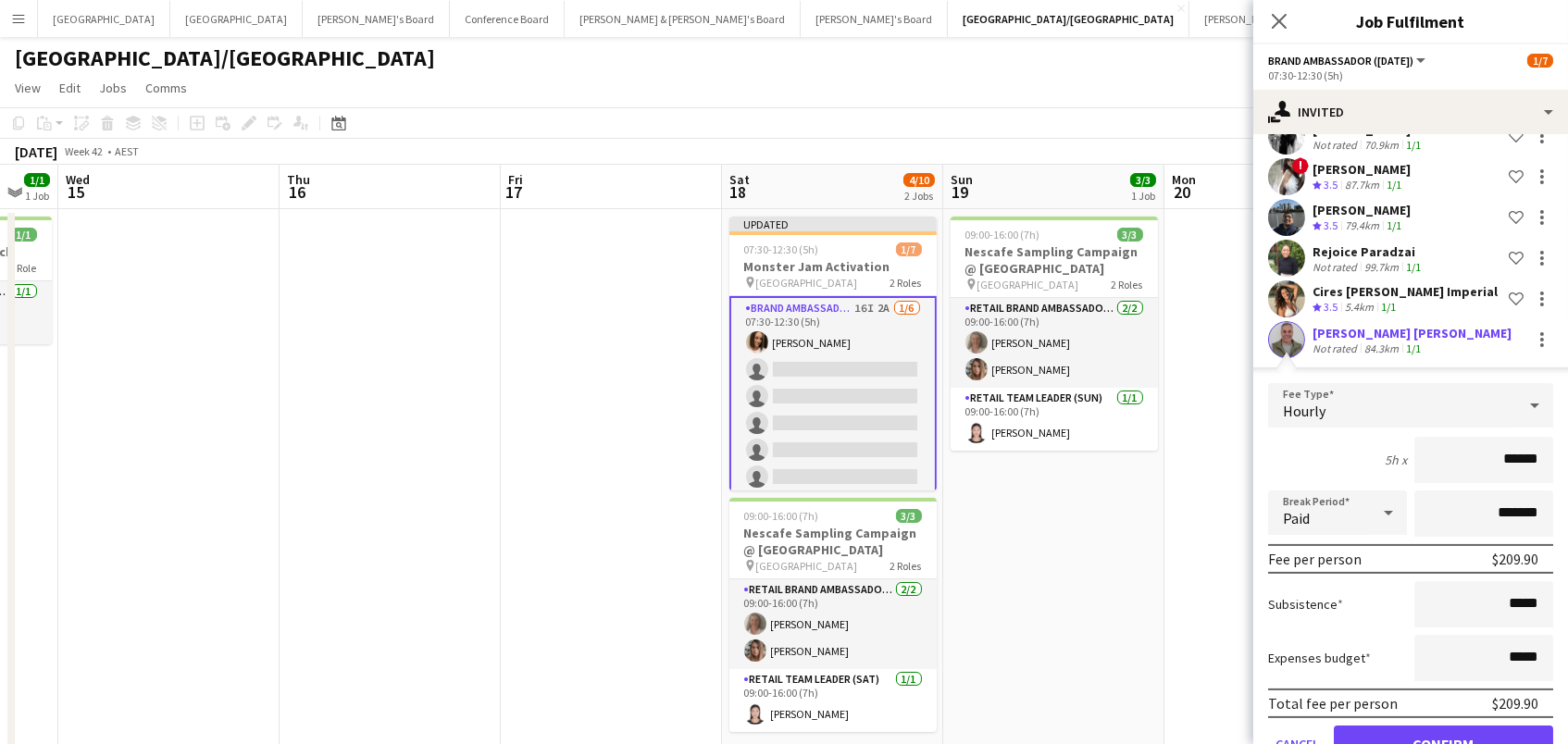
click at [1377, 729] on button "Confirm" at bounding box center [1443, 744] width 219 height 37
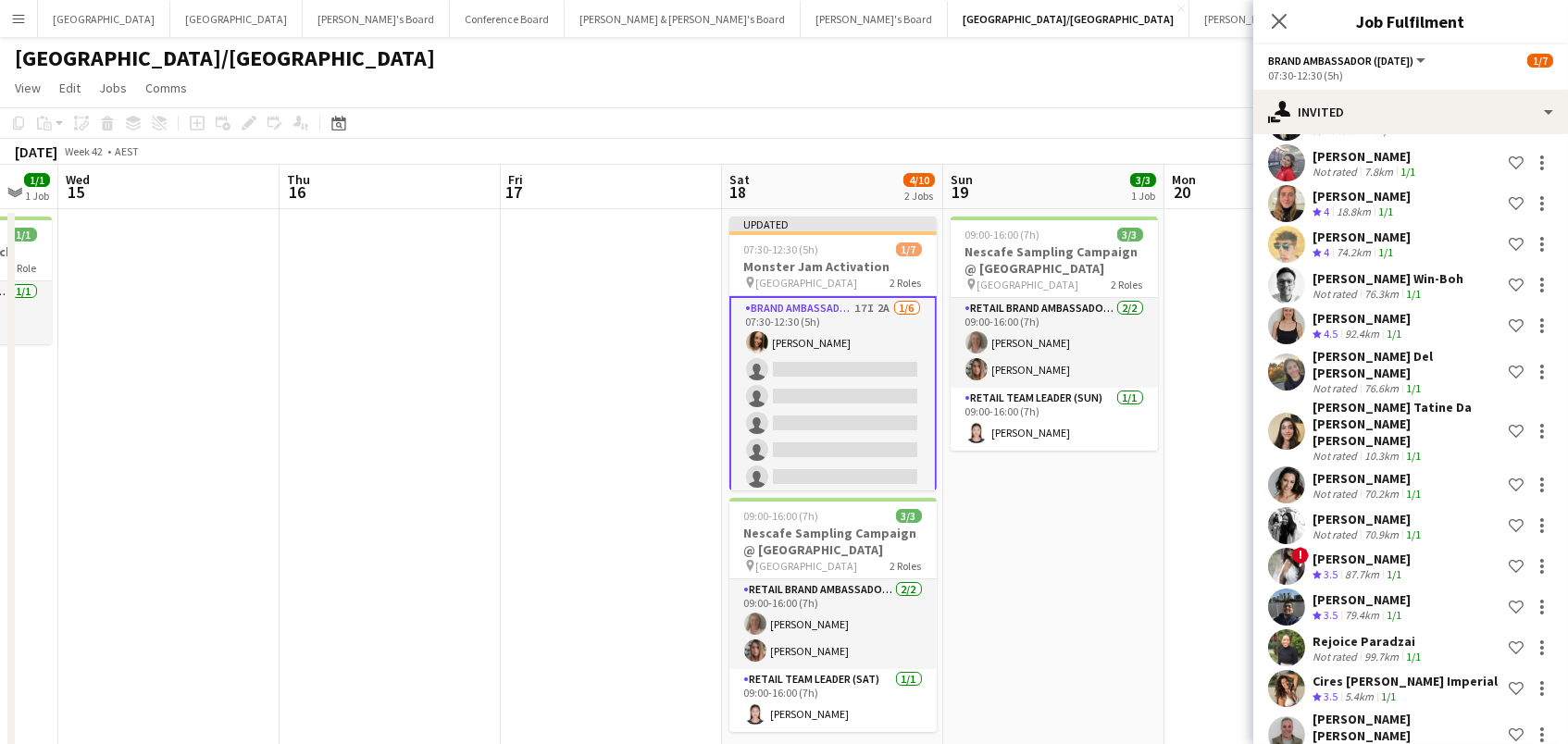
click at [1070, 633] on app-date-cell "09:00-16:00 (7h) 3/3 Nescafe Sampling Campaign @ Queen St Mall pin Queen St Mal…" at bounding box center [1054, 490] width 221 height 562
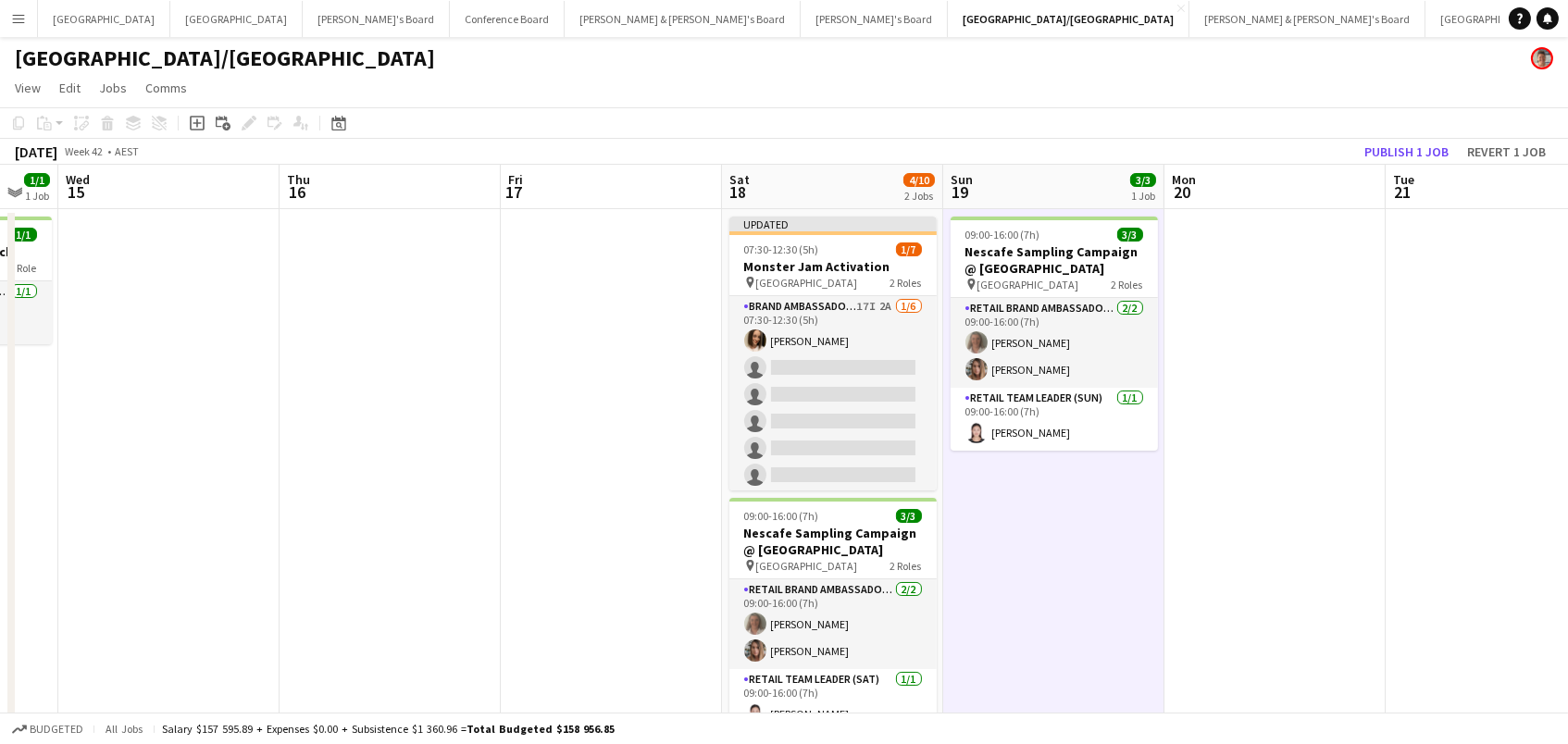
scroll to position [0, 384]
drag, startPoint x: 1431, startPoint y: 149, endPoint x: 1470, endPoint y: 323, distance: 178.3
click at [1430, 149] on button "Publish 1 job" at bounding box center [1406, 151] width 99 height 24
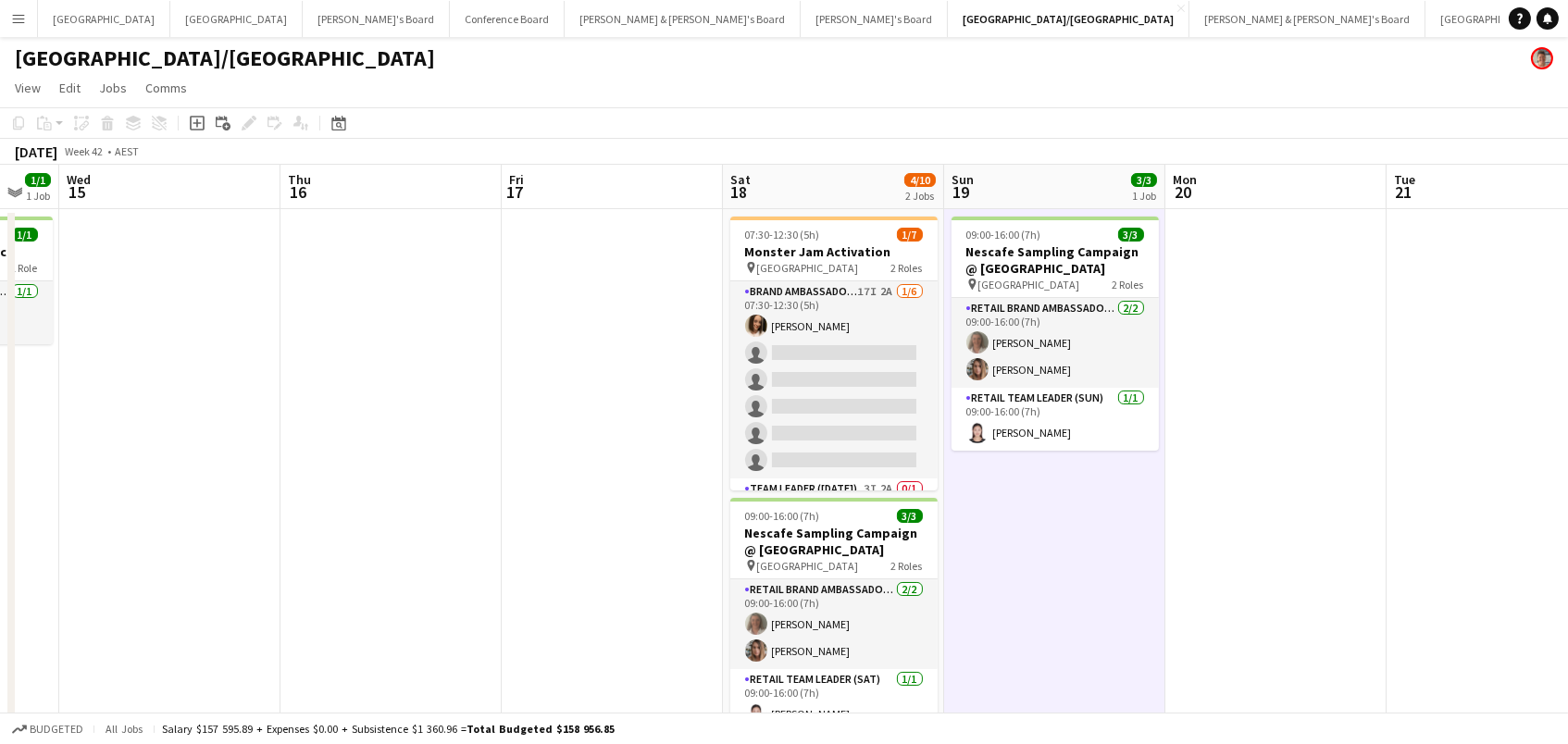
click at [1263, 647] on app-date-cell at bounding box center [1276, 490] width 221 height 562
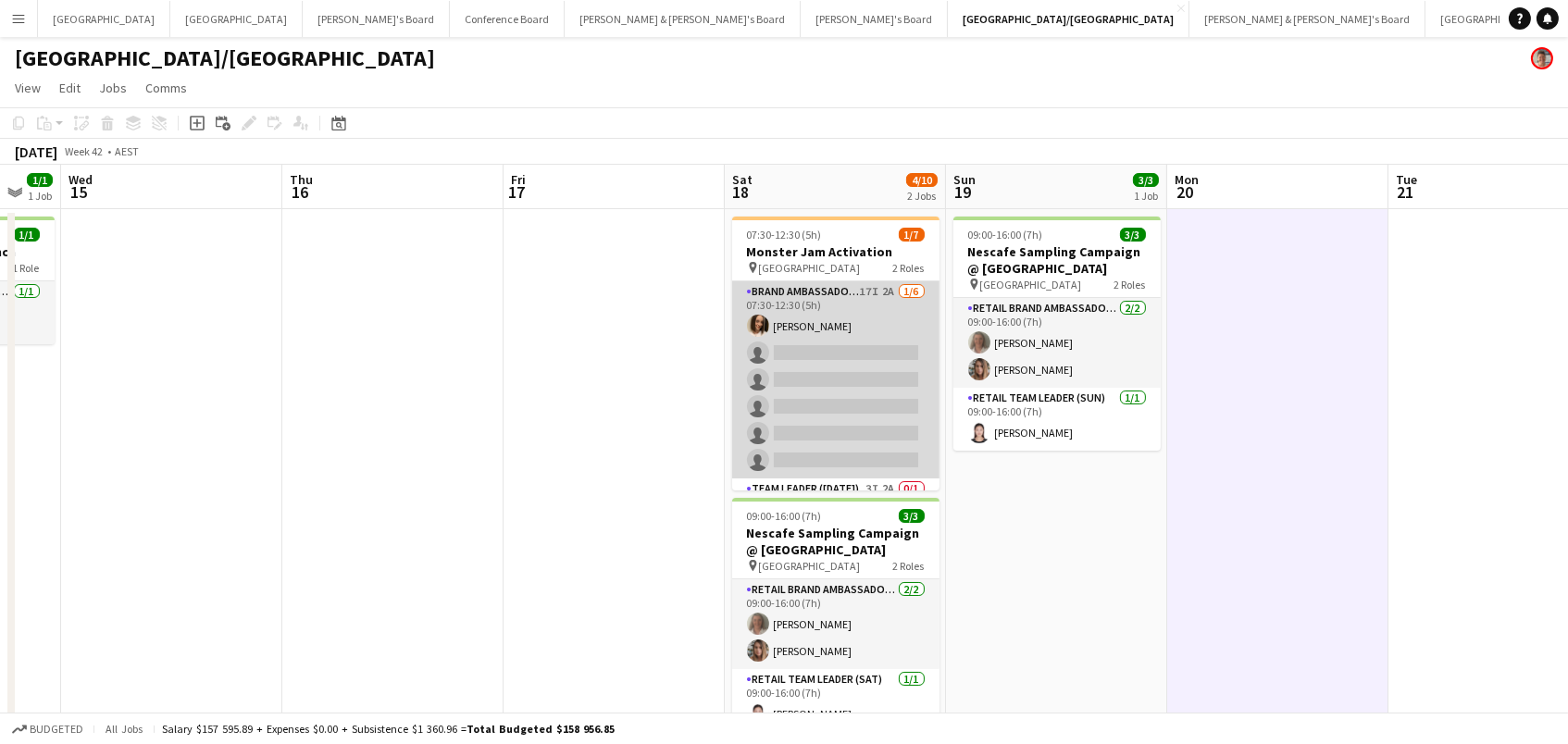
click at [793, 437] on app-card-role "Brand Ambassador (Saturday) 17I 2A 1/6 07:30-12:30 (5h) Laura Allen single-neut…" at bounding box center [836, 379] width 207 height 197
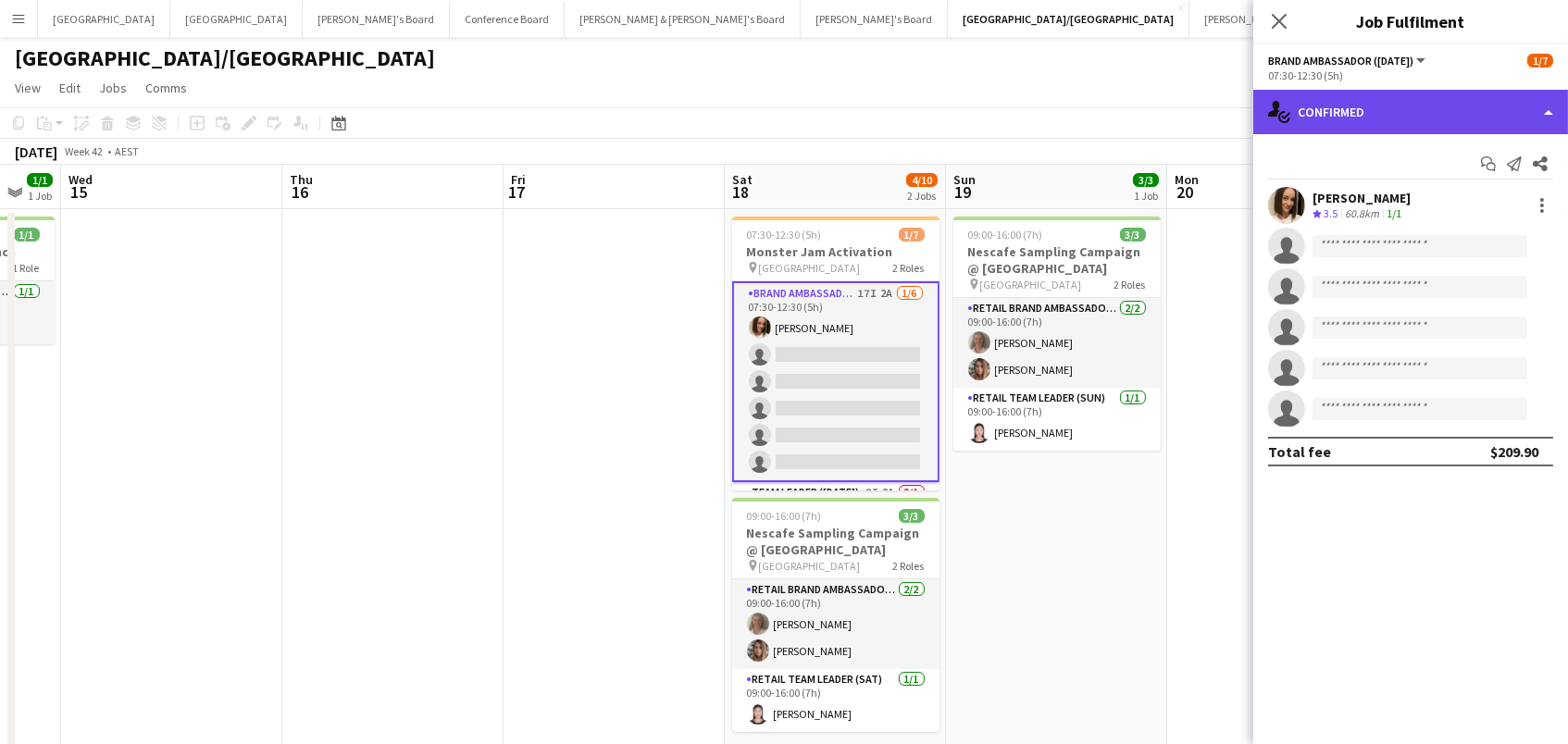
click at [1488, 111] on div "single-neutral-actions-check-2 Confirmed" at bounding box center [1411, 112] width 315 height 45
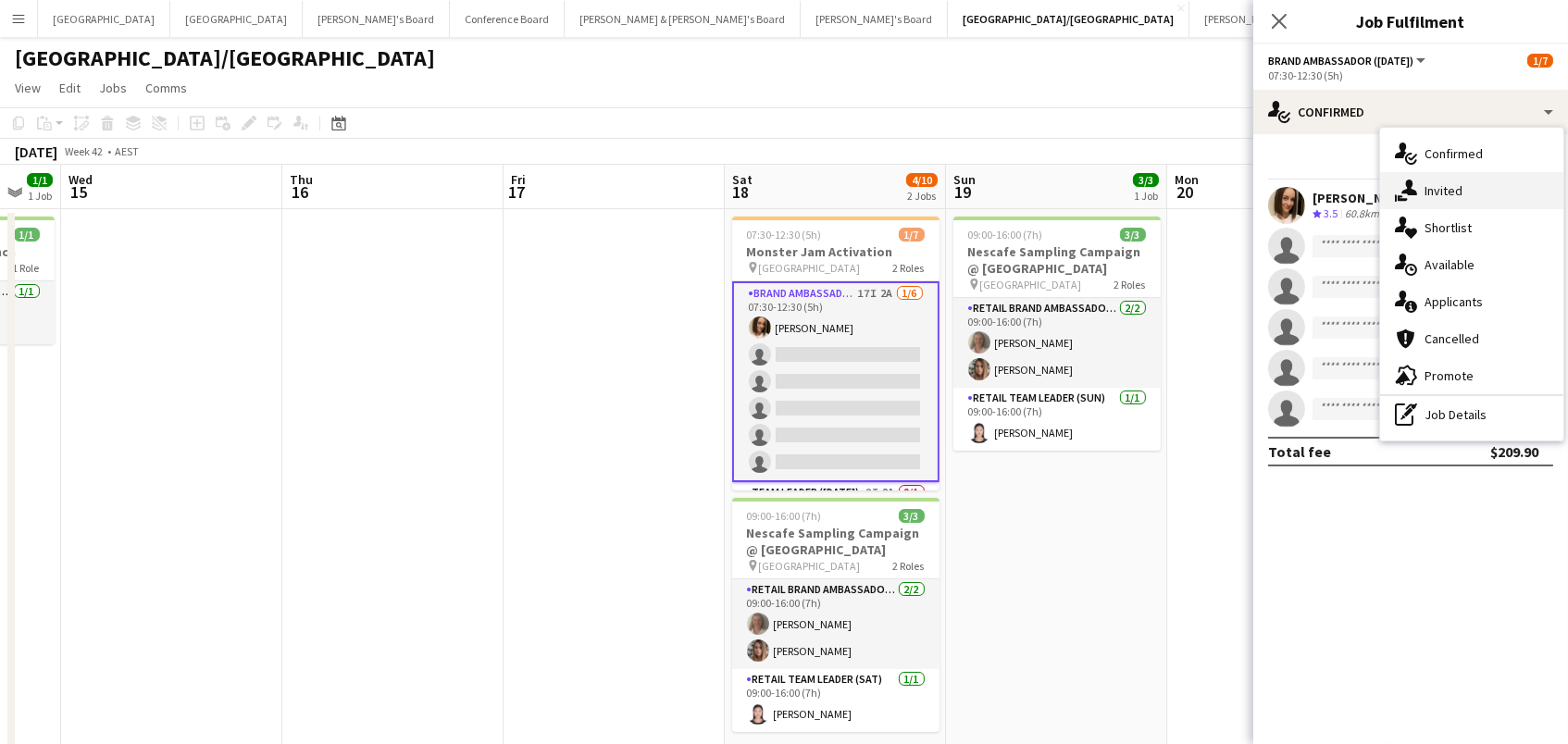
click at [1489, 193] on div "single-neutral-actions-share-1 Invited" at bounding box center [1472, 190] width 183 height 37
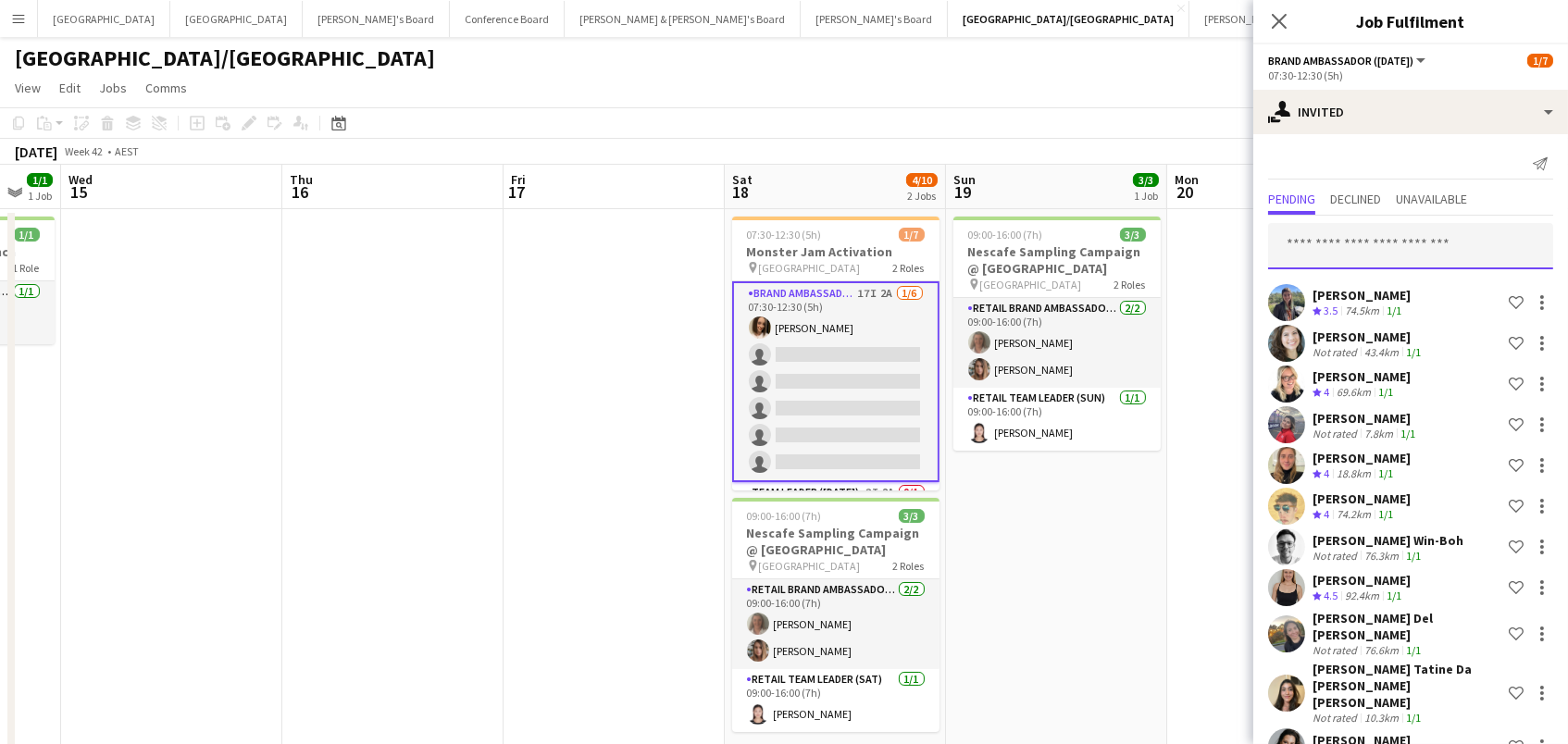
click at [1324, 242] on input "text" at bounding box center [1411, 246] width 285 height 46
type input "*****"
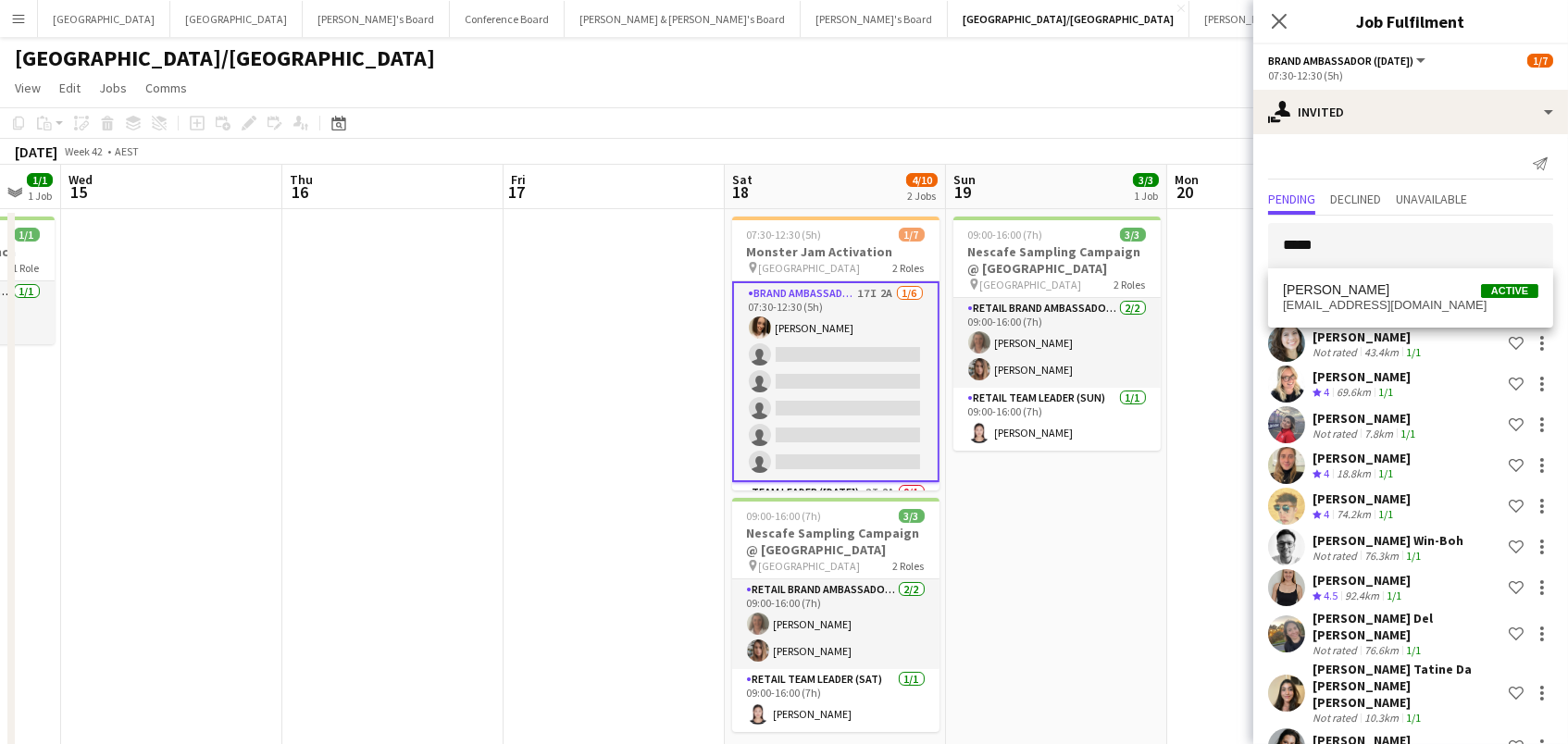
click at [1329, 304] on span "[EMAIL_ADDRESS][DOMAIN_NAME]" at bounding box center [1411, 305] width 255 height 15
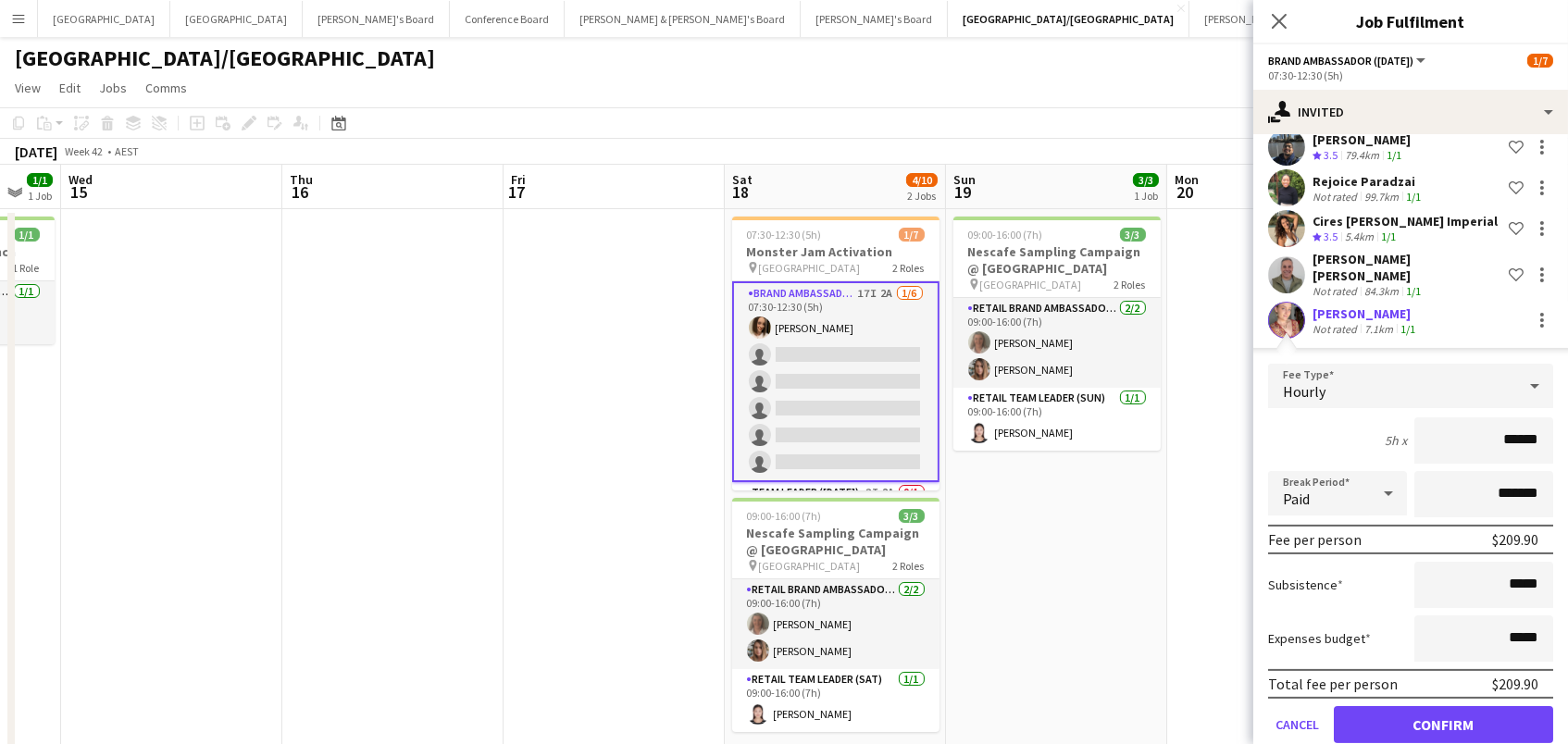
drag, startPoint x: 1391, startPoint y: 684, endPoint x: 1207, endPoint y: 655, distance: 186.3
click at [1391, 706] on button "Confirm" at bounding box center [1443, 724] width 219 height 37
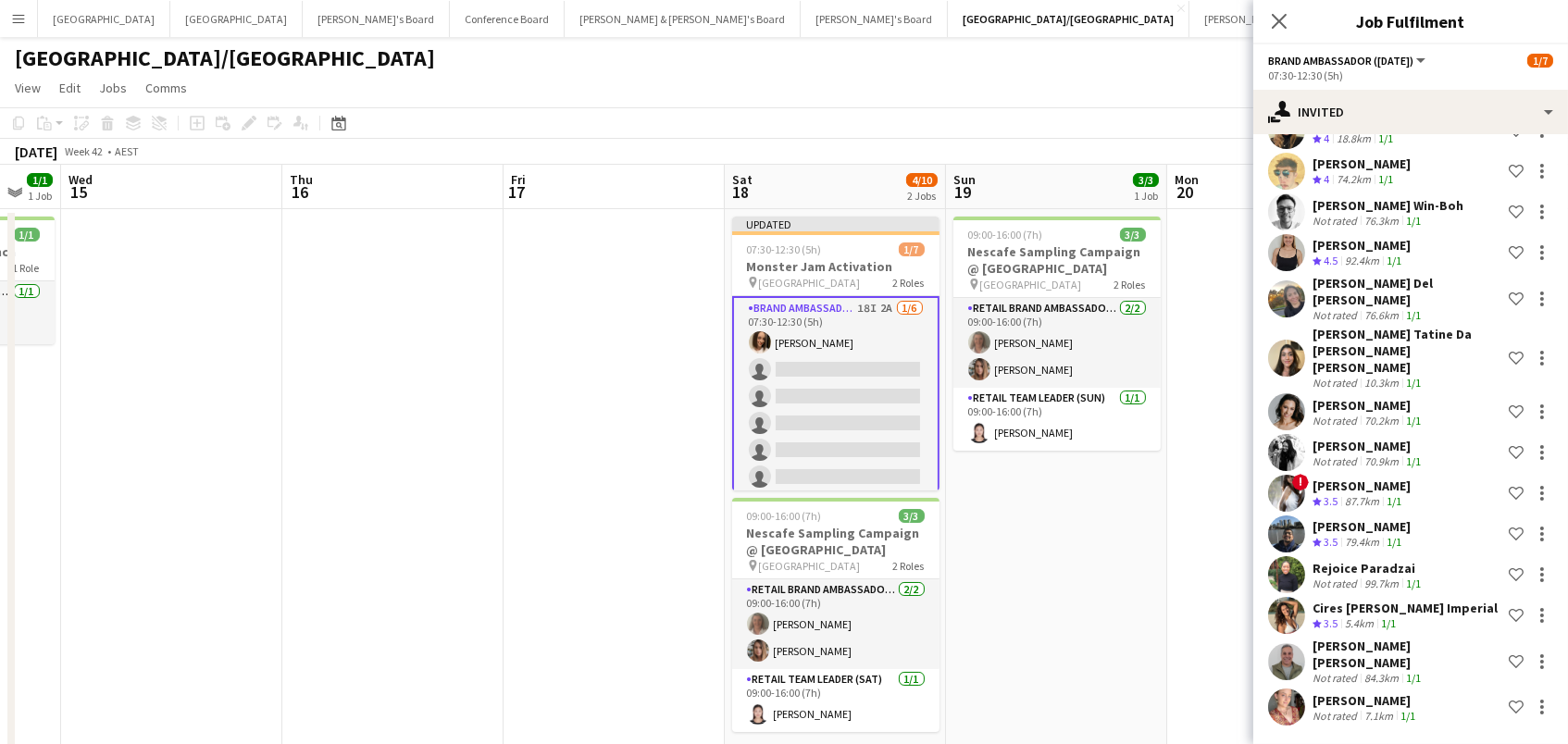
scroll to position [304, 0]
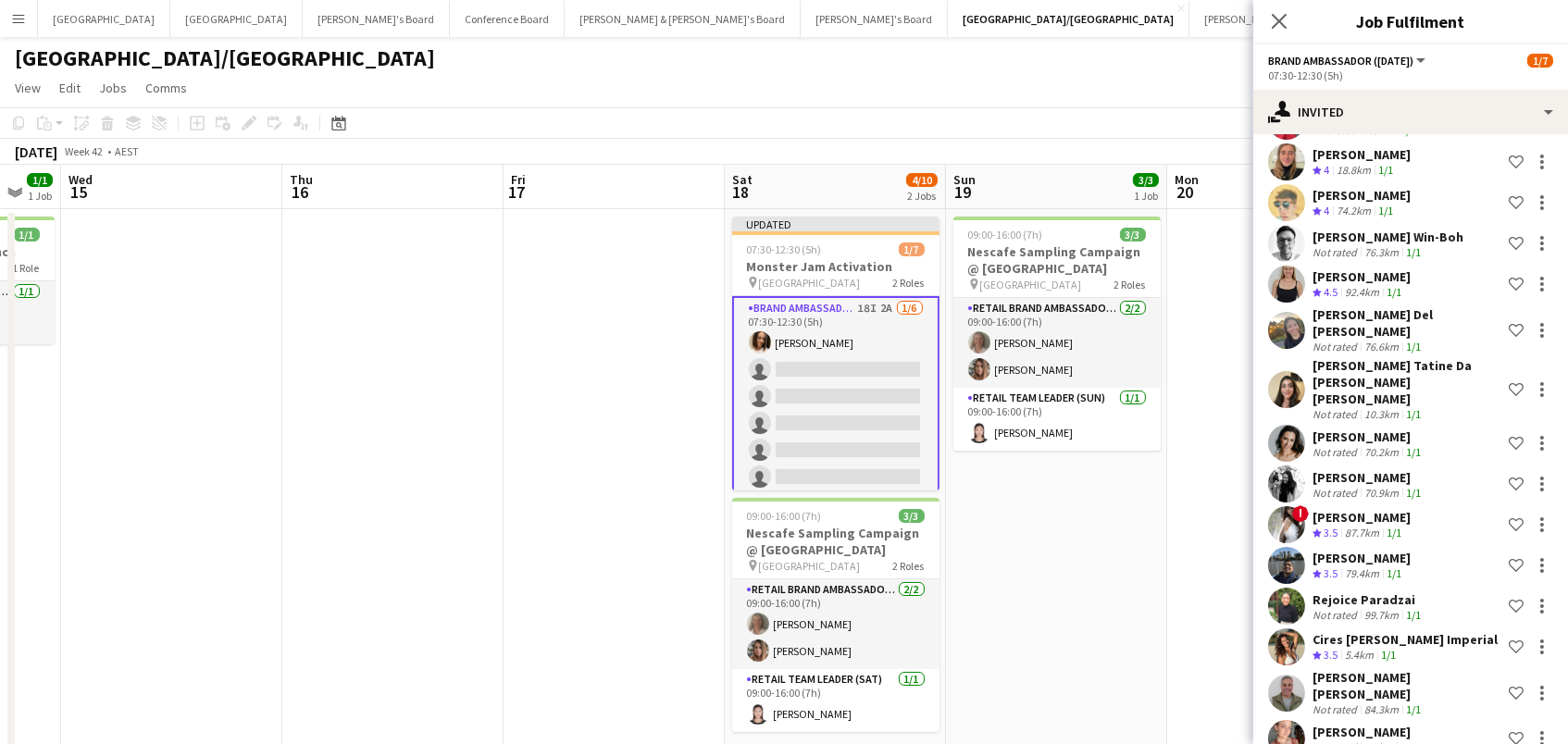
click at [1112, 632] on app-date-cell "09:00-16:00 (7h) 3/3 Nescafe Sampling Campaign @ Queen St Mall pin Queen St Mal…" at bounding box center [1057, 490] width 221 height 562
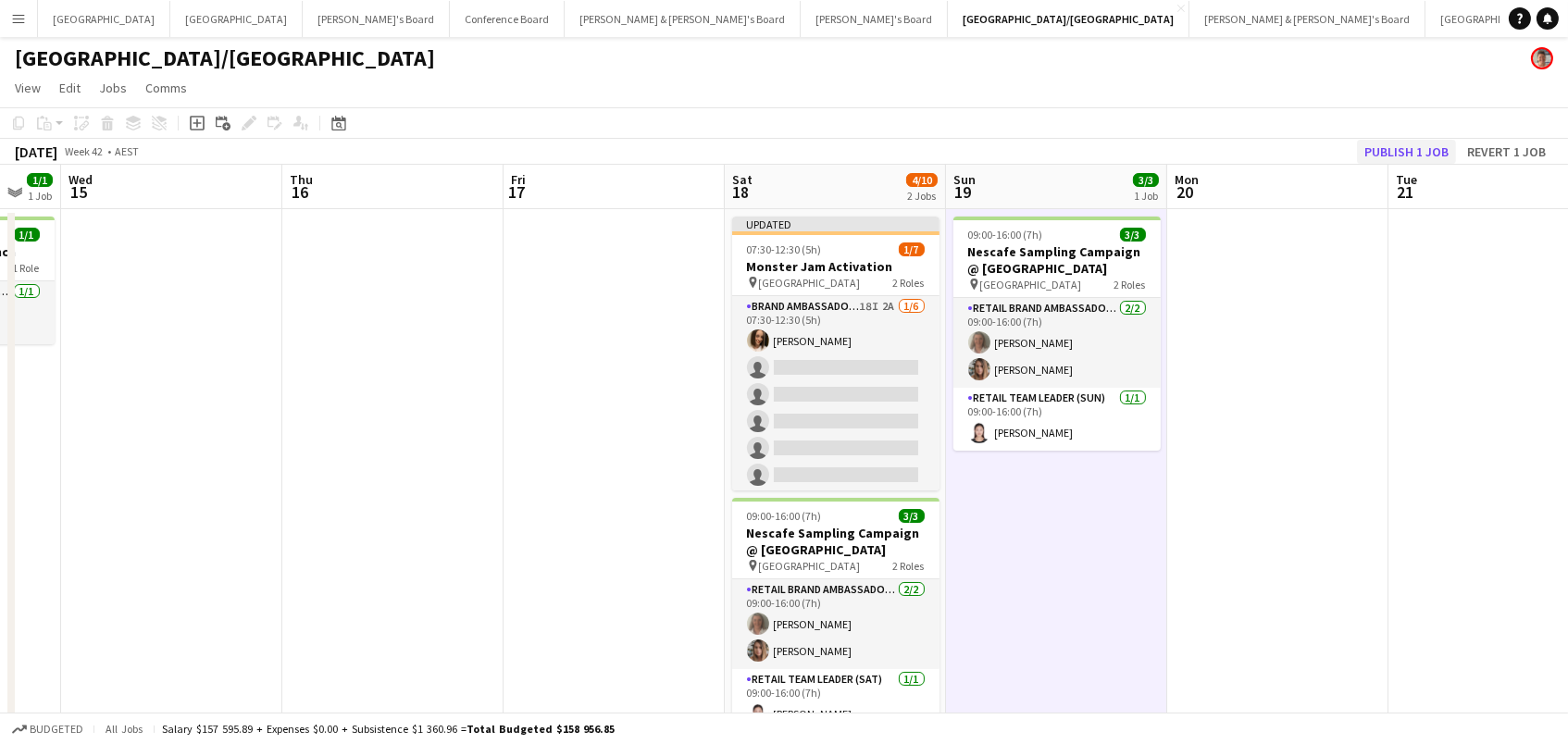
click at [1407, 149] on button "Publish 1 job" at bounding box center [1406, 151] width 99 height 24
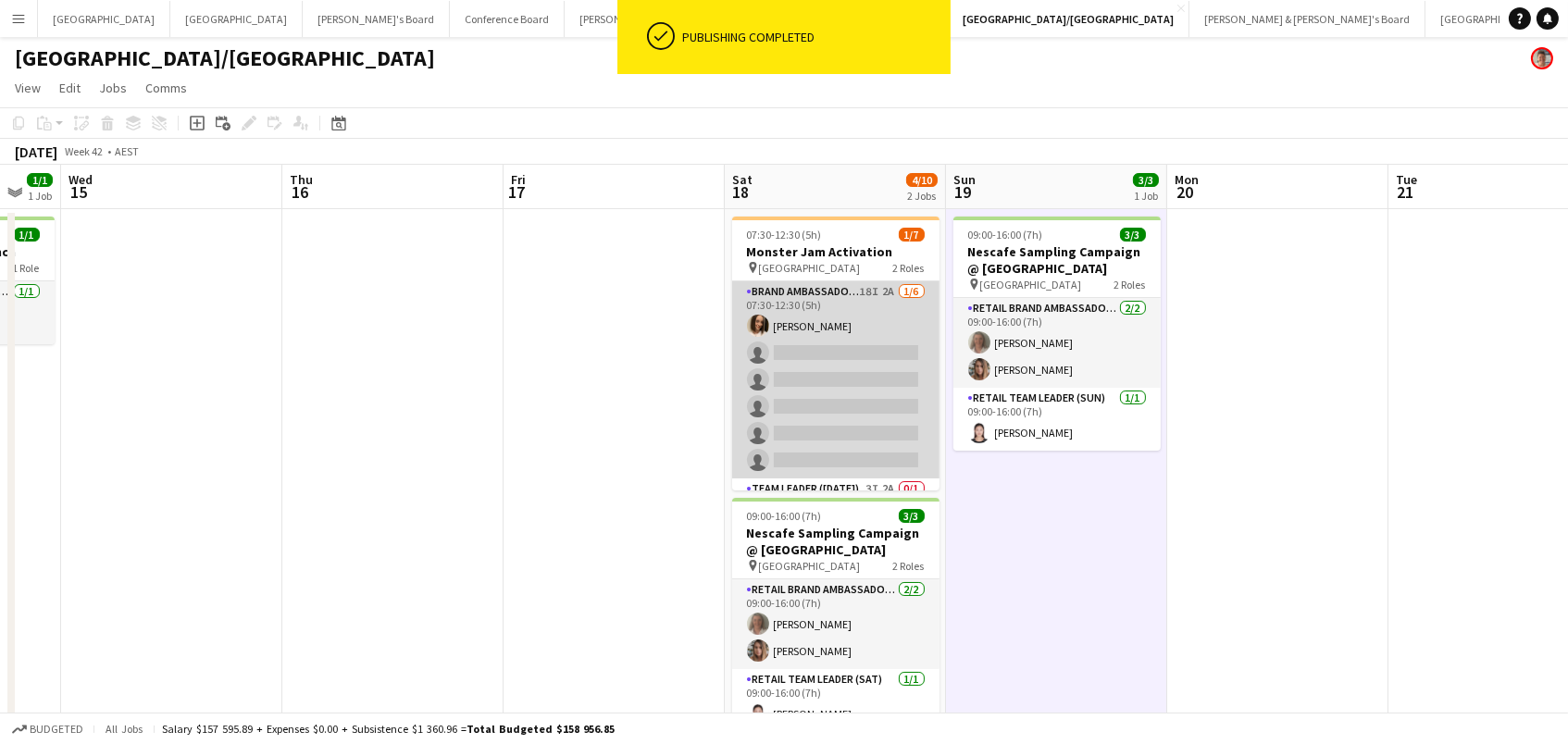
click at [868, 353] on app-card-role "Brand Ambassador (Saturday) 18I 2A 1/6 07:30-12:30 (5h) Laura Allen single-neut…" at bounding box center [836, 379] width 207 height 197
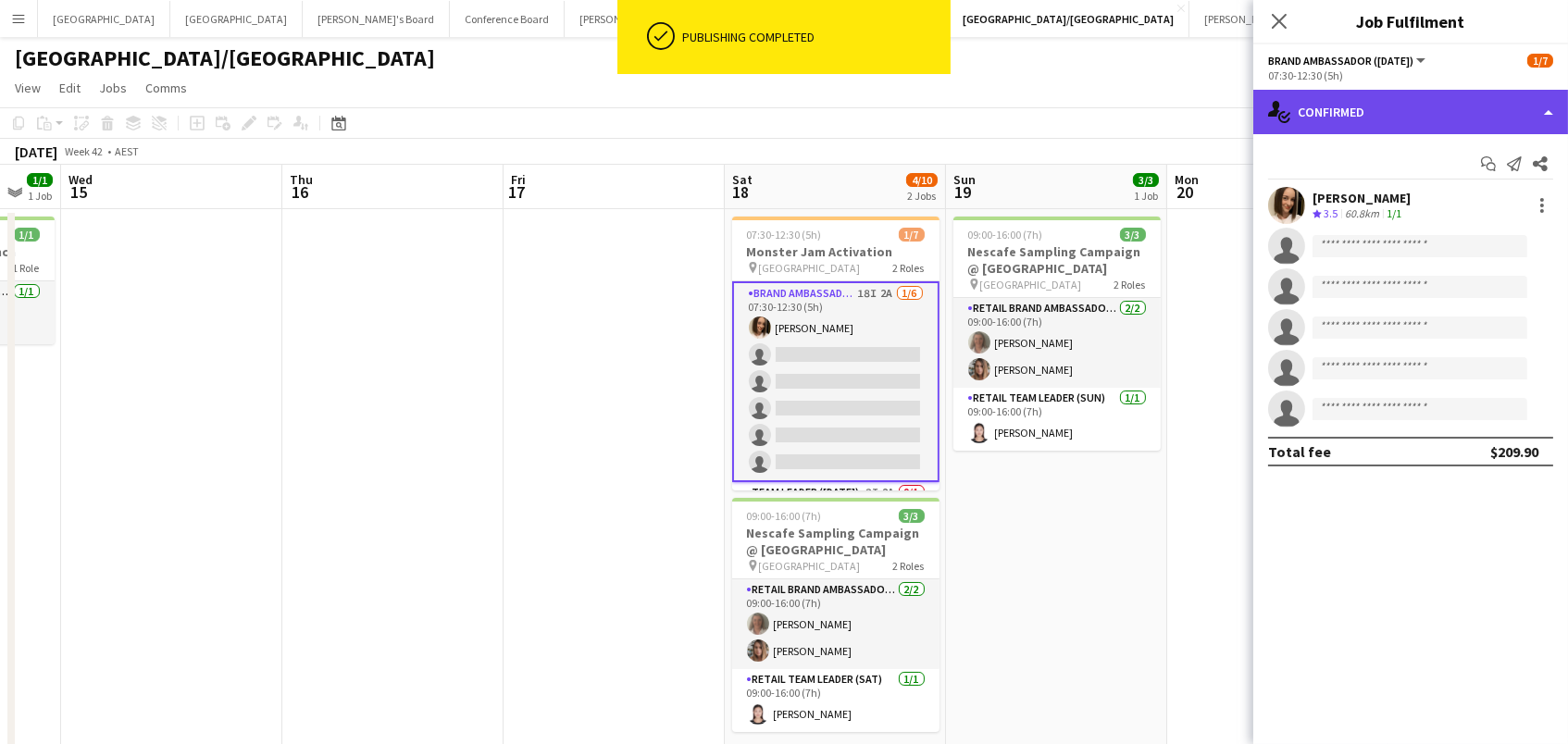
click at [1380, 128] on div "single-neutral-actions-check-2 Confirmed" at bounding box center [1411, 112] width 315 height 45
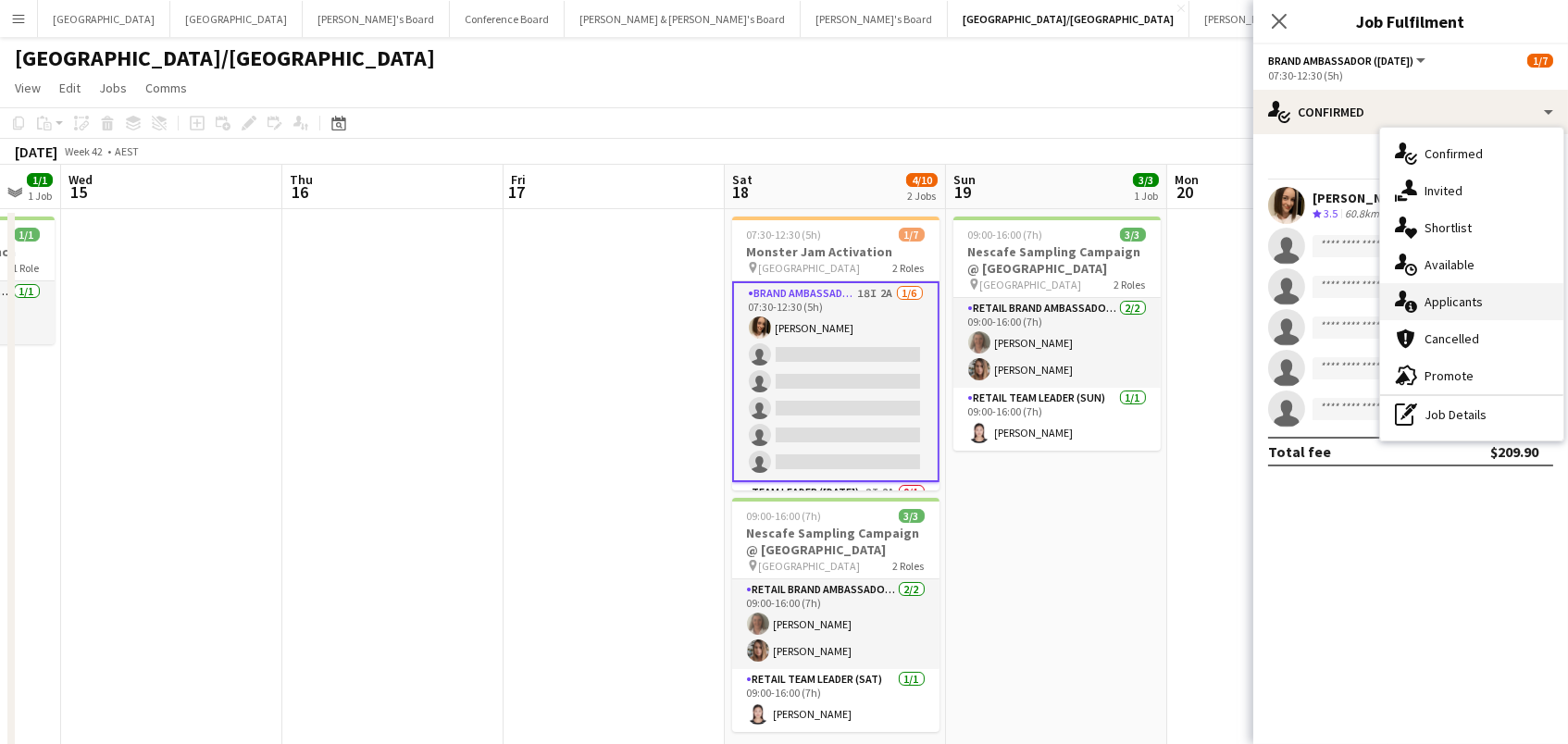
click at [1423, 293] on div "single-neutral-actions-information Applicants" at bounding box center [1472, 301] width 183 height 37
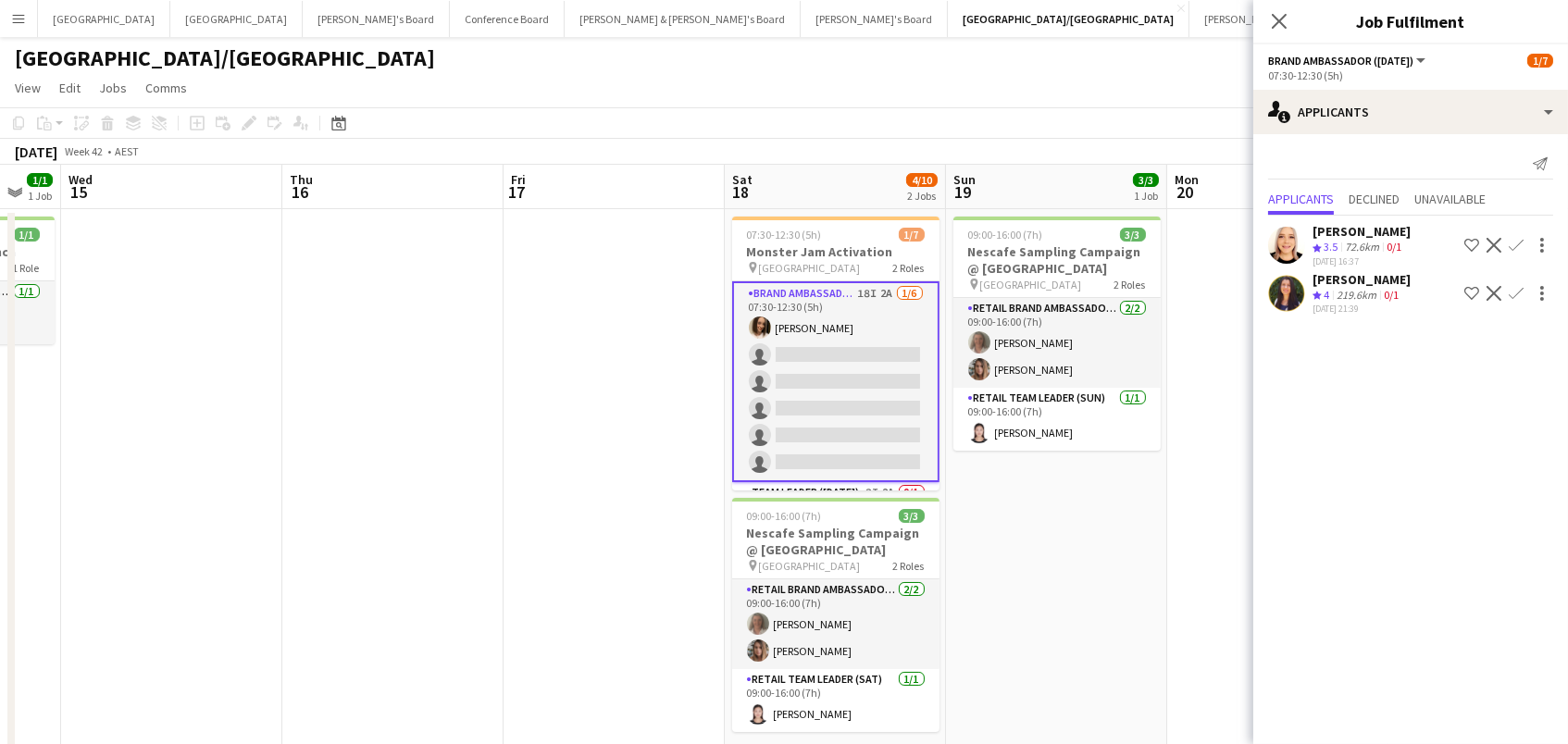
click at [1381, 293] on div "0/1" at bounding box center [1392, 296] width 22 height 16
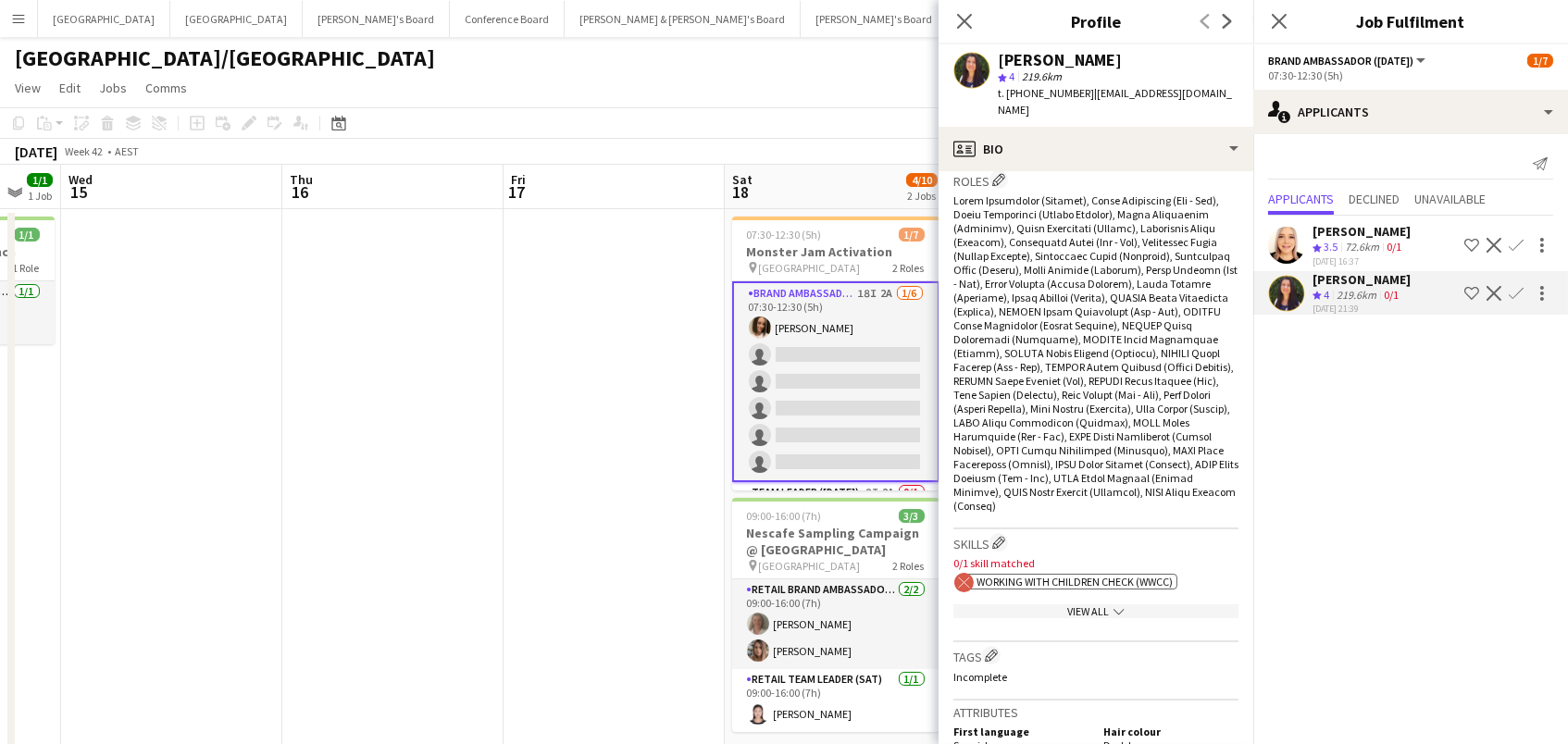
scroll to position [694, 0]
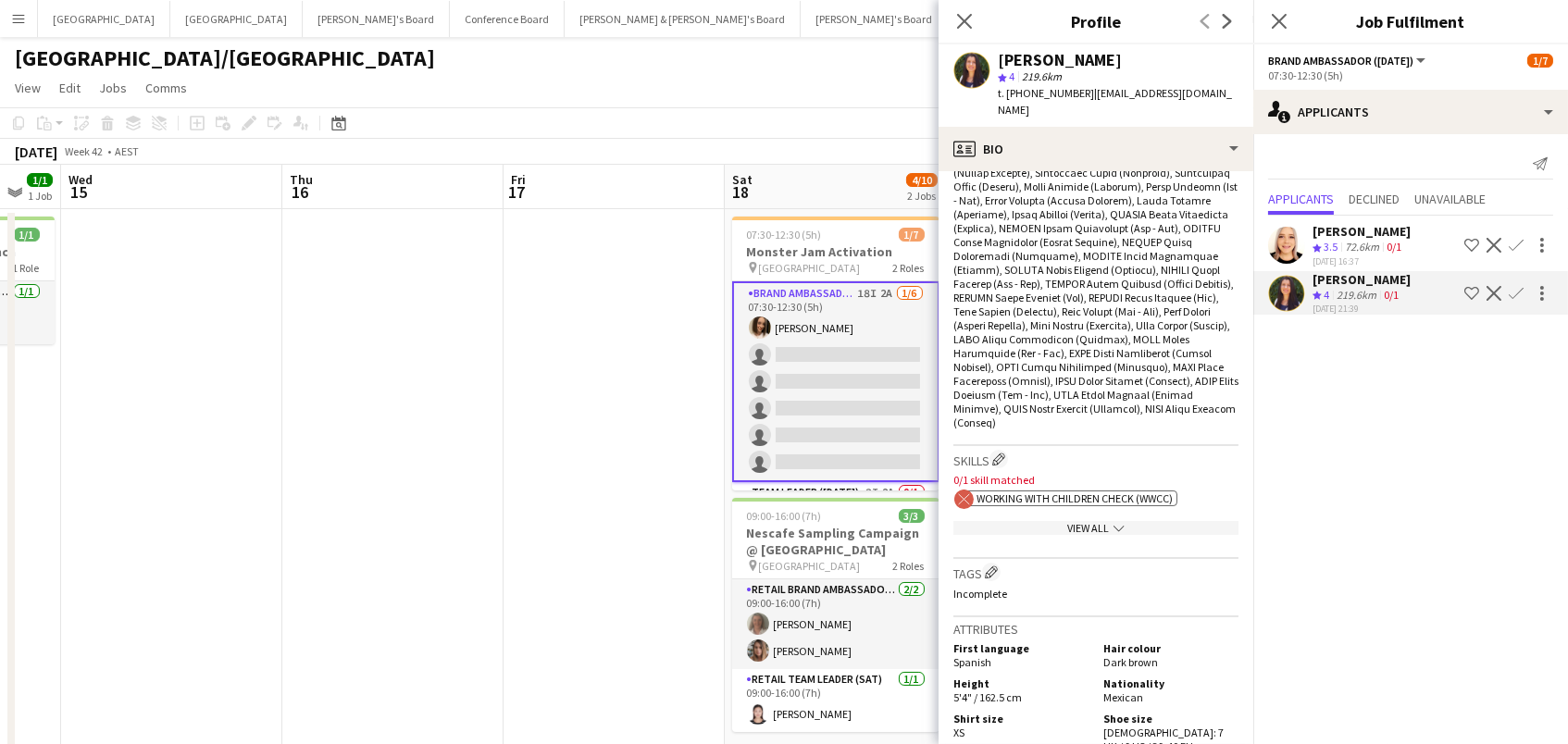
click at [1062, 521] on div "View All chevron-down" at bounding box center [1096, 528] width 285 height 14
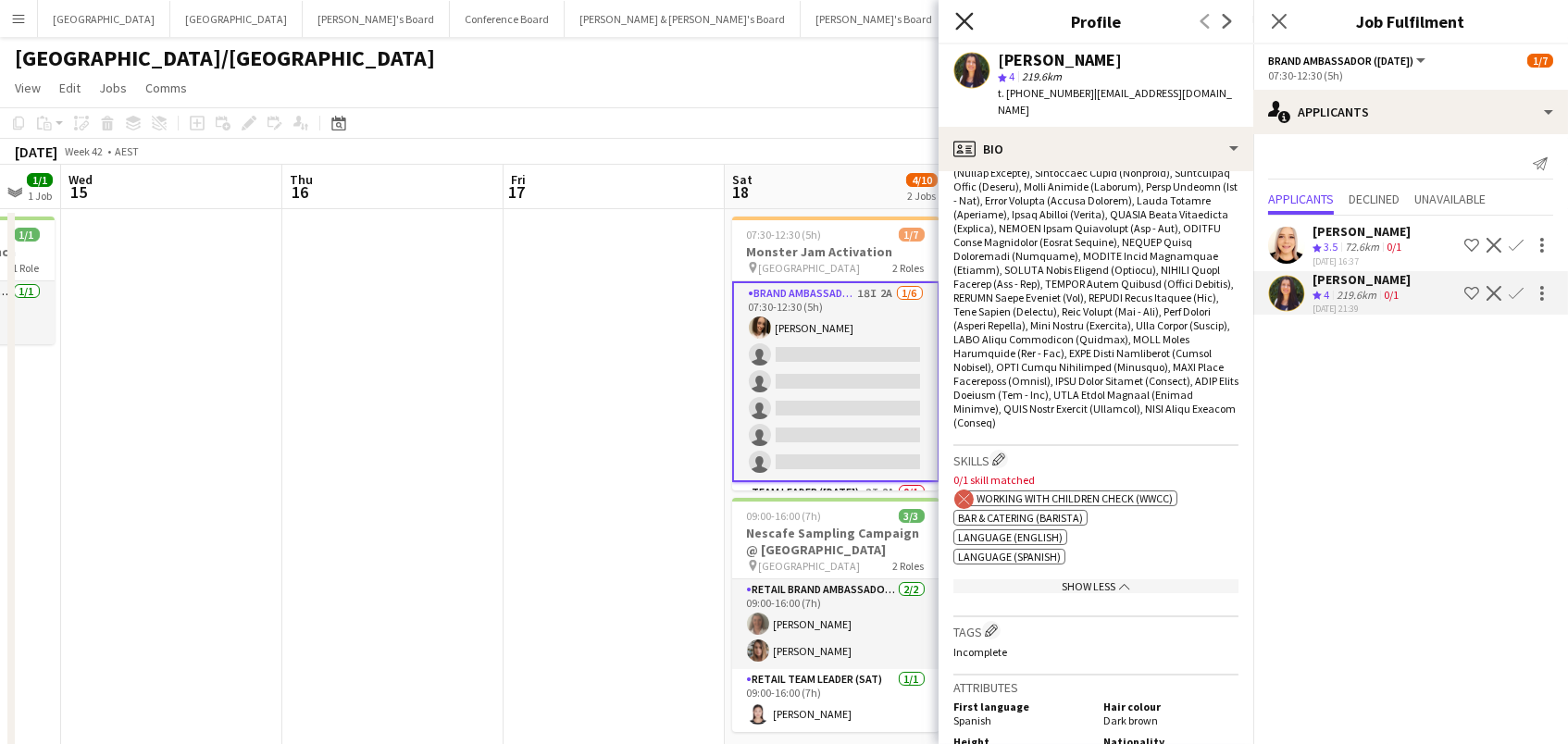
click at [964, 22] on icon at bounding box center [964, 21] width 18 height 18
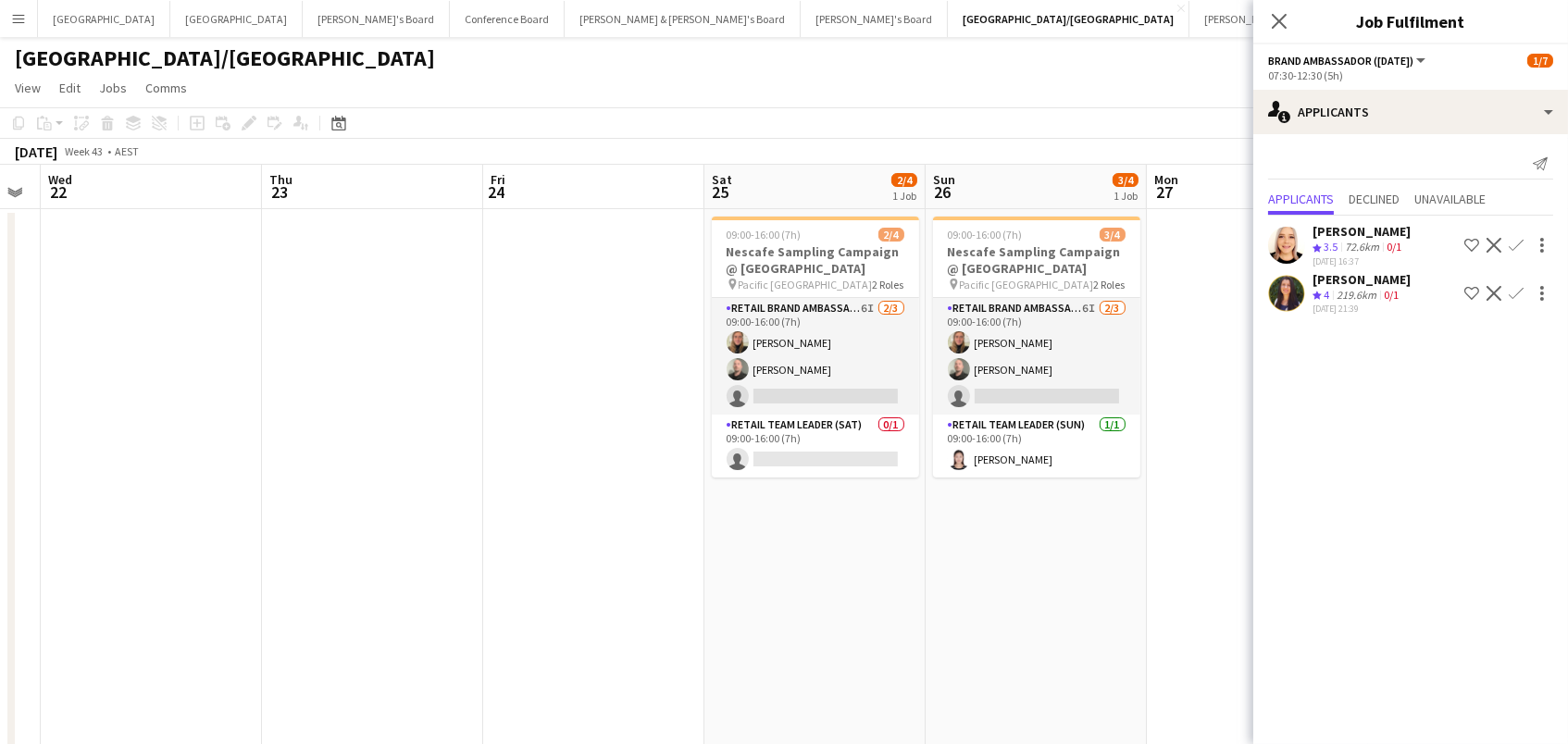
scroll to position [0, 502]
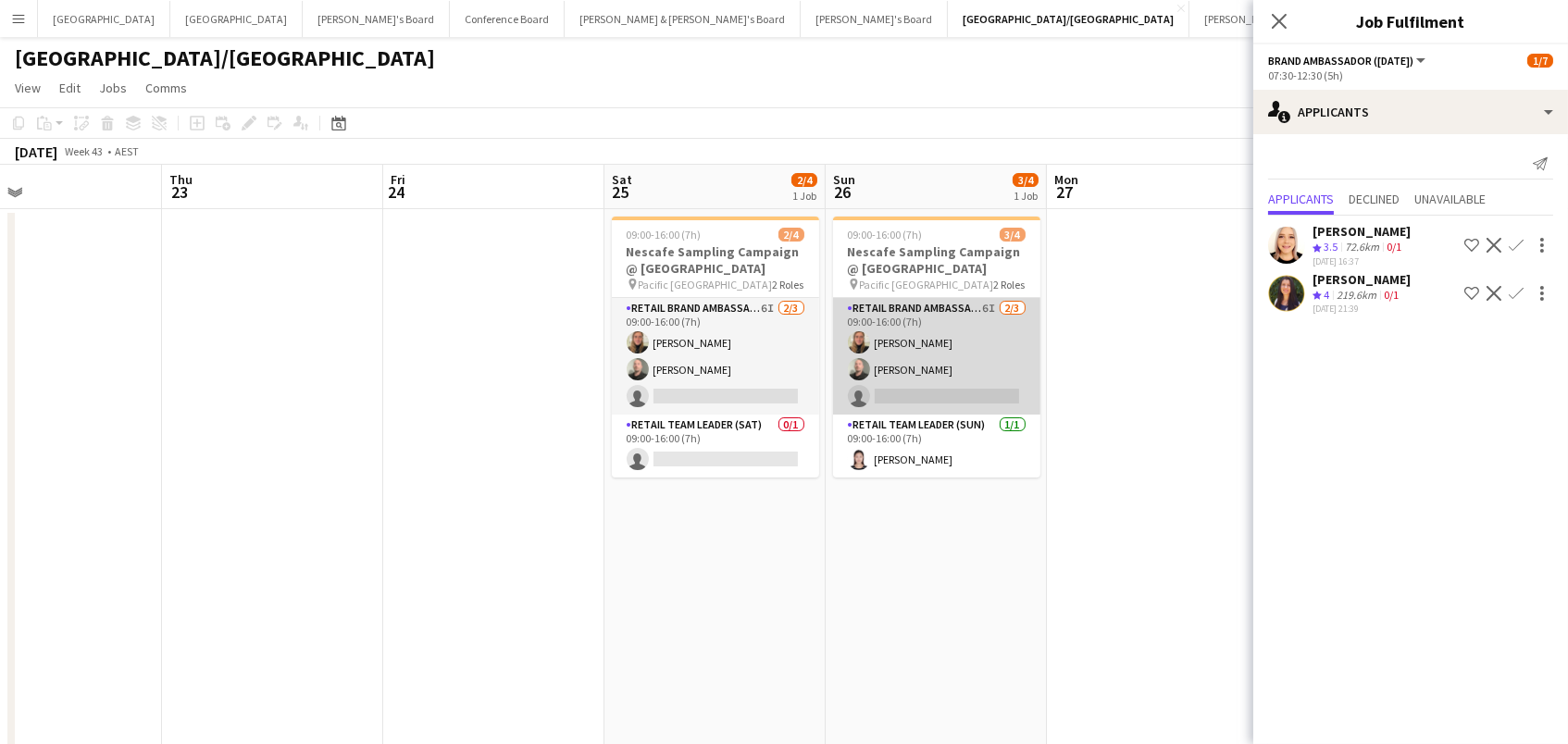
click at [891, 330] on app-card-role "RETAIL Brand Ambassador (Sunday) 6I 2/3 09:00-16:00 (7h) Leticia Schwab Matthew…" at bounding box center [936, 356] width 207 height 117
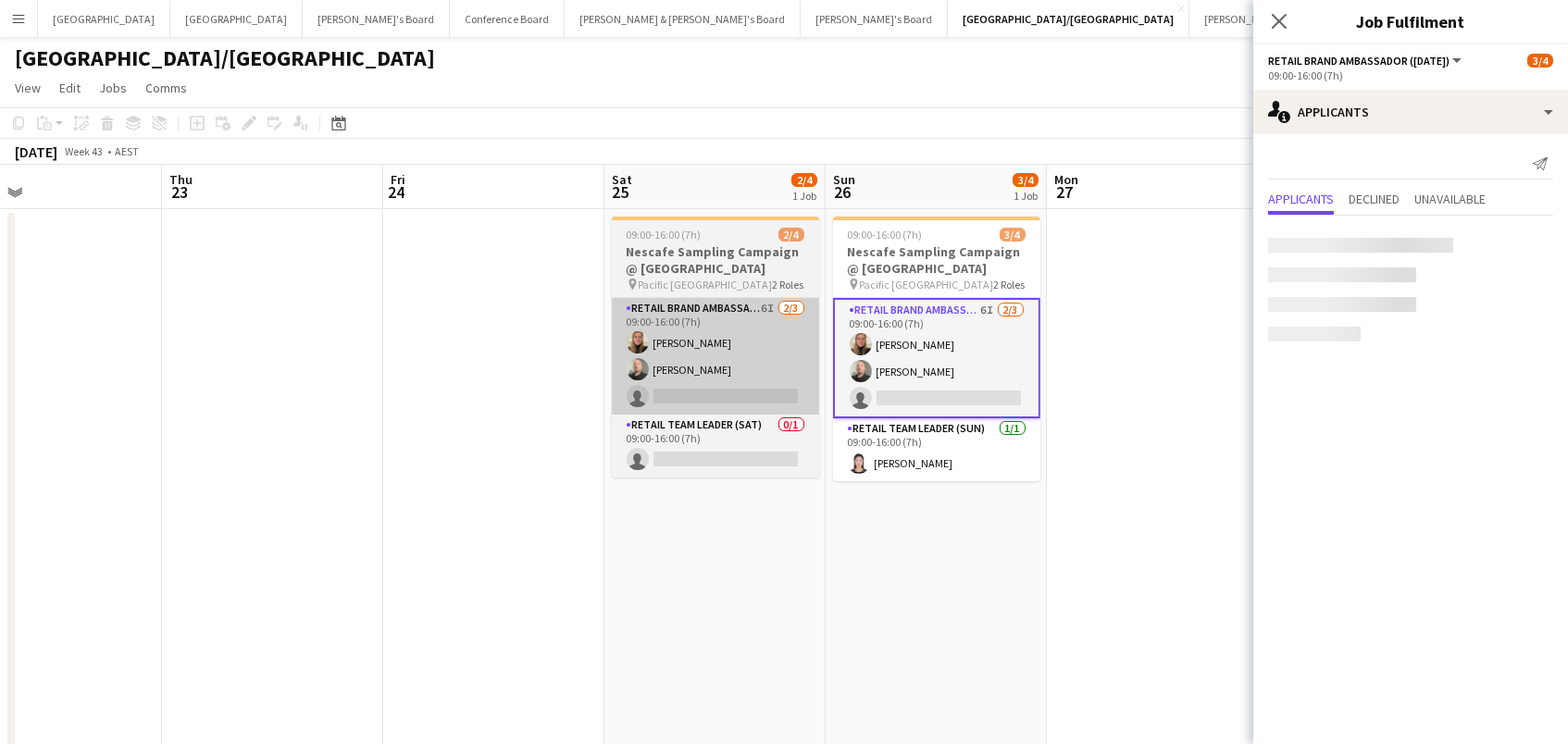
scroll to position [0, 501]
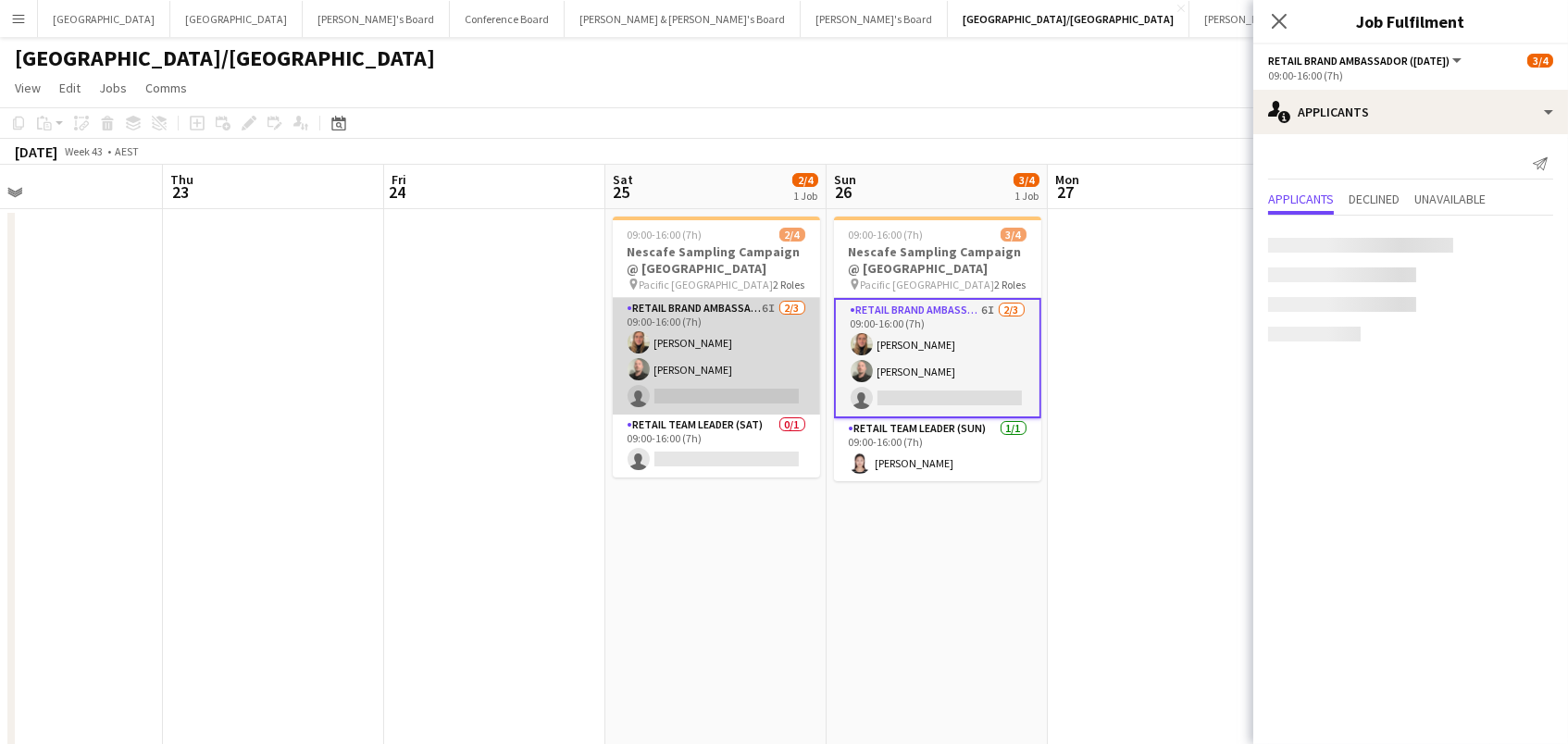
click at [733, 340] on app-card-role "RETAIL Brand Ambassador (Saturday) 6I 2/3 09:00-16:00 (7h) Leticia Schwab Matth…" at bounding box center [716, 356] width 207 height 117
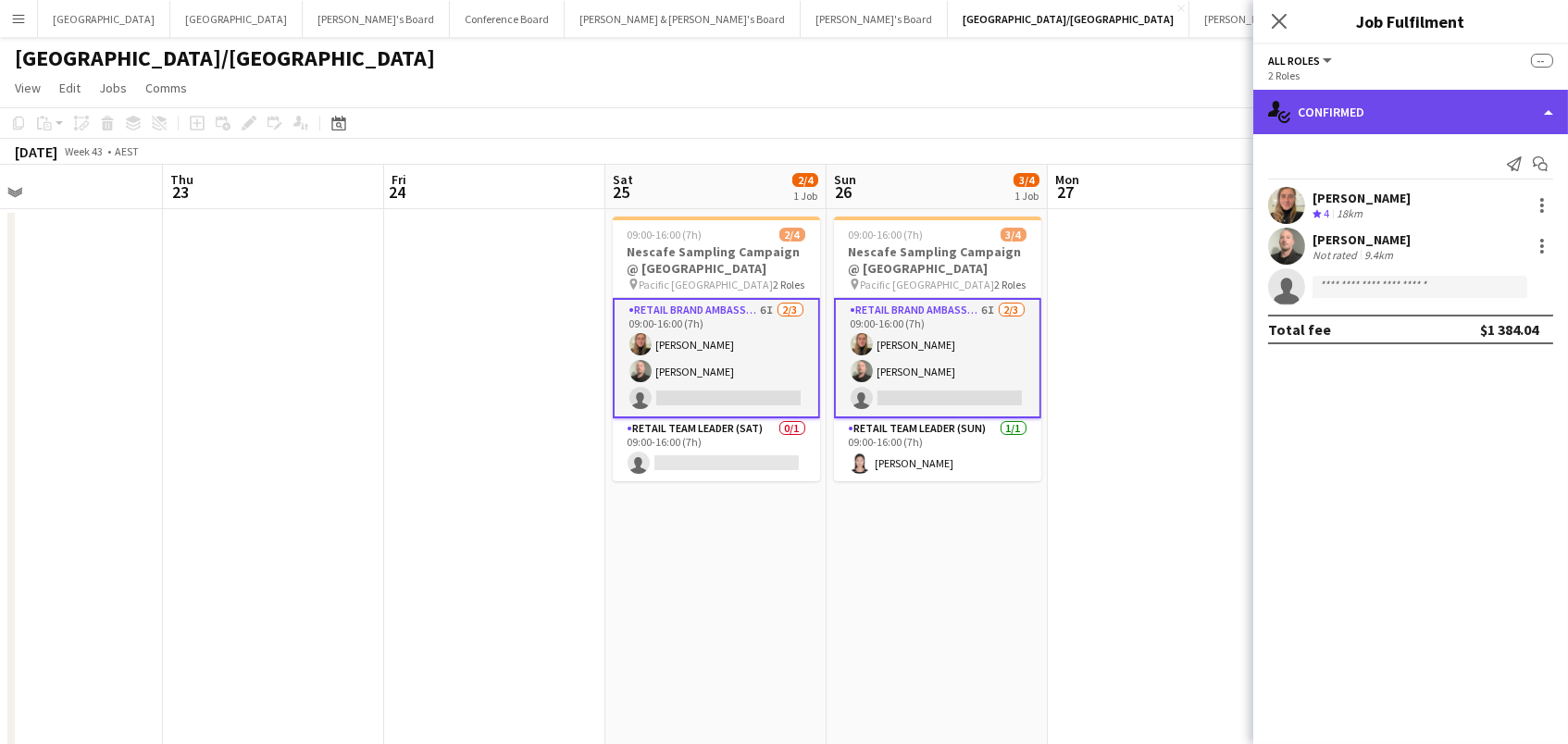
click at [1450, 108] on div "single-neutral-actions-check-2 Confirmed" at bounding box center [1411, 112] width 315 height 45
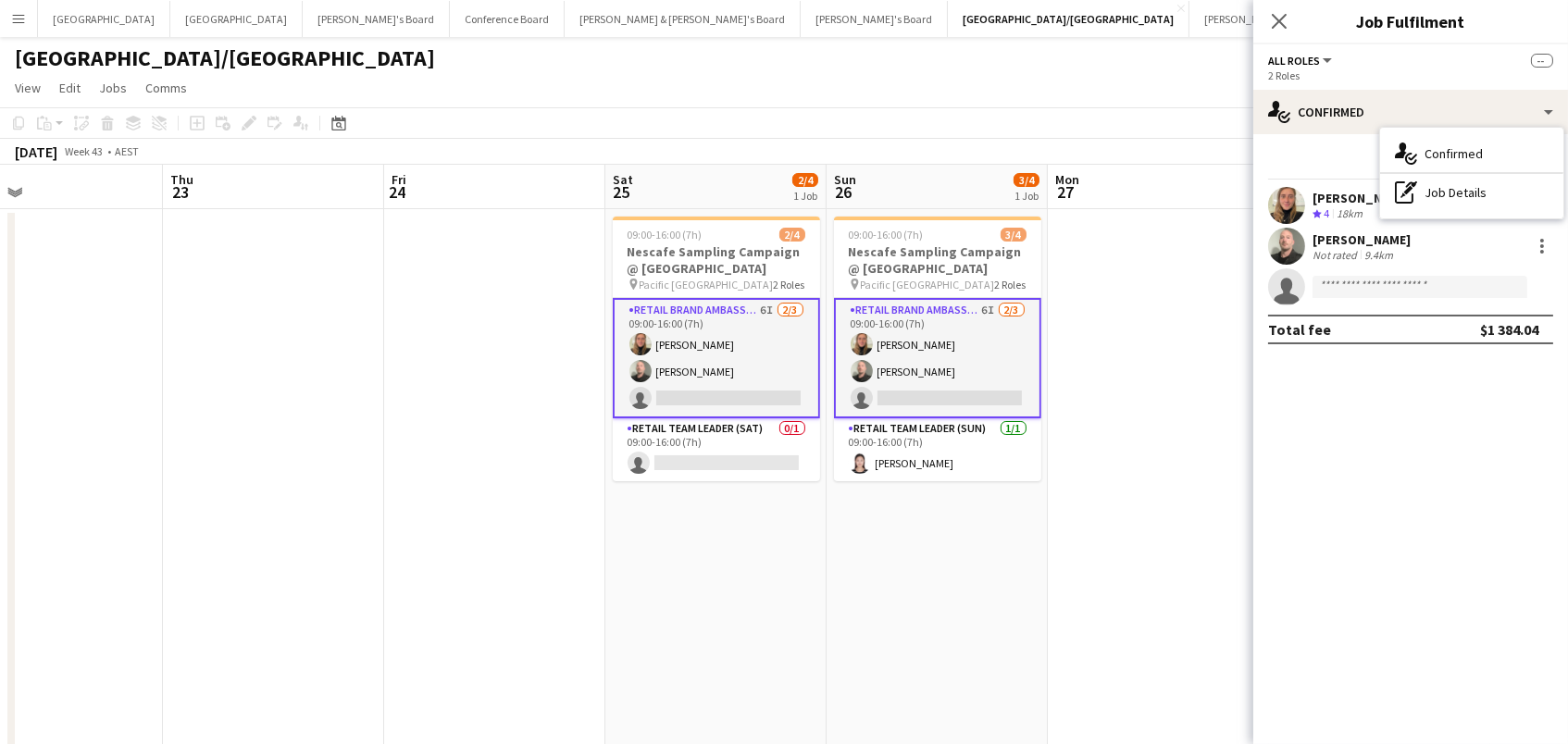
click at [741, 368] on app-card-role "RETAIL Brand Ambassador (Saturday) 6I 2/3 09:00-16:00 (7h) Leticia Schwab Matth…" at bounding box center [716, 358] width 207 height 121
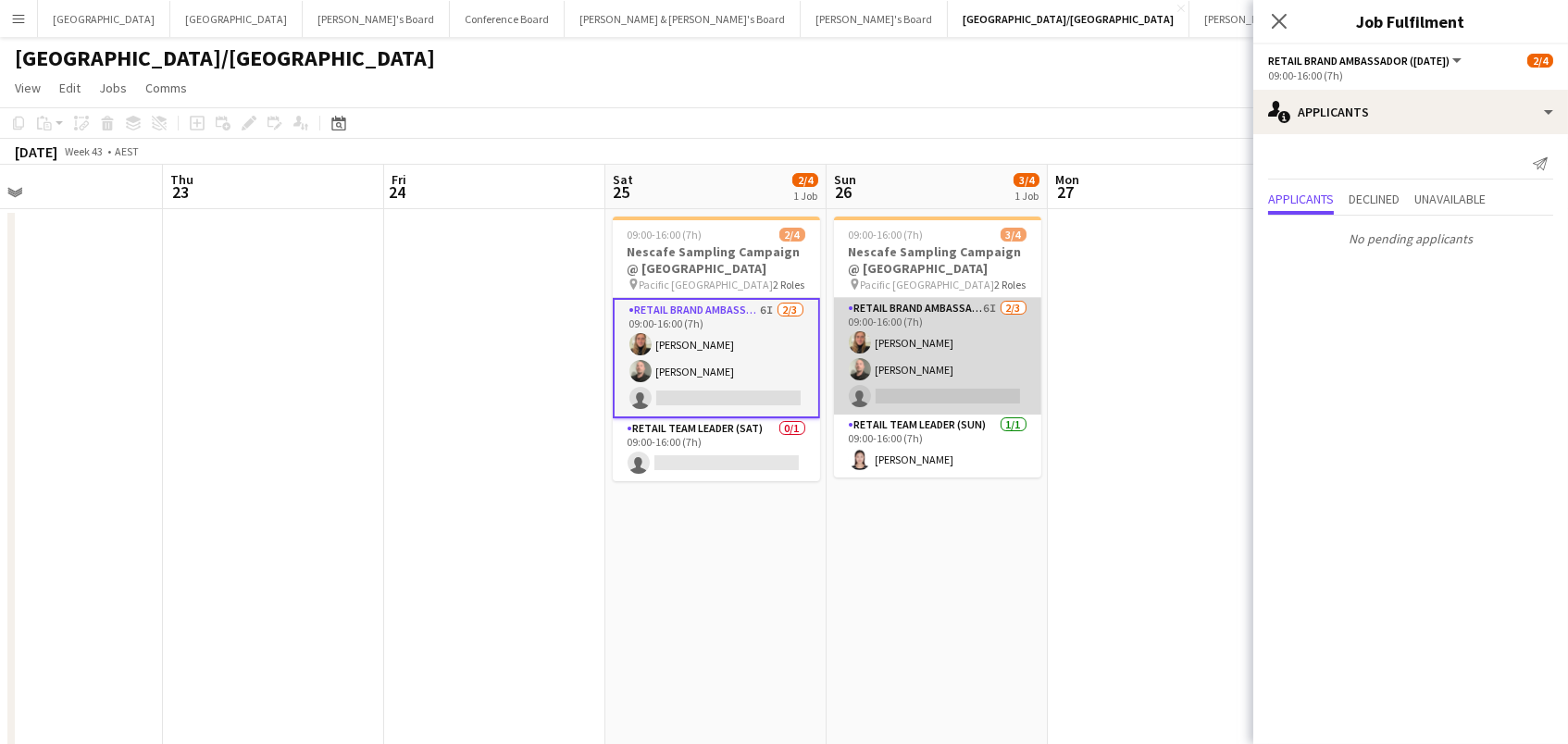
click at [985, 379] on app-card-role "RETAIL Brand Ambassador (Sunday) 6I 2/3 09:00-16:00 (7h) Leticia Schwab Matthew…" at bounding box center [937, 356] width 207 height 117
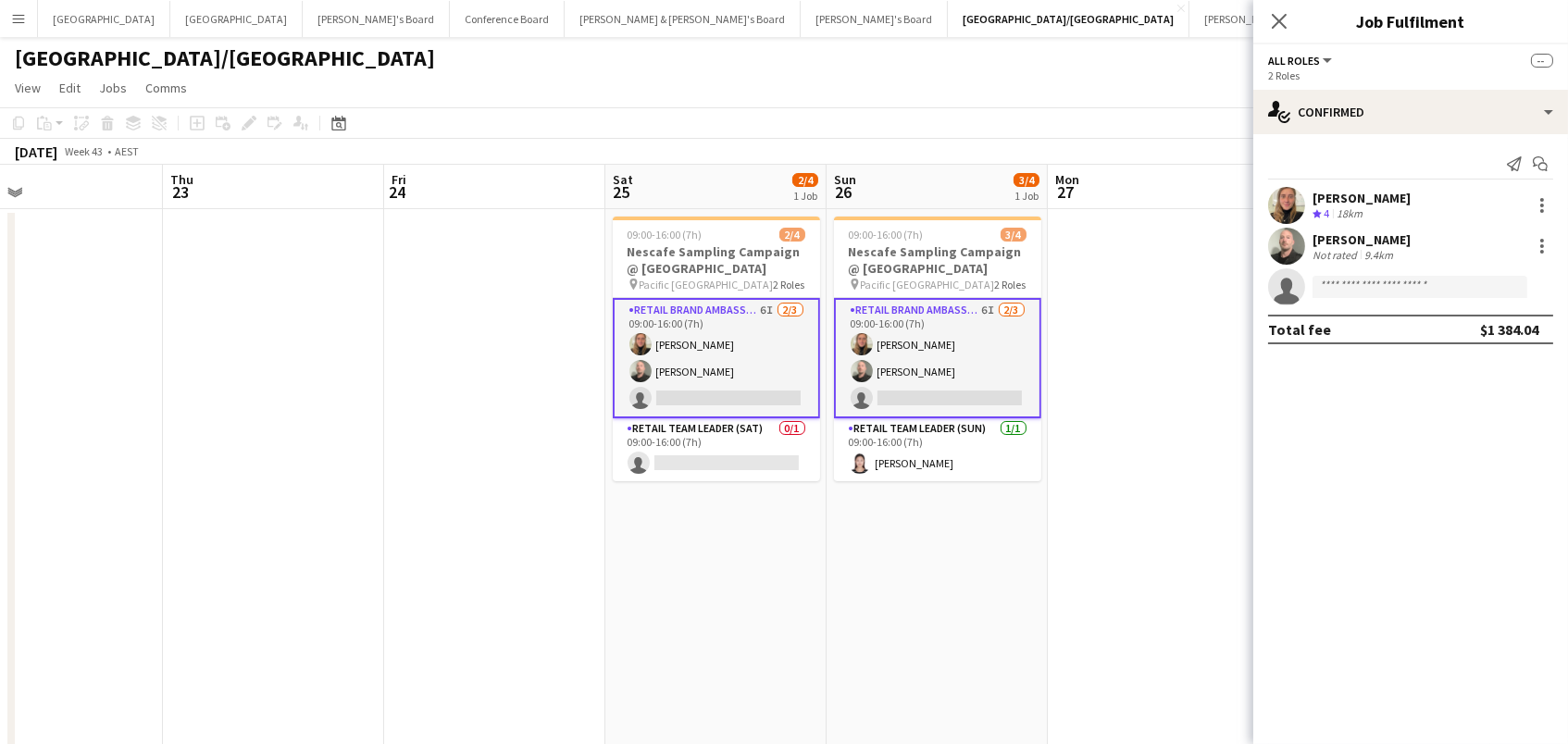
click at [669, 396] on app-card-role "RETAIL Brand Ambassador (Saturday) 6I 2/3 09:00-16:00 (7h) Leticia Schwab Matth…" at bounding box center [716, 358] width 207 height 121
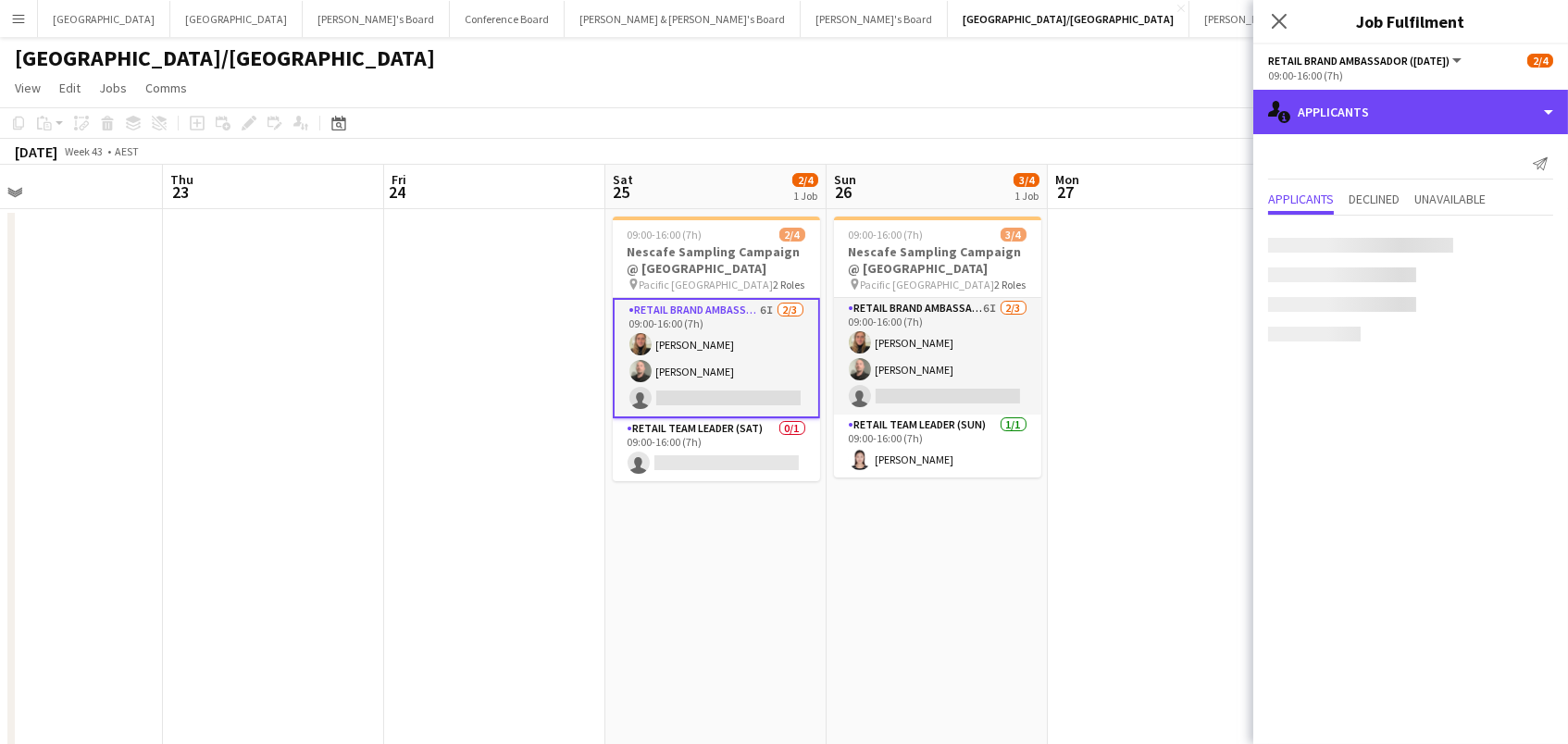
drag, startPoint x: 1396, startPoint y: 115, endPoint x: 1405, endPoint y: 158, distance: 43.9
click at [1396, 115] on div "single-neutral-actions-information Applicants" at bounding box center [1411, 112] width 315 height 45
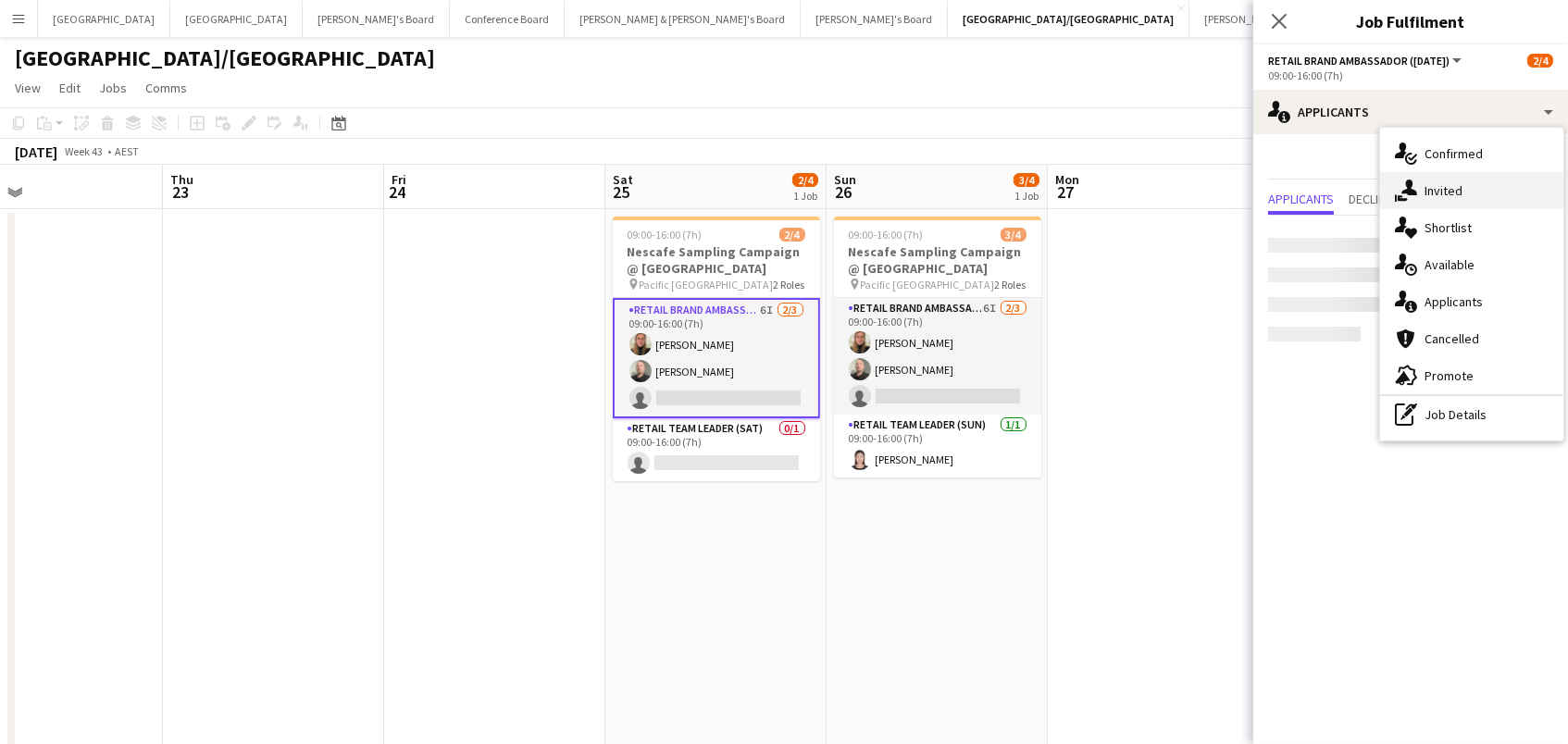
click at [1422, 196] on div "single-neutral-actions-share-1 Invited" at bounding box center [1472, 190] width 183 height 37
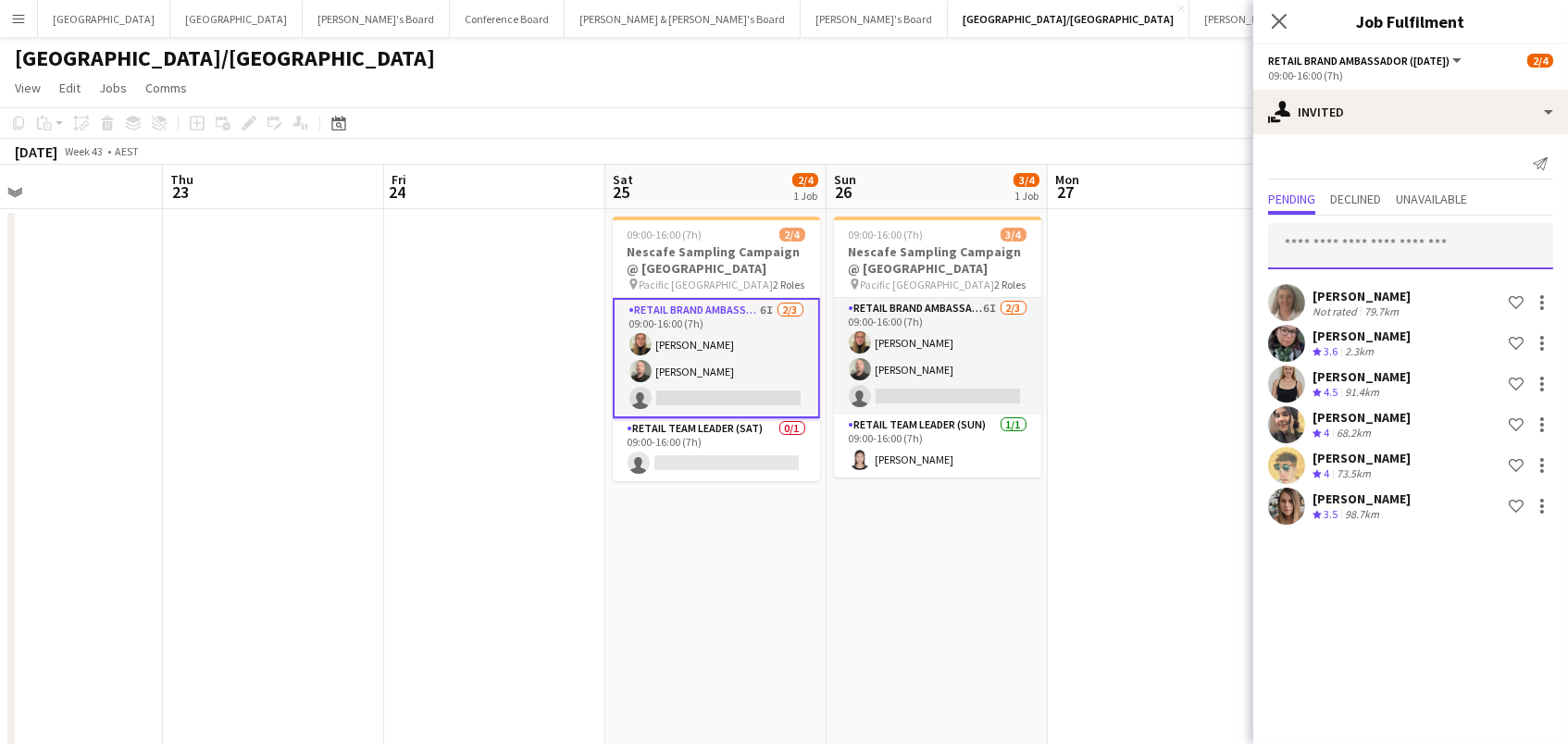
click at [1354, 245] on input "text" at bounding box center [1411, 246] width 285 height 46
type input "****"
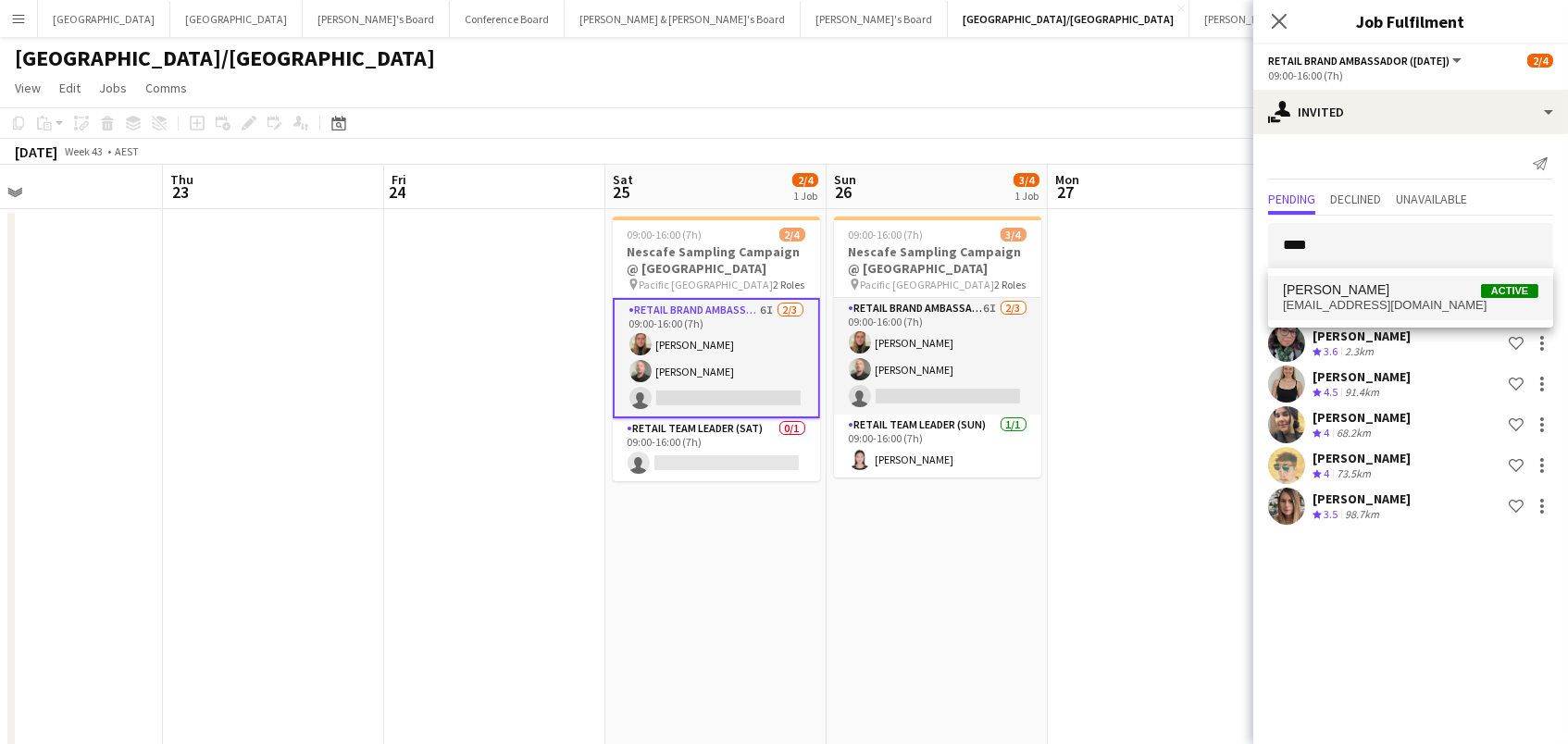
drag, startPoint x: 1354, startPoint y: 245, endPoint x: 1359, endPoint y: 286, distance: 41.3
click at [1359, 286] on span "Leyre Ginard Active" at bounding box center [1411, 290] width 255 height 16
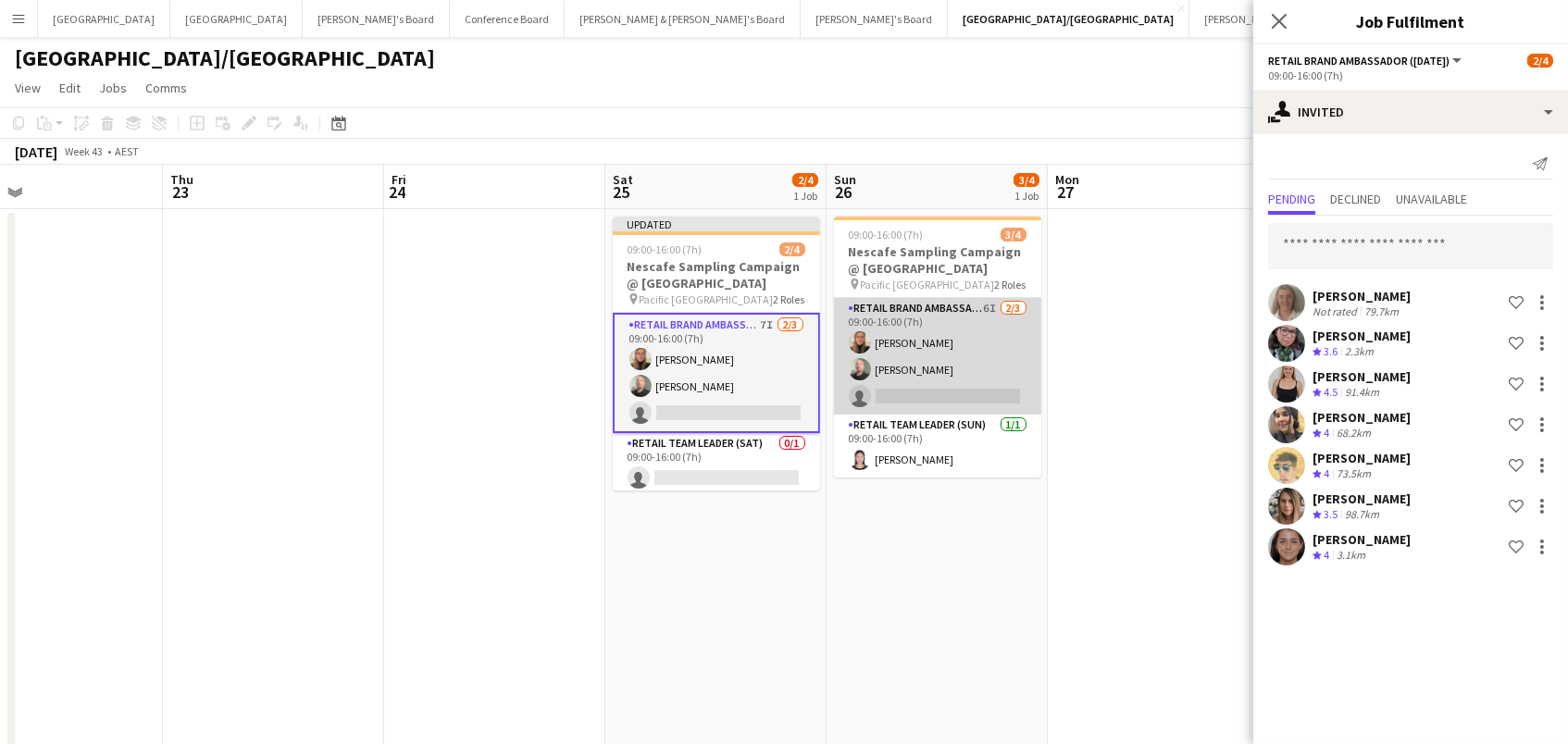
click at [929, 328] on app-card-role "RETAIL Brand Ambassador (Sunday) 6I 2/3 09:00-16:00 (7h) Leticia Schwab Matthew…" at bounding box center [937, 356] width 207 height 117
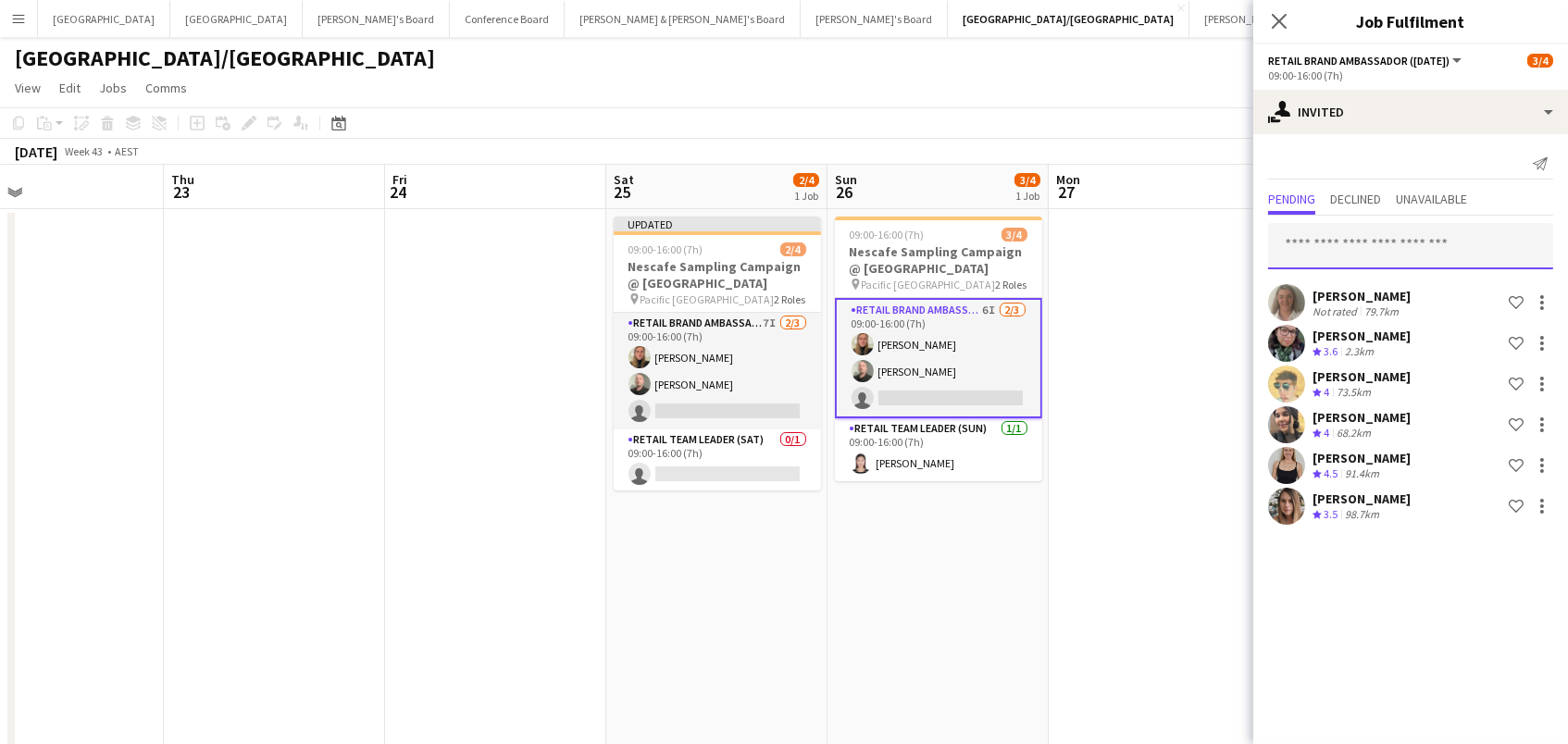
click at [1511, 255] on input "text" at bounding box center [1411, 246] width 285 height 46
type input "*****"
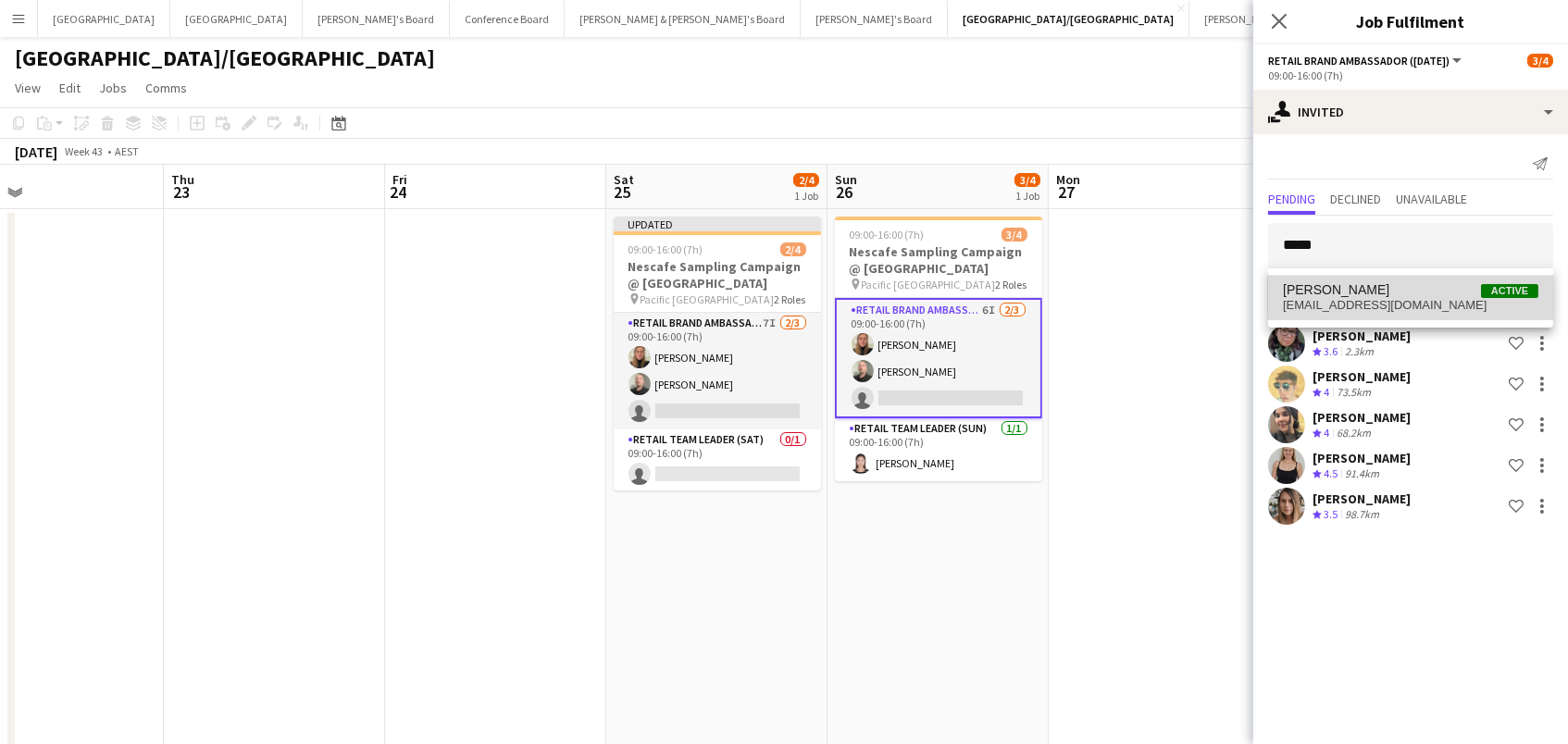
click at [1411, 294] on span "Leyre Ginard Active" at bounding box center [1411, 290] width 255 height 16
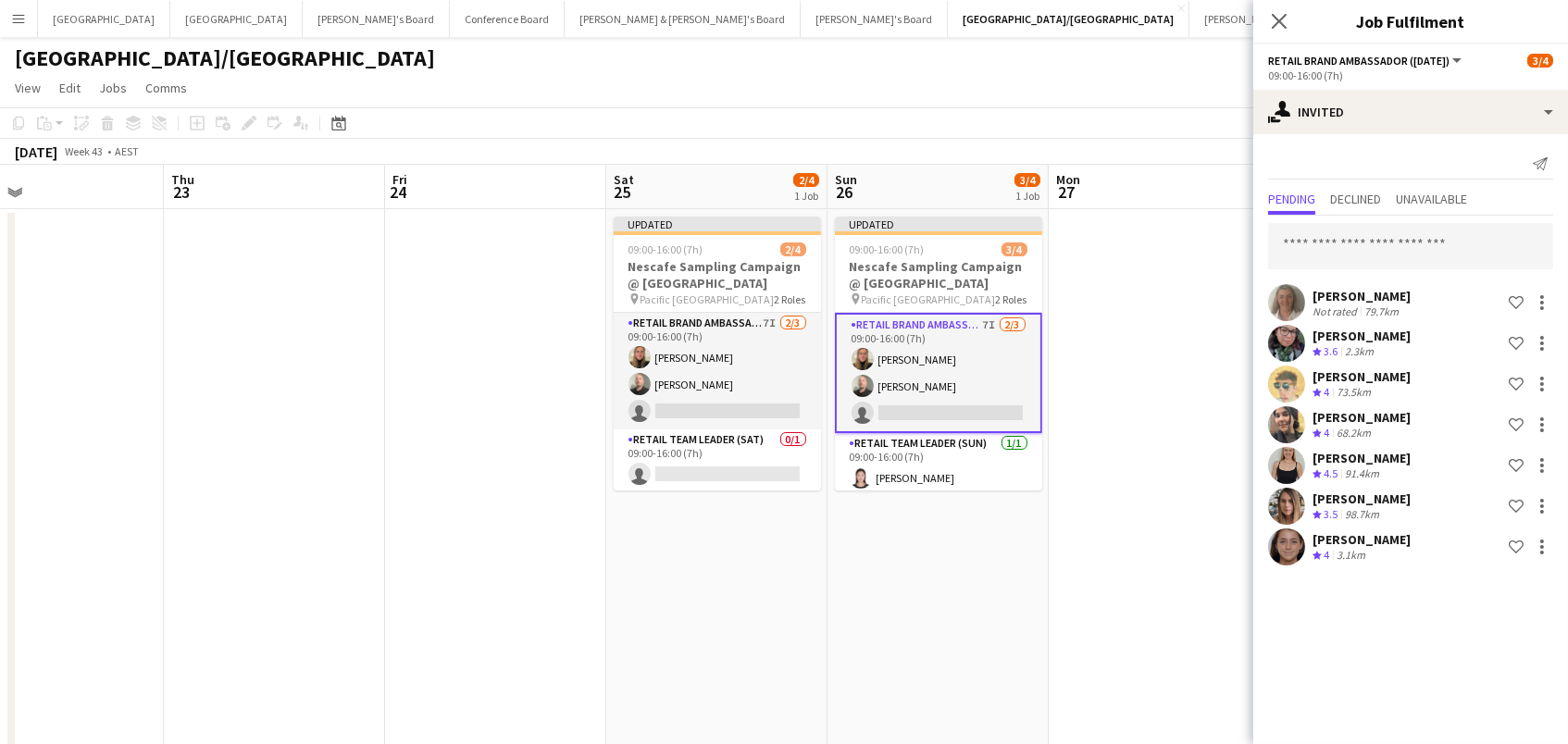
drag, startPoint x: 1172, startPoint y: 94, endPoint x: 1288, endPoint y: 100, distance: 116.2
click at [1173, 94] on app-page-menu "View Day view expanded Day view collapsed Month view Date picker Jump to [DATE]…" at bounding box center [784, 89] width 1568 height 35
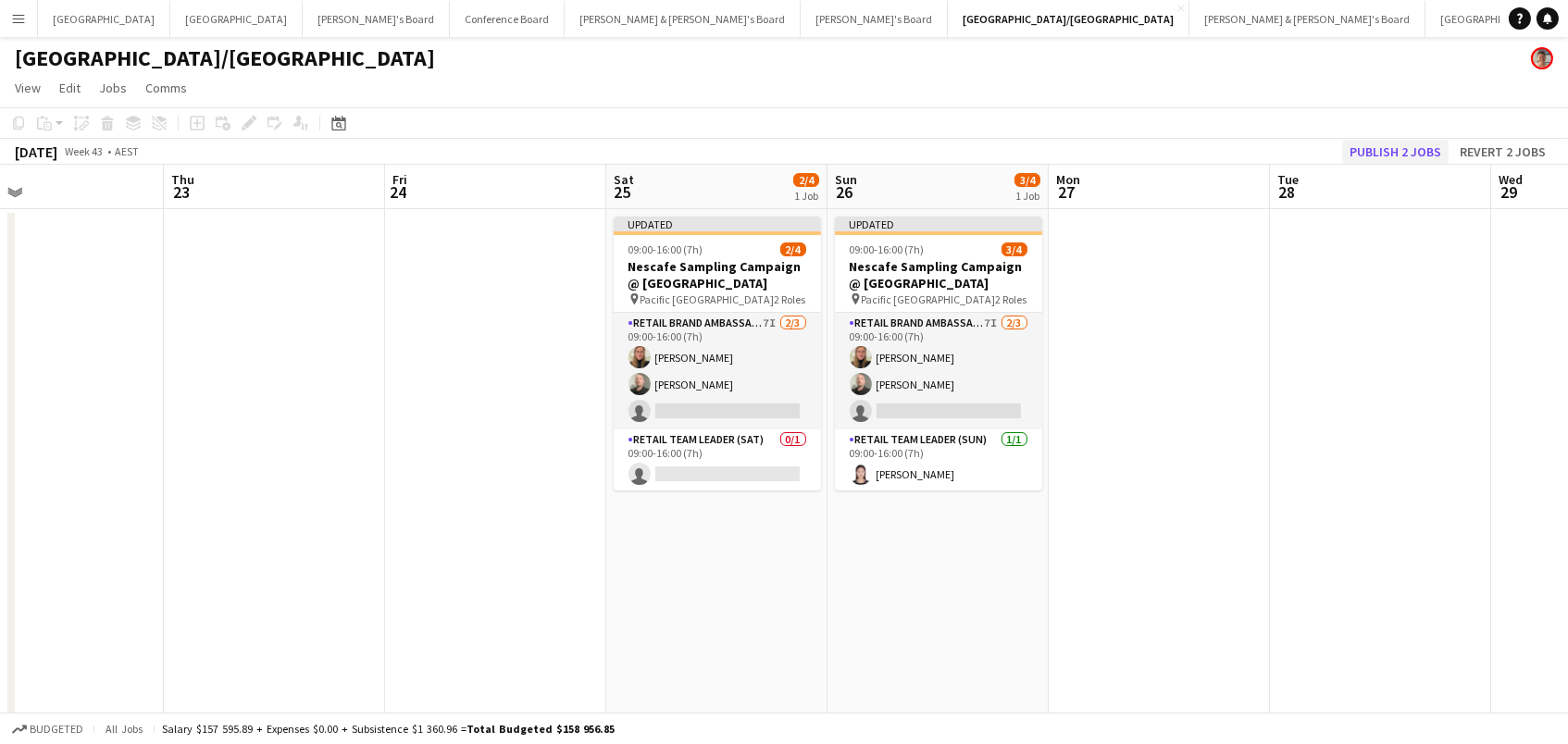
click at [1373, 142] on button "Publish 2 jobs" at bounding box center [1395, 151] width 107 height 24
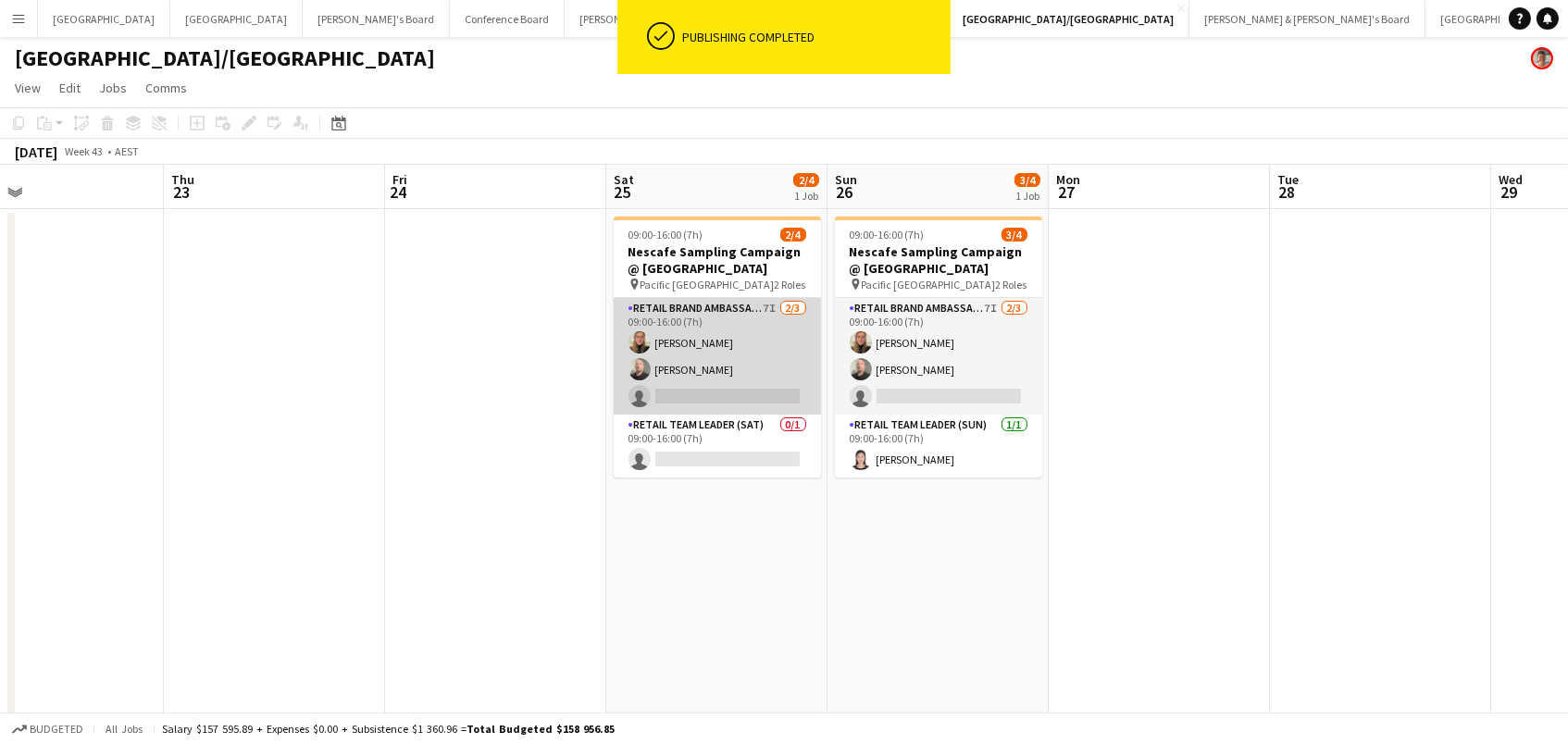
click at [762, 367] on app-card-role "RETAIL Brand Ambassador (Saturday) 7I 2/3 09:00-16:00 (7h) Leticia Schwab Matth…" at bounding box center [717, 356] width 207 height 117
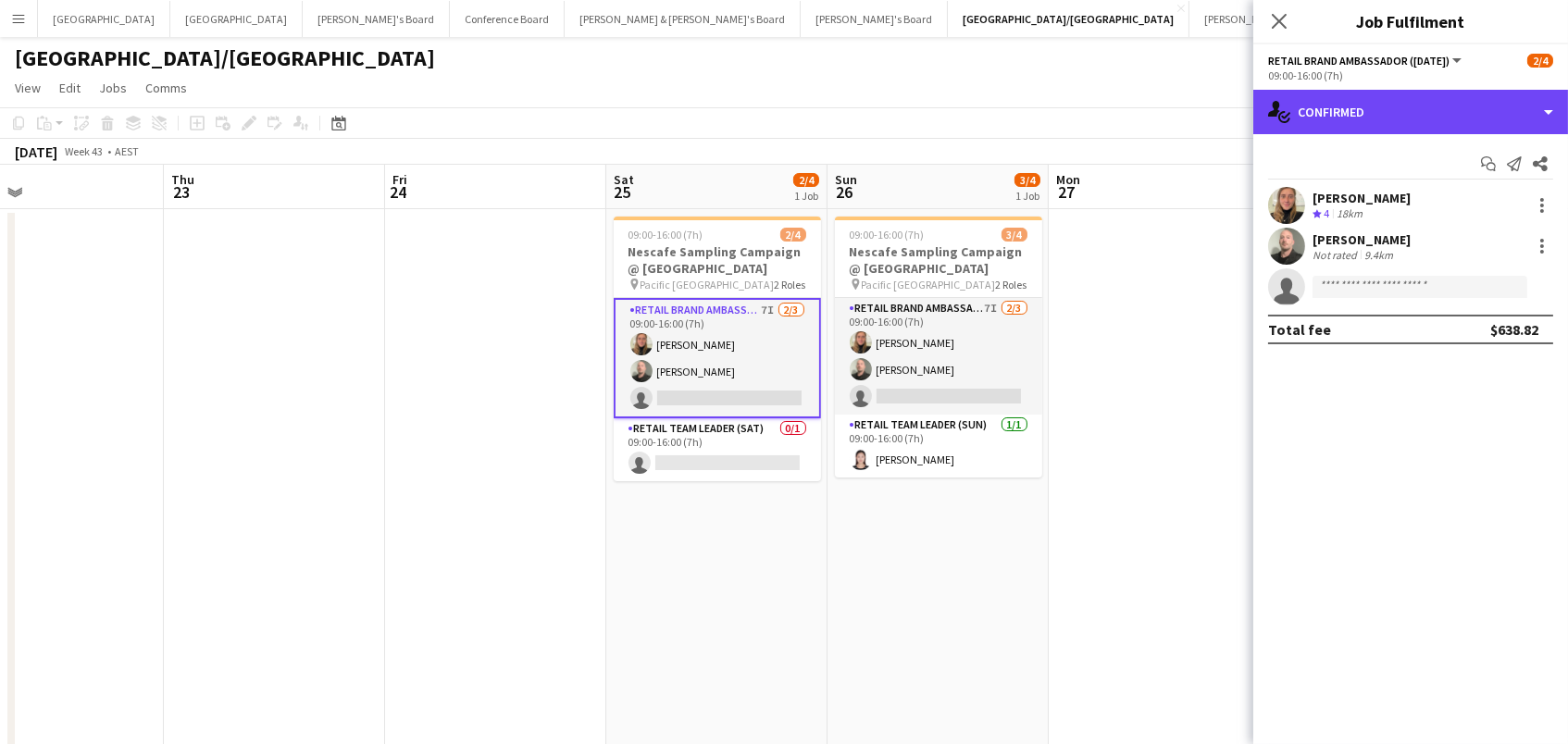
drag, startPoint x: 1435, startPoint y: 119, endPoint x: 1471, endPoint y: 196, distance: 85.0
click at [1436, 121] on div "single-neutral-actions-check-2 Confirmed" at bounding box center [1411, 112] width 315 height 45
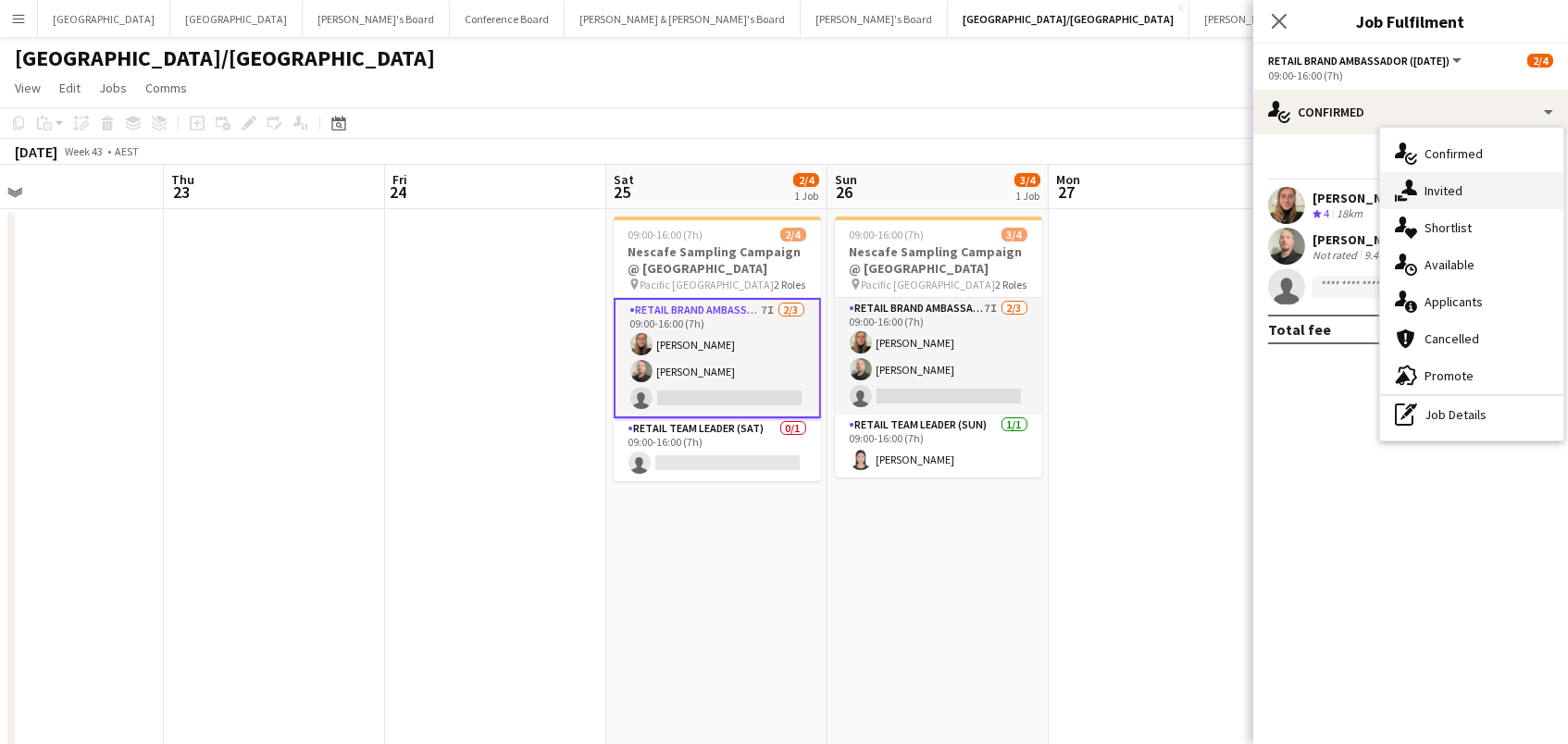
click at [1471, 196] on div "single-neutral-actions-share-1 Invited" at bounding box center [1472, 190] width 183 height 37
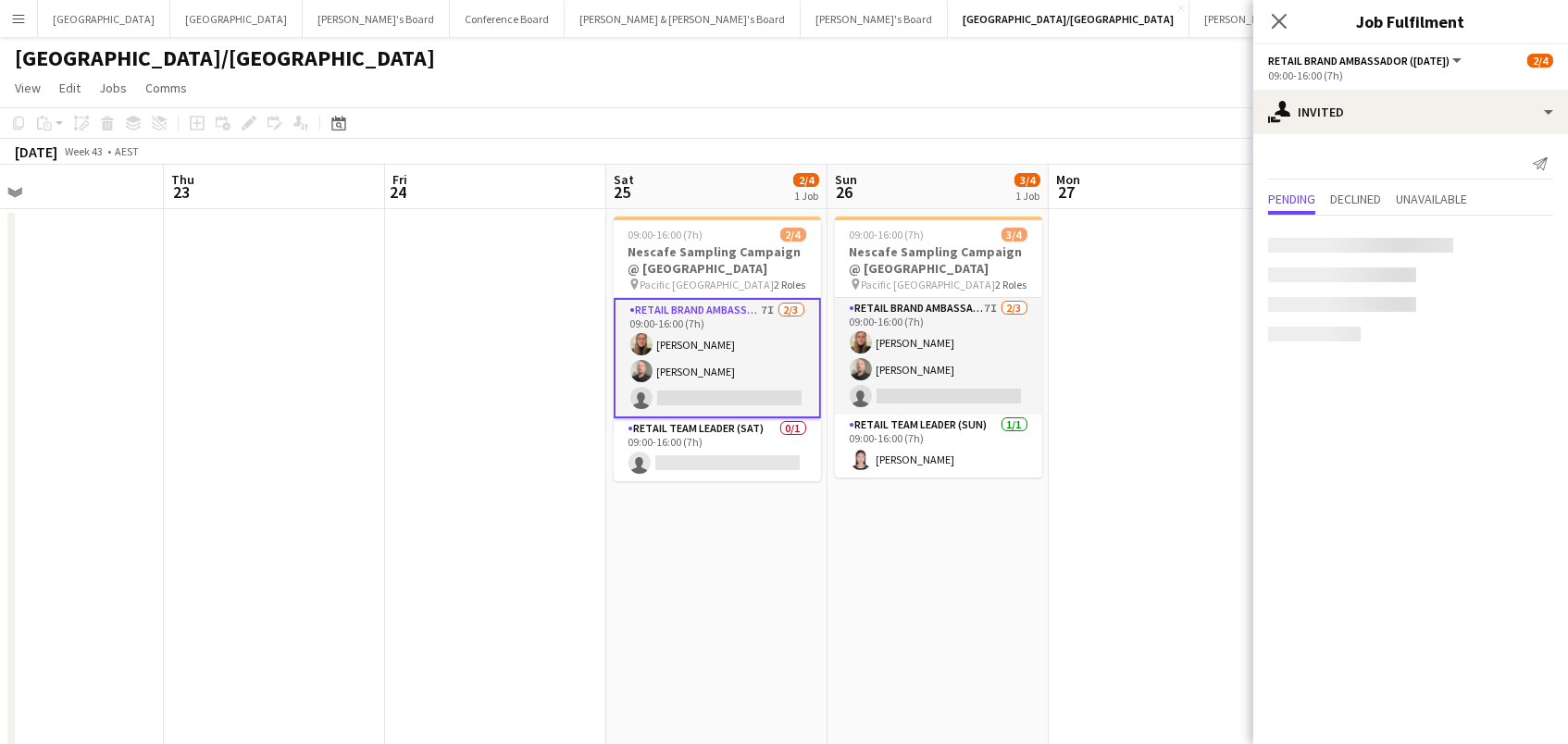
click at [1387, 251] on div at bounding box center [1361, 245] width 185 height 15
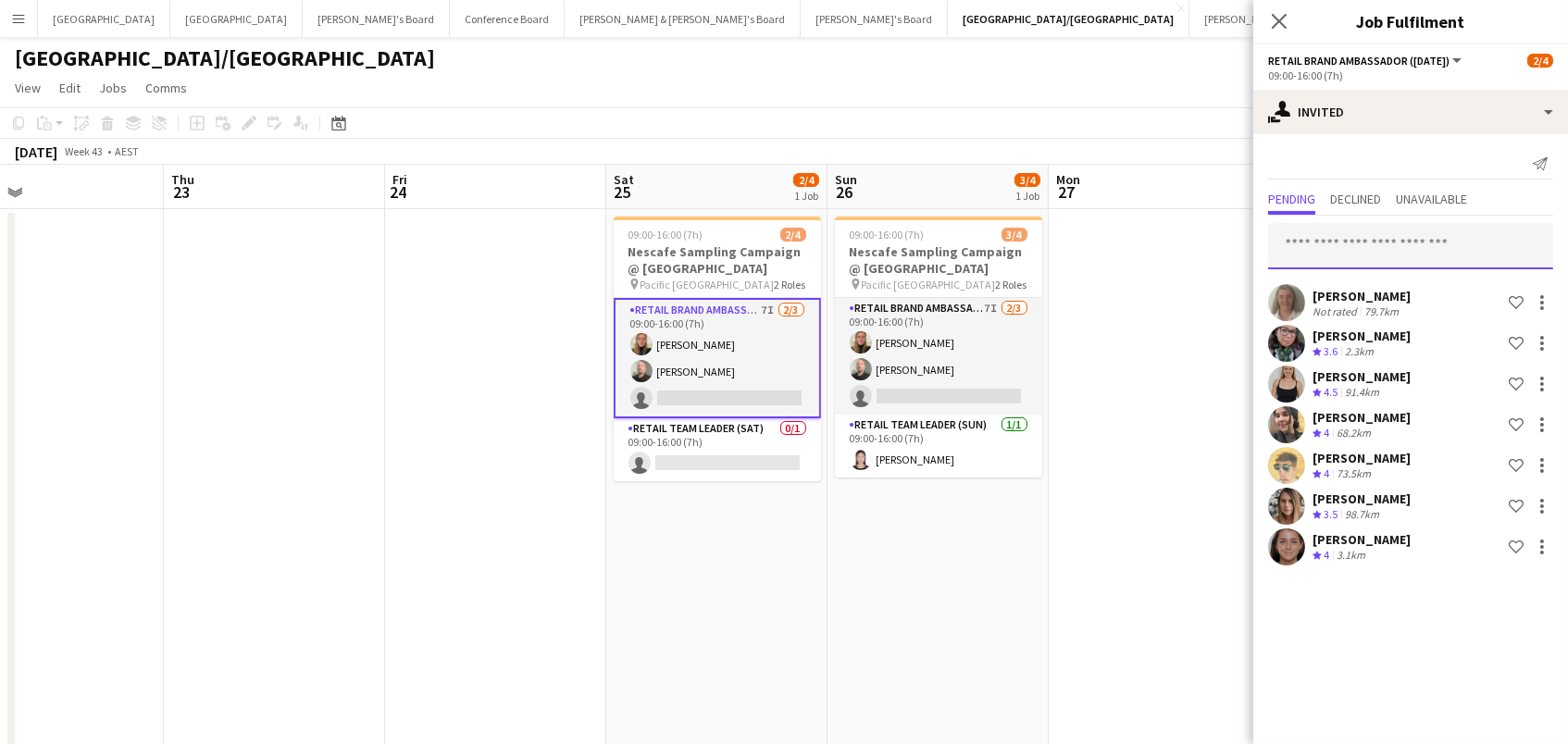
click at [1335, 242] on input "text" at bounding box center [1411, 246] width 285 height 46
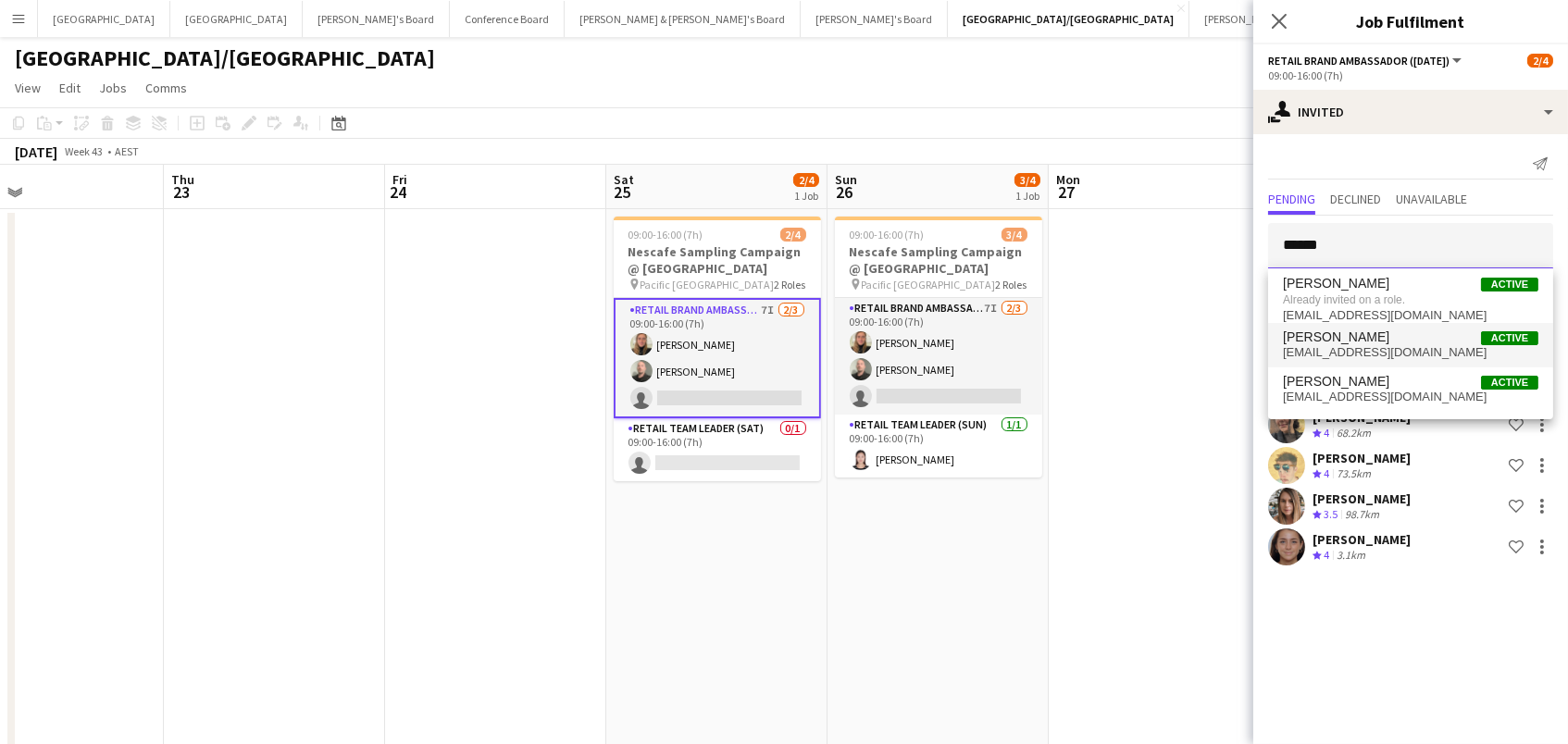
type input "******"
click at [1503, 347] on span "[EMAIL_ADDRESS][DOMAIN_NAME]" at bounding box center [1411, 353] width 255 height 15
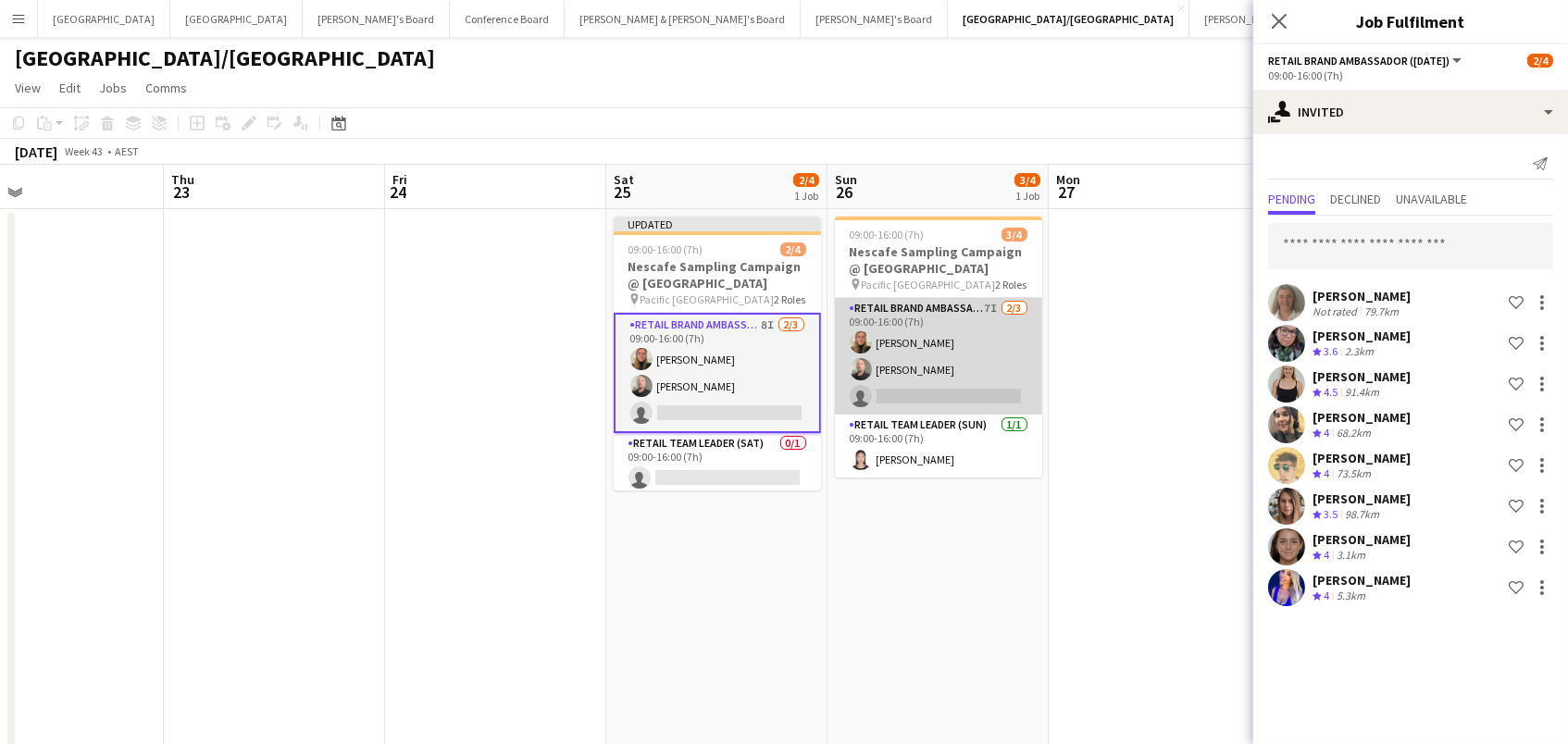
click at [938, 337] on app-card-role "RETAIL Brand Ambassador (Sunday) 7I 2/3 09:00-16:00 (7h) Leticia Schwab Matthew…" at bounding box center [938, 356] width 207 height 117
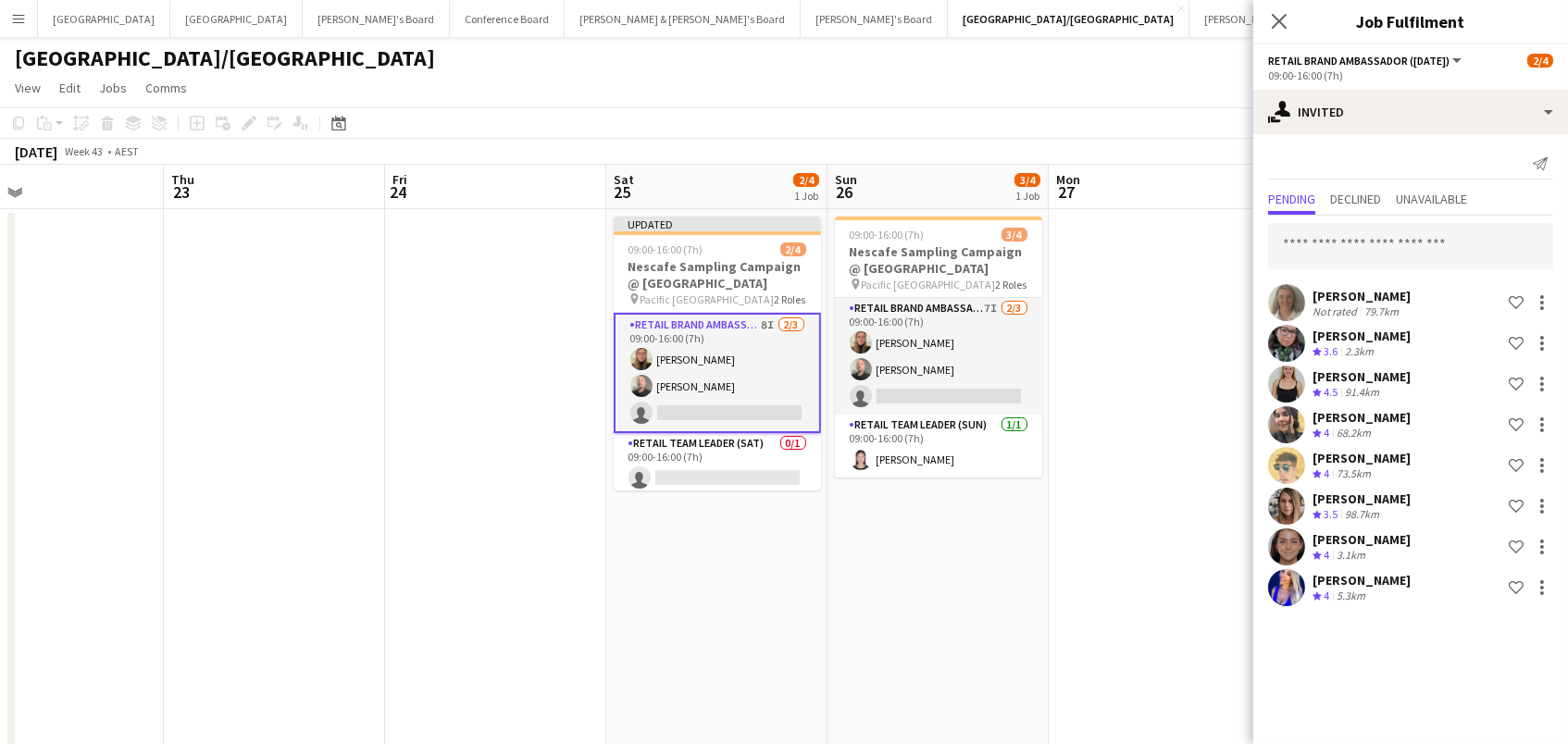
scroll to position [0, 497]
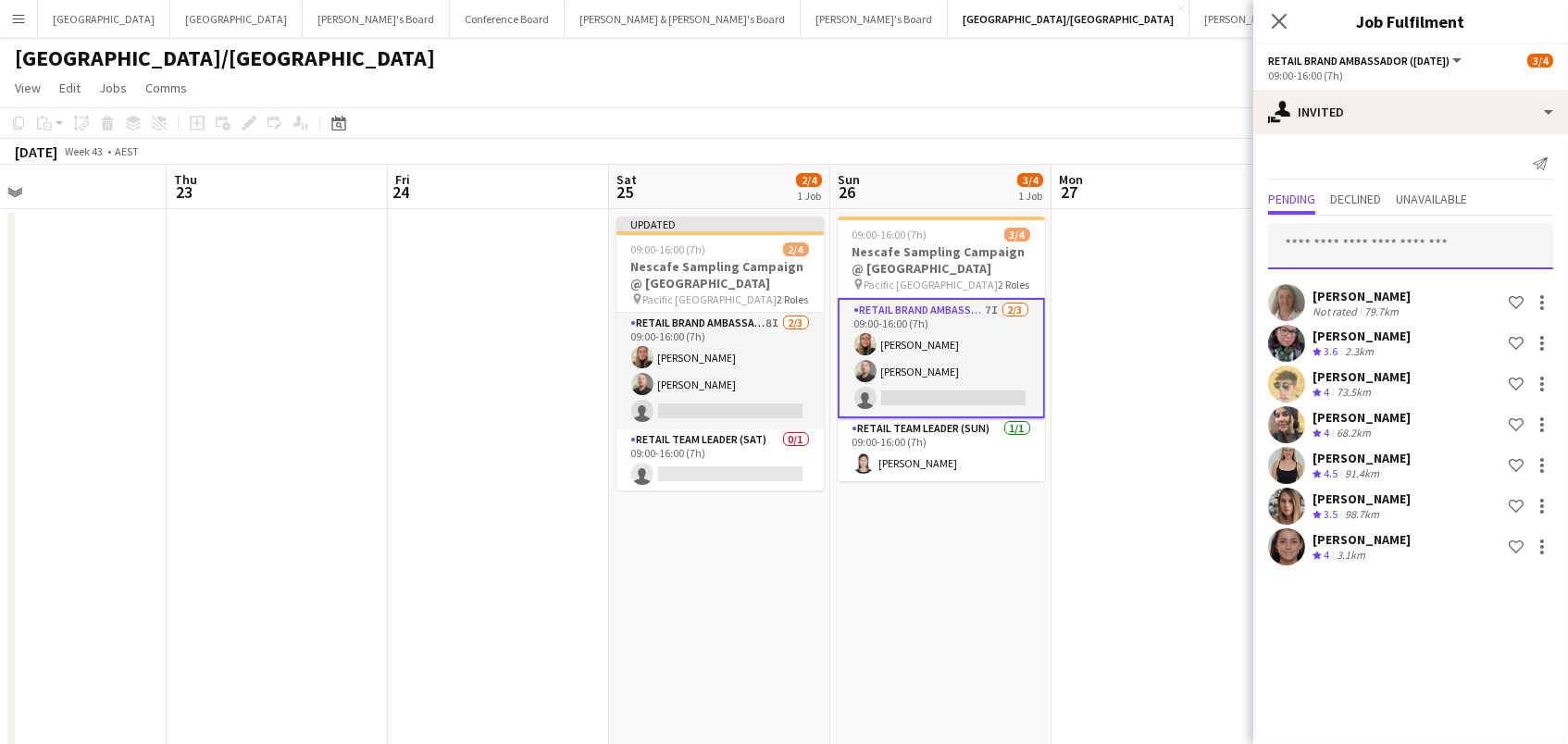
drag, startPoint x: 1367, startPoint y: 269, endPoint x: 1358, endPoint y: 251, distance: 20.1
click at [1358, 251] on input "text" at bounding box center [1411, 246] width 285 height 46
paste input "******"
paste input "*******"
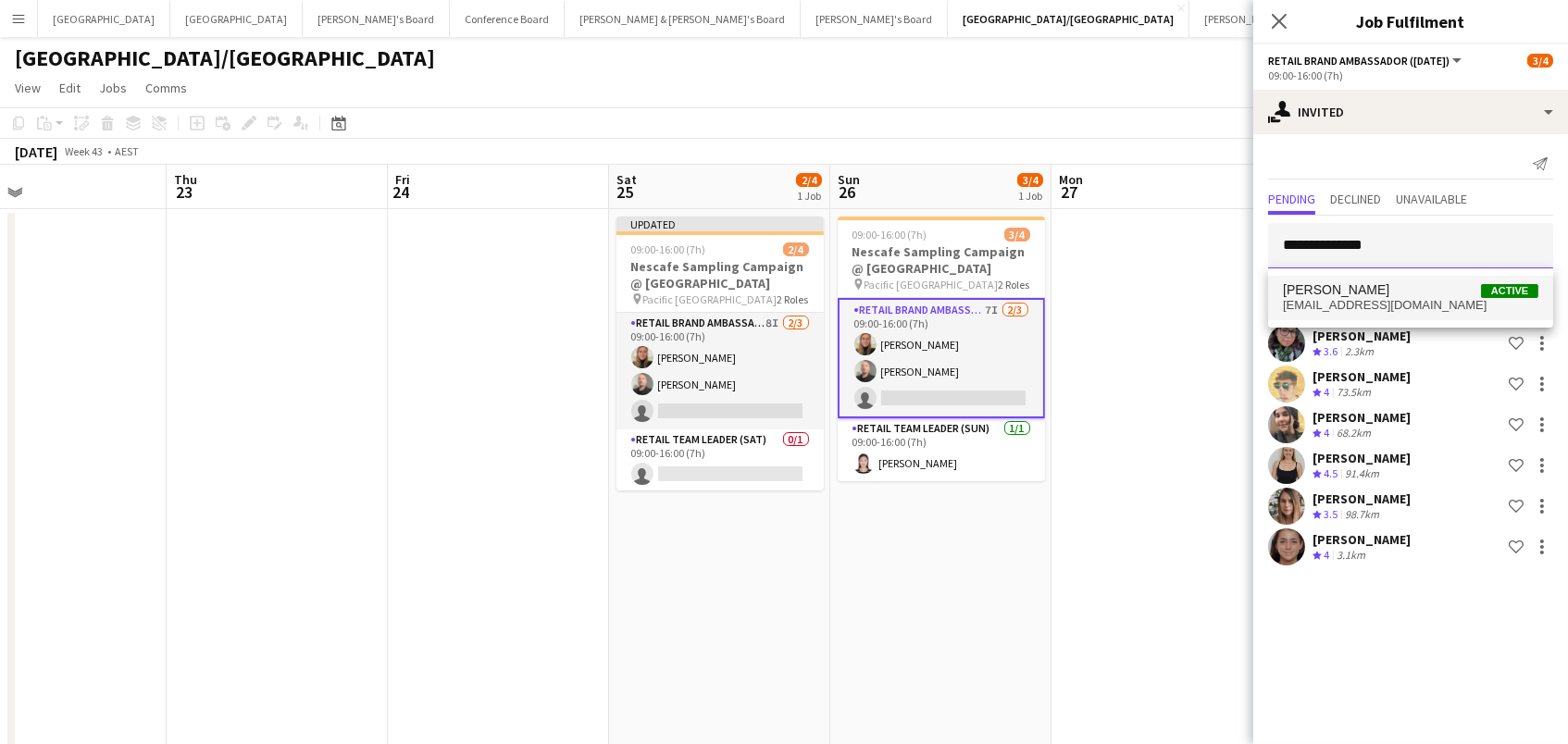
type input "**********"
drag, startPoint x: 1365, startPoint y: 300, endPoint x: 1346, endPoint y: 294, distance: 19.9
click at [1356, 298] on span "[EMAIL_ADDRESS][DOMAIN_NAME]" at bounding box center [1411, 305] width 255 height 15
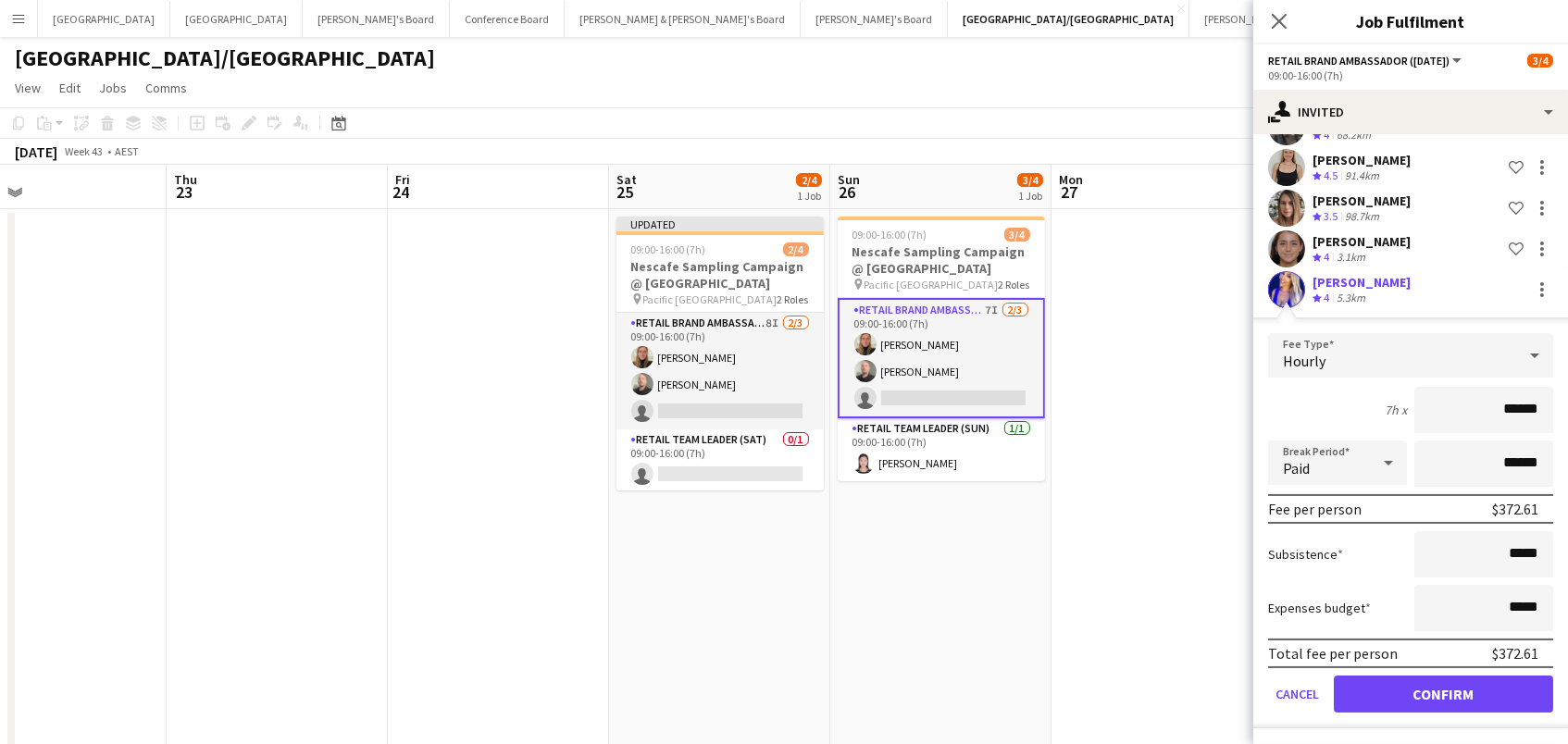
scroll to position [297, 0]
click at [1384, 681] on button "Confirm" at bounding box center [1443, 694] width 219 height 37
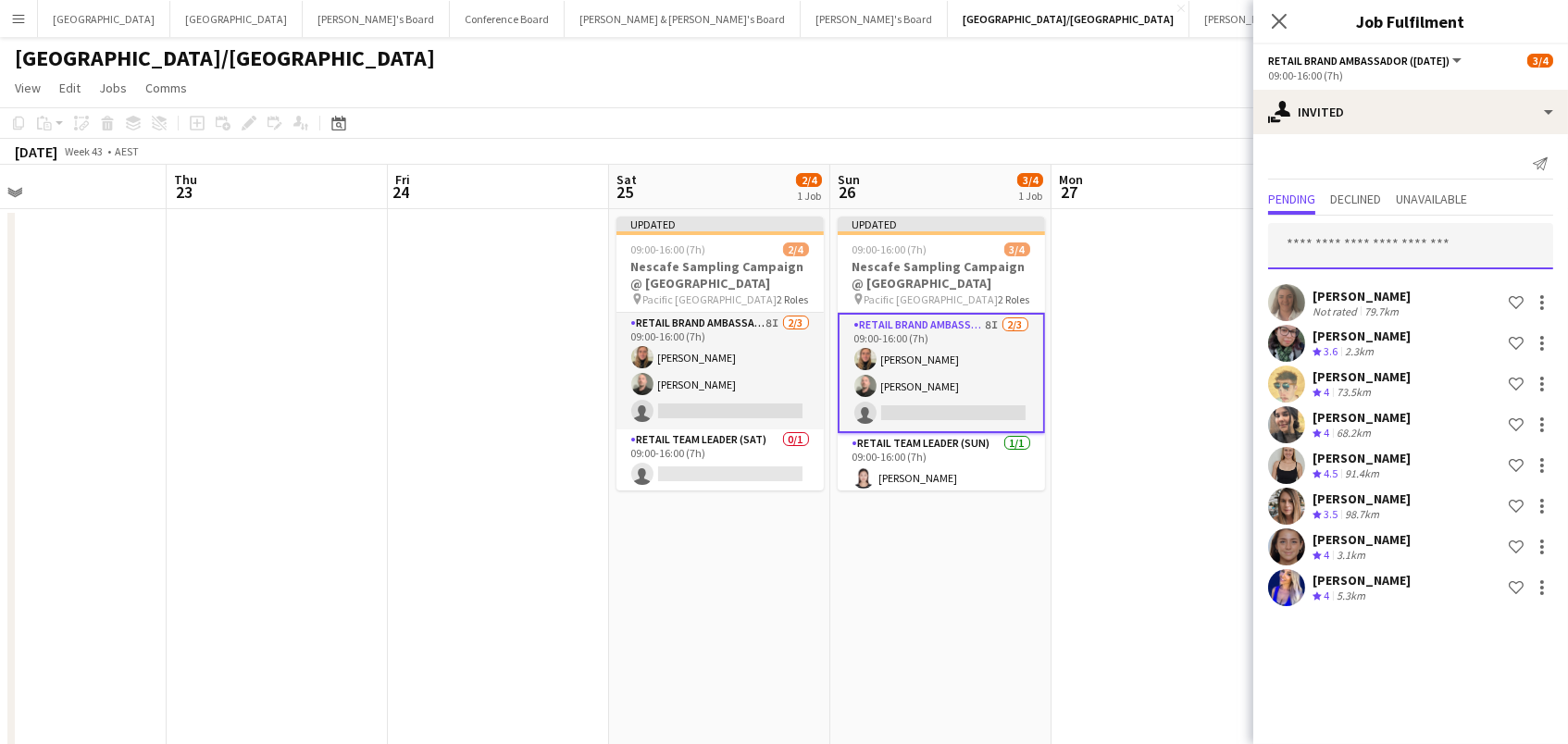
click at [1334, 236] on input "text" at bounding box center [1411, 246] width 285 height 46
type input "*****"
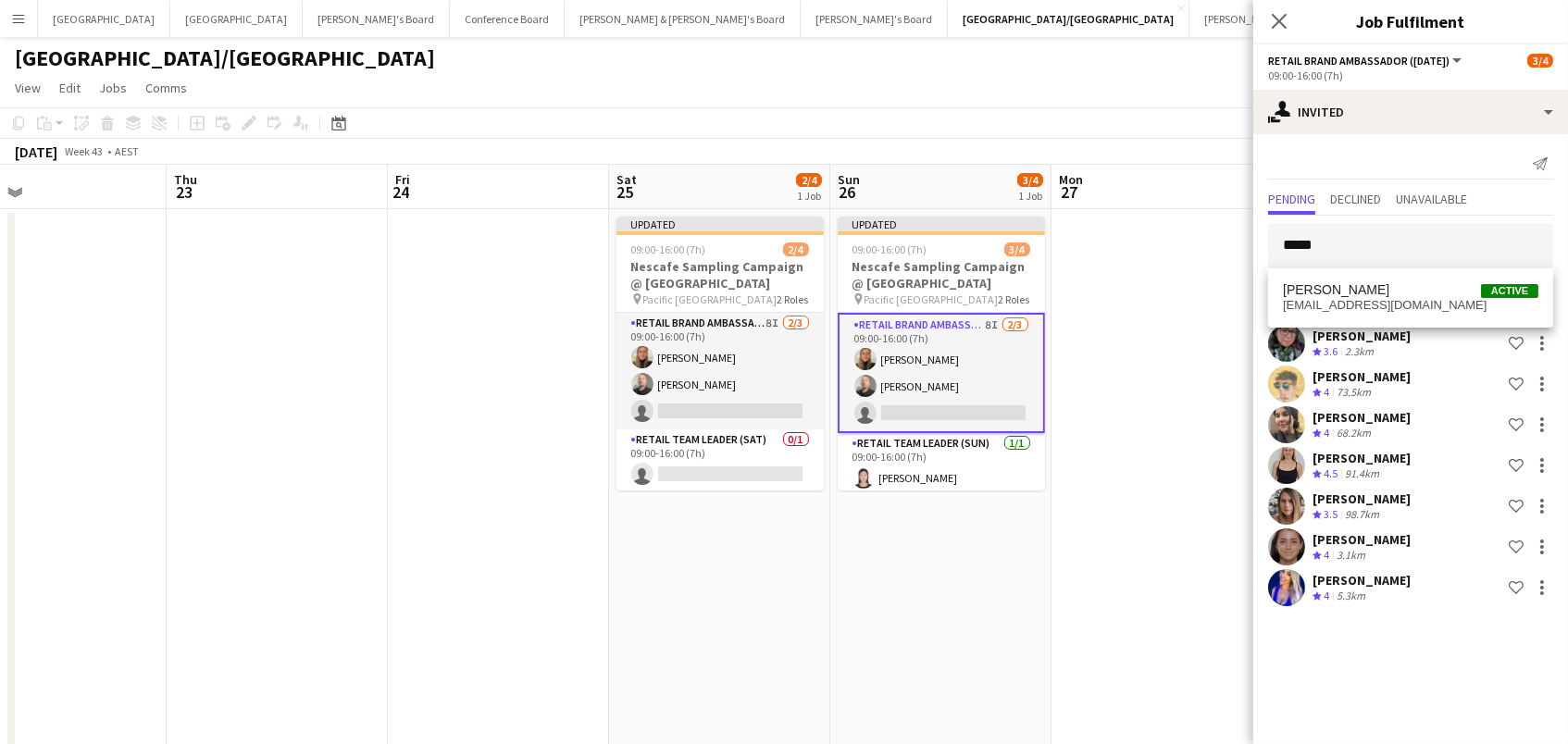
click at [1299, 298] on span "[EMAIL_ADDRESS][DOMAIN_NAME]" at bounding box center [1411, 305] width 255 height 15
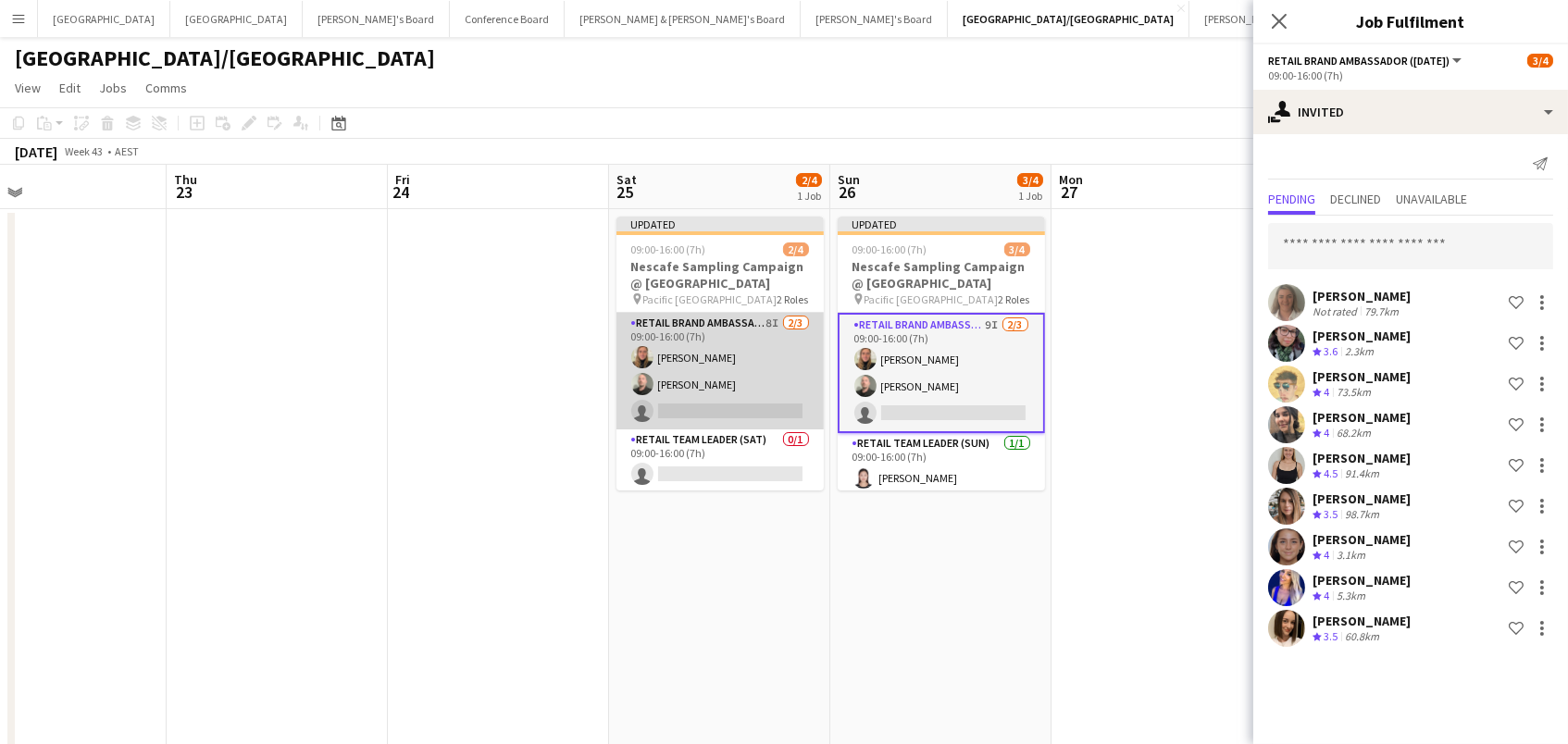
click at [792, 384] on app-card-role "RETAIL Brand Ambassador (Saturday) 8I 2/3 09:00-16:00 (7h) Leticia Schwab Matth…" at bounding box center [720, 371] width 207 height 117
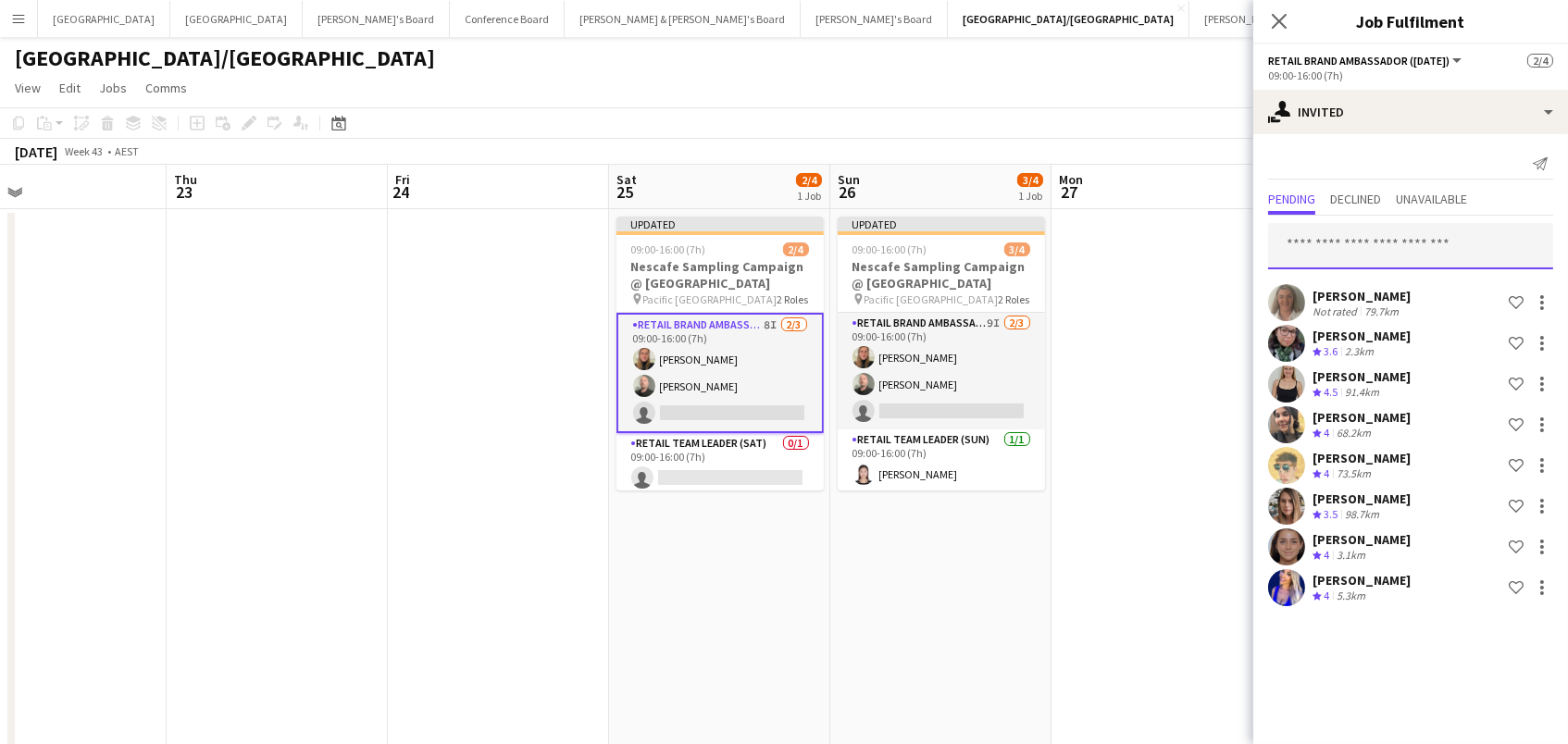
click at [1427, 243] on input "text" at bounding box center [1411, 246] width 285 height 46
type input "*****"
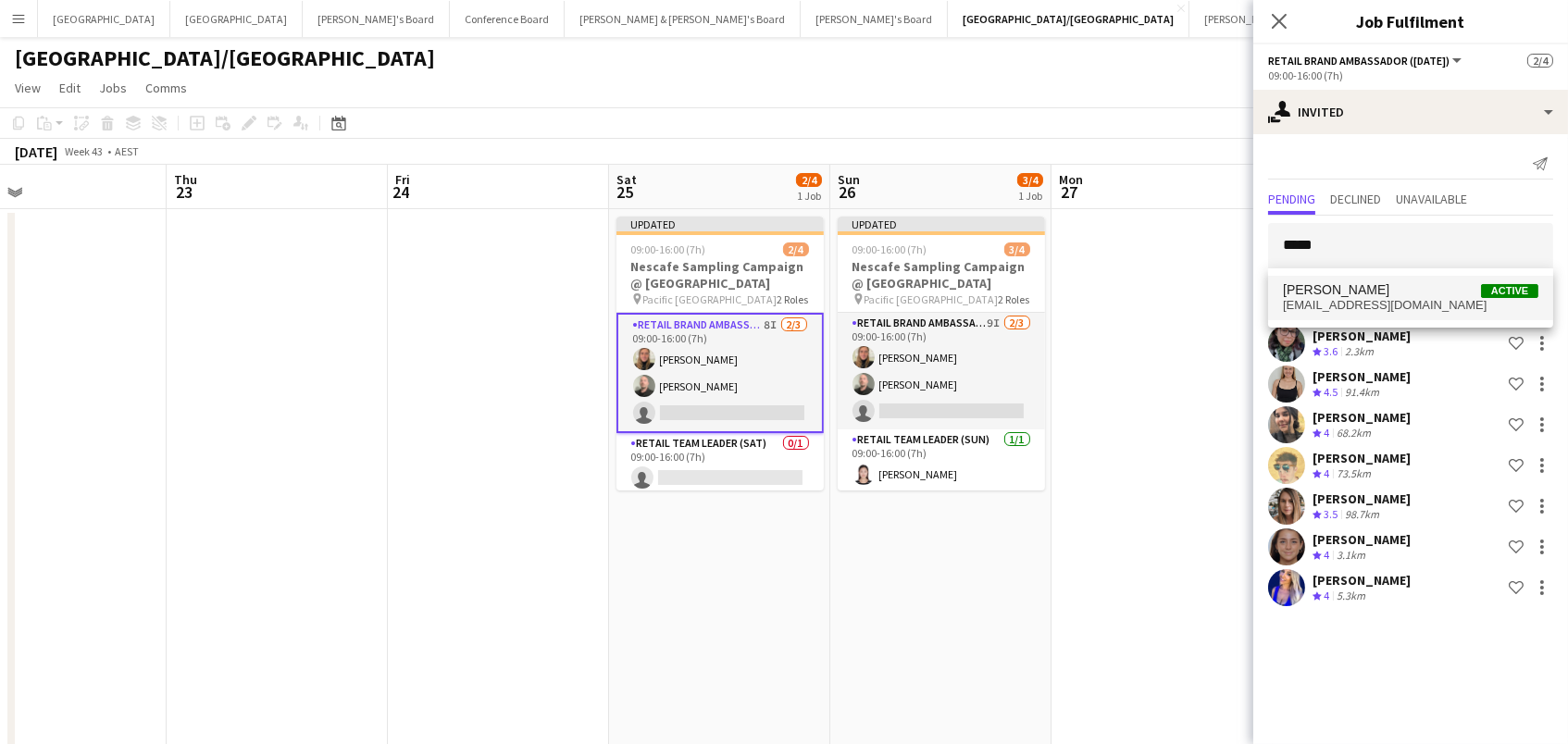
click at [1368, 295] on span "Laura Allen Active" at bounding box center [1411, 290] width 255 height 16
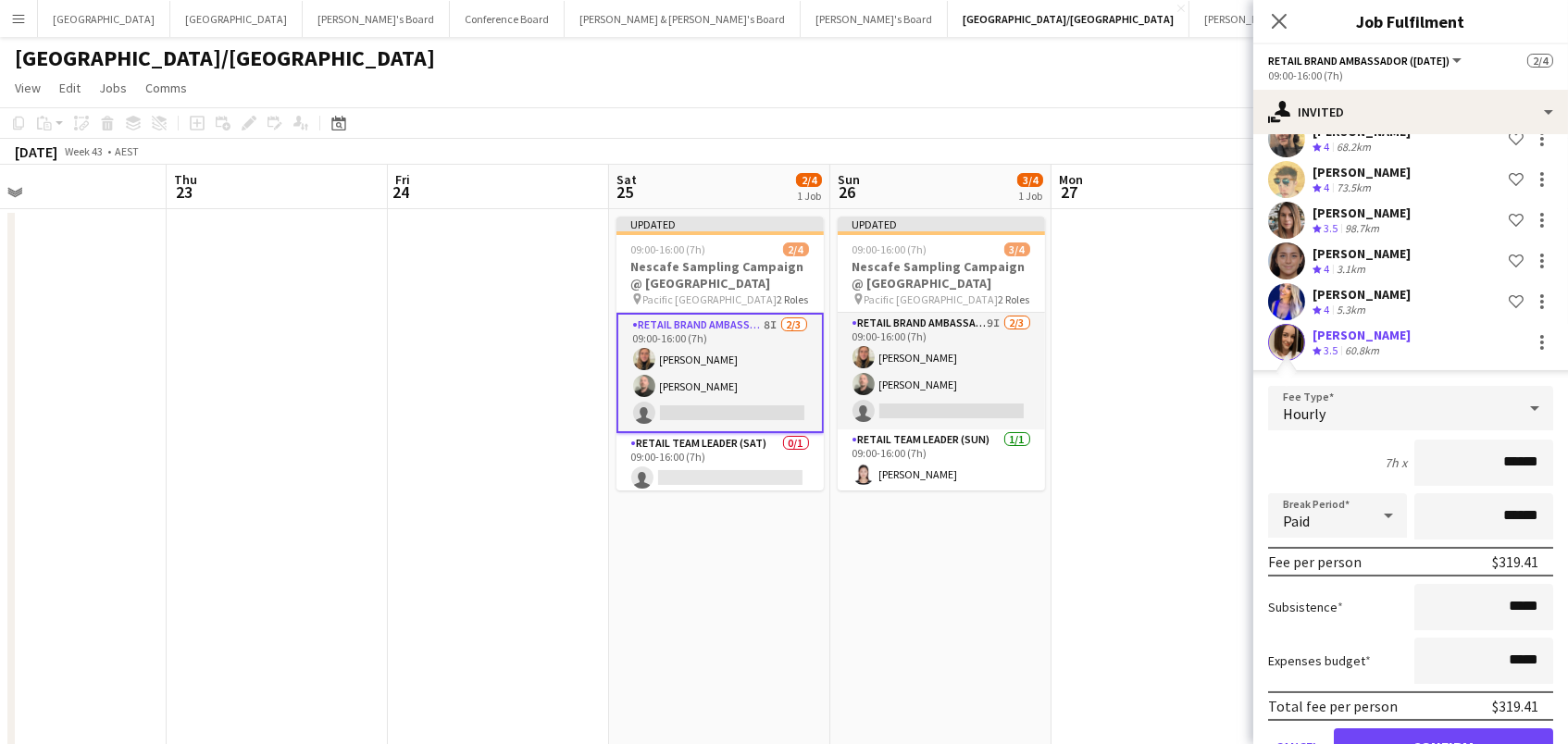
scroll to position [337, 0]
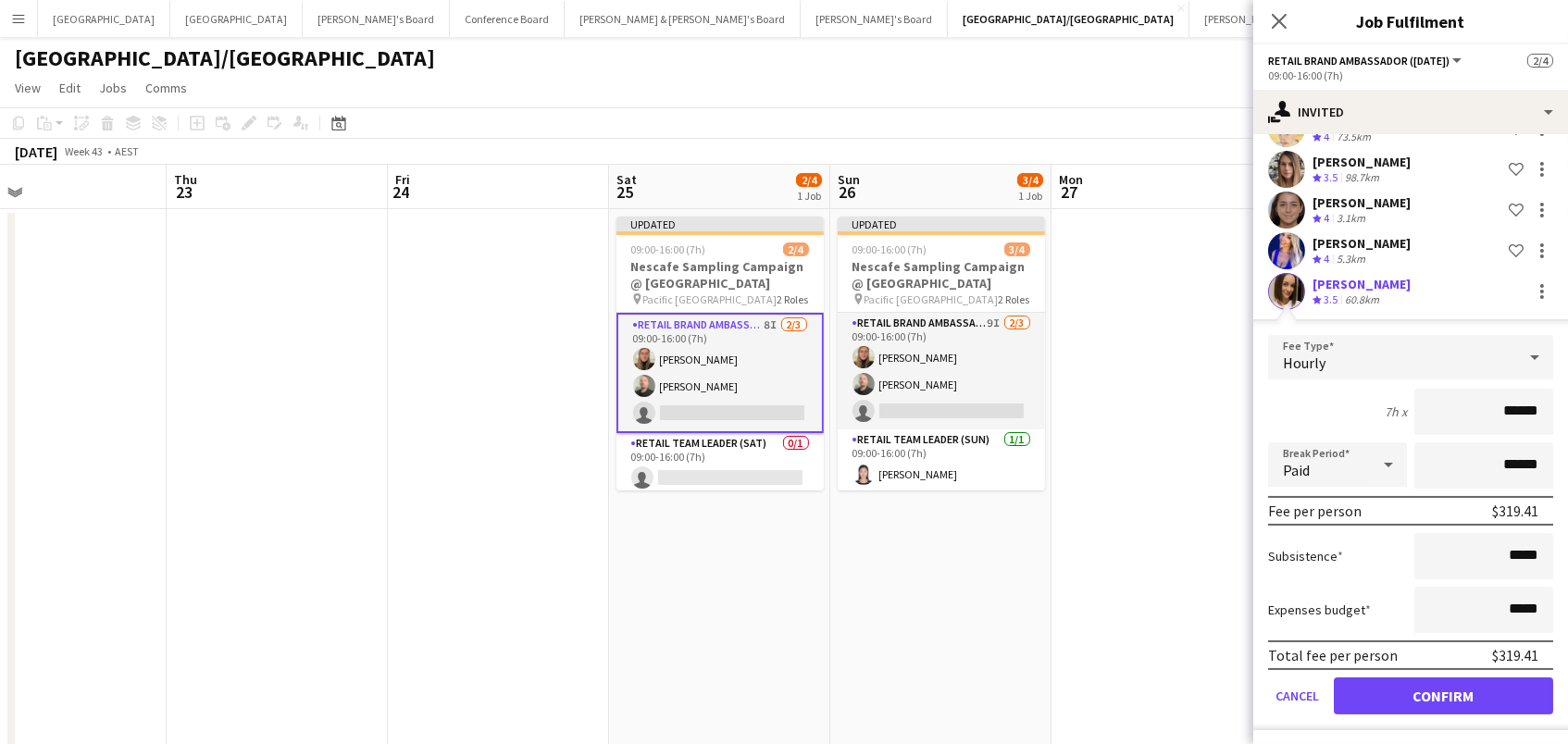
click at [1395, 687] on button "Confirm" at bounding box center [1443, 695] width 219 height 37
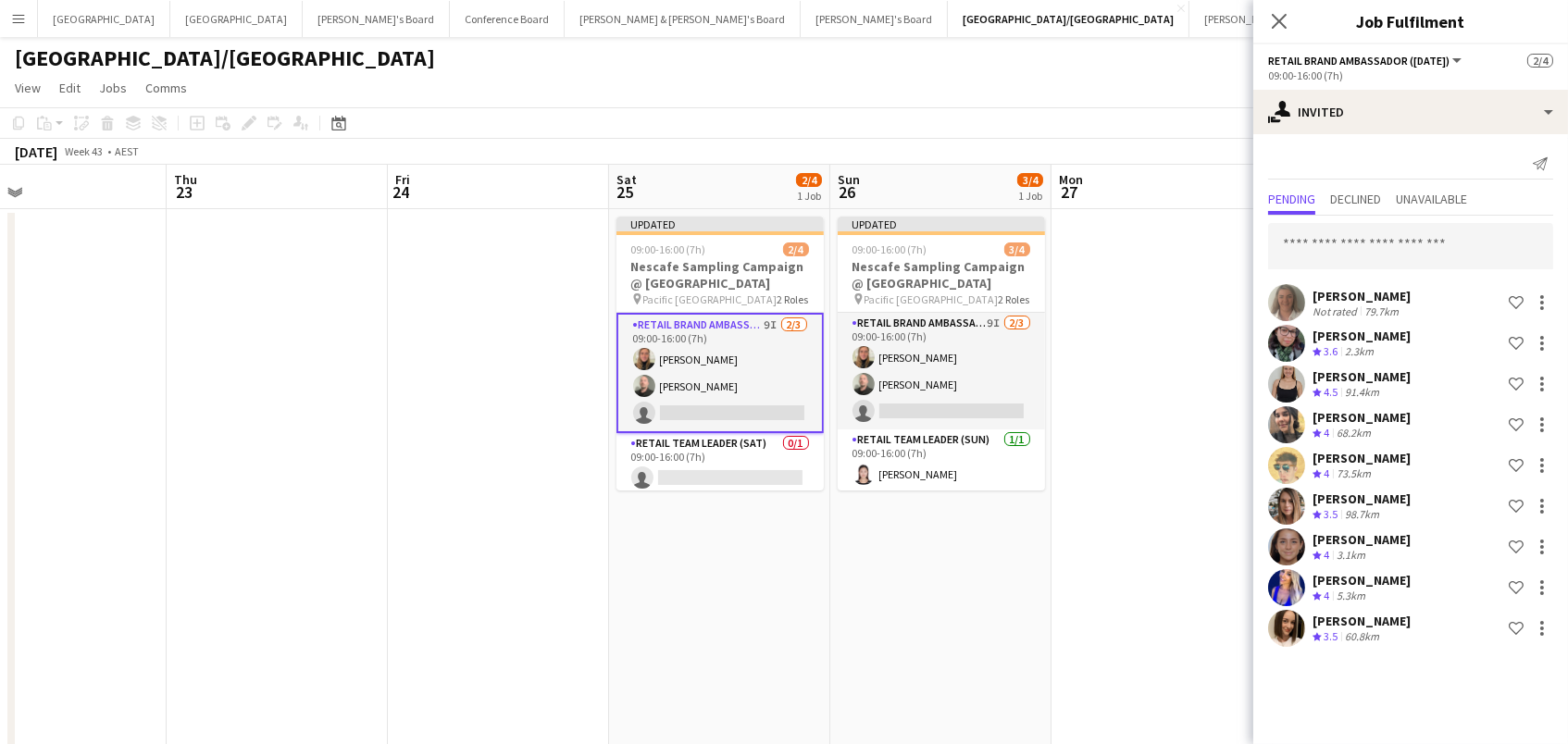
scroll to position [0, 0]
click at [1394, 254] on input "text" at bounding box center [1411, 246] width 285 height 46
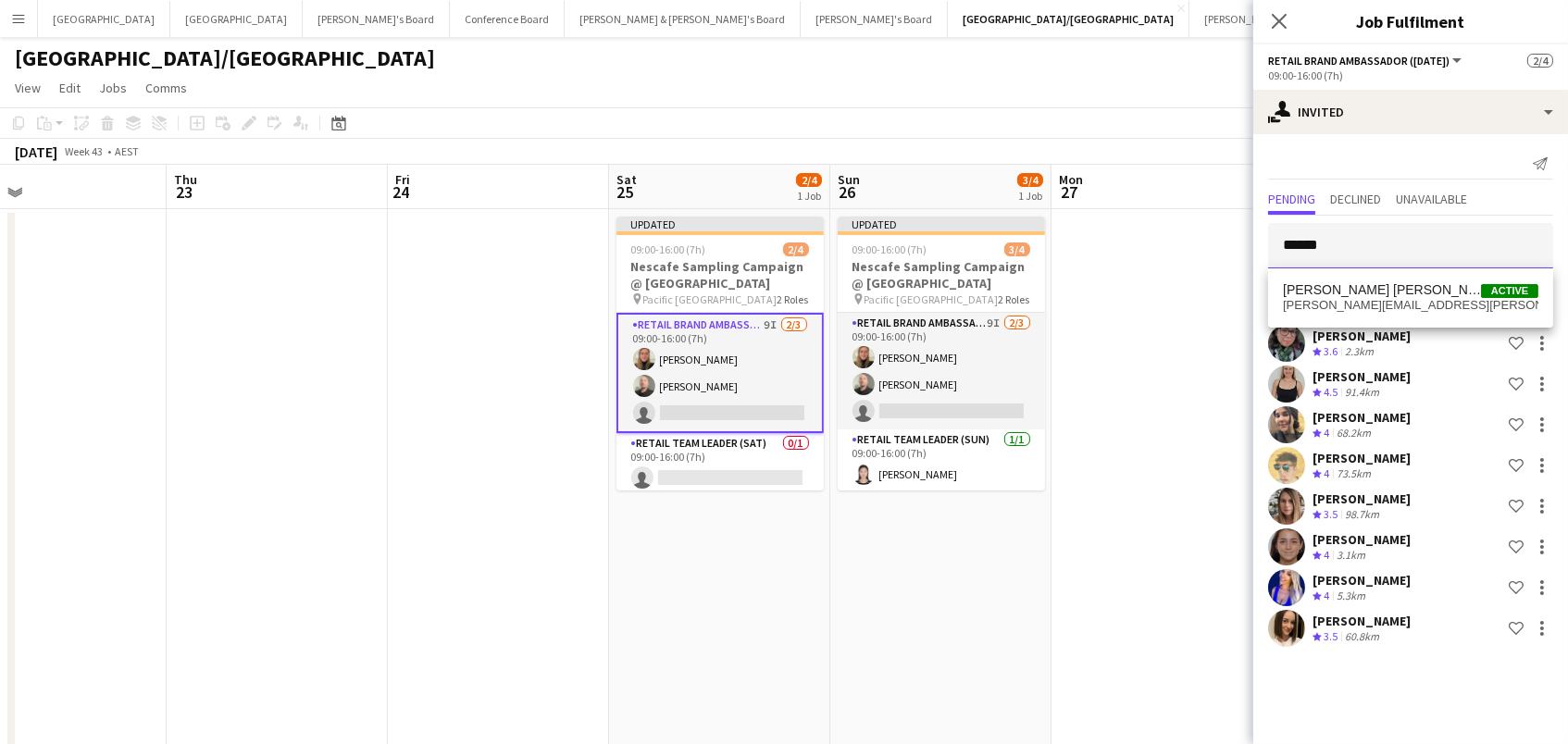
type input "******"
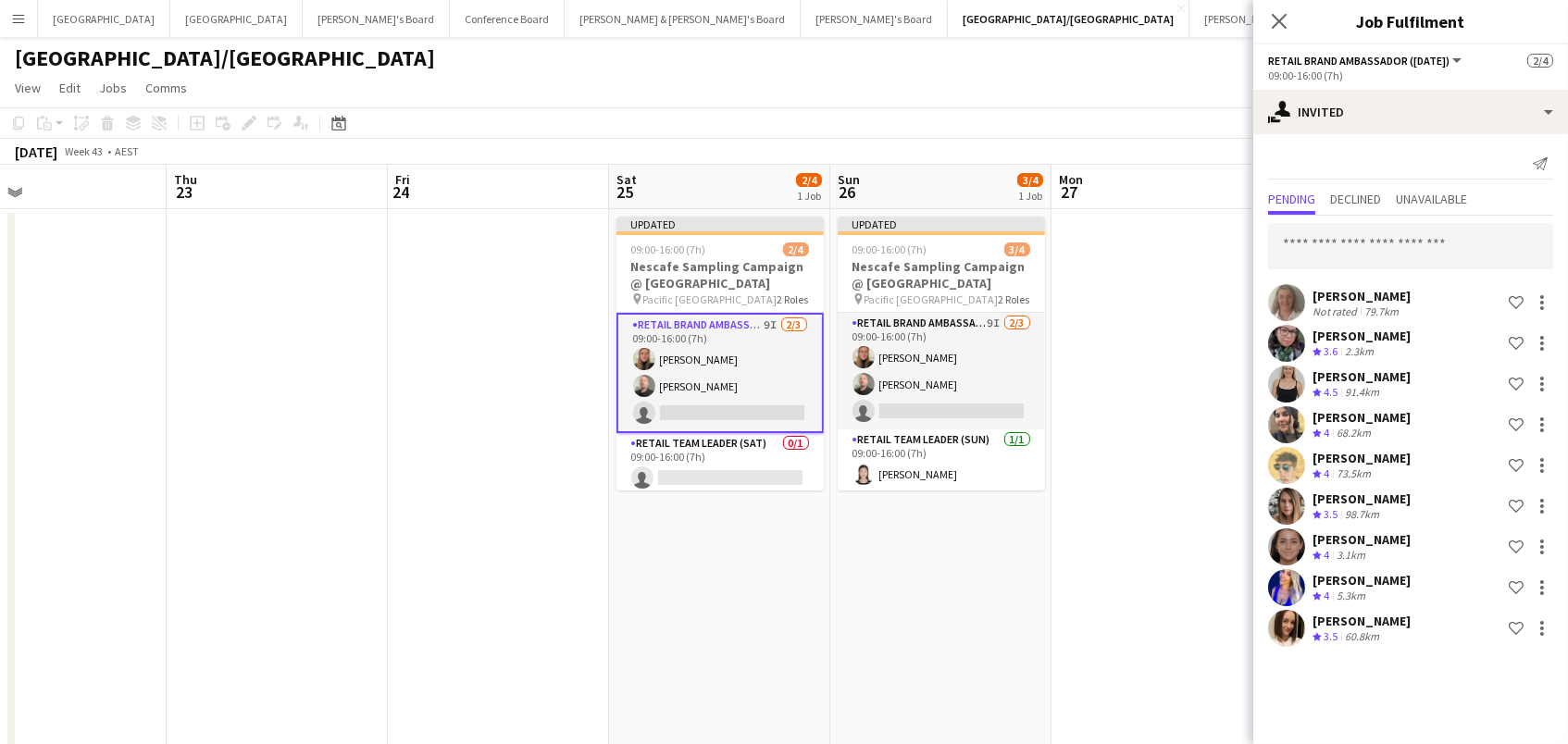
scroll to position [349, 0]
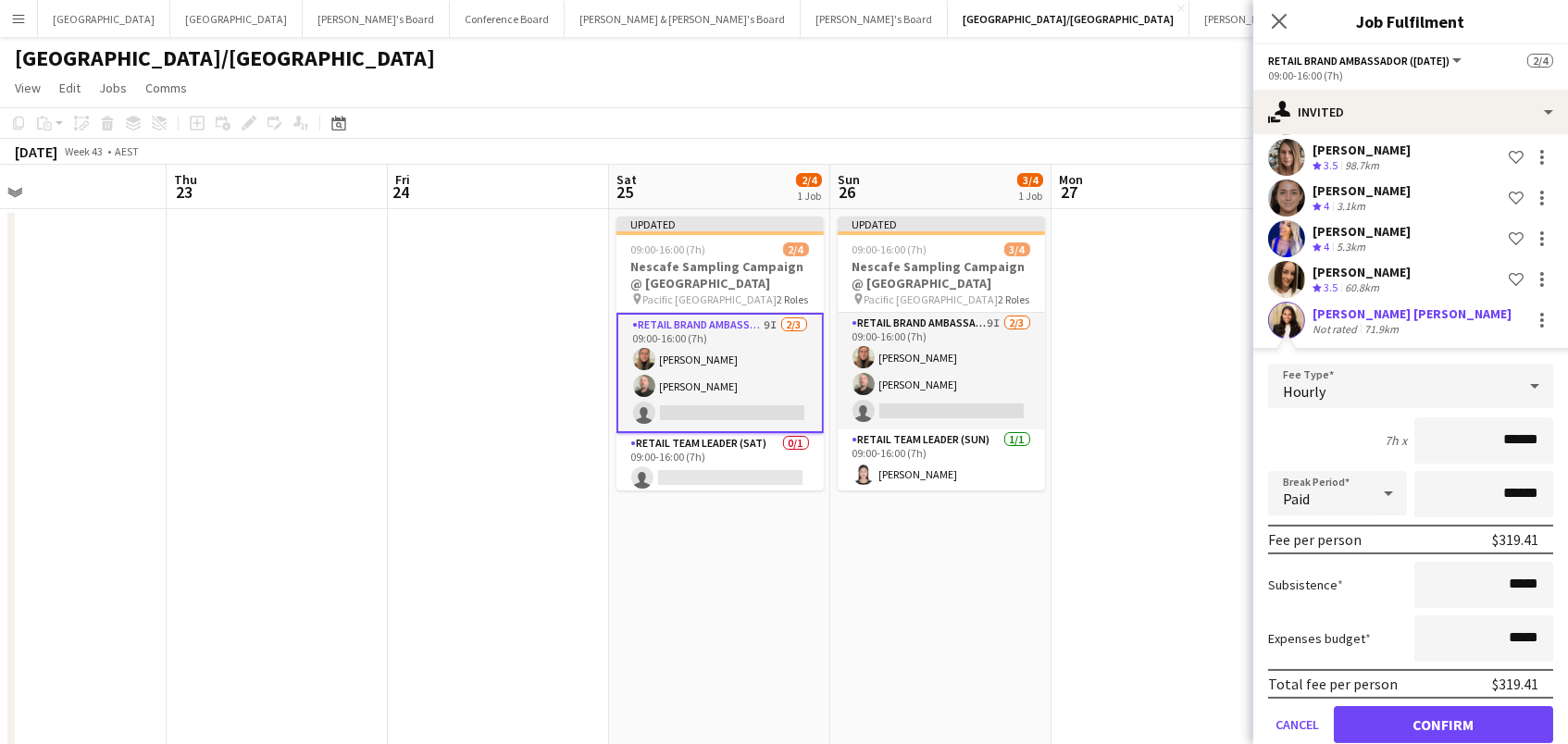
click at [1443, 721] on button "Confirm" at bounding box center [1443, 724] width 219 height 37
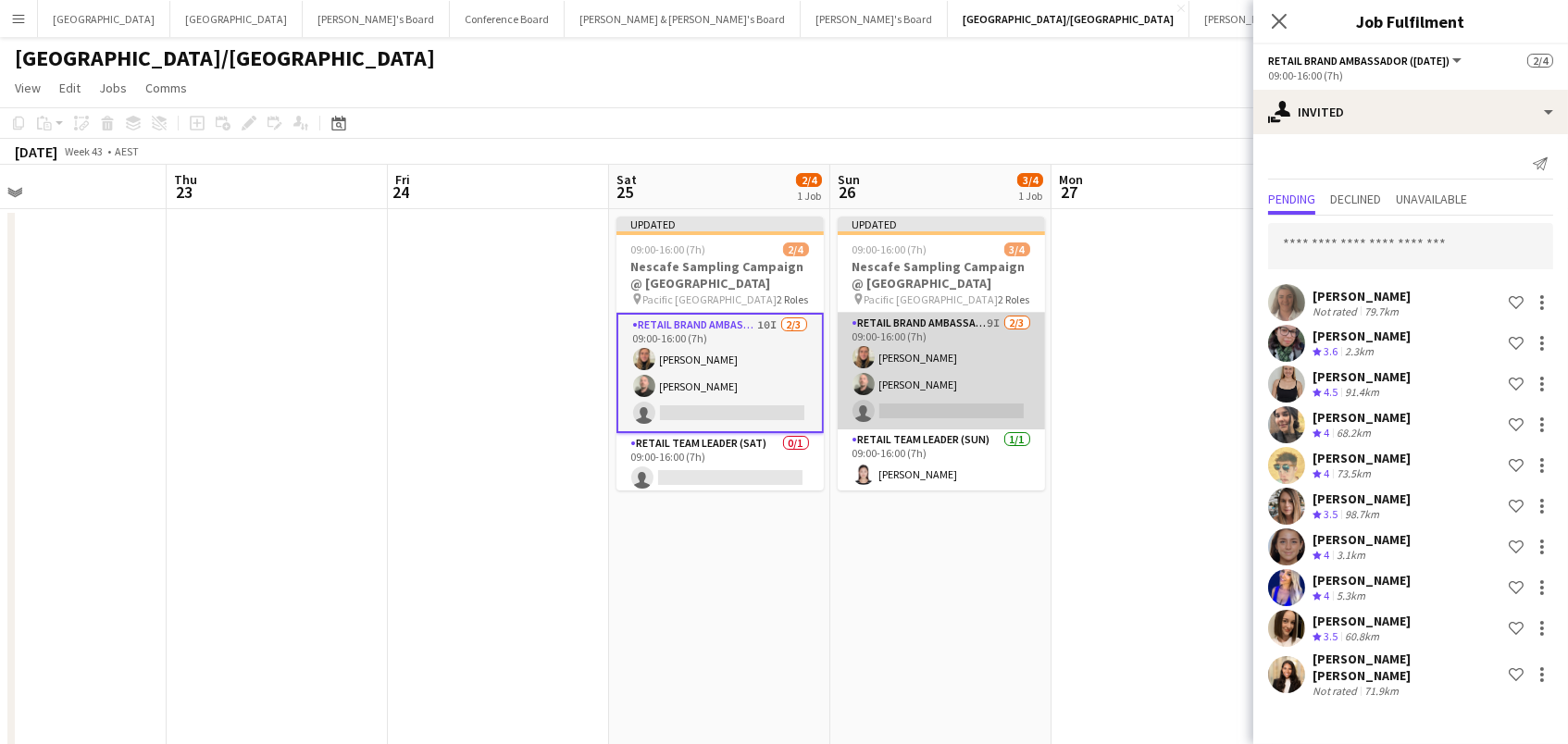
click at [970, 386] on app-card-role "RETAIL Brand Ambassador (Sunday) 9I 2/3 09:00-16:00 (7h) Leticia Schwab Matthew…" at bounding box center [941, 371] width 207 height 117
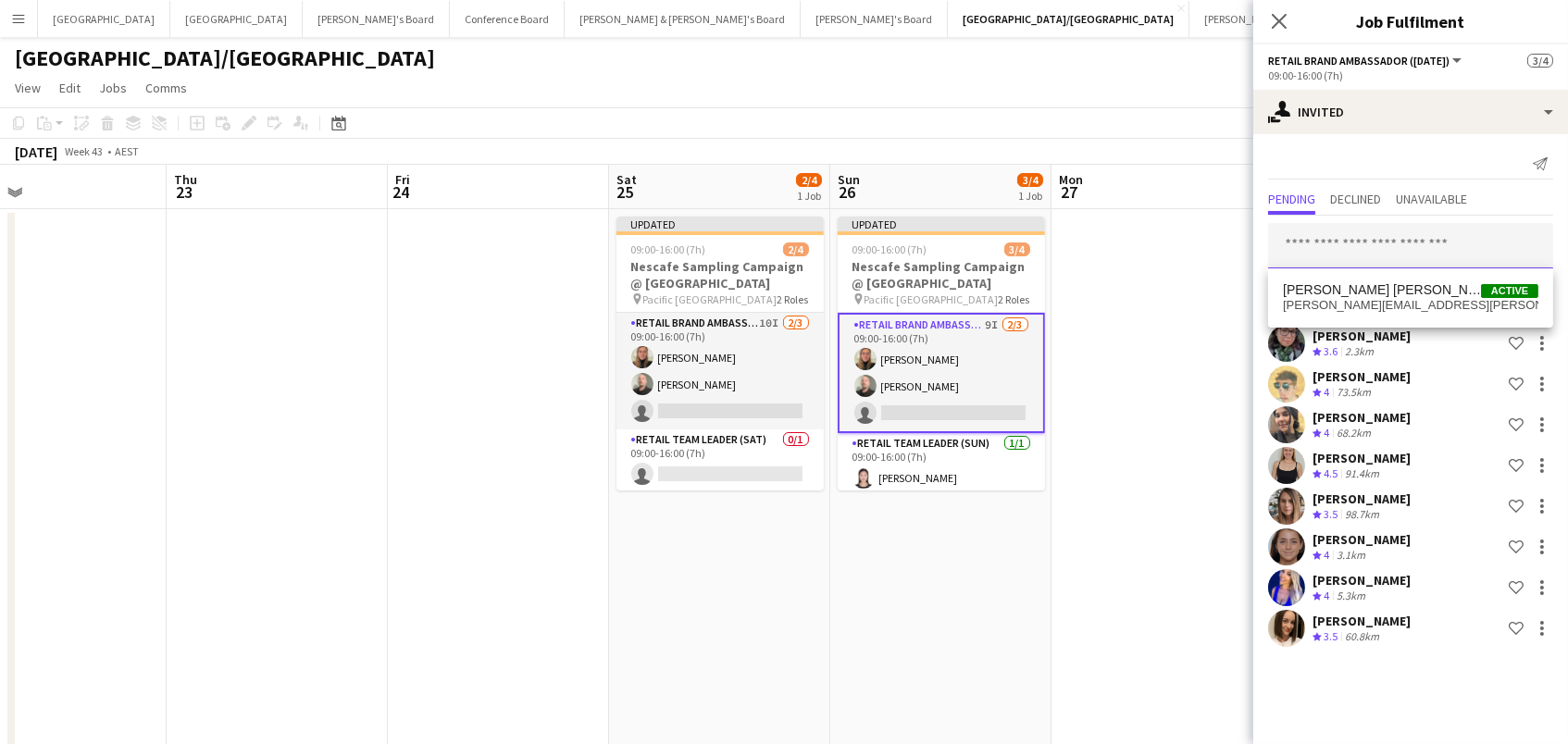
drag, startPoint x: 1440, startPoint y: 217, endPoint x: 1403, endPoint y: 247, distance: 47.6
click at [1403, 247] on input "text" at bounding box center [1411, 246] width 285 height 46
type input "******"
click at [1365, 309] on span "[PERSON_NAME][EMAIL_ADDRESS][PERSON_NAME][DOMAIN_NAME]" at bounding box center [1411, 305] width 255 height 15
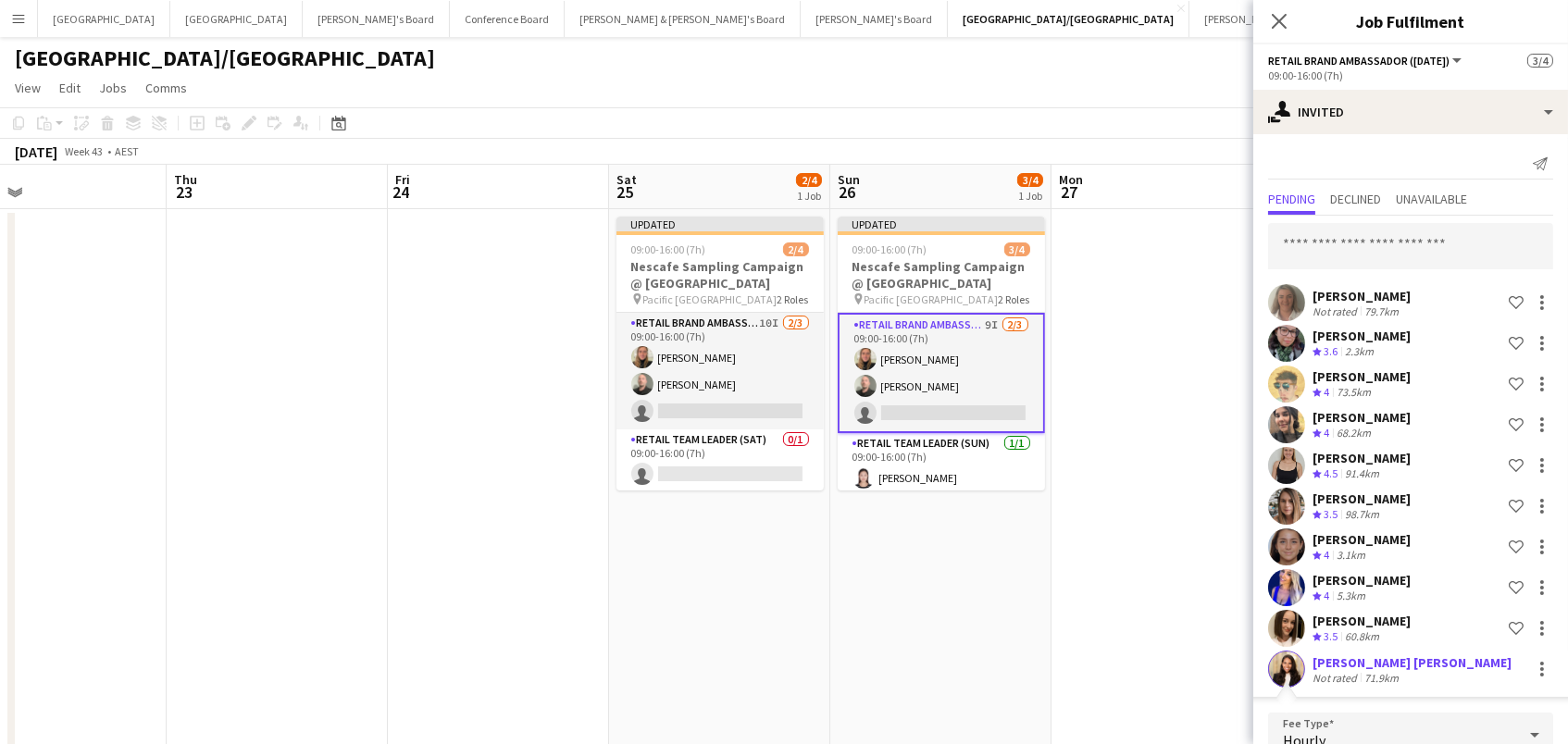
scroll to position [349, 0]
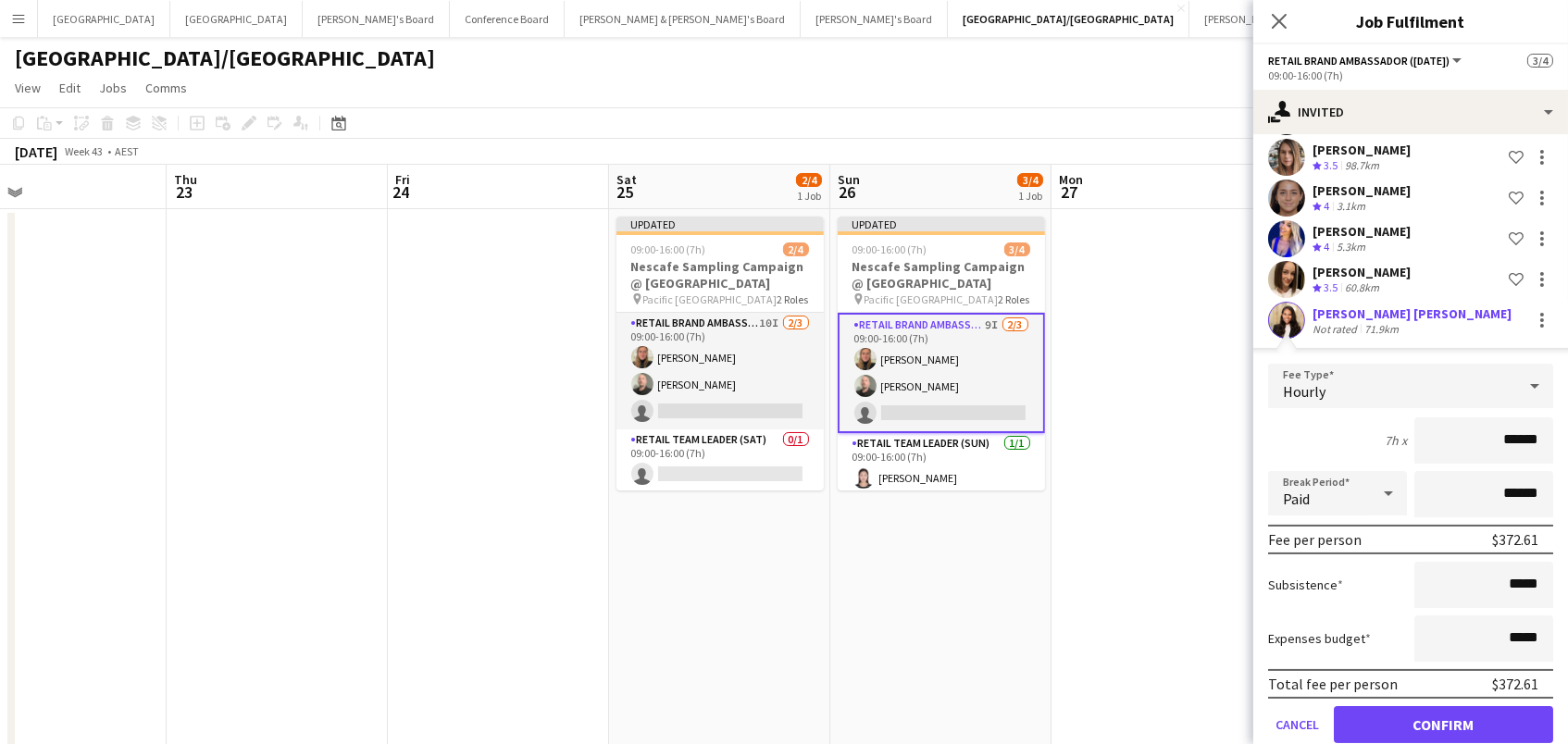
click at [1443, 721] on button "Confirm" at bounding box center [1443, 724] width 219 height 37
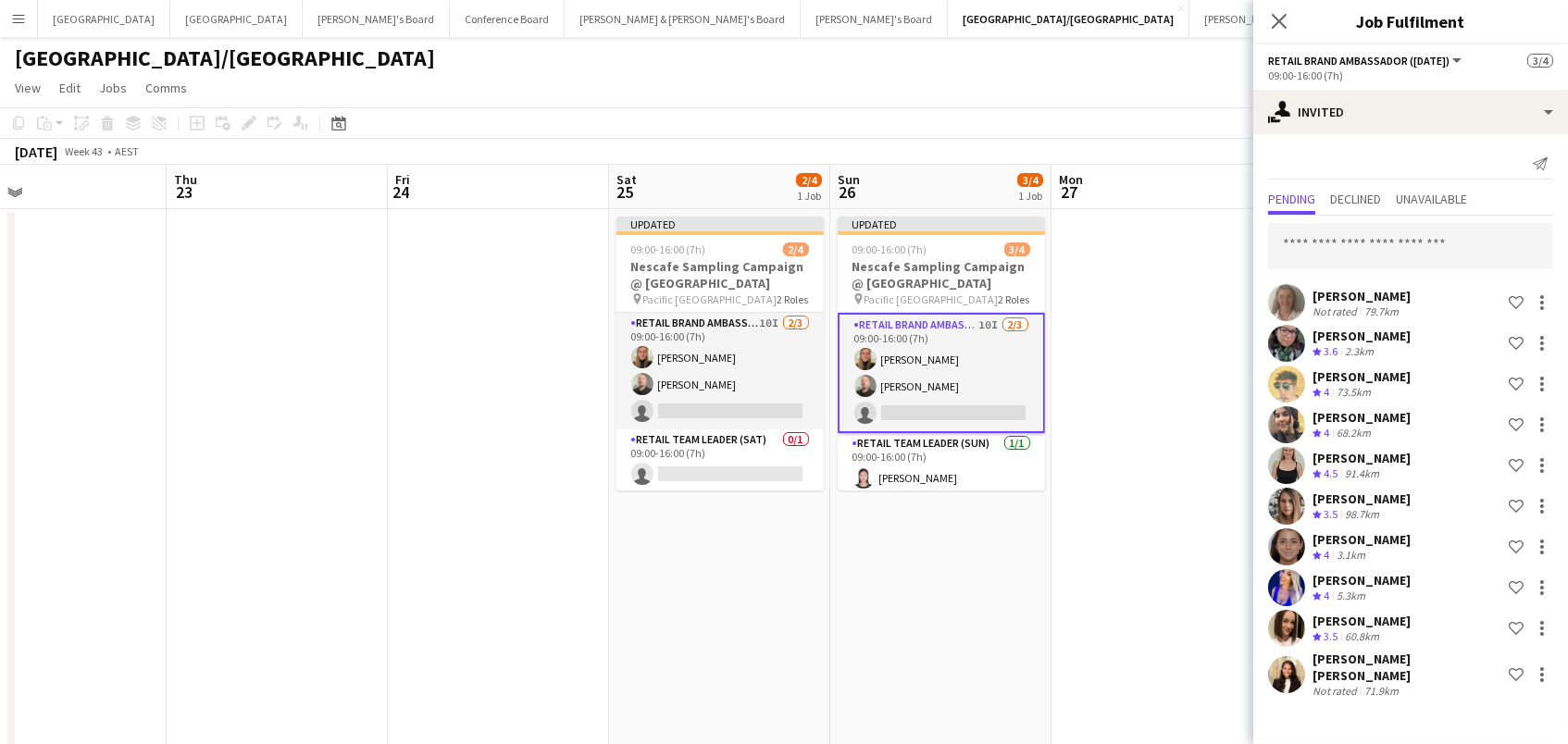
click at [938, 55] on div "[GEOGRAPHIC_DATA]/[GEOGRAPHIC_DATA]" at bounding box center [784, 54] width 1568 height 35
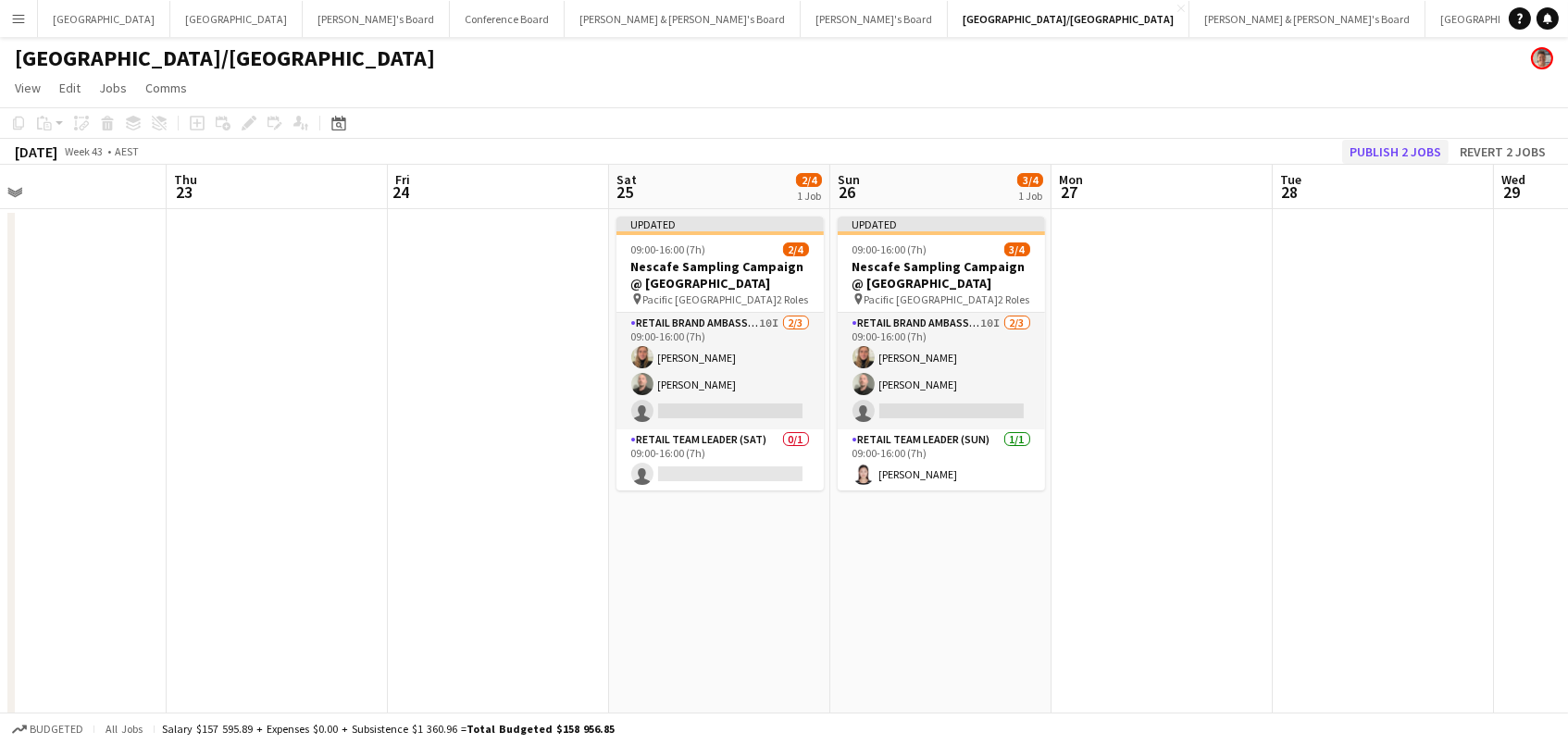
click at [1363, 140] on button "Publish 2 jobs" at bounding box center [1395, 151] width 107 height 24
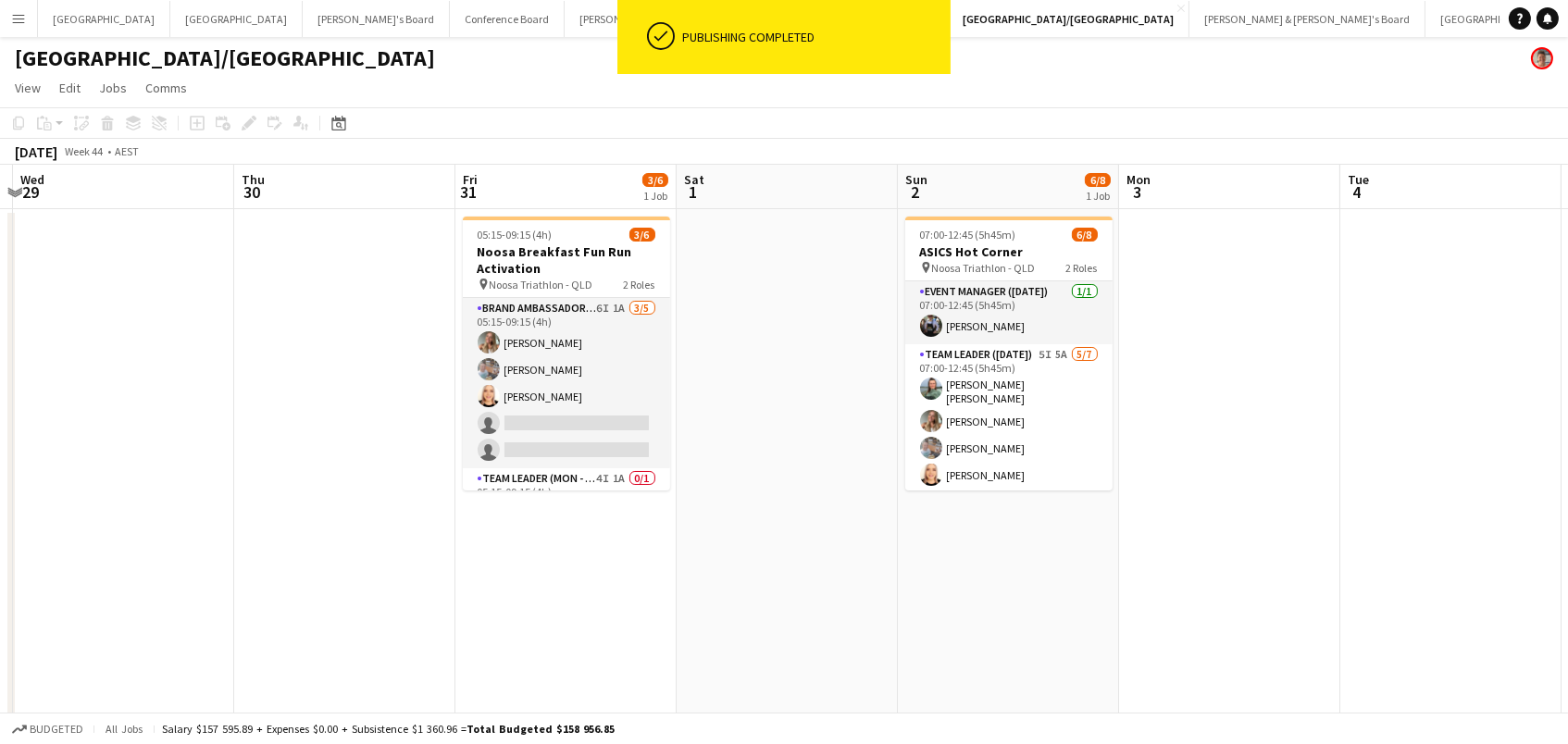
scroll to position [0, 575]
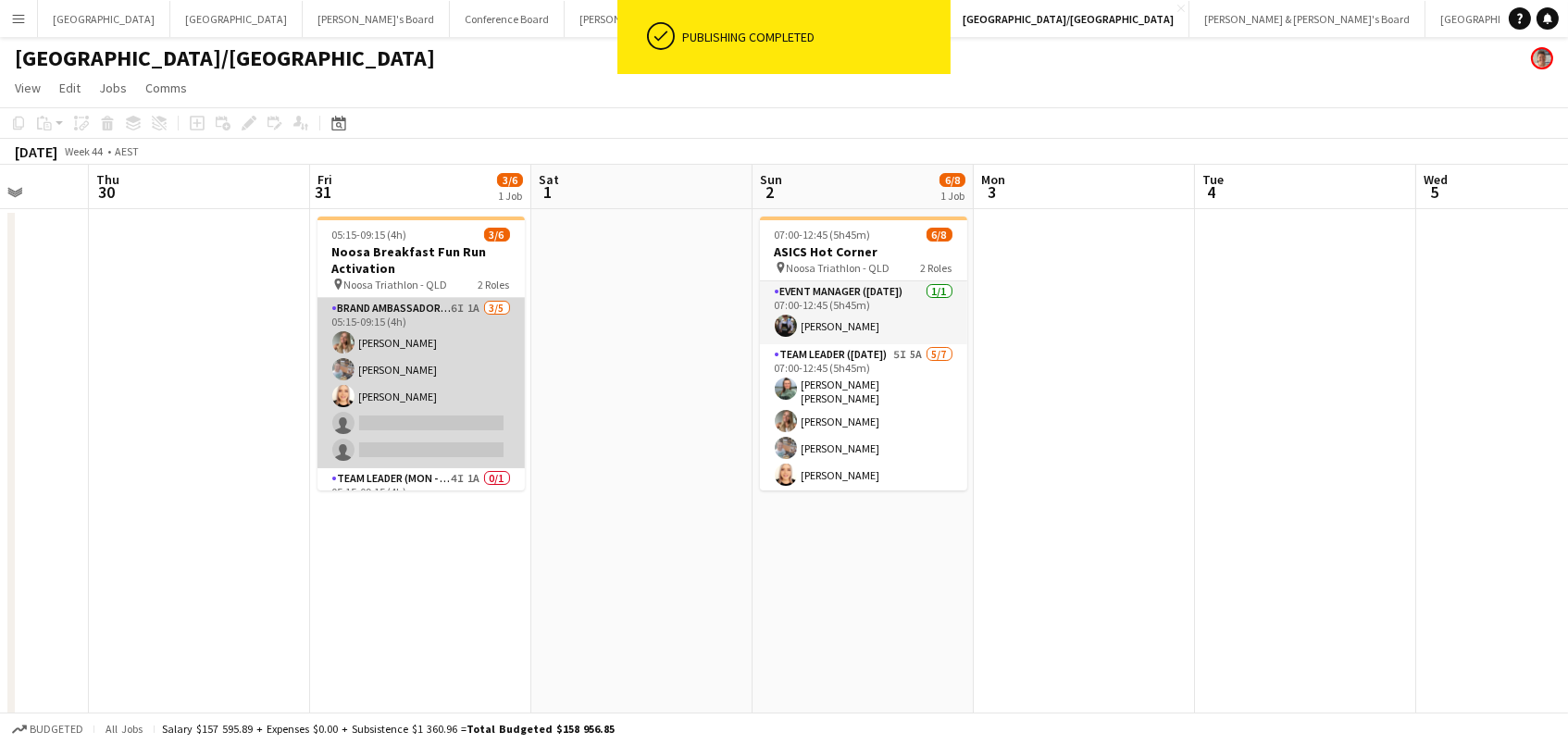
click at [442, 363] on app-card-role "Brand Ambassador (Mon - Fri) 6I 1A 3/5 05:15-09:15 (4h) Pippa Barling Robert St…" at bounding box center [421, 382] width 207 height 170
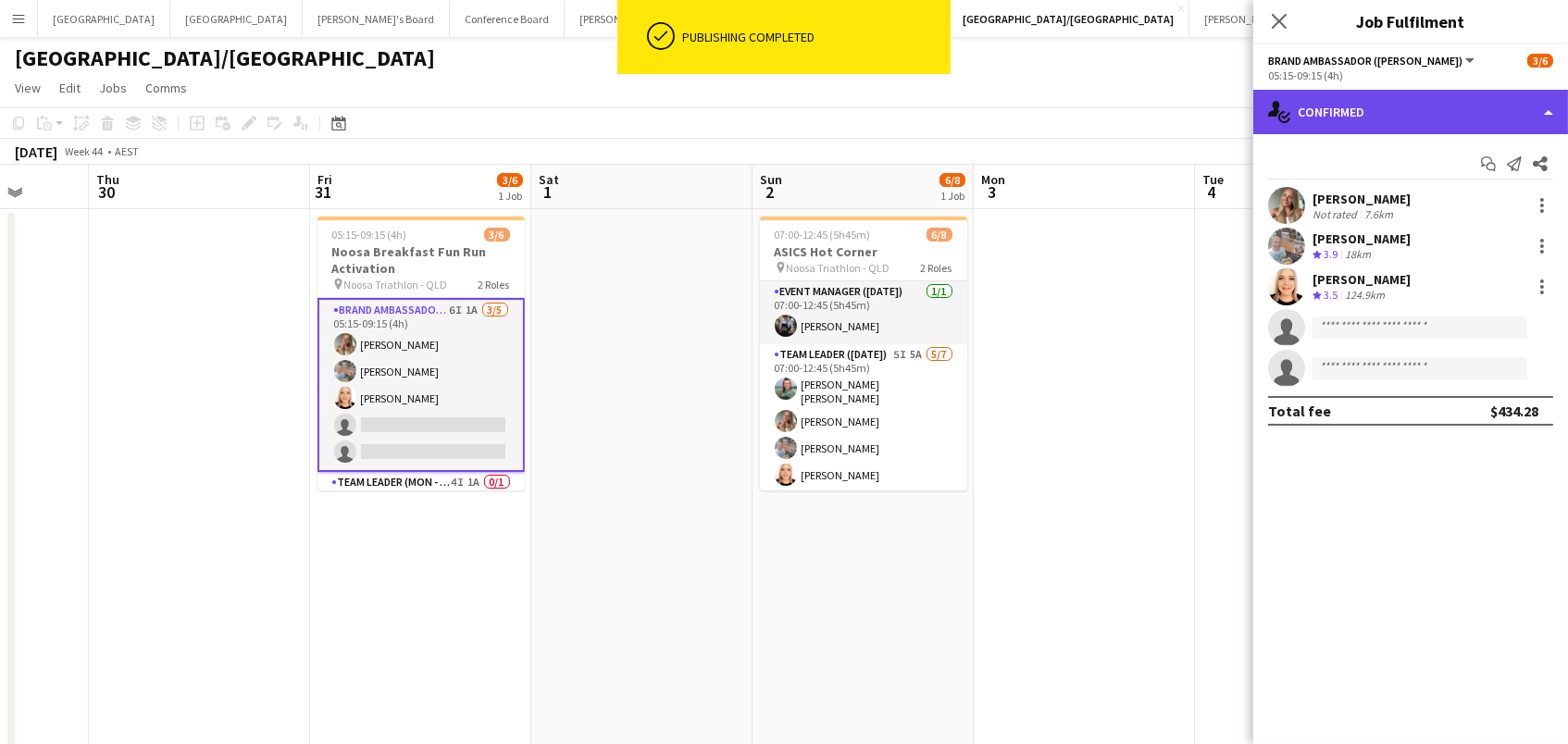
click at [1448, 104] on div "single-neutral-actions-check-2 Confirmed" at bounding box center [1411, 112] width 315 height 45
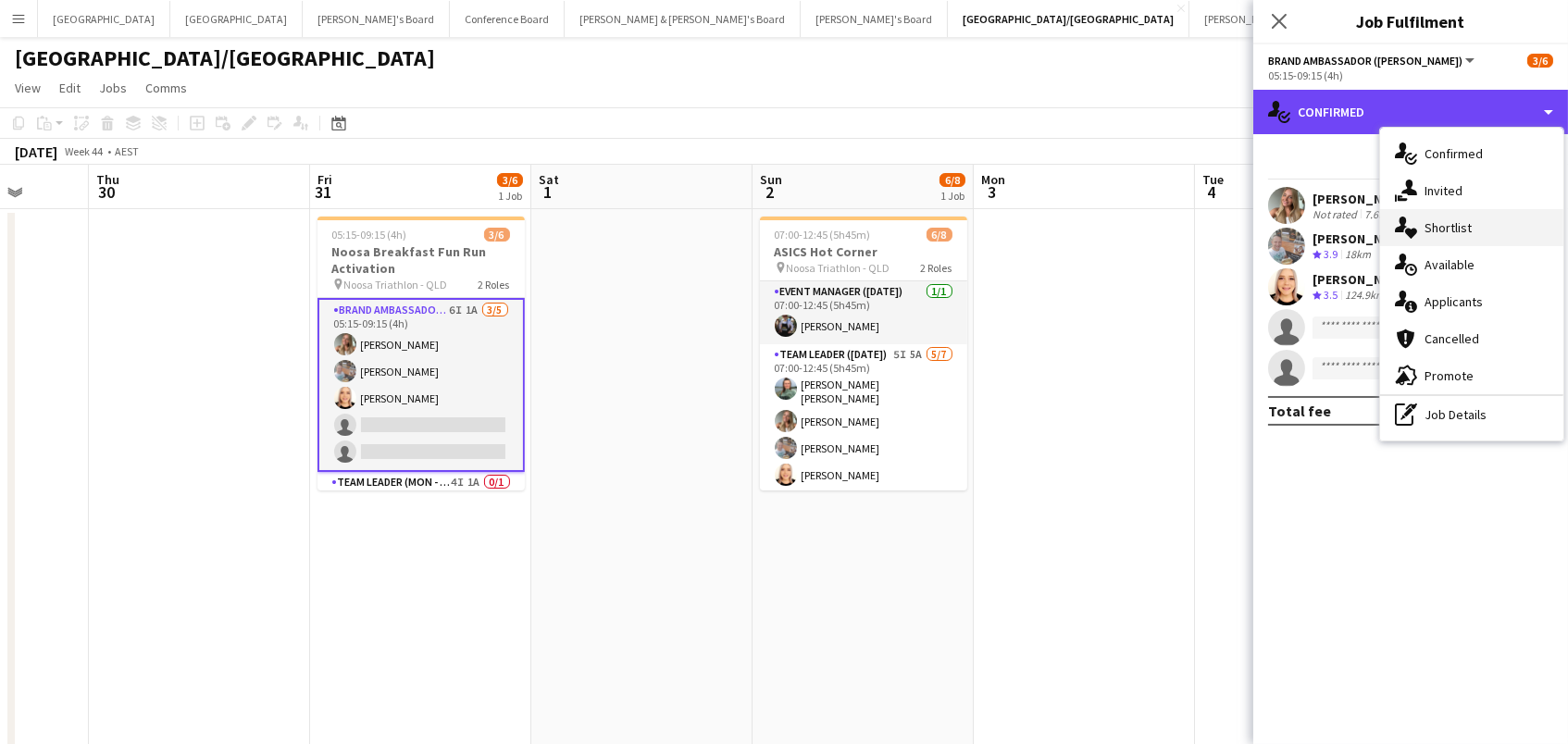
scroll to position [0, 1]
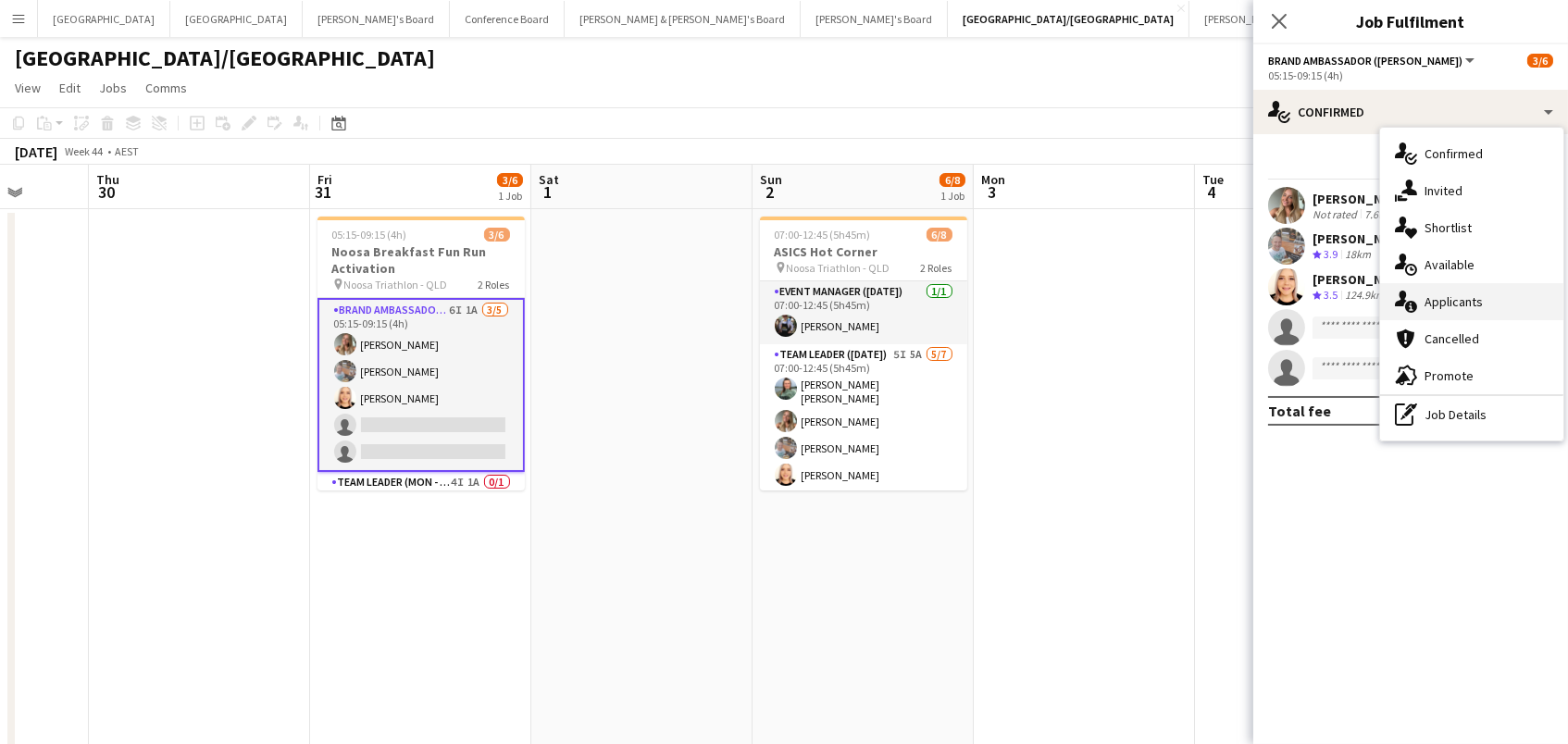
click at [1453, 289] on div "single-neutral-actions-information Applicants" at bounding box center [1472, 301] width 183 height 37
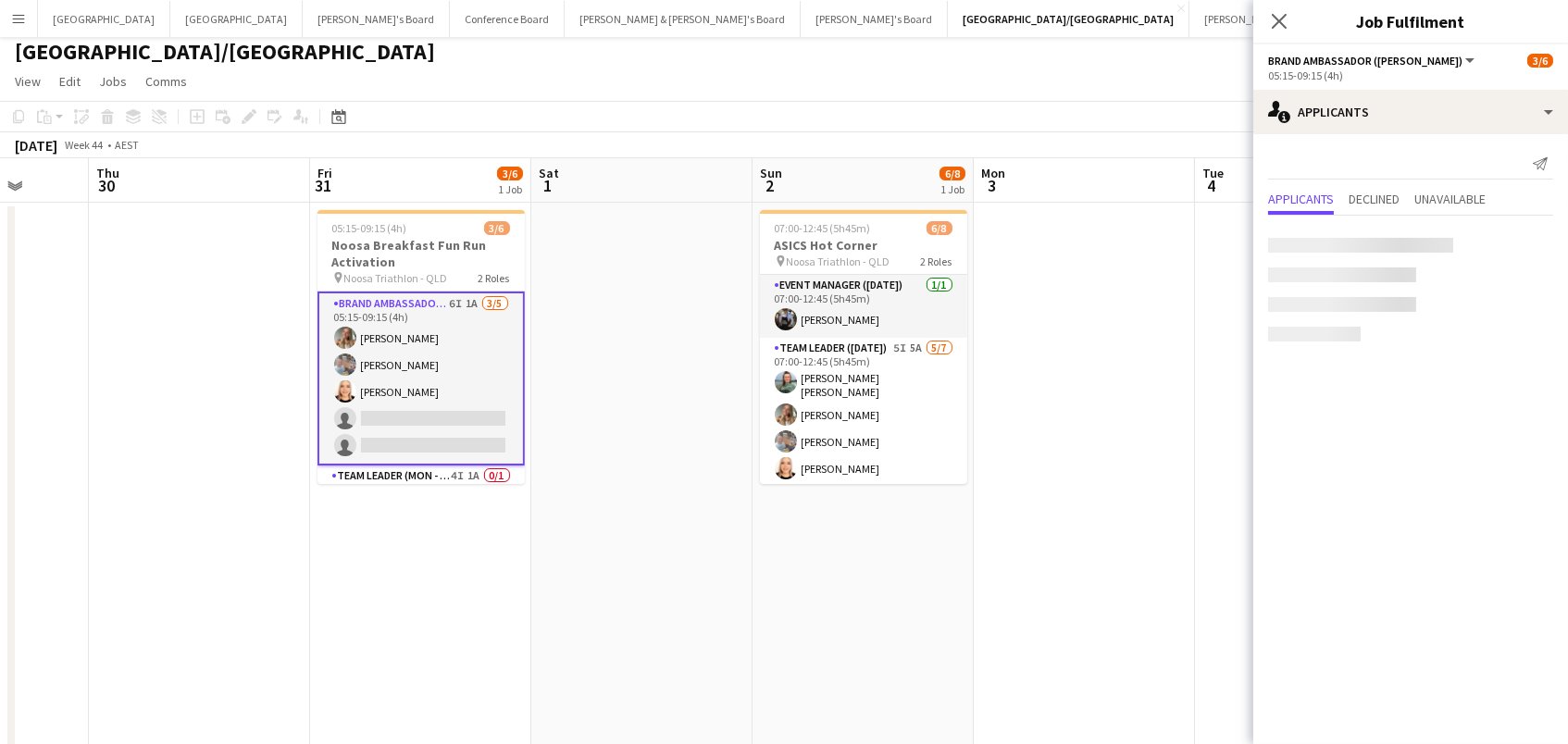
scroll to position [7, 0]
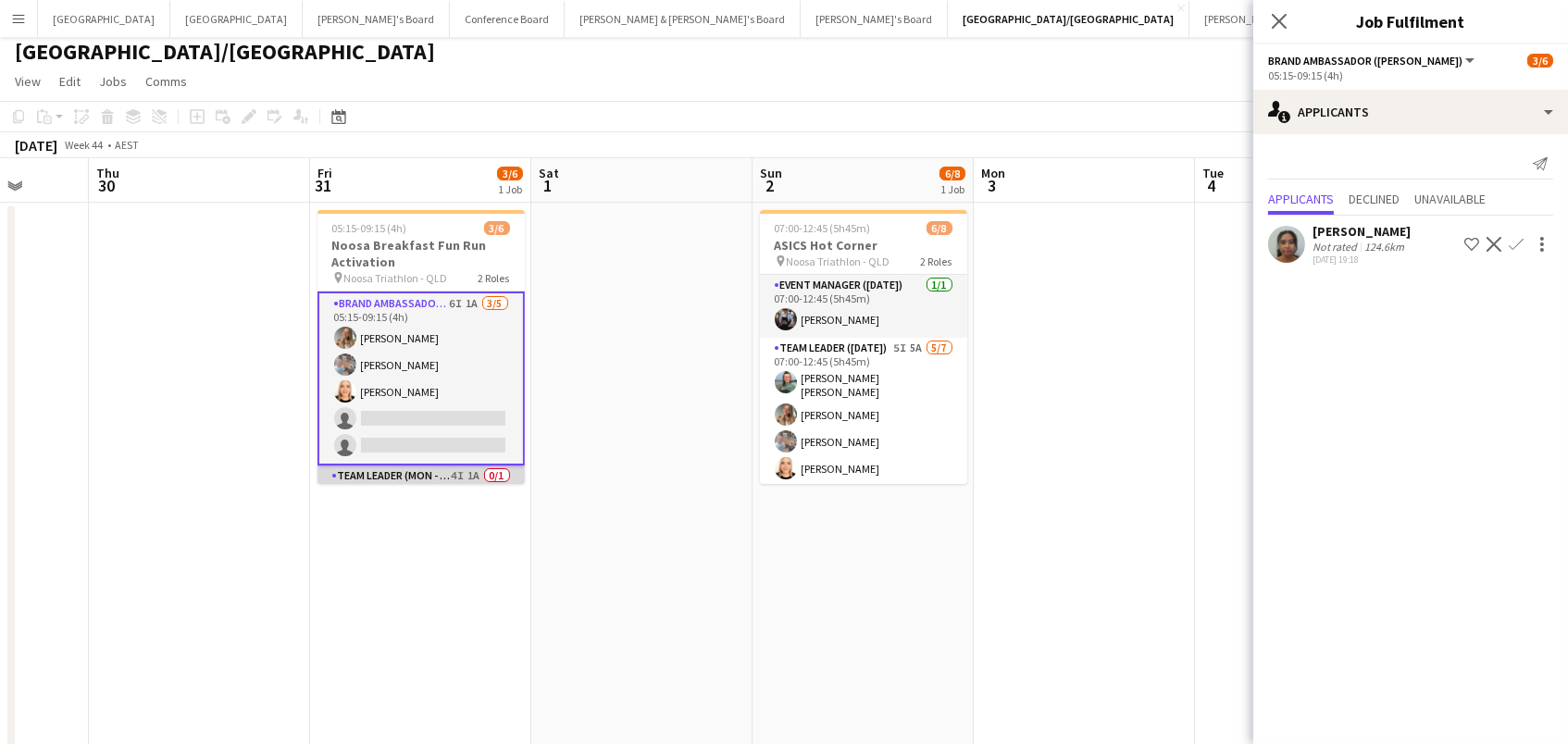
click at [412, 482] on app-card-role "Team Leader (Mon - Fri) 4I 1A 0/1 05:15-09:15 (4h) single-neutral-actions" at bounding box center [421, 496] width 207 height 63
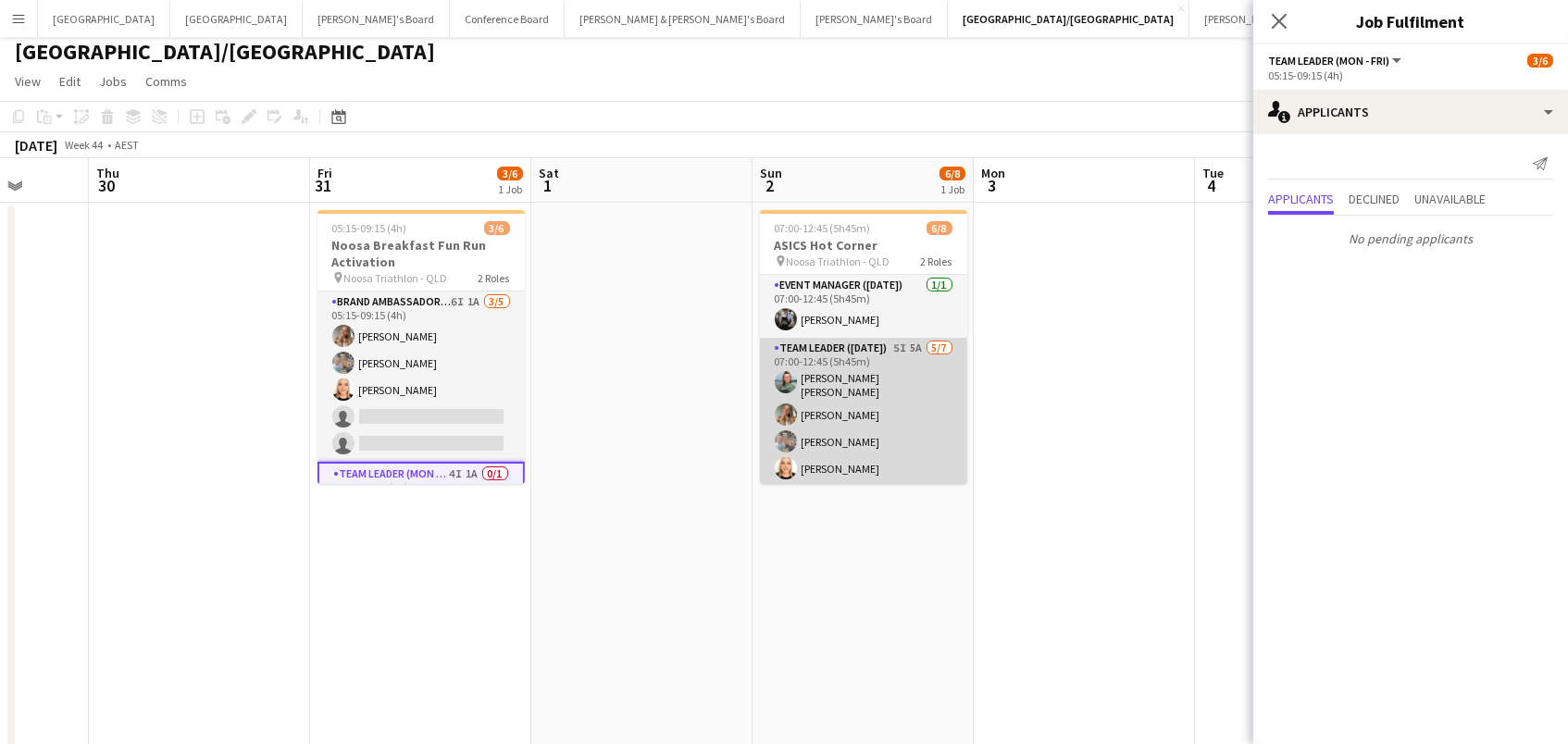
click at [860, 380] on app-card-role "Team Leader (Sunday) 5I 5A 5/7 07:00-12:45 (5h45m) Renee Sophie Glau Pippa Barl…" at bounding box center [864, 452] width 207 height 229
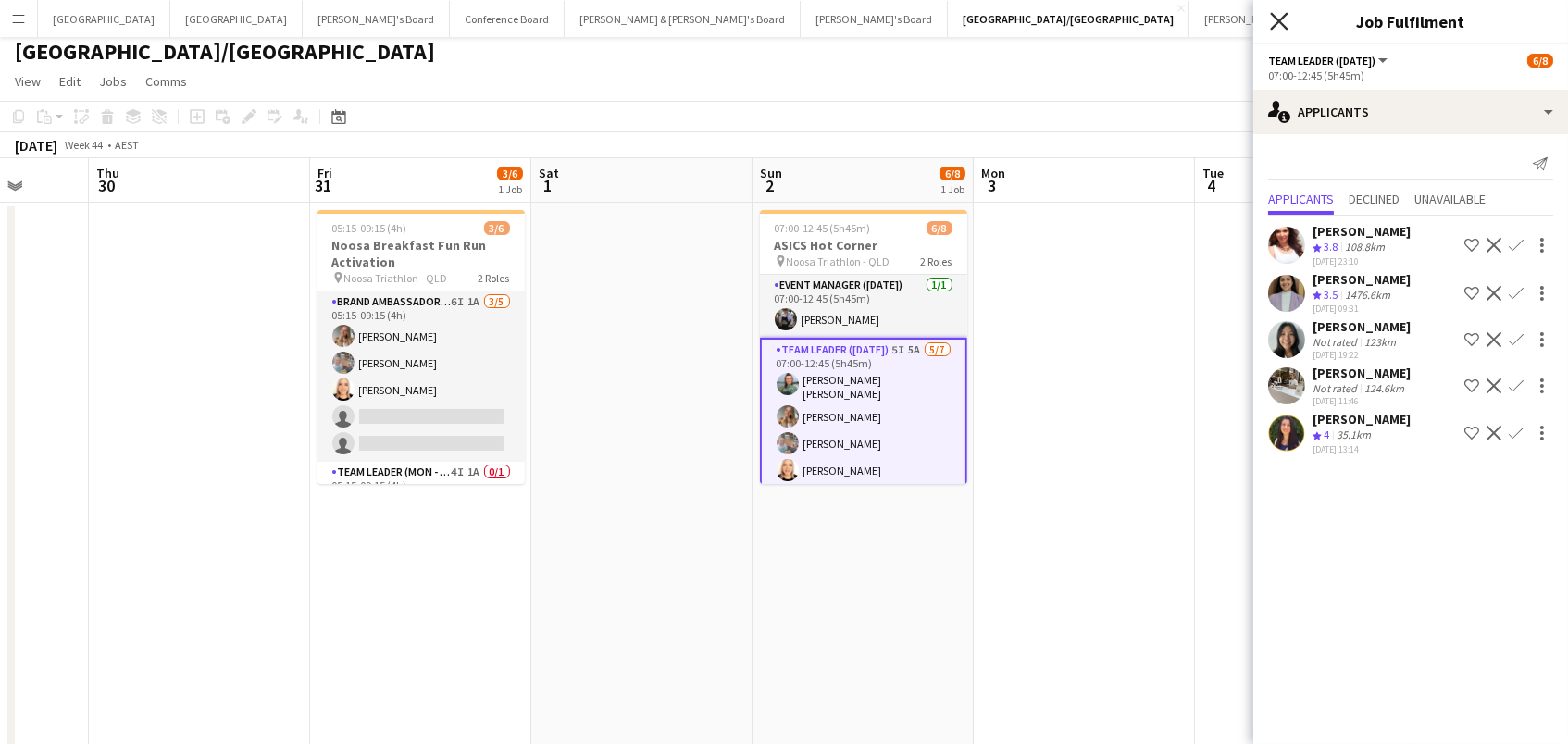
click at [1276, 17] on icon at bounding box center [1279, 21] width 18 height 18
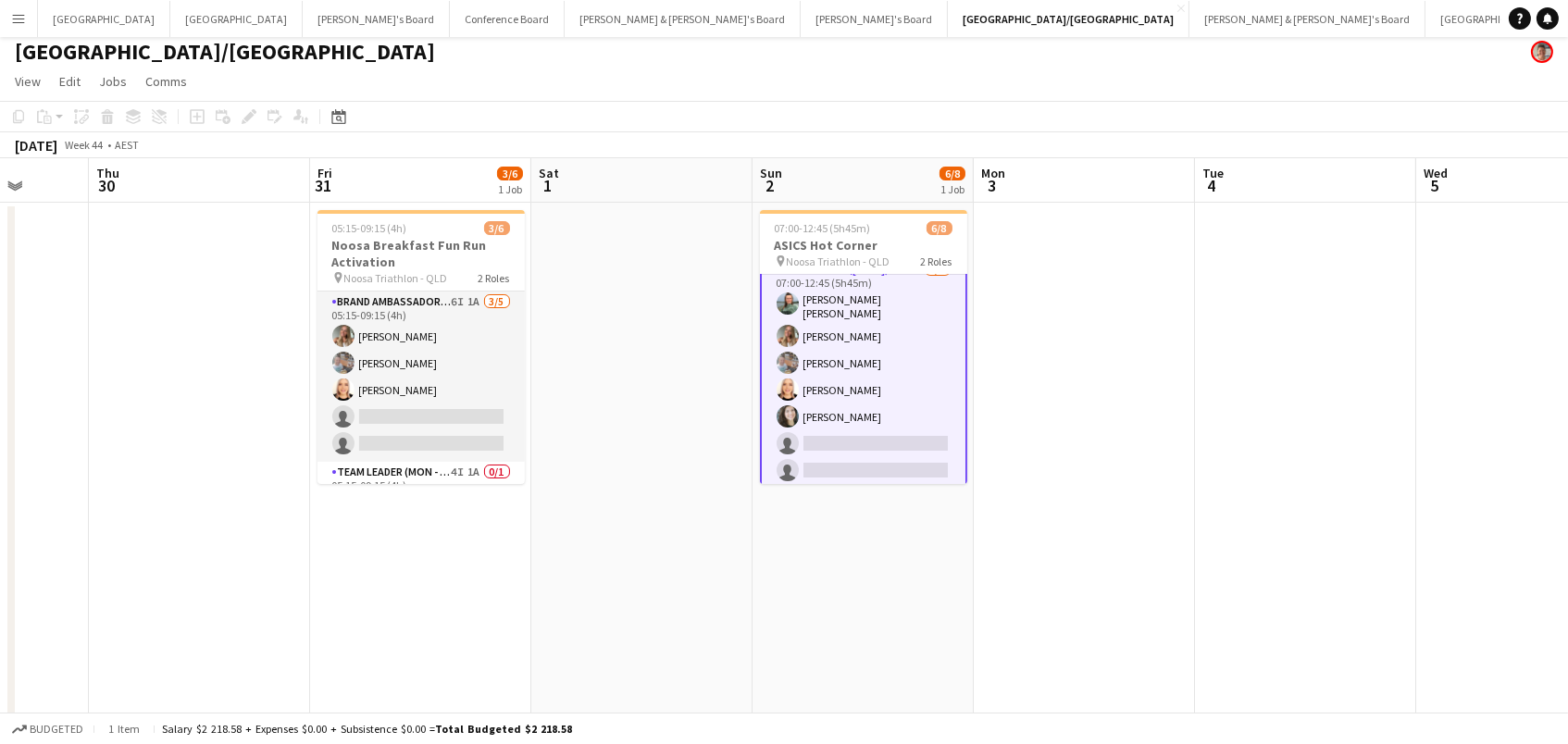
scroll to position [79, 0]
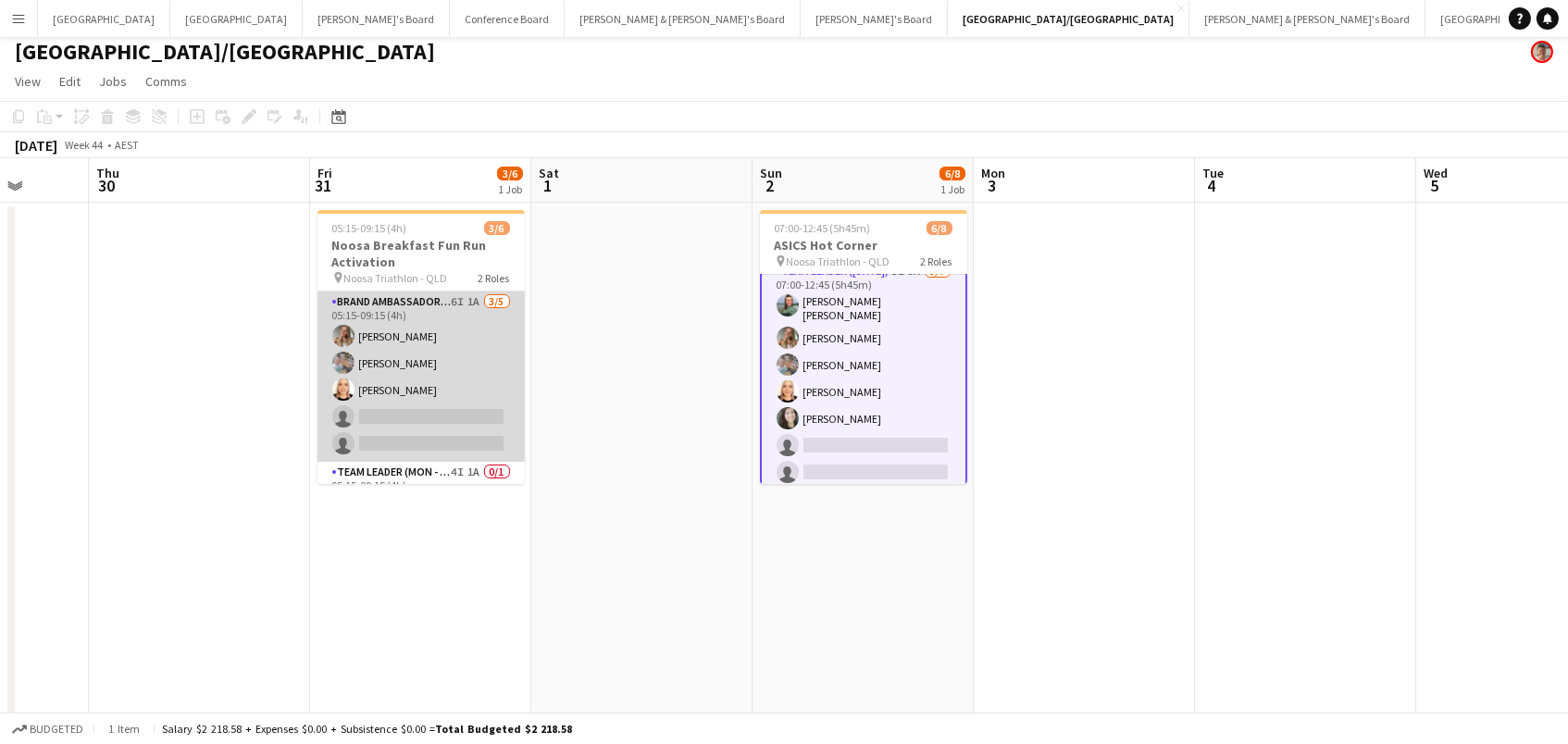
click at [392, 417] on app-card-role "Brand Ambassador (Mon - Fri) 6I 1A 3/5 05:15-09:15 (4h) Pippa Barling Robert St…" at bounding box center [421, 376] width 207 height 170
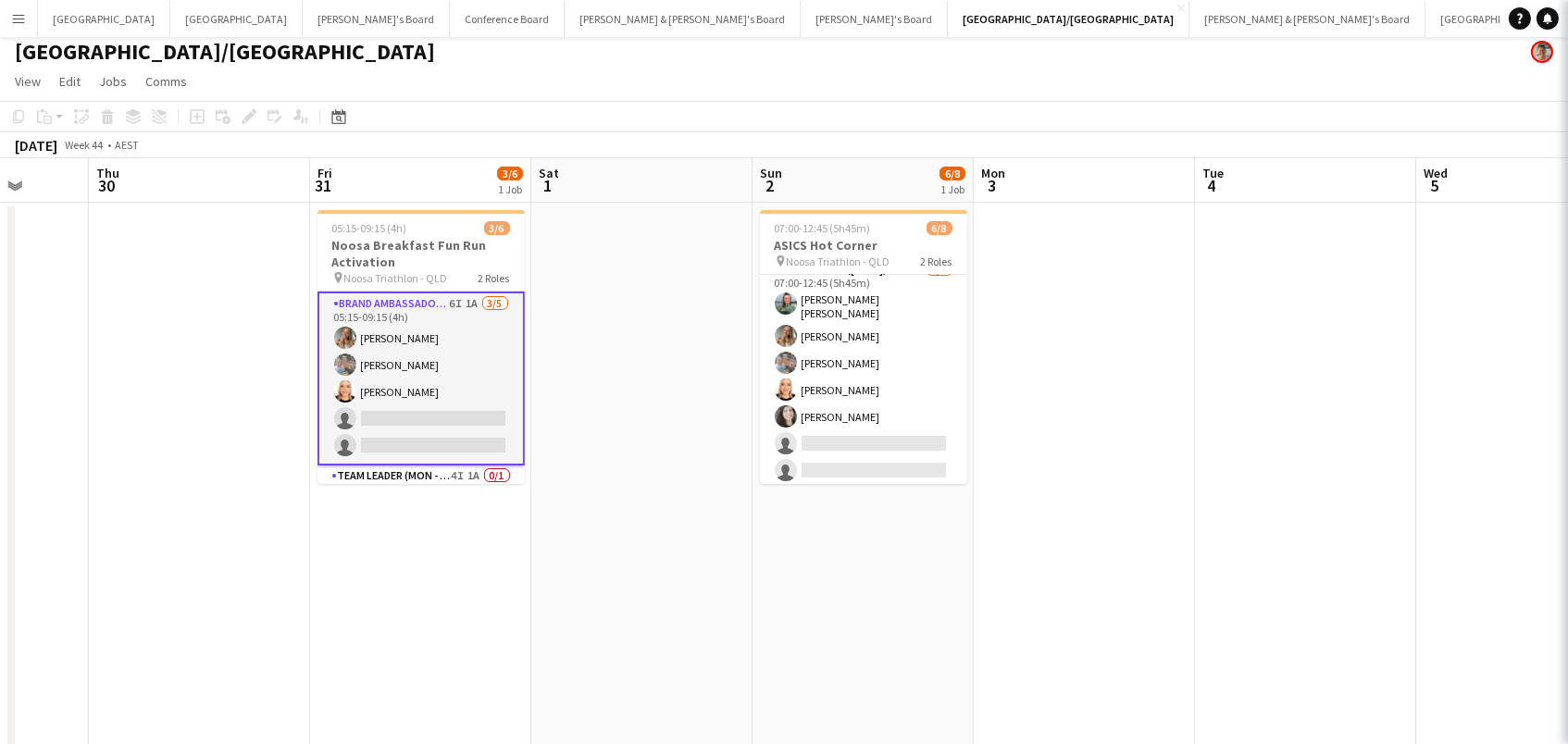
scroll to position [76, 0]
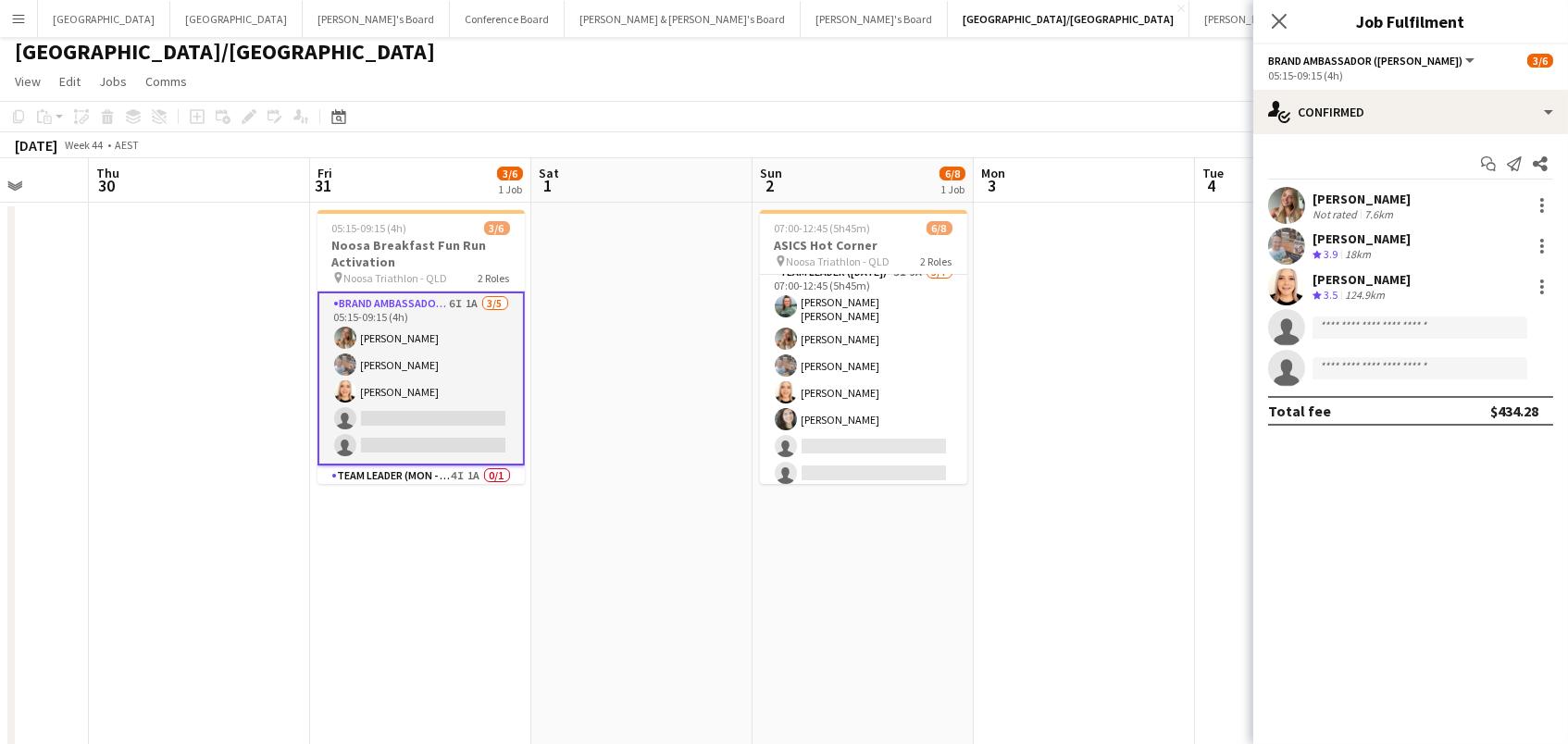
click at [1290, 18] on app-icon "Close pop-in" at bounding box center [1279, 21] width 22 height 22
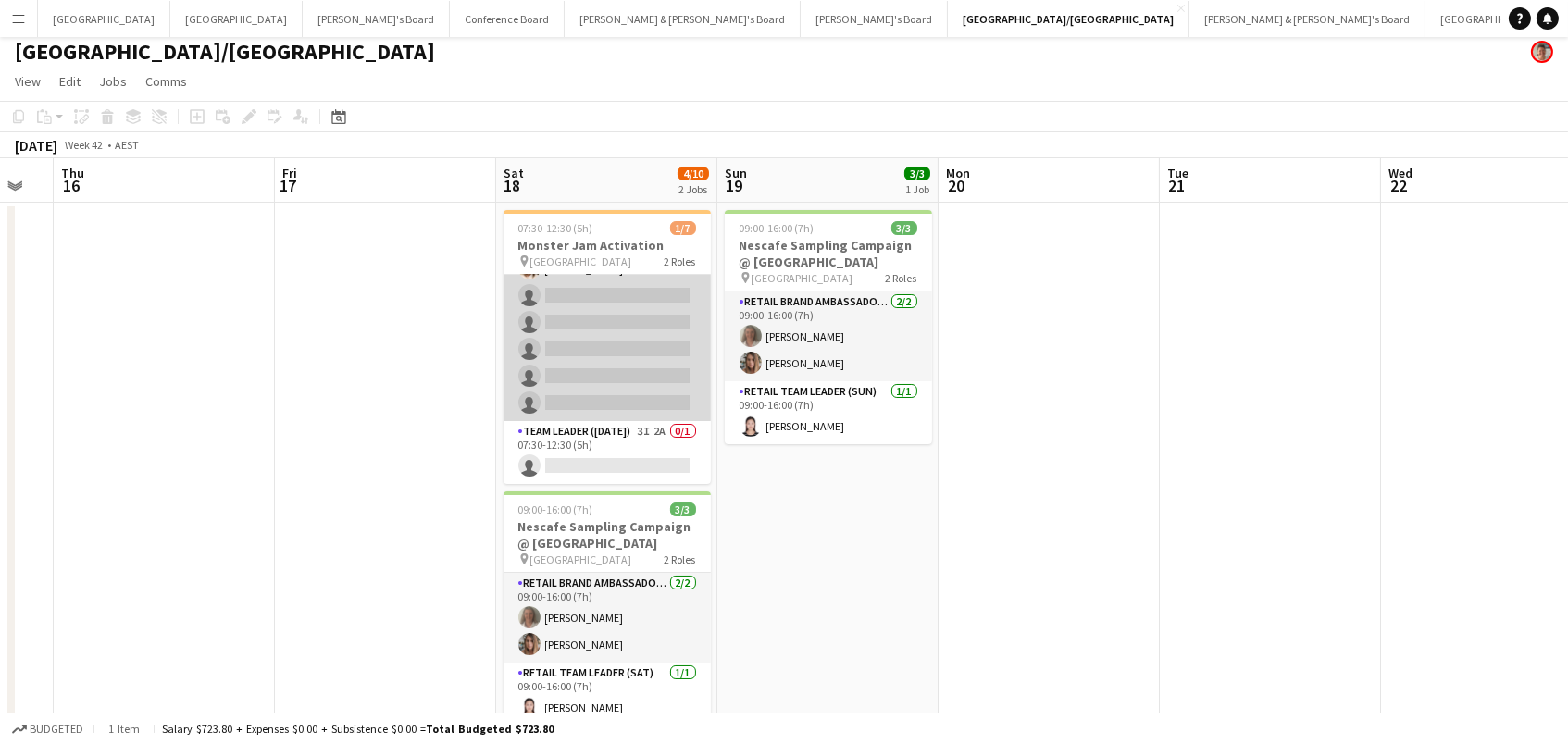
scroll to position [50, 0]
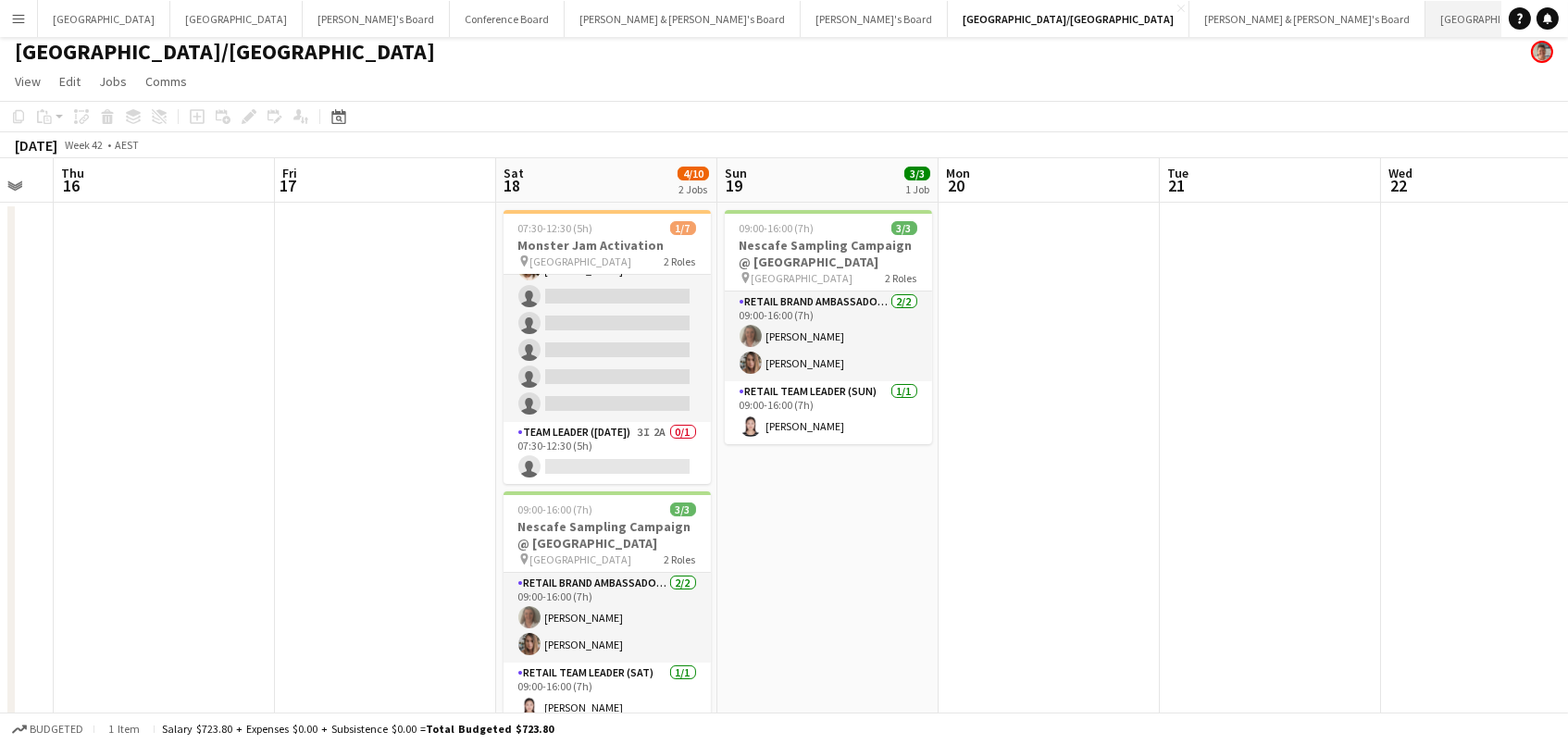
click at [1426, 21] on button "Sydney Close" at bounding box center [1491, 19] width 132 height 36
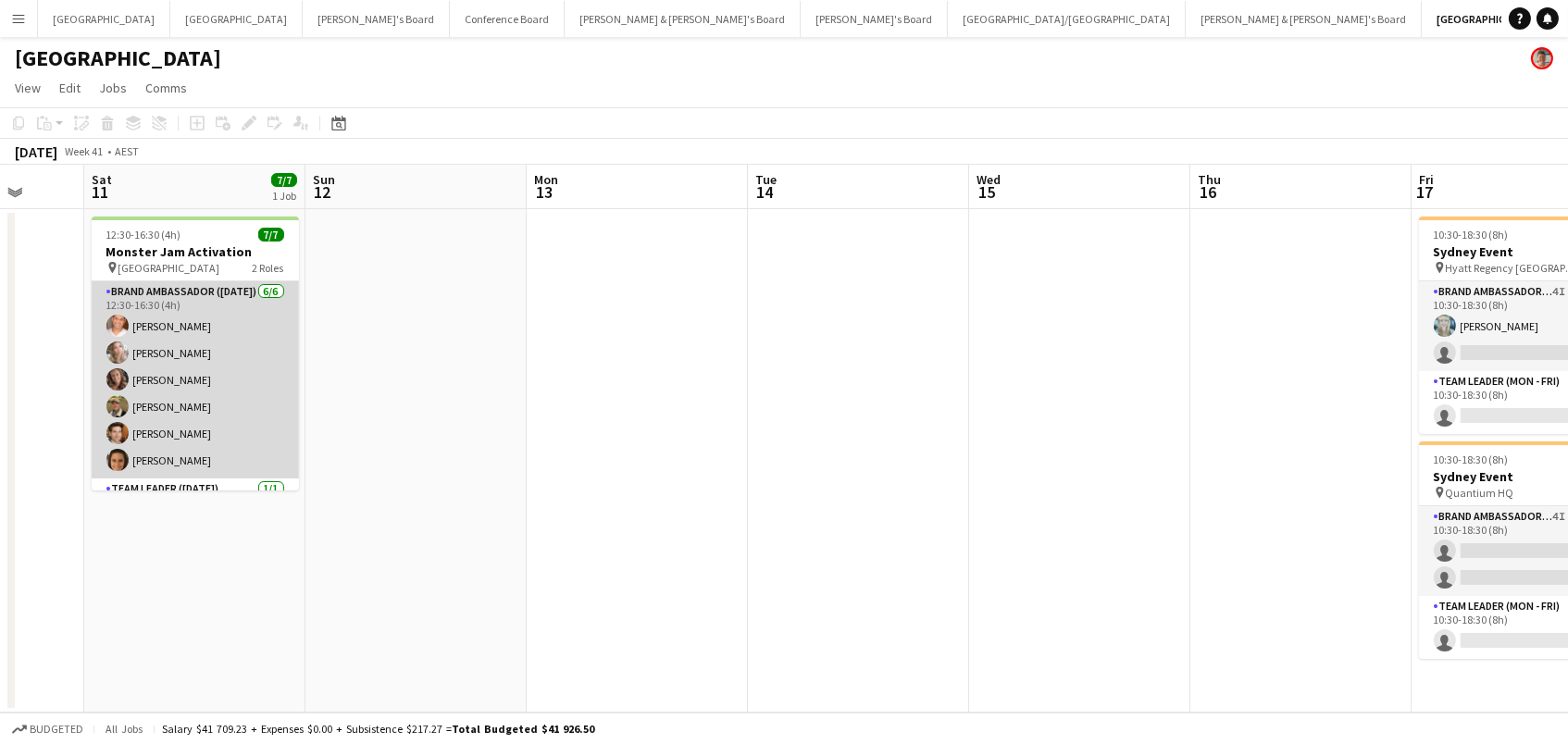
scroll to position [0, 559]
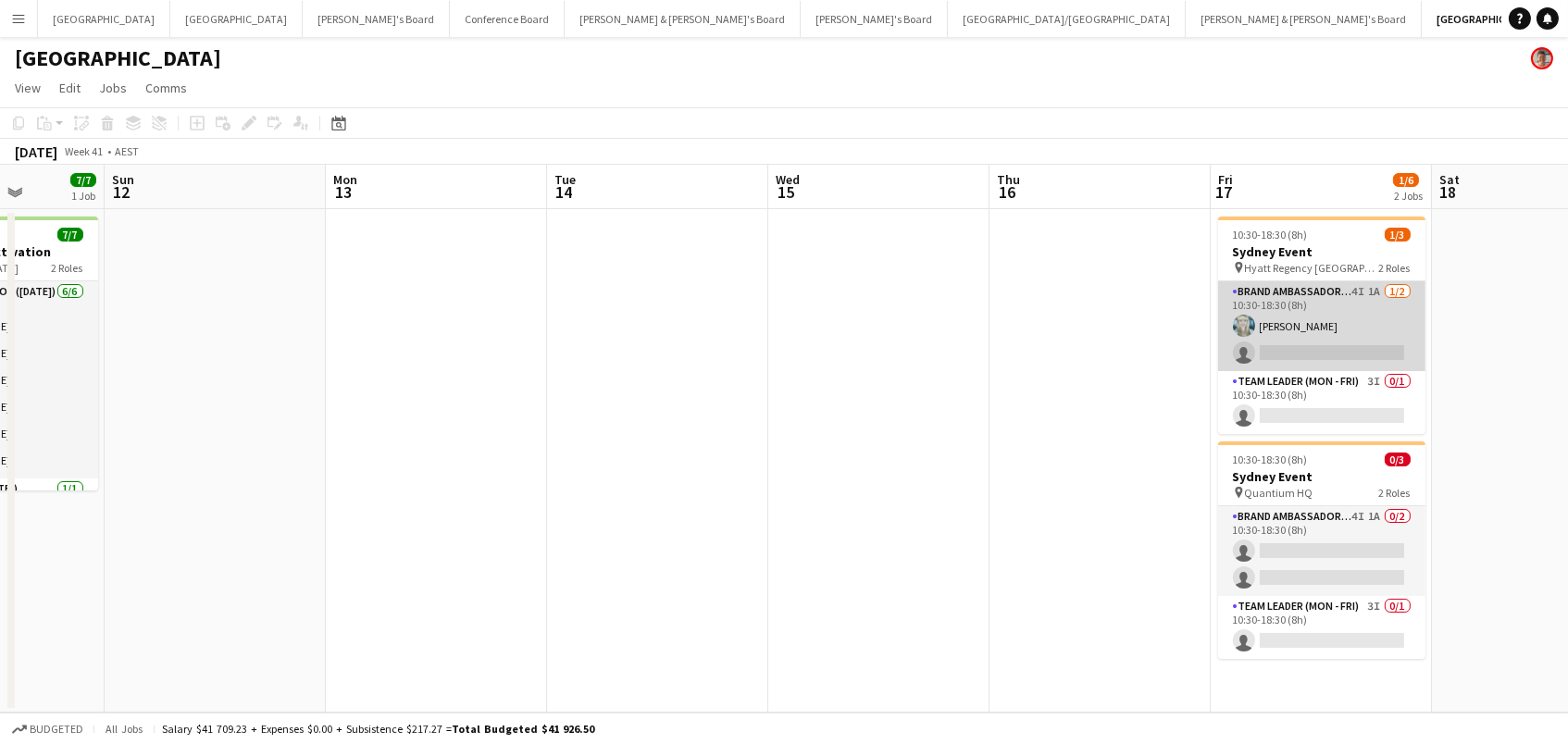
drag, startPoint x: 1306, startPoint y: 318, endPoint x: 1317, endPoint y: 318, distance: 11.0
click at [1311, 319] on app-card-role "Brand Ambassador (Mon - Fri) 4I 1A 1/2 10:30-18:30 (8h) Brittany Smith single-n…" at bounding box center [1322, 326] width 207 height 90
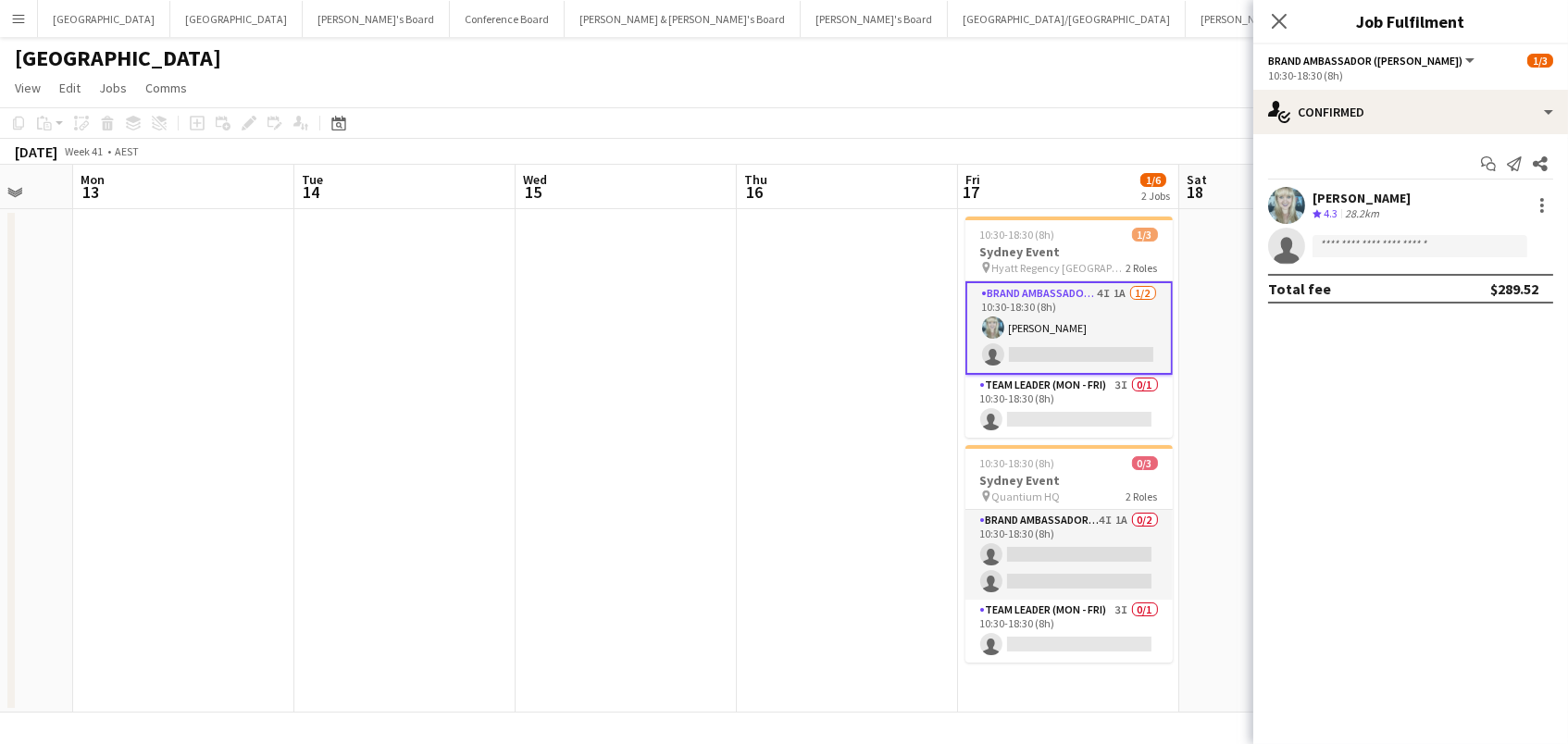
scroll to position [0, 831]
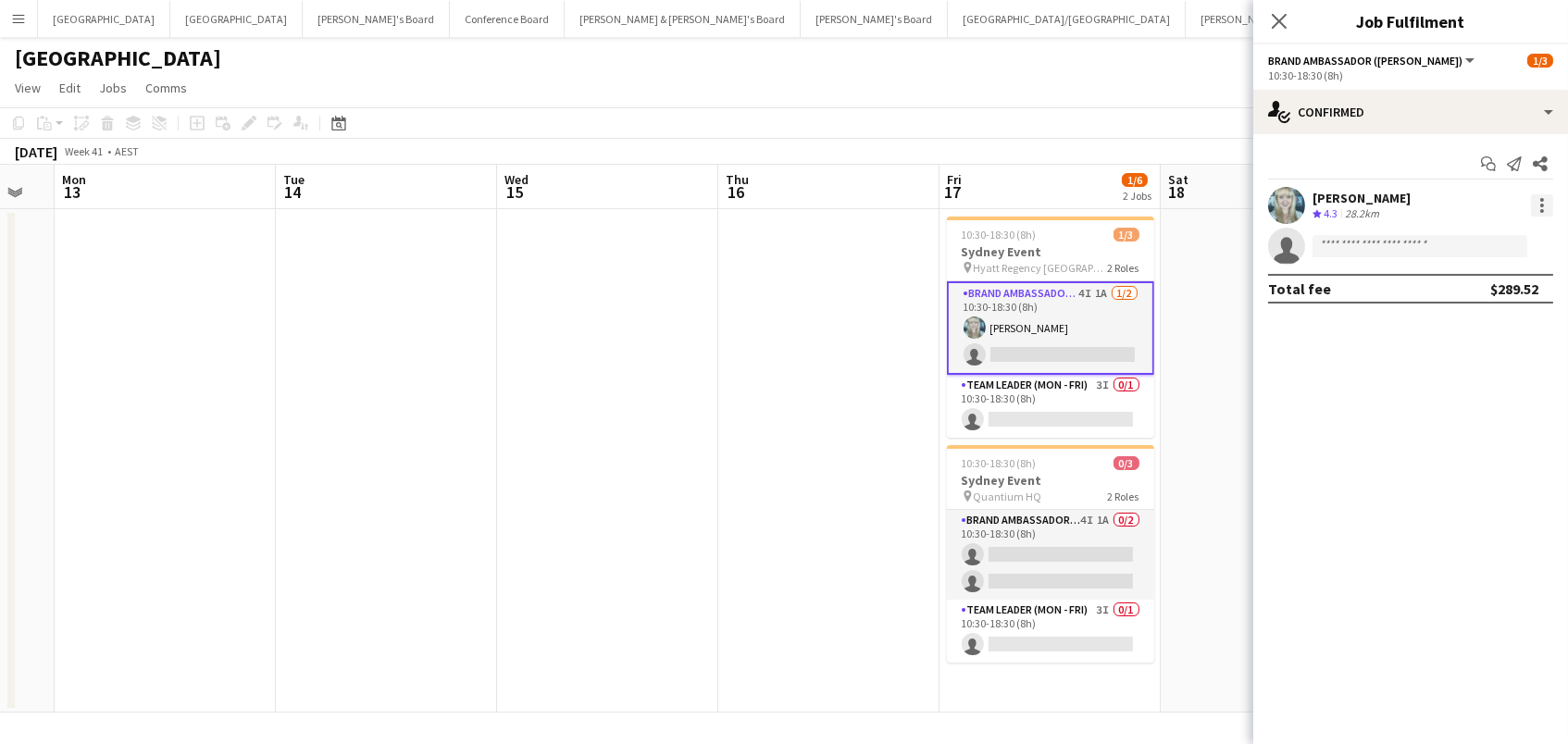
click at [1543, 205] on div at bounding box center [1542, 205] width 4 height 4
click at [1512, 273] on button "Switch crew" at bounding box center [1481, 283] width 144 height 45
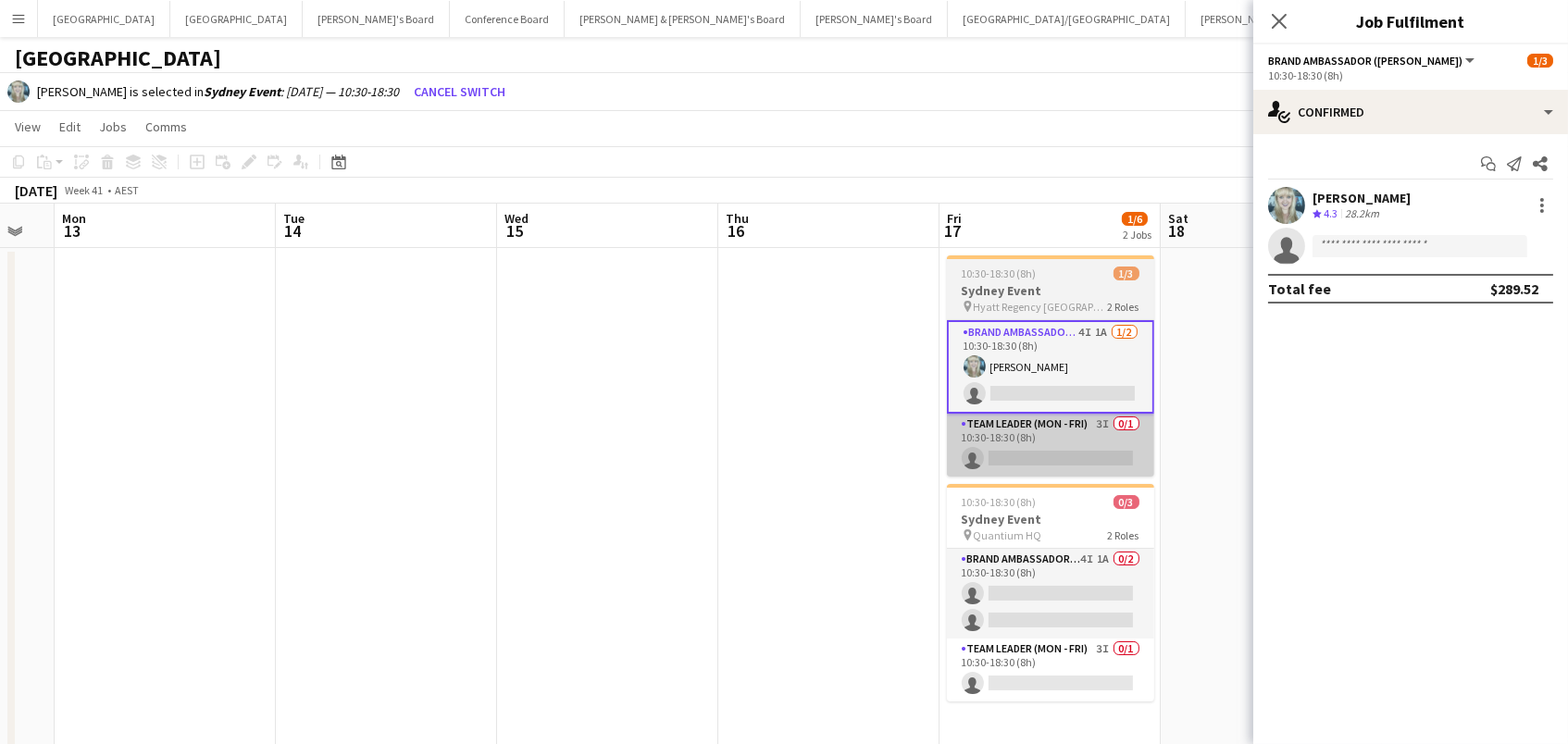
drag, startPoint x: 935, startPoint y: 460, endPoint x: 972, endPoint y: 449, distance: 38.6
click at [942, 457] on app-calendar-viewport "Thu 9 Fri 10 Sat 11 7/7 1 Job Sun 12 Mon 13 Tue 14 Wed 15 Thu 16 Fri 17 1/6 2 J…" at bounding box center [784, 477] width 1568 height 548
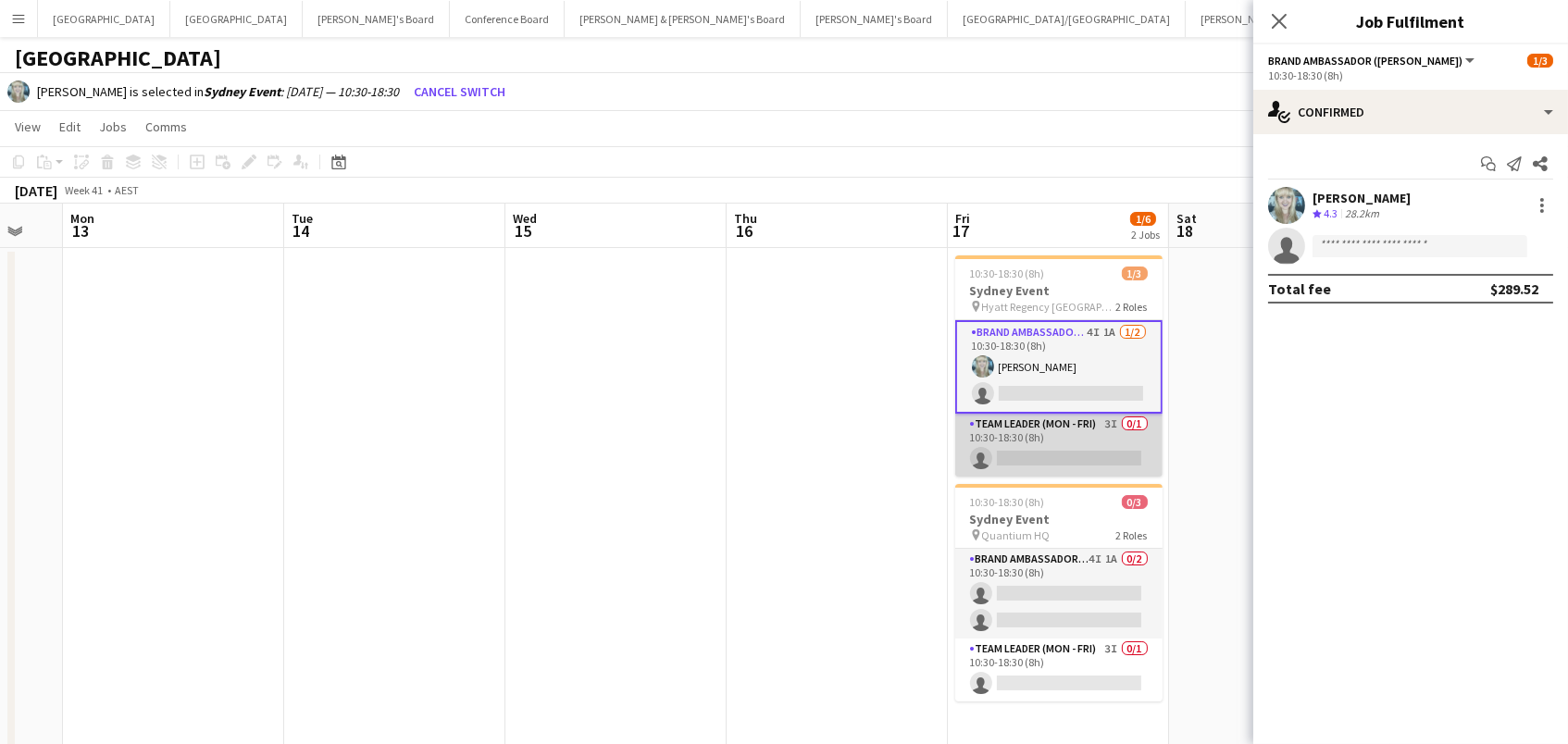
click at [1001, 448] on app-card-role "Team Leader (Mon - Fri) 3I 0/1 10:30-18:30 (8h) single-neutral-actions" at bounding box center [1059, 444] width 207 height 63
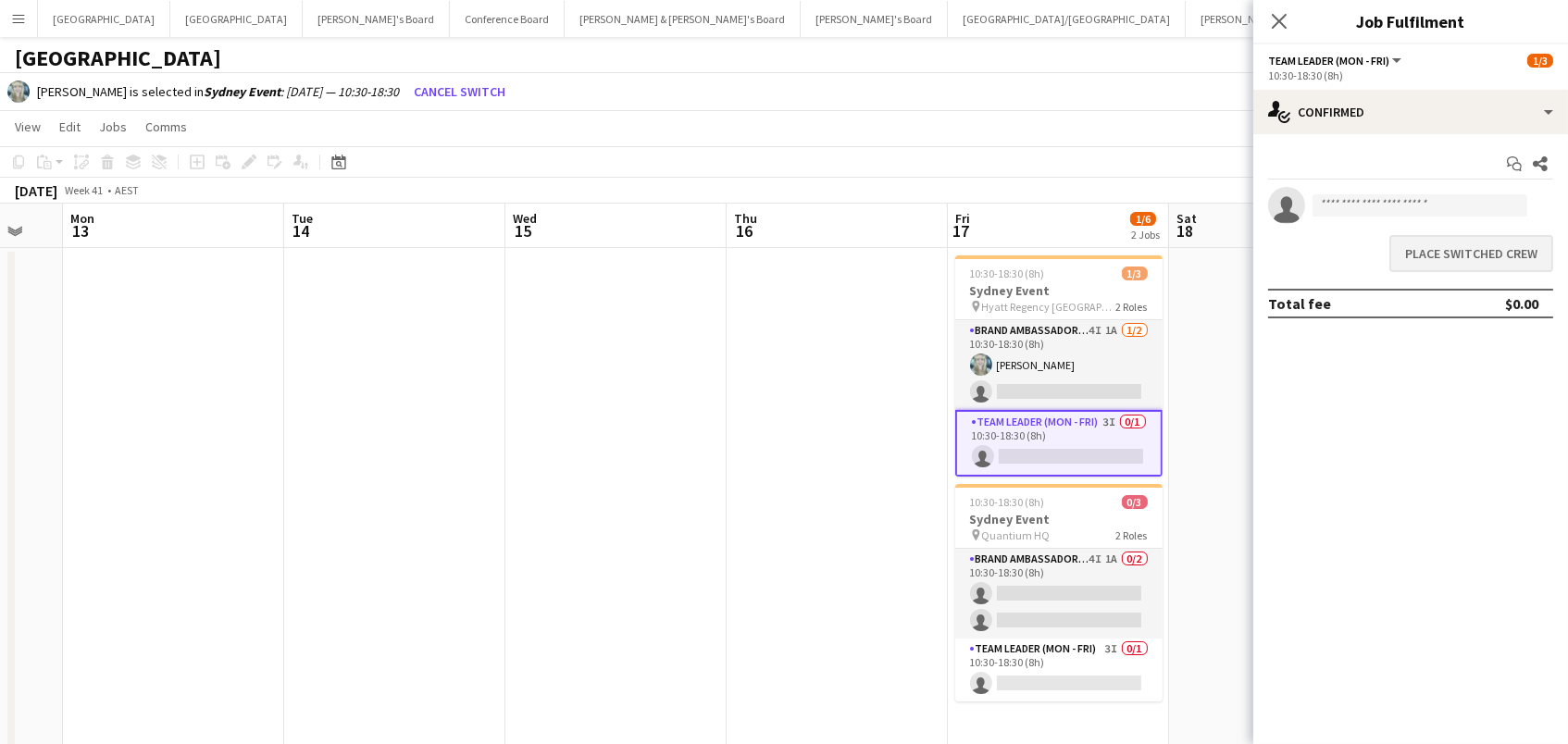
click at [1446, 254] on button "Place switched crew" at bounding box center [1471, 253] width 163 height 37
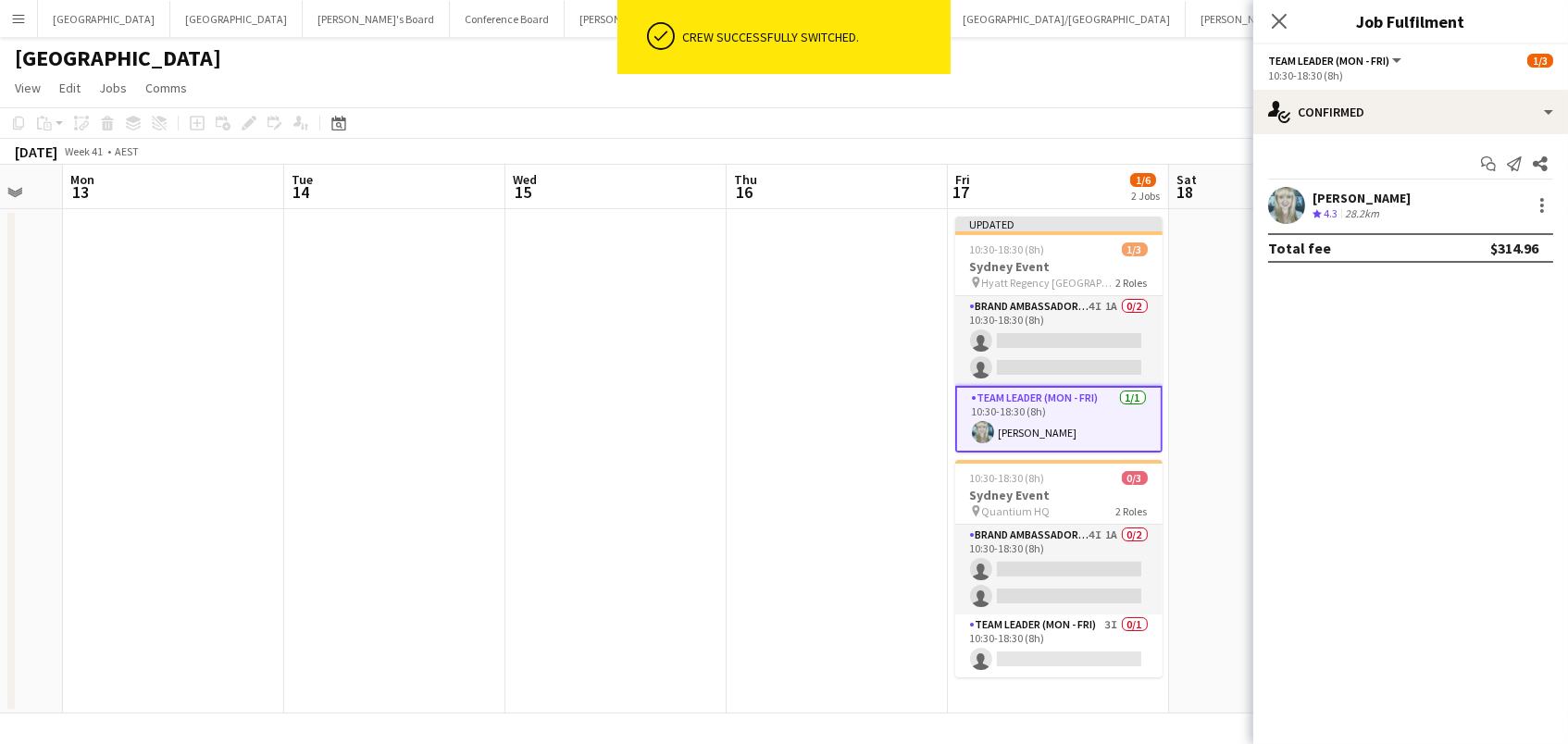
drag, startPoint x: 1121, startPoint y: 116, endPoint x: 1199, endPoint y: 133, distance: 79.8
click at [1121, 115] on app-toolbar "Copy Paste Paste Command V Paste with crew Command Shift V Paste linked Job [GE…" at bounding box center [784, 124] width 1568 height 32
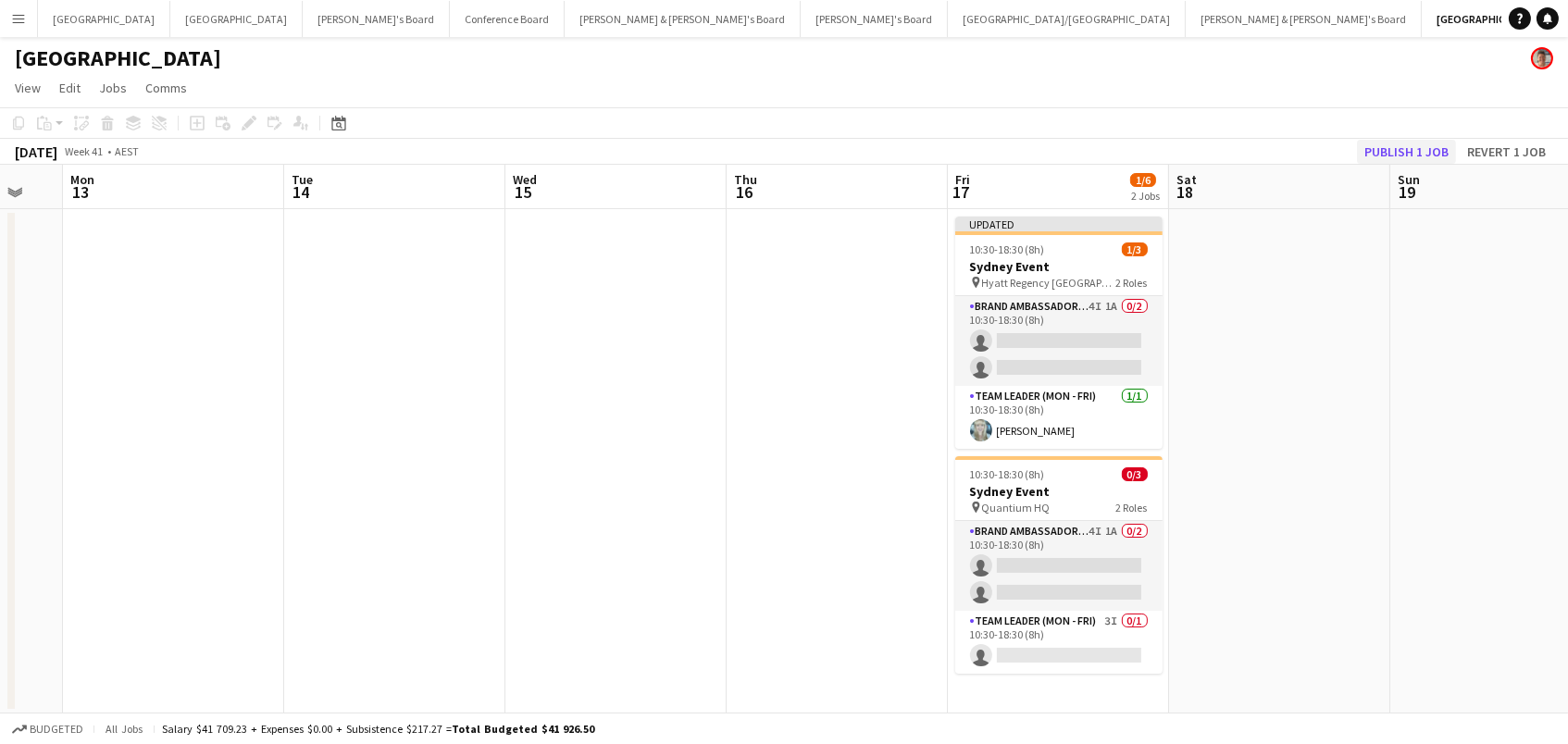
click at [1384, 157] on button "Publish 1 job" at bounding box center [1406, 151] width 99 height 24
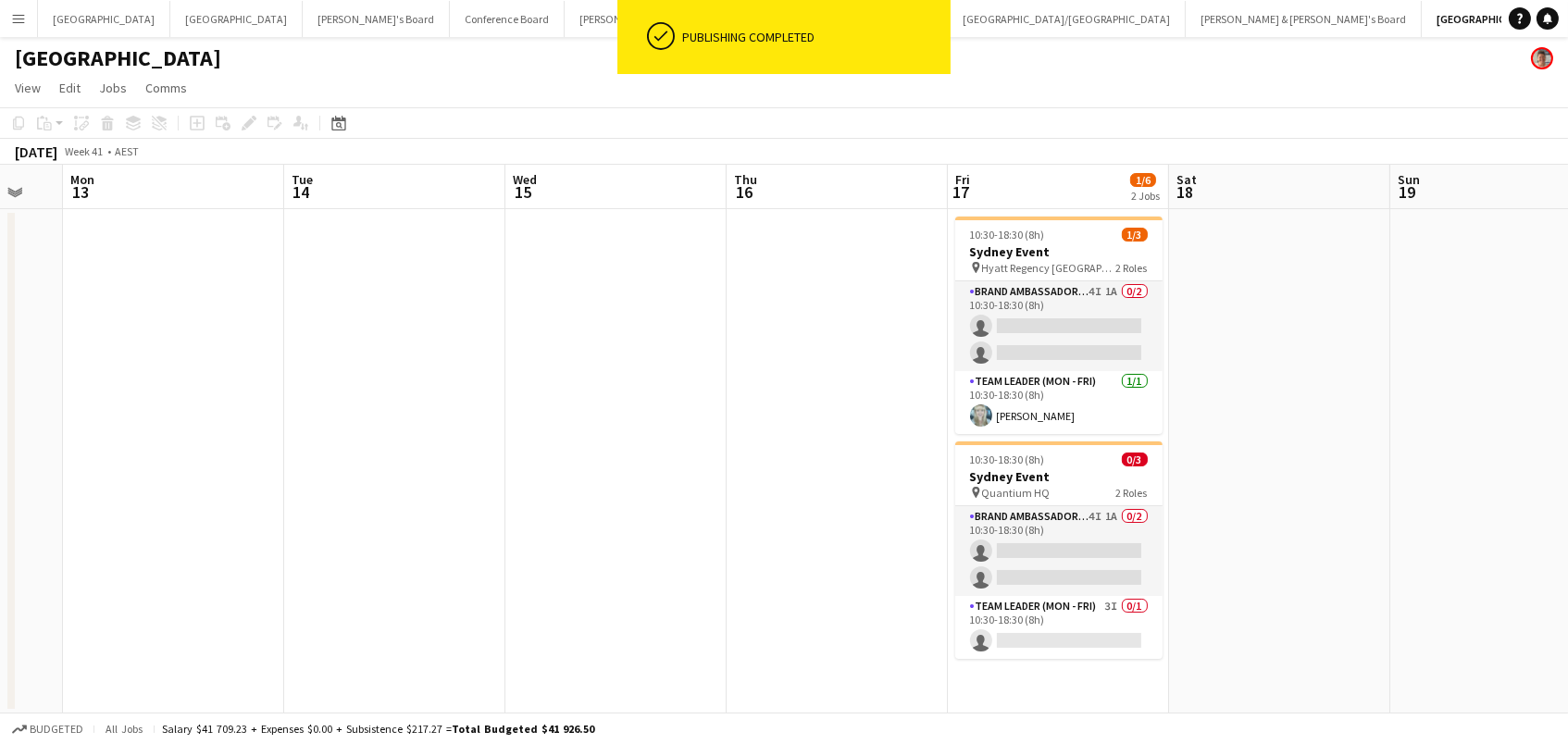
click at [1058, 337] on app-card-role "Brand Ambassador (Mon - Fri) 4I 1A 0/2 10:30-18:30 (8h) single-neutral-actions …" at bounding box center [1059, 326] width 207 height 90
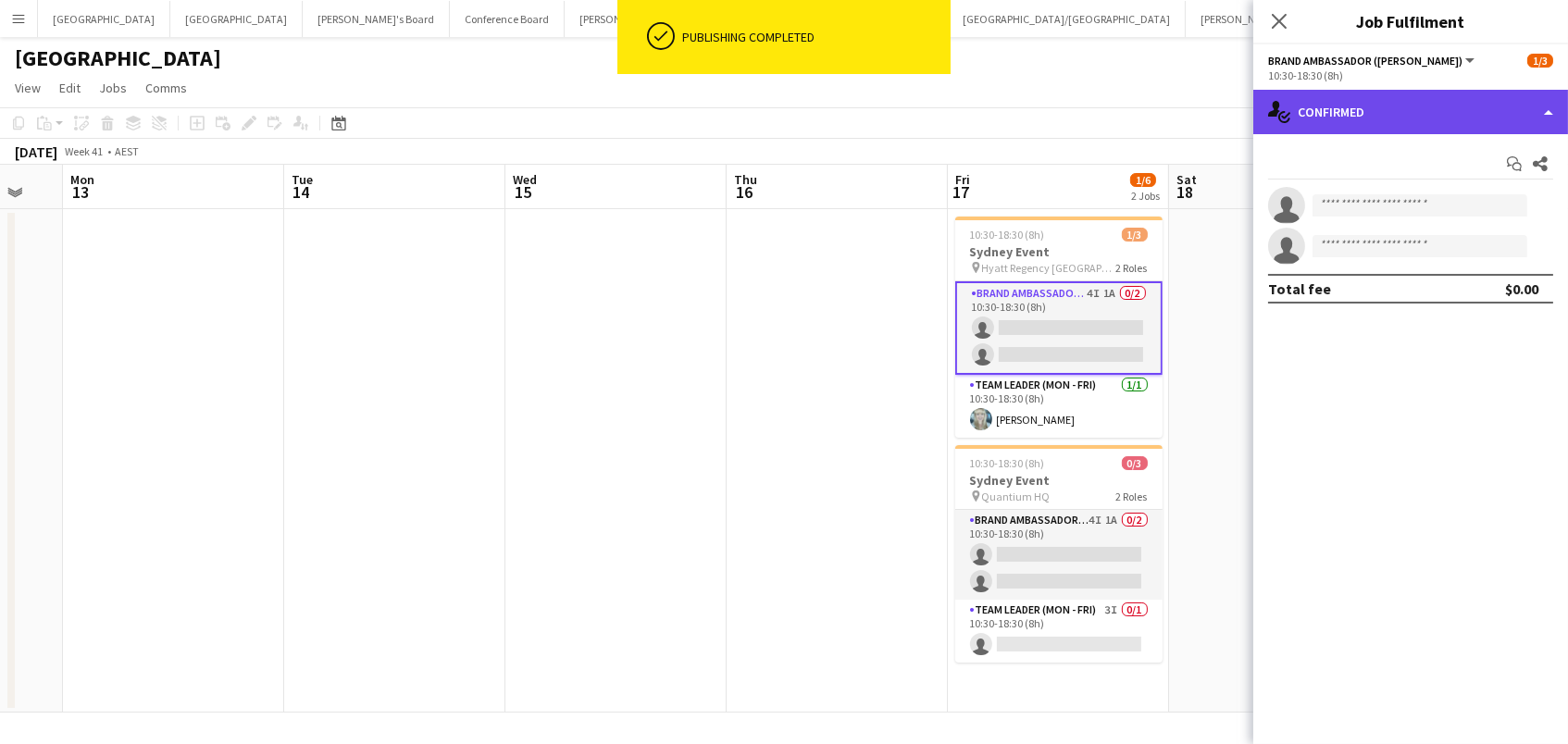
click at [1480, 126] on div "single-neutral-actions-check-2 Confirmed" at bounding box center [1411, 112] width 315 height 45
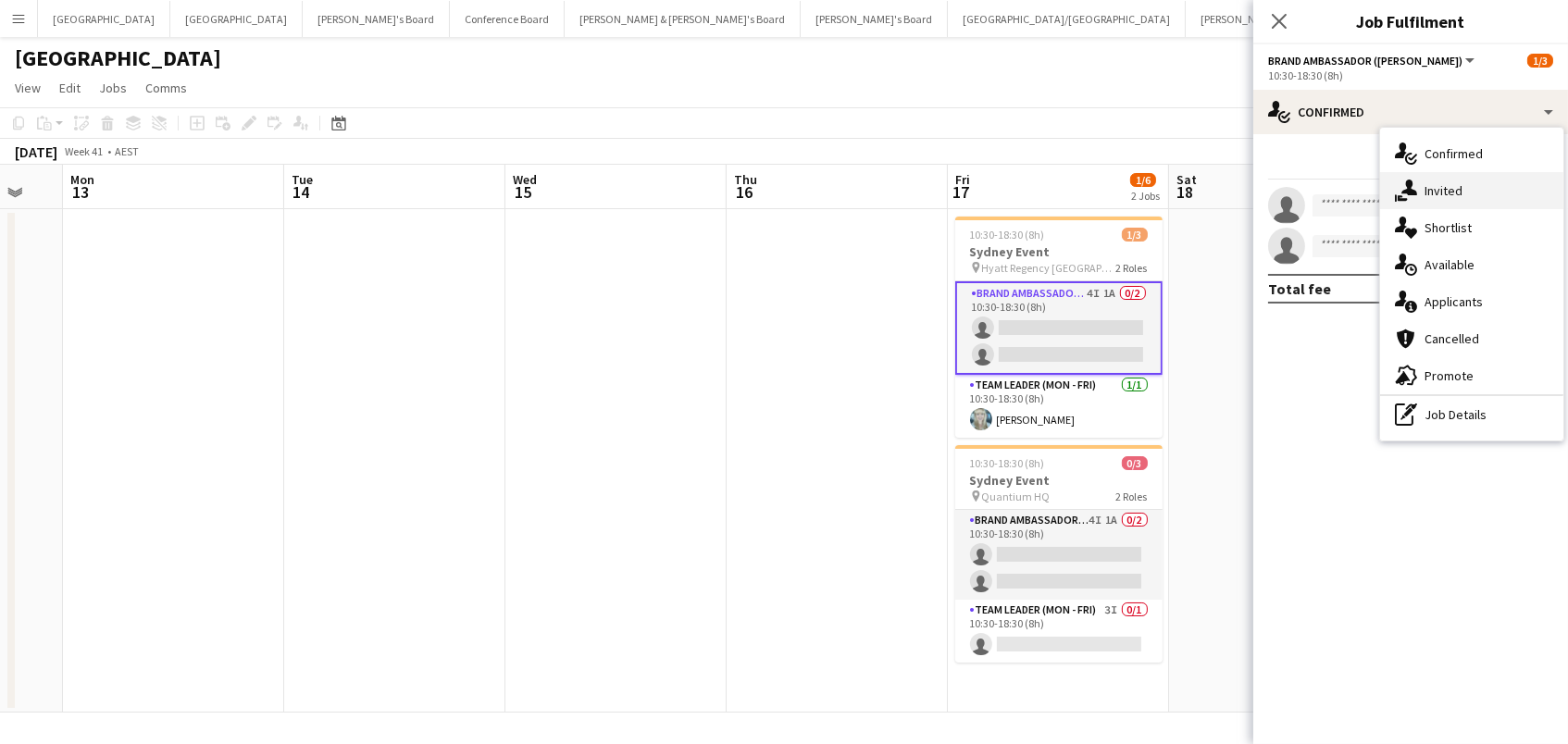
click at [1485, 180] on div "single-neutral-actions-share-1 Invited" at bounding box center [1472, 190] width 183 height 37
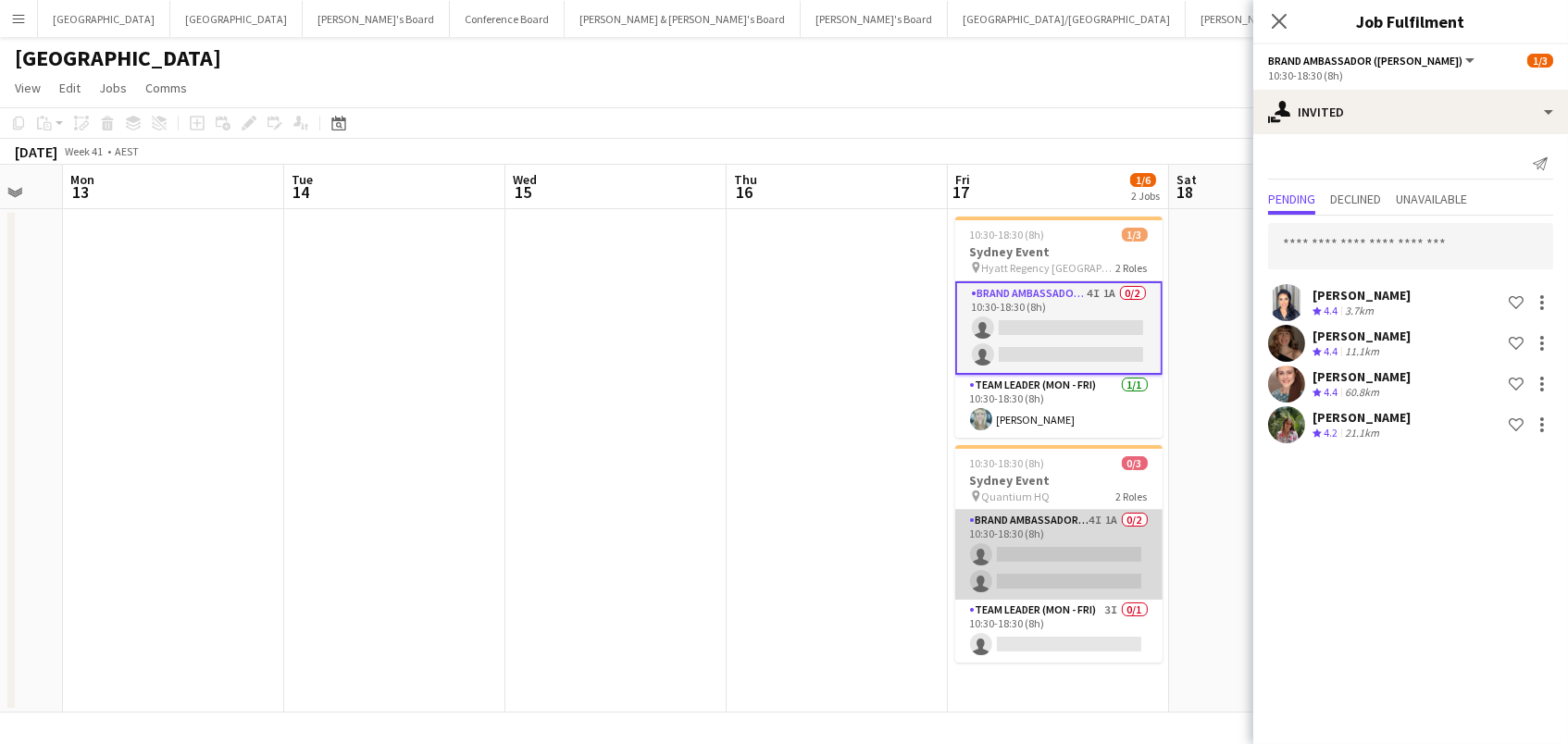
click at [1043, 582] on app-card-role "Brand Ambassador (Mon - Fri) 4I 1A 0/2 10:30-18:30 (8h) single-neutral-actions …" at bounding box center [1059, 555] width 207 height 90
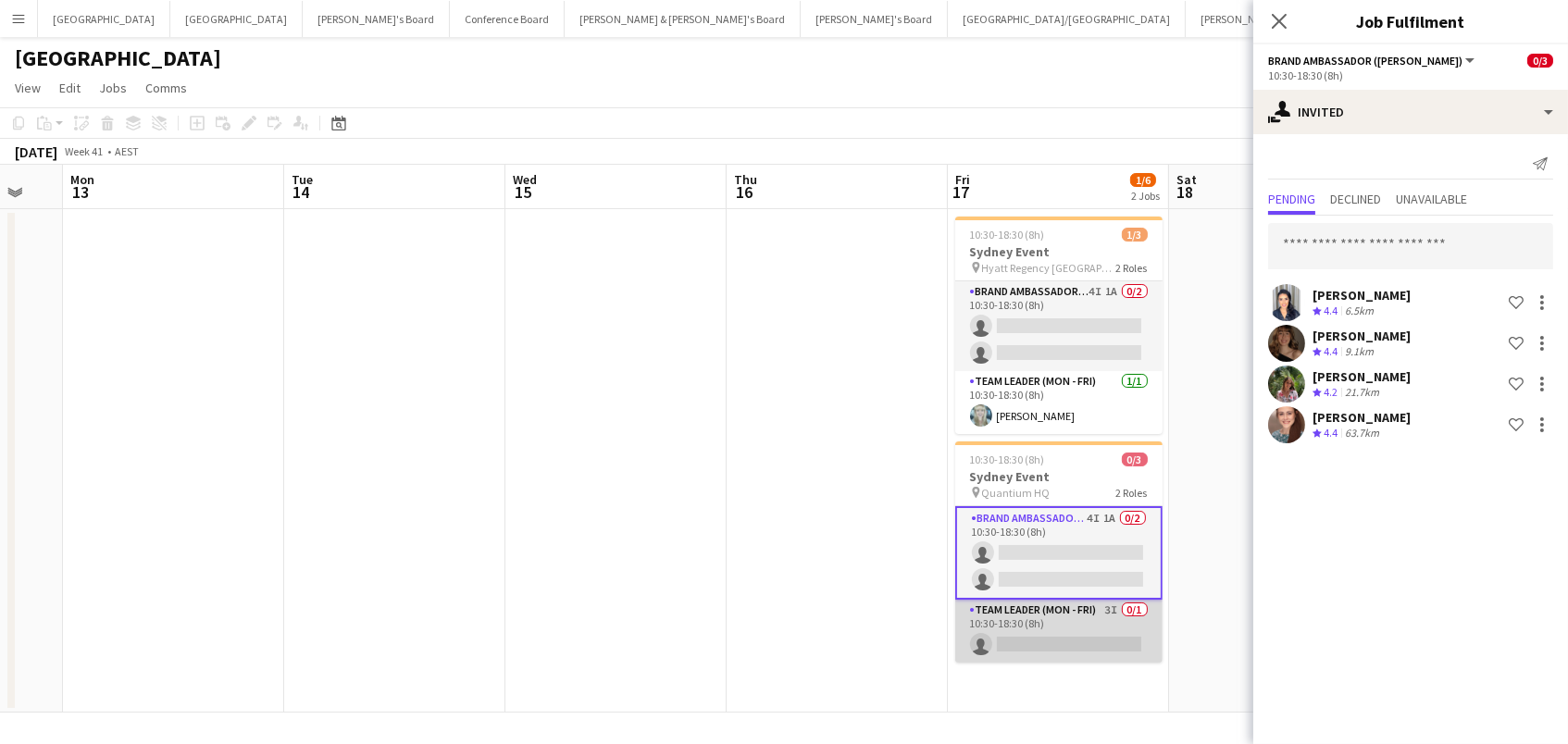
click at [1050, 638] on app-card-role "Team Leader (Mon - Fri) 3I 0/1 10:30-18:30 (8h) single-neutral-actions" at bounding box center [1059, 630] width 207 height 63
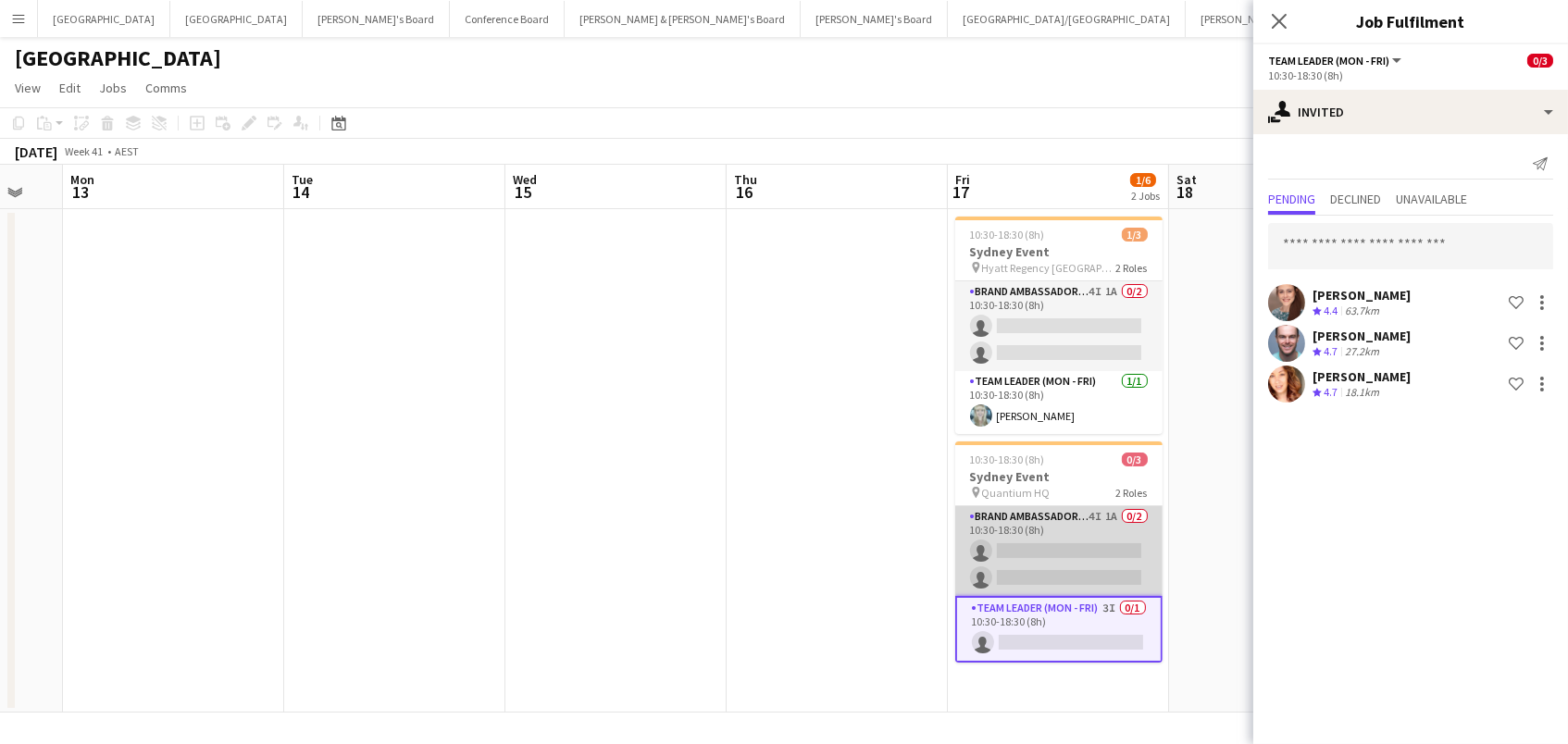
click at [1078, 554] on app-card-role "Brand Ambassador (Mon - Fri) 4I 1A 0/2 10:30-18:30 (8h) single-neutral-actions …" at bounding box center [1059, 551] width 207 height 90
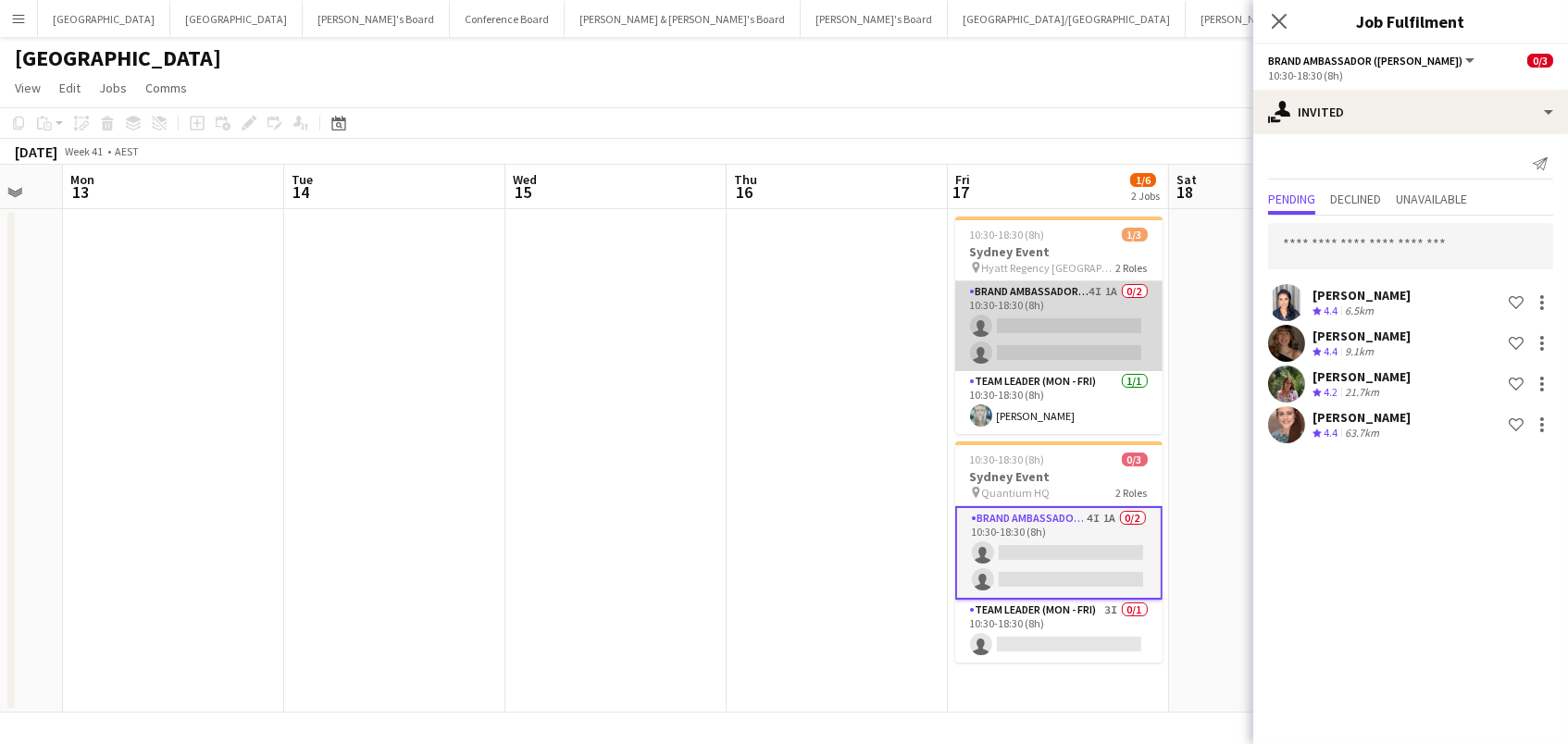
drag, startPoint x: 1110, startPoint y: 334, endPoint x: 1140, endPoint y: 322, distance: 32.3
click at [1110, 334] on app-card-role "Brand Ambassador (Mon - Fri) 4I 1A 0/2 10:30-18:30 (8h) single-neutral-actions …" at bounding box center [1059, 326] width 207 height 90
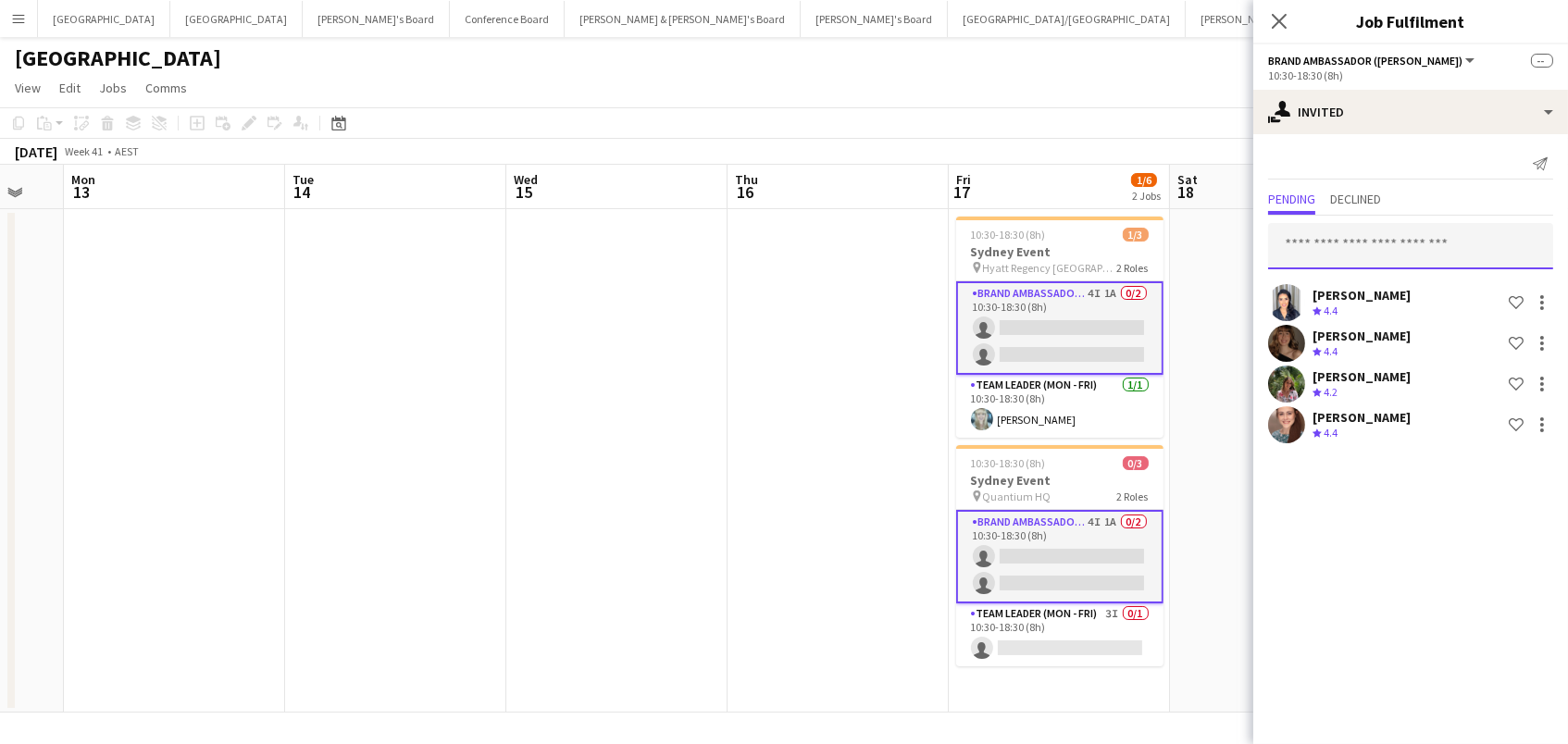
click at [1358, 240] on input "text" at bounding box center [1411, 246] width 285 height 46
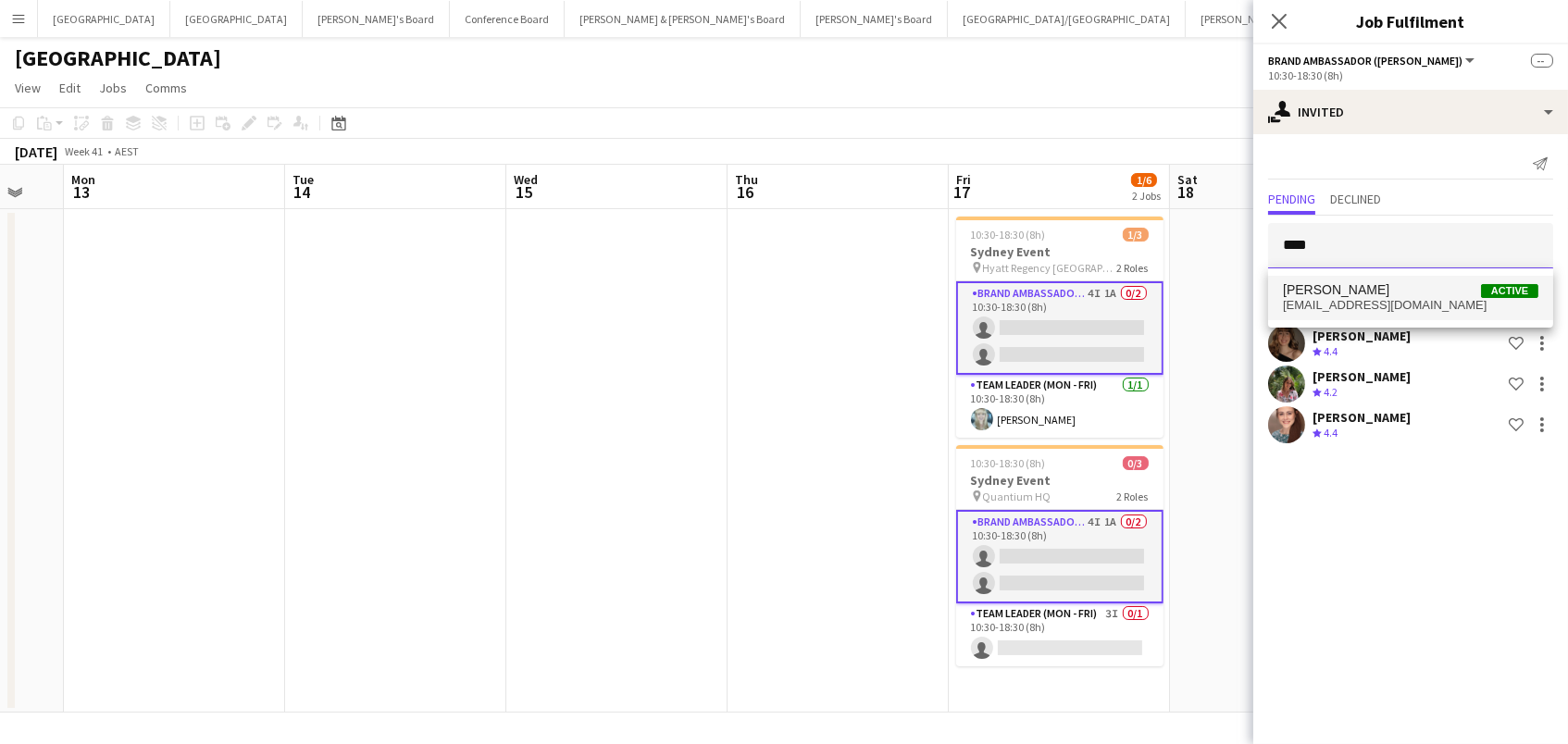
type input "****"
click at [1368, 299] on span "heapwmark@gmail.com" at bounding box center [1411, 305] width 255 height 15
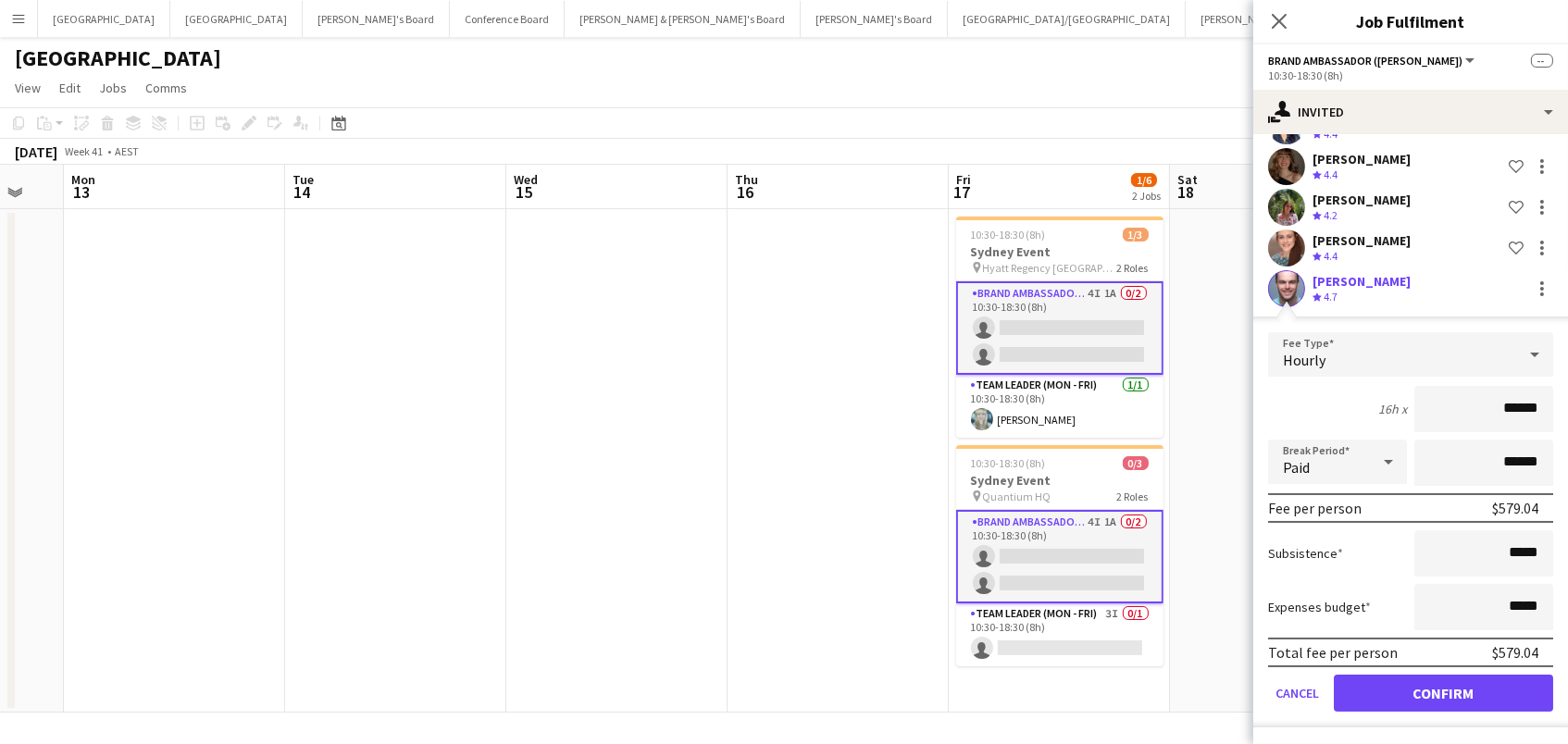
scroll to position [175, 0]
click at [1445, 695] on button "Confirm" at bounding box center [1443, 694] width 219 height 37
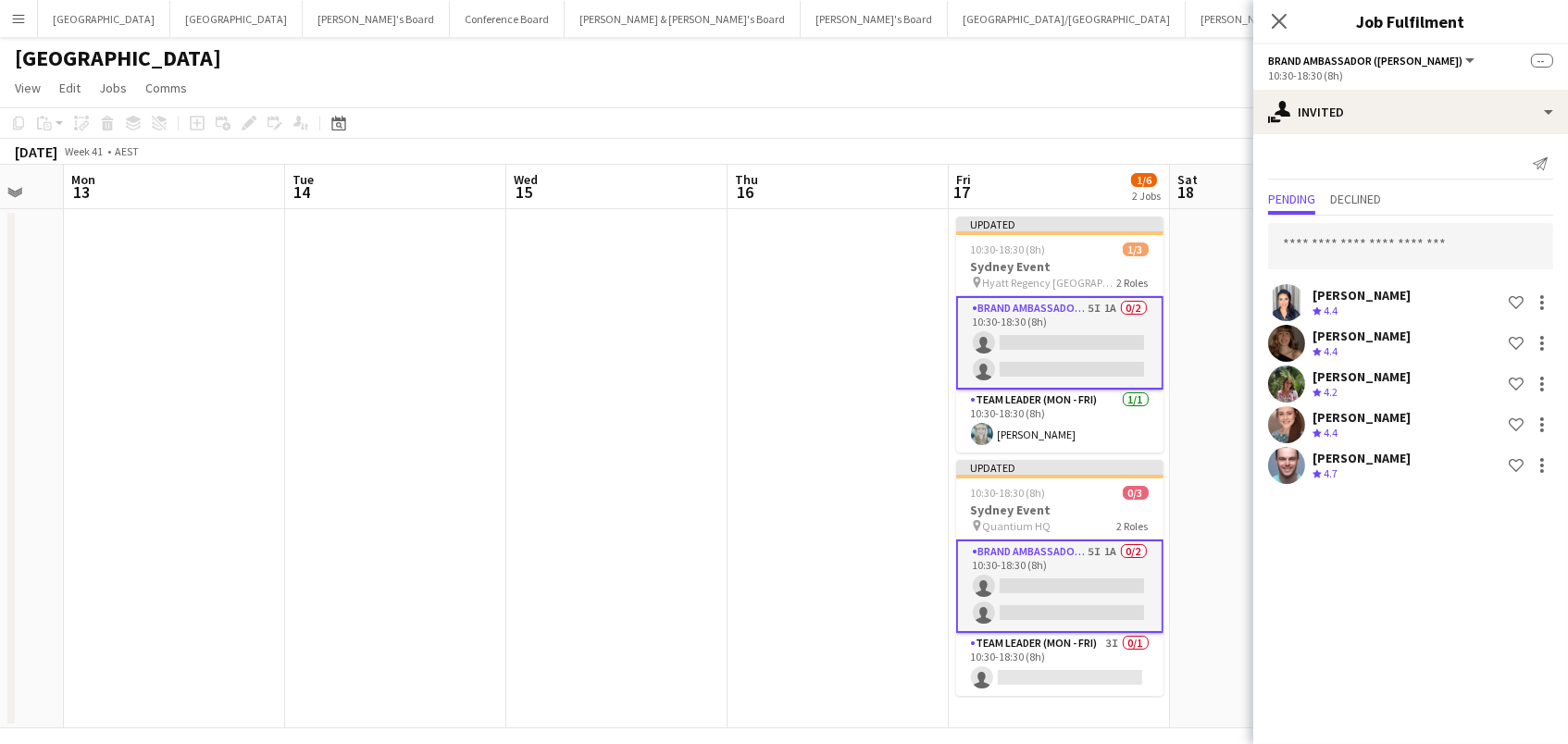
scroll to position [0, 0]
click at [1372, 231] on input "text" at bounding box center [1411, 246] width 285 height 46
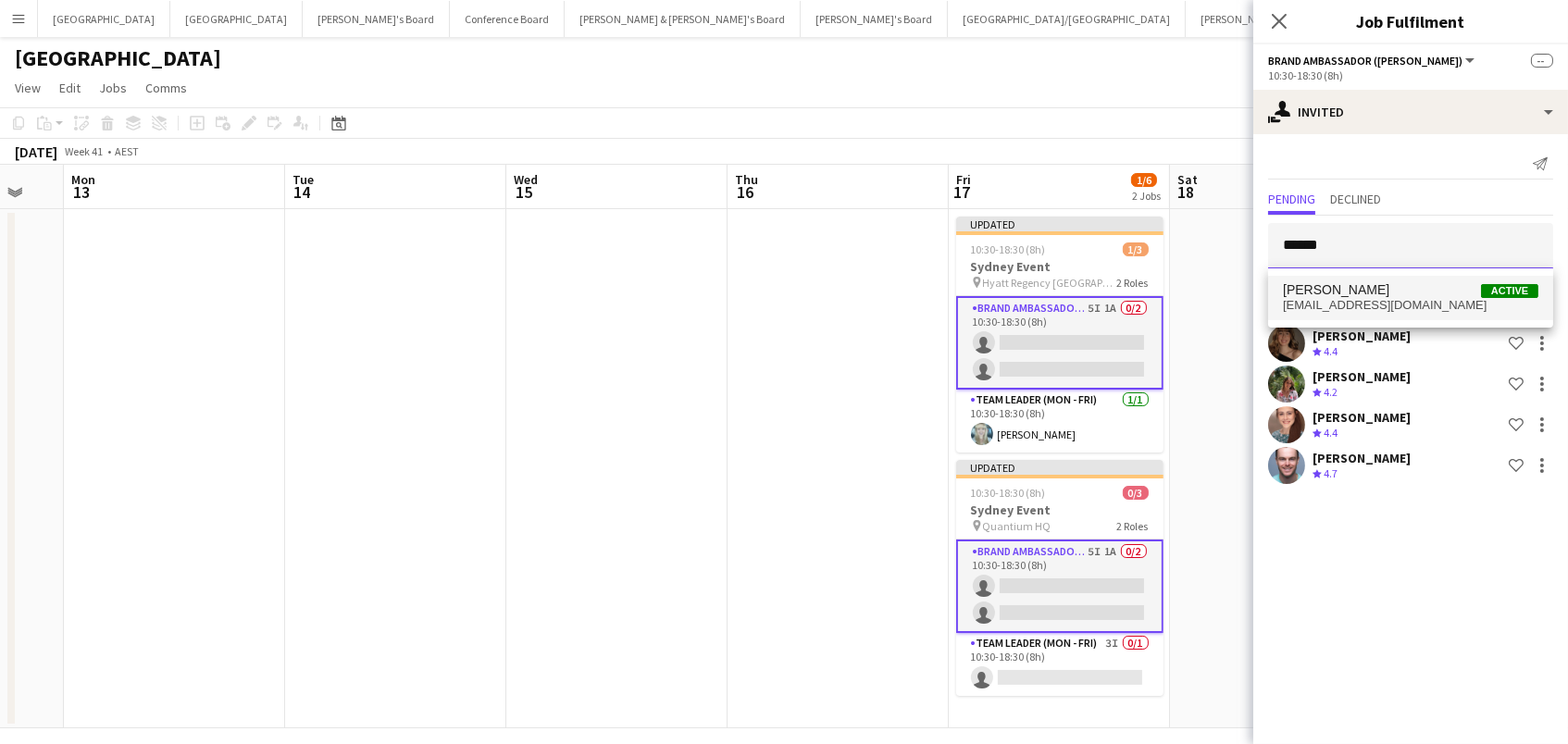
scroll to position [0, 1]
type input "******"
click at [1390, 288] on span "Juan Montes Active" at bounding box center [1411, 290] width 255 height 16
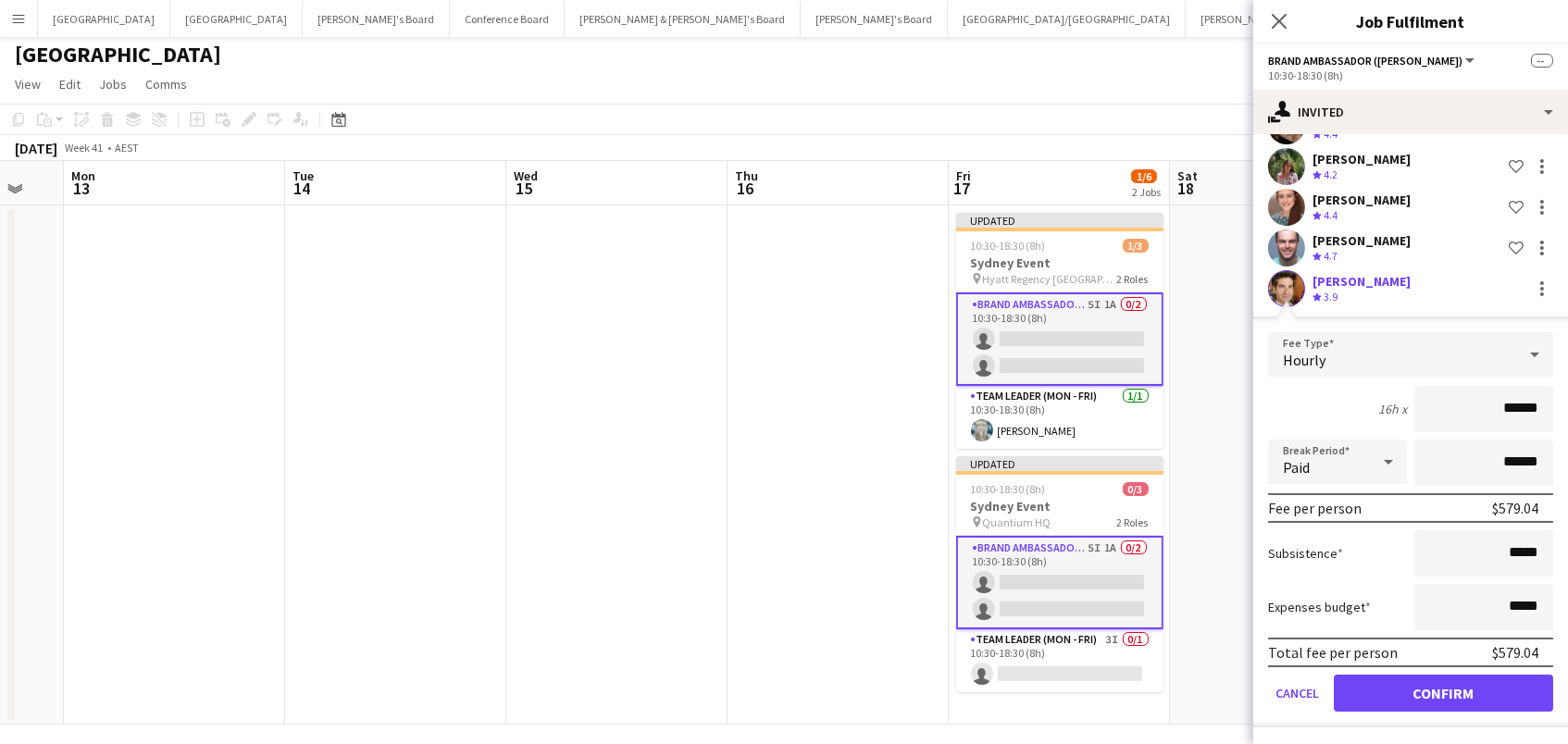
scroll to position [215, 0]
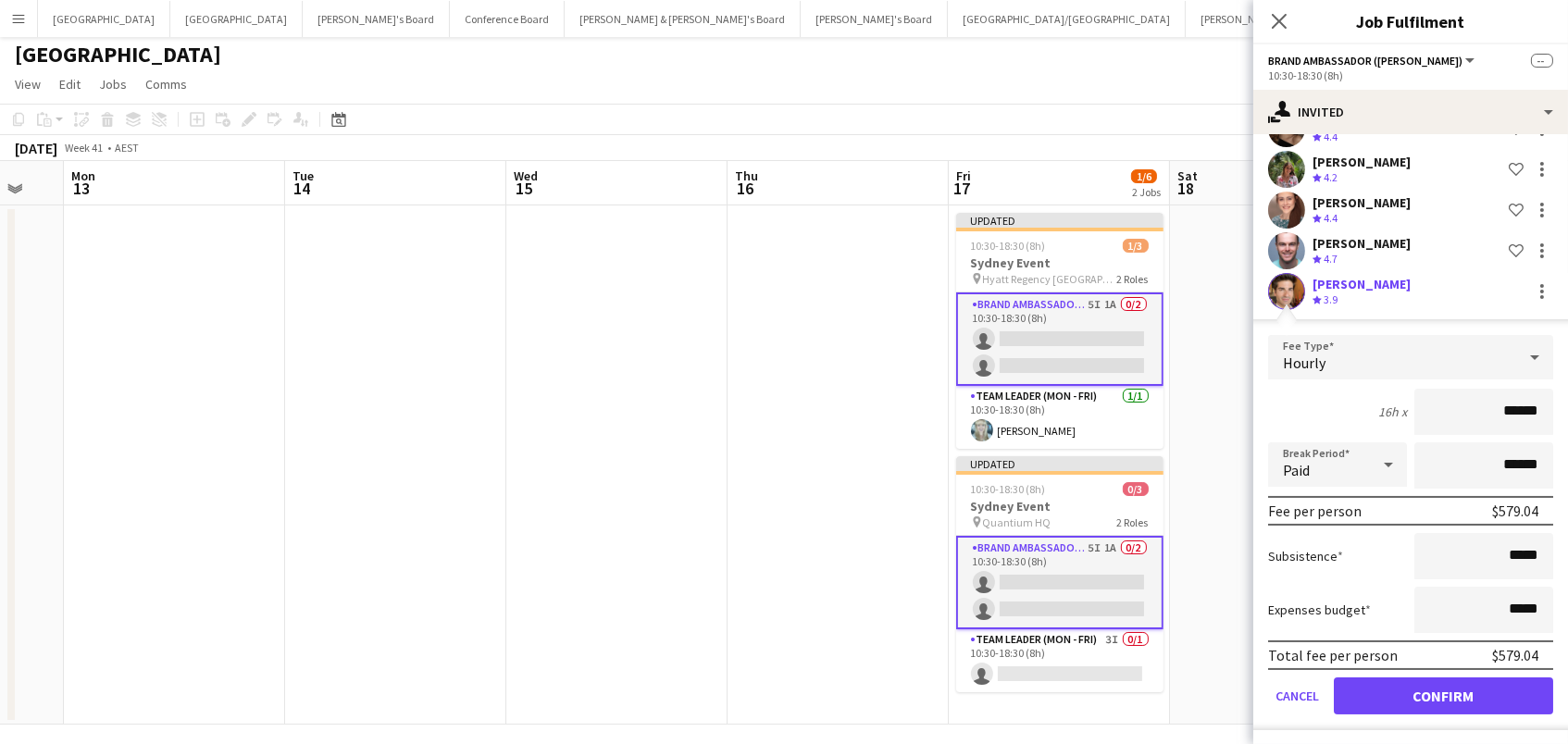
click at [1395, 687] on button "Confirm" at bounding box center [1443, 695] width 219 height 37
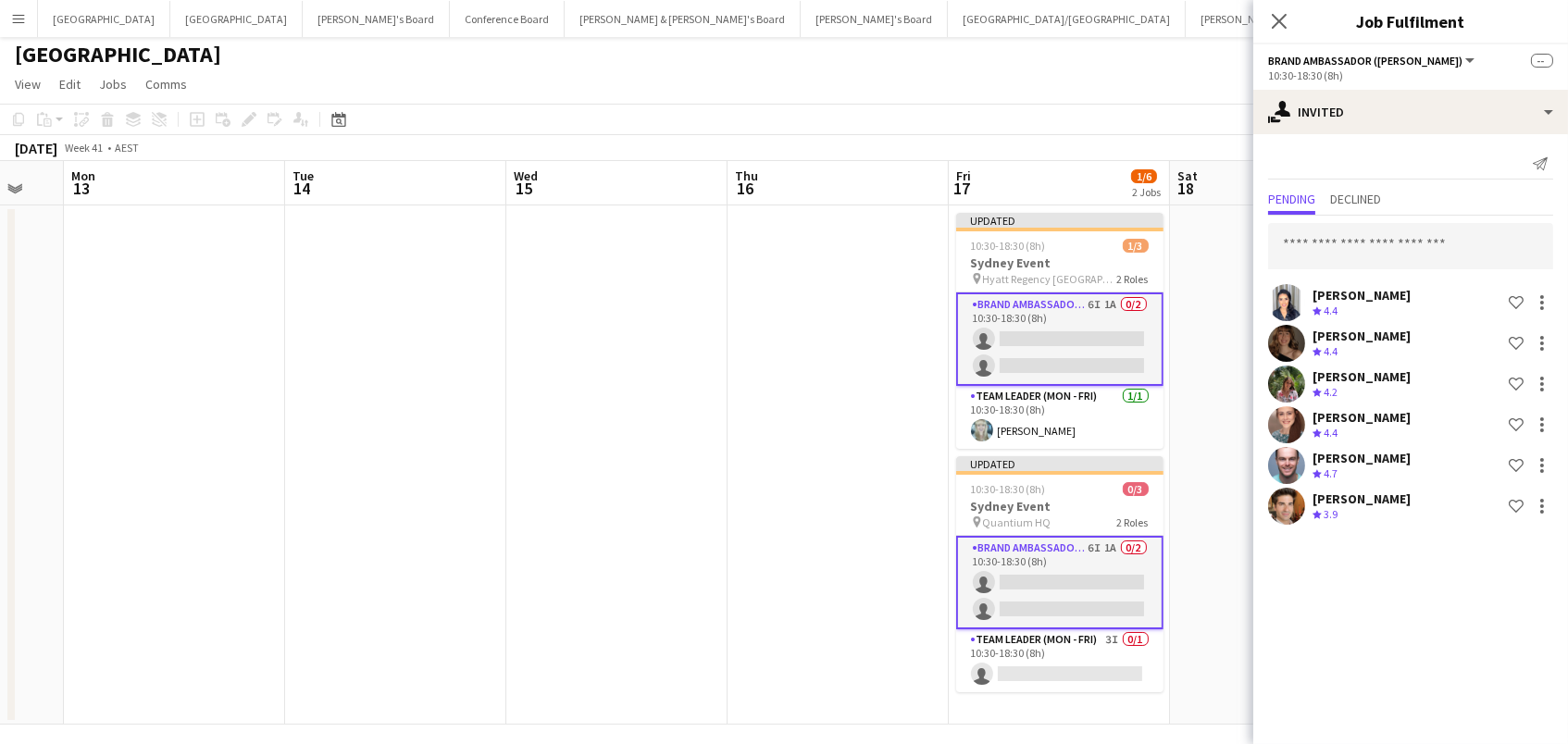
scroll to position [0, 800]
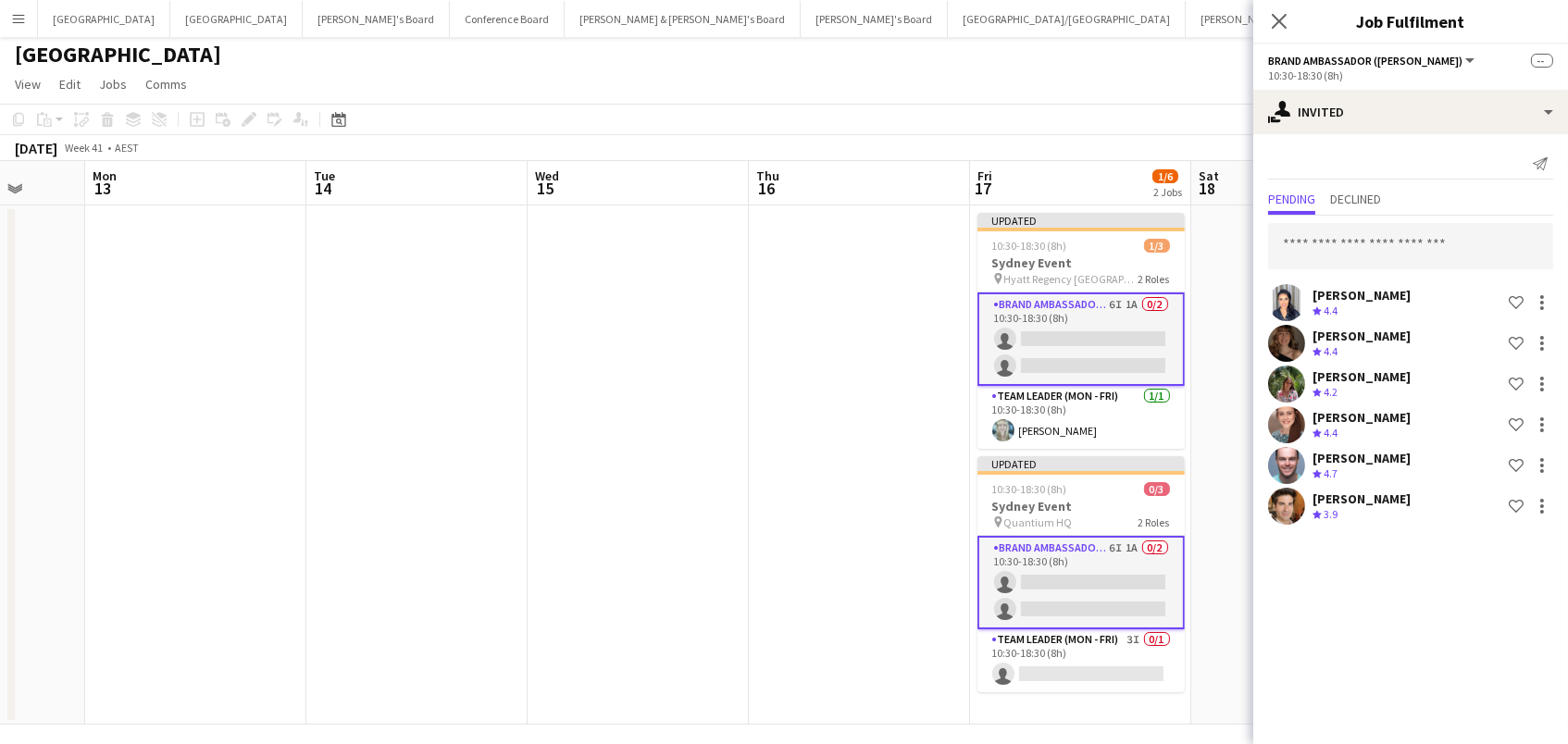
click at [809, 438] on app-date-cell at bounding box center [860, 464] width 221 height 519
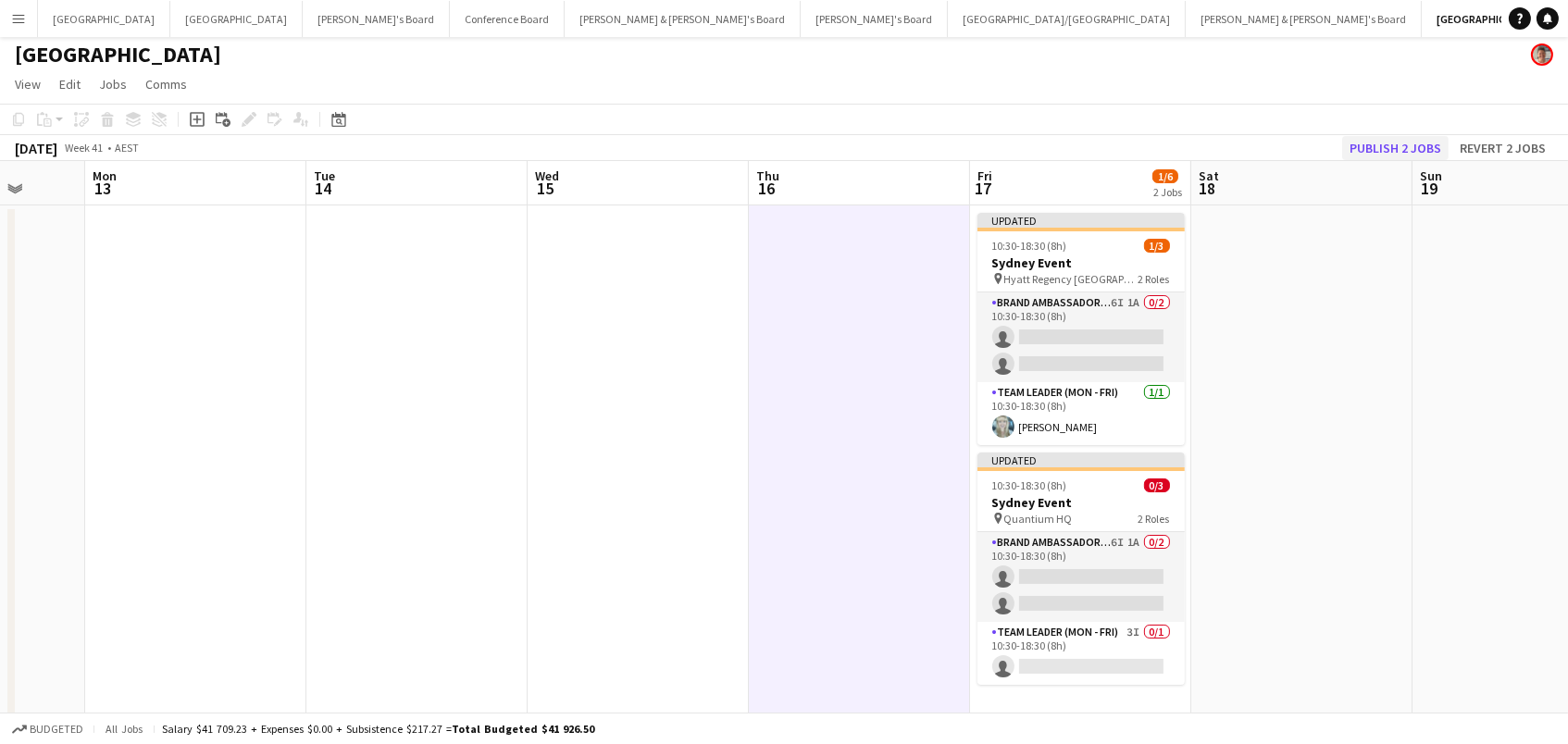
click at [1366, 145] on button "Publish 2 jobs" at bounding box center [1395, 148] width 107 height 24
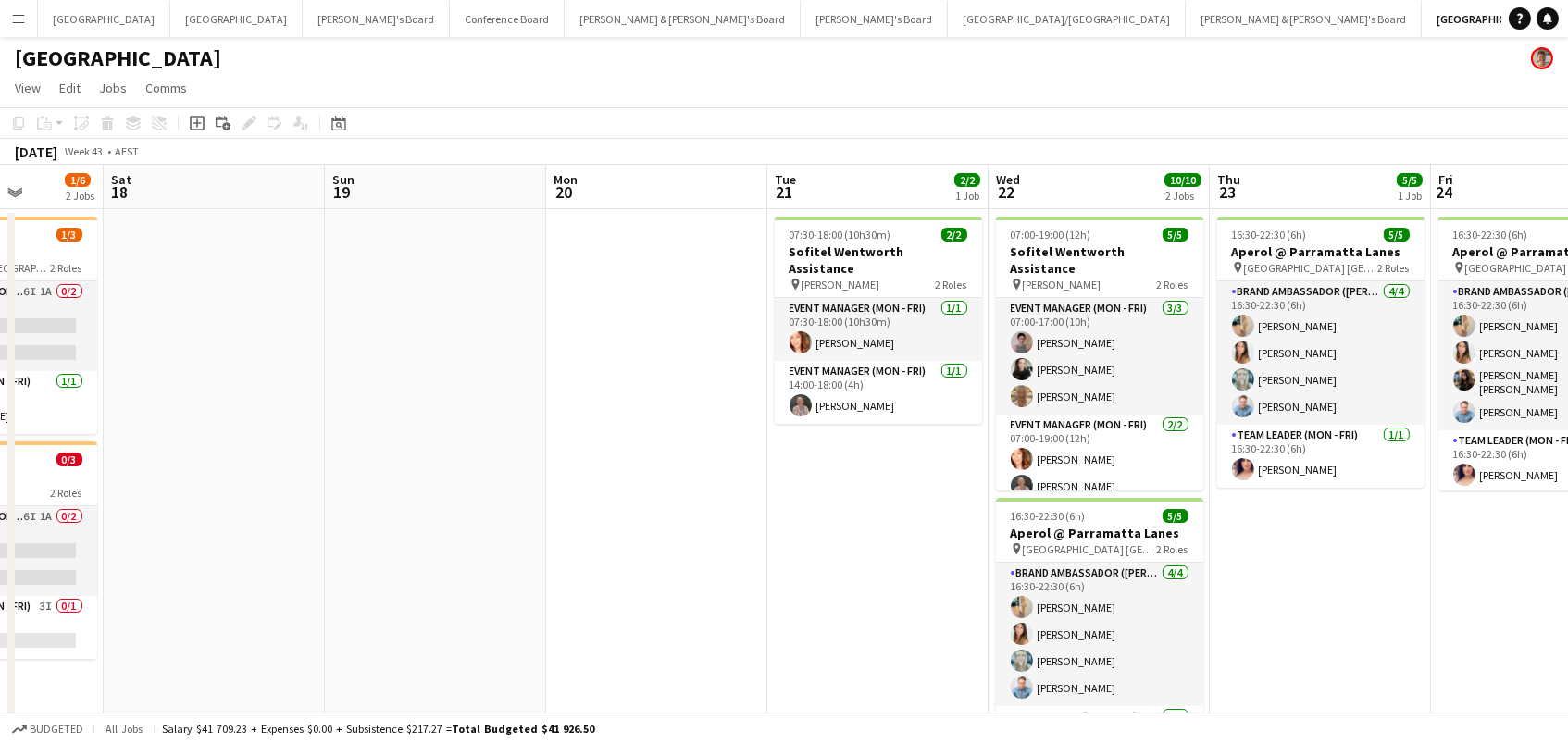
scroll to position [0, 405]
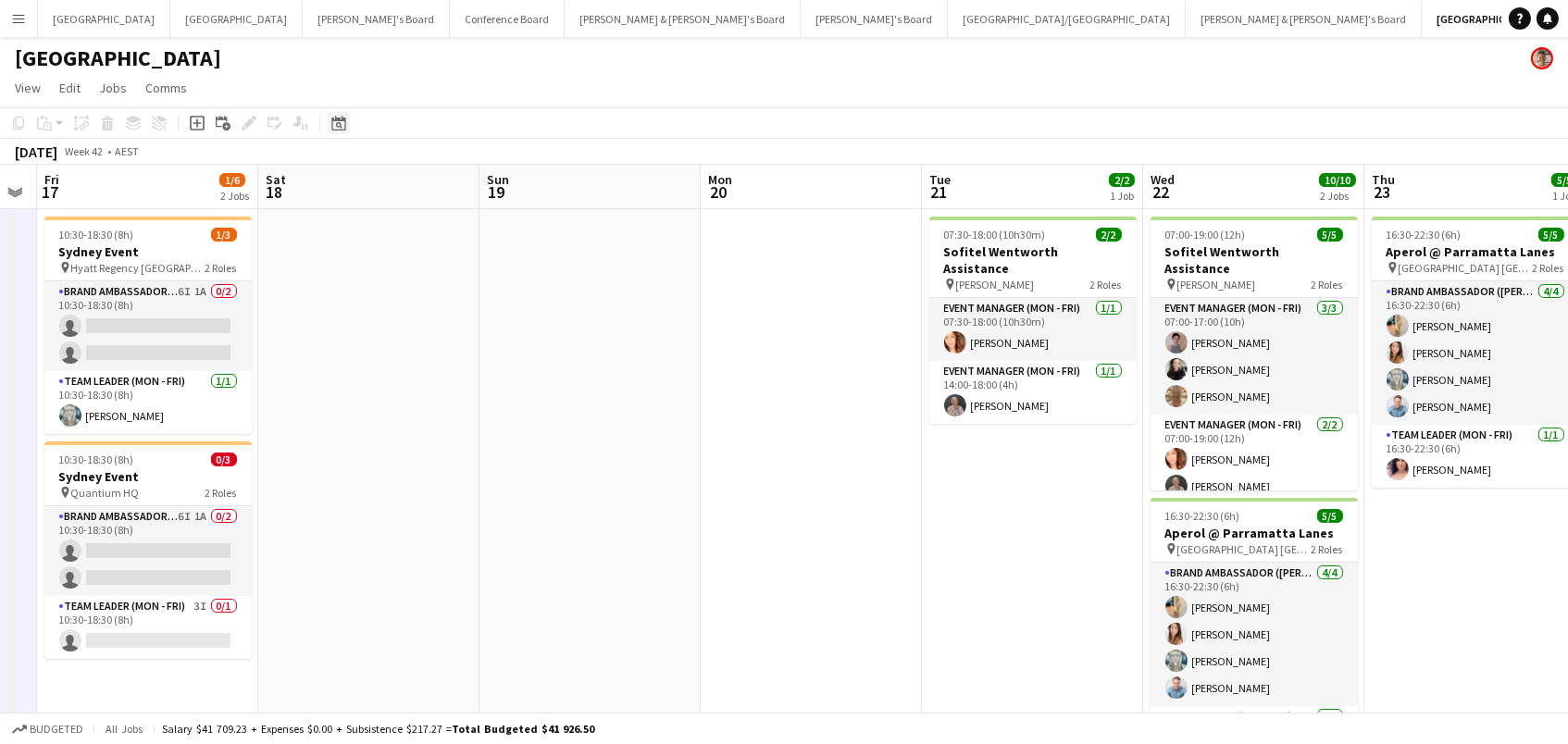
click at [338, 123] on icon at bounding box center [339, 125] width 7 height 7
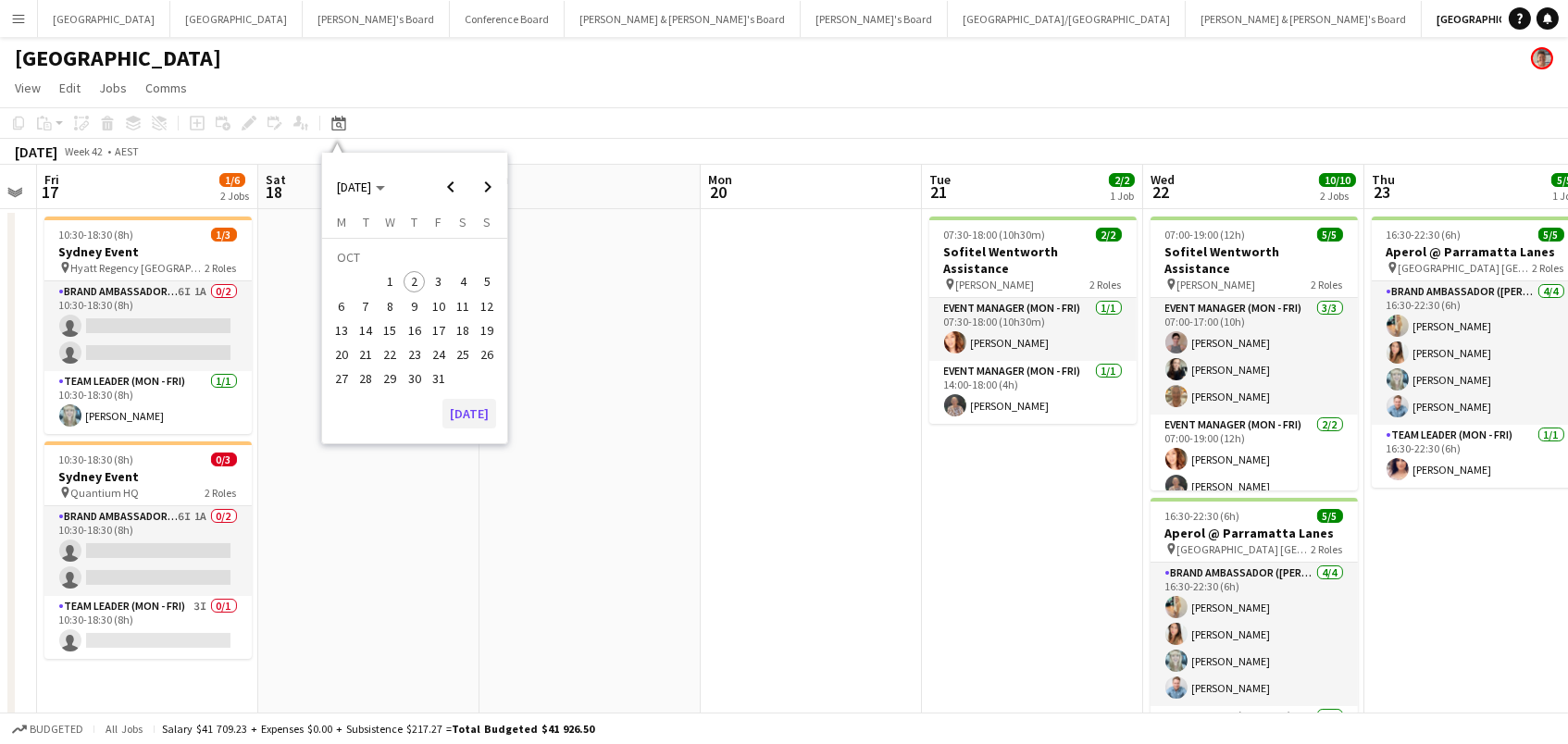
click at [473, 405] on button "[DATE]" at bounding box center [469, 414] width 54 height 30
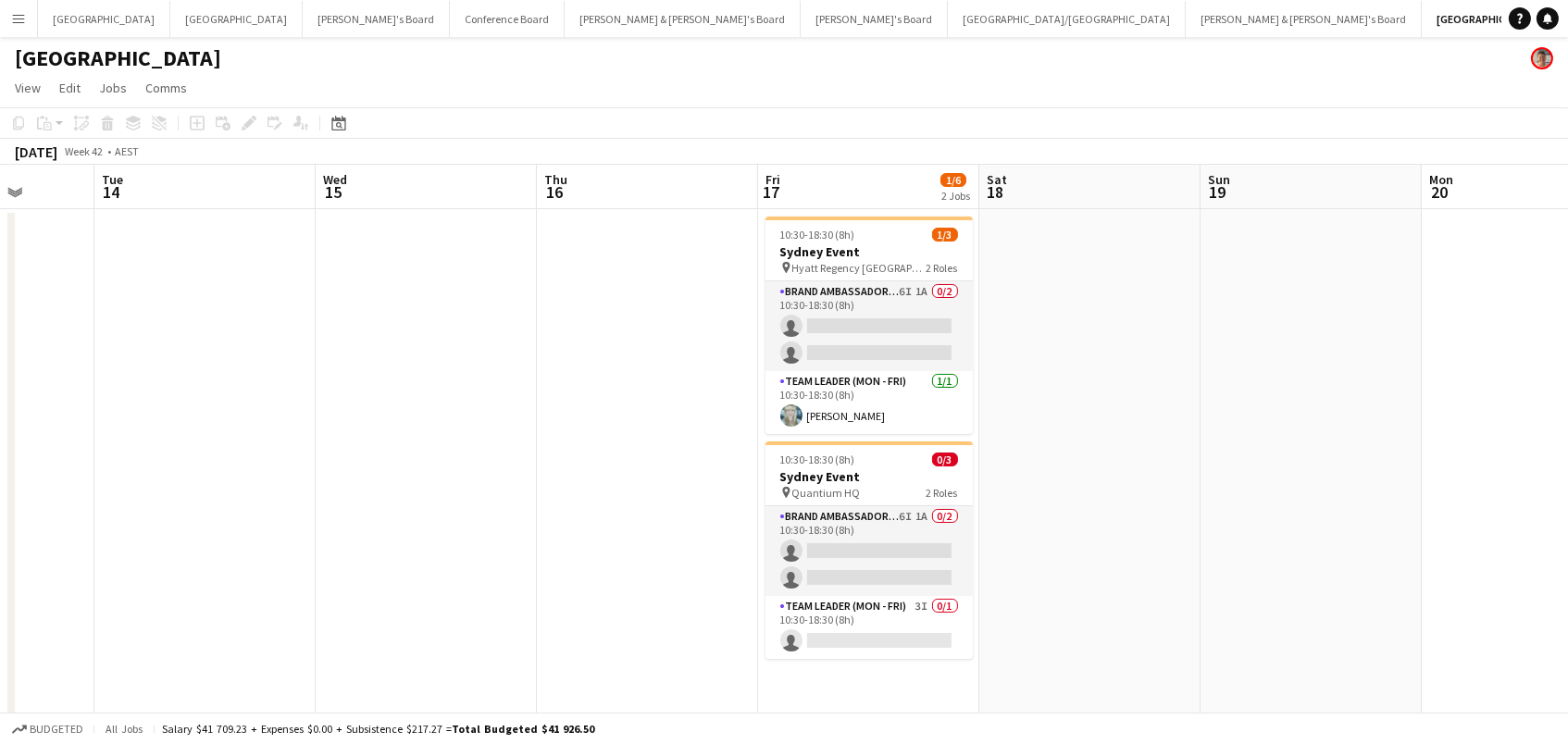
scroll to position [0, 596]
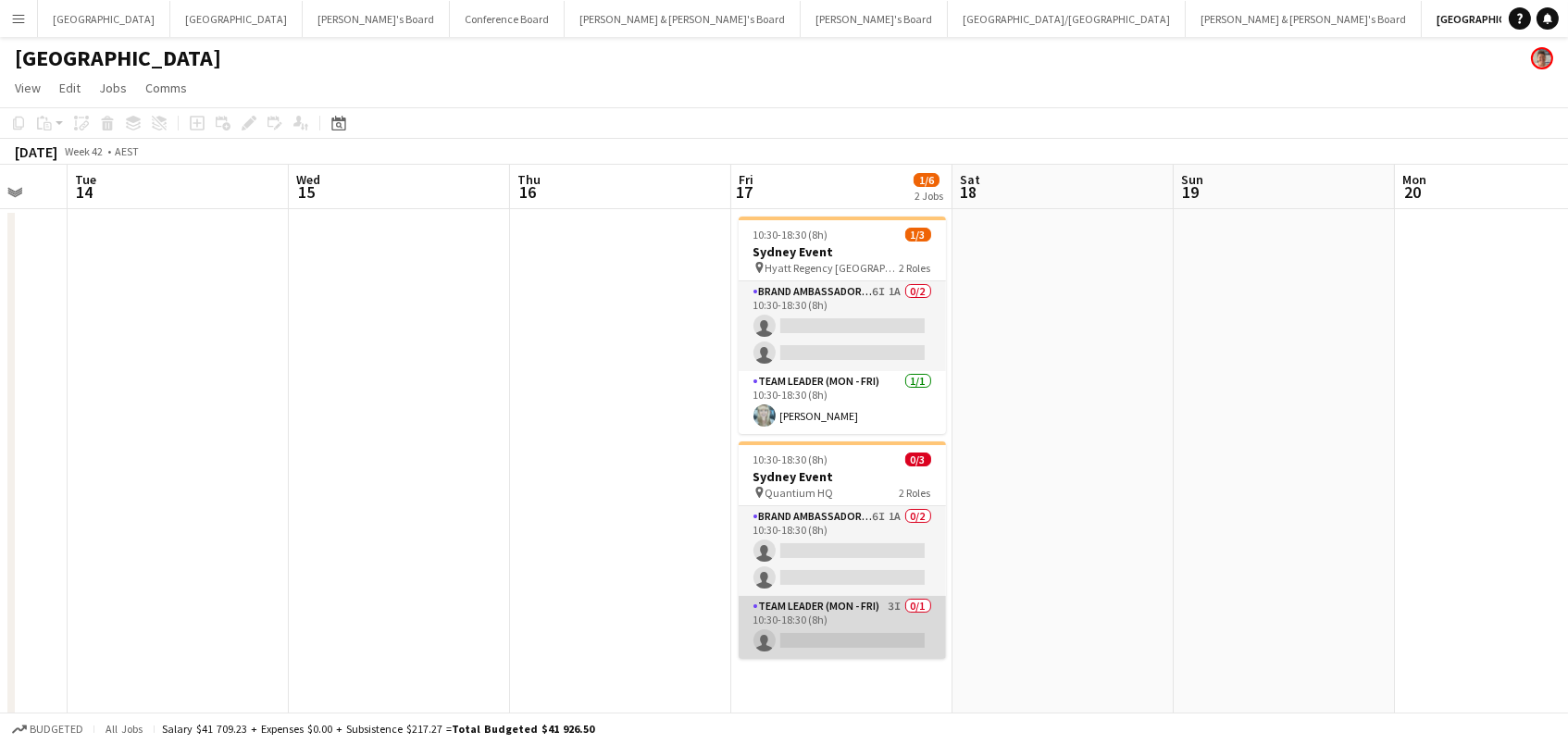
click at [843, 631] on app-calendar-viewport "Sat 11 7/7 1 Job Sun 12 Mon 13 Tue 14 Wed 15 Thu 16 Fri 17 1/6 2 Jobs Sat 18 Su…" at bounding box center [784, 486] width 1568 height 644
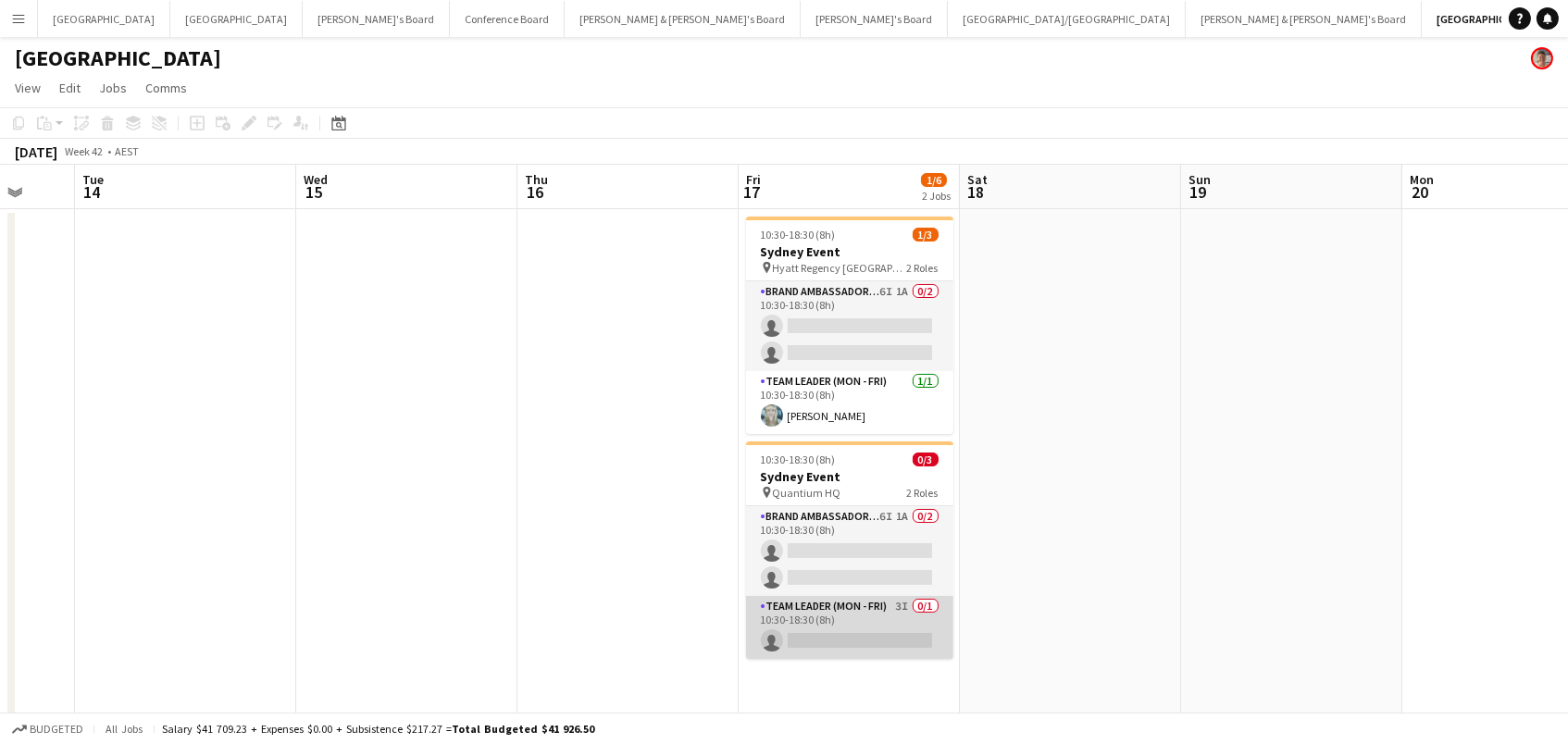
click at [831, 634] on app-card-role "Team Leader (Mon - Fri) 3I 0/1 10:30-18:30 (8h) single-neutral-actions" at bounding box center [850, 626] width 207 height 63
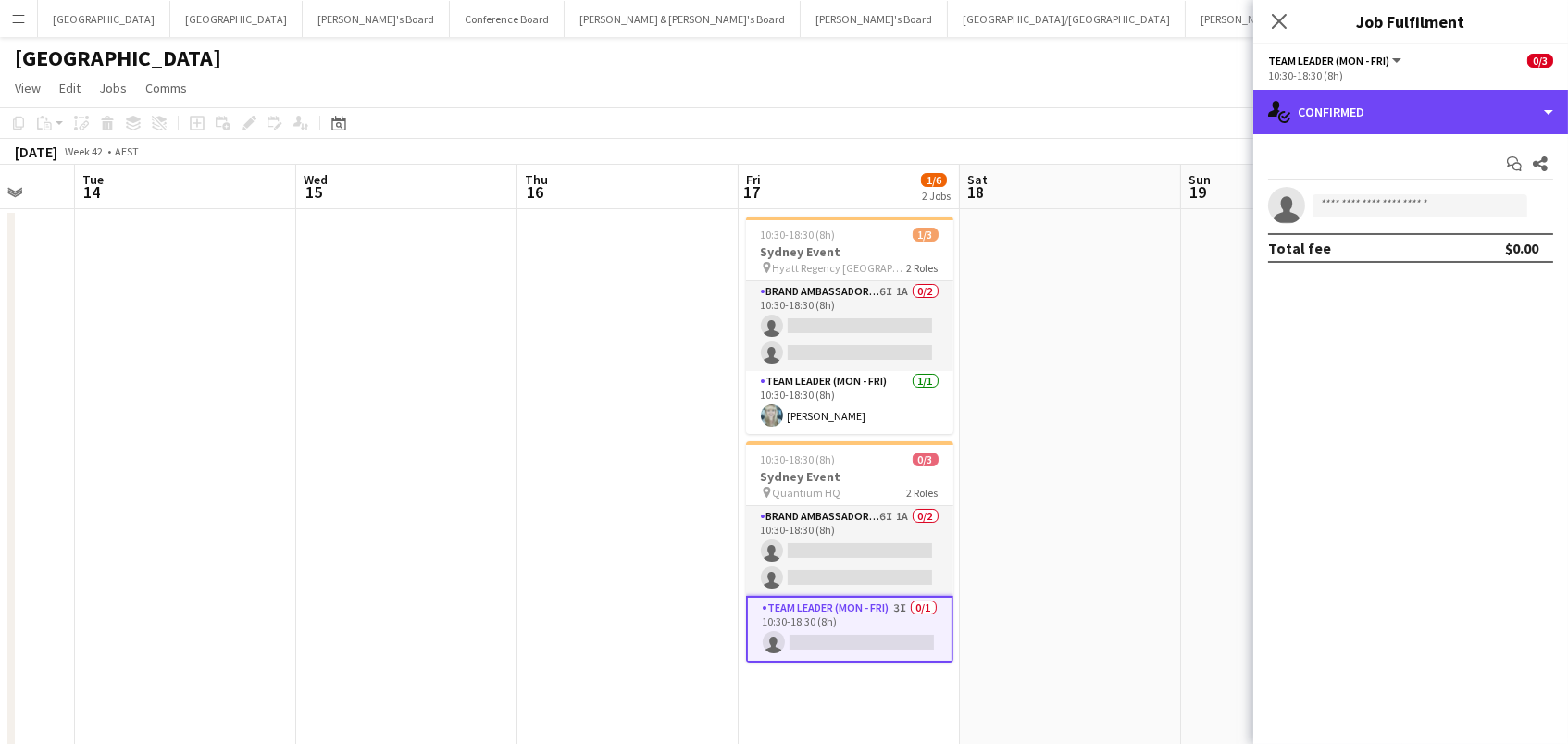
drag, startPoint x: 1473, startPoint y: 111, endPoint x: 1477, endPoint y: 159, distance: 48.2
click at [1476, 112] on div "single-neutral-actions-check-2 Confirmed" at bounding box center [1411, 112] width 315 height 45
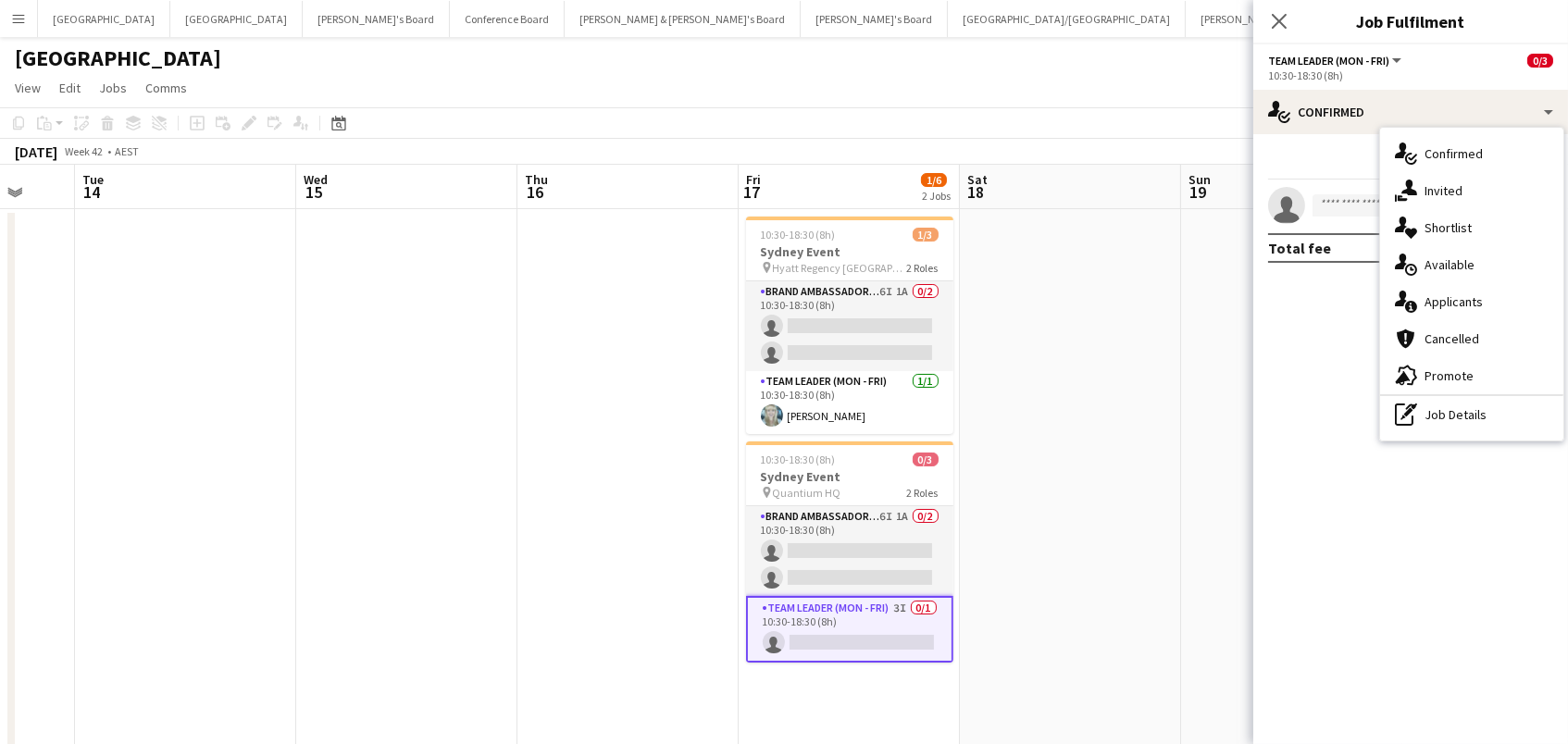
drag, startPoint x: 1472, startPoint y: 196, endPoint x: 1443, endPoint y: 212, distance: 33.1
click at [1472, 196] on div "single-neutral-actions-share-1 Invited" at bounding box center [1472, 190] width 183 height 37
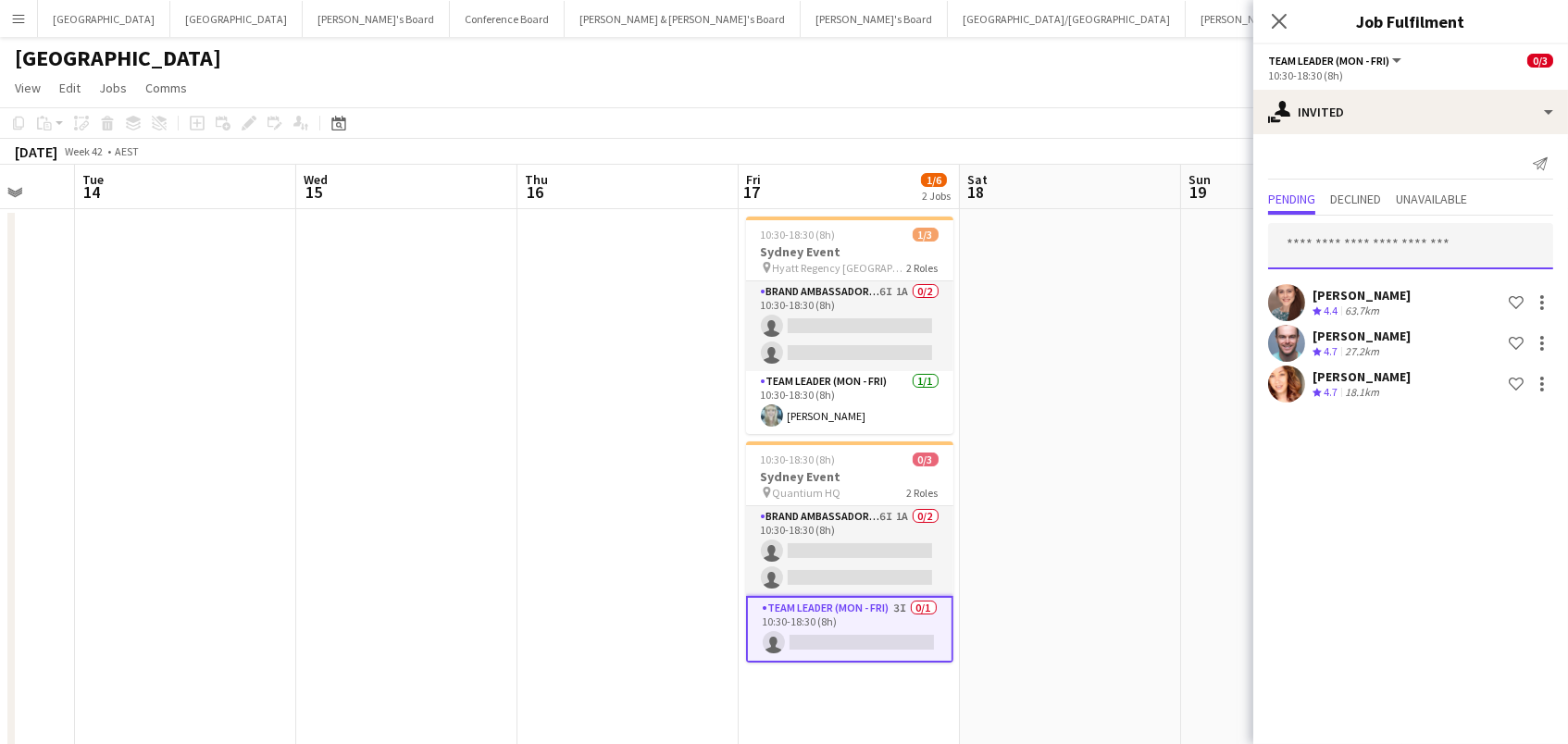
click at [1346, 245] on input "text" at bounding box center [1411, 246] width 285 height 46
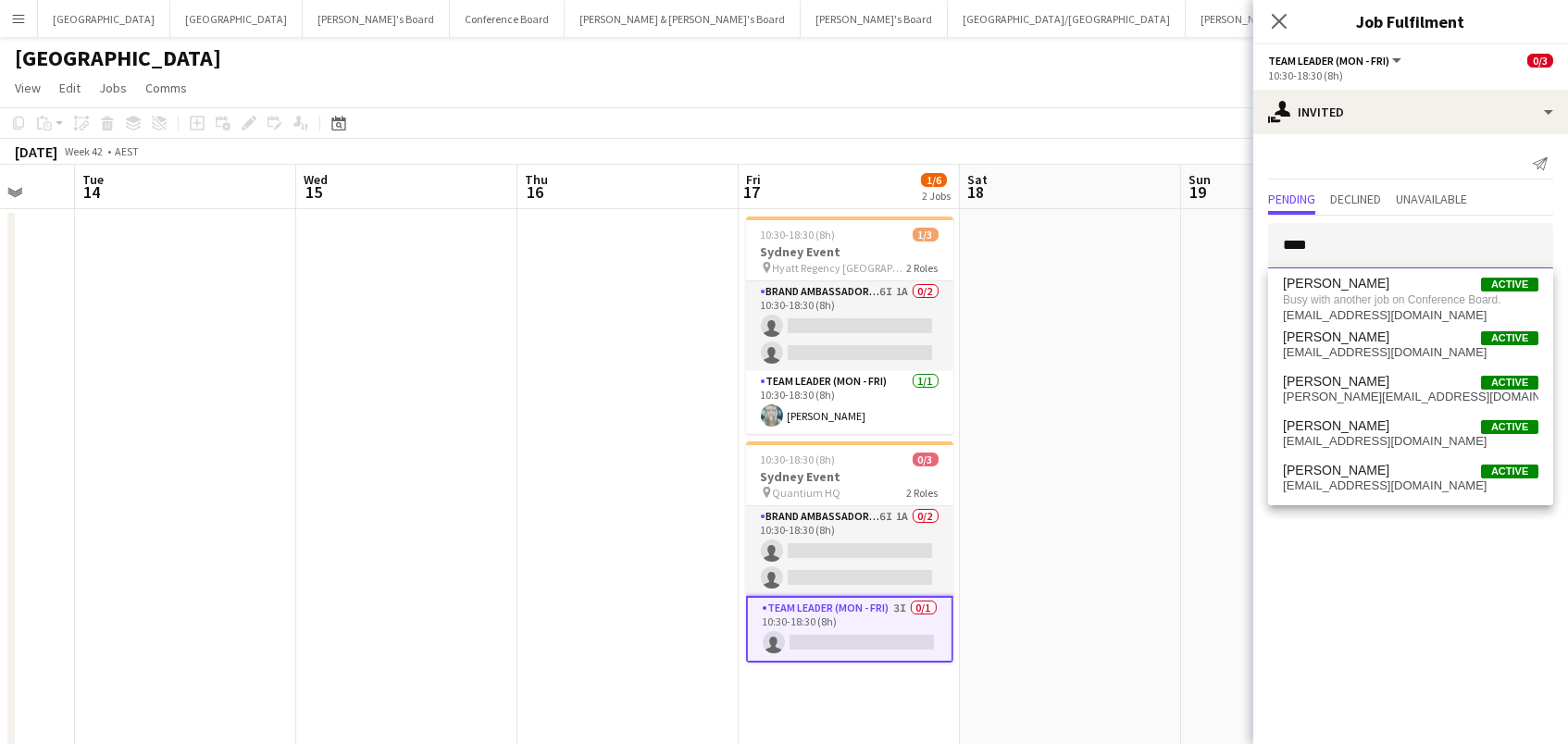
drag, startPoint x: 1346, startPoint y: 245, endPoint x: 1115, endPoint y: 215, distance: 232.9
click at [1115, 215] on body "Menu Boards Boards Boards All jobs Status Workforce Workforce My Workforce Recr…" at bounding box center [784, 420] width 1568 height 841
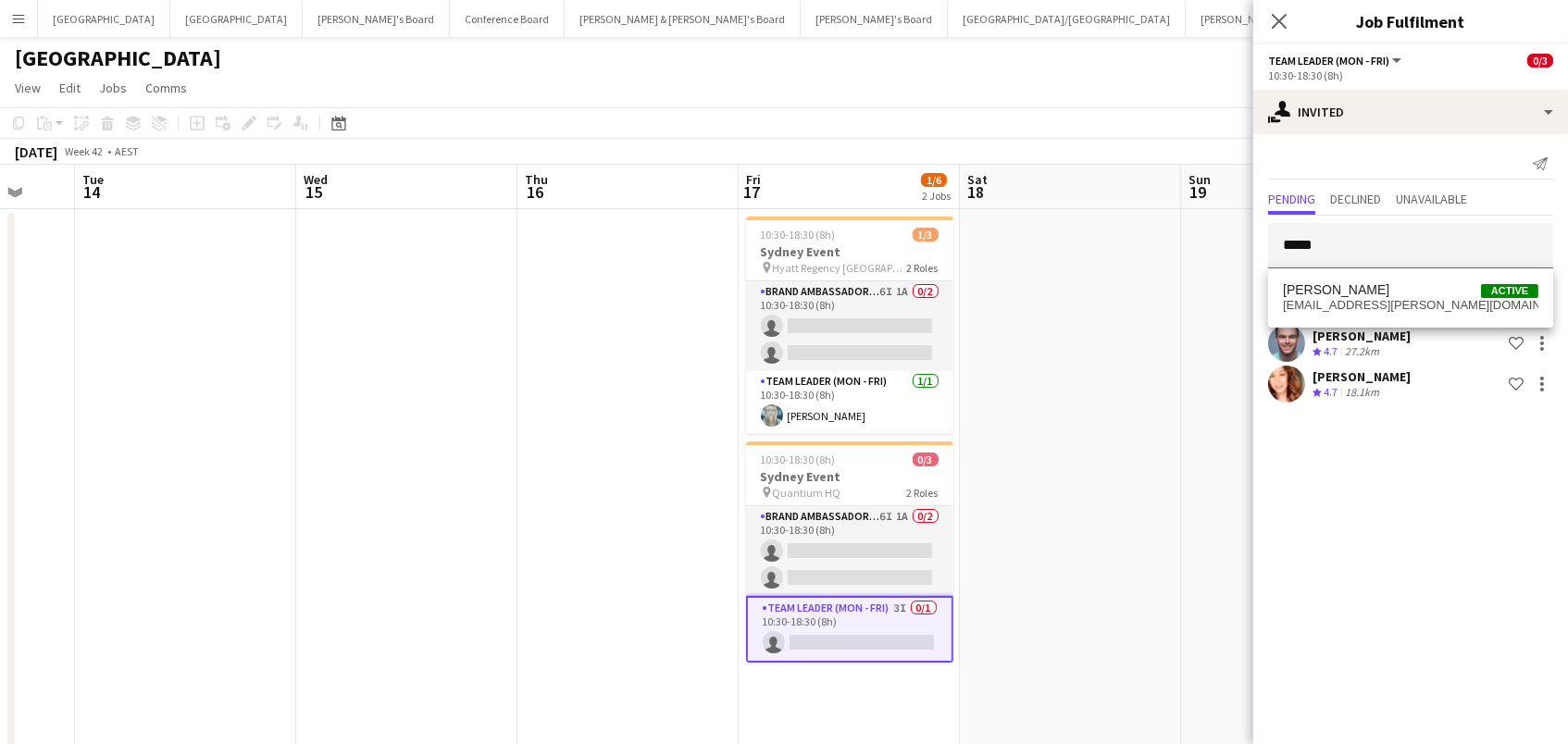
scroll to position [0, 597]
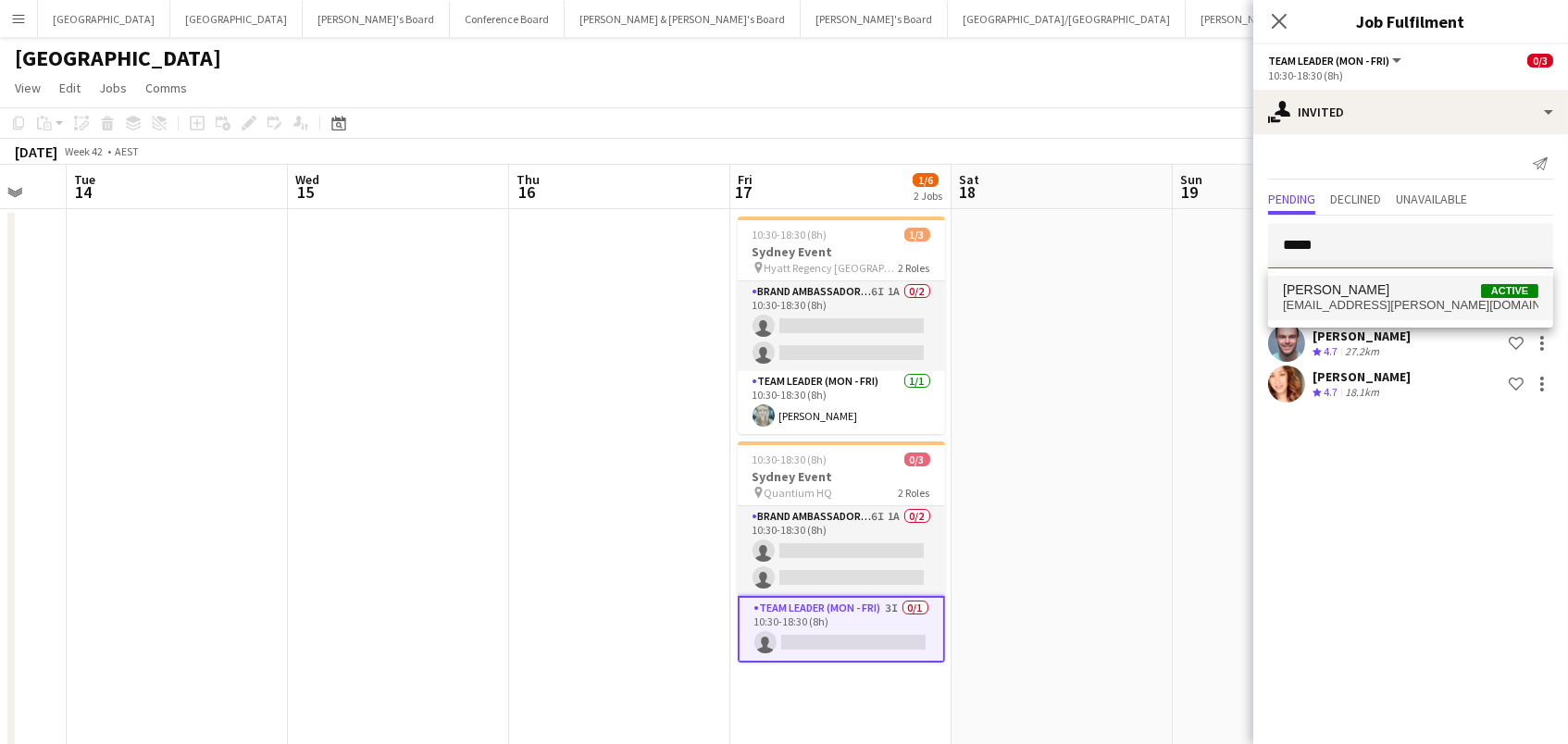
type input "*****"
click at [1350, 293] on span "[PERSON_NAME]" at bounding box center [1336, 290] width 107 height 16
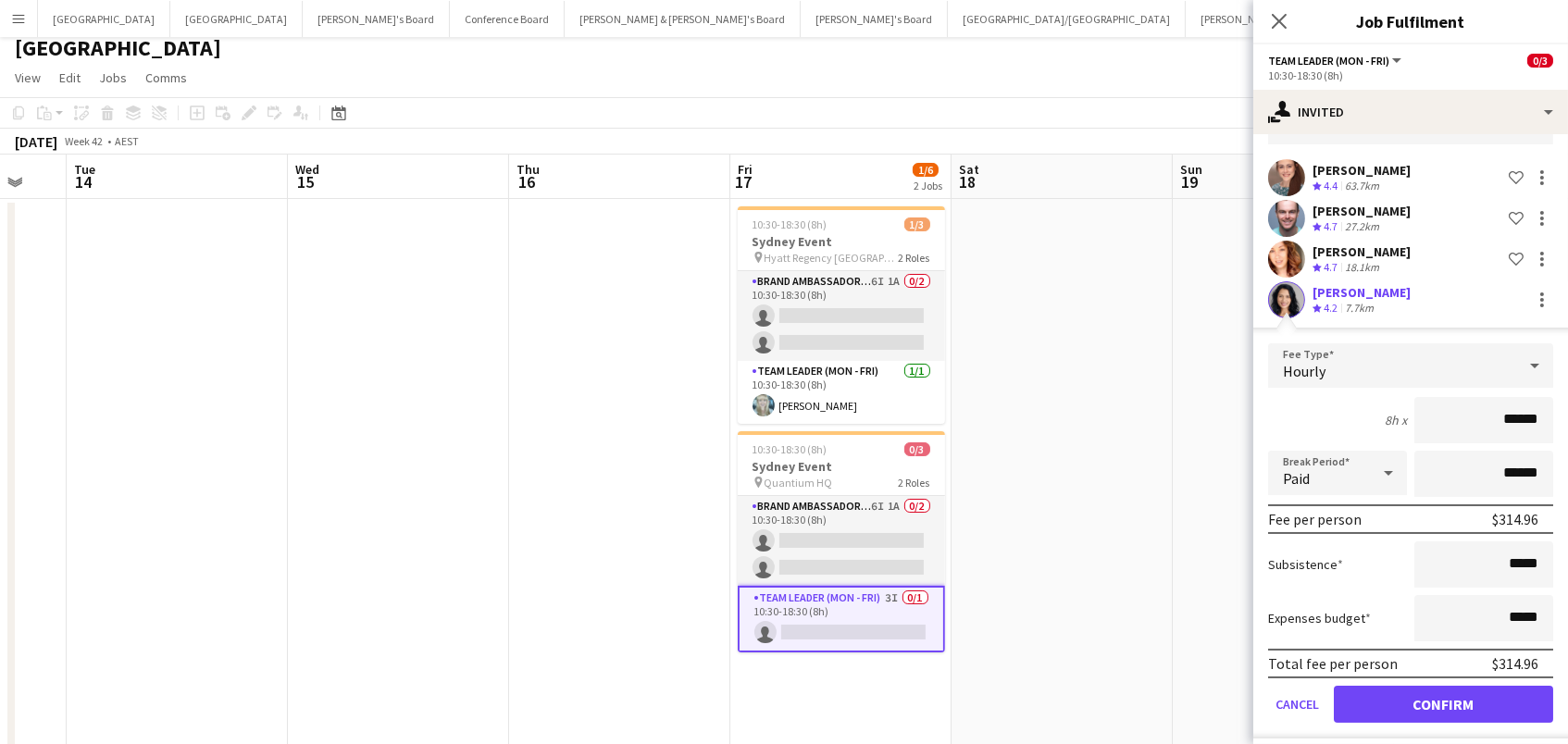
scroll to position [133, 0]
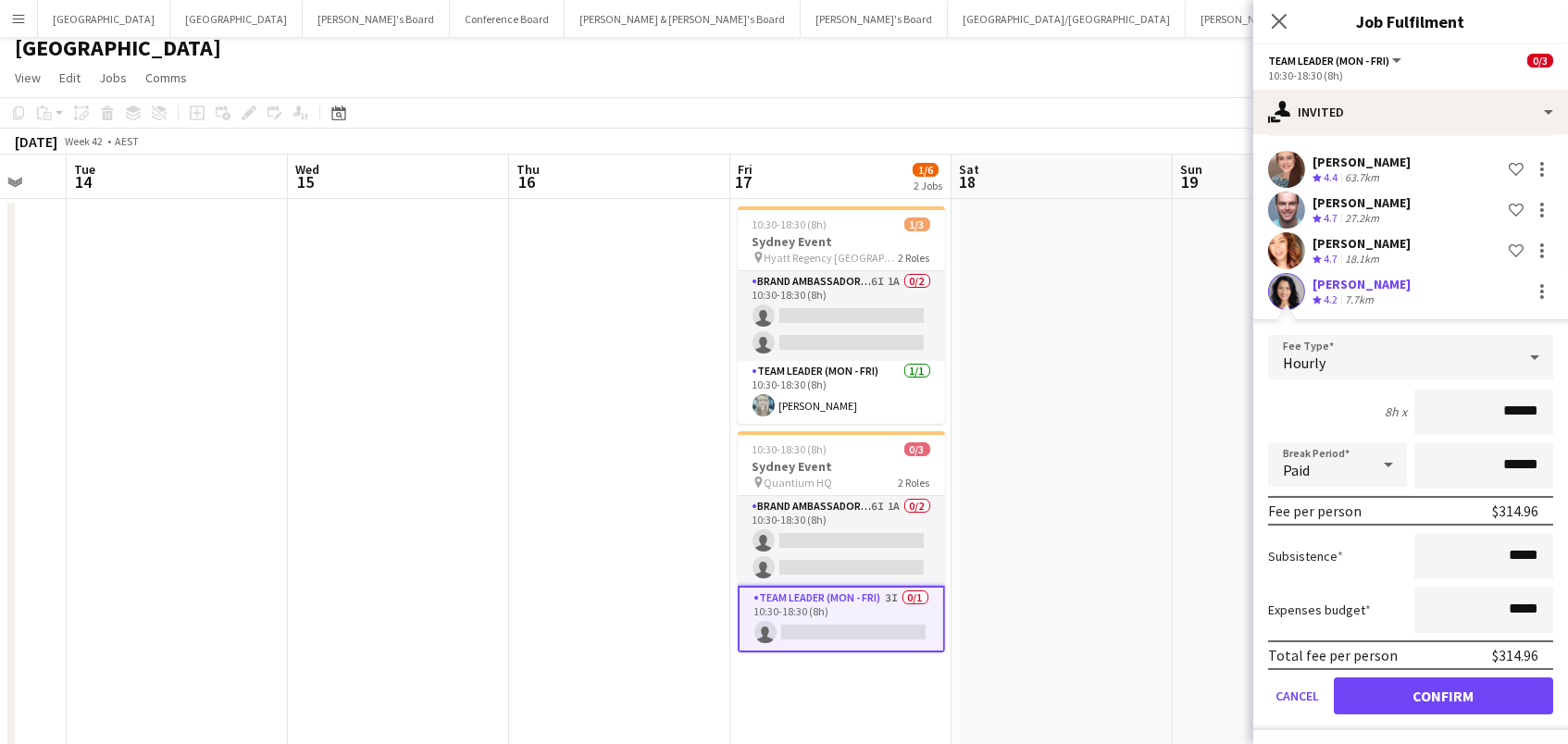
click at [1400, 696] on button "Confirm" at bounding box center [1443, 695] width 219 height 37
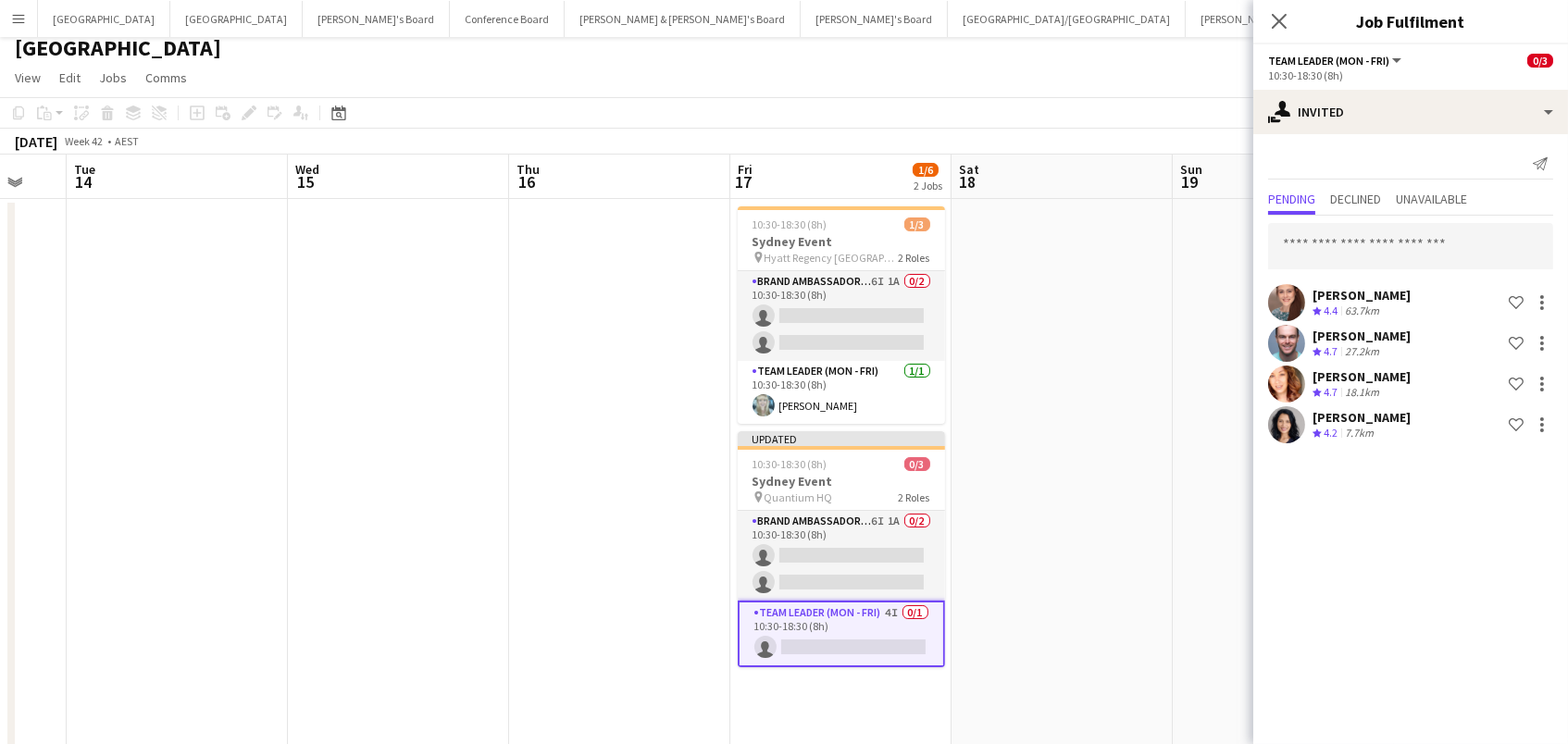
click at [1106, 578] on app-date-cell at bounding box center [1062, 499] width 221 height 600
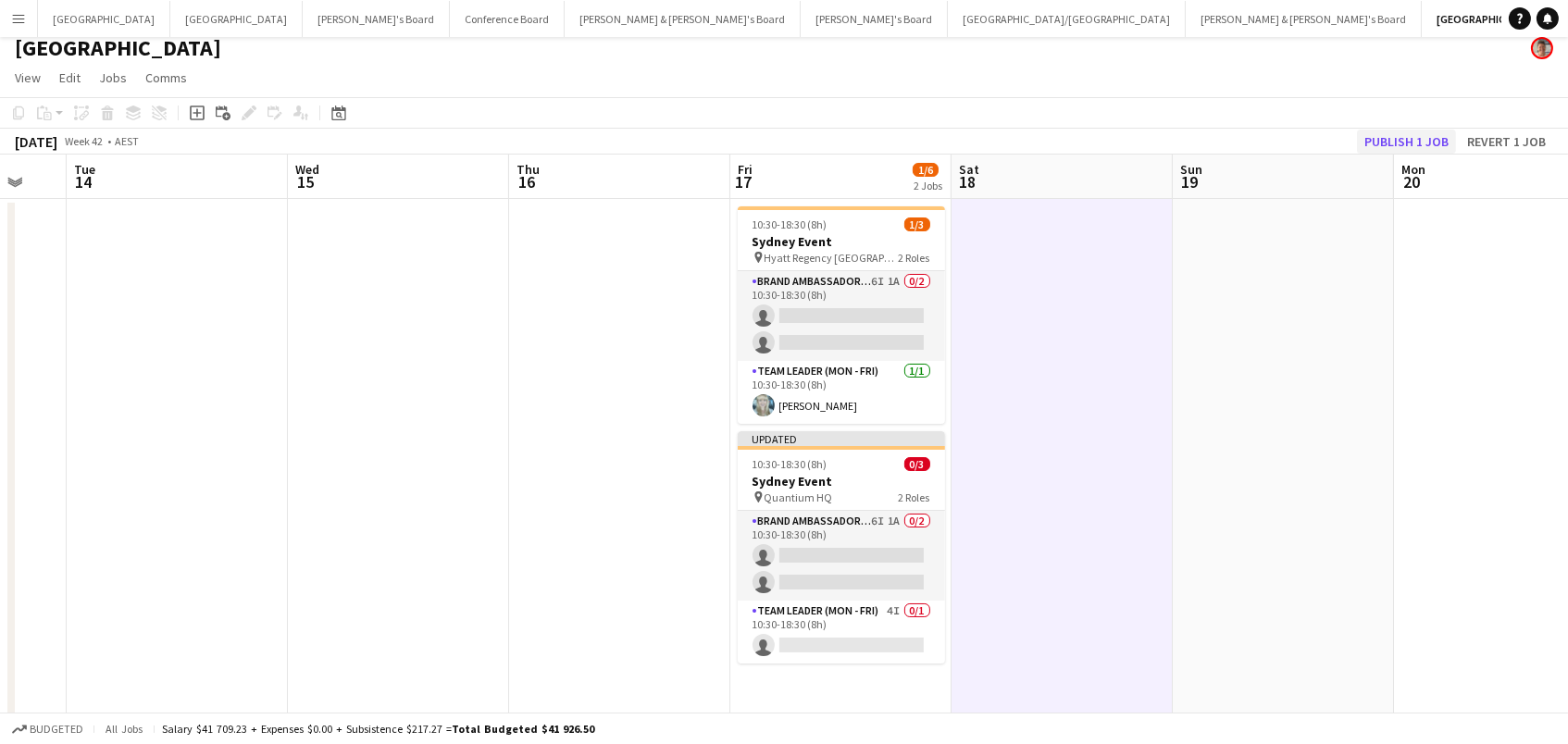
click at [1433, 142] on button "Publish 1 job" at bounding box center [1406, 141] width 99 height 24
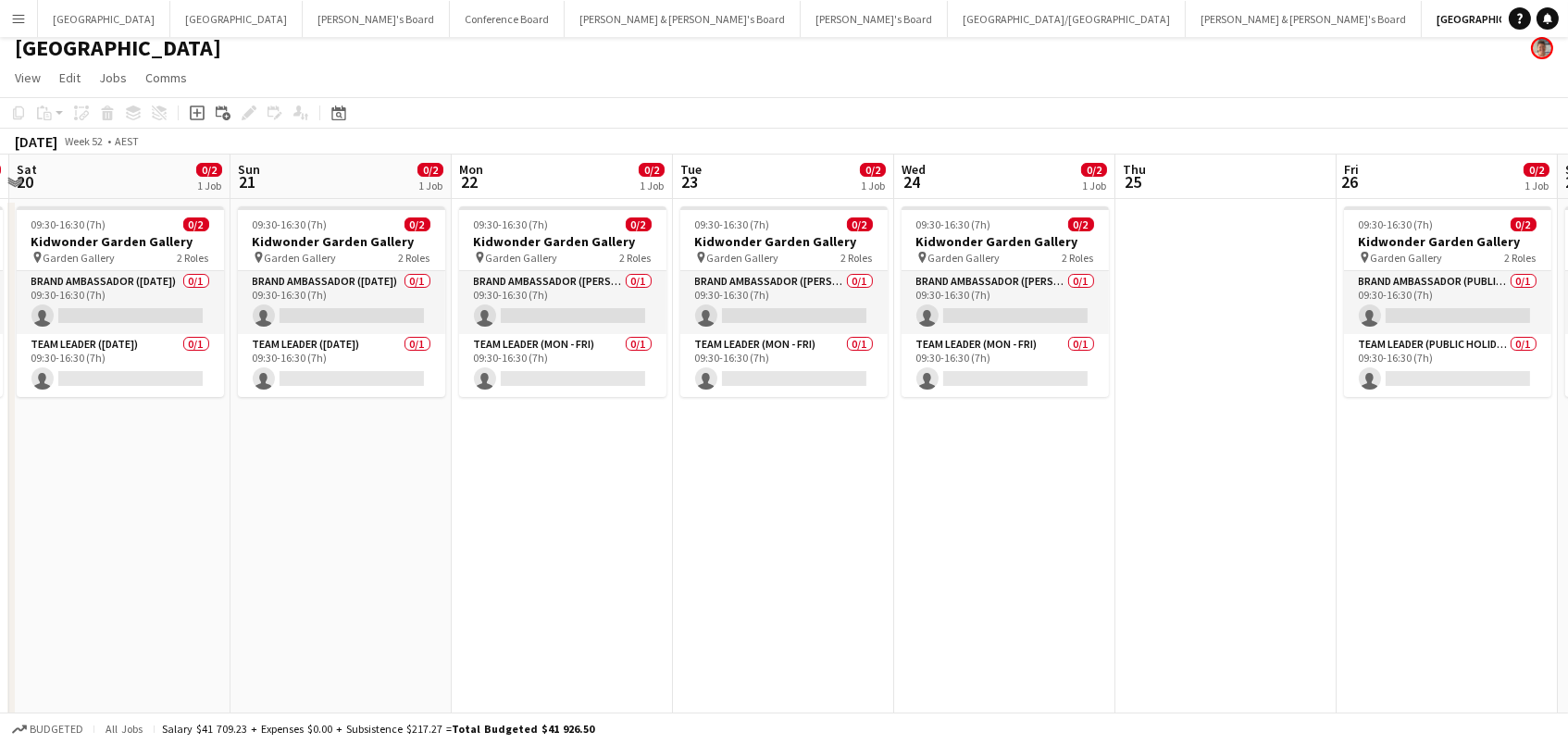
scroll to position [0, 488]
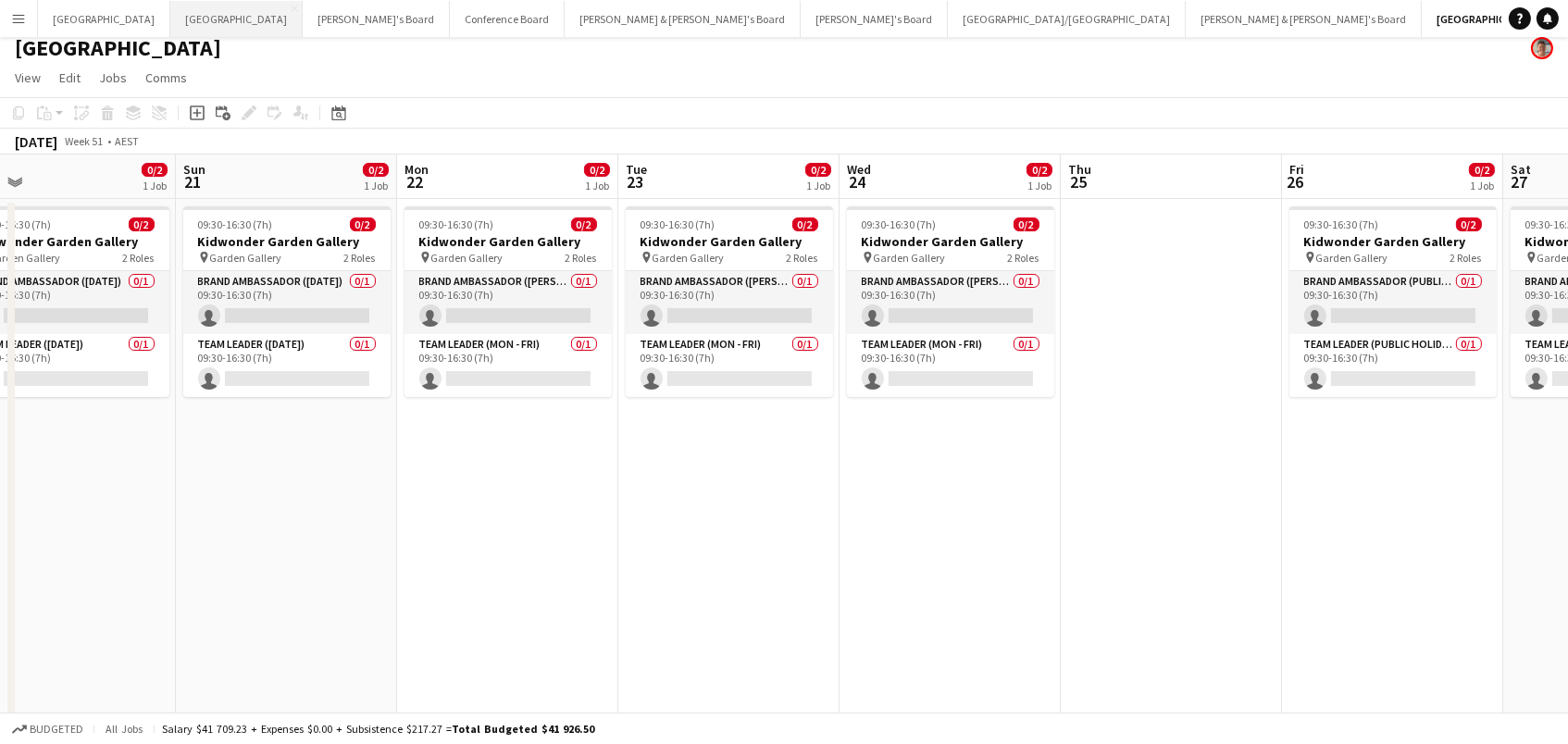
click at [170, 22] on button "Melbourne Close" at bounding box center [236, 19] width 132 height 36
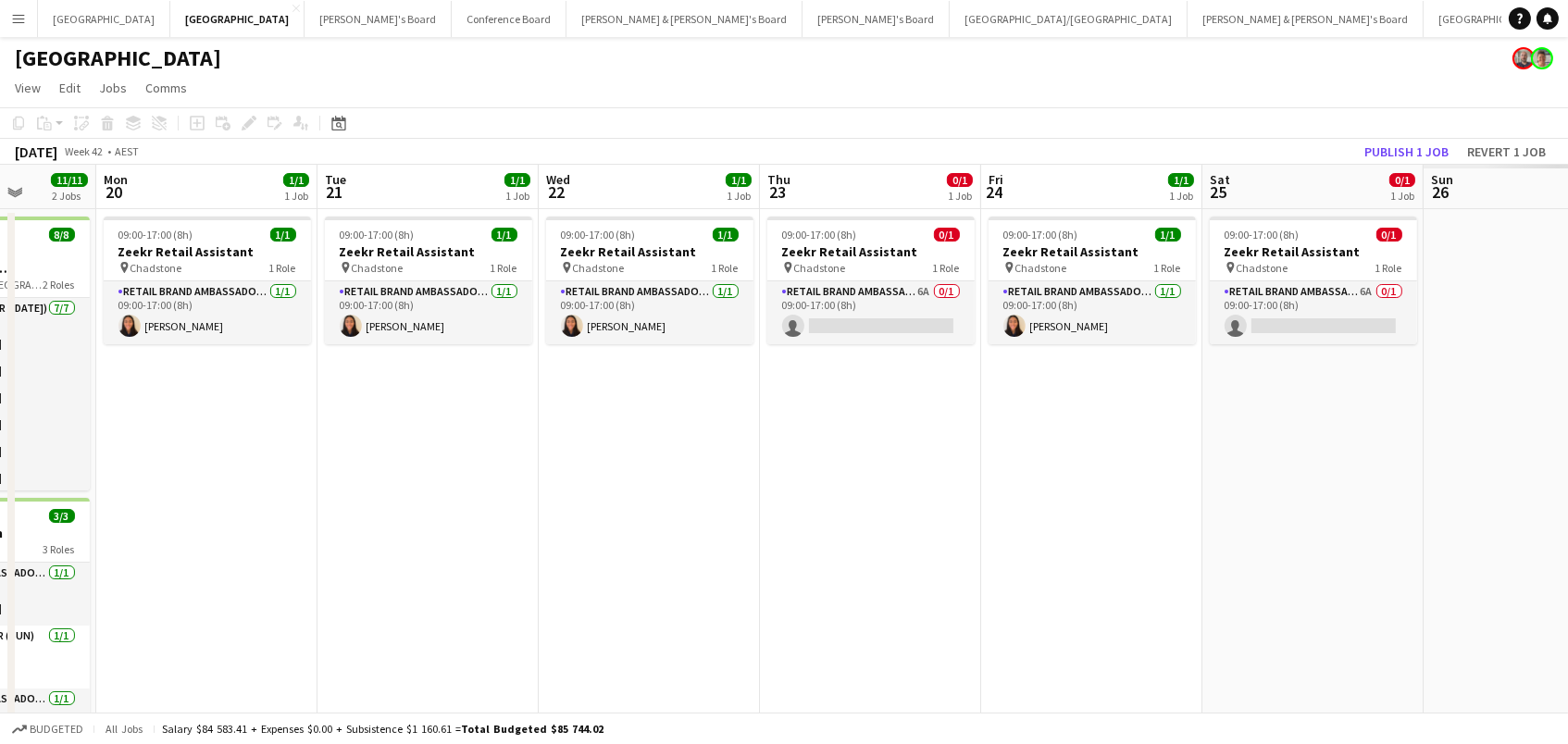
scroll to position [0, 687]
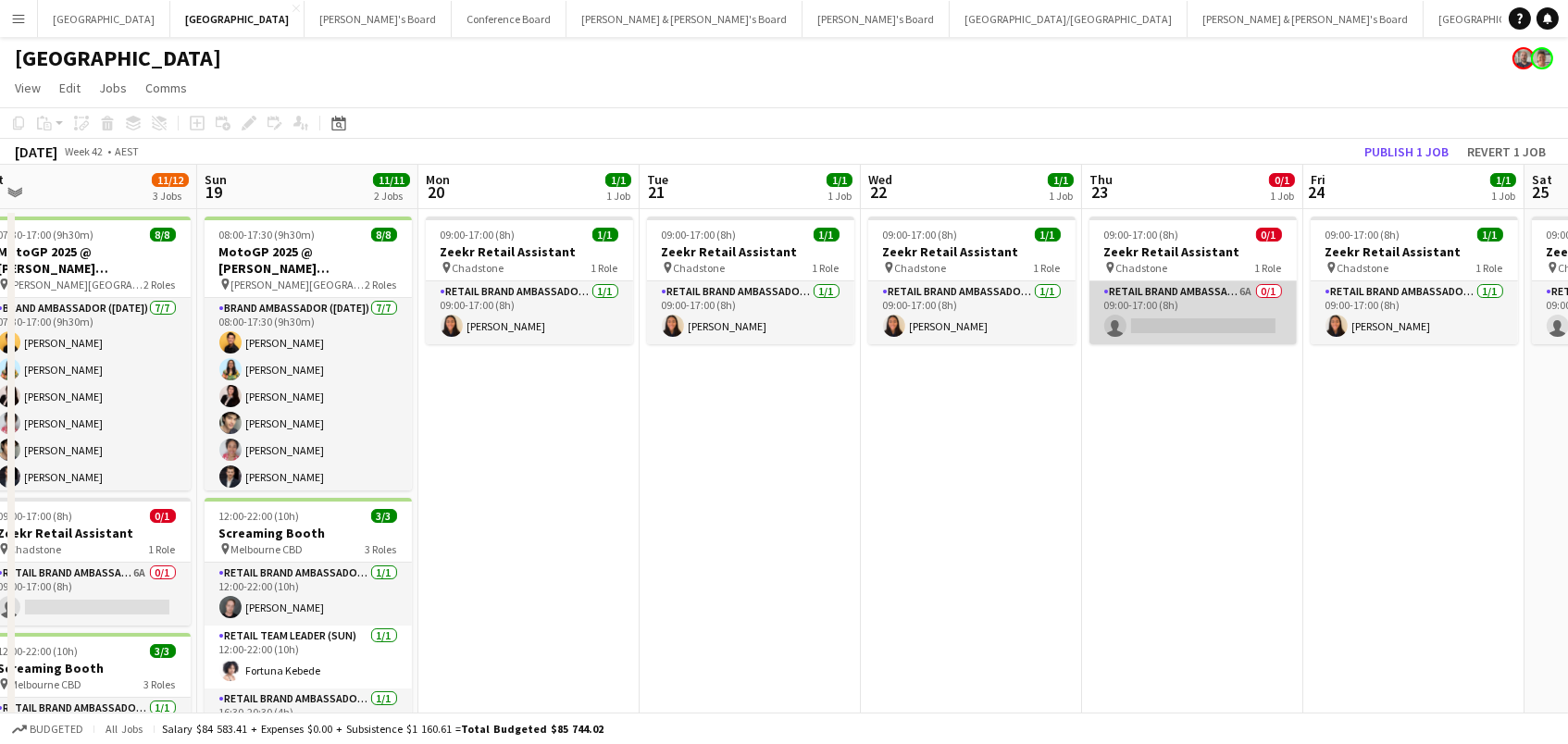
click at [1174, 311] on app-card-role "RETAIL Brand Ambassador (Mon - Fri) 6A 0/1 09:00-17:00 (8h) single-neutral-acti…" at bounding box center [1193, 312] width 207 height 63
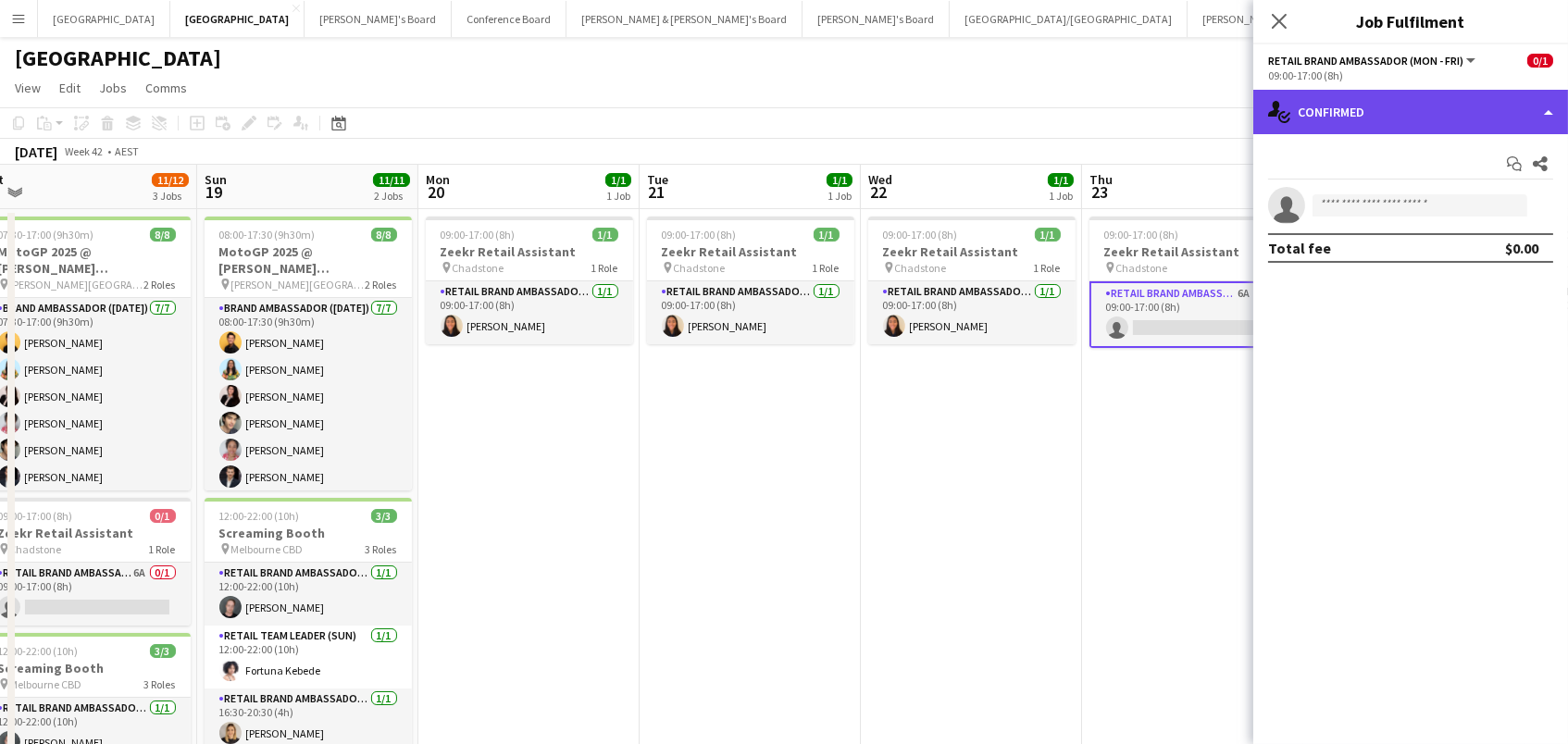
drag, startPoint x: 1453, startPoint y: 99, endPoint x: 1454, endPoint y: 113, distance: 14.0
click at [1454, 100] on div "single-neutral-actions-check-2 Confirmed" at bounding box center [1411, 112] width 315 height 45
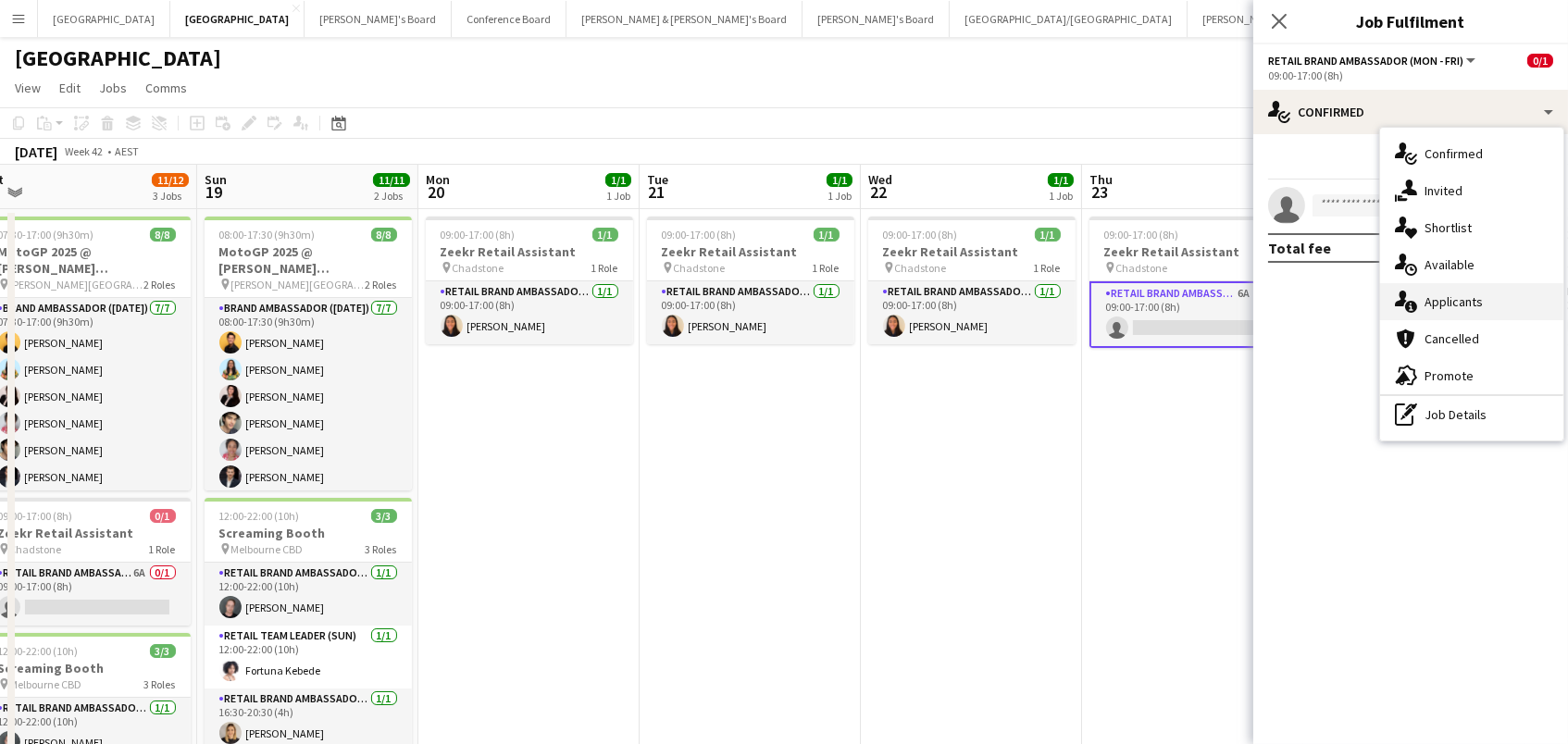
click at [1440, 295] on span "Applicants" at bounding box center [1453, 302] width 59 height 17
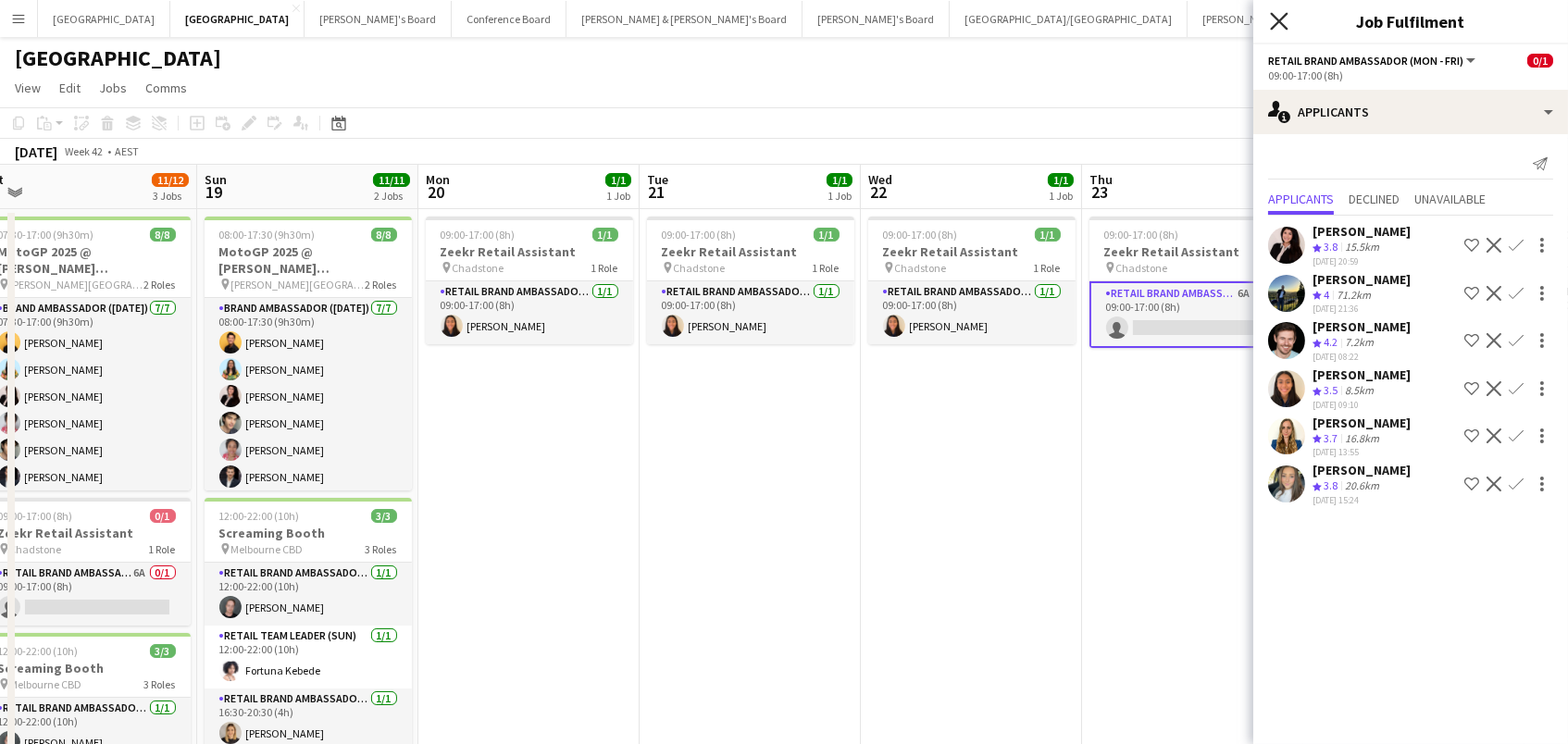
click at [1285, 16] on icon "Close pop-in" at bounding box center [1279, 21] width 18 height 18
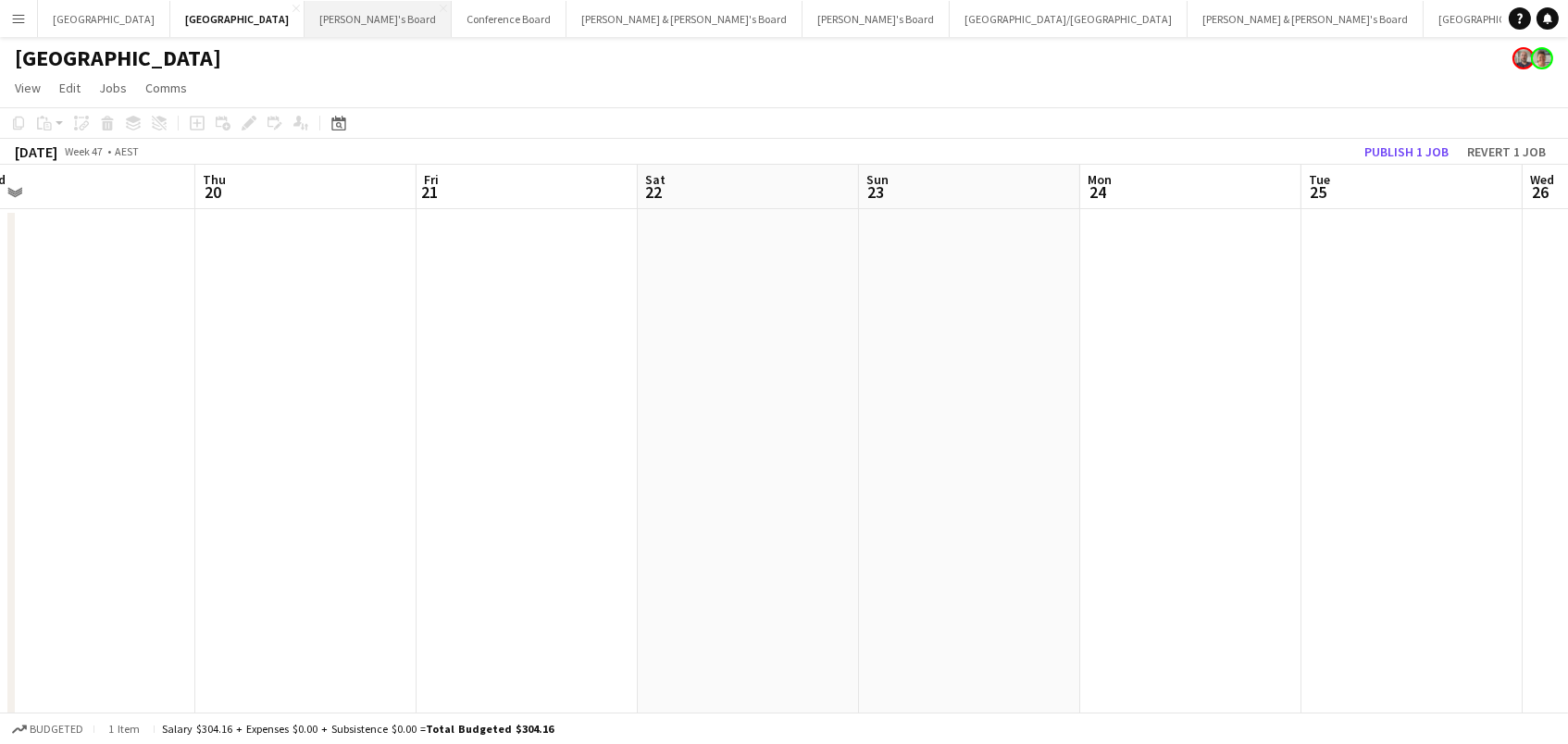
scroll to position [0, 716]
click at [305, 17] on button "Tennille's Board Close" at bounding box center [379, 19] width 147 height 36
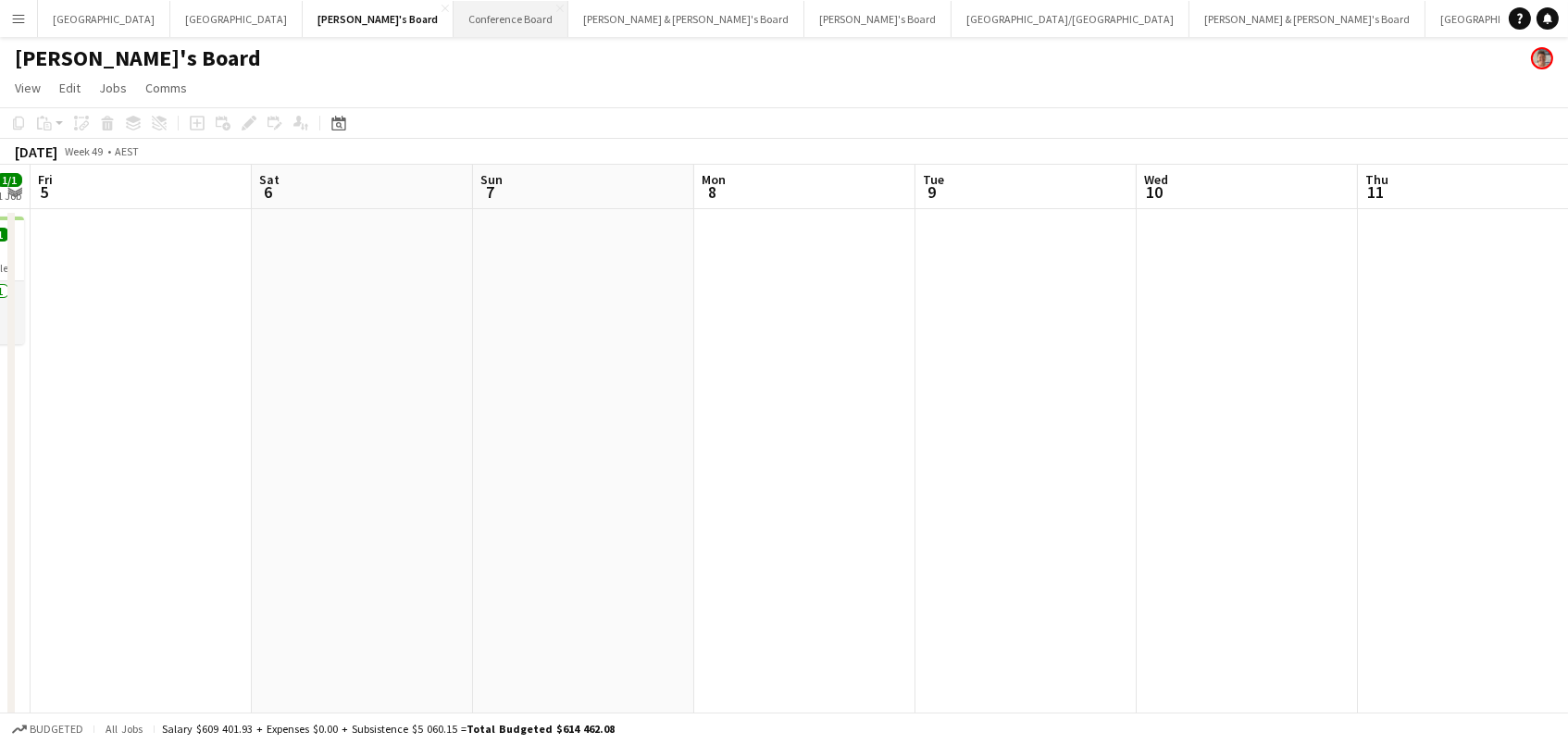
scroll to position [0, 869]
click at [453, 13] on button "Conference Board Close" at bounding box center [510, 19] width 115 height 36
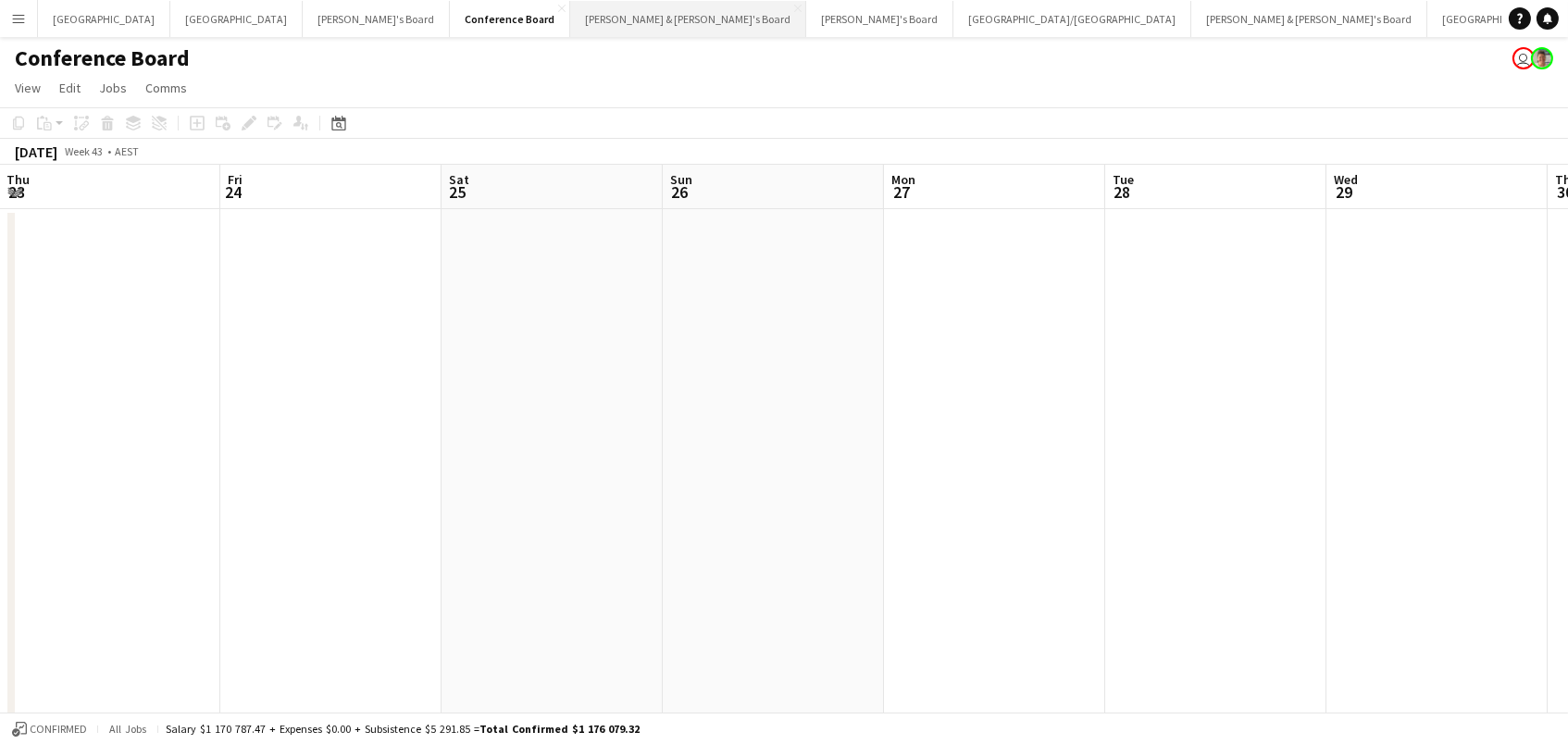
click at [570, 15] on button "Neil & Jenny's Board Close" at bounding box center [687, 19] width 236 height 36
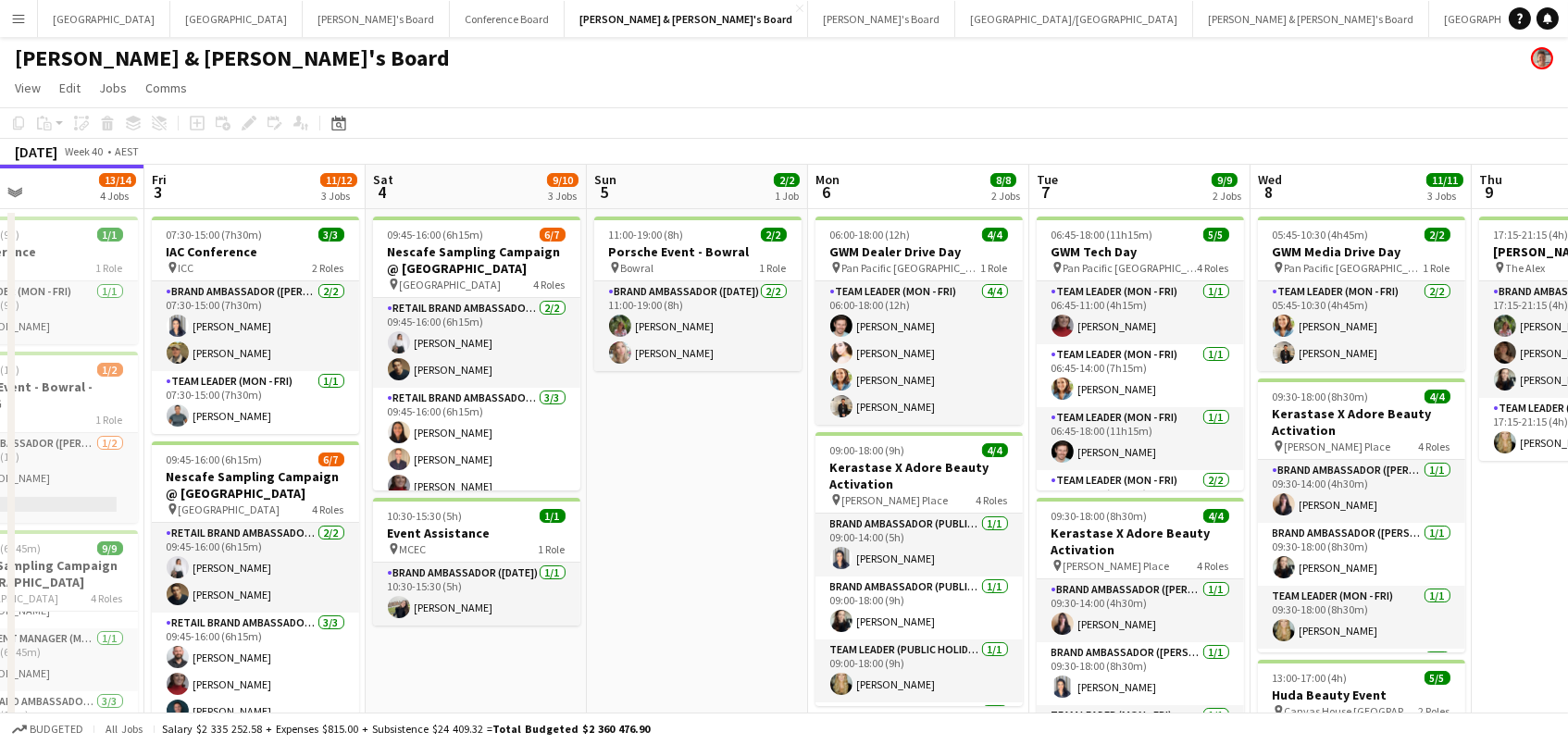
scroll to position [-2, 0]
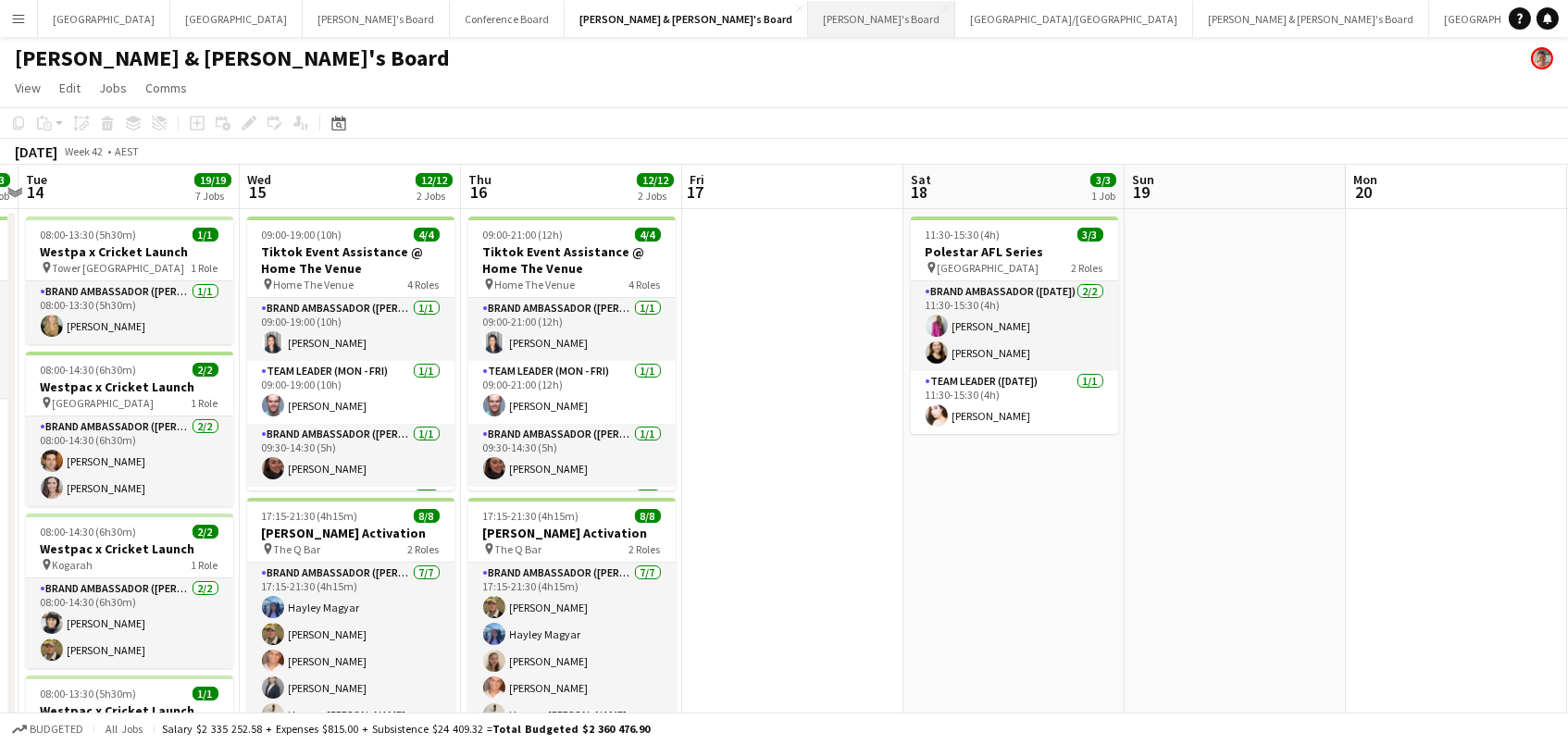
click at [808, 14] on button "[PERSON_NAME]'s Board Close" at bounding box center [882, 19] width 147 height 36
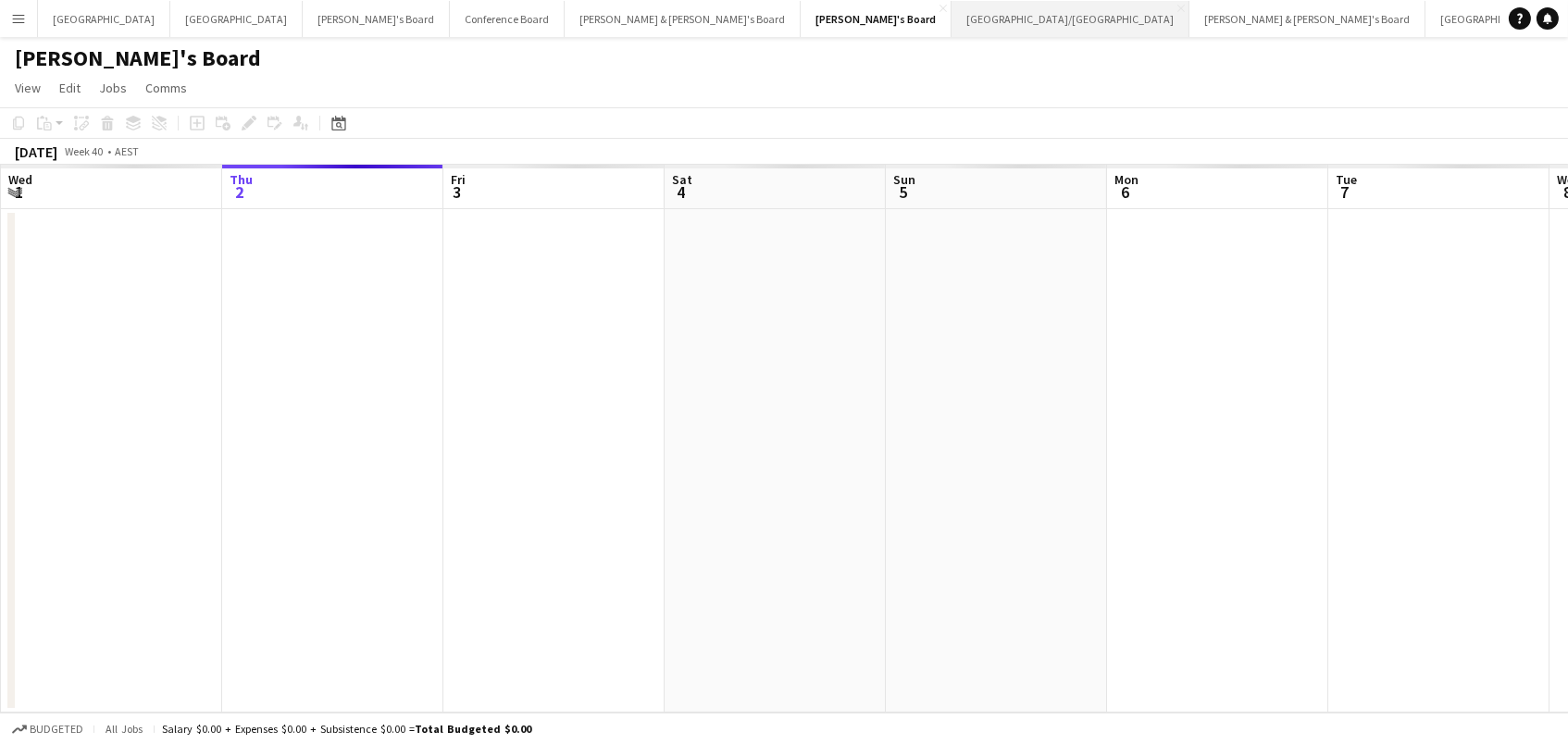
click at [951, 17] on button "Brisbane/Gold Coast Close" at bounding box center [1070, 19] width 238 height 36
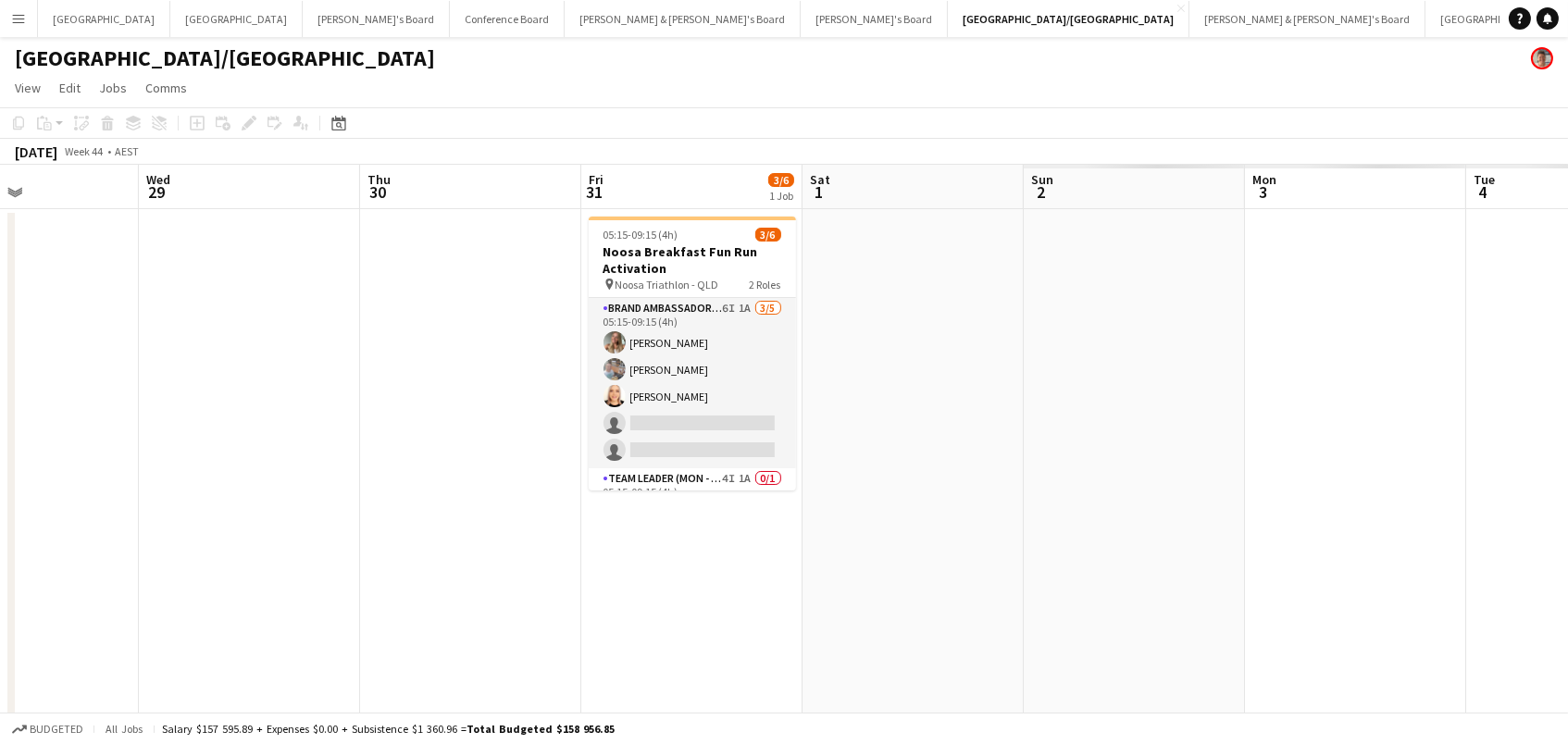
scroll to position [0, 542]
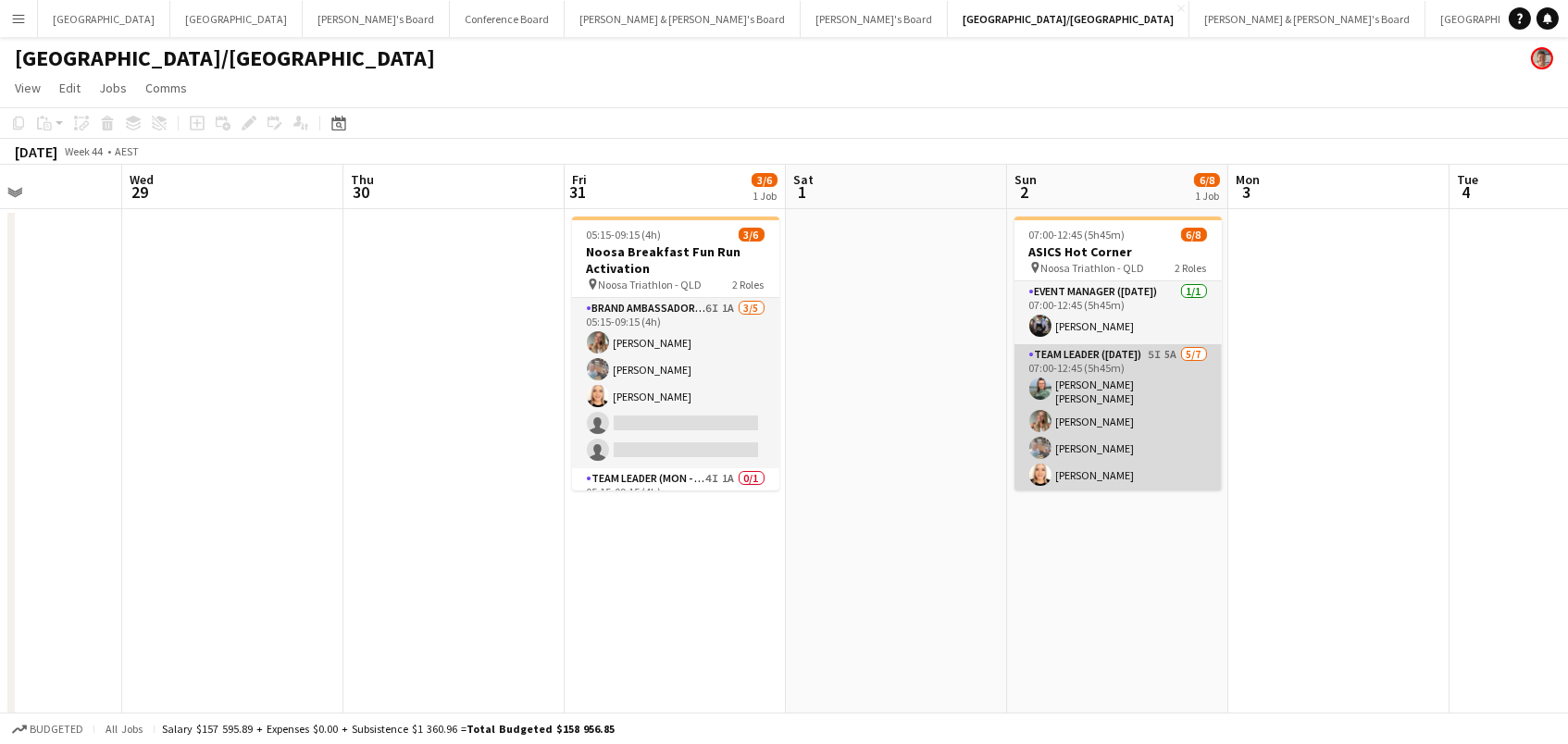
click at [1064, 432] on app-card-role "Team Leader (Sunday) 5I 5A 5/7 07:00-12:45 (5h45m) Renee Sophie Glau Pippa Barl…" at bounding box center [1118, 459] width 207 height 229
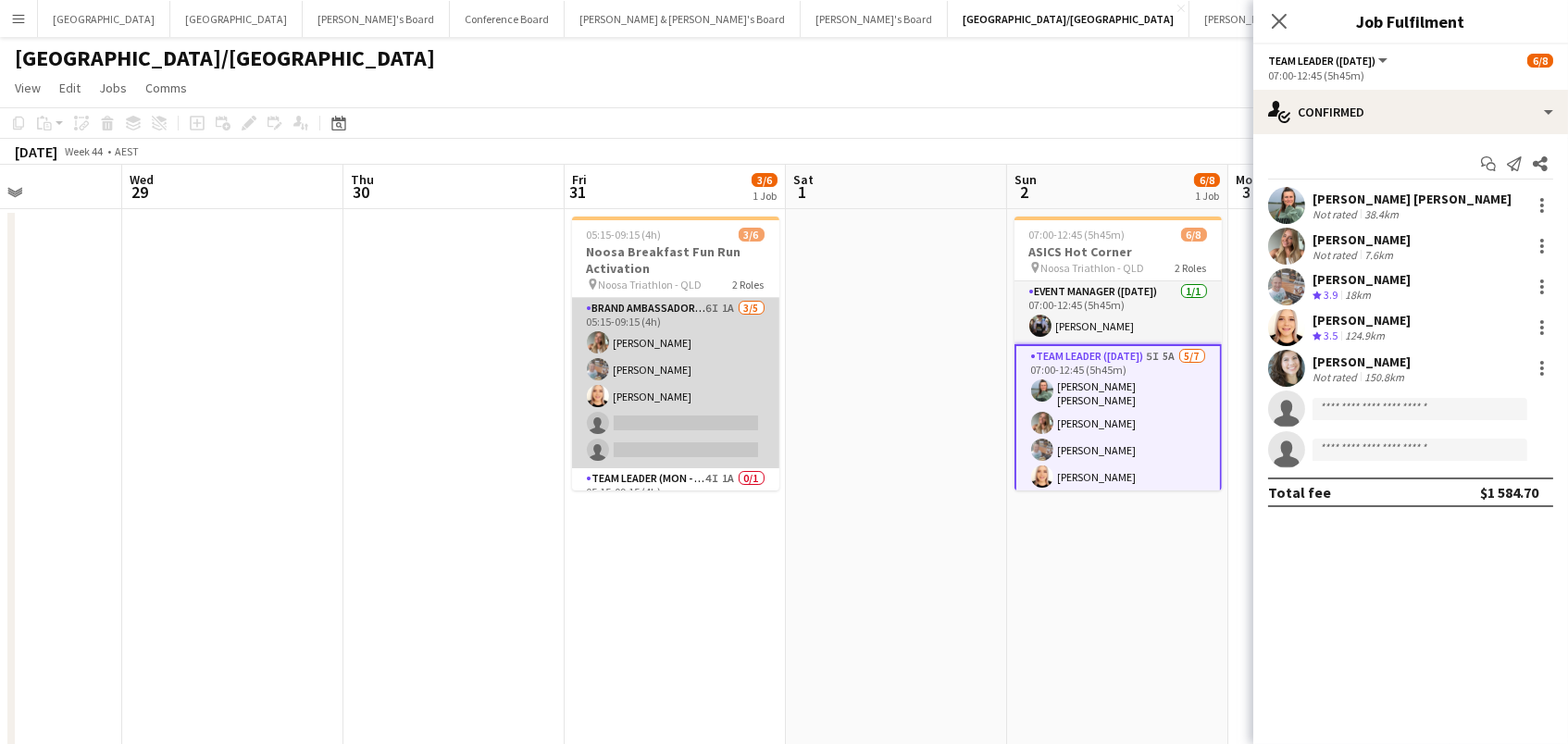
click at [645, 416] on app-card-role "Brand Ambassador (Mon - Fri) 6I 1A 3/5 05:15-09:15 (4h) Pippa Barling Robert St…" at bounding box center [675, 382] width 207 height 170
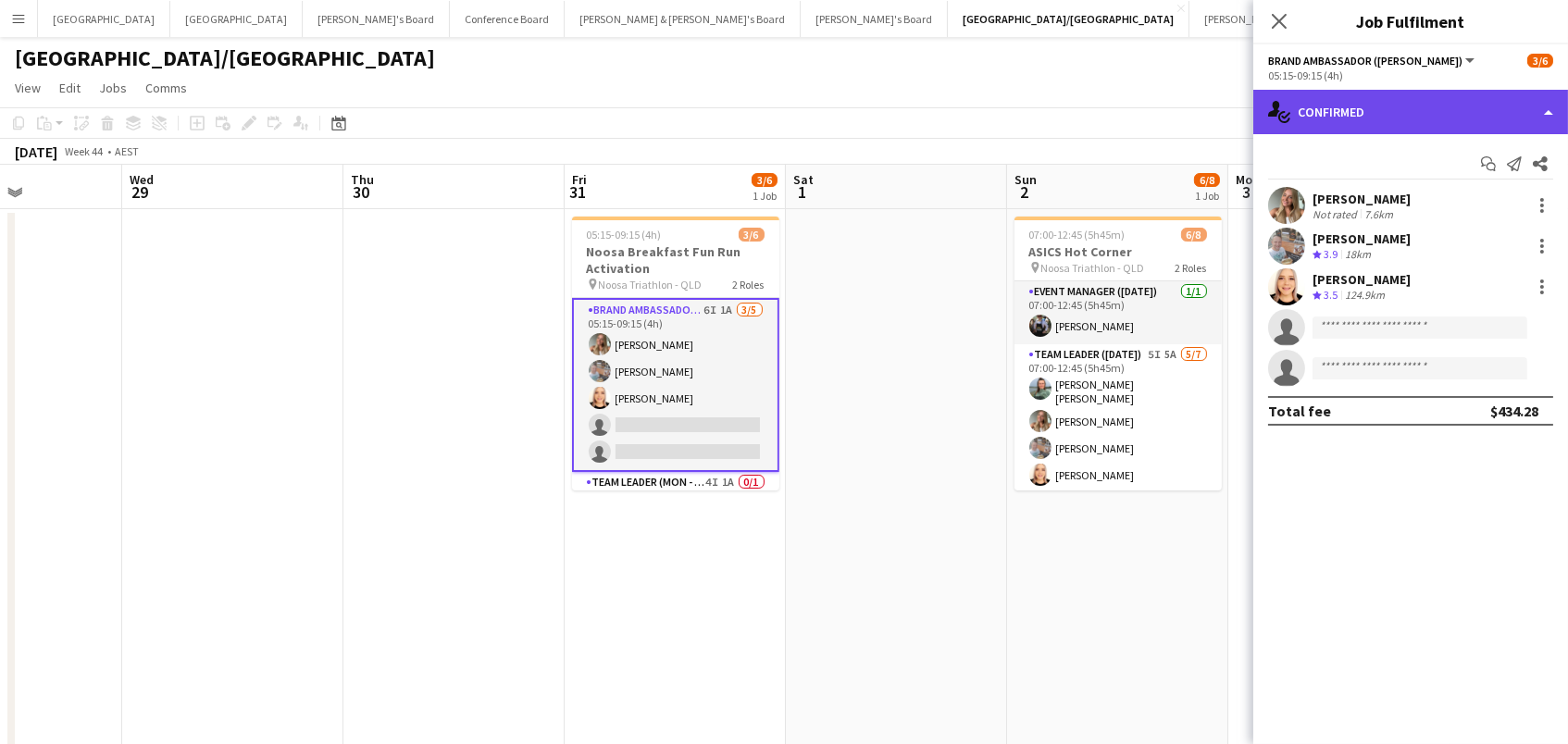
click at [1438, 109] on div "single-neutral-actions-check-2 Confirmed" at bounding box center [1411, 112] width 315 height 45
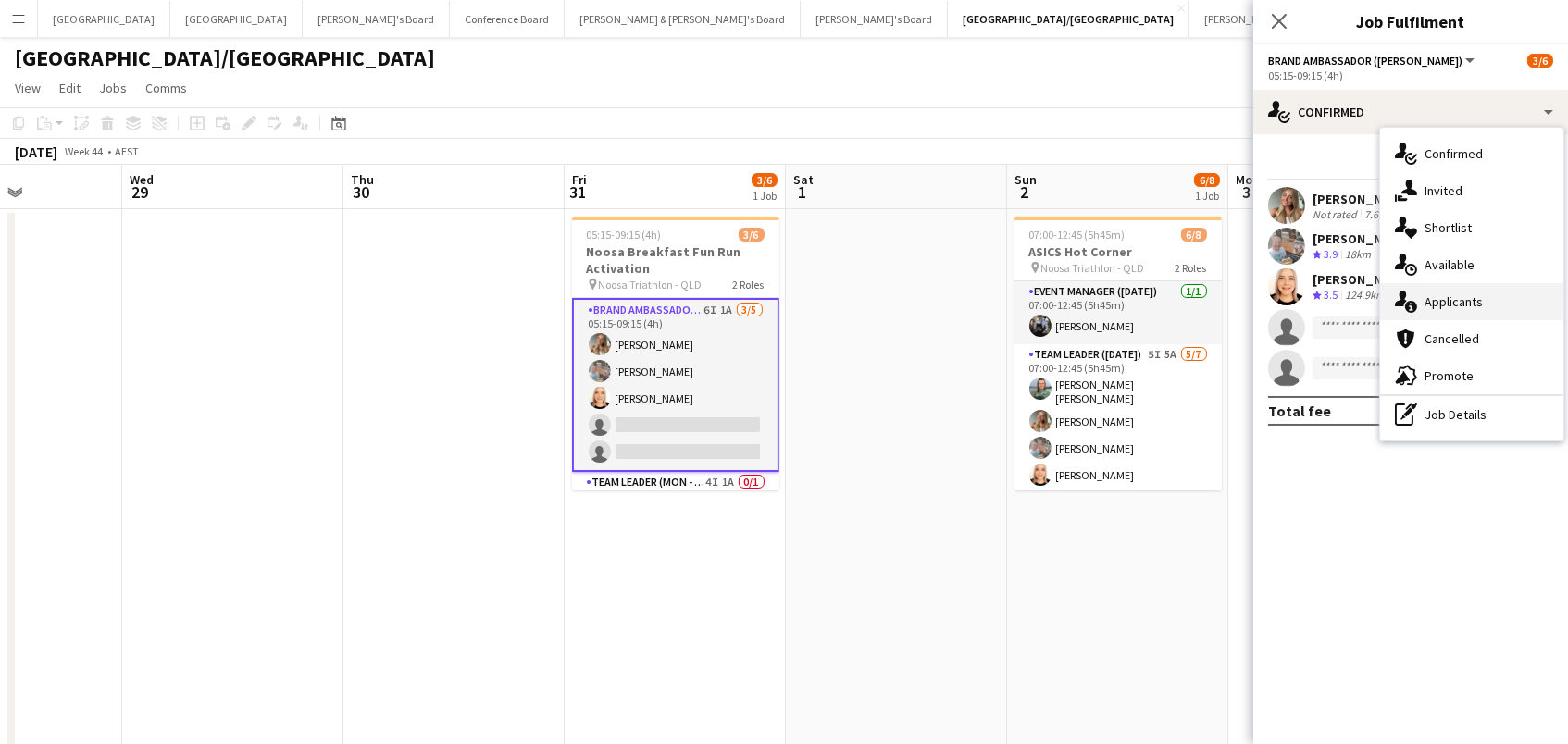
click at [1487, 294] on div "single-neutral-actions-information Applicants" at bounding box center [1472, 301] width 183 height 37
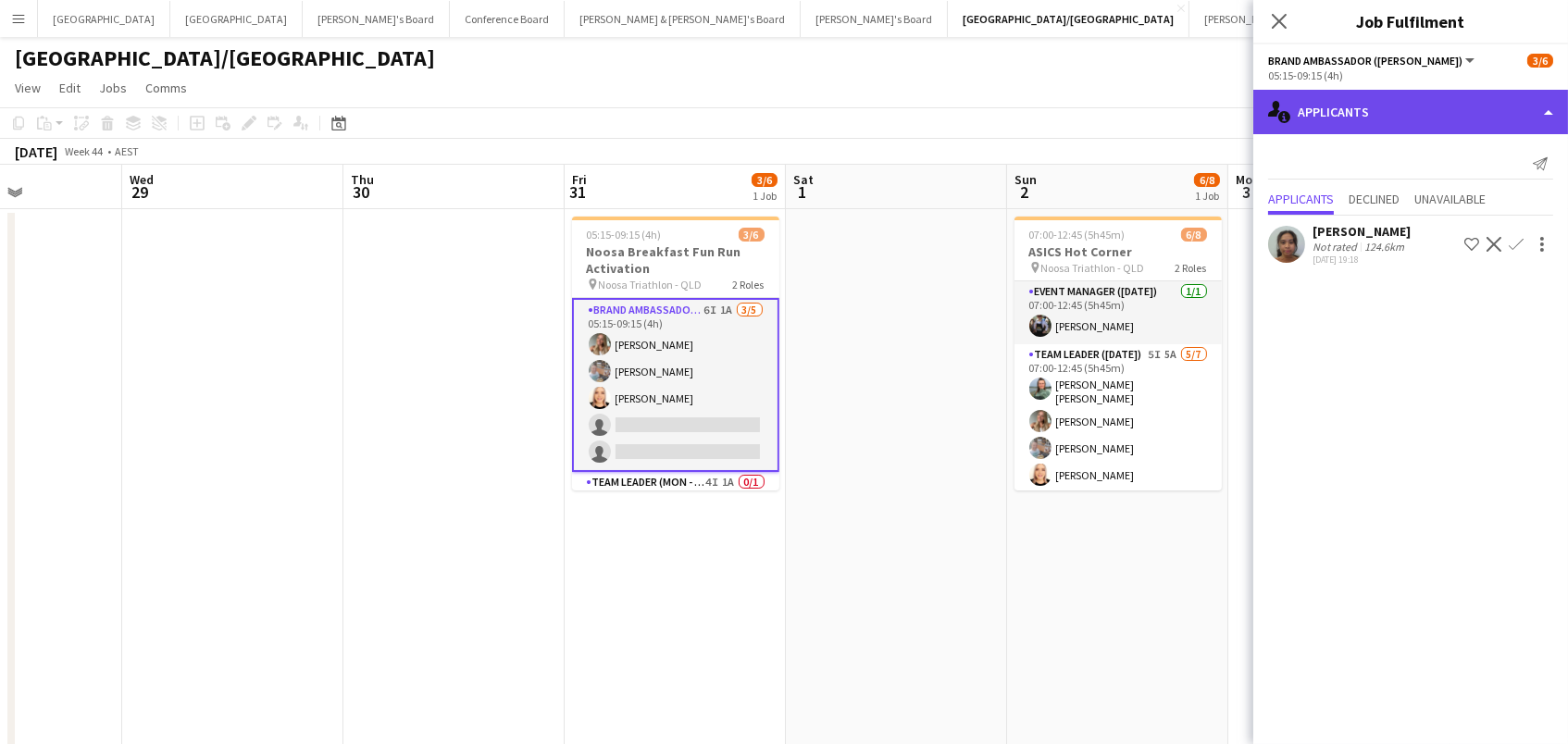
click at [1459, 123] on div "single-neutral-actions-information Applicants" at bounding box center [1411, 112] width 315 height 45
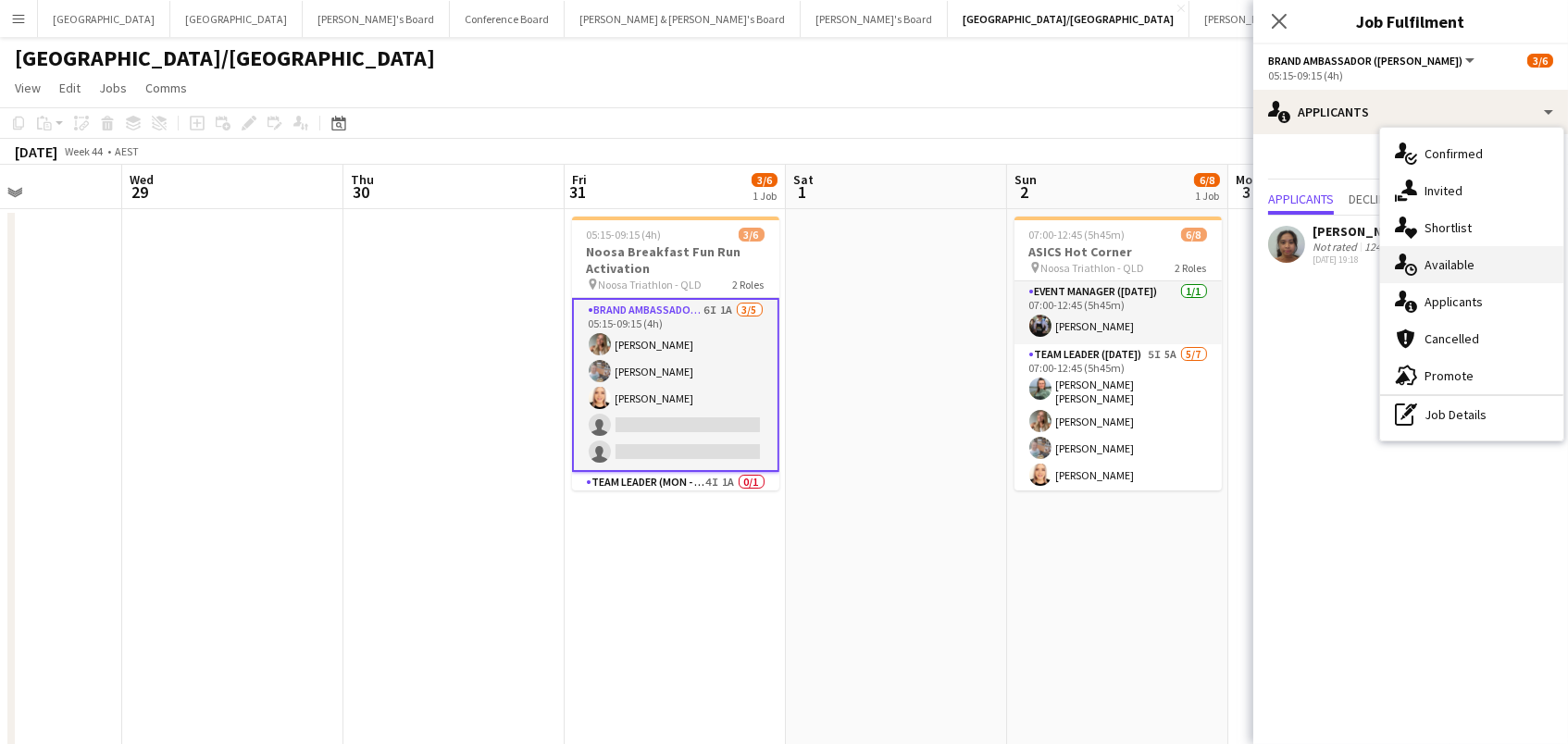
click at [1472, 268] on span "Available" at bounding box center [1449, 264] width 50 height 17
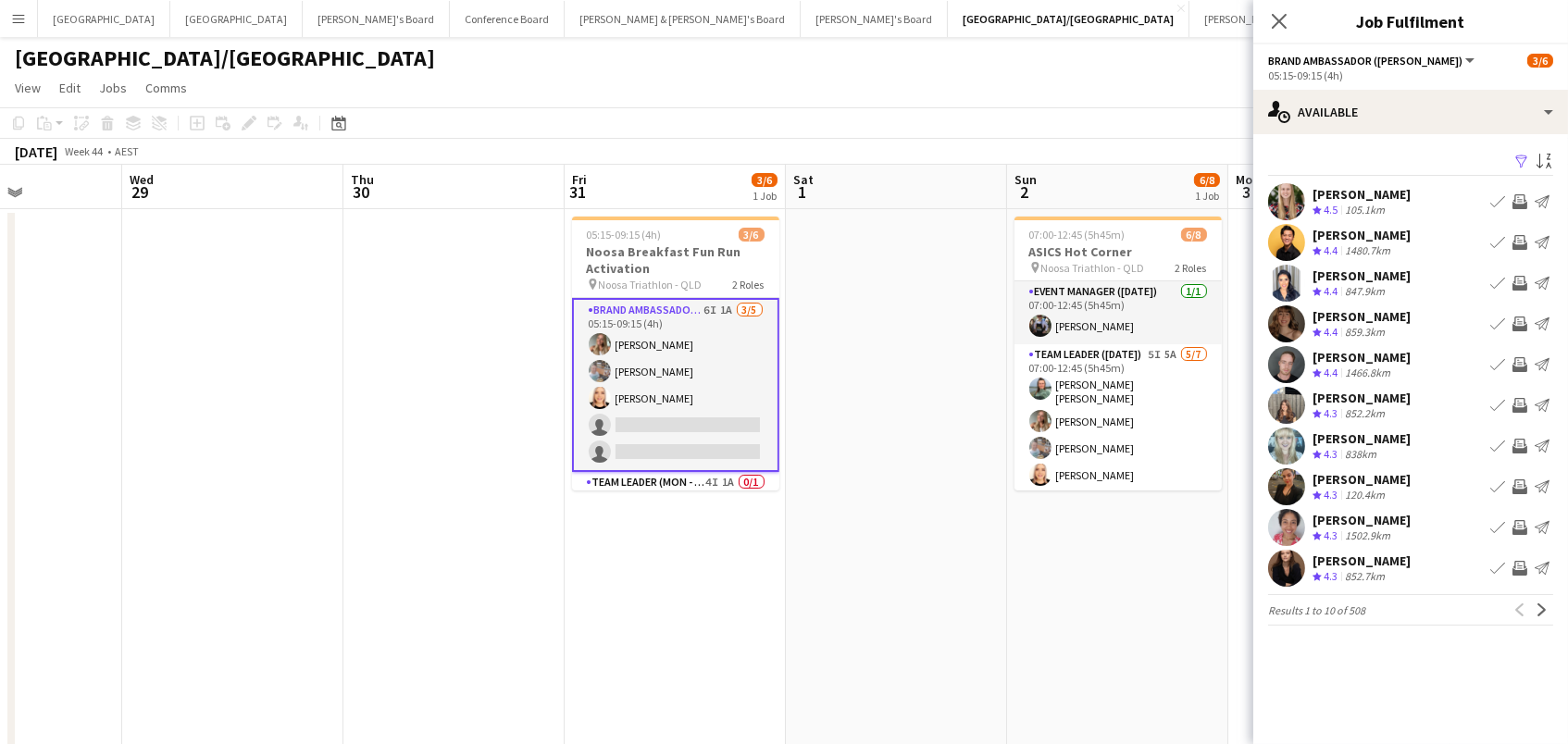
click at [1517, 154] on app-icon "Filter" at bounding box center [1521, 162] width 15 height 18
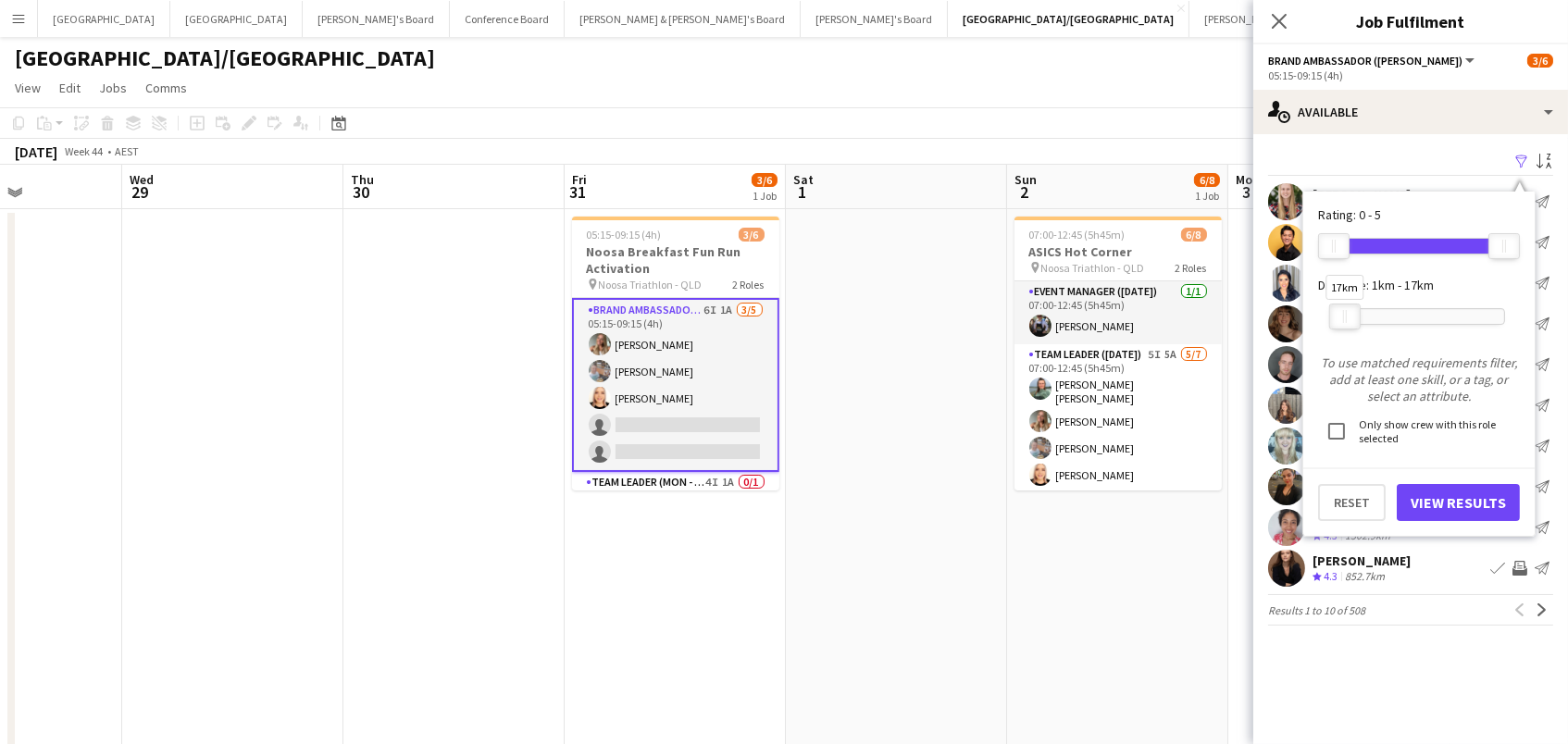
drag, startPoint x: 1496, startPoint y: 314, endPoint x: 1410, endPoint y: 397, distance: 119.5
click at [1333, 335] on div "17km" at bounding box center [1419, 317] width 172 height 46
click at [1439, 488] on button "View Results" at bounding box center [1458, 502] width 124 height 37
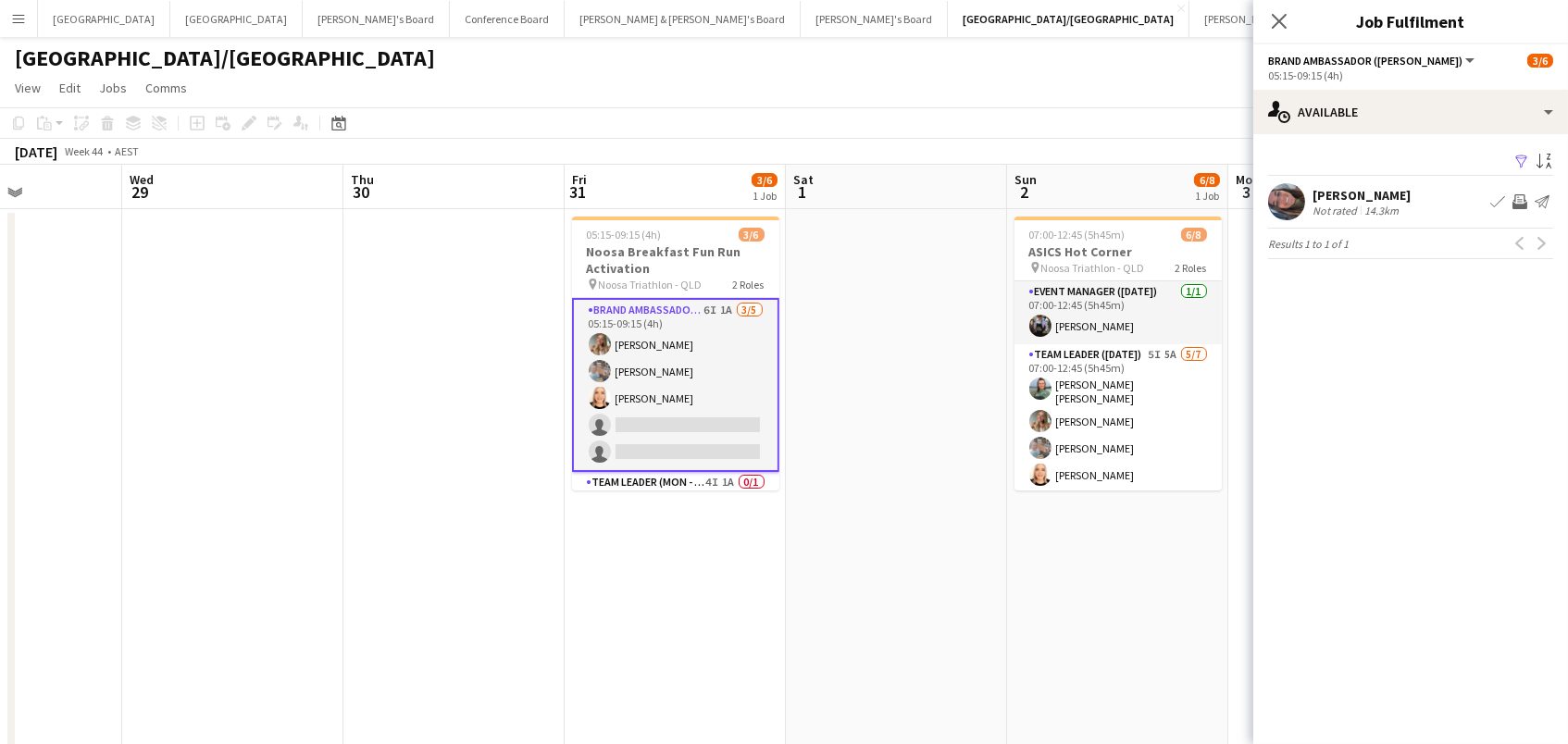
click at [1309, 193] on div "AGUEDA BLANCO RUBIO Not rated 14.3km Book crew Invite crew Send notification" at bounding box center [1411, 201] width 315 height 37
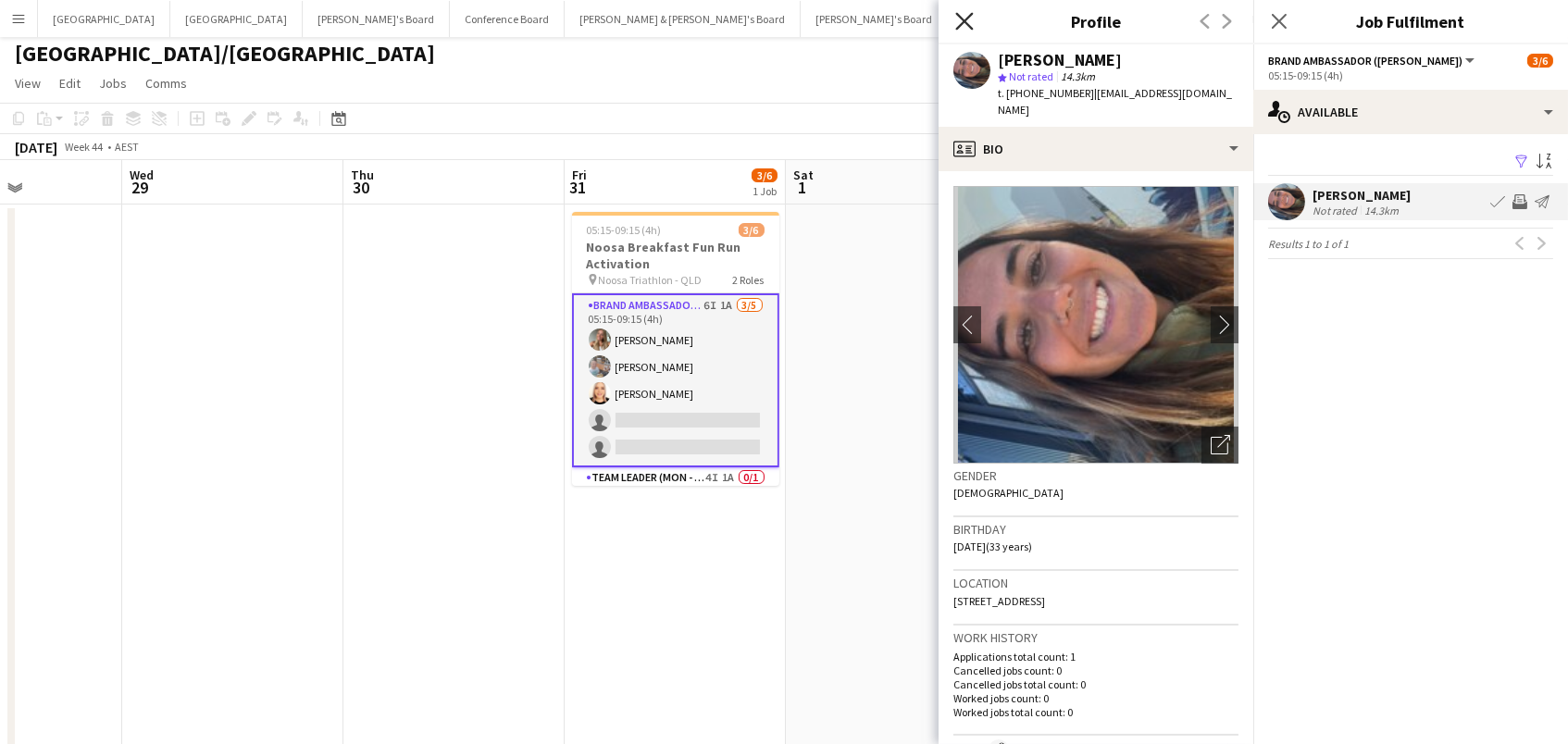
scroll to position [7, 2]
click at [963, 23] on icon "Close pop-in" at bounding box center [964, 21] width 18 height 18
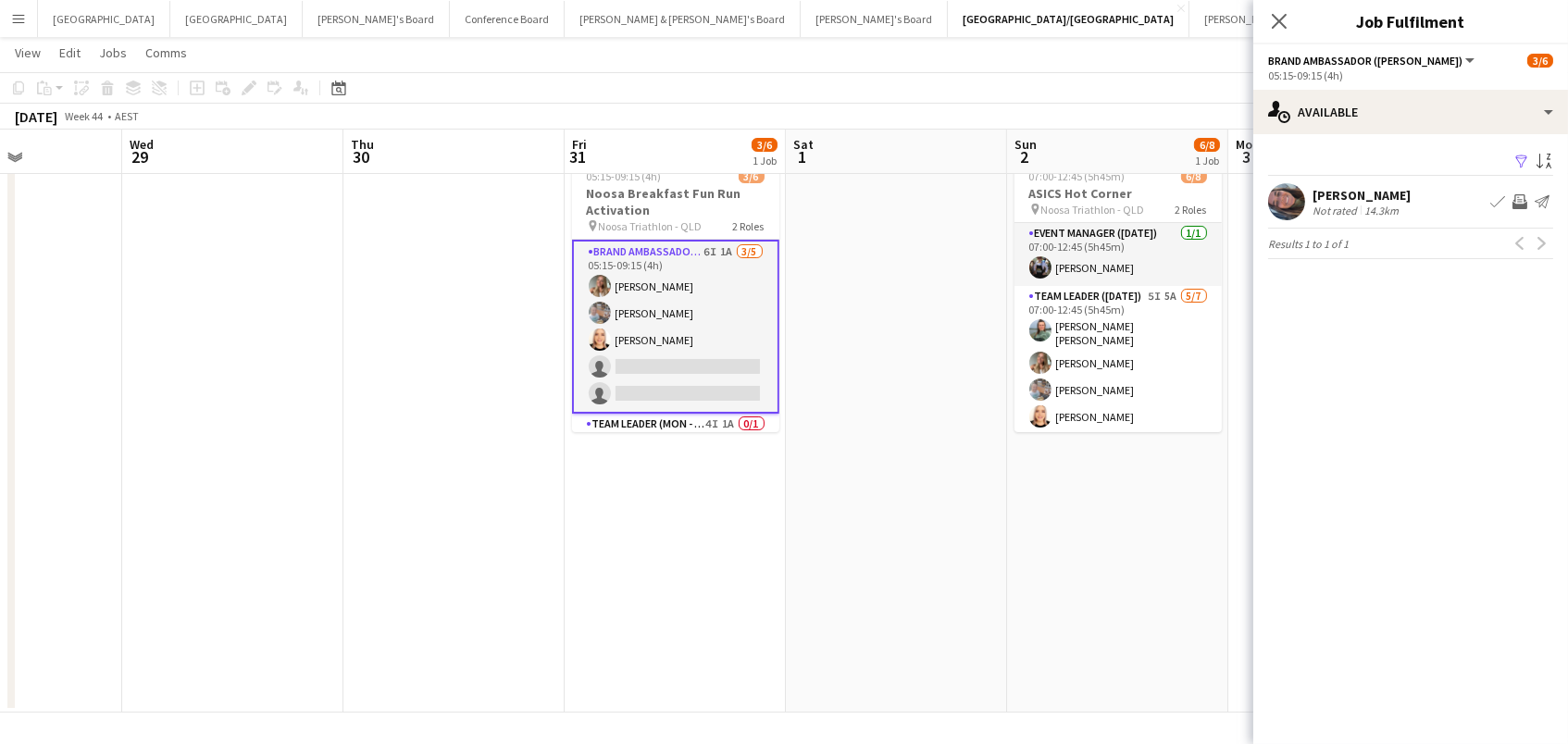
scroll to position [57, 0]
click at [1280, 16] on icon "Close pop-in" at bounding box center [1279, 21] width 18 height 18
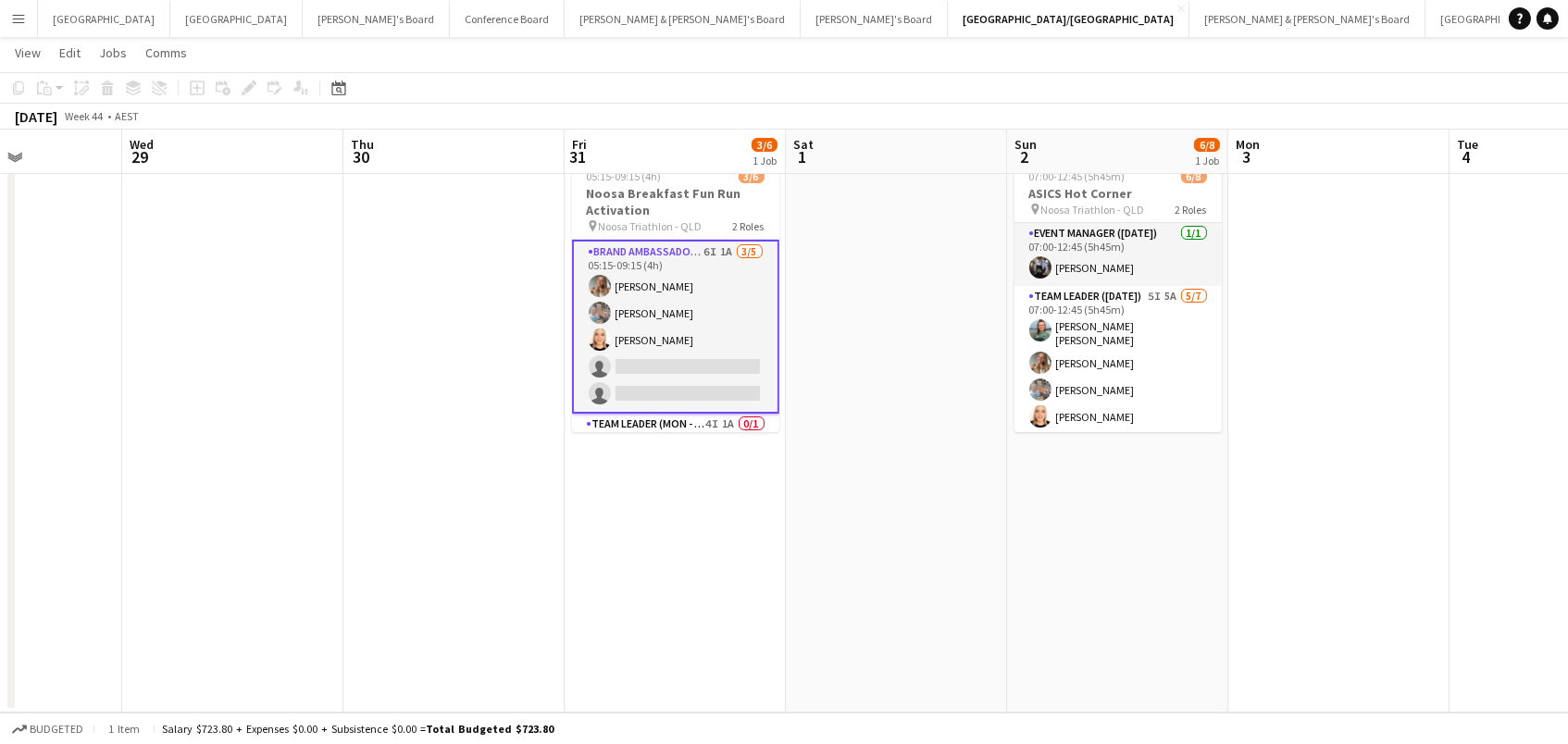
click at [624, 386] on app-card-role "Brand Ambassador (Mon - Fri) 6I 1A 3/5 05:15-09:15 (4h) Pippa Barling Robert St…" at bounding box center [675, 327] width 207 height 174
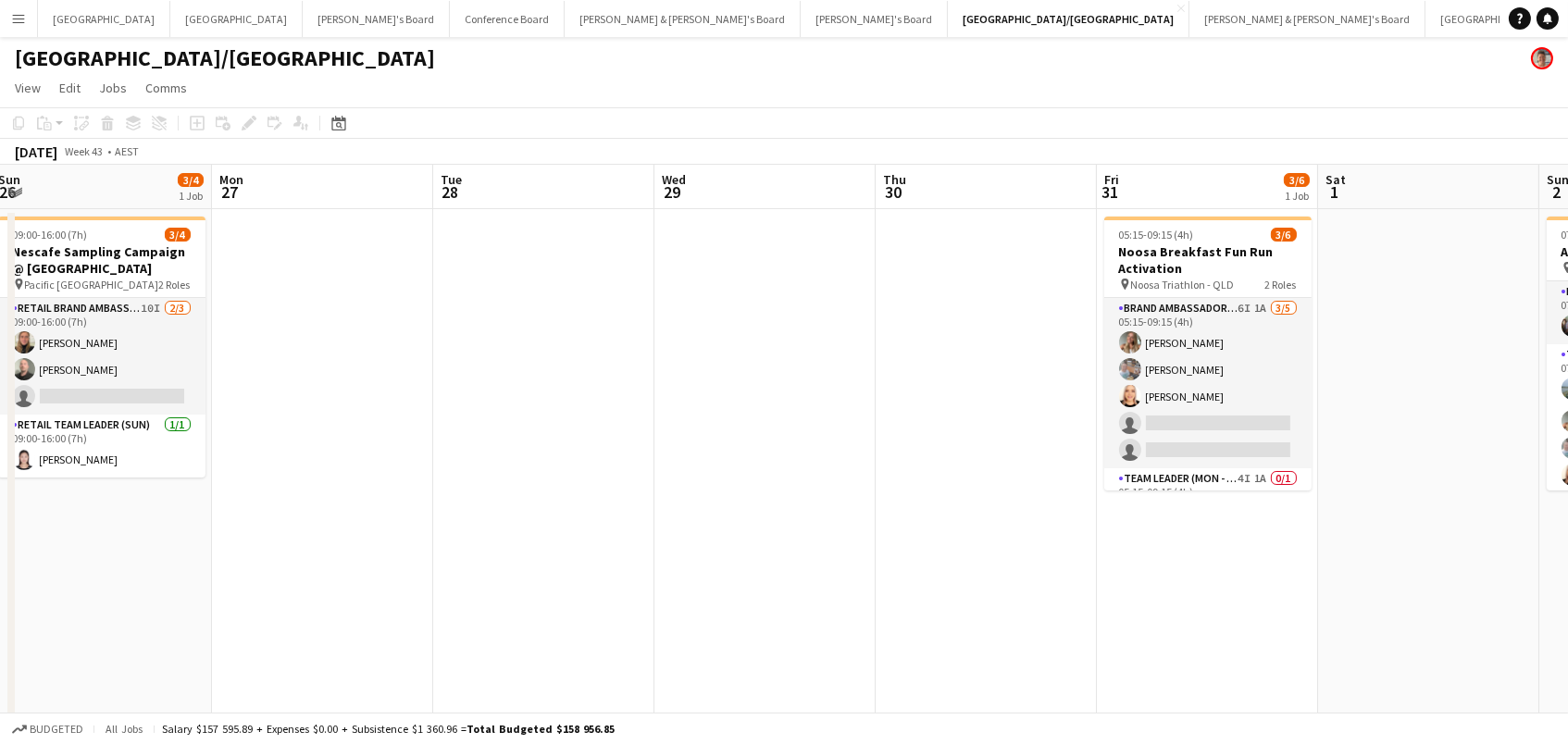
scroll to position [0, 494]
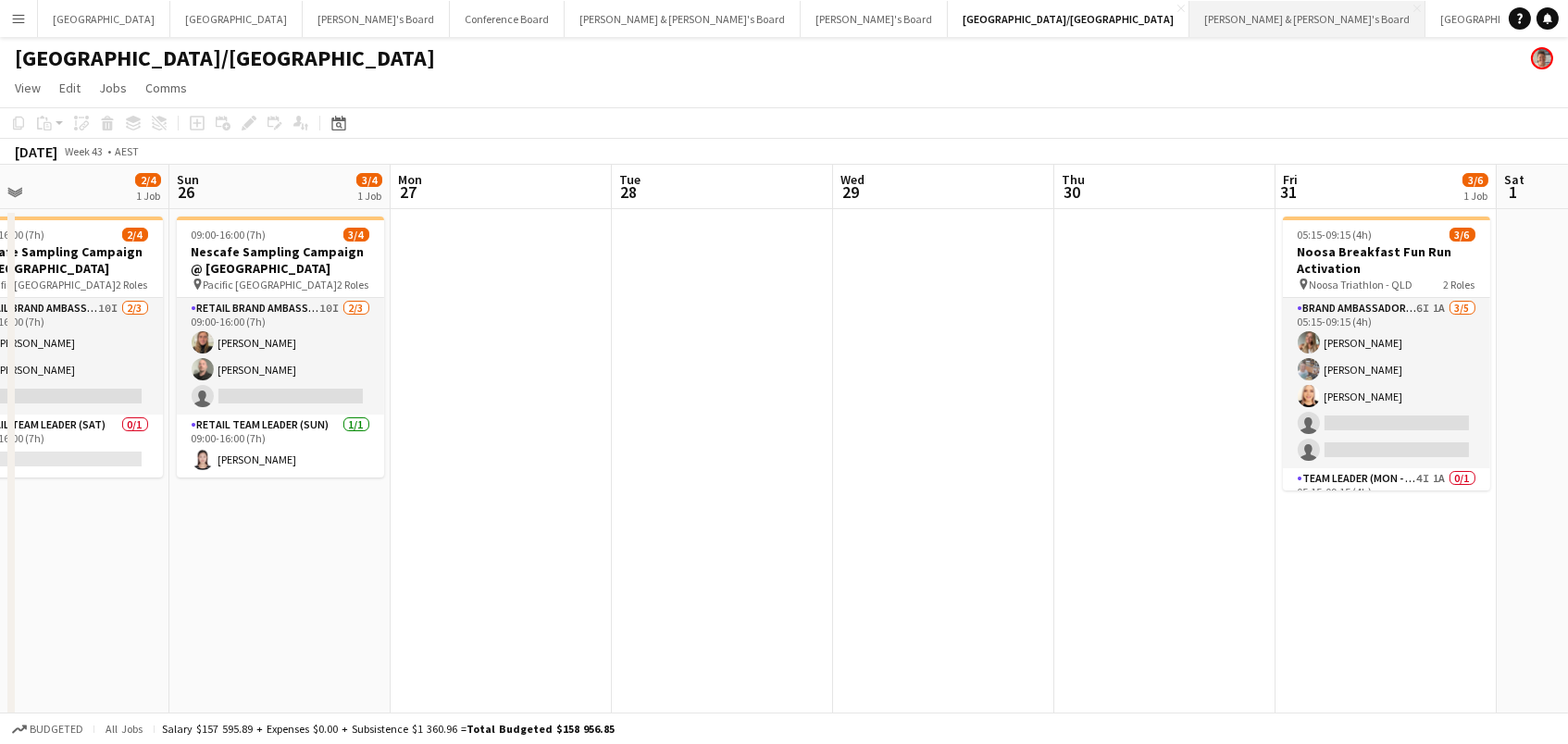
click at [1189, 23] on button "James & Arrence's Board Close" at bounding box center [1307, 19] width 236 height 36
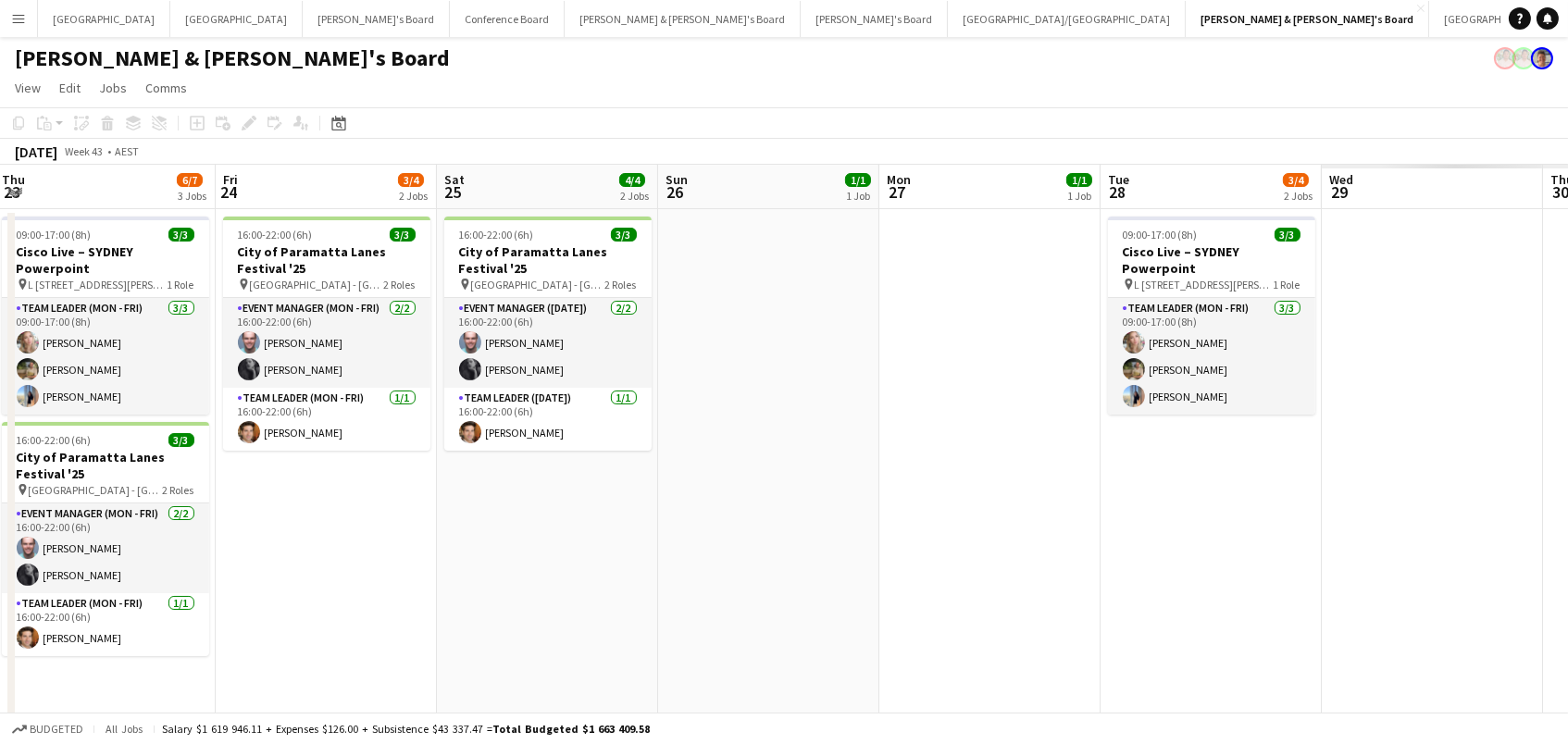
scroll to position [0, 792]
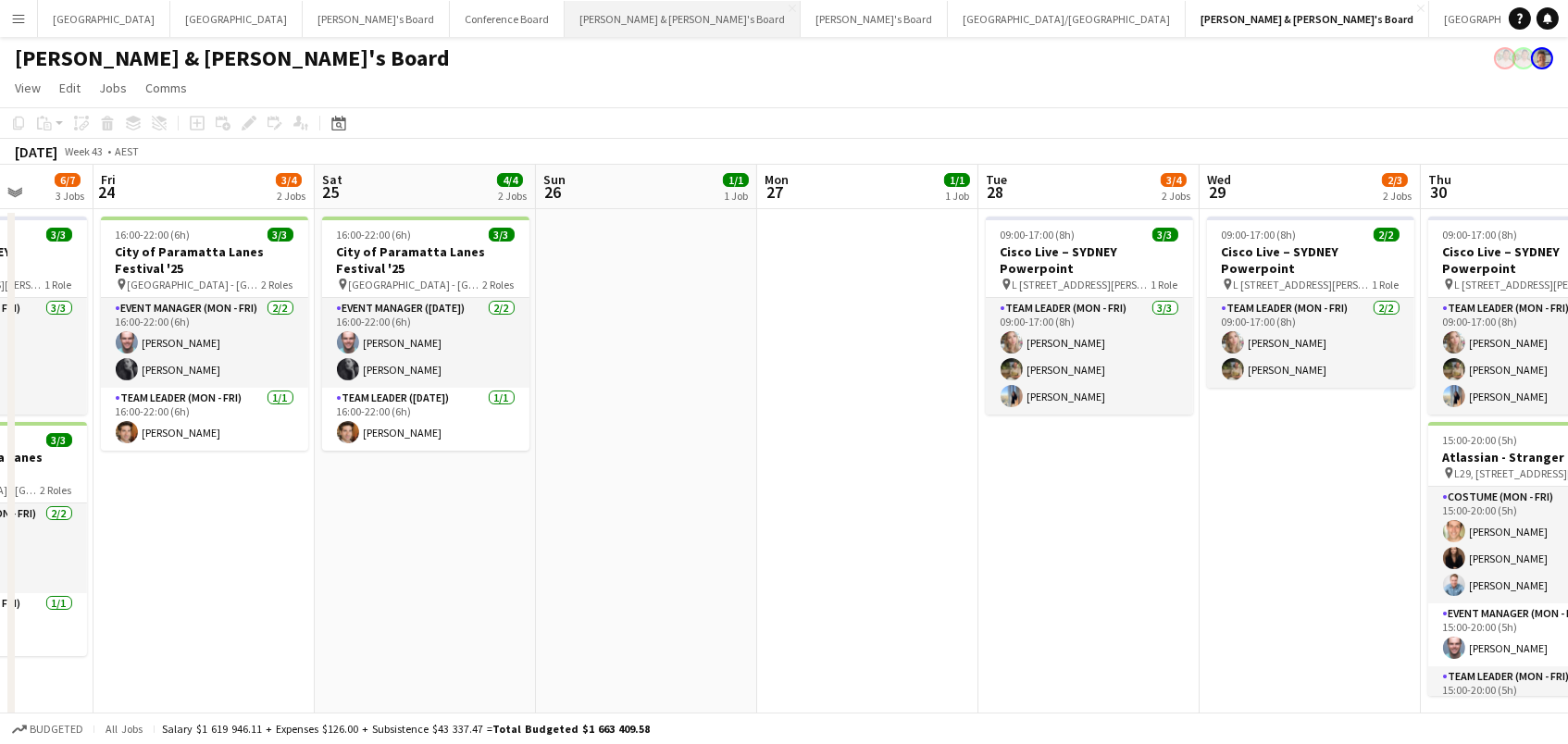
click at [565, 8] on button "Neil & Jenny's Board Close" at bounding box center [682, 19] width 236 height 36
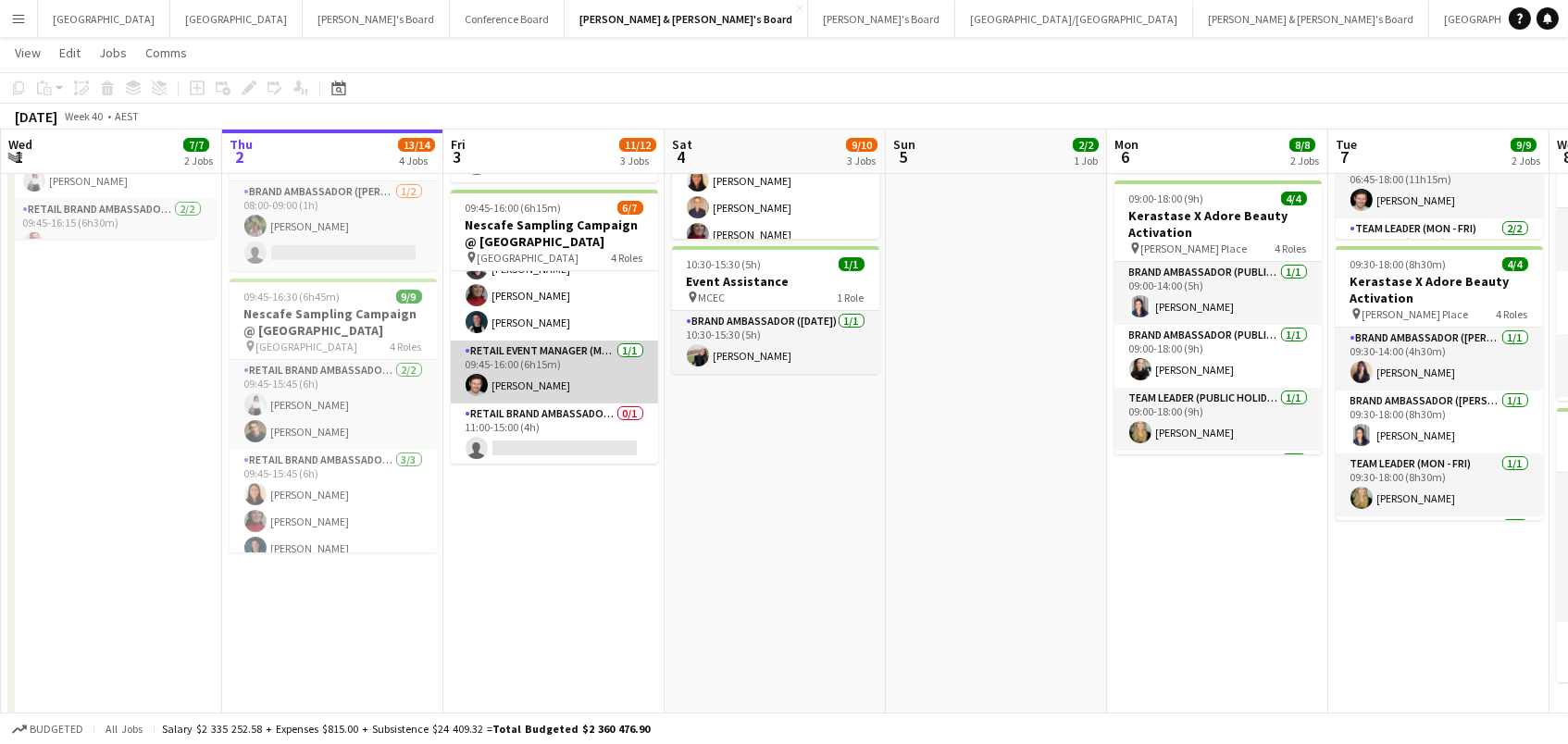
scroll to position [275, 0]
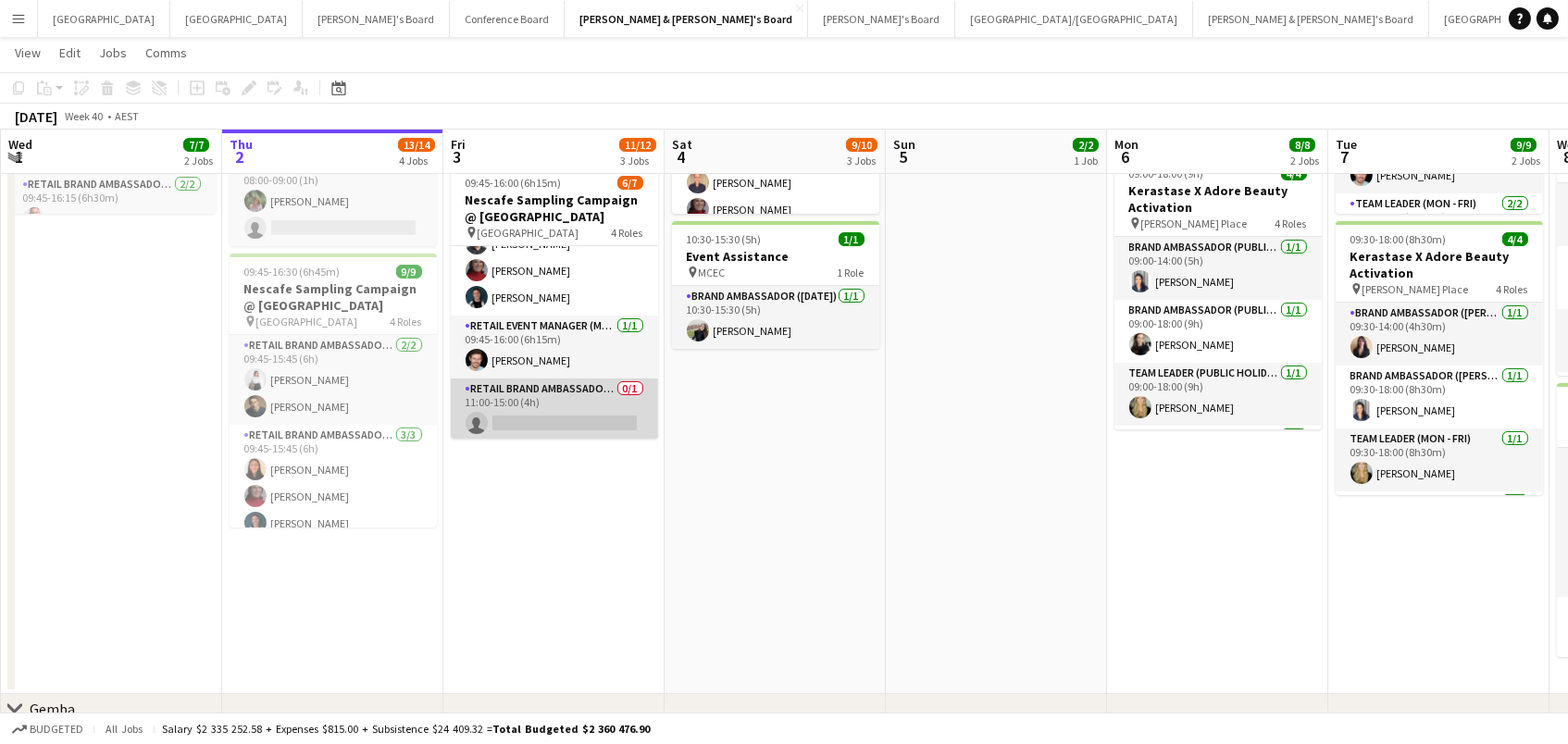
click at [573, 418] on app-card-role "RETAIL Brand Ambassador (Mon - Fri) 0/1 11:00-15:00 (4h) single-neutral-actions" at bounding box center [555, 409] width 207 height 63
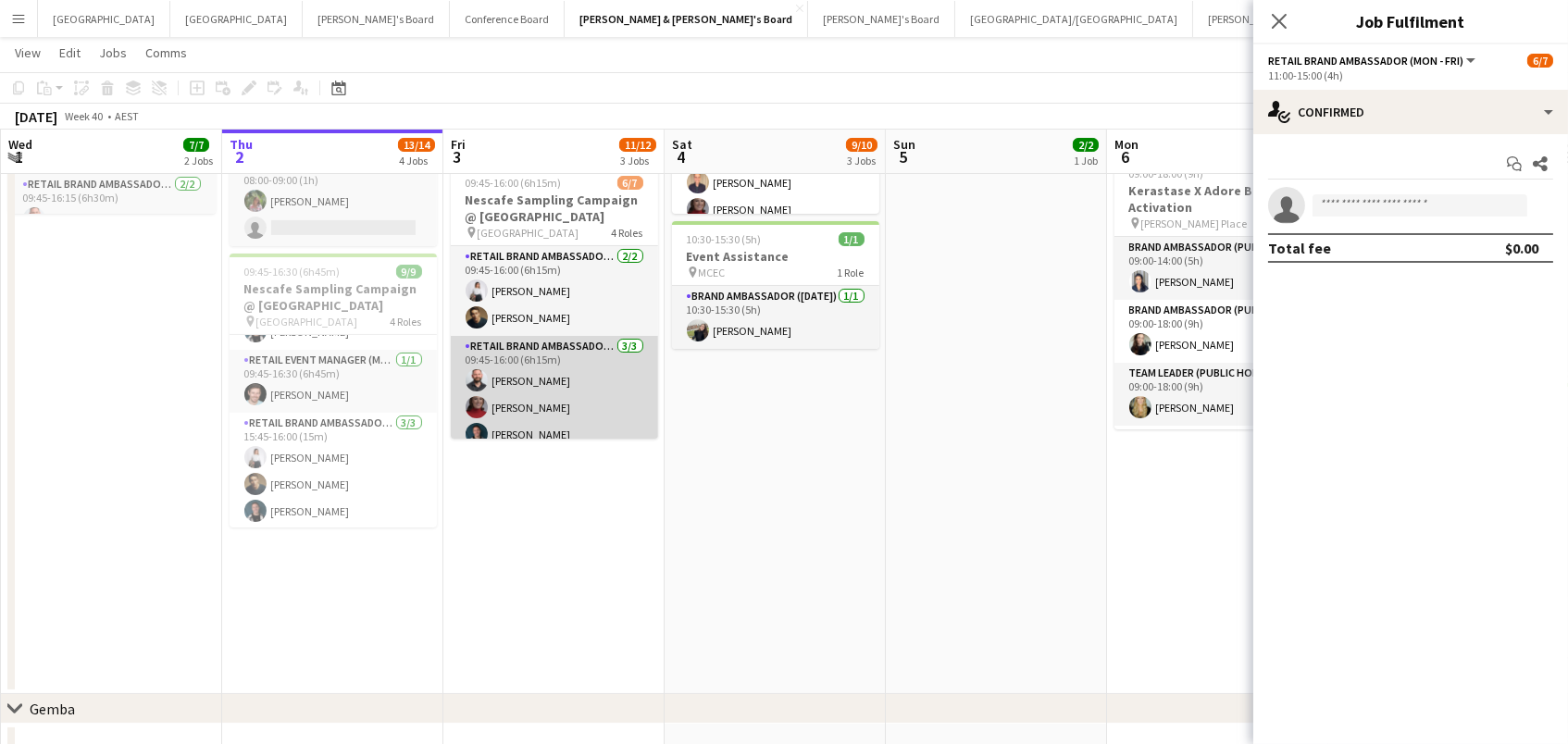
scroll to position [189, 0]
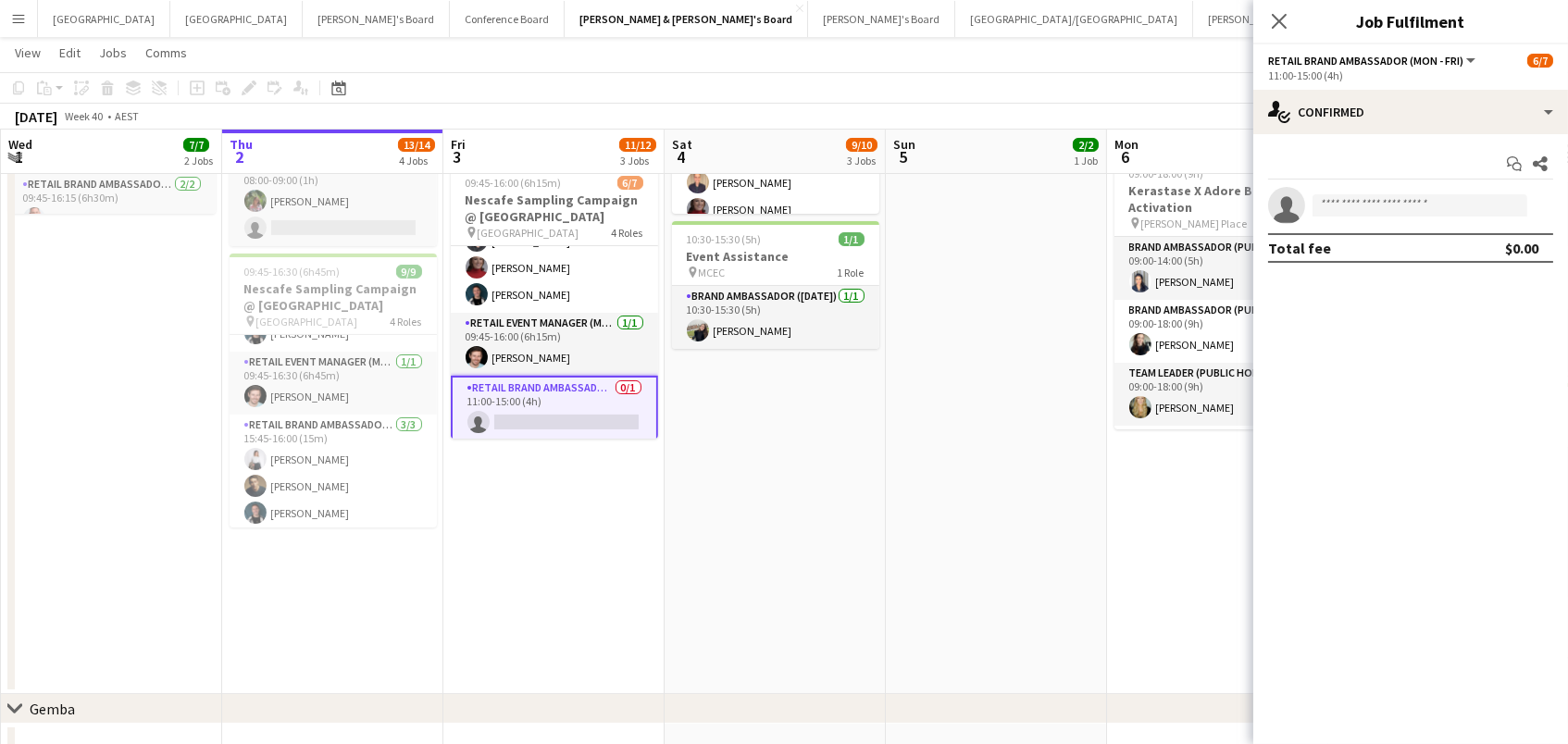
click at [632, 403] on app-card-role "RETAIL Brand Ambassador (Mon - Fri) 0/1 11:00-15:00 (4h) single-neutral-actions" at bounding box center [555, 408] width 207 height 67
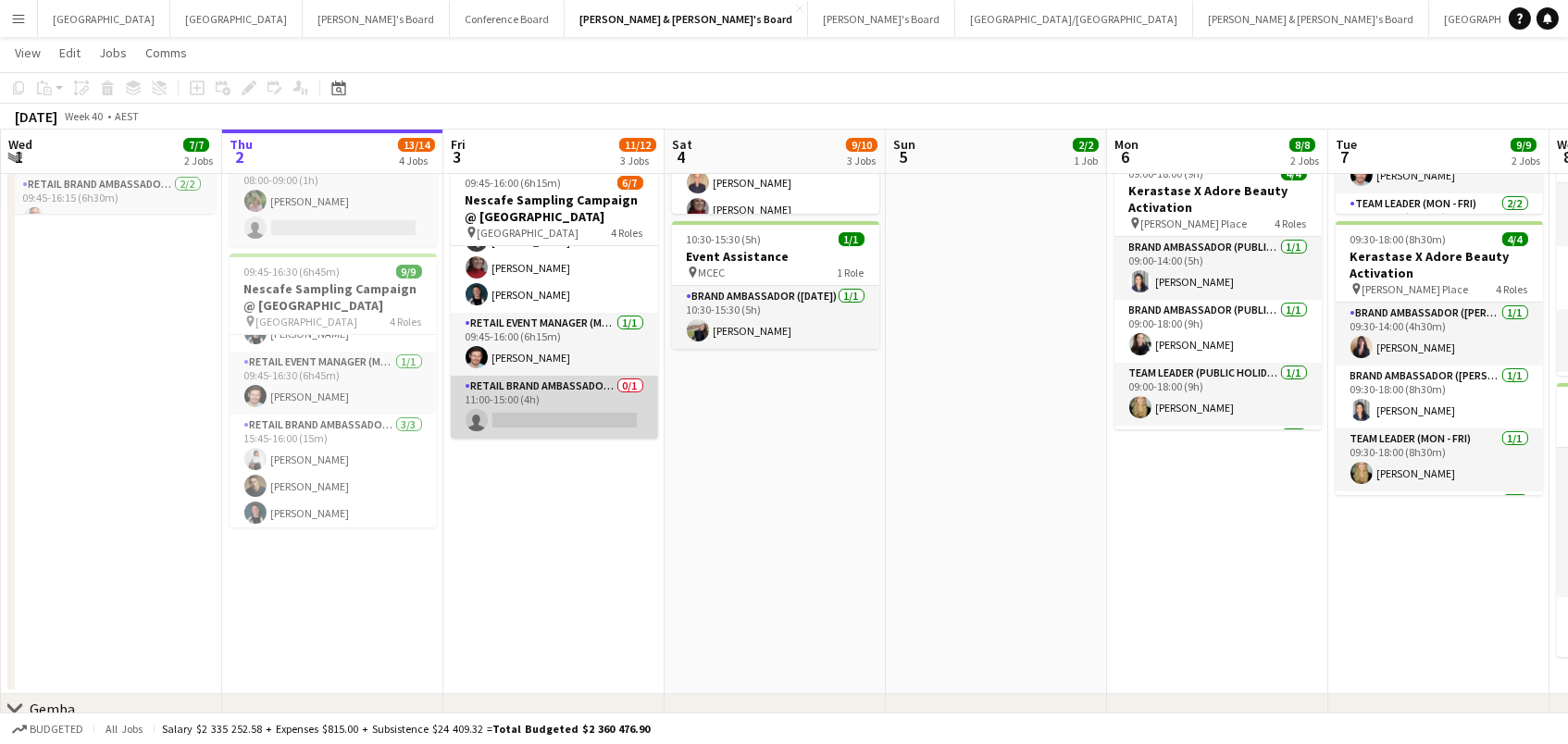
scroll to position [137, 0]
click at [565, 406] on app-card-role "RETAIL Brand Ambassador (Mon - Fri) 0/1 11:00-15:00 (4h) single-neutral-actions" at bounding box center [555, 409] width 207 height 63
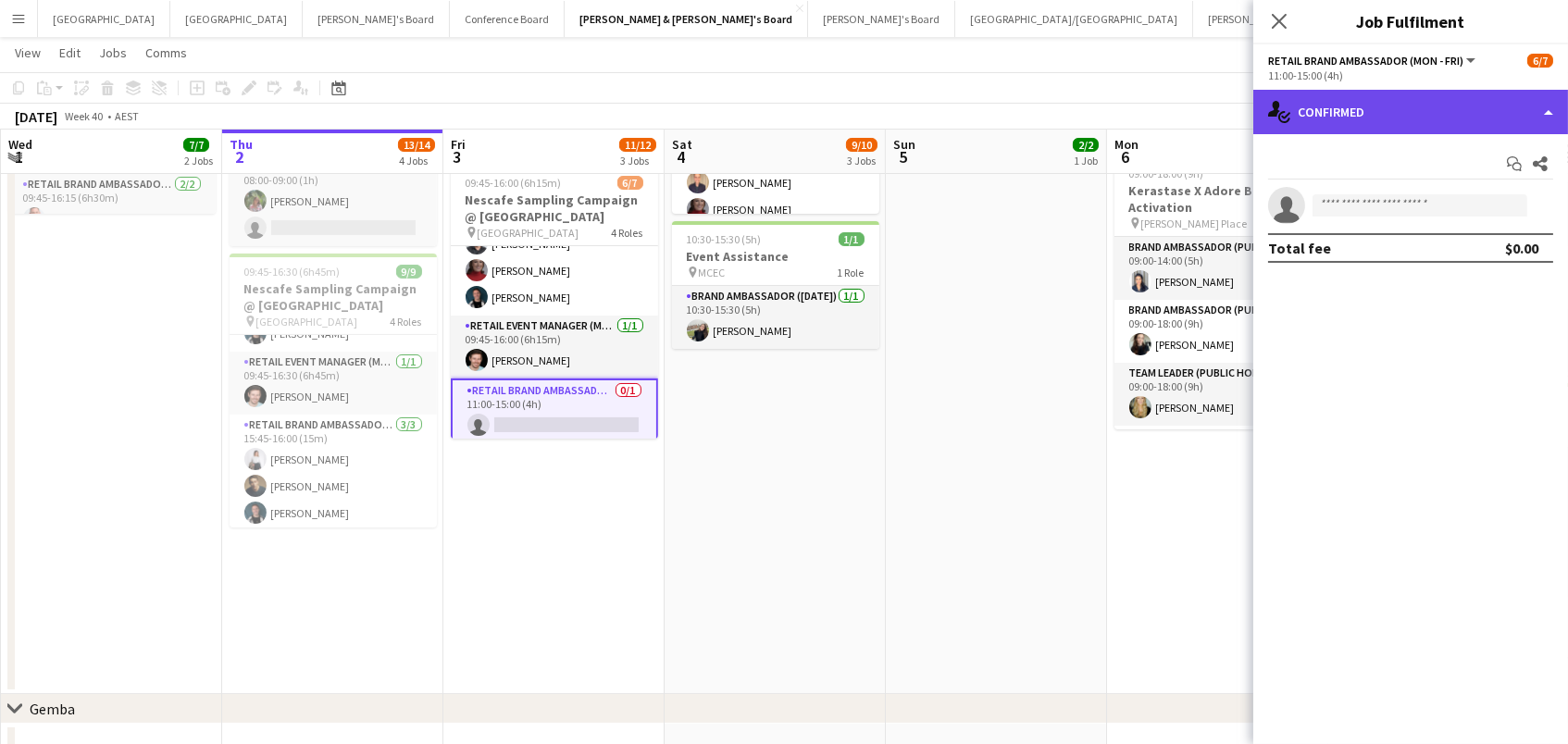
click at [1326, 110] on div "single-neutral-actions-check-2 Confirmed" at bounding box center [1411, 112] width 315 height 45
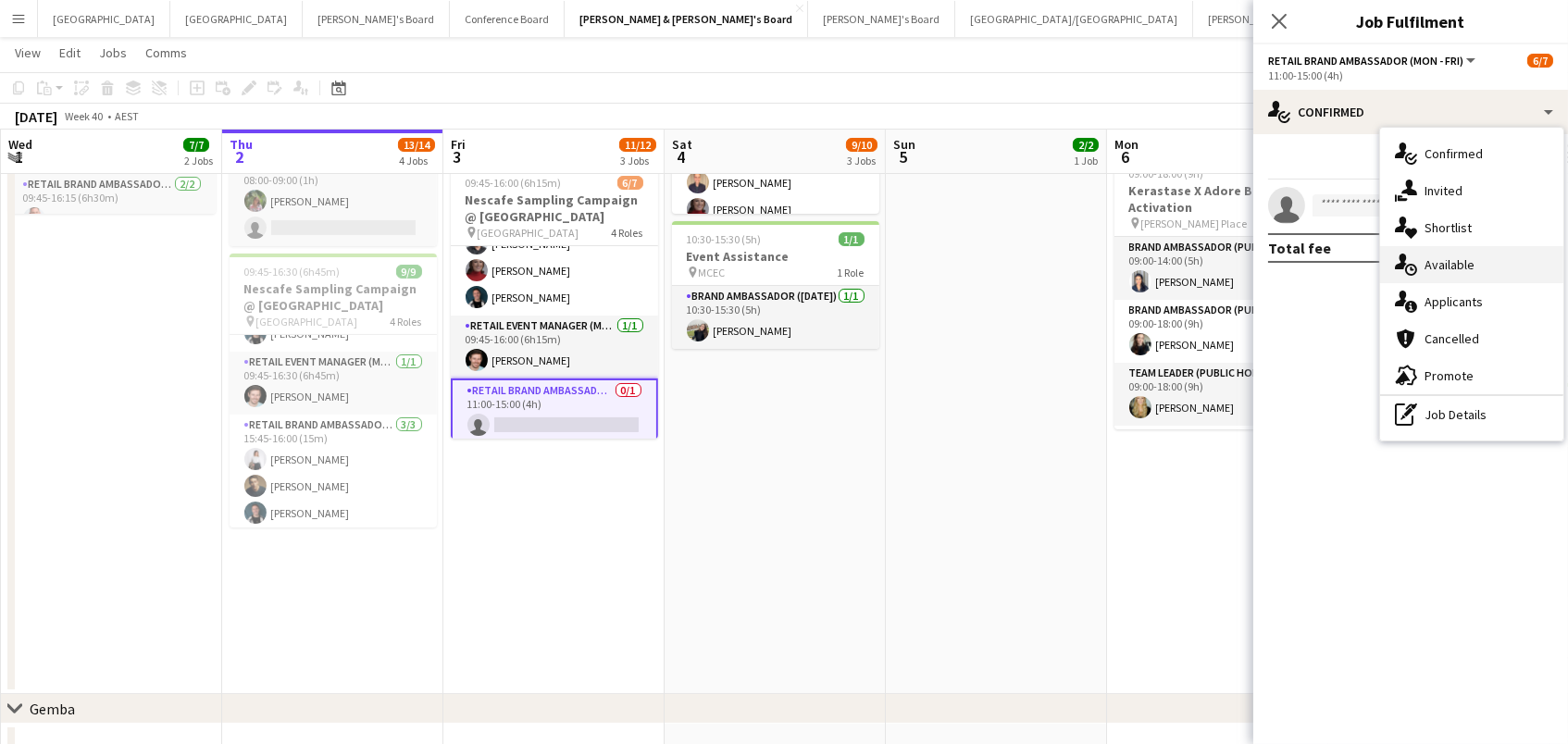
click at [1498, 266] on div "single-neutral-actions-upload Available" at bounding box center [1472, 264] width 183 height 37
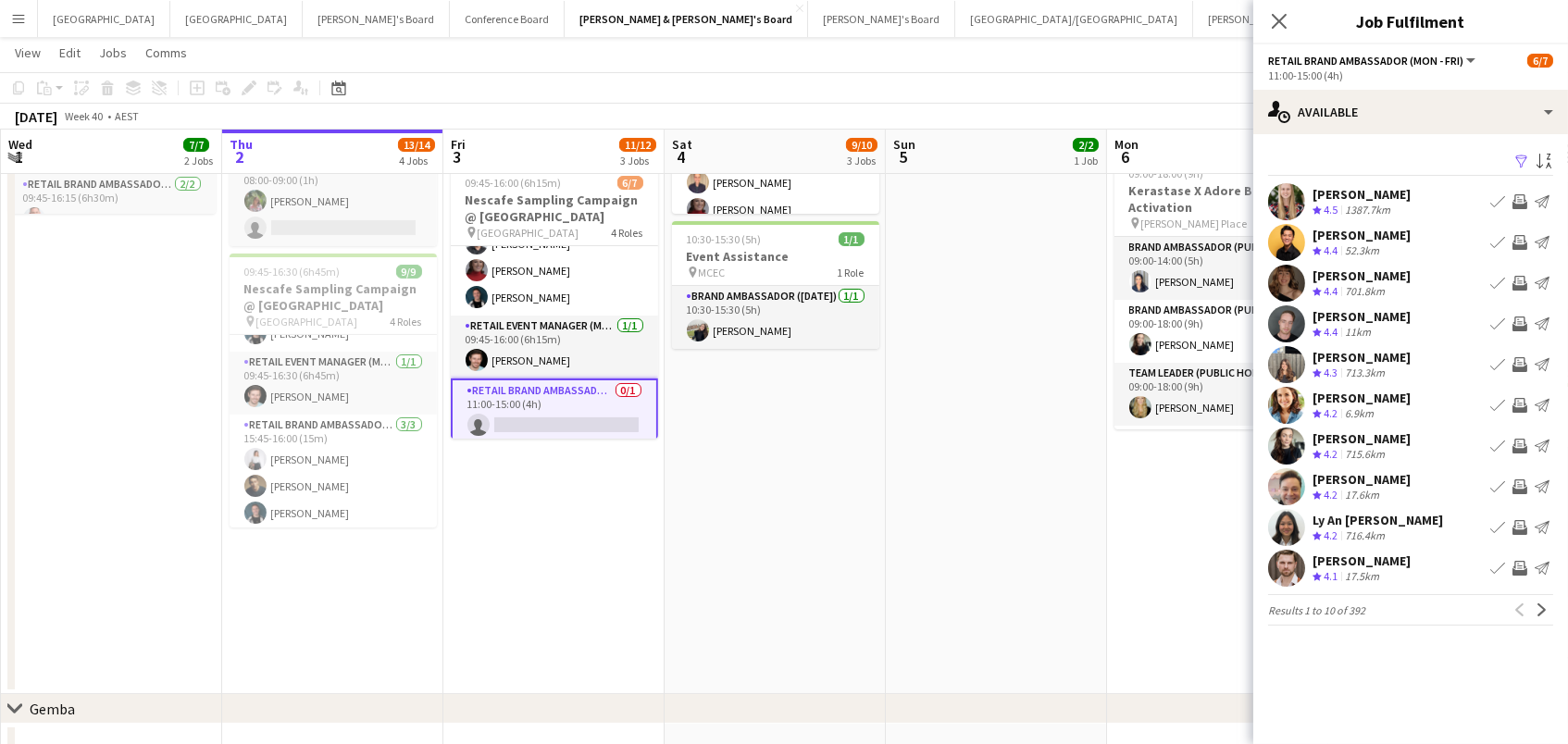
click at [1521, 153] on app-icon "Filter" at bounding box center [1521, 162] width 15 height 18
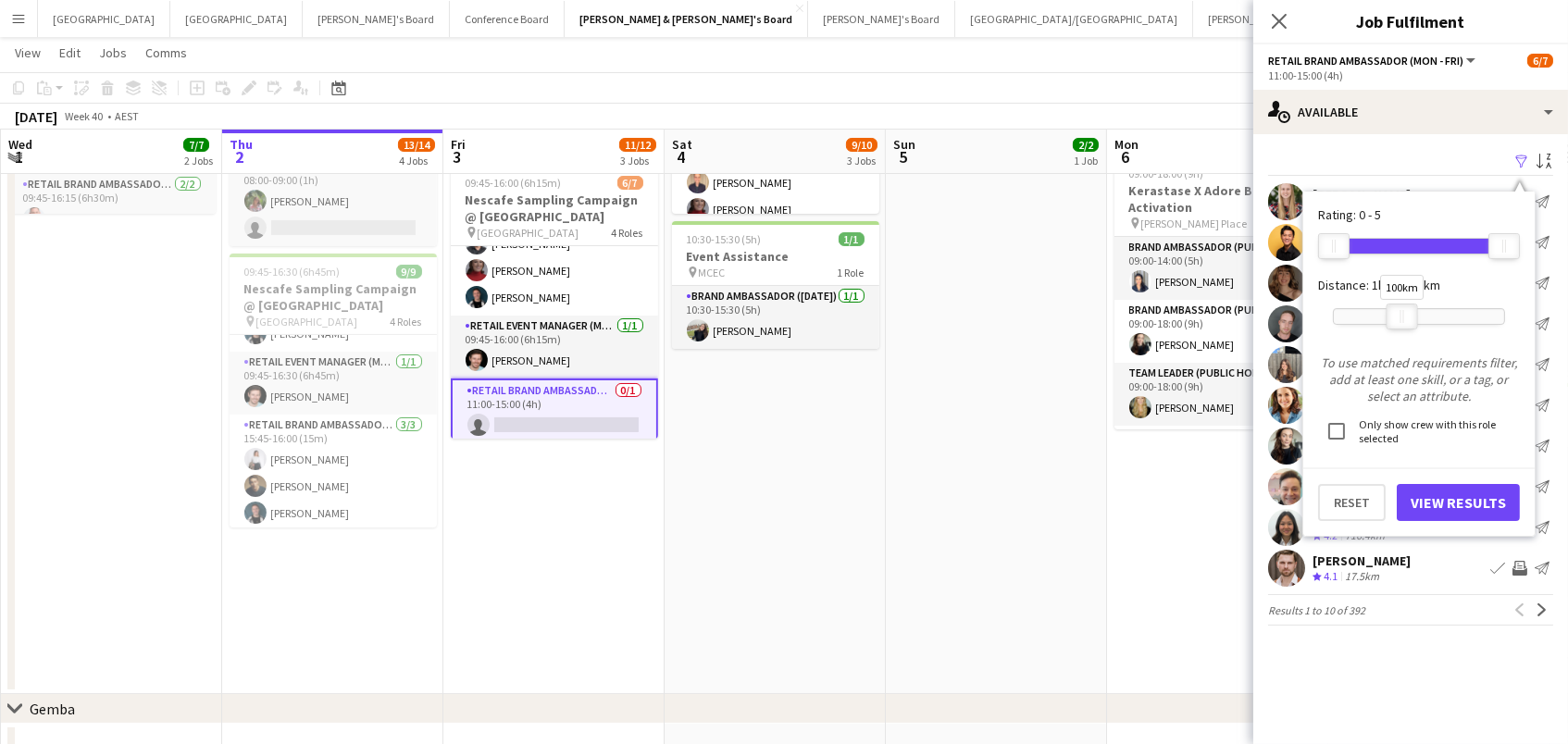
drag, startPoint x: 1485, startPoint y: 319, endPoint x: 1398, endPoint y: 317, distance: 87.0
click at [1398, 317] on div at bounding box center [1403, 317] width 30 height 24
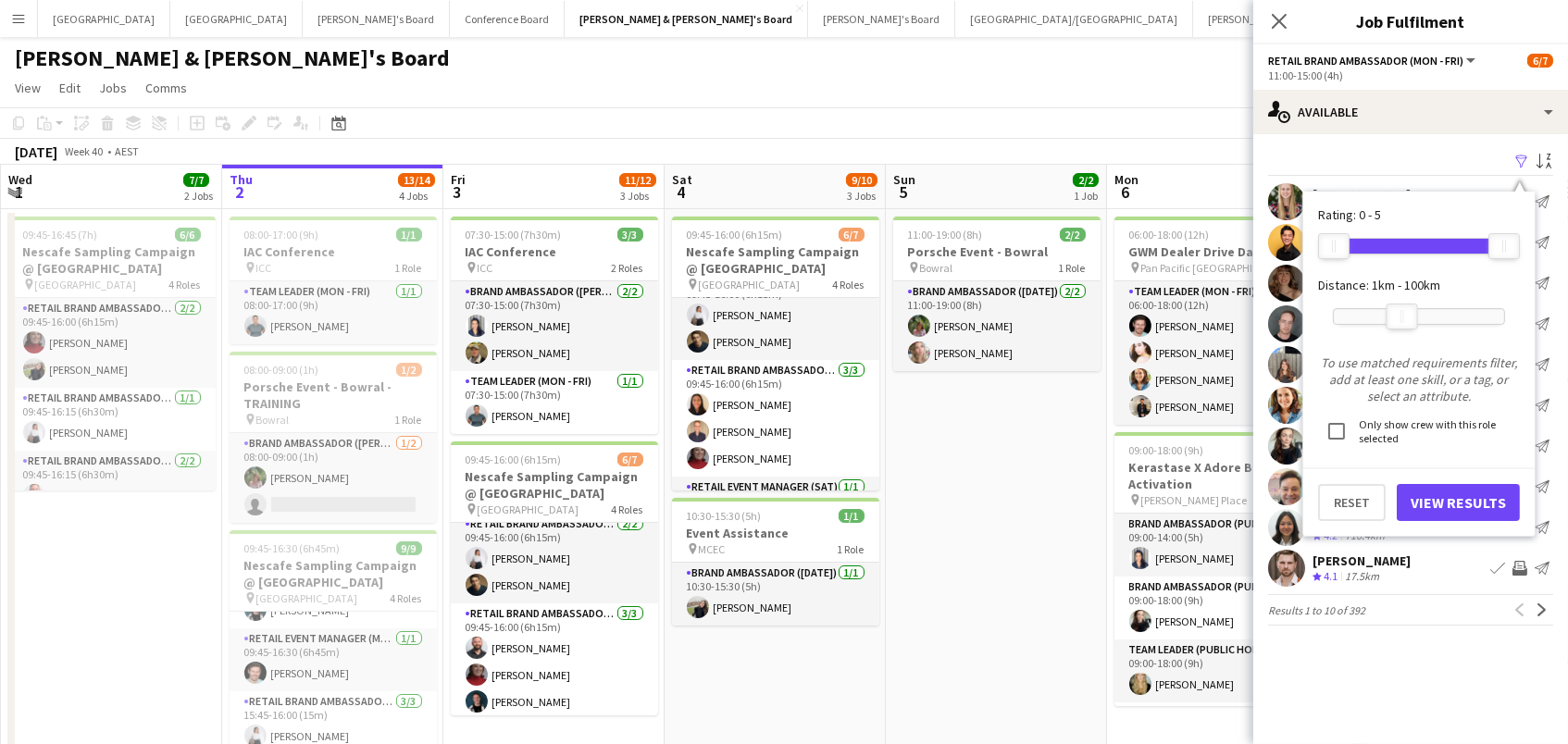
scroll to position [3, 0]
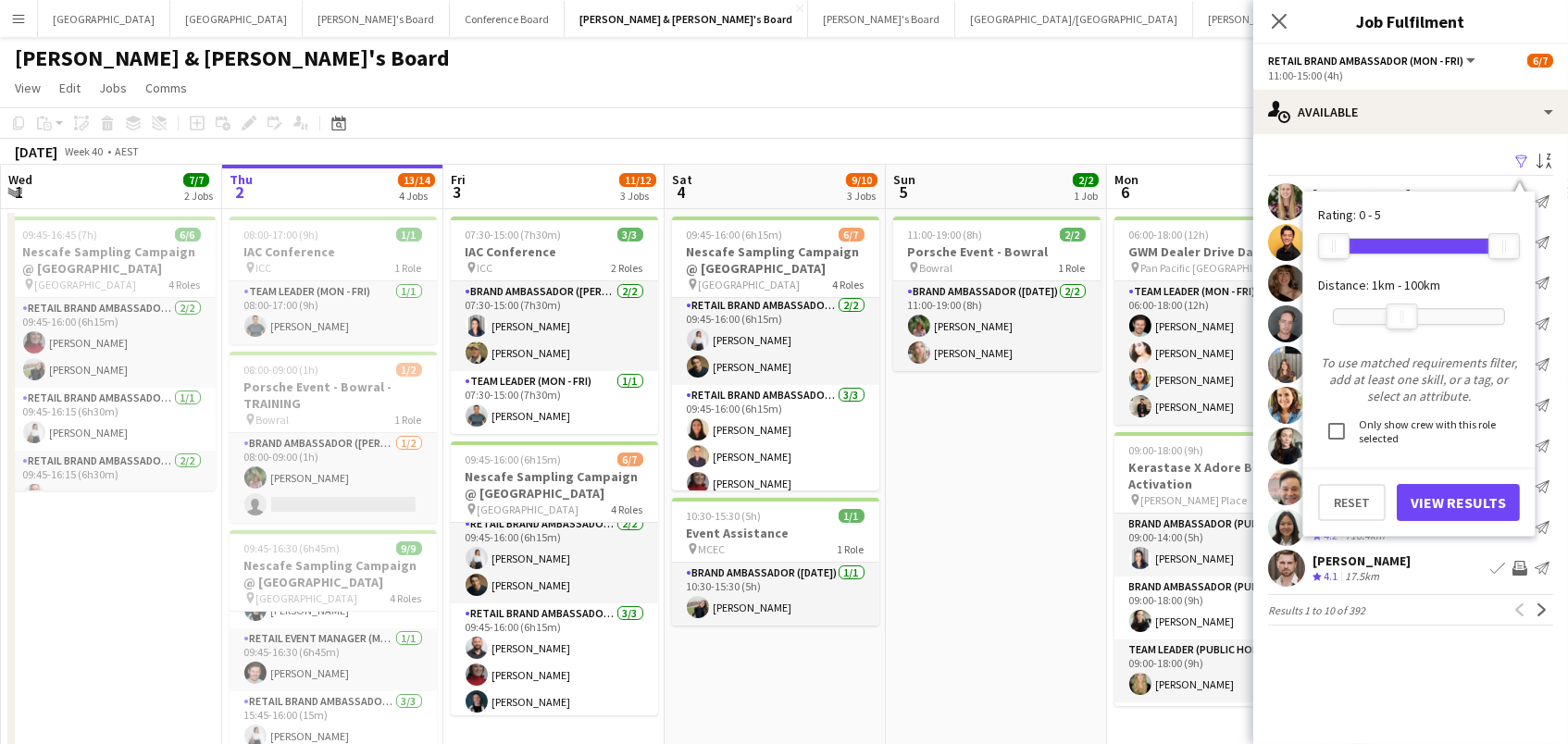
click at [1477, 504] on button "View Results" at bounding box center [1458, 502] width 124 height 37
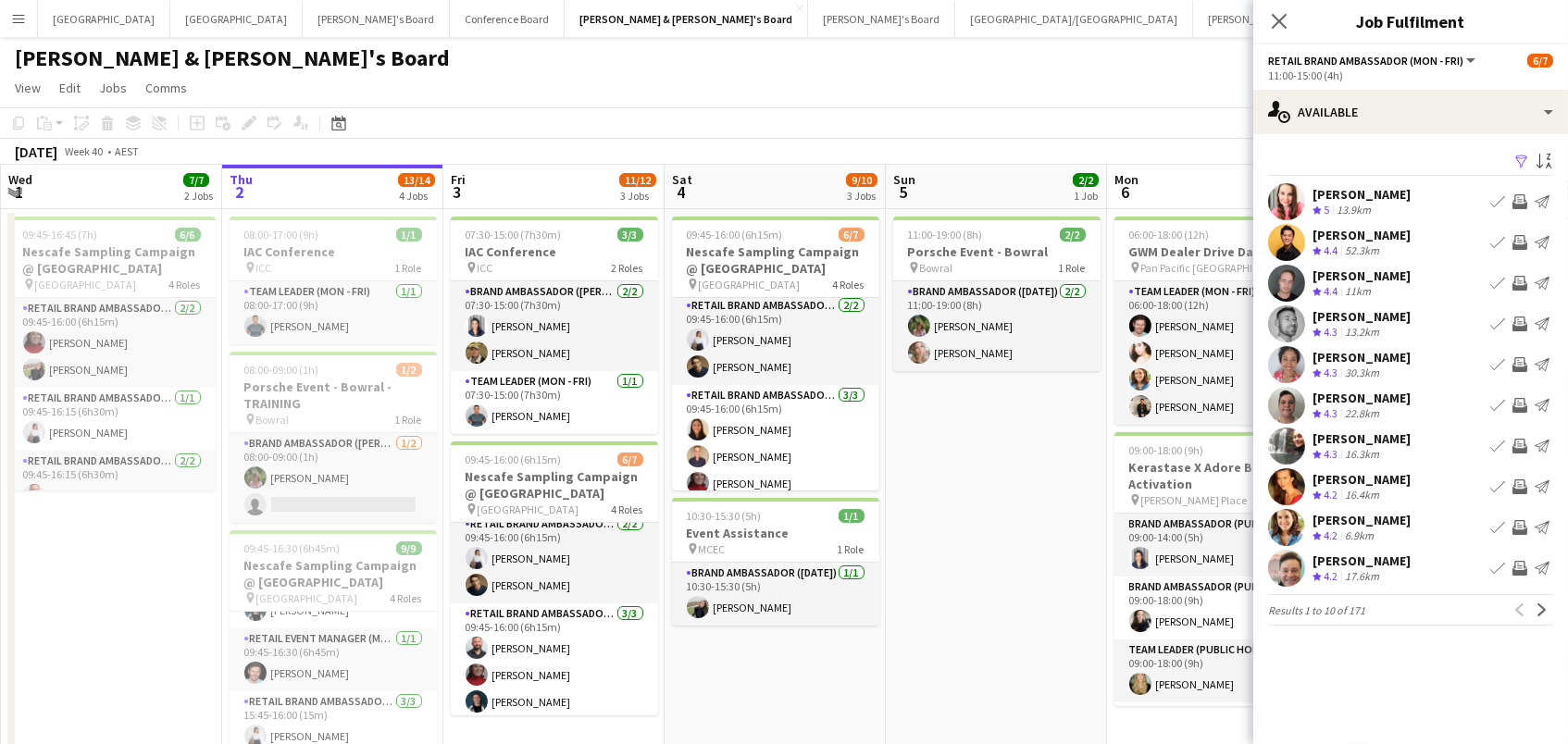
click at [1521, 239] on app-icon "Invite crew" at bounding box center [1519, 242] width 15 height 15
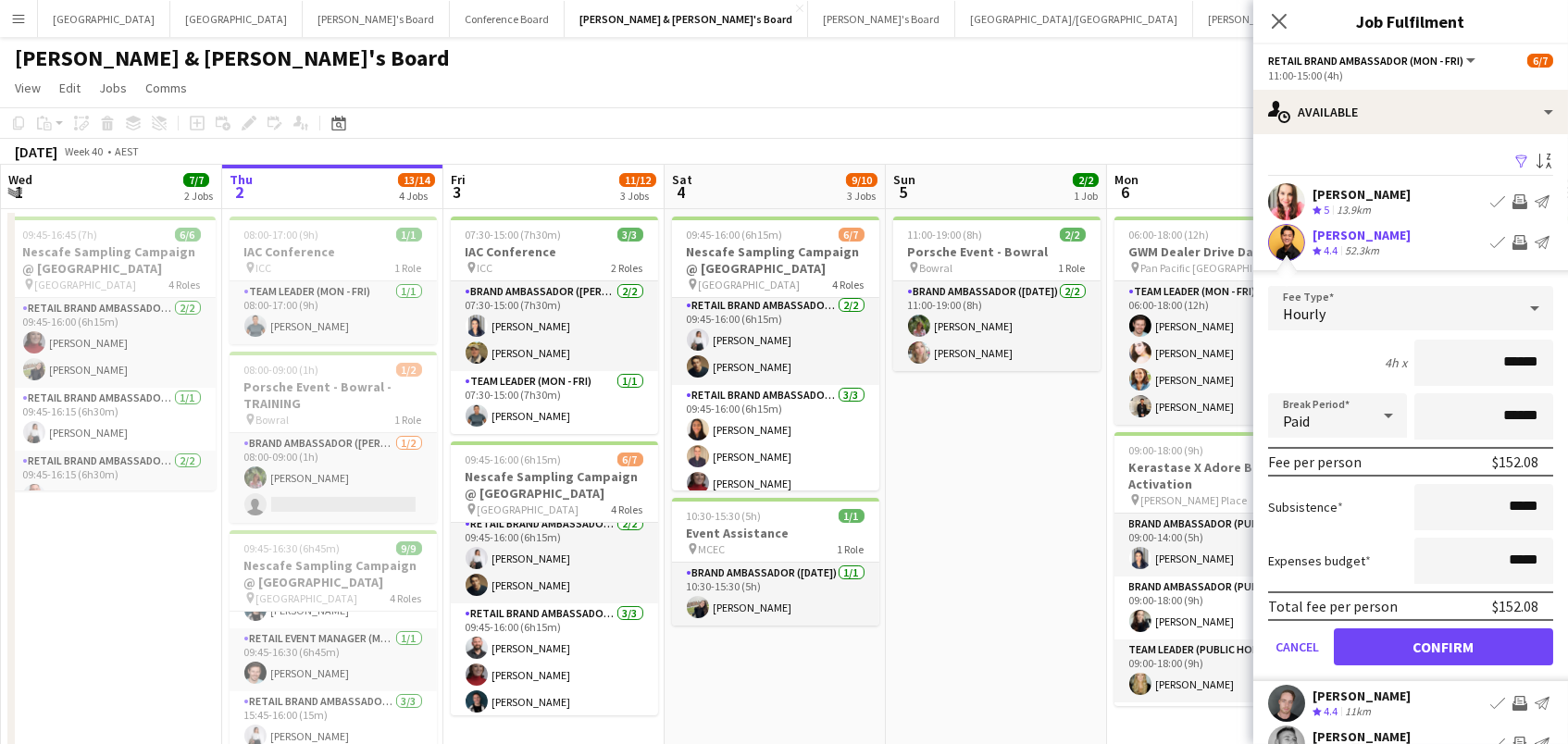
click at [1443, 644] on button "Confirm" at bounding box center [1443, 646] width 219 height 37
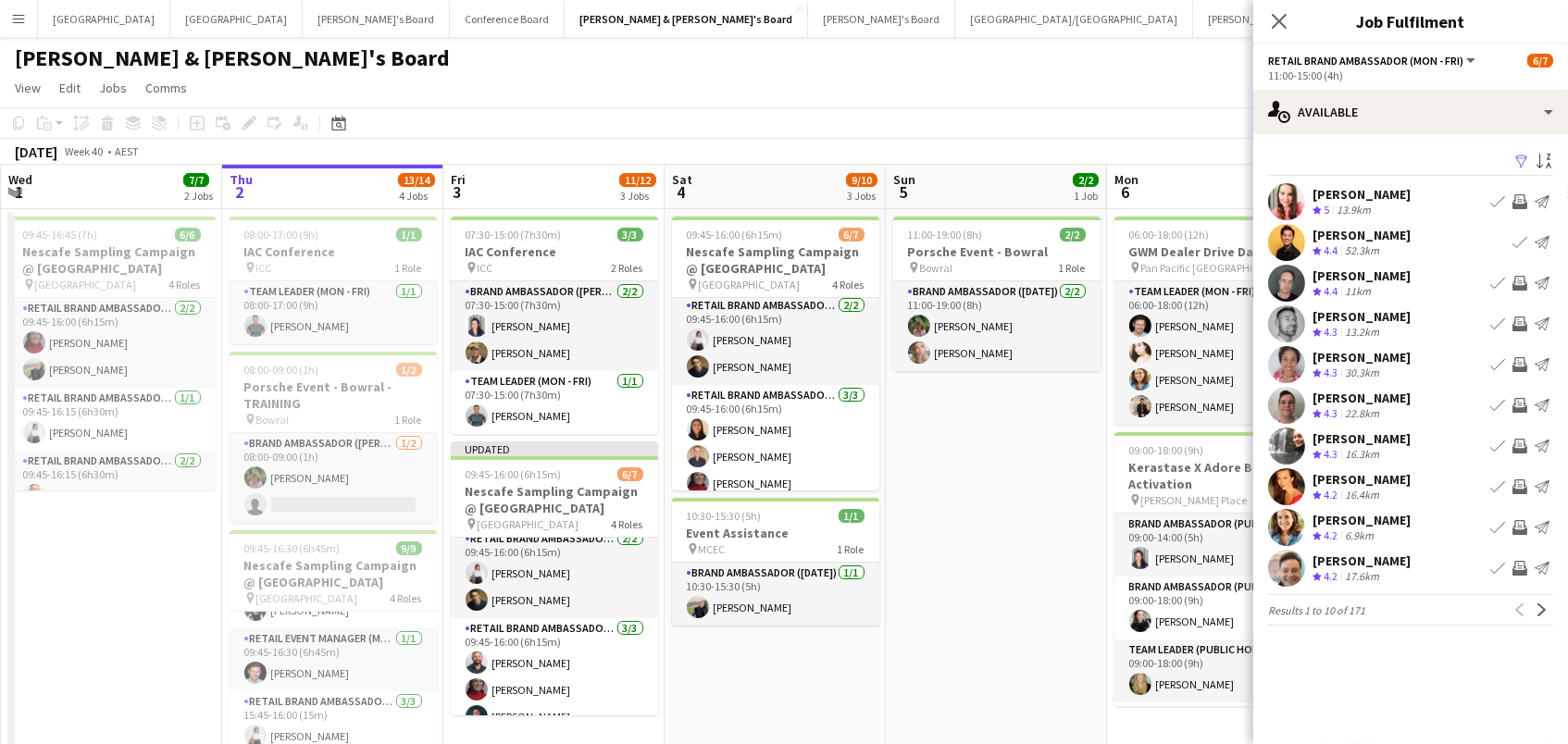
click at [1516, 321] on app-icon "Invite crew" at bounding box center [1519, 324] width 15 height 15
click at [1519, 363] on app-icon "Invite crew" at bounding box center [1519, 365] width 15 height 15
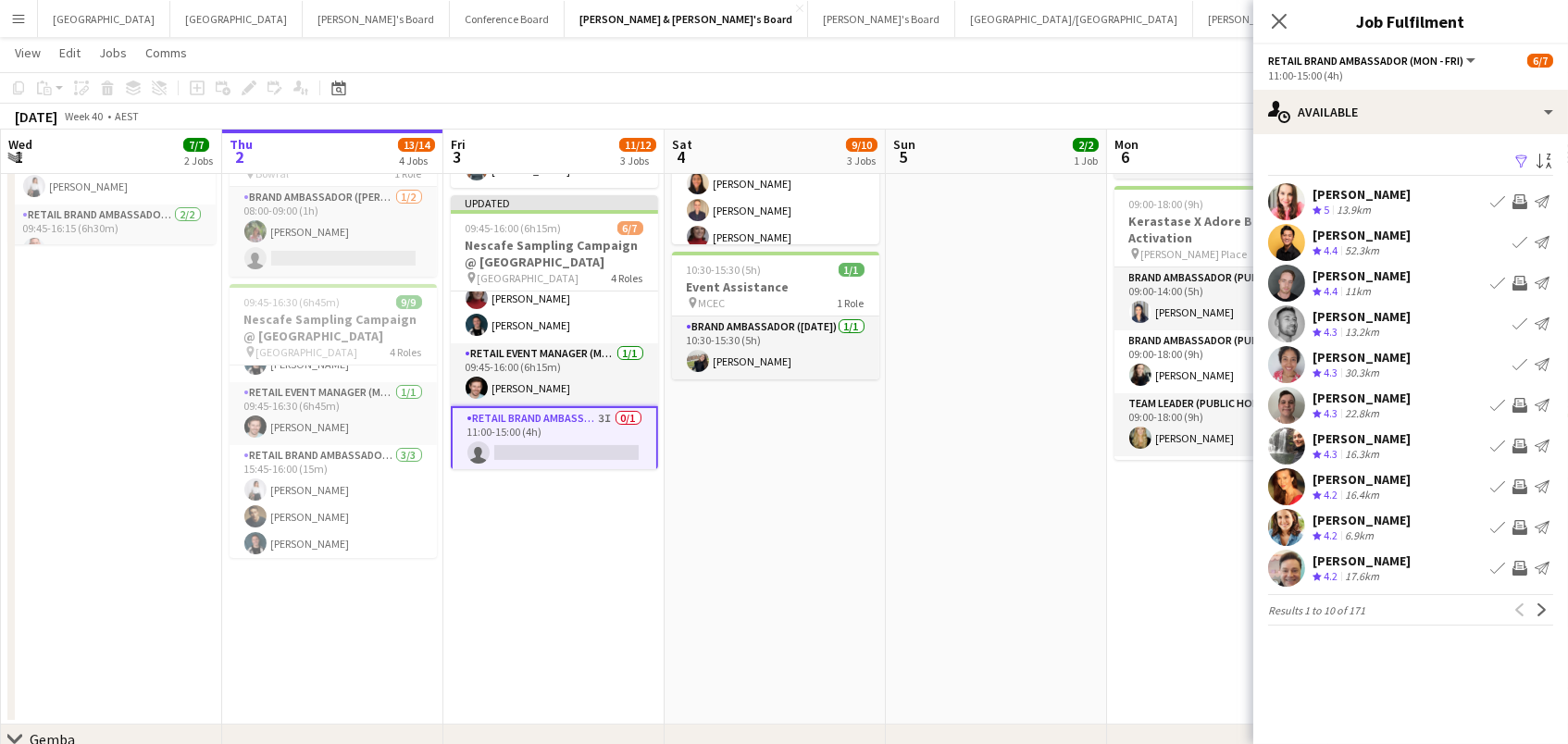
scroll to position [244, 0]
click at [1519, 405] on app-icon "Invite crew" at bounding box center [1519, 405] width 15 height 15
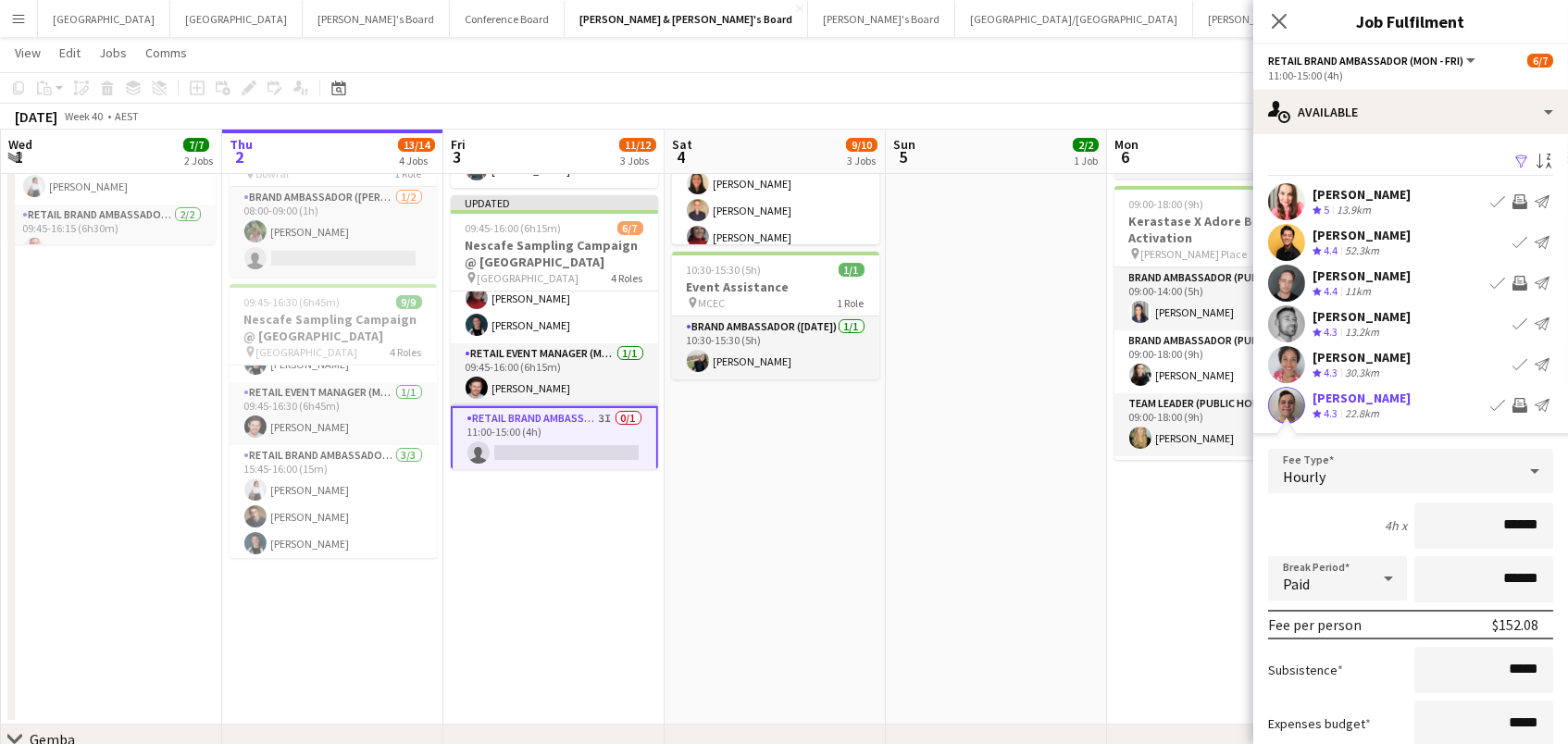
click at [1520, 403] on app-icon "Invite crew" at bounding box center [1519, 405] width 15 height 15
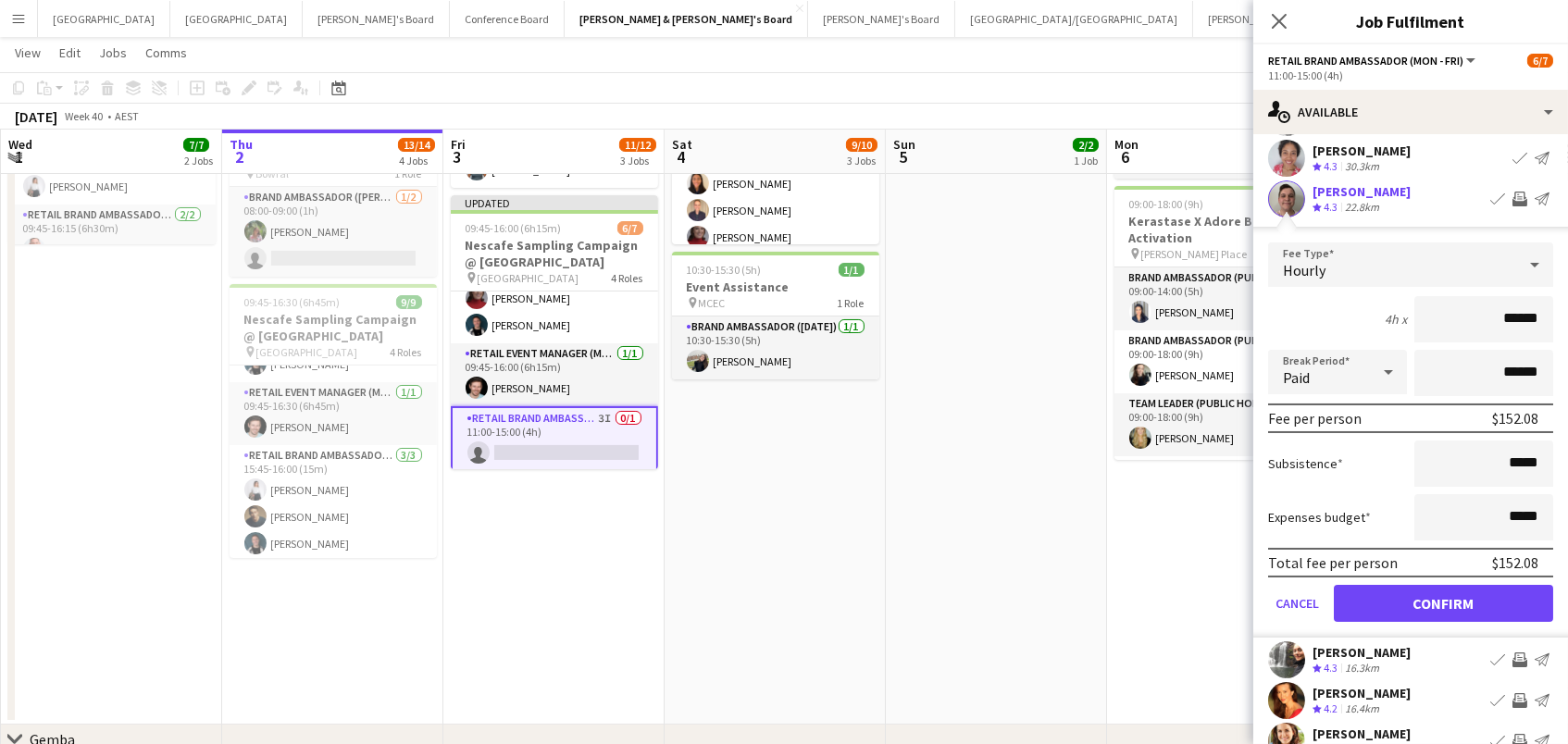
click at [1480, 596] on button "Confirm" at bounding box center [1443, 603] width 219 height 37
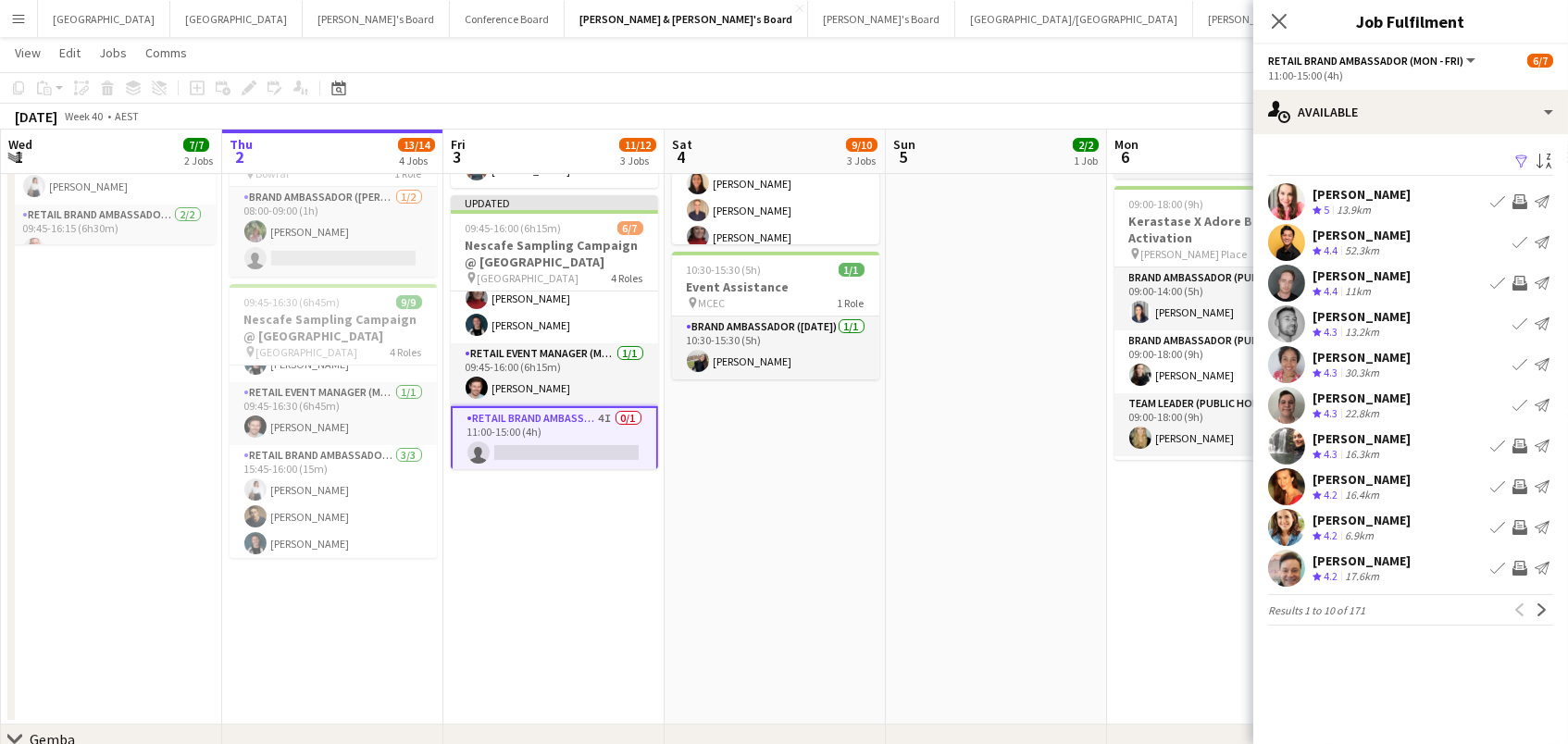
click at [1521, 442] on app-icon "Invite crew" at bounding box center [1519, 445] width 15 height 15
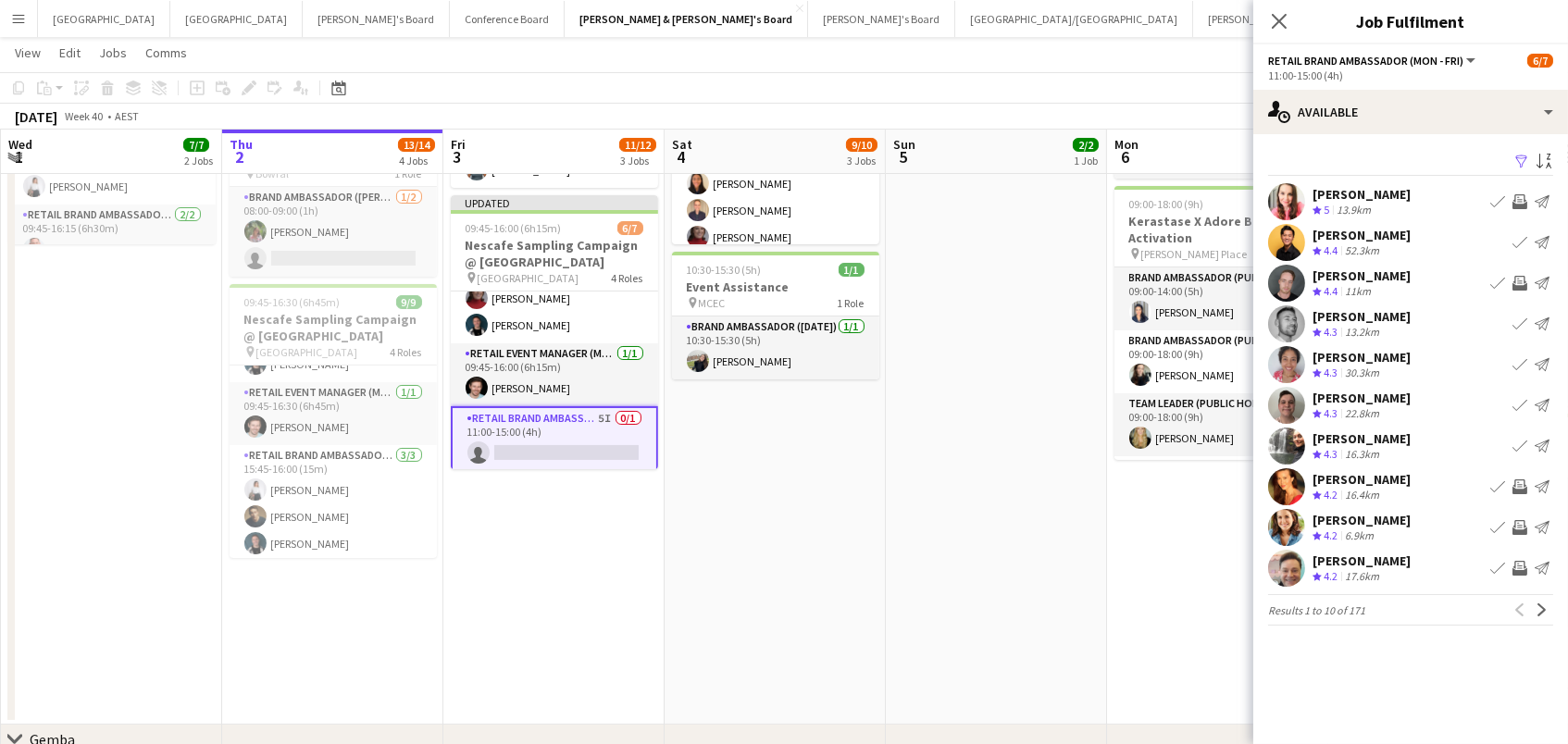
click at [1522, 484] on app-icon "Invite crew" at bounding box center [1519, 486] width 15 height 15
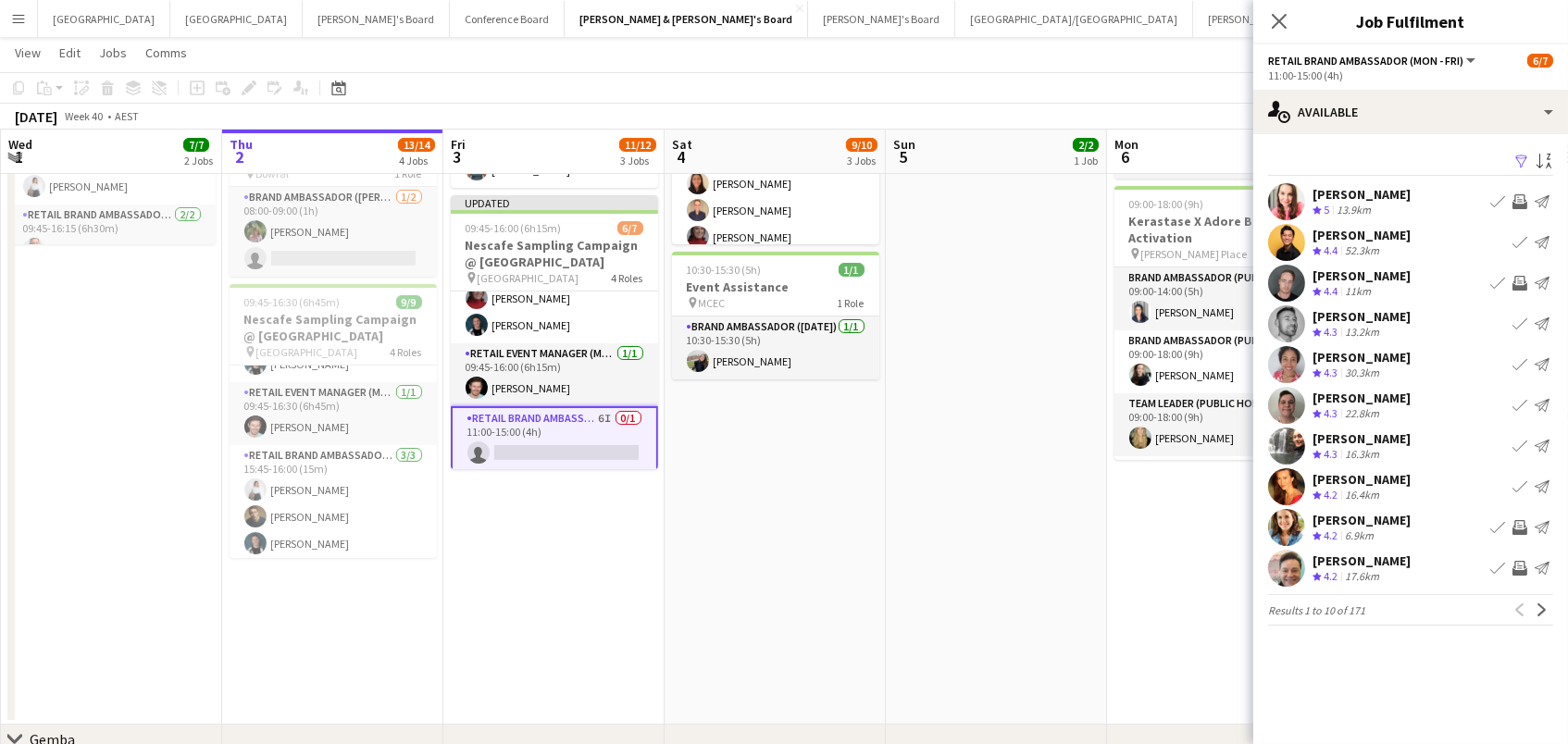
click at [1516, 566] on app-icon "Invite crew" at bounding box center [1519, 568] width 15 height 15
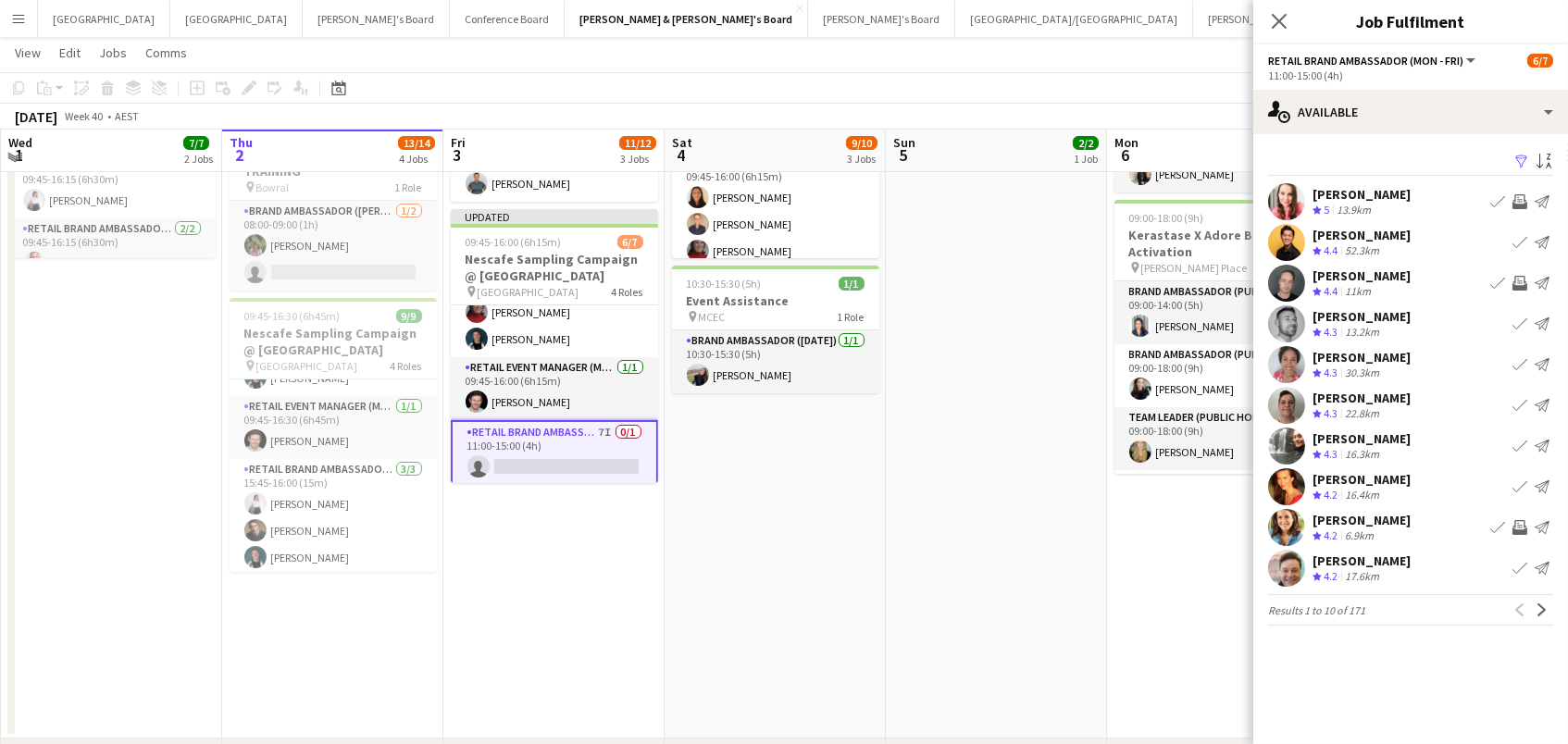
scroll to position [226, 0]
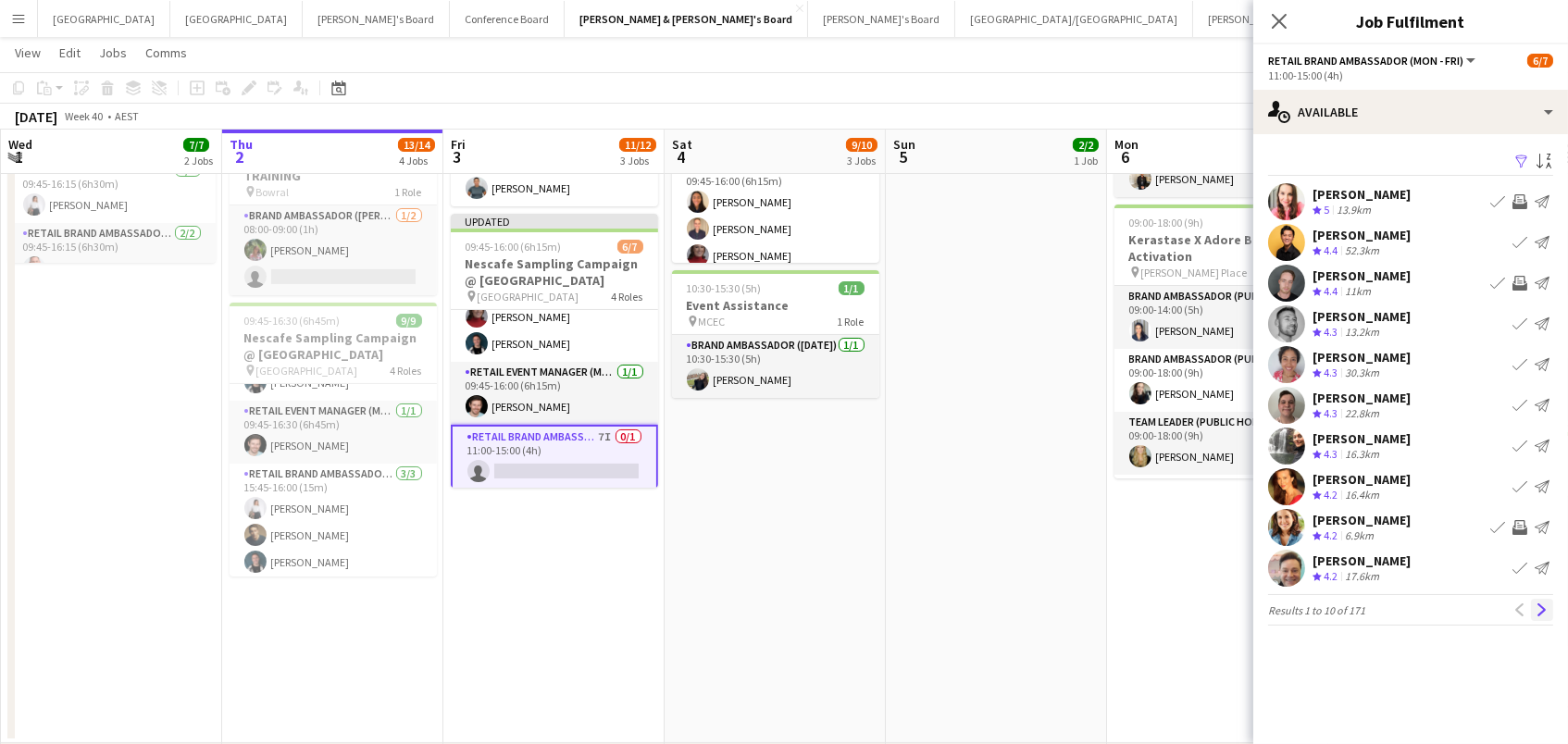
click at [1537, 613] on app-icon "Next" at bounding box center [1542, 610] width 13 height 13
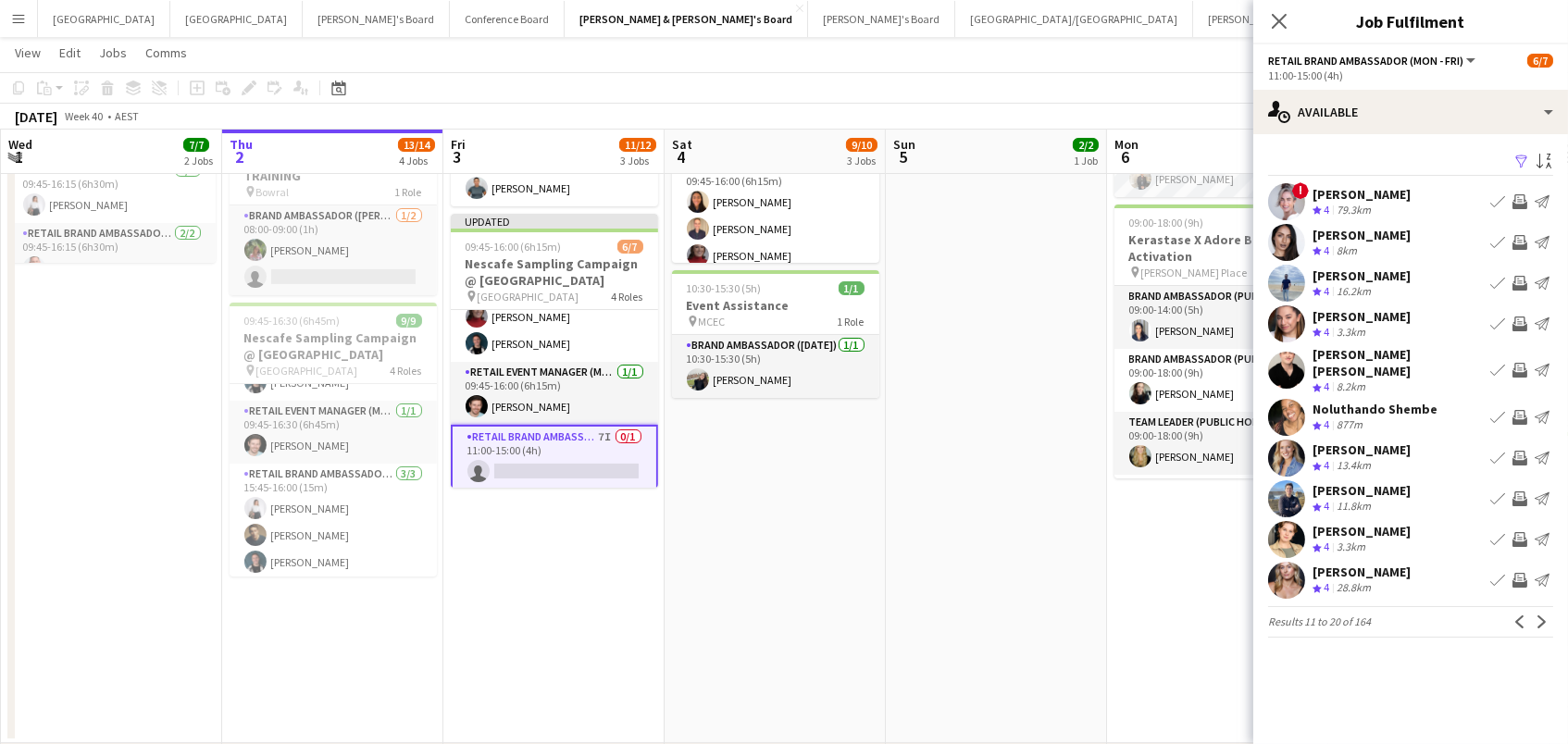
click at [1519, 363] on app-icon "Invite crew" at bounding box center [1519, 370] width 15 height 15
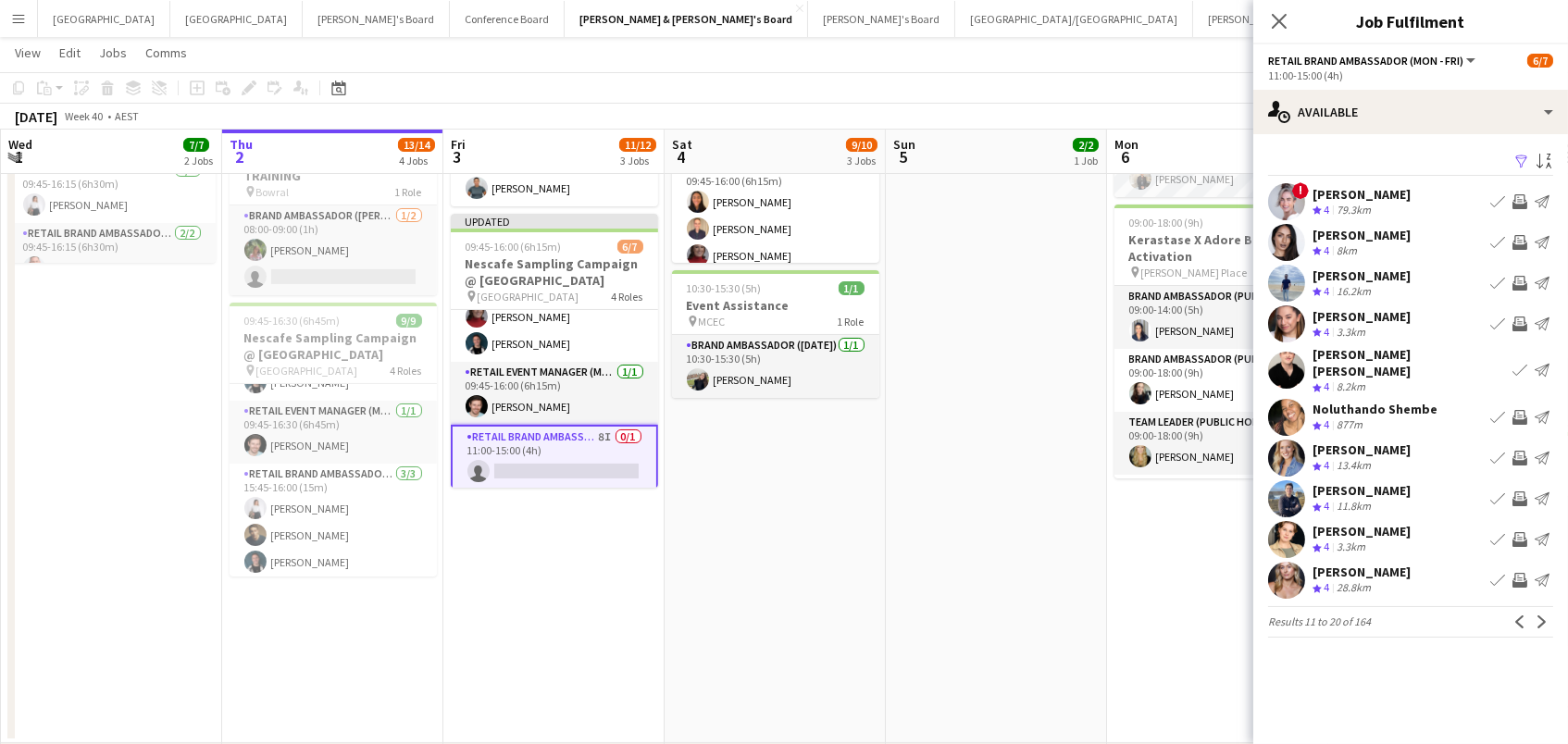
click at [1520, 320] on app-icon "Invite crew" at bounding box center [1519, 324] width 15 height 15
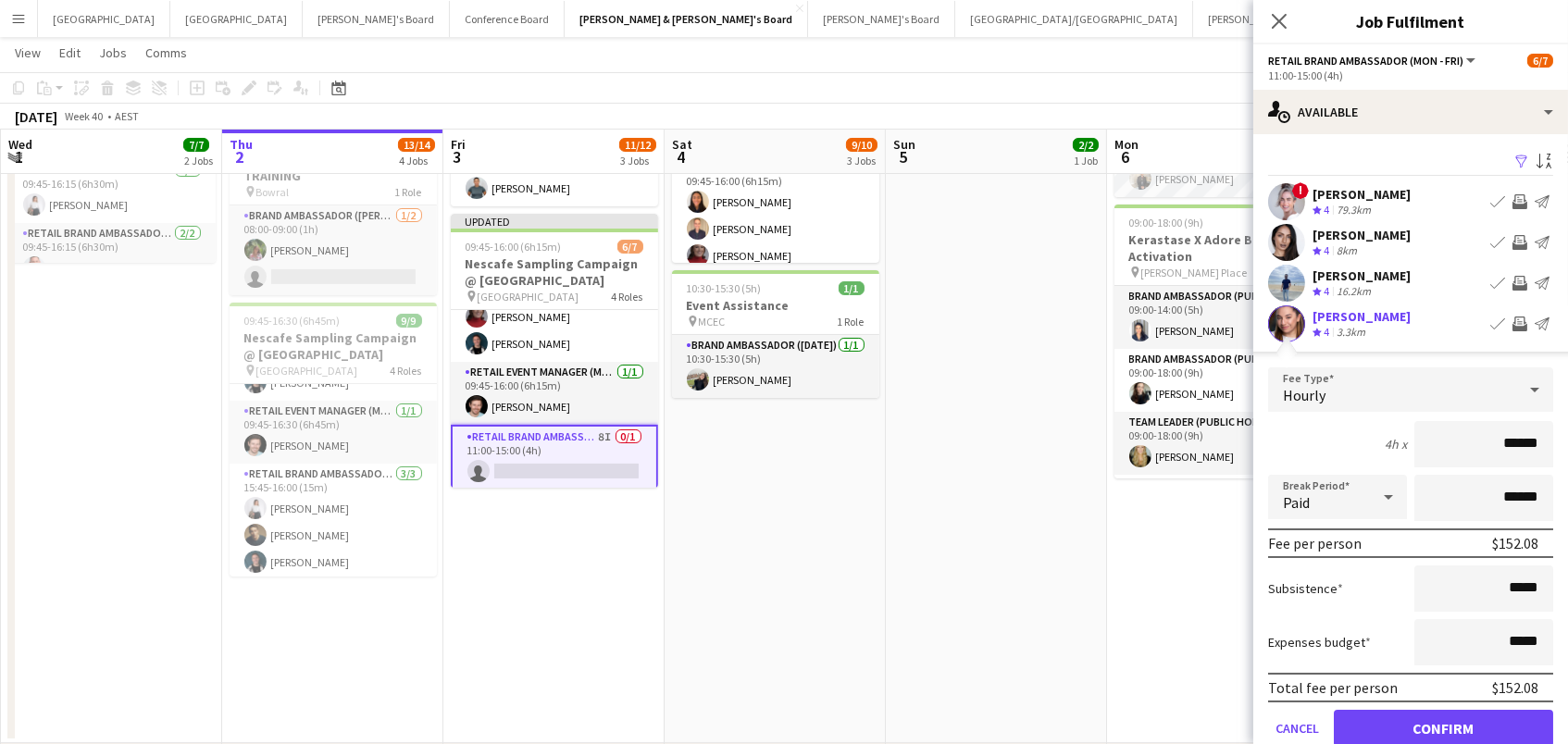
click at [1443, 726] on button "Confirm" at bounding box center [1443, 728] width 219 height 37
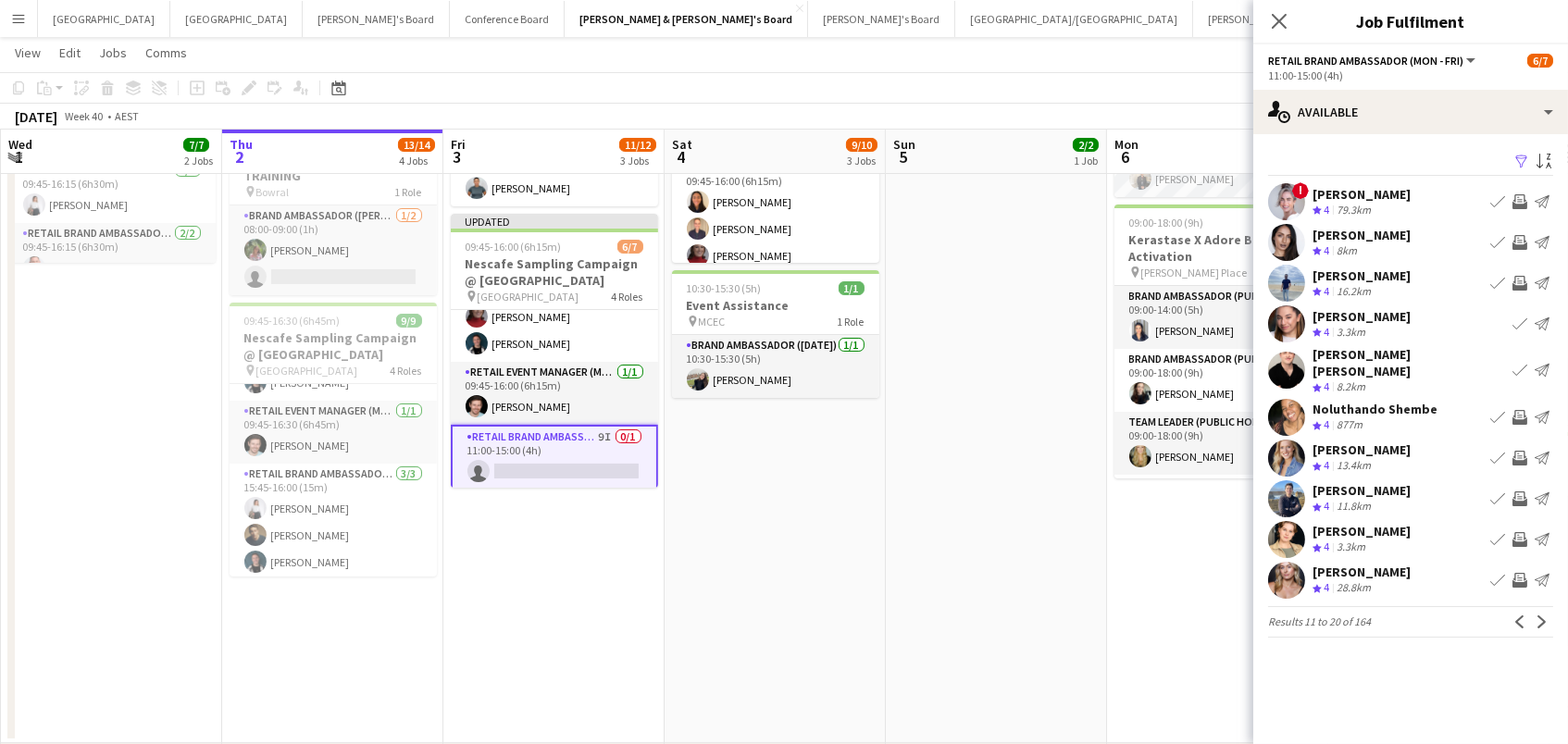
click at [1525, 410] on app-icon "Invite crew" at bounding box center [1519, 417] width 15 height 15
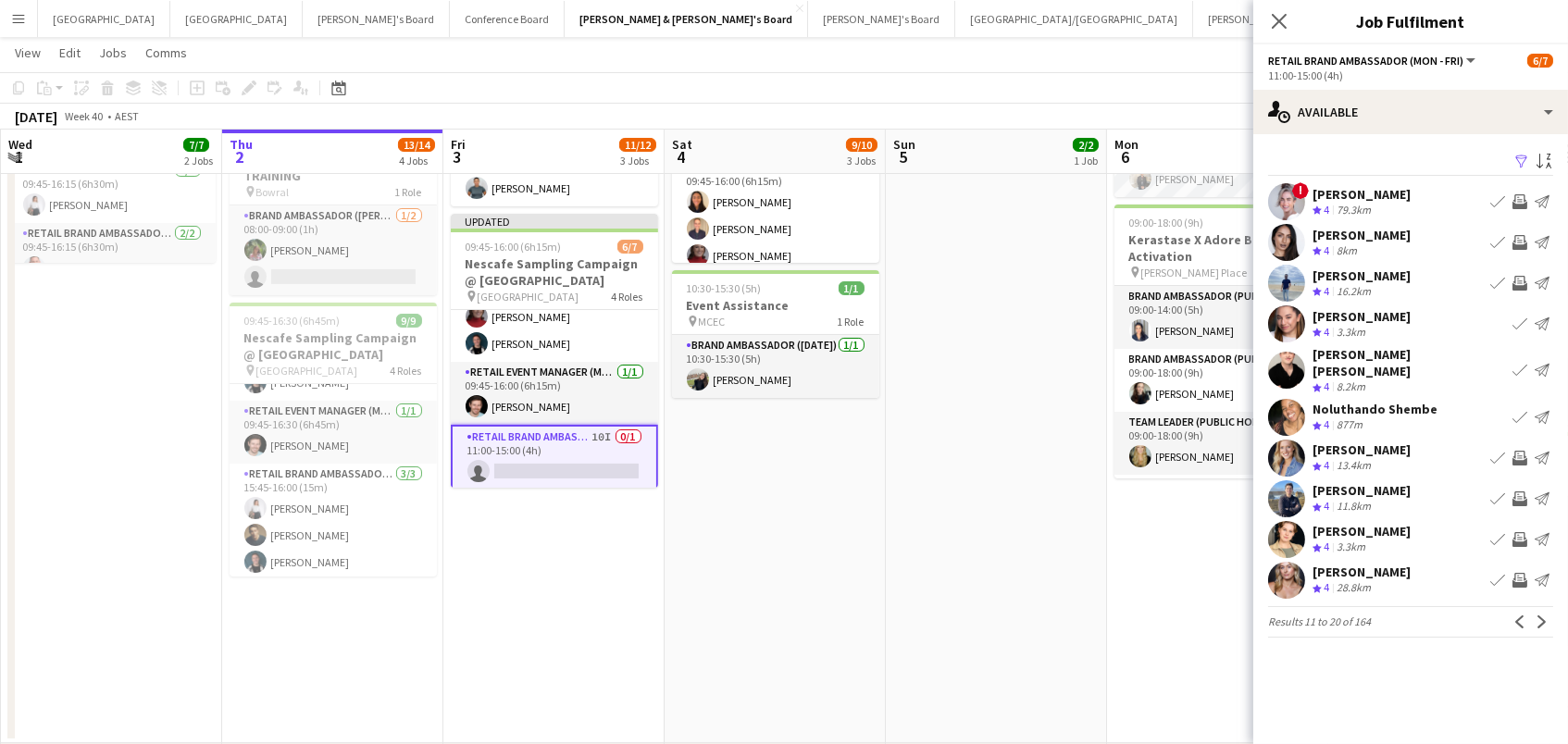
click at [1519, 451] on app-icon "Invite crew" at bounding box center [1519, 458] width 15 height 15
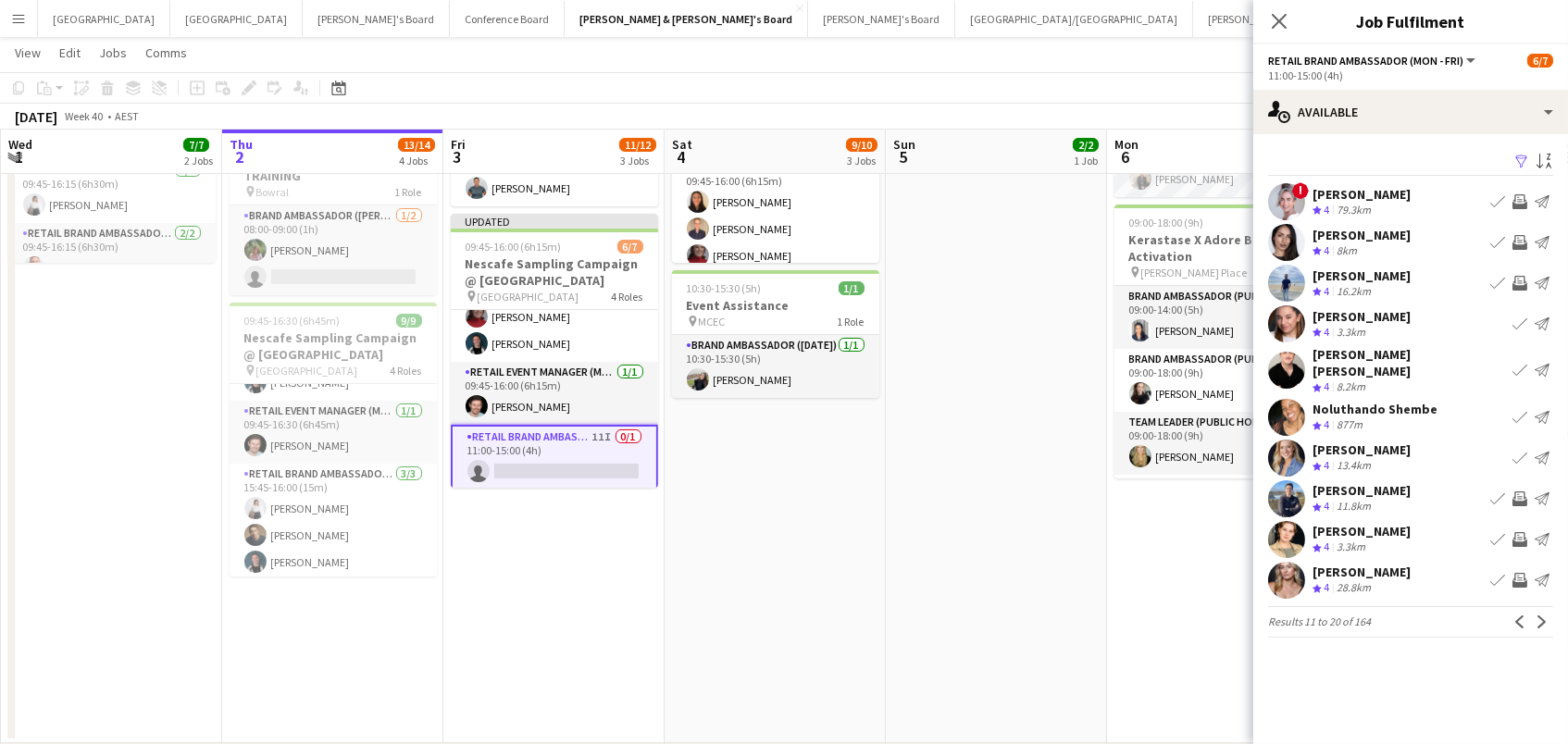
click at [1514, 532] on app-icon "Invite crew" at bounding box center [1519, 539] width 15 height 15
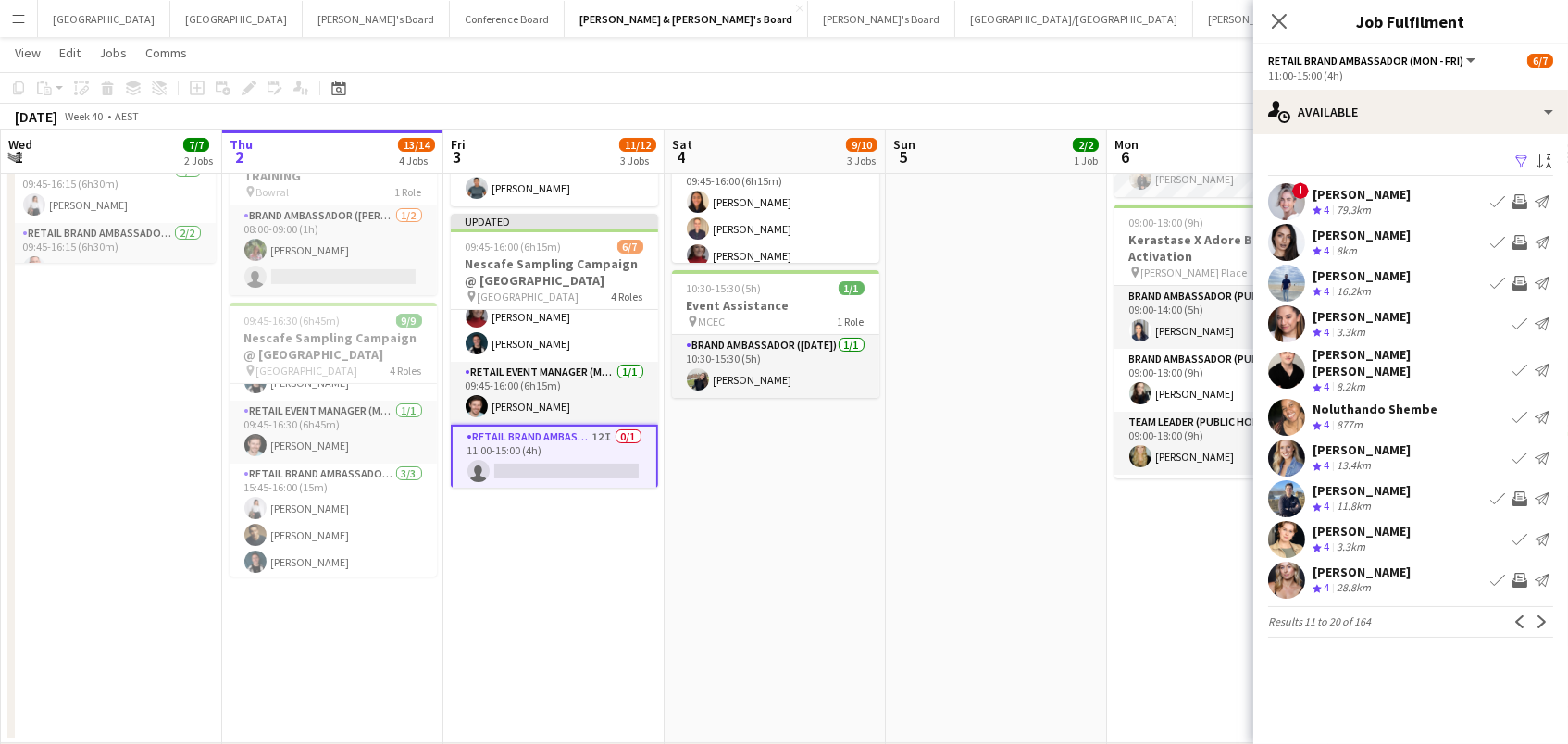
click at [1517, 573] on app-icon "Invite crew" at bounding box center [1519, 580] width 15 height 15
click at [1541, 616] on app-icon "Next" at bounding box center [1542, 621] width 13 height 13
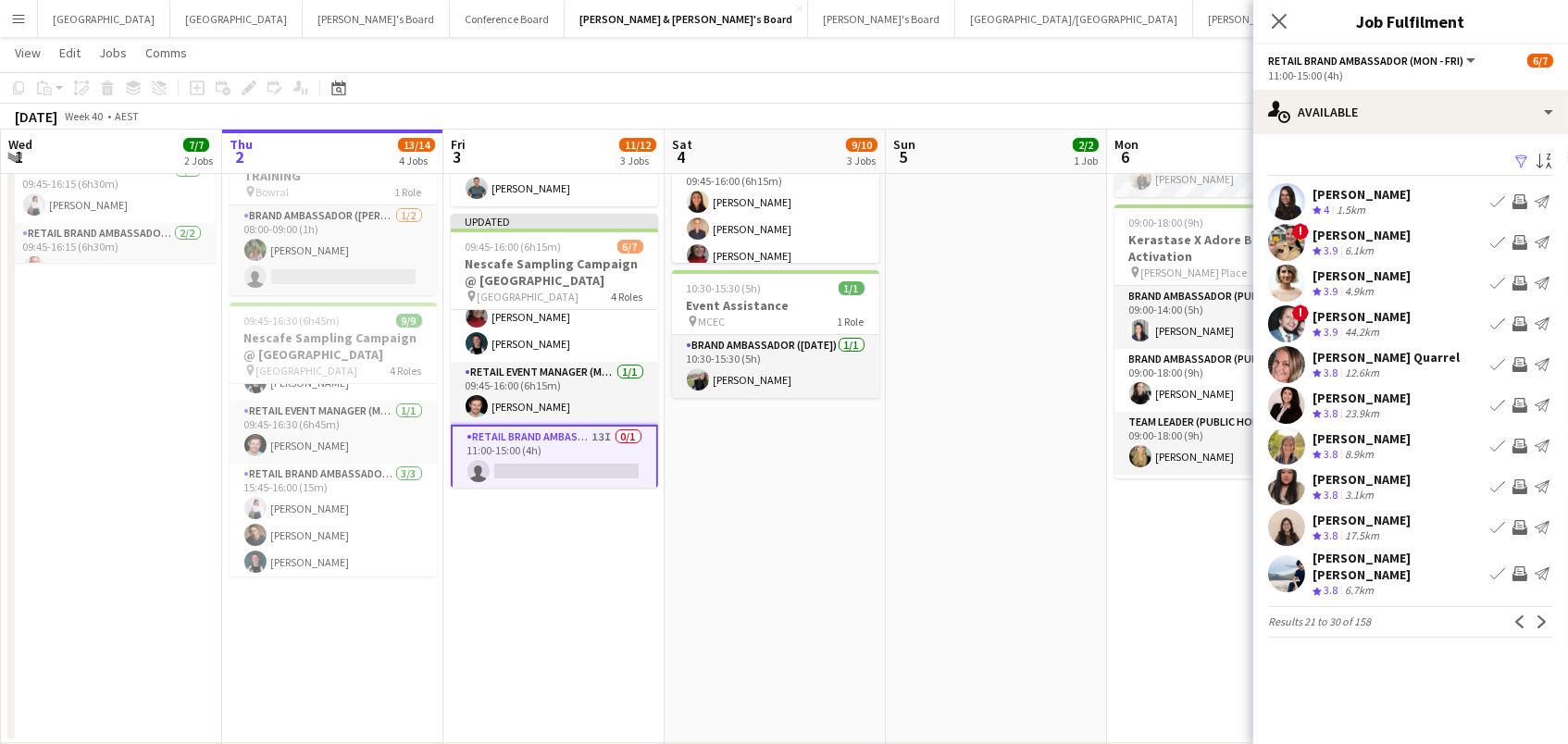
click at [1520, 198] on app-icon "Invite crew" at bounding box center [1519, 201] width 15 height 15
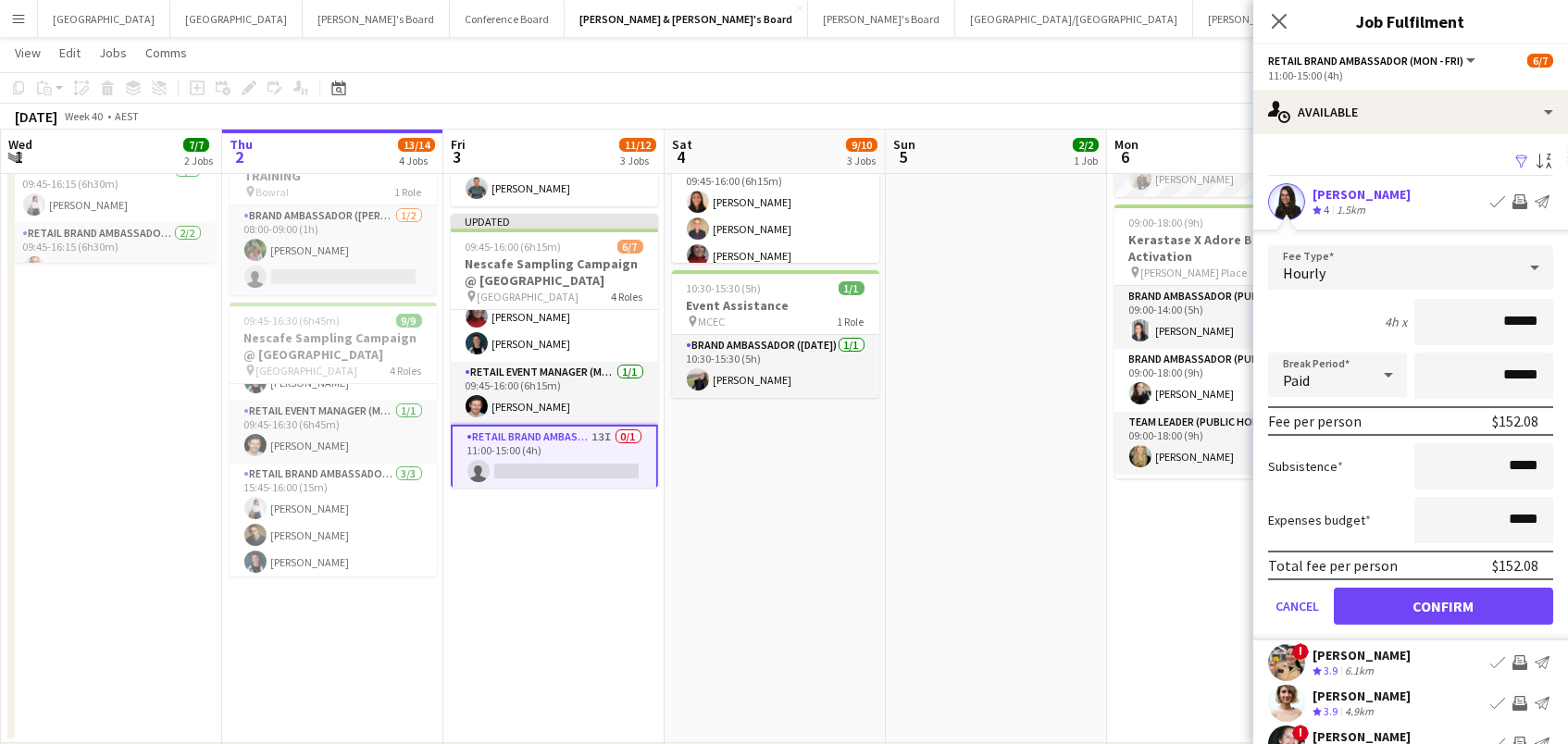
click at [1443, 604] on button "Confirm" at bounding box center [1443, 606] width 219 height 37
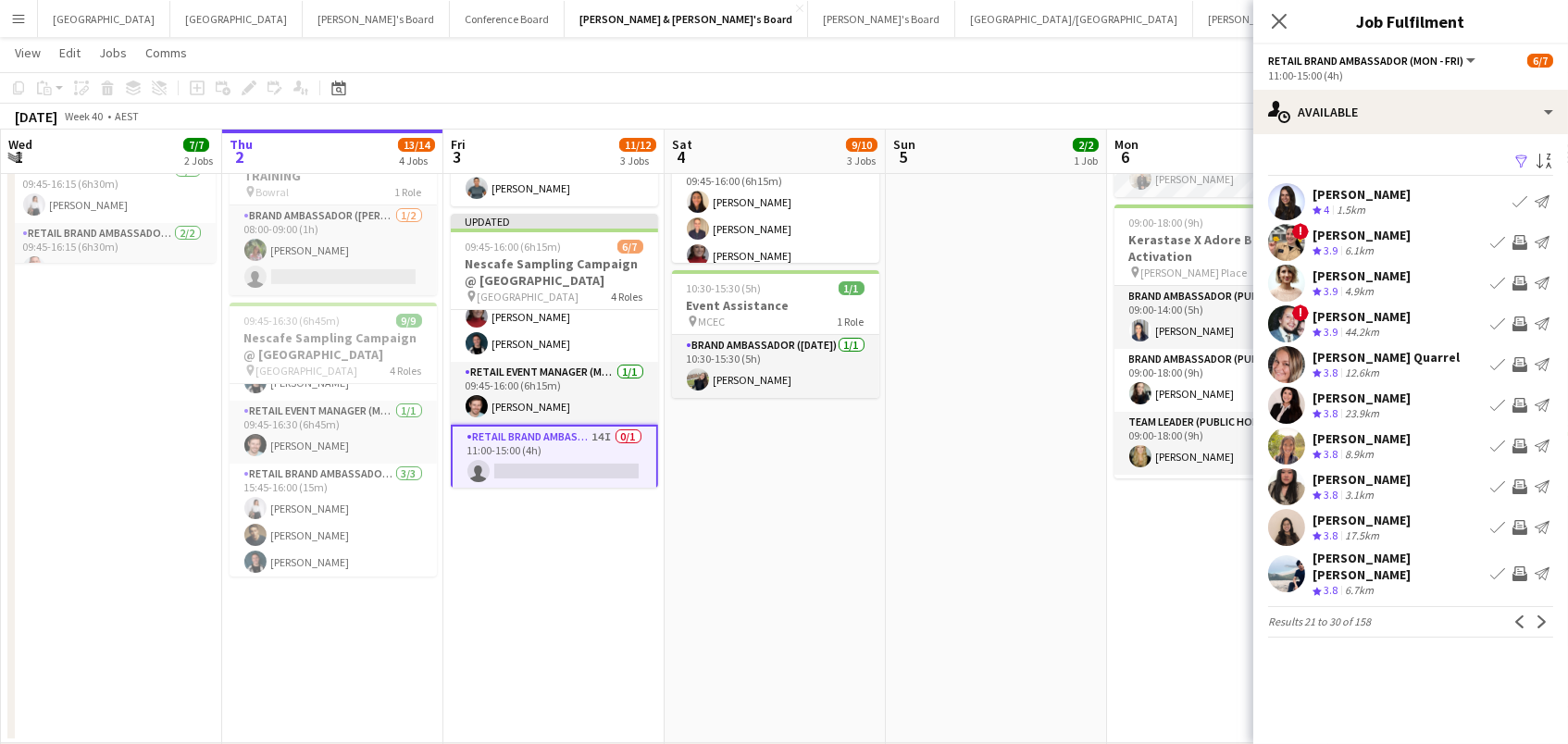
click at [1519, 280] on app-icon "Invite crew" at bounding box center [1519, 283] width 15 height 15
click at [1519, 235] on app-icon "Invite crew" at bounding box center [1519, 242] width 15 height 15
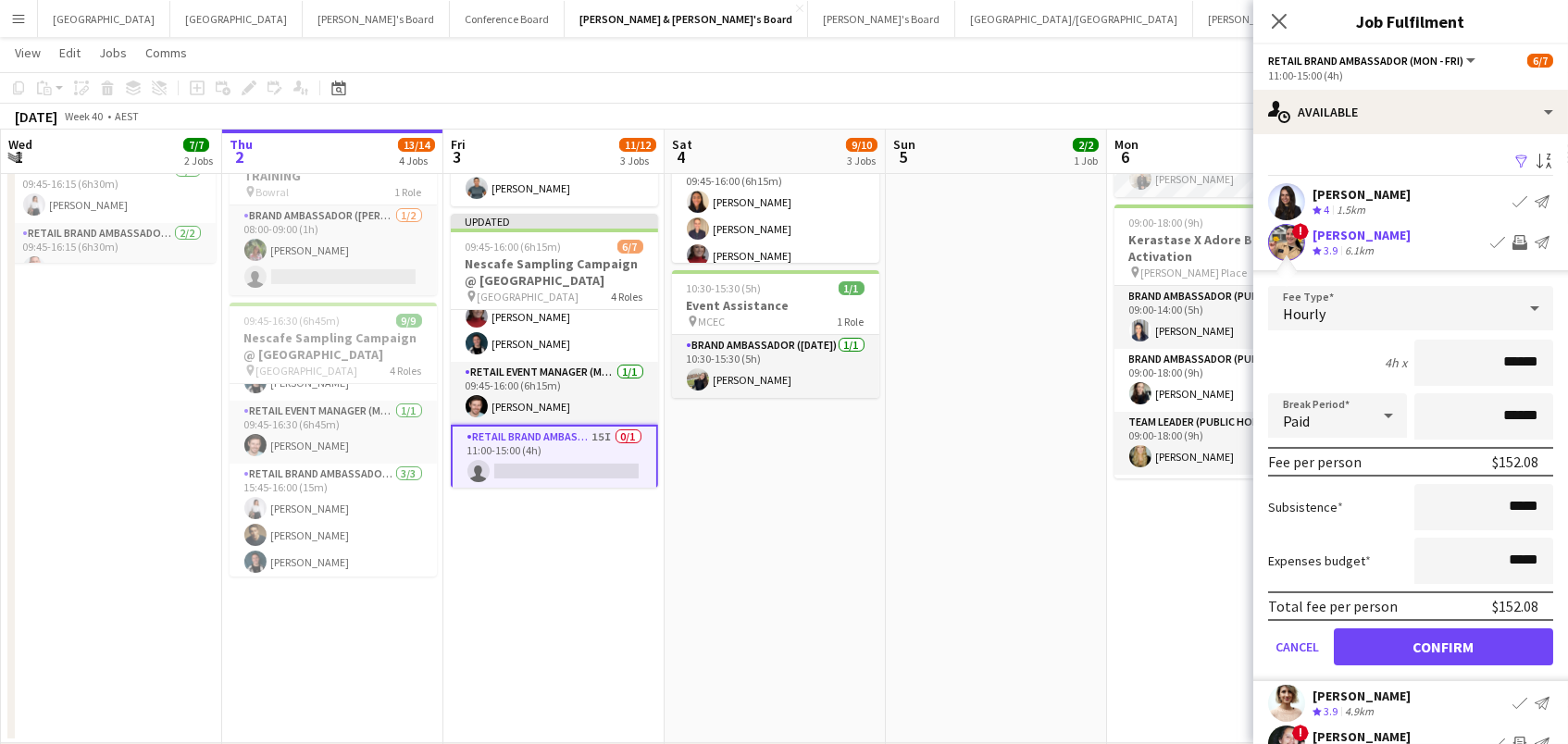
click at [1443, 644] on button "Confirm" at bounding box center [1443, 646] width 219 height 37
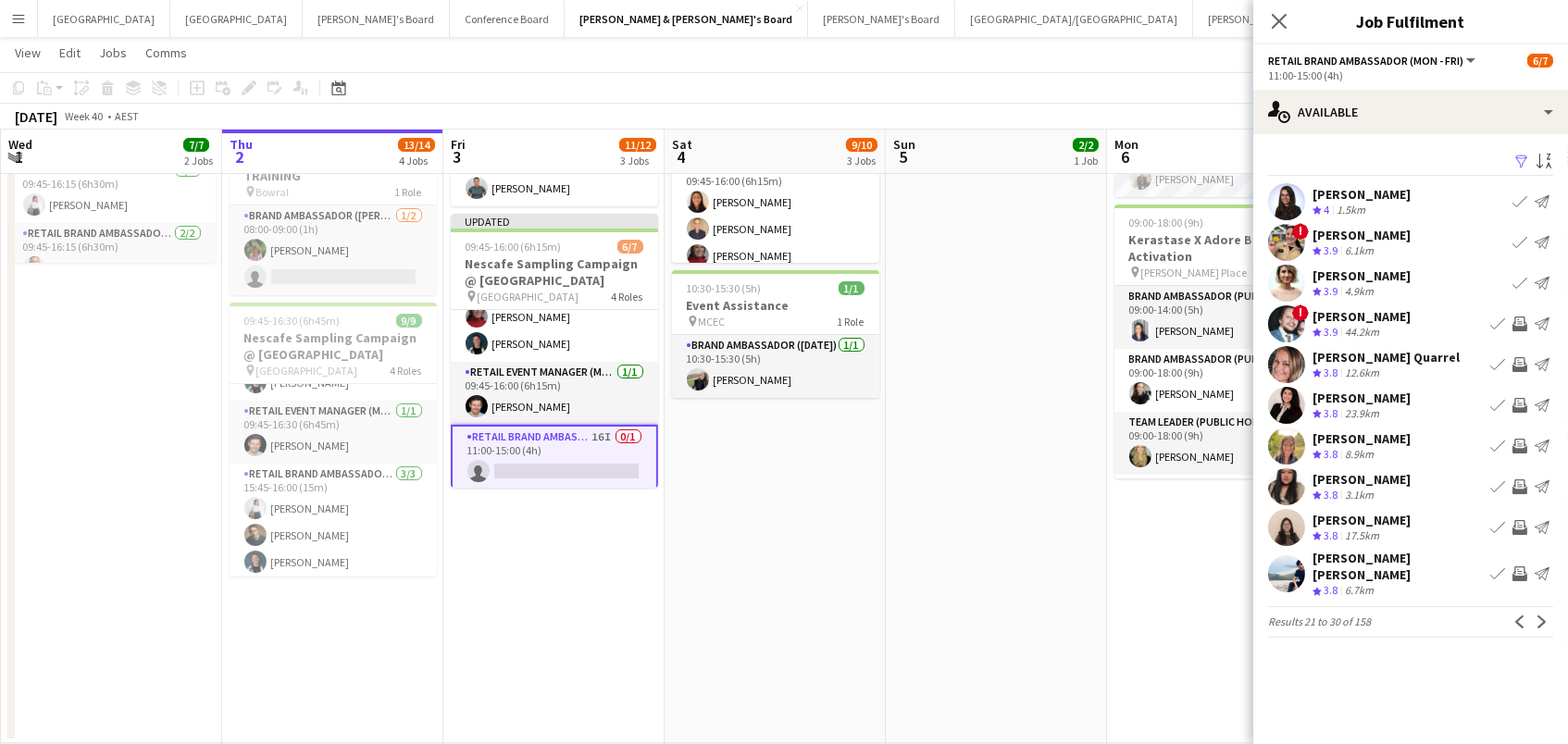
click at [1520, 404] on app-icon "Invite crew" at bounding box center [1519, 405] width 15 height 15
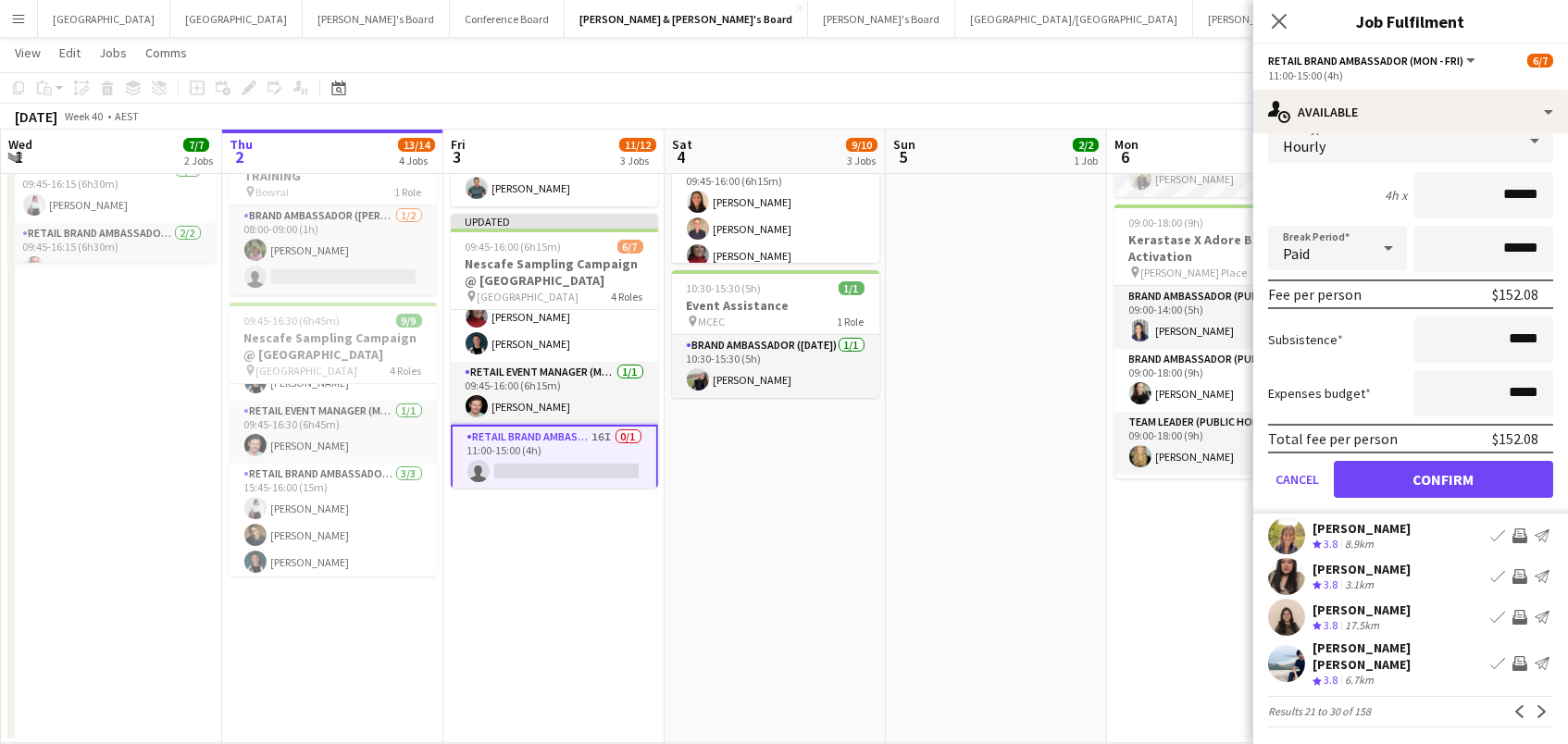
scroll to position [330, 0]
click at [1540, 708] on app-icon "Next" at bounding box center [1542, 712] width 13 height 13
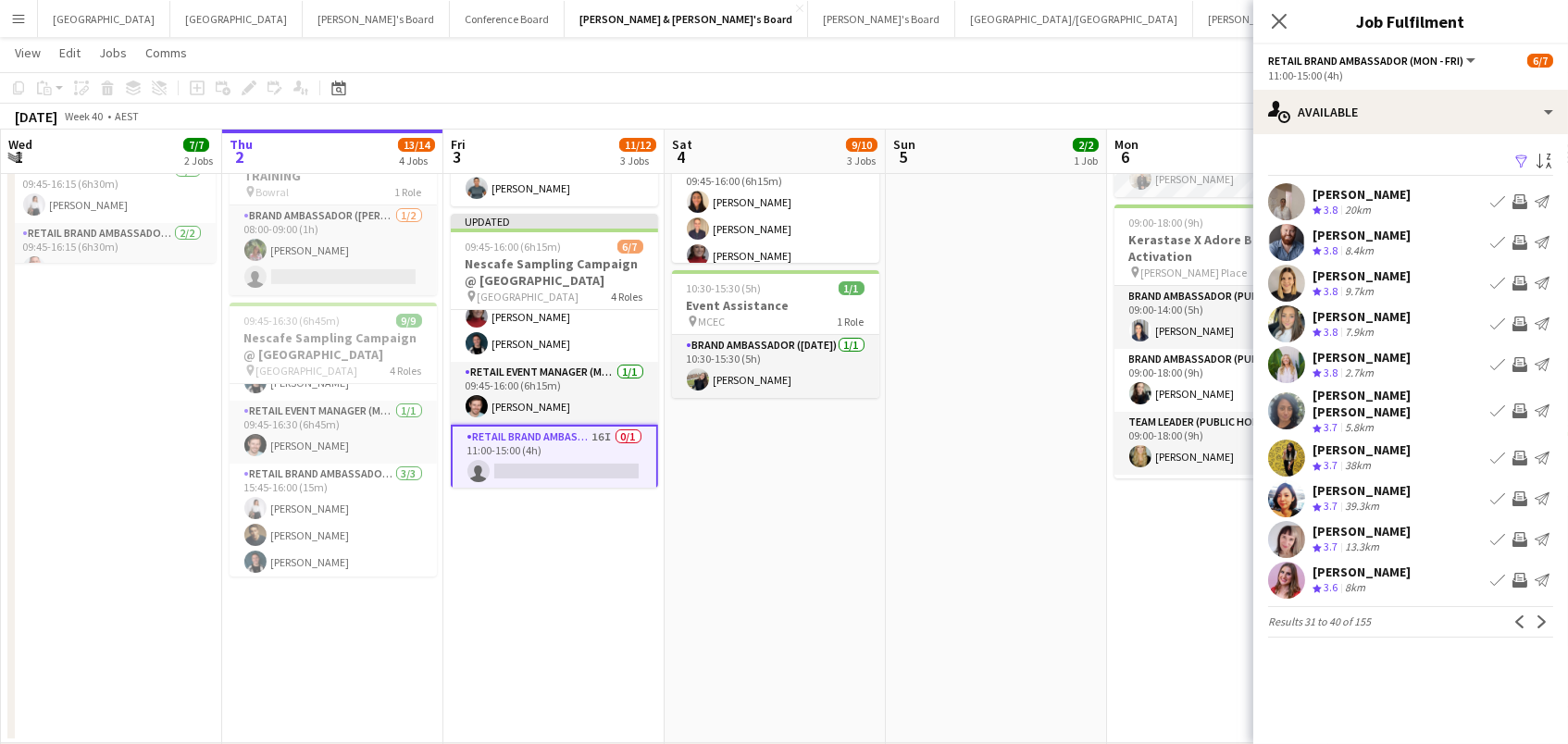
click at [1515, 281] on app-icon "Invite crew" at bounding box center [1519, 283] width 15 height 15
click at [1519, 361] on app-icon "Invite crew" at bounding box center [1519, 365] width 15 height 15
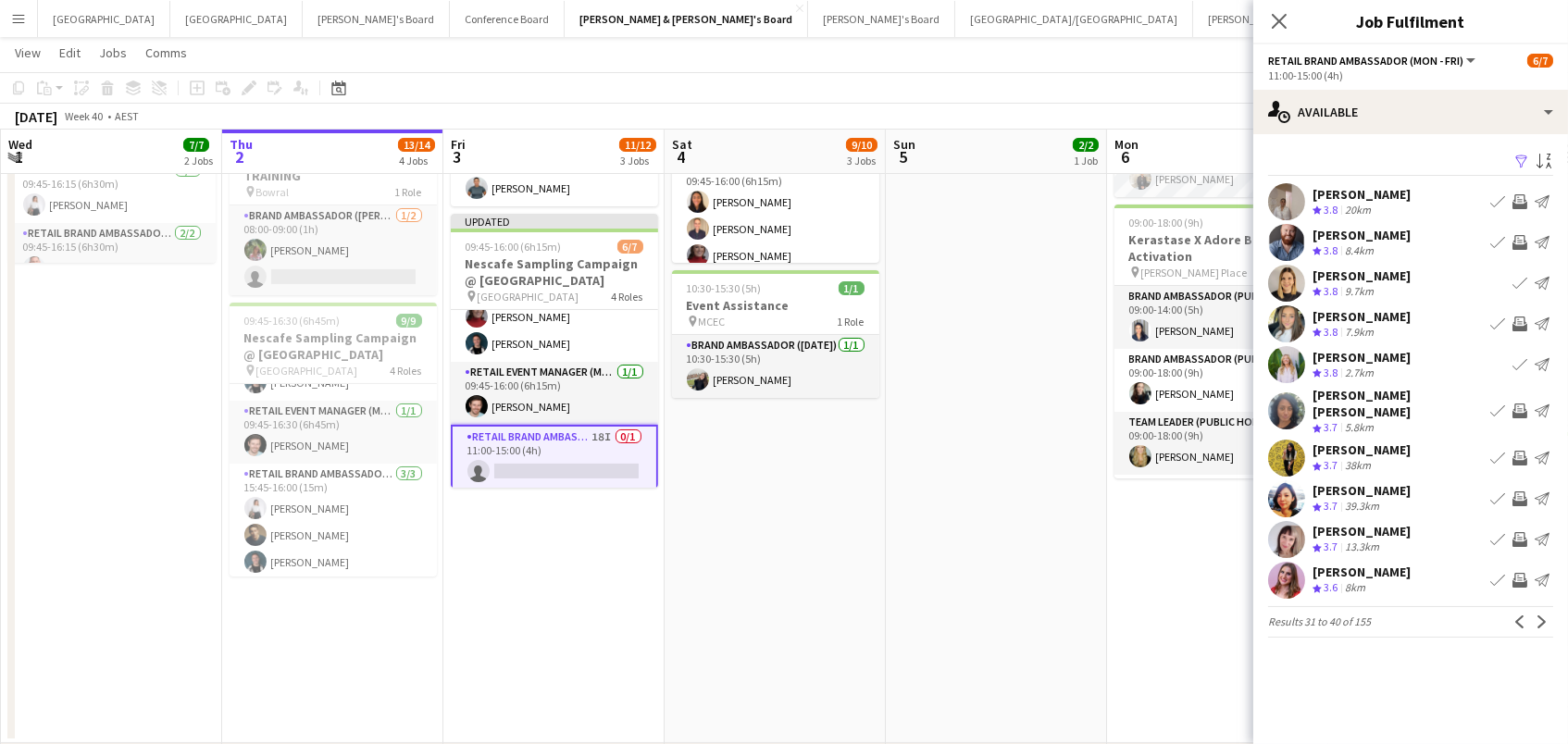
click at [1519, 491] on app-icon "Invite crew" at bounding box center [1519, 498] width 15 height 15
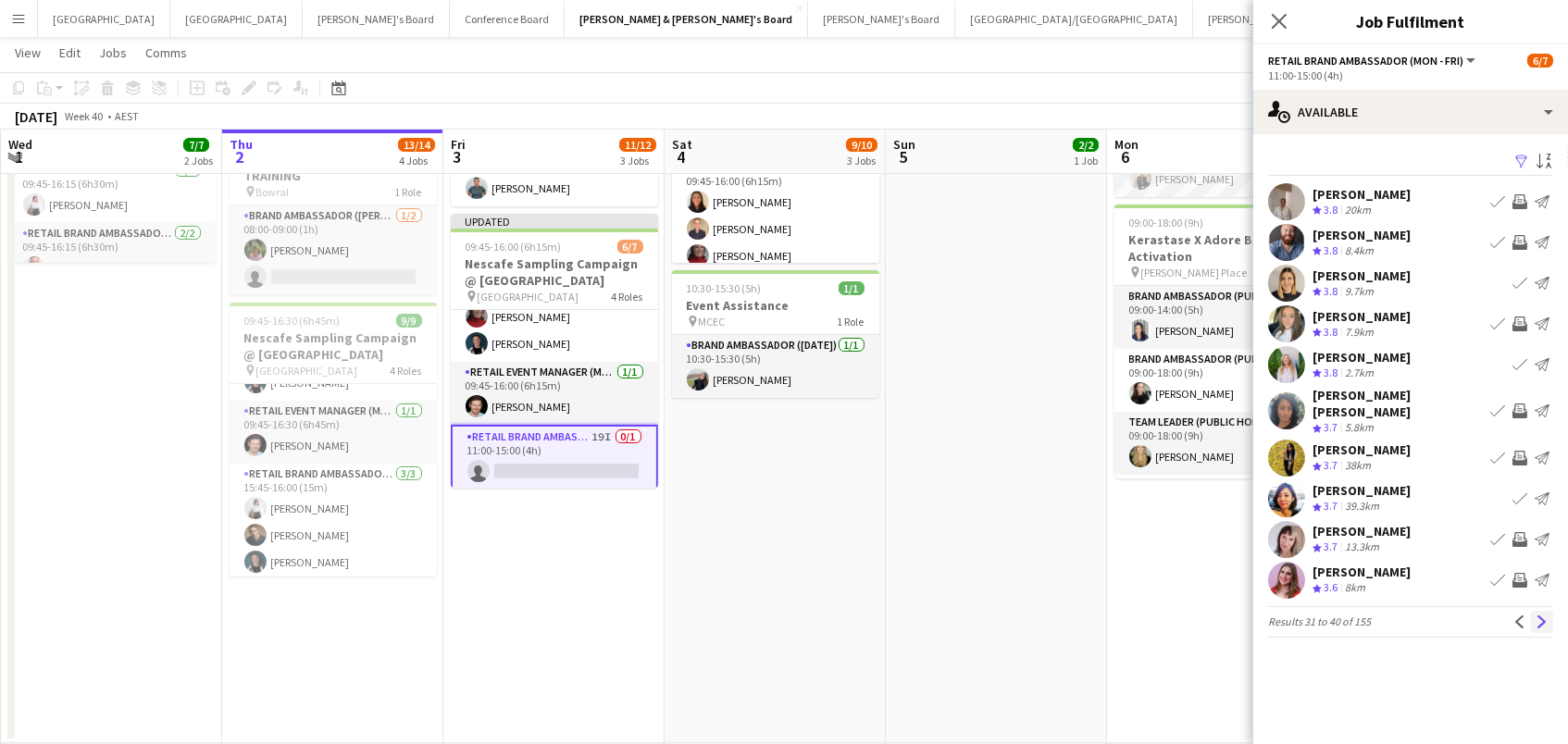
click at [1543, 615] on button "Next" at bounding box center [1542, 621] width 22 height 22
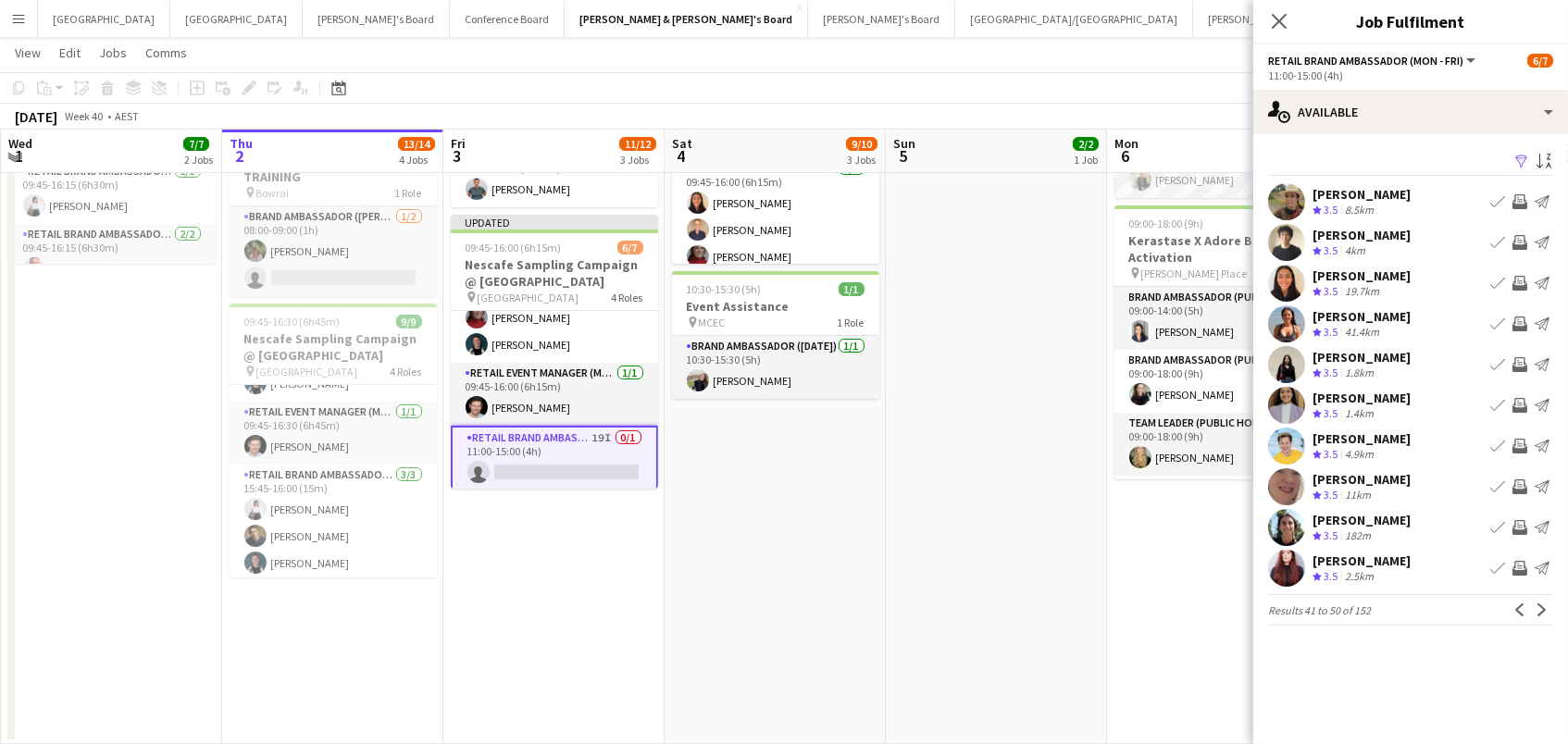
scroll to position [224, 0]
click at [1522, 281] on app-icon "Invite crew" at bounding box center [1519, 283] width 15 height 15
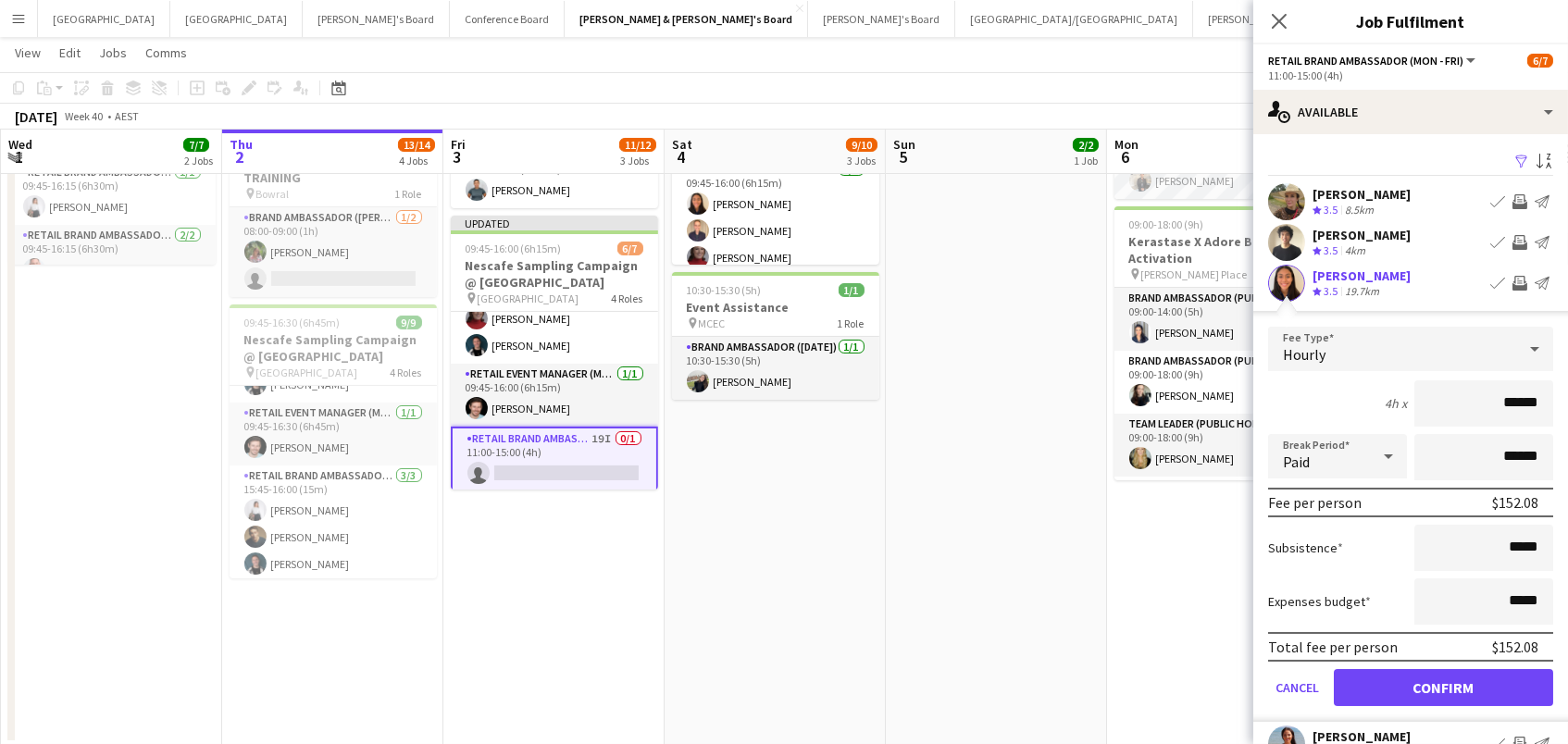
click at [1443, 685] on button "Confirm" at bounding box center [1443, 687] width 219 height 37
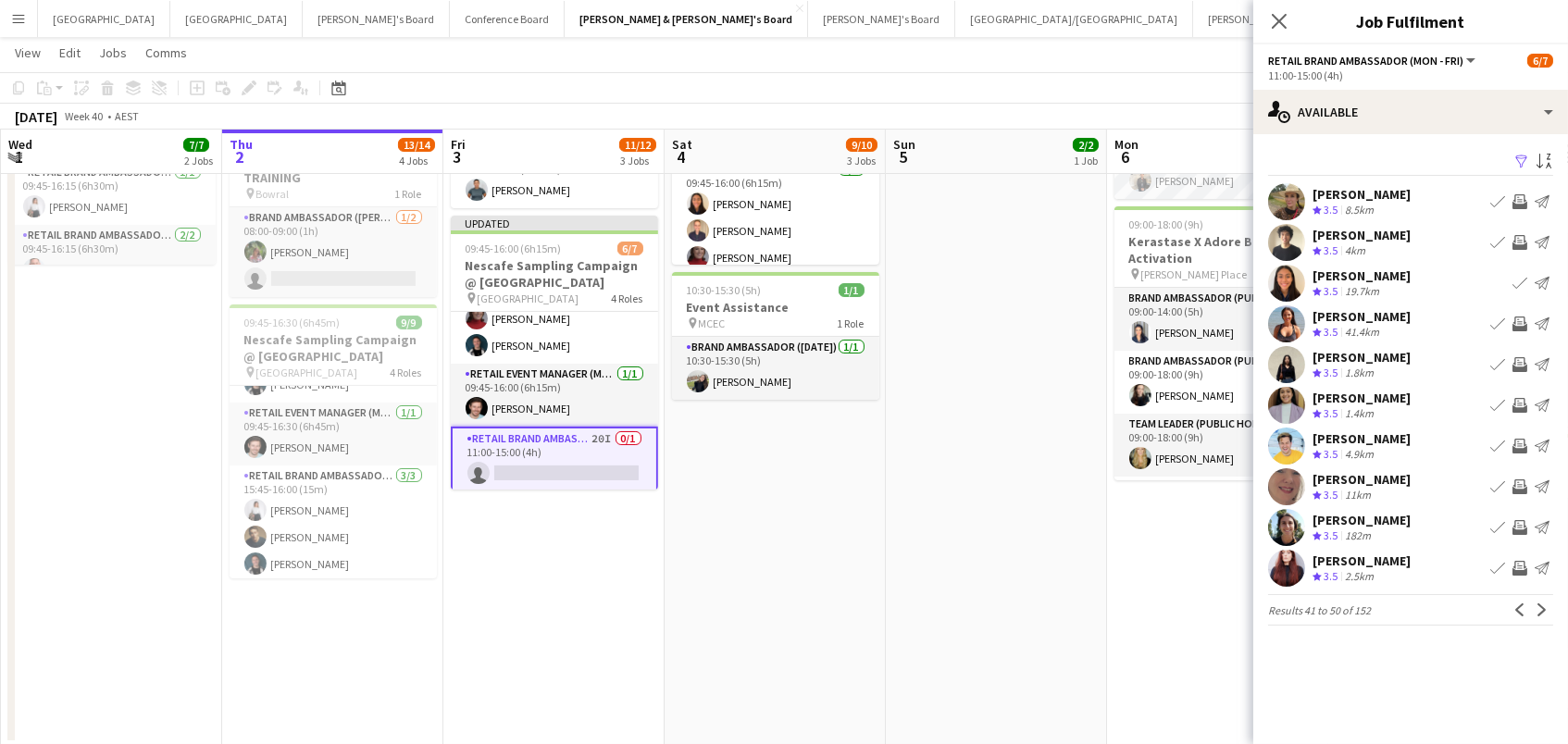
click at [1513, 317] on app-icon "Invite crew" at bounding box center [1519, 324] width 15 height 15
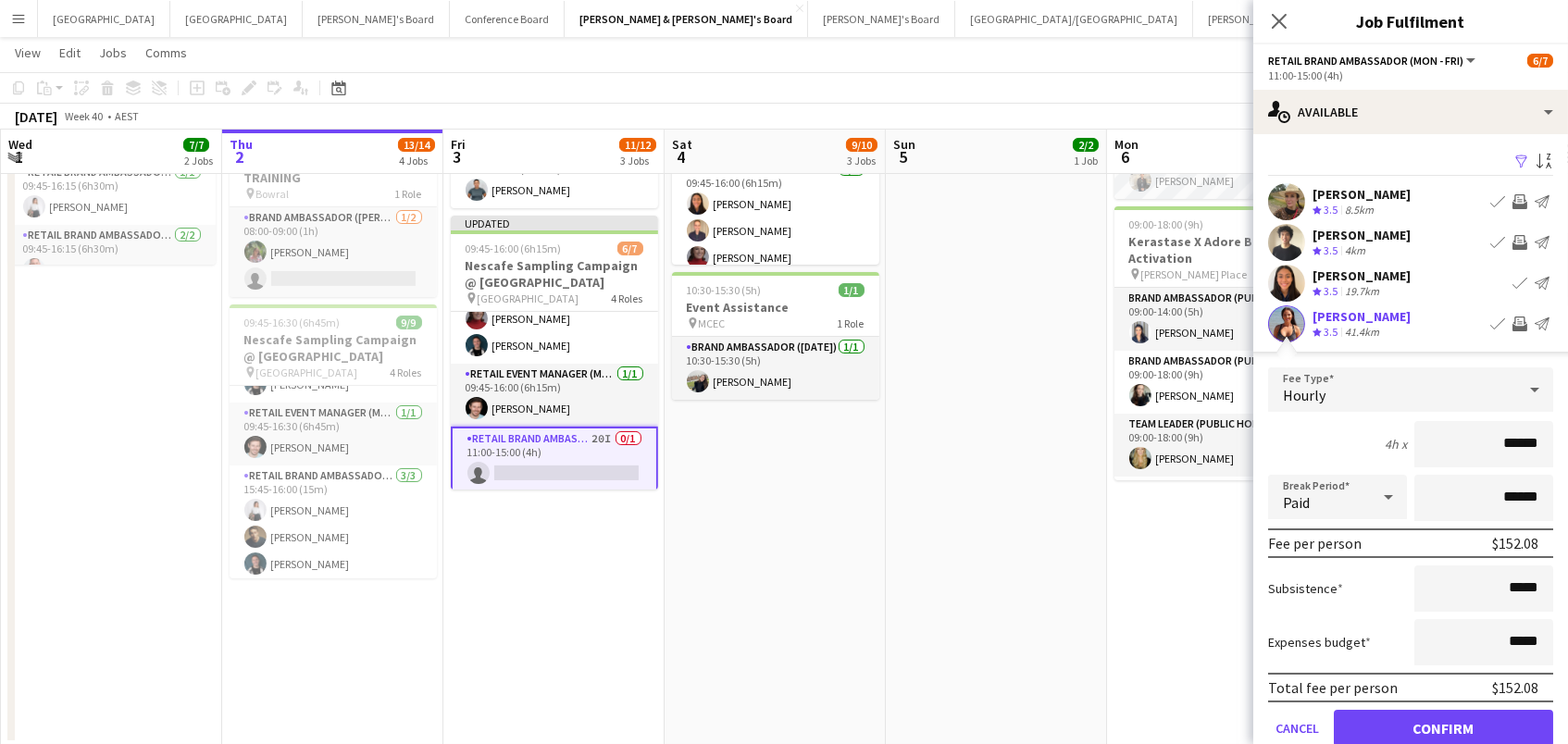
click at [1443, 726] on button "Confirm" at bounding box center [1443, 728] width 219 height 37
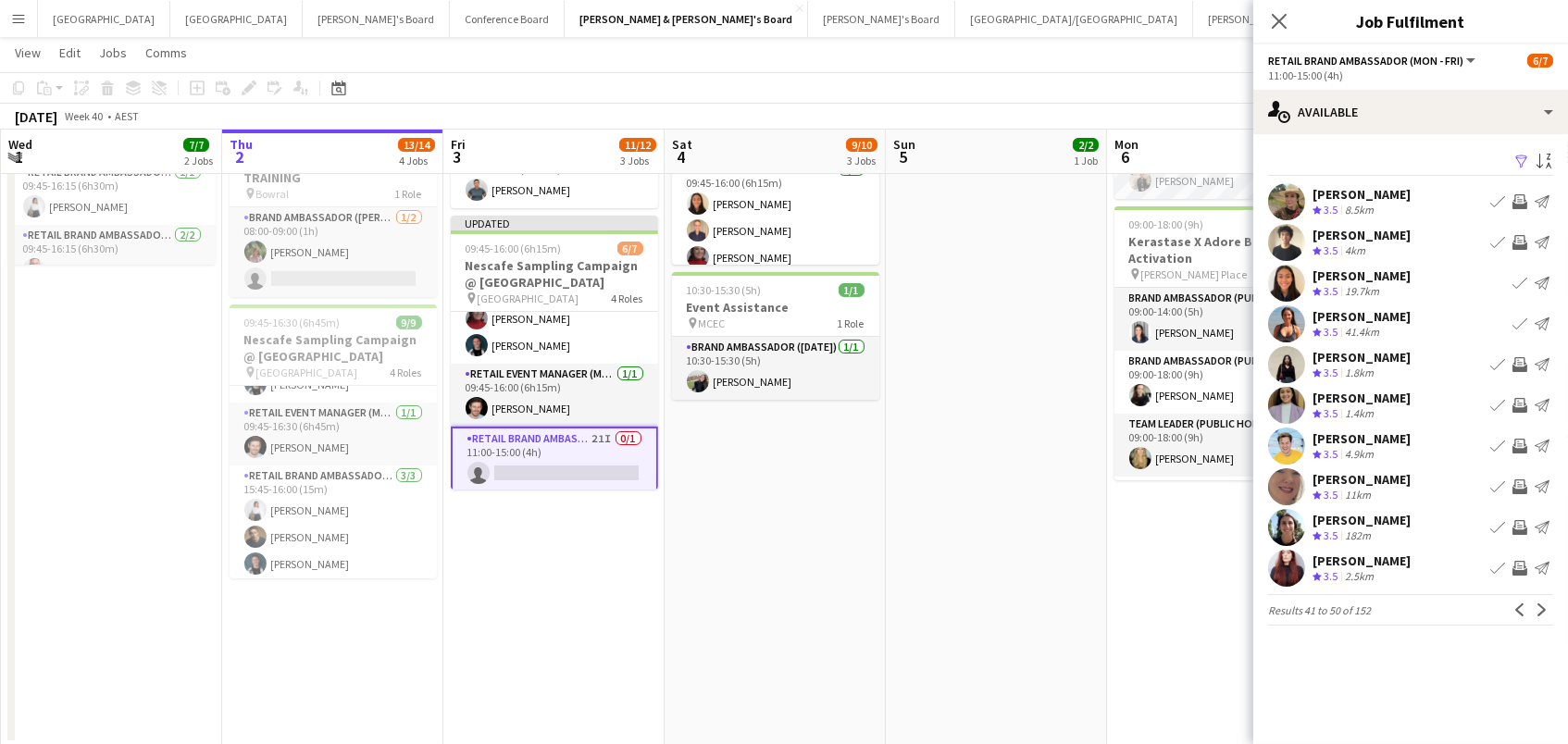
click at [1520, 360] on app-icon "Invite crew" at bounding box center [1519, 365] width 15 height 15
click at [1523, 445] on app-icon "Invite crew" at bounding box center [1519, 445] width 15 height 15
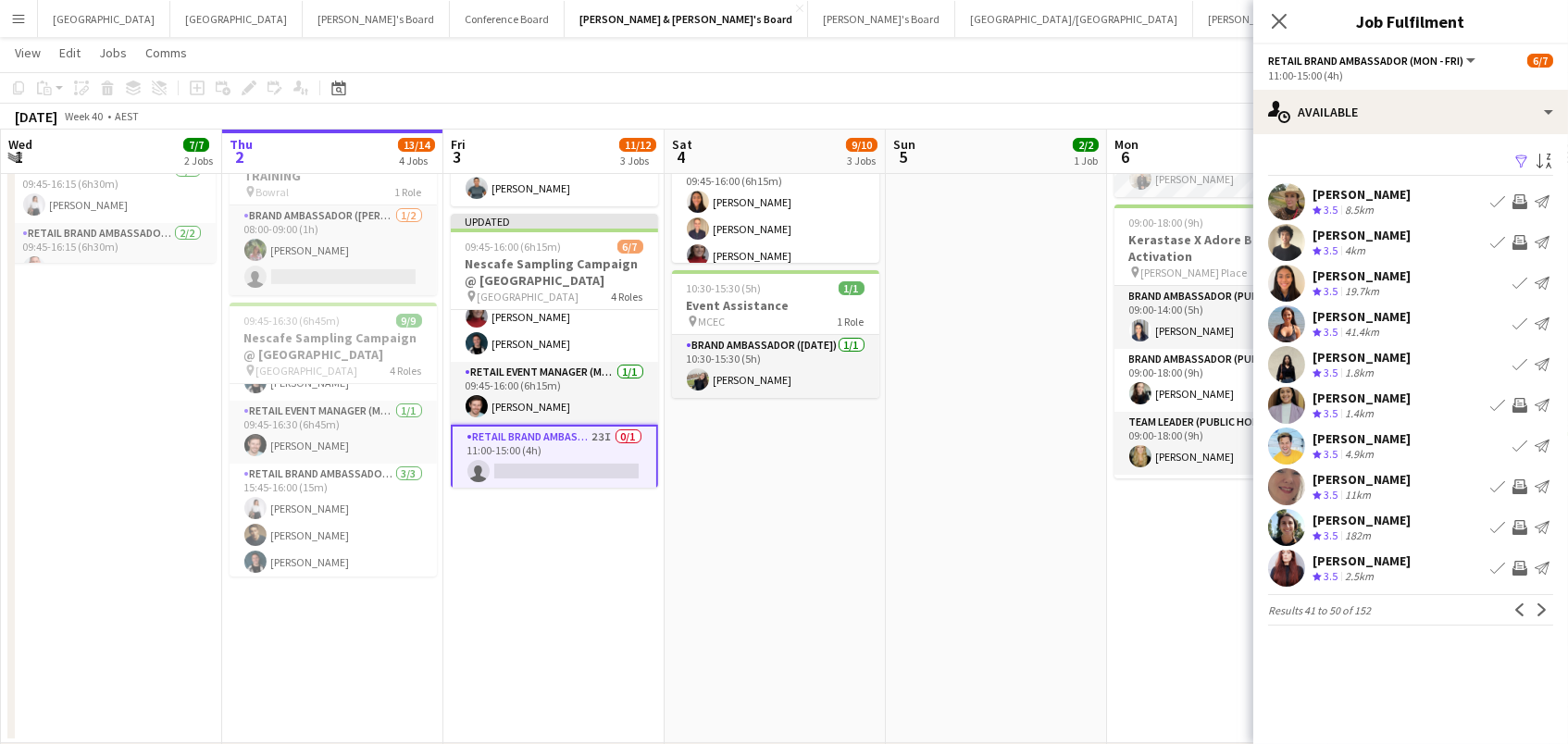
click at [1519, 565] on app-icon "Invite crew" at bounding box center [1519, 568] width 15 height 15
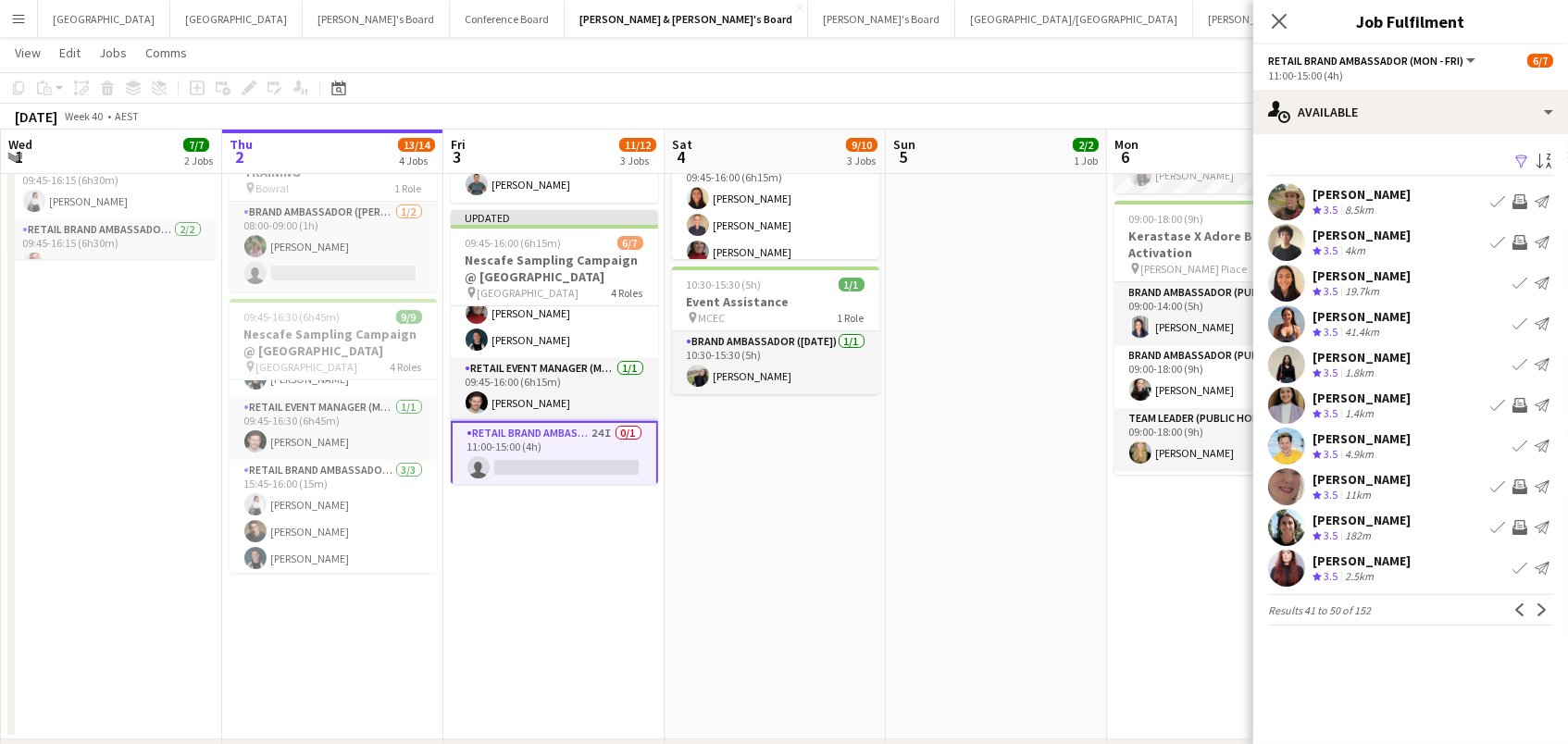
click at [1517, 520] on app-icon "Invite crew" at bounding box center [1519, 527] width 15 height 15
click at [1537, 612] on app-icon "Next" at bounding box center [1542, 610] width 13 height 13
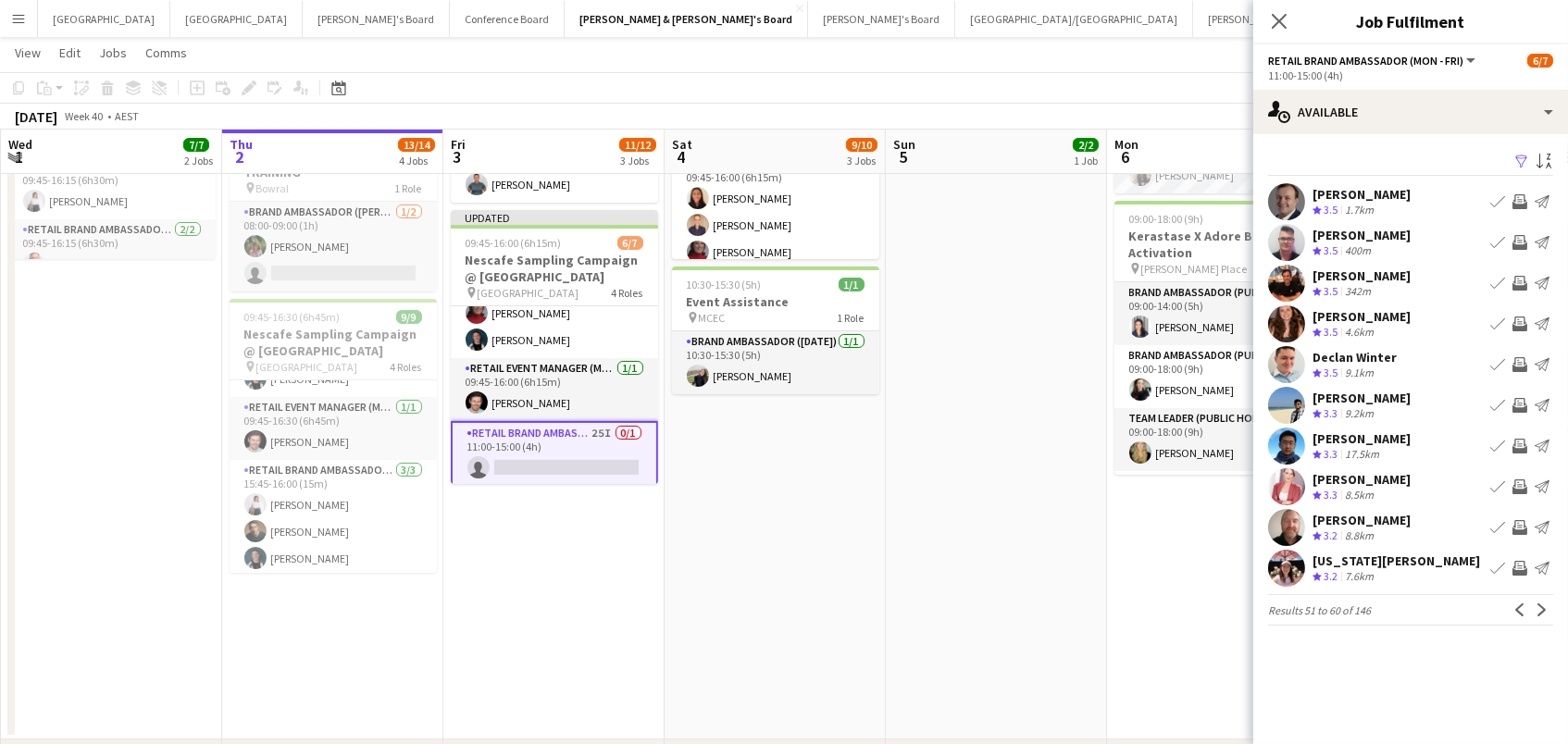
click at [1522, 242] on app-icon "Invite crew" at bounding box center [1519, 242] width 15 height 15
click at [1515, 366] on app-icon "Invite crew" at bounding box center [1519, 365] width 15 height 15
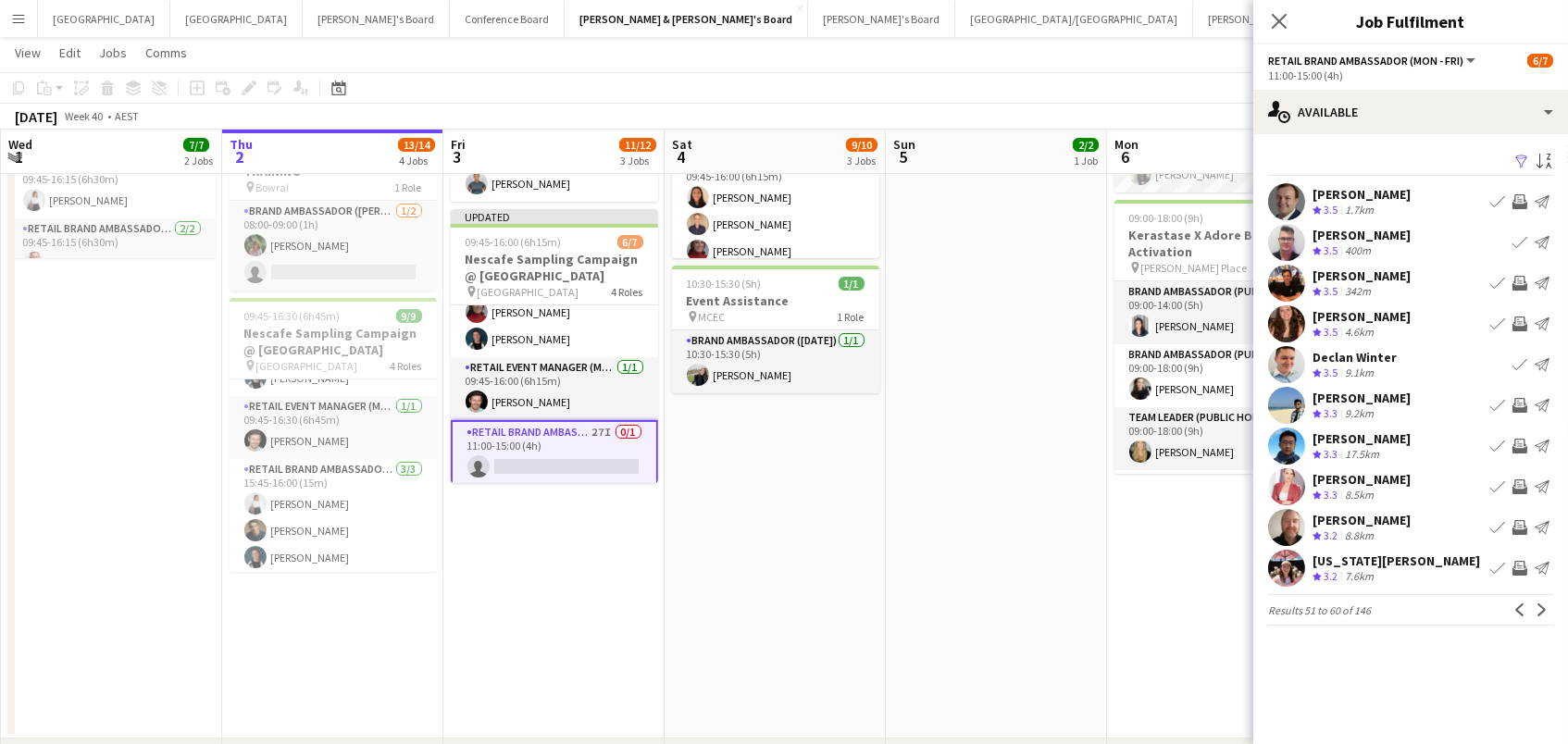
click at [1519, 319] on app-icon "Invite crew" at bounding box center [1519, 324] width 15 height 15
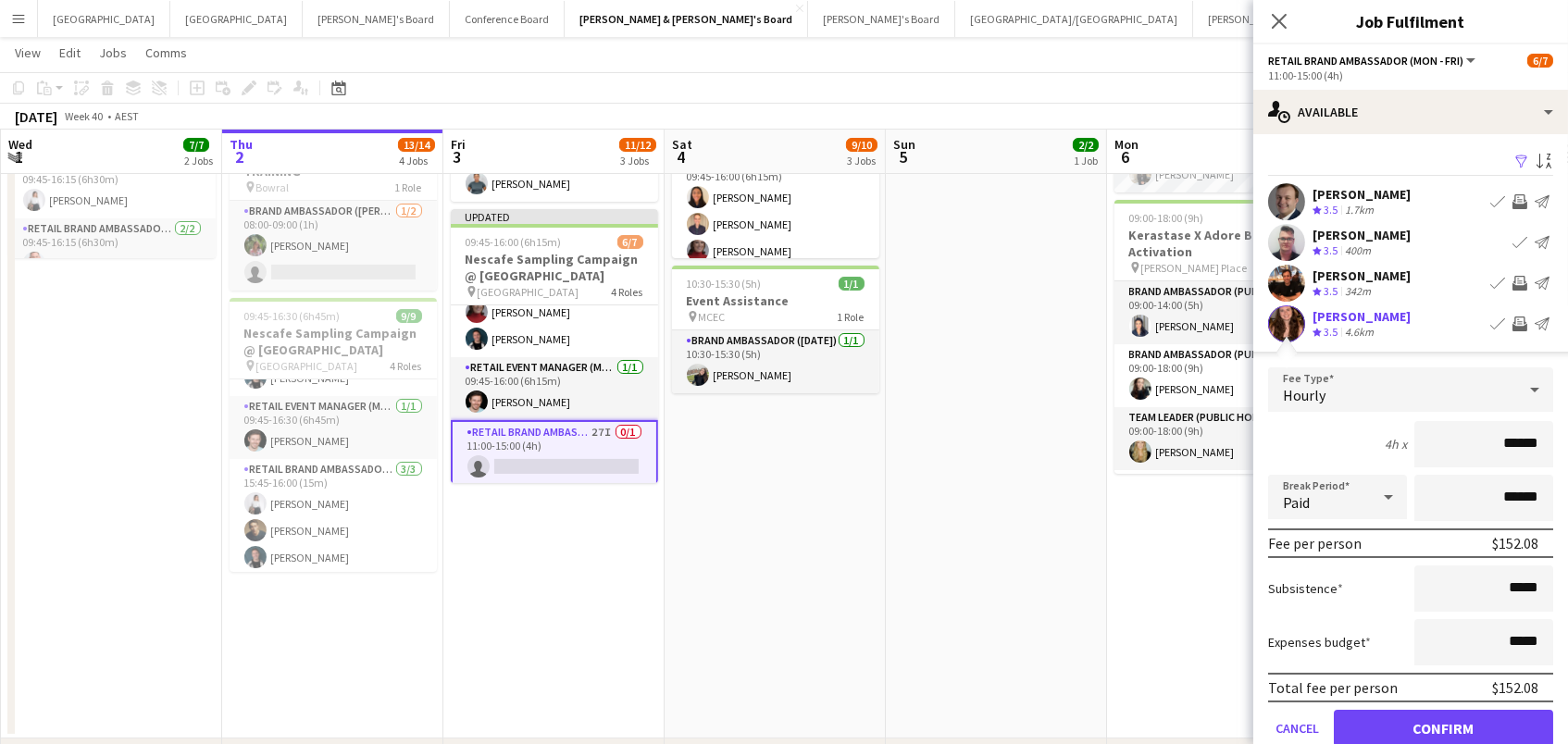
click at [1443, 726] on button "Confirm" at bounding box center [1443, 728] width 219 height 37
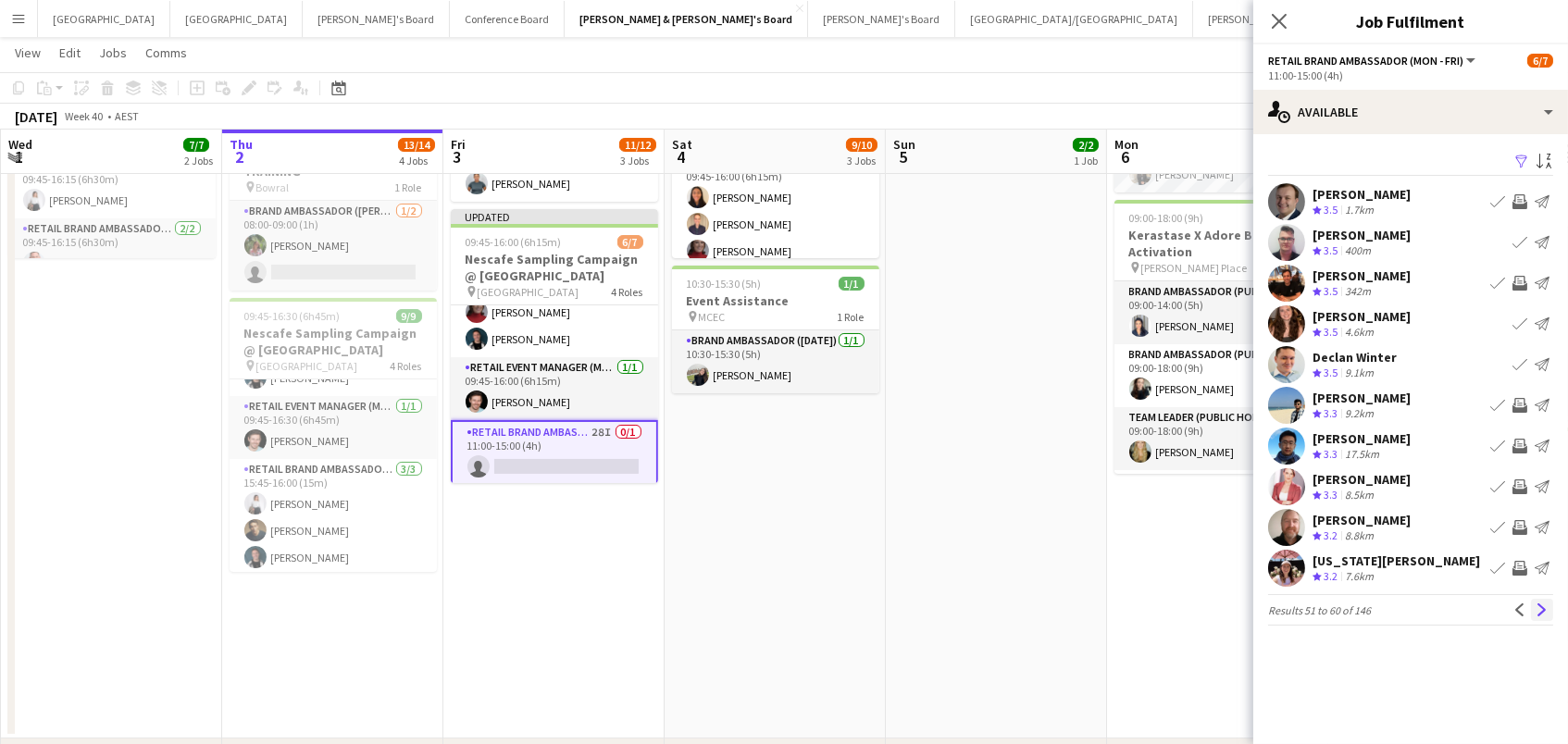
click at [1547, 614] on app-icon "Next" at bounding box center [1542, 610] width 13 height 13
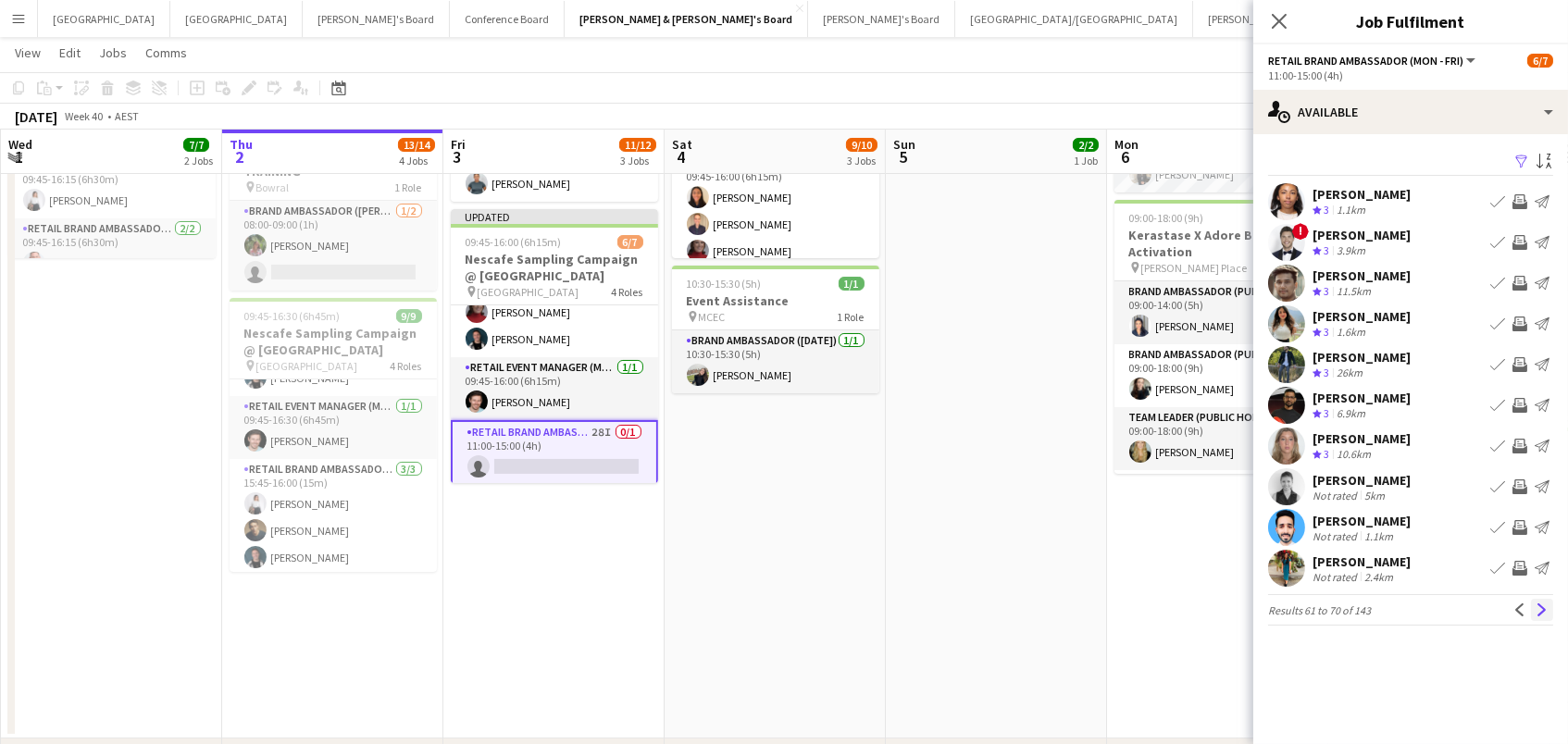
click at [1537, 606] on app-icon "Next" at bounding box center [1542, 610] width 13 height 13
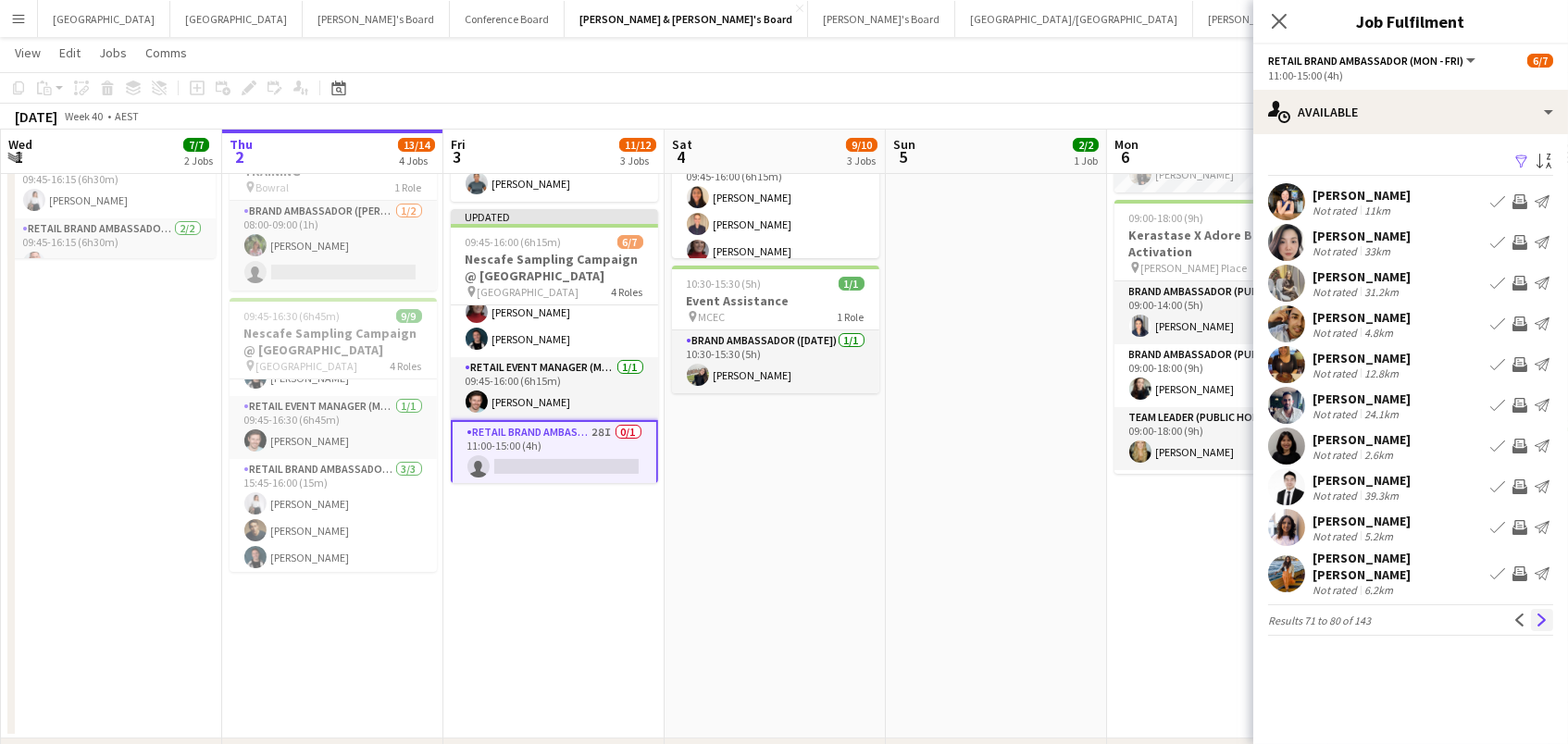
click at [1543, 614] on app-icon "Next" at bounding box center [1542, 620] width 13 height 13
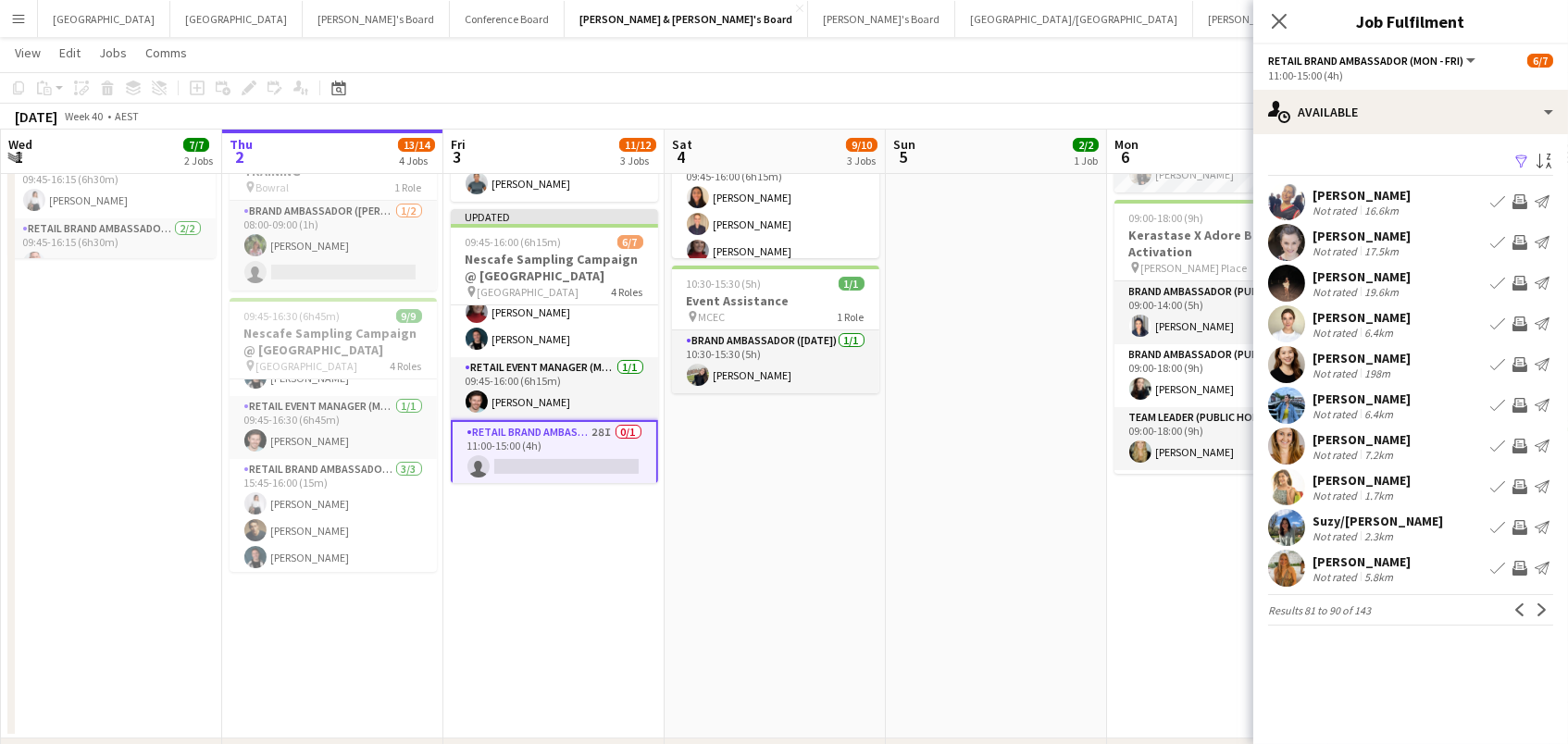
click at [1517, 323] on app-icon "Invite crew" at bounding box center [1519, 324] width 15 height 15
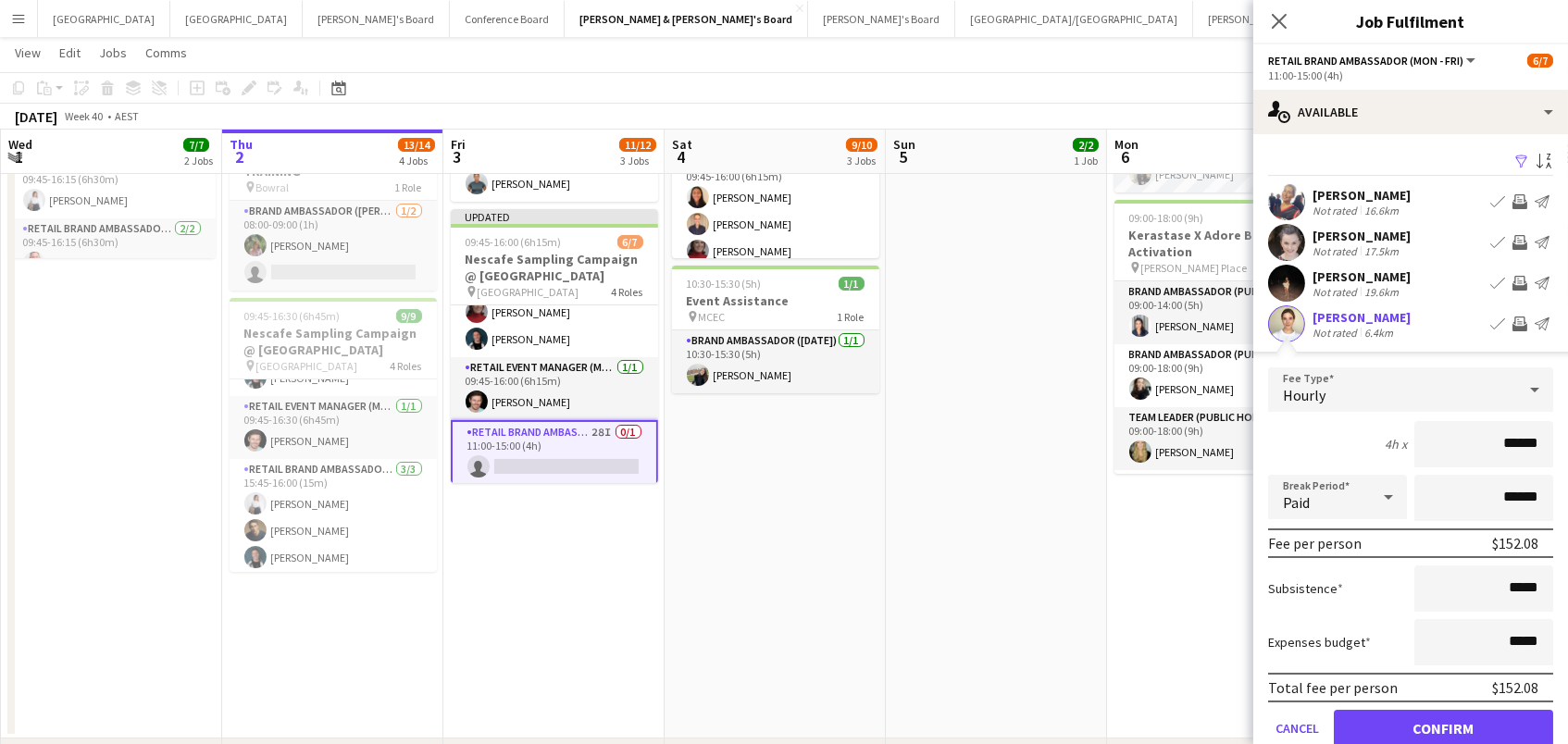
click at [1443, 726] on button "Confirm" at bounding box center [1443, 728] width 219 height 37
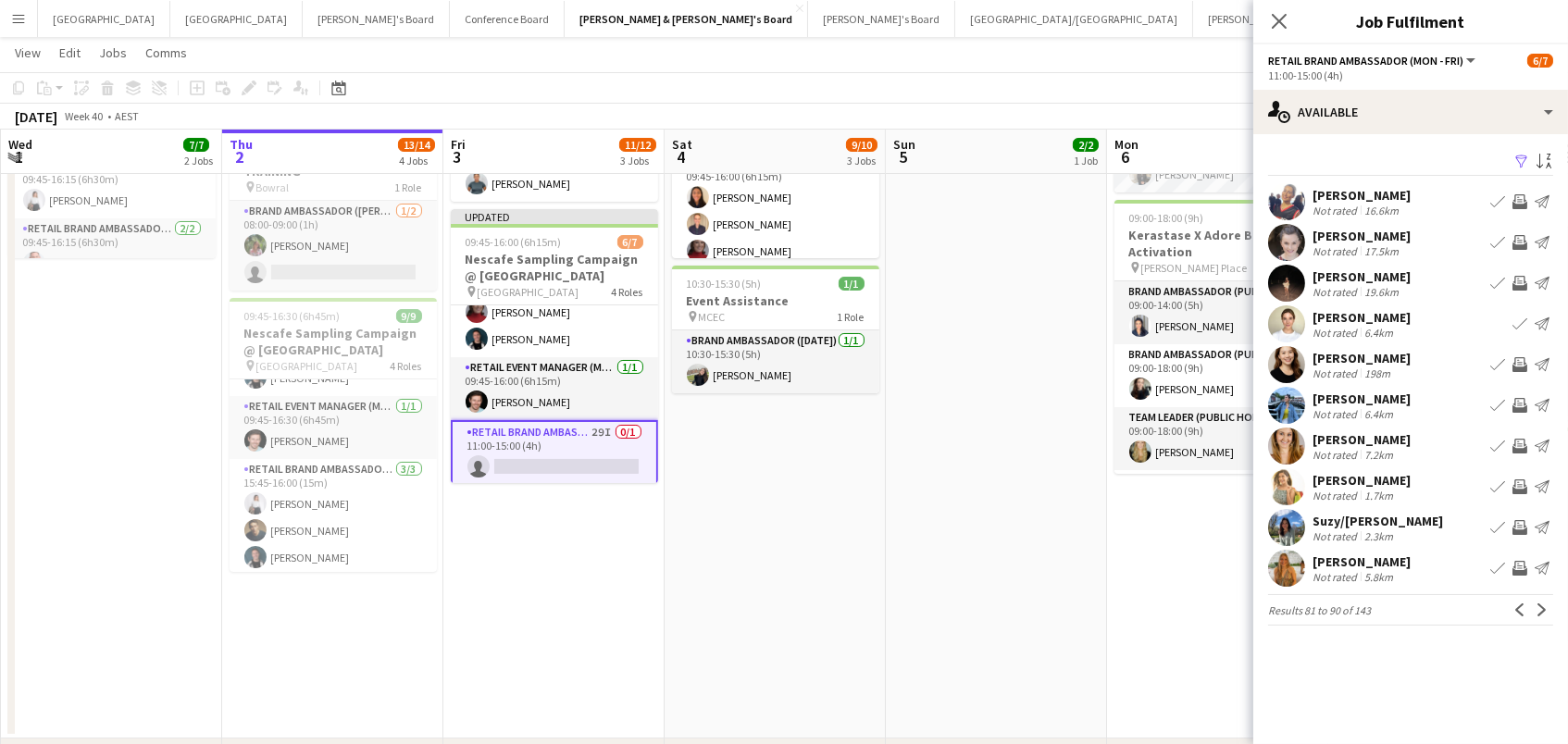
click at [1517, 363] on app-icon "Invite crew" at bounding box center [1519, 365] width 15 height 15
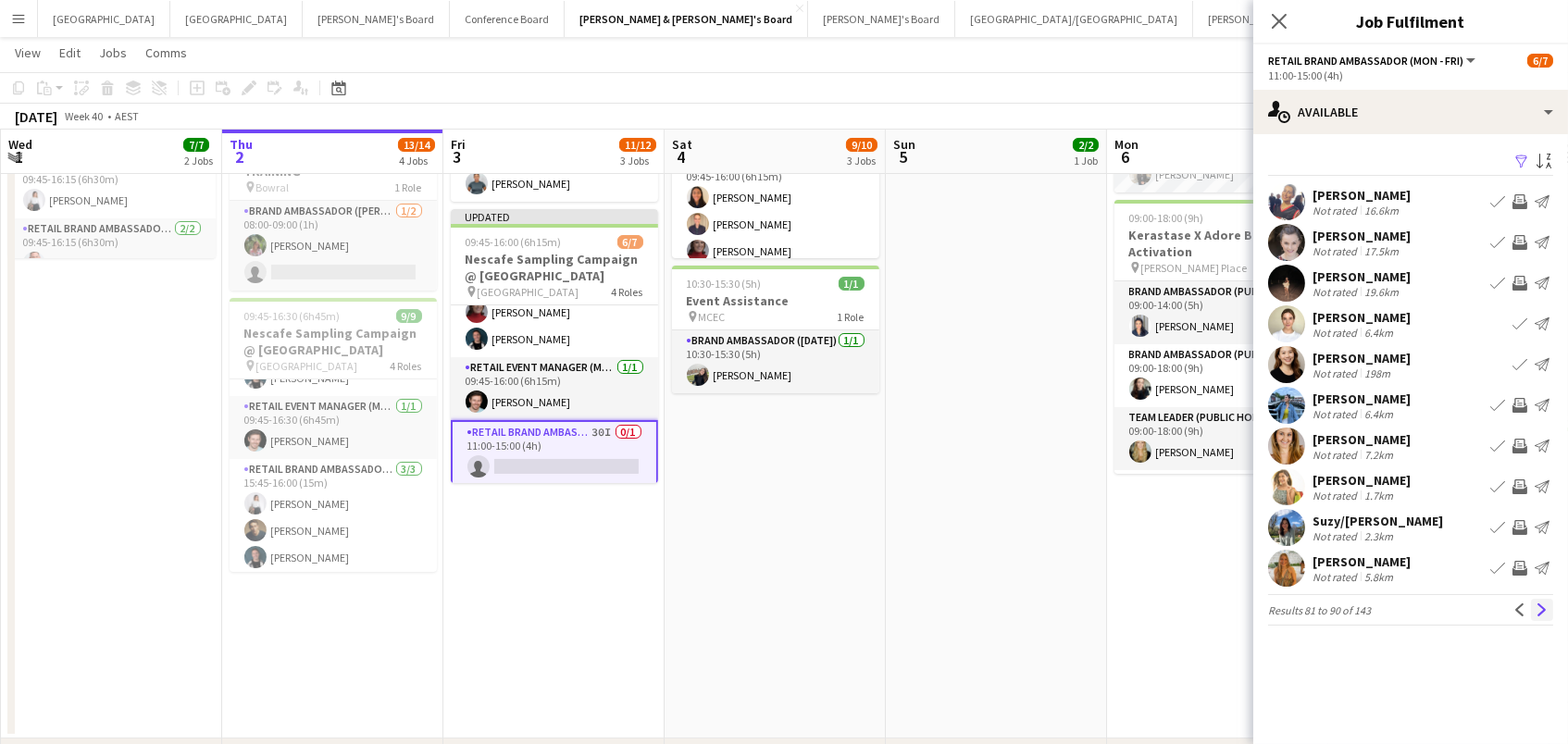
click at [1544, 606] on app-icon "Next" at bounding box center [1542, 610] width 13 height 13
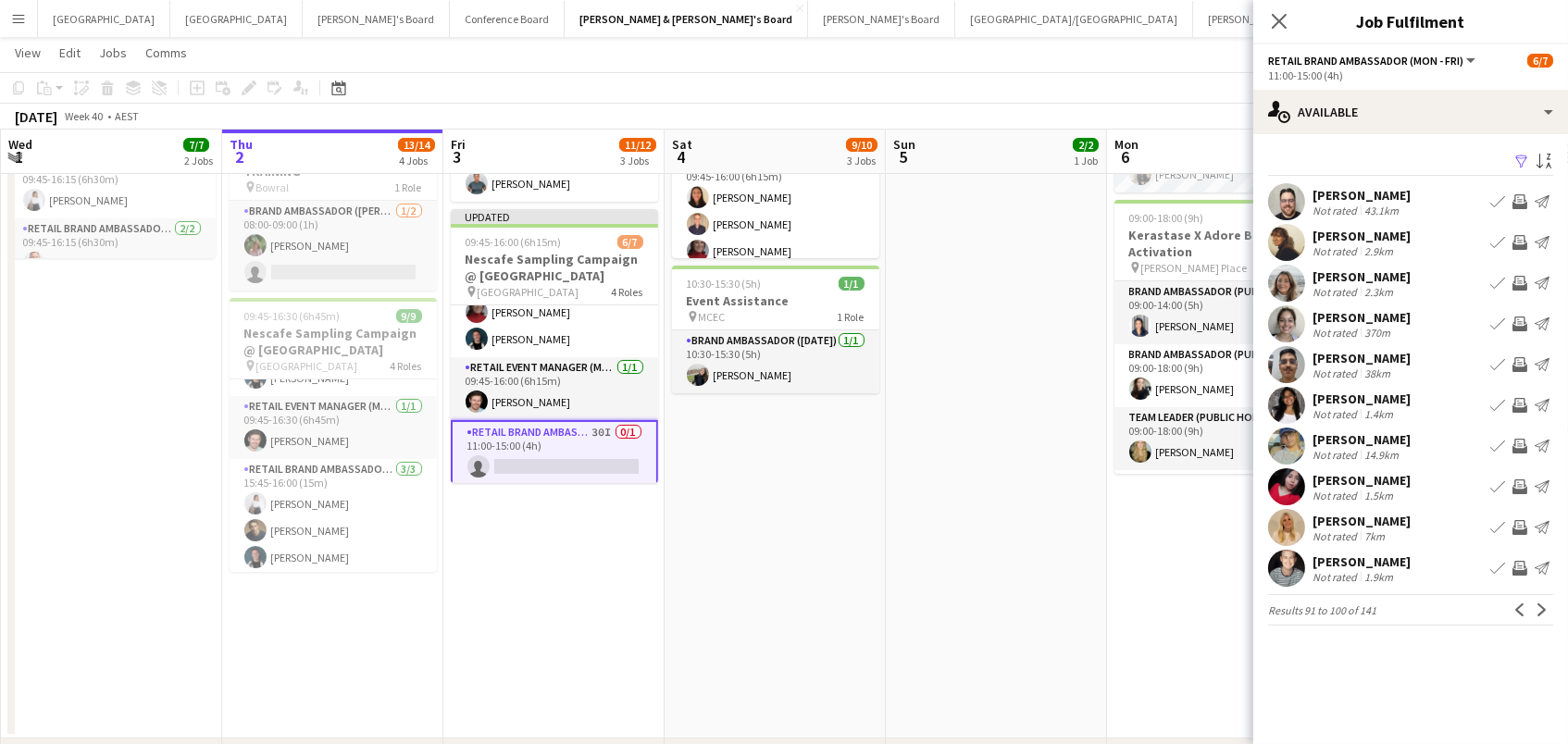
click at [1519, 569] on app-icon "Invite crew" at bounding box center [1519, 568] width 15 height 15
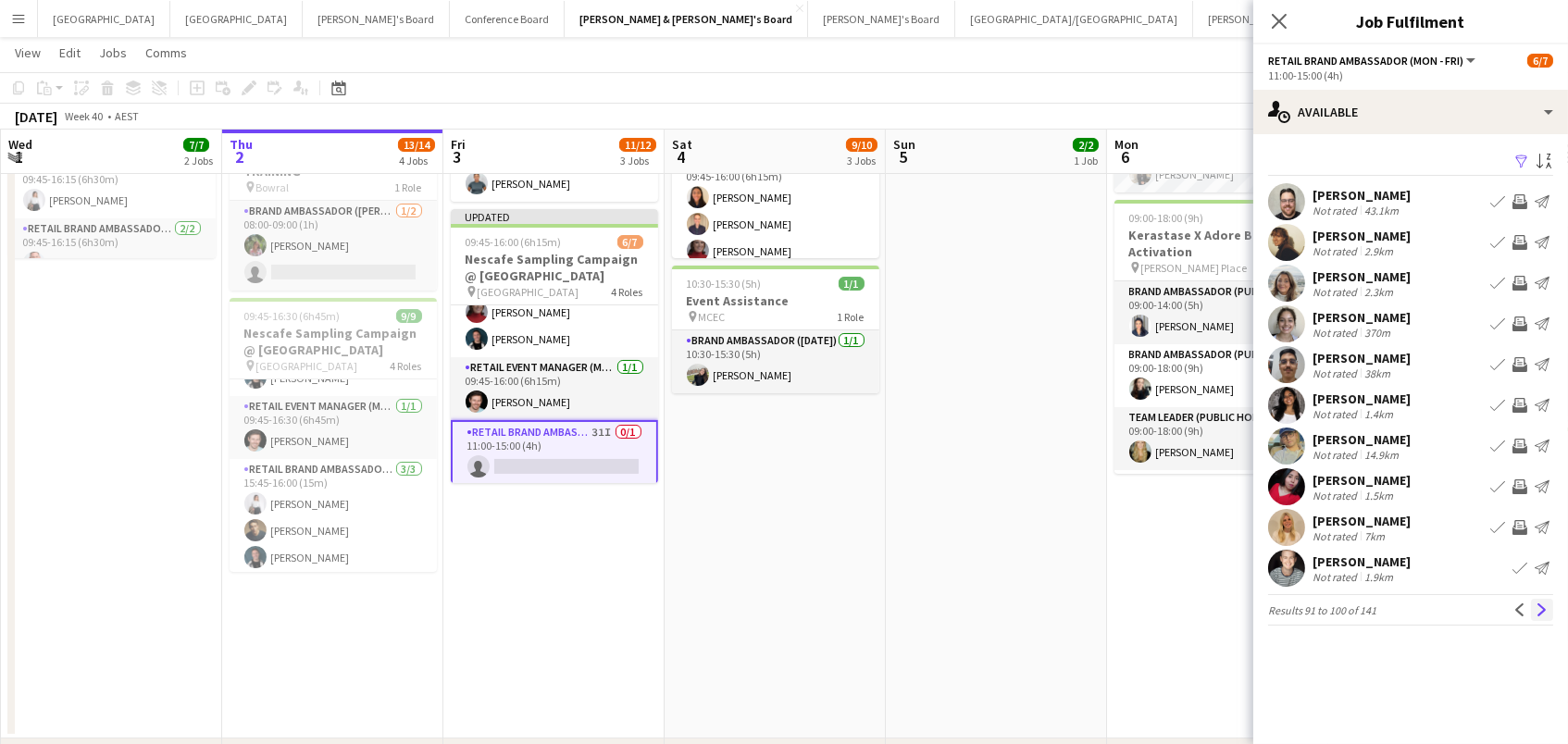
click at [1543, 609] on app-icon "Next" at bounding box center [1542, 610] width 13 height 13
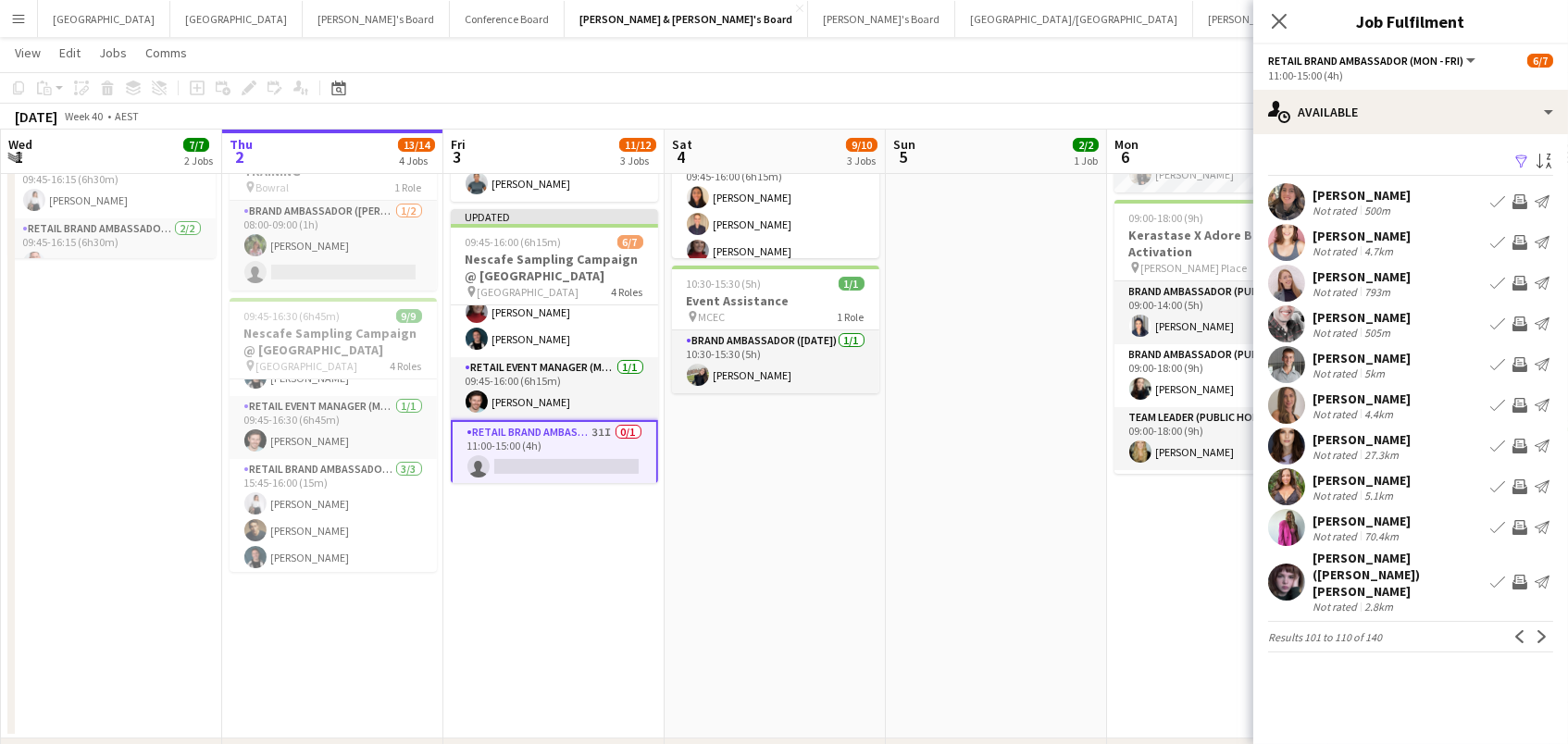
click at [1516, 242] on app-icon "Invite crew" at bounding box center [1519, 242] width 15 height 15
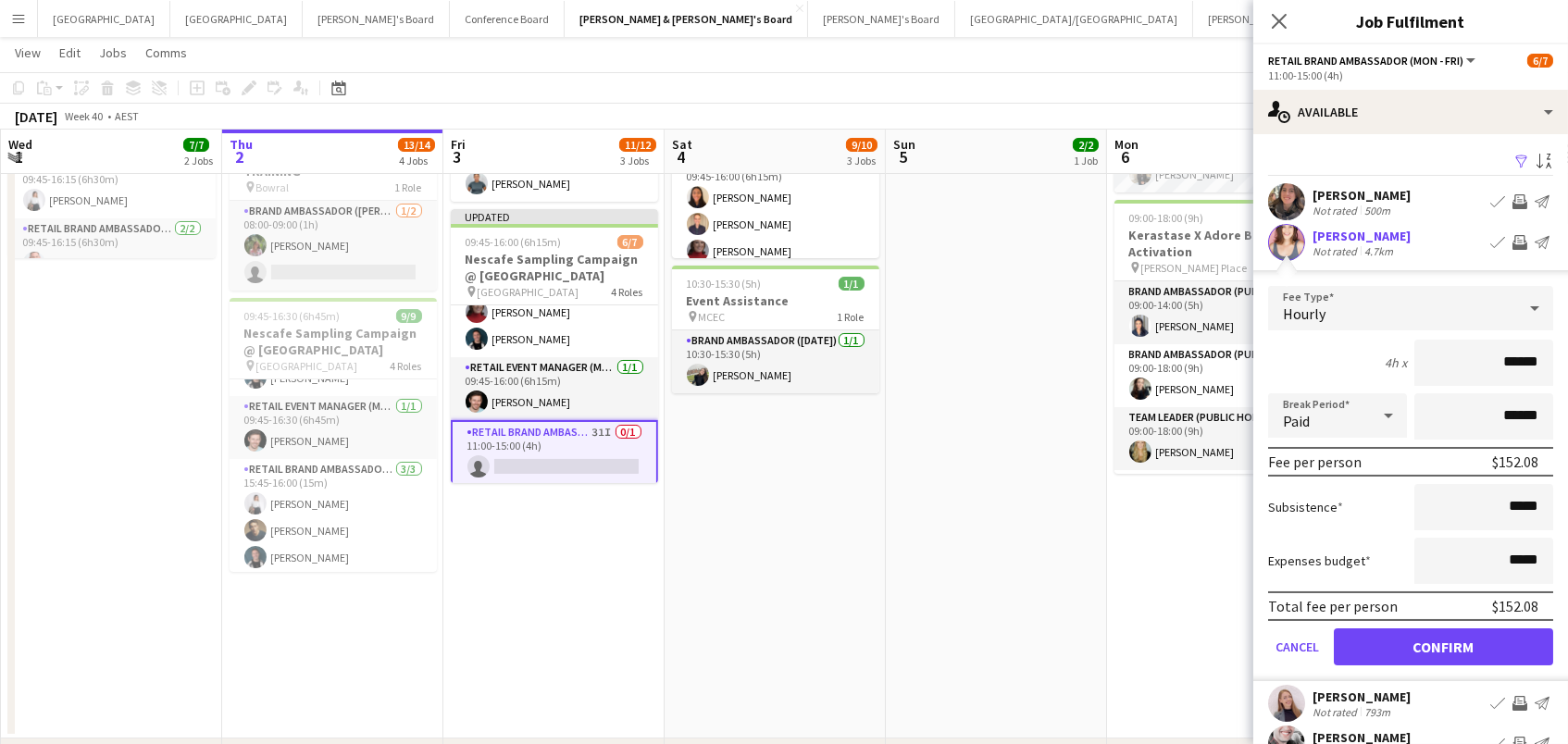
click at [1443, 644] on button "Confirm" at bounding box center [1443, 646] width 219 height 37
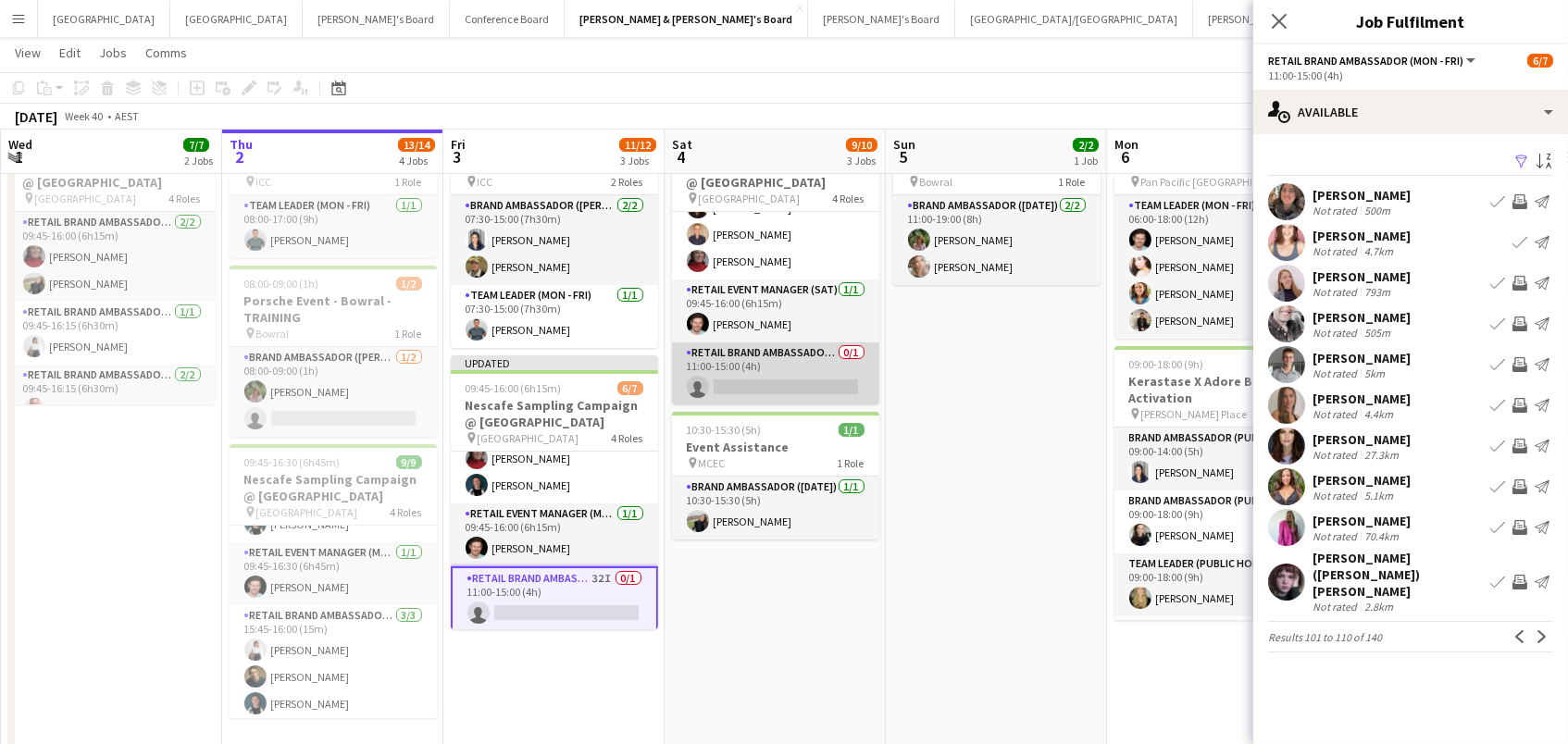
scroll to position [137, 0]
click at [825, 362] on app-card-role "RETAIL Brand Ambassador (Saturday) 0/1 11:00-15:00 (4h) single-neutral-actions" at bounding box center [776, 375] width 207 height 63
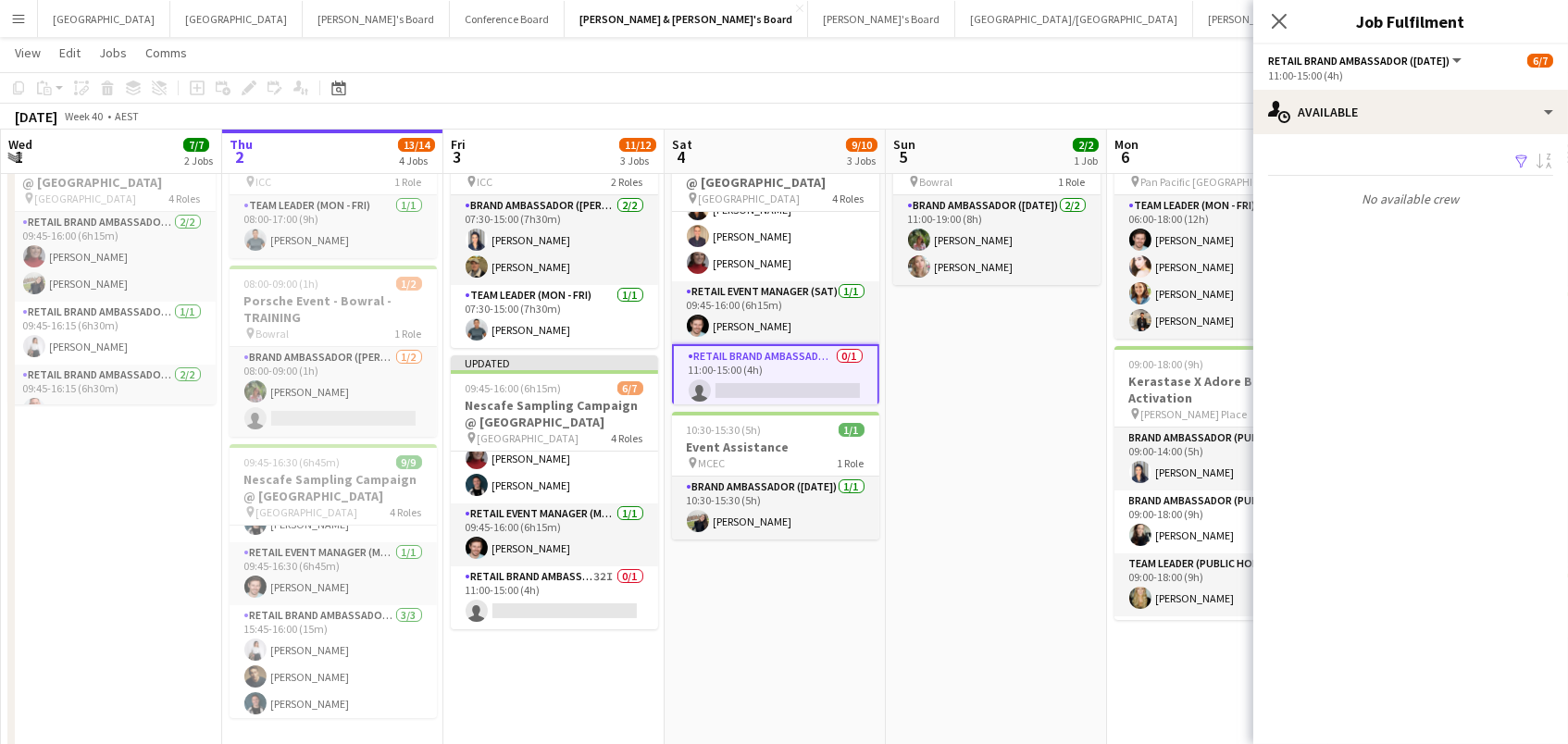
scroll to position [150, 0]
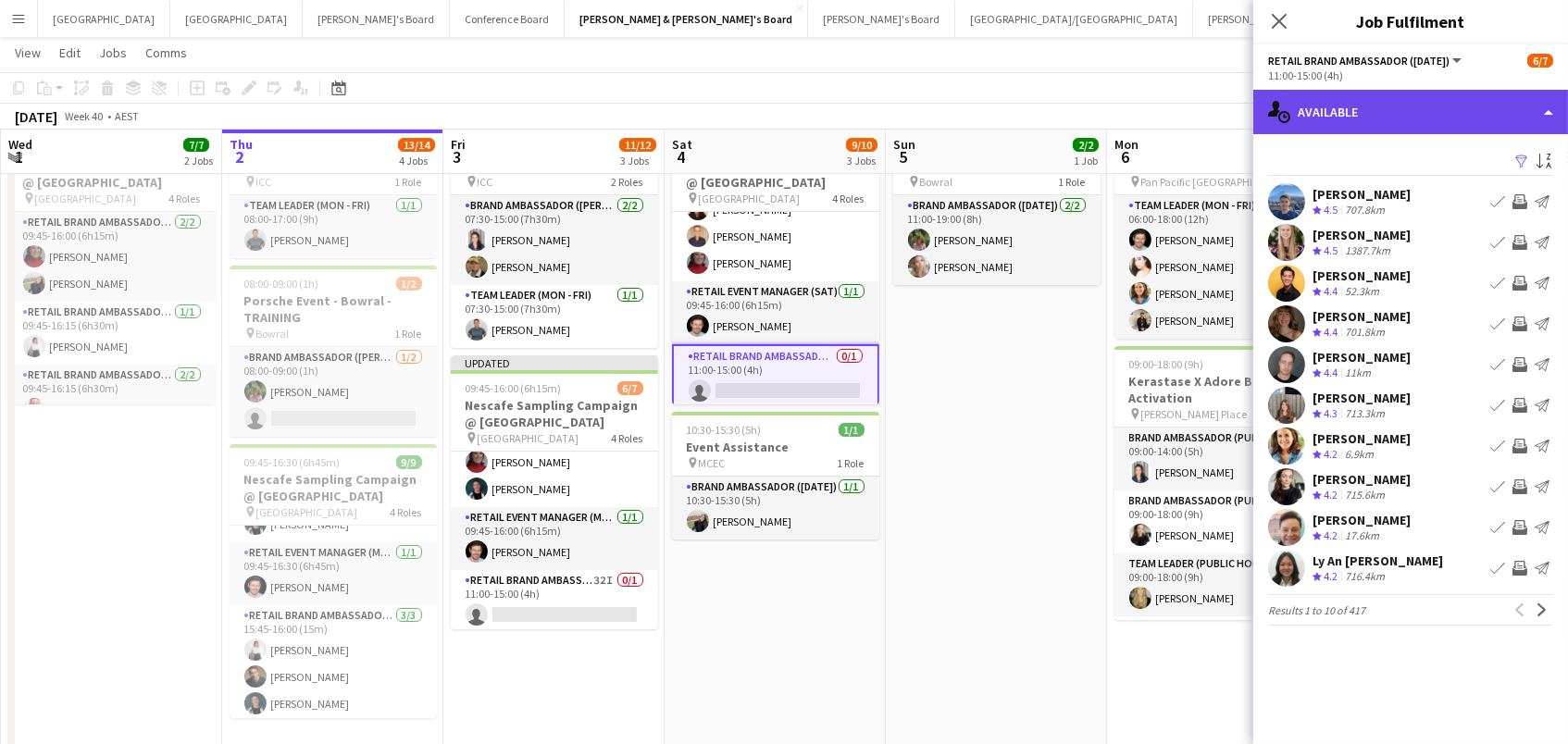
click at [1402, 111] on div "single-neutral-actions-upload Available" at bounding box center [1411, 112] width 315 height 45
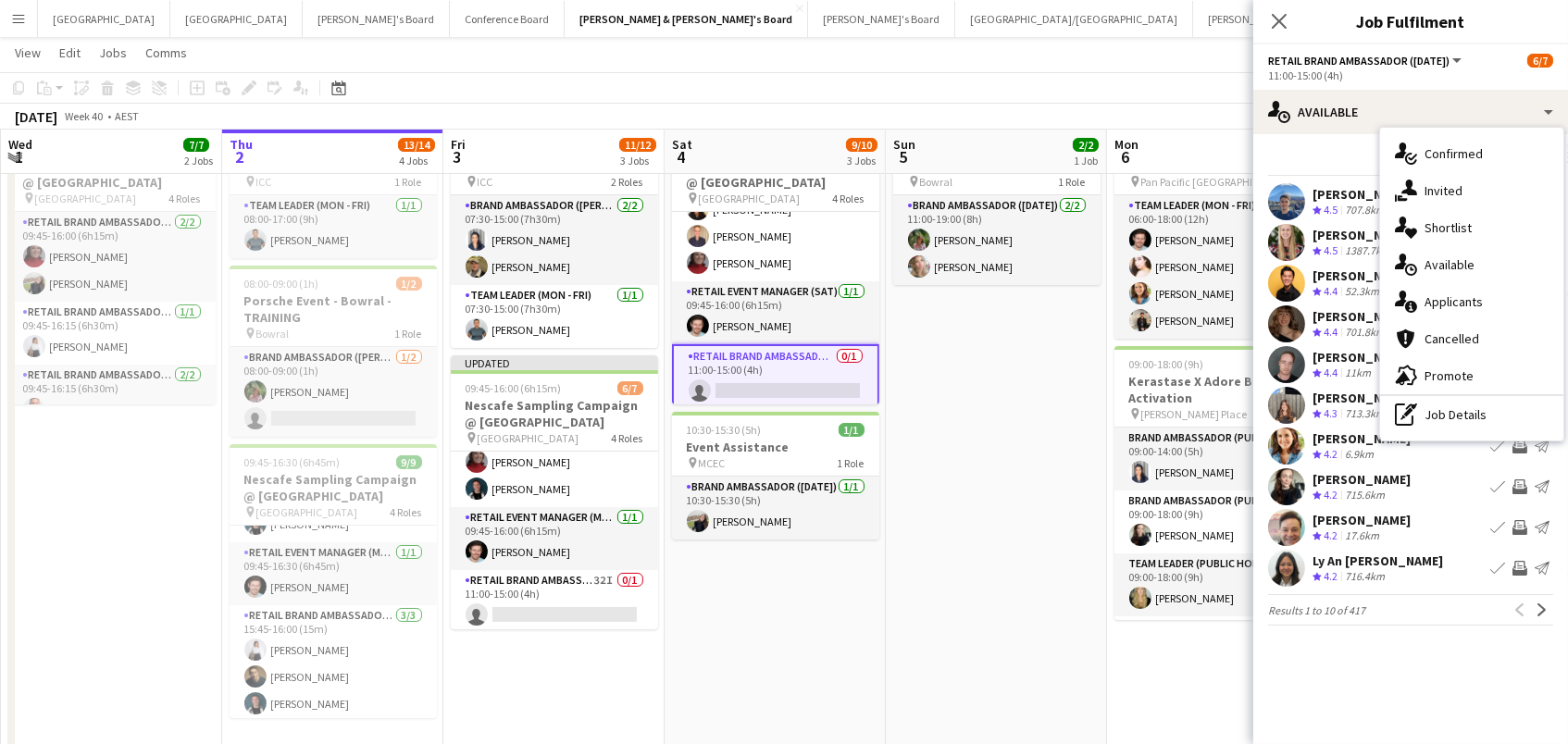
click at [1340, 149] on div "Filter Sort asc" at bounding box center [1411, 162] width 285 height 27
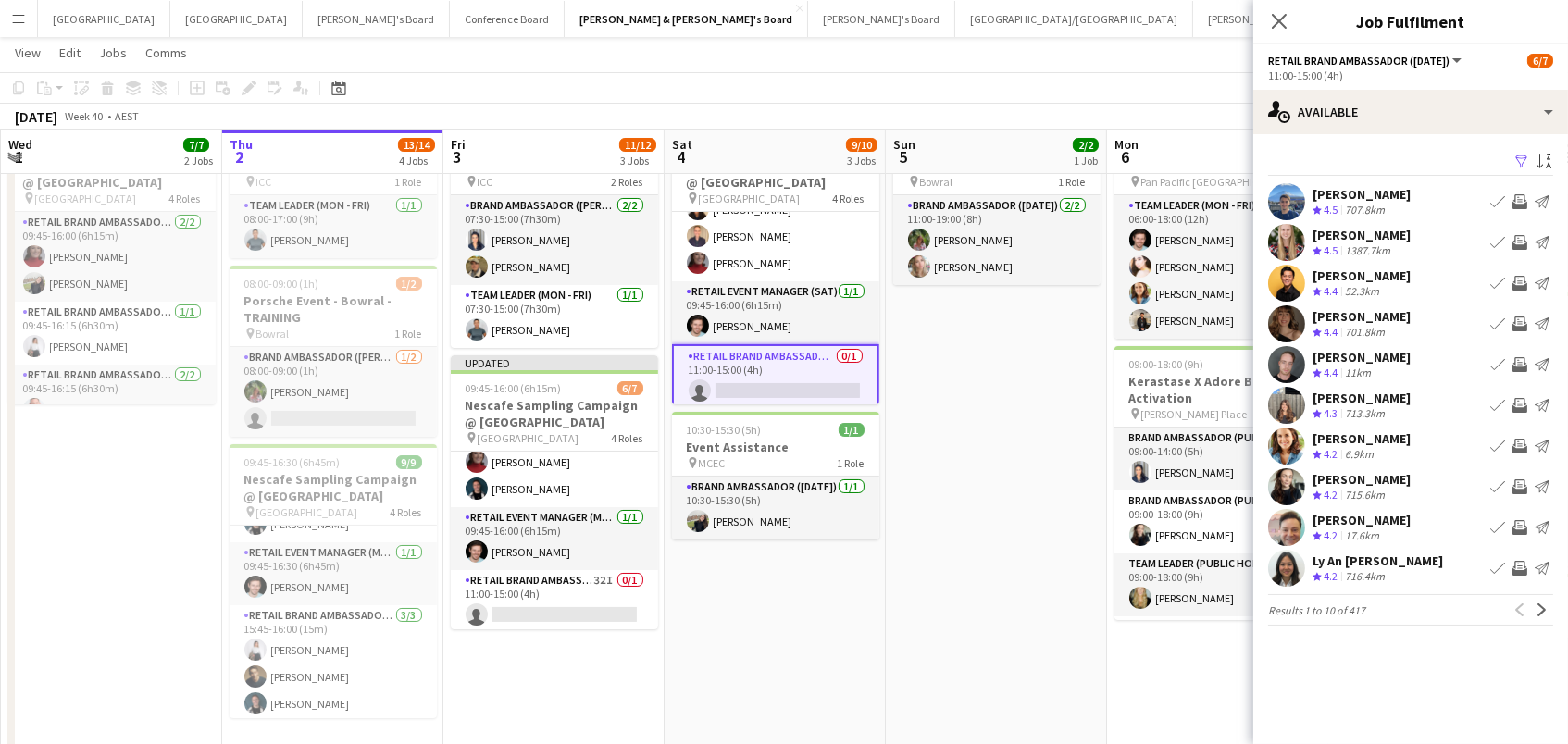
click at [1524, 161] on app-icon "Filter" at bounding box center [1521, 162] width 15 height 18
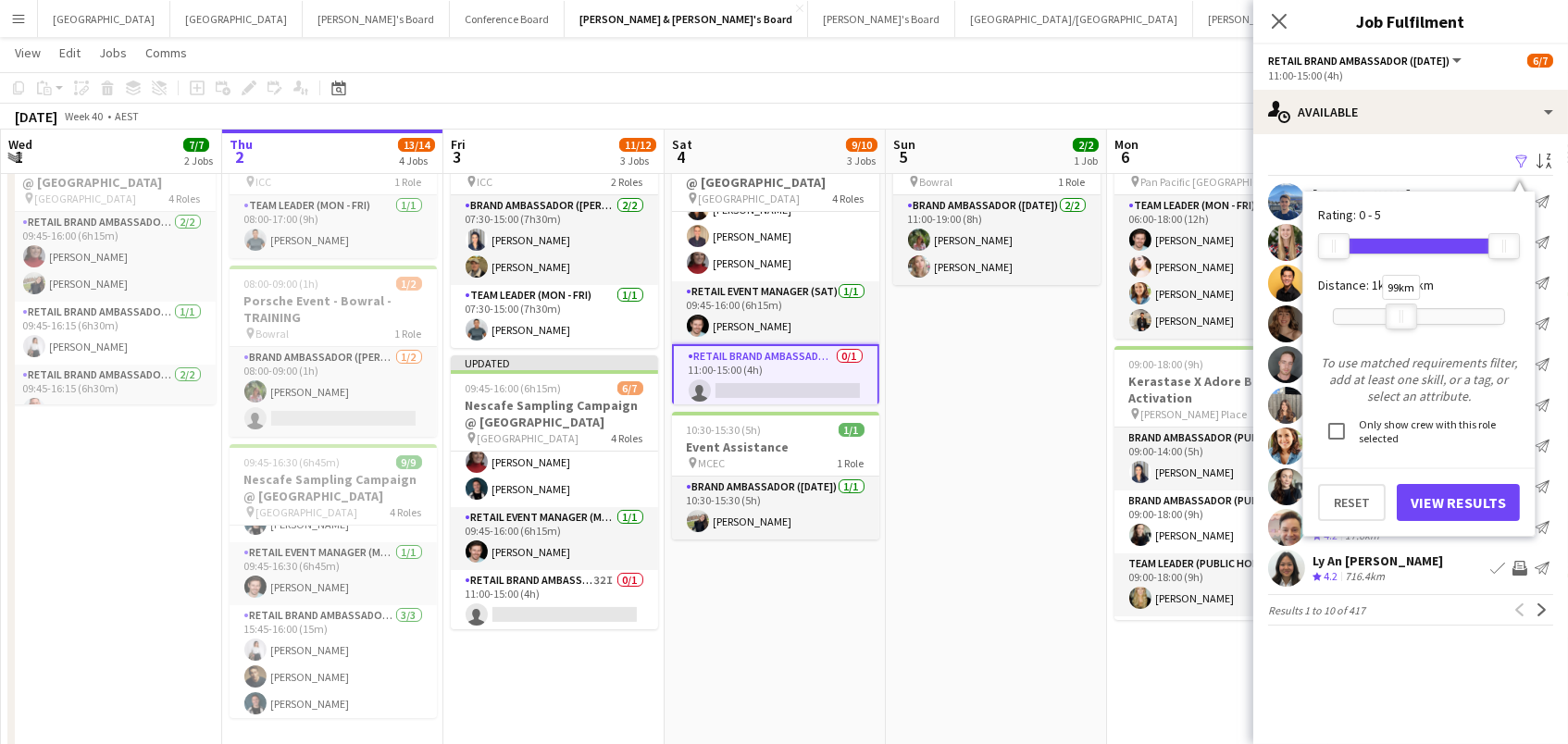
drag, startPoint x: 1435, startPoint y: 319, endPoint x: 1390, endPoint y: 323, distance: 45.2
click at [1390, 323] on div at bounding box center [1402, 317] width 30 height 24
click at [1431, 486] on button "View Results" at bounding box center [1458, 502] width 124 height 37
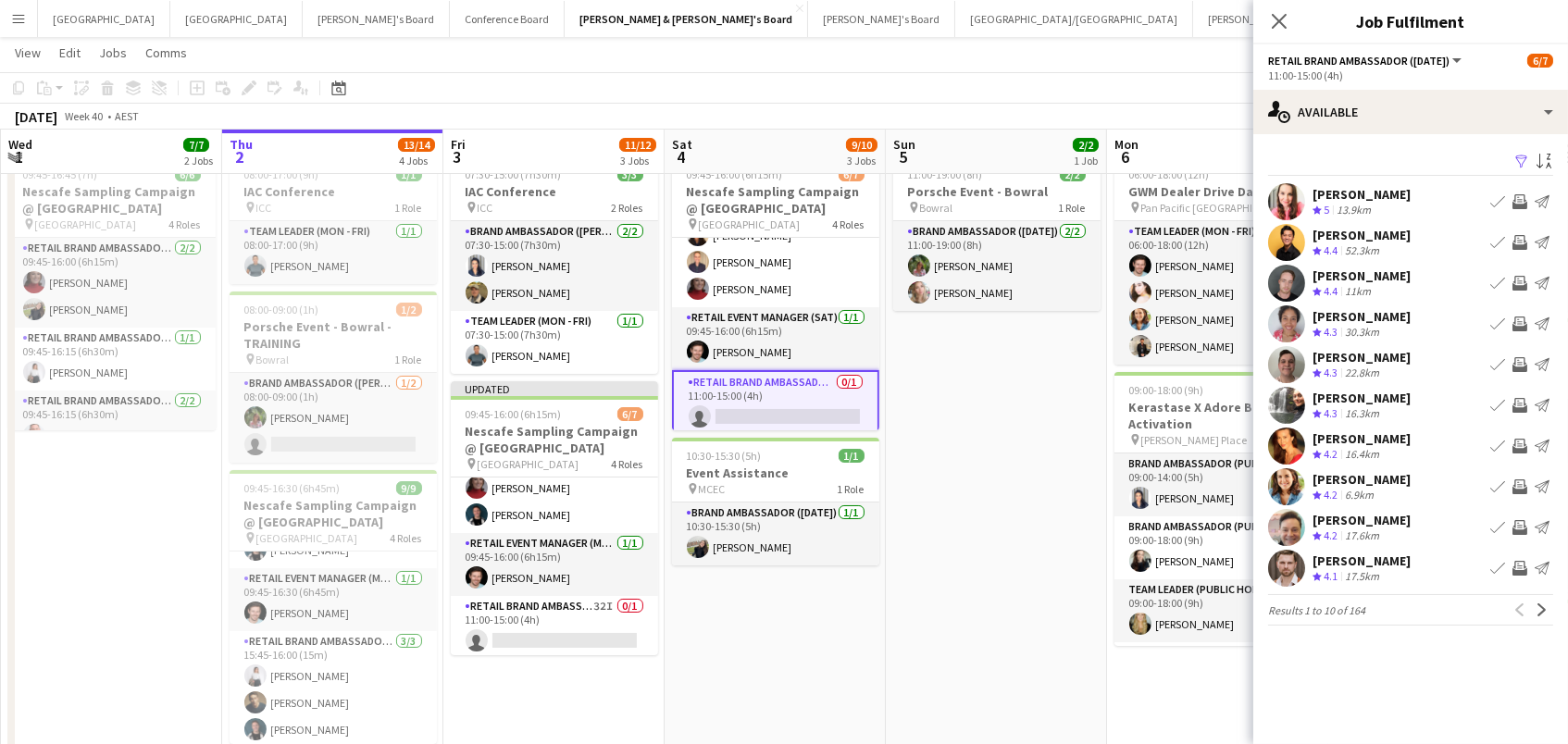
scroll to position [46, 0]
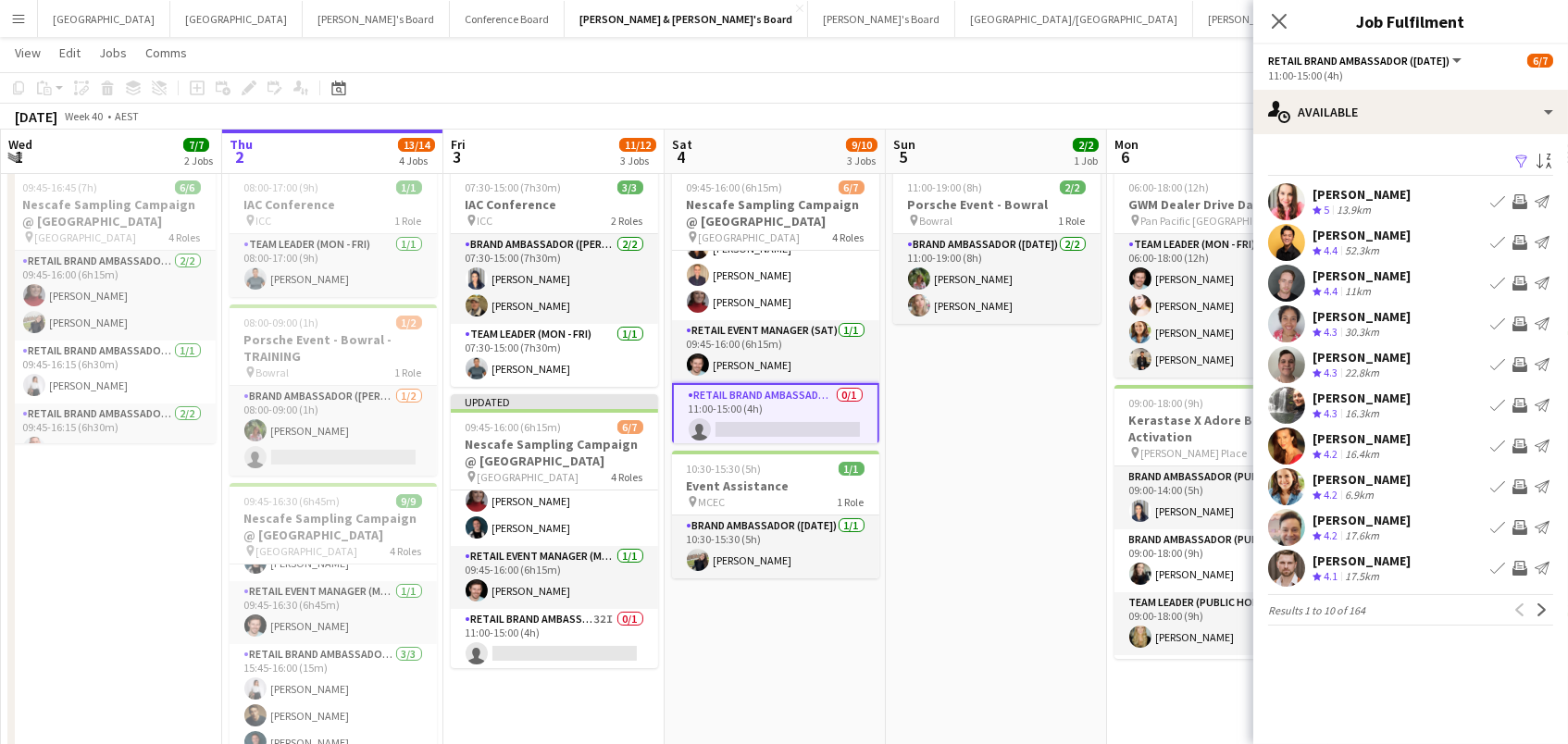
click at [1517, 240] on app-icon "Invite crew" at bounding box center [1519, 242] width 15 height 15
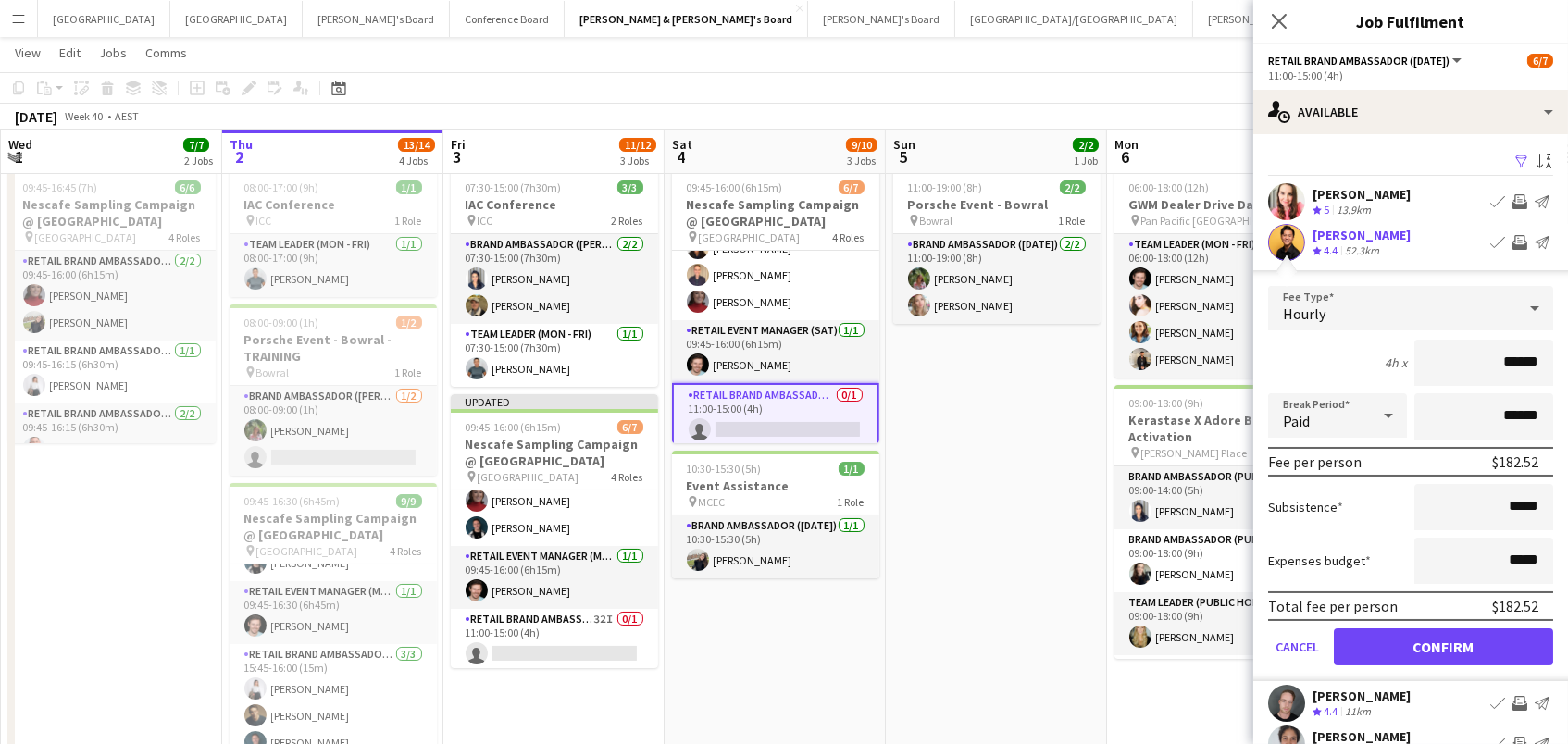
click at [1443, 644] on button "Confirm" at bounding box center [1443, 646] width 219 height 37
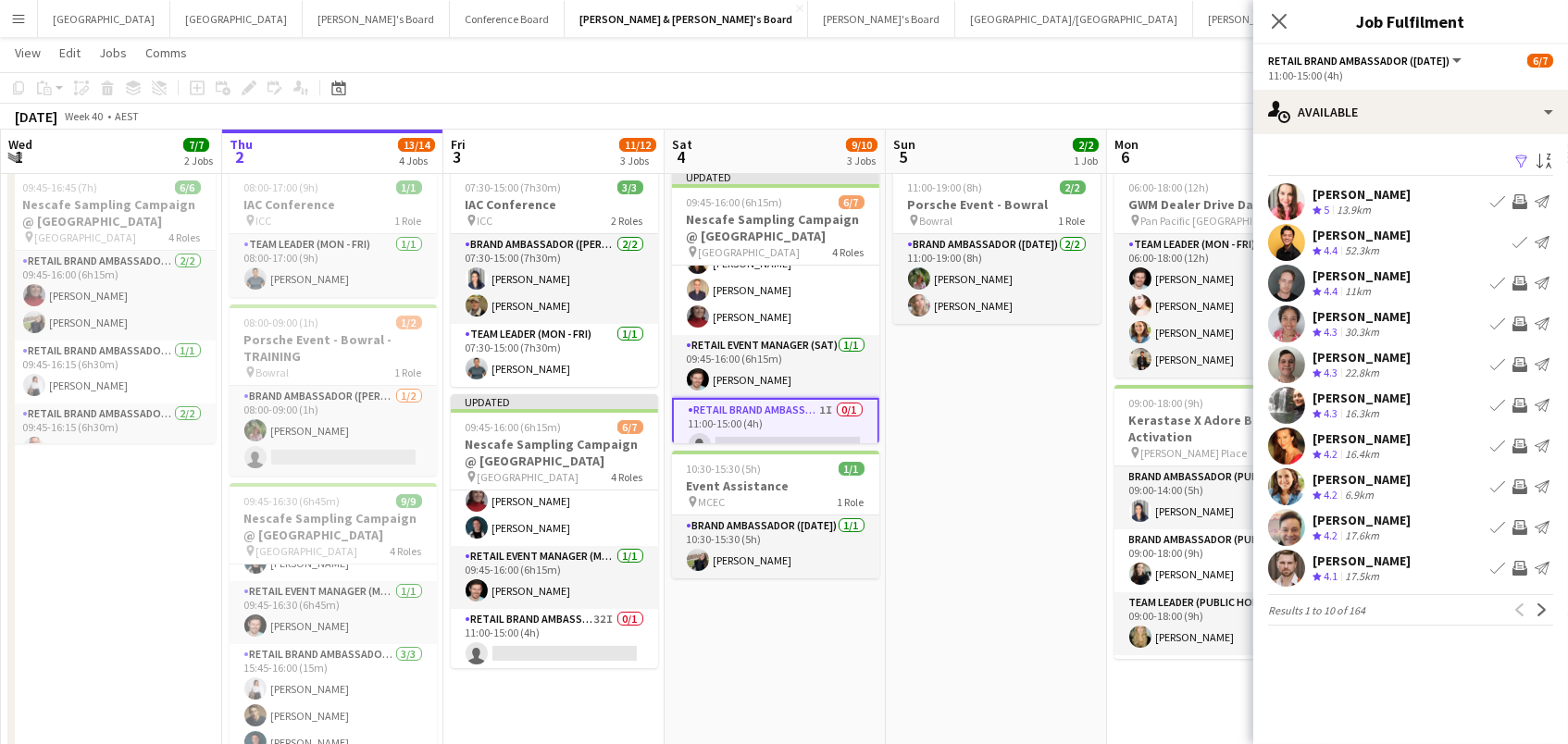
click at [1522, 322] on app-icon "Invite crew" at bounding box center [1519, 324] width 15 height 15
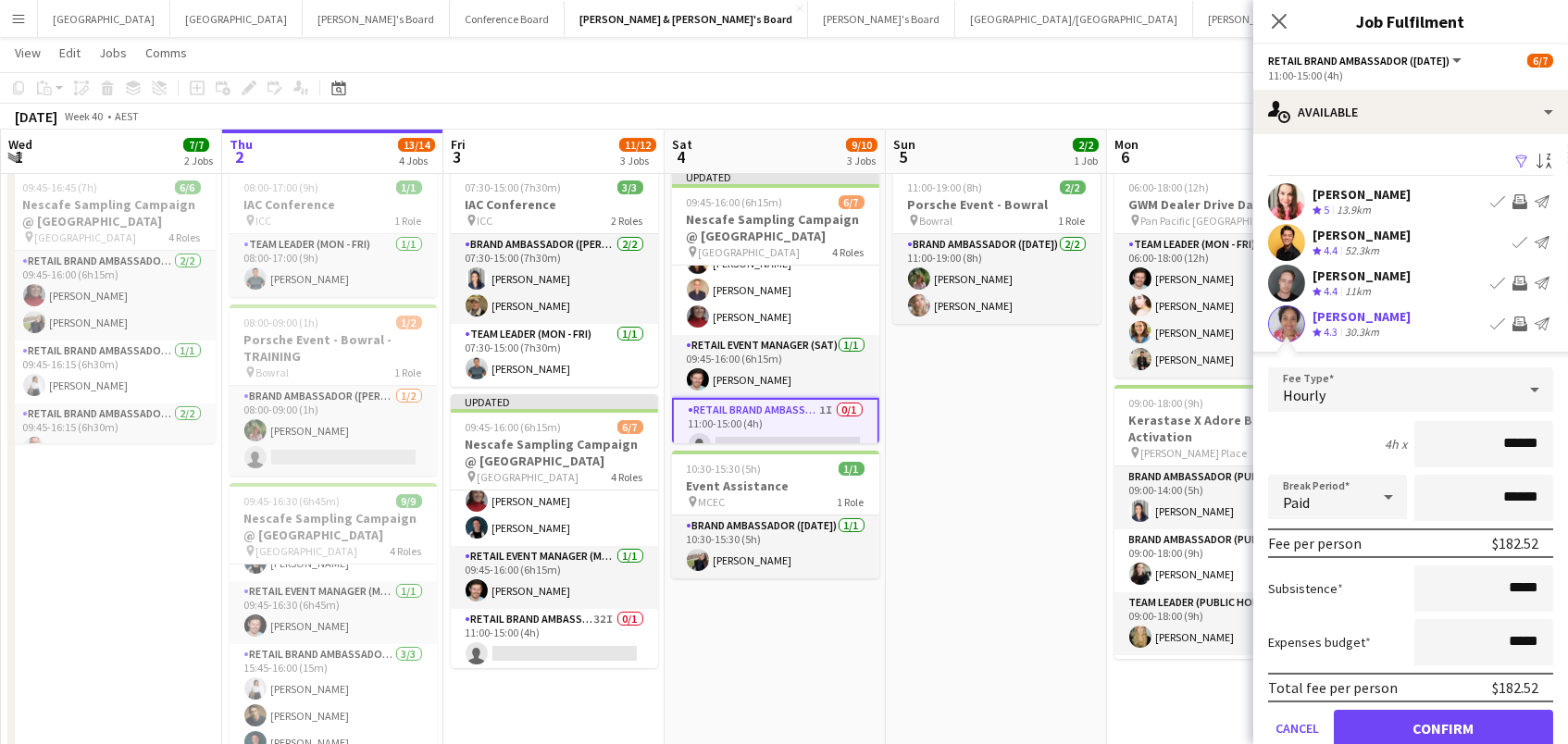
click at [1443, 726] on button "Confirm" at bounding box center [1443, 728] width 219 height 37
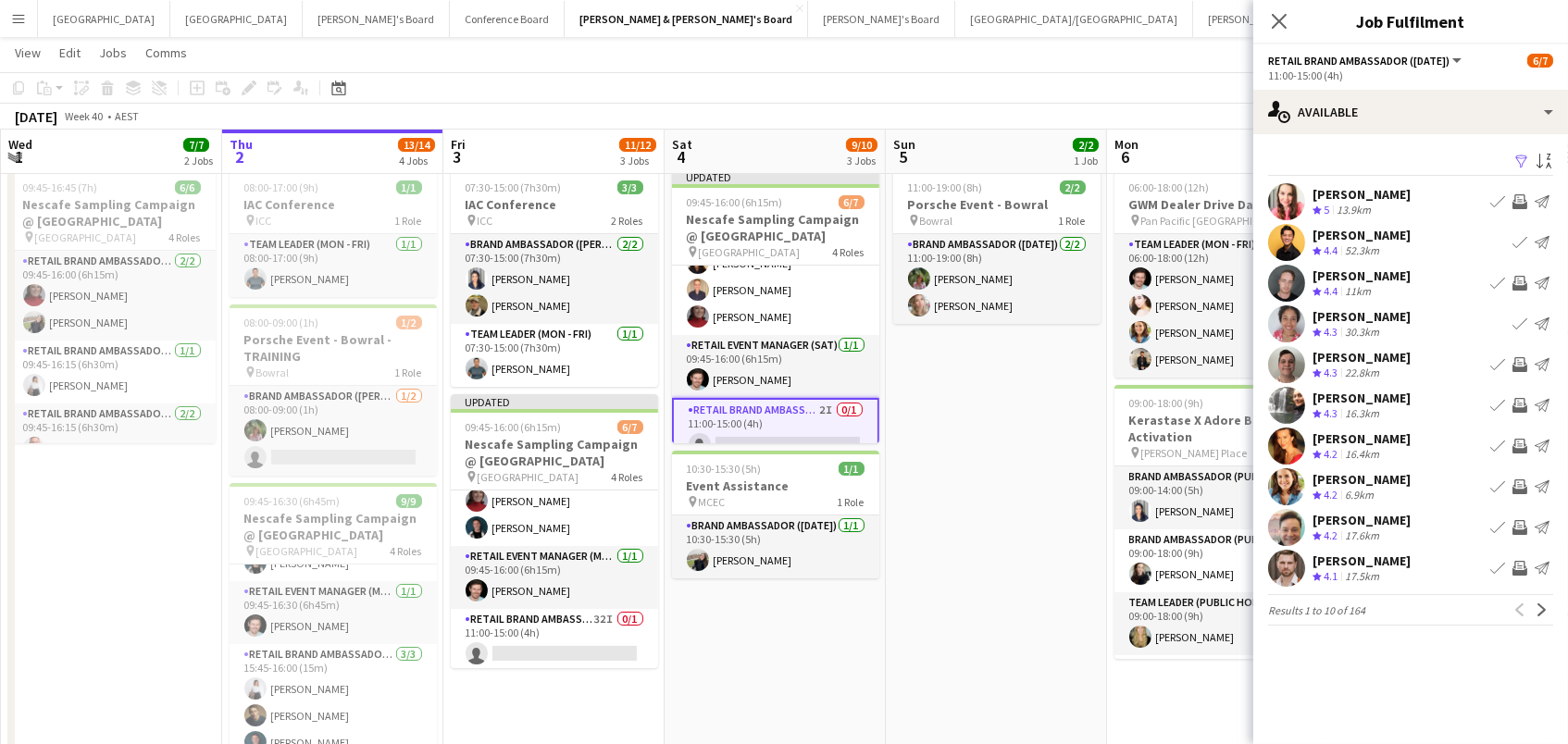
click at [1521, 368] on app-icon "Invite crew" at bounding box center [1519, 365] width 15 height 15
click at [1521, 399] on app-icon "Invite crew" at bounding box center [1519, 405] width 15 height 15
click at [1524, 441] on app-icon "Invite crew" at bounding box center [1519, 445] width 15 height 15
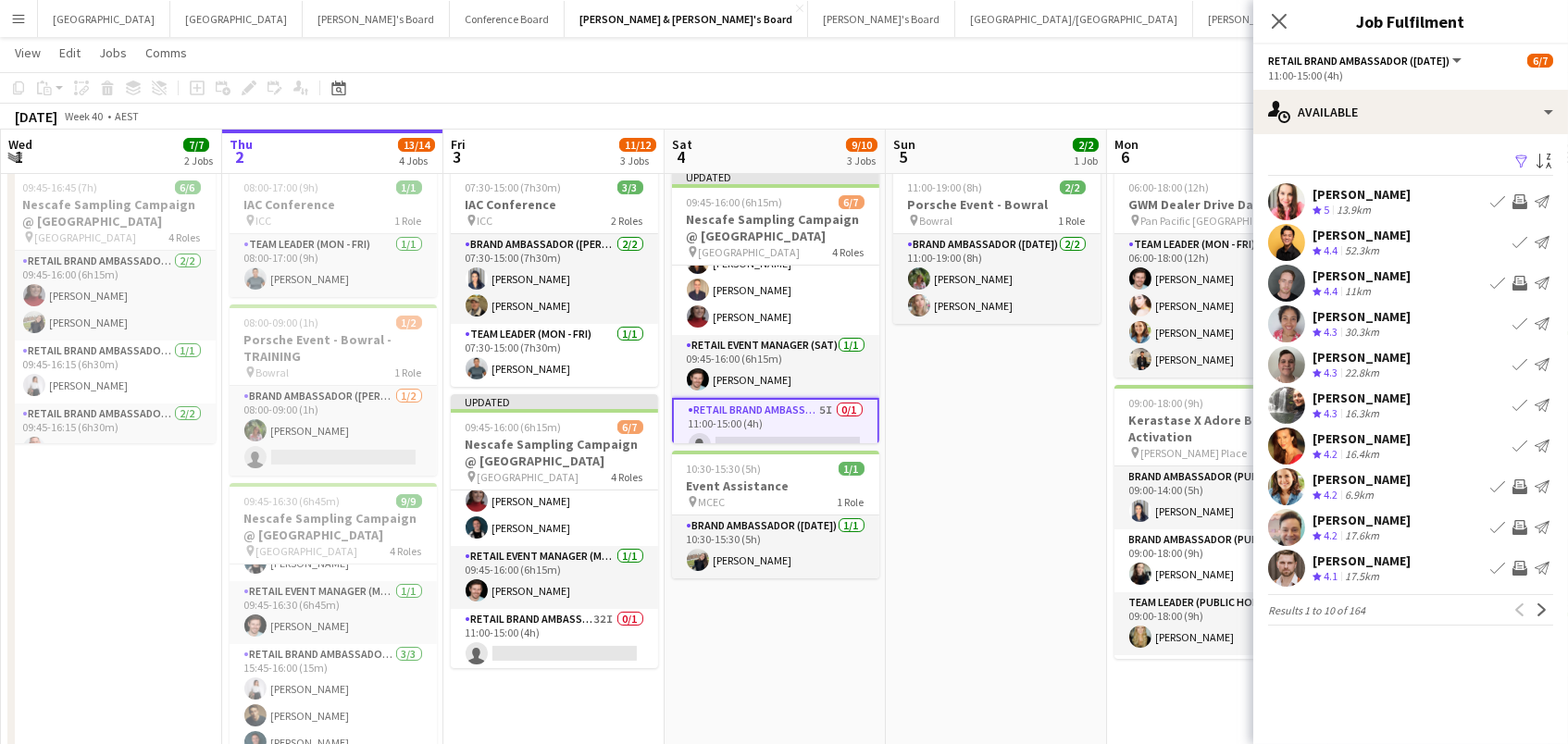
click at [1520, 523] on app-icon "Invite crew" at bounding box center [1519, 527] width 15 height 15
click at [1546, 609] on app-icon "Next" at bounding box center [1542, 610] width 13 height 13
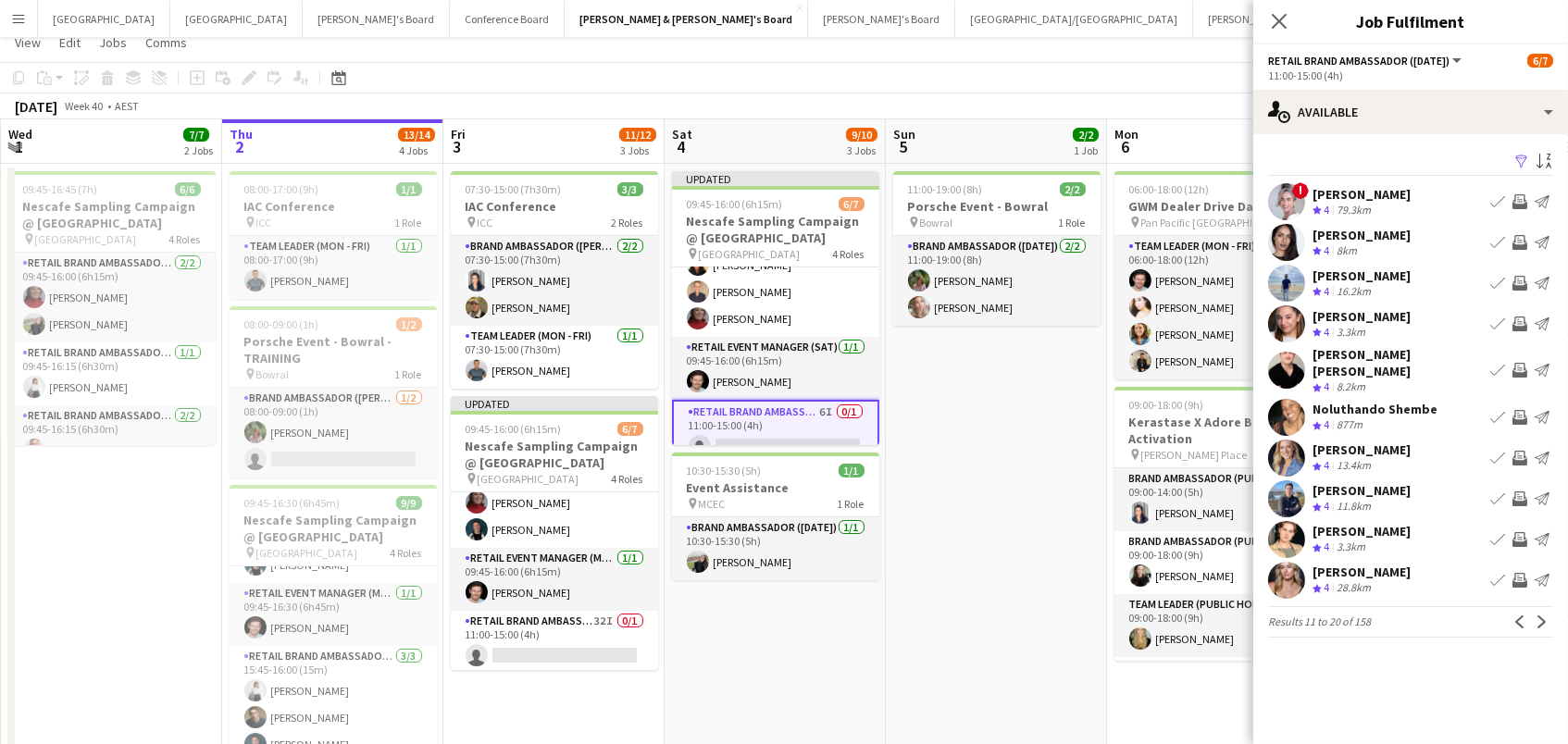
scroll to position [0, 0]
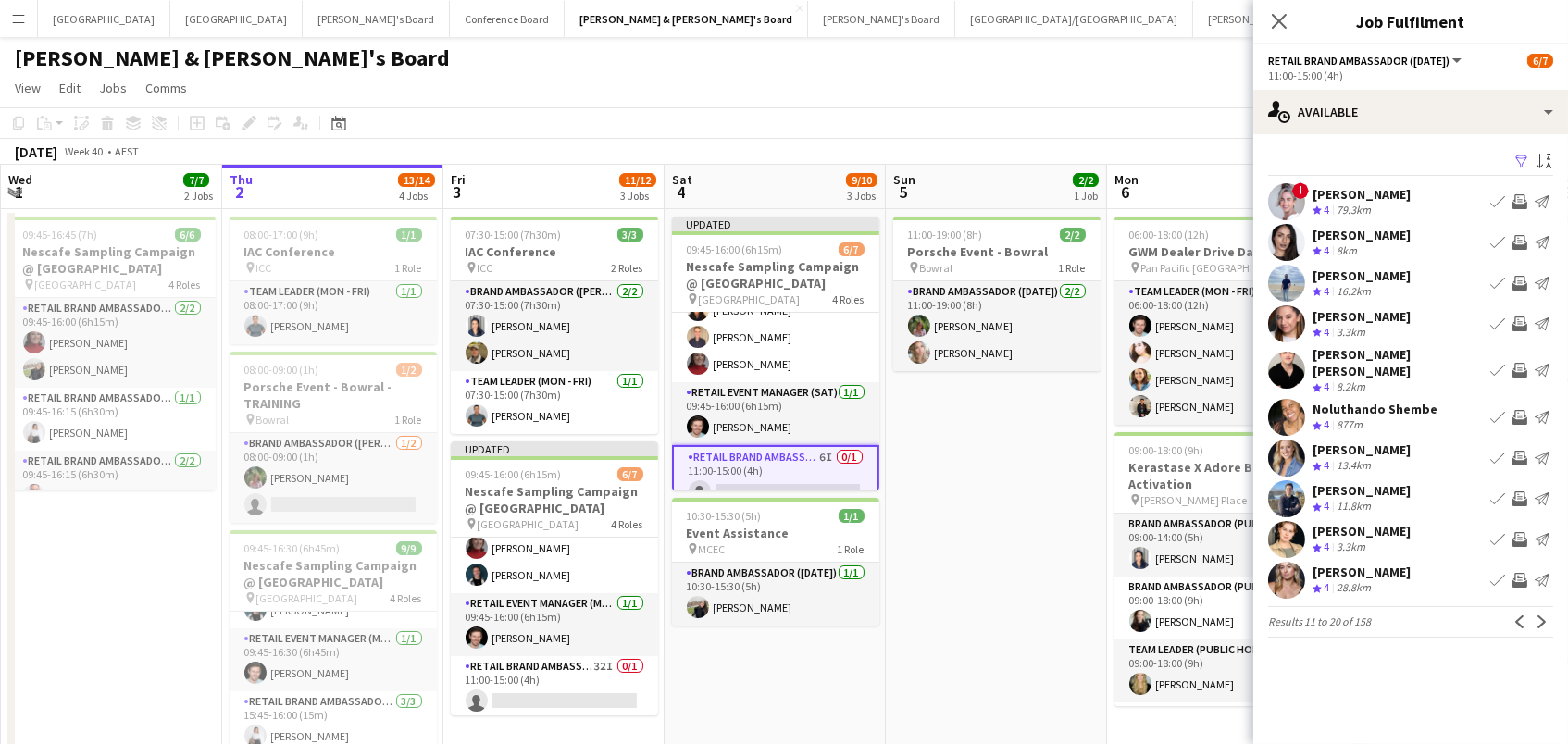
click at [1522, 323] on app-icon "Invite crew" at bounding box center [1519, 324] width 15 height 15
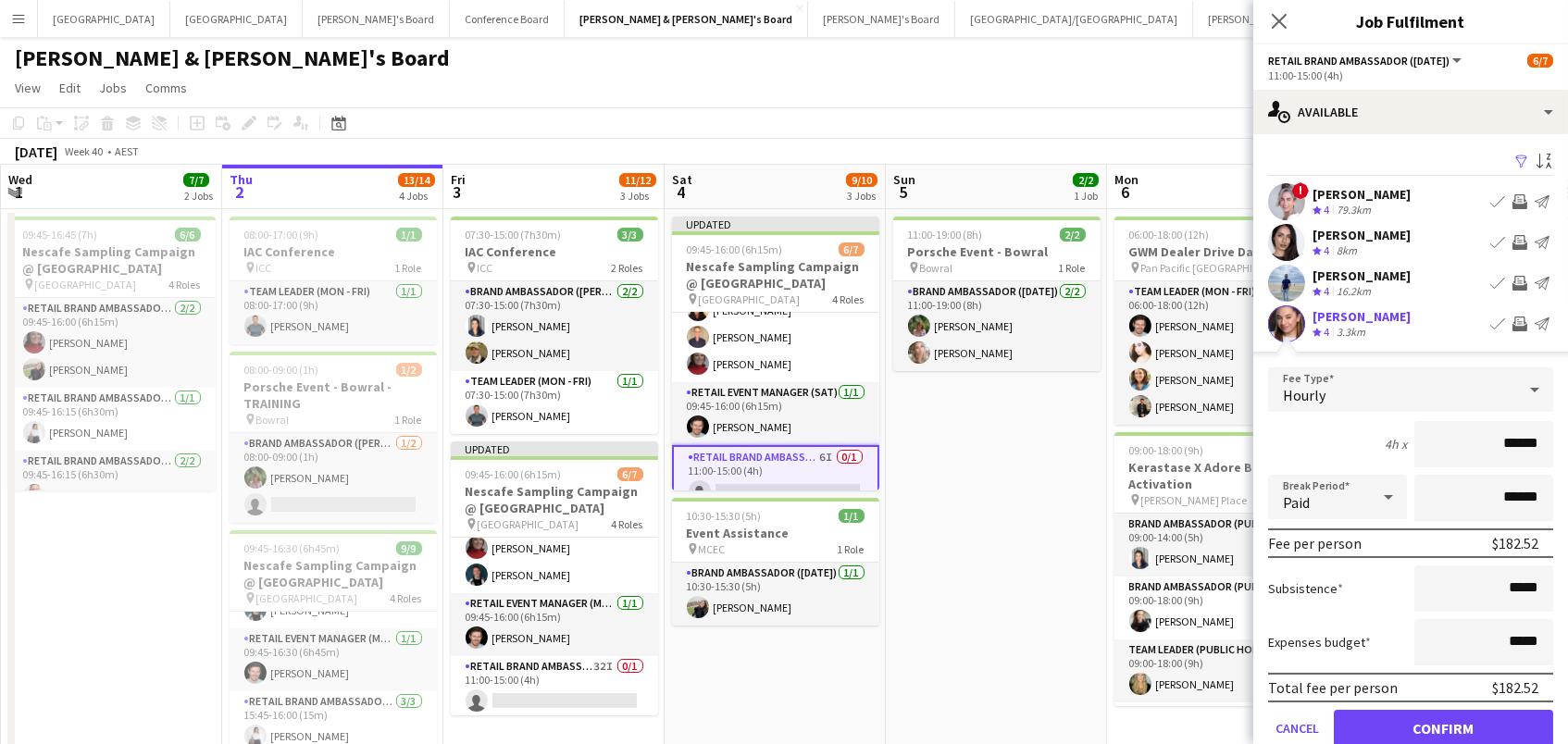
click at [1443, 726] on button "Confirm" at bounding box center [1443, 728] width 219 height 37
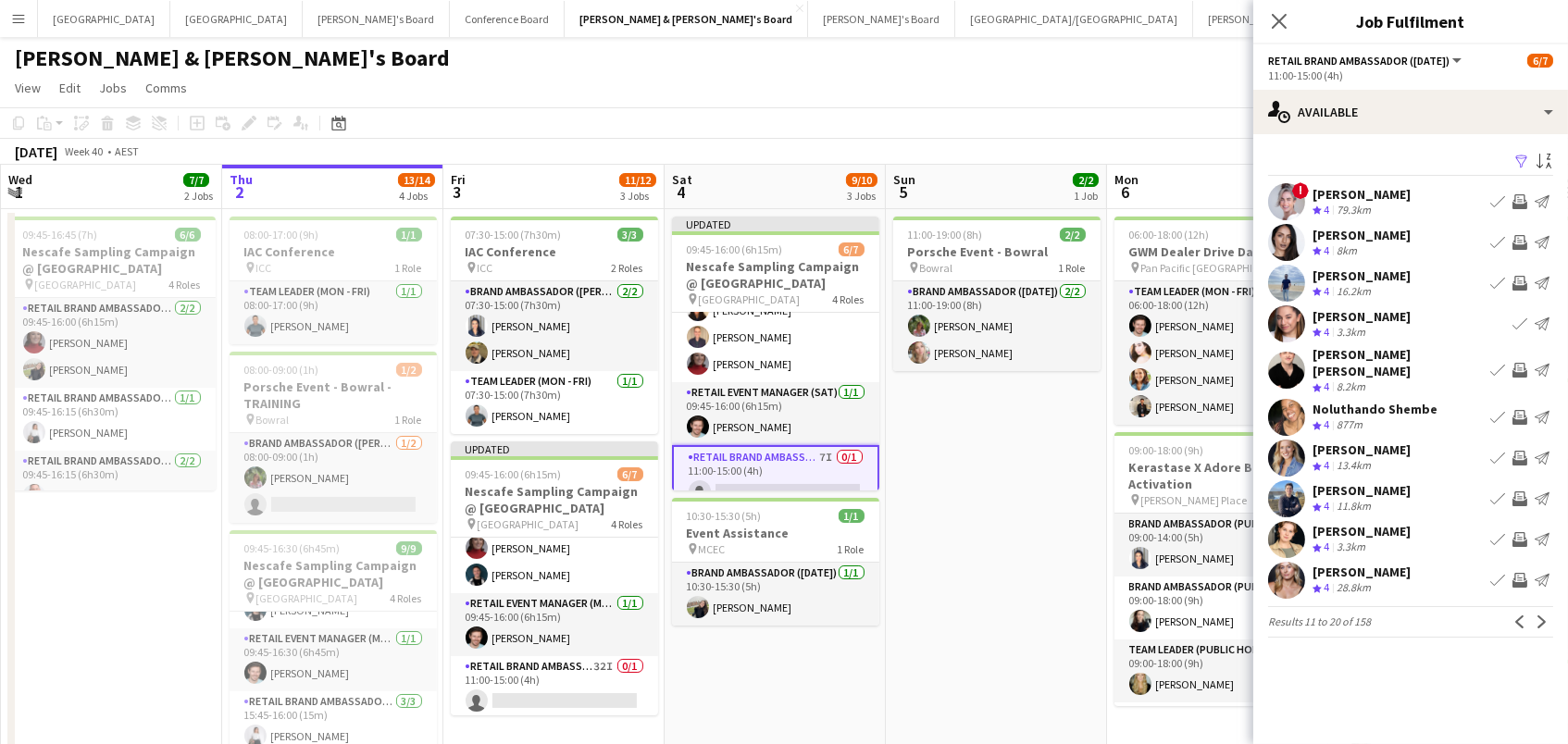
click at [1520, 363] on app-icon "Invite crew" at bounding box center [1519, 370] width 15 height 15
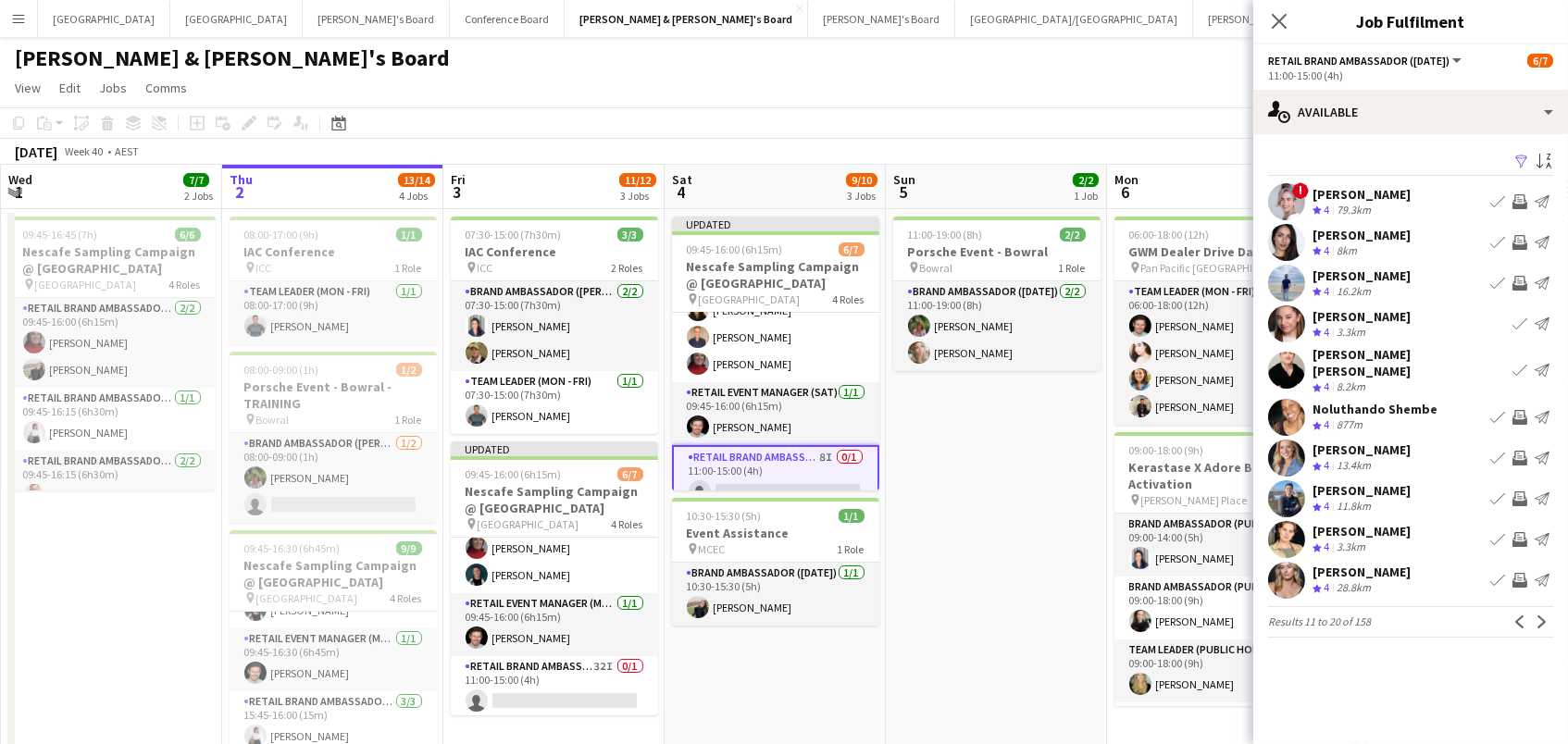
click at [1519, 410] on app-icon "Invite crew" at bounding box center [1519, 417] width 15 height 15
click at [1517, 447] on button "Invite crew" at bounding box center [1520, 458] width 22 height 22
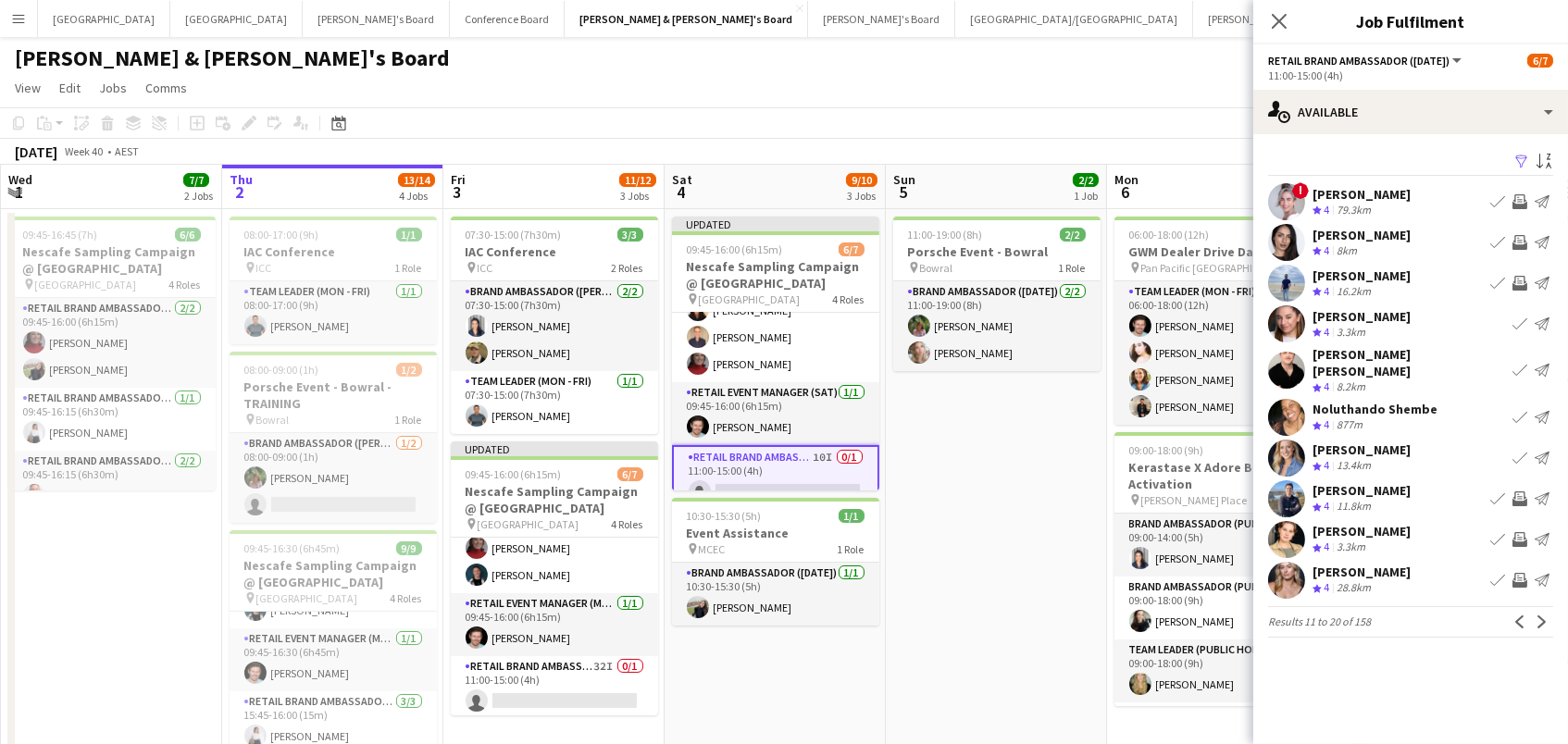
click at [1514, 532] on app-icon "Invite crew" at bounding box center [1519, 539] width 15 height 15
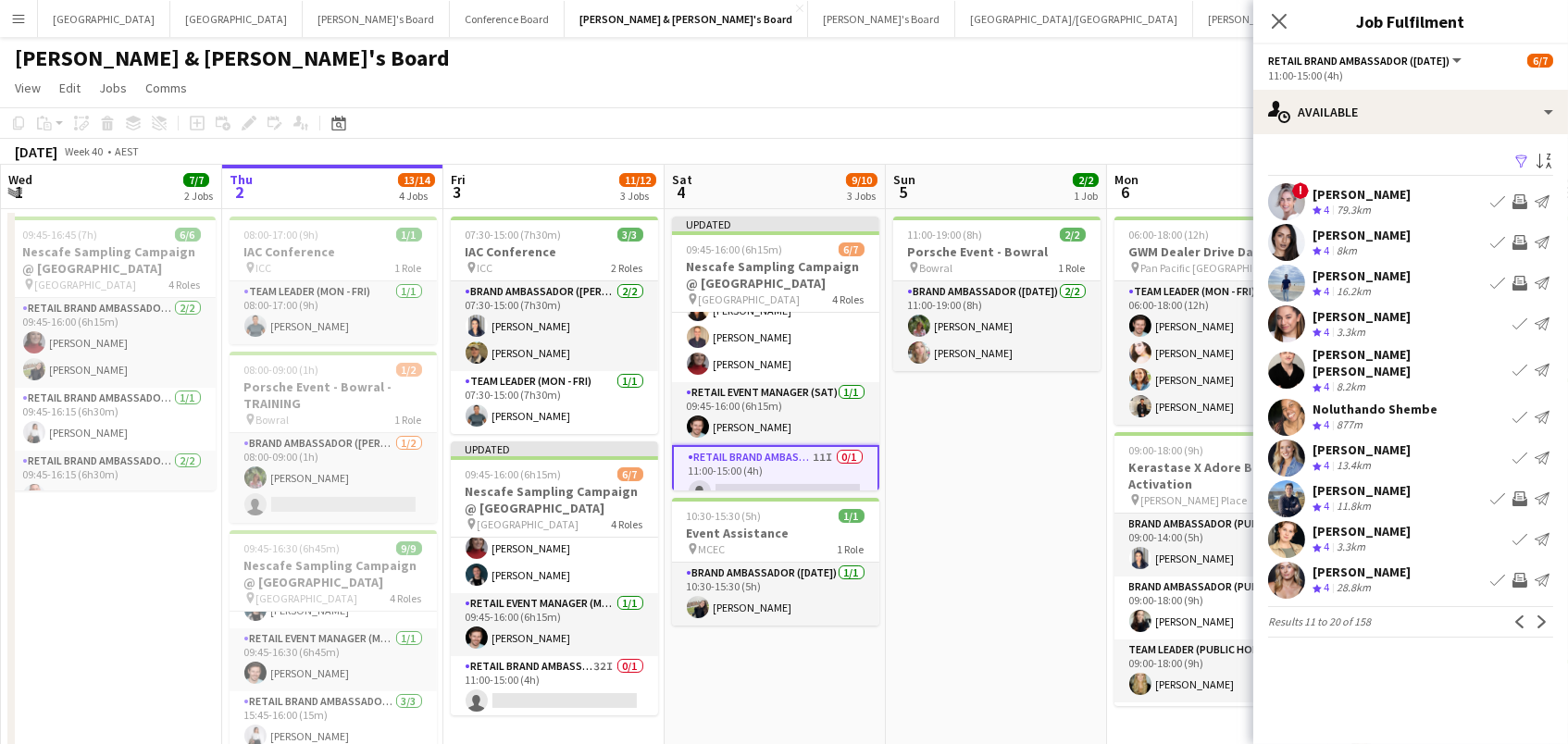
click at [1517, 573] on app-icon "Invite crew" at bounding box center [1519, 580] width 15 height 15
click at [1544, 616] on app-icon "Next" at bounding box center [1542, 621] width 13 height 13
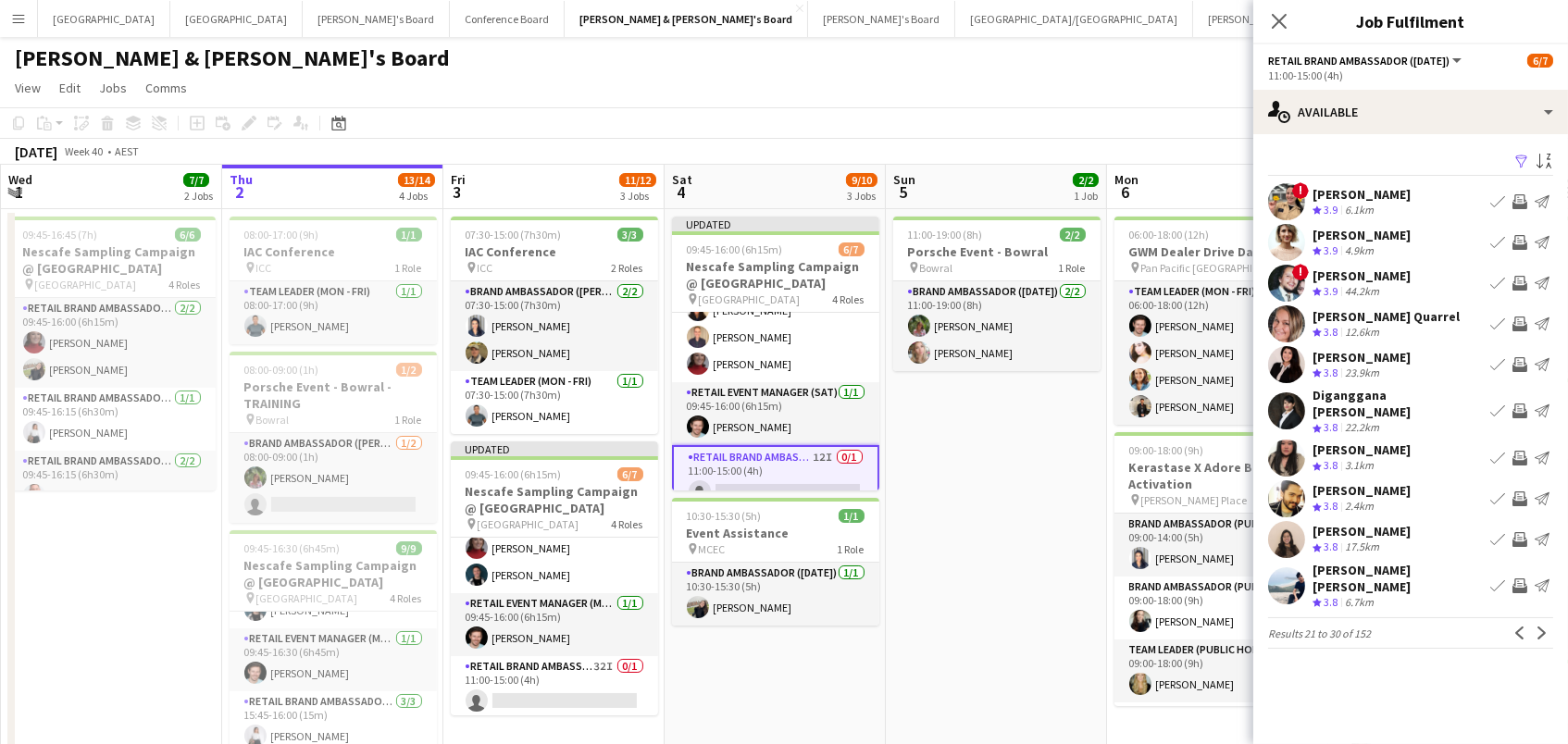
click at [1516, 198] on app-icon "Invite crew" at bounding box center [1519, 201] width 15 height 15
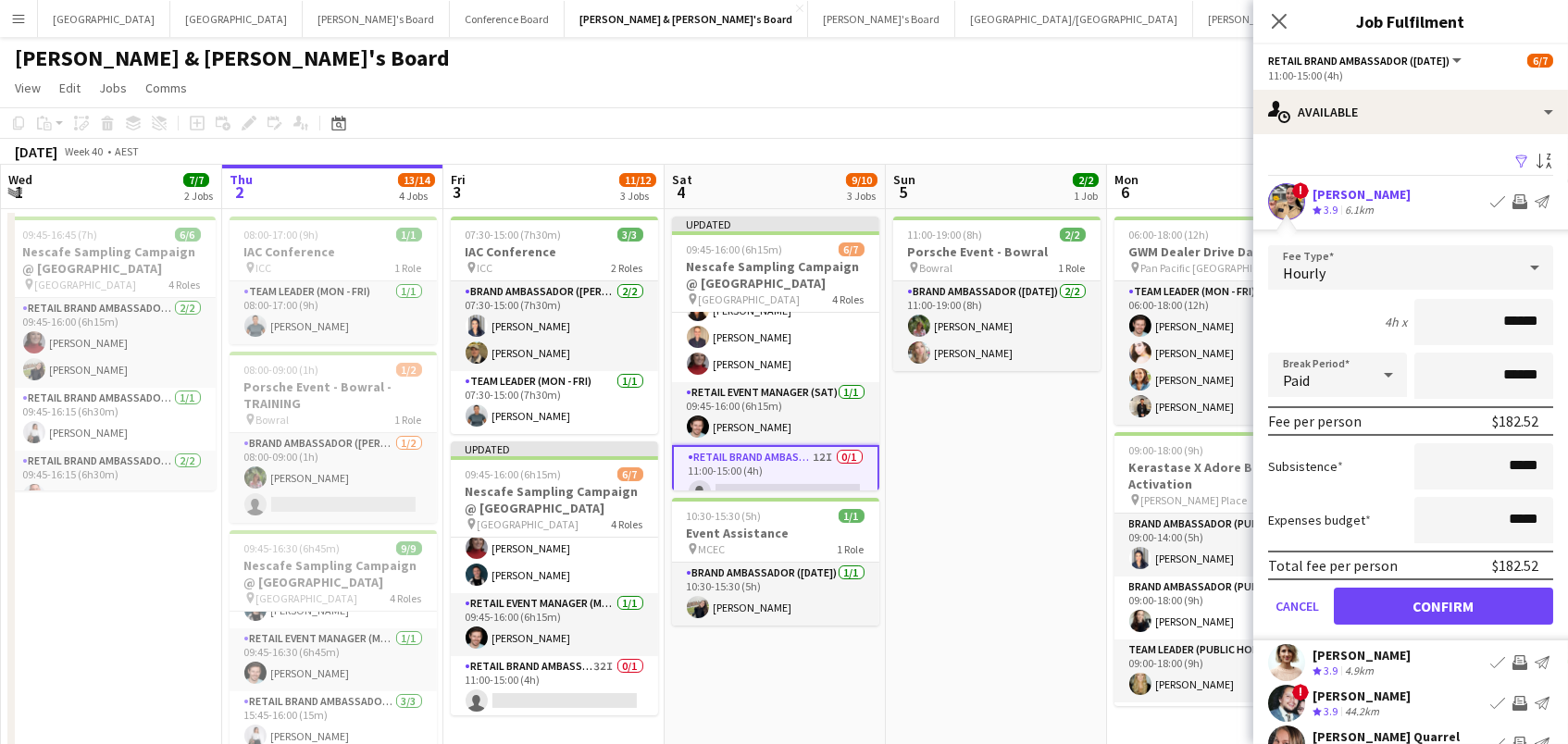
click at [1443, 604] on button "Confirm" at bounding box center [1443, 606] width 219 height 37
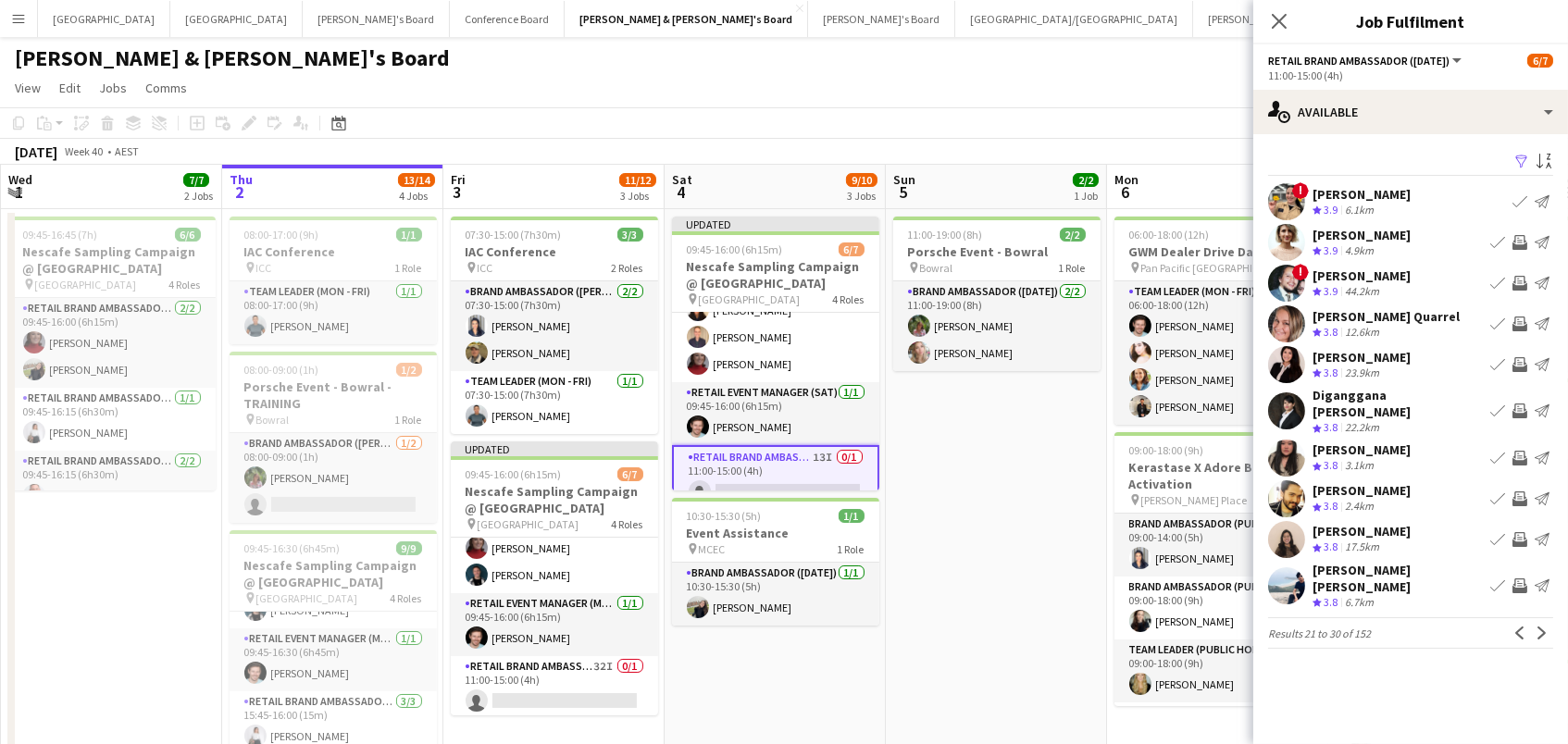
click at [1522, 239] on app-icon "Invite crew" at bounding box center [1519, 242] width 15 height 15
click at [1544, 626] on app-icon "Next" at bounding box center [1542, 632] width 13 height 13
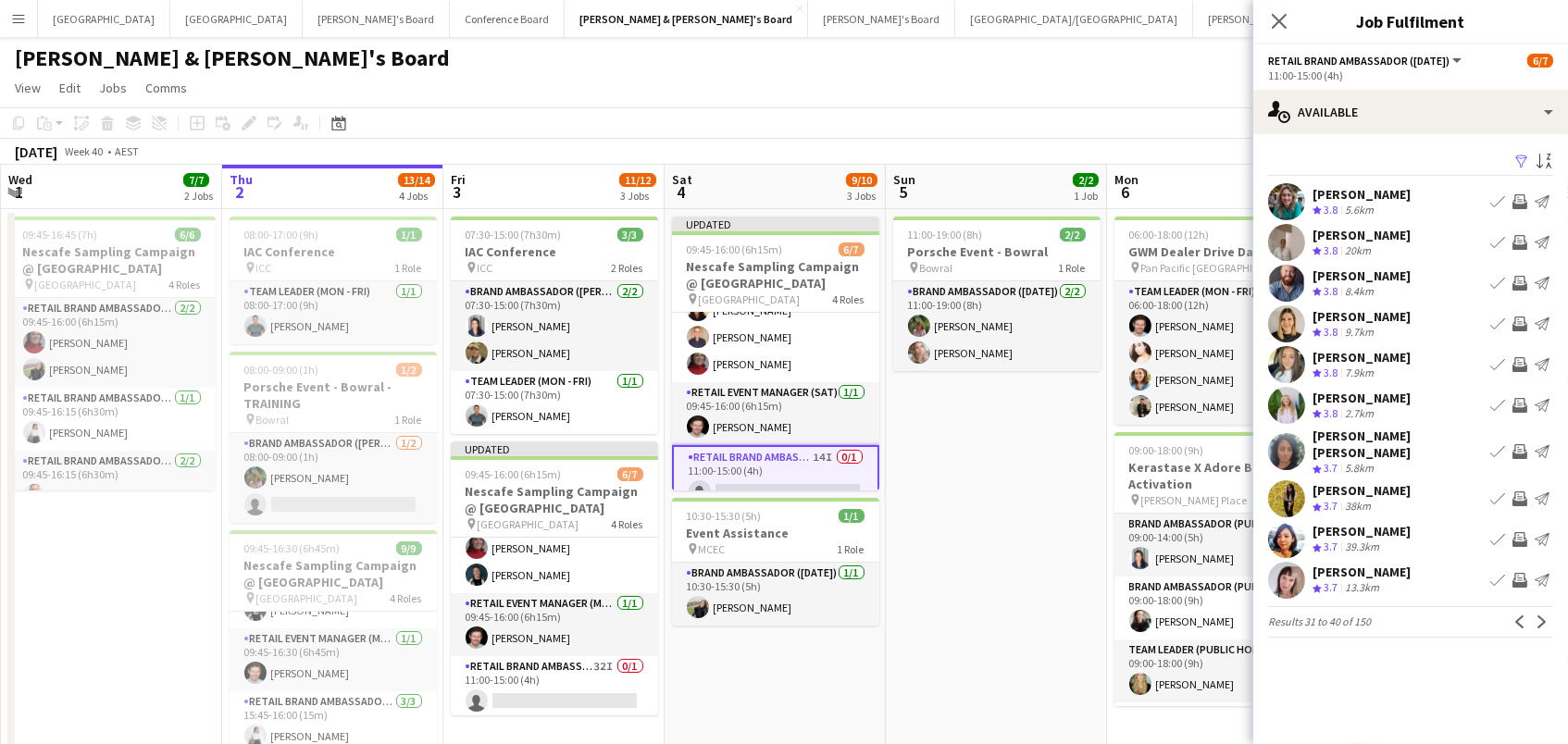
click at [1520, 195] on app-icon "Invite crew" at bounding box center [1519, 201] width 15 height 15
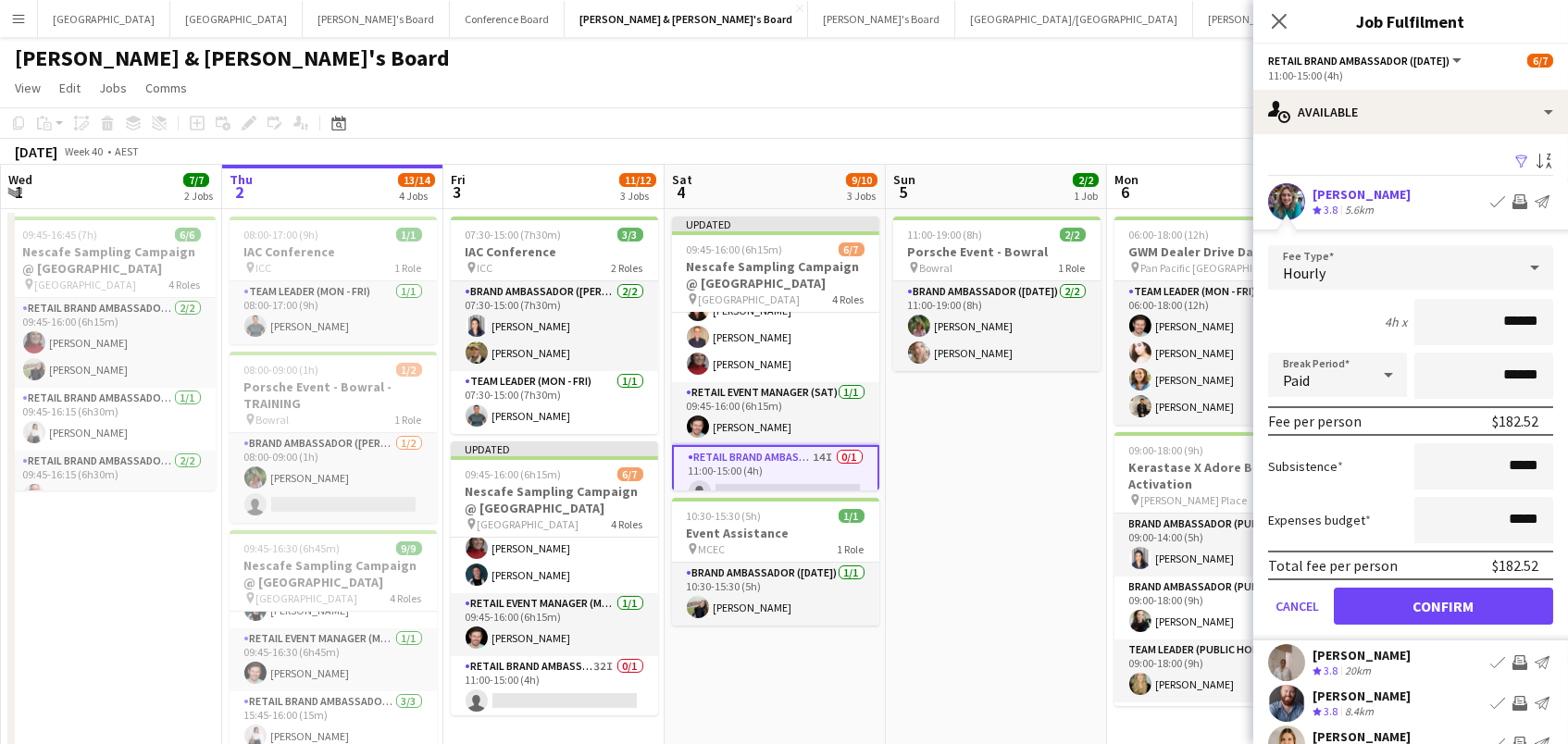
click at [1443, 604] on button "Confirm" at bounding box center [1443, 606] width 219 height 37
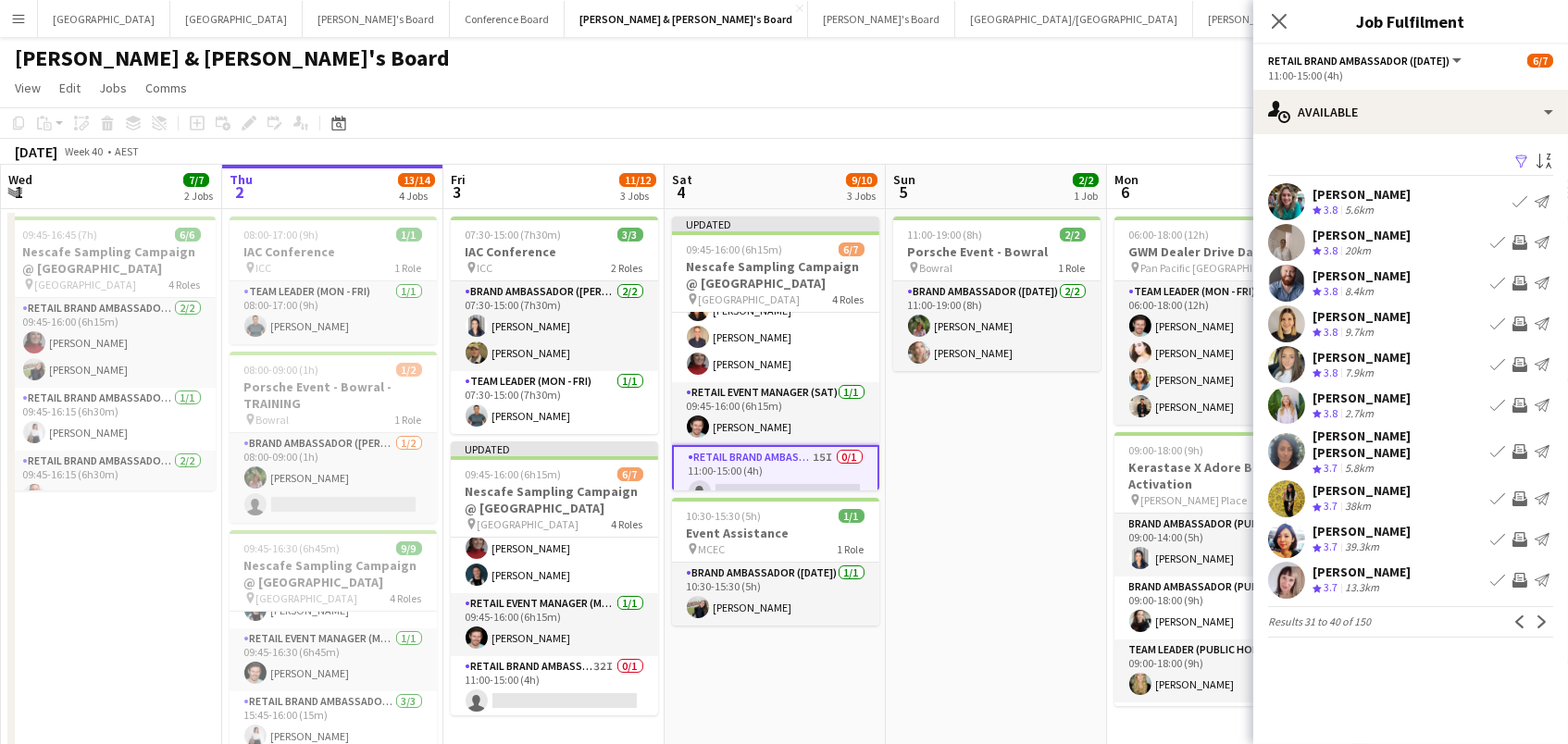
click at [1520, 322] on app-icon "Invite crew" at bounding box center [1519, 324] width 15 height 15
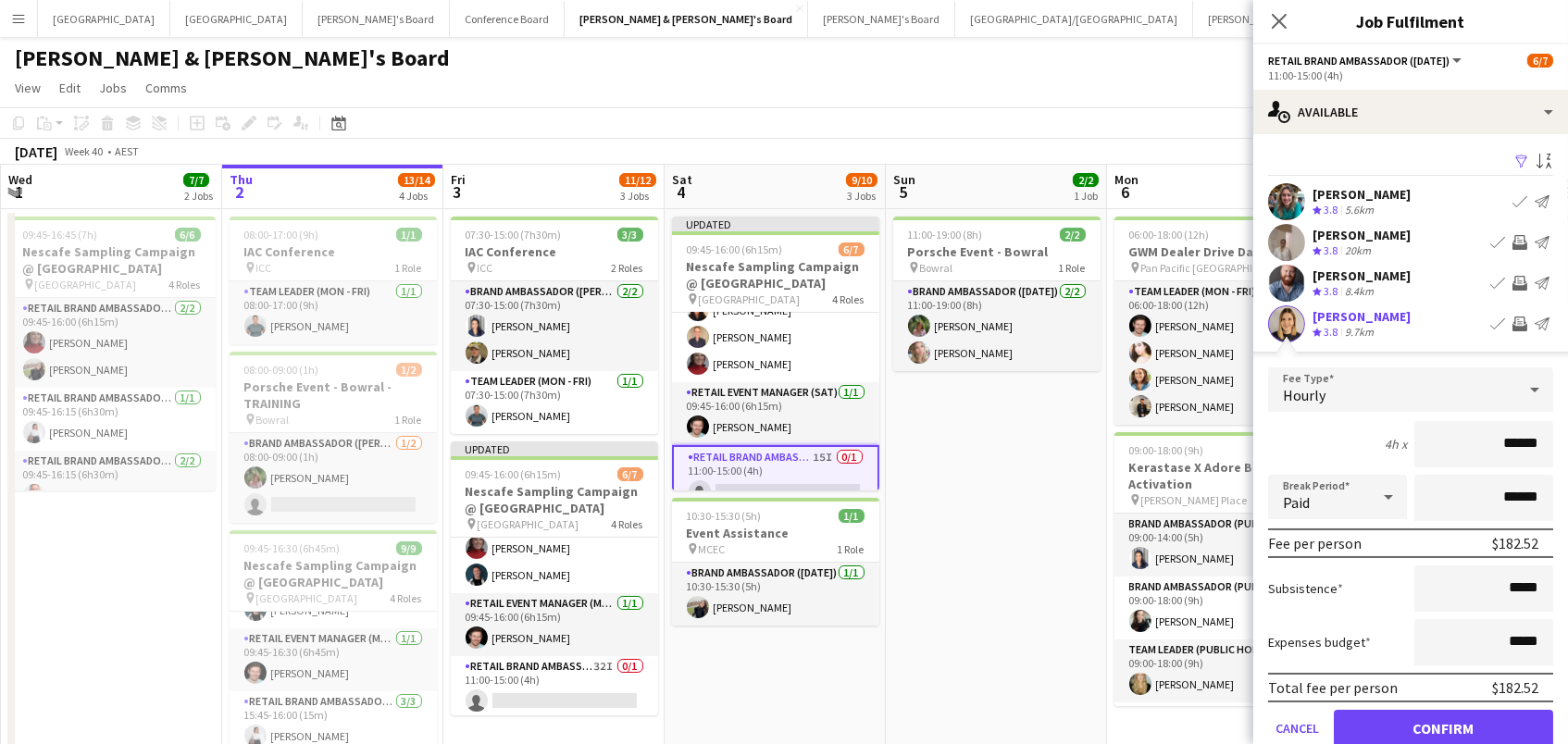
click at [1443, 726] on button "Confirm" at bounding box center [1443, 728] width 219 height 37
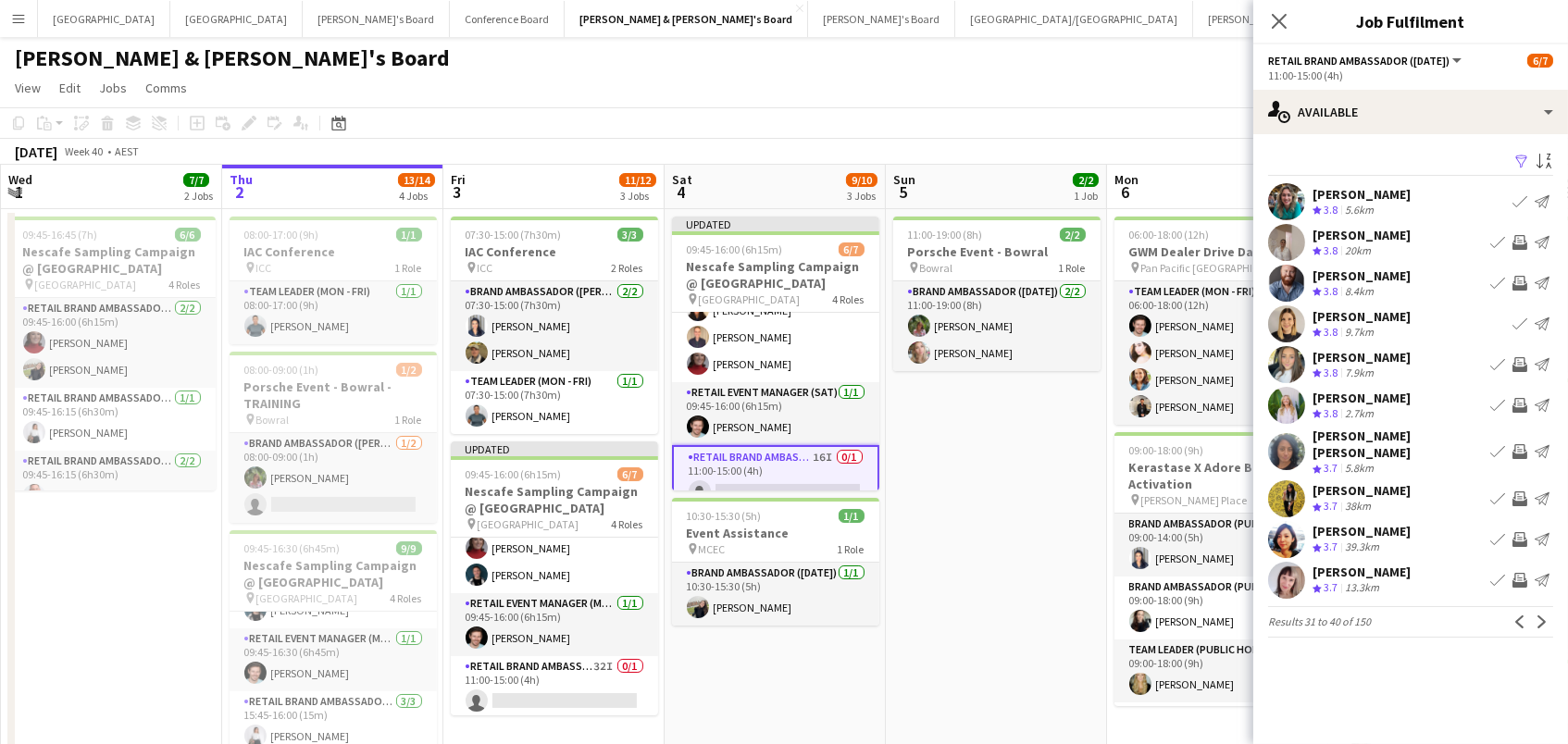
click at [1521, 276] on app-icon "Invite crew" at bounding box center [1519, 283] width 15 height 15
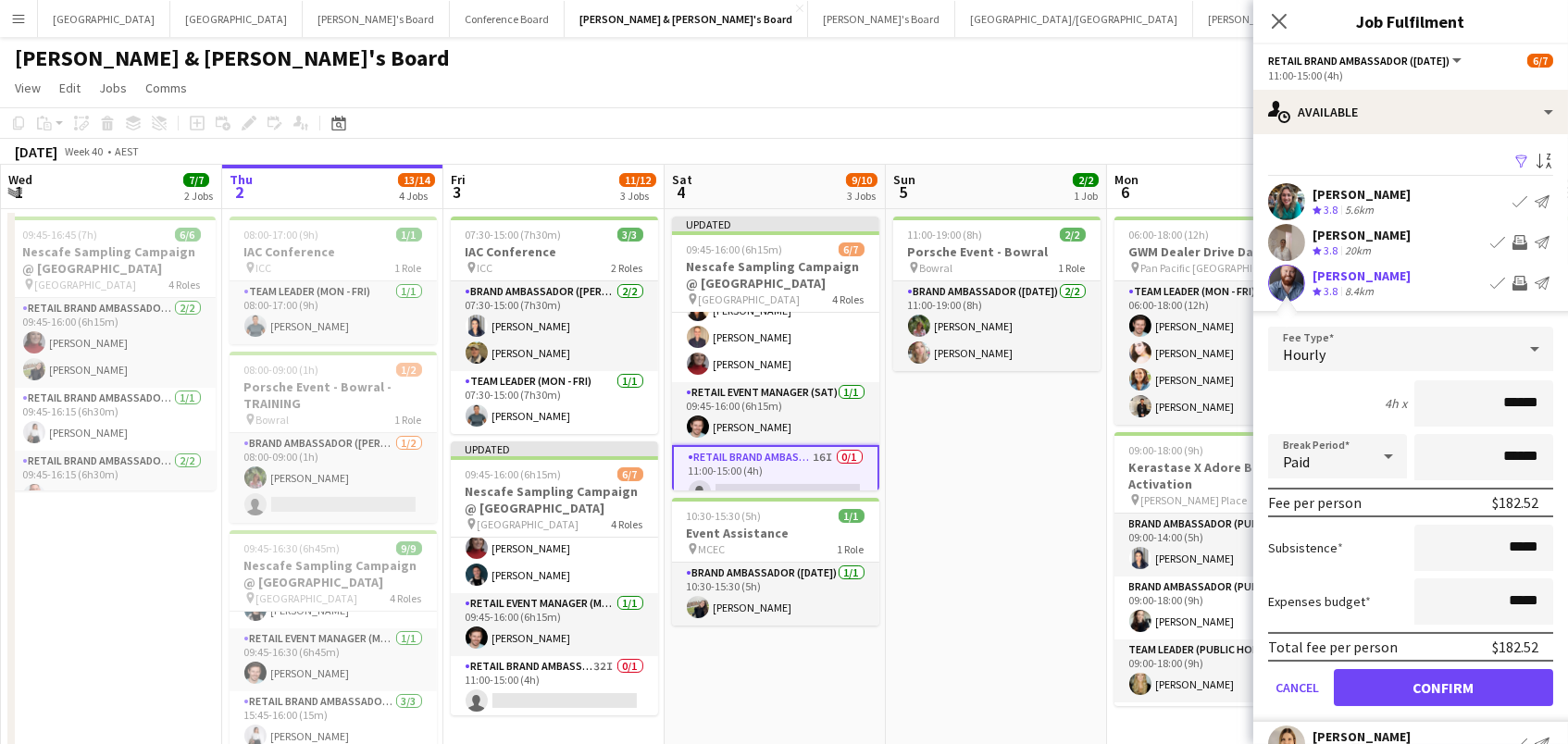
click at [1443, 685] on button "Confirm" at bounding box center [1443, 687] width 219 height 37
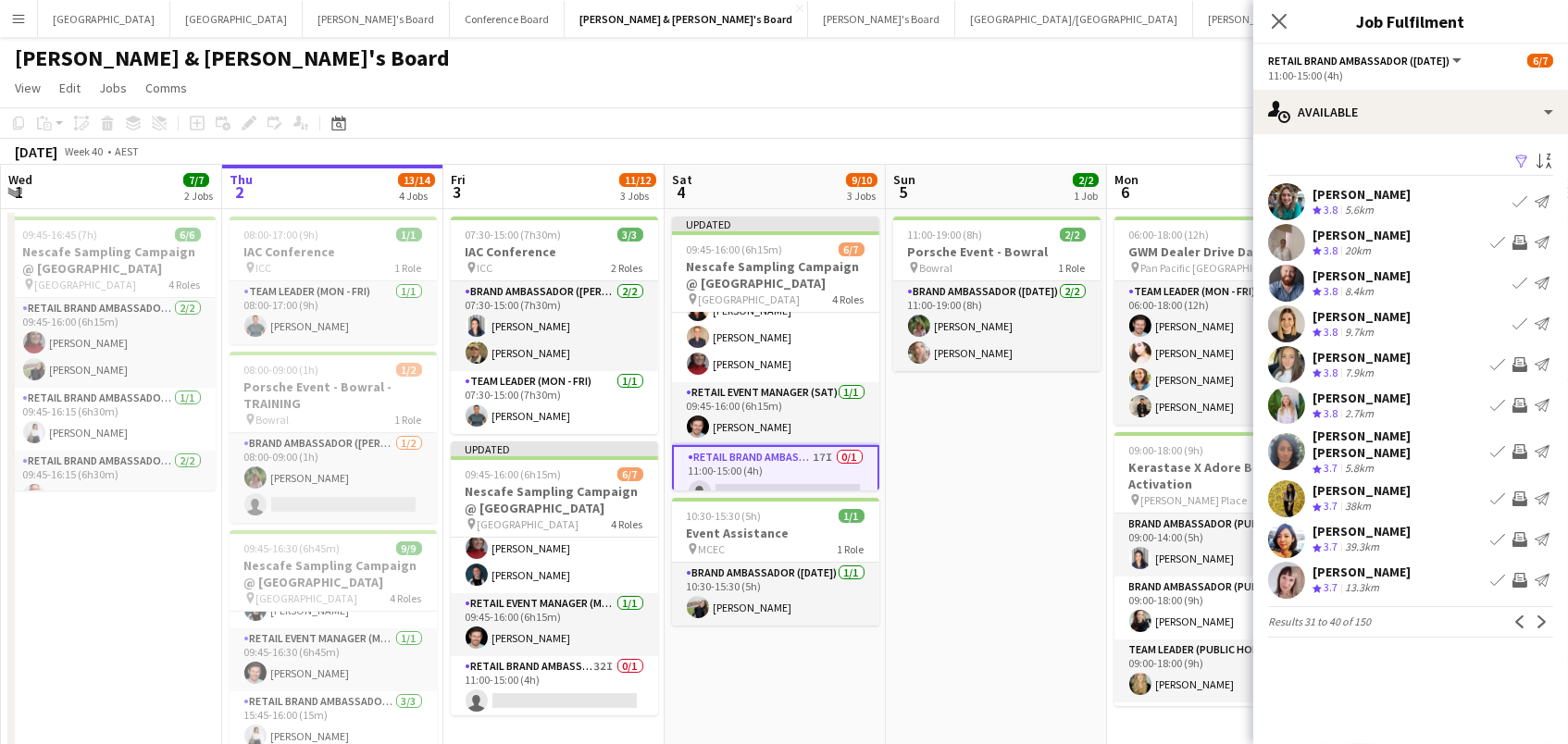
click at [1521, 404] on app-icon "Invite crew" at bounding box center [1519, 405] width 15 height 15
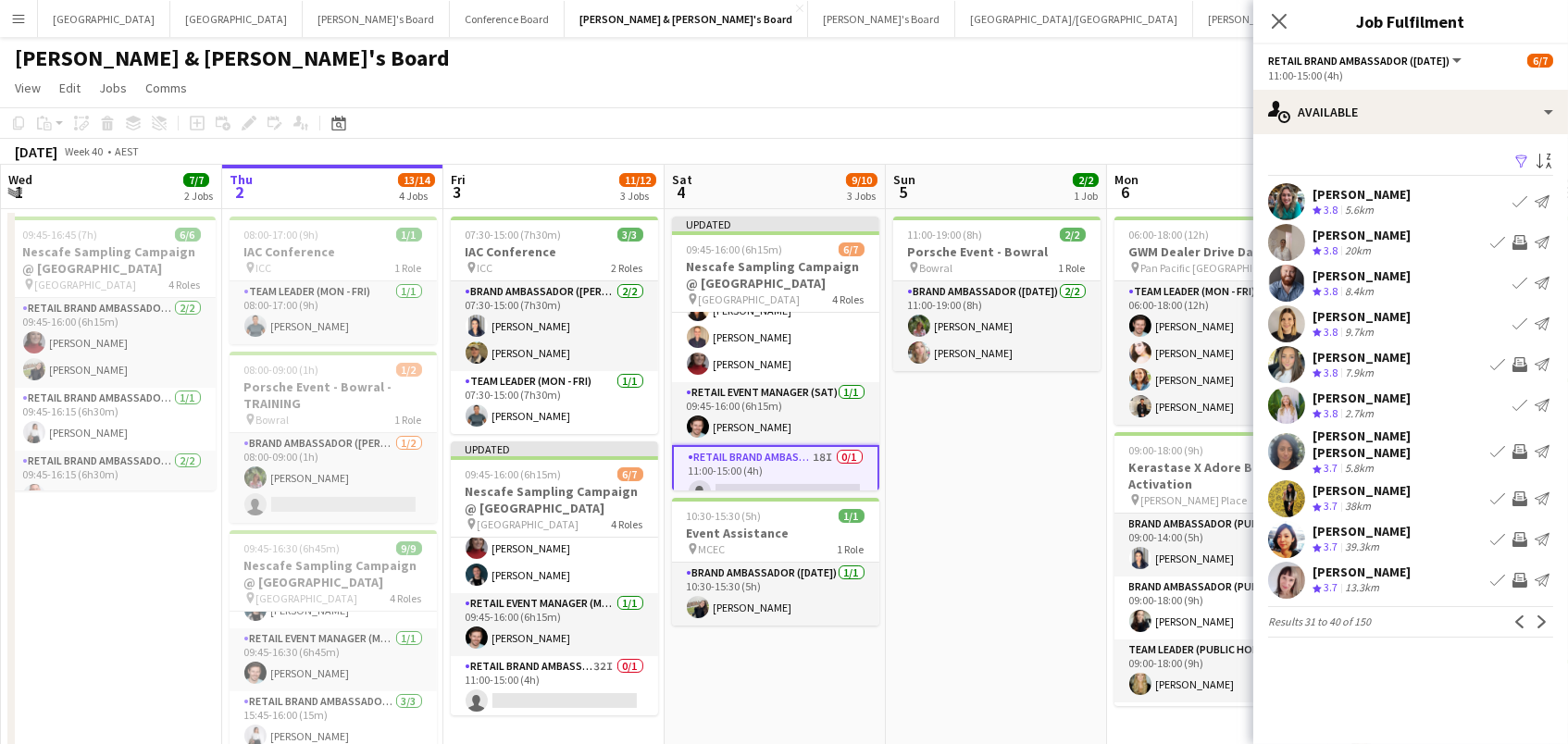
click at [1515, 532] on app-icon "Invite crew" at bounding box center [1519, 539] width 15 height 15
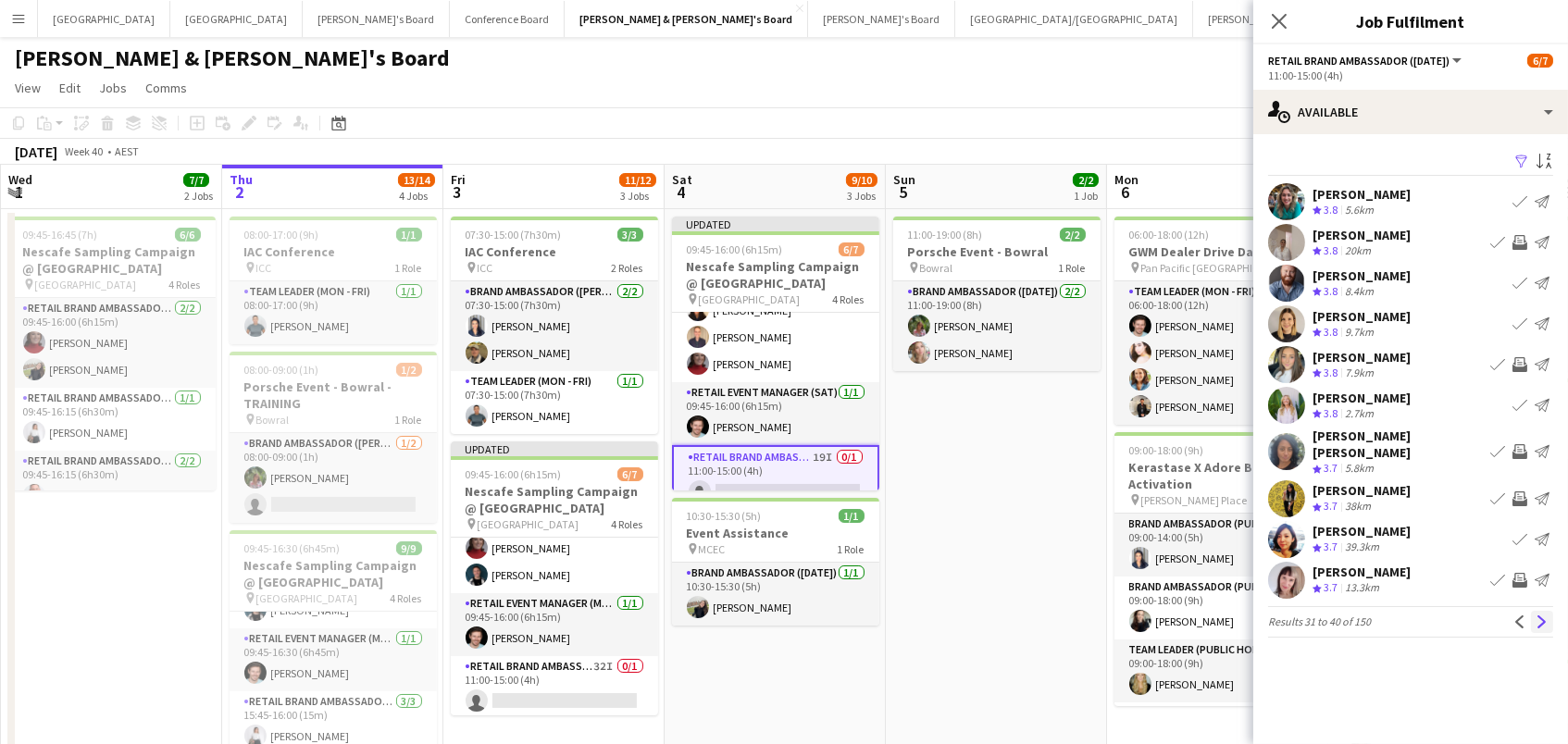
click at [1534, 611] on button "Next" at bounding box center [1542, 621] width 22 height 22
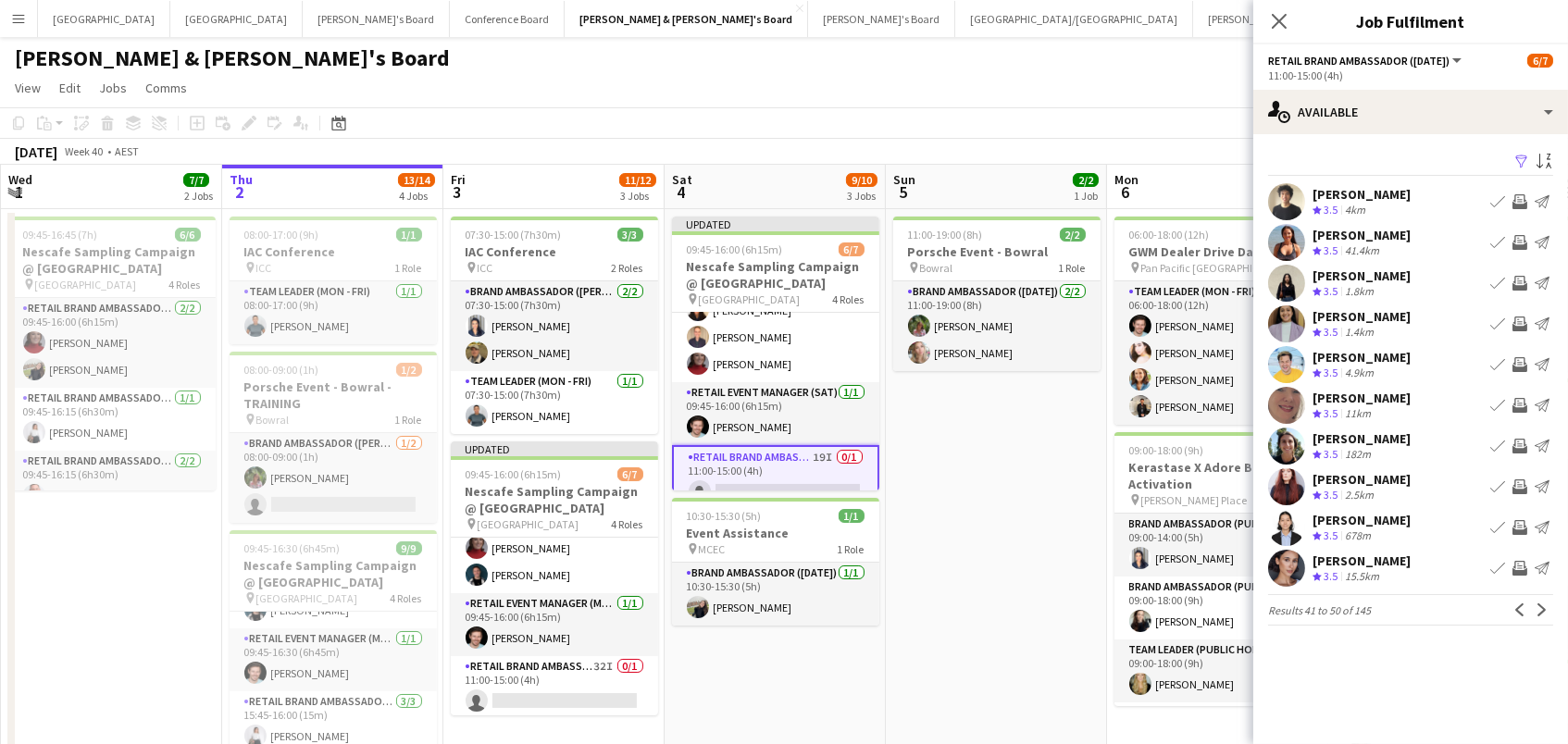
click at [1523, 235] on app-icon "Invite crew" at bounding box center [1519, 242] width 15 height 15
click at [1517, 281] on app-icon "Invite crew" at bounding box center [1519, 283] width 15 height 15
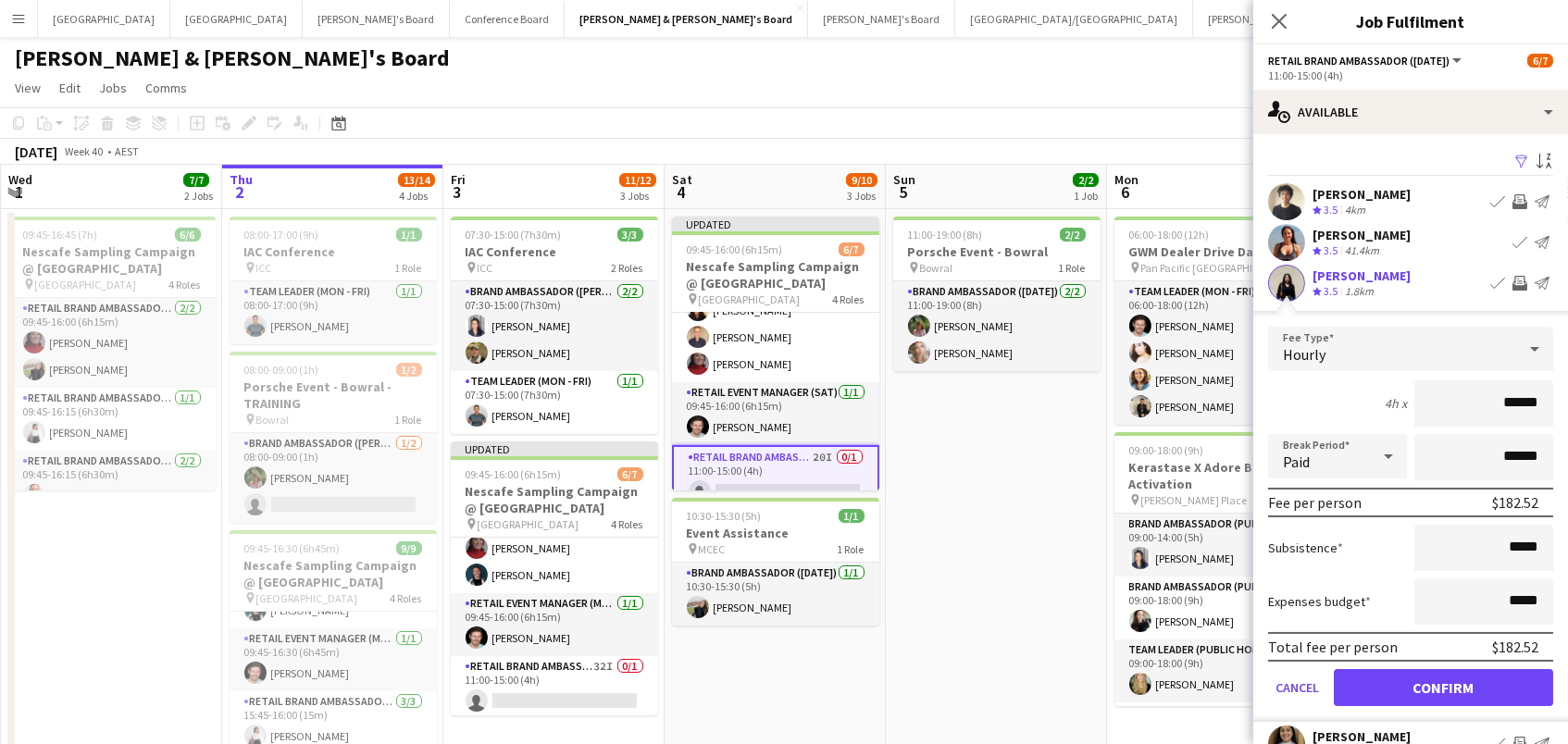
click at [1443, 685] on button "Confirm" at bounding box center [1443, 687] width 219 height 37
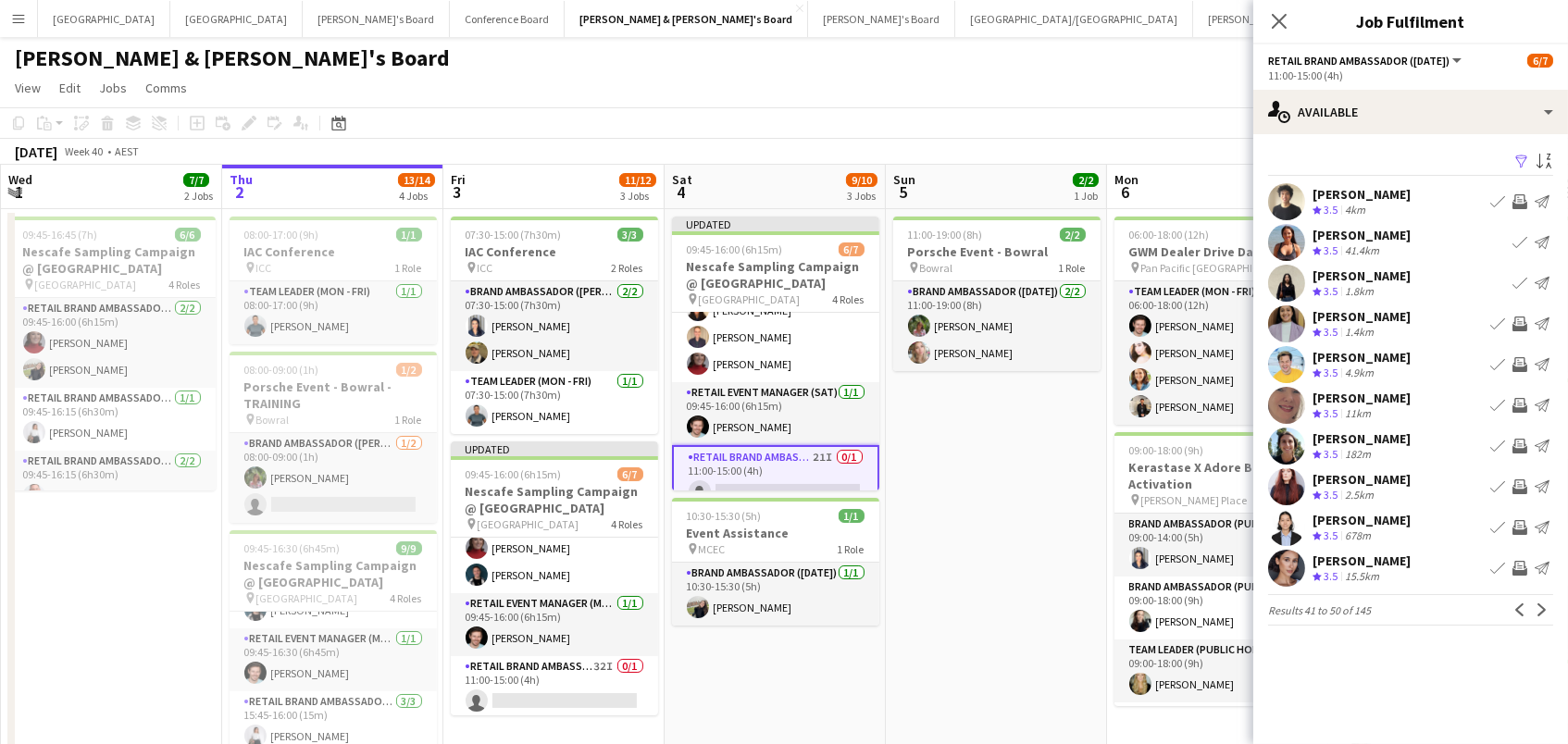
click at [1521, 360] on app-icon "Invite crew" at bounding box center [1519, 365] width 15 height 15
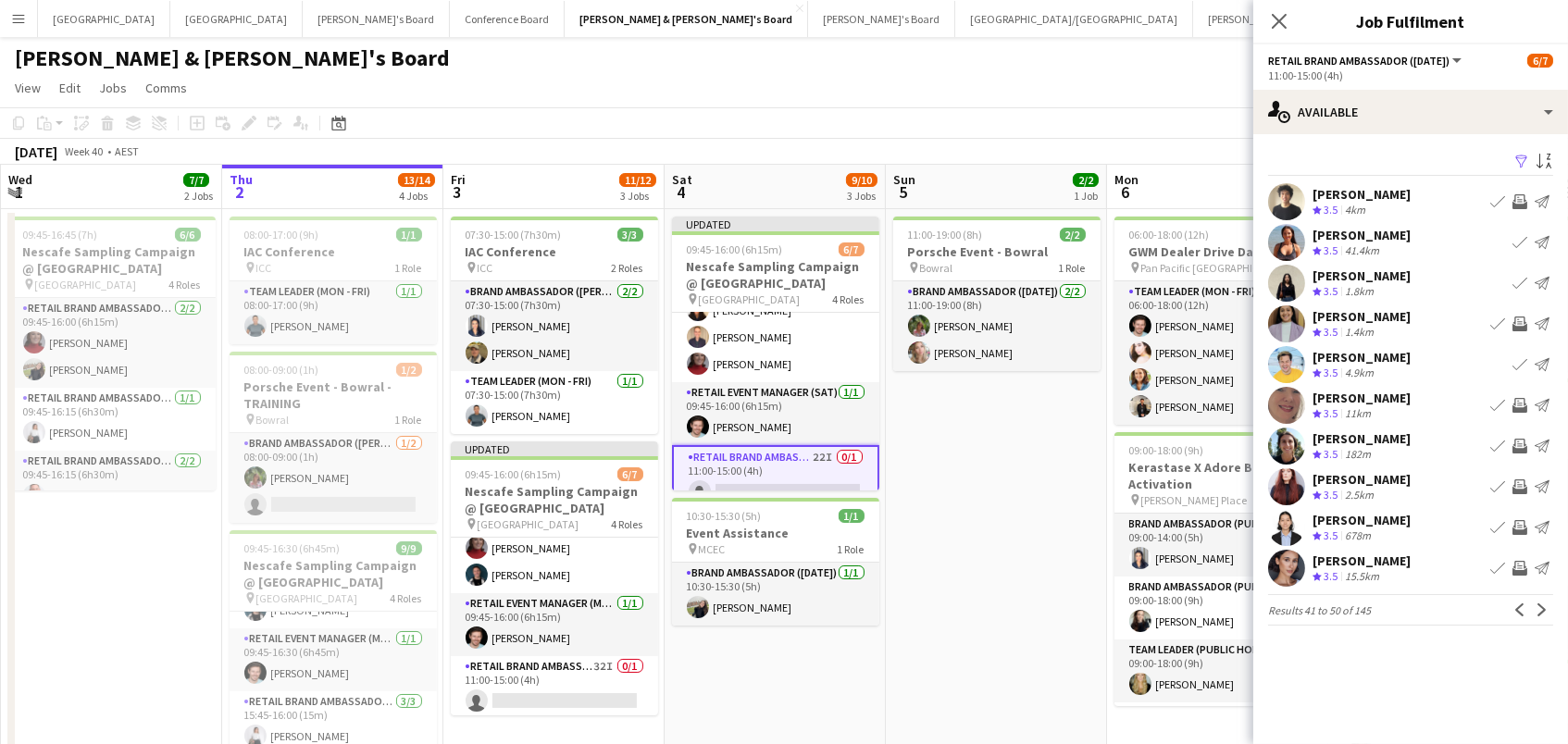
click at [1517, 567] on app-icon "Invite crew" at bounding box center [1519, 568] width 15 height 15
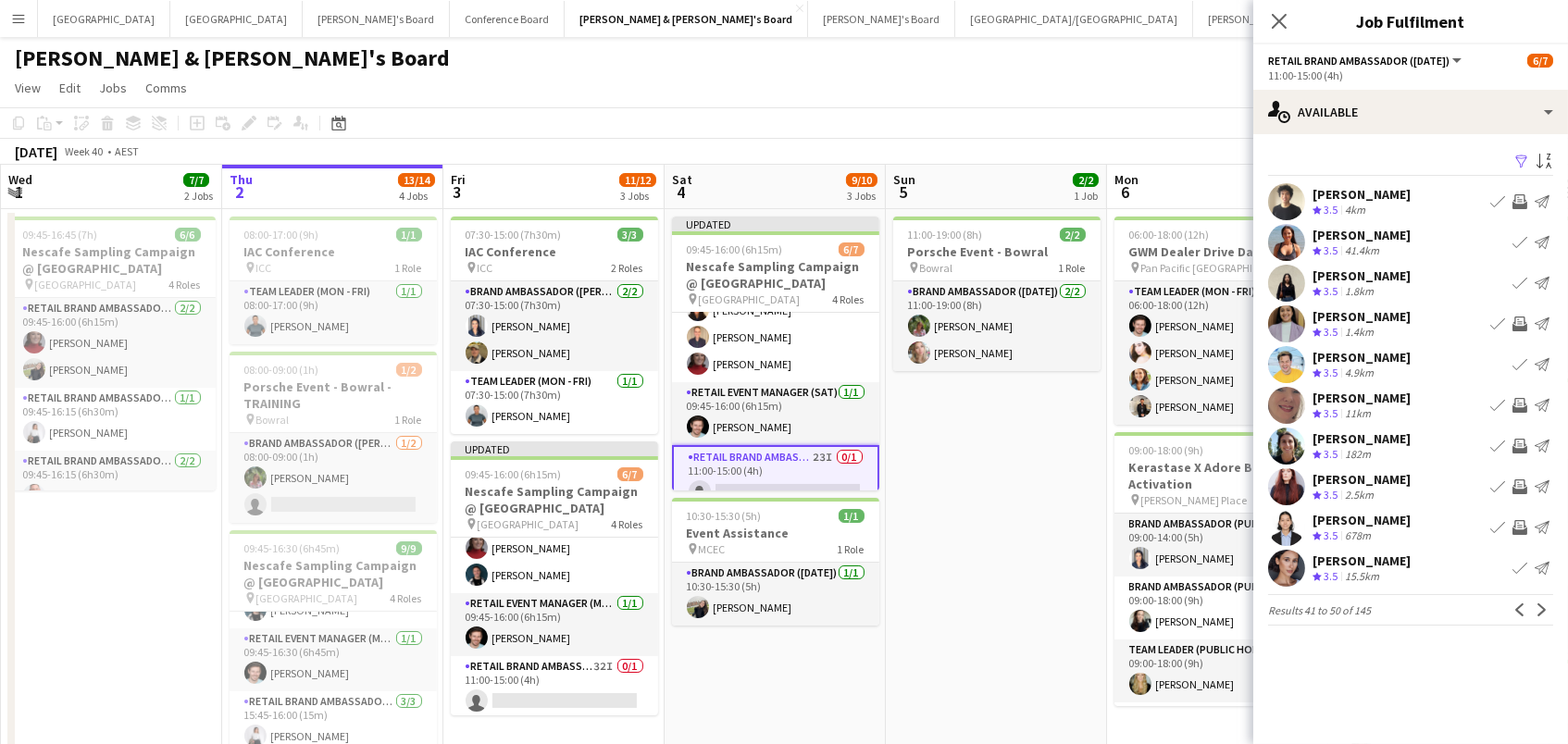
click at [1519, 482] on app-icon "Invite crew" at bounding box center [1519, 486] width 15 height 15
click at [1516, 442] on app-icon "Invite crew" at bounding box center [1519, 445] width 15 height 15
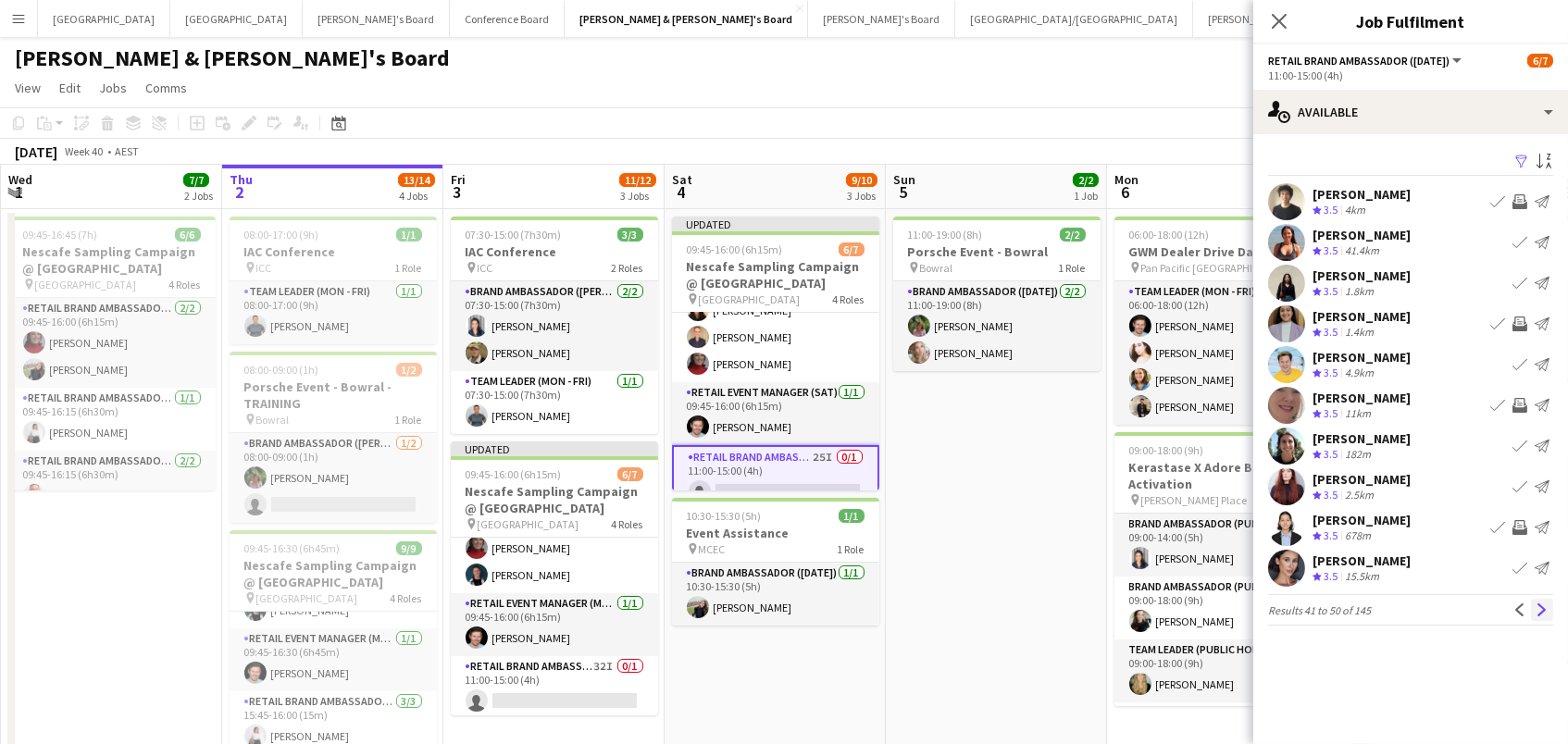
click at [1544, 608] on app-icon "Next" at bounding box center [1542, 610] width 13 height 13
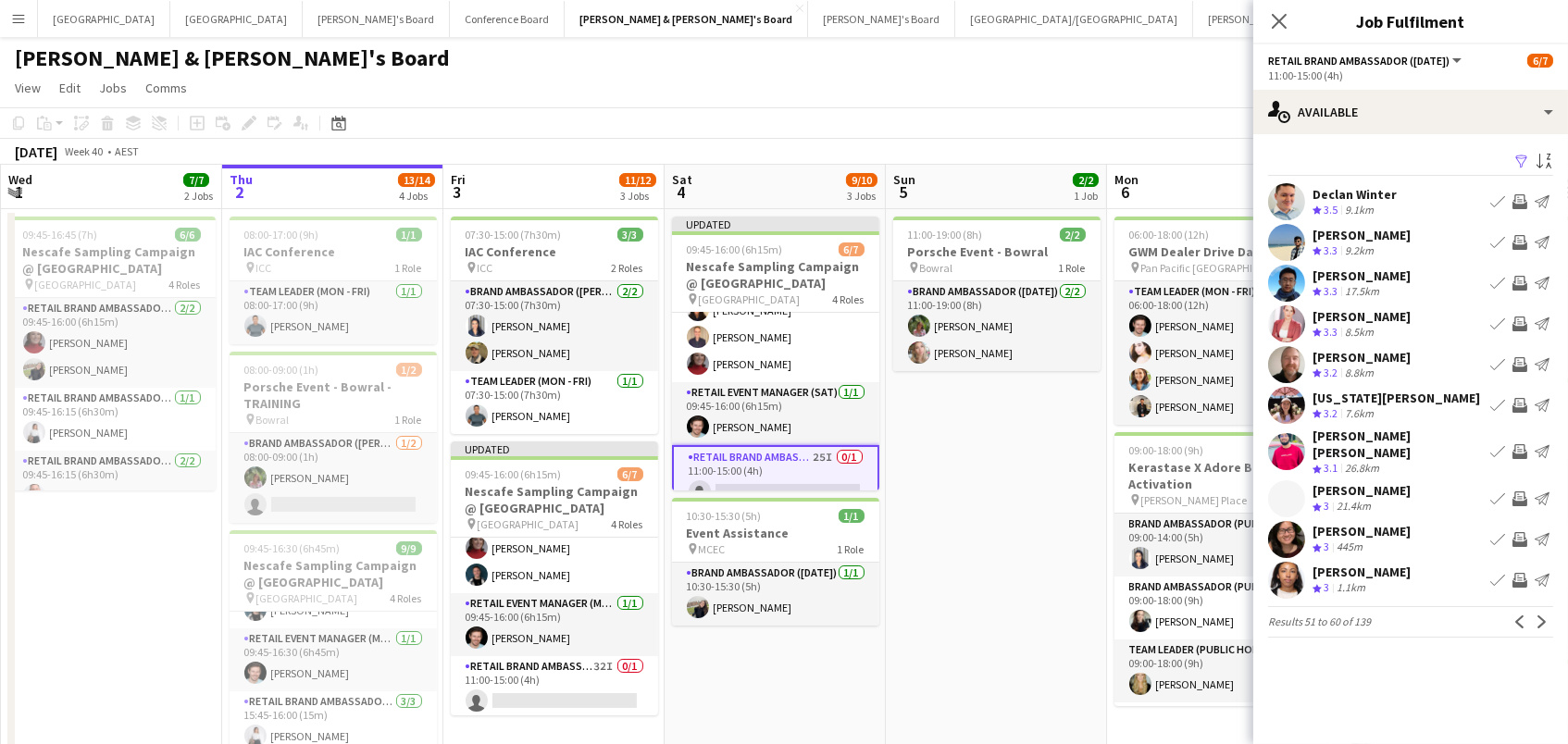
click at [1517, 199] on app-icon "Invite crew" at bounding box center [1519, 201] width 15 height 15
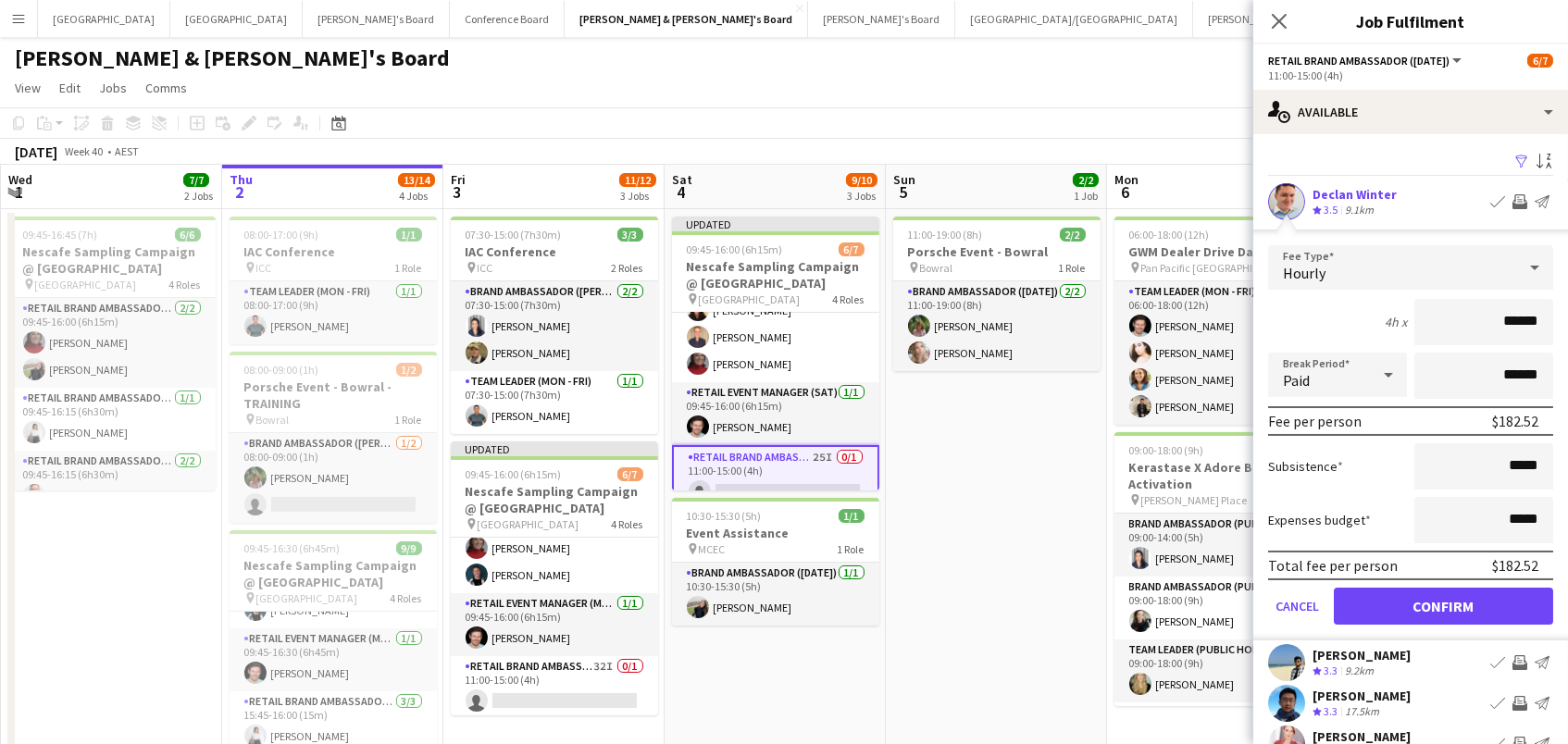
click at [1443, 604] on button "Confirm" at bounding box center [1443, 606] width 219 height 37
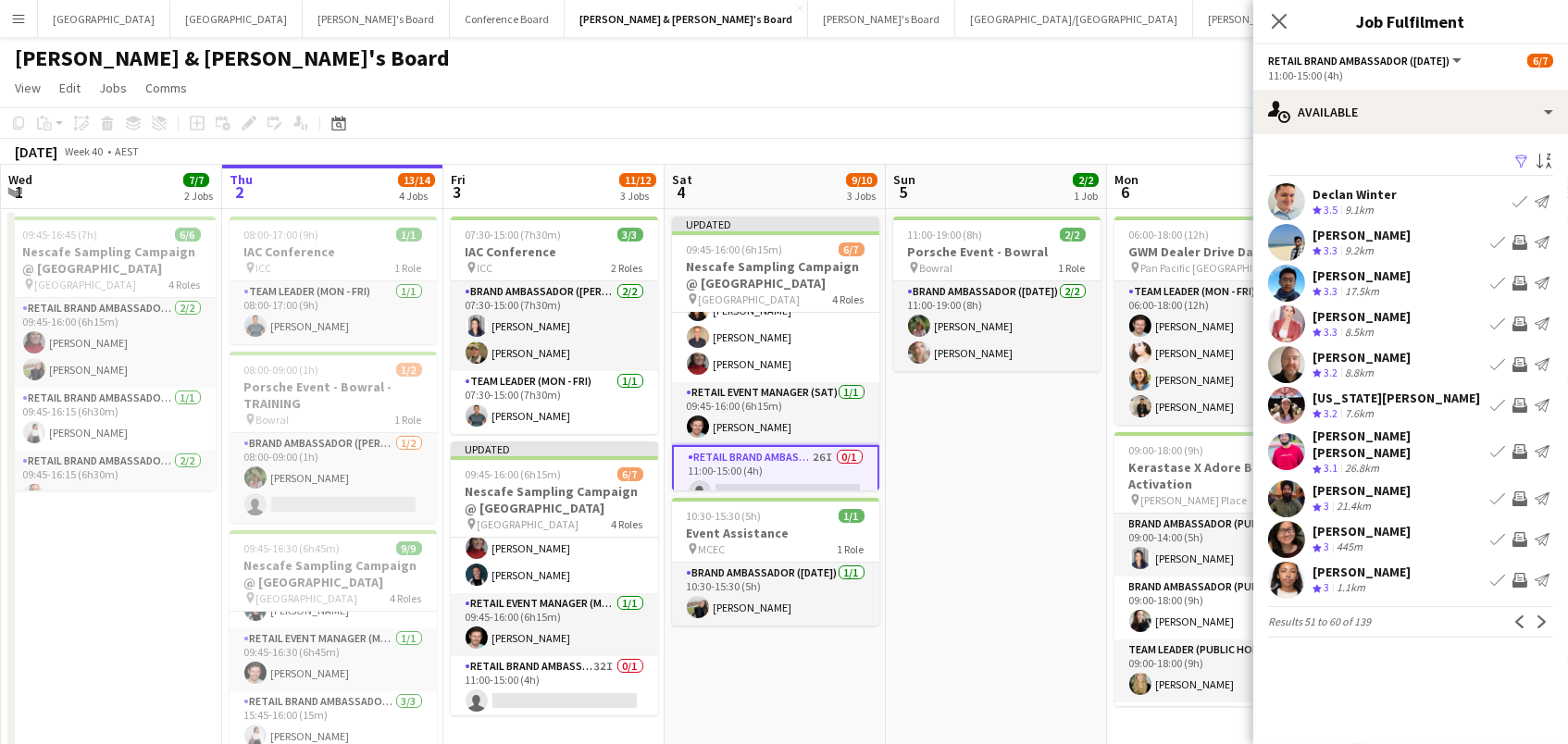
click at [1533, 612] on button "Next" at bounding box center [1542, 621] width 22 height 22
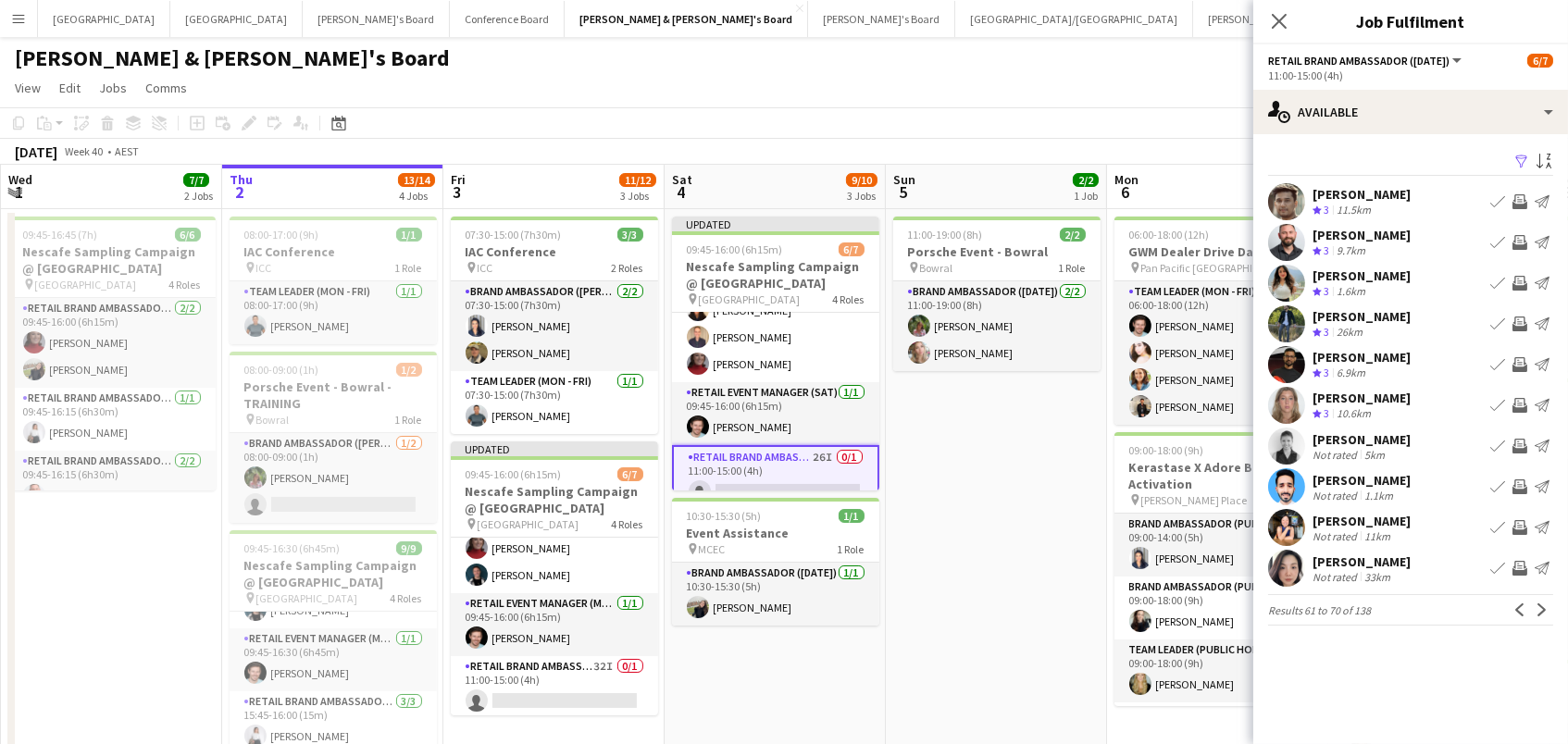
click at [1525, 240] on app-icon "Invite crew" at bounding box center [1519, 242] width 15 height 15
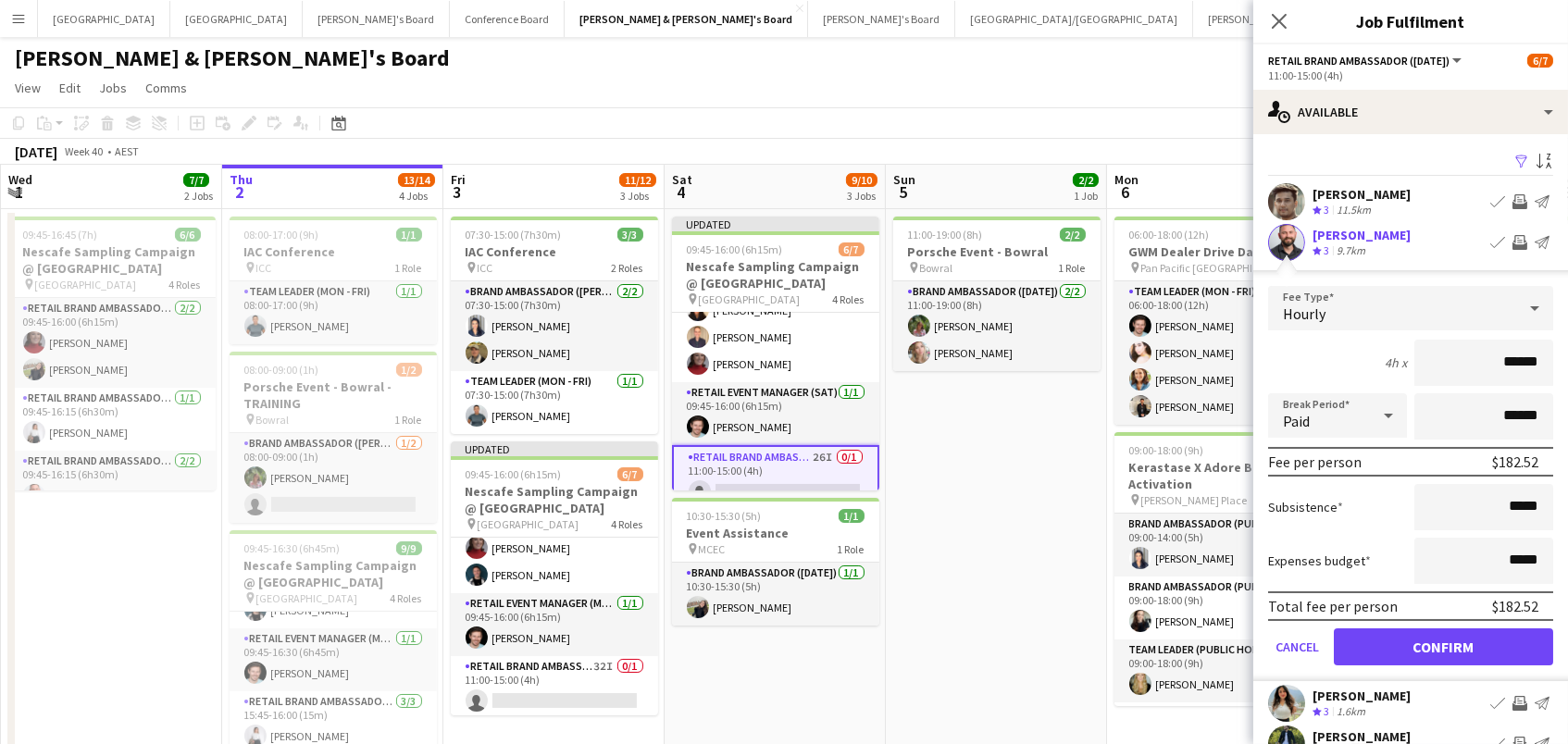
click at [1443, 644] on button "Confirm" at bounding box center [1443, 646] width 219 height 37
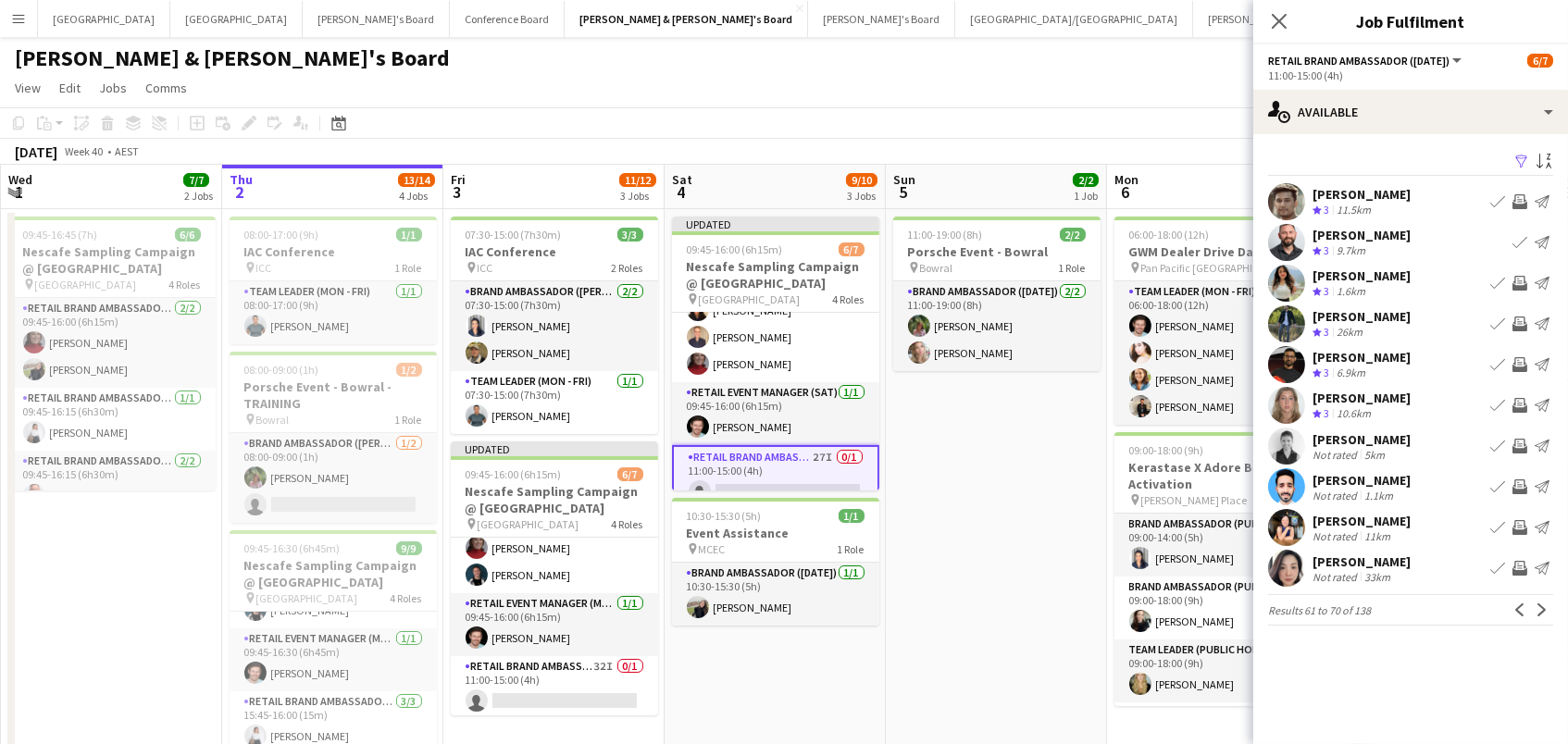
click at [1521, 438] on app-icon "Invite crew" at bounding box center [1519, 445] width 15 height 15
click at [1545, 609] on app-icon "Next" at bounding box center [1542, 610] width 13 height 13
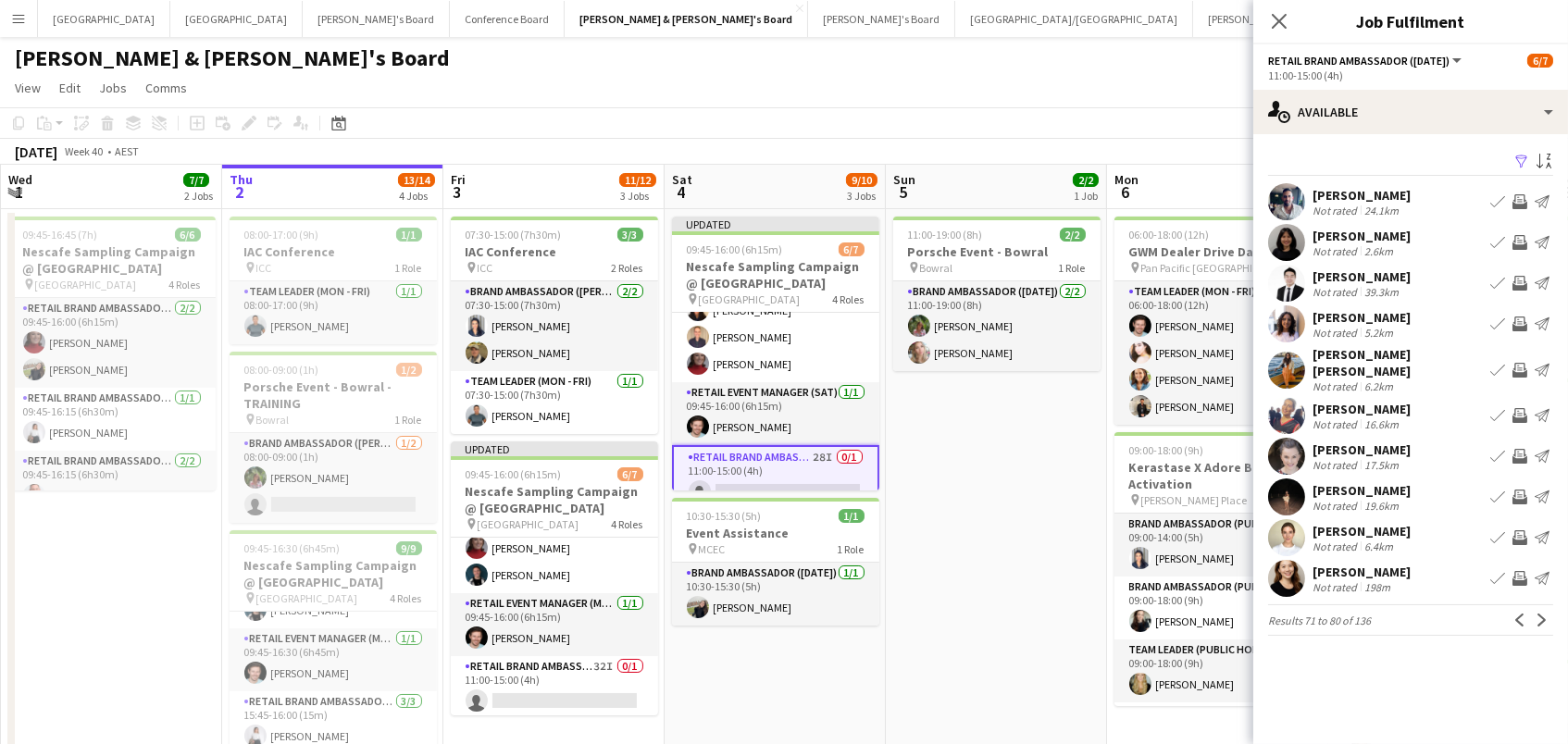
click at [1517, 530] on app-icon "Invite crew" at bounding box center [1519, 537] width 15 height 15
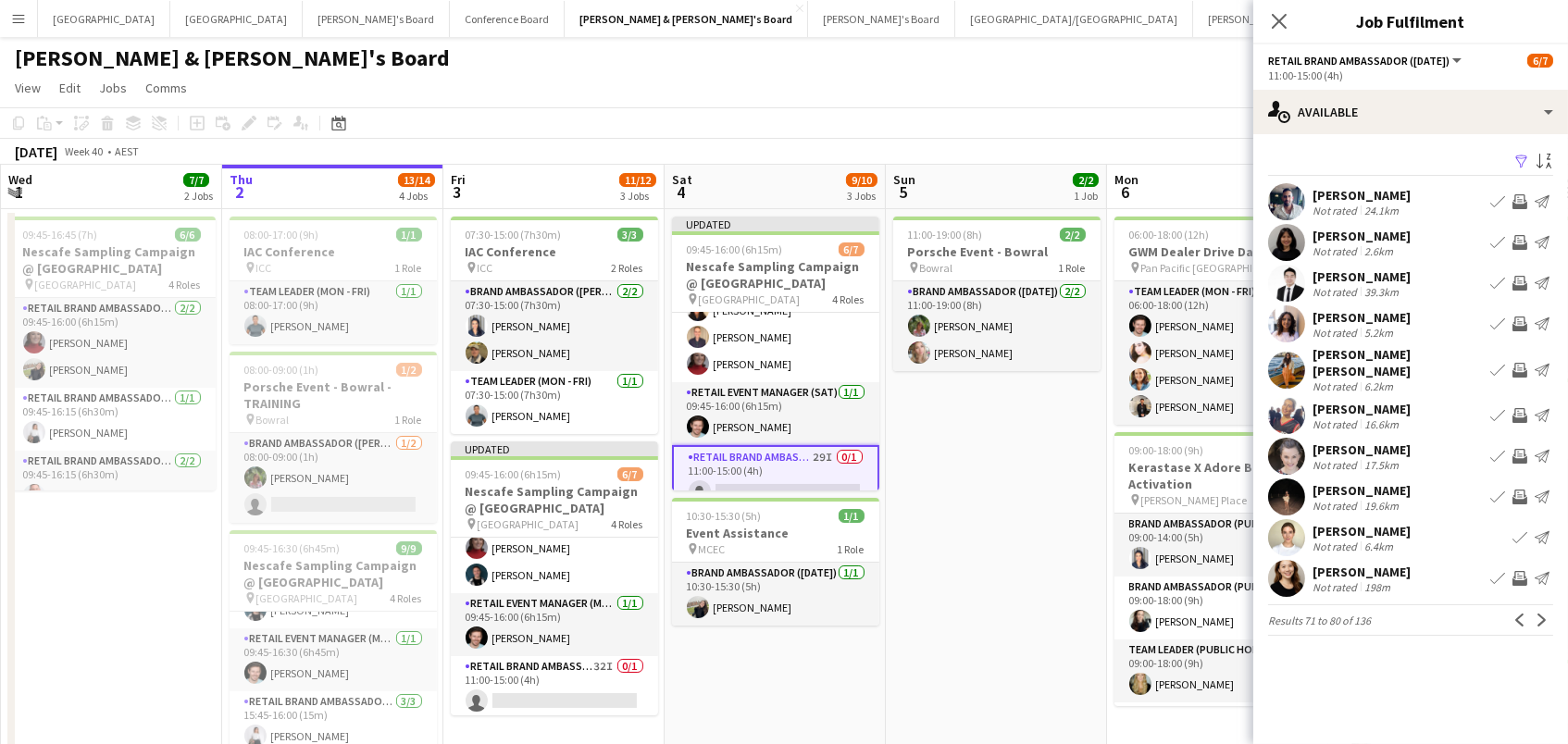
click at [1520, 571] on app-icon "Invite crew" at bounding box center [1519, 578] width 15 height 15
click at [1517, 317] on app-icon "Invite crew" at bounding box center [1519, 324] width 15 height 15
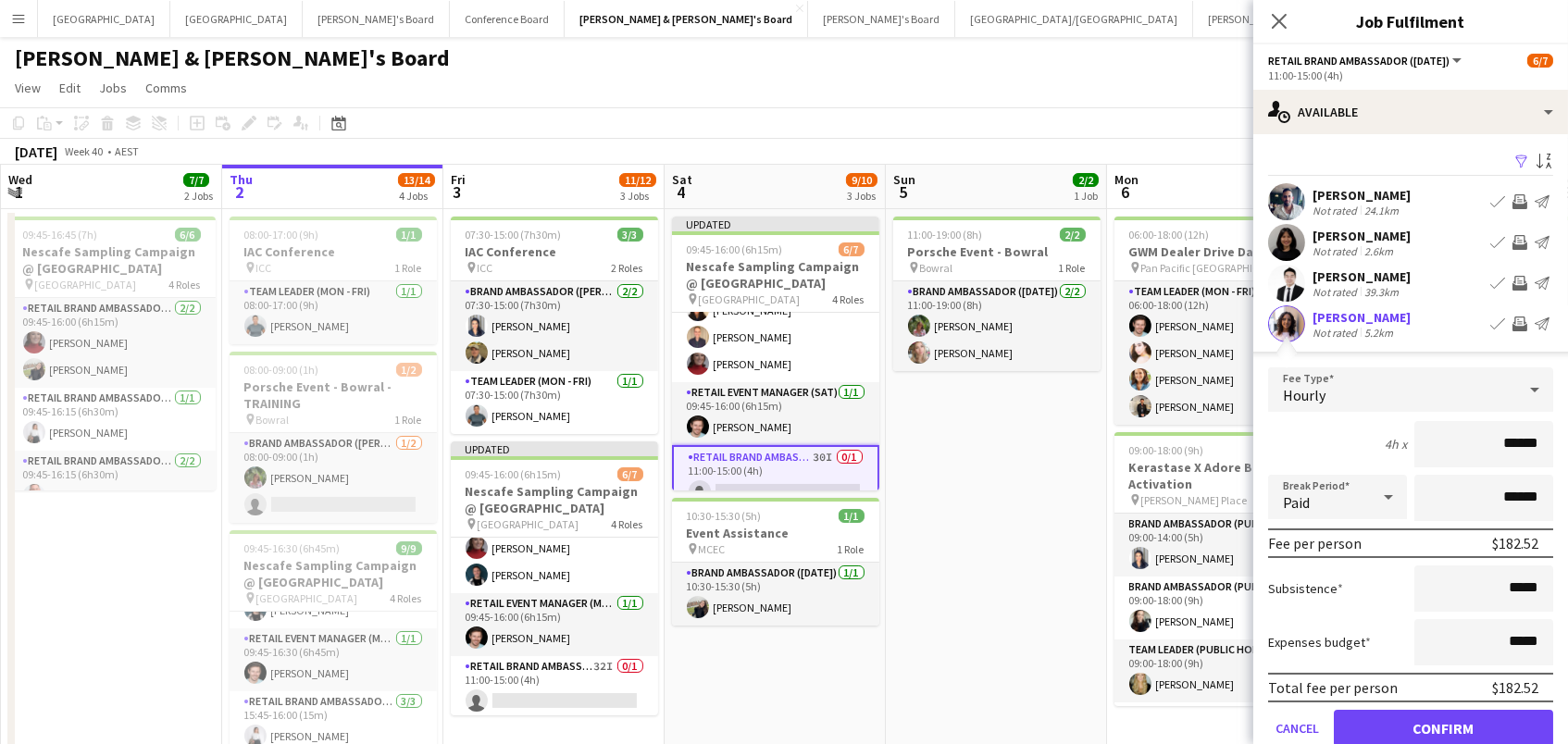
click at [1443, 726] on button "Confirm" at bounding box center [1443, 728] width 219 height 37
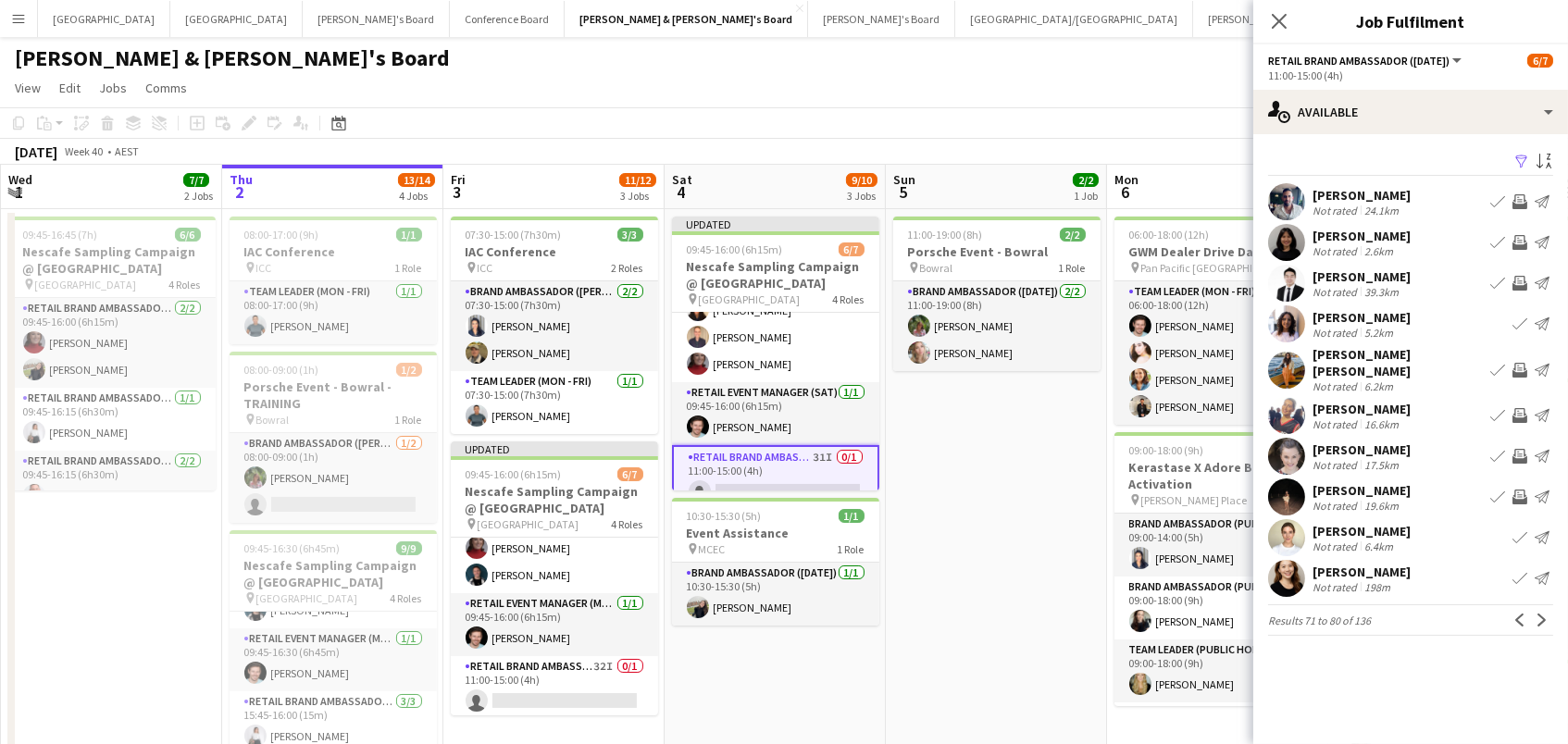
click at [1539, 614] on app-icon "Next" at bounding box center [1542, 620] width 13 height 13
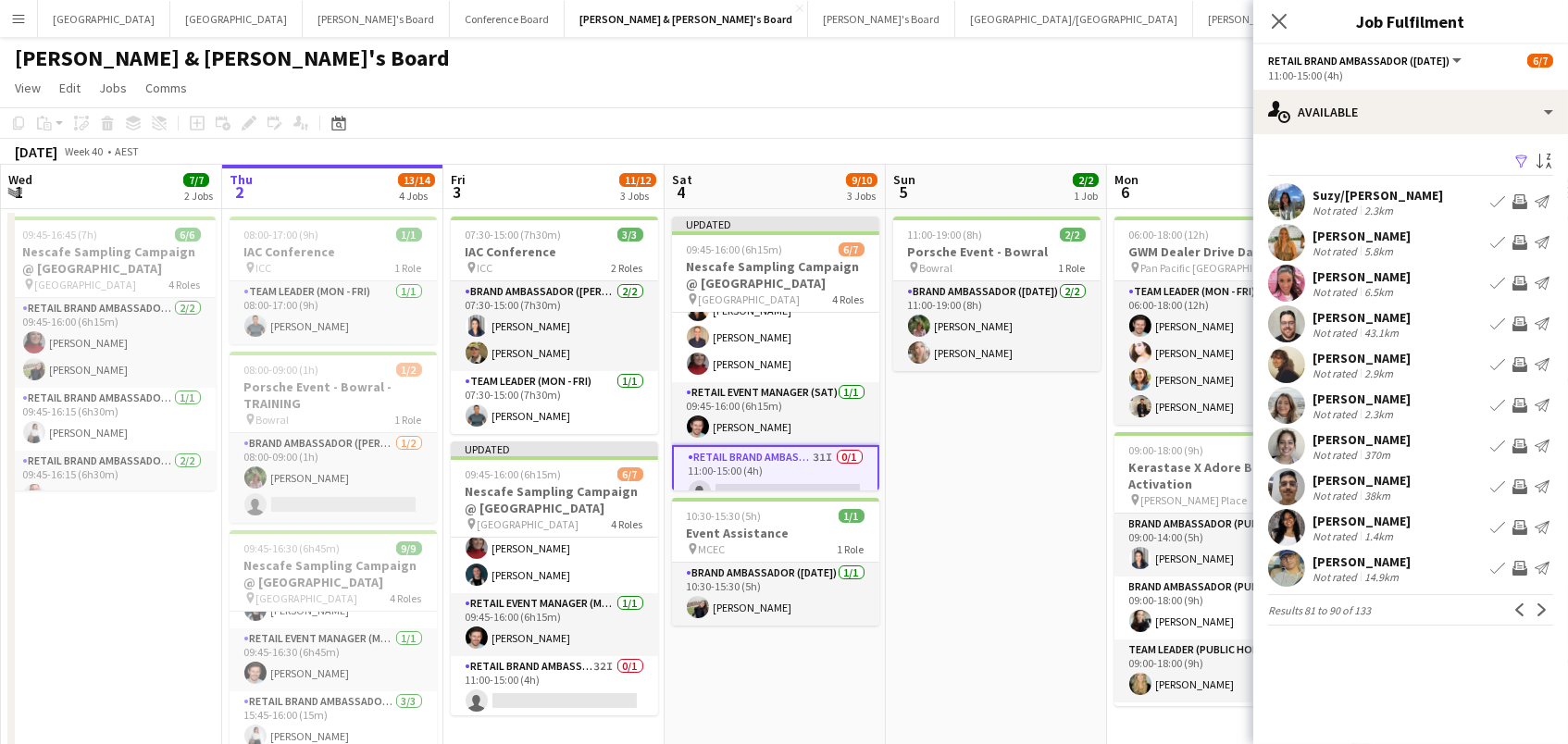
click at [1520, 279] on app-icon "Invite crew" at bounding box center [1519, 283] width 15 height 15
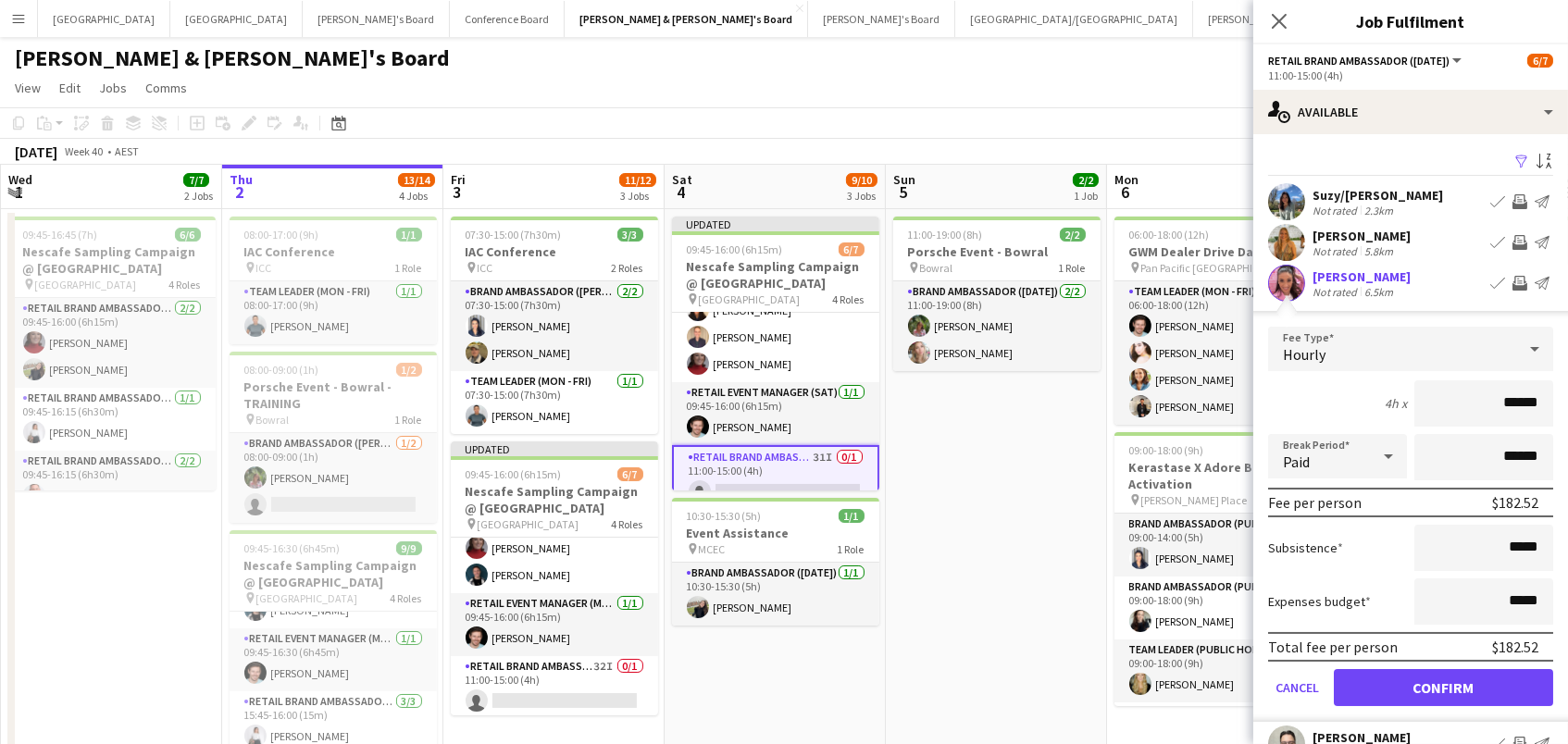
click at [1443, 685] on button "Confirm" at bounding box center [1443, 687] width 219 height 37
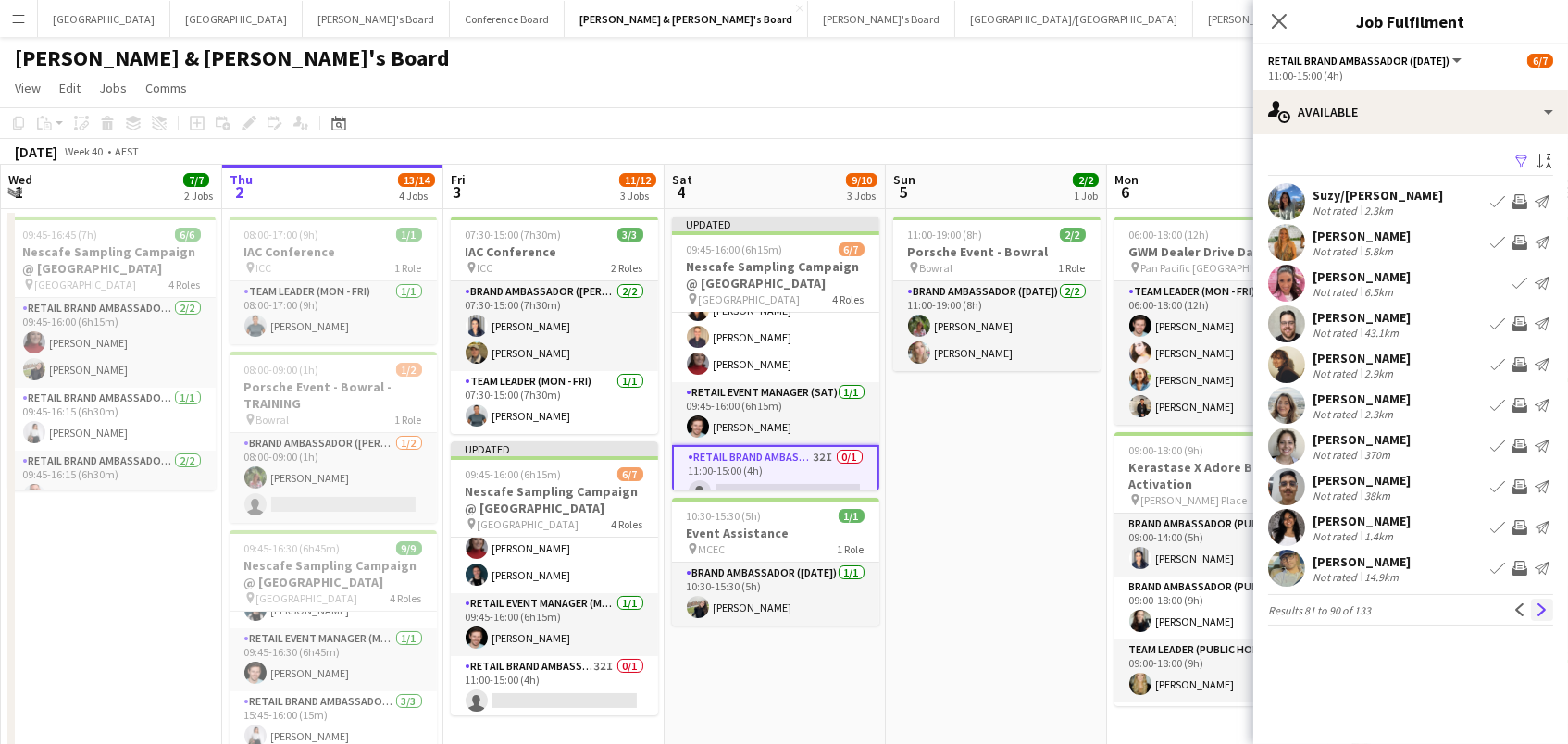
click at [1547, 604] on app-icon "Next" at bounding box center [1542, 610] width 13 height 13
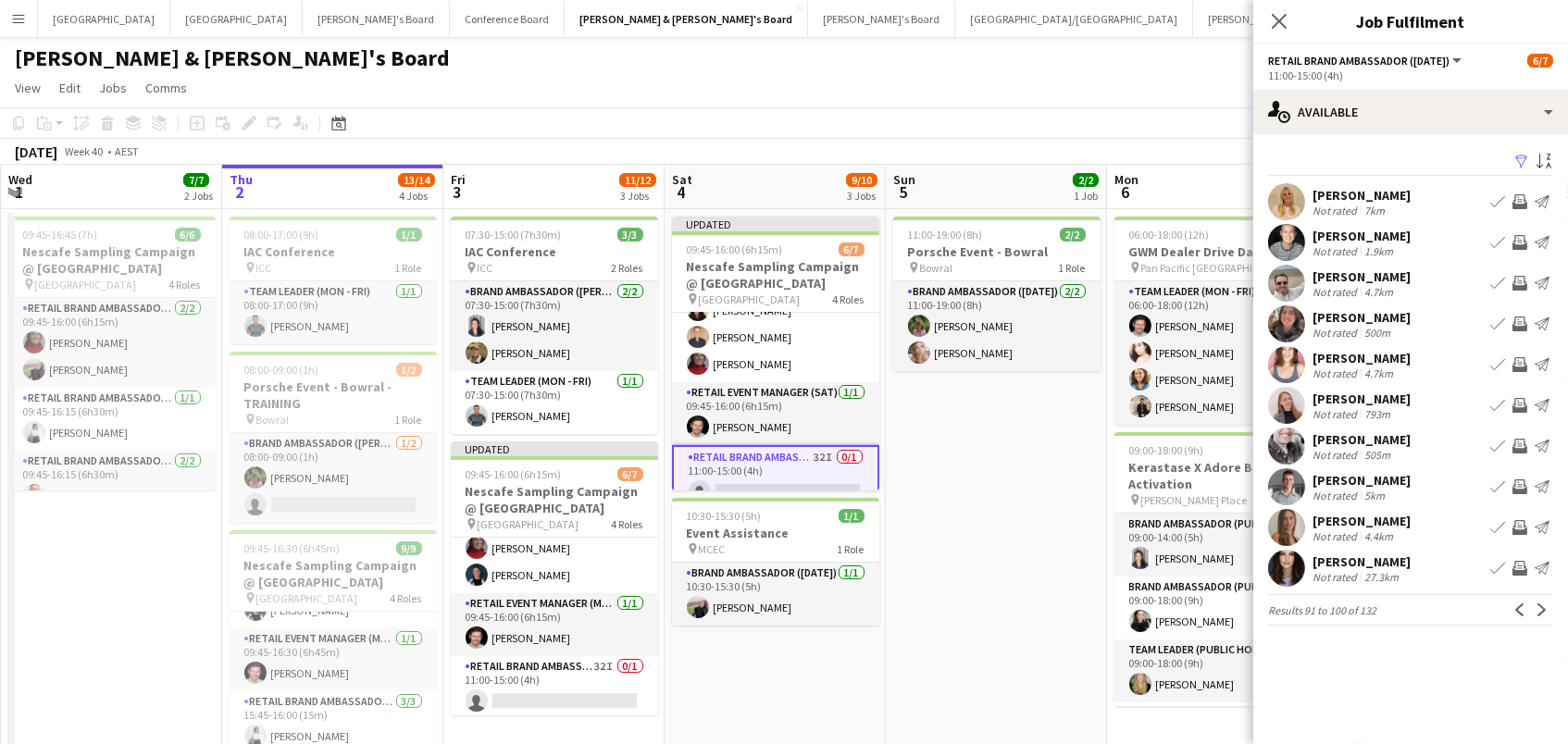
click at [1523, 242] on app-icon "Invite crew" at bounding box center [1519, 242] width 15 height 15
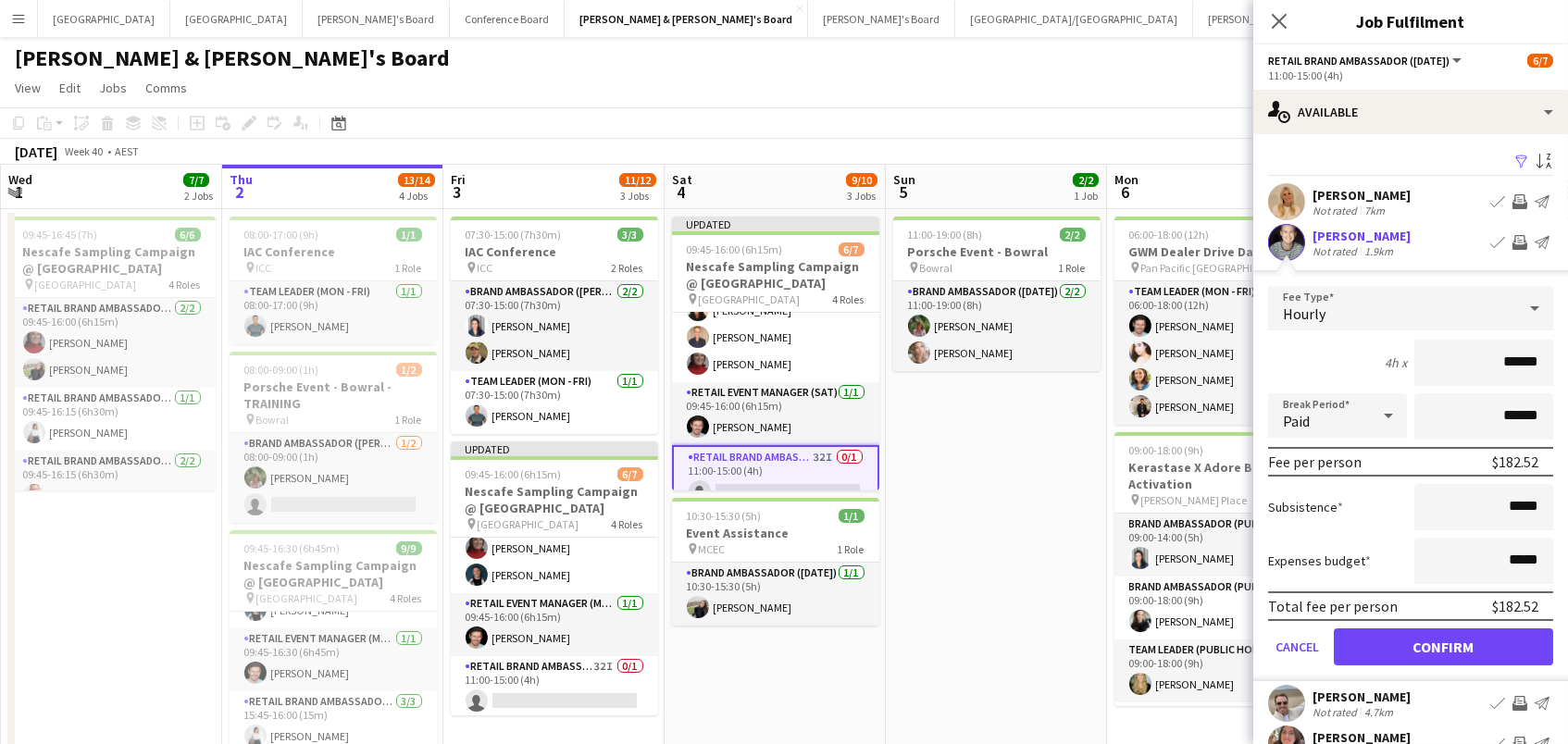
click at [1443, 644] on button "Confirm" at bounding box center [1443, 646] width 219 height 37
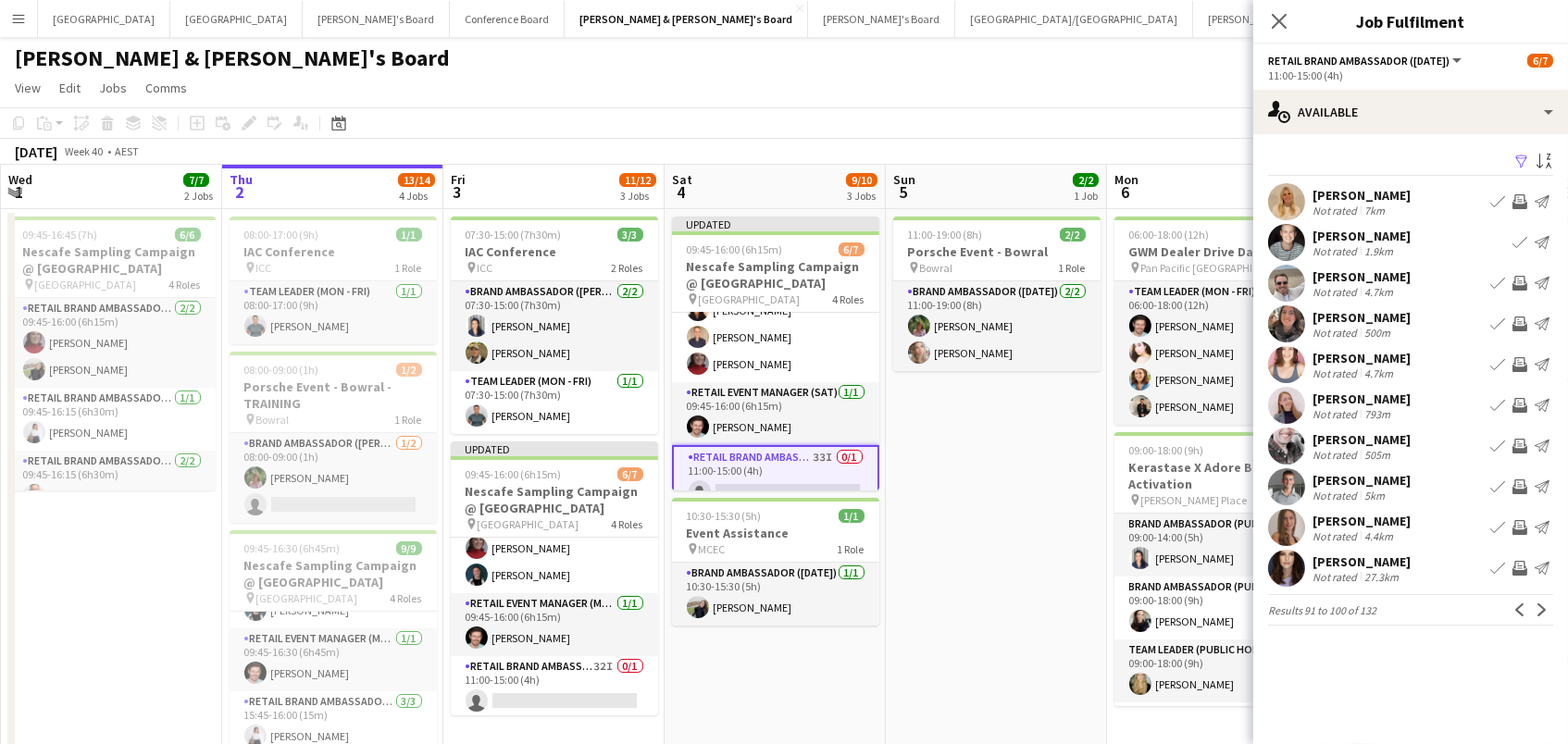
click at [1523, 567] on app-icon "Invite crew" at bounding box center [1519, 568] width 15 height 15
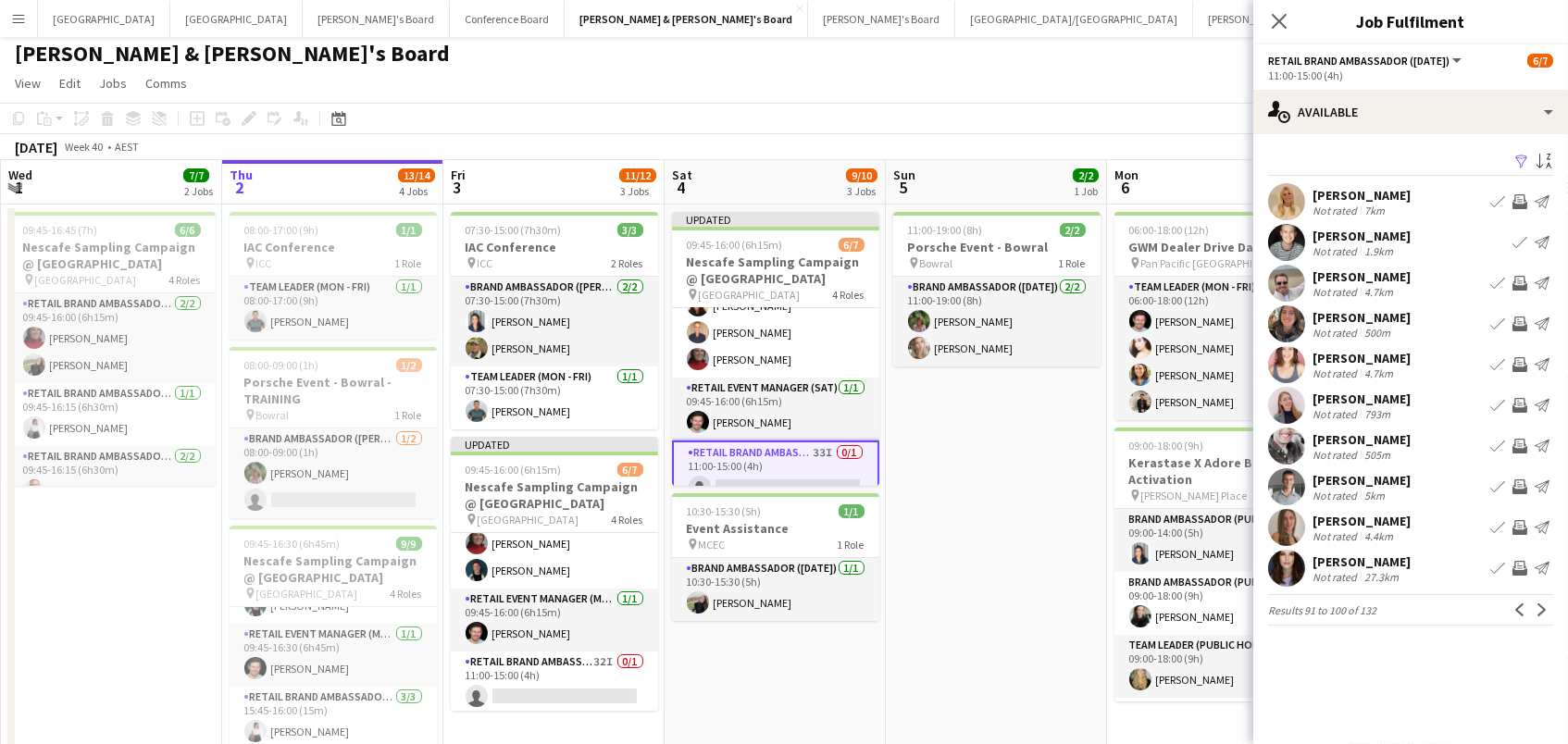
scroll to position [7, 0]
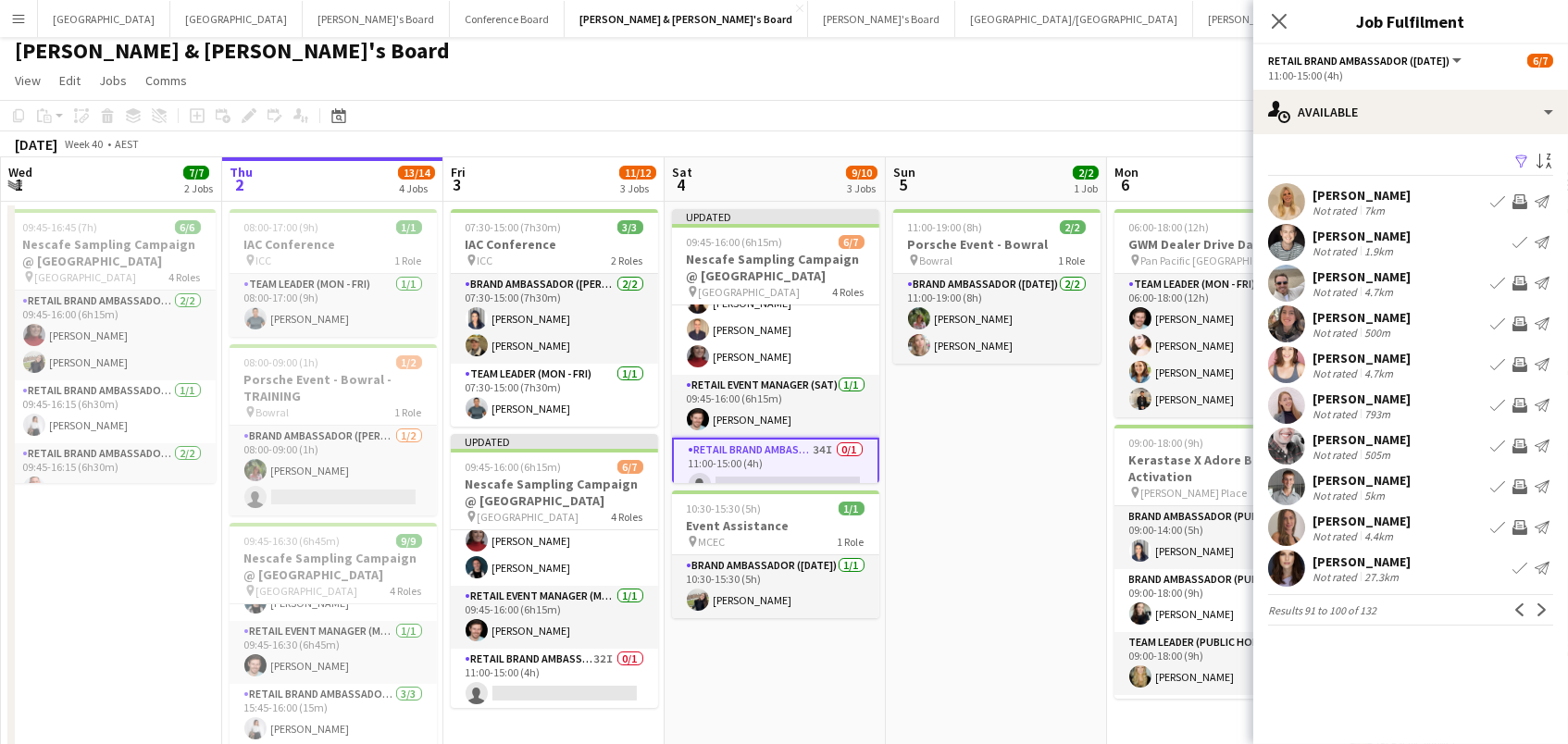
scroll to position [7, 1]
click at [1517, 482] on app-icon "Invite crew" at bounding box center [1519, 486] width 15 height 15
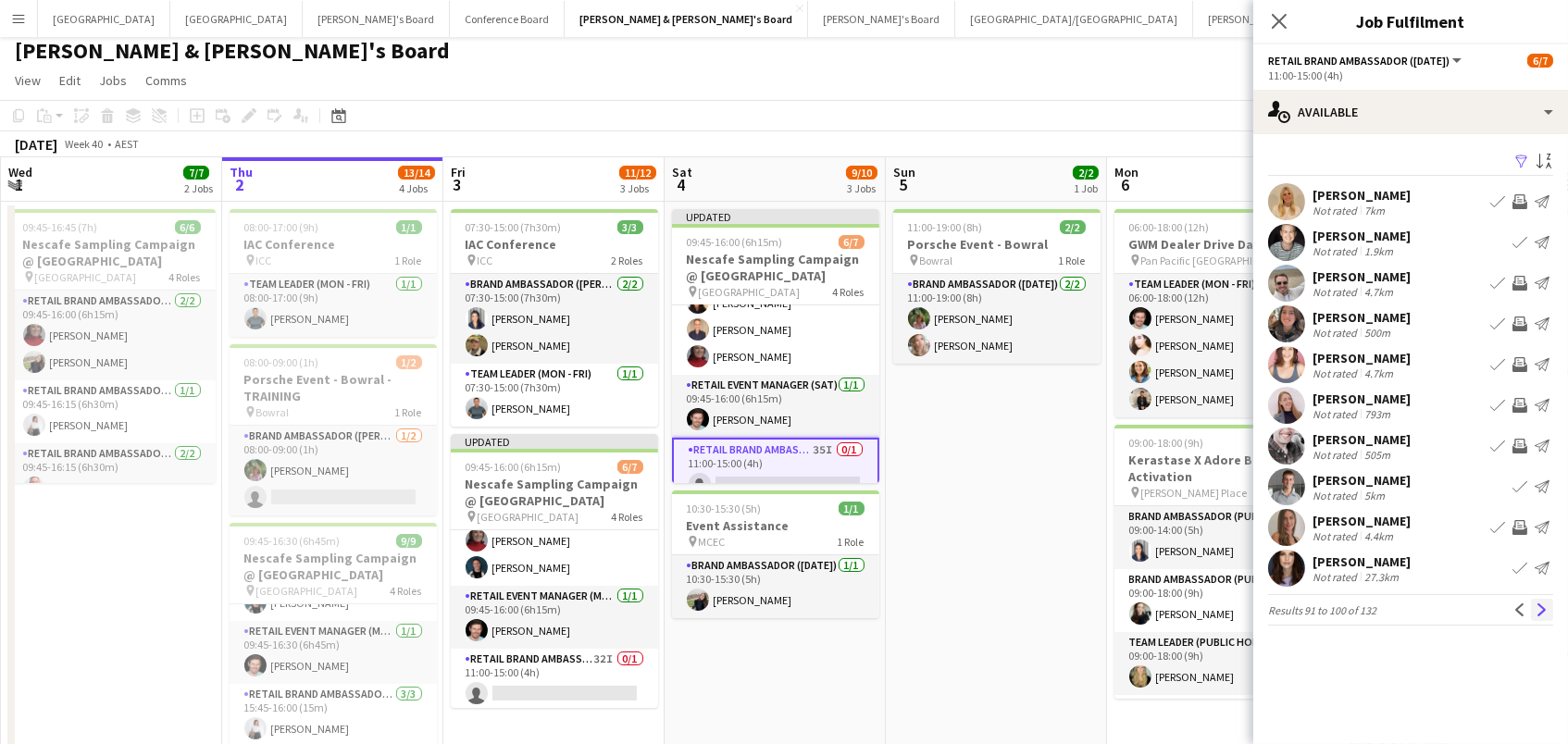
click at [1540, 610] on app-icon "Next" at bounding box center [1542, 610] width 13 height 13
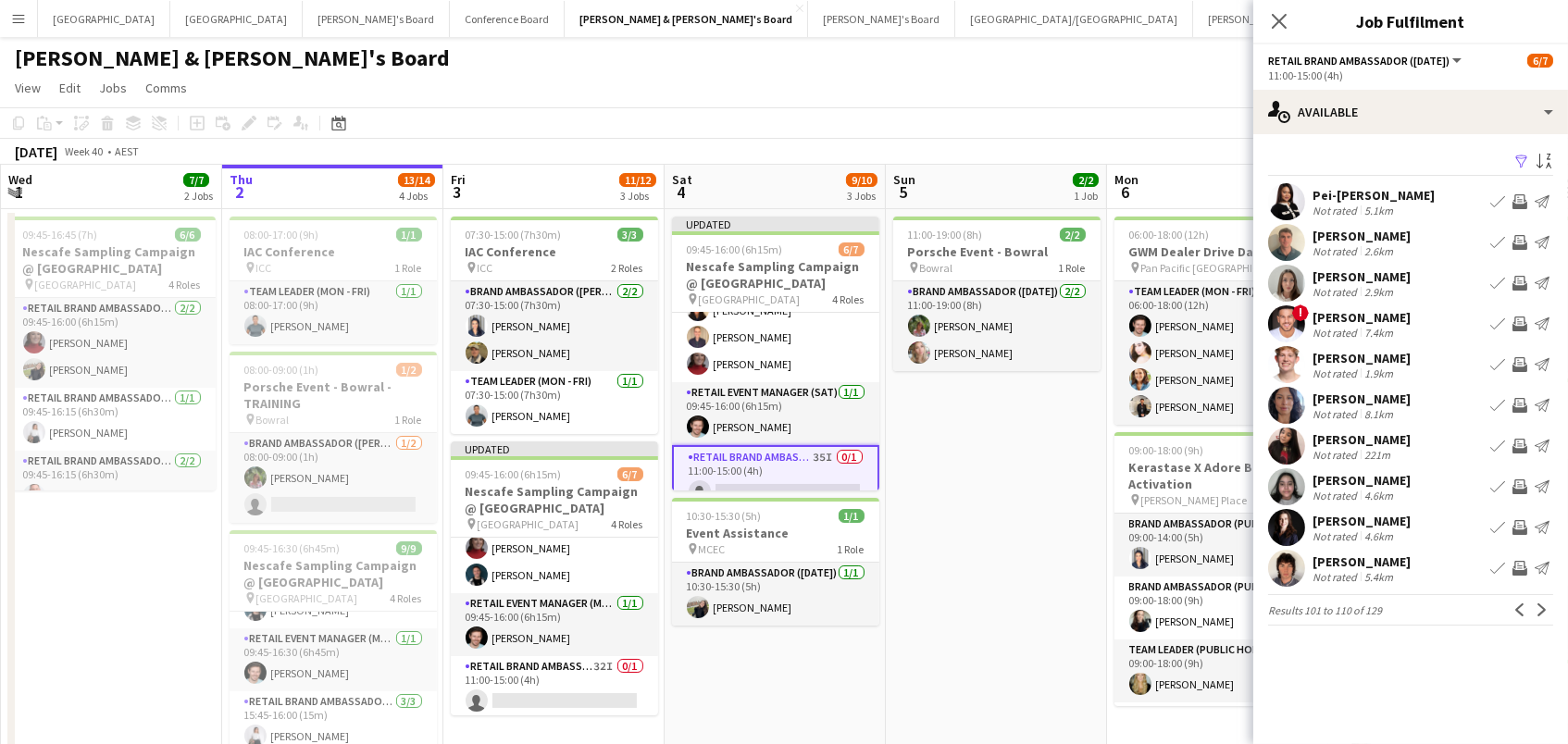
scroll to position [0, 1]
click at [1519, 523] on app-icon "Invite crew" at bounding box center [1519, 527] width 15 height 15
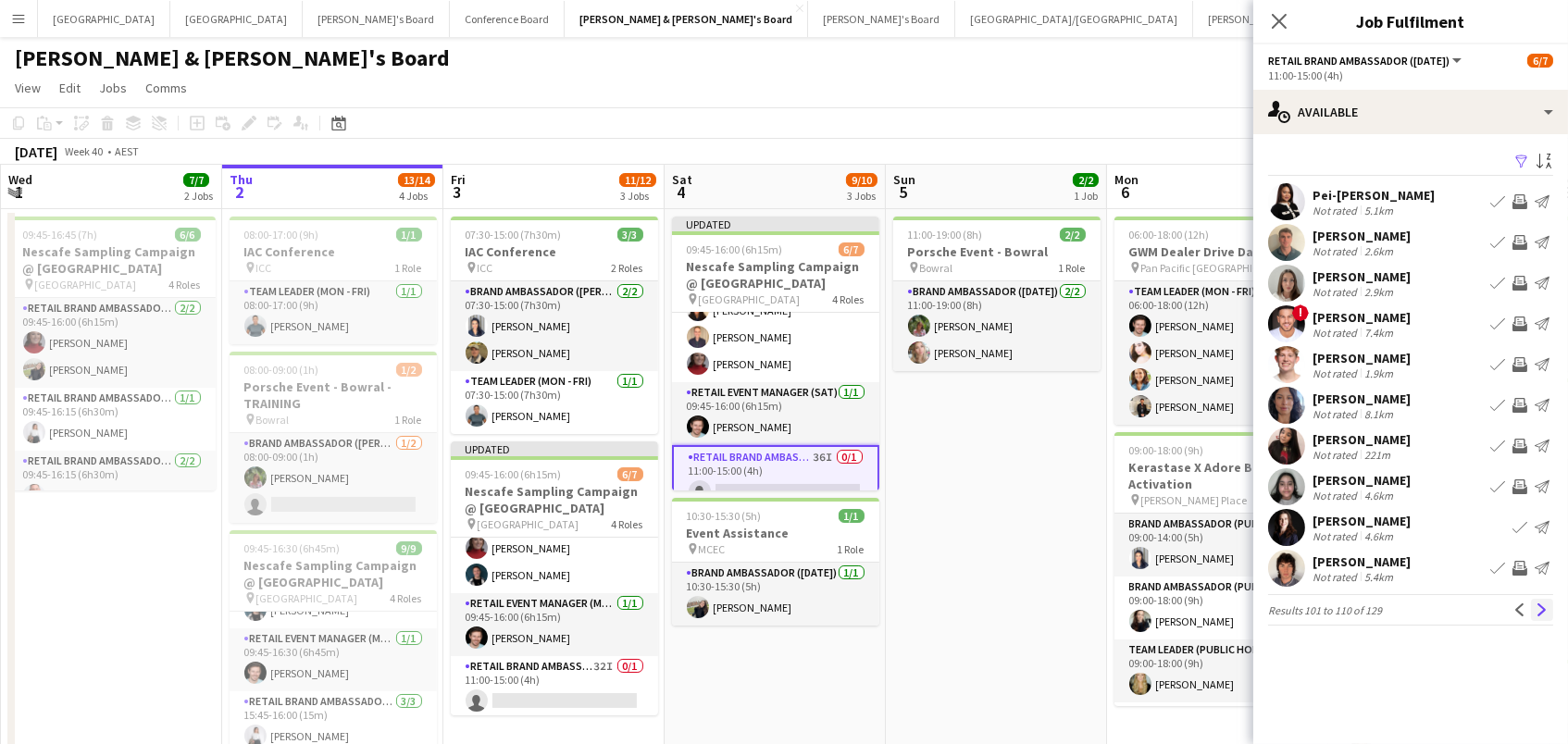
click at [1539, 610] on app-icon "Next" at bounding box center [1542, 610] width 13 height 13
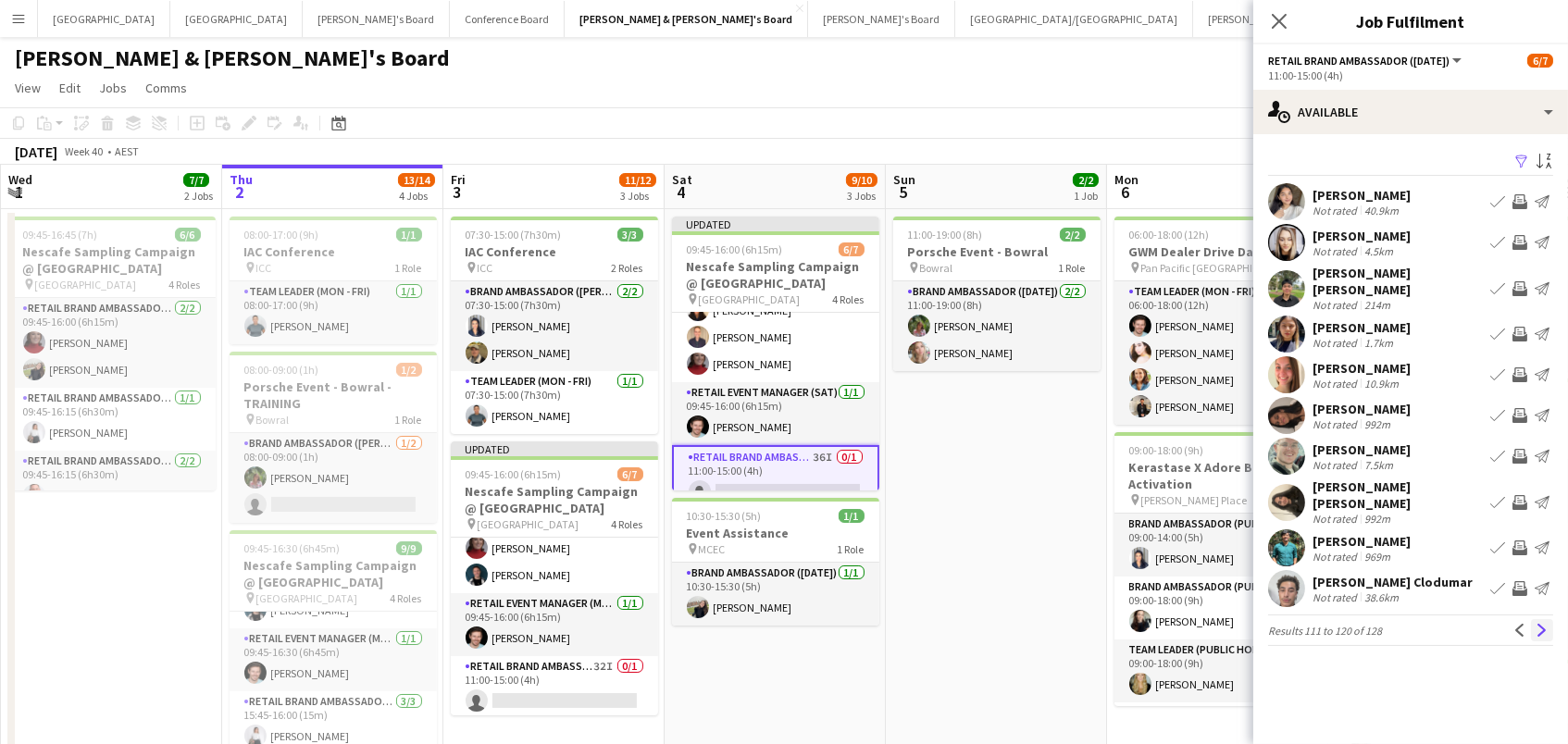
click at [1544, 623] on app-icon "Next" at bounding box center [1542, 629] width 13 height 13
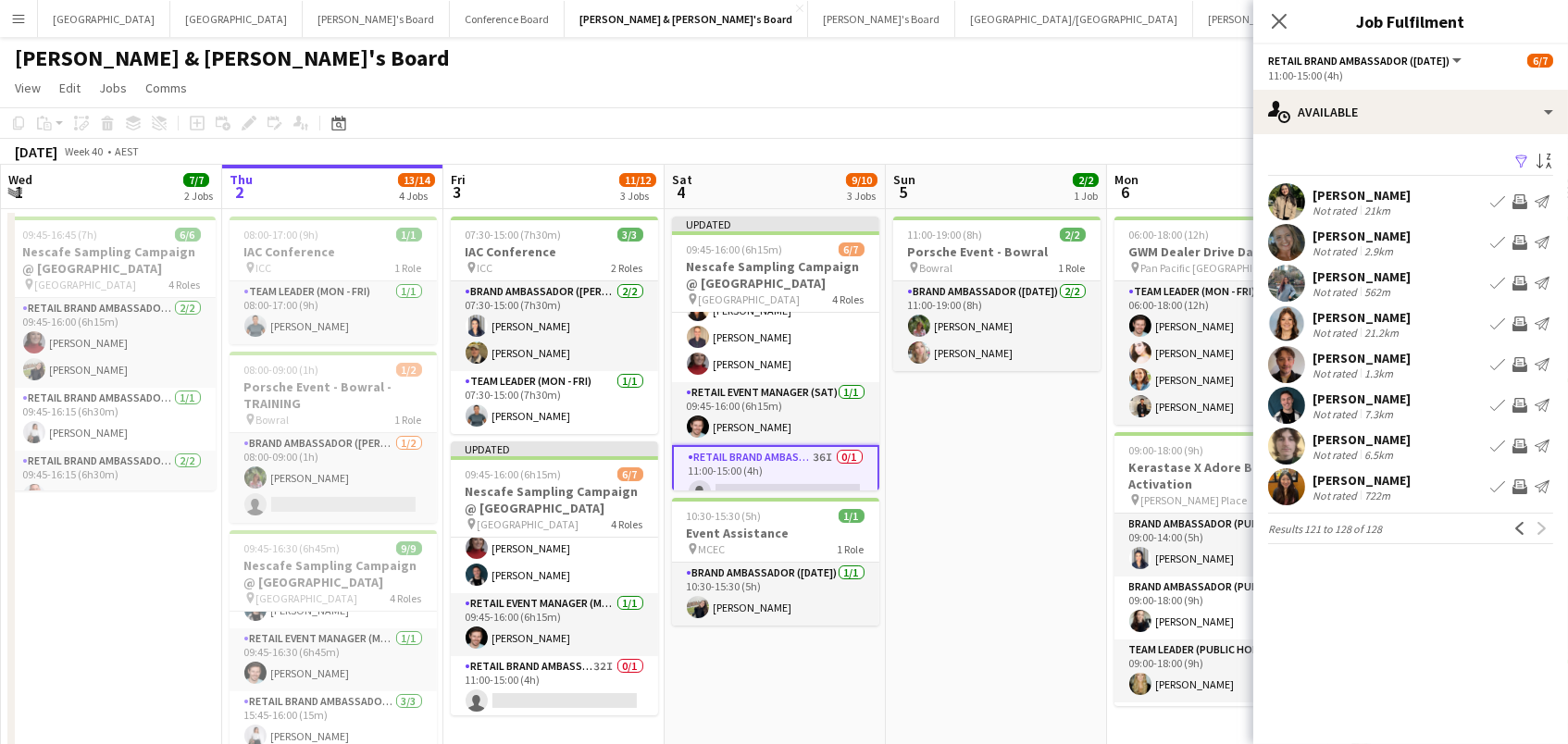
click at [1524, 240] on app-icon "Invite crew" at bounding box center [1519, 242] width 15 height 15
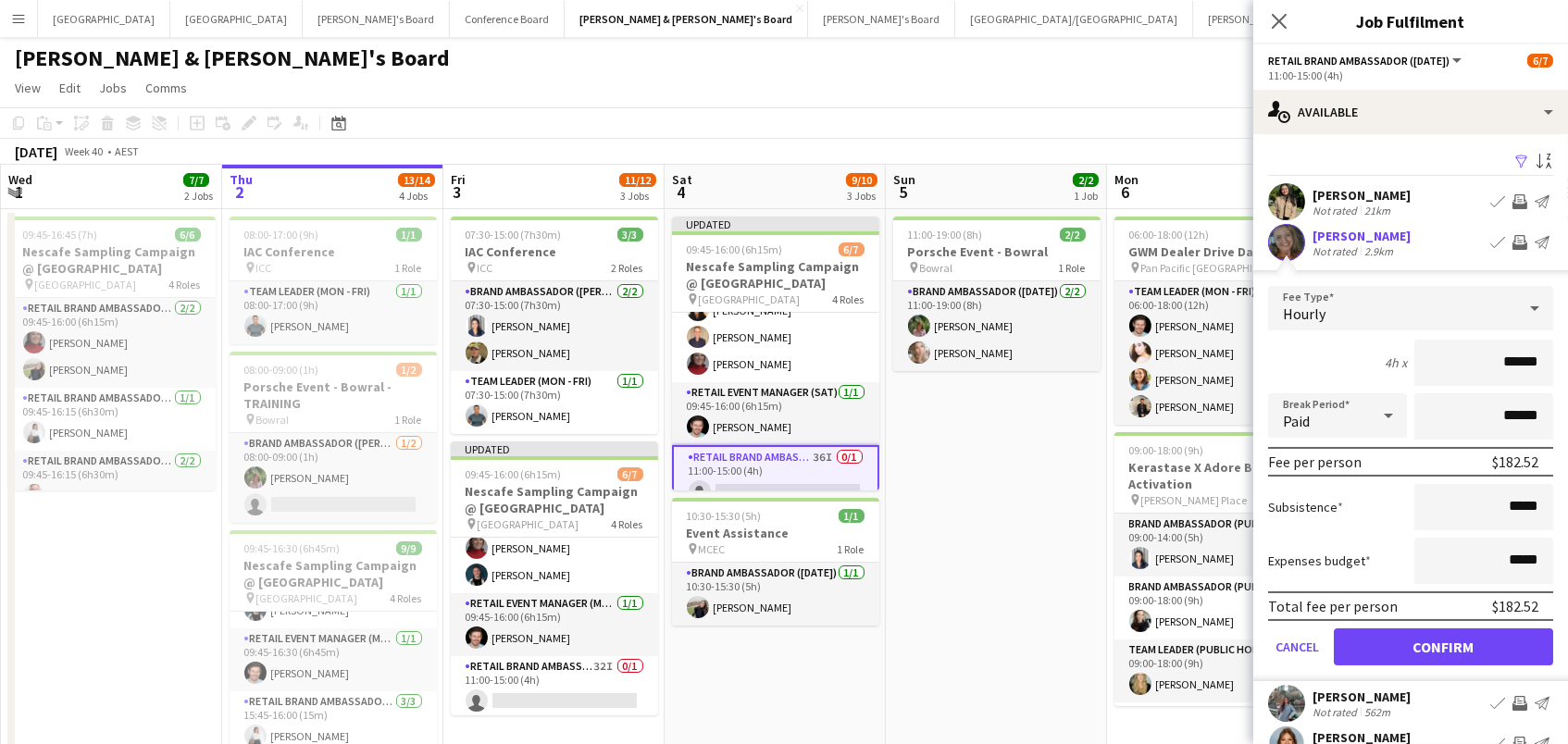
click at [1443, 644] on button "Confirm" at bounding box center [1443, 646] width 219 height 37
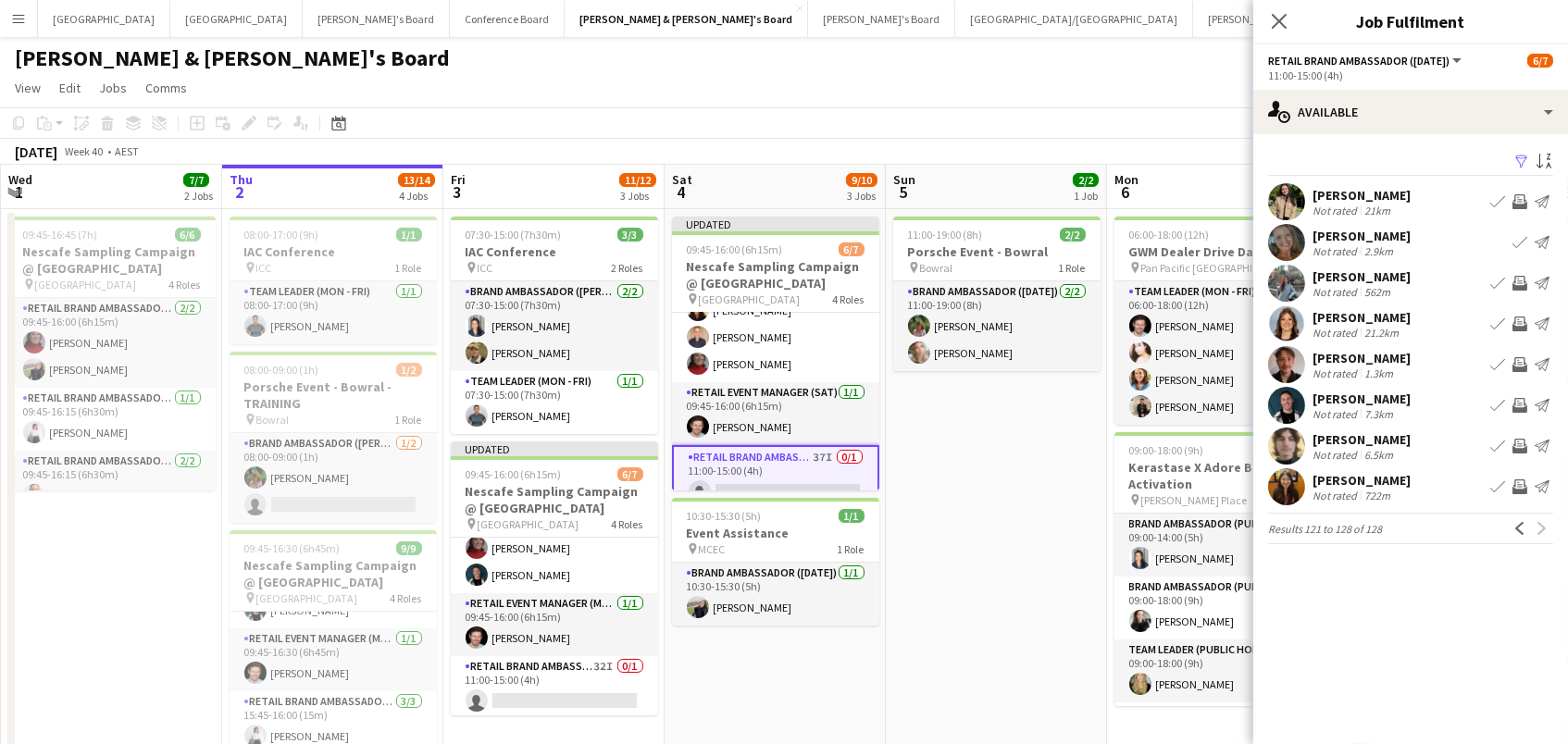
click at [1519, 398] on app-icon "Invite crew" at bounding box center [1519, 405] width 15 height 15
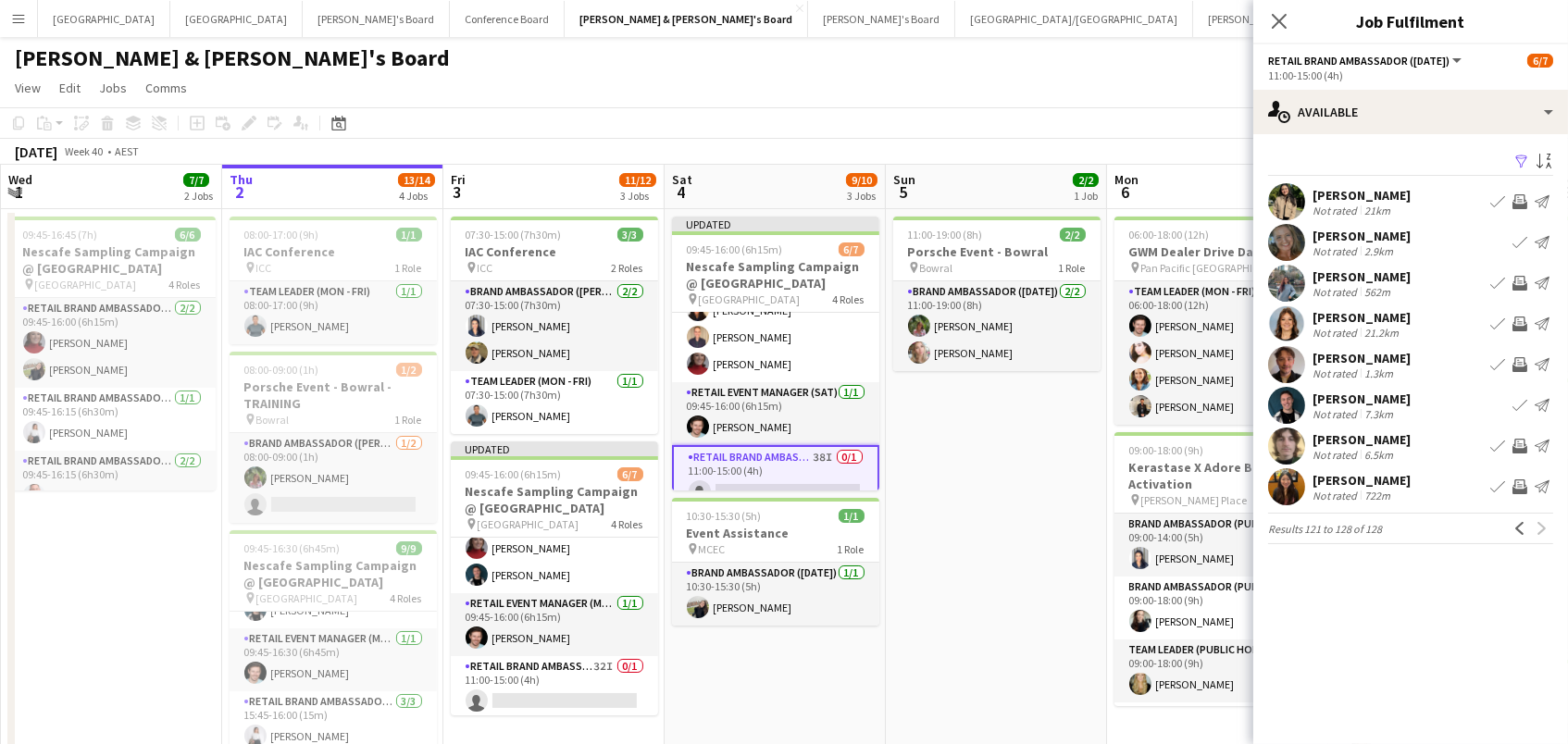
click at [1538, 526] on div "Previous Next" at bounding box center [1531, 528] width 45 height 22
click at [610, 663] on app-card-role "RETAIL Brand Ambassador (Mon - Fri) 32I 0/1 11:00-15:00 (4h) single-neutral-act…" at bounding box center [555, 687] width 207 height 63
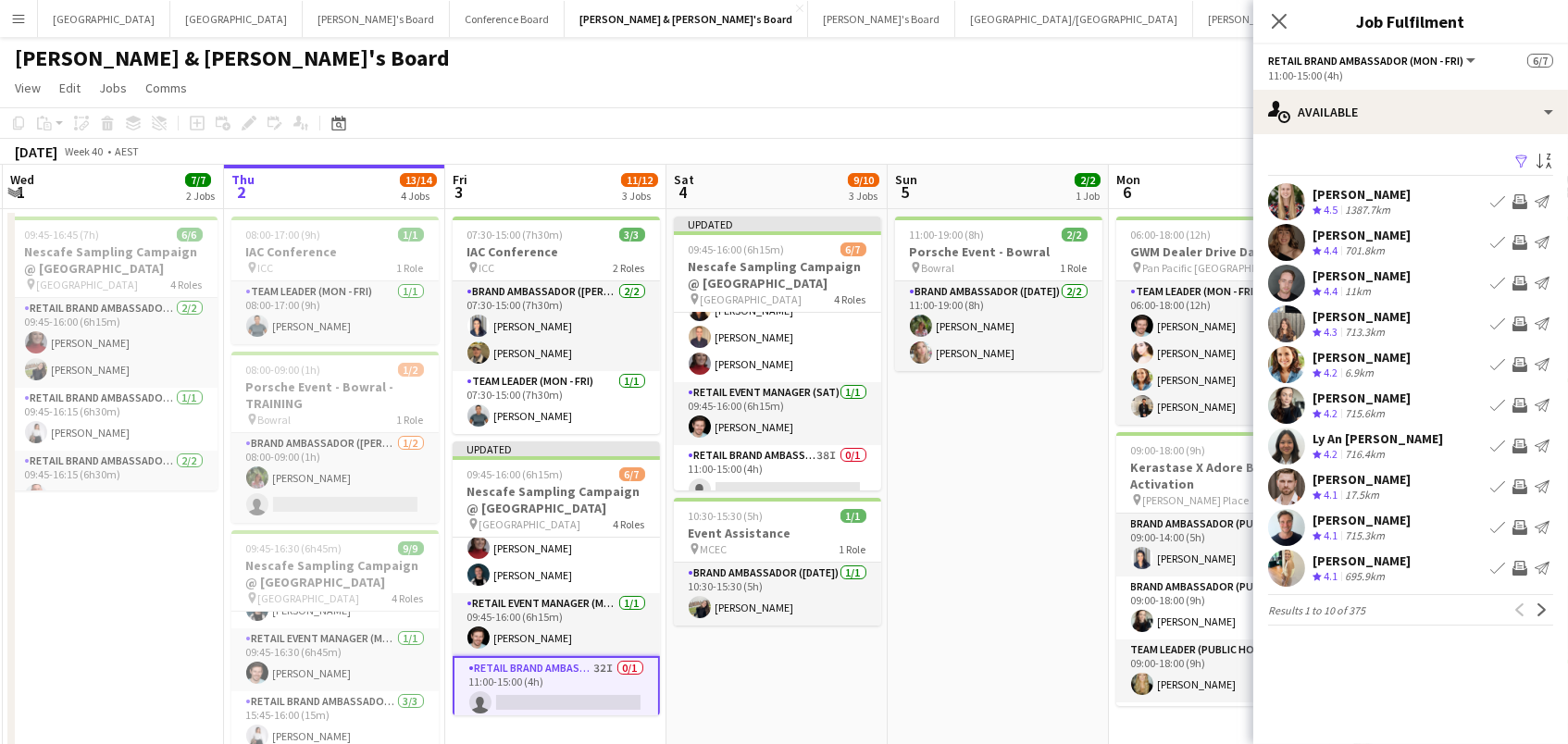
click at [1525, 154] on app-icon "Filter" at bounding box center [1521, 162] width 15 height 18
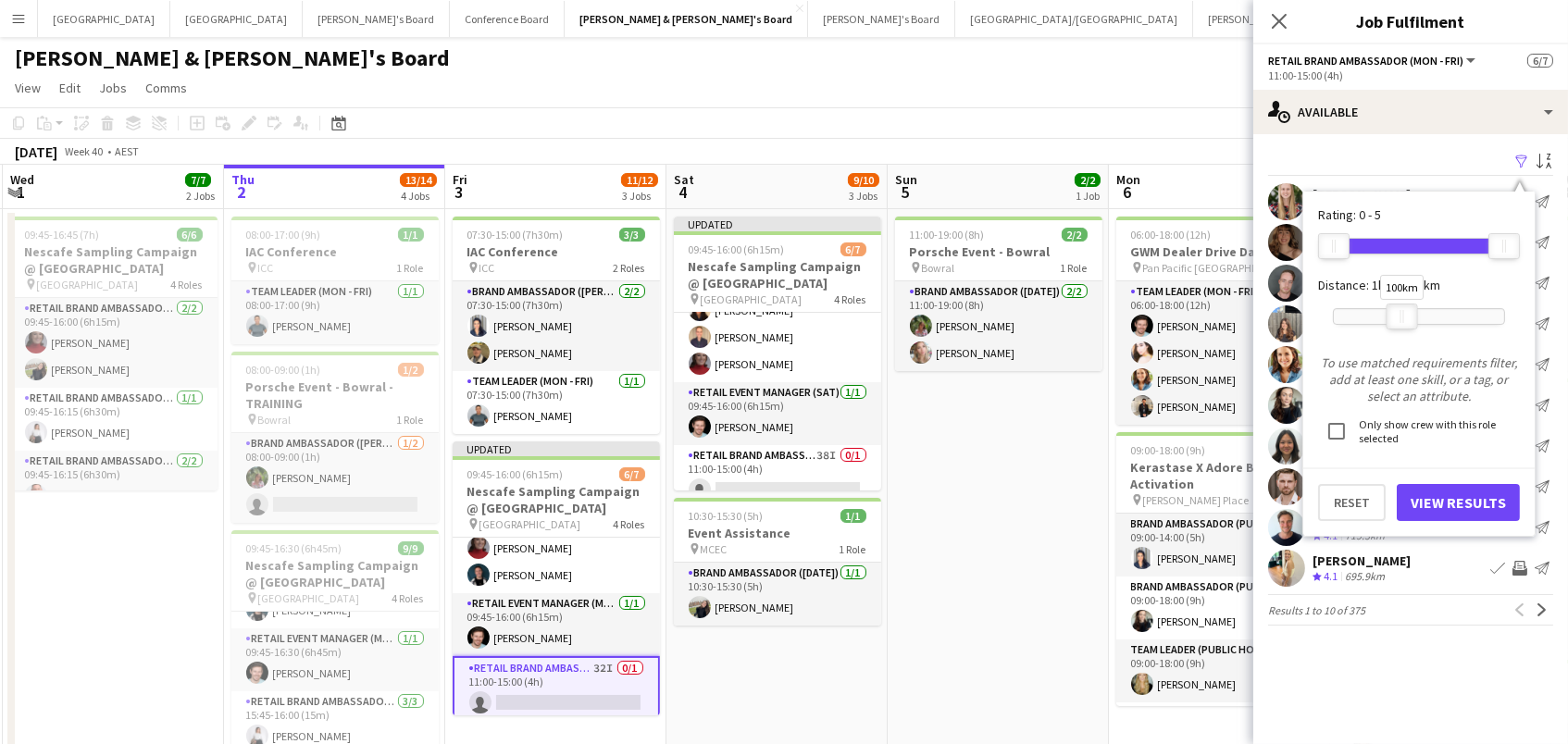
drag, startPoint x: 1492, startPoint y: 318, endPoint x: 1395, endPoint y: 323, distance: 97.1
click at [1395, 323] on div at bounding box center [1403, 317] width 30 height 24
click at [1428, 504] on button "View Results" at bounding box center [1458, 502] width 124 height 37
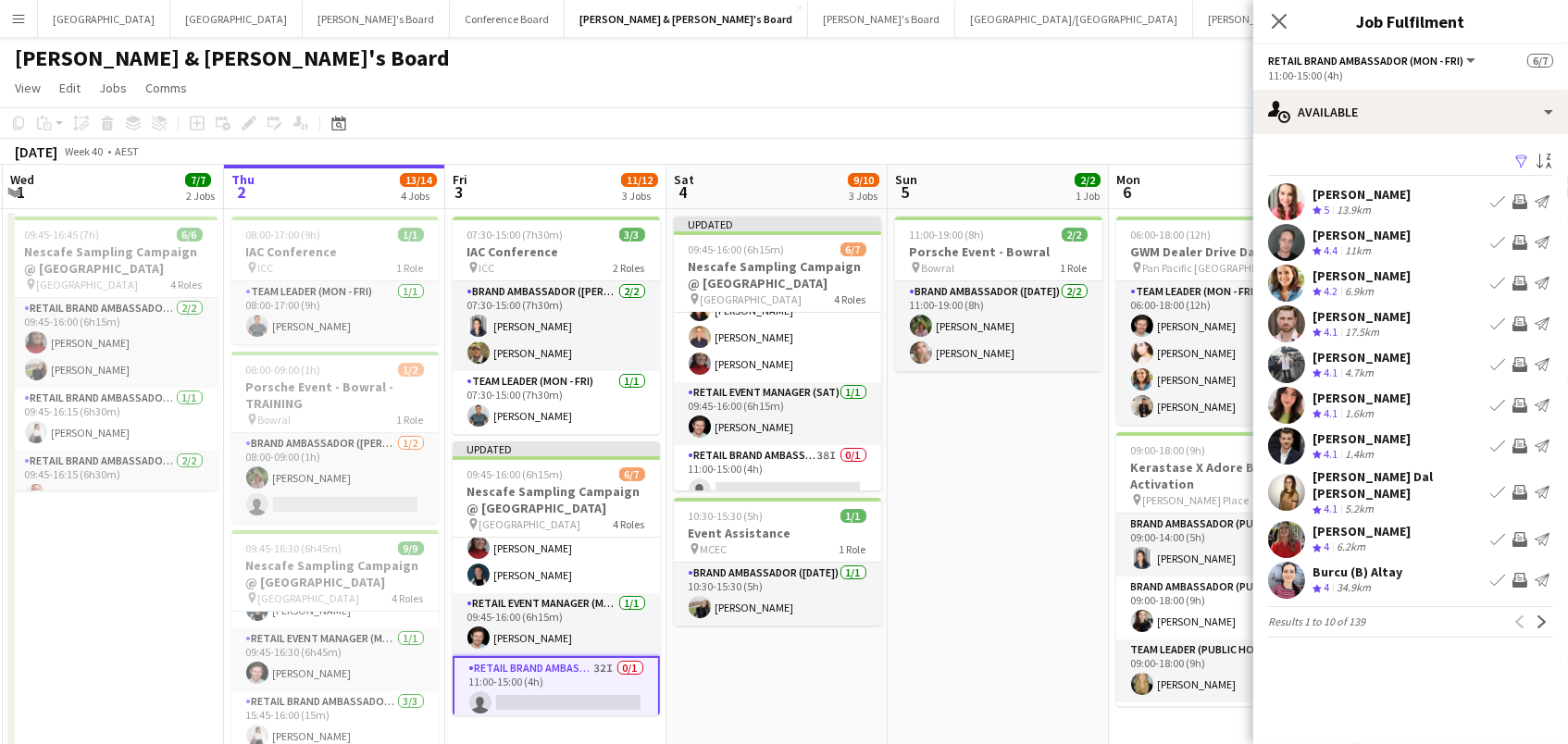
click at [1517, 361] on app-icon "Invite crew" at bounding box center [1519, 365] width 15 height 15
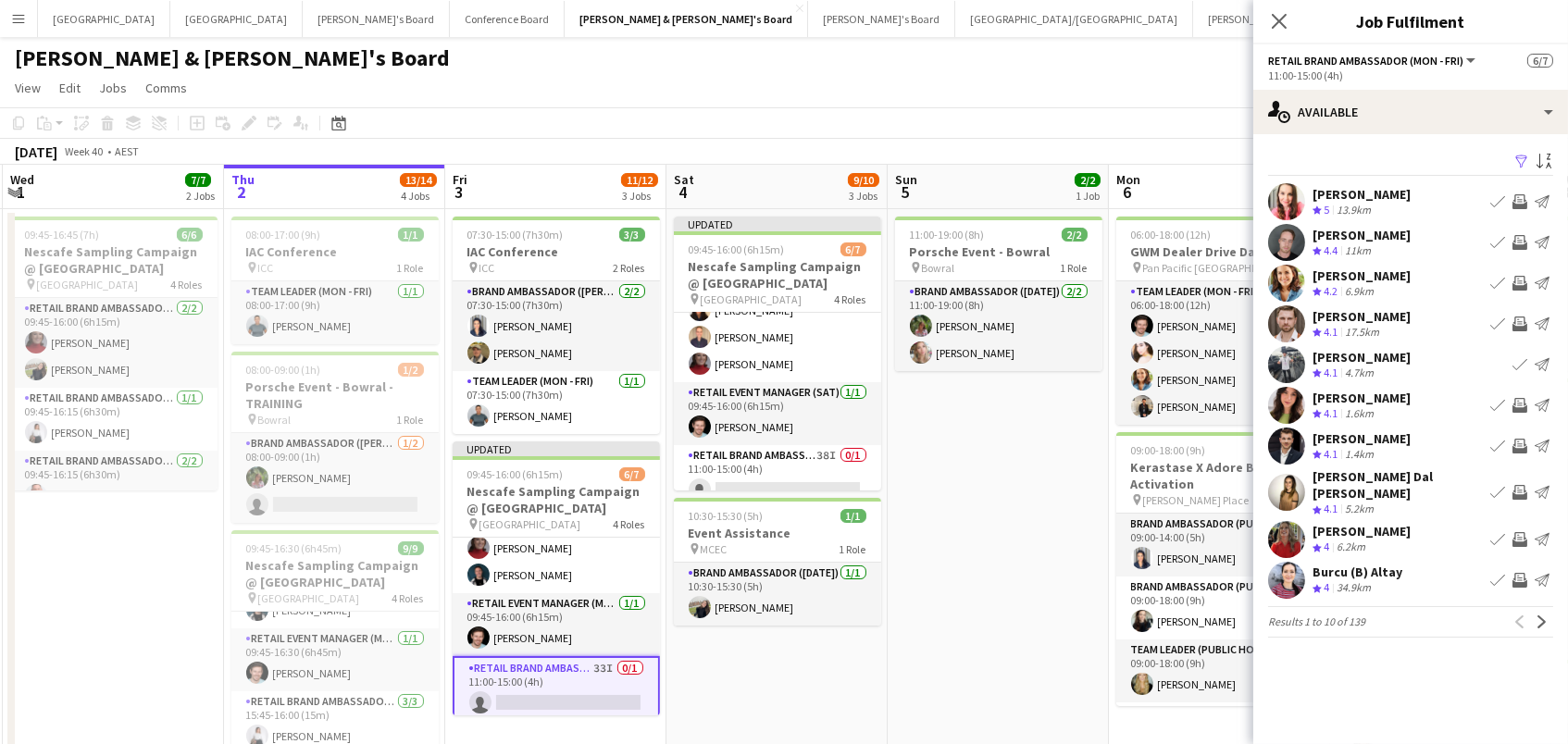
click at [1517, 403] on app-icon "Invite crew" at bounding box center [1519, 405] width 15 height 15
click at [1519, 485] on app-icon "Invite crew" at bounding box center [1519, 492] width 15 height 15
click at [1517, 532] on app-icon "Invite crew" at bounding box center [1519, 539] width 15 height 15
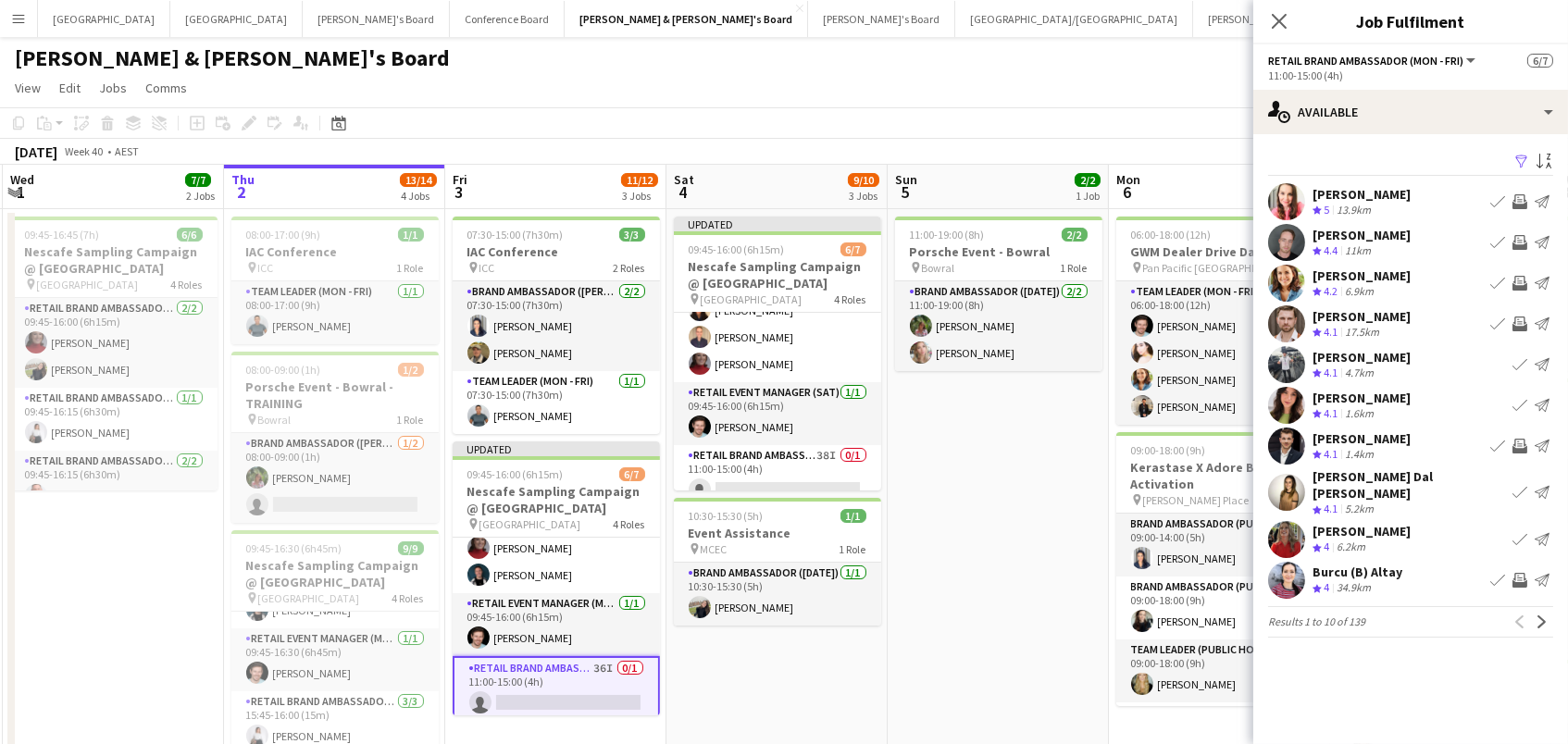
click at [1515, 573] on app-icon "Invite crew" at bounding box center [1519, 580] width 15 height 15
click at [1546, 615] on button "Next" at bounding box center [1542, 621] width 22 height 22
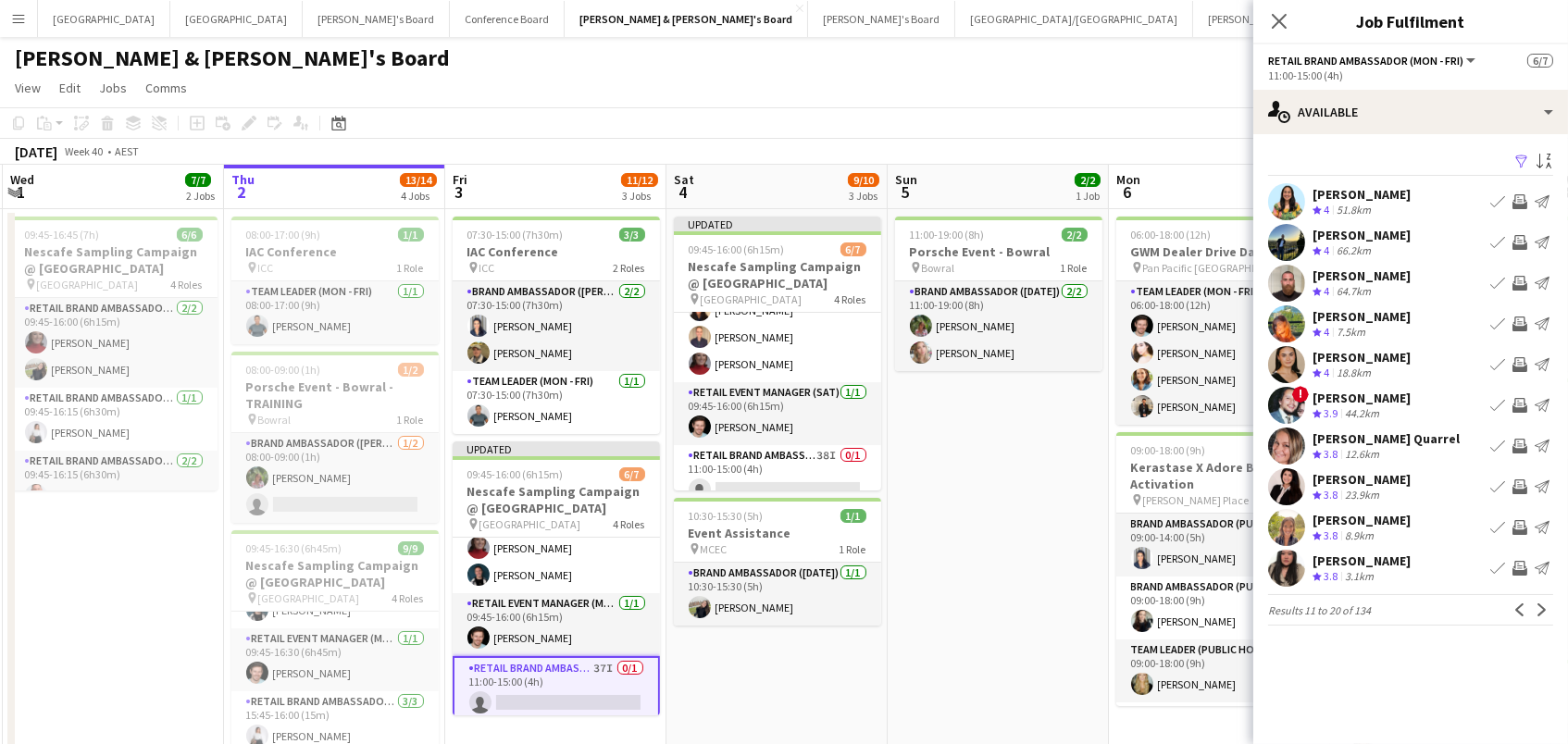
click at [1517, 529] on app-icon "Invite crew" at bounding box center [1519, 527] width 15 height 15
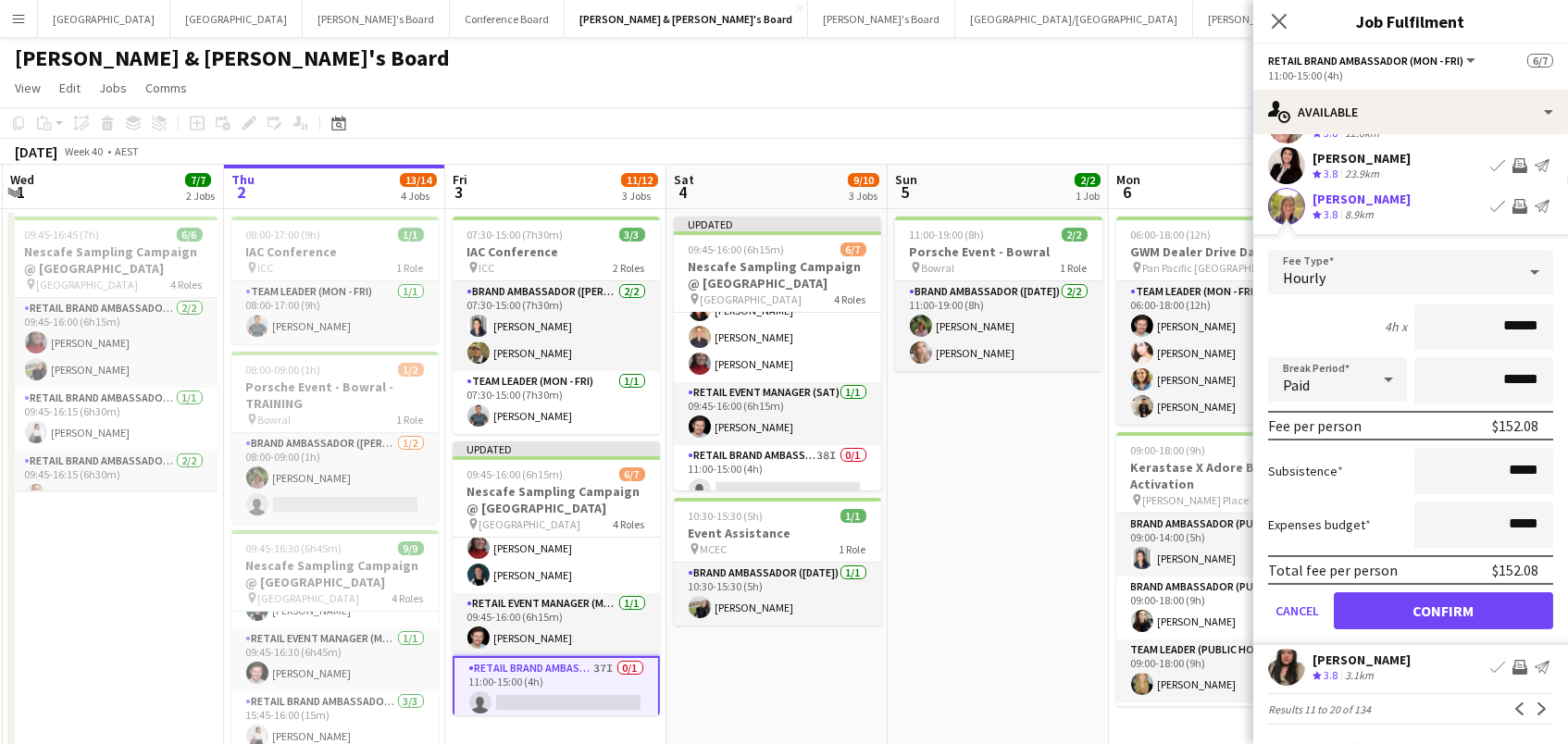
scroll to position [320, 0]
click at [1506, 613] on button "Confirm" at bounding box center [1443, 613] width 219 height 37
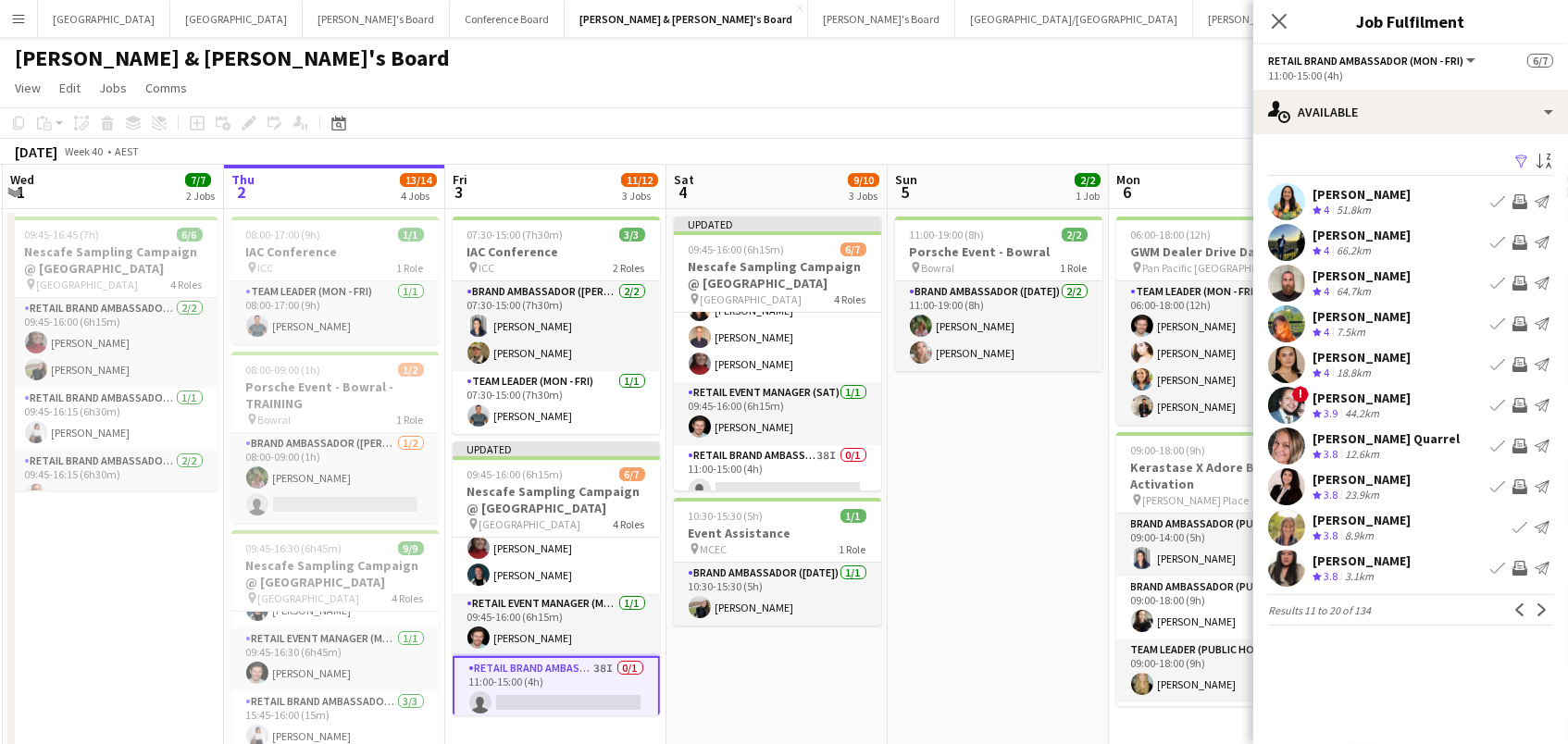
scroll to position [0, 0]
click at [1520, 238] on app-icon "Invite crew" at bounding box center [1519, 242] width 15 height 15
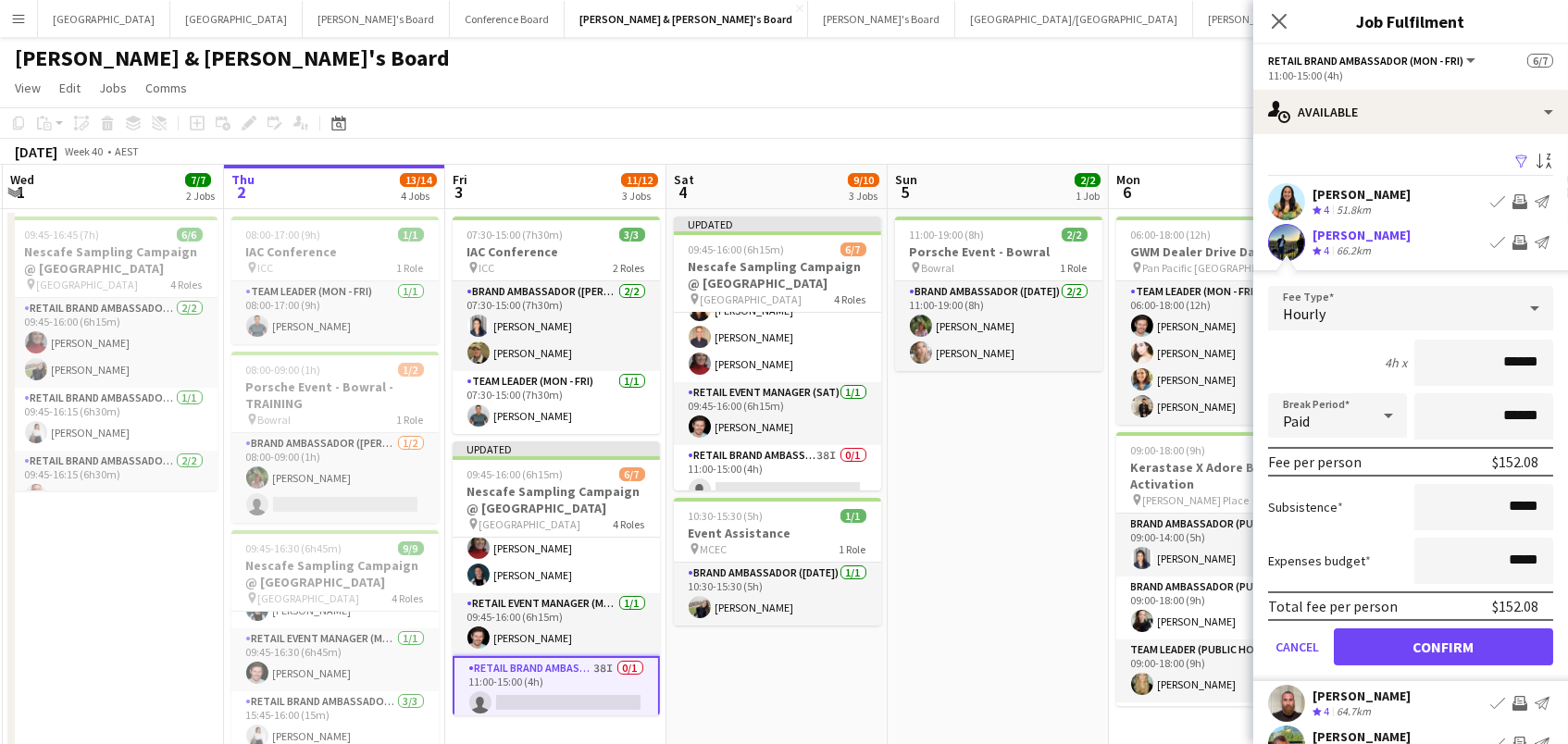
click at [1461, 647] on button "Confirm" at bounding box center [1443, 646] width 219 height 37
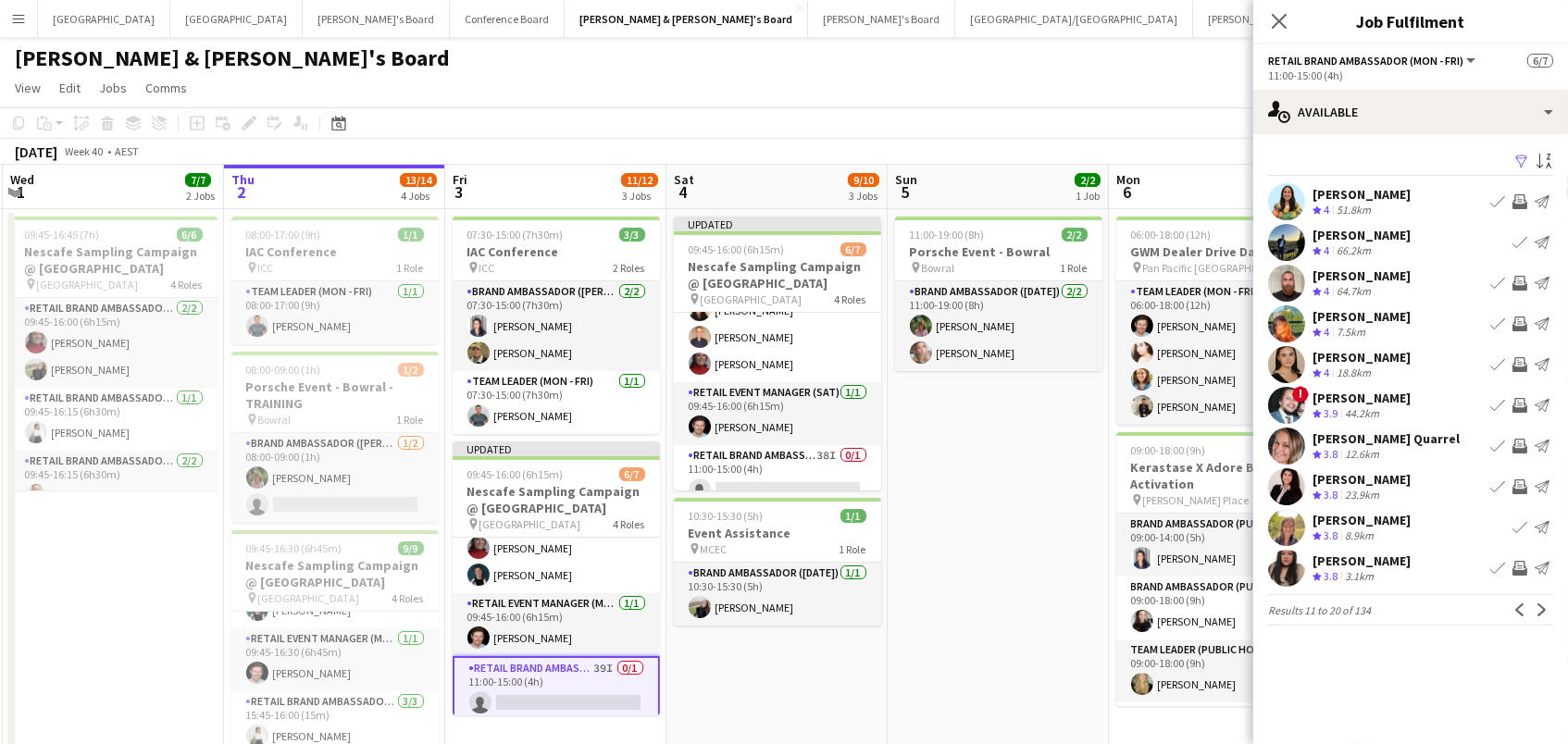
click at [1524, 194] on app-icon "Invite crew" at bounding box center [1519, 201] width 15 height 15
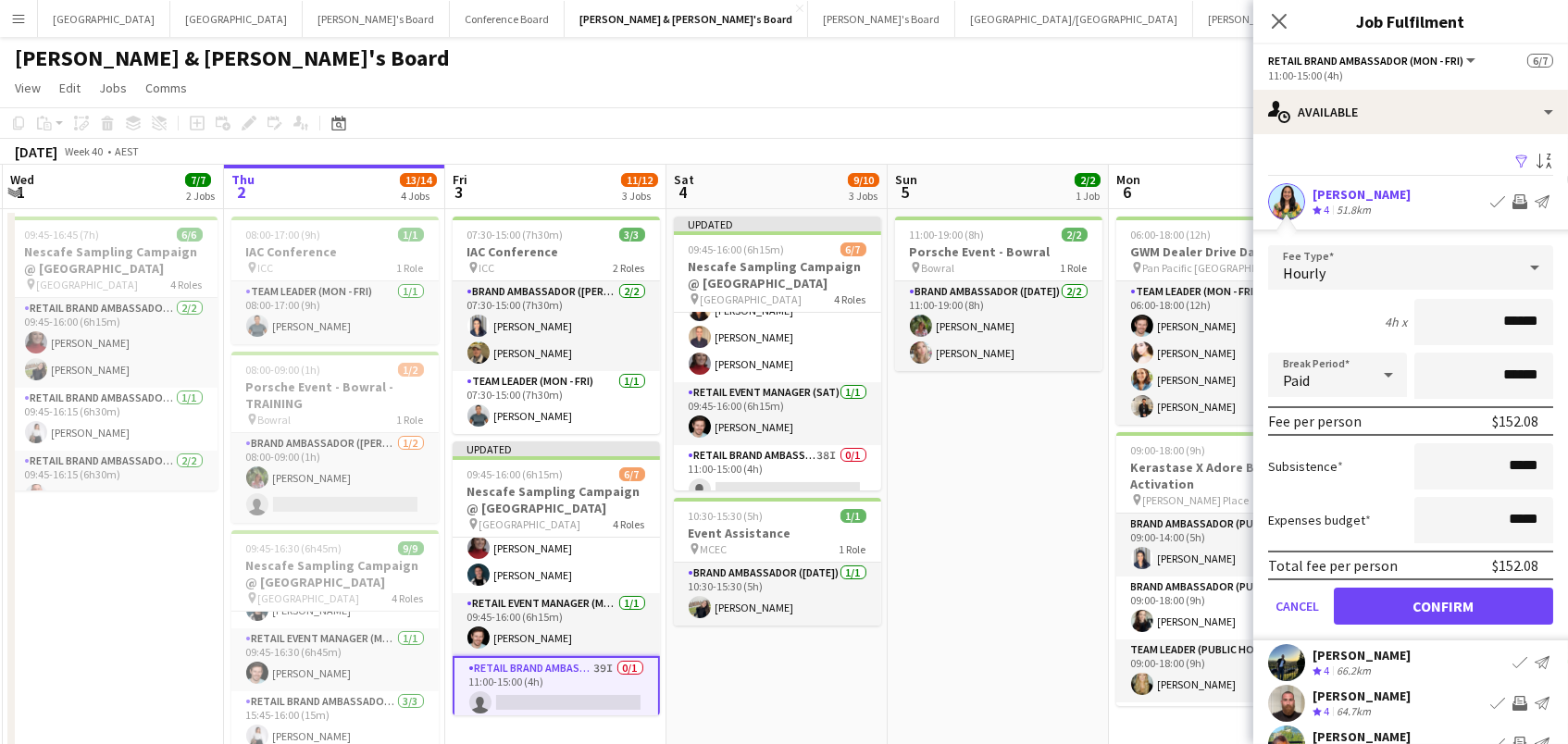
click at [1445, 597] on button "Confirm" at bounding box center [1443, 606] width 219 height 37
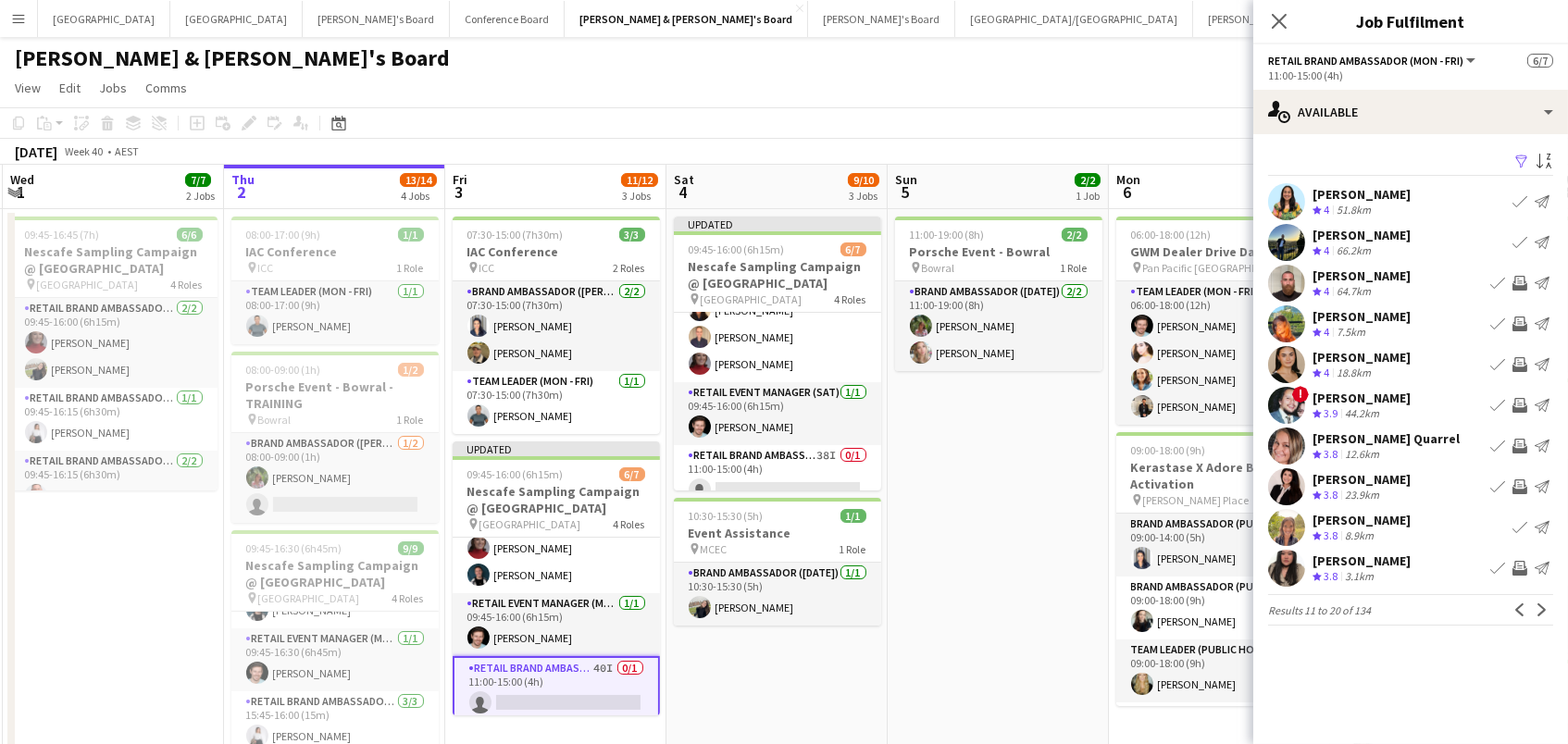
click at [1515, 317] on app-icon "Invite crew" at bounding box center [1519, 324] width 15 height 15
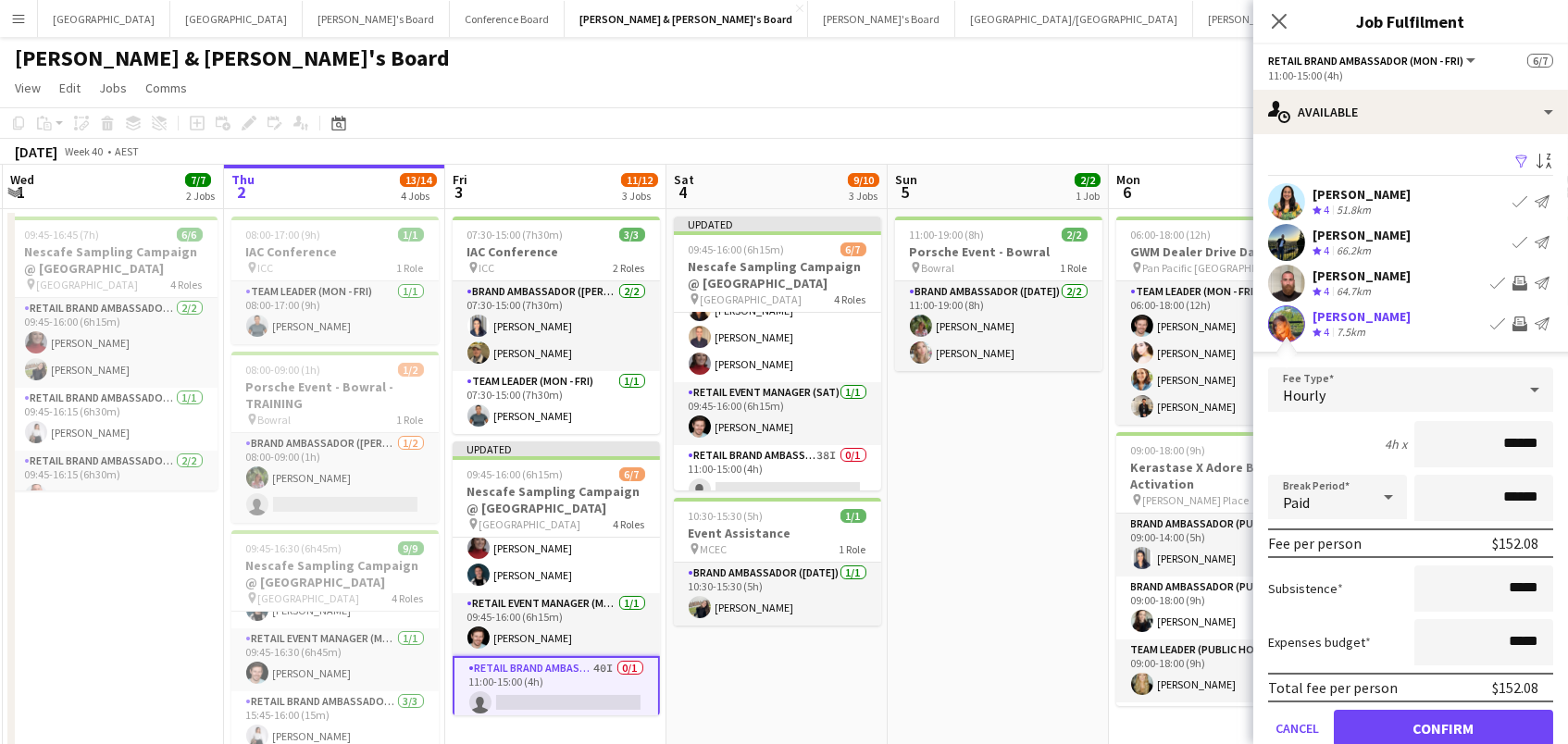
click at [1451, 720] on button "Confirm" at bounding box center [1443, 728] width 219 height 37
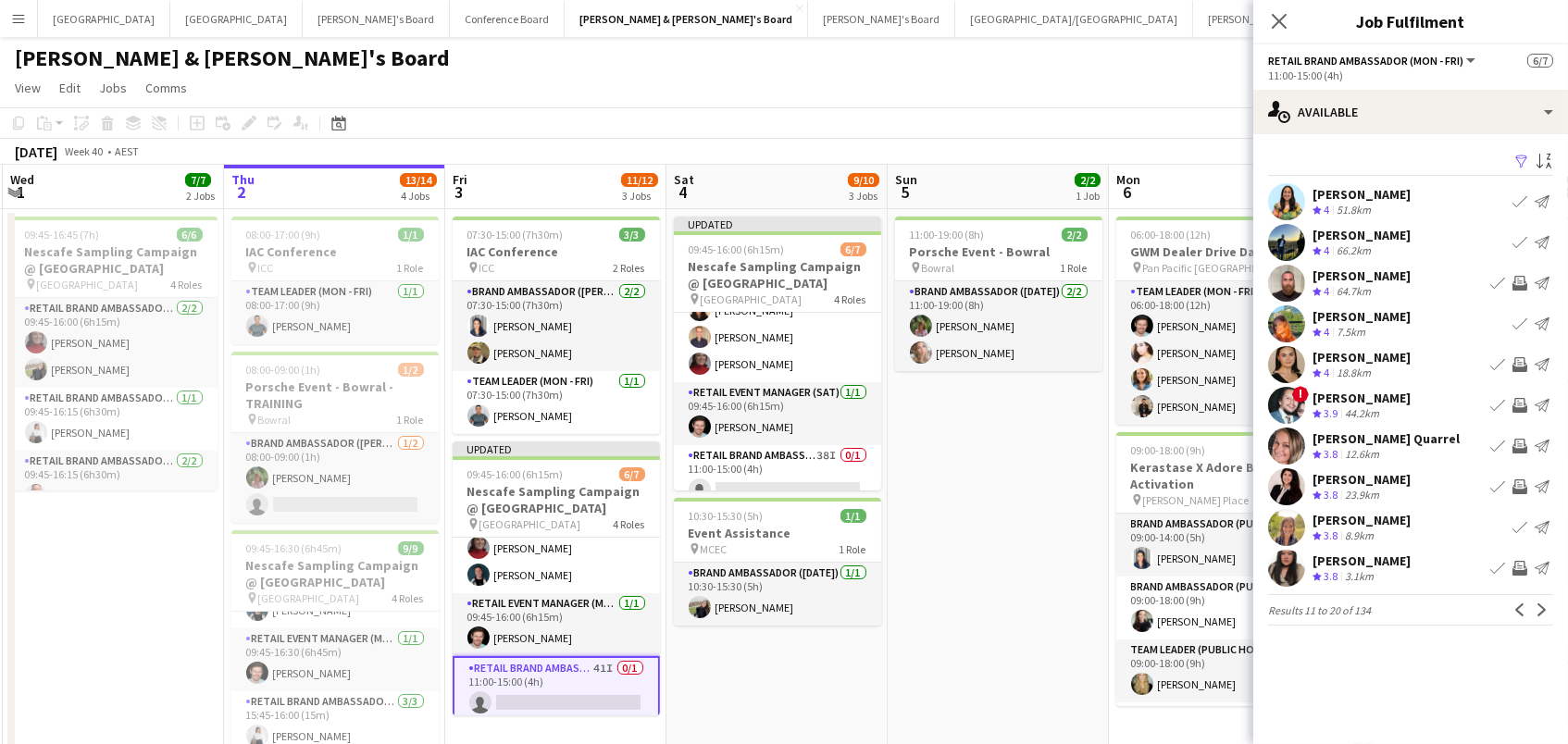
click at [1520, 361] on app-icon "Invite crew" at bounding box center [1519, 365] width 15 height 15
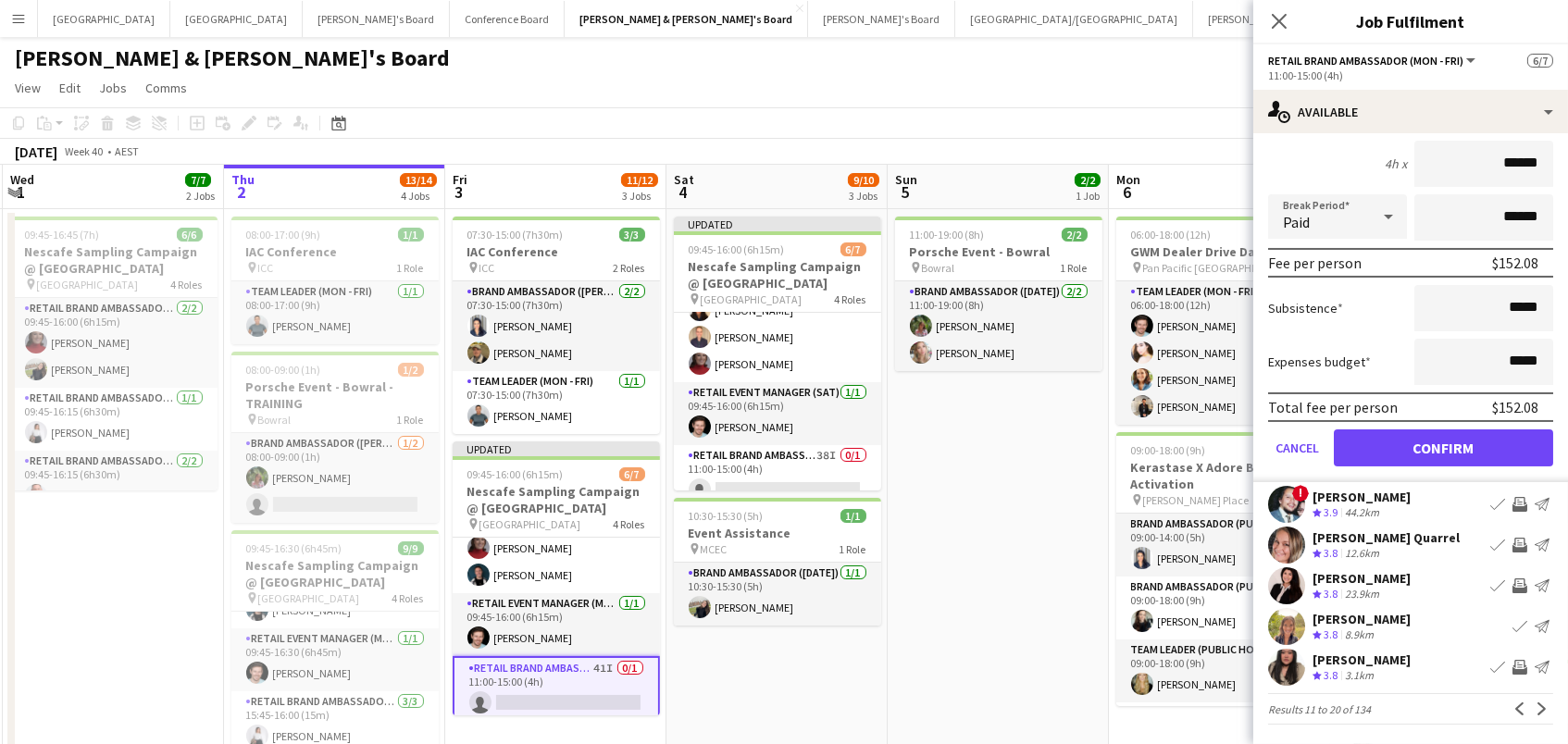
scroll to position [320, 0]
click at [1461, 440] on button "Confirm" at bounding box center [1443, 449] width 219 height 37
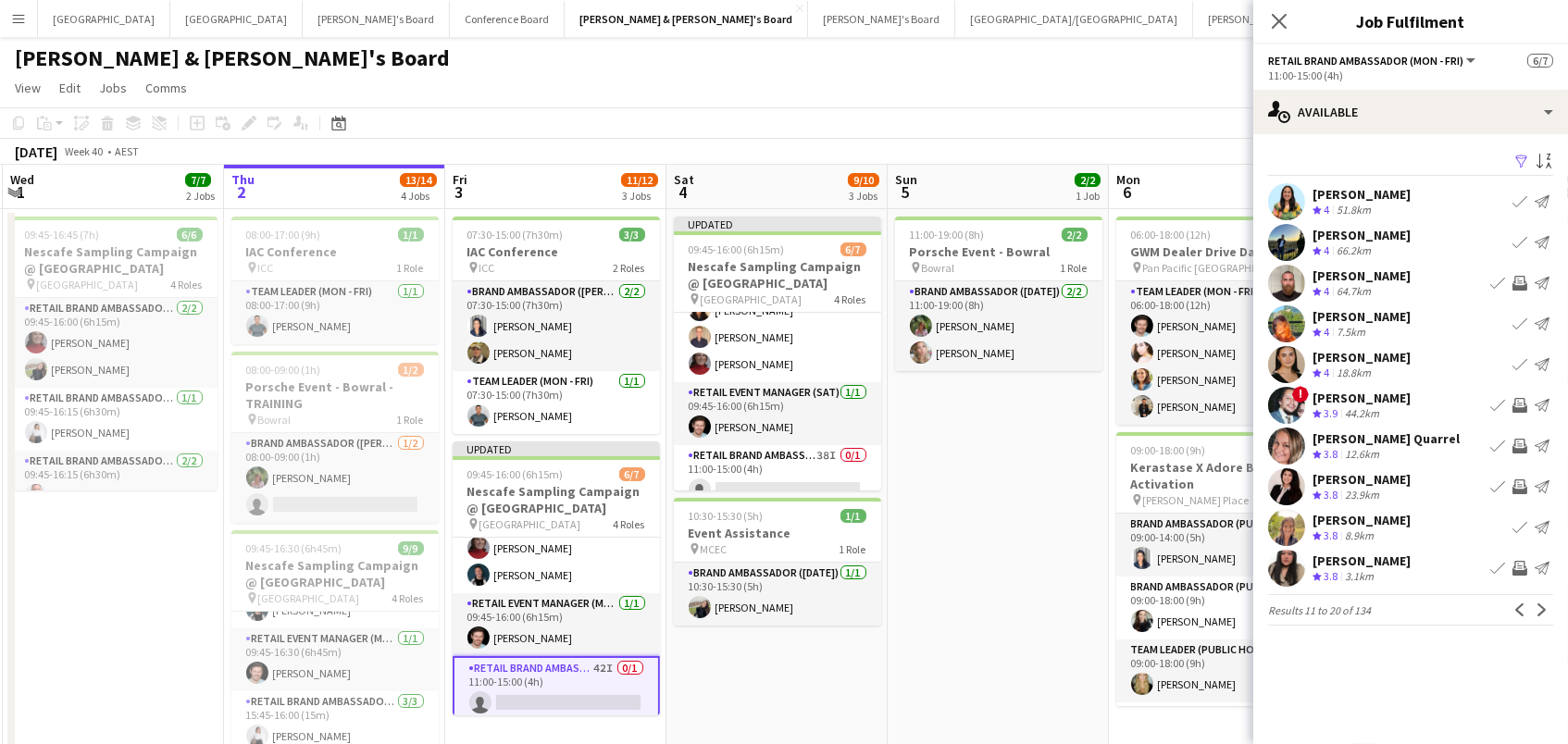
scroll to position [0, 0]
click at [1551, 610] on button "Next" at bounding box center [1542, 610] width 22 height 22
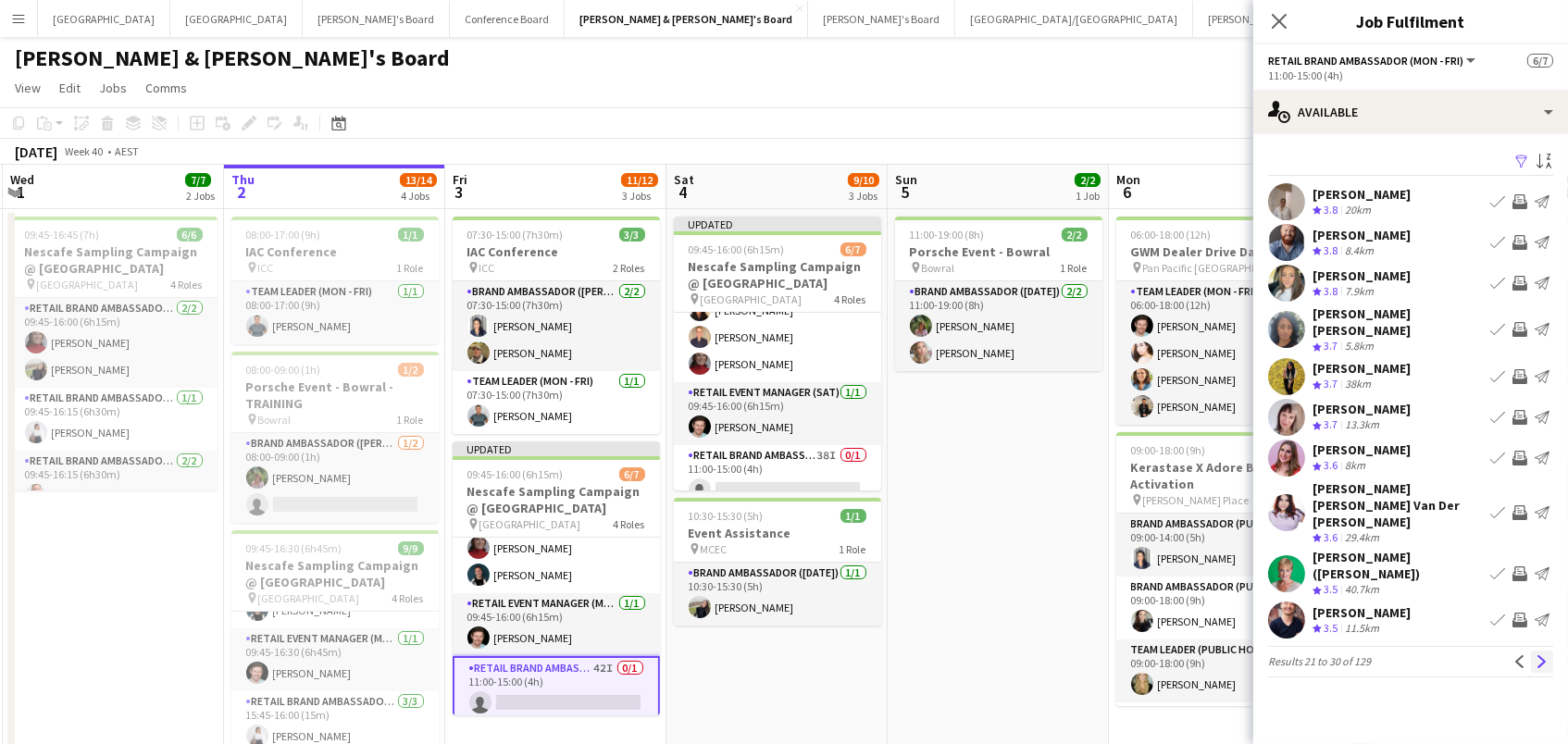
click at [1534, 650] on button "Next" at bounding box center [1542, 661] width 22 height 22
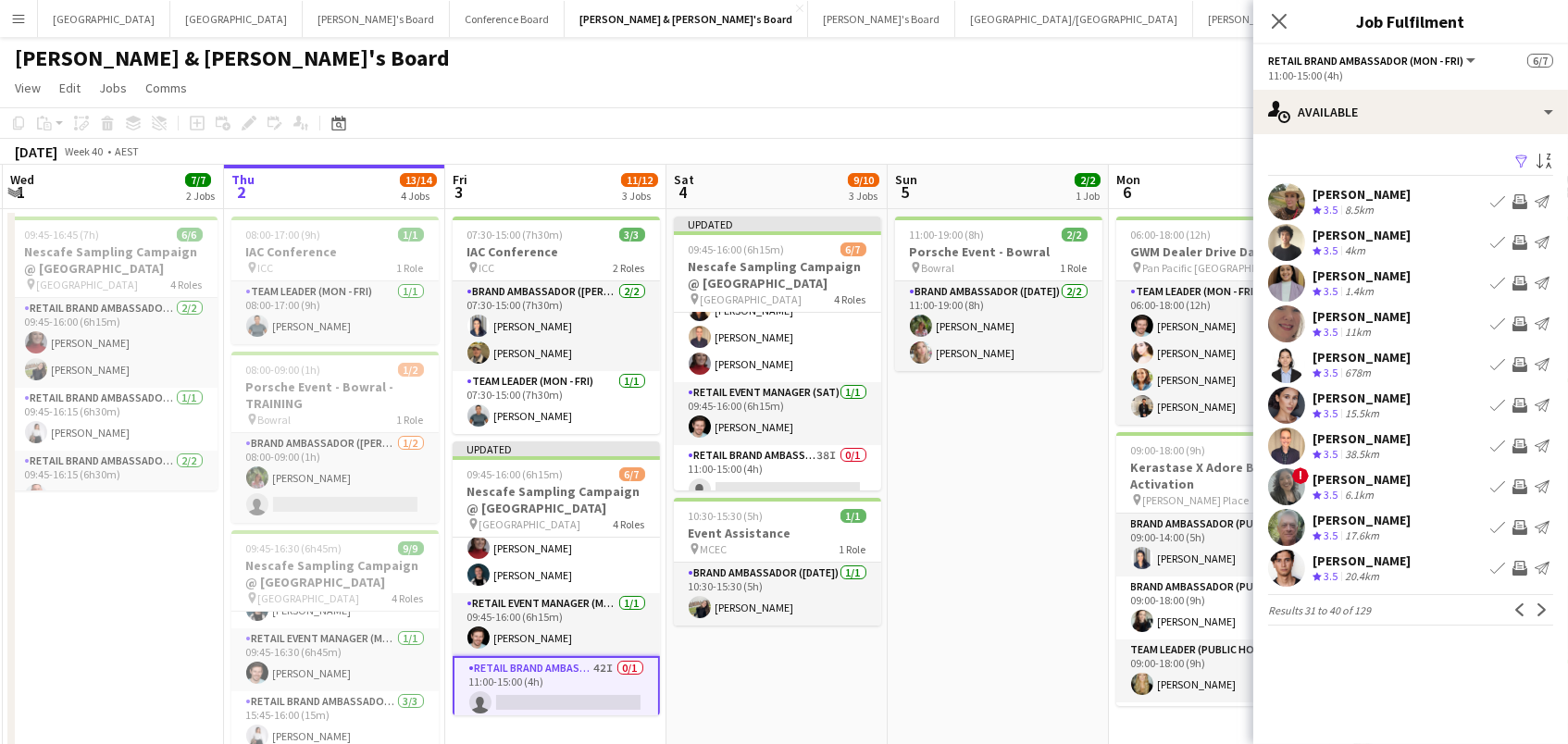
click at [1520, 399] on app-icon "Invite crew" at bounding box center [1519, 405] width 15 height 15
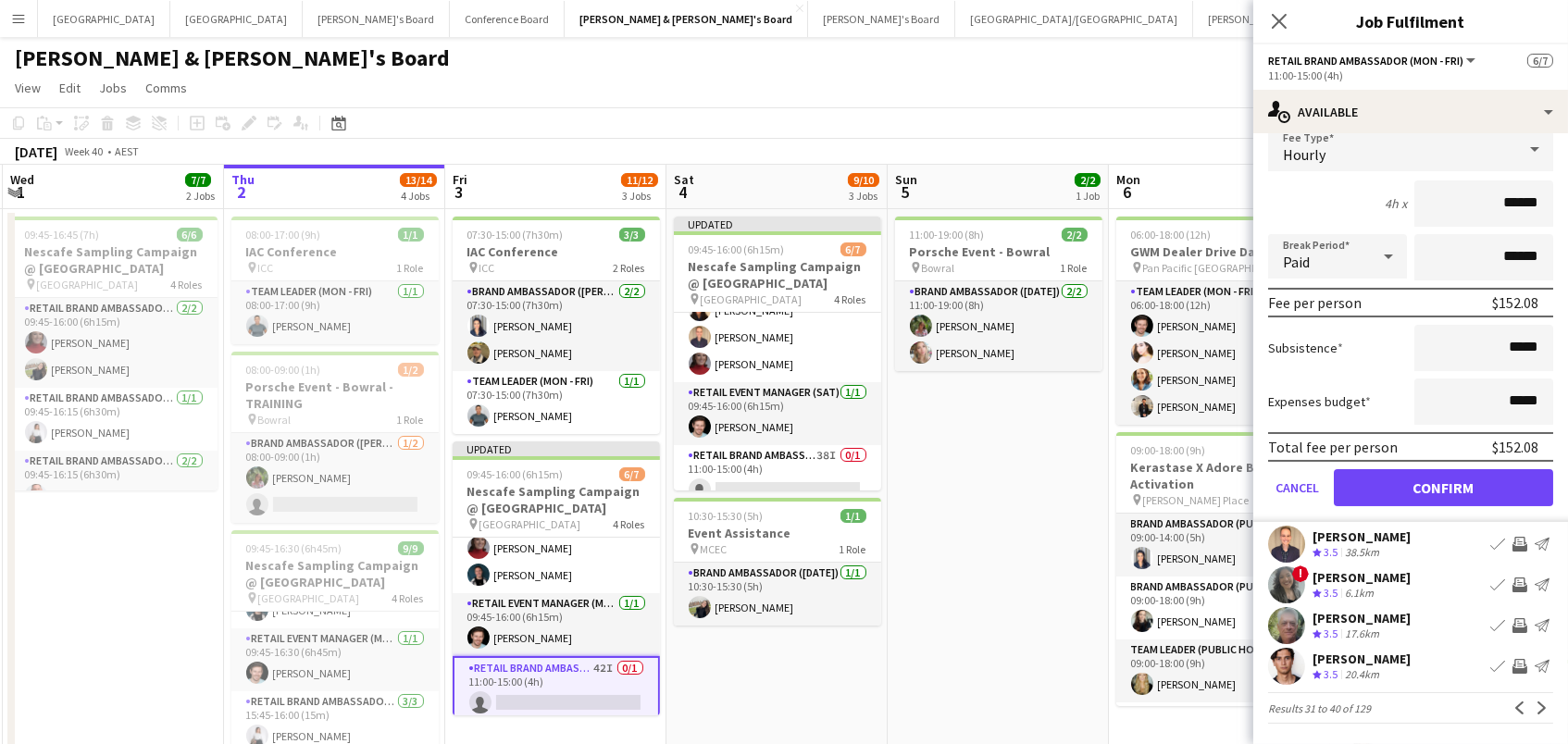
scroll to position [320, 0]
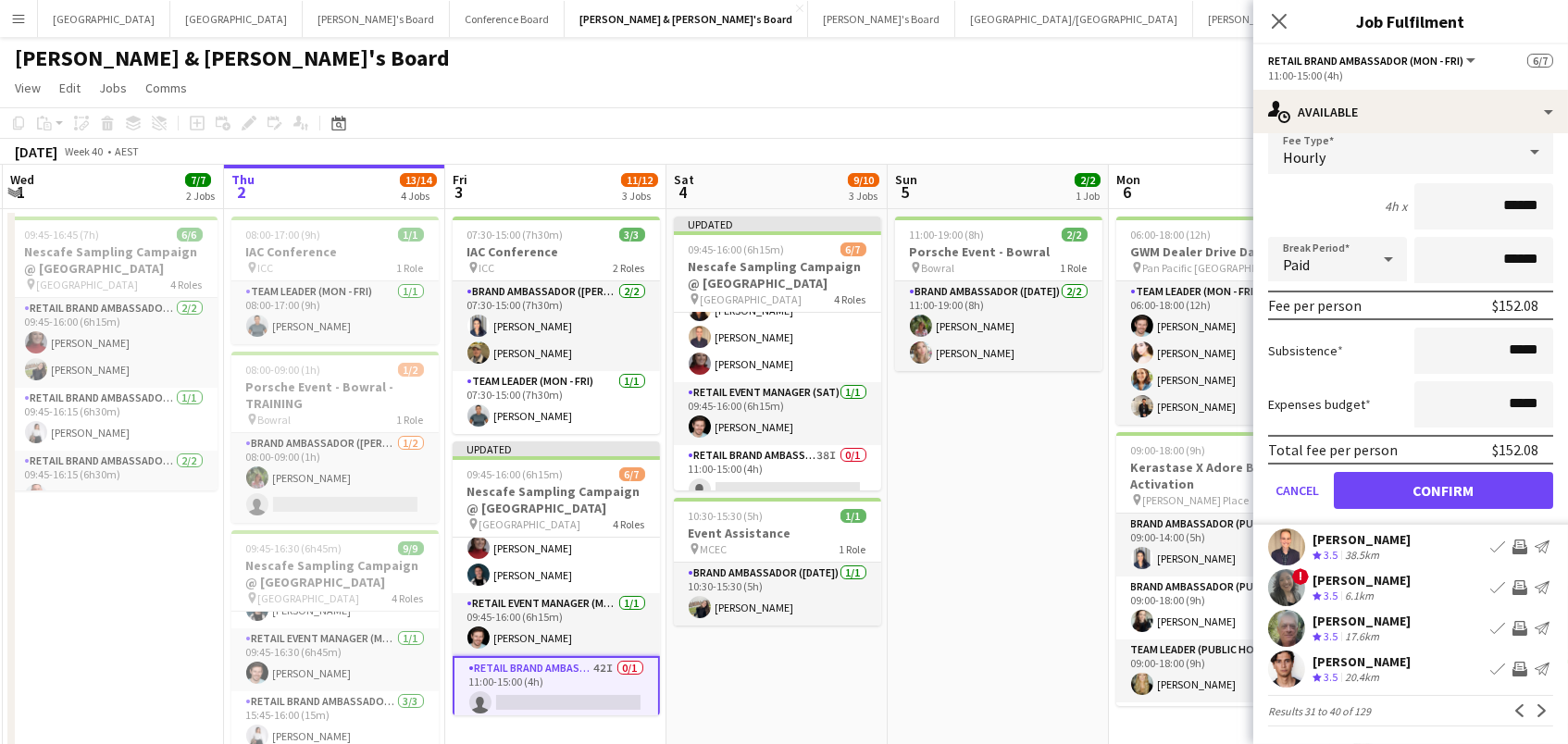
drag, startPoint x: 1438, startPoint y: 492, endPoint x: 1464, endPoint y: 498, distance: 26.7
click at [1438, 492] on button "Confirm" at bounding box center [1443, 490] width 219 height 37
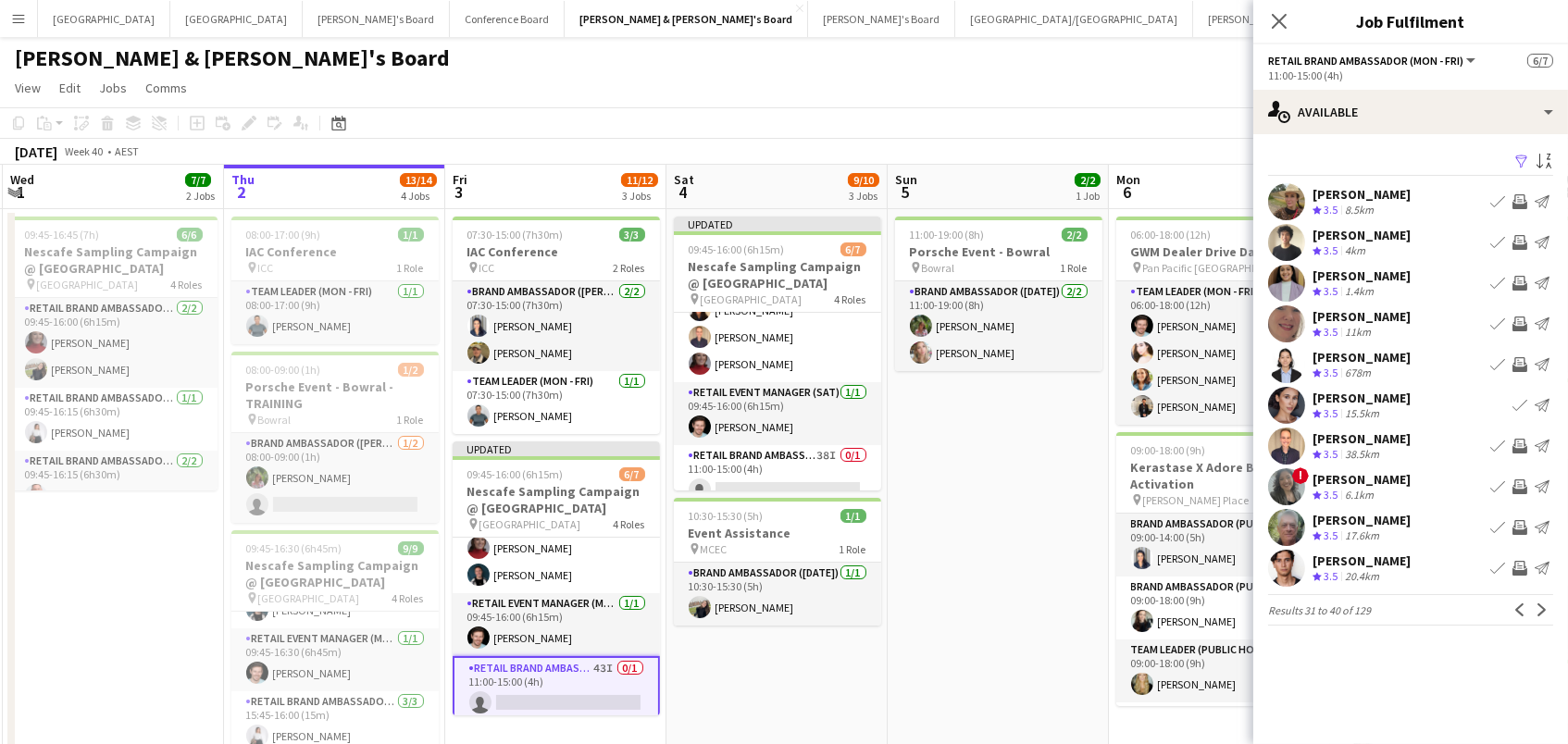
click at [1521, 441] on app-icon "Invite crew" at bounding box center [1519, 445] width 15 height 15
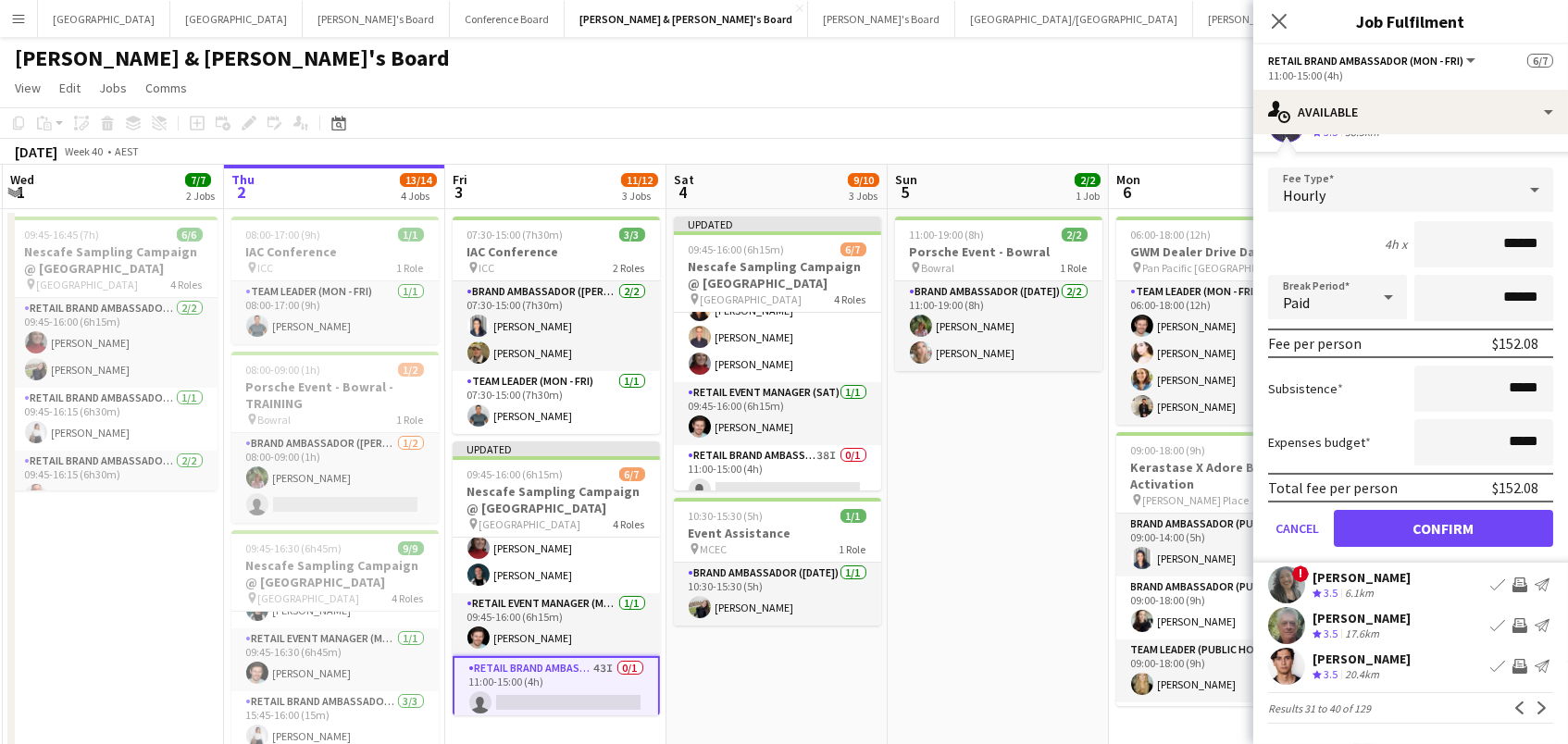
scroll to position [320, 0]
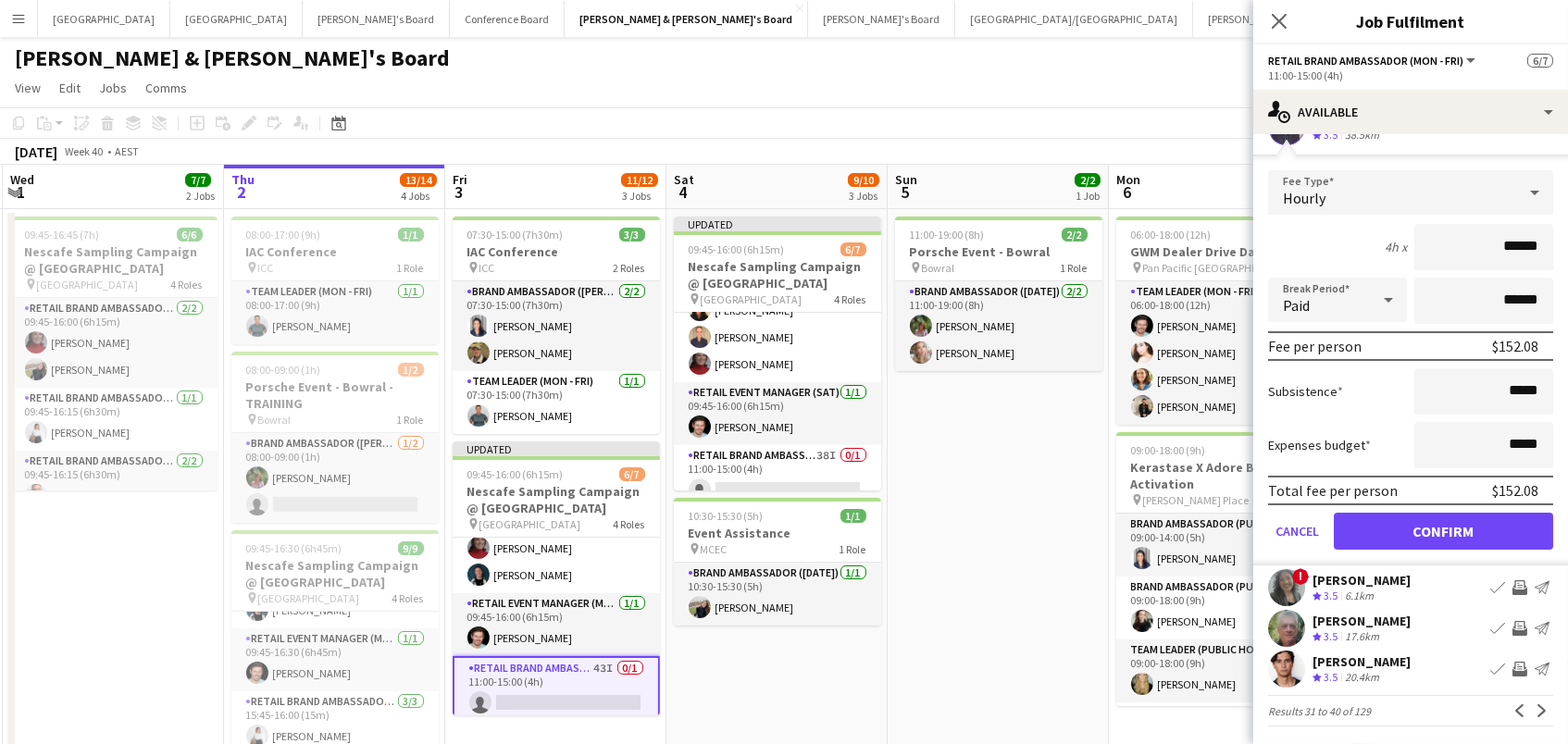
click at [1458, 525] on button "Confirm" at bounding box center [1443, 531] width 219 height 37
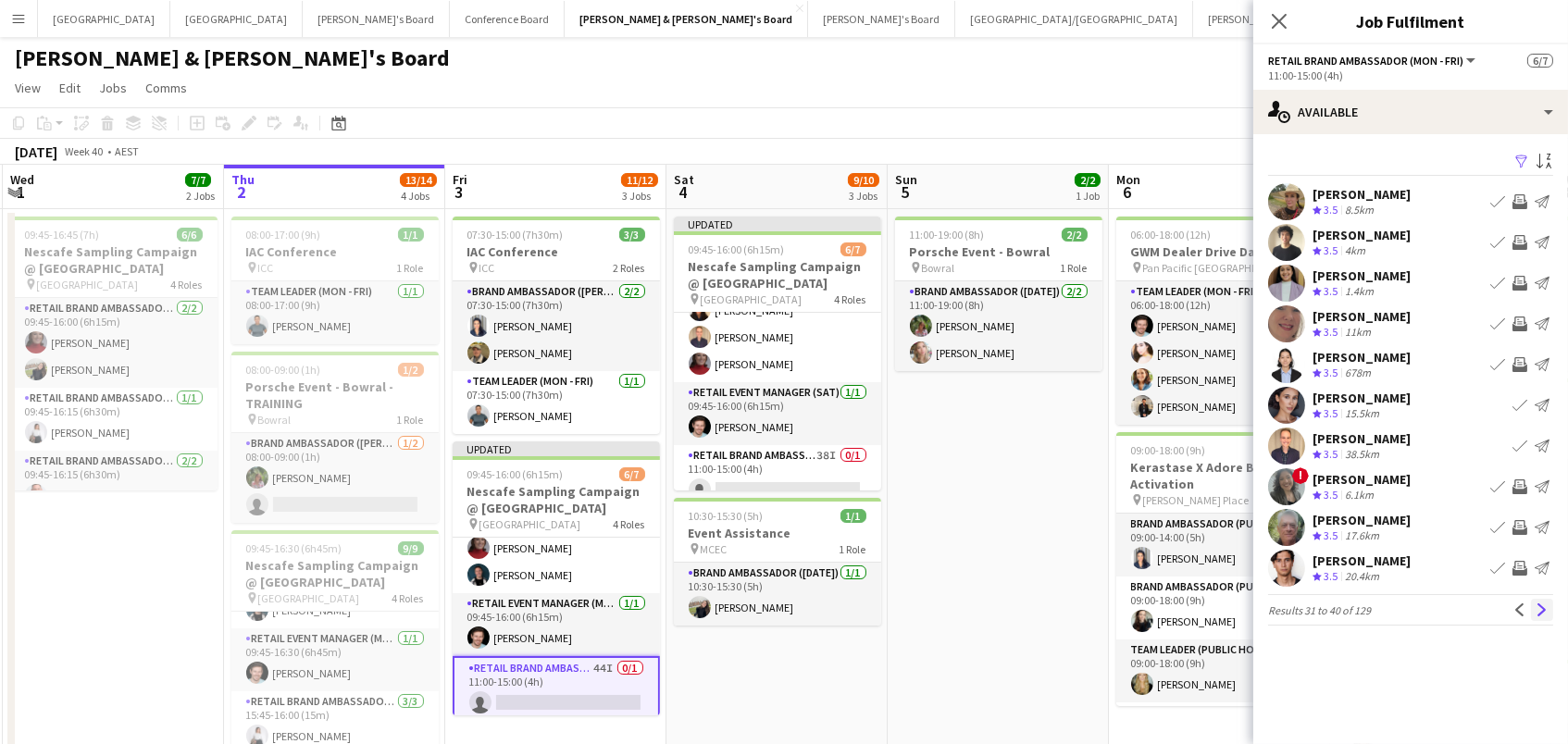
click at [1540, 614] on app-icon "Next" at bounding box center [1542, 610] width 13 height 13
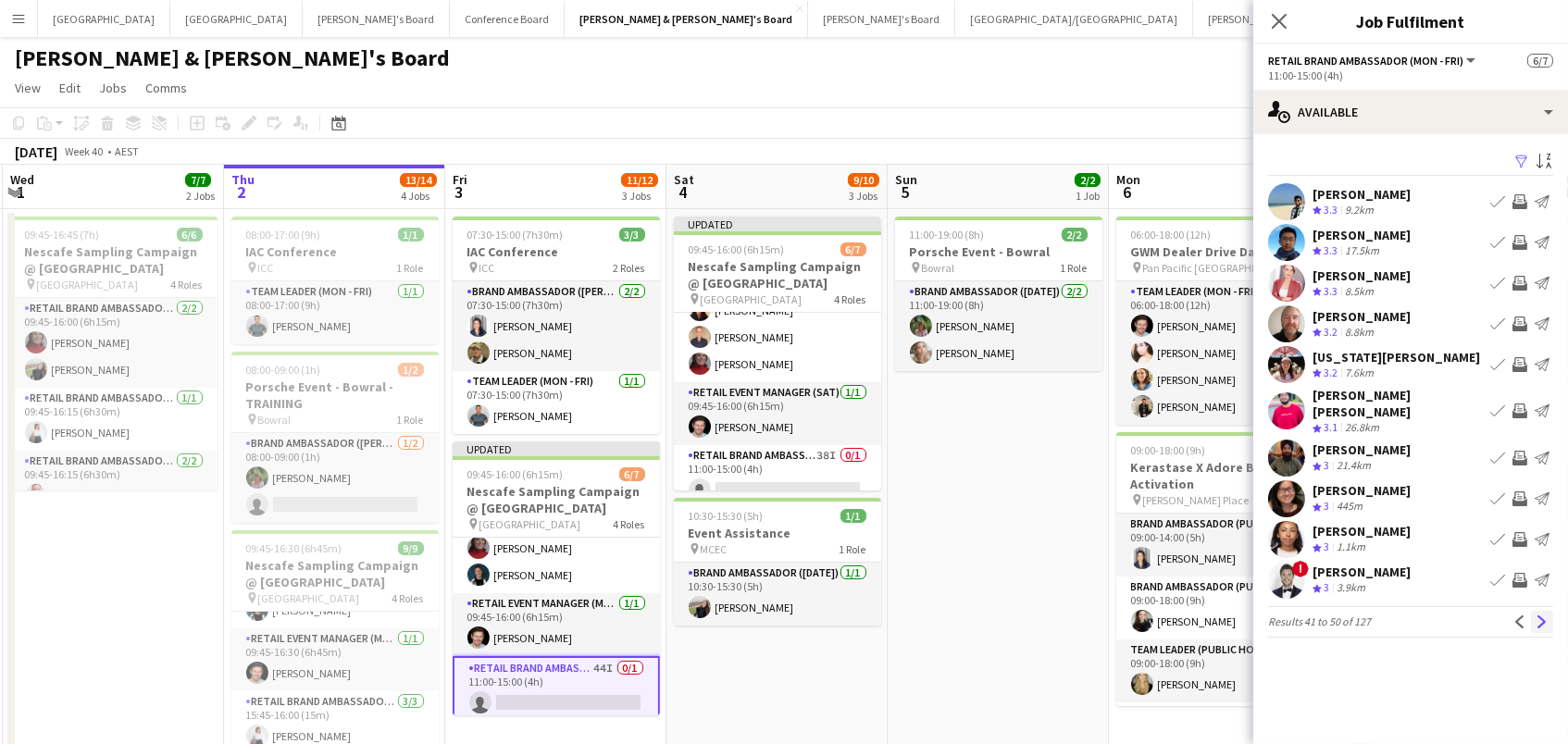
click at [1543, 616] on app-icon "Next" at bounding box center [1542, 621] width 13 height 13
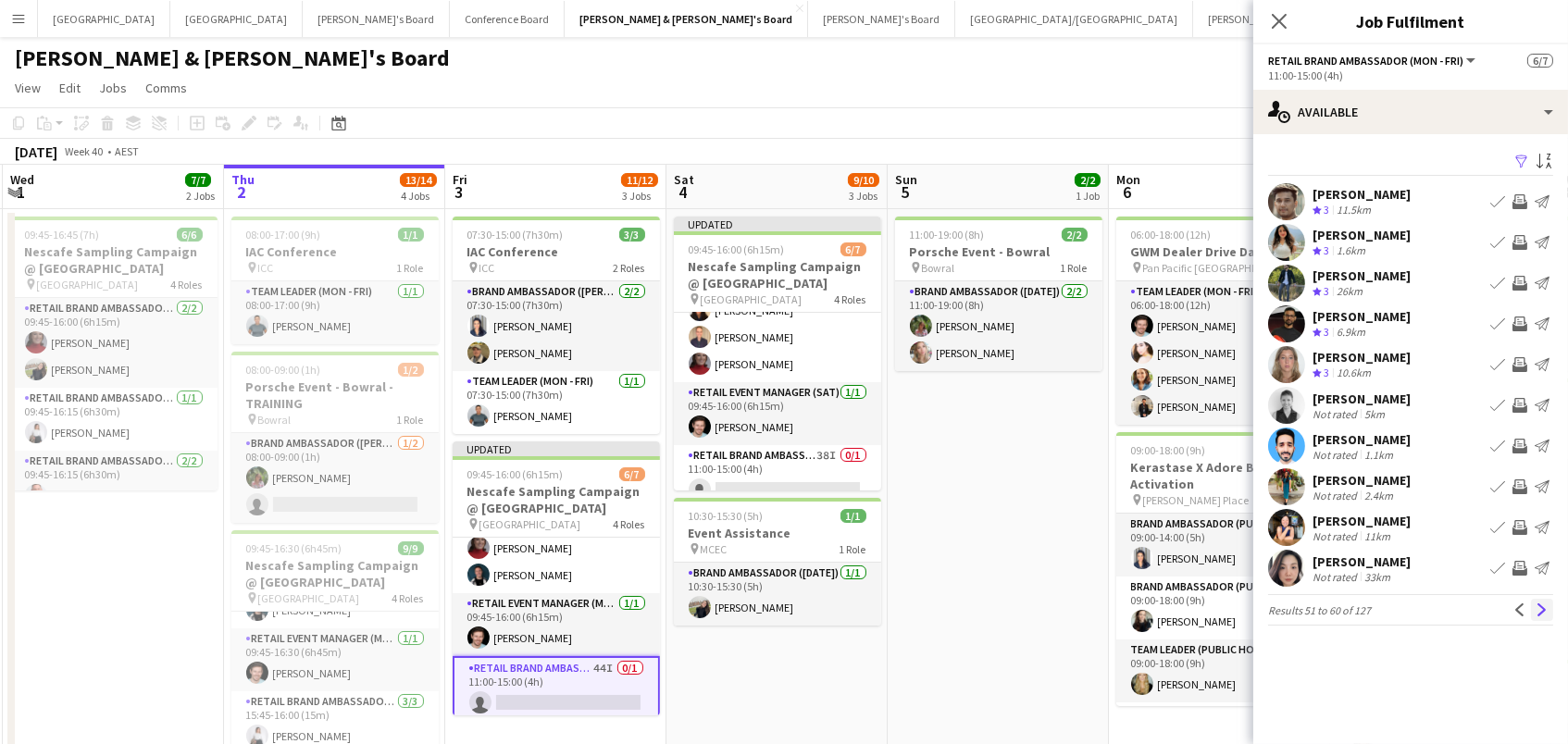
click at [1544, 604] on app-icon "Next" at bounding box center [1542, 610] width 13 height 13
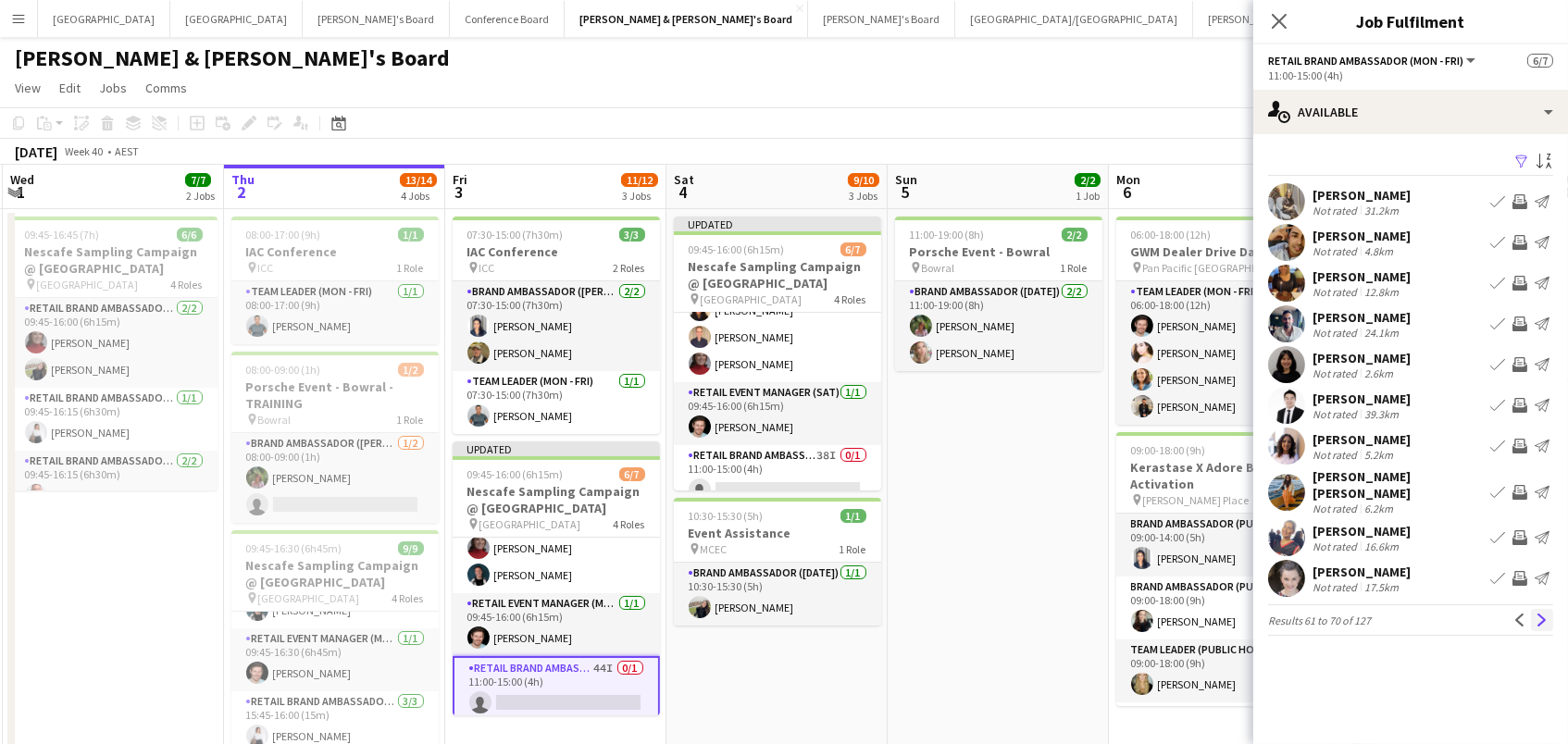
click at [1536, 614] on app-icon "Next" at bounding box center [1542, 620] width 13 height 13
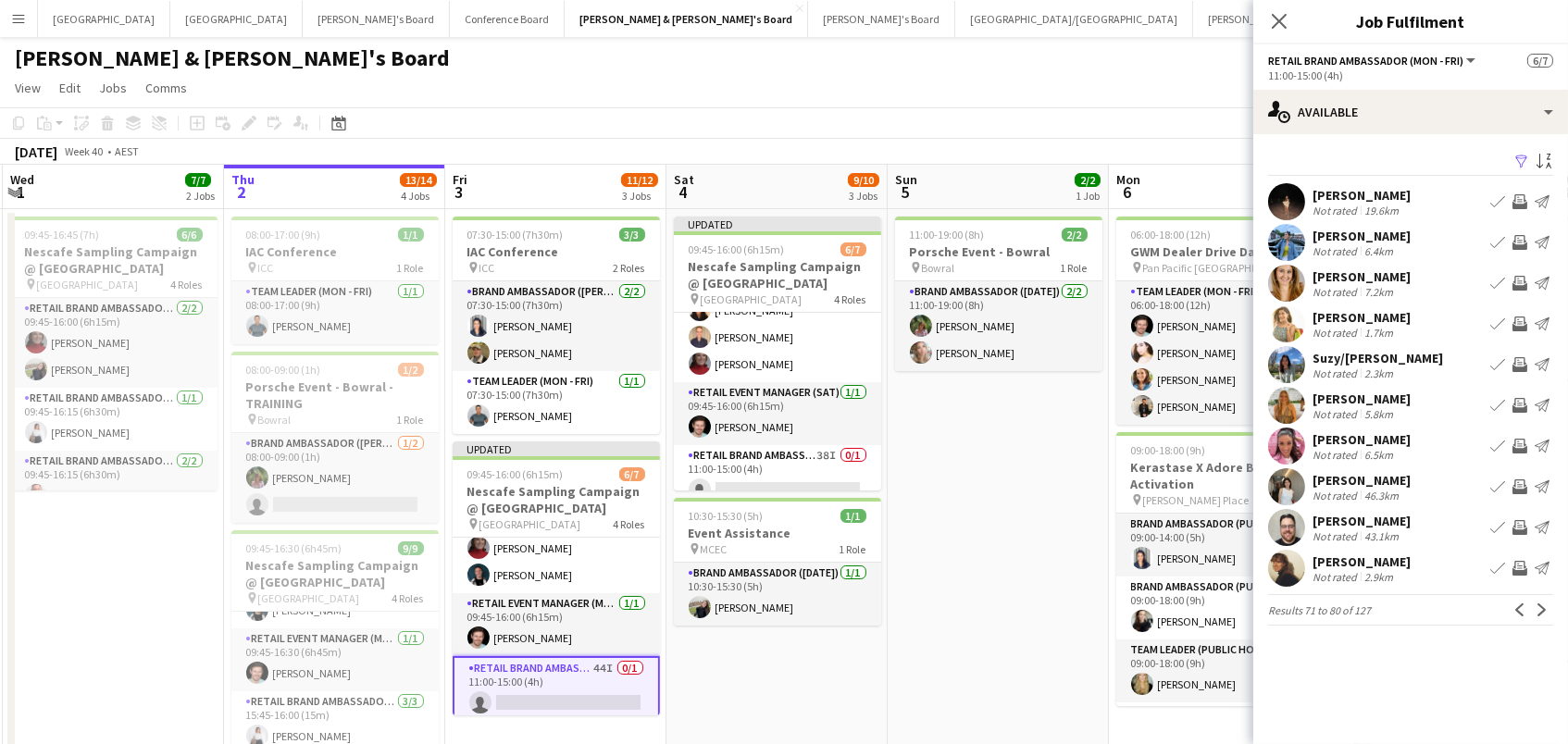
click at [1390, 239] on div "Karin Grabow" at bounding box center [1362, 236] width 99 height 17
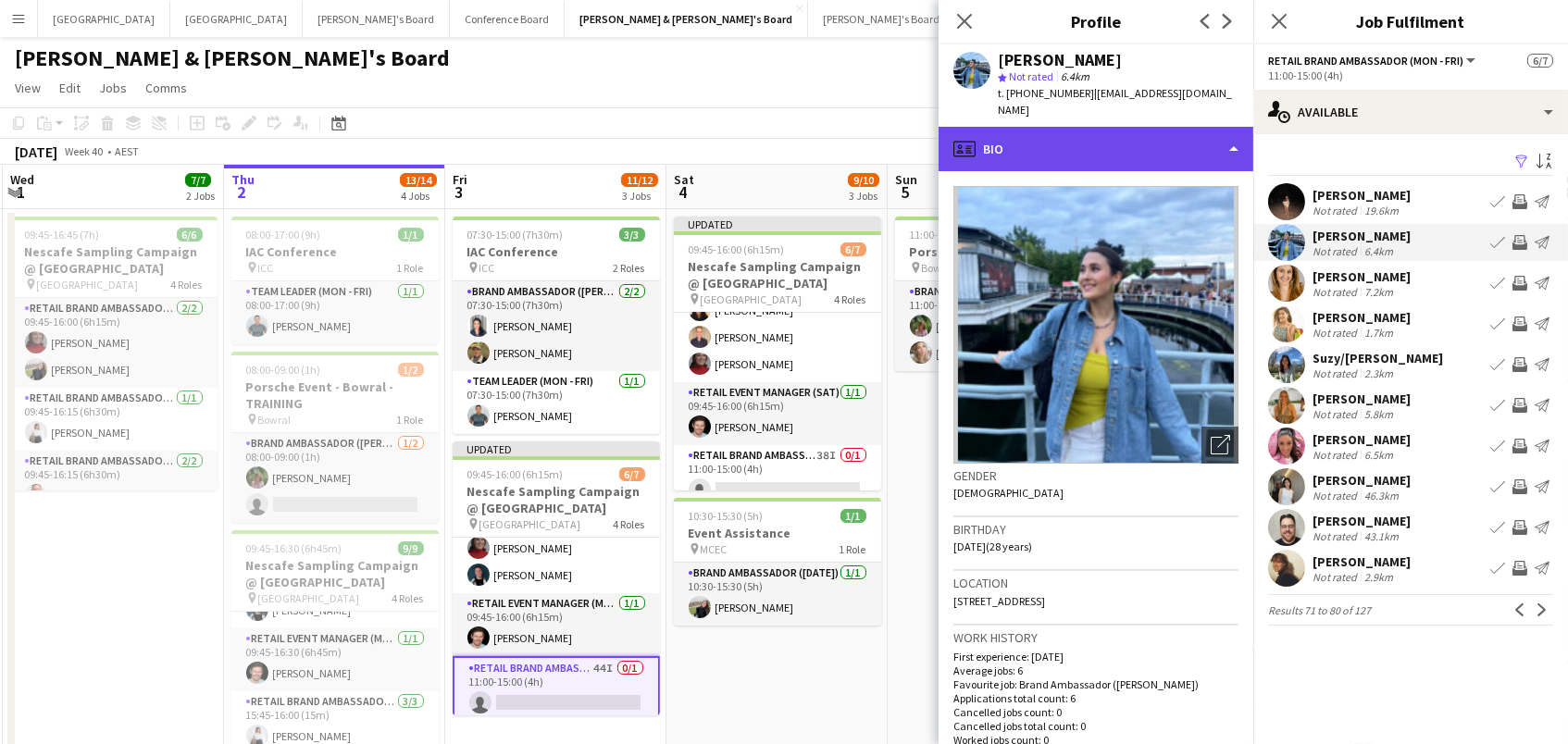
click at [1163, 134] on div "profile Bio" at bounding box center [1096, 148] width 315 height 45
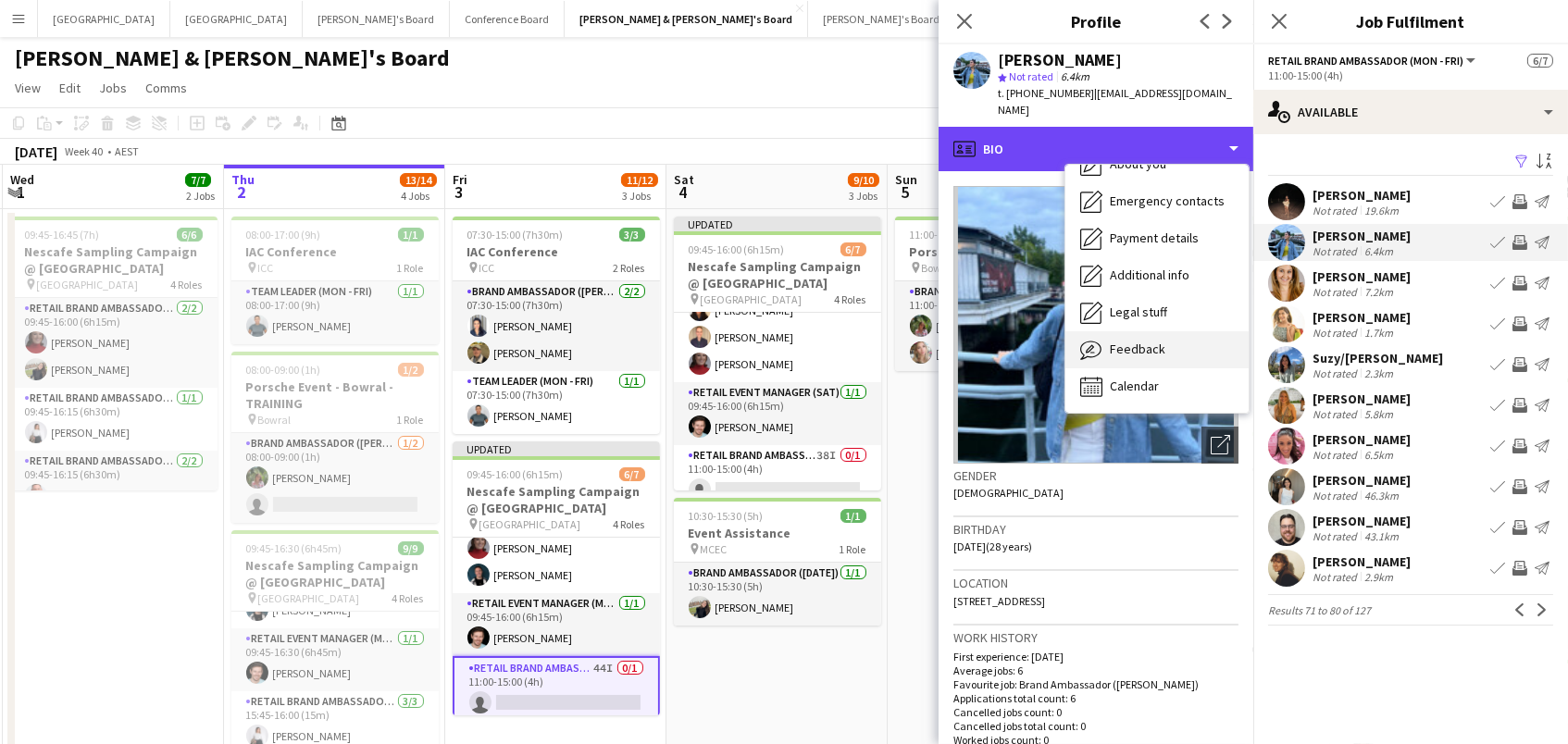
scroll to position [136, 0]
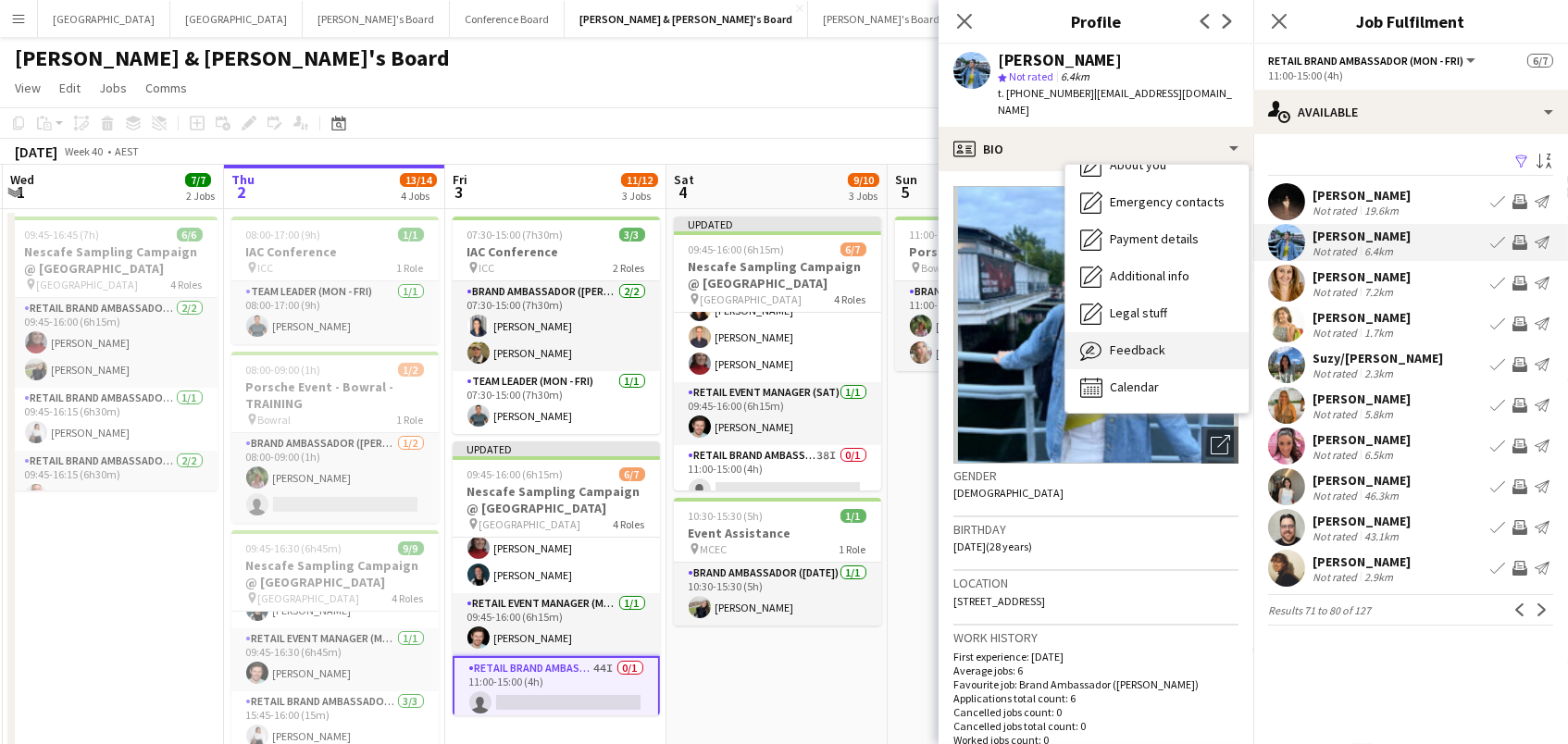
click at [1183, 333] on div "Feedback Feedback" at bounding box center [1158, 351] width 183 height 37
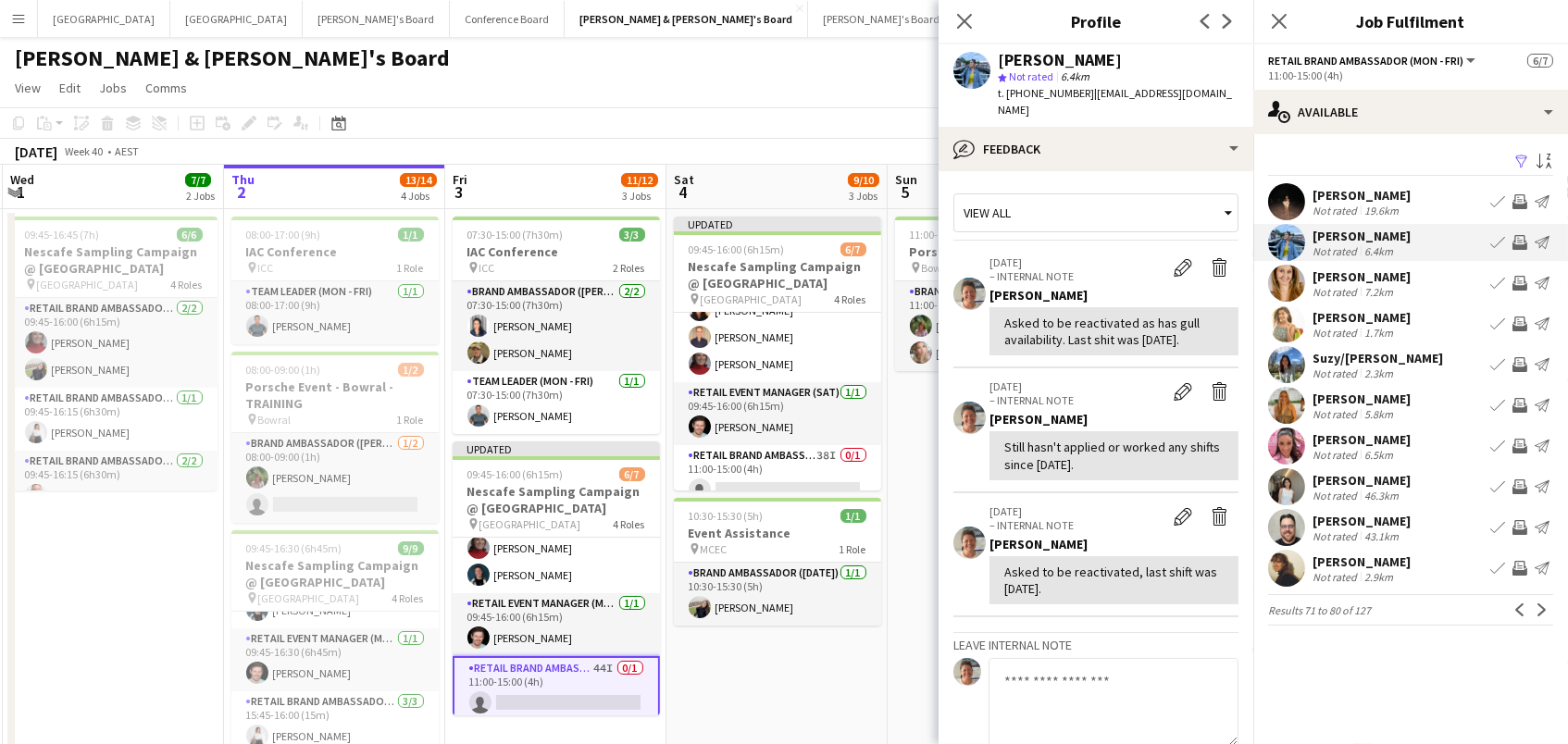
click at [1522, 445] on app-icon "Invite crew" at bounding box center [1519, 445] width 15 height 15
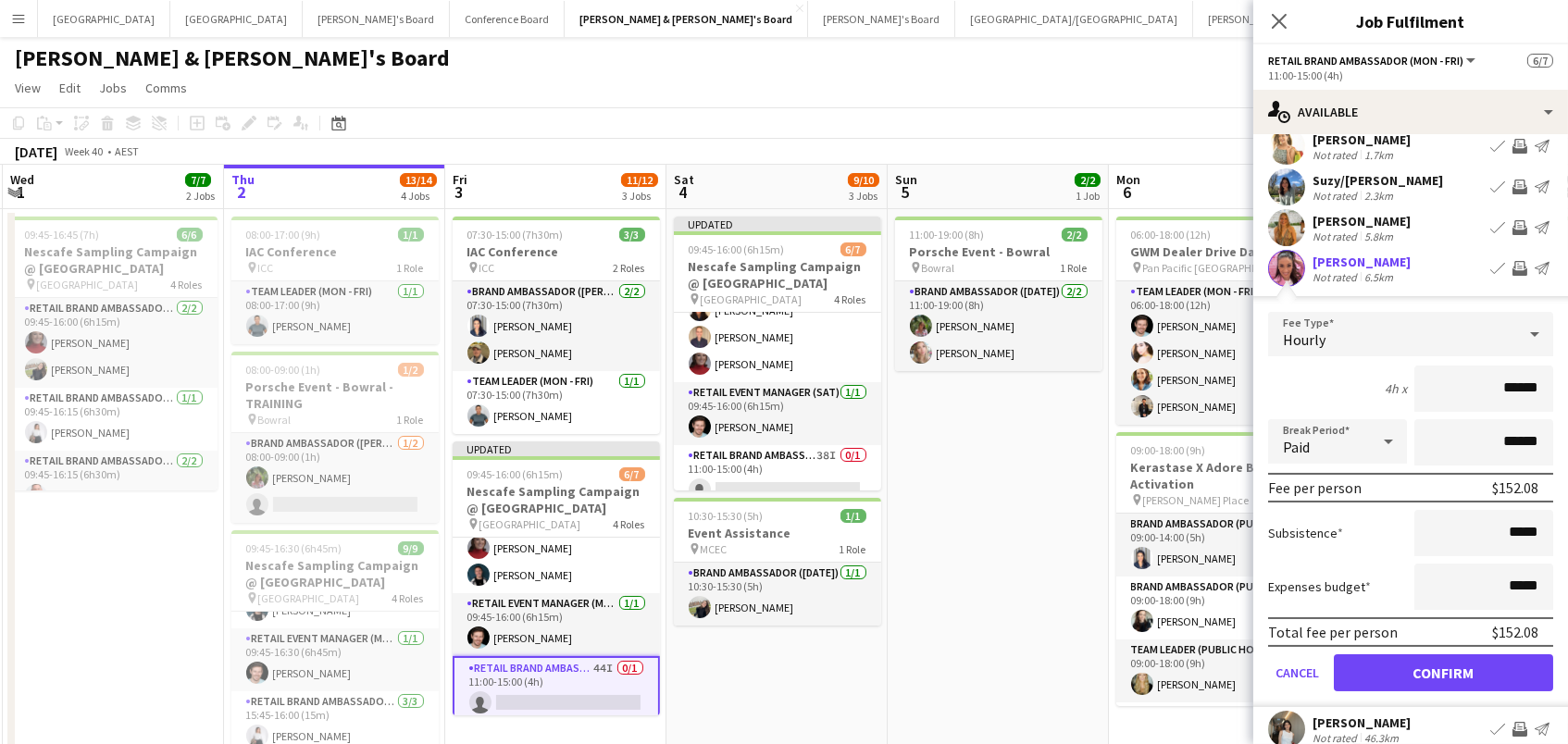
scroll to position [189, 0]
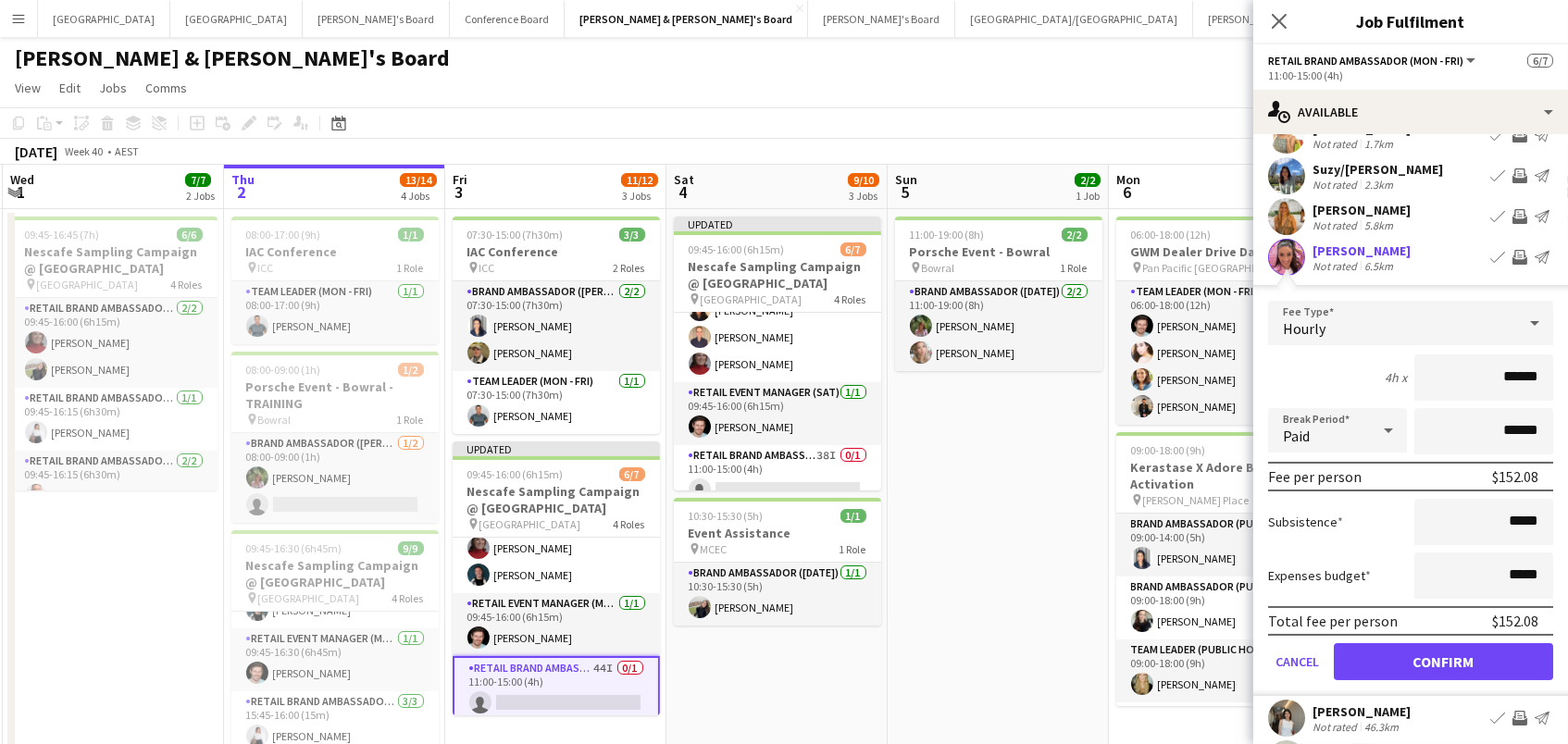
click at [1440, 657] on button "Confirm" at bounding box center [1443, 661] width 219 height 37
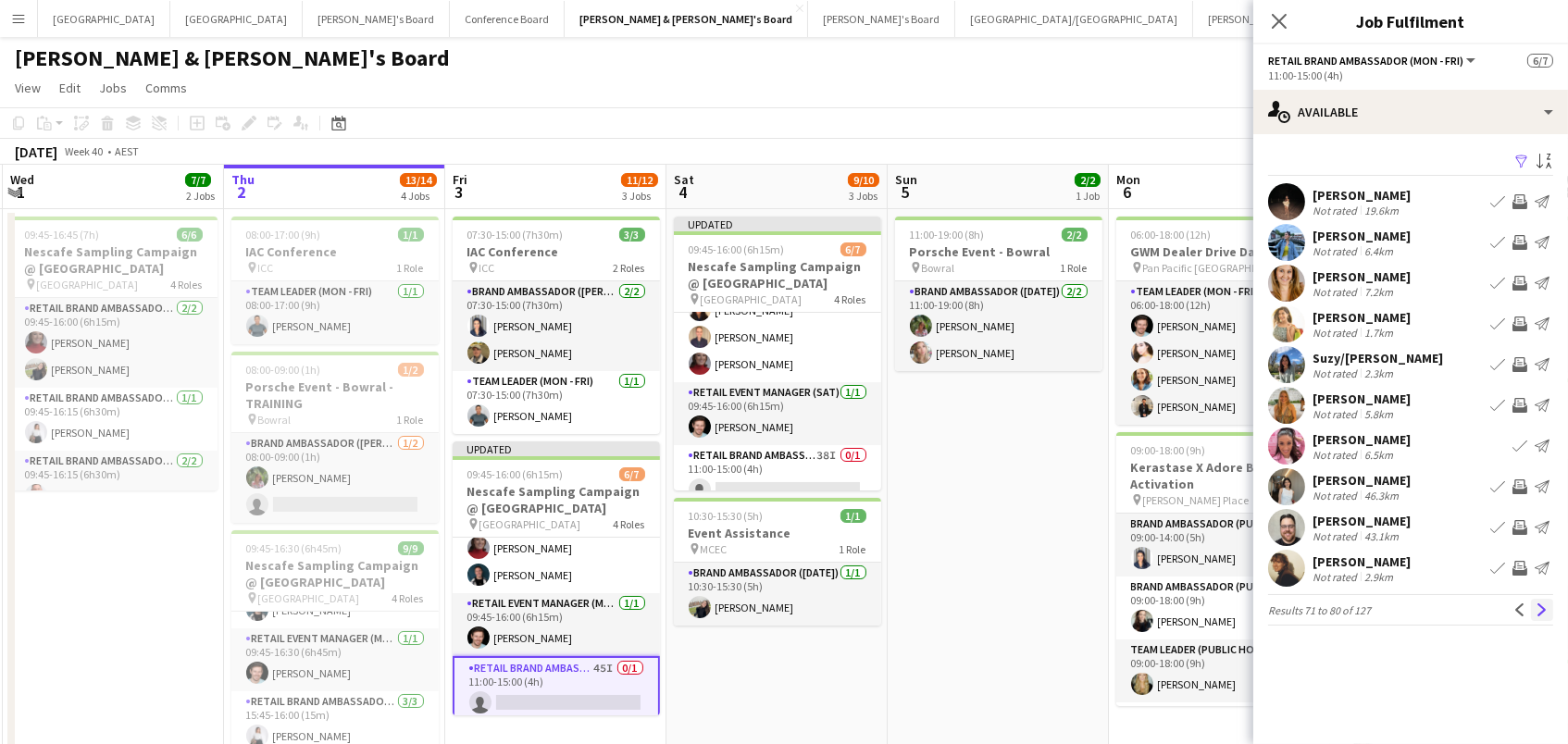
click at [1548, 610] on app-icon "Next" at bounding box center [1542, 610] width 13 height 13
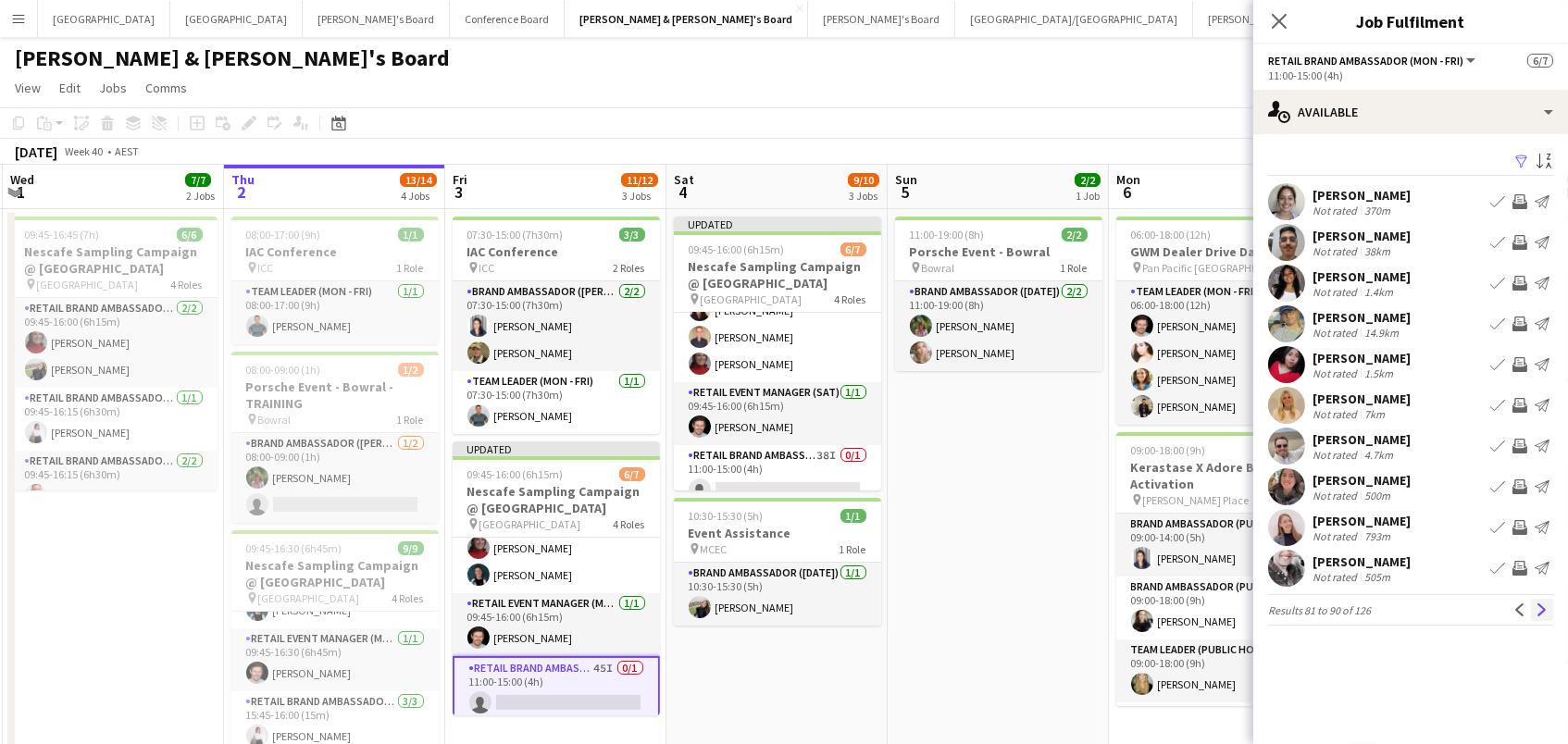
click at [1537, 609] on app-icon "Next" at bounding box center [1542, 610] width 13 height 13
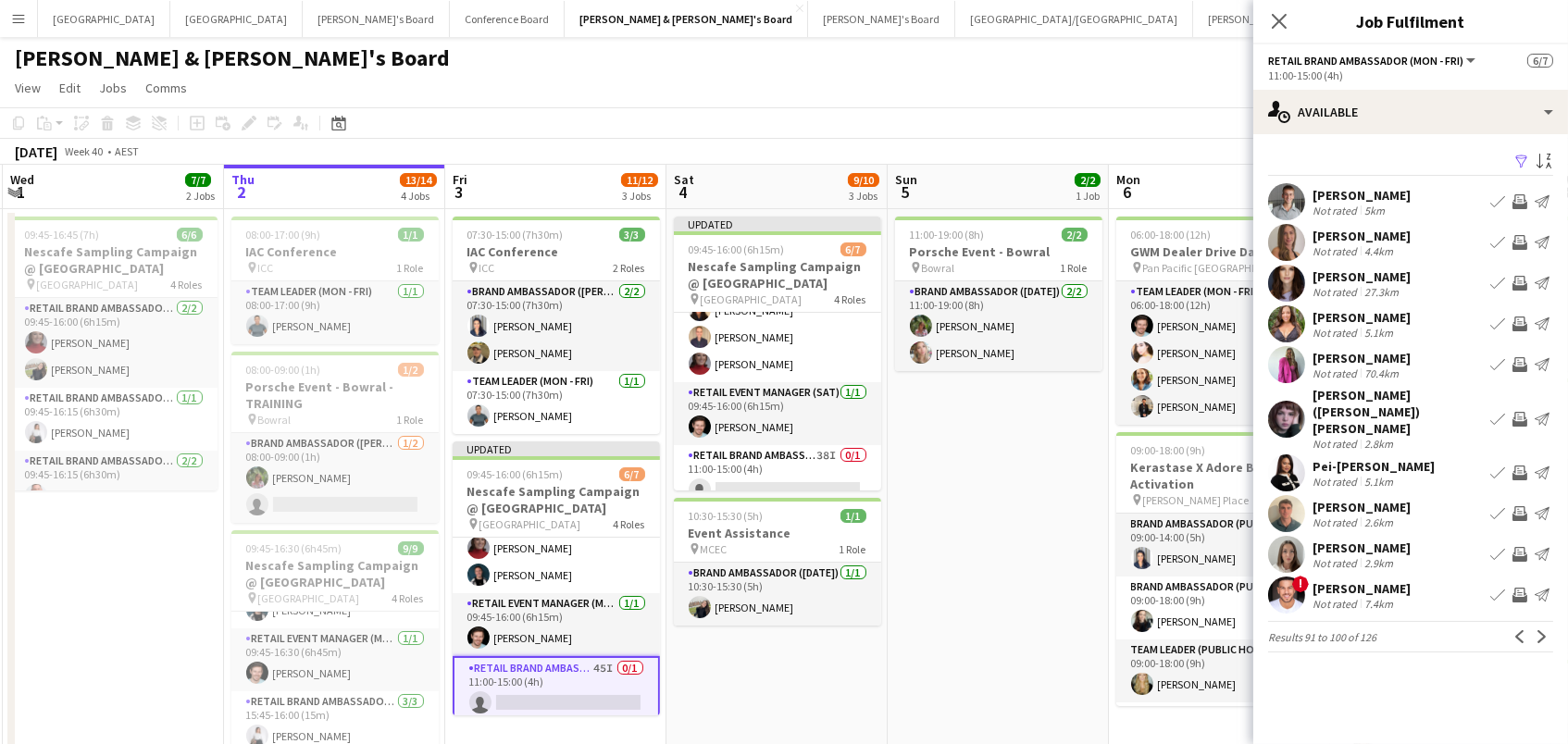
scroll to position [0, 1]
click at [1515, 280] on app-icon "Invite crew" at bounding box center [1519, 283] width 15 height 15
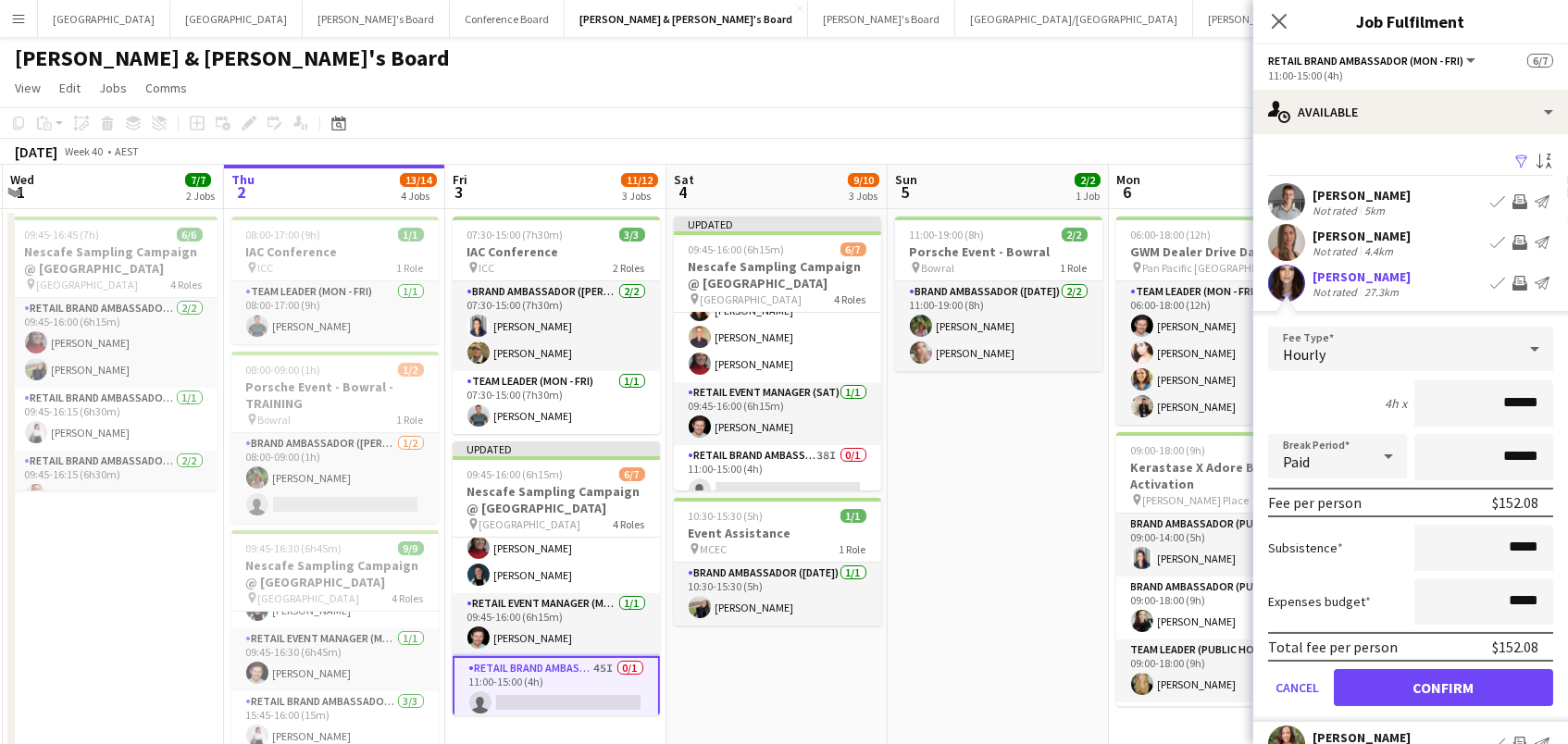
click at [1506, 687] on button "Confirm" at bounding box center [1443, 687] width 219 height 37
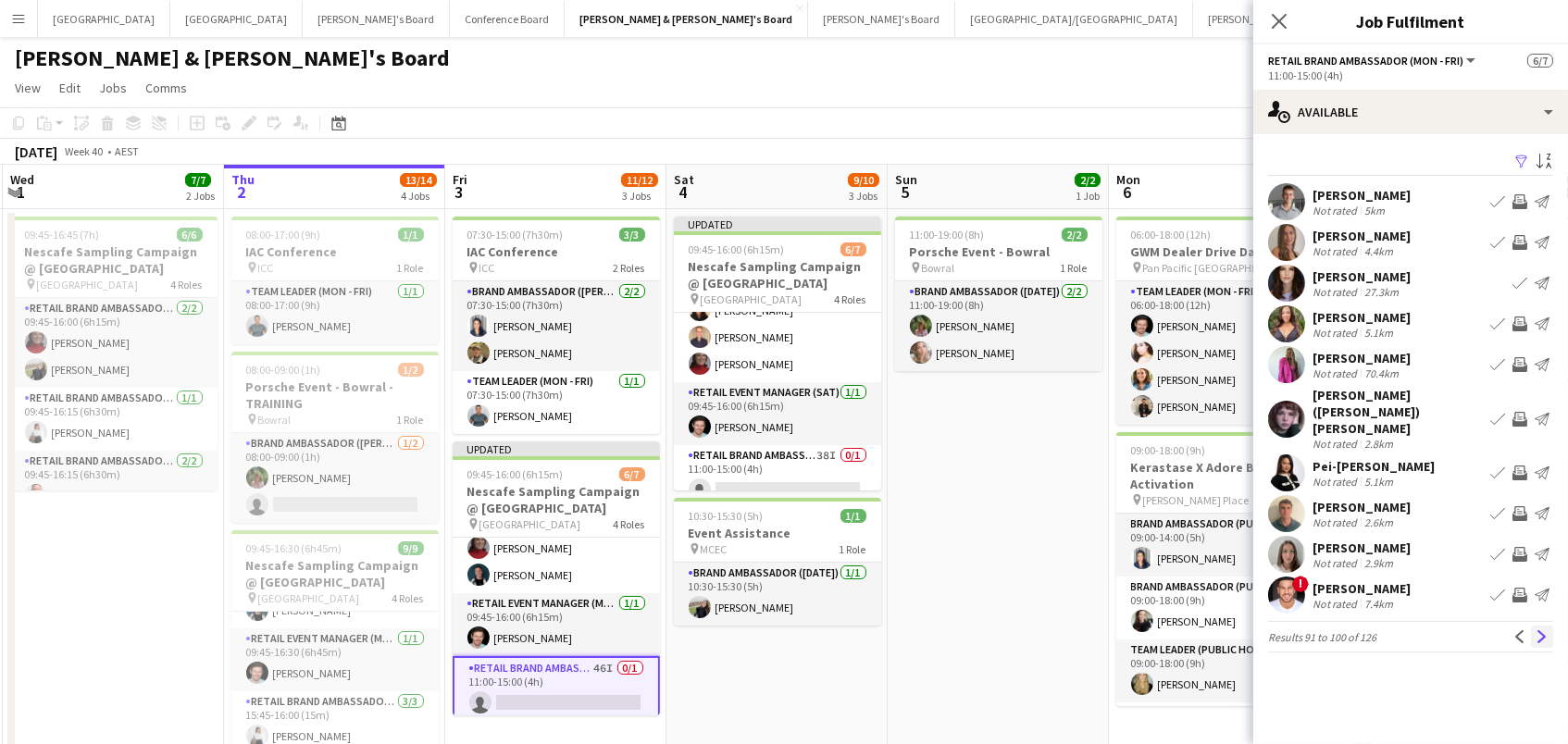
click at [1547, 630] on app-icon "Next" at bounding box center [1542, 636] width 13 height 13
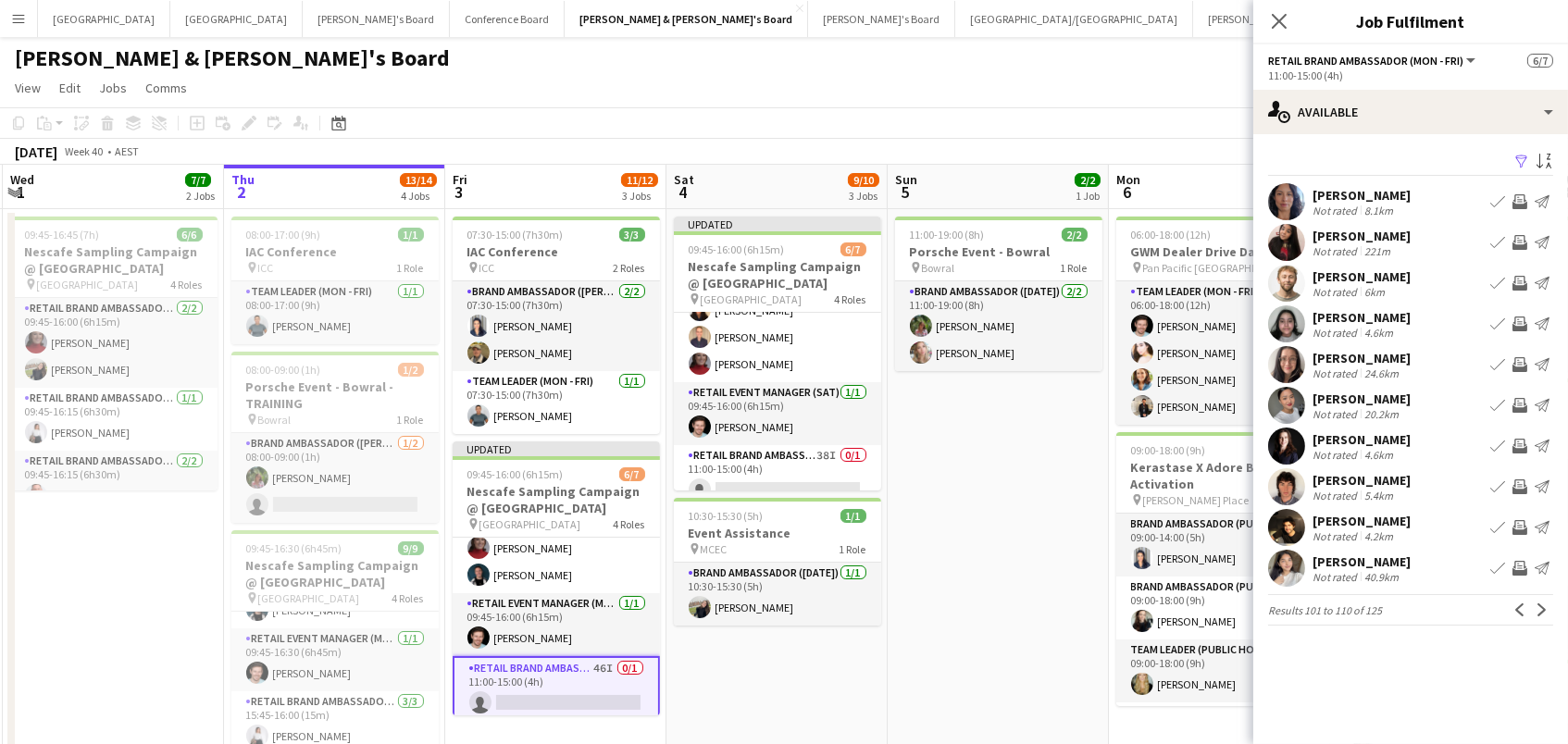
click at [1517, 438] on app-icon "Invite crew" at bounding box center [1519, 445] width 15 height 15
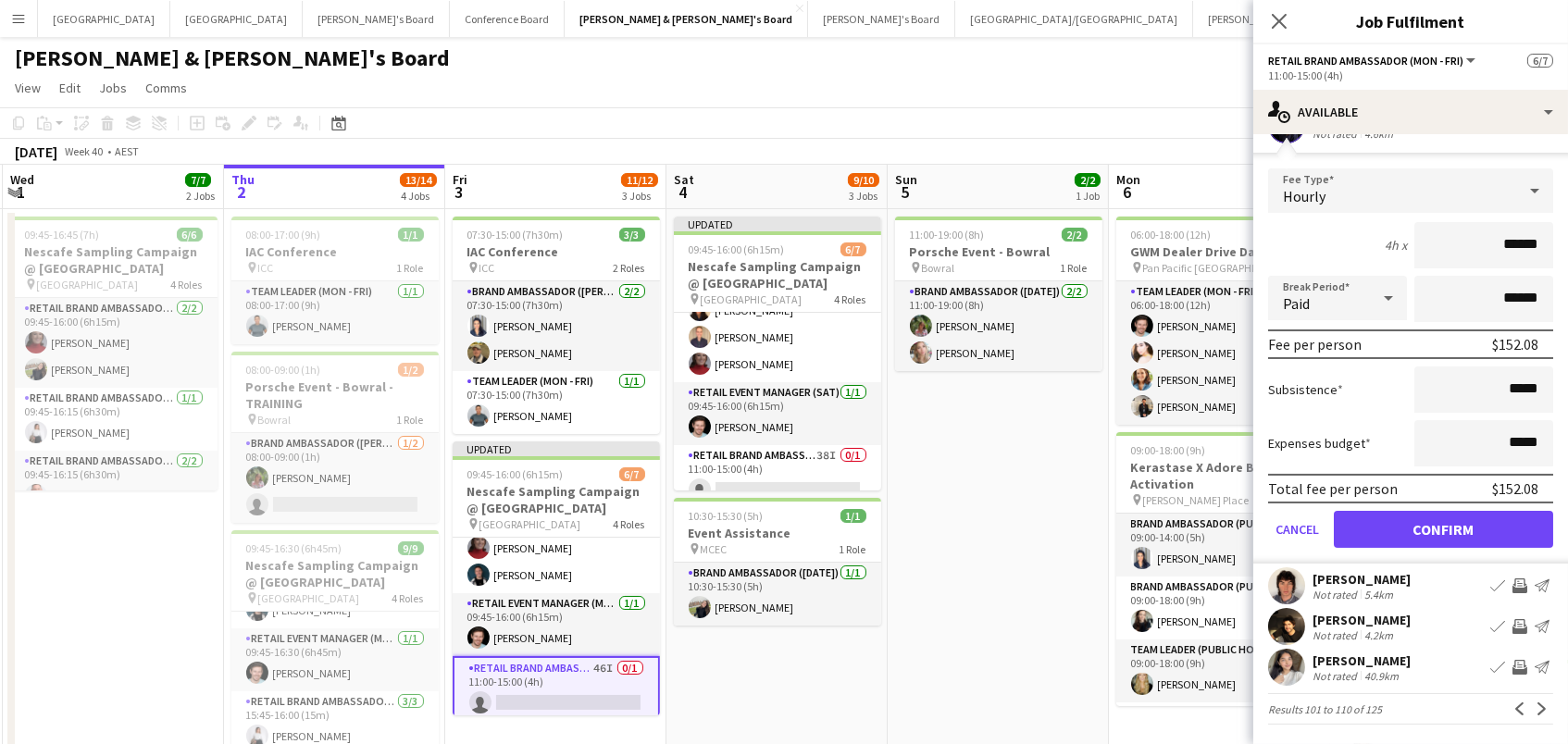
scroll to position [320, 0]
click at [1483, 540] on button "Confirm" at bounding box center [1443, 531] width 219 height 37
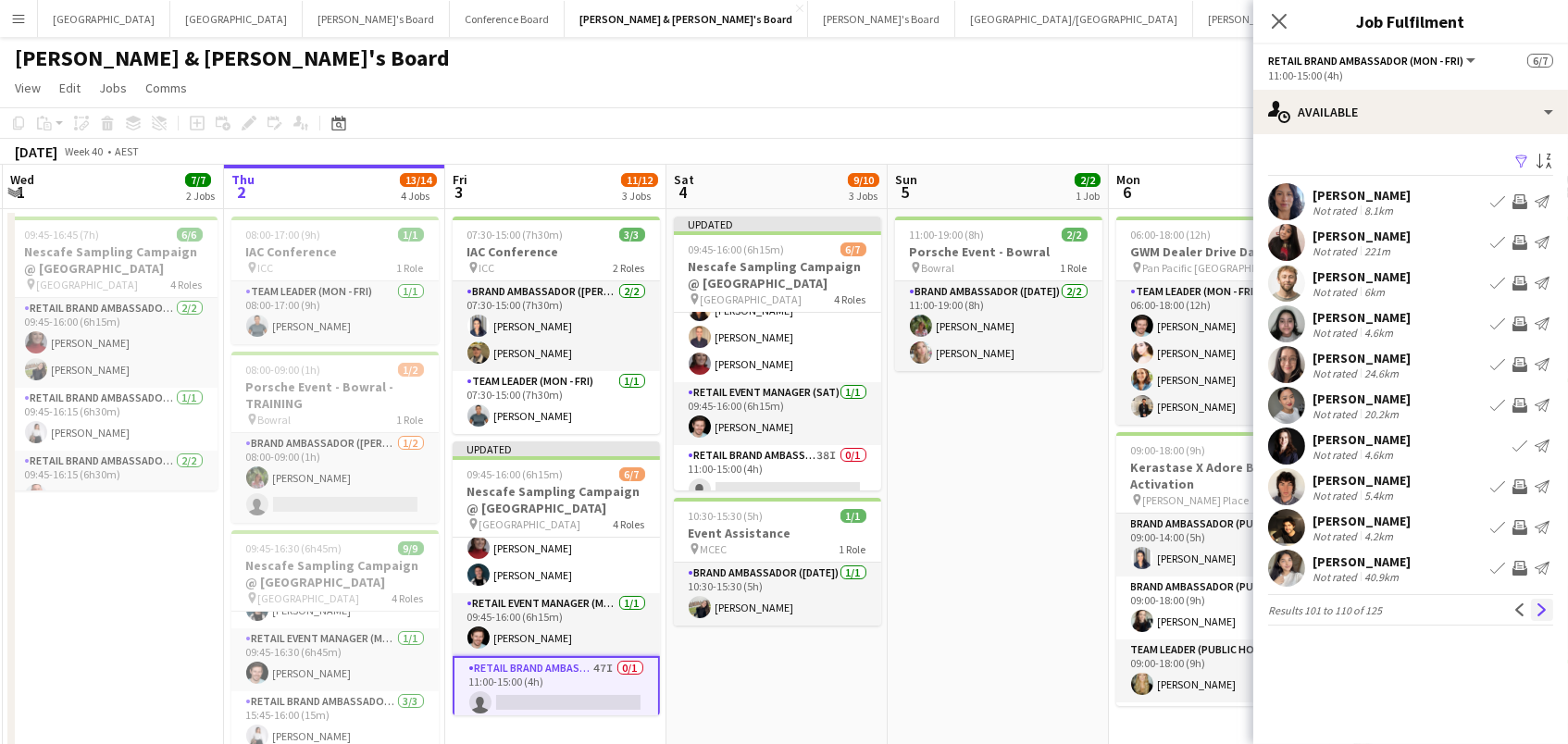
click at [1535, 599] on button "Next" at bounding box center [1542, 610] width 22 height 22
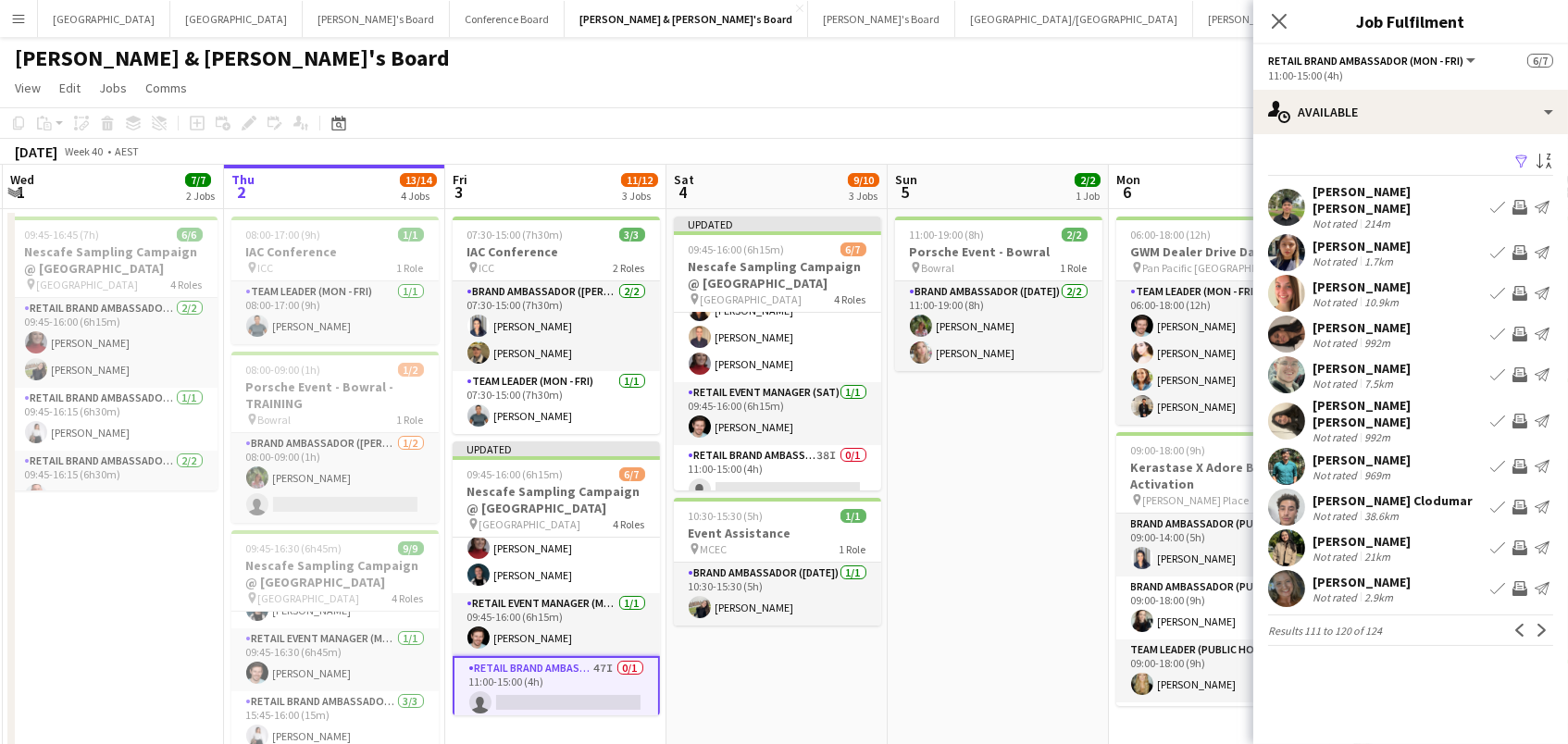
click at [1523, 582] on app-icon "Invite crew" at bounding box center [1519, 589] width 15 height 15
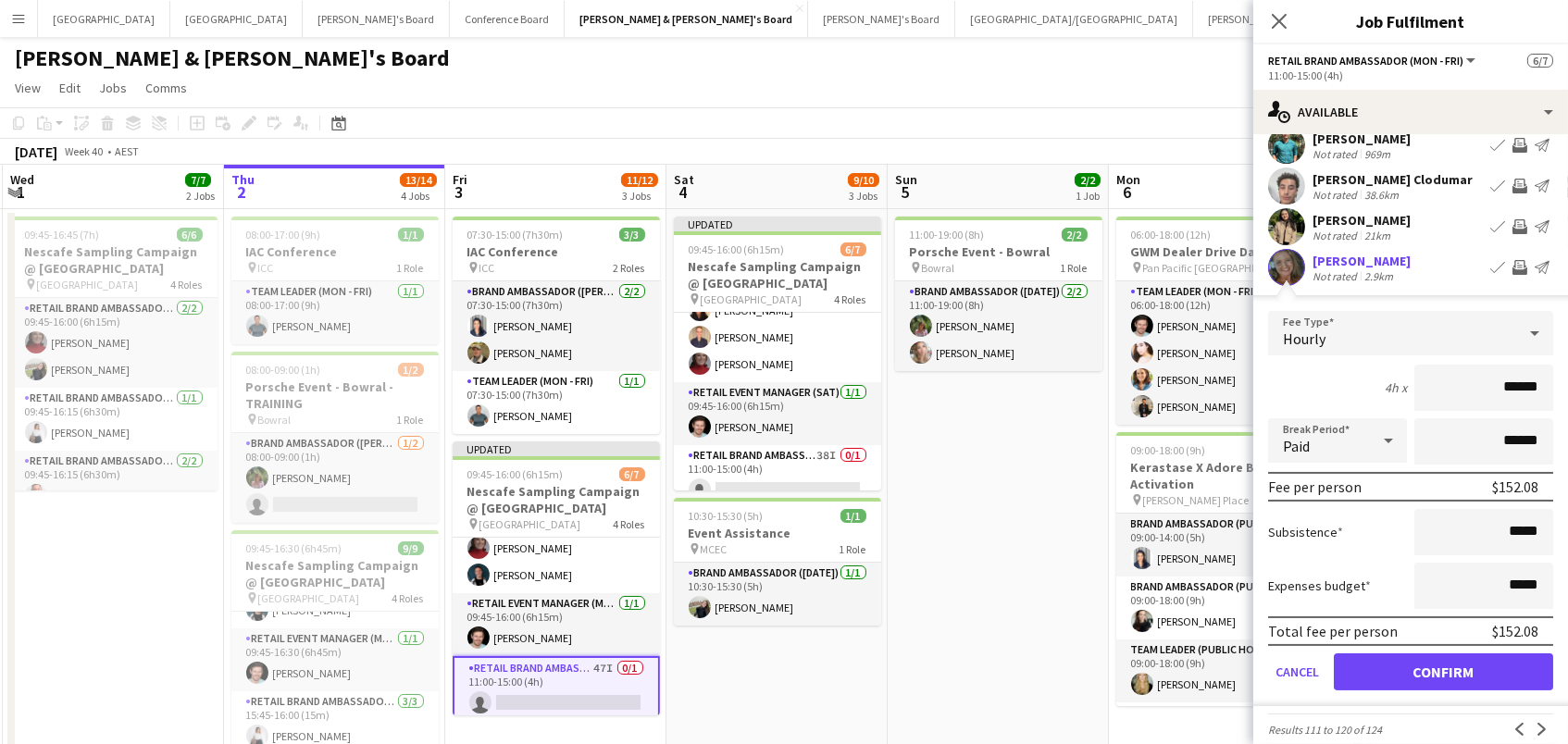
scroll to position [320, 0]
click at [1469, 655] on button "Confirm" at bounding box center [1443, 673] width 219 height 37
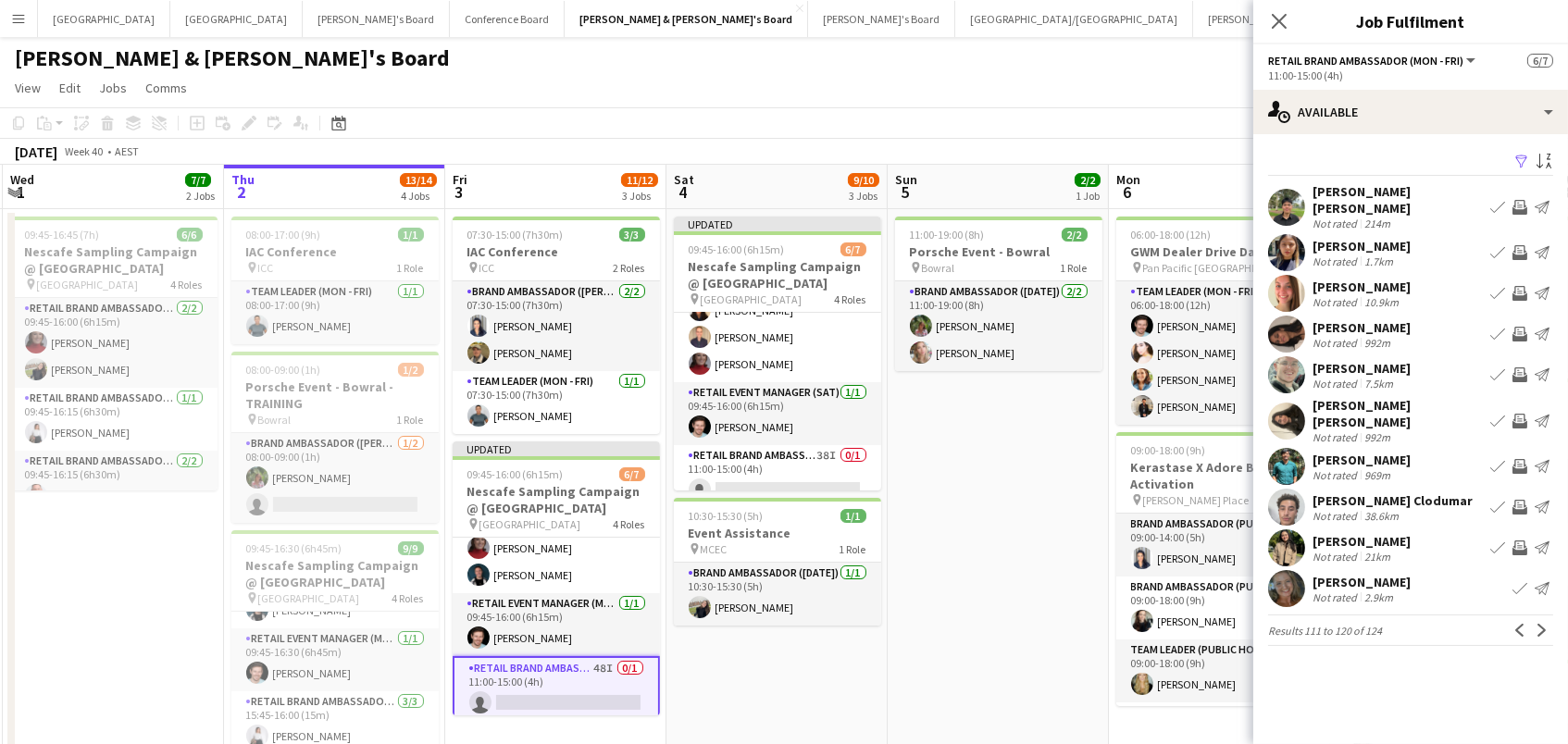
scroll to position [0, 0]
click at [1543, 623] on app-icon "Next" at bounding box center [1542, 629] width 13 height 13
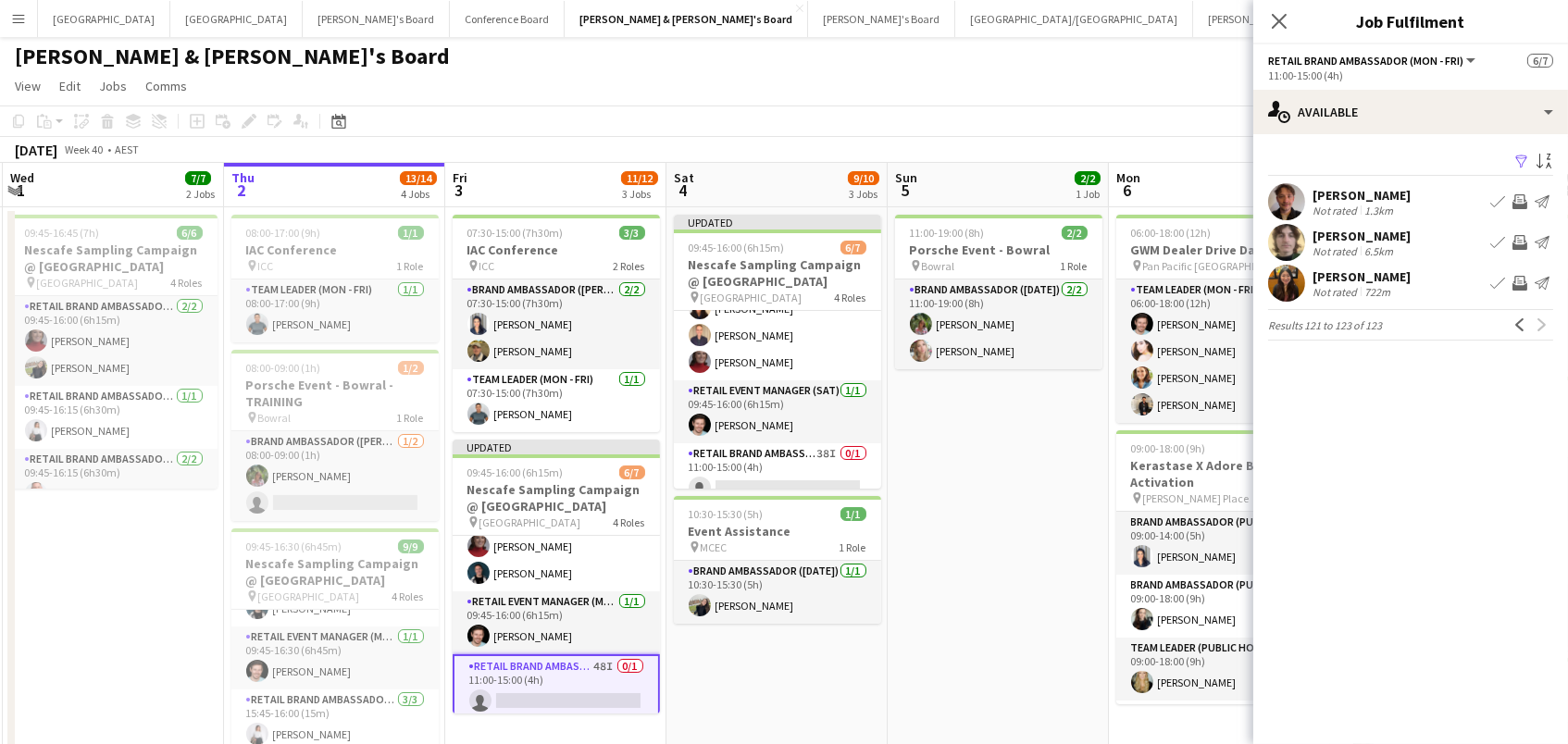
scroll to position [2, 0]
click at [1325, 150] on div "Filter Sort asc" at bounding box center [1411, 162] width 285 height 27
drag, startPoint x: 1158, startPoint y: 120, endPoint x: 1173, endPoint y: 118, distance: 15.1
click at [1158, 120] on app-toolbar "Copy Paste Paste Command V Paste with crew Command Shift V Paste linked Job [GE…" at bounding box center [784, 122] width 1568 height 32
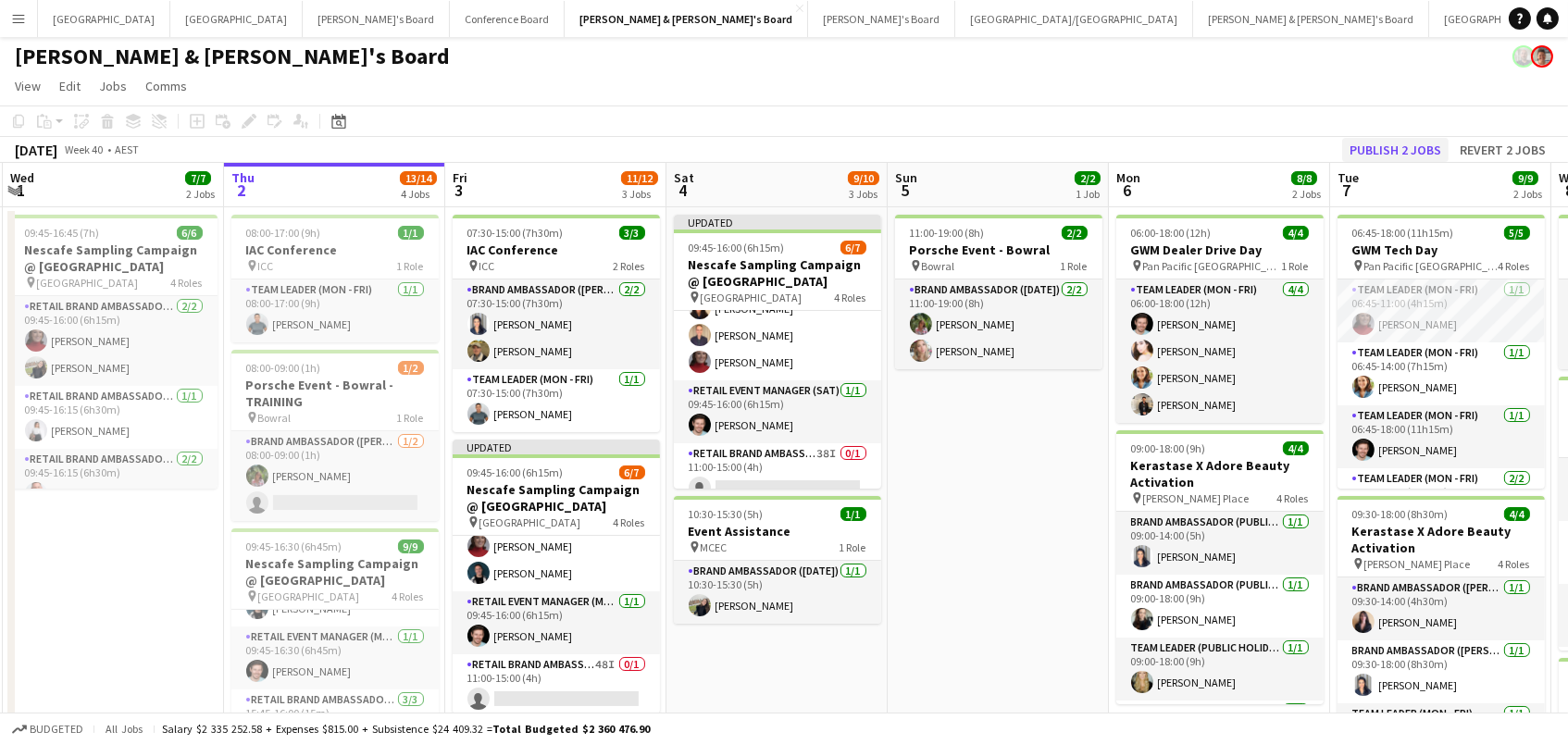
click at [1388, 150] on button "Publish 2 jobs" at bounding box center [1395, 149] width 107 height 24
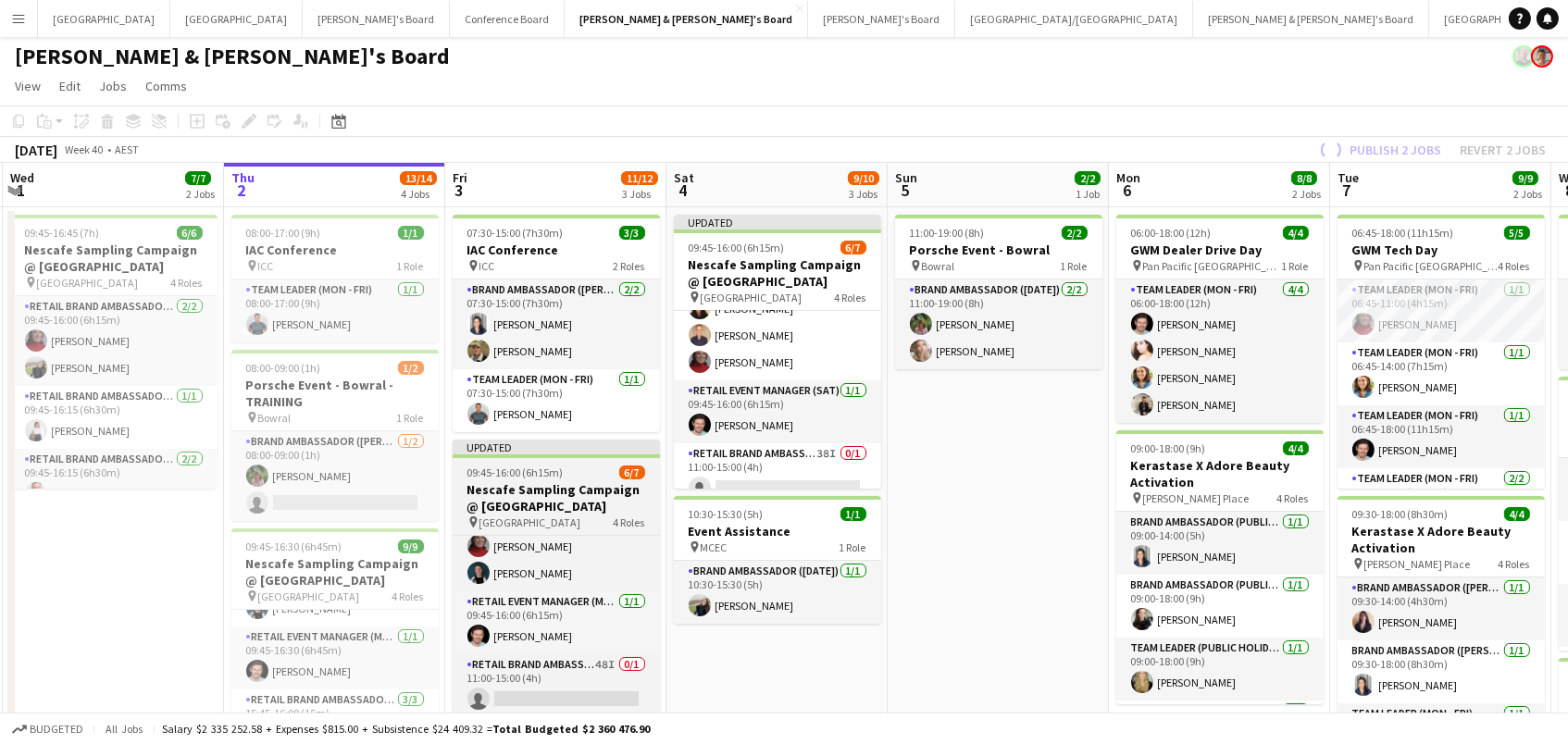
click at [502, 477] on span "09:45-16:00 (6h15m)" at bounding box center [515, 472] width 97 height 14
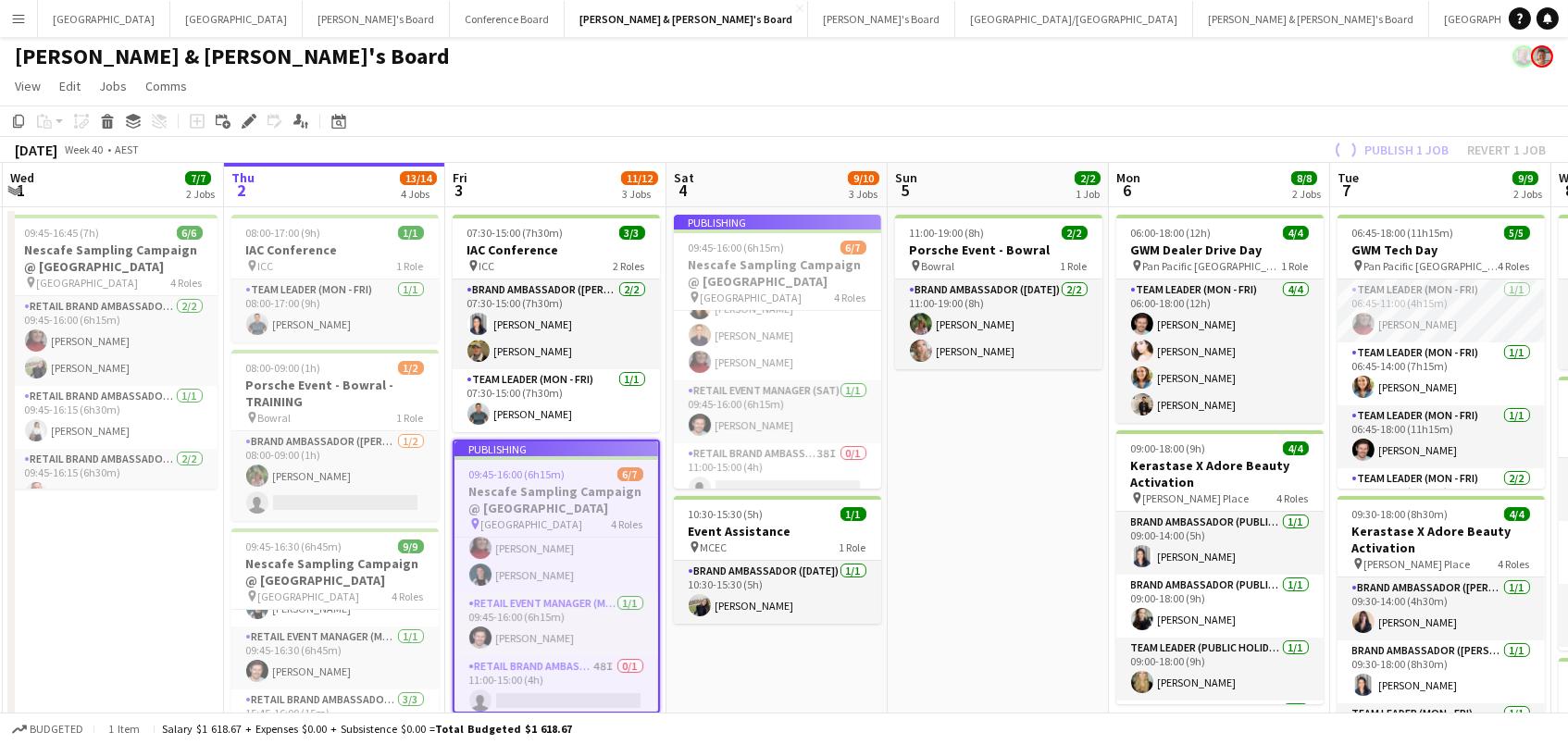
click at [743, 247] on app-job-card "Publishing 09:45-16:00 (6h15m) 6/7 Nescafe Sampling Campaign @ Melbourne Centra…" at bounding box center [777, 352] width 207 height 274
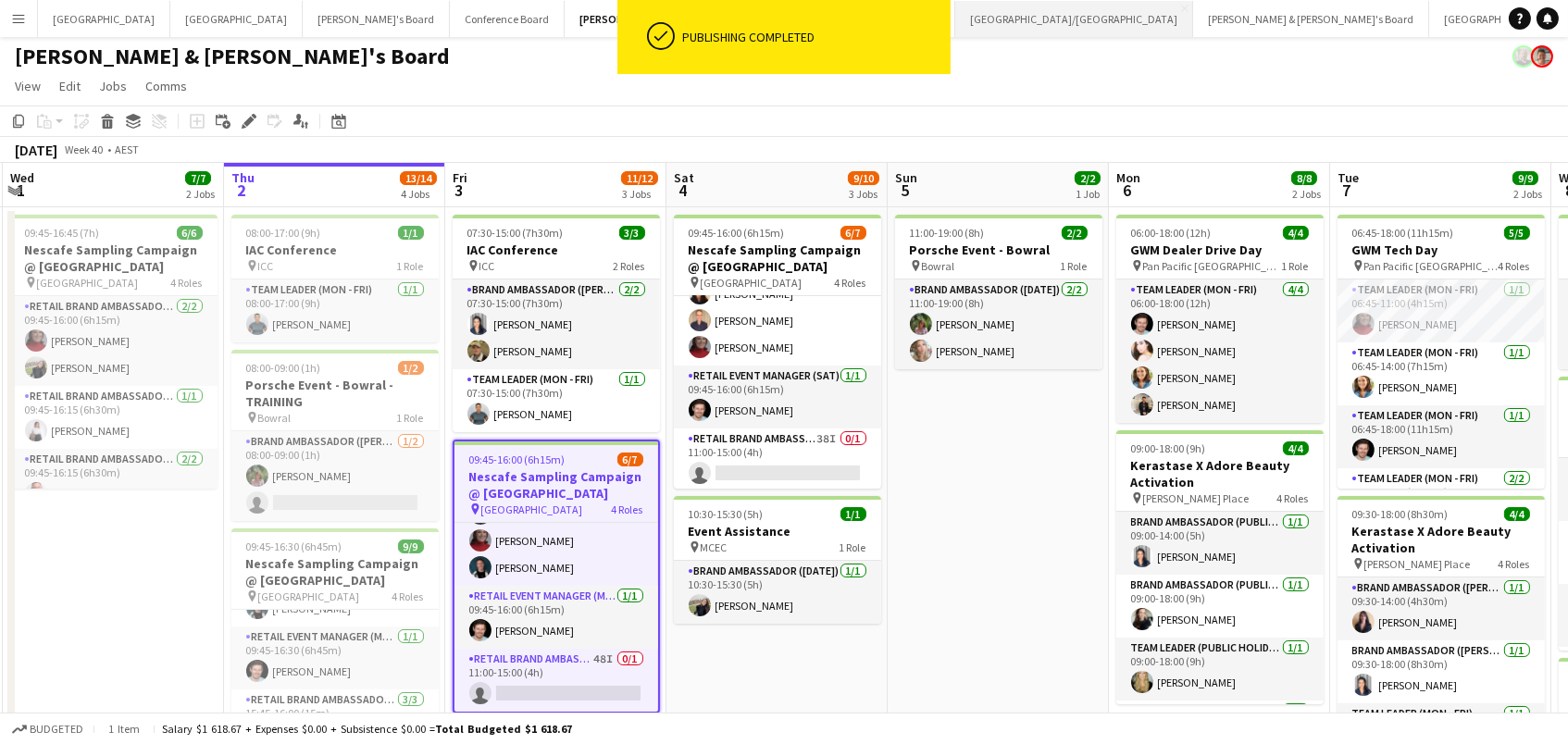
scroll to position [139, 0]
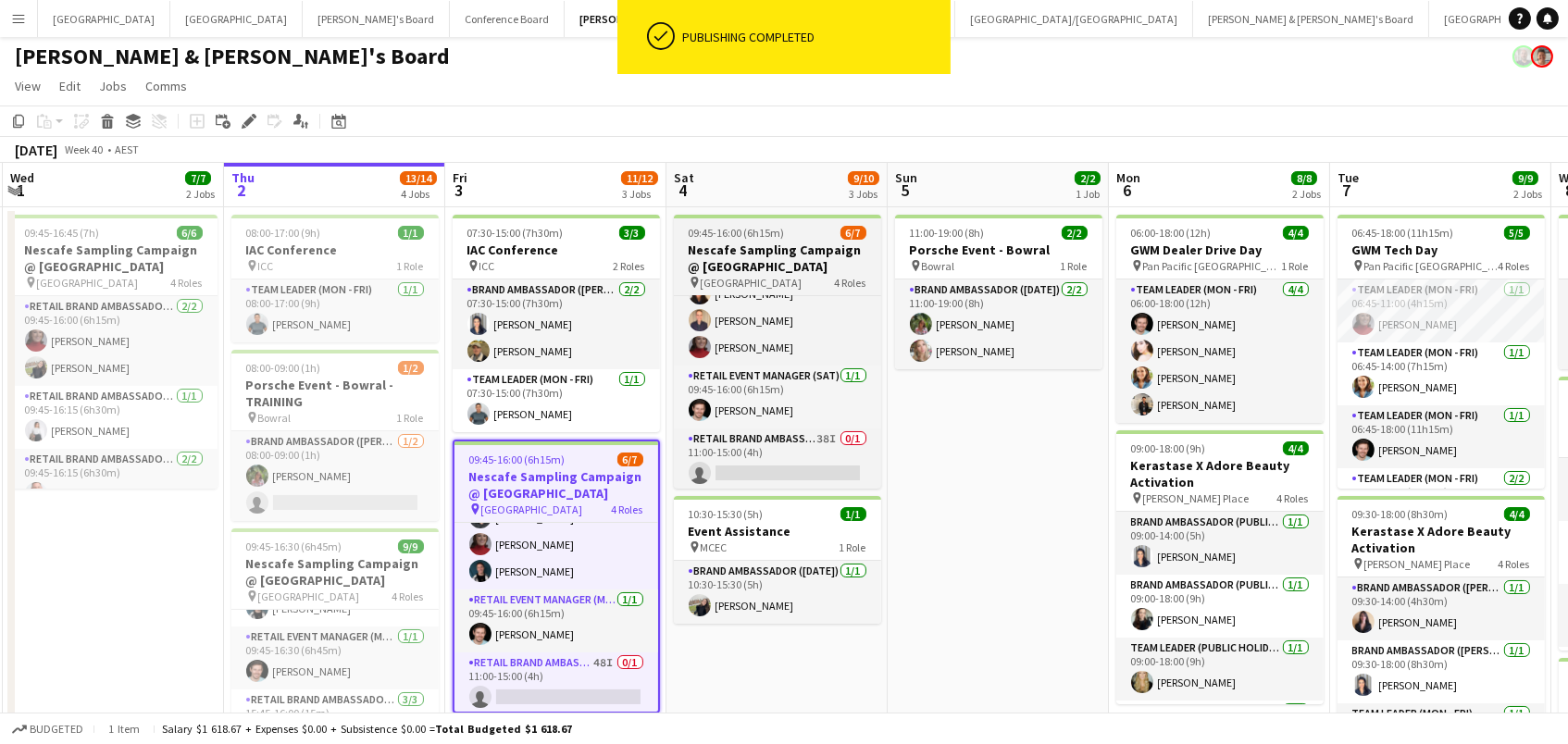
click at [762, 251] on h3 "Nescafe Sampling Campaign @ Melbourne Central" at bounding box center [777, 258] width 207 height 33
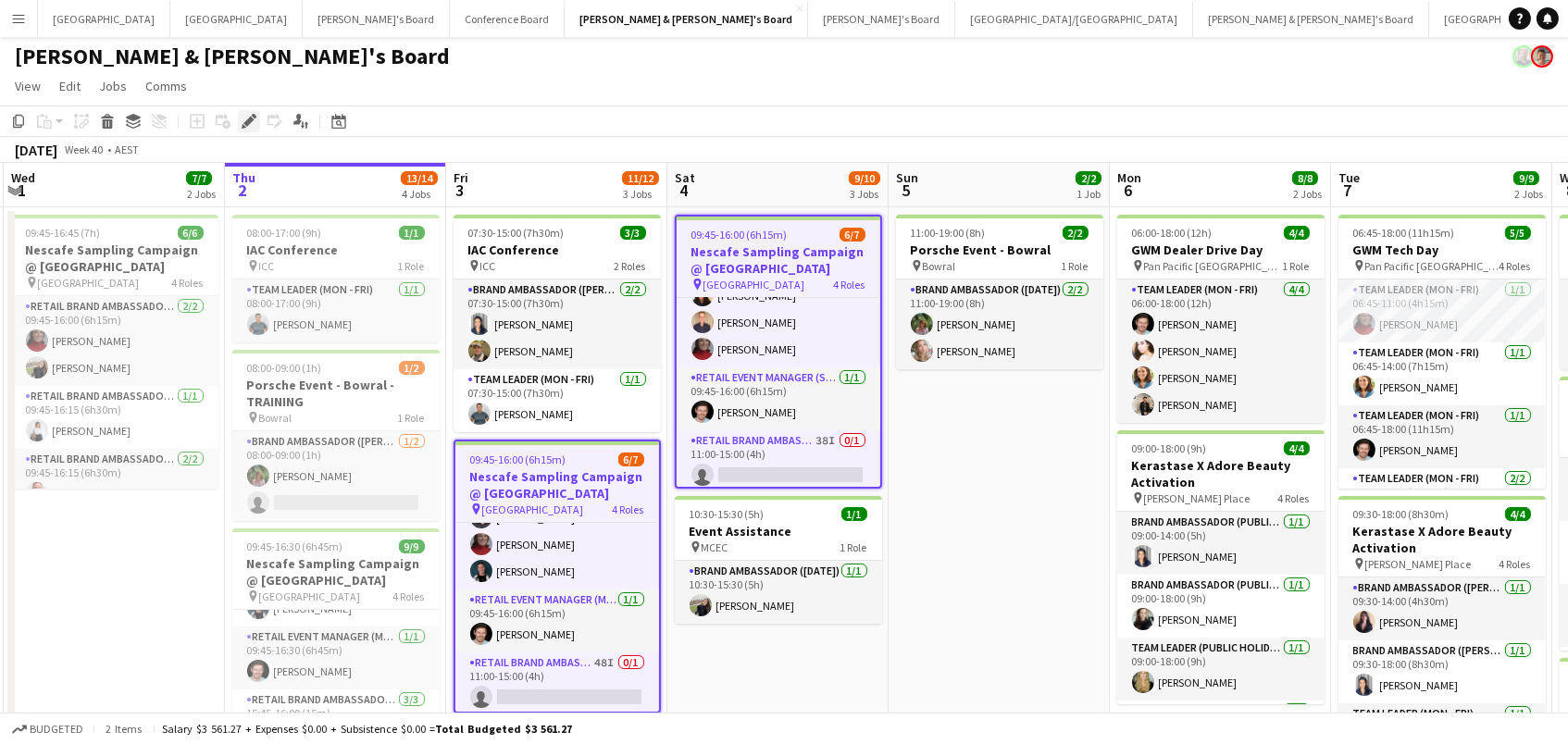
click at [248, 122] on icon at bounding box center [248, 122] width 10 height 10
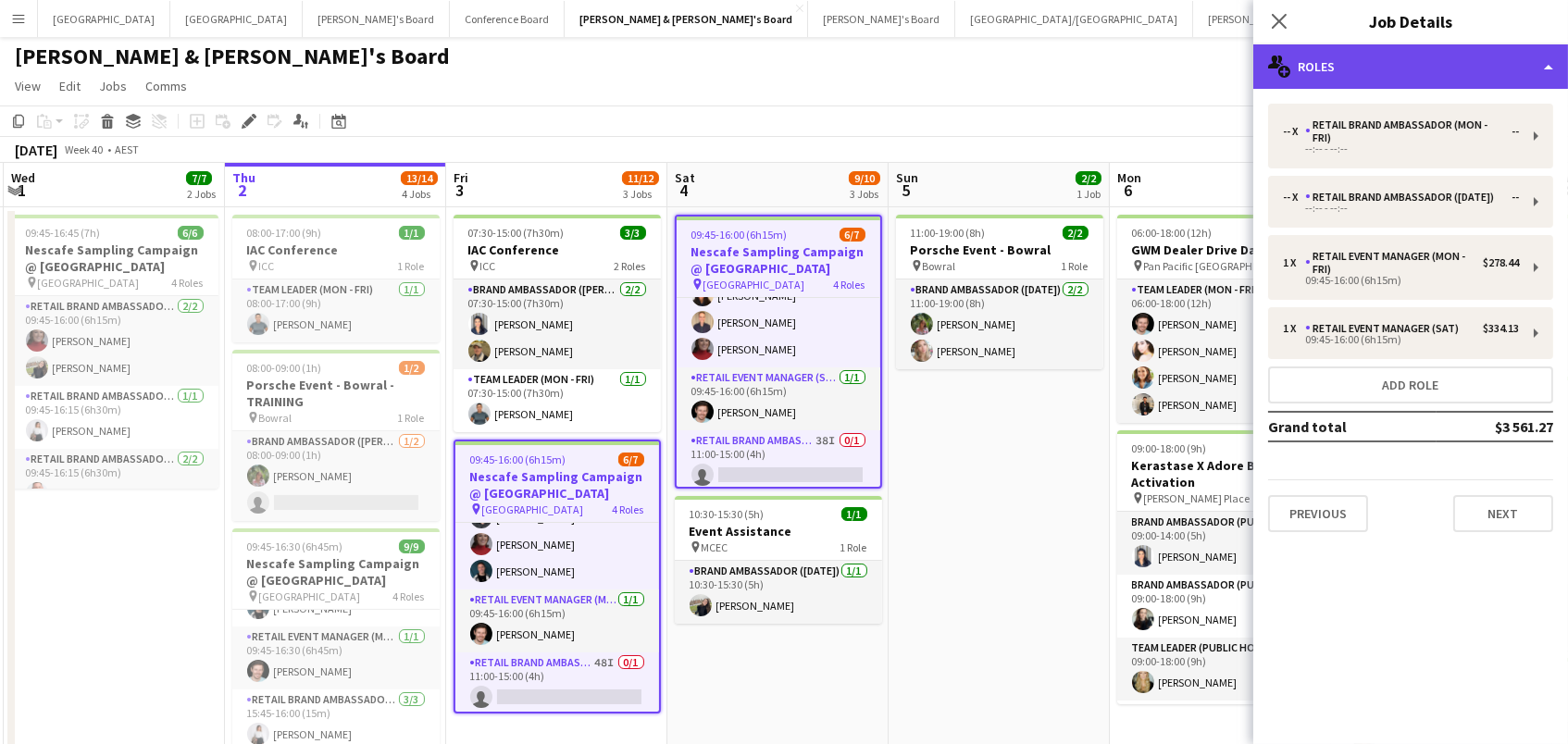
click at [1441, 65] on div "multiple-users-add Roles" at bounding box center [1411, 67] width 315 height 45
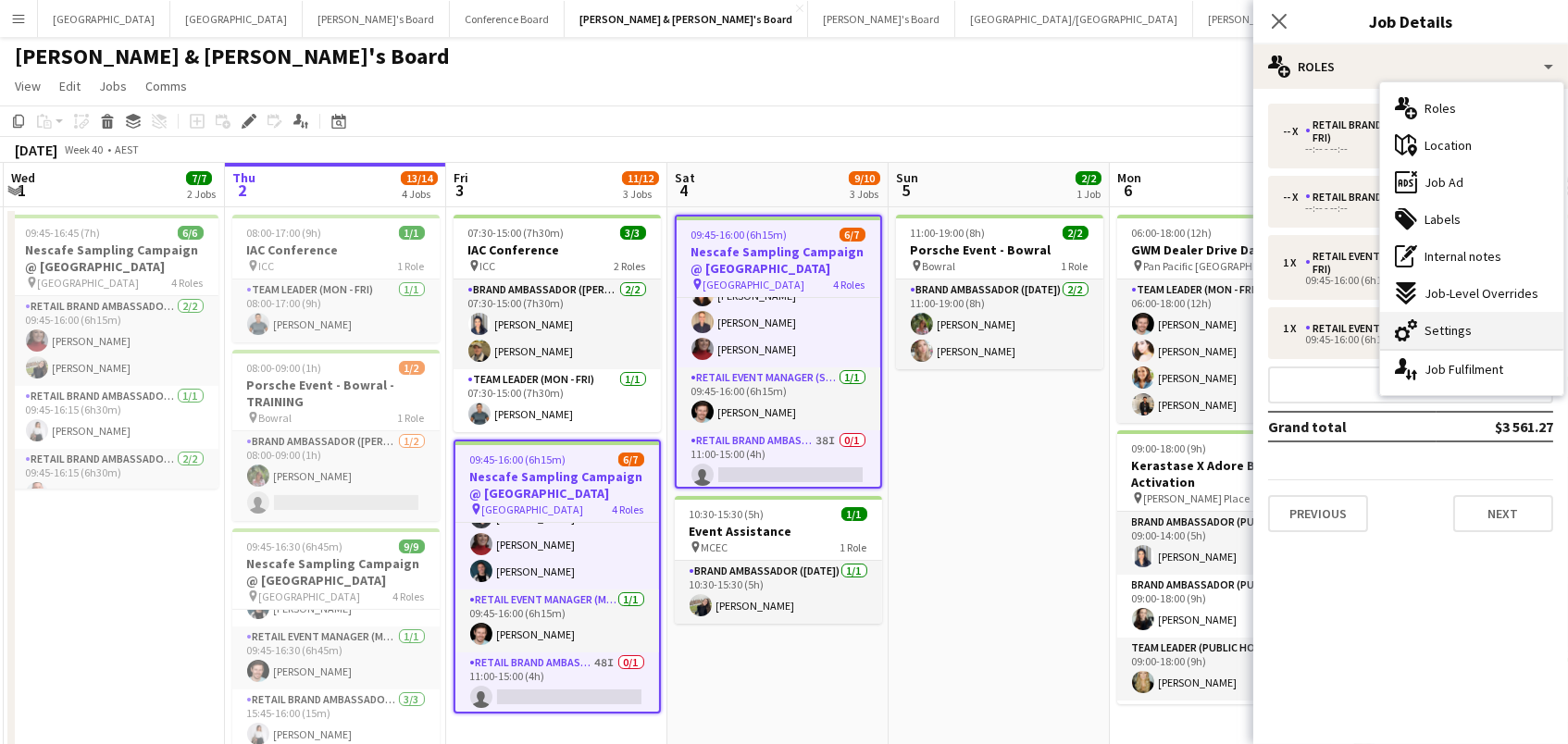
click at [1446, 328] on span "Settings" at bounding box center [1447, 330] width 47 height 17
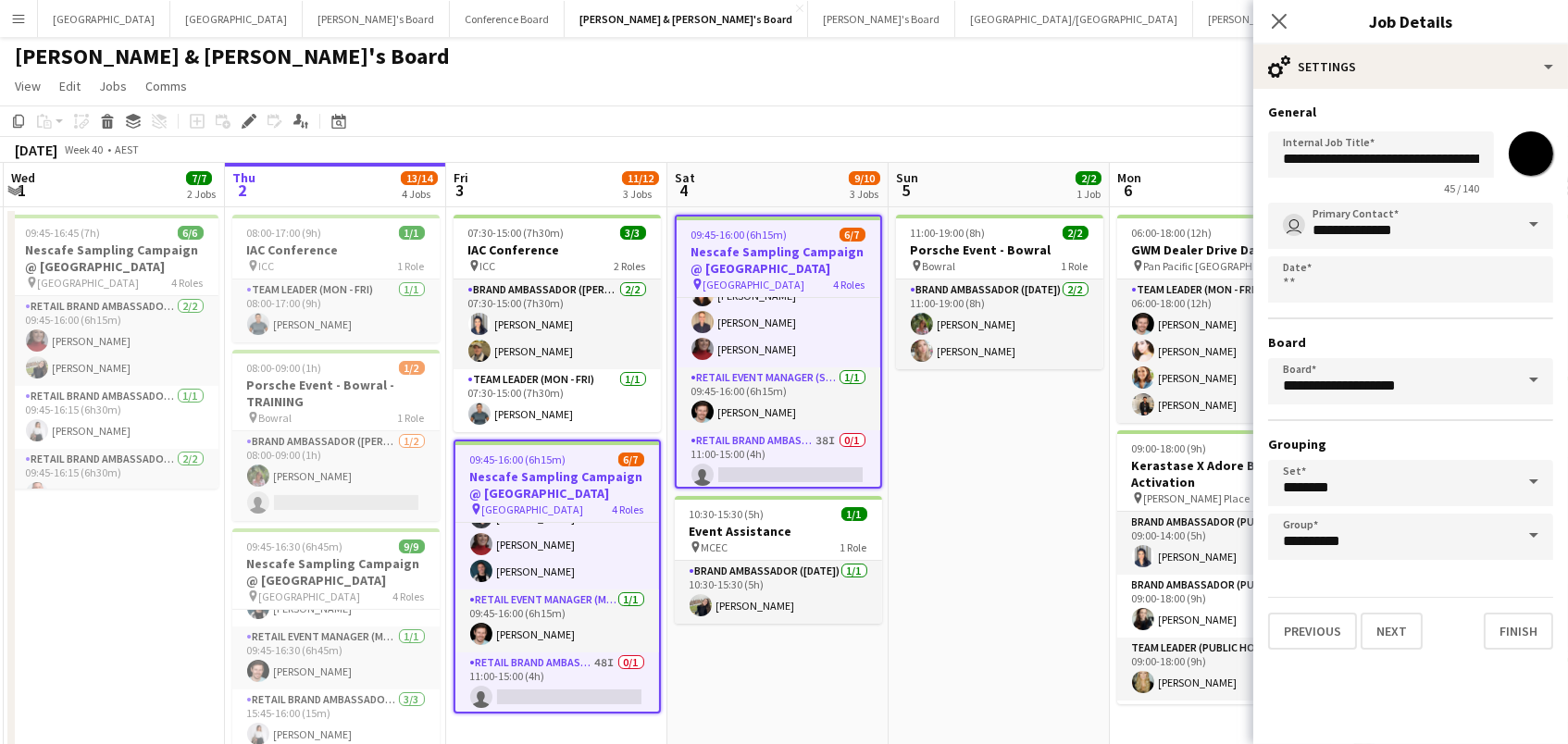
click at [1536, 142] on input "*******" at bounding box center [1531, 153] width 67 height 67
type input "*******"
click at [970, 477] on app-date-cell "11:00-19:00 (8h) 2/2 Porsche Event - Bowral pin Bowral 1 Role Brand Ambassador …" at bounding box center [999, 588] width 221 height 762
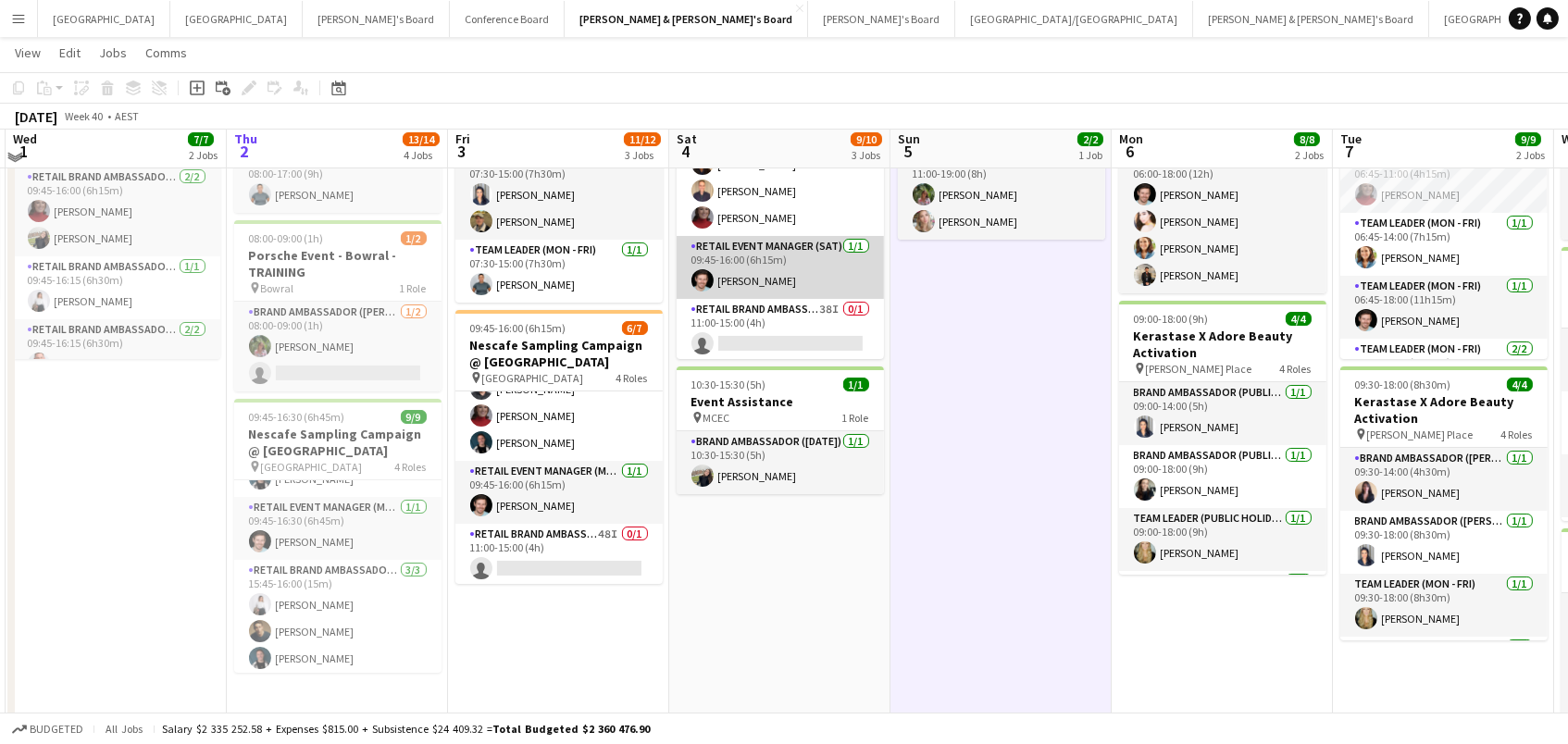
scroll to position [142, 0]
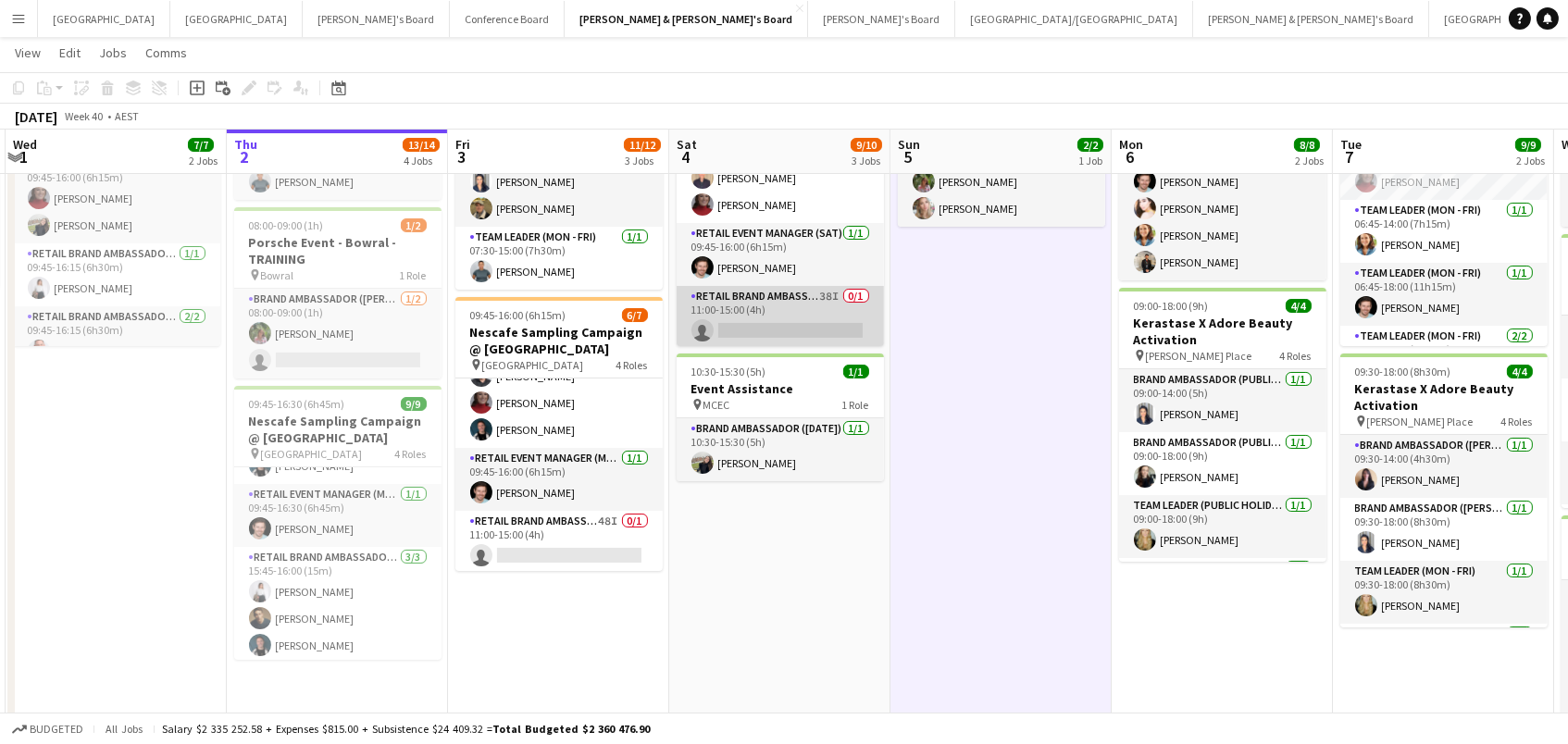
click at [832, 332] on app-card-role "RETAIL Brand Ambassador (Saturday) 38I 0/1 11:00-15:00 (4h) single-neutral-acti…" at bounding box center [780, 317] width 207 height 63
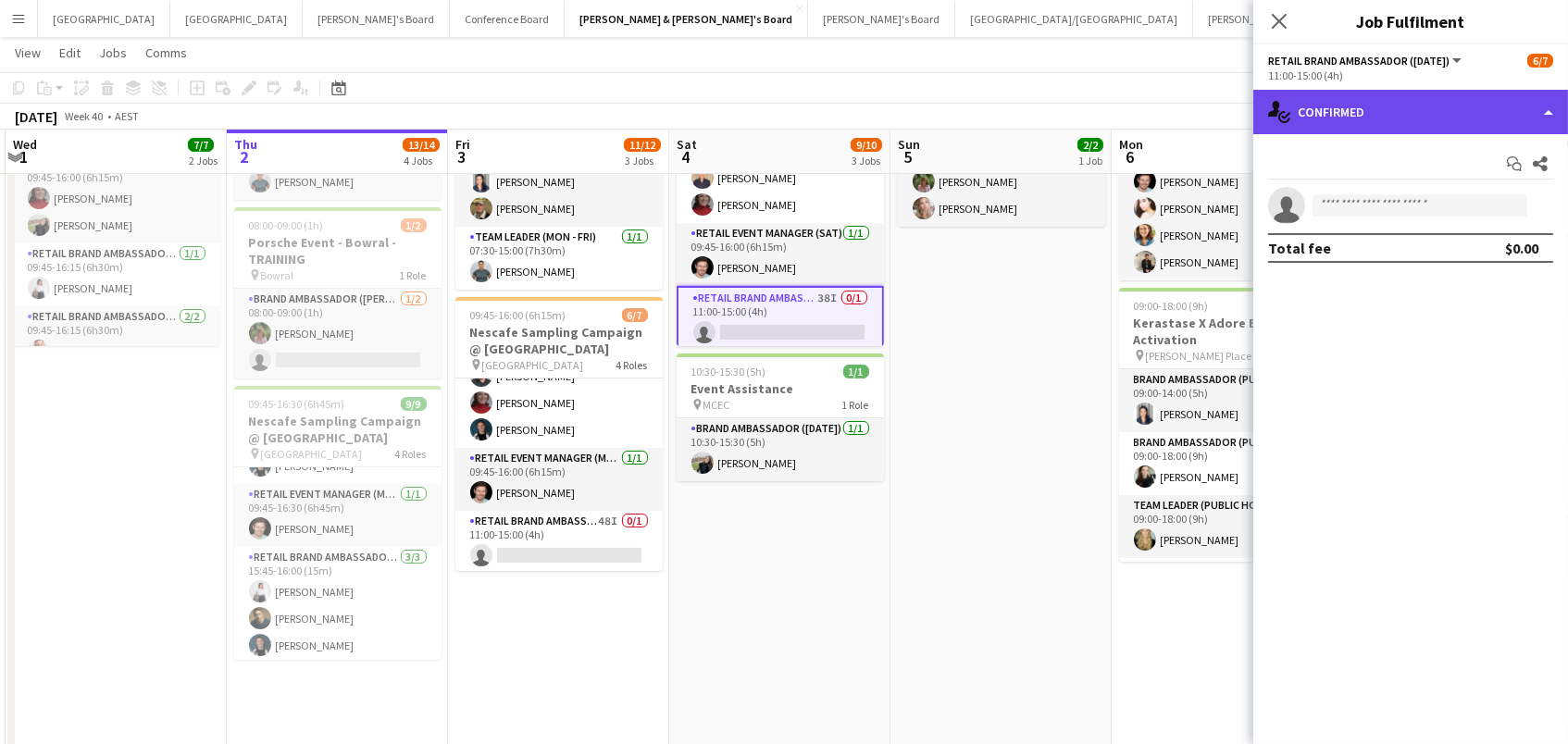
click at [1373, 119] on div "single-neutral-actions-check-2 Confirmed" at bounding box center [1411, 112] width 315 height 45
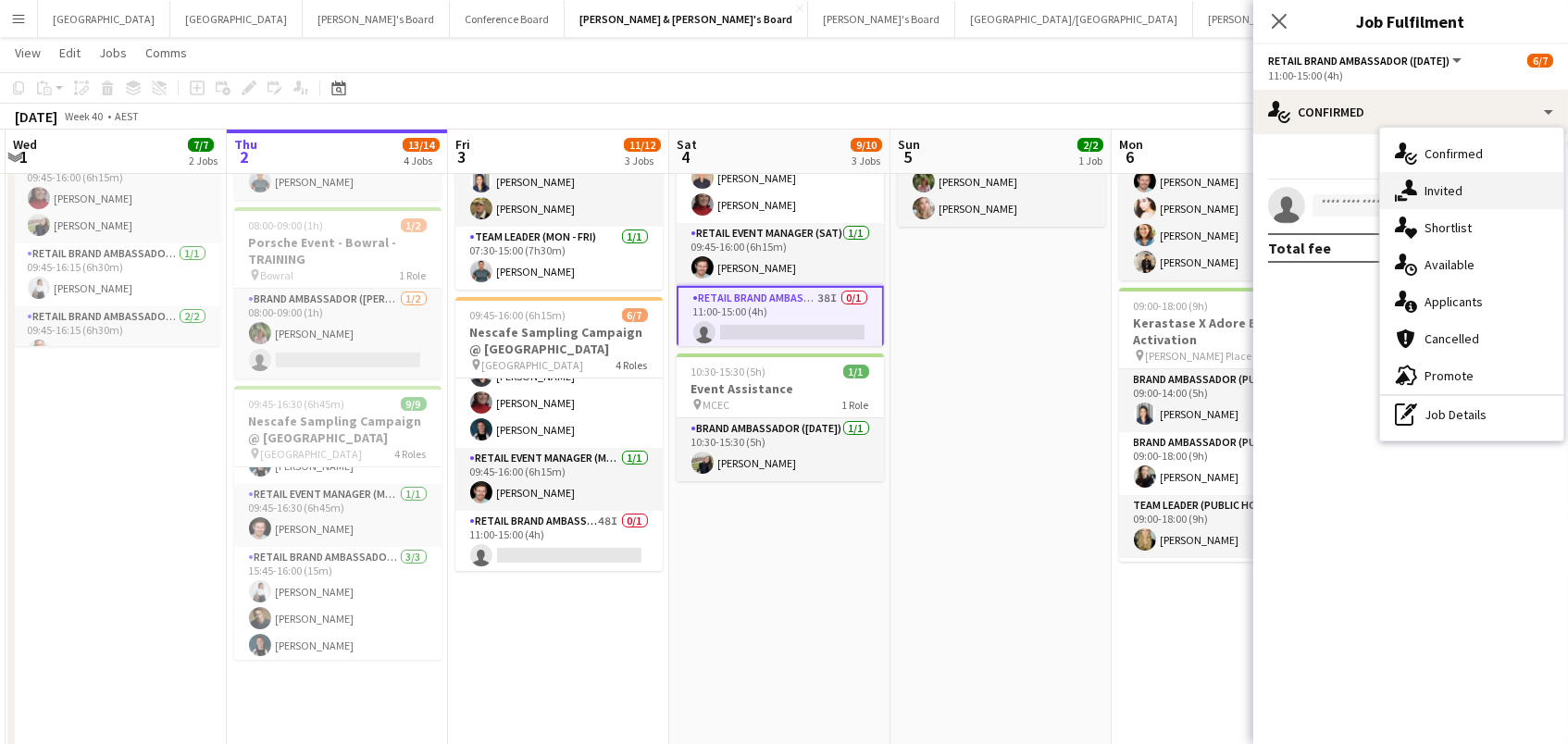
click at [1416, 173] on div "single-neutral-actions-share-1 Invited" at bounding box center [1472, 190] width 183 height 37
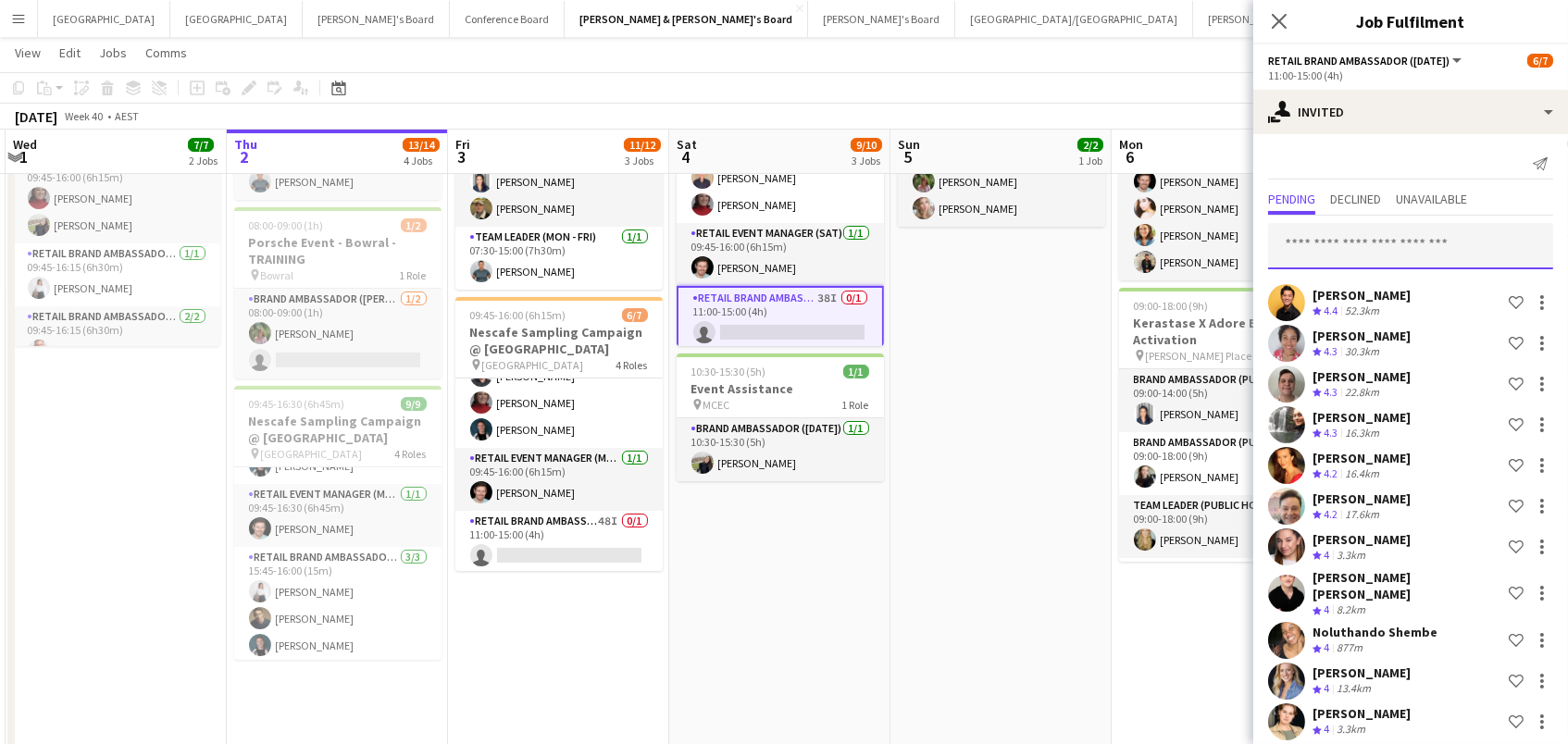
click at [1362, 238] on input "text" at bounding box center [1411, 246] width 285 height 46
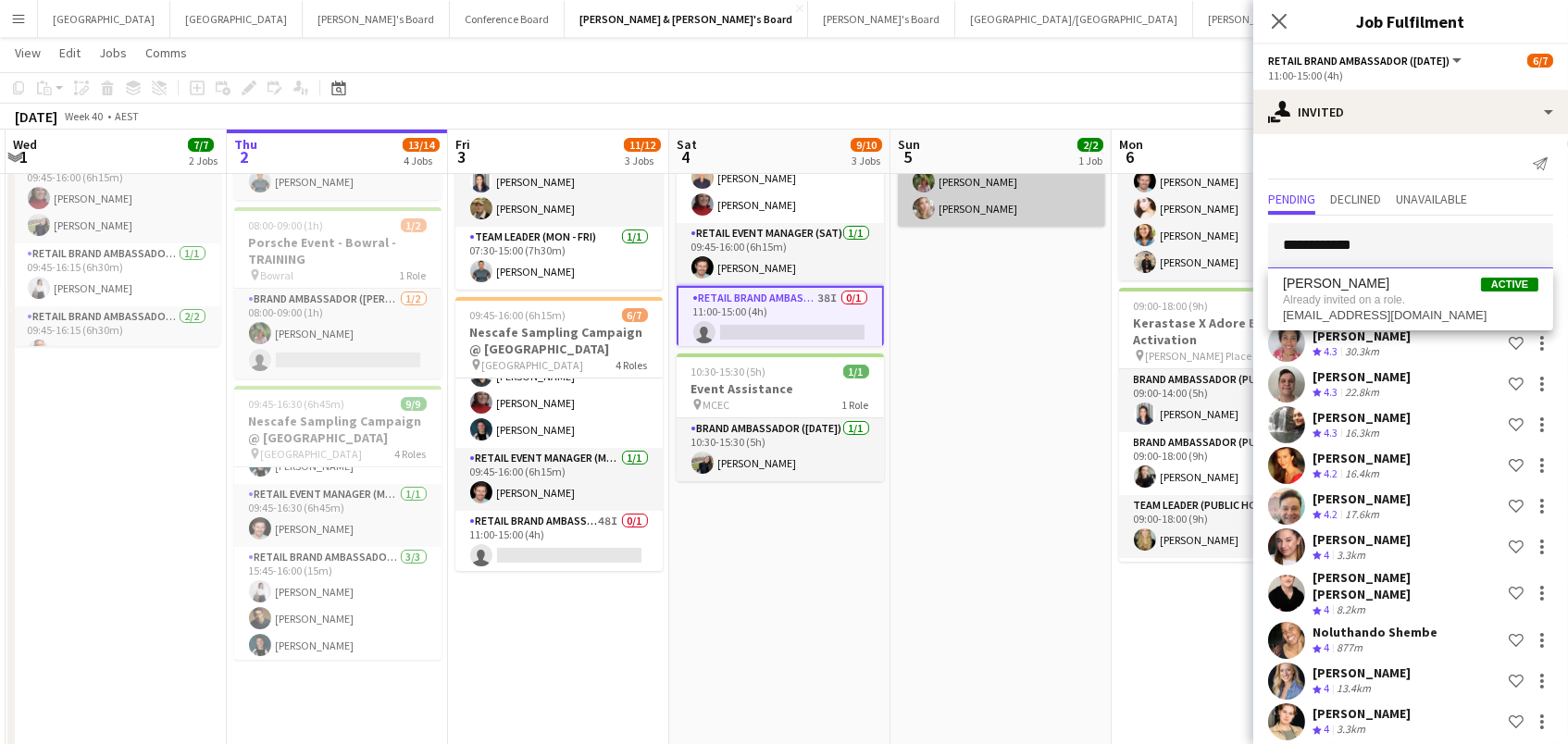
click at [1071, 213] on body "Menu Boards Boards Boards All jobs Status Workforce Workforce My Workforce Recr…" at bounding box center [784, 754] width 1568 height 1793
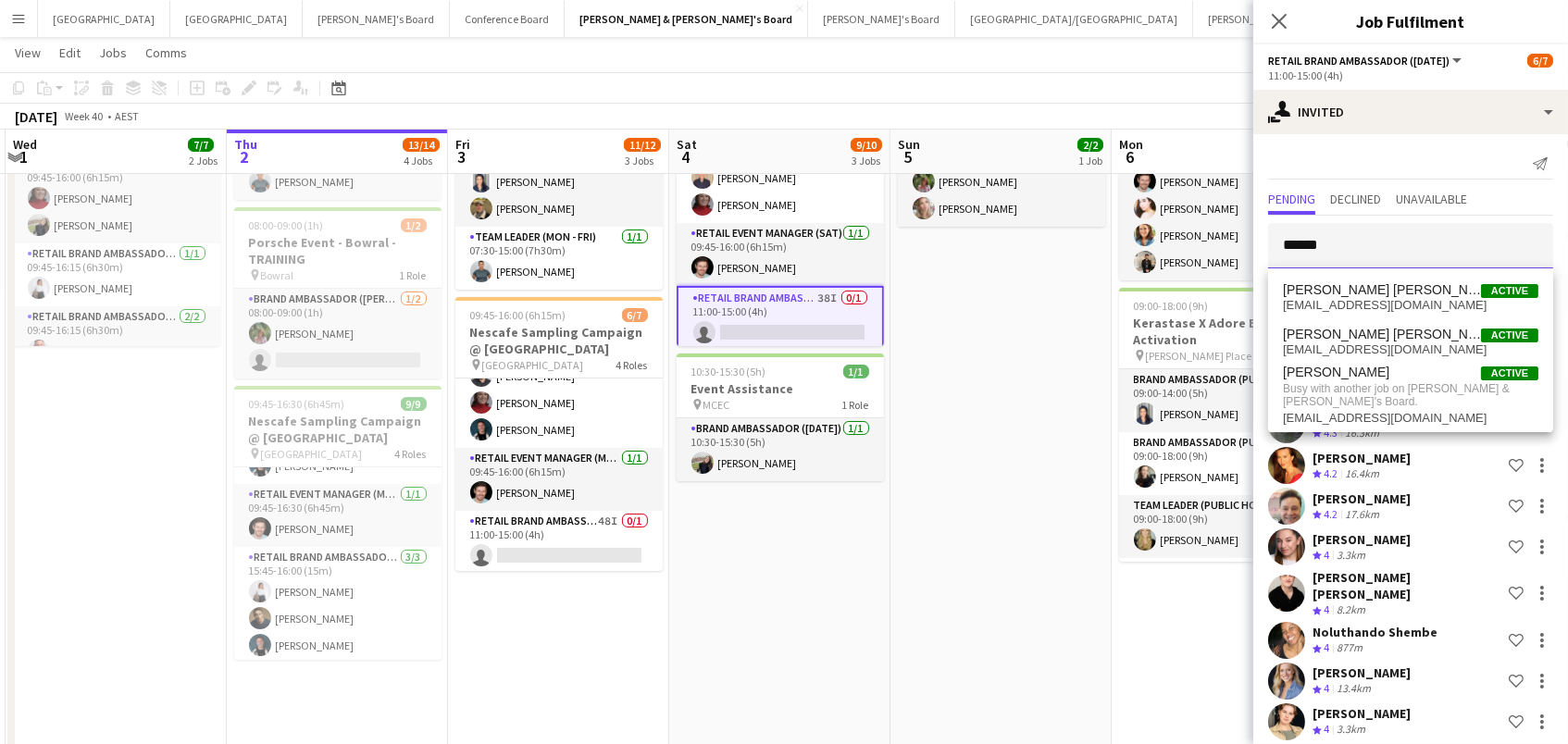
scroll to position [0, 393]
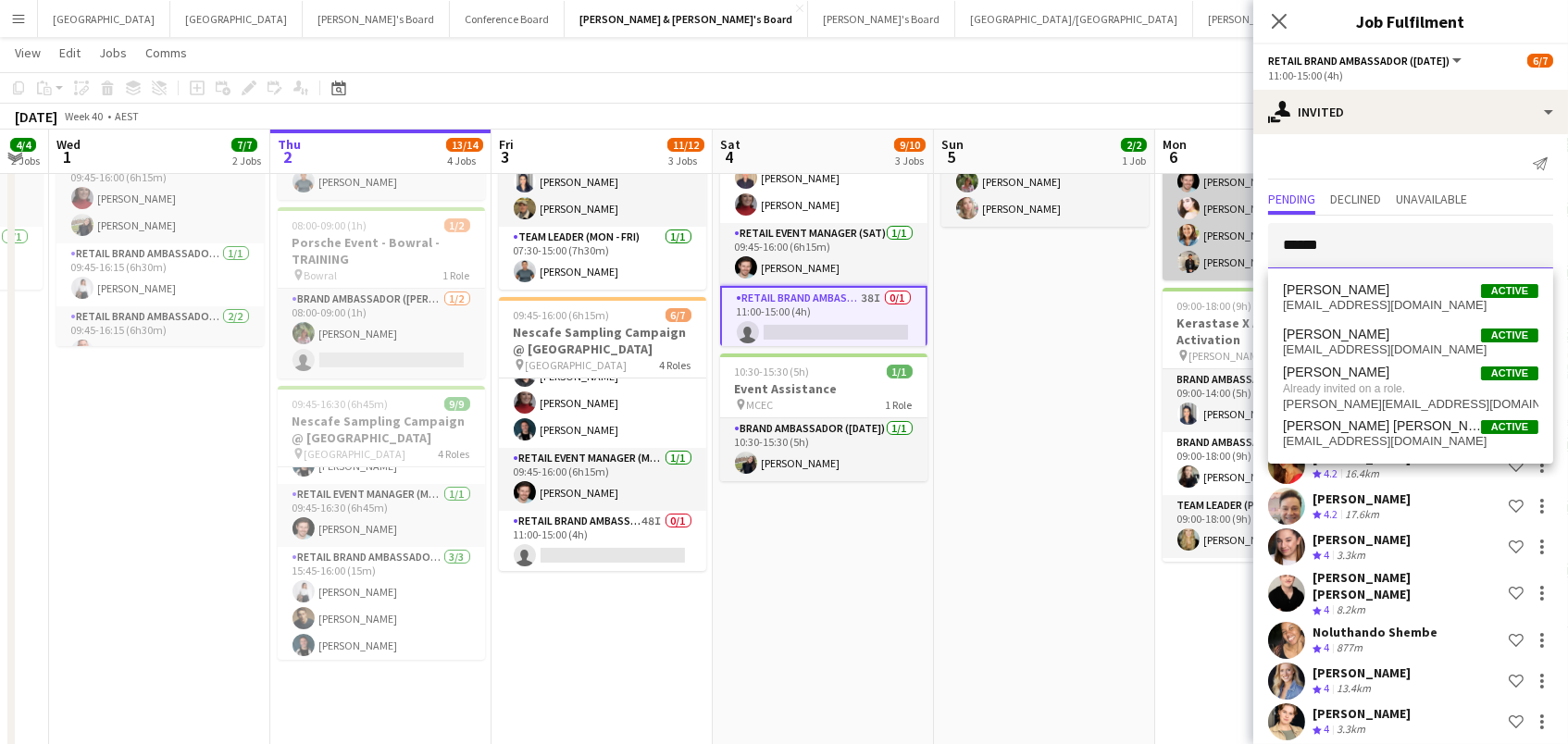
drag, startPoint x: 1340, startPoint y: 240, endPoint x: 1181, endPoint y: 229, distance: 159.4
click at [1181, 229] on body "Menu Boards Boards Boards All jobs Status Workforce Workforce My Workforce Recr…" at bounding box center [784, 754] width 1568 height 1793
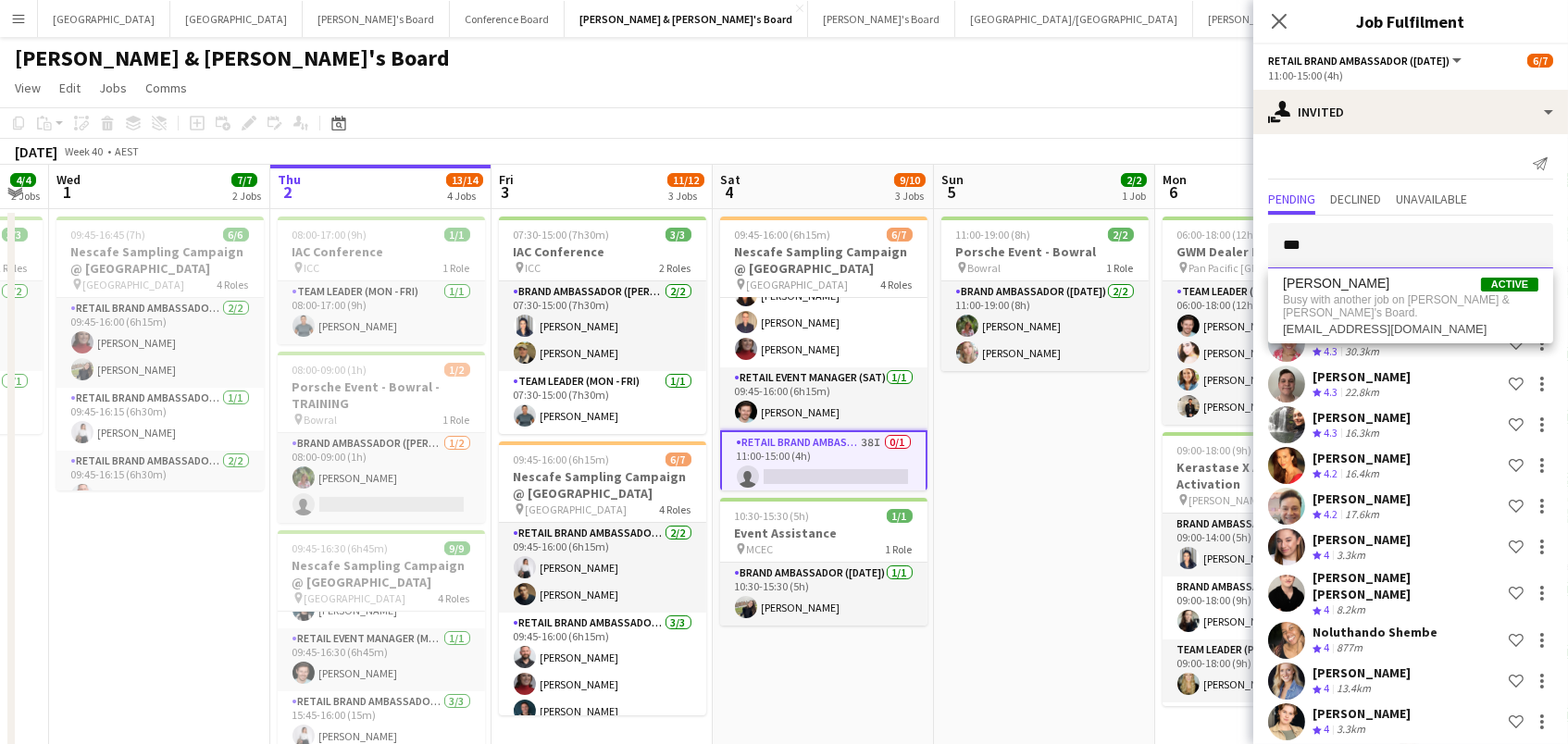
scroll to position [0, 0]
type input "***"
click at [853, 123] on app-toolbar "Copy Paste Paste Command V Paste with crew Command Shift V Paste linked Job [GE…" at bounding box center [784, 124] width 1568 height 32
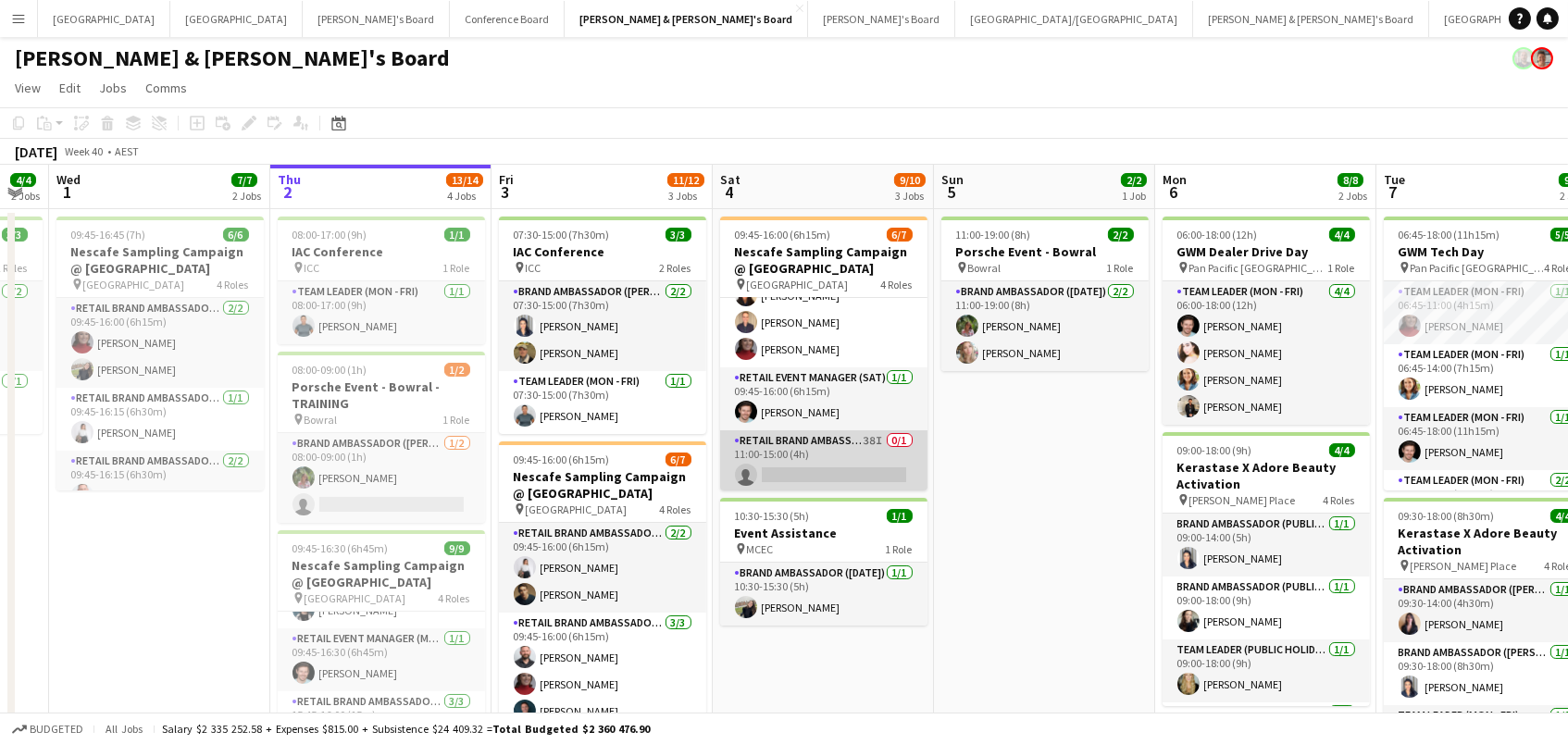
drag, startPoint x: 836, startPoint y: 452, endPoint x: 850, endPoint y: 451, distance: 14.0
click at [837, 452] on app-card-role "RETAIL Brand Ambassador (Saturday) 38I 0/1 11:00-15:00 (4h) single-neutral-acti…" at bounding box center [824, 461] width 207 height 63
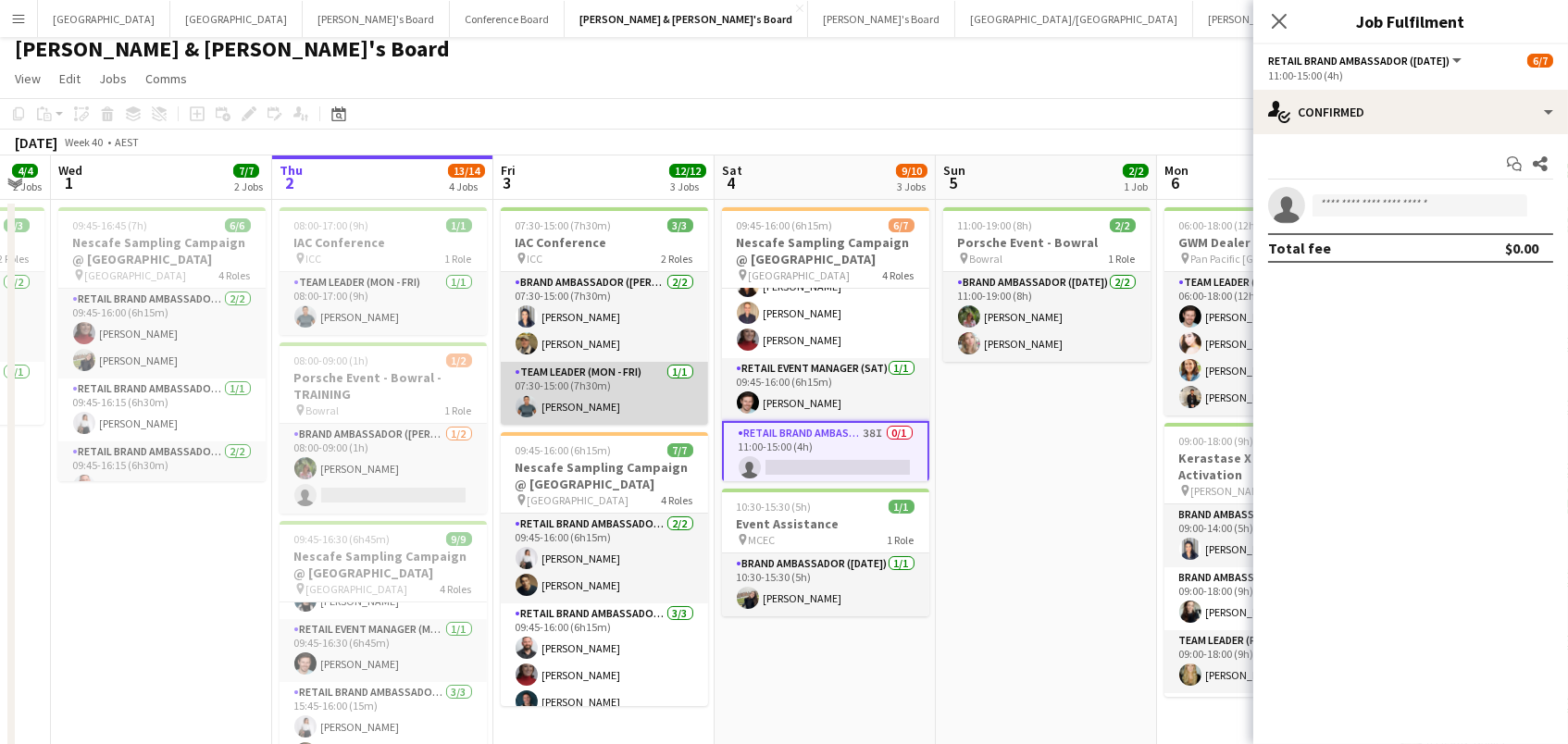
scroll to position [2, 0]
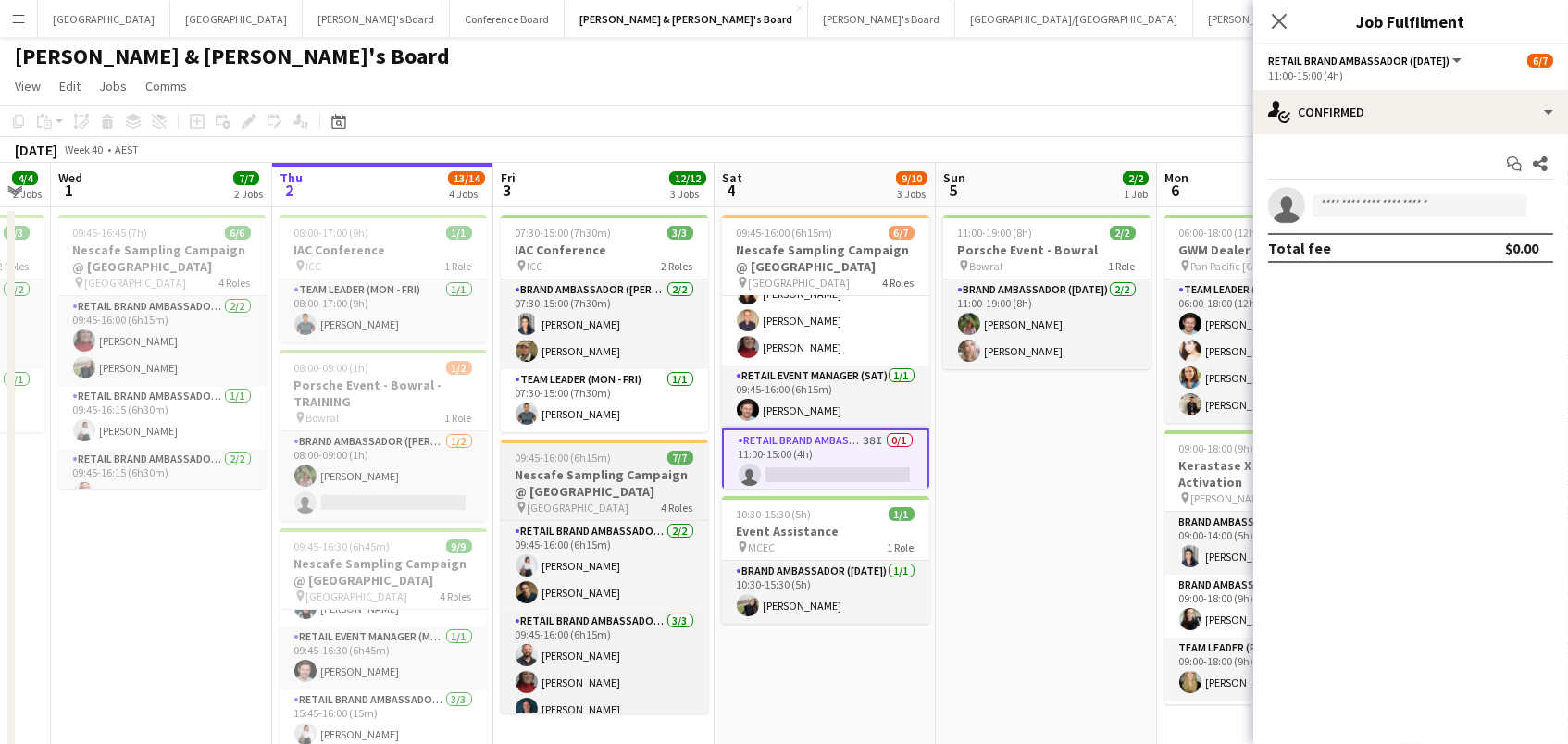
click at [604, 458] on span "09:45-16:00 (6h15m)" at bounding box center [564, 458] width 97 height 14
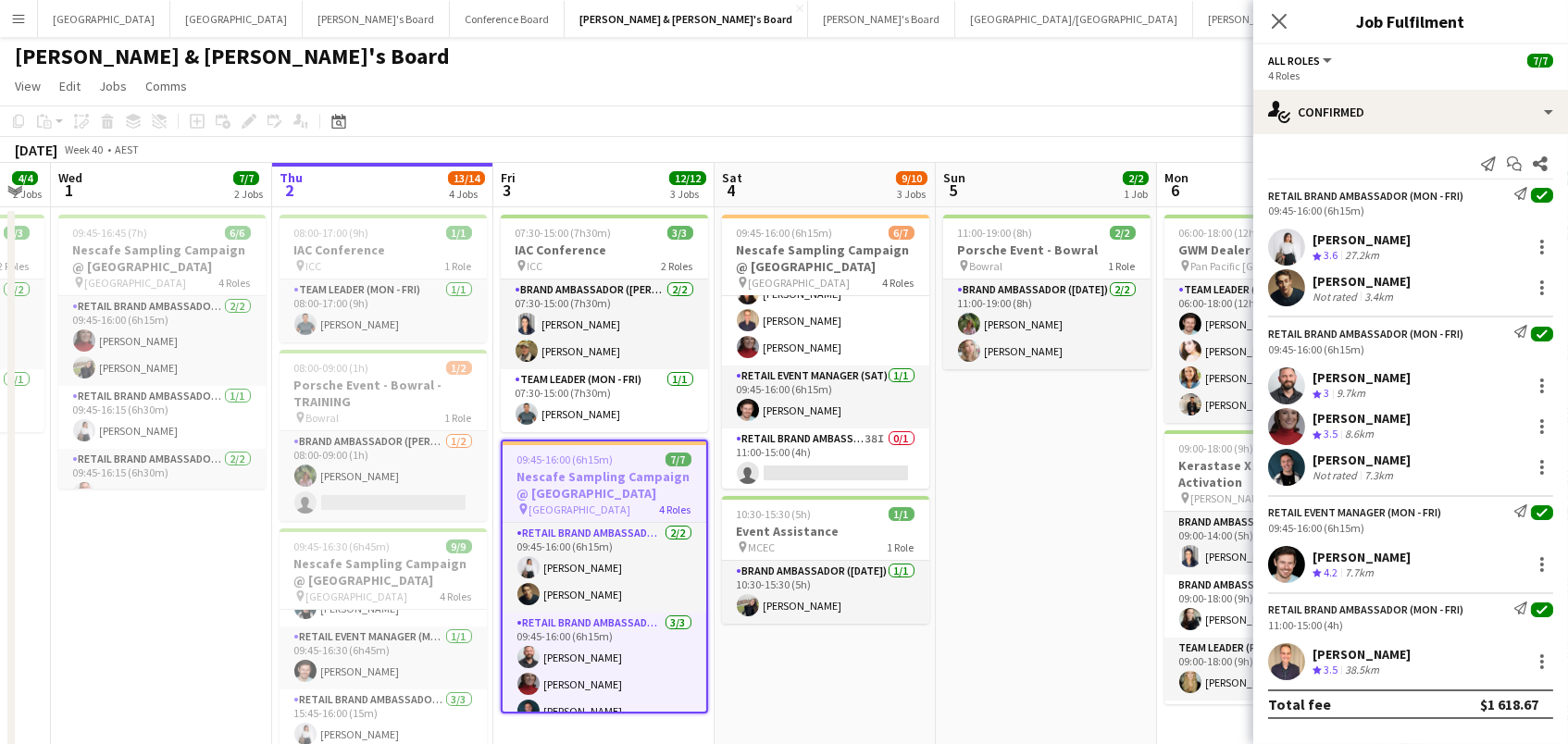
scroll to position [0, 391]
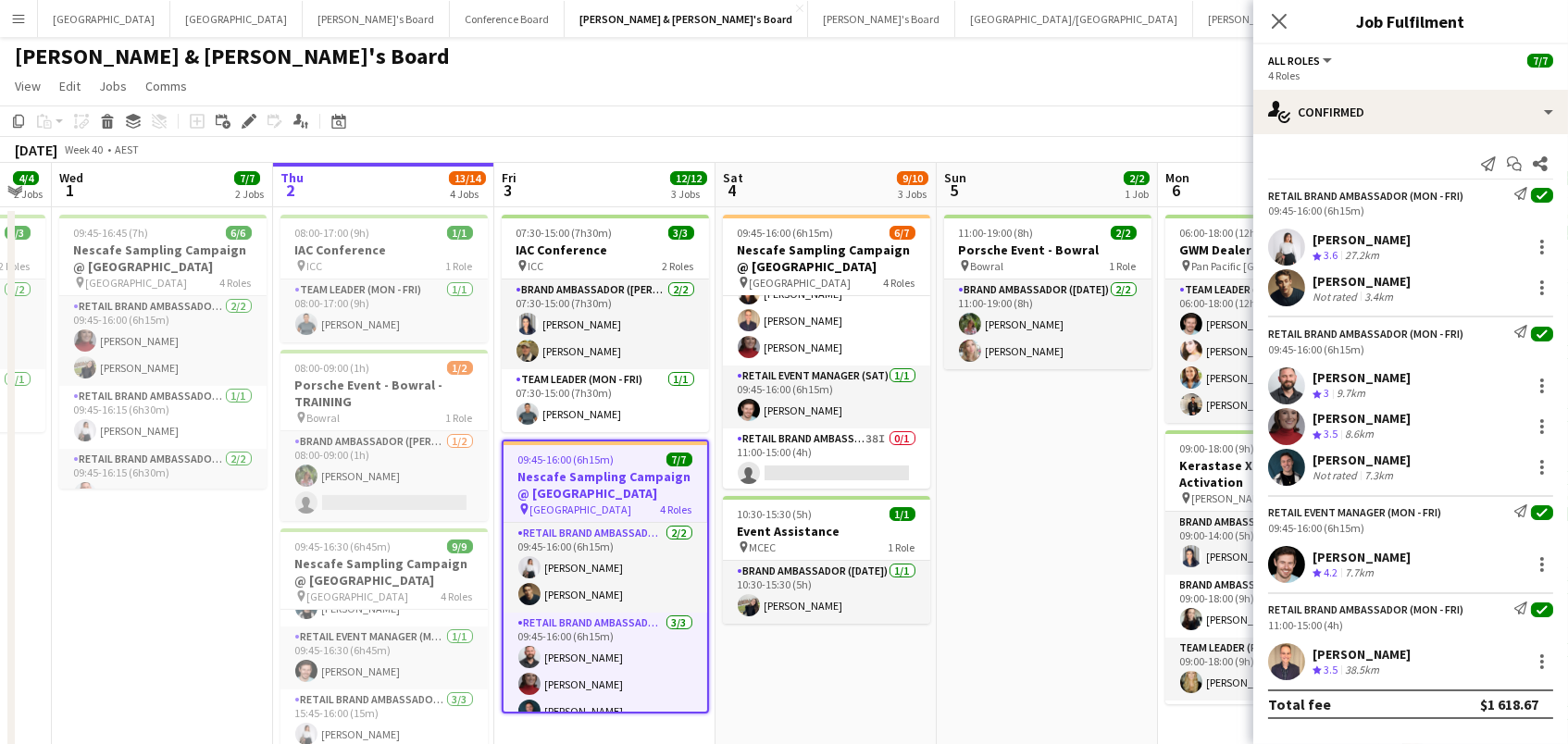
drag, startPoint x: 249, startPoint y: 120, endPoint x: 396, endPoint y: 104, distance: 147.9
click at [249, 120] on icon at bounding box center [248, 122] width 10 height 10
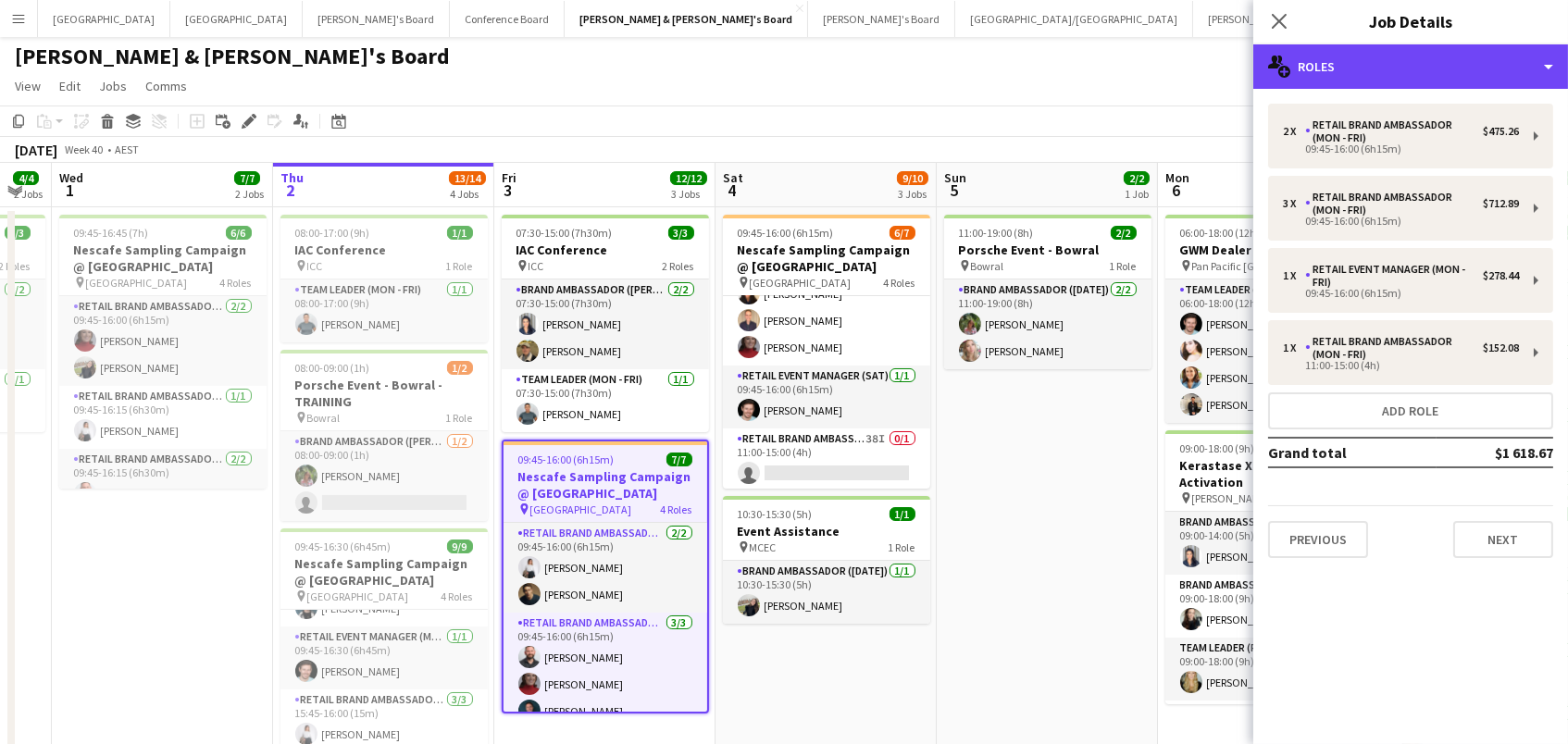
drag, startPoint x: 1415, startPoint y: 66, endPoint x: 1473, endPoint y: 242, distance: 185.3
click at [1414, 66] on div "multiple-users-add Roles" at bounding box center [1411, 67] width 315 height 45
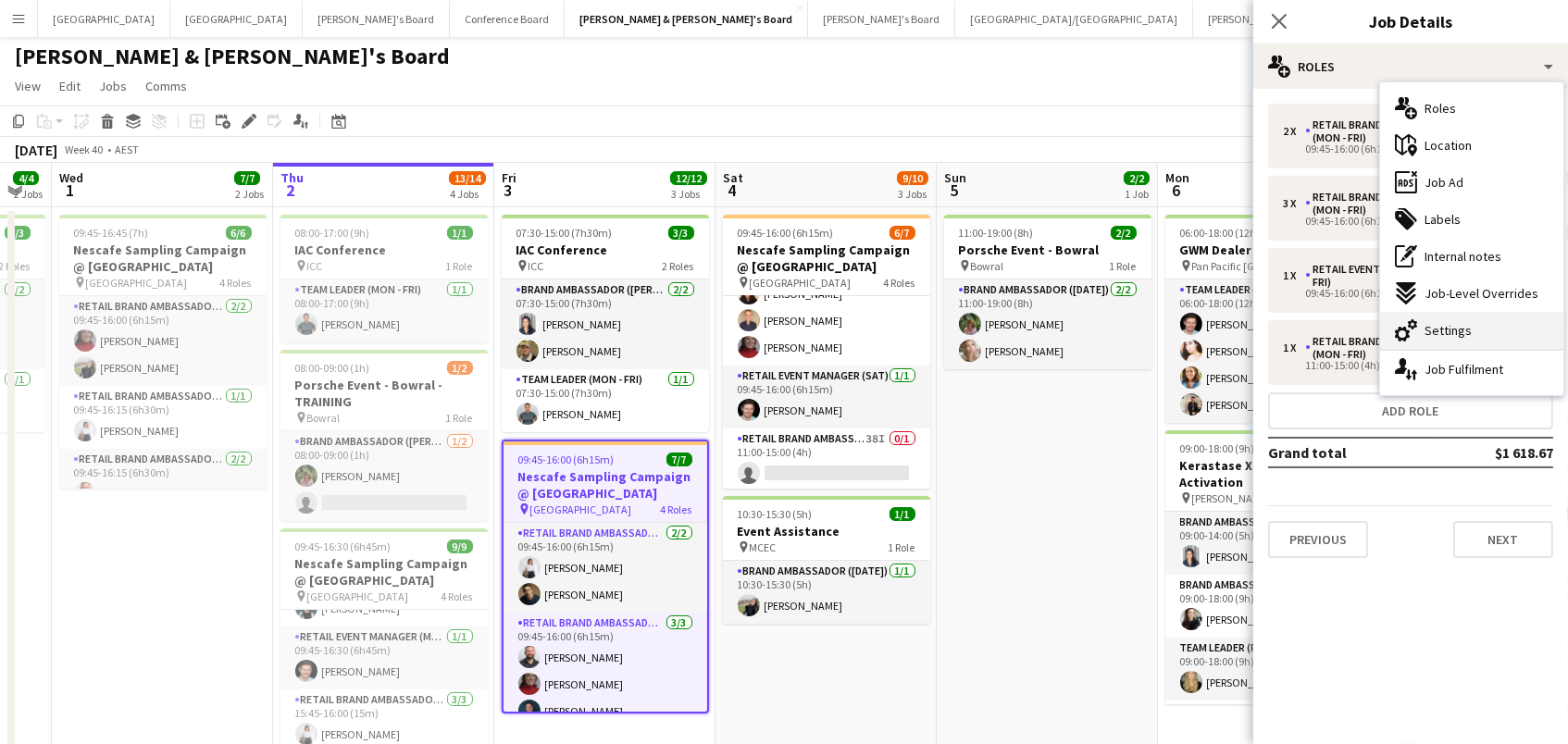
click at [1454, 331] on span "Settings" at bounding box center [1447, 330] width 47 height 17
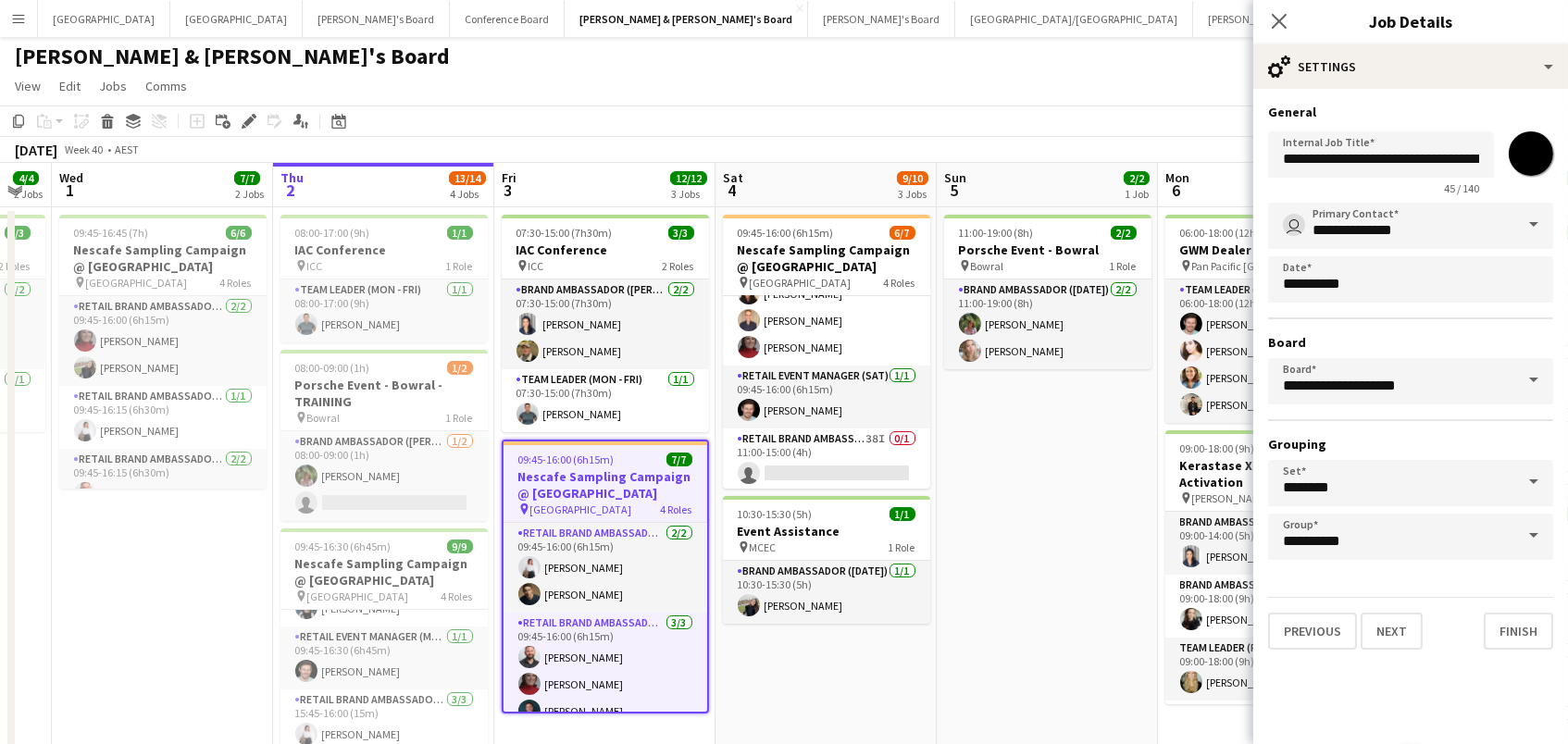
click at [1532, 155] on input "*******" at bounding box center [1531, 153] width 67 height 67
type input "*******"
drag, startPoint x: 1162, startPoint y: 109, endPoint x: 1174, endPoint y: 109, distance: 12.0
click at [1162, 109] on app-toolbar "Copy Paste Paste Command V Paste with crew Command Shift V Paste linked Job [GE…" at bounding box center [784, 122] width 1568 height 32
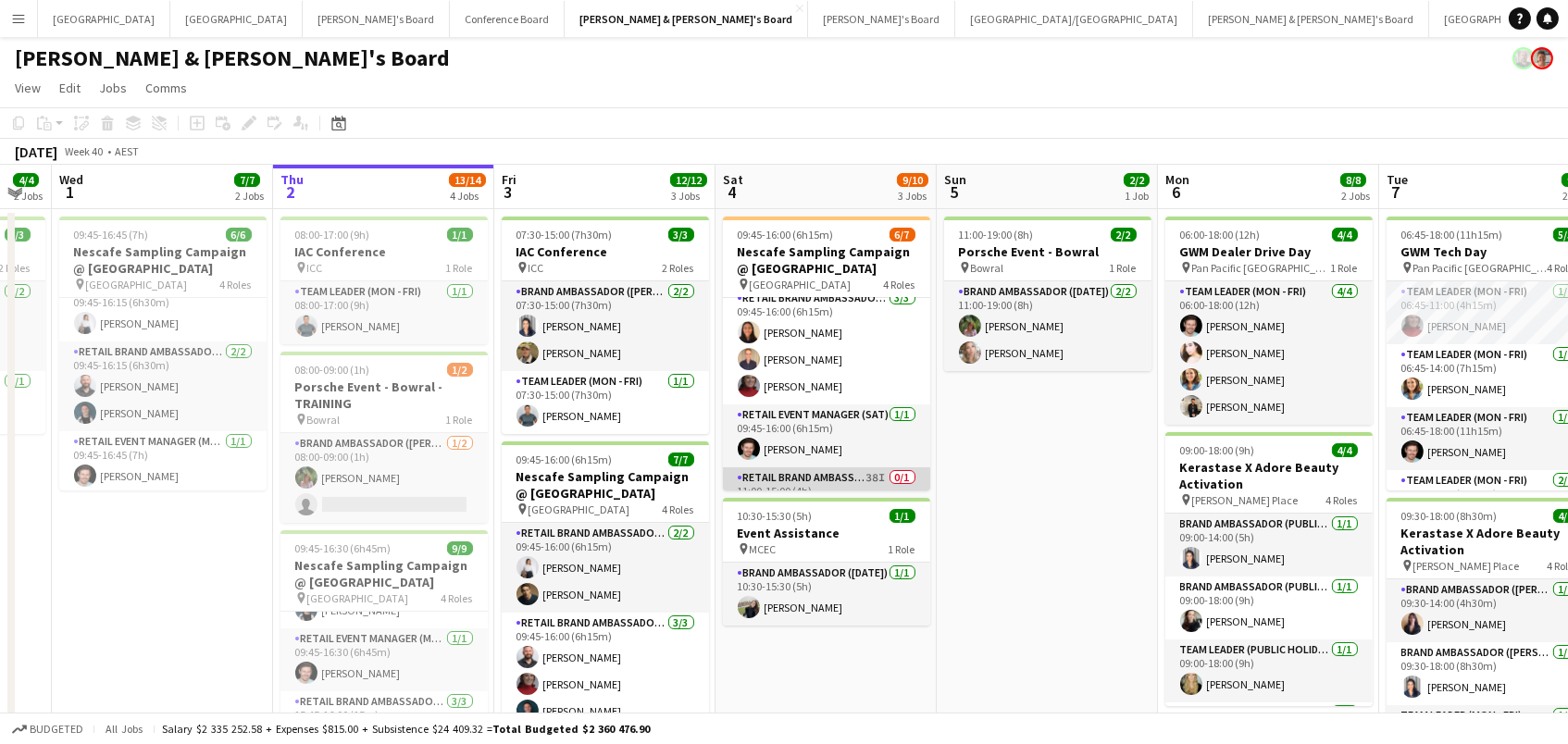
scroll to position [0, 0]
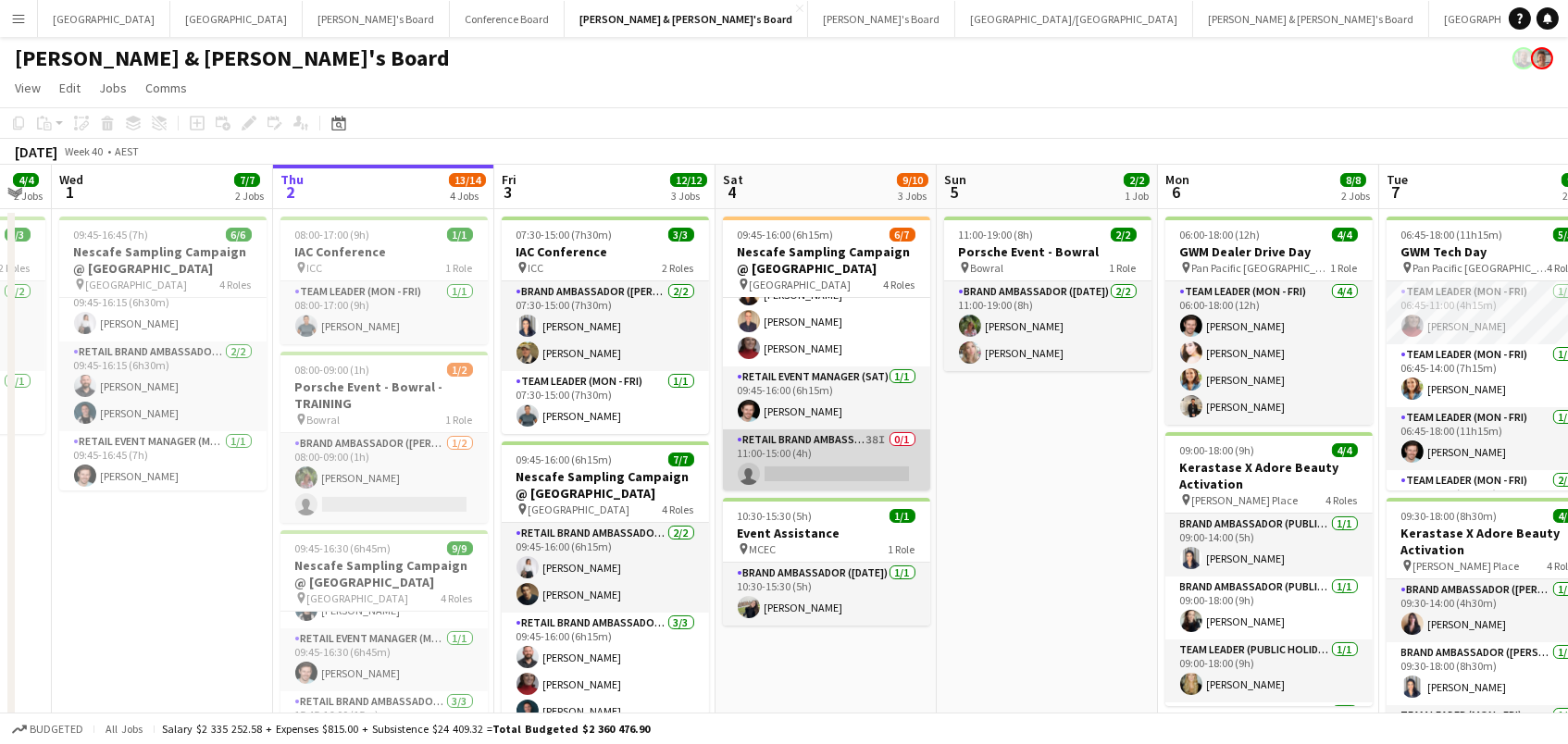
click at [807, 442] on app-card-role "RETAIL Brand Ambassador (Saturday) 38I 0/1 11:00-15:00 (4h) single-neutral-acti…" at bounding box center [827, 460] width 207 height 63
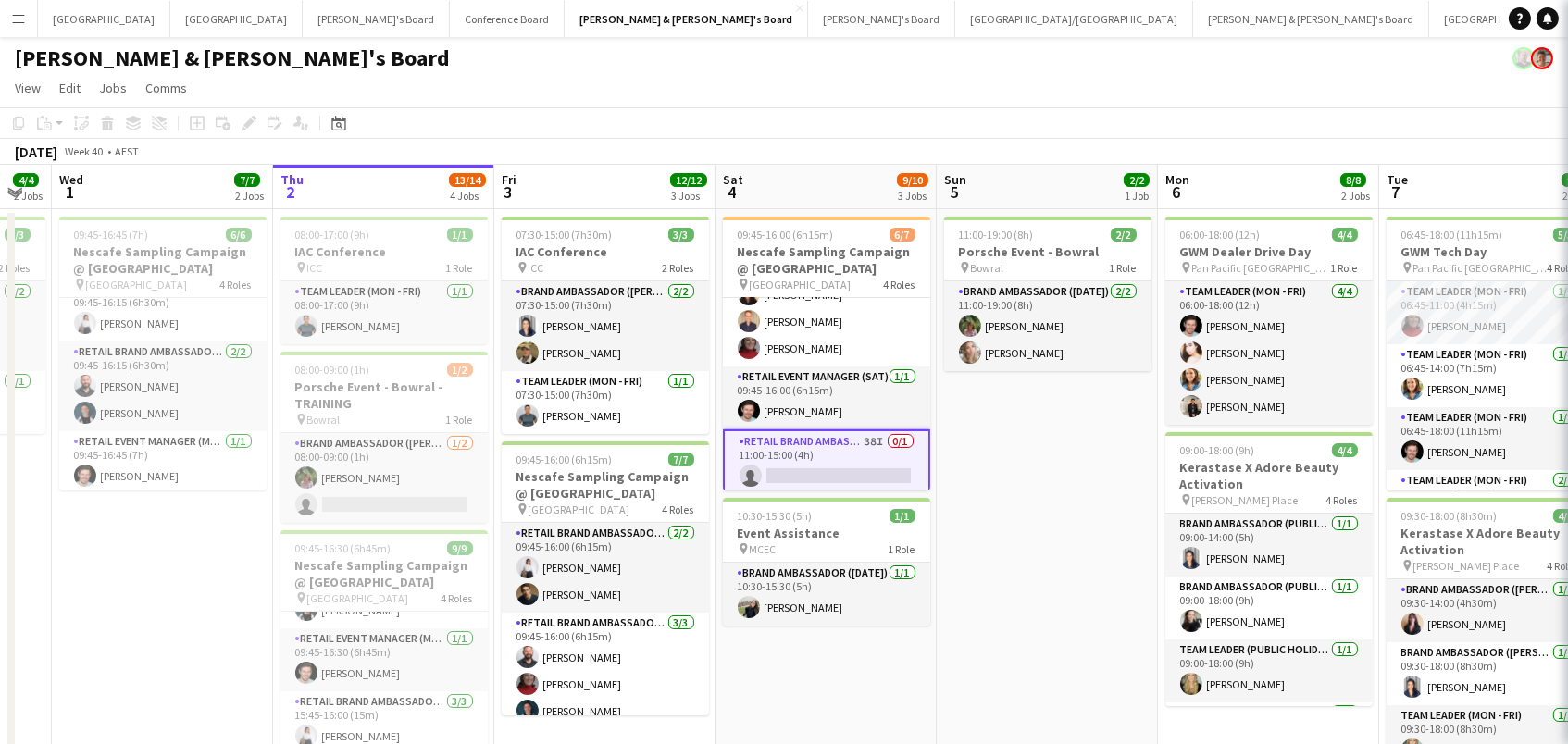
scroll to position [137, 0]
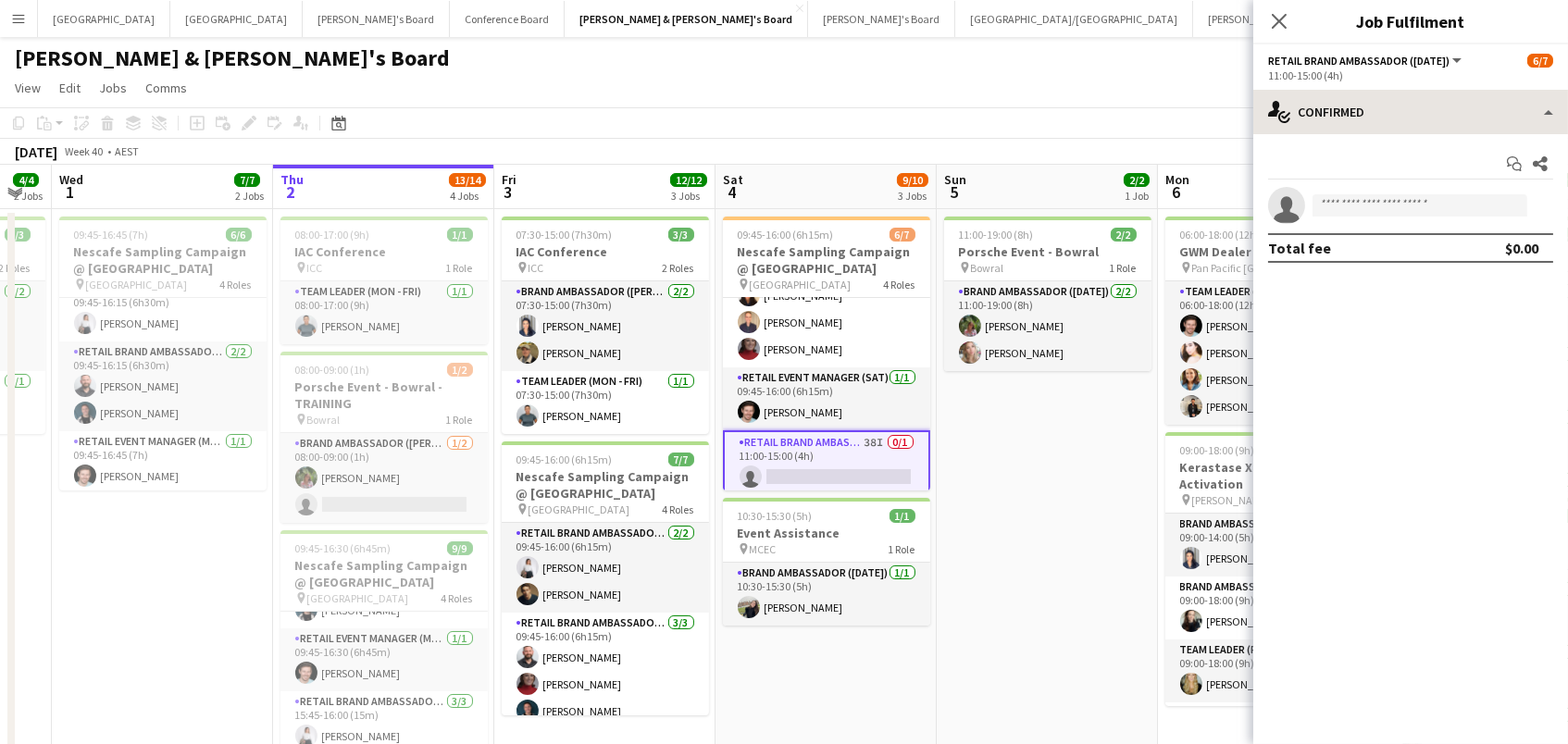
drag, startPoint x: 1368, startPoint y: 85, endPoint x: 1375, endPoint y: 99, distance: 15.7
click at [1368, 87] on app-options-switcher "RETAIL Brand Ambassador (Saturday) All roles RETAIL Brand Ambassador (Saturday)…" at bounding box center [1411, 68] width 315 height 46
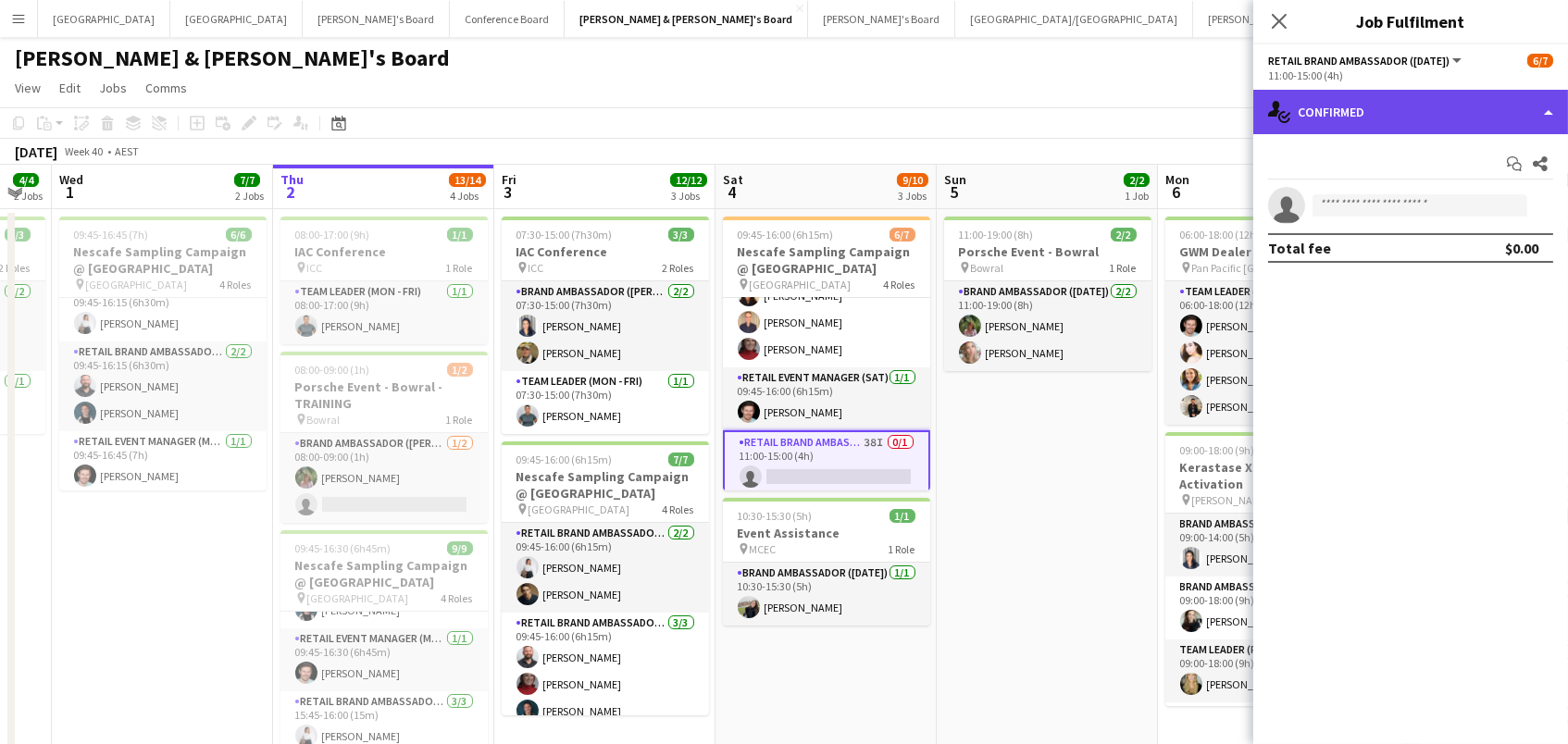
click at [1388, 113] on div "single-neutral-actions-check-2 Confirmed" at bounding box center [1411, 112] width 315 height 45
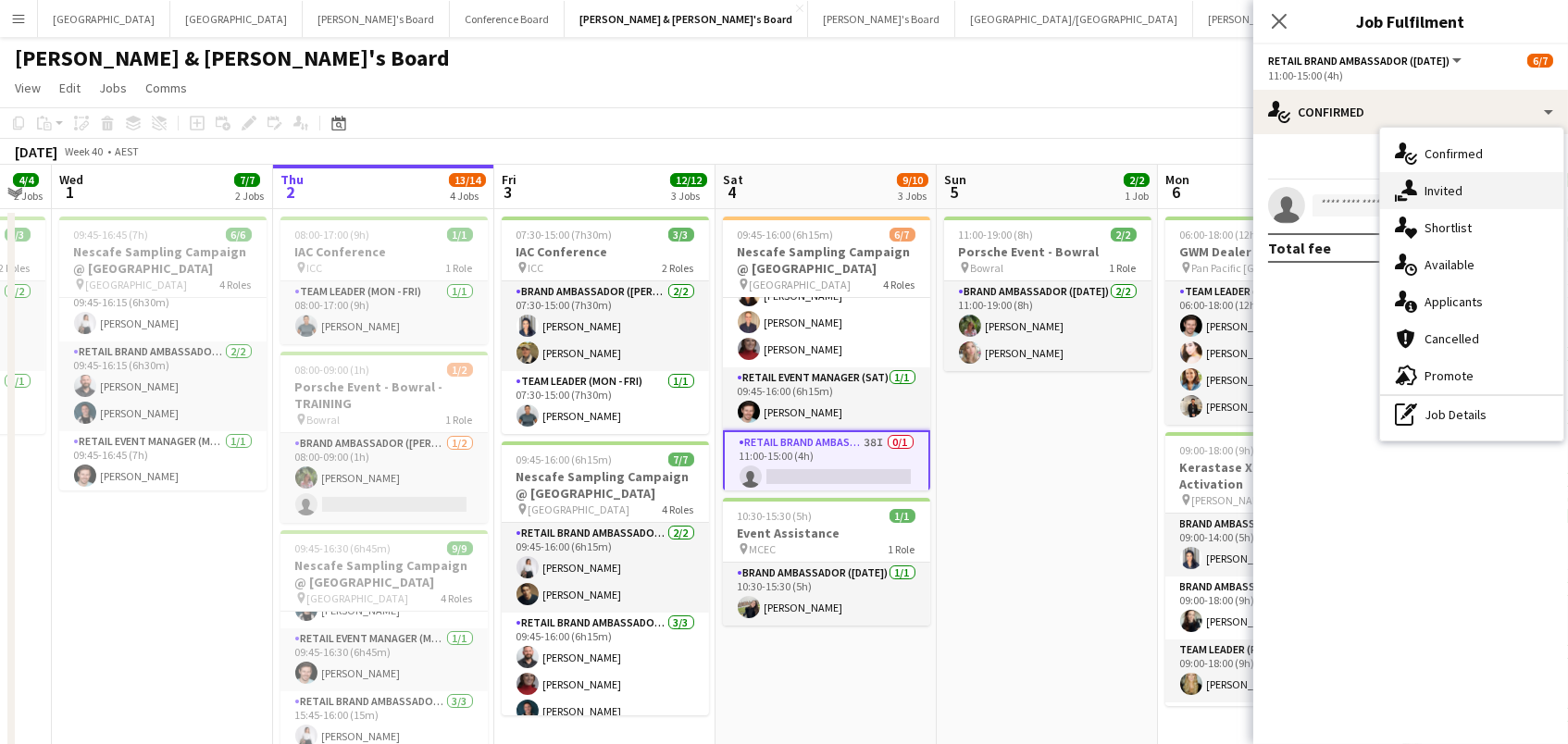
click at [1448, 189] on span "Invited" at bounding box center [1443, 190] width 38 height 17
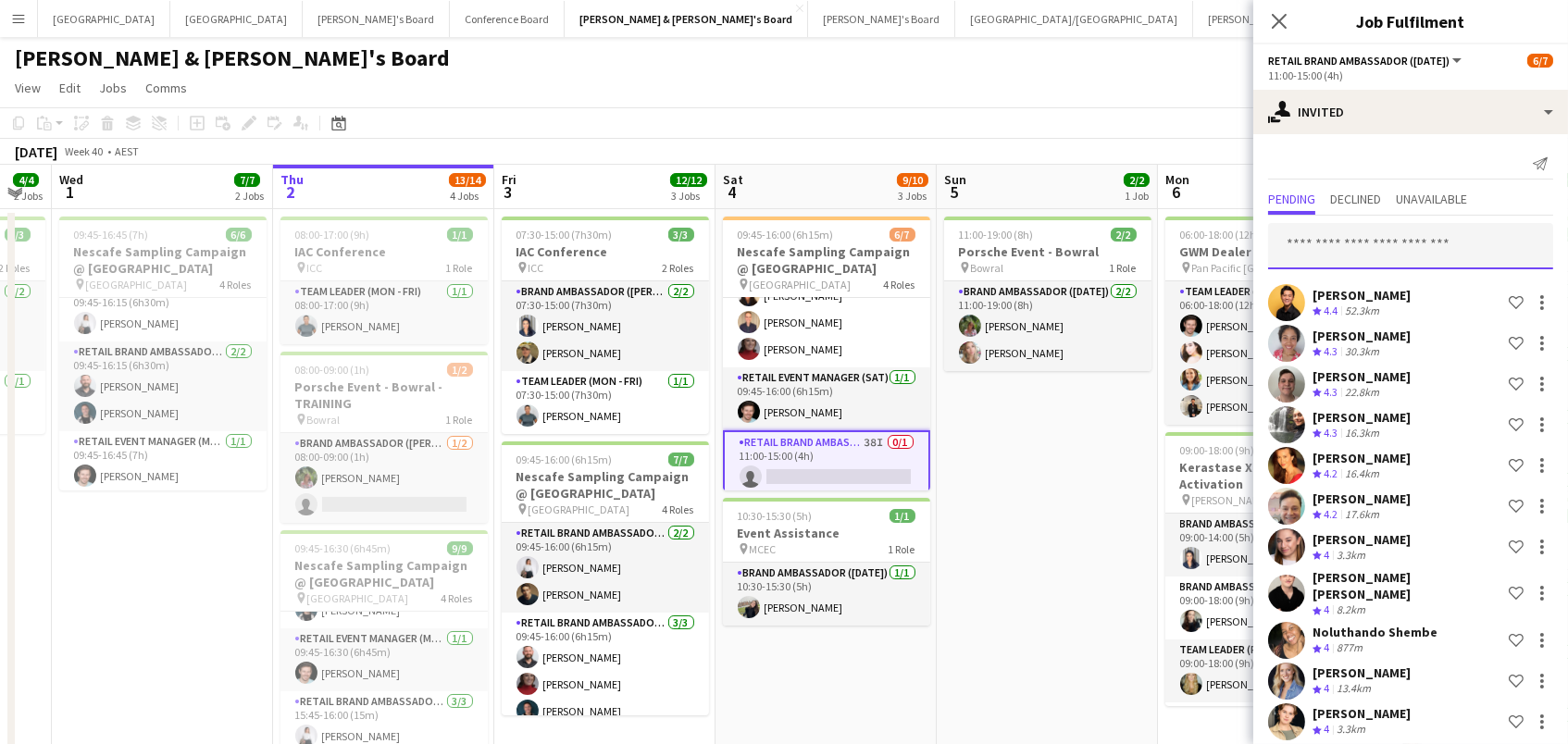
click at [1330, 239] on input "text" at bounding box center [1411, 246] width 285 height 46
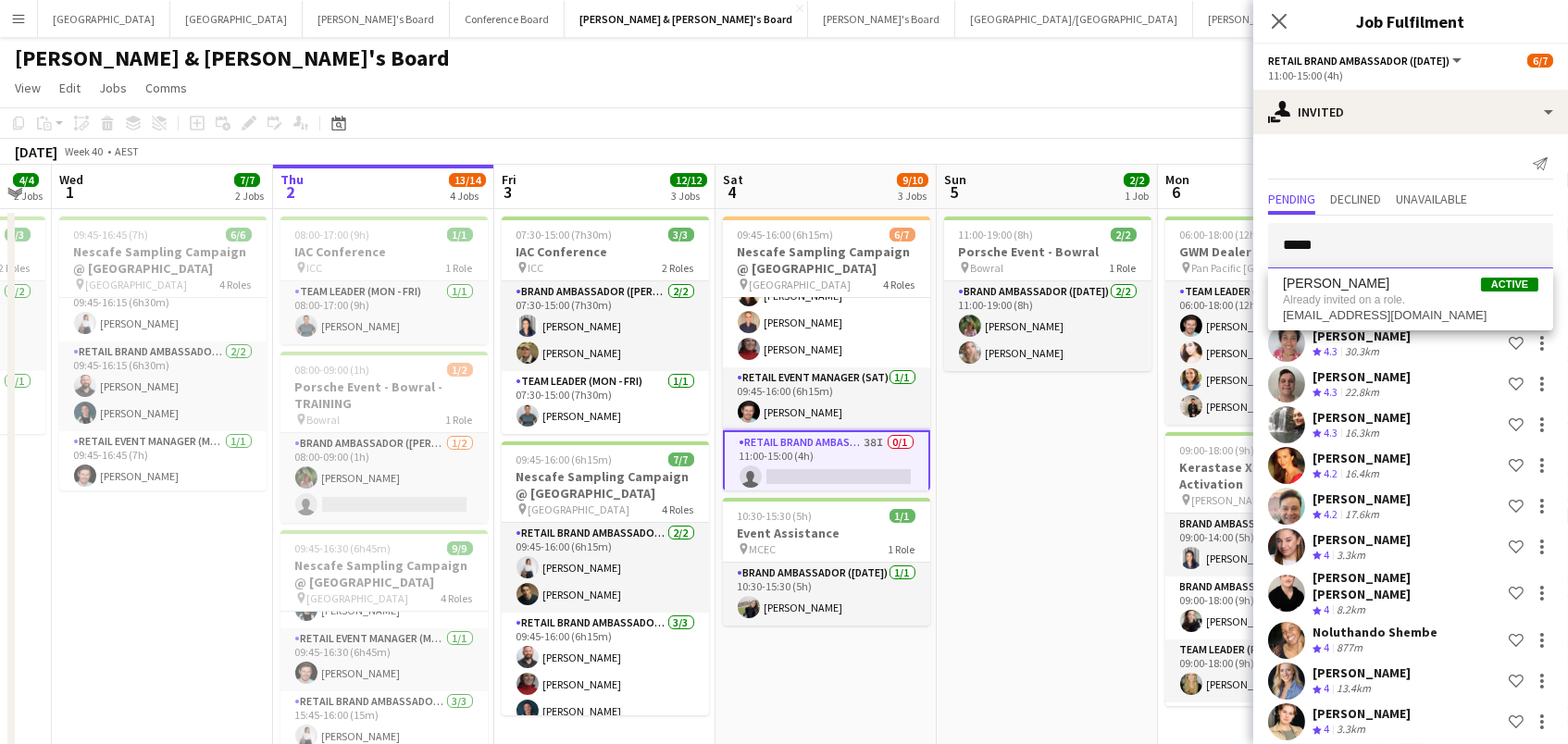
type input "*****"
click at [1158, 114] on app-toolbar "Copy Paste Paste Command V Paste with crew Command Shift V Paste linked Job [GE…" at bounding box center [784, 124] width 1568 height 32
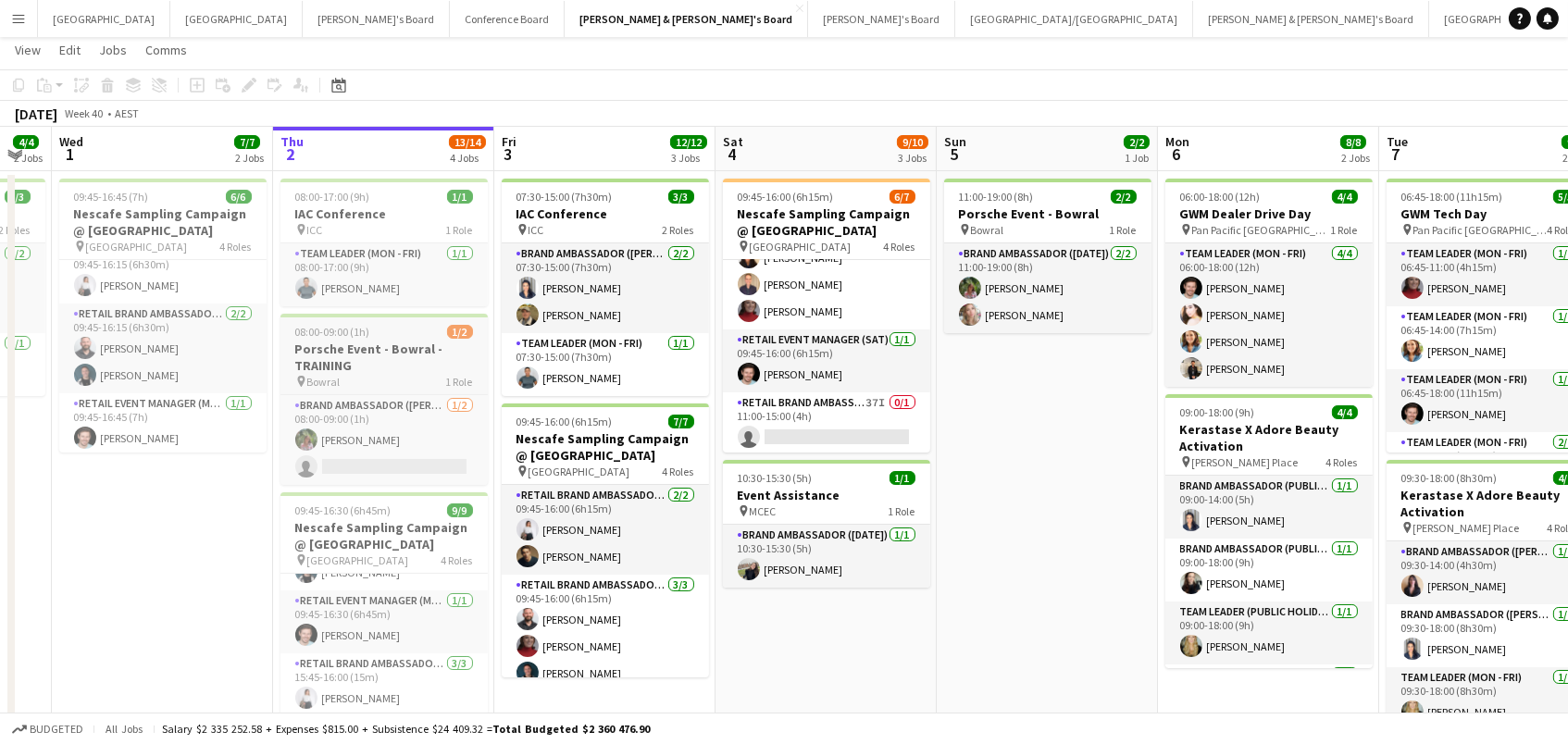
scroll to position [0, 390]
click at [873, 411] on app-card-role "RETAIL Brand Ambassador (Saturday) 37I 0/1 11:00-15:00 (4h) single-neutral-acti…" at bounding box center [828, 423] width 207 height 63
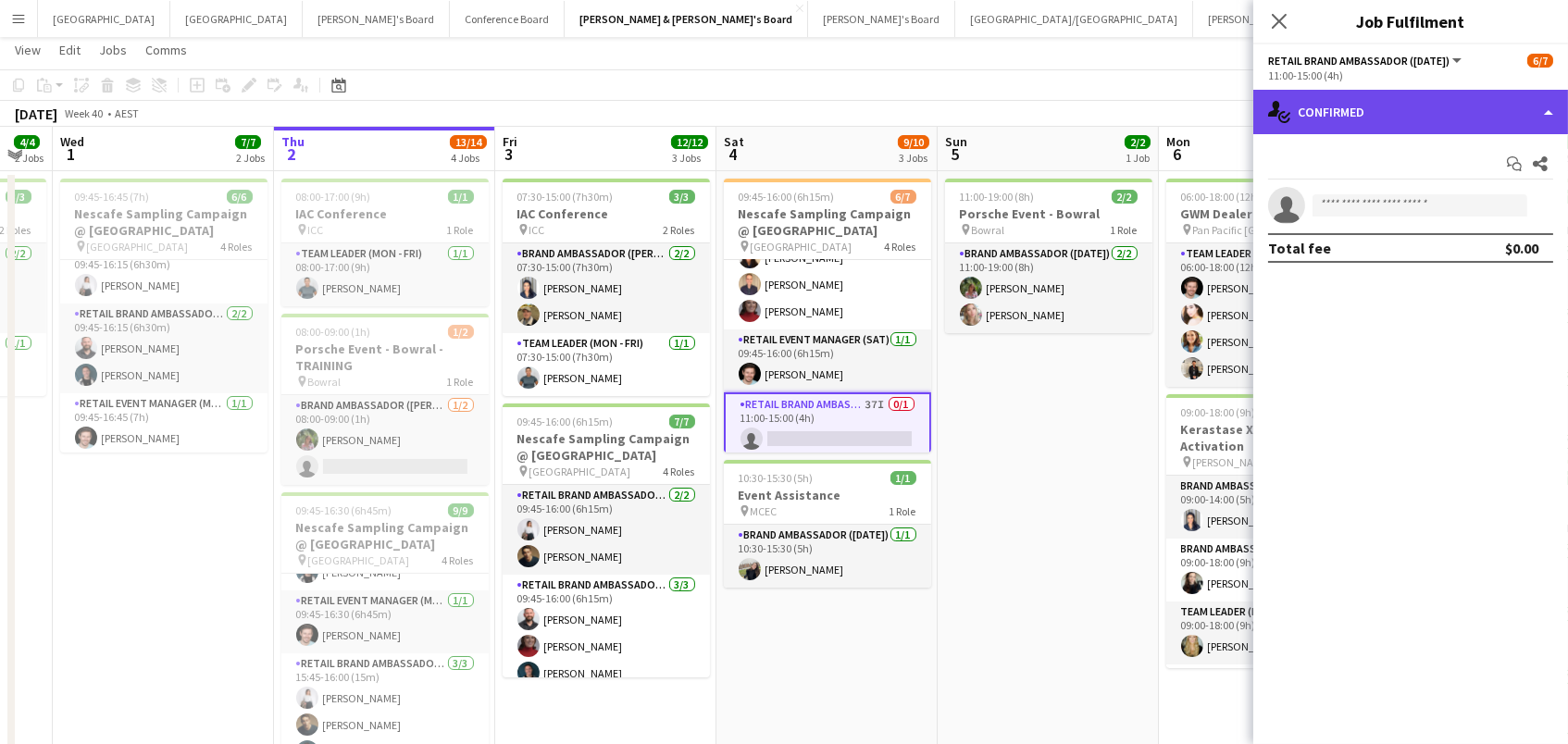
click at [1369, 92] on div "single-neutral-actions-check-2 Confirmed" at bounding box center [1411, 112] width 315 height 45
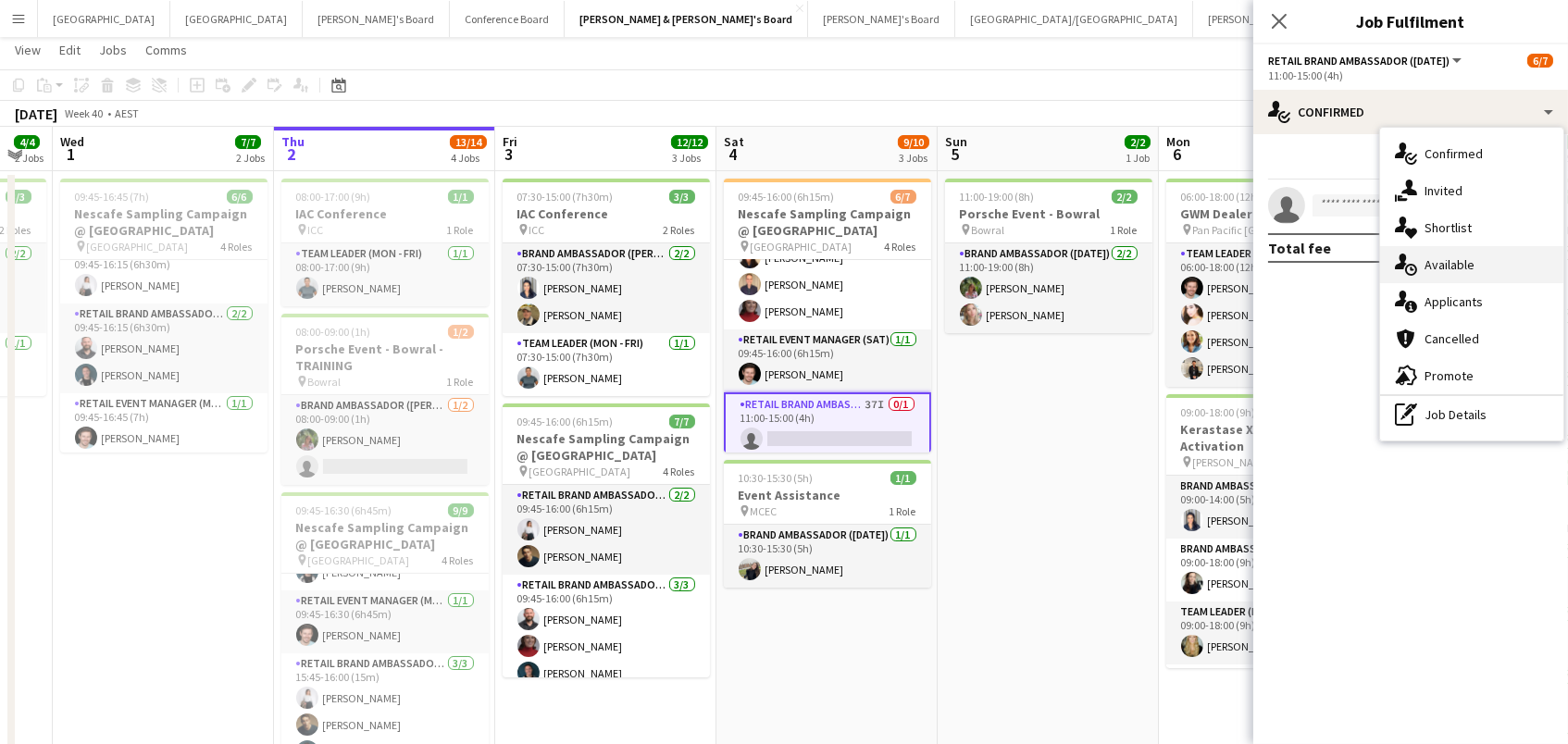
click at [1458, 264] on span "Available" at bounding box center [1449, 264] width 50 height 17
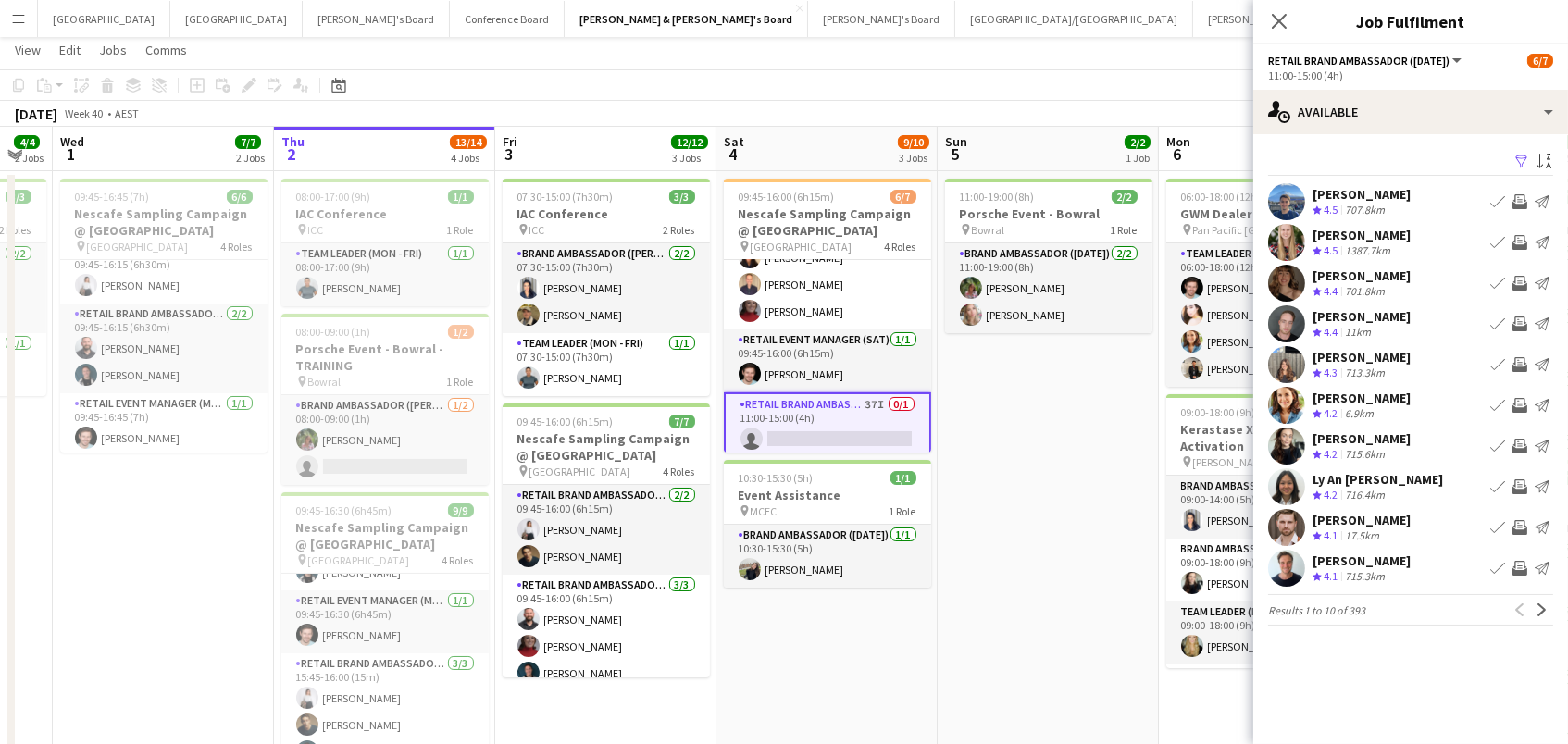
click at [1522, 157] on app-icon "Filter" at bounding box center [1521, 162] width 15 height 18
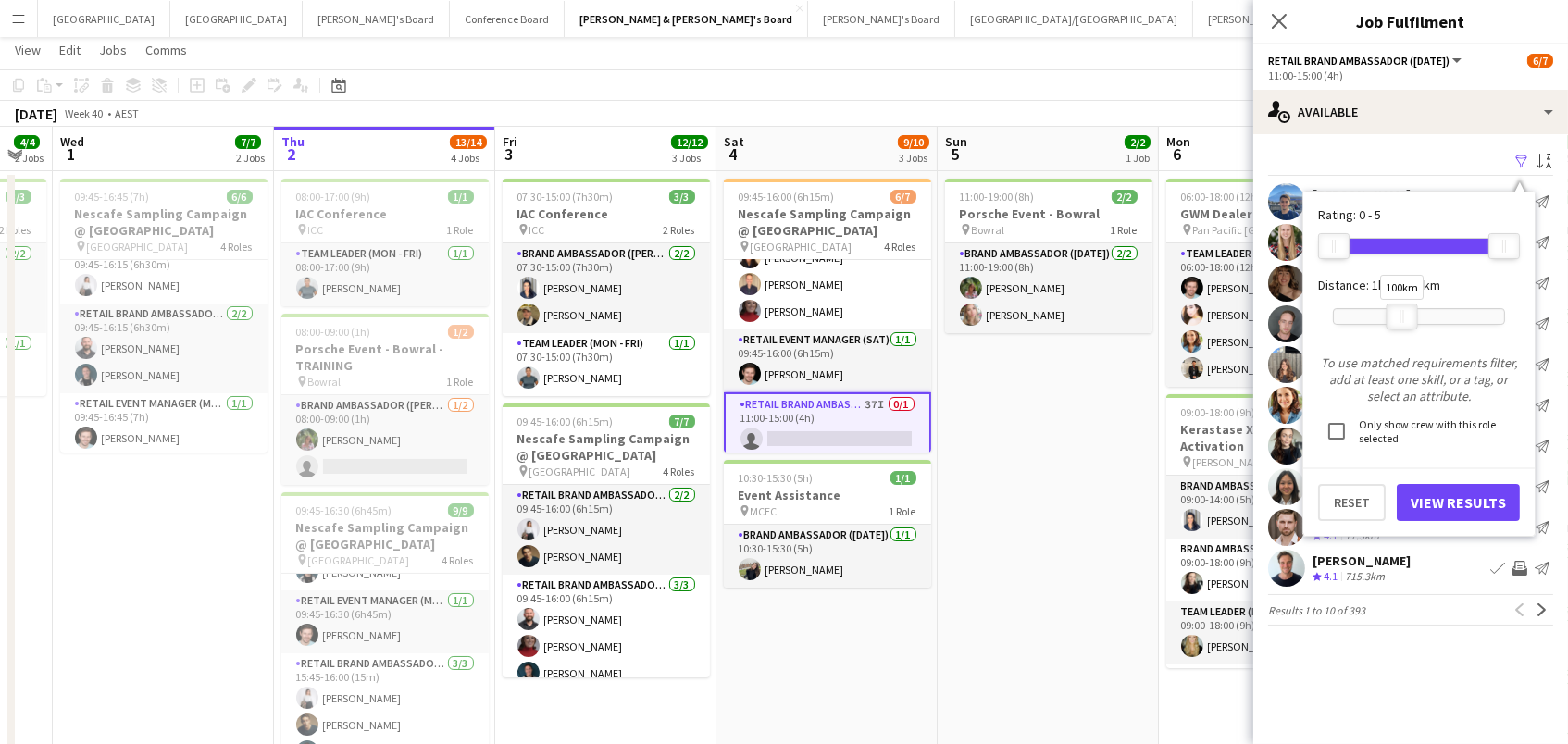
drag, startPoint x: 1500, startPoint y: 309, endPoint x: 1402, endPoint y: 322, distance: 98.9
click at [1402, 322] on div at bounding box center [1403, 317] width 30 height 24
click at [1460, 507] on button "View Results" at bounding box center [1458, 502] width 124 height 37
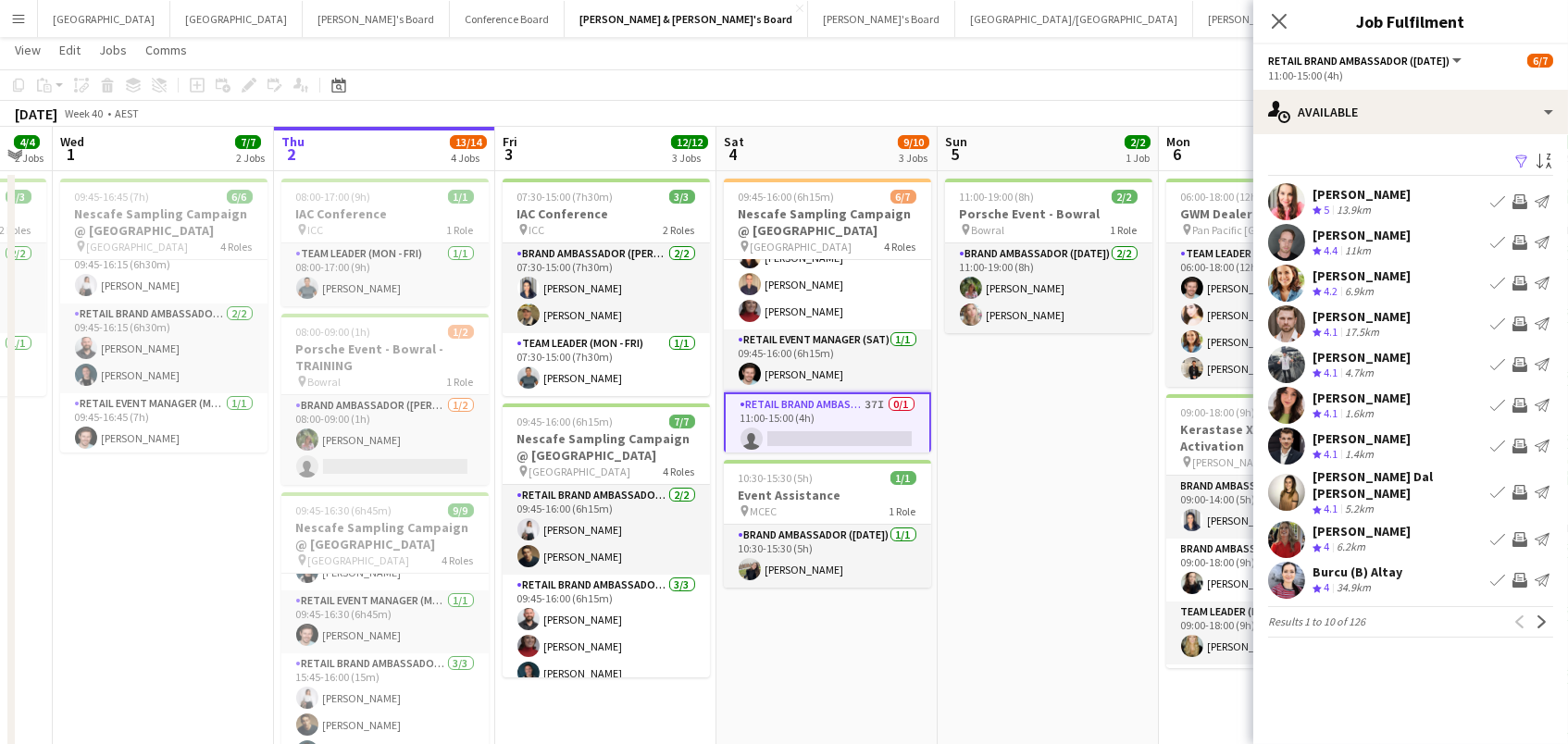
scroll to position [37, 1]
click at [1520, 402] on app-icon "Invite crew" at bounding box center [1519, 405] width 15 height 15
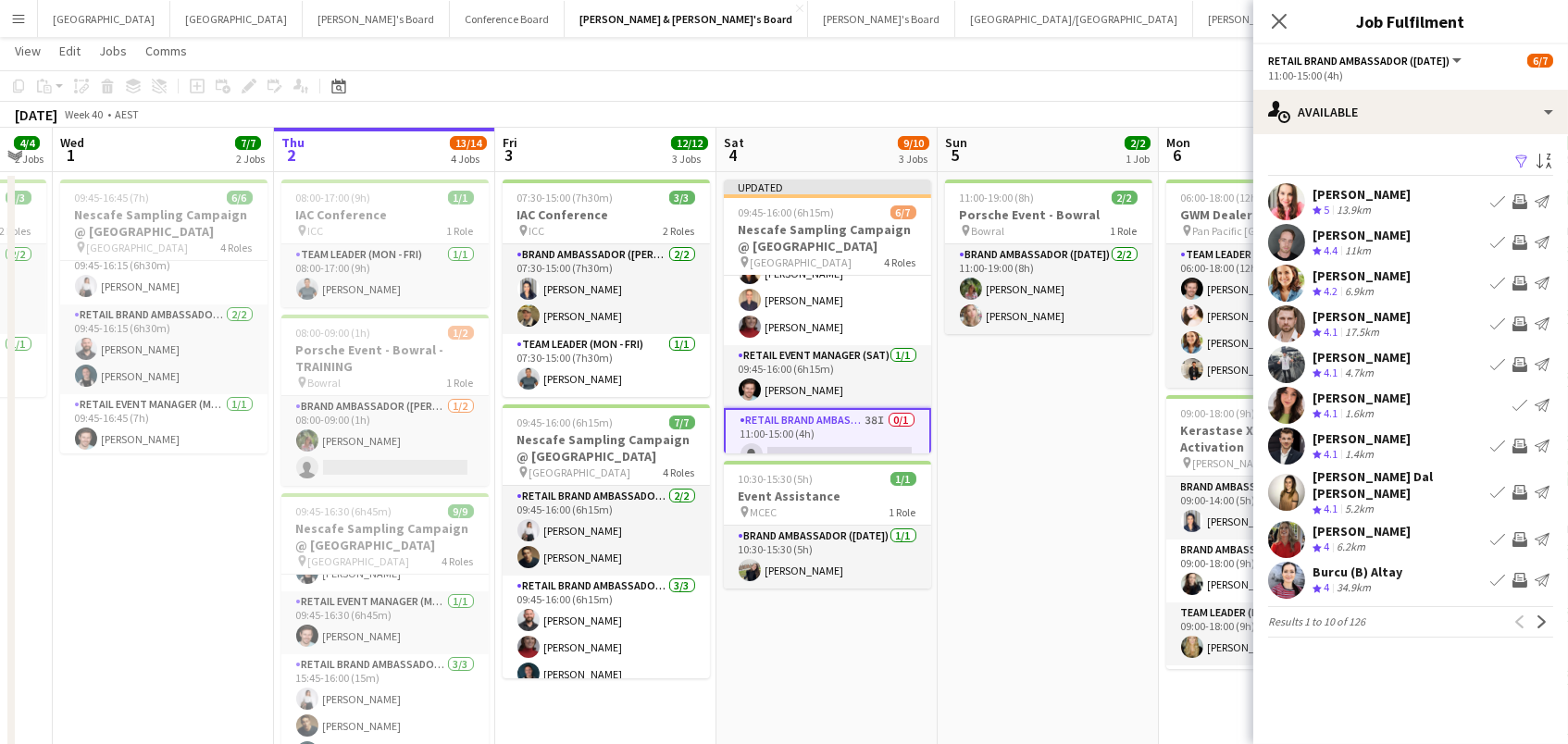
click at [1515, 485] on app-icon "Invite crew" at bounding box center [1519, 492] width 15 height 15
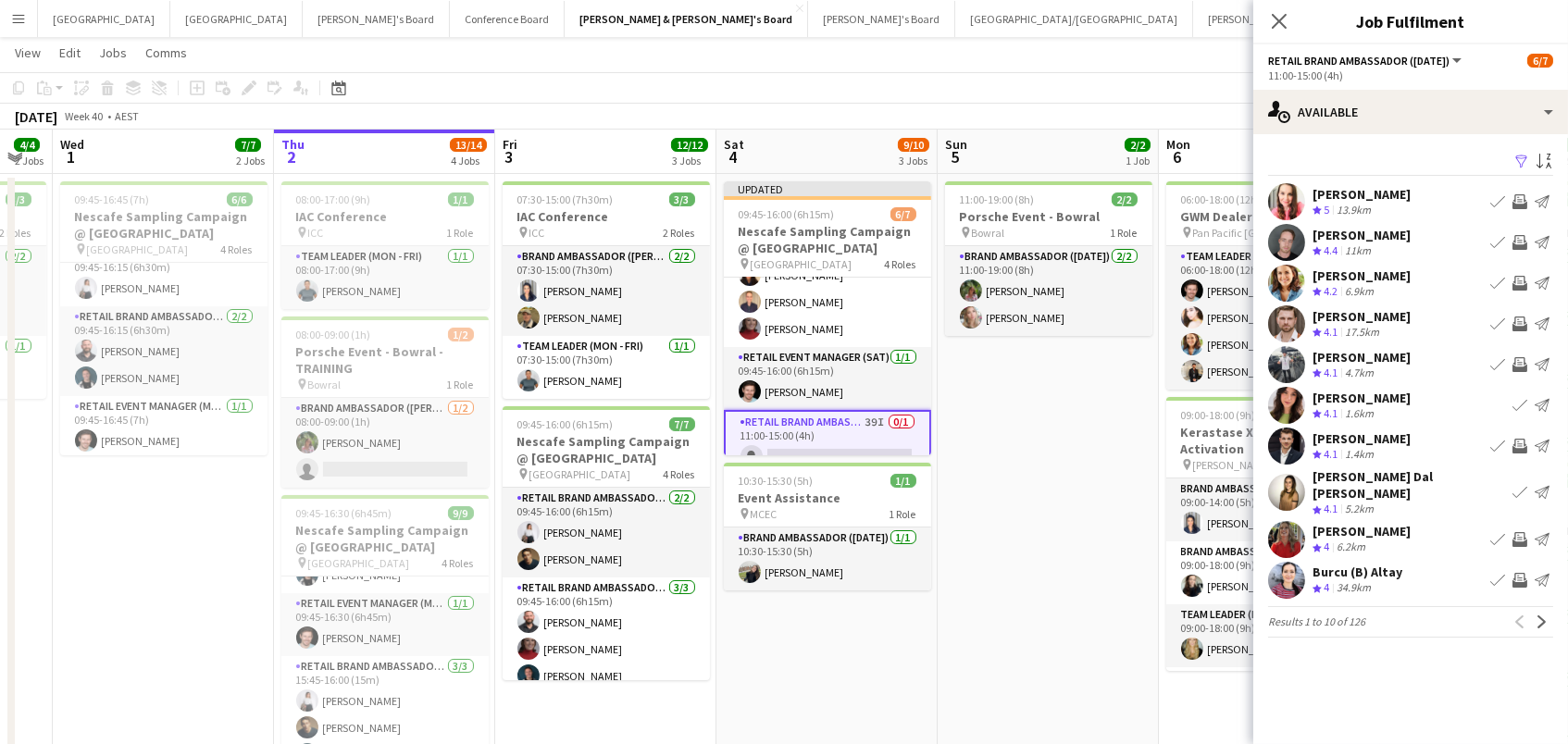
click at [1520, 532] on app-icon "Invite crew" at bounding box center [1519, 539] width 15 height 15
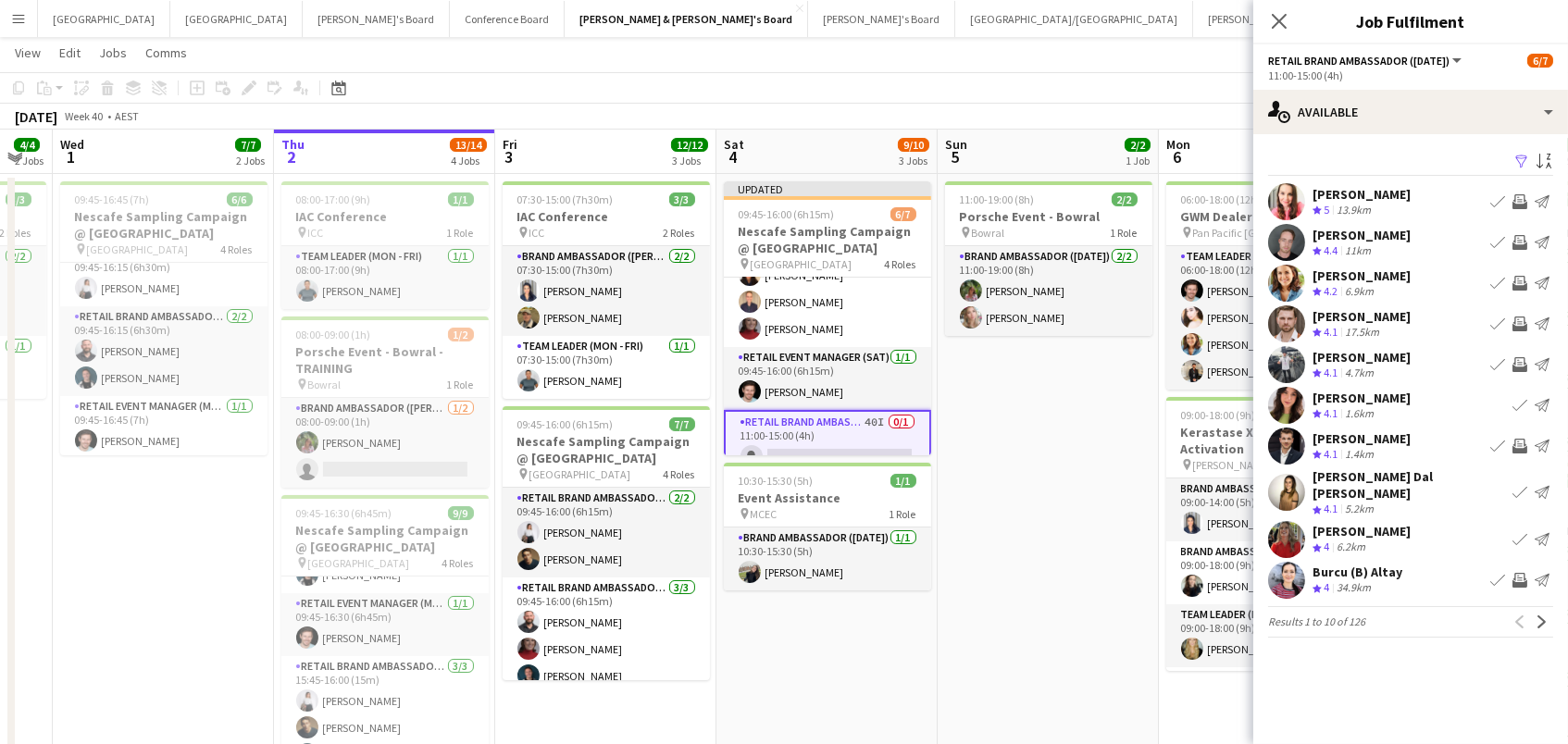
click at [1517, 573] on app-icon "Invite crew" at bounding box center [1519, 580] width 15 height 15
click at [1513, 361] on app-icon "Invite crew" at bounding box center [1519, 365] width 15 height 15
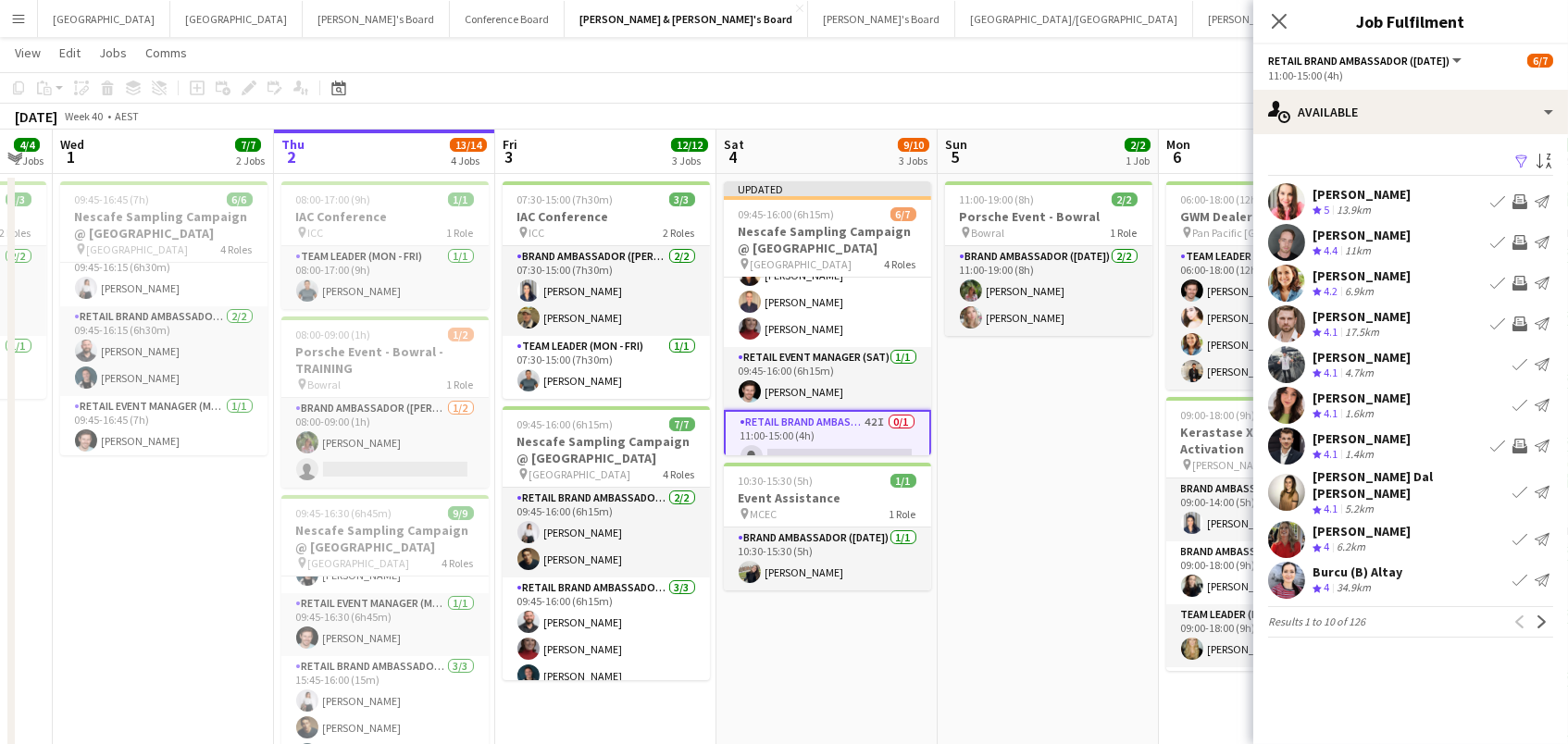
scroll to position [33, 1]
click at [1519, 439] on app-icon "Invite crew" at bounding box center [1519, 445] width 15 height 15
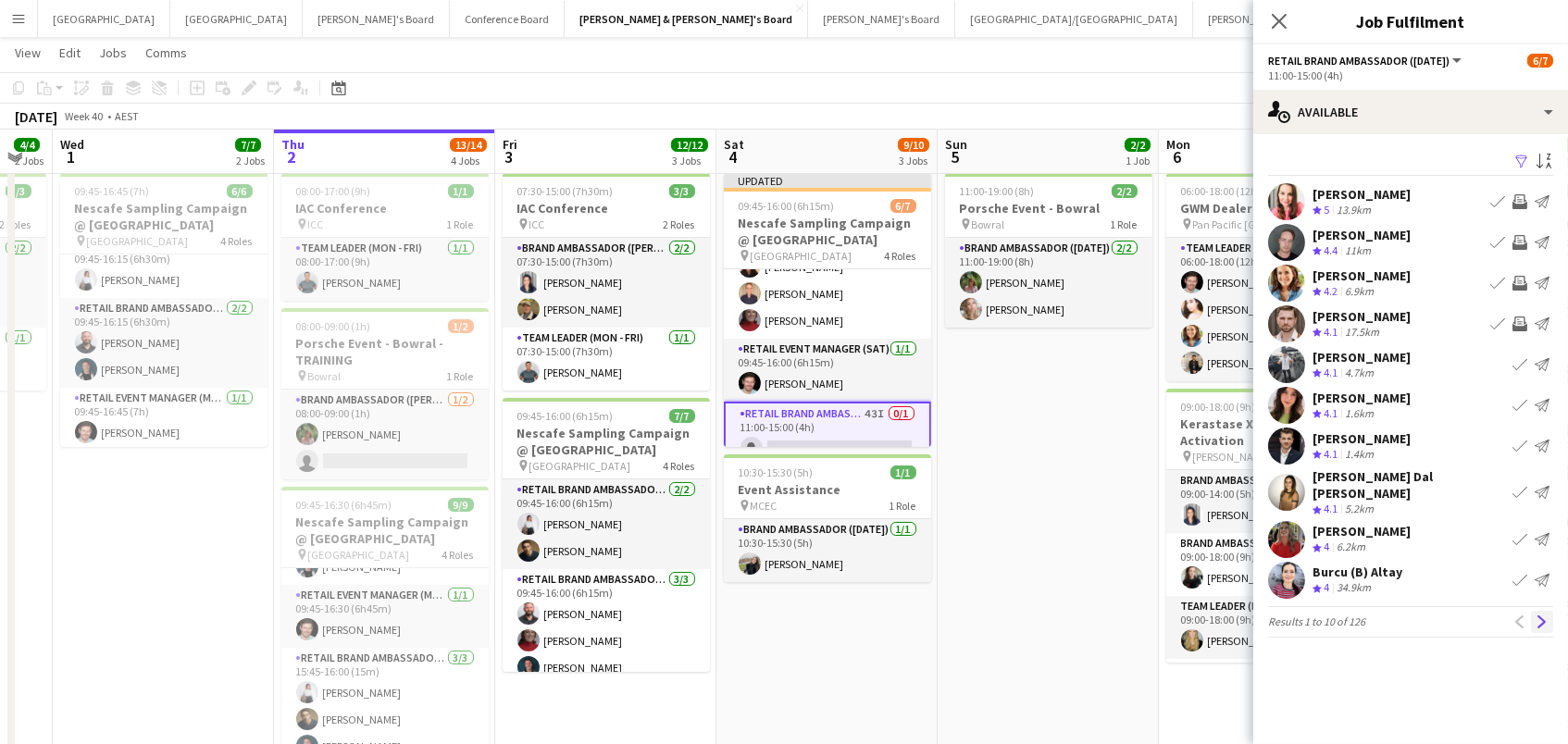
click at [1547, 616] on app-icon "Next" at bounding box center [1542, 621] width 13 height 13
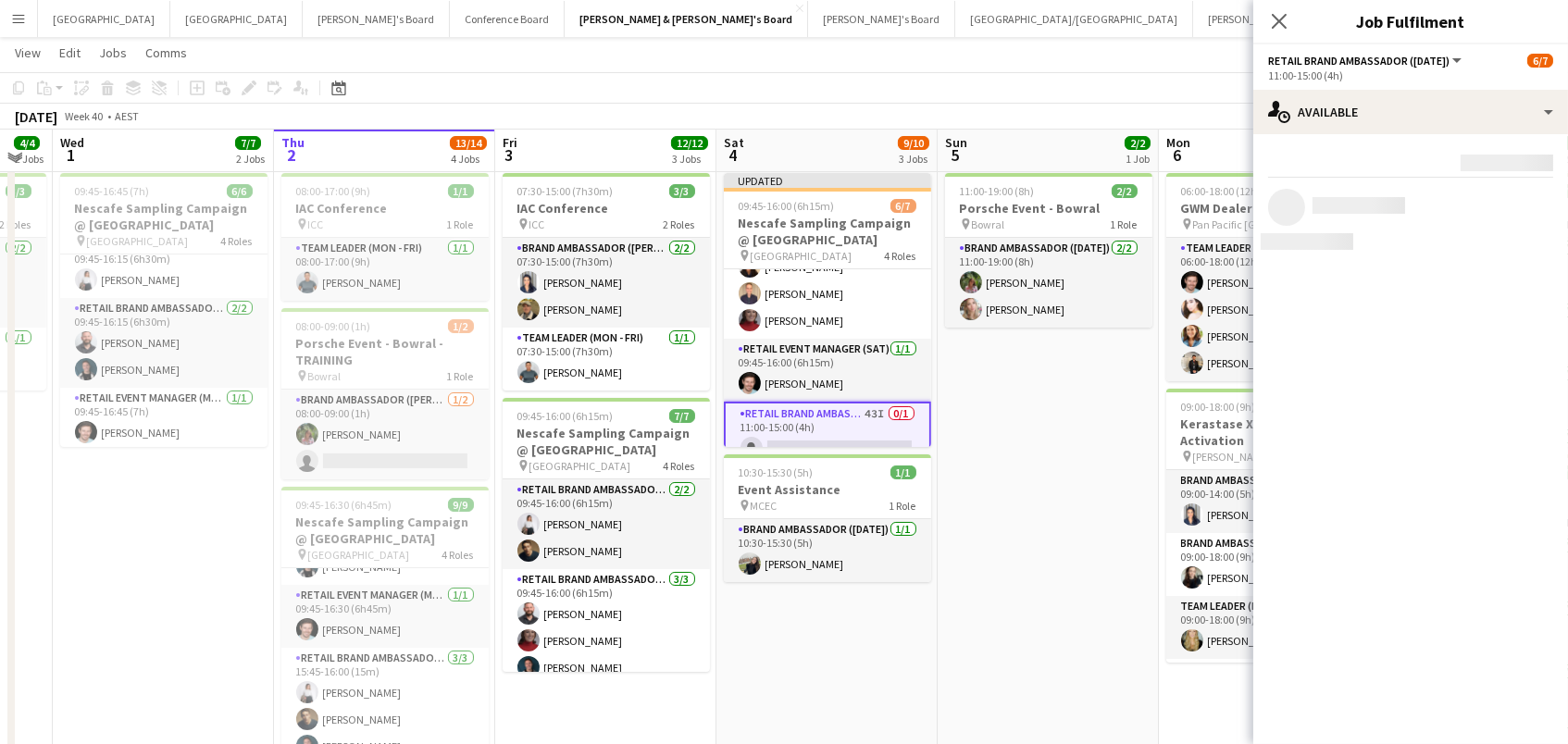
scroll to position [40, 0]
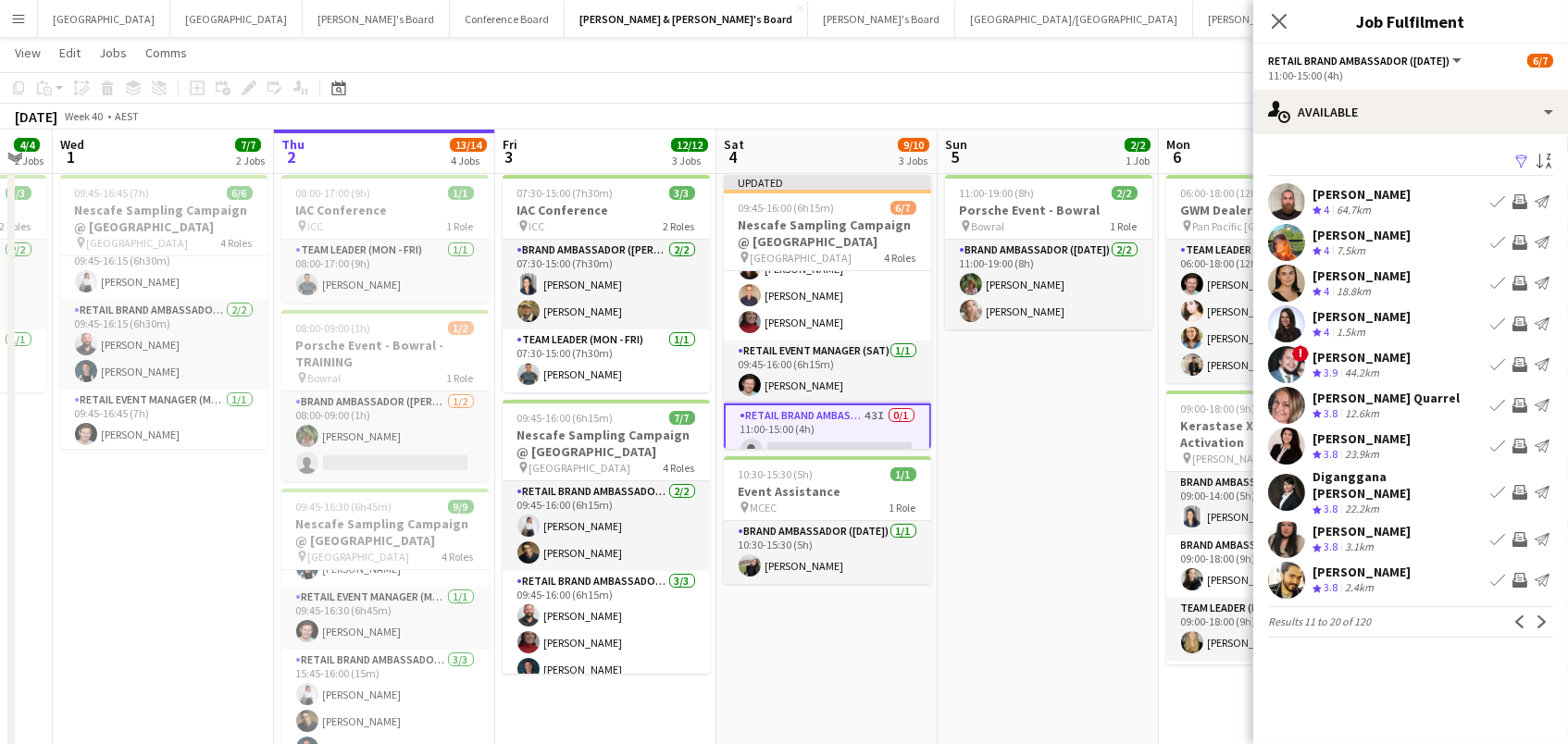
click at [1515, 280] on app-icon "Invite crew" at bounding box center [1519, 283] width 15 height 15
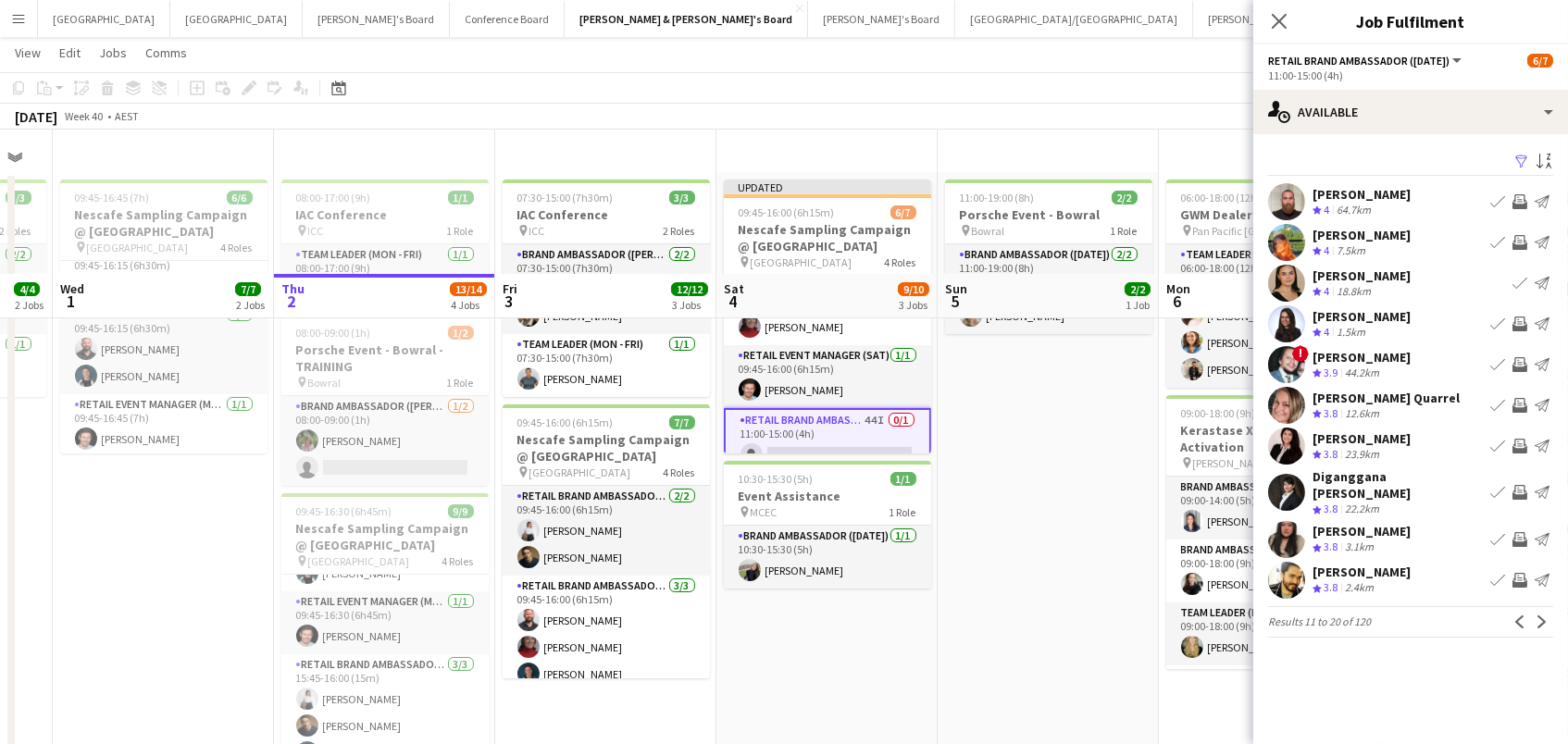
scroll to position [0, 0]
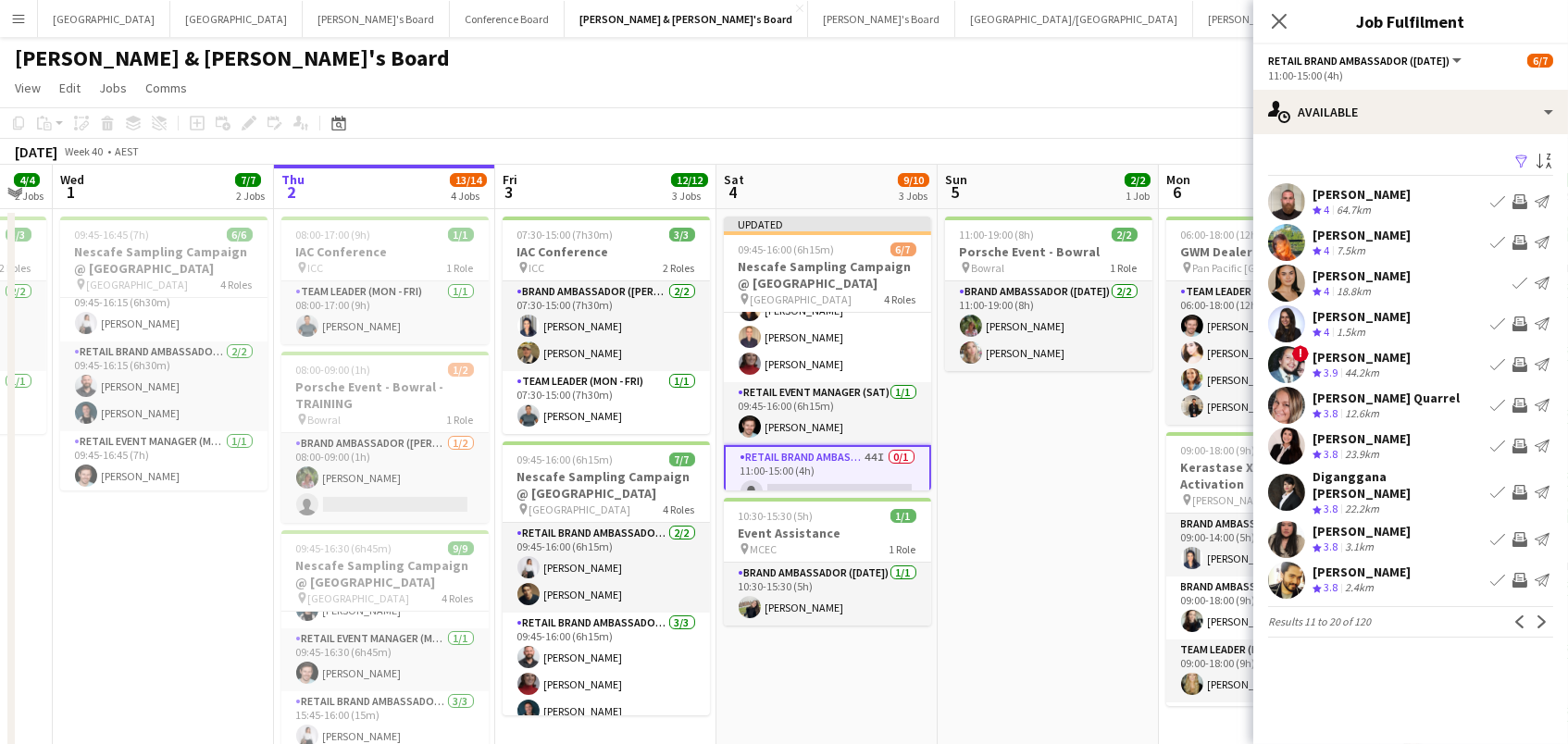
click at [1522, 242] on app-icon "Invite crew" at bounding box center [1519, 242] width 15 height 15
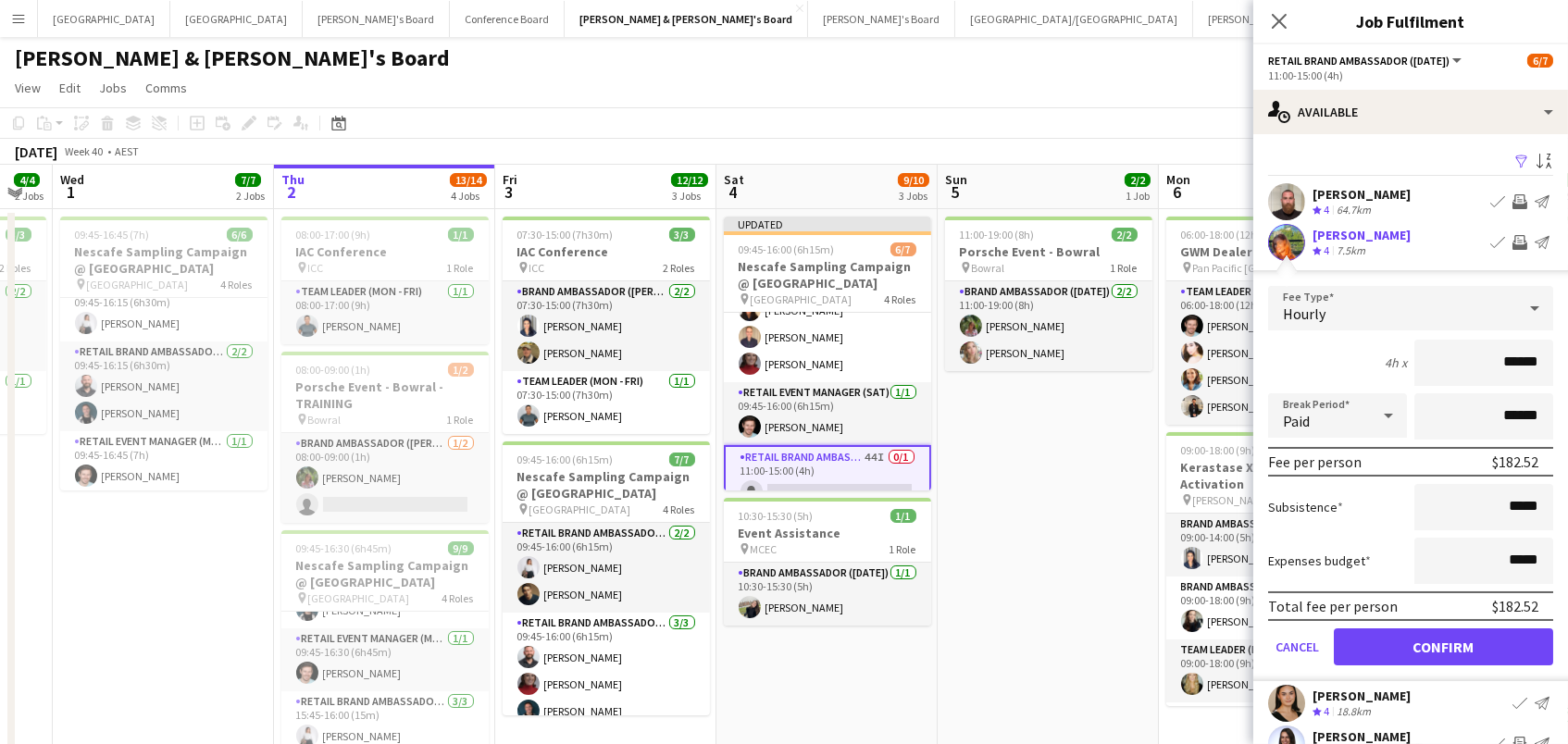
click at [1436, 645] on button "Confirm" at bounding box center [1443, 646] width 219 height 37
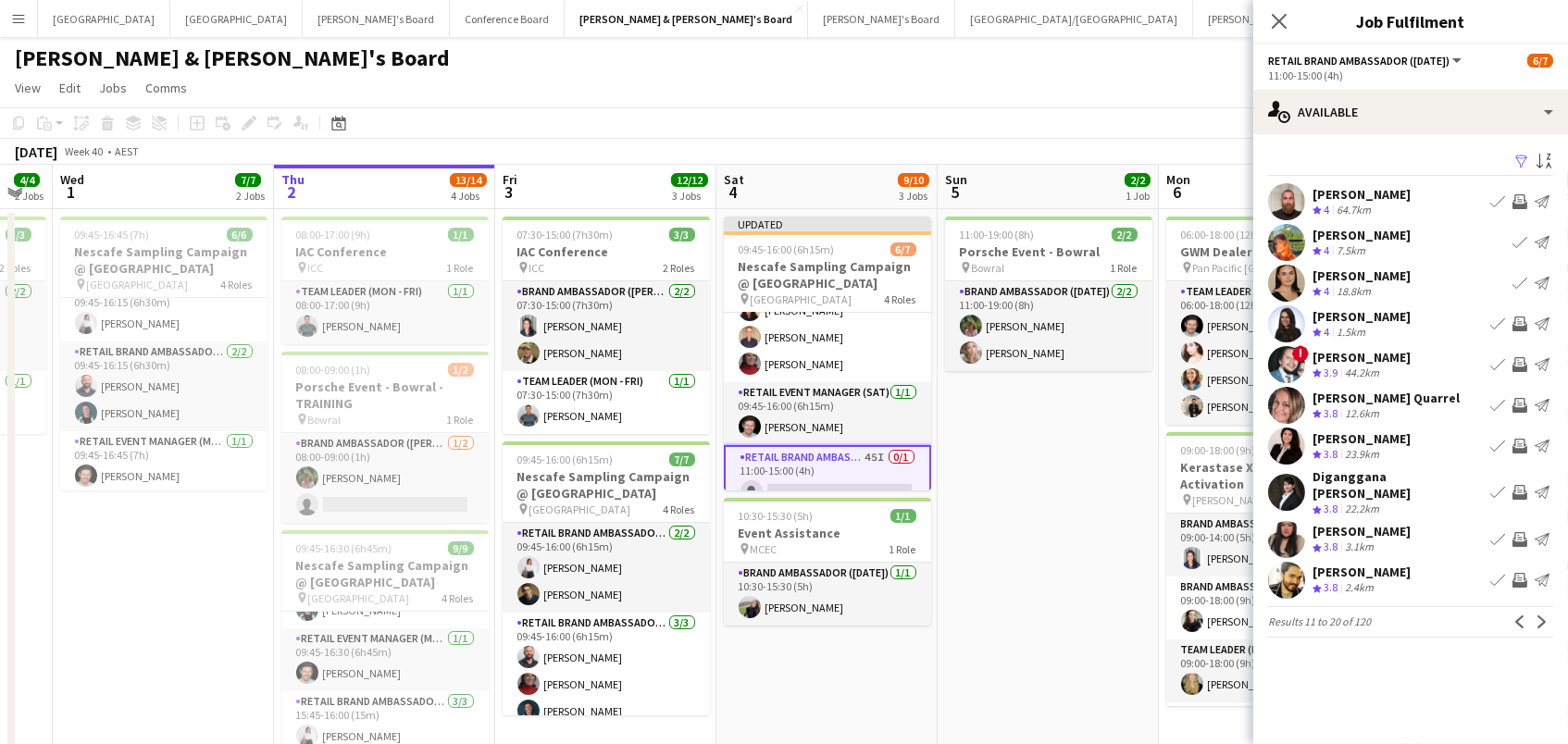
drag, startPoint x: 1056, startPoint y: 543, endPoint x: 1078, endPoint y: 491, distance: 56.5
click at [1057, 544] on app-date-cell "11:00-19:00 (8h) 2/2 Porsche Event - Bowral pin Bowral 1 Role Brand Ambassador …" at bounding box center [1048, 590] width 221 height 762
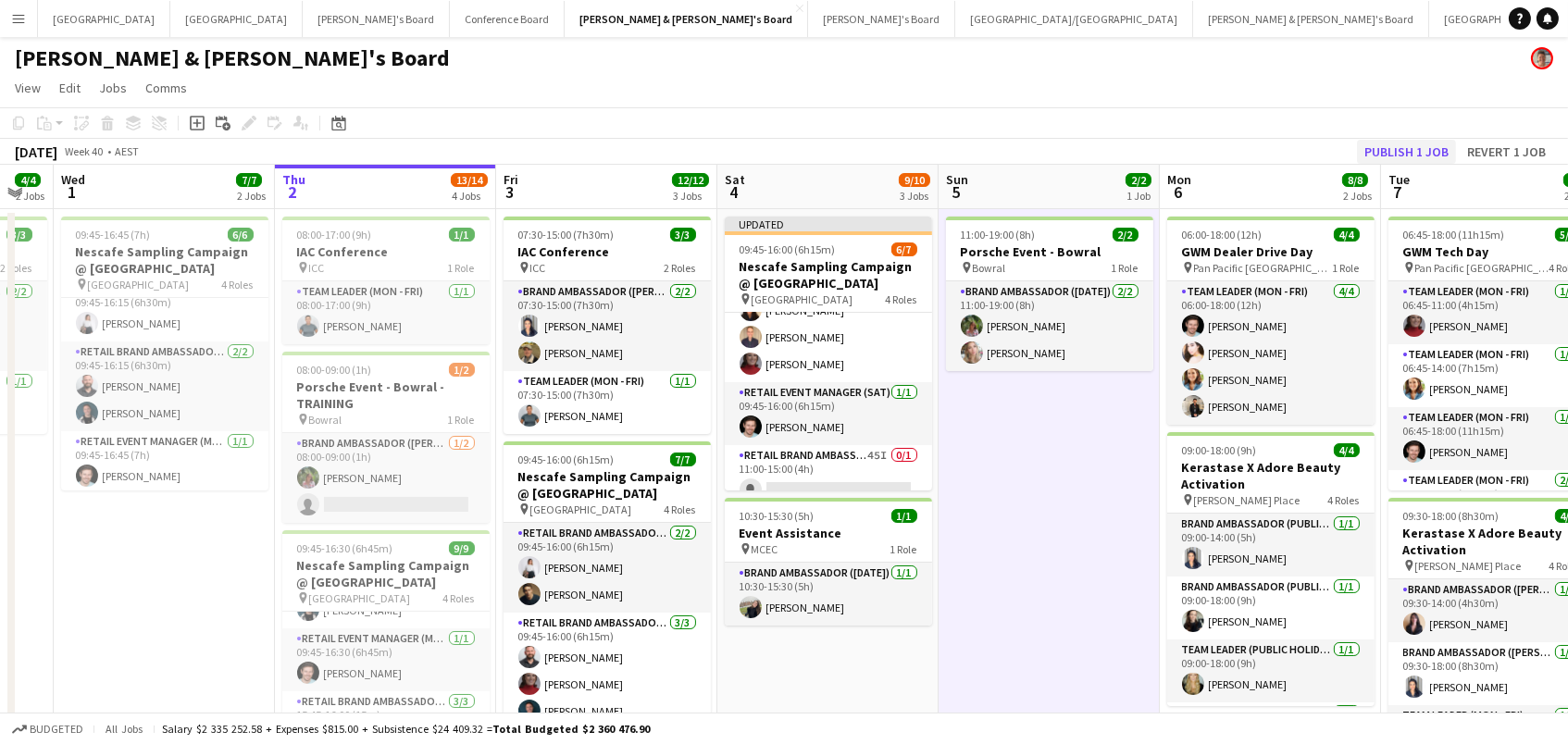
click at [1418, 155] on button "Publish 1 job" at bounding box center [1406, 151] width 99 height 24
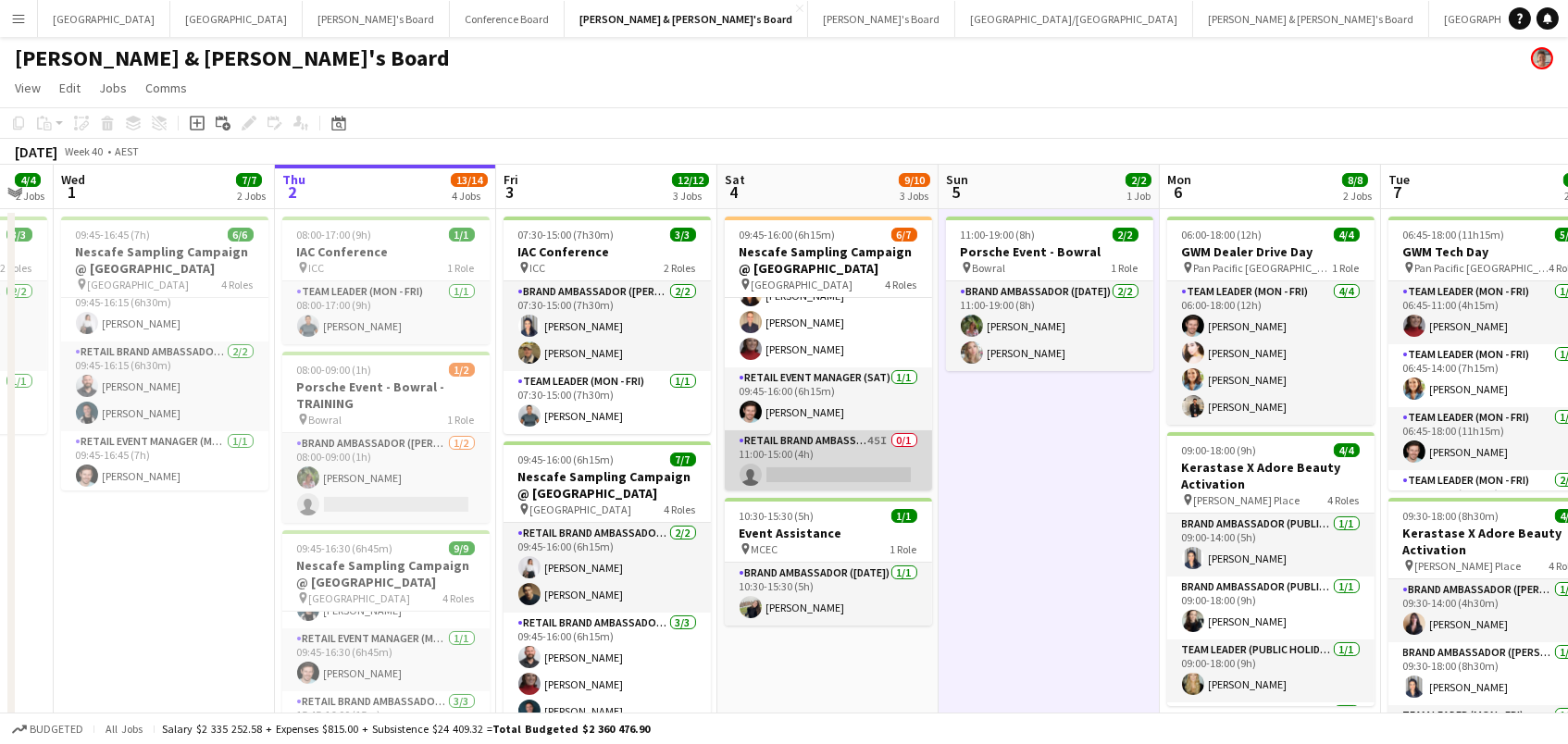
click at [788, 448] on app-card-role "RETAIL Brand Ambassador (Saturday) 45I 0/1 11:00-15:00 (4h) single-neutral-acti…" at bounding box center [829, 461] width 207 height 63
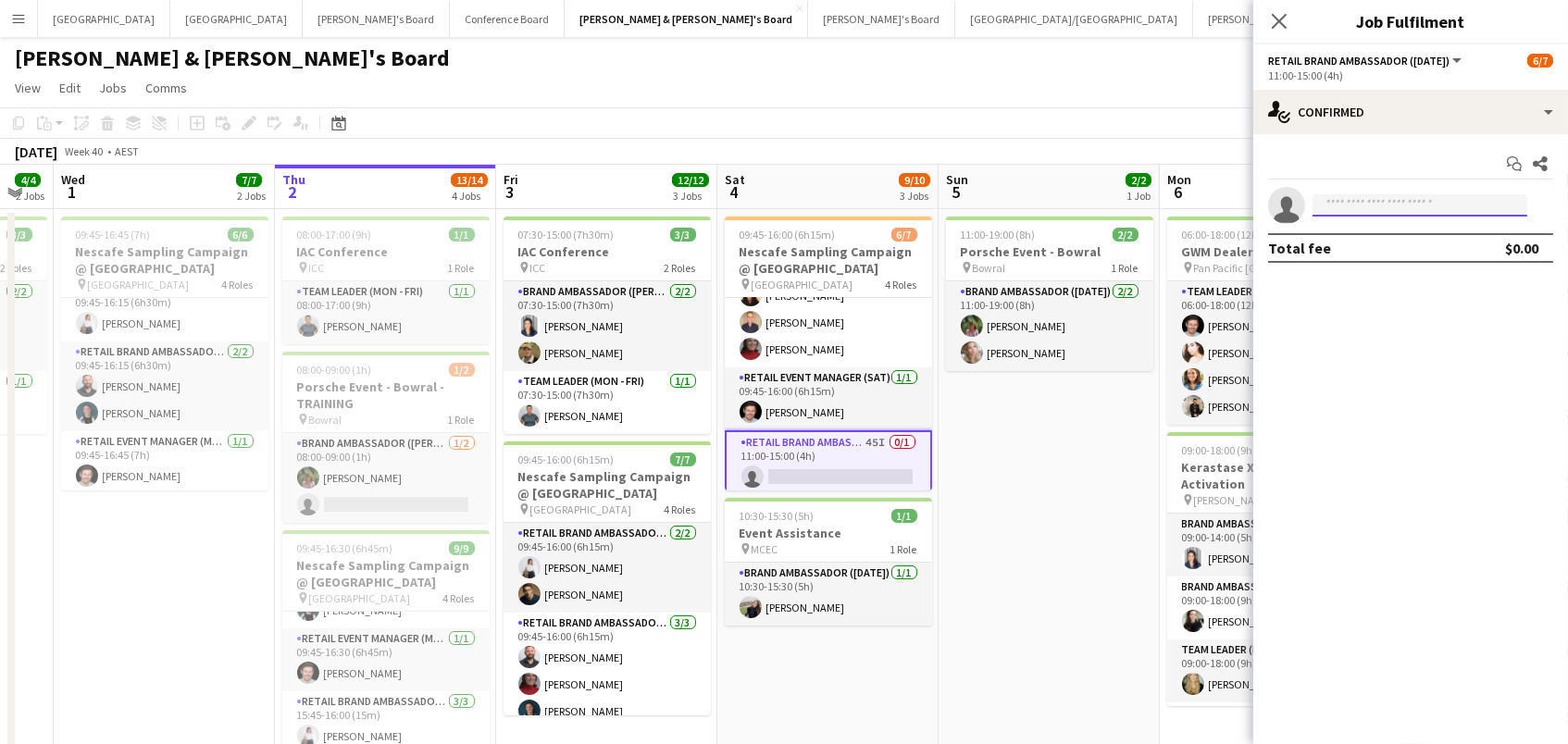
click at [1385, 200] on input at bounding box center [1421, 205] width 215 height 22
type input "*******"
click at [1394, 245] on span "laurenxfreeman@icloud.com" at bounding box center [1421, 246] width 185 height 15
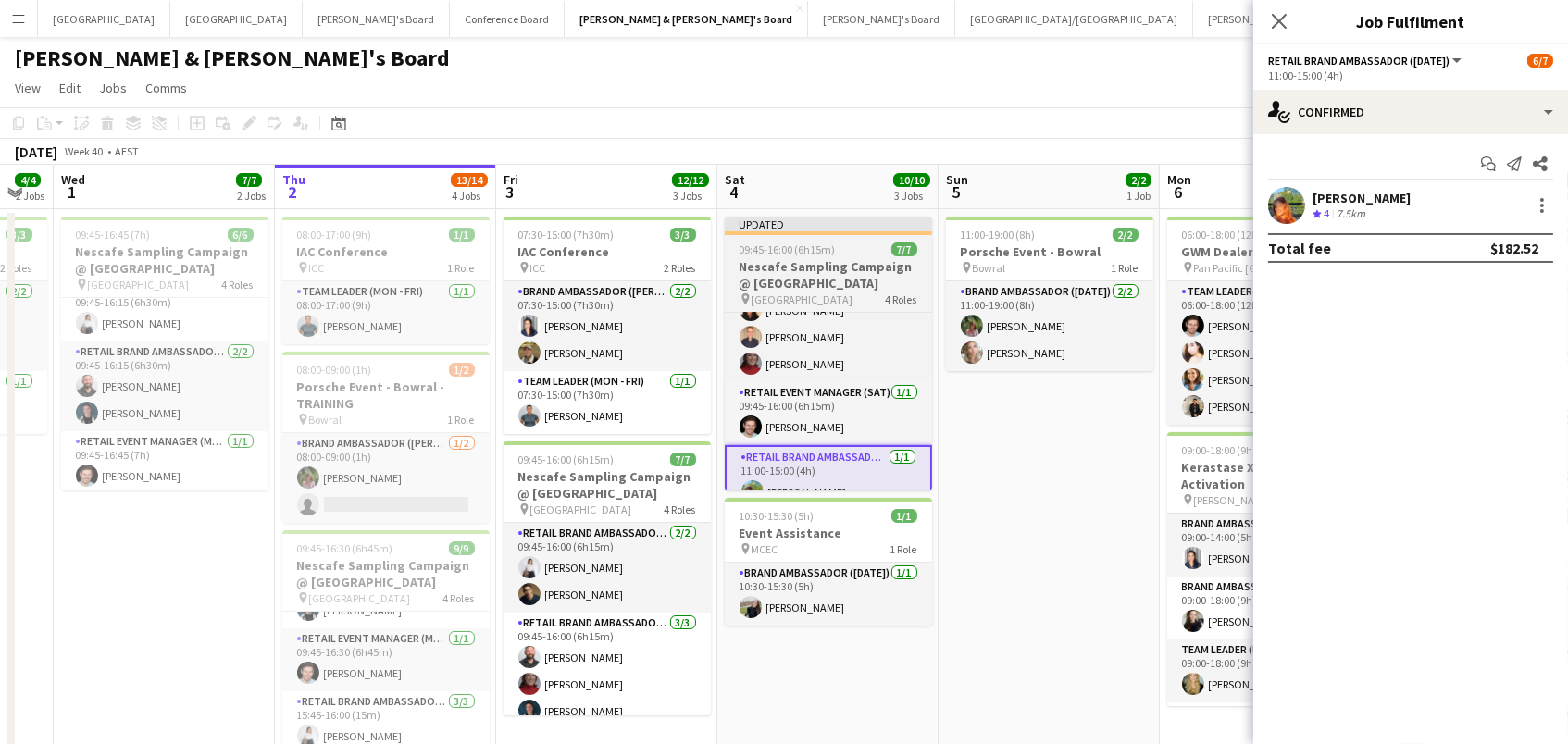
click at [861, 258] on h3 "Nescafe Sampling Campaign @ Melbourne Central" at bounding box center [829, 274] width 207 height 33
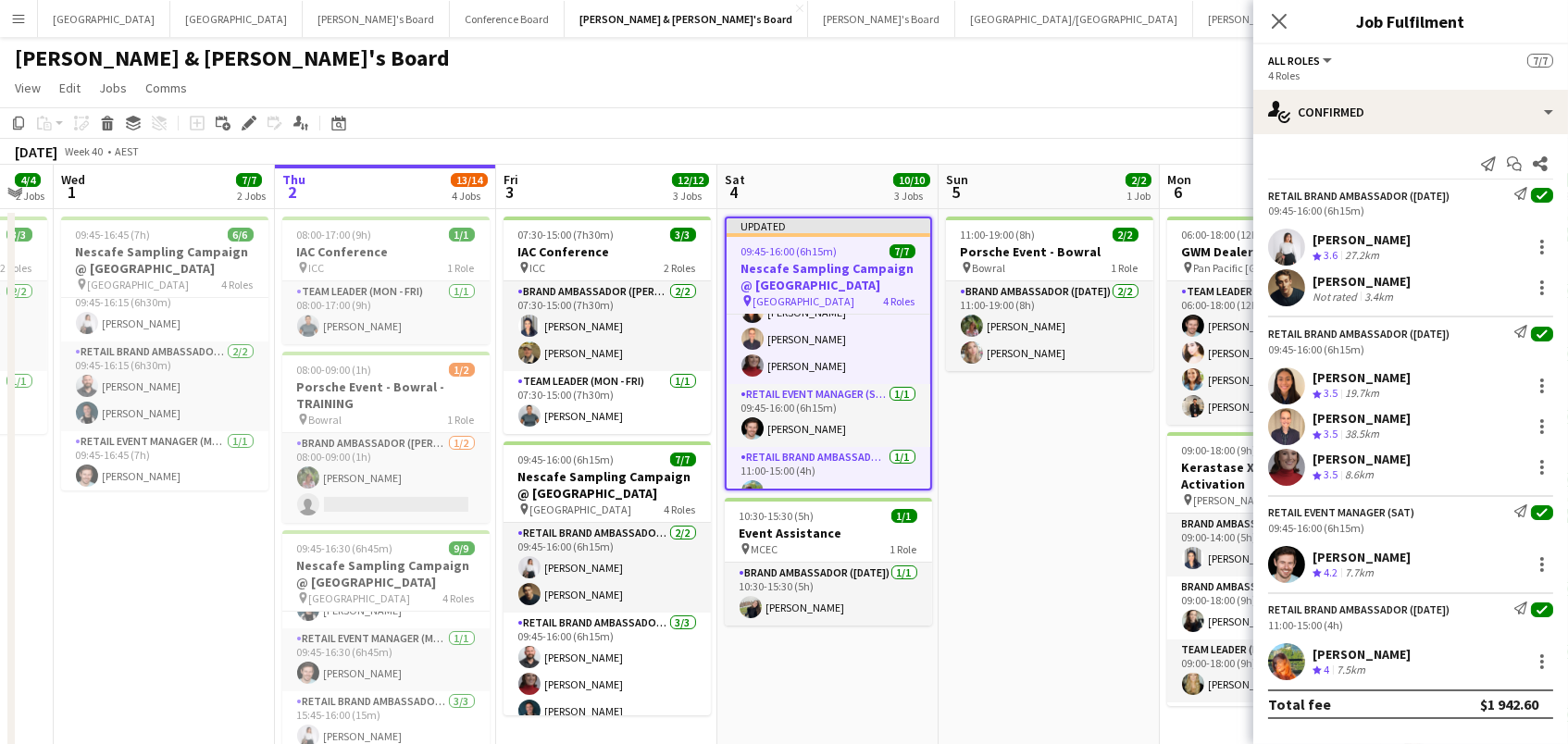
drag, startPoint x: 245, startPoint y: 118, endPoint x: 576, endPoint y: 71, distance: 334.3
click at [245, 118] on icon "Edit" at bounding box center [249, 123] width 15 height 15
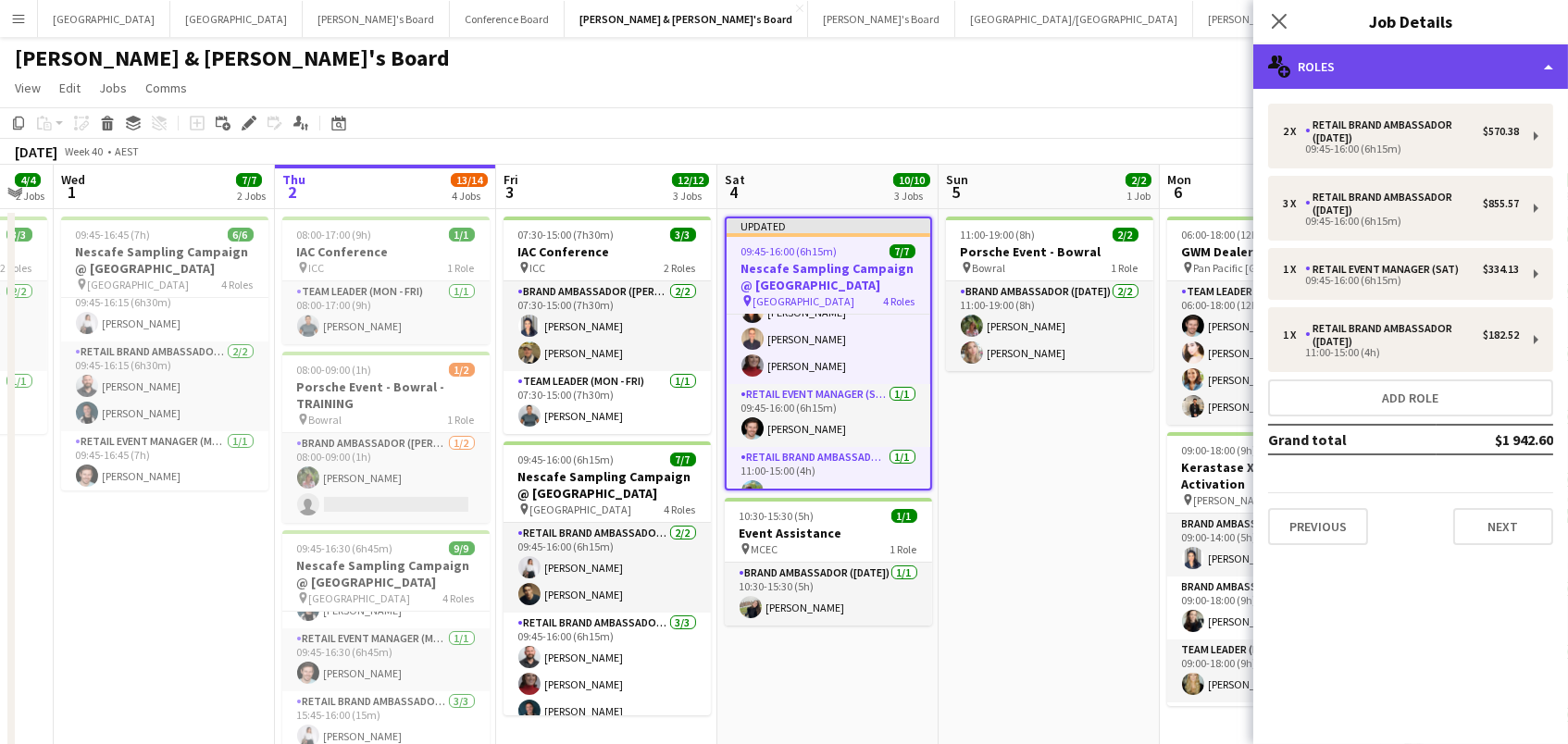
click at [1433, 57] on div "multiple-users-add Roles" at bounding box center [1411, 67] width 315 height 45
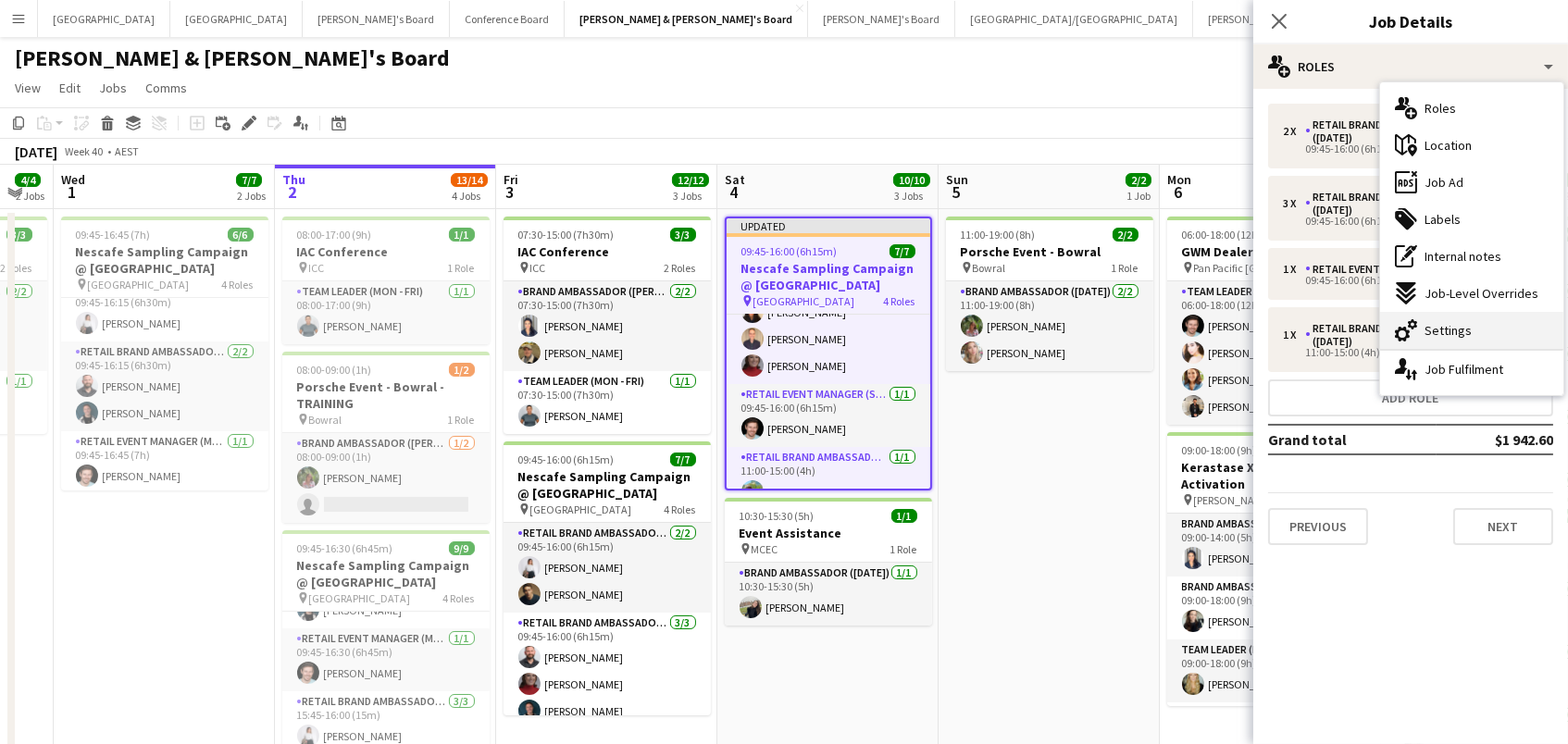
click at [1429, 320] on div "cog-double-3 Settings" at bounding box center [1472, 330] width 183 height 37
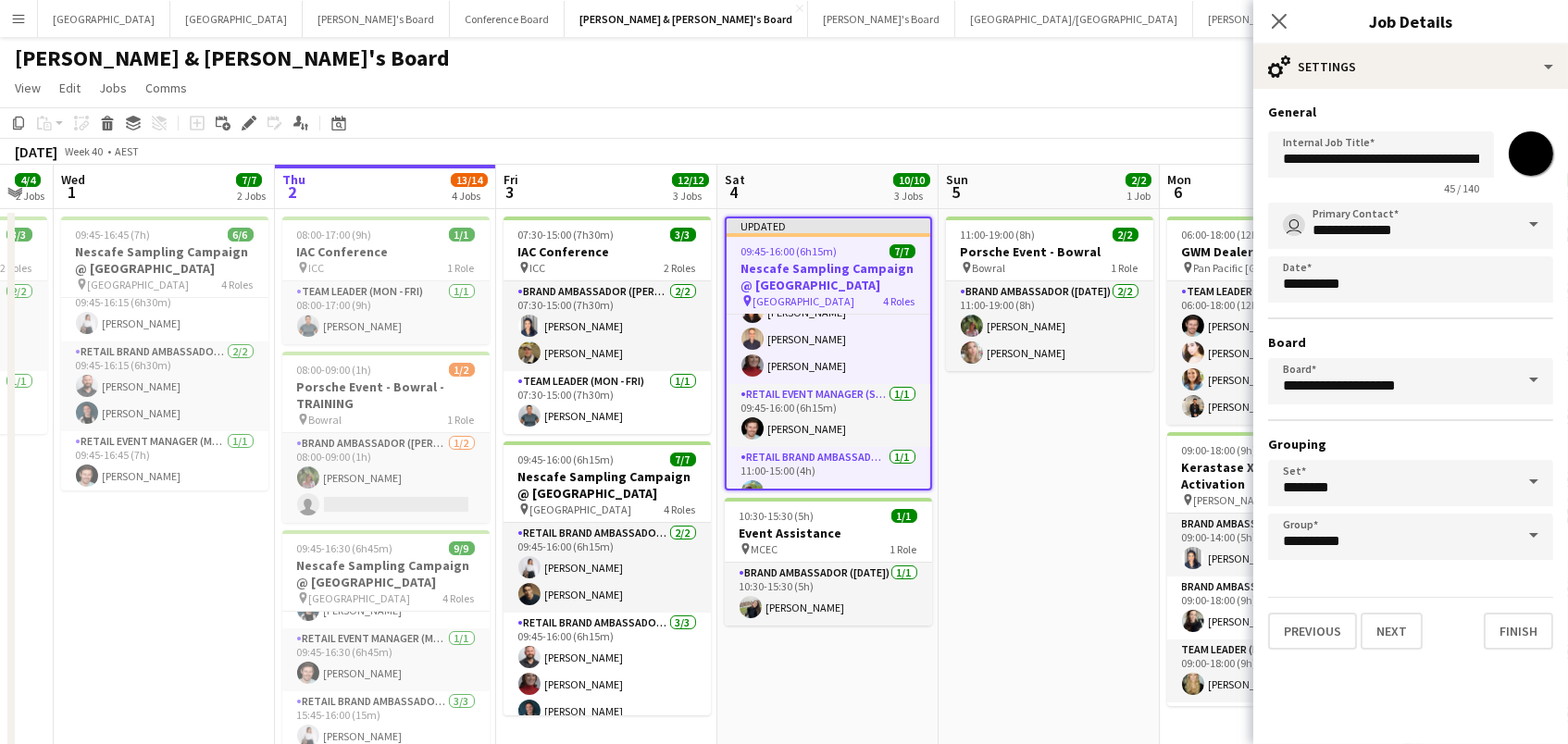
click at [1515, 147] on input "*******" at bounding box center [1531, 153] width 67 height 67
type input "*******"
click at [1004, 451] on app-date-cell "11:00-19:00 (8h) 2/2 Porsche Event - Bowral pin Bowral 1 Role Brand Ambassador …" at bounding box center [1049, 590] width 221 height 762
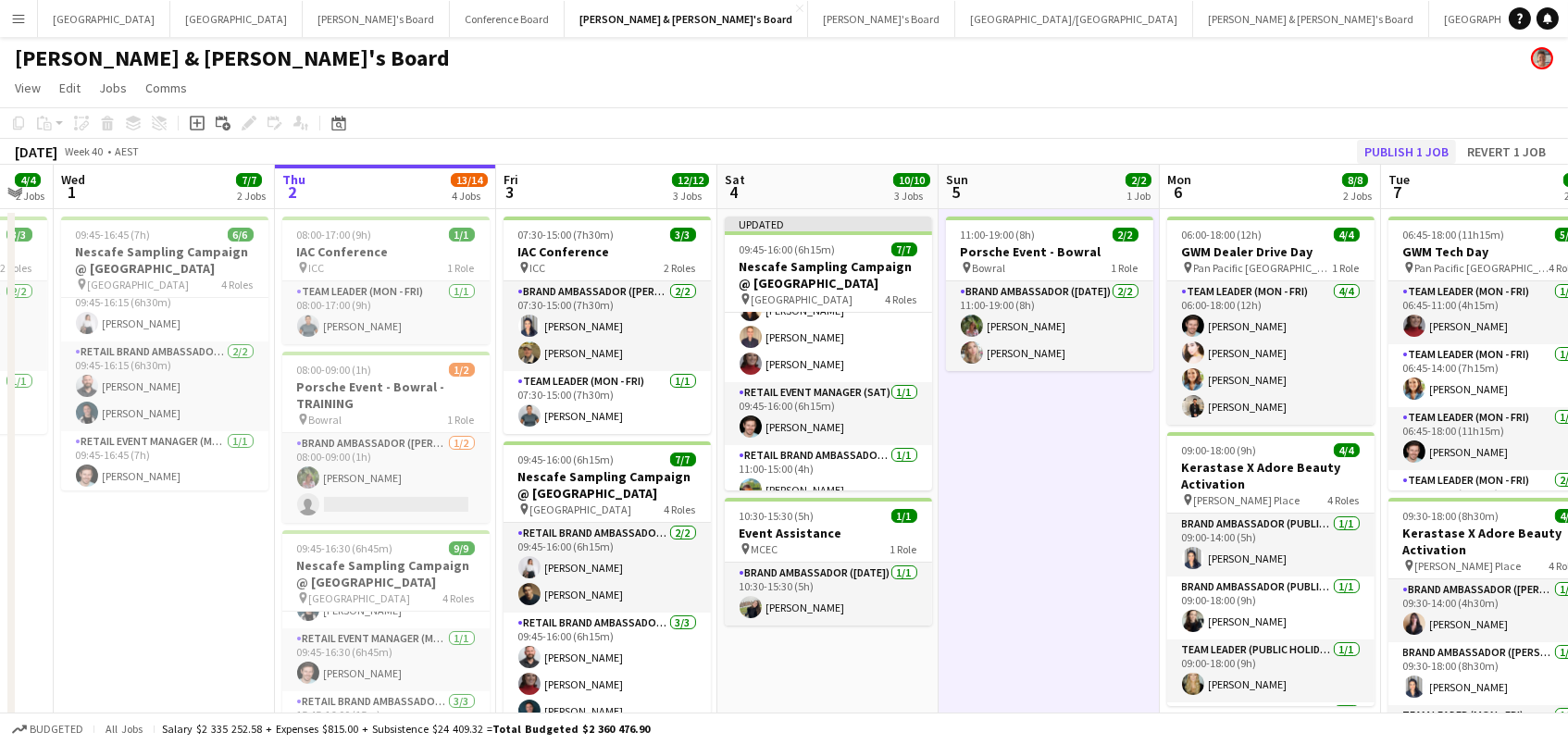
click at [1387, 145] on button "Publish 1 job" at bounding box center [1406, 151] width 99 height 24
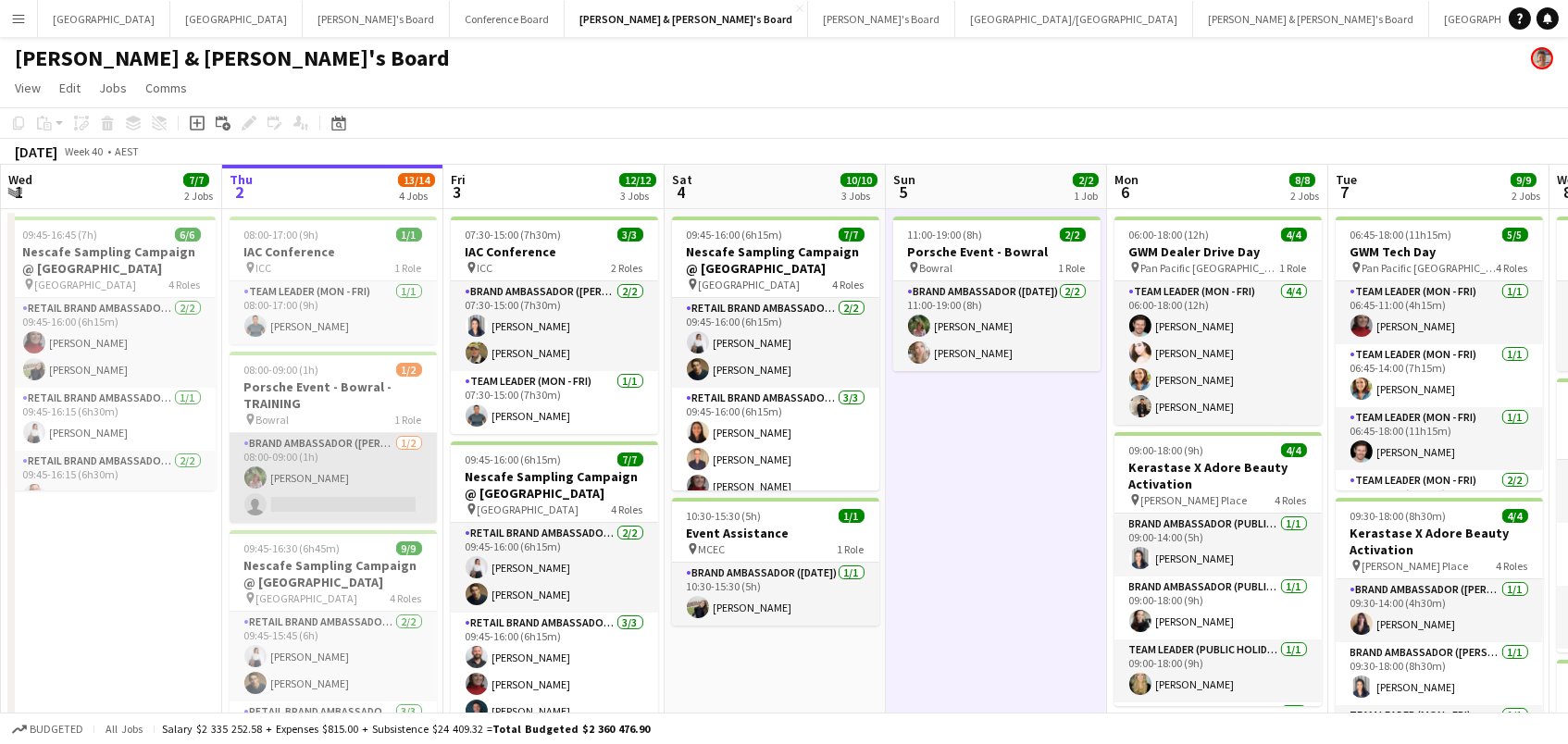
scroll to position [0, 428]
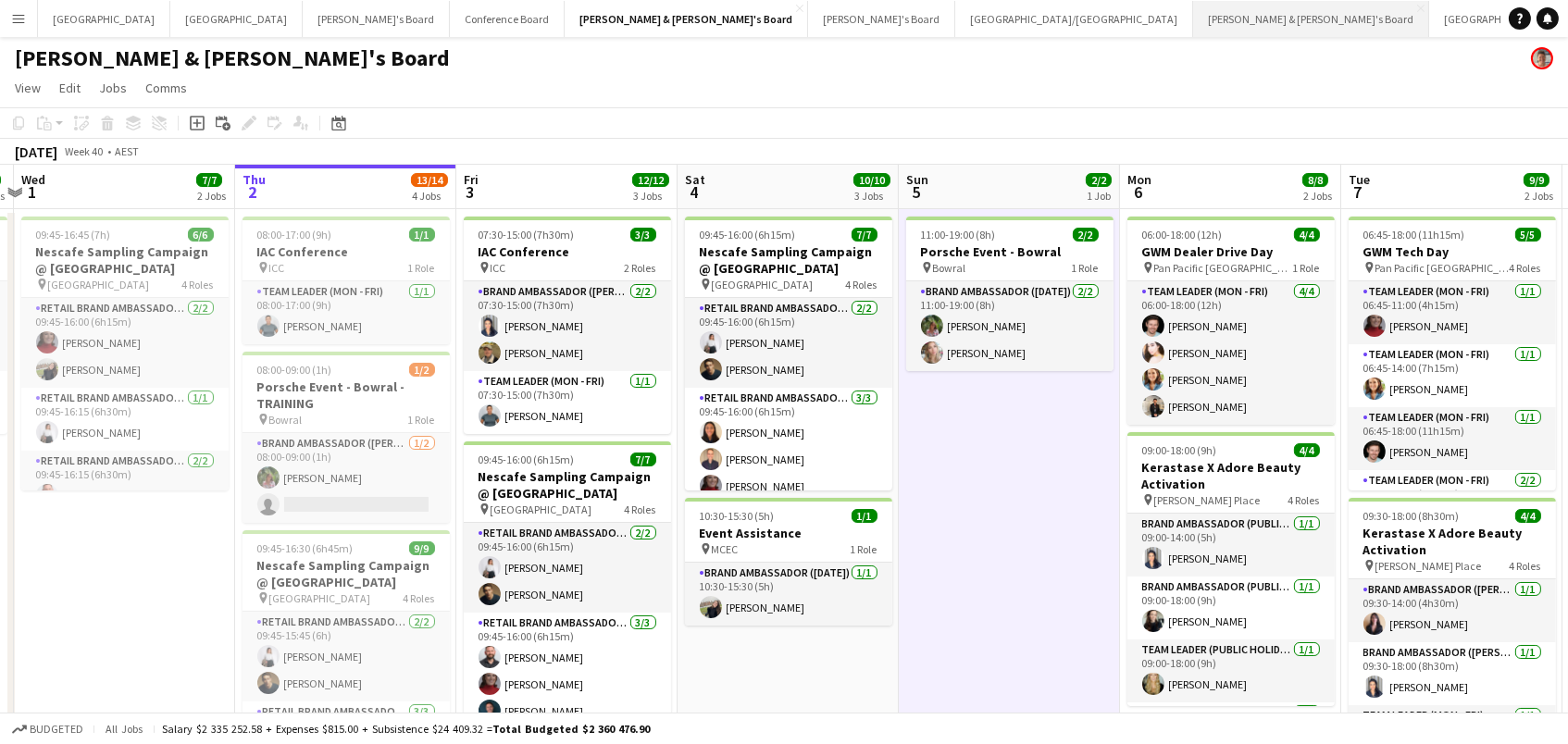
click at [1193, 18] on button "James & Arrence's Board Close" at bounding box center [1311, 19] width 236 height 36
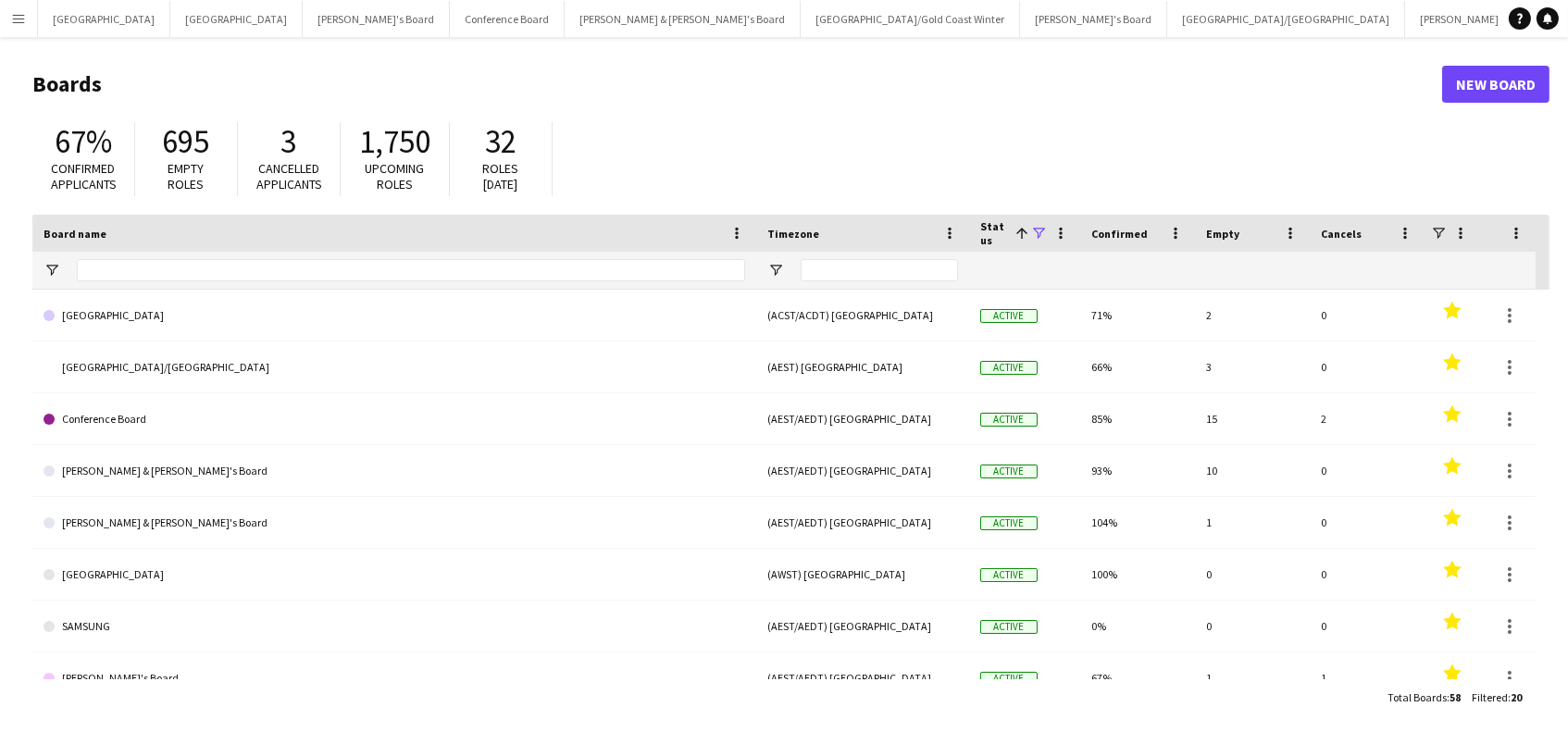
drag, startPoint x: 21, startPoint y: 16, endPoint x: 15, endPoint y: 89, distance: 73.2
click at [18, 16] on app-icon "Menu" at bounding box center [18, 18] width 15 height 15
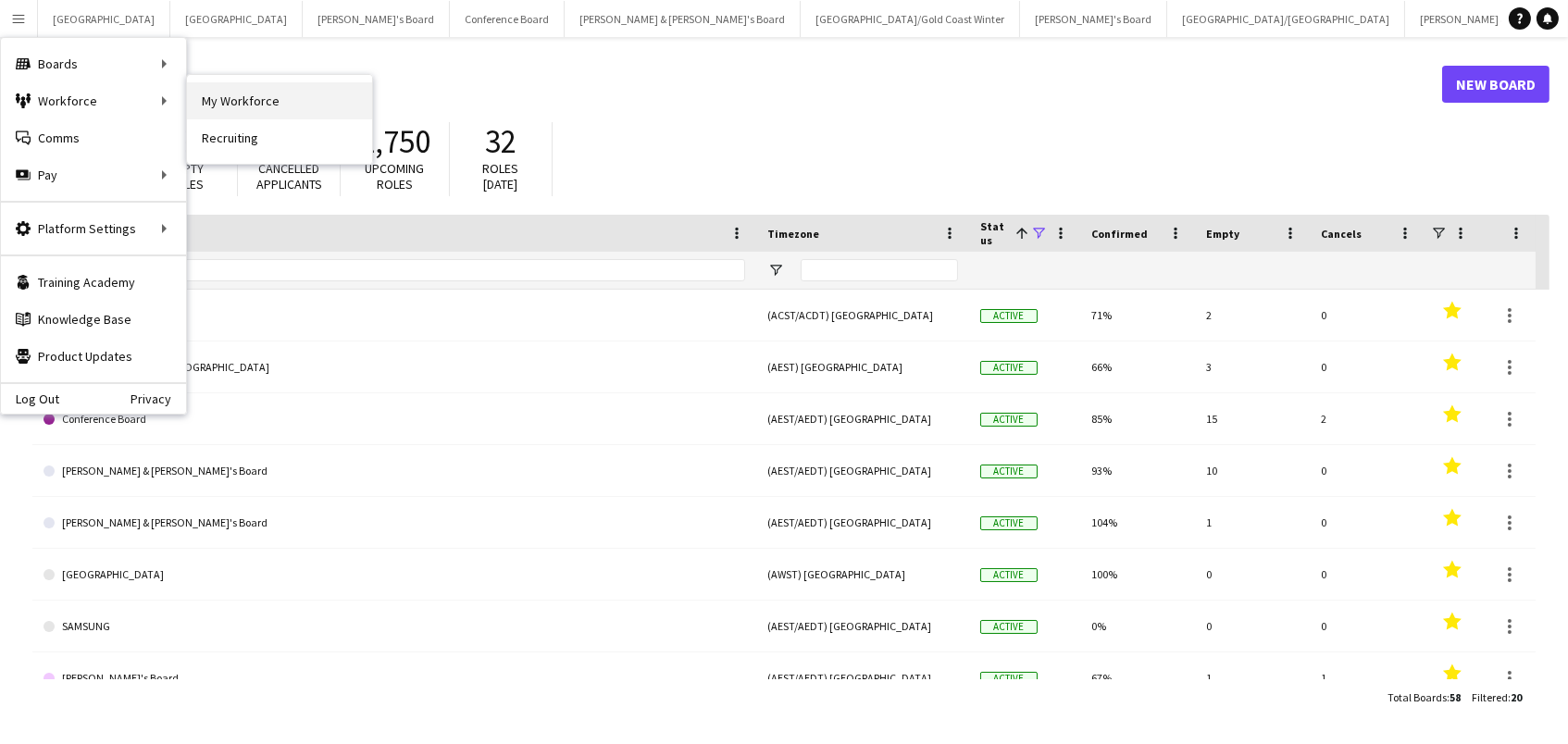
click at [224, 95] on link "My Workforce" at bounding box center [280, 101] width 185 height 37
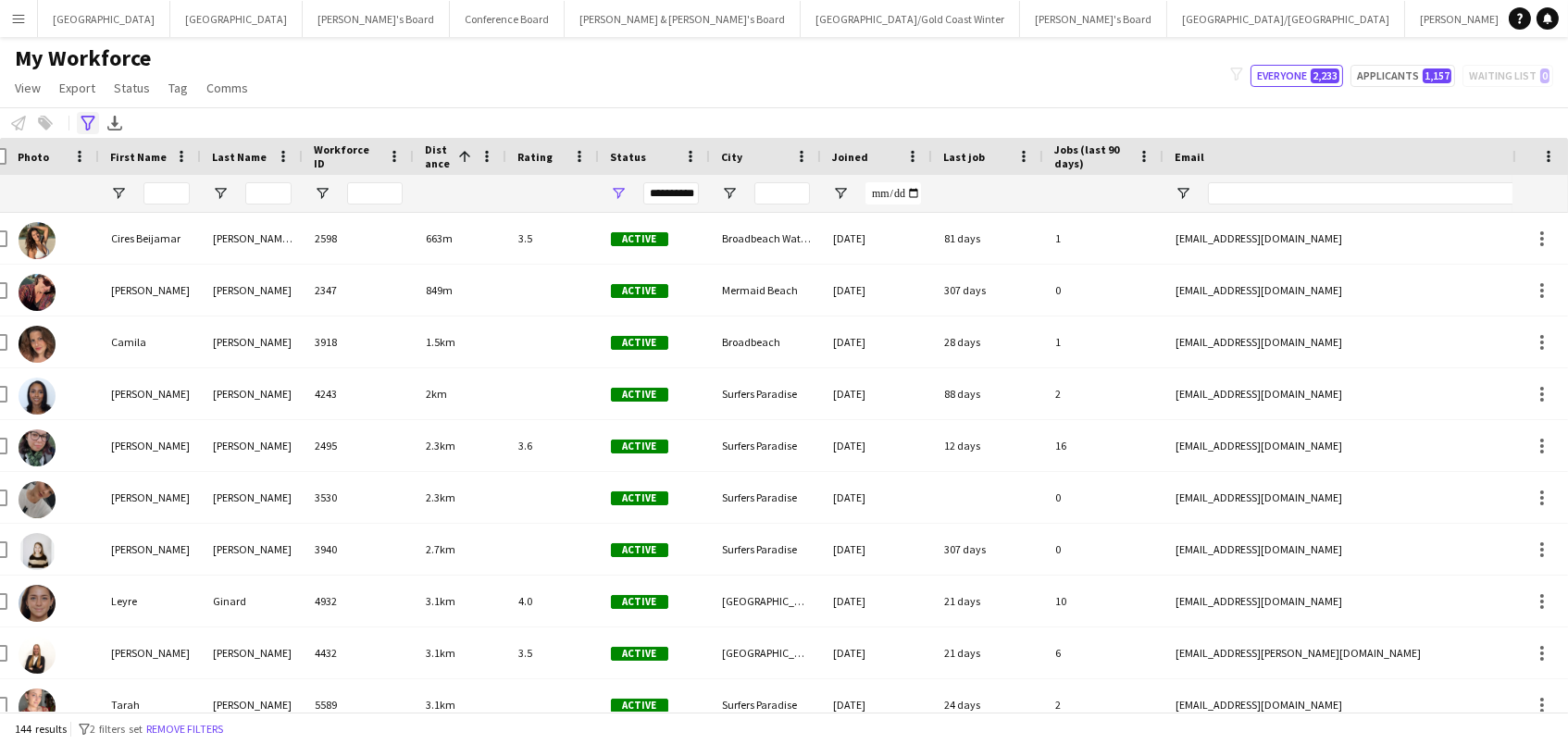
click at [88, 118] on icon "Advanced filters" at bounding box center [88, 123] width 15 height 15
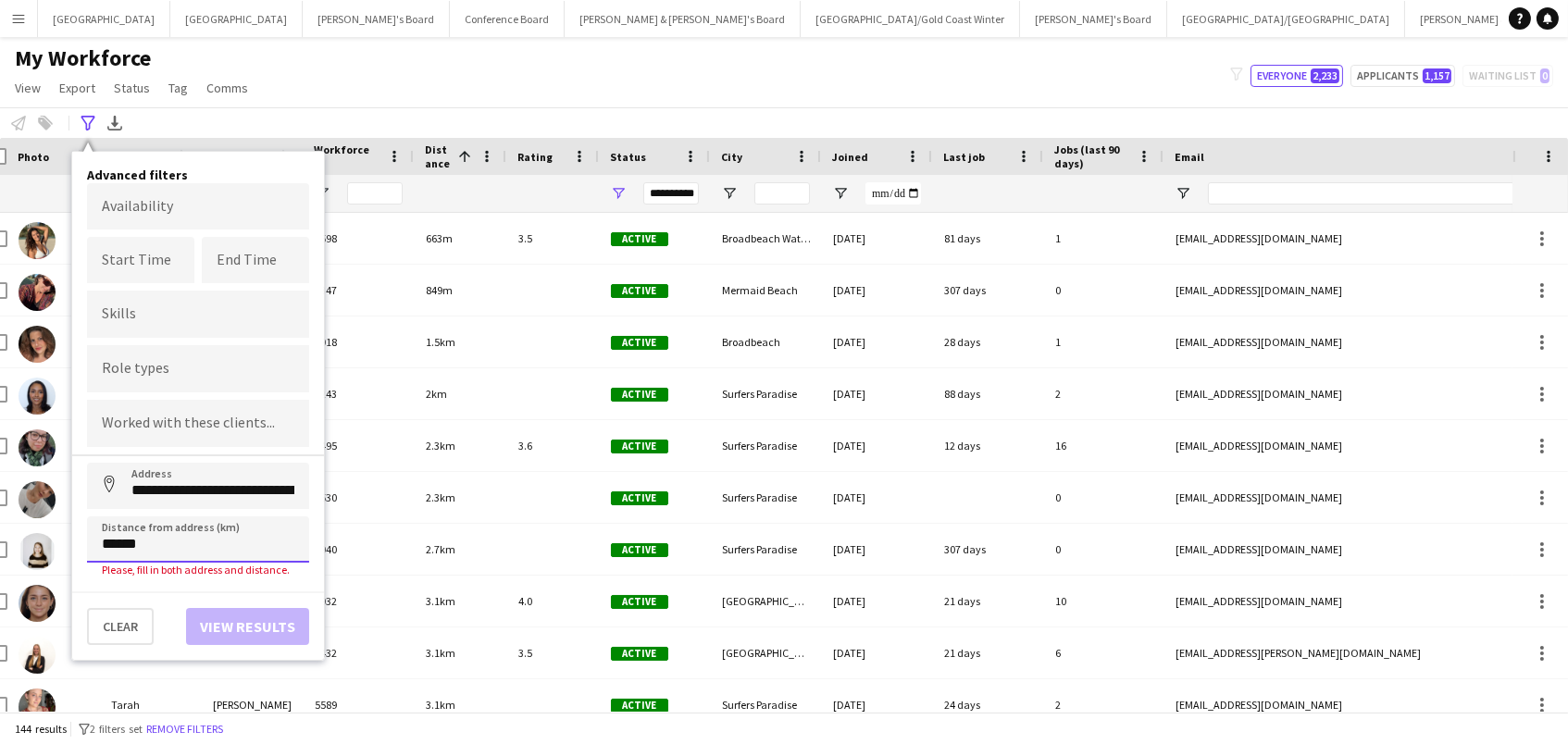
type input "**********"
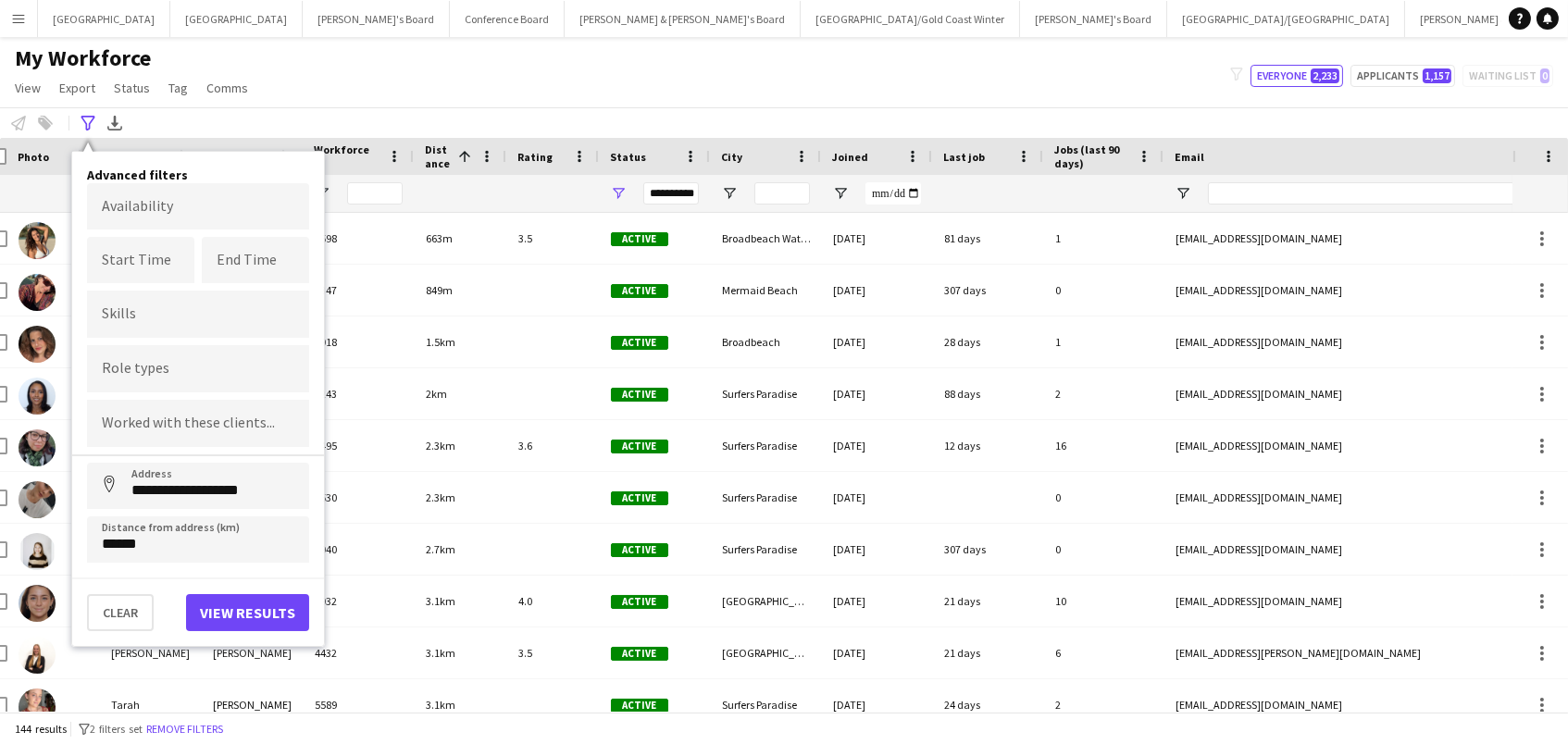
click at [236, 619] on button "View results" at bounding box center [248, 613] width 124 height 37
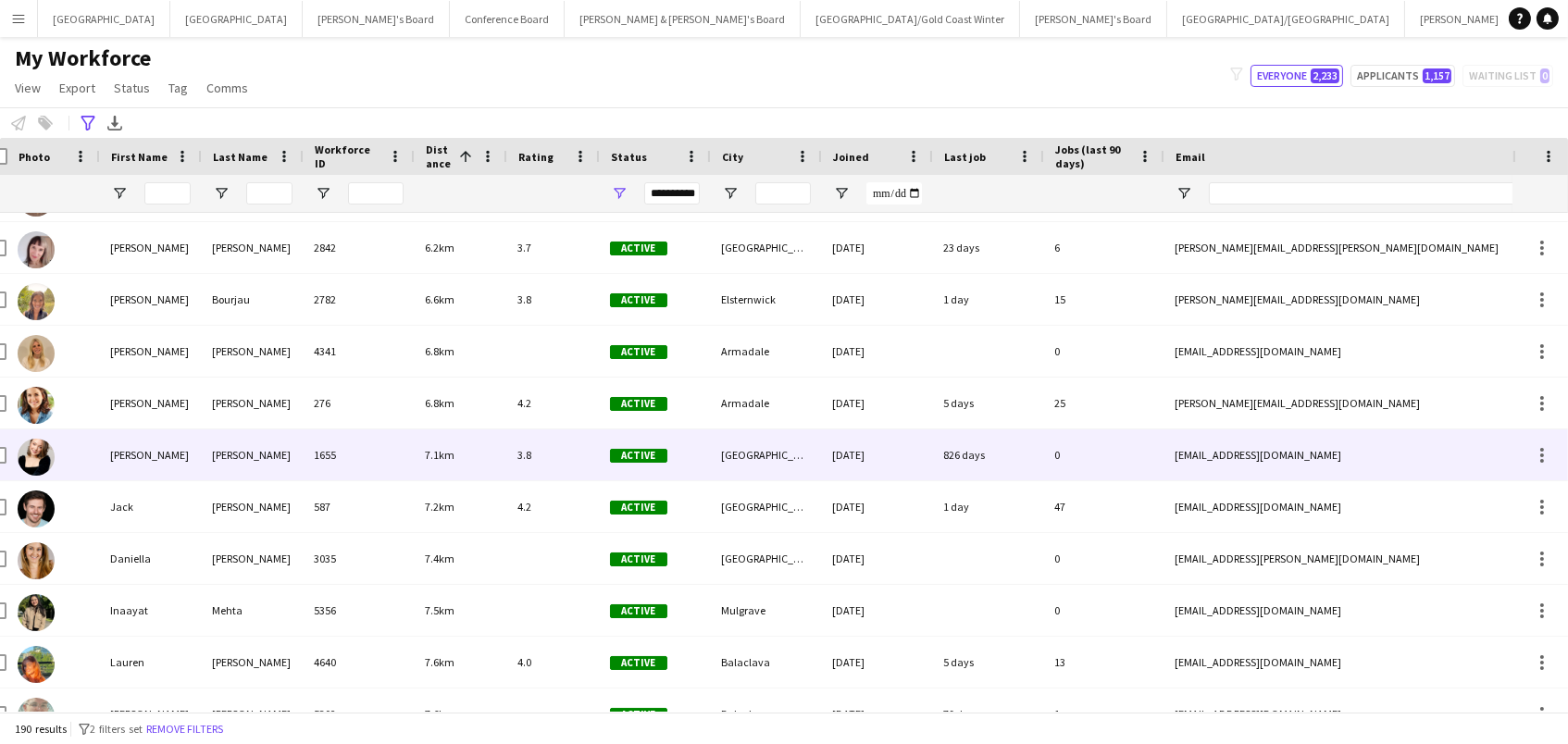
scroll to position [629, 0]
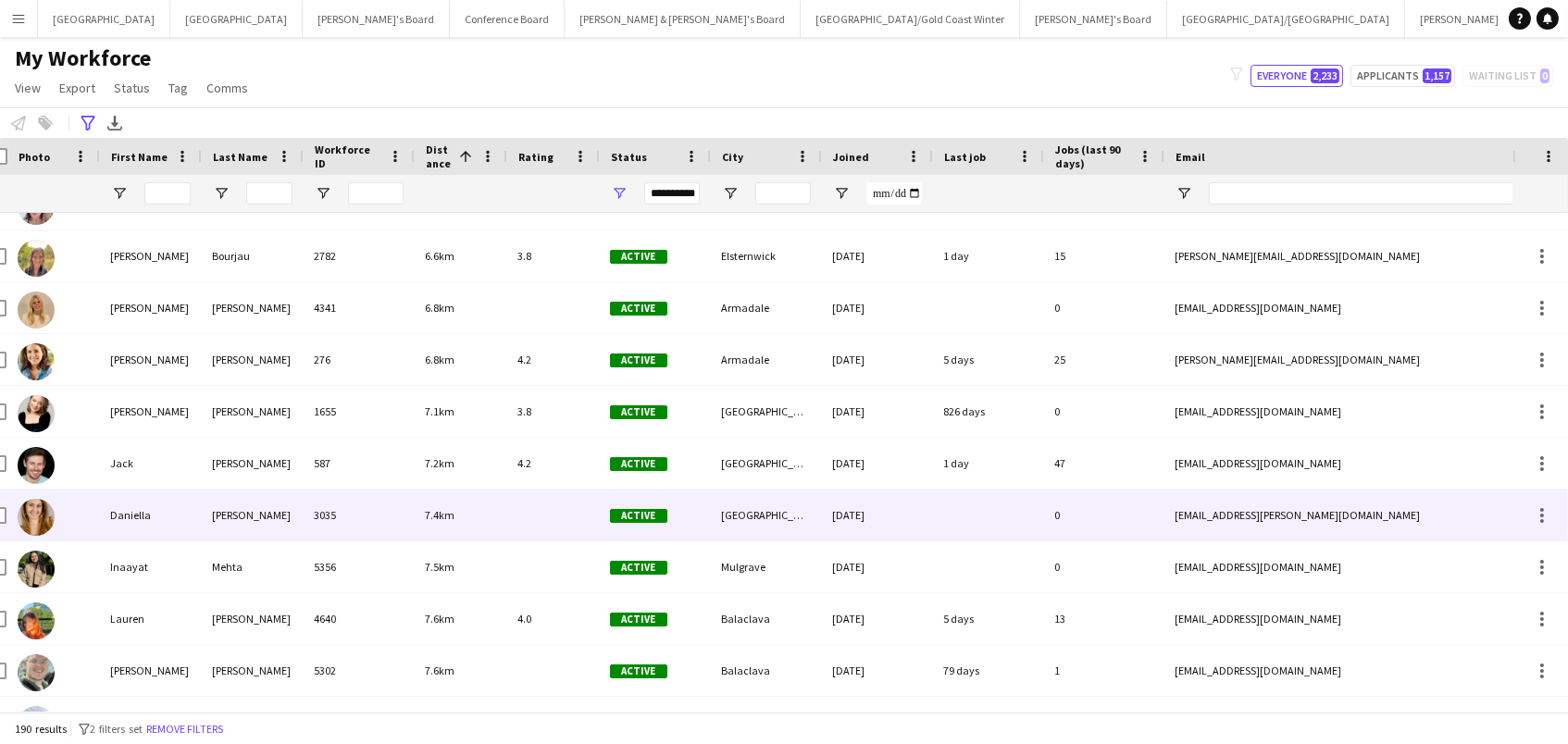
click at [114, 515] on div "Daniella" at bounding box center [149, 515] width 102 height 51
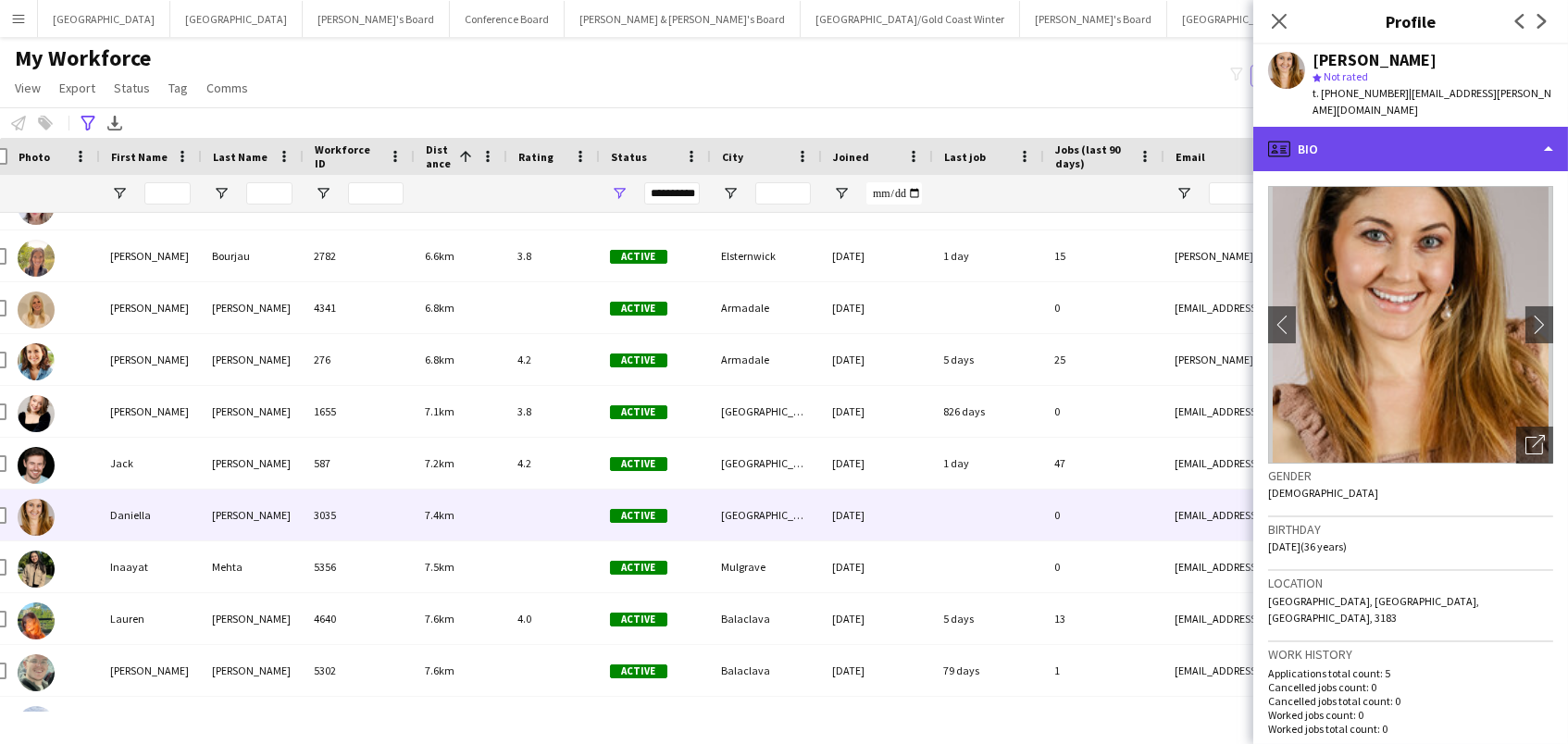
click at [1483, 126] on div "profile Bio" at bounding box center [1411, 148] width 315 height 45
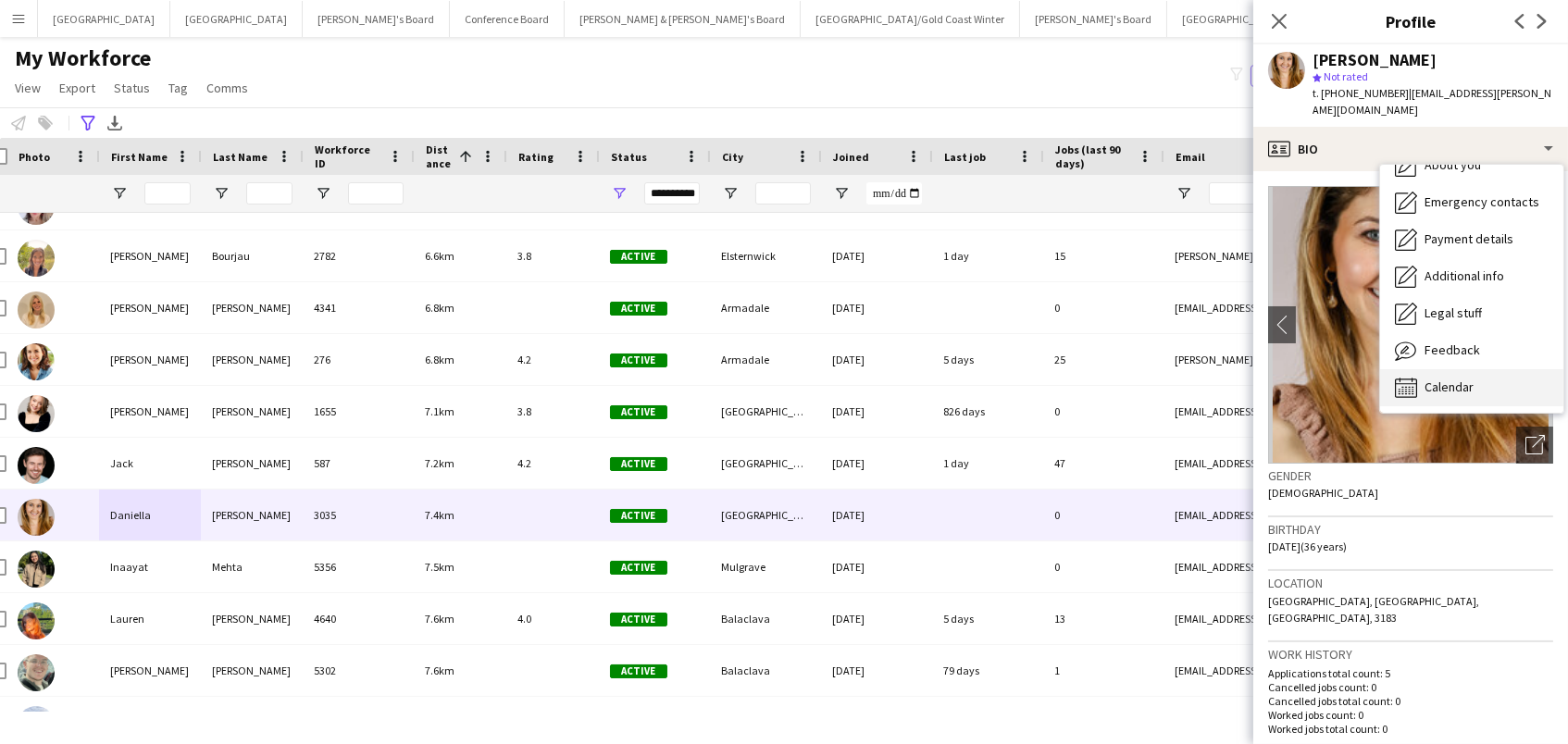
click at [1480, 374] on div "Calendar Calendar" at bounding box center [1472, 387] width 183 height 37
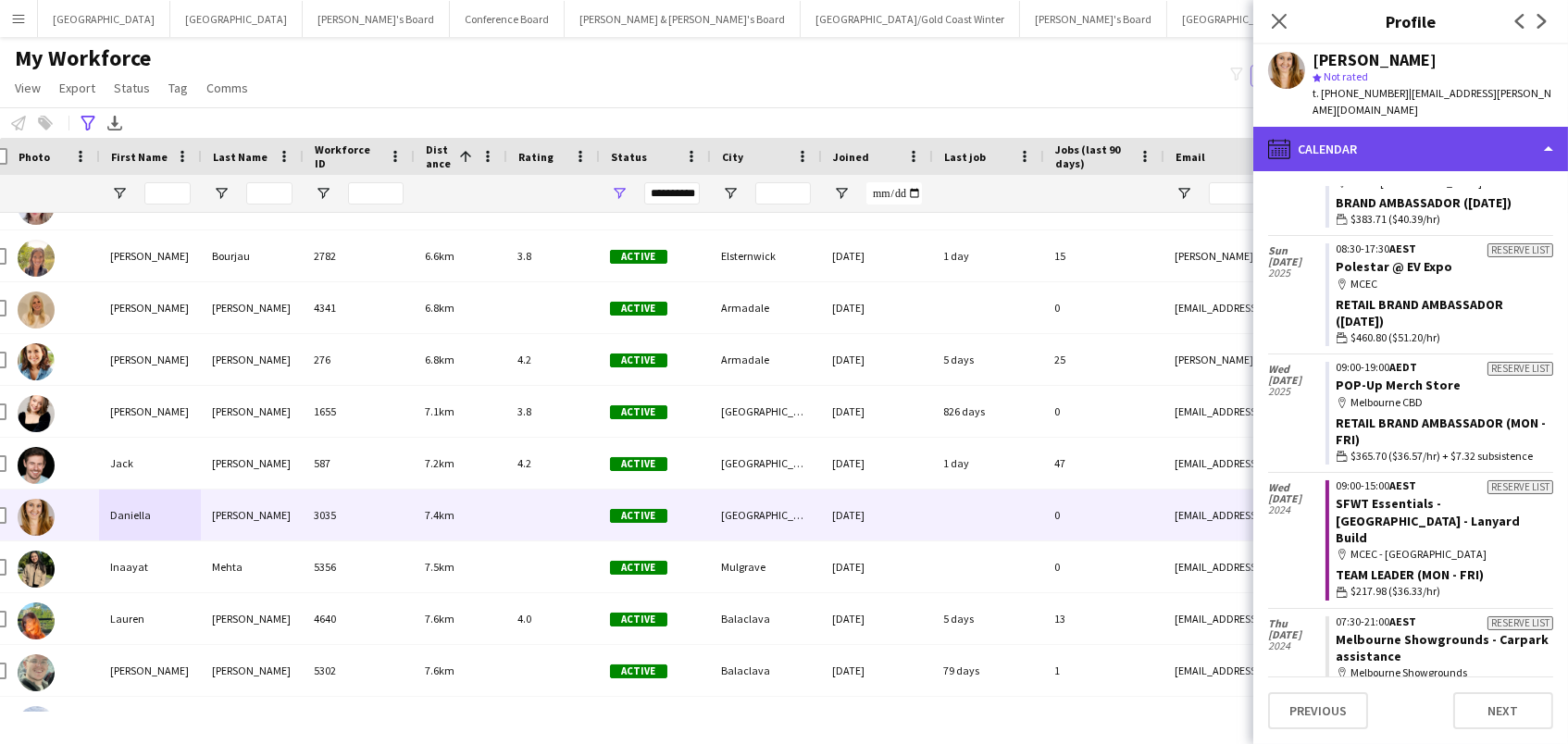
click at [1417, 126] on div "calendar-full Calendar" at bounding box center [1411, 148] width 315 height 45
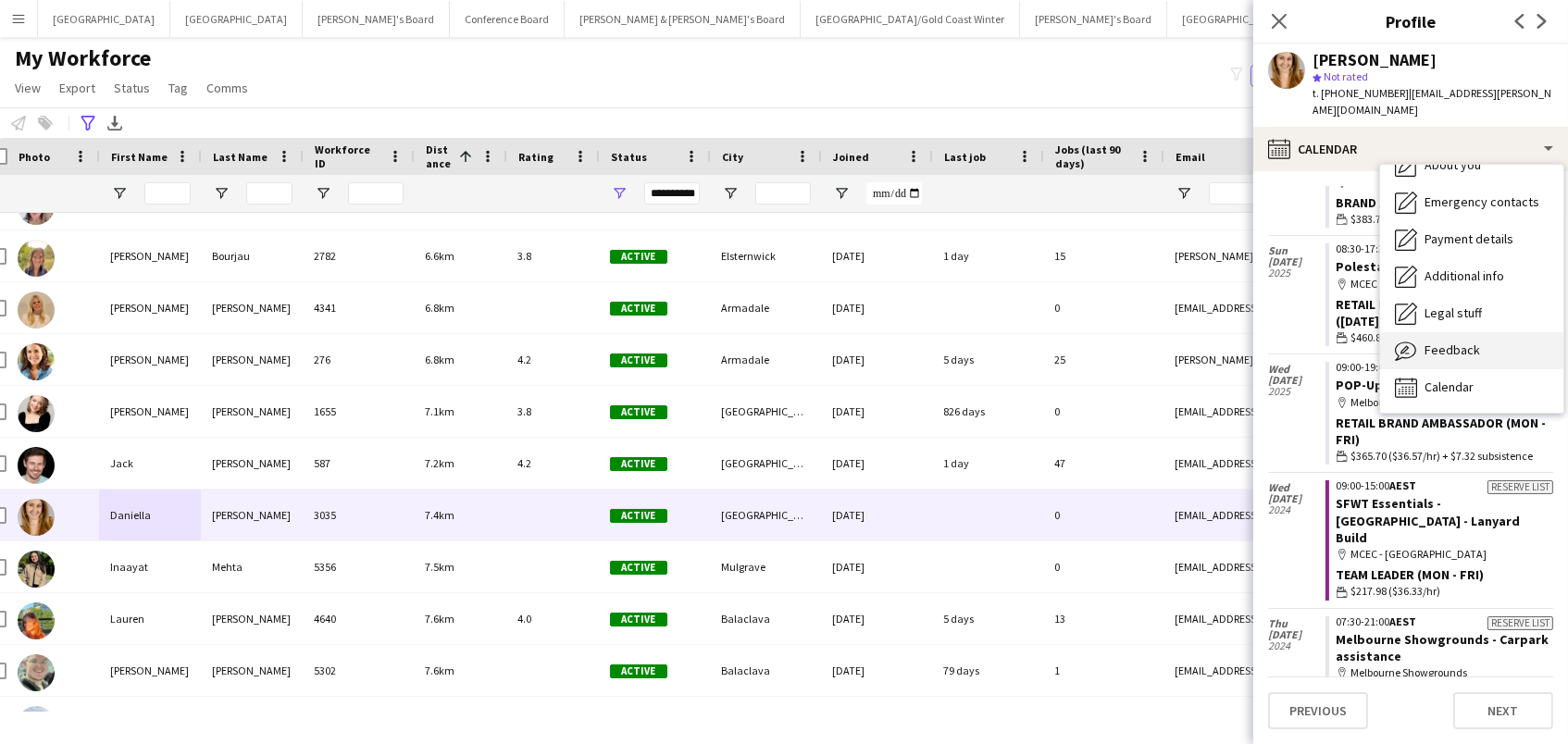
click at [1433, 342] on span "Feedback" at bounding box center [1452, 350] width 56 height 17
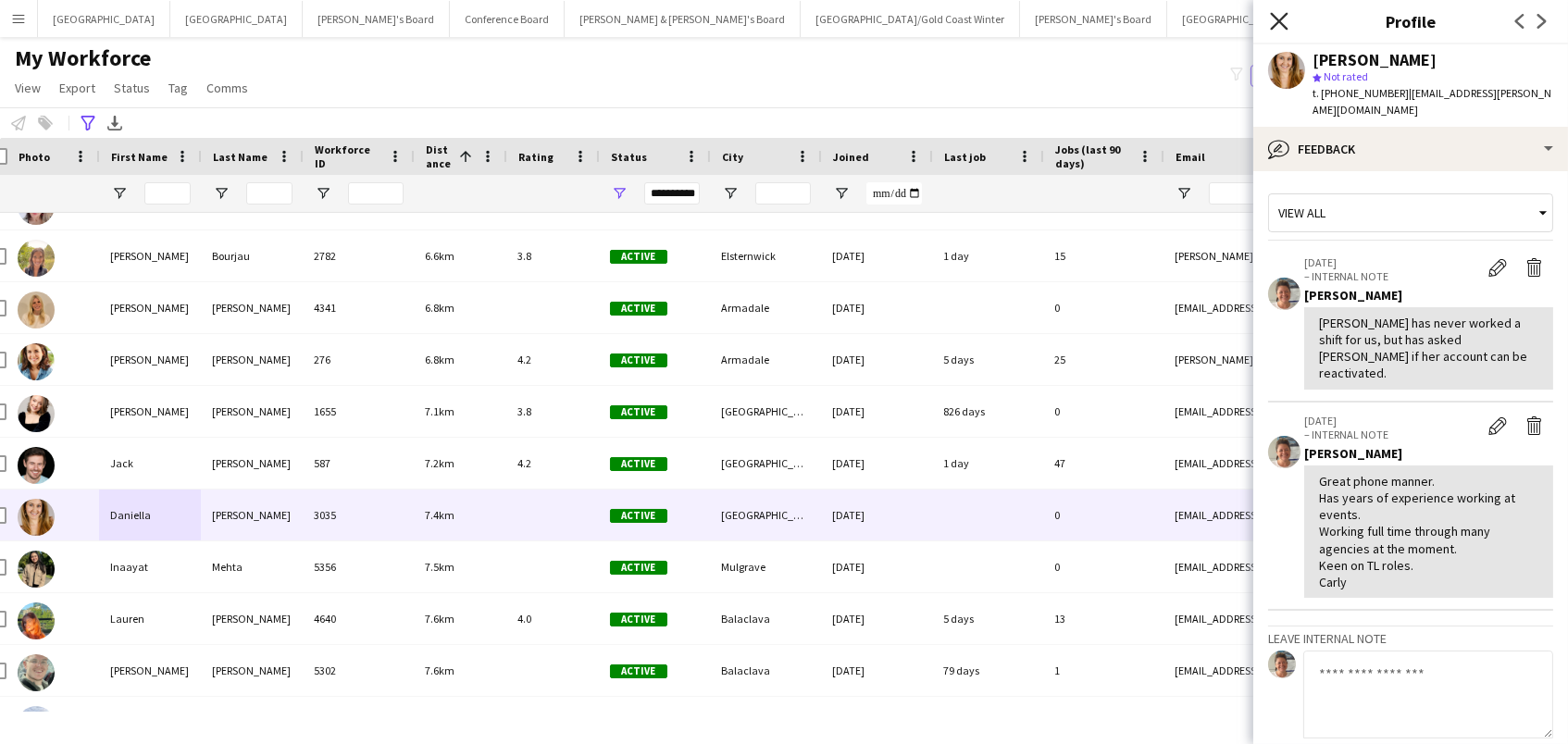
click at [1287, 20] on icon "Close pop-in" at bounding box center [1279, 21] width 18 height 18
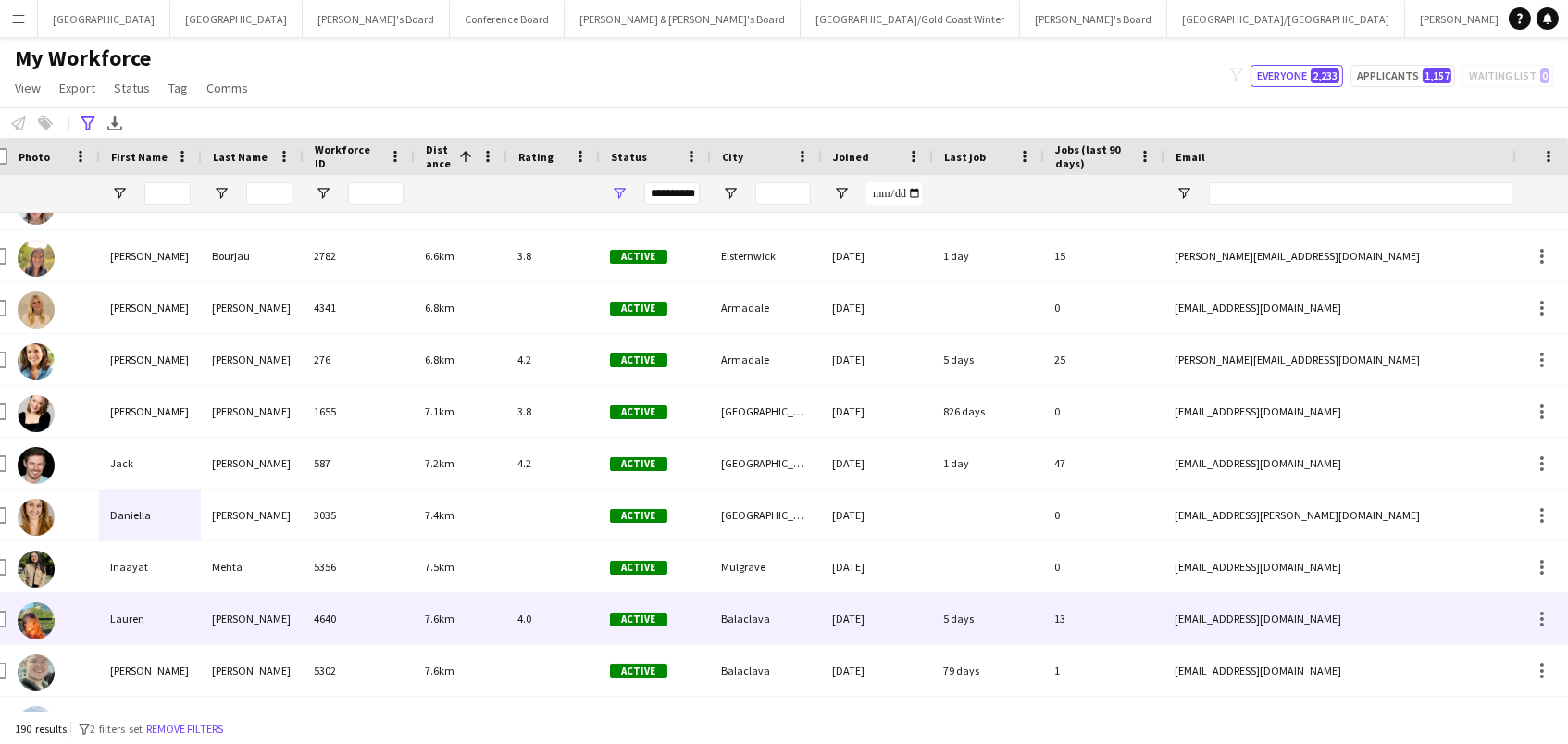
click at [343, 618] on div "4640" at bounding box center [359, 619] width 112 height 51
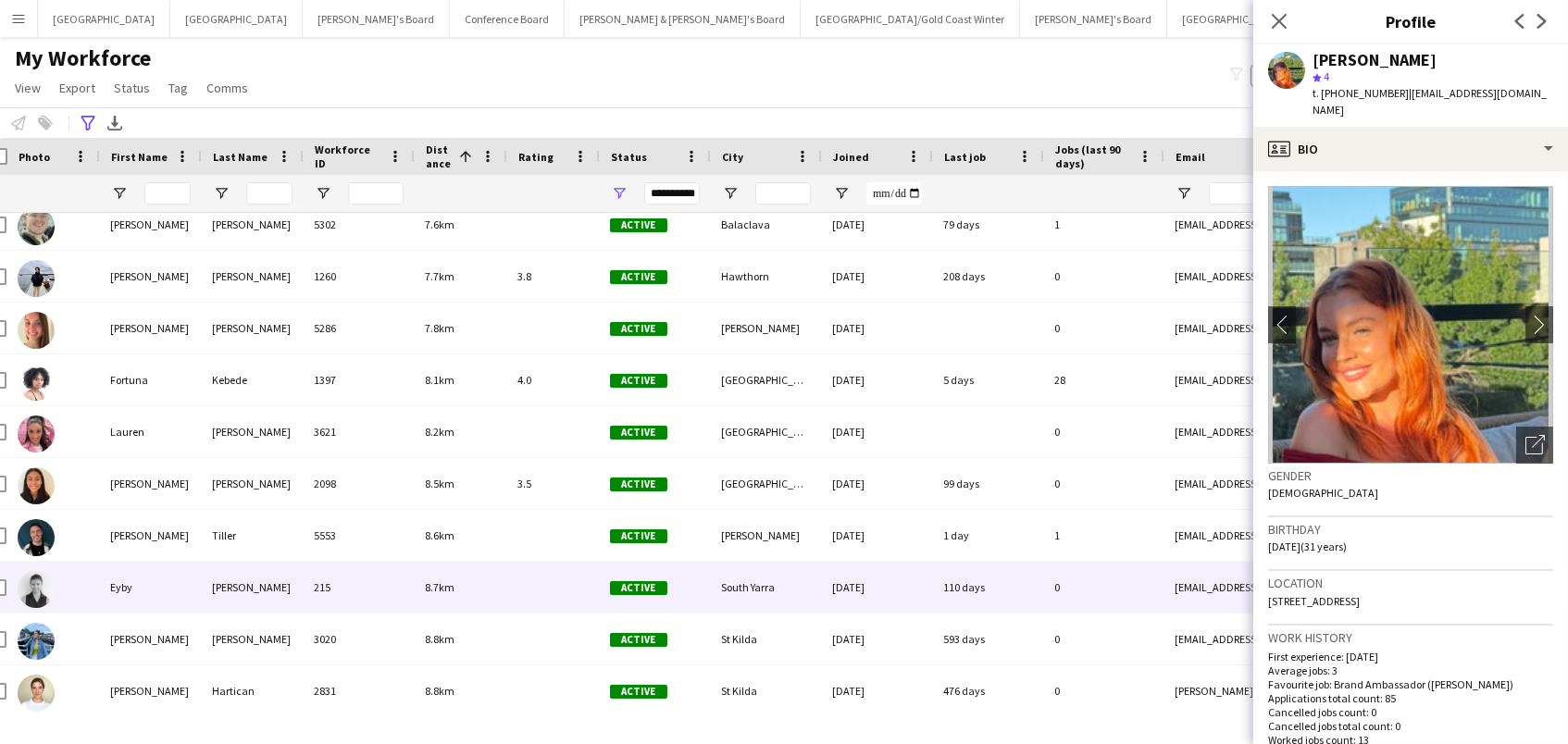
scroll to position [1094, 0]
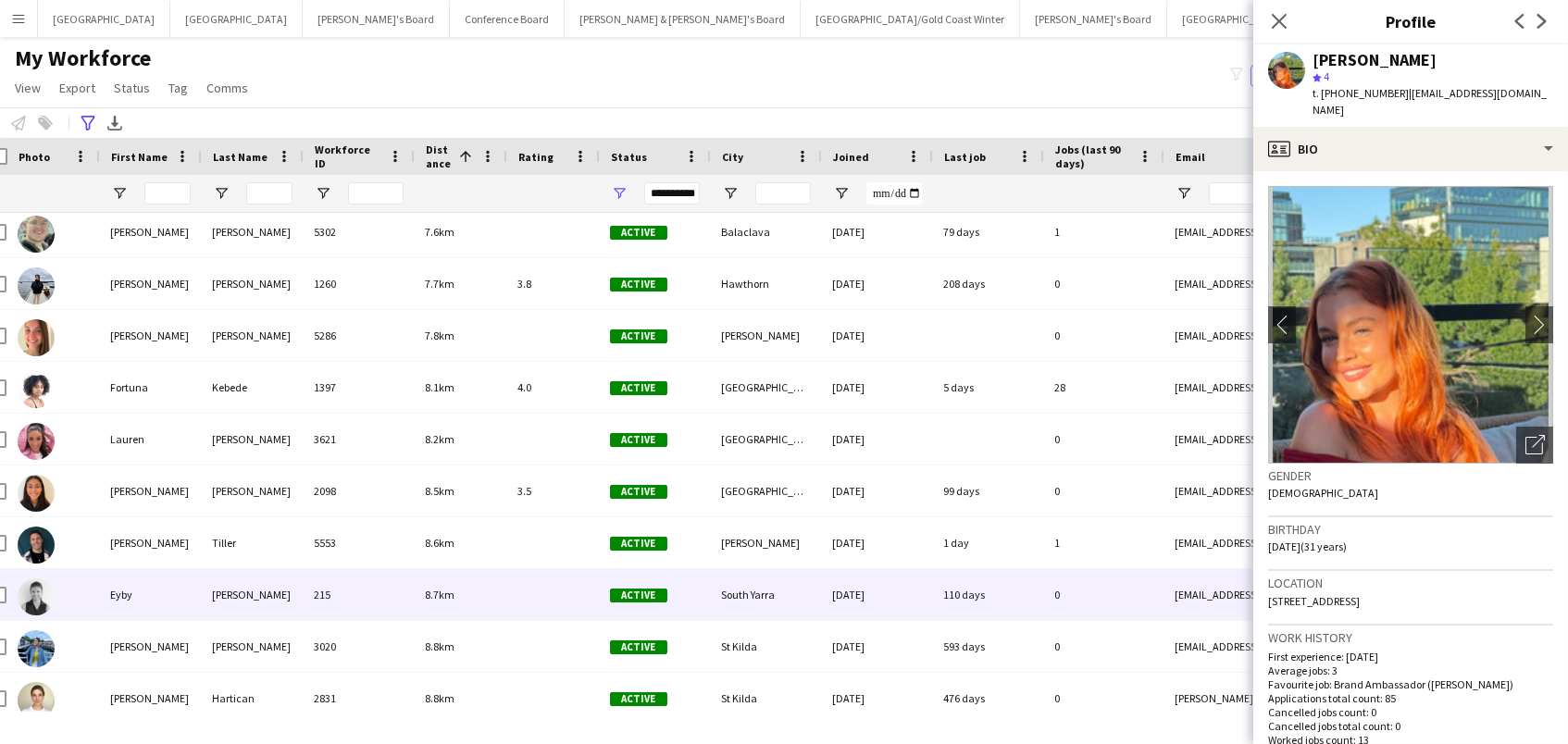
click at [116, 601] on div "Eyby" at bounding box center [149, 594] width 102 height 51
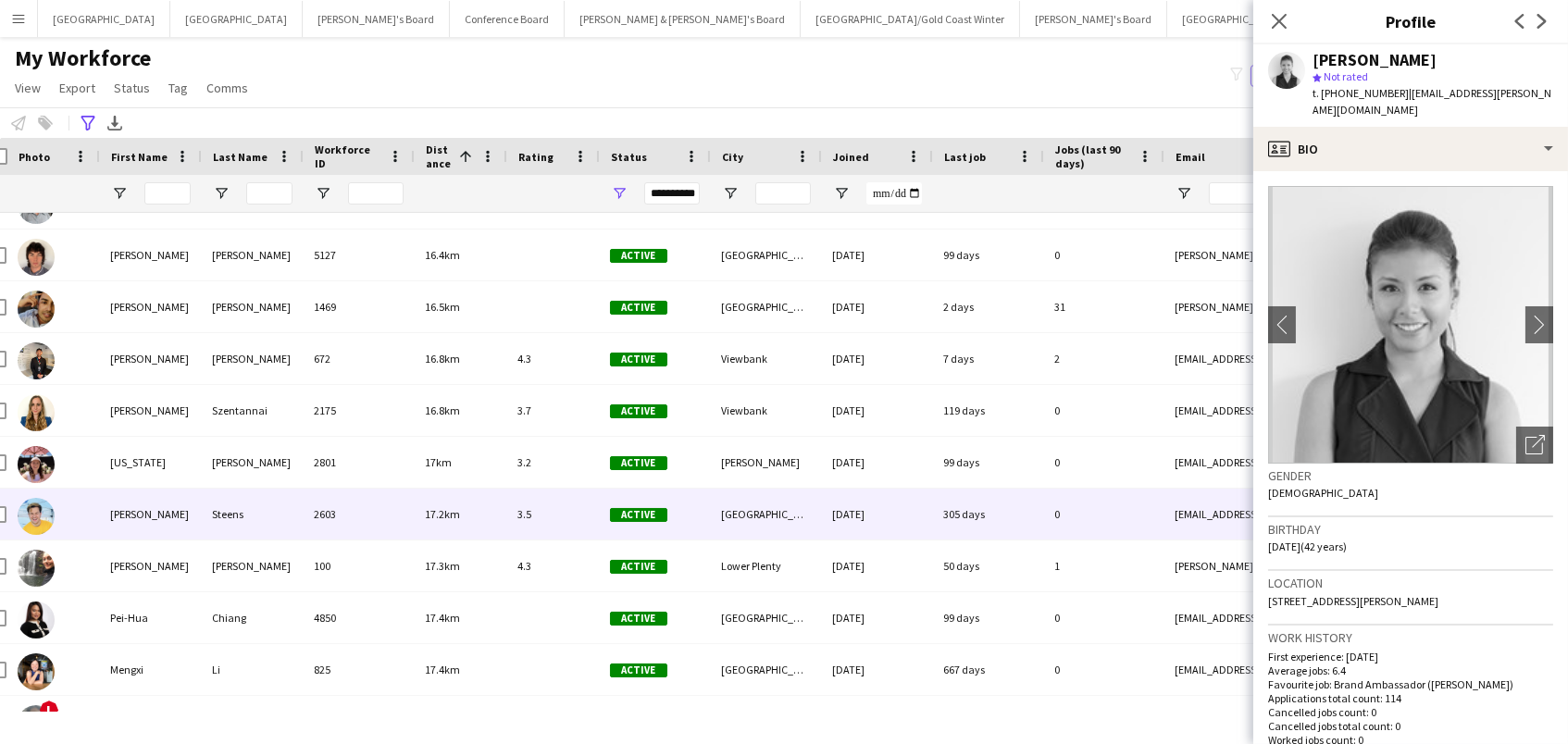
scroll to position [5998, 0]
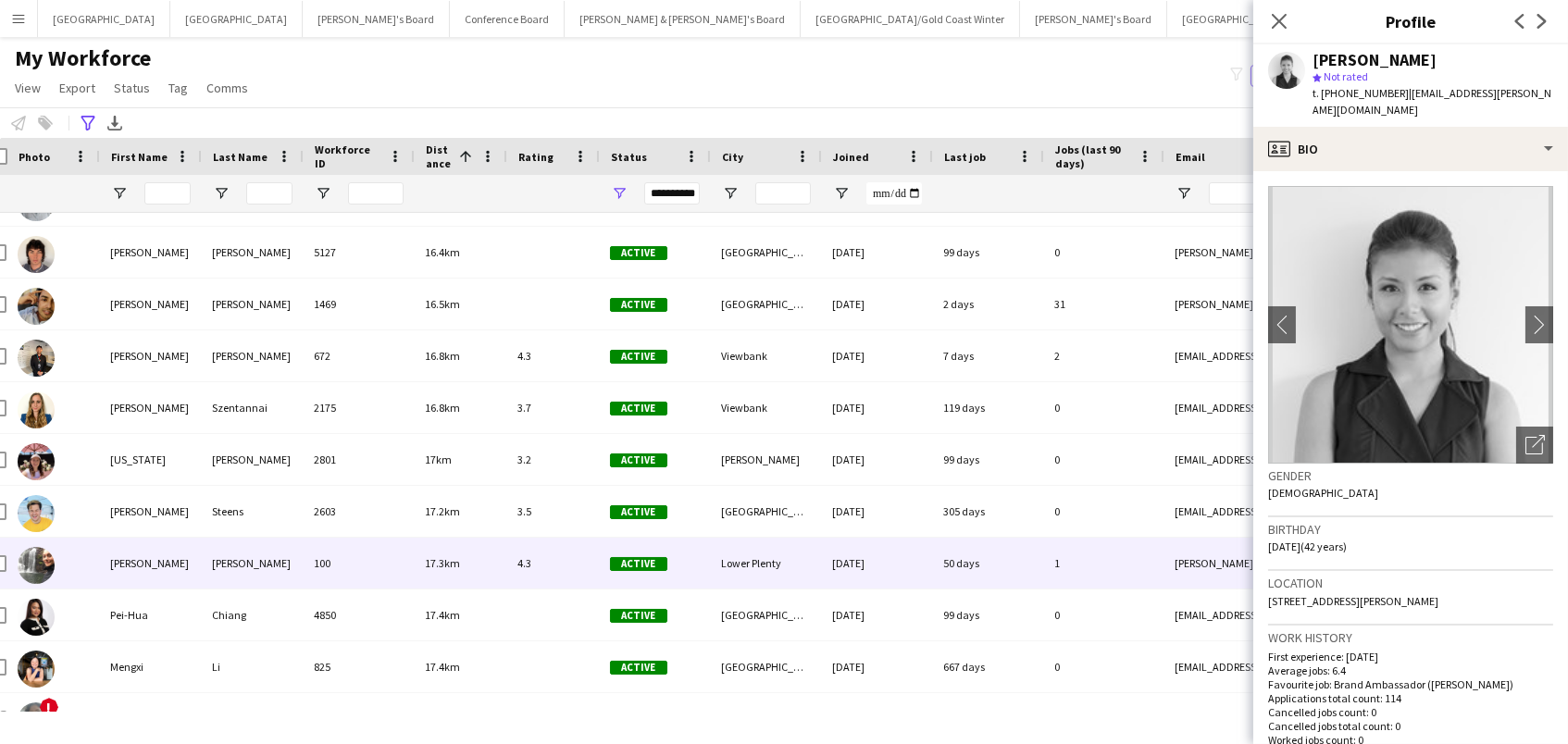
click at [288, 557] on div "Farrell" at bounding box center [252, 563] width 102 height 51
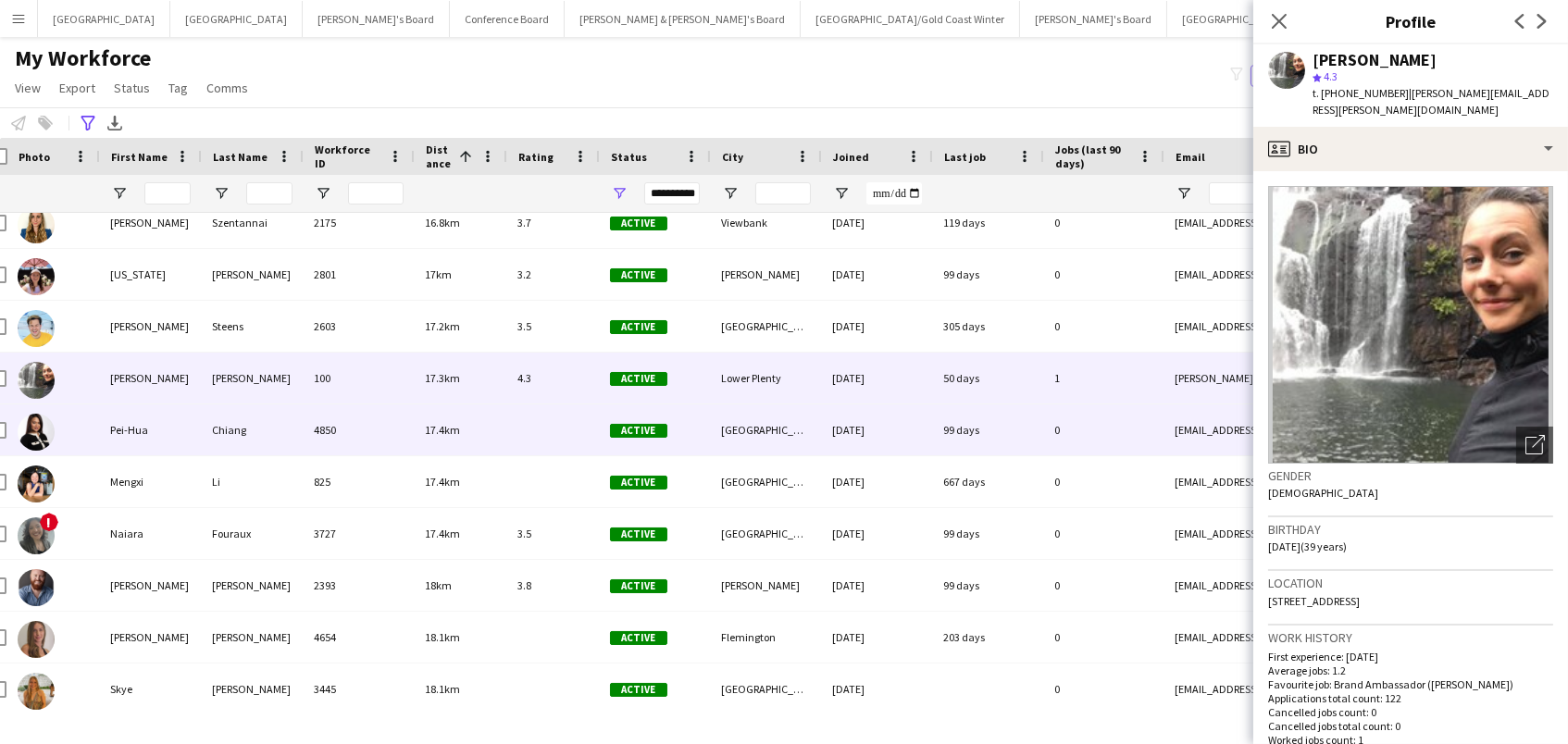
scroll to position [6192, 0]
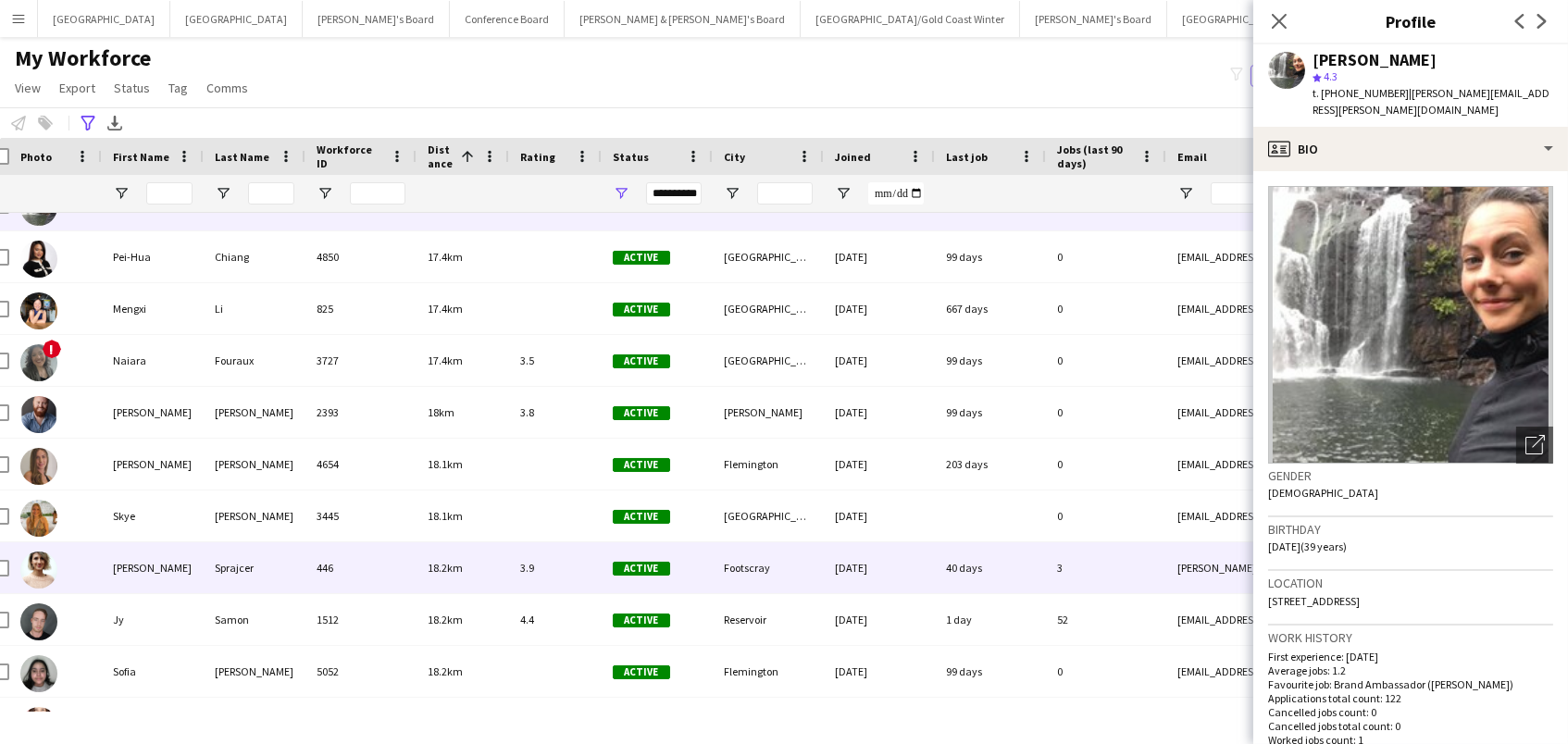
click at [180, 562] on div "Lana" at bounding box center [152, 568] width 102 height 51
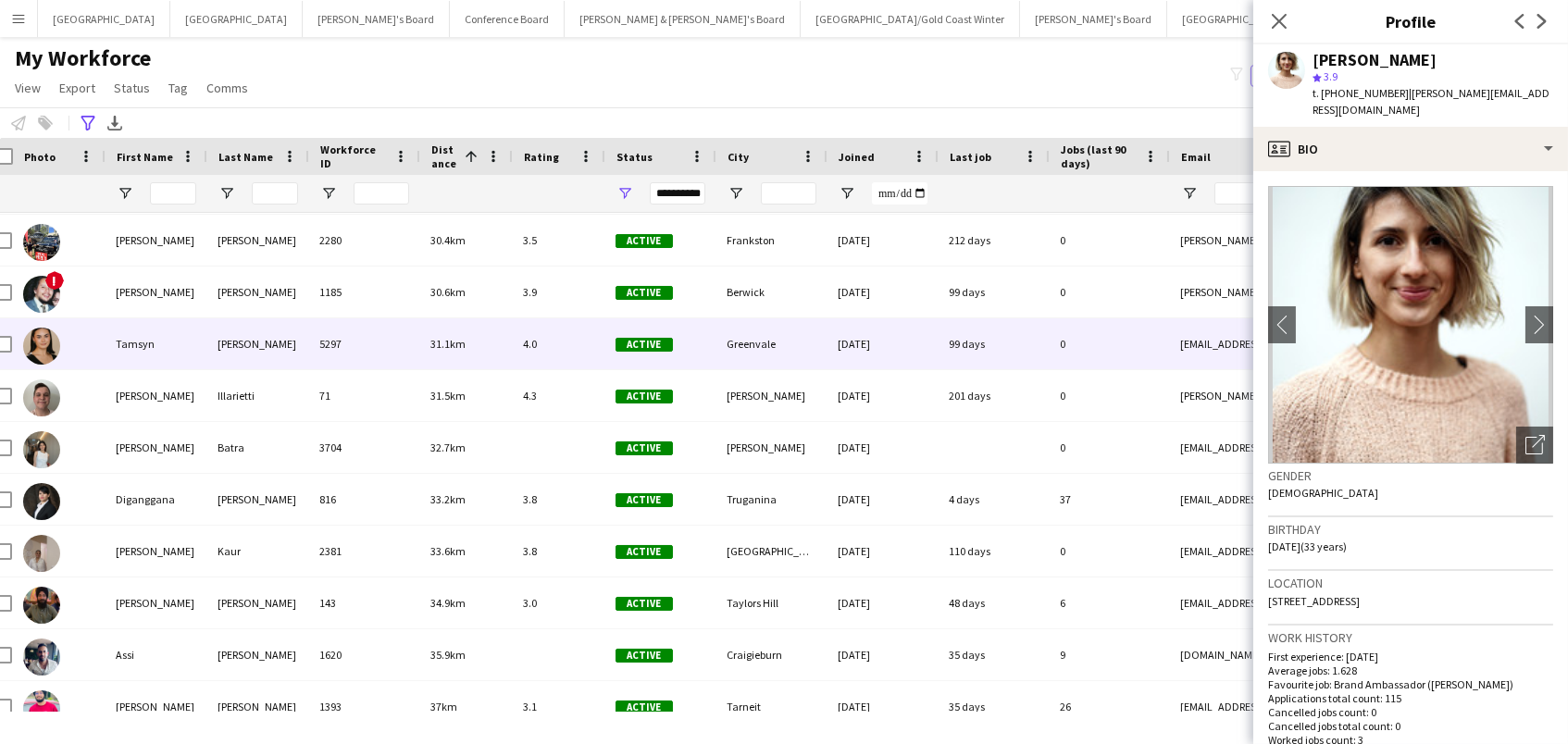
scroll to position [8759, 0]
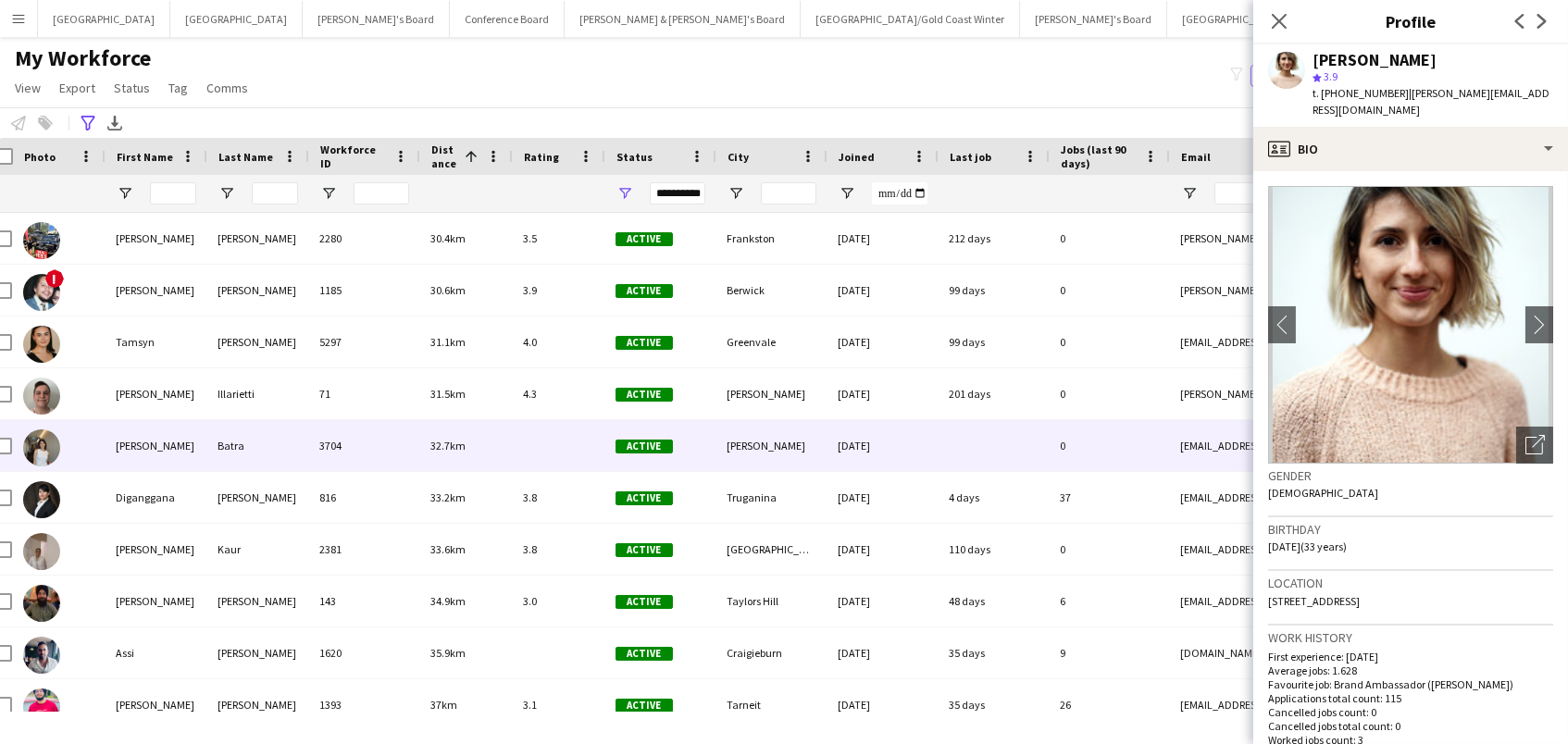
click at [157, 449] on div "Yukti" at bounding box center [155, 445] width 102 height 51
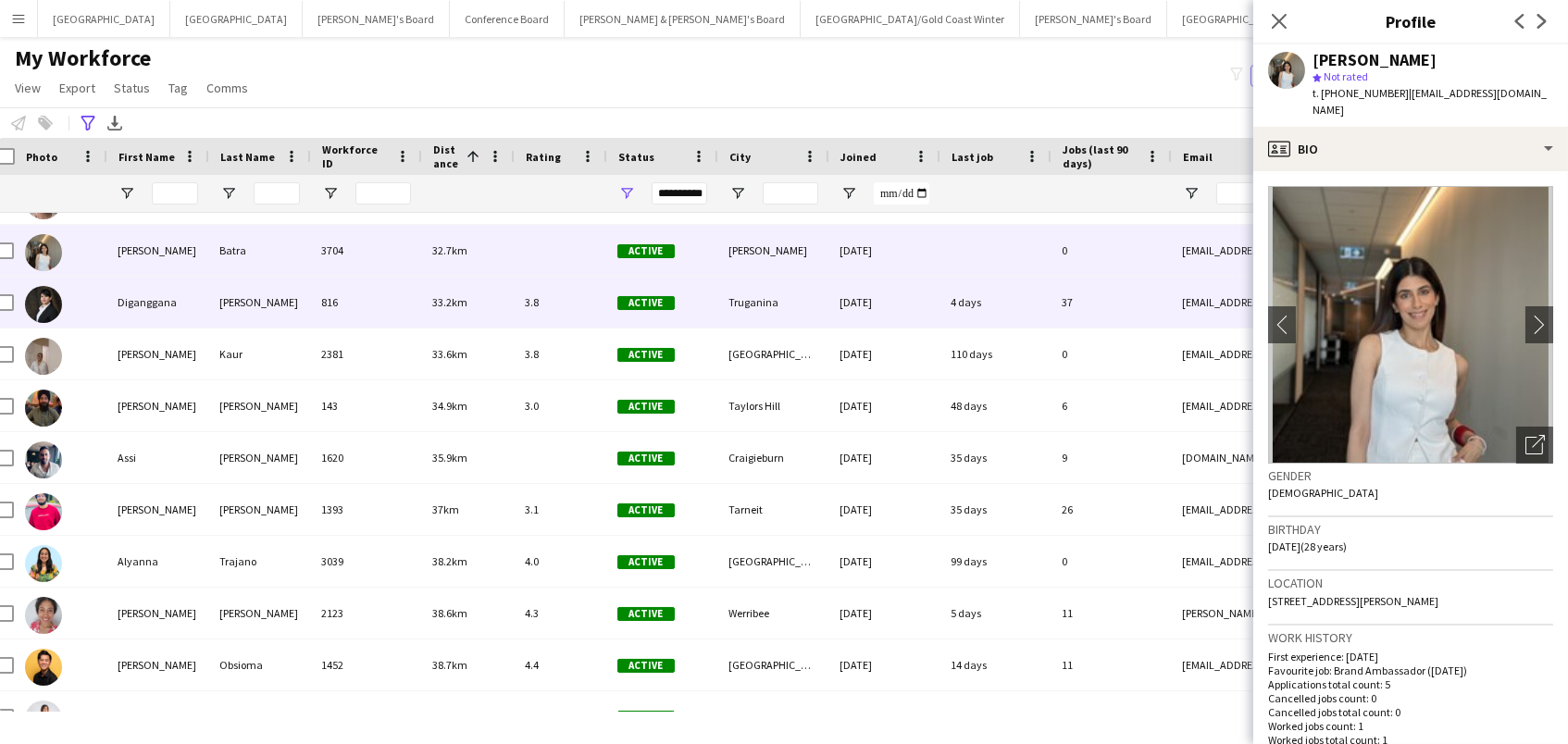
scroll to position [8992, 0]
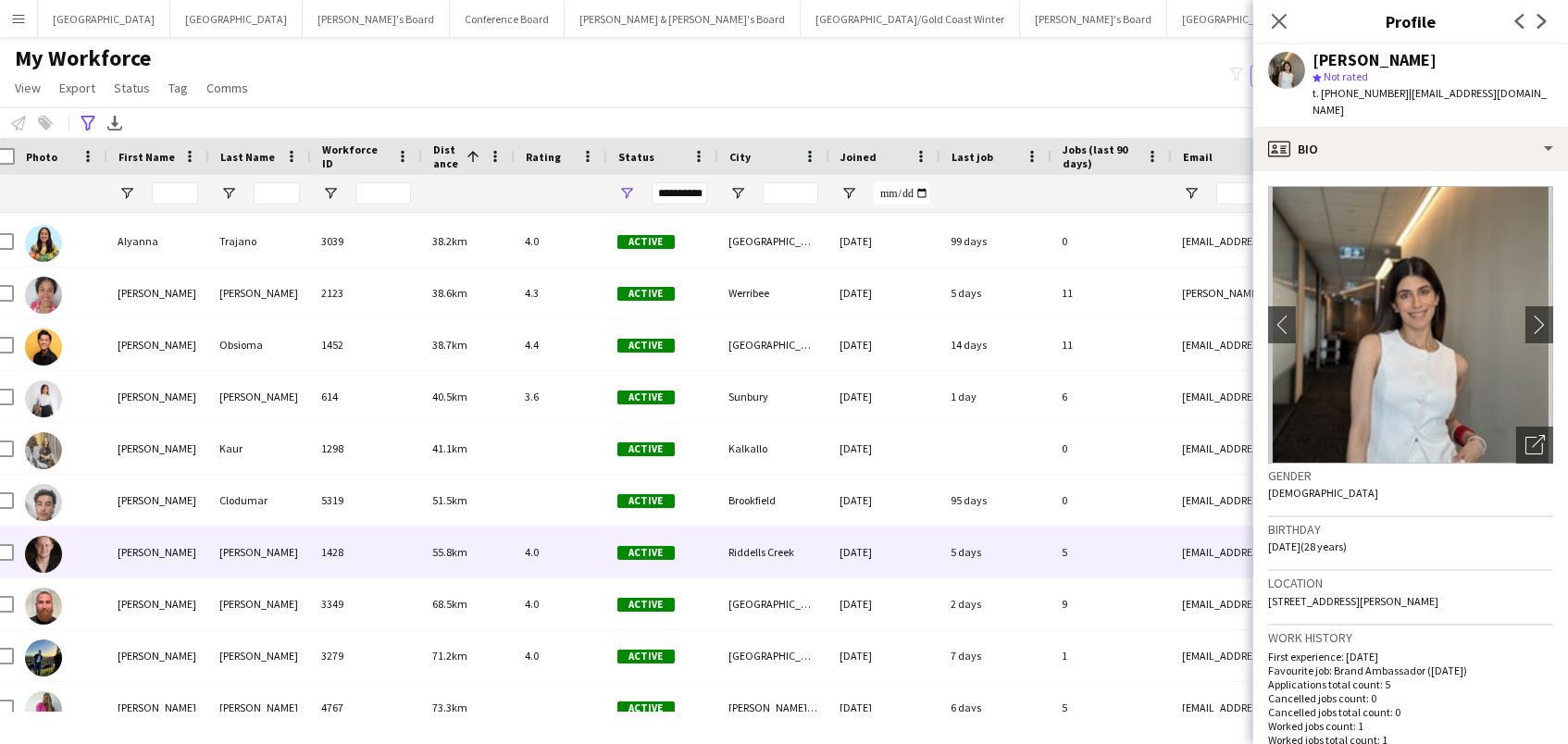
click at [274, 540] on div "Ward" at bounding box center [259, 552] width 102 height 51
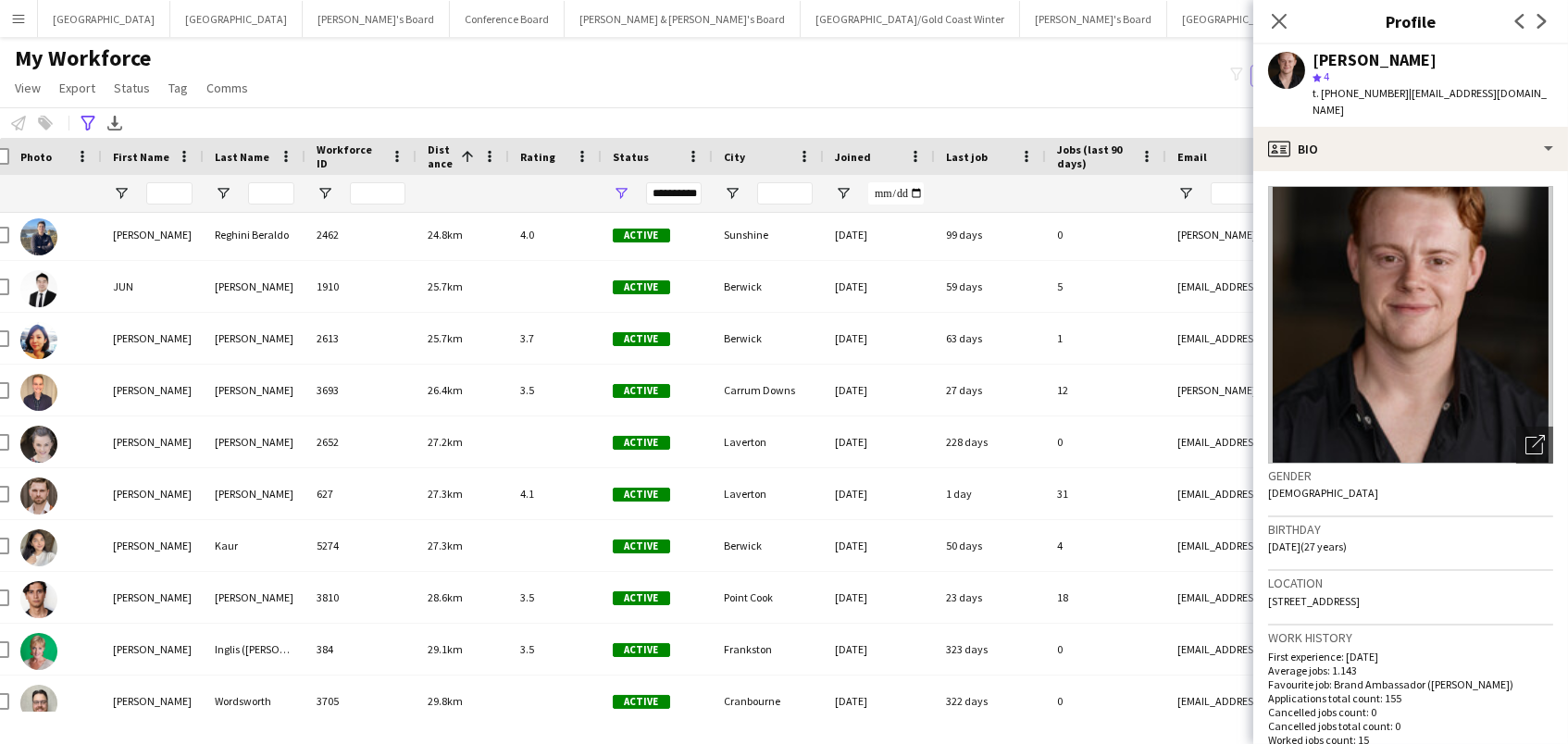
scroll to position [8078, 0]
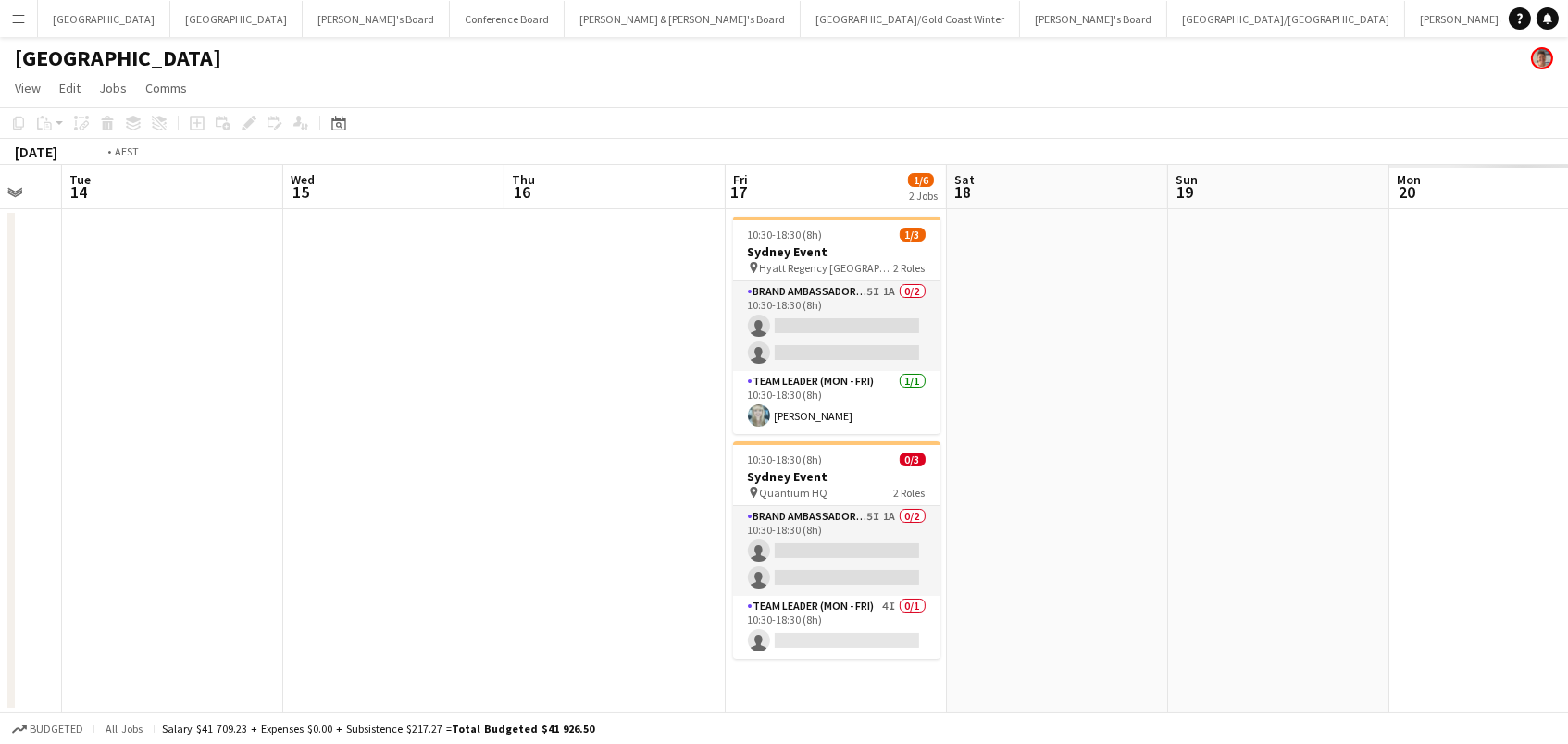
scroll to position [0, 596]
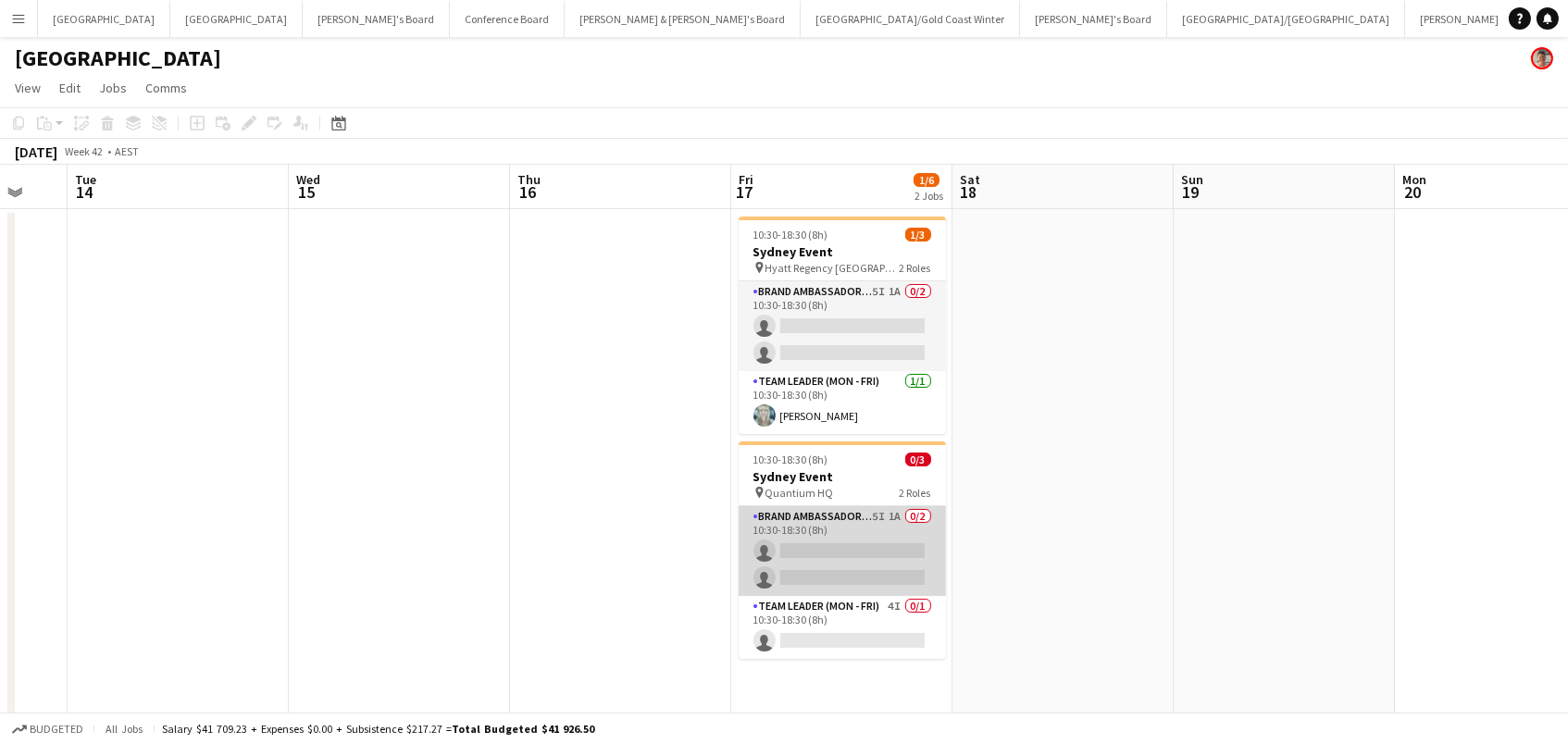
click at [868, 547] on app-card-role "Brand Ambassador (Mon - Fri) 5I 1A 0/2 10:30-18:30 (8h) single-neutral-actions …" at bounding box center [843, 551] width 207 height 90
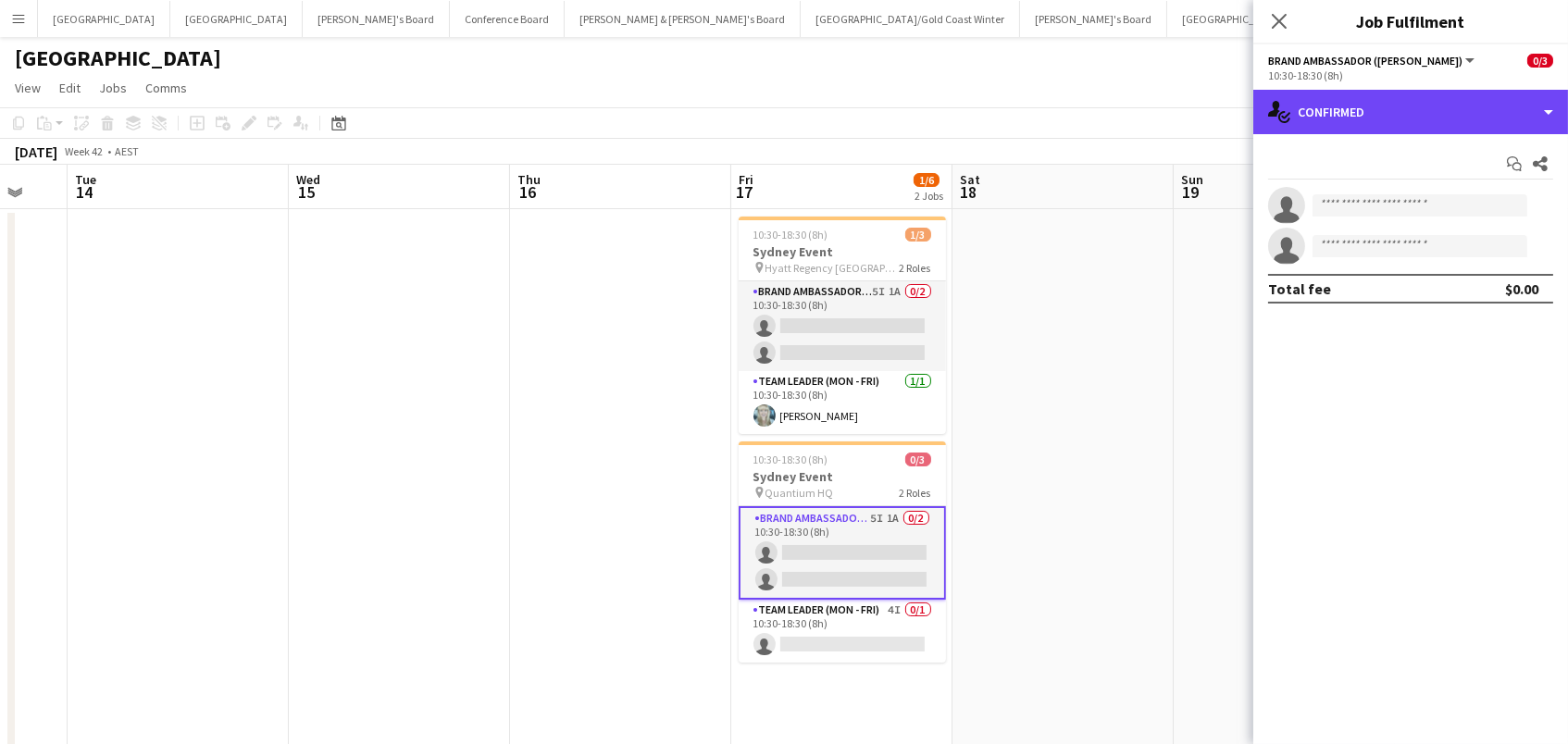
drag, startPoint x: 1383, startPoint y: 109, endPoint x: 1452, endPoint y: 184, distance: 101.9
click at [1386, 111] on div "single-neutral-actions-check-2 Confirmed" at bounding box center [1411, 112] width 315 height 45
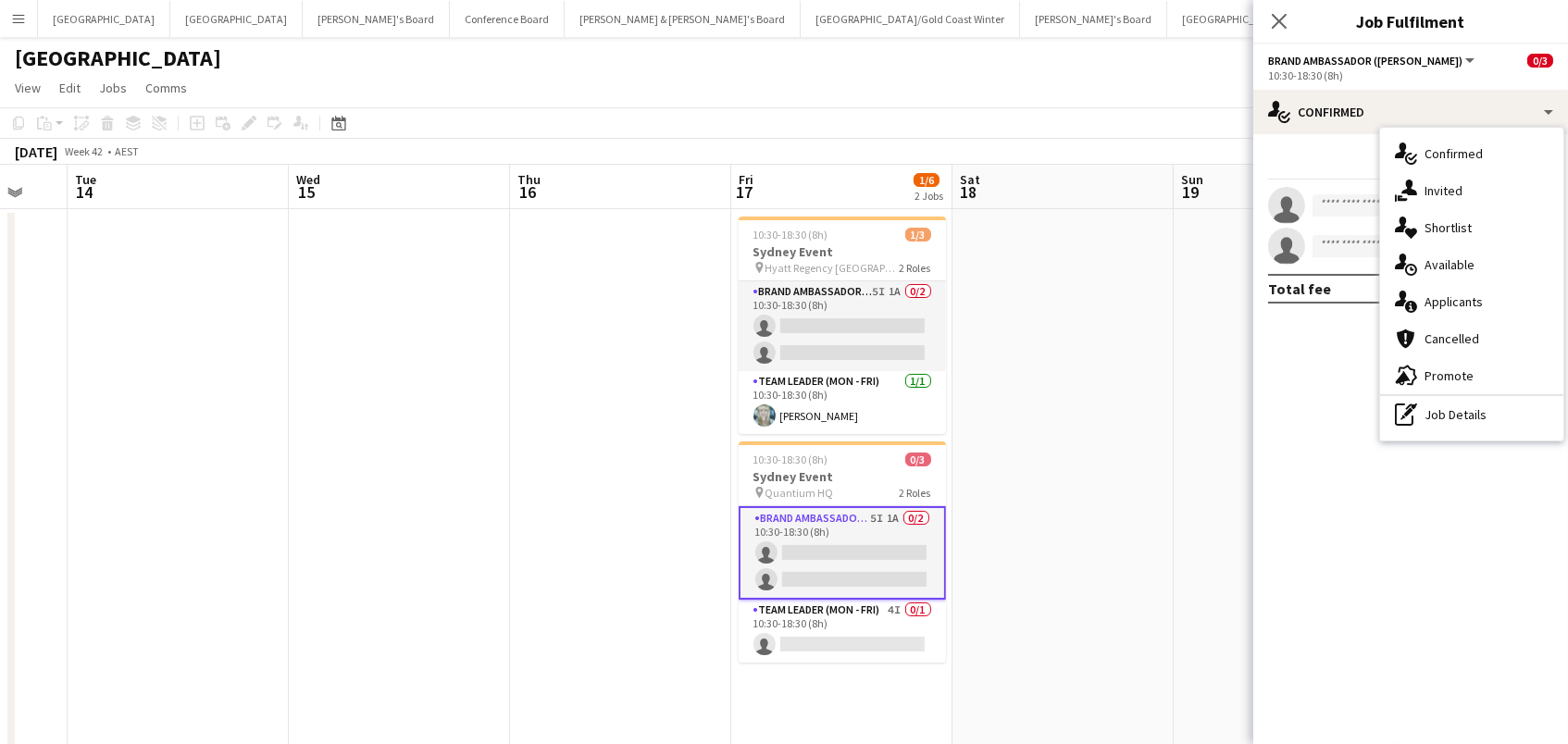
click at [1476, 289] on div "single-neutral-actions-information Applicants" at bounding box center [1472, 301] width 183 height 37
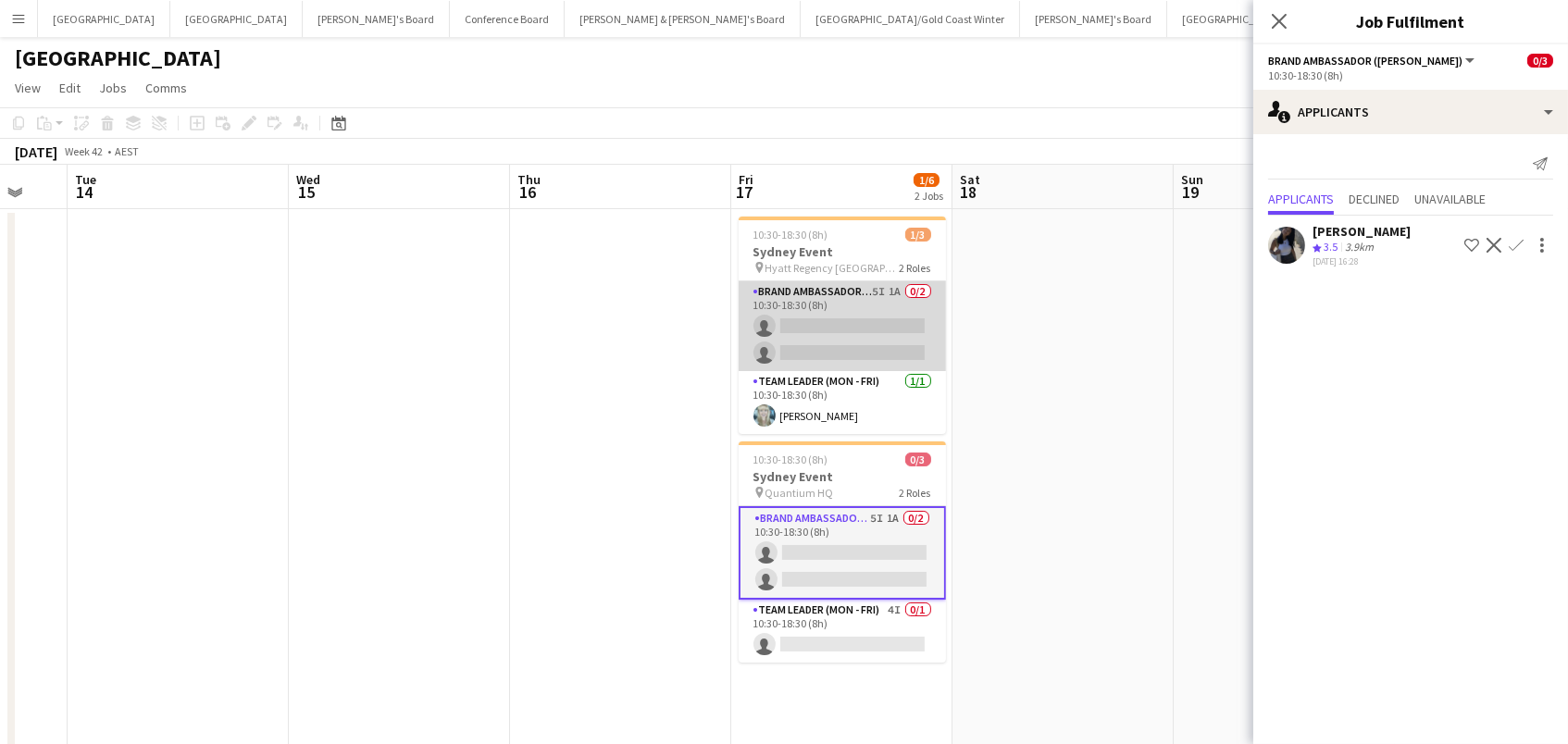
click at [902, 336] on app-card-role "Brand Ambassador (Mon - Fri) 5I 1A 0/2 10:30-18:30 (8h) single-neutral-actions …" at bounding box center [843, 326] width 207 height 90
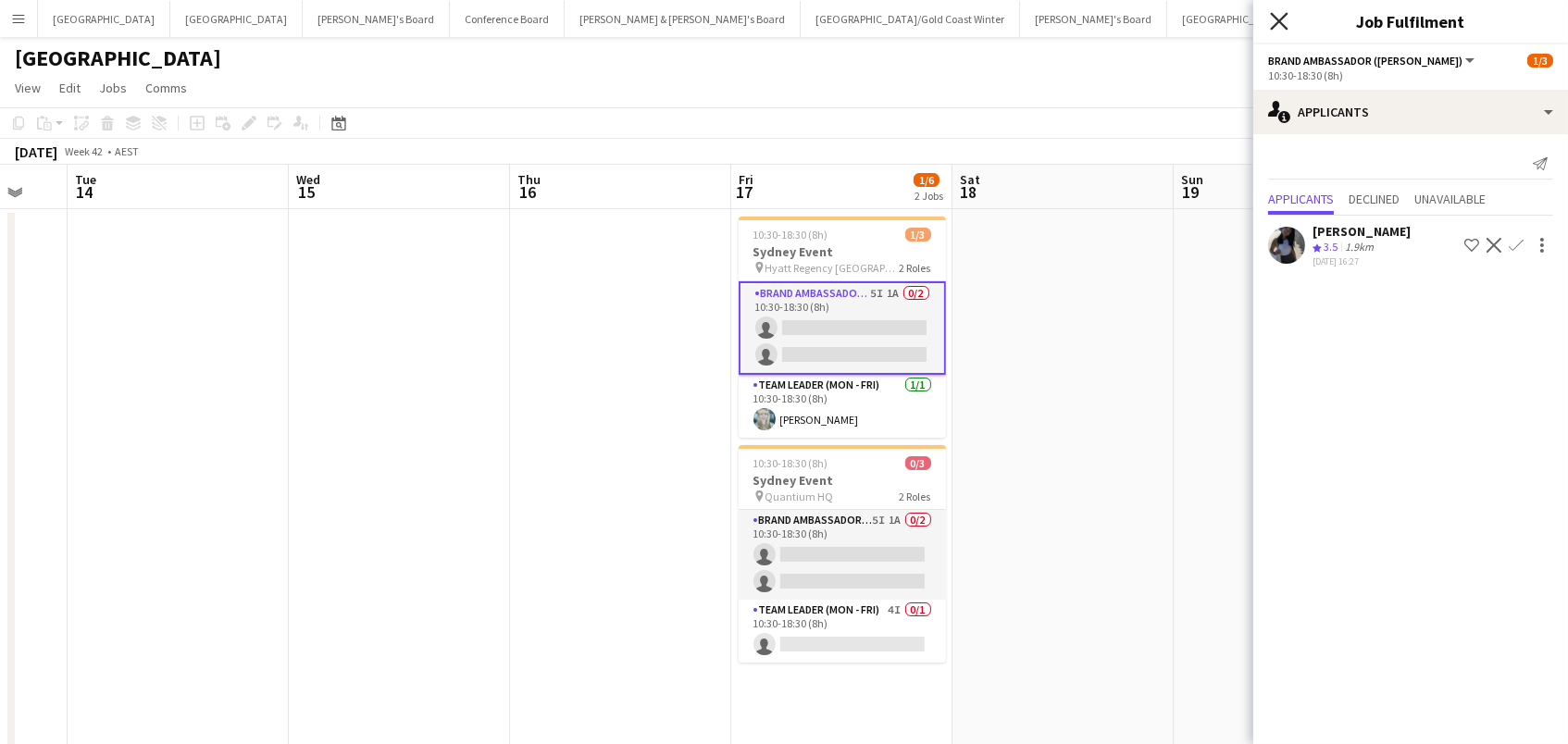
click at [1282, 20] on icon "Close pop-in" at bounding box center [1279, 21] width 18 height 18
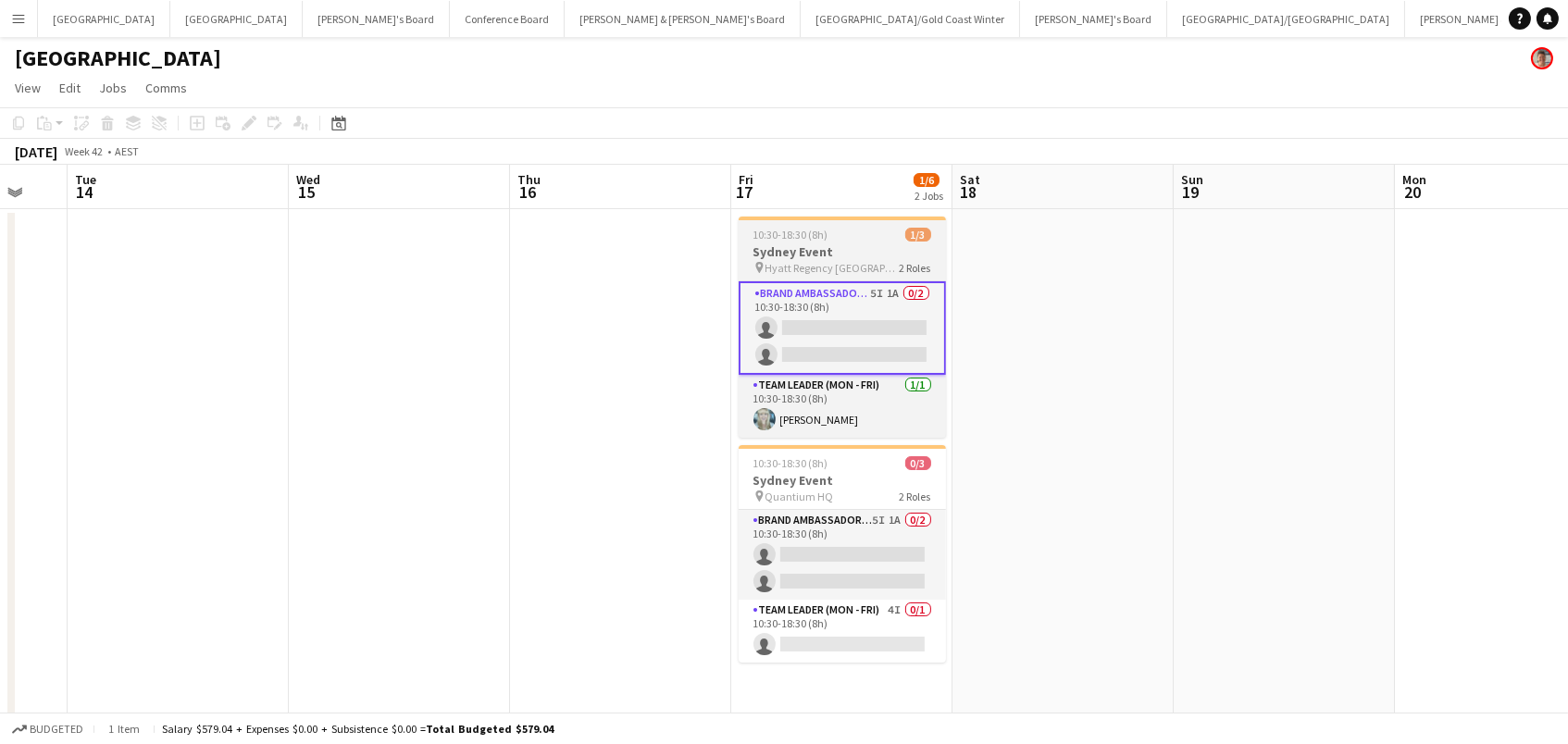
click at [851, 224] on app-job-card "10:30-18:30 (8h) 1/3 Sydney Event pin Hyatt Regency Sydney 2 Roles Brand Ambass…" at bounding box center [843, 327] width 207 height 221
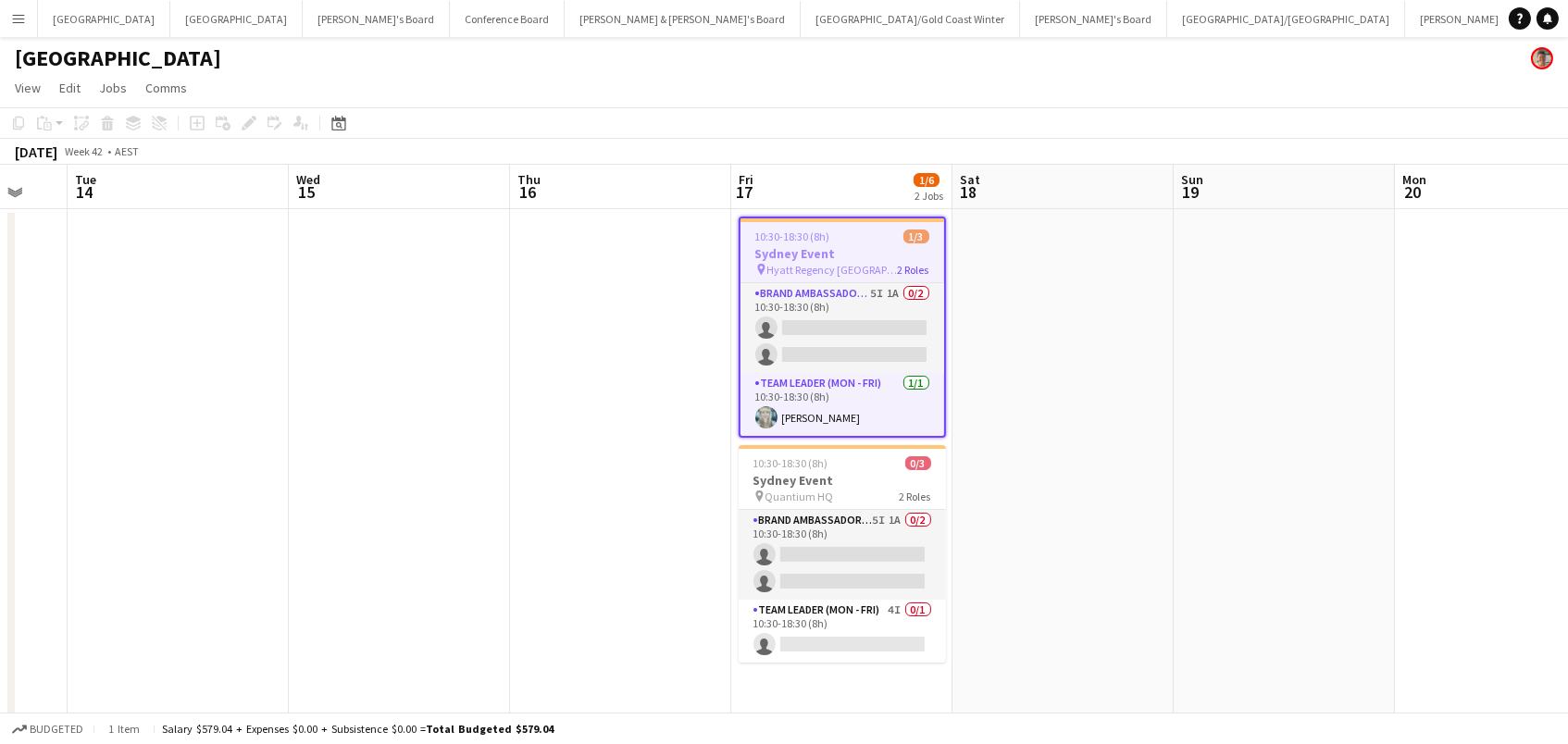
scroll to position [0, 597]
click at [242, 127] on icon at bounding box center [244, 127] width 5 height 5
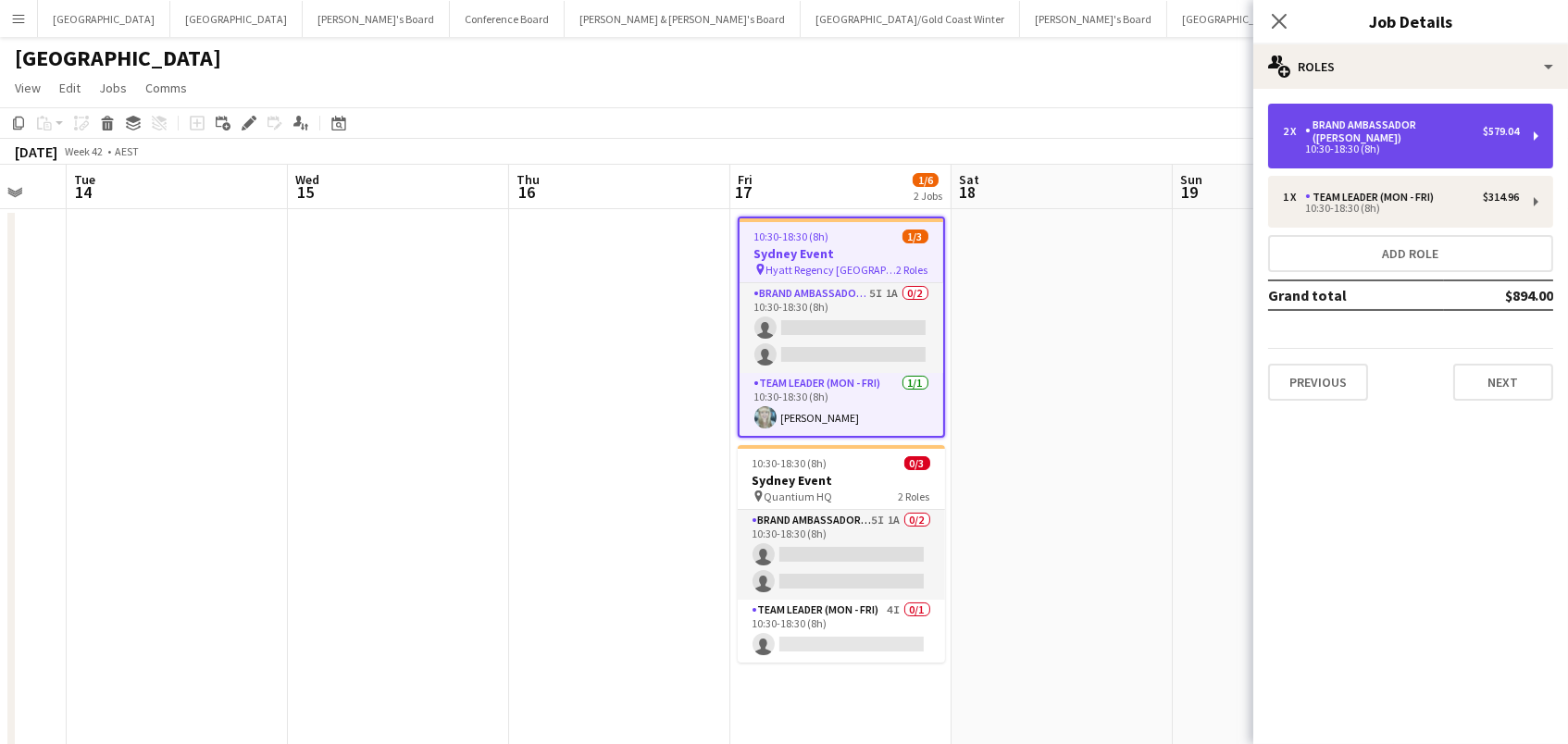
click at [1354, 121] on div "Brand Ambassador ([PERSON_NAME])" at bounding box center [1394, 131] width 177 height 26
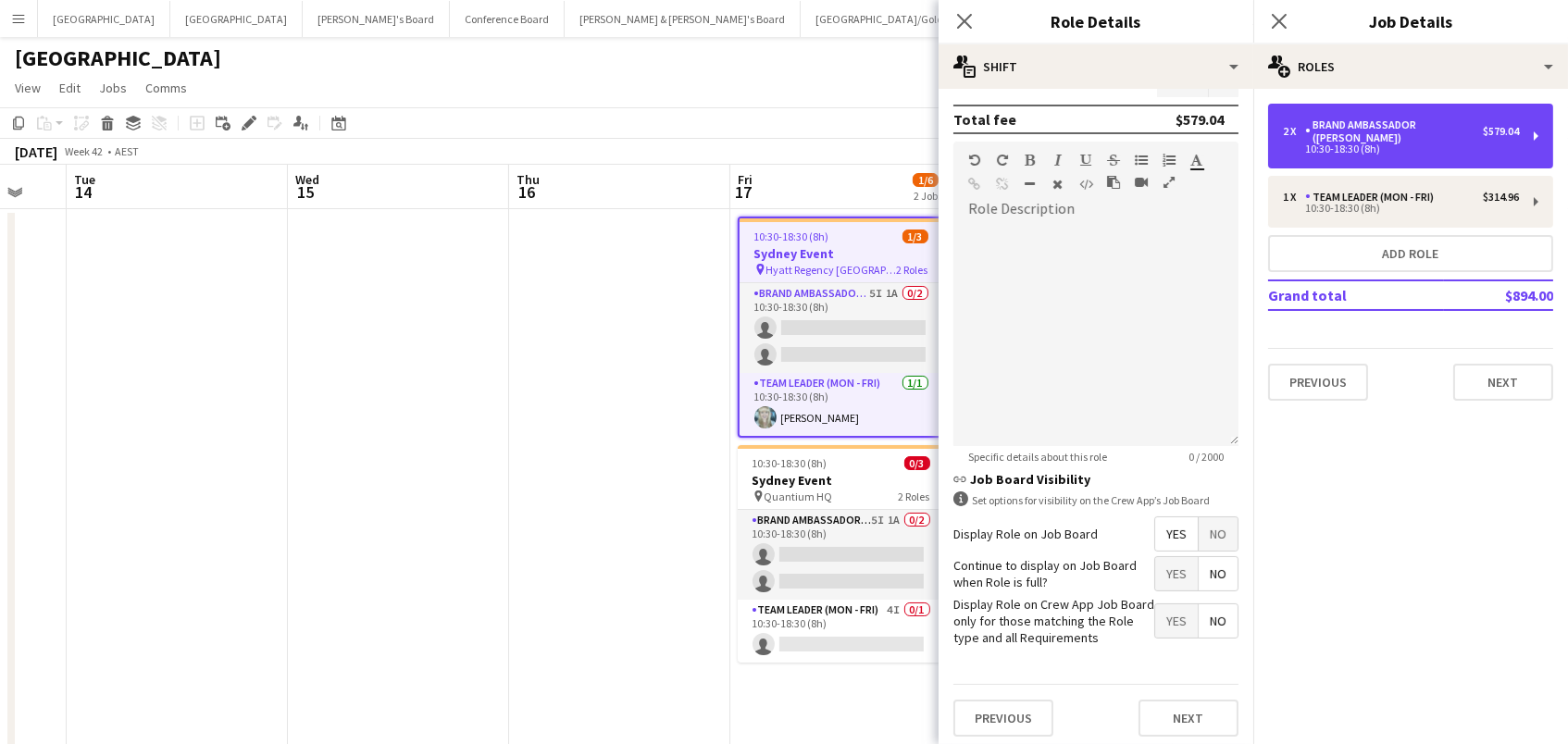
scroll to position [502, 0]
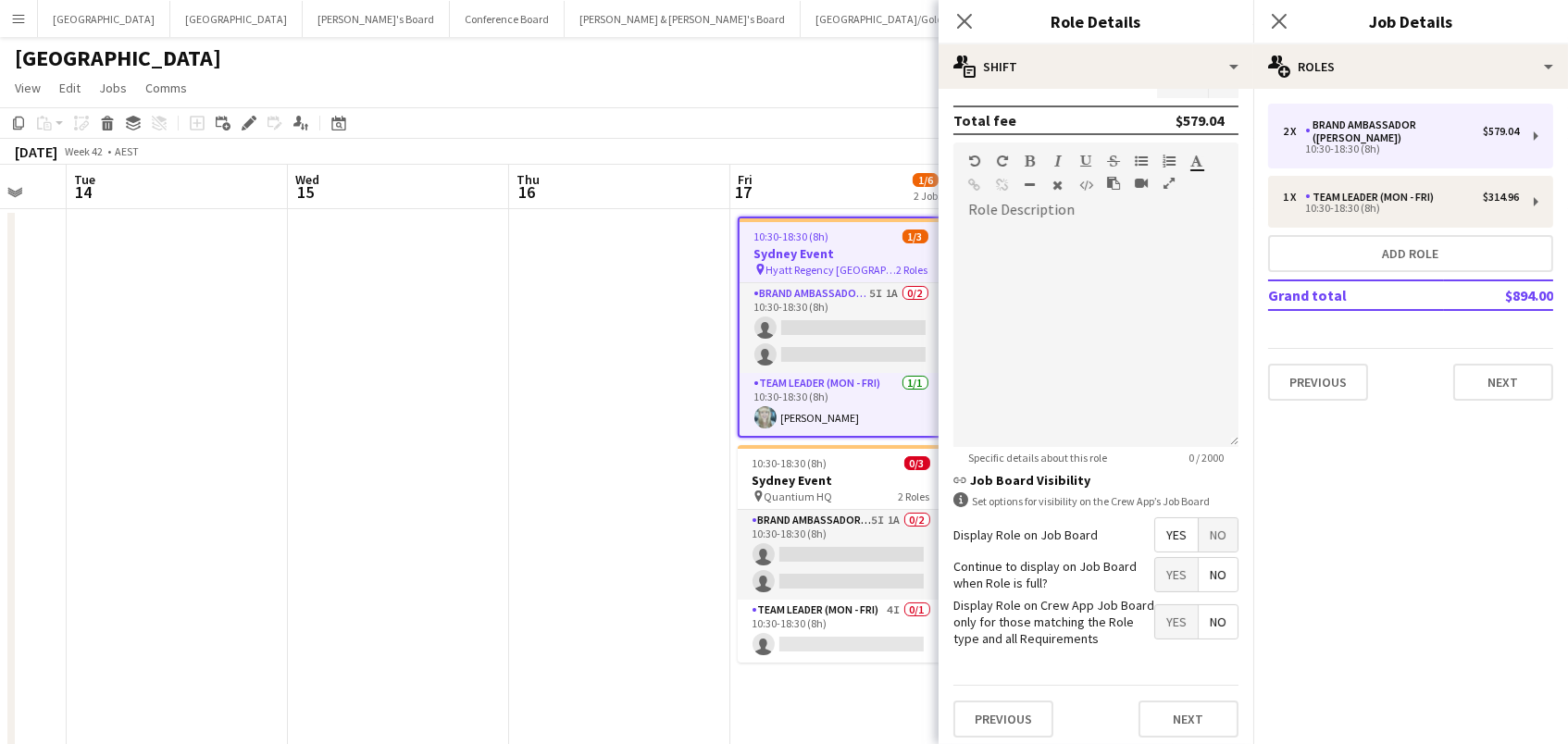
click at [853, 102] on app-page-menu "View Day view expanded Day view collapsed Month view Date picker Jump to [DATE]…" at bounding box center [784, 89] width 1568 height 35
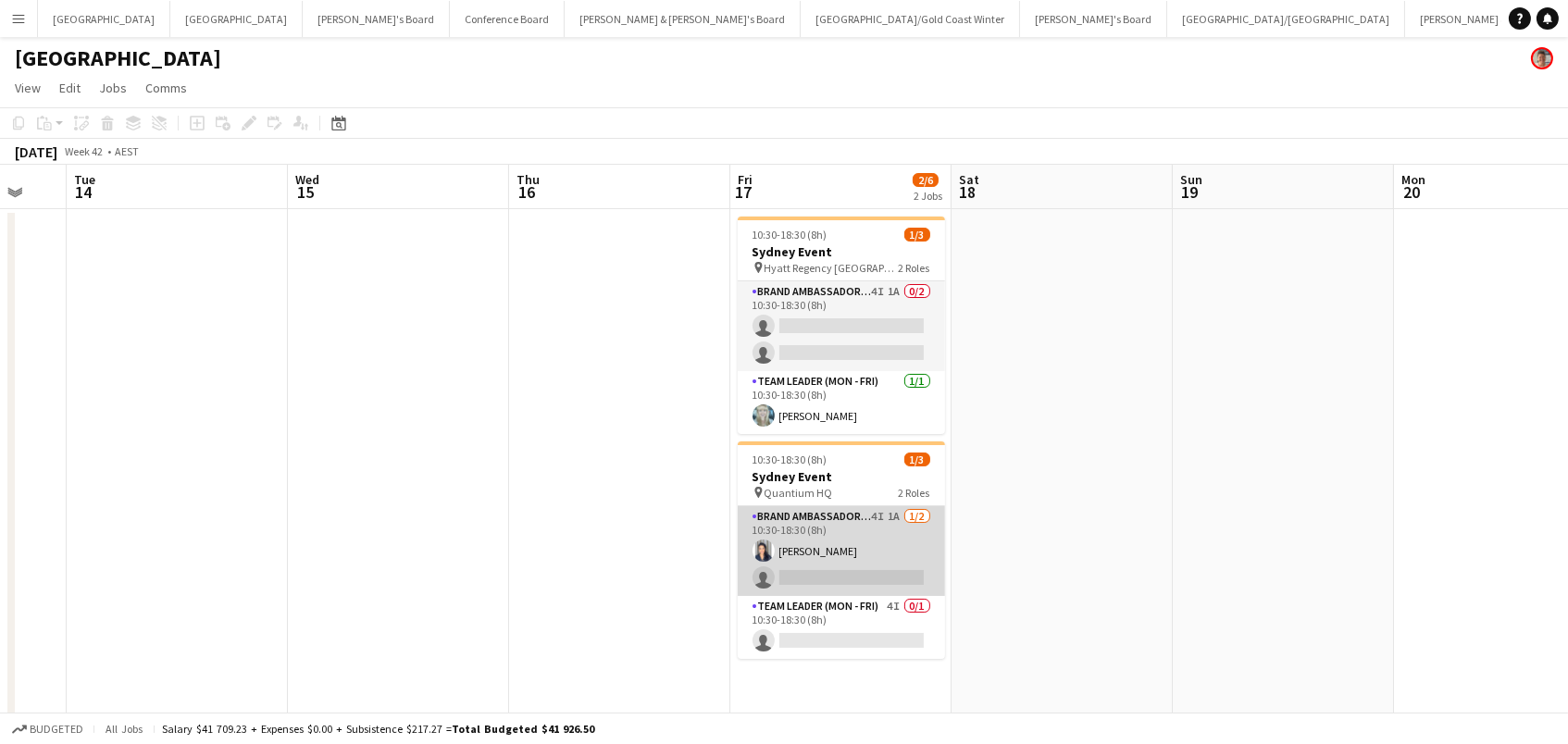
click at [897, 532] on app-card-role "Brand Ambassador (Mon - Fri) 4I 1A 1/2 10:30-18:30 (8h) Vanessa Flauzino single…" at bounding box center [842, 551] width 207 height 90
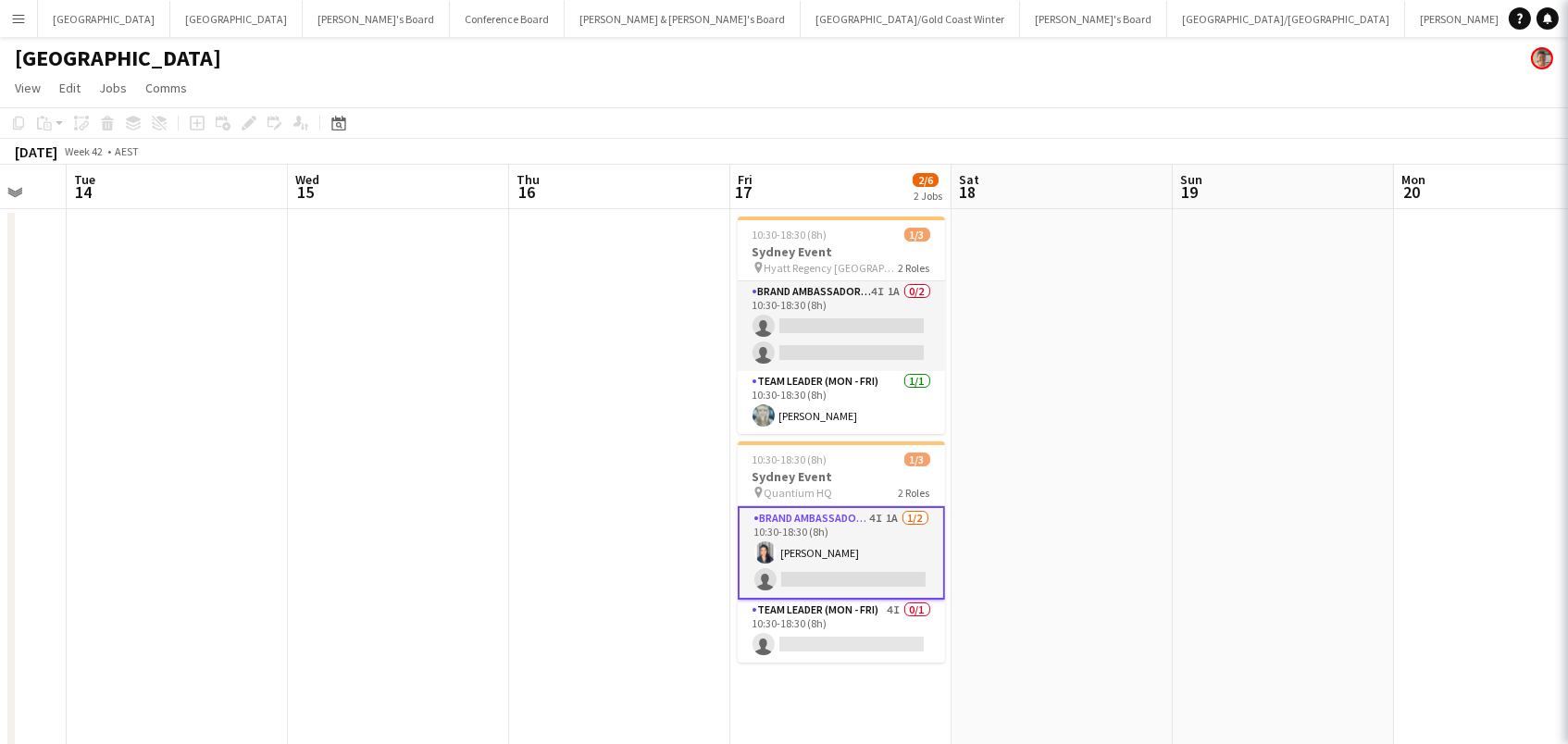
scroll to position [0, 596]
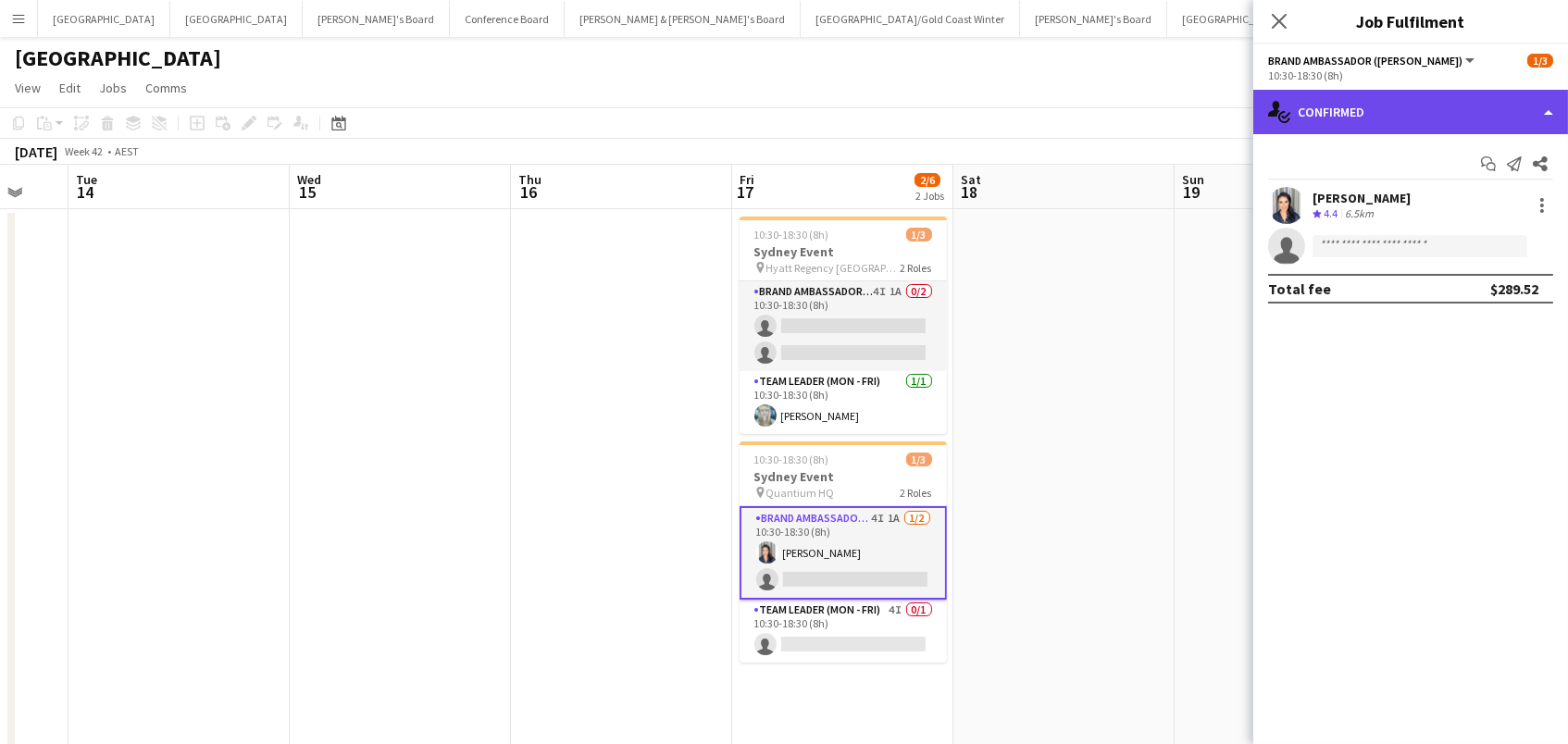
click at [1406, 114] on div "single-neutral-actions-check-2 Confirmed" at bounding box center [1411, 112] width 315 height 45
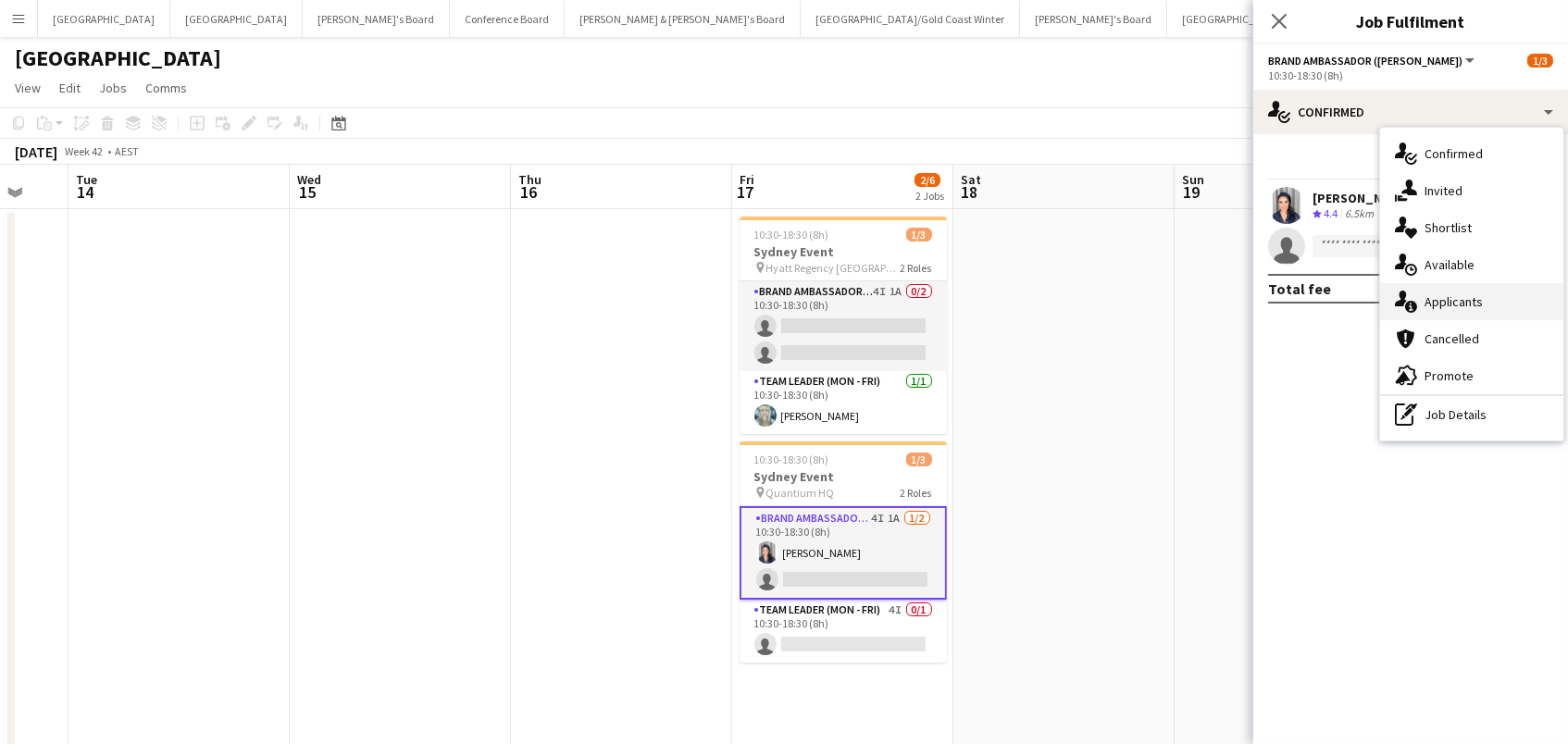
click at [1451, 306] on span "Applicants" at bounding box center [1453, 302] width 59 height 17
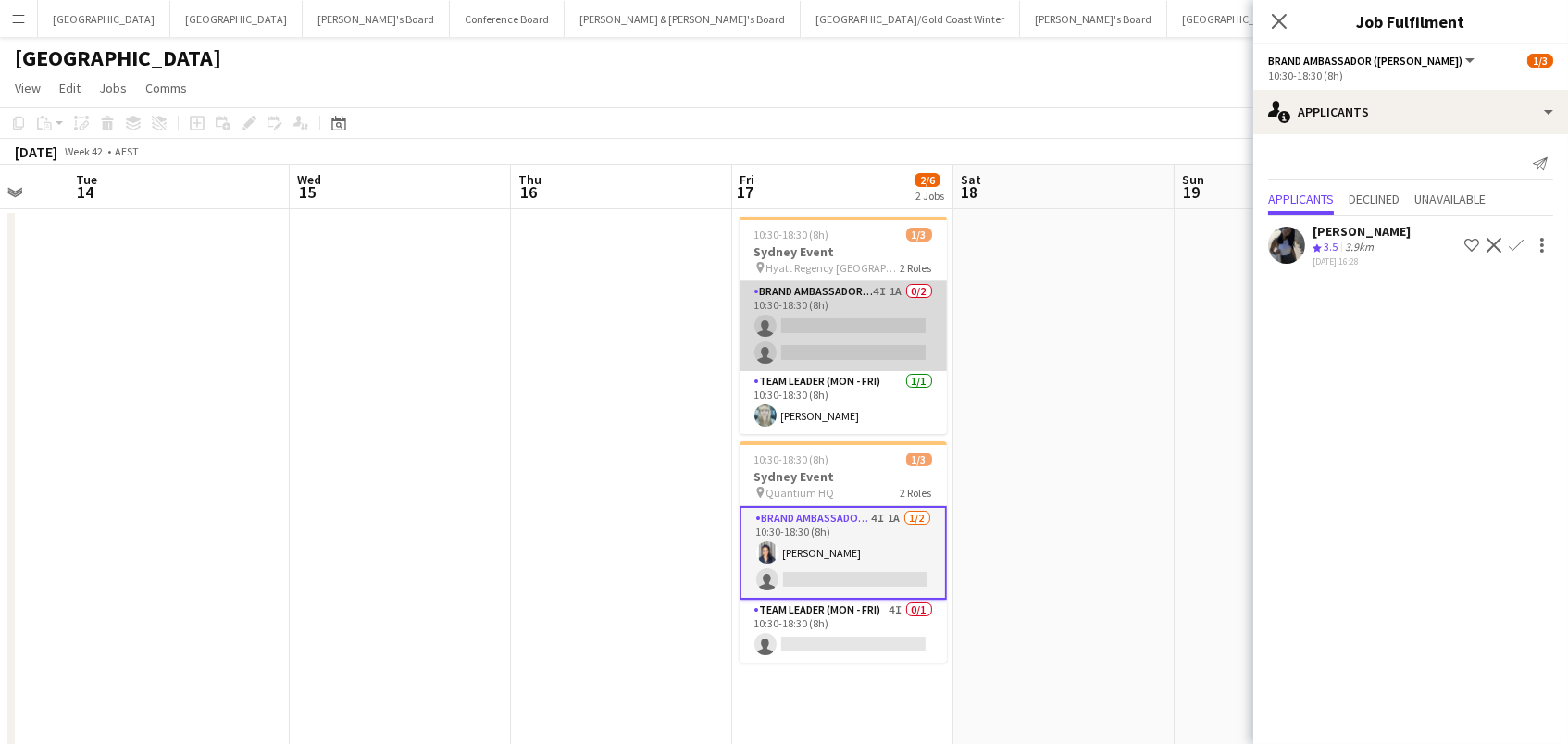
click at [862, 300] on app-card-role "Brand Ambassador (Mon - Fri) 4I 1A 0/2 10:30-18:30 (8h) single-neutral-actions …" at bounding box center [843, 326] width 207 height 90
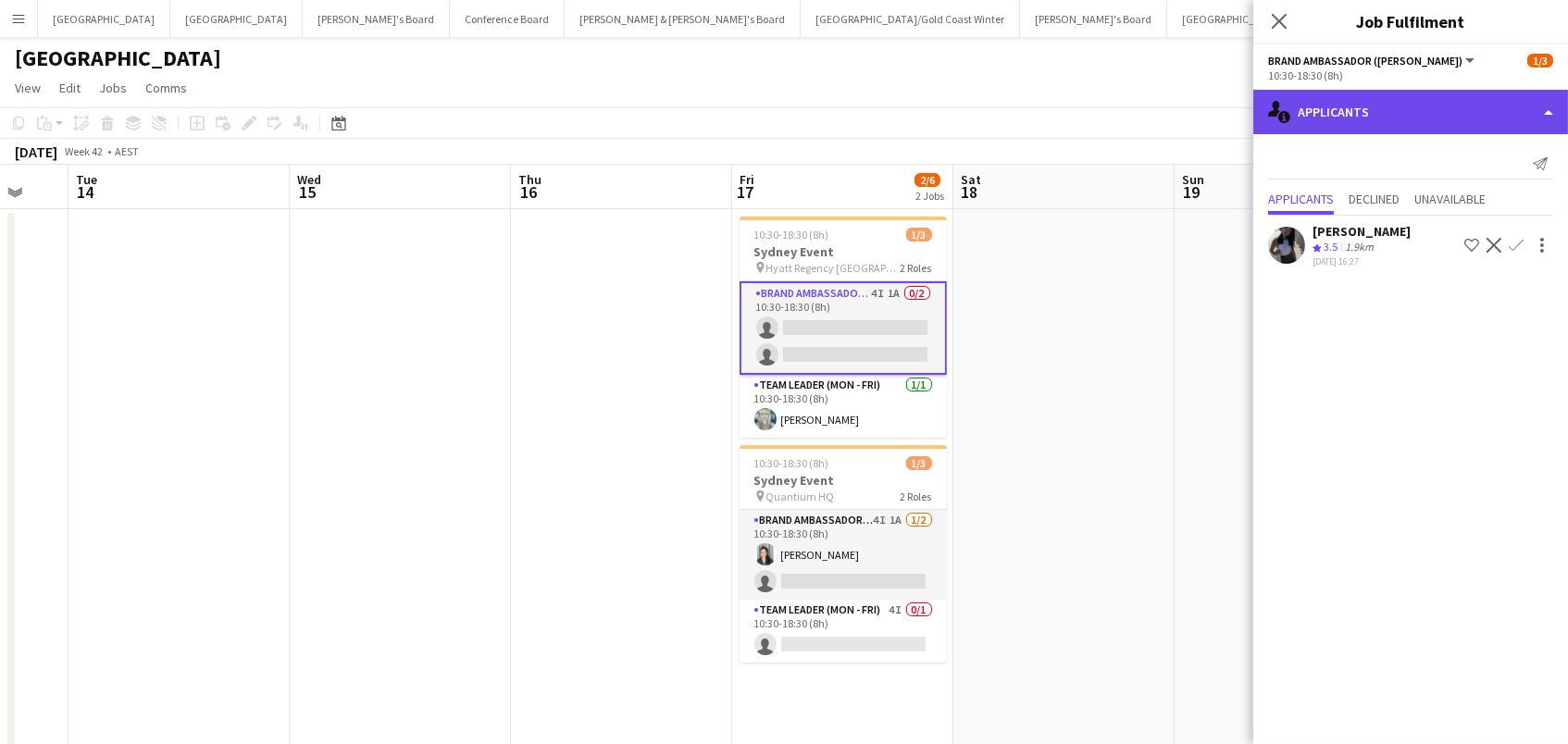
click at [1405, 109] on div "single-neutral-actions-information Applicants" at bounding box center [1411, 112] width 315 height 45
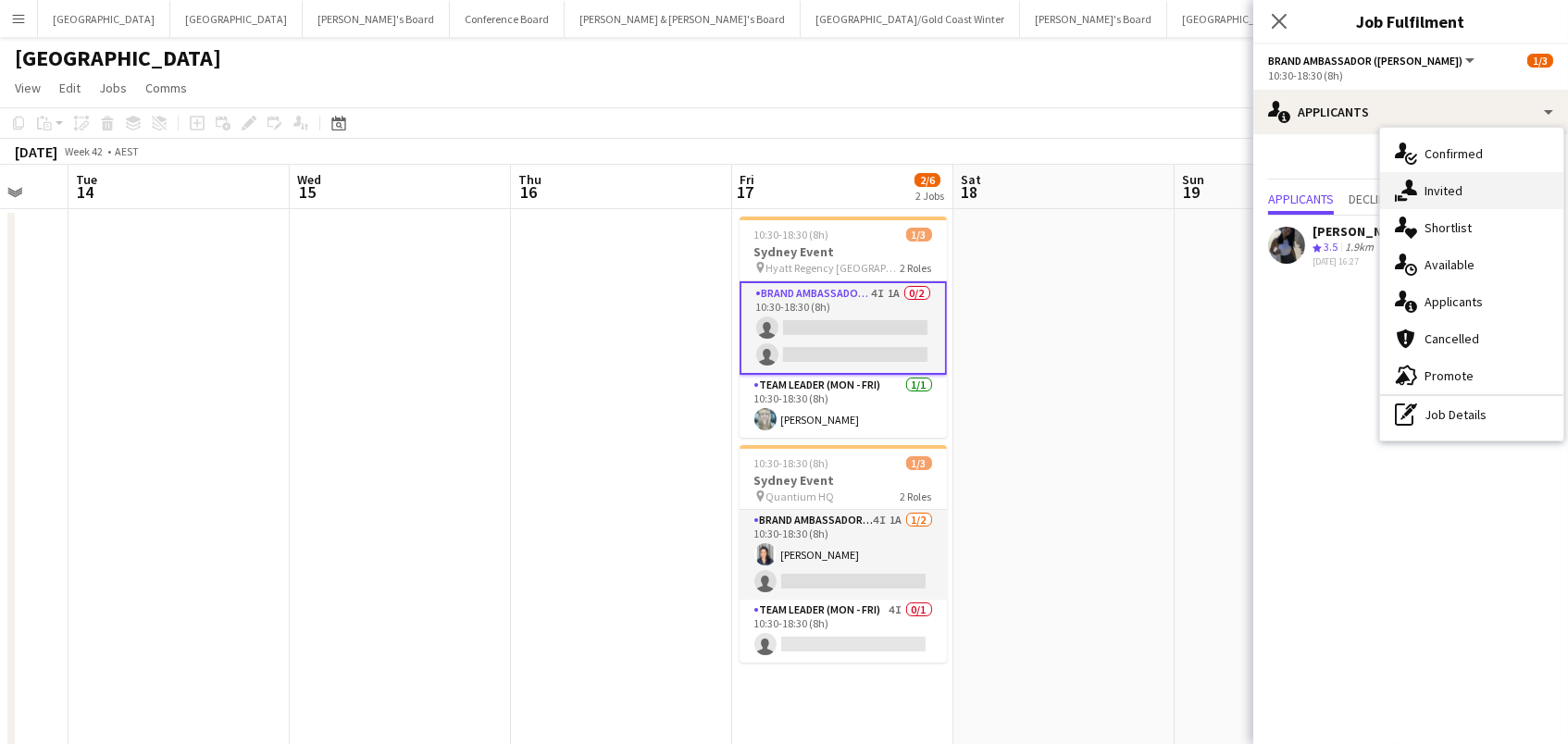
click at [1410, 186] on icon at bounding box center [1410, 187] width 16 height 16
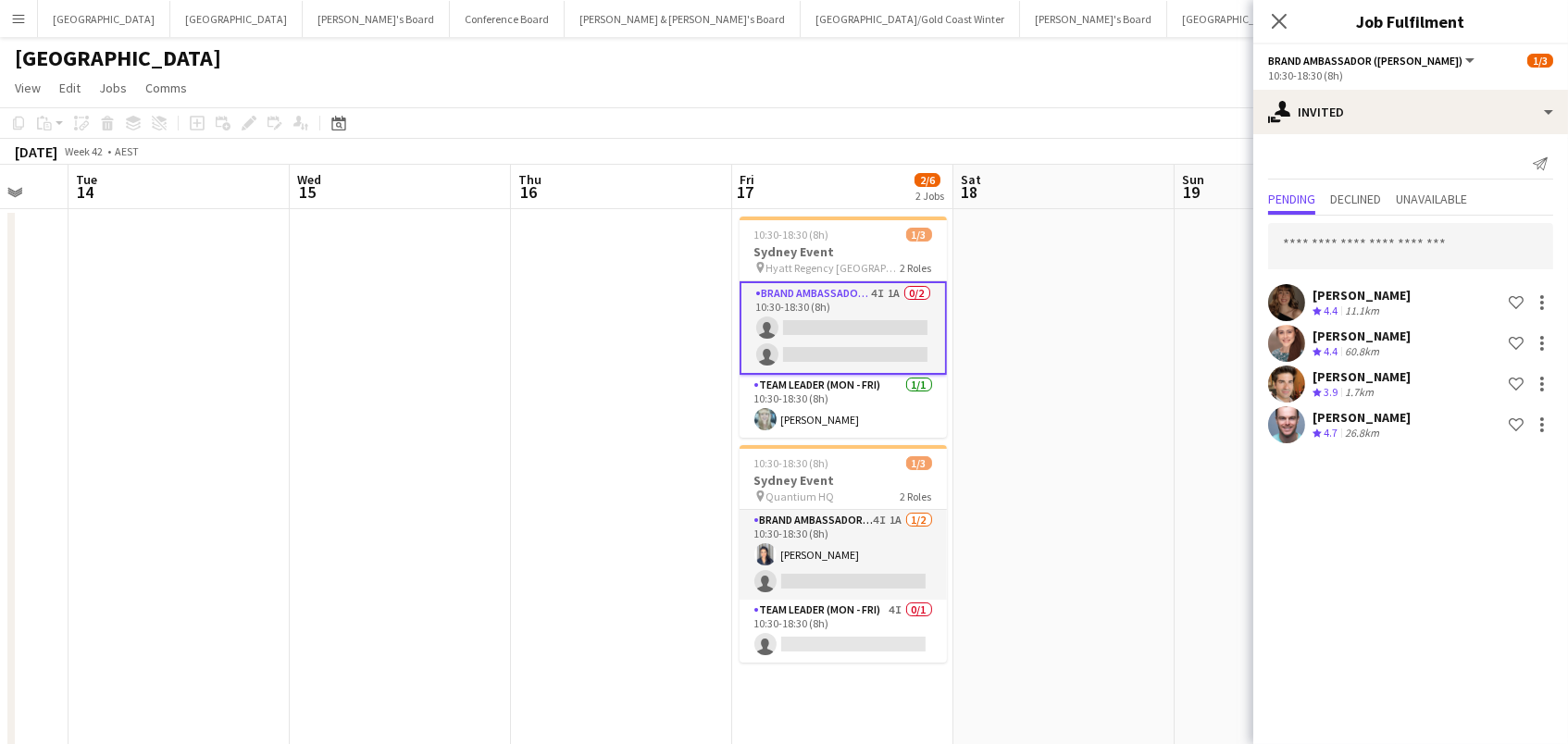
click at [1008, 411] on app-date-cell at bounding box center [1064, 509] width 221 height 600
